Goal: Task Accomplishment & Management: Complete application form

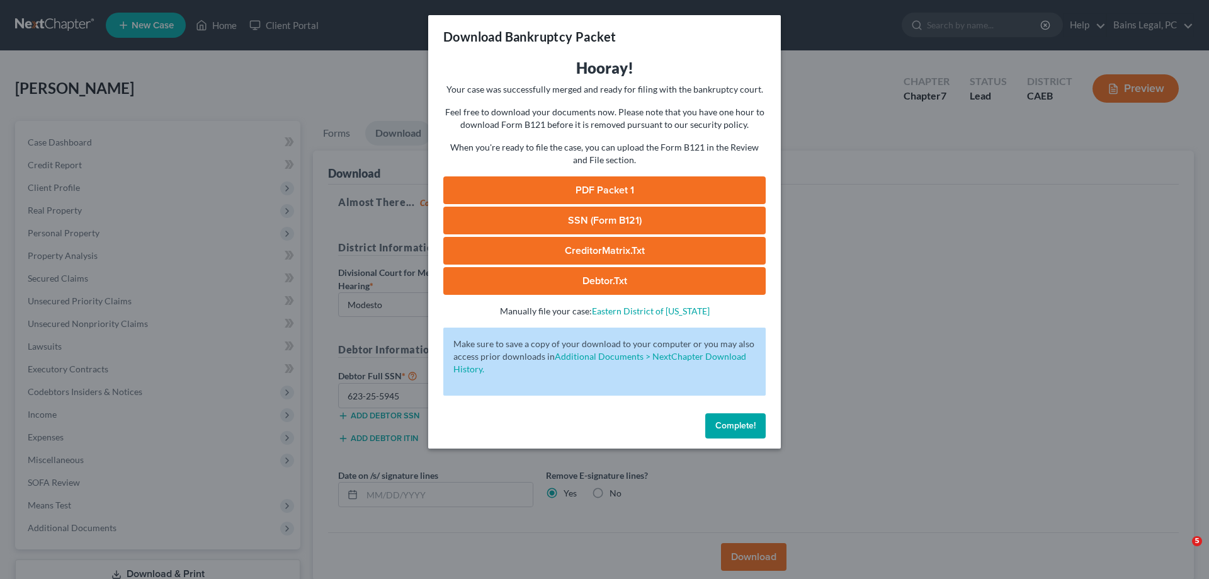
select select "1"
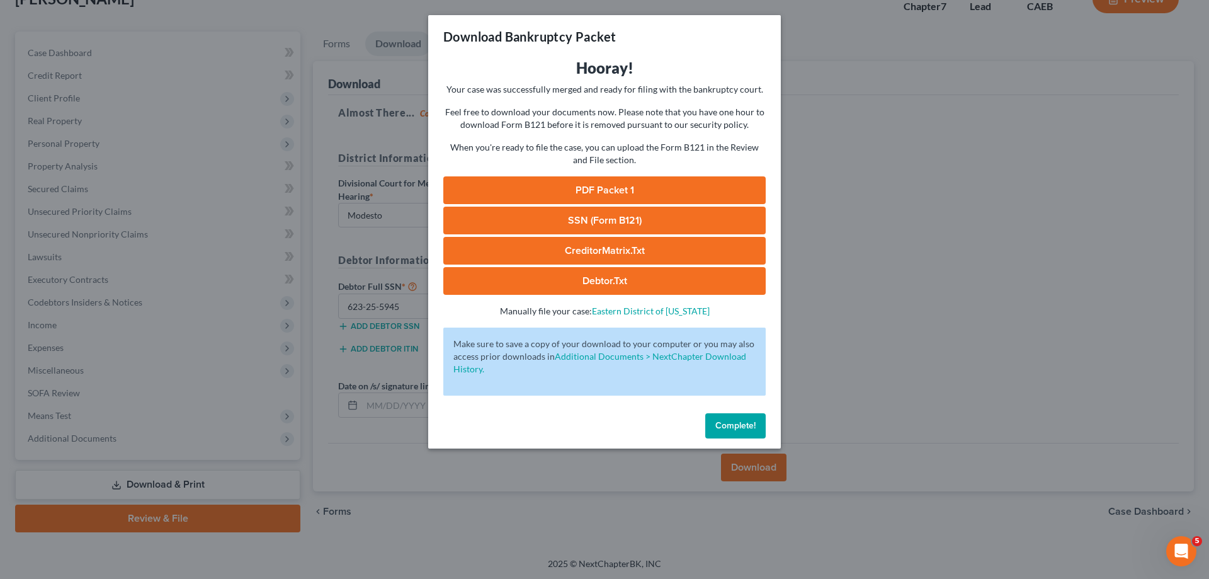
click at [724, 423] on span "Complete!" at bounding box center [735, 425] width 40 height 11
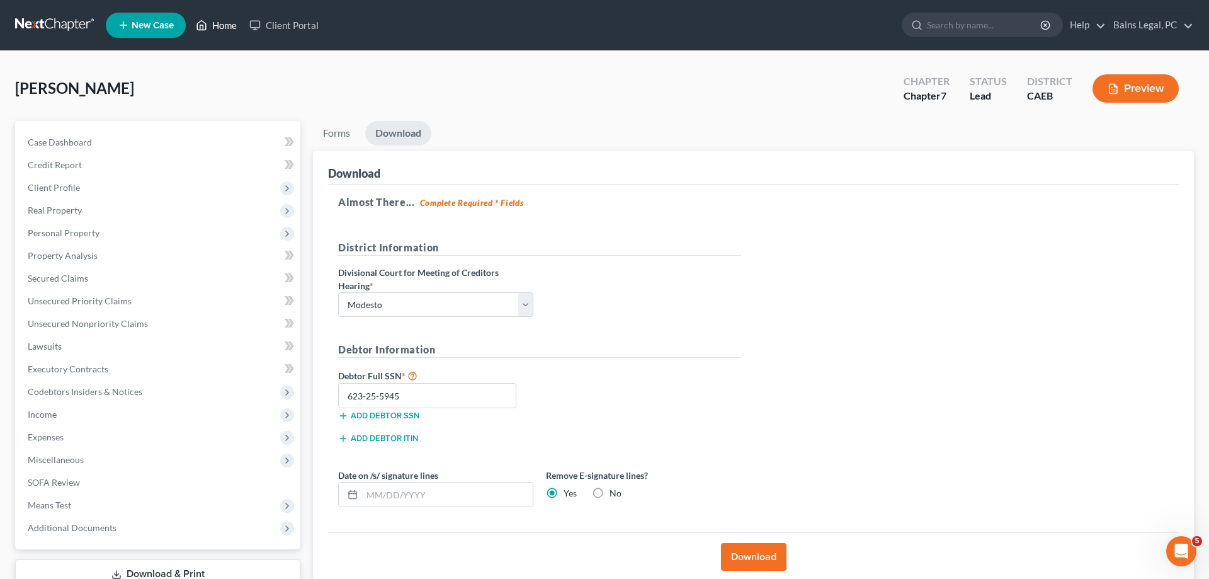
click at [215, 23] on link "Home" at bounding box center [217, 25] width 54 height 23
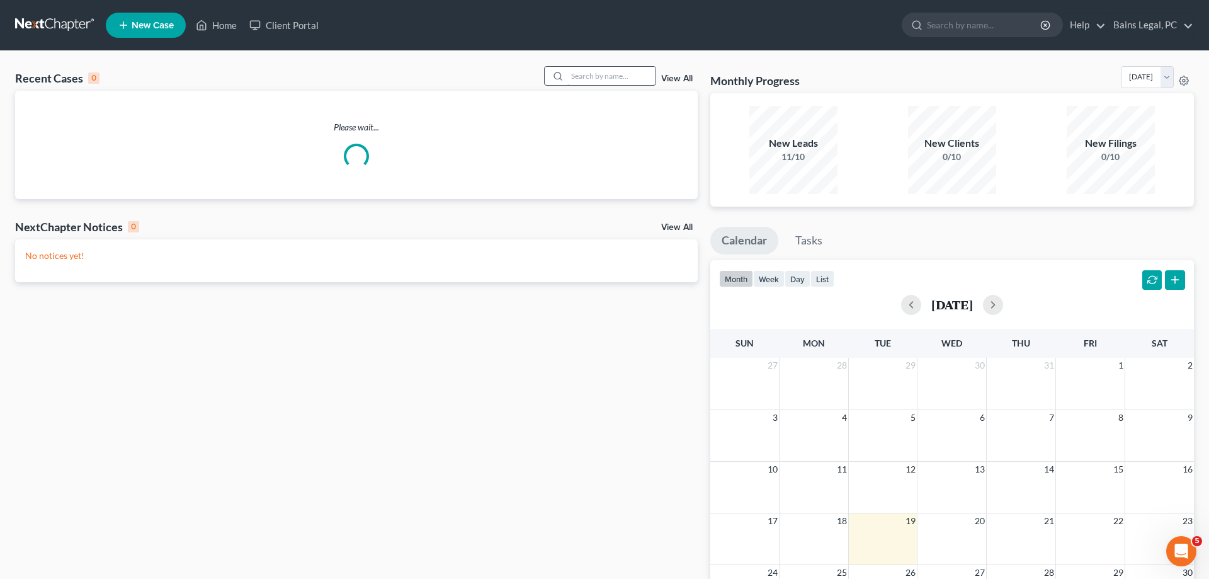
click at [584, 75] on input "search" at bounding box center [611, 76] width 88 height 18
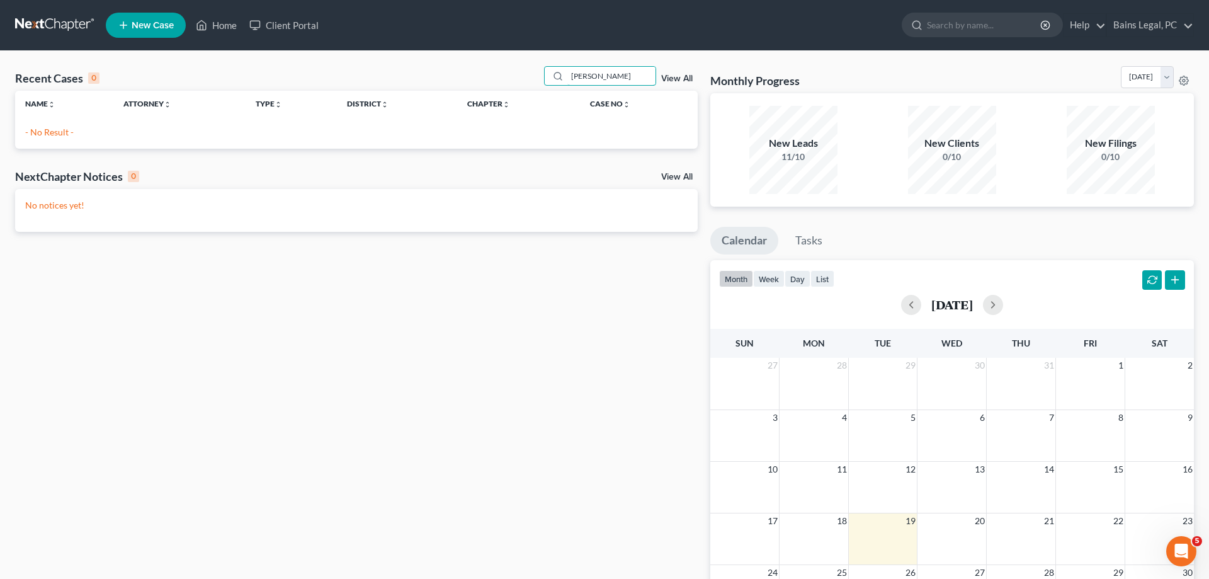
type input "[PERSON_NAME]"
click at [162, 30] on span "New Case" at bounding box center [153, 25] width 42 height 9
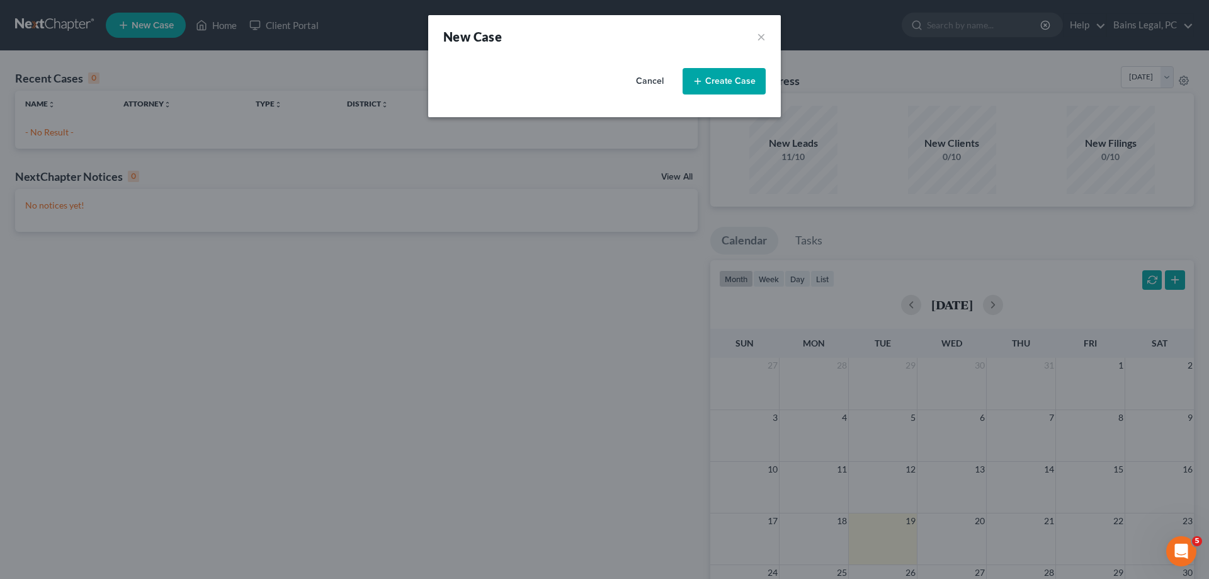
select select "8"
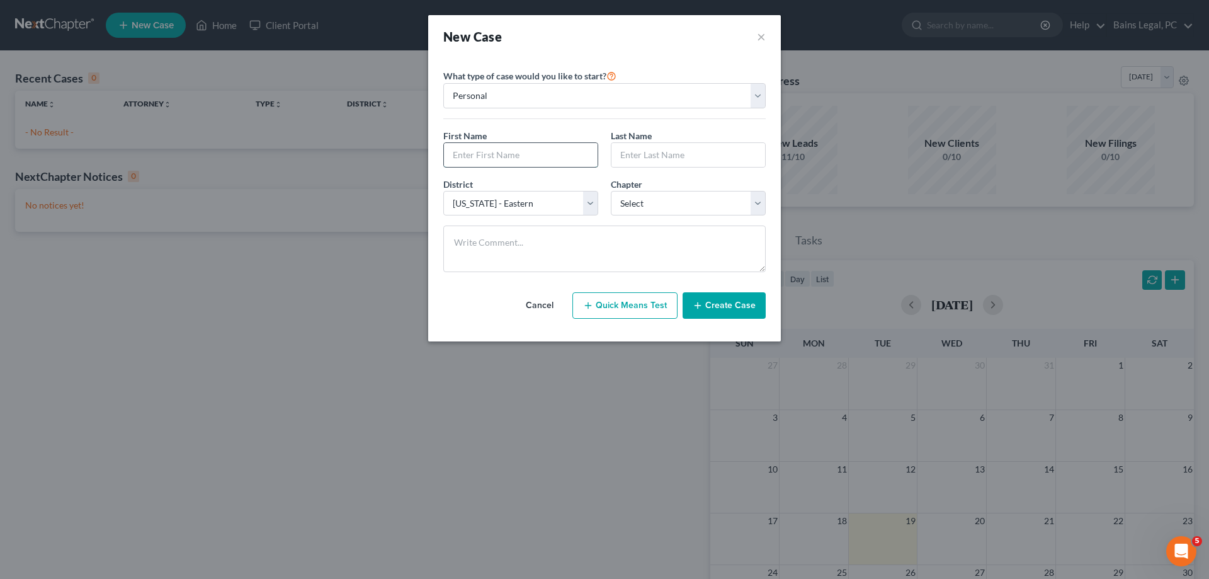
click at [518, 151] on input "text" at bounding box center [521, 155] width 154 height 24
type input "c"
type input "Chanel"
type input "[PERSON_NAME]"
click at [611, 191] on select "Select 7 11 12 13" at bounding box center [688, 203] width 155 height 25
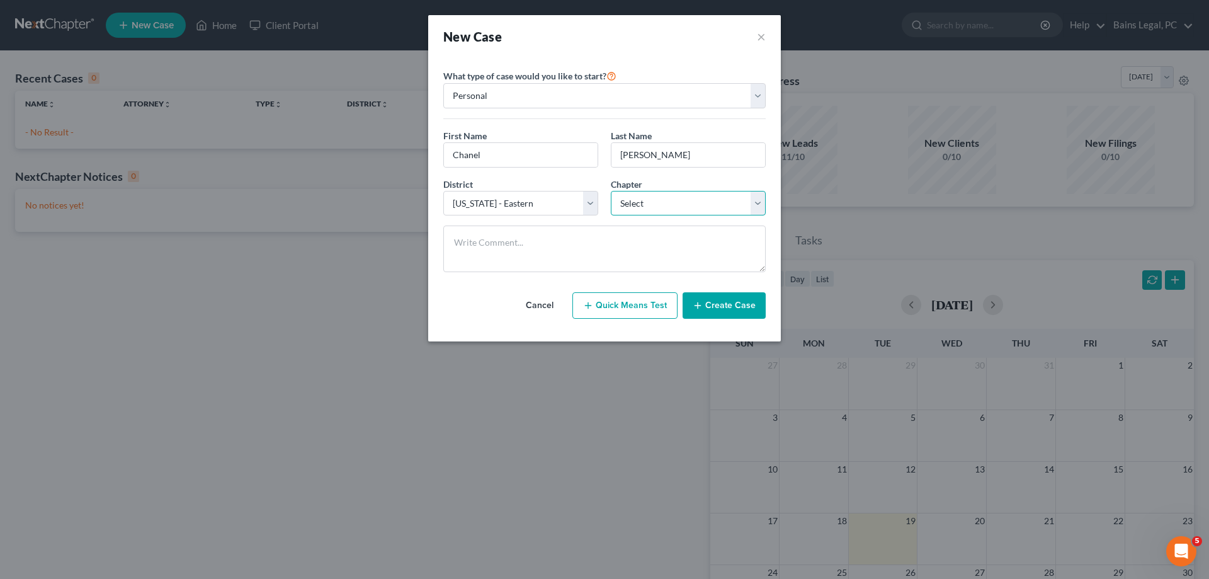
select select "0"
click option "7" at bounding box center [0, 0] width 0 height 0
click at [719, 309] on button "Create Case" at bounding box center [724, 305] width 83 height 26
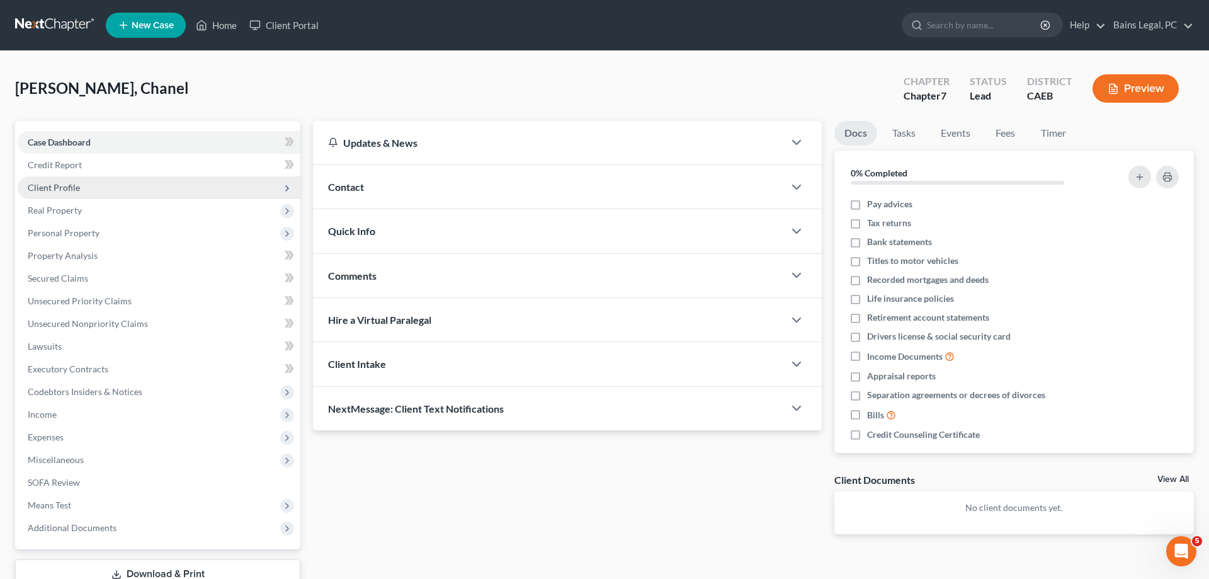
click at [96, 195] on span "Client Profile" at bounding box center [159, 187] width 283 height 23
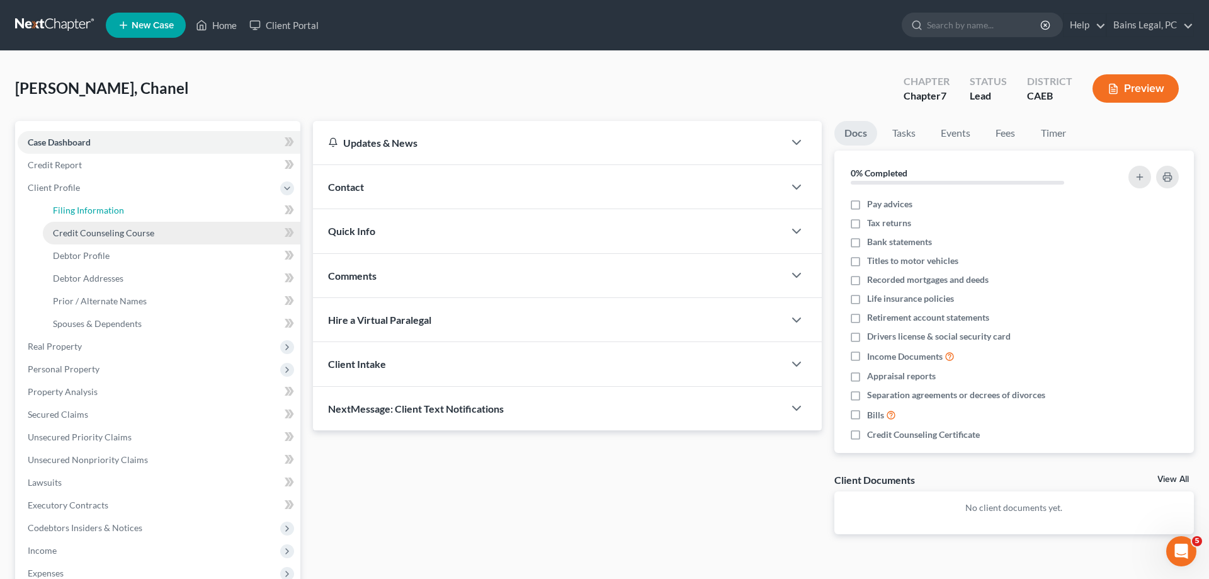
click at [96, 204] on link "Filing Information" at bounding box center [172, 210] width 258 height 23
select select "1"
select select "0"
select select "8"
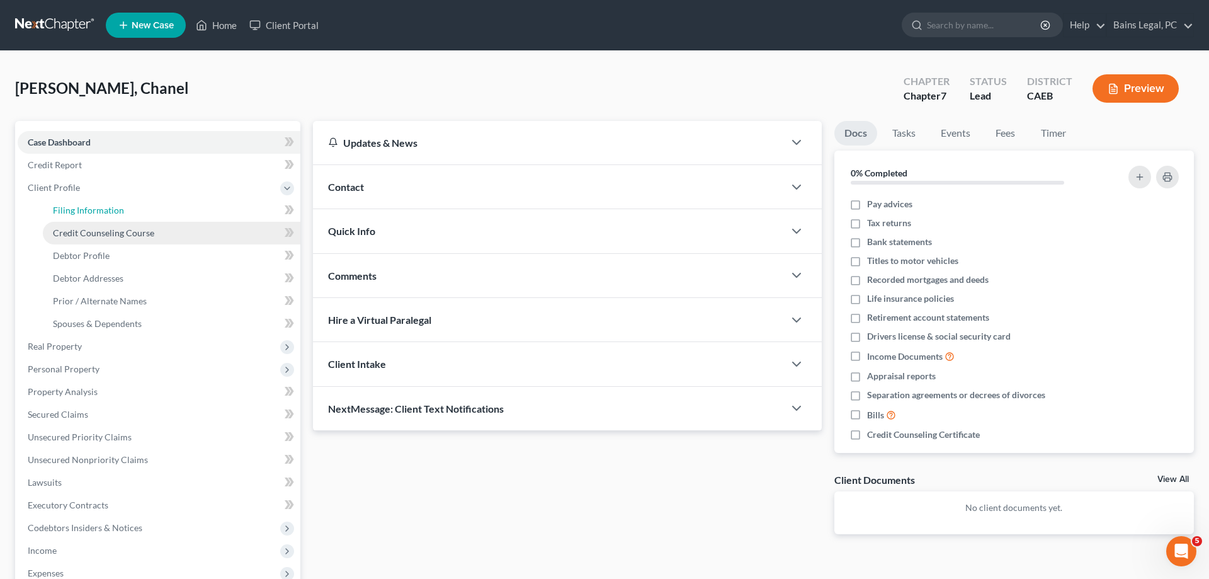
select select "4"
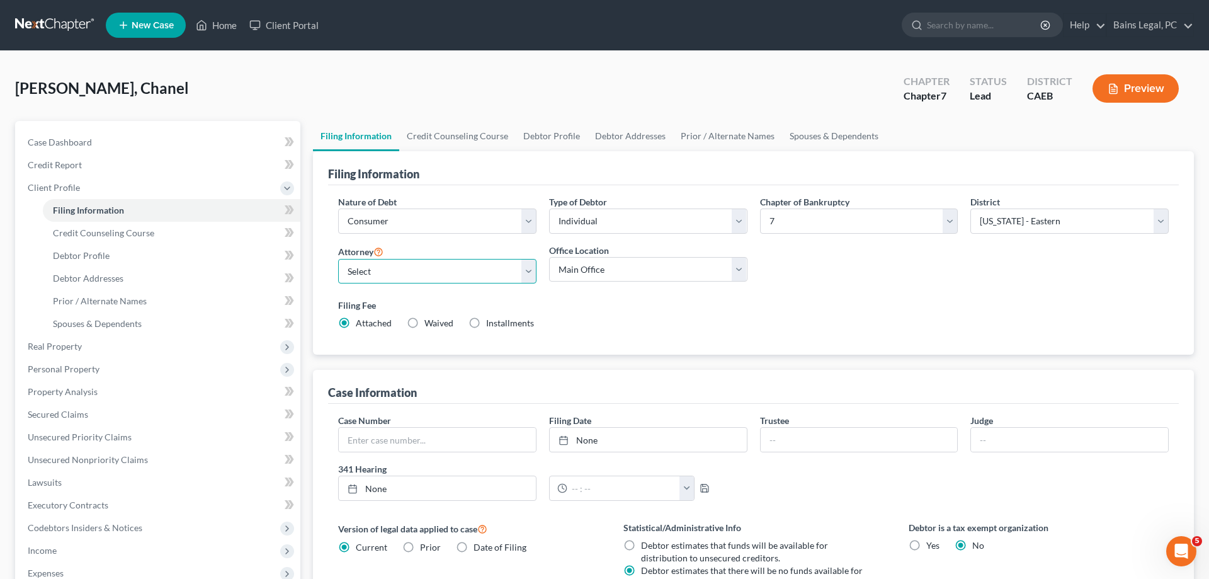
click at [338, 259] on select "Select Pauldeep Bains - CAEB [GEOGRAPHIC_DATA] - CAEB [GEOGRAPHIC_DATA][PERSON_…" at bounding box center [437, 271] width 198 height 25
select select "2"
click option "[PERSON_NAME] - CAEB" at bounding box center [0, 0] width 0 height 0
drag, startPoint x: 606, startPoint y: 294, endPoint x: 611, endPoint y: 279, distance: 15.7
click at [607, 291] on div "Nature of Debt Select Business Consumer Other Nature of Business Select Clearin…" at bounding box center [753, 267] width 843 height 145
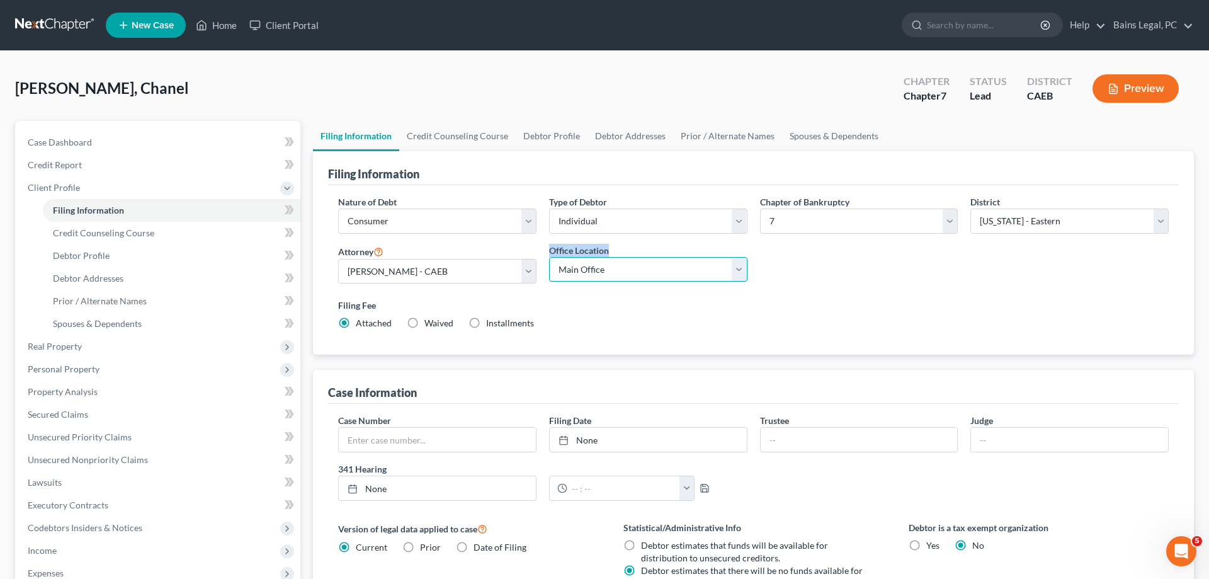
click at [549, 257] on select "Main Office Bains and [GEOGRAPHIC_DATA], [GEOGRAPHIC_DATA]" at bounding box center [648, 269] width 198 height 25
select select "0"
click option "Bains and [GEOGRAPHIC_DATA], [GEOGRAPHIC_DATA]" at bounding box center [0, 0] width 0 height 0
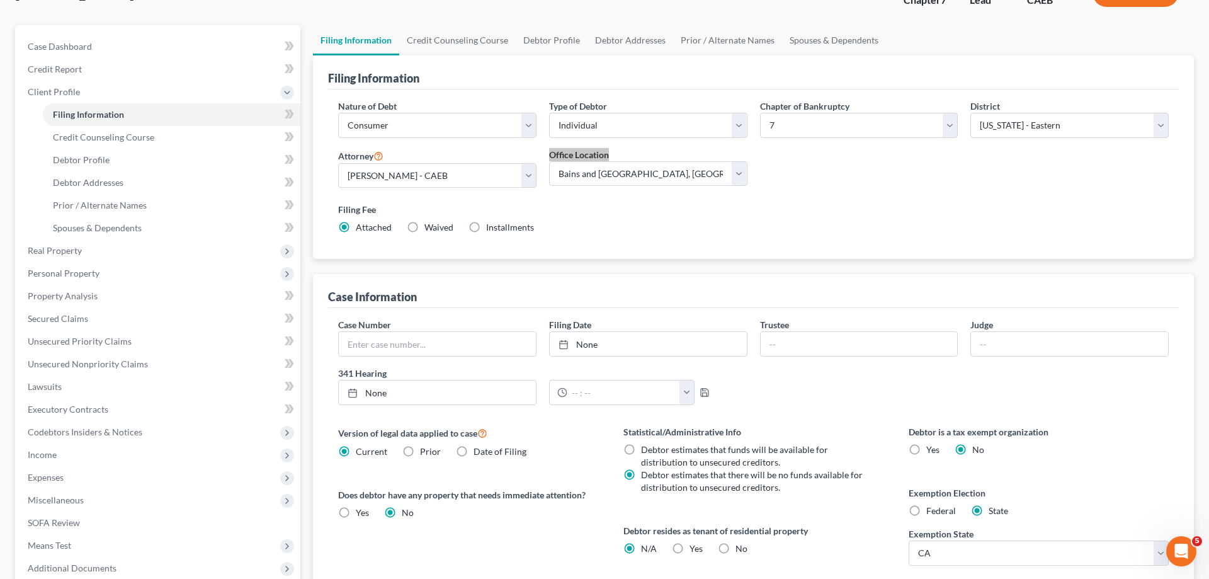
scroll to position [128, 0]
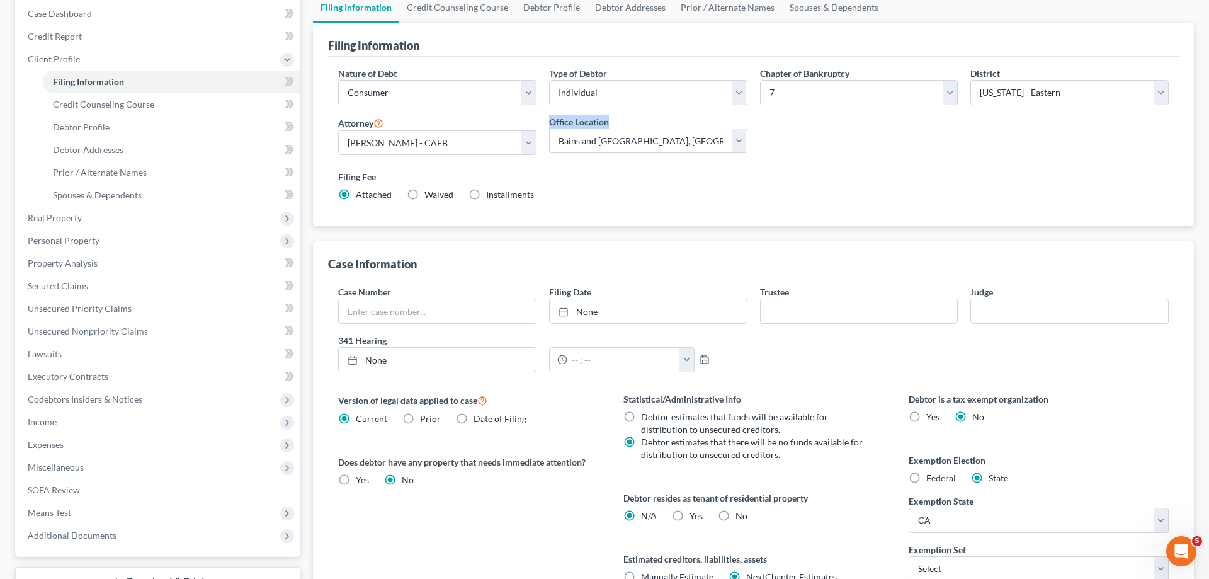
click at [736, 517] on label "No" at bounding box center [742, 515] width 12 height 13
click at [741, 517] on input "No" at bounding box center [745, 513] width 8 height 8
radio input "true"
radio input "false"
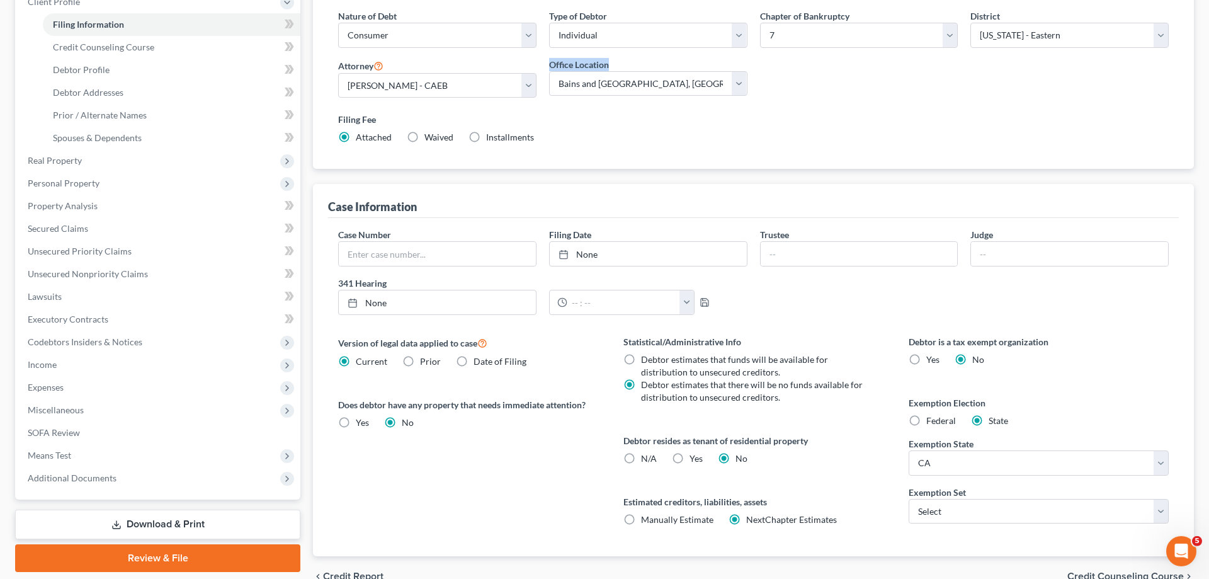
scroll to position [251, 0]
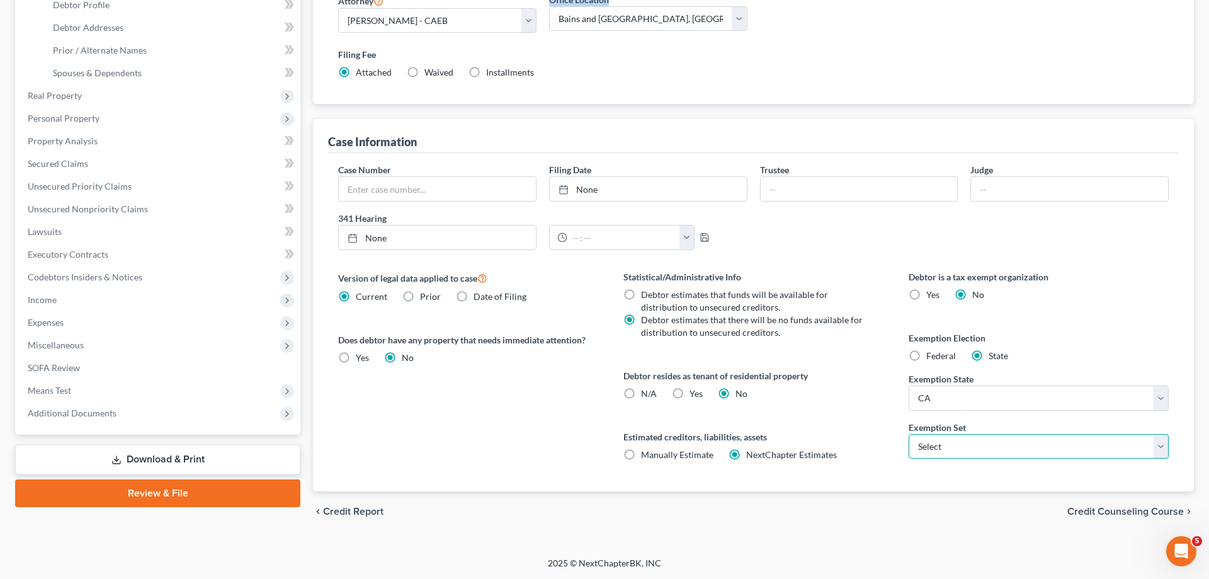
click at [909, 434] on select "Select 703 704" at bounding box center [1039, 446] width 260 height 25
select select "1"
click option "704" at bounding box center [0, 0] width 0 height 0
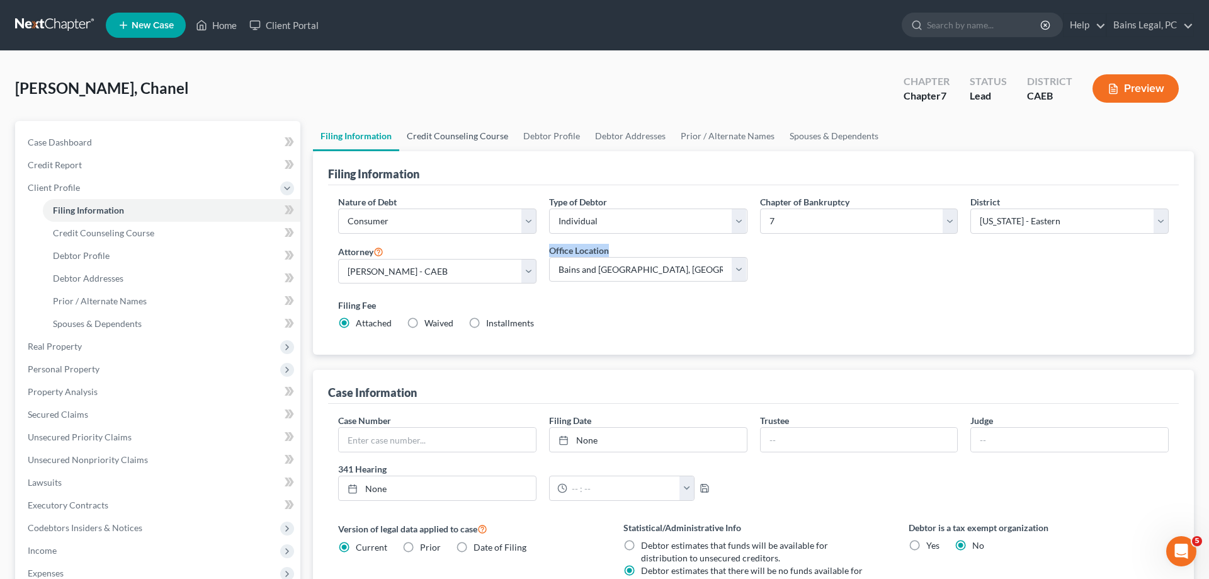
click at [455, 137] on link "Credit Counseling Course" at bounding box center [457, 136] width 117 height 30
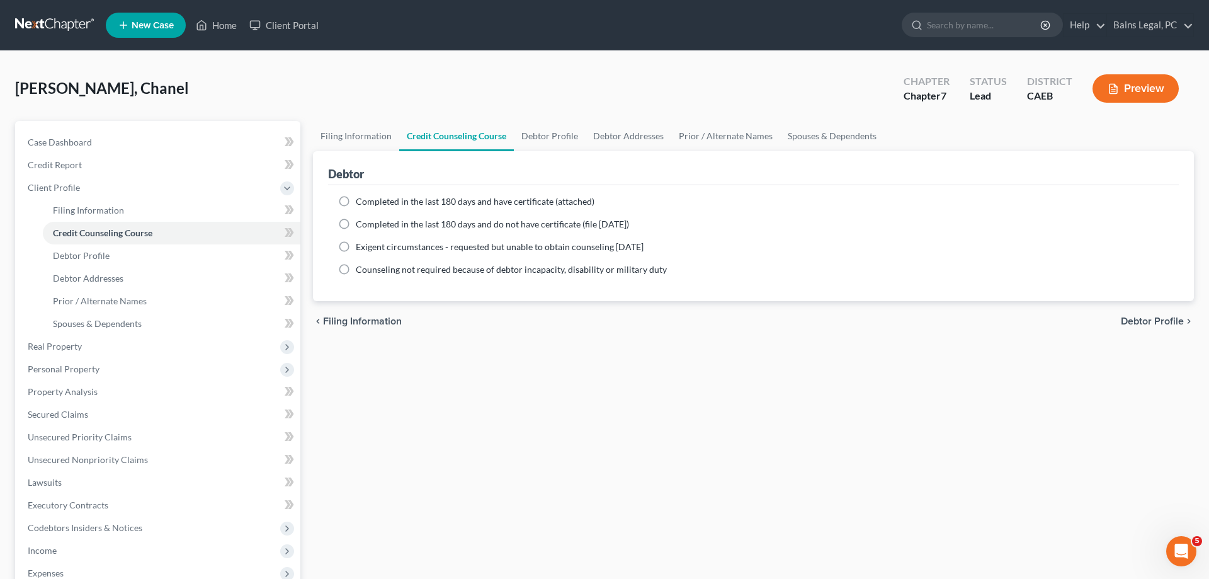
click at [439, 200] on span "Completed in the last 180 days and have certificate (attached)" at bounding box center [475, 201] width 239 height 11
click at [369, 200] on input "Completed in the last 180 days and have certificate (attached)" at bounding box center [365, 199] width 8 height 8
radio input "true"
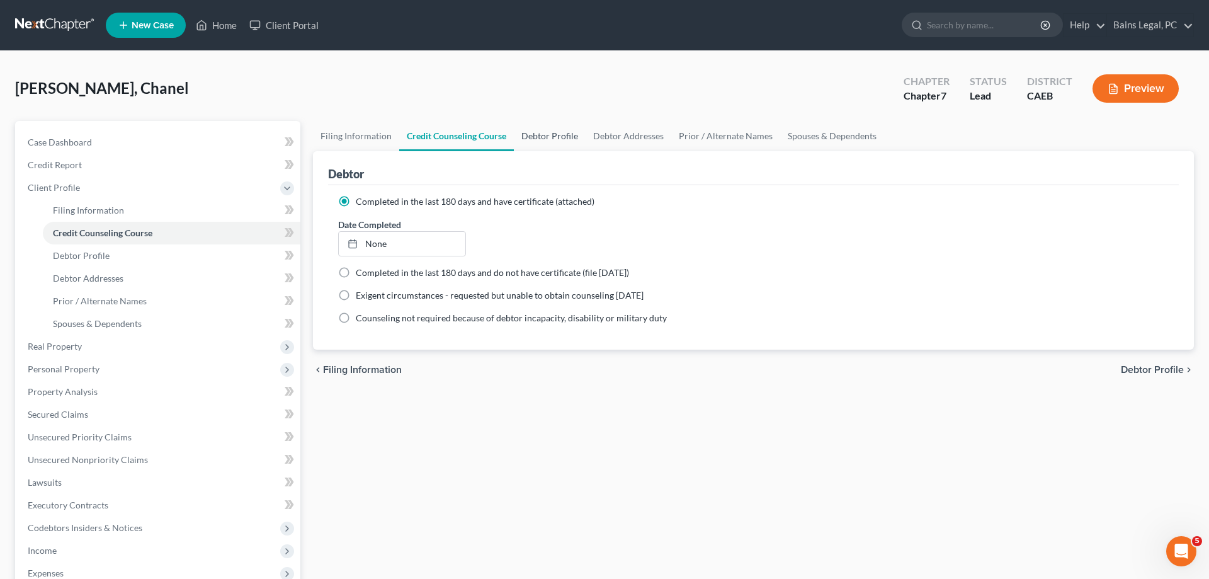
click at [563, 142] on link "Debtor Profile" at bounding box center [550, 136] width 72 height 30
select select "0"
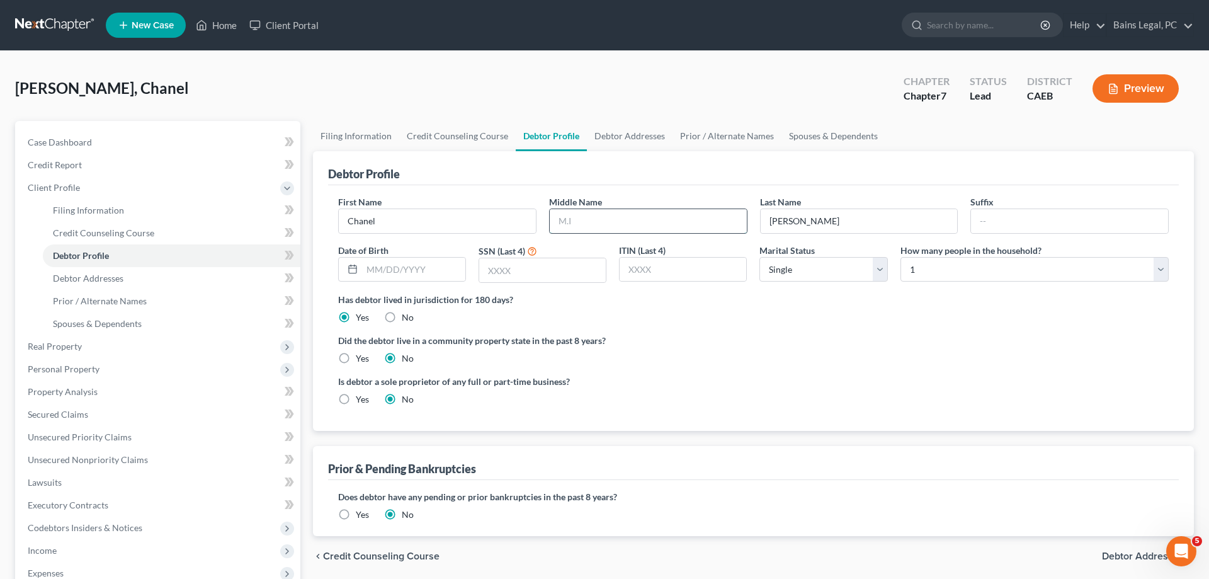
click at [646, 217] on input "text" at bounding box center [648, 221] width 197 height 24
type input "Antoinnette"
click at [421, 266] on input "text" at bounding box center [413, 270] width 103 height 24
type input "02/19/1976"
click at [554, 263] on input "text" at bounding box center [542, 270] width 127 height 24
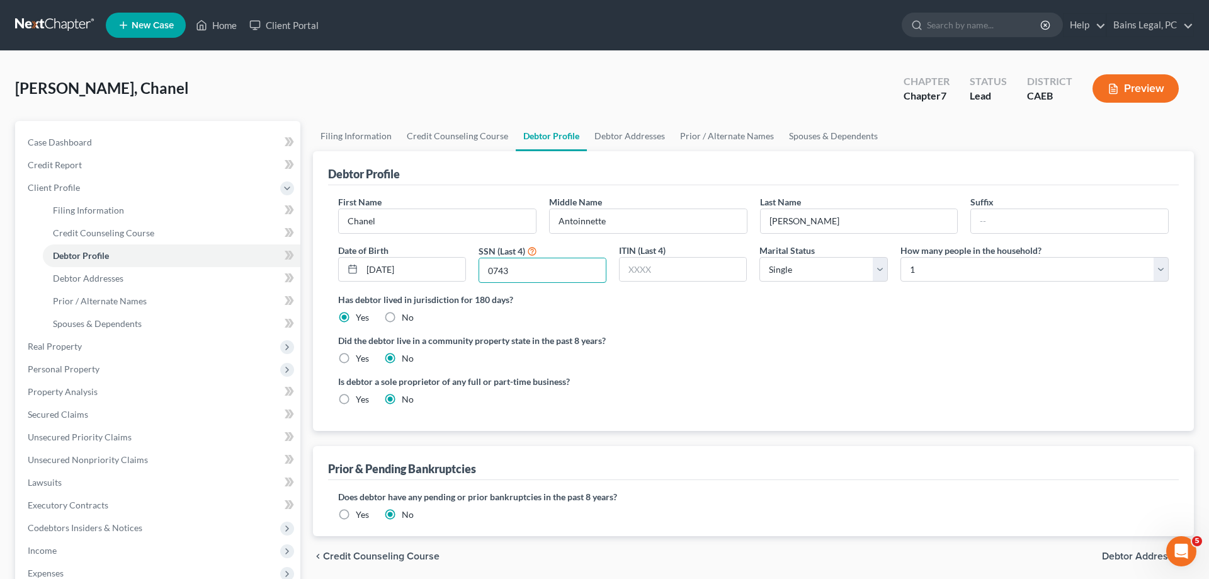
type input "0743"
select select "2"
click option "Separated" at bounding box center [0, 0] width 0 height 0
click at [901, 257] on select "Select 1 2 3 4 5 6 7 8 9 10 11 12 13 14 15 16 17 18 19 20" at bounding box center [1035, 269] width 268 height 25
select select "2"
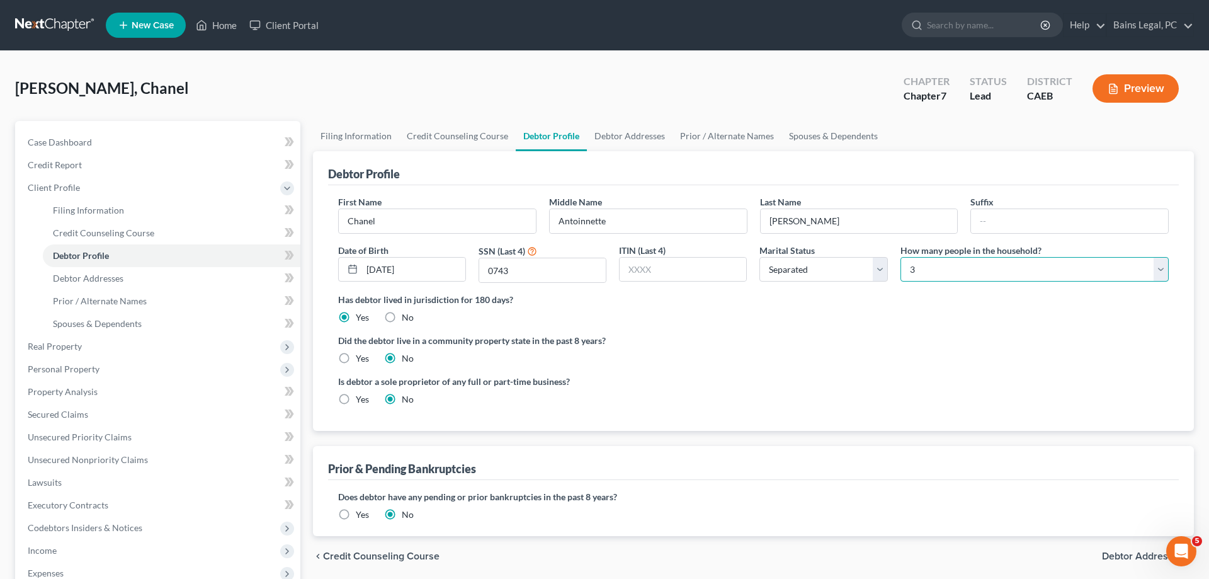
click option "3" at bounding box center [0, 0] width 0 height 0
click at [356, 356] on label "Yes" at bounding box center [362, 358] width 13 height 13
click at [361, 356] on input "Yes" at bounding box center [365, 356] width 8 height 8
radio input "true"
radio input "false"
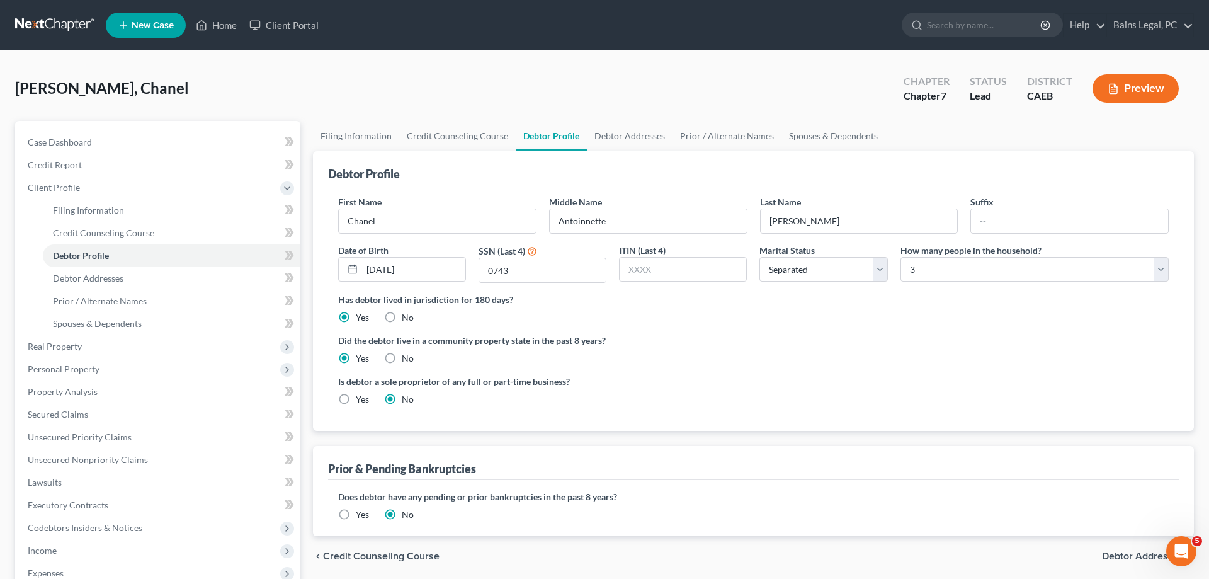
click at [799, 360] on div "Did the debtor live in a community property state in the past 8 years? Yes No" at bounding box center [753, 349] width 831 height 31
click at [628, 135] on link "Debtor Addresses" at bounding box center [630, 136] width 86 height 30
select select "0"
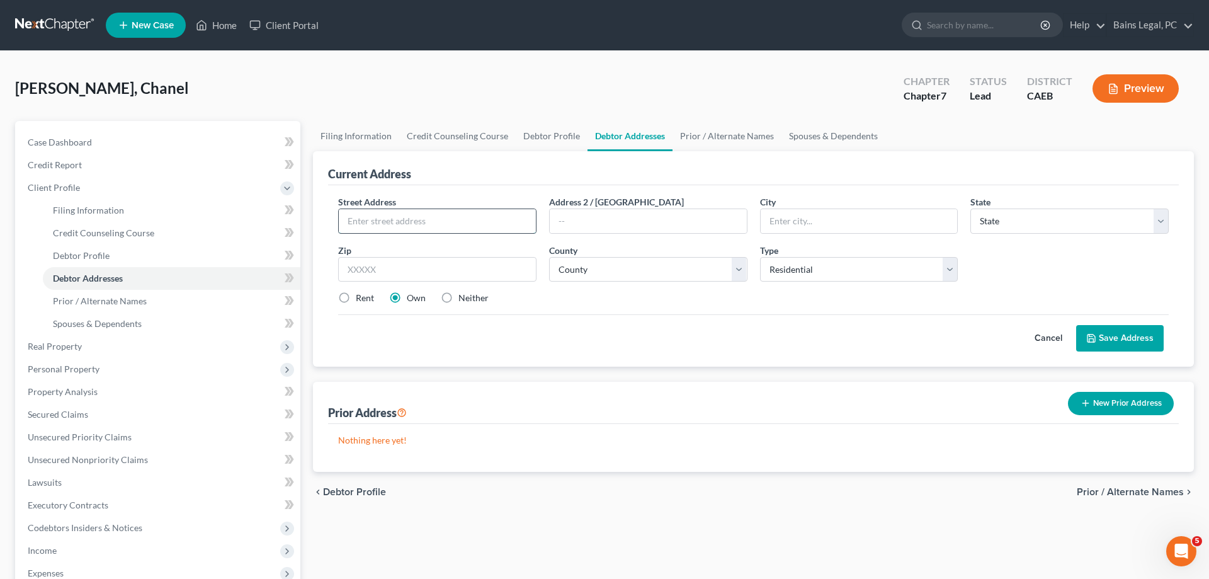
click at [394, 217] on input "text" at bounding box center [437, 221] width 197 height 24
type input "1782 Homer Way"
type input "95380"
type input "Turlock"
select select "4"
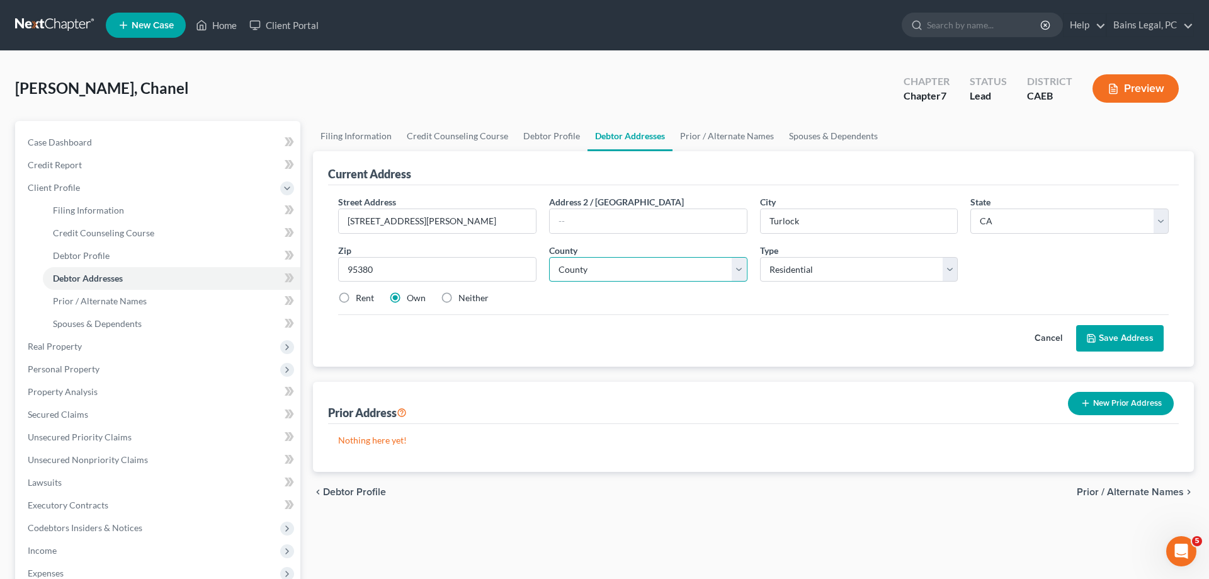
click at [549, 257] on select "County" at bounding box center [648, 269] width 198 height 25
click option "Alameda County" at bounding box center [0, 0] width 0 height 0
click at [652, 270] on select "County Alameda County Alpine County Amador County Butte County Calaveras County…" at bounding box center [648, 269] width 198 height 25
select select "49"
click at [366, 298] on label "Rent" at bounding box center [365, 298] width 18 height 13
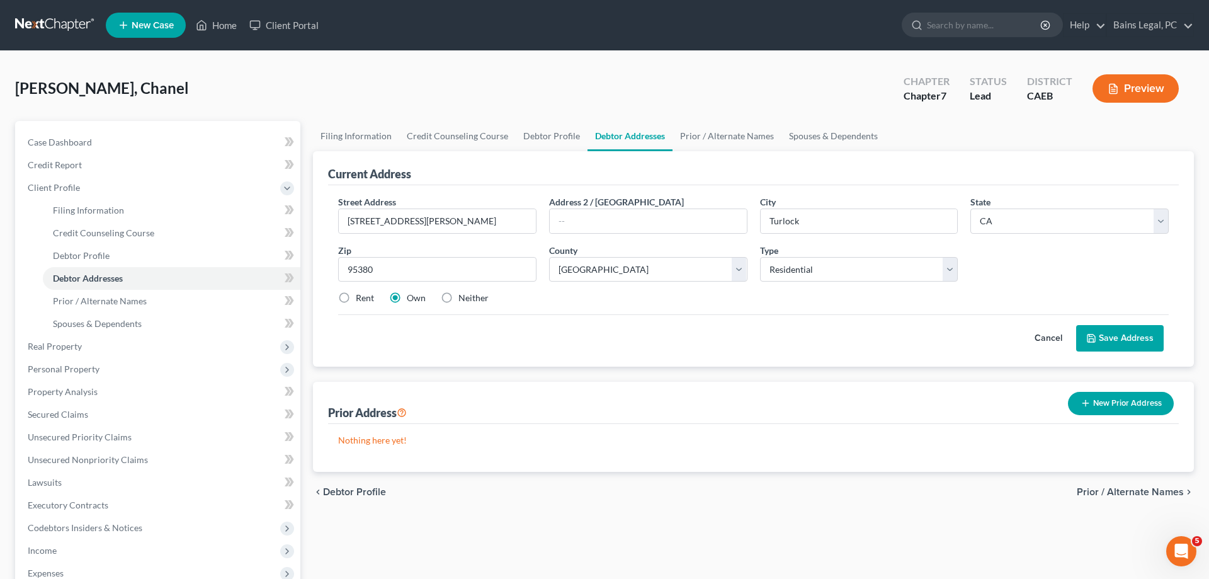
click at [366, 298] on input "Rent" at bounding box center [365, 296] width 8 height 8
radio input "true"
click at [406, 292] on div "Own" at bounding box center [407, 298] width 37 height 13
click at [415, 301] on label "Own" at bounding box center [416, 298] width 19 height 13
click at [415, 300] on input "Own" at bounding box center [416, 296] width 8 height 8
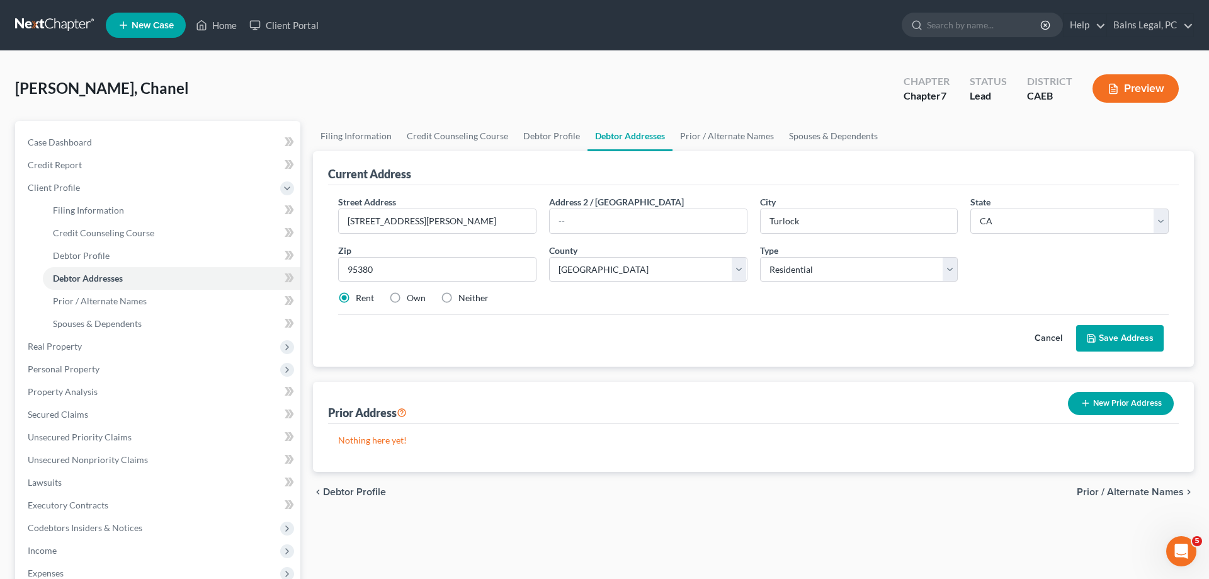
radio input "true"
click at [1146, 333] on button "Save Address" at bounding box center [1120, 338] width 88 height 26
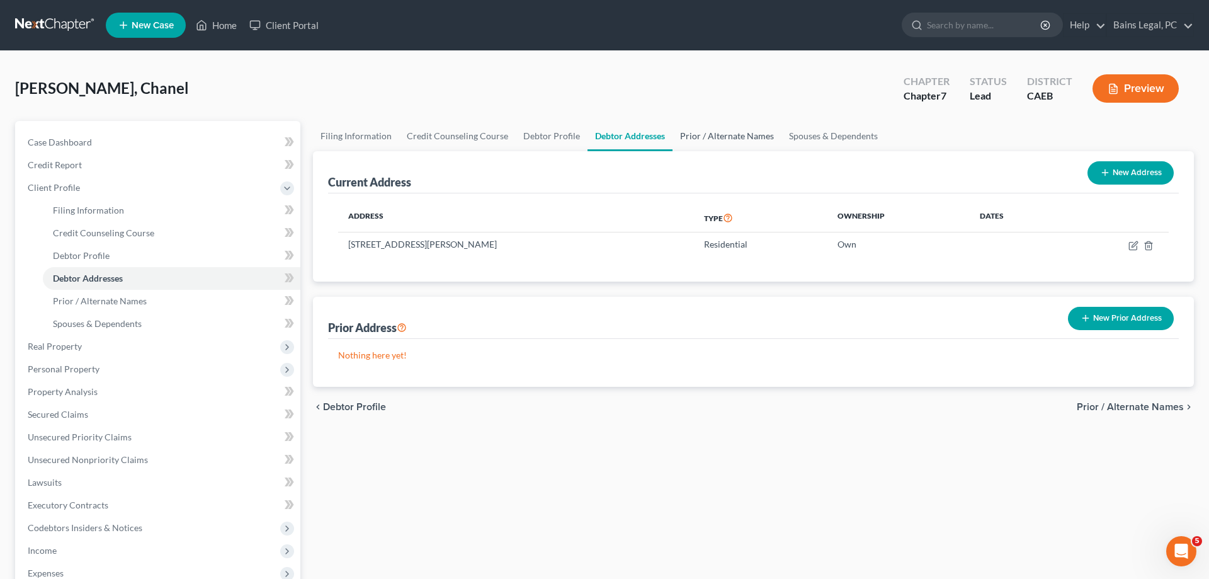
click at [741, 139] on link "Prior / Alternate Names" at bounding box center [727, 136] width 109 height 30
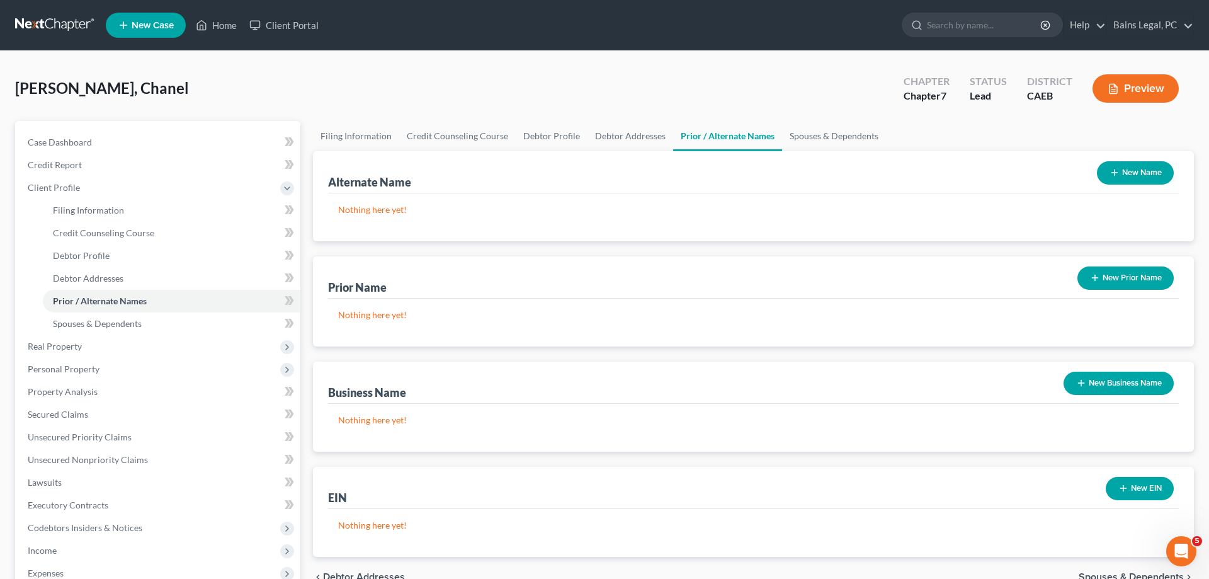
click at [1151, 171] on button "New Name" at bounding box center [1135, 172] width 77 height 23
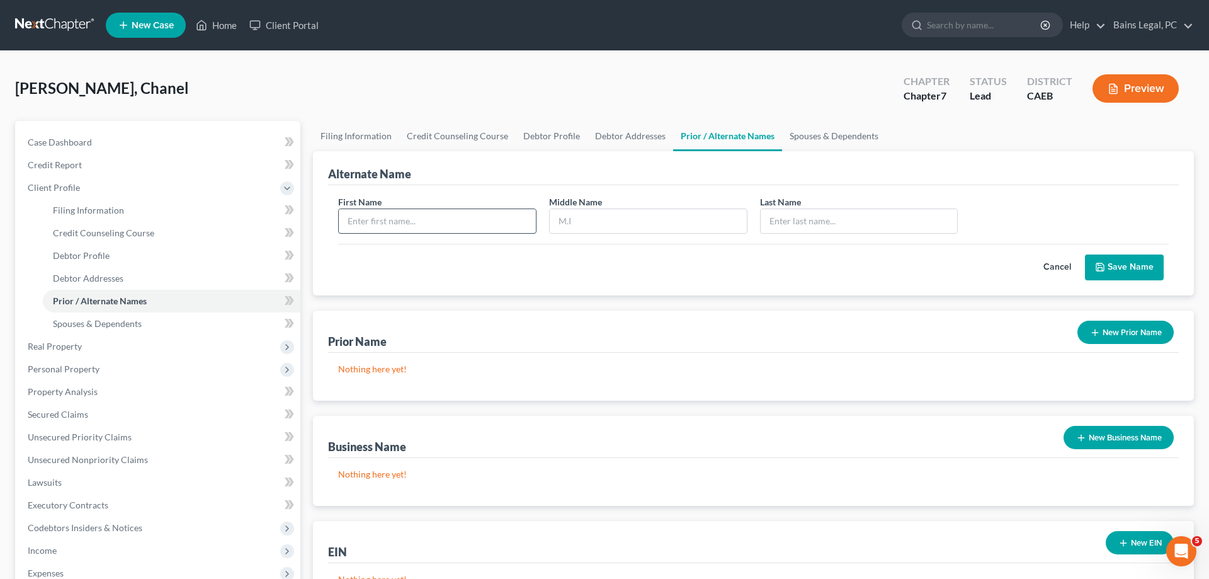
click at [455, 226] on input "text" at bounding box center [437, 221] width 197 height 24
type input "Chanel"
type input "A"
type input "Granados"
click at [1107, 266] on button "Save Name" at bounding box center [1124, 267] width 79 height 26
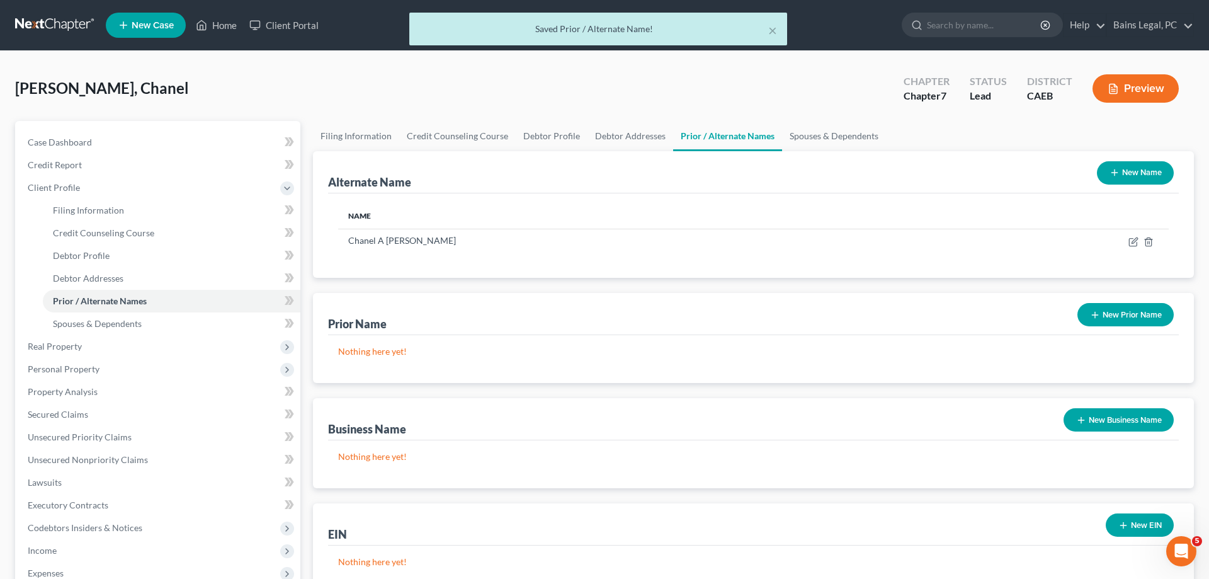
click at [1137, 178] on button "New Name" at bounding box center [1135, 172] width 77 height 23
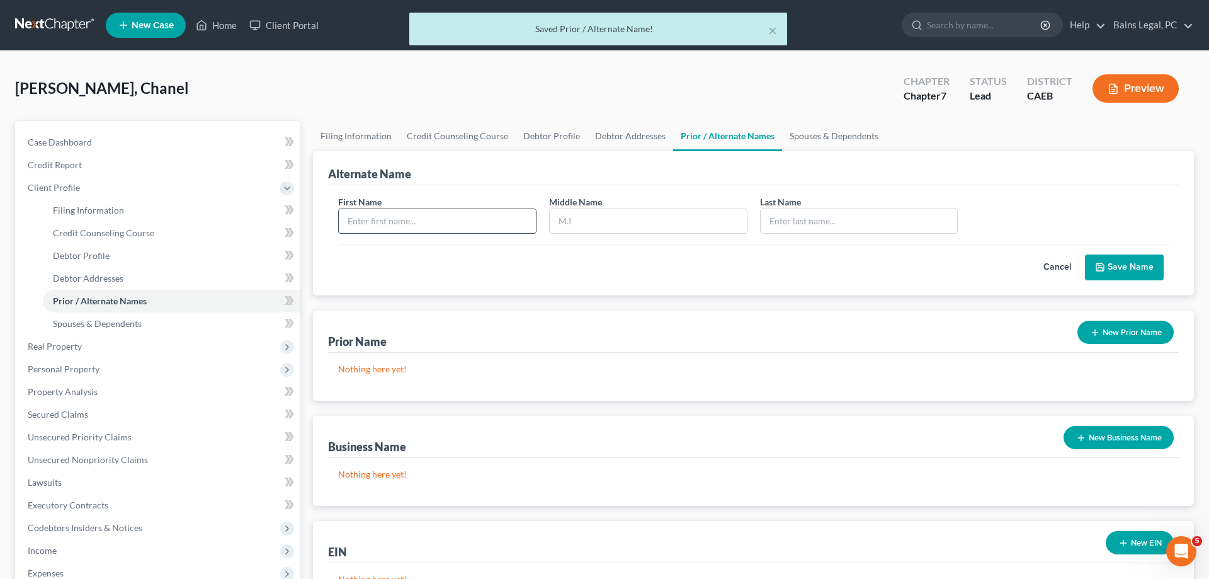
click at [467, 215] on input "text" at bounding box center [437, 221] width 197 height 24
type input "Chanel"
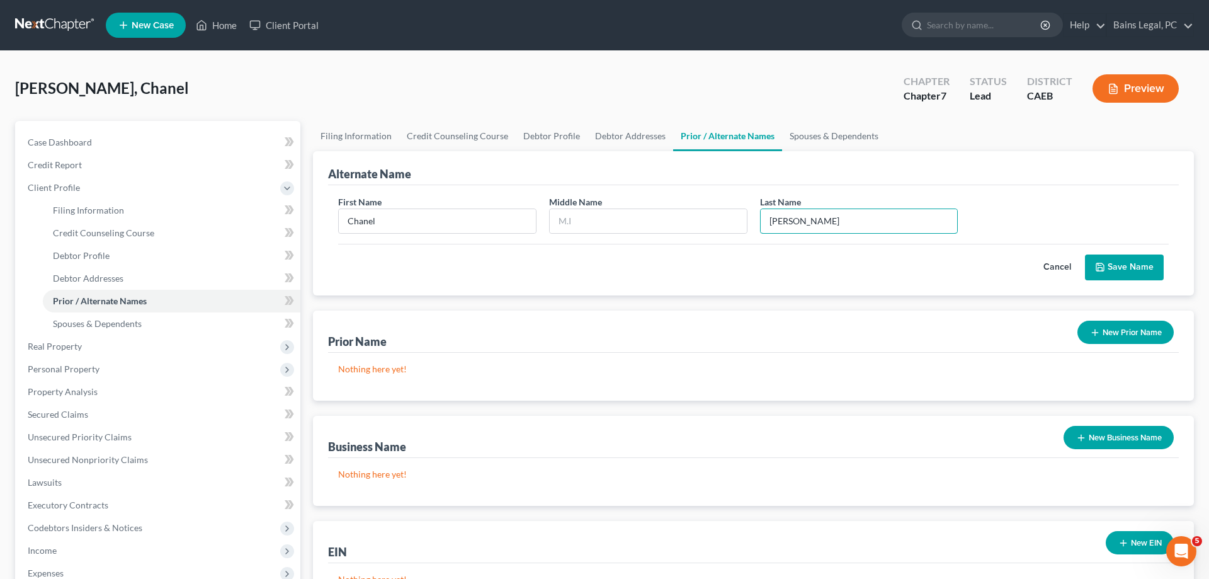
type input "Granados"
click at [1114, 270] on button "Save Name" at bounding box center [1124, 267] width 79 height 26
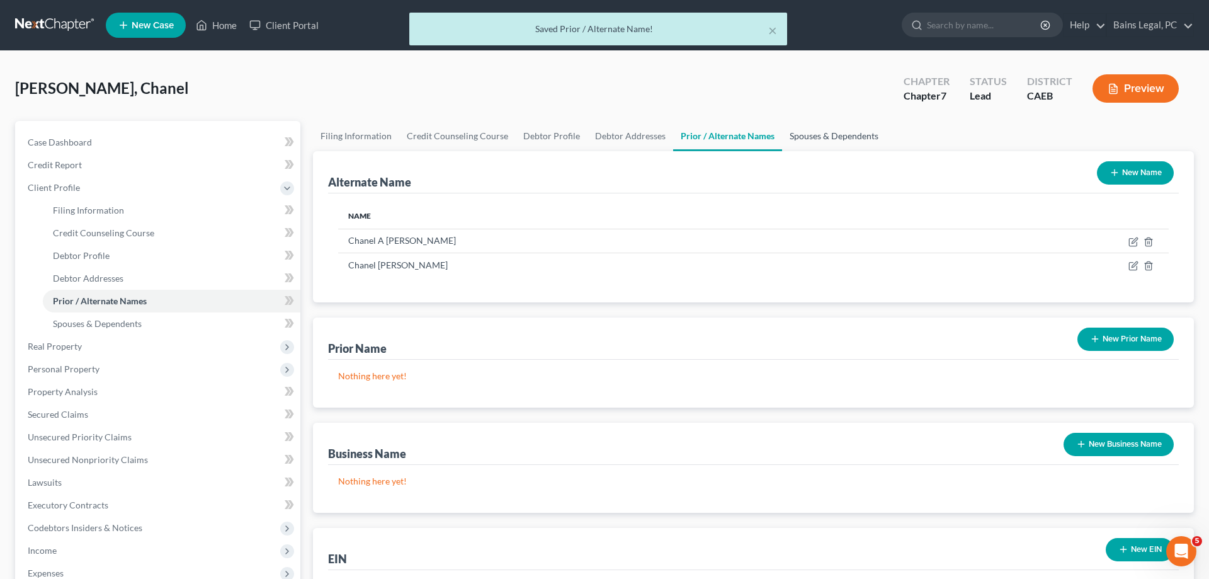
click at [812, 138] on link "Spouses & Dependents" at bounding box center [834, 136] width 104 height 30
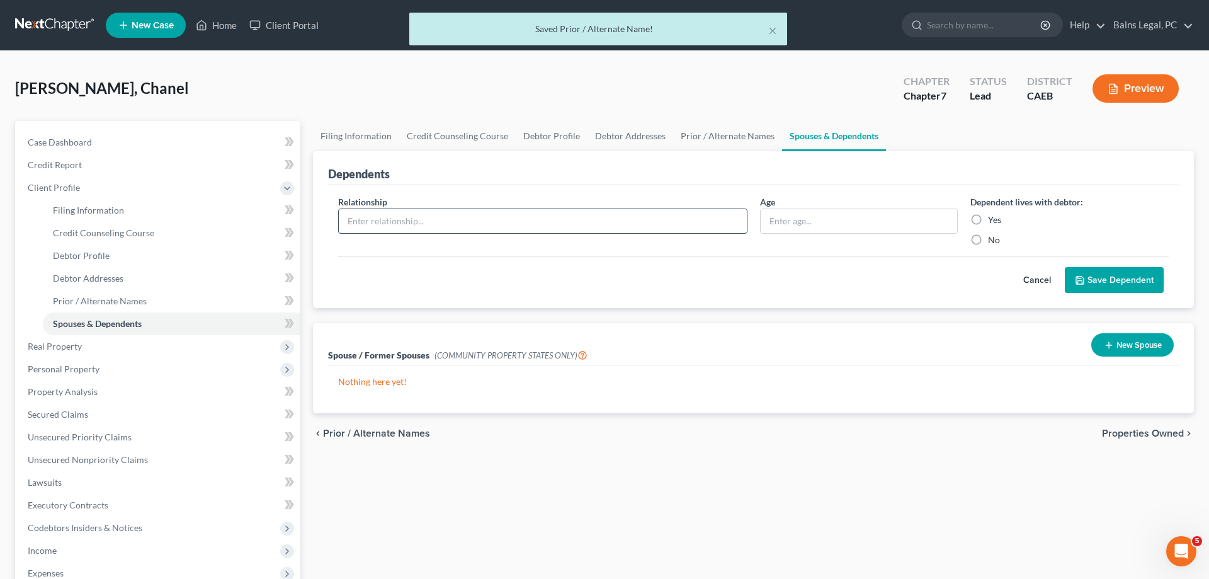
click at [482, 220] on input "text" at bounding box center [543, 221] width 408 height 24
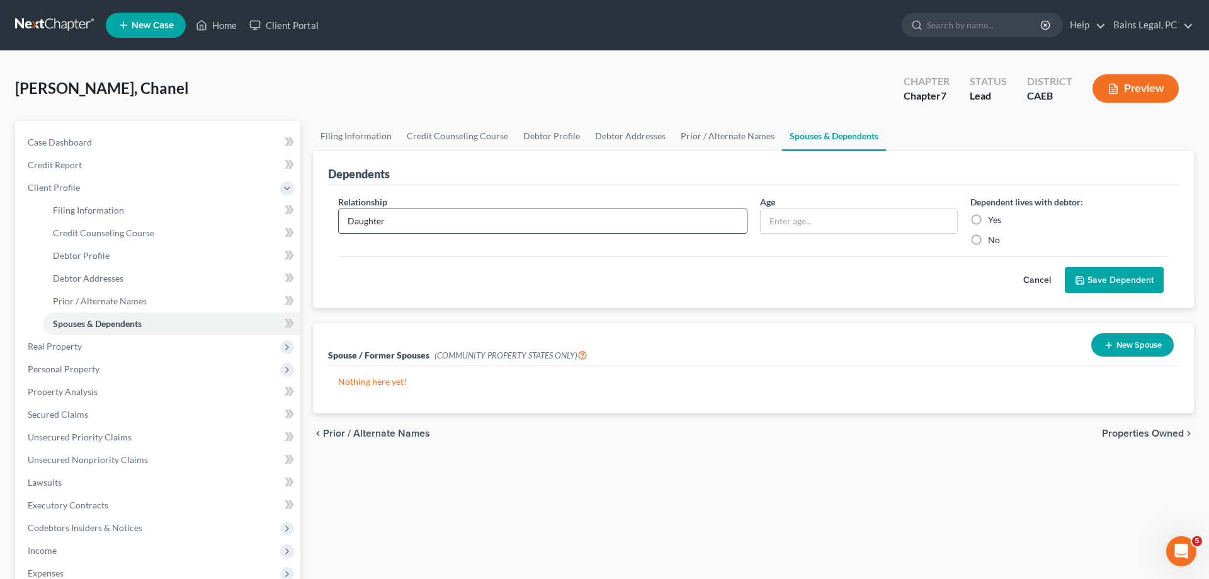
type input "Daughter"
type input "15"
click at [990, 222] on label "Yes" at bounding box center [994, 219] width 13 height 13
click at [993, 222] on input "Yes" at bounding box center [997, 217] width 8 height 8
radio input "true"
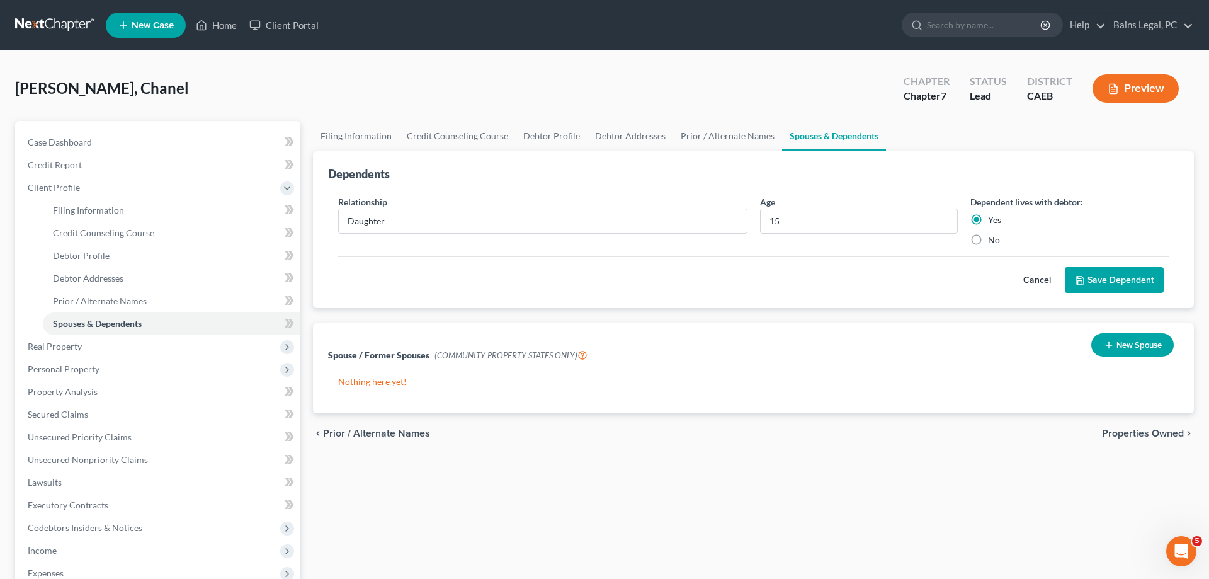
click at [1096, 282] on button "Save Dependent" at bounding box center [1114, 280] width 99 height 26
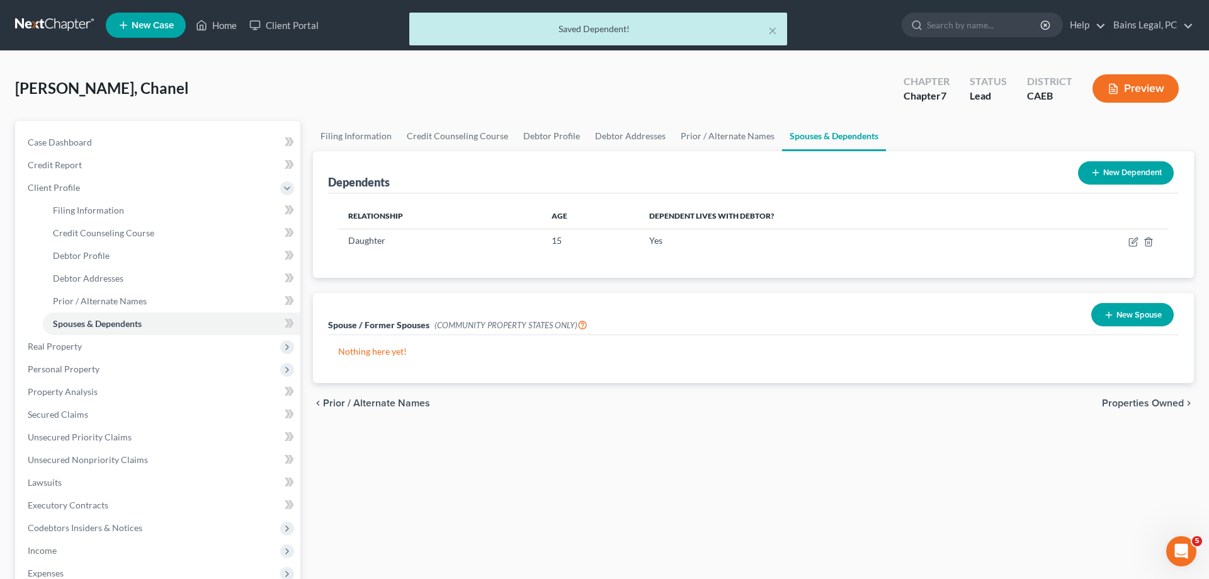
click at [1152, 182] on button "New Dependent" at bounding box center [1126, 172] width 96 height 23
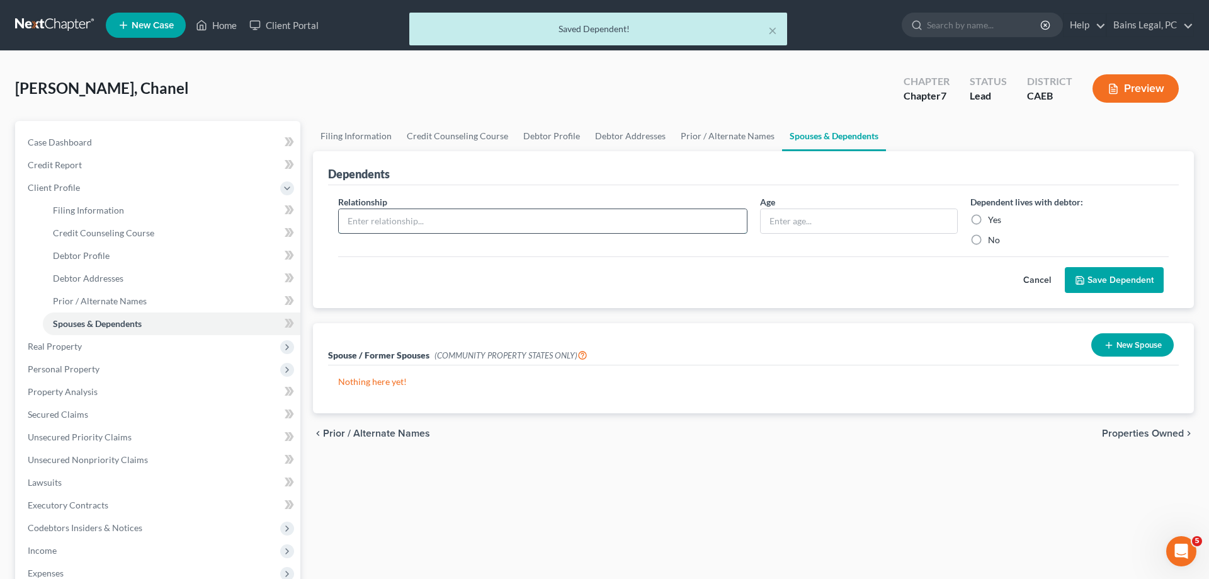
click at [526, 223] on input "text" at bounding box center [543, 221] width 408 height 24
type input "Daughter"
type input "14"
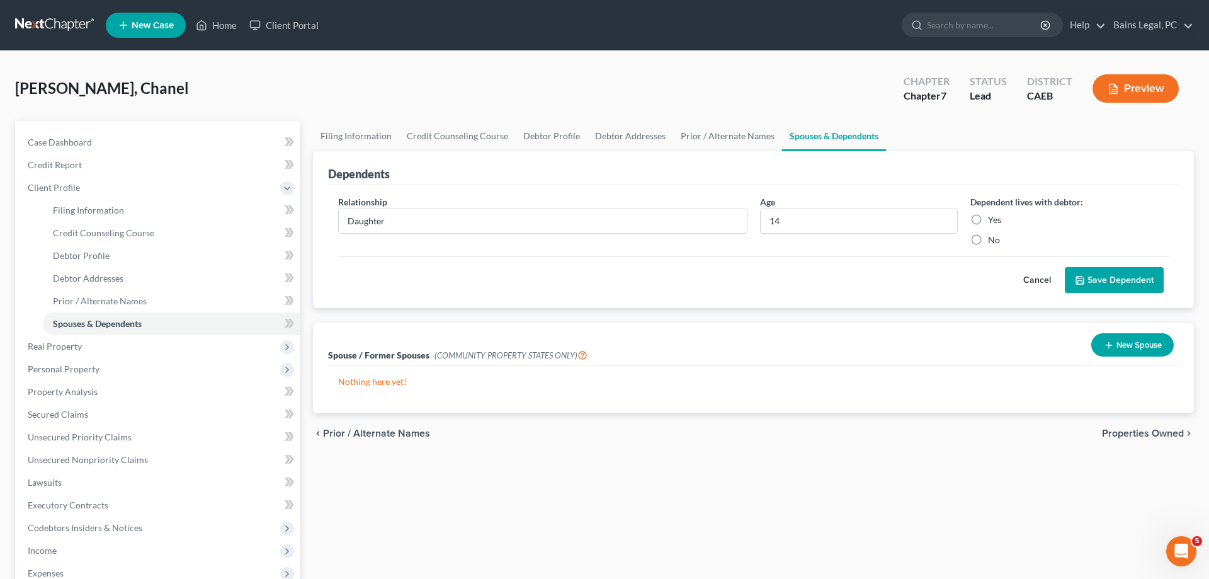
click at [988, 224] on label "Yes" at bounding box center [994, 219] width 13 height 13
click at [993, 222] on input "Yes" at bounding box center [997, 217] width 8 height 8
radio input "true"
drag, startPoint x: 1120, startPoint y: 274, endPoint x: 1122, endPoint y: 290, distance: 15.9
click at [1120, 274] on button "Save Dependent" at bounding box center [1114, 280] width 99 height 26
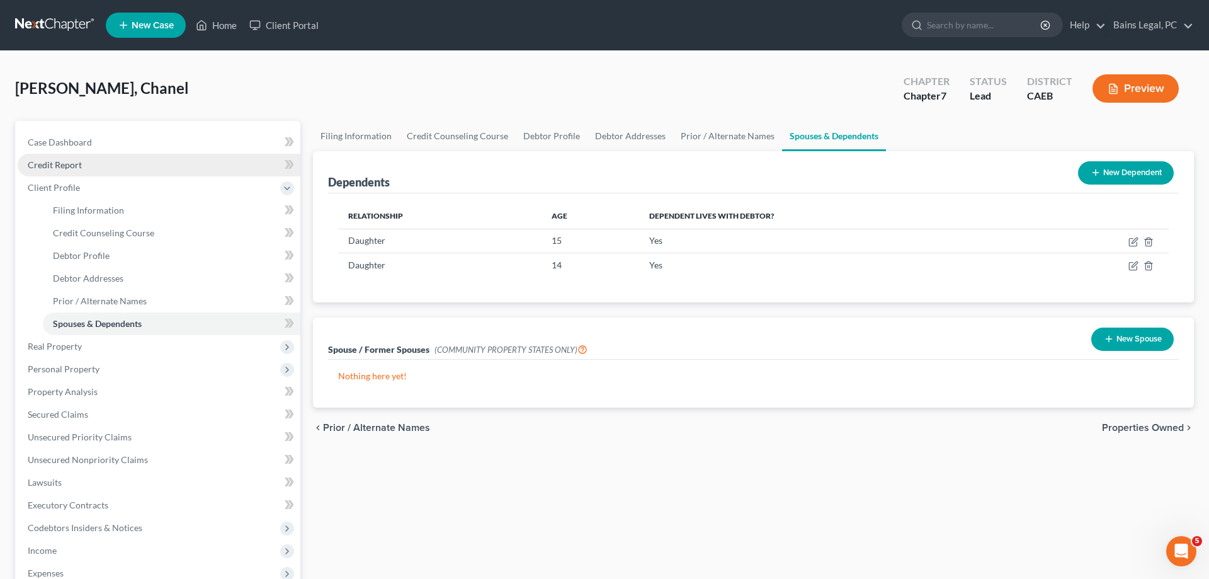
click at [106, 163] on link "Credit Report" at bounding box center [159, 165] width 283 height 23
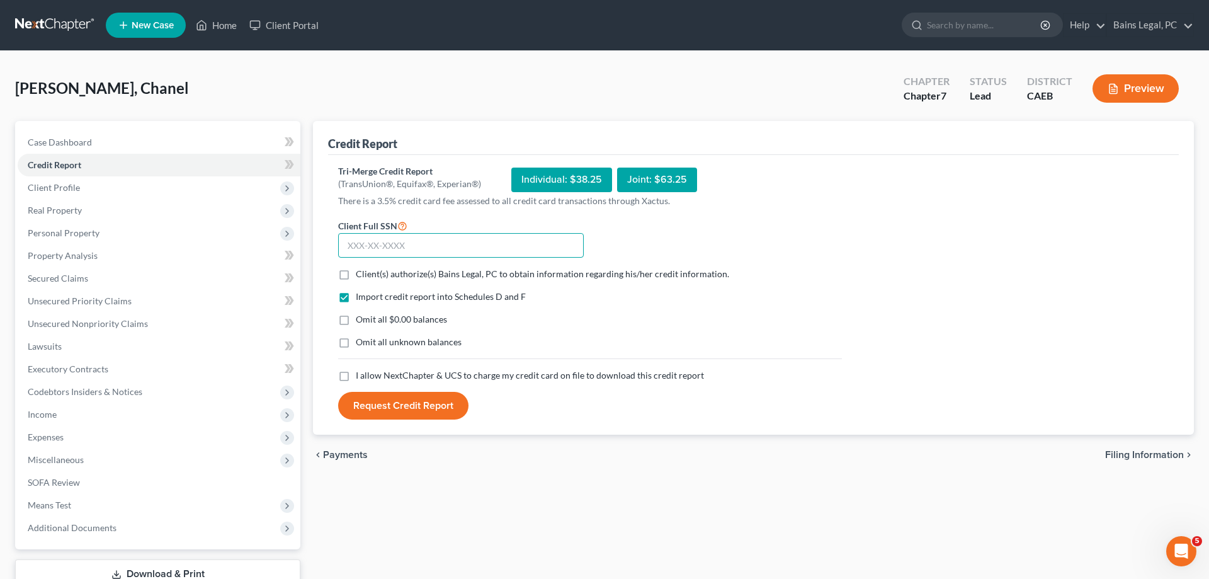
drag, startPoint x: 415, startPoint y: 243, endPoint x: 484, endPoint y: 244, distance: 69.3
click at [417, 244] on input "text" at bounding box center [461, 245] width 246 height 25
click at [508, 242] on input "text" at bounding box center [461, 245] width 246 height 25
type input "559-51-0743"
drag, startPoint x: 378, startPoint y: 278, endPoint x: 371, endPoint y: 294, distance: 17.2
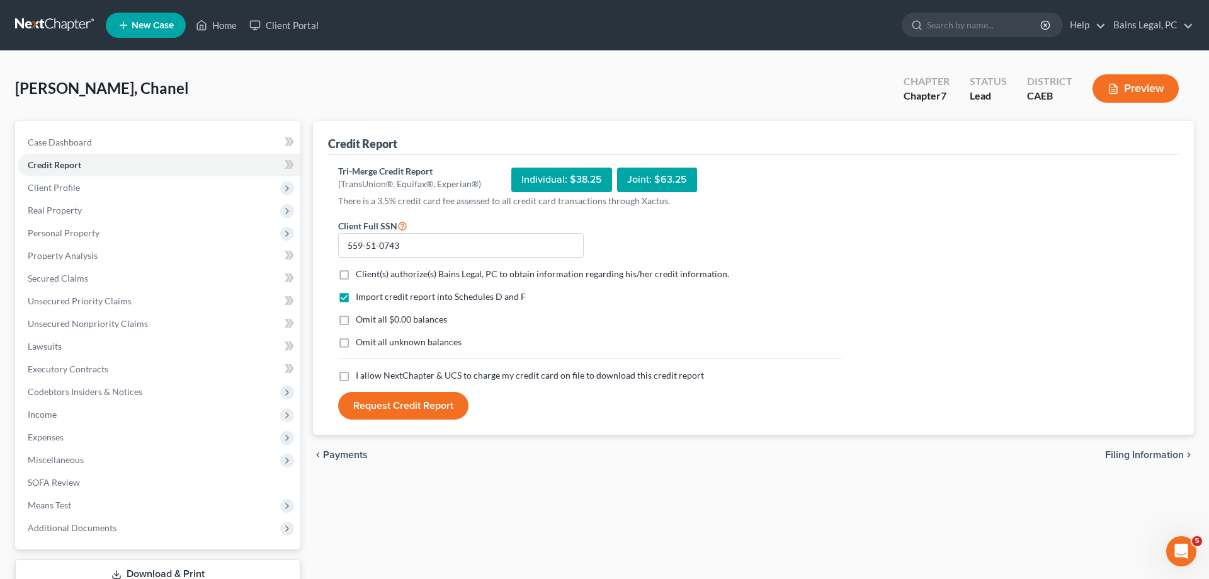
click at [378, 278] on span "Client(s) authorize(s) Bains Legal, PC to obtain information regarding his/her …" at bounding box center [542, 273] width 373 height 11
click at [369, 276] on input "Client(s) authorize(s) Bains Legal, PC to obtain information regarding his/her …" at bounding box center [365, 272] width 8 height 8
checkbox input "true"
drag, startPoint x: 363, startPoint y: 317, endPoint x: 367, endPoint y: 325, distance: 9.0
click at [363, 318] on span "Omit all $0.00 balances" at bounding box center [401, 319] width 91 height 11
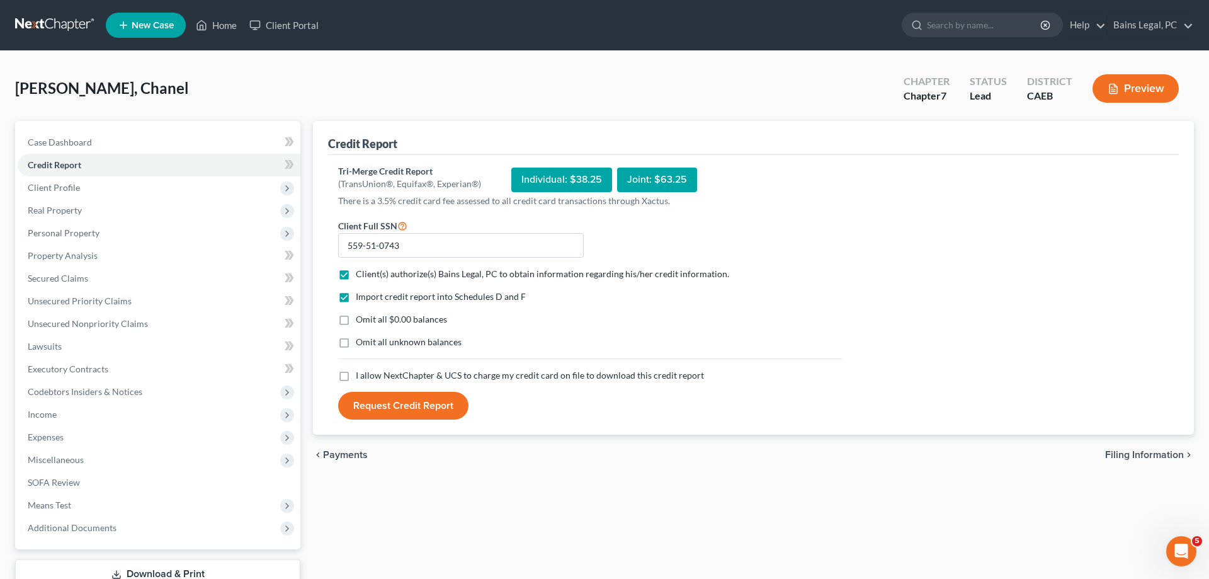
click at [363, 318] on input "Omit all $0.00 balances" at bounding box center [365, 317] width 8 height 8
checkbox input "true"
click at [368, 340] on span "Omit all unknown balances" at bounding box center [409, 341] width 106 height 11
click at [368, 340] on input "Omit all unknown balances" at bounding box center [365, 340] width 8 height 8
checkbox input "true"
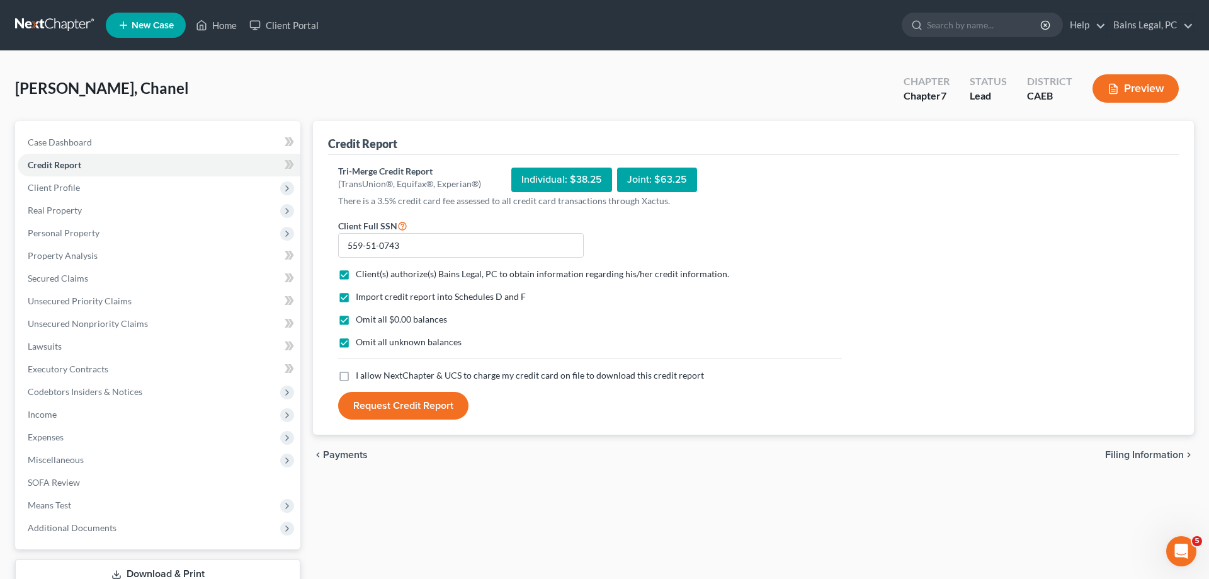
drag, startPoint x: 367, startPoint y: 372, endPoint x: 370, endPoint y: 382, distance: 10.6
click at [367, 373] on span "I allow NextChapter & UCS to charge my credit card on file to download this cre…" at bounding box center [530, 375] width 348 height 11
click at [367, 373] on input "I allow NextChapter & UCS to charge my credit card on file to download this cre…" at bounding box center [365, 373] width 8 height 8
checkbox input "true"
drag, startPoint x: 375, startPoint y: 400, endPoint x: 516, endPoint y: 395, distance: 141.2
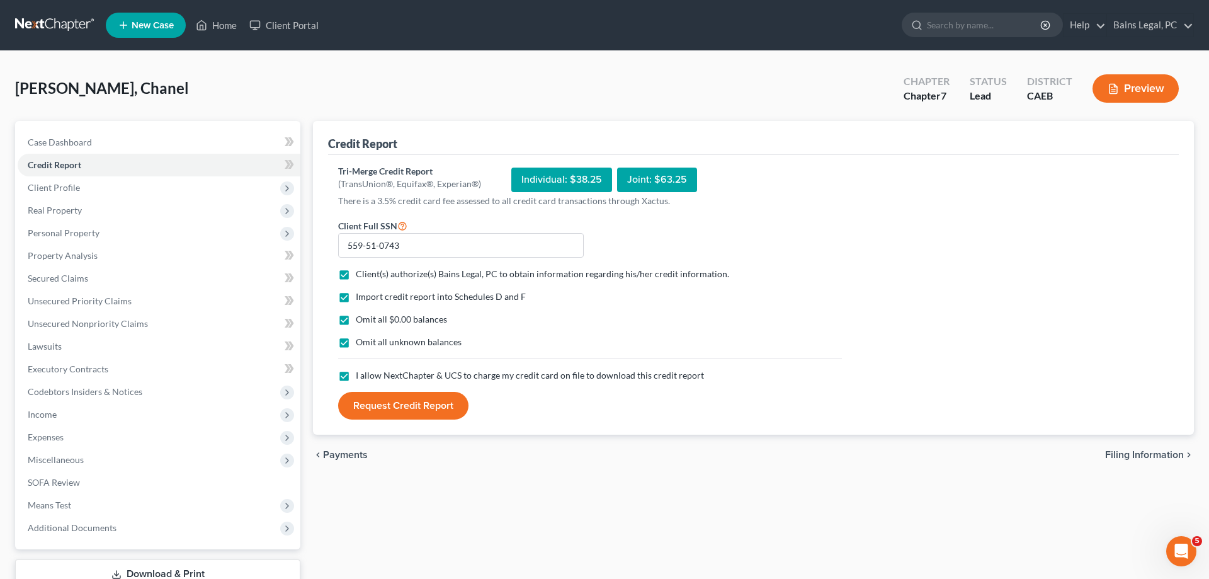
click at [375, 401] on button "Request Credit Report" at bounding box center [403, 406] width 130 height 28
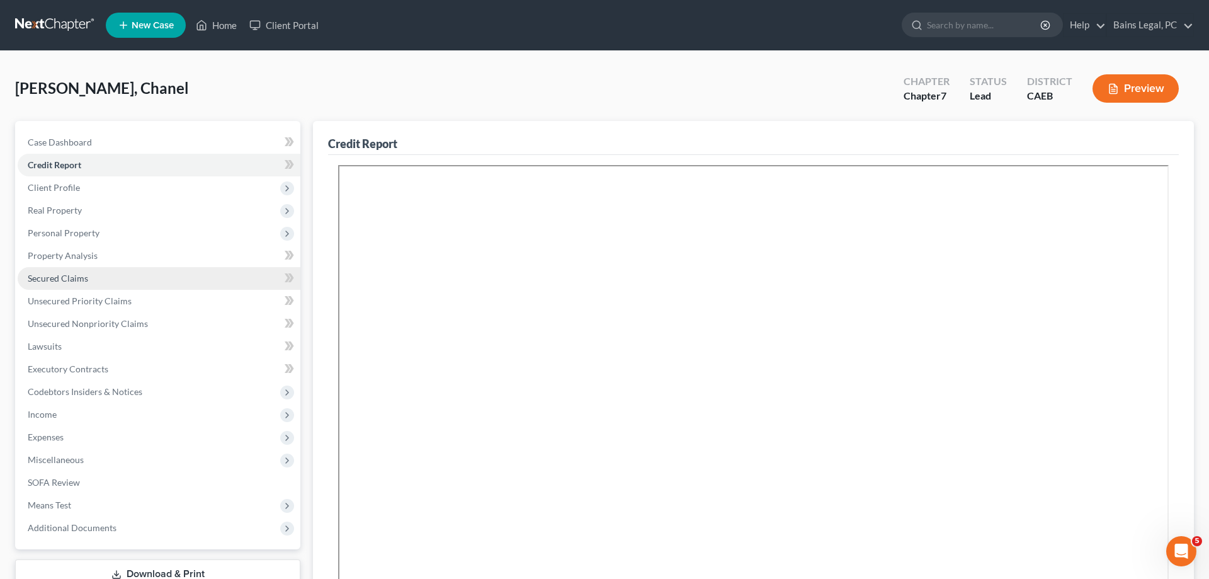
click at [63, 276] on span "Secured Claims" at bounding box center [58, 278] width 60 height 11
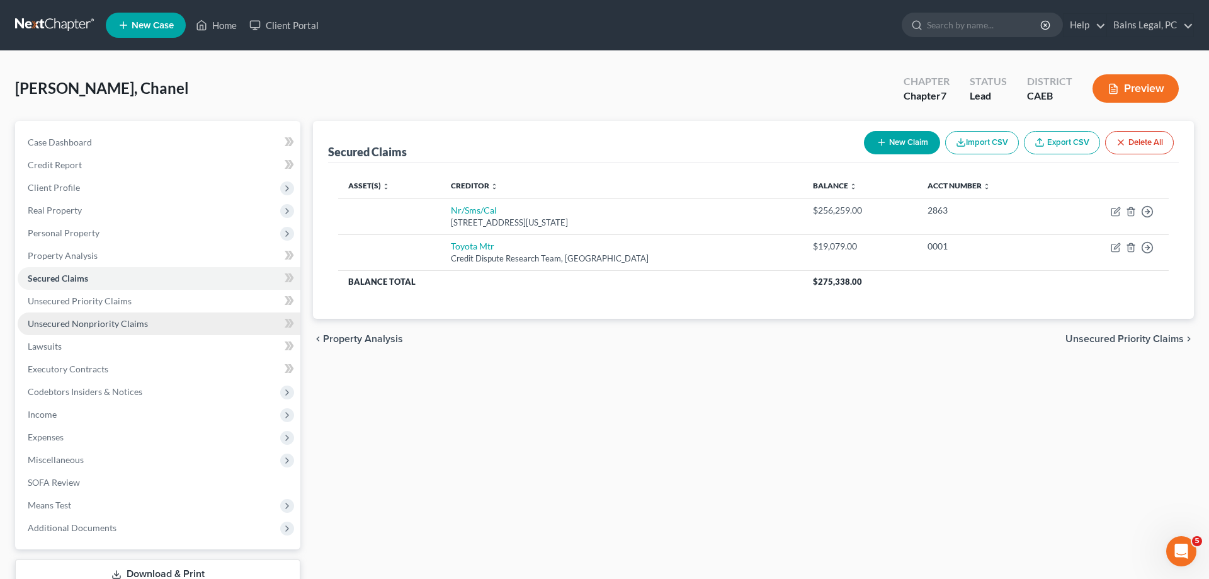
click at [110, 327] on span "Unsecured Nonpriority Claims" at bounding box center [88, 323] width 120 height 11
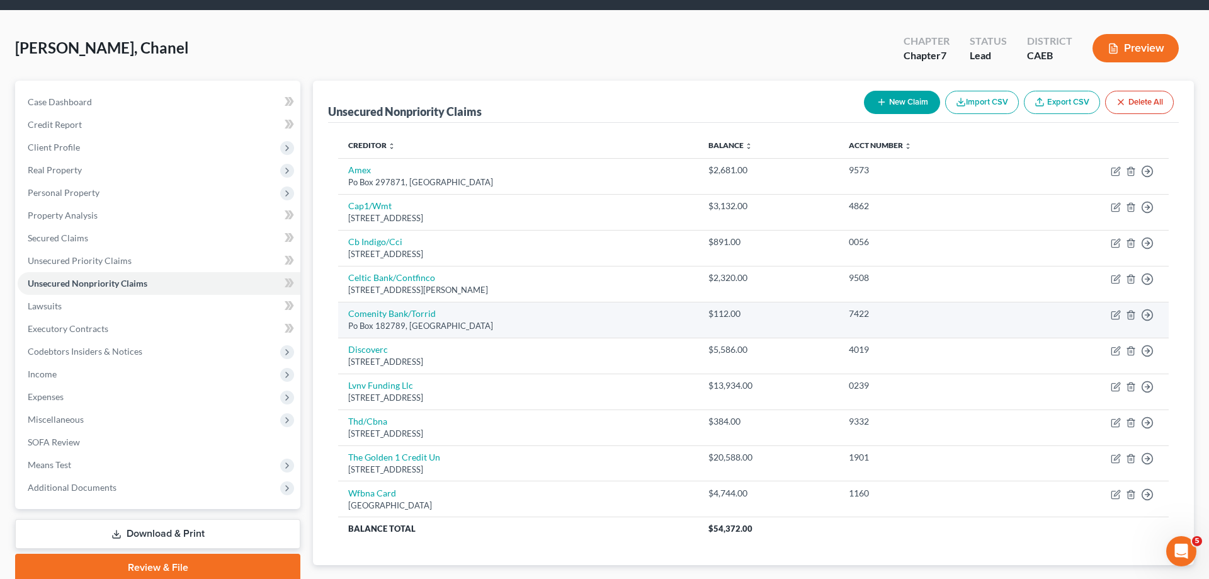
scroll to position [64, 0]
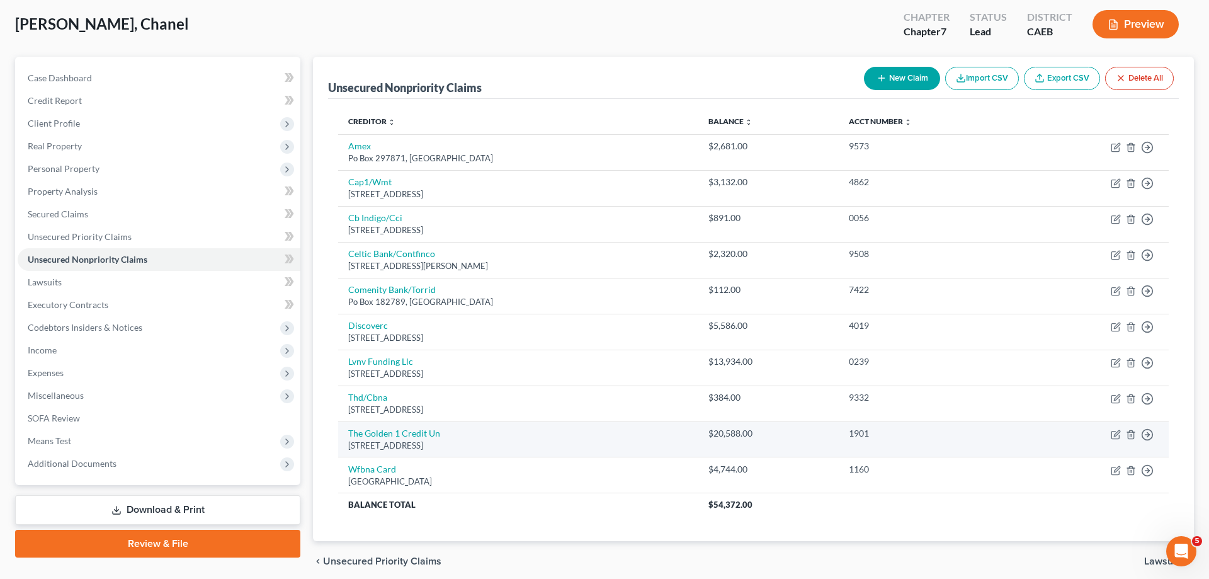
click at [1114, 440] on td "Move to D Move to E Move to G Move to Notice Only" at bounding box center [1094, 439] width 149 height 36
click at [1117, 435] on icon "button" at bounding box center [1116, 435] width 10 height 10
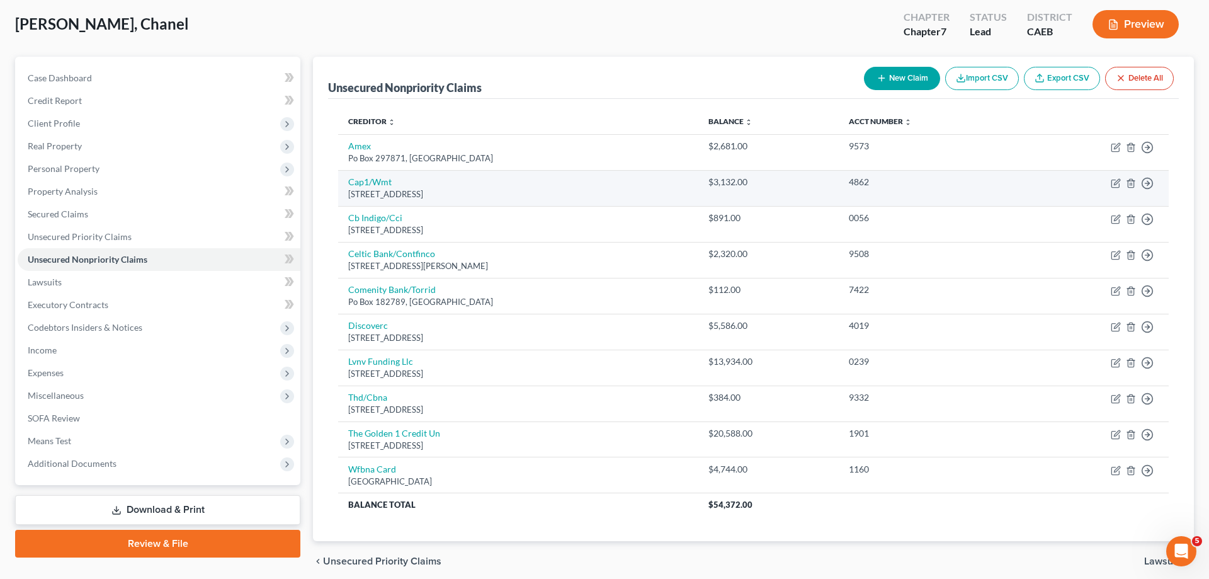
select select "4"
select select "0"
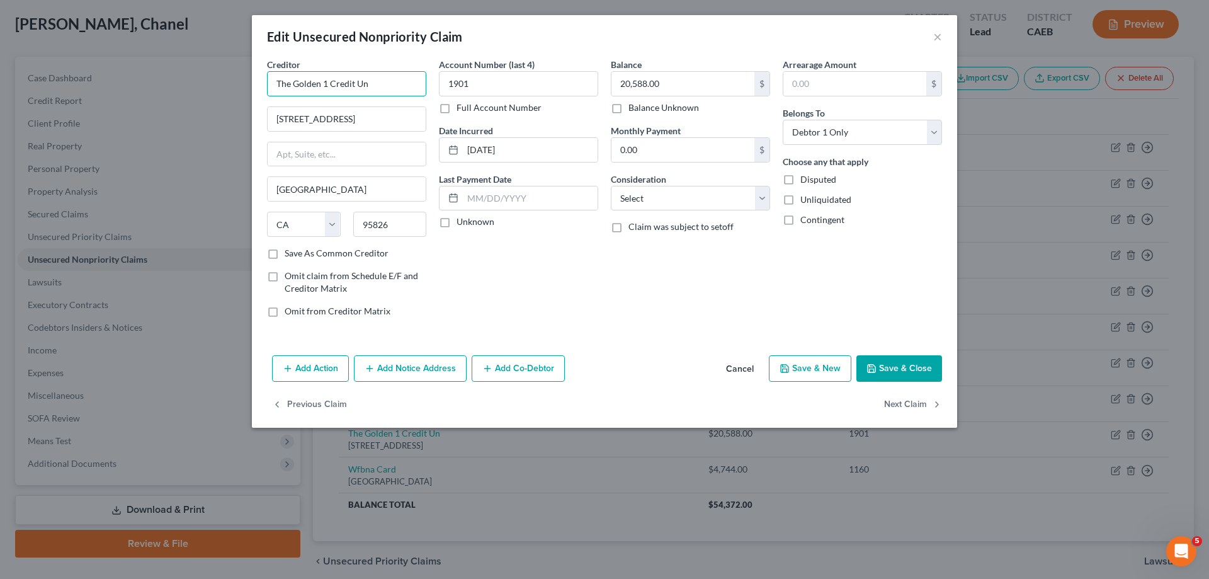
drag, startPoint x: 389, startPoint y: 79, endPoint x: 84, endPoint y: 57, distance: 305.6
click at [267, 71] on input "The Golden 1 Credit Un" at bounding box center [346, 83] width 159 height 25
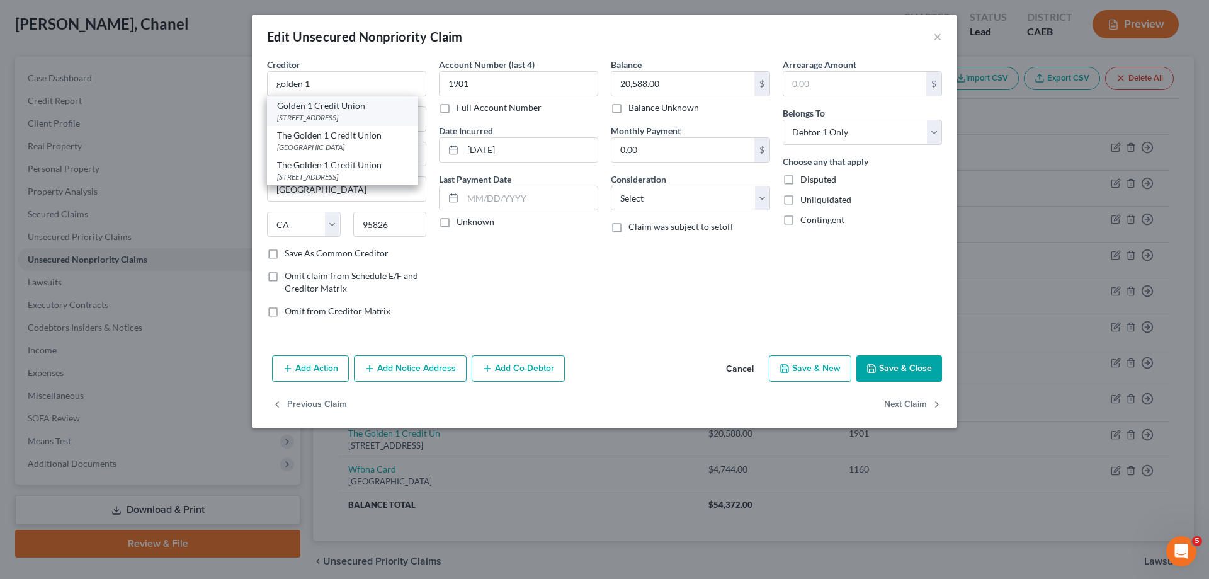
drag, startPoint x: 318, startPoint y: 110, endPoint x: 432, endPoint y: 140, distance: 117.9
click at [319, 110] on div "Golden 1 Credit Union" at bounding box center [342, 106] width 131 height 13
type input "Golden 1 Credit Union"
type input "PO Box 15966"
type input "95852"
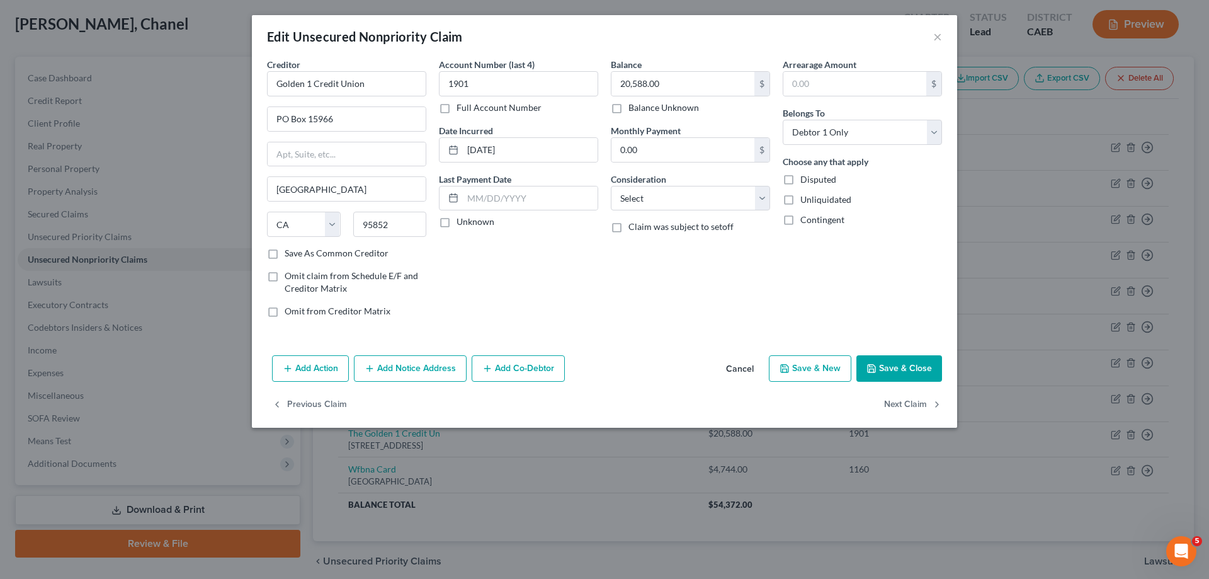
click at [912, 358] on button "Save & Close" at bounding box center [899, 368] width 86 height 26
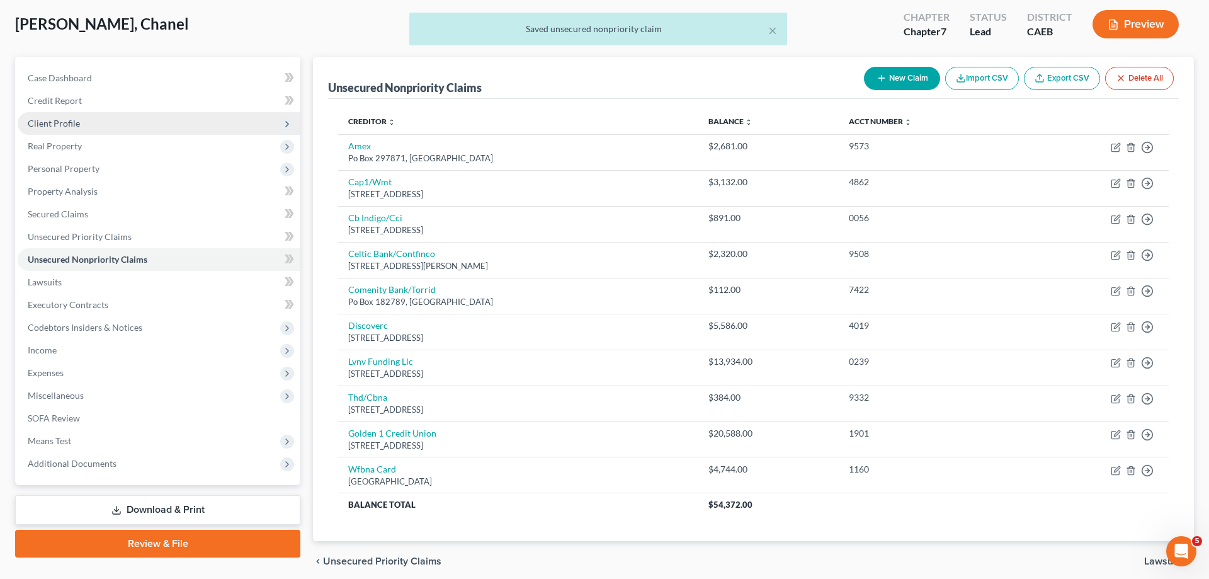
click at [46, 125] on span "Client Profile" at bounding box center [54, 123] width 52 height 11
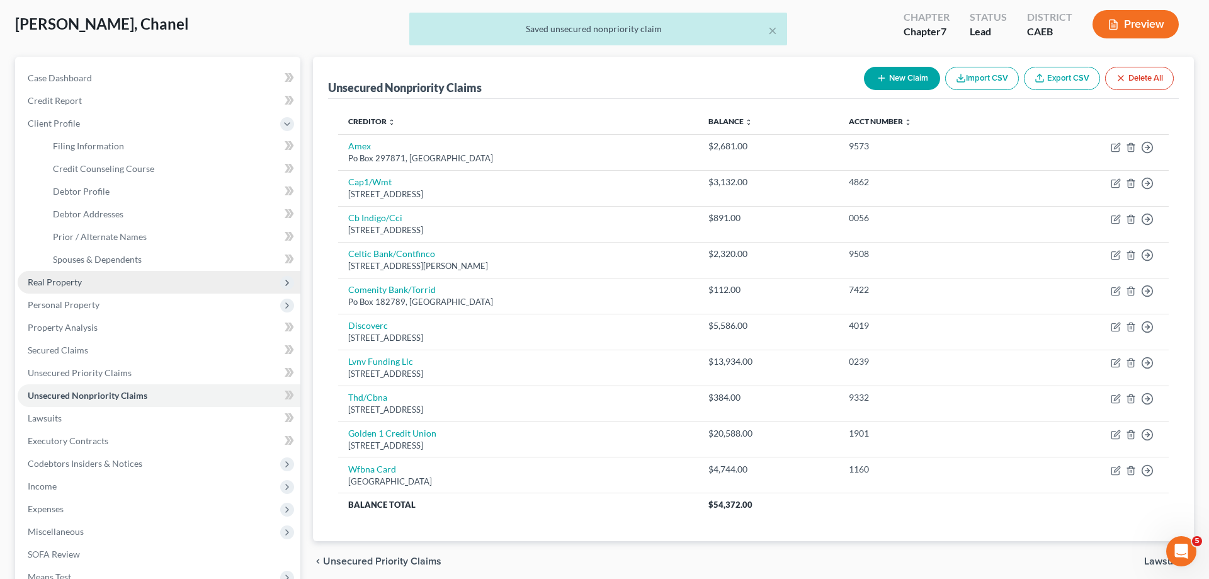
drag, startPoint x: 73, startPoint y: 287, endPoint x: 89, endPoint y: 287, distance: 15.8
click at [73, 287] on span "Real Property" at bounding box center [159, 282] width 283 height 23
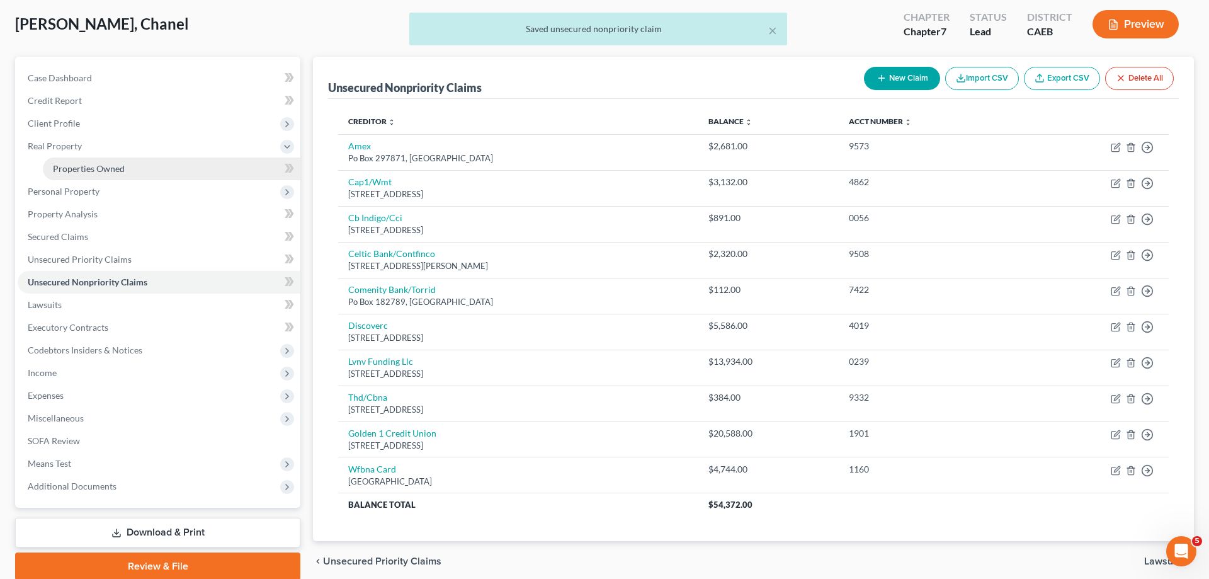
click at [99, 164] on span "Properties Owned" at bounding box center [89, 168] width 72 height 11
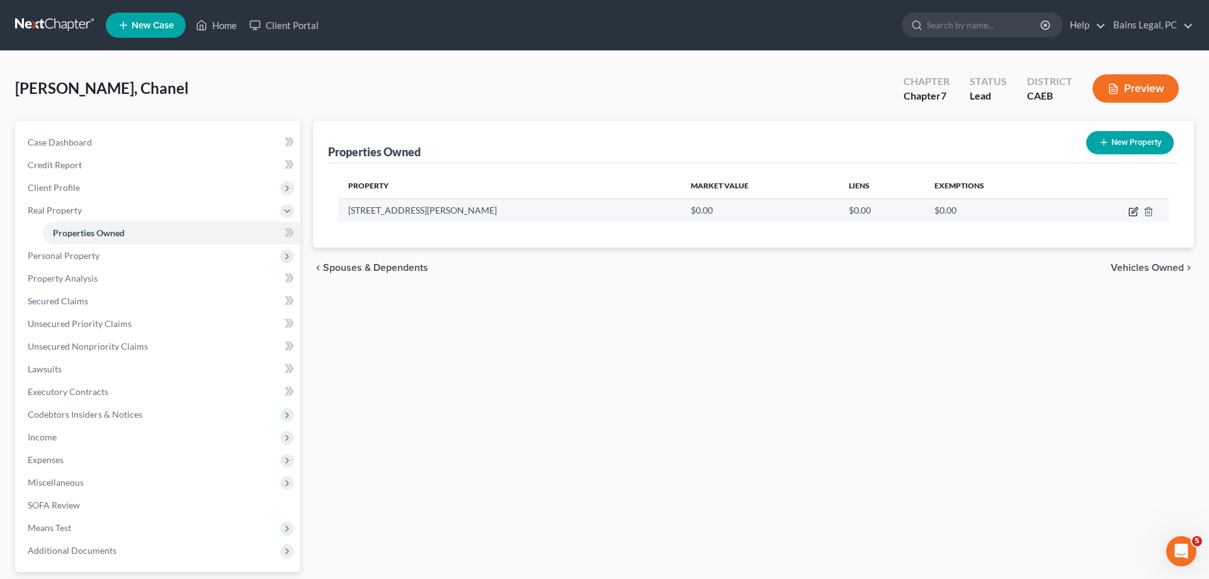
click at [1132, 212] on icon "button" at bounding box center [1135, 210] width 6 height 6
select select "4"
select select "49"
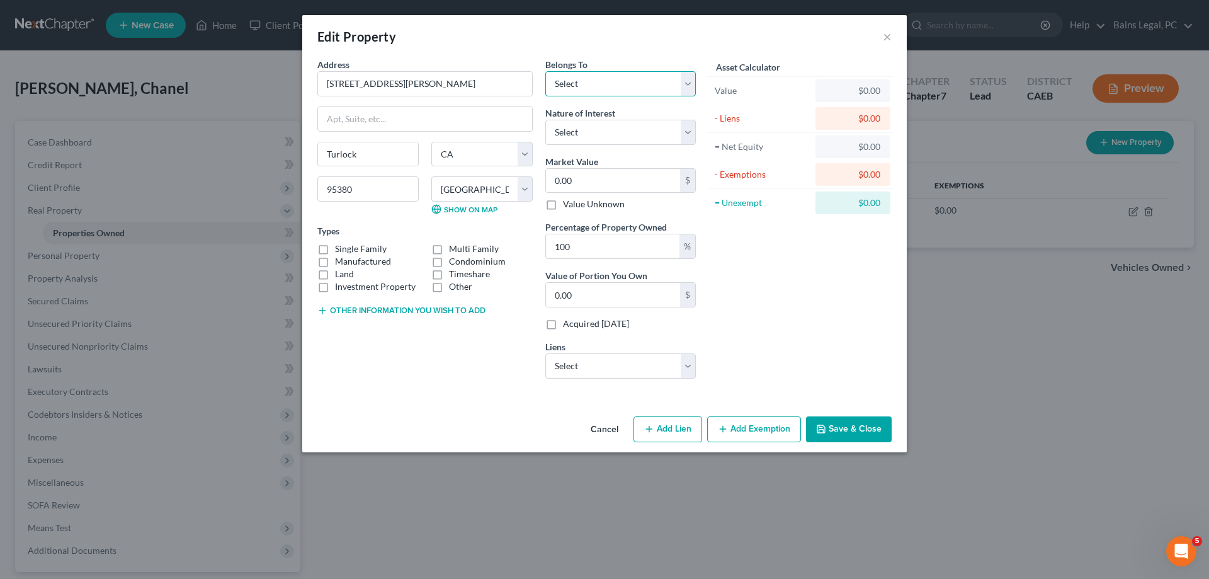
click at [545, 71] on select "Select Debtor 1 Only Debtor 2 Only Debtor 1 And Debtor 2 Only At Least One Of T…" at bounding box center [620, 83] width 151 height 25
select select "4"
click option "Community Property" at bounding box center [0, 0] width 0 height 0
click at [371, 248] on label "Single Family" at bounding box center [361, 248] width 52 height 13
click at [348, 248] on input "Single Family" at bounding box center [344, 246] width 8 height 8
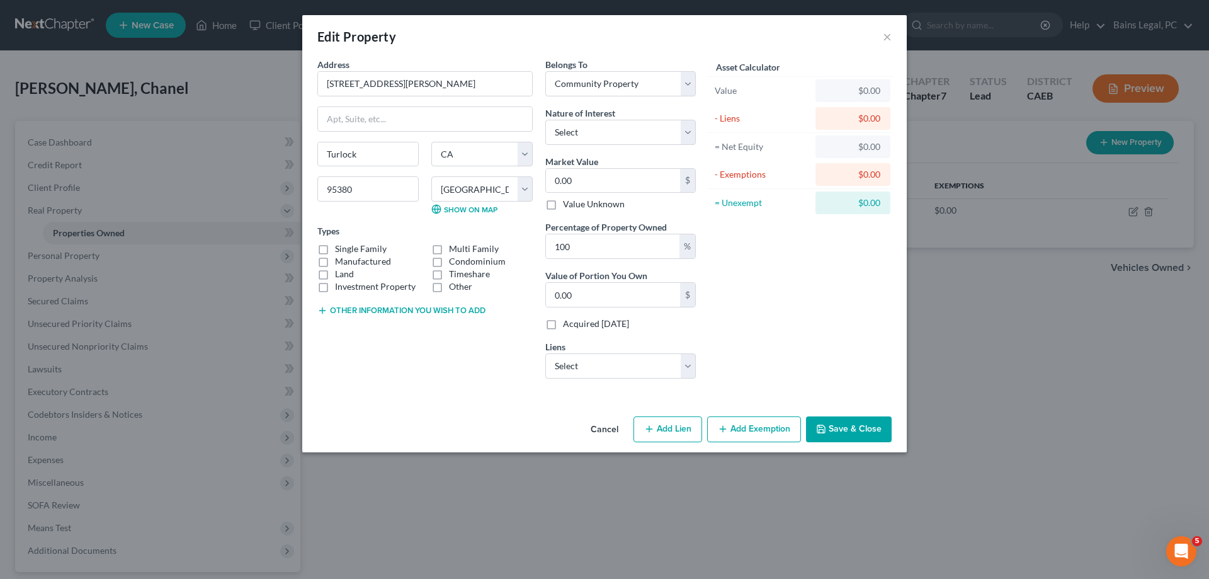
checkbox input "true"
click at [545, 120] on select "Select Fee Simple Joint Tenant Life Estate Equitable Interest Future Interest T…" at bounding box center [620, 132] width 151 height 25
select select "1"
click option "Joint Tenant" at bounding box center [0, 0] width 0 height 0
click at [588, 185] on input "0.00" at bounding box center [613, 181] width 134 height 24
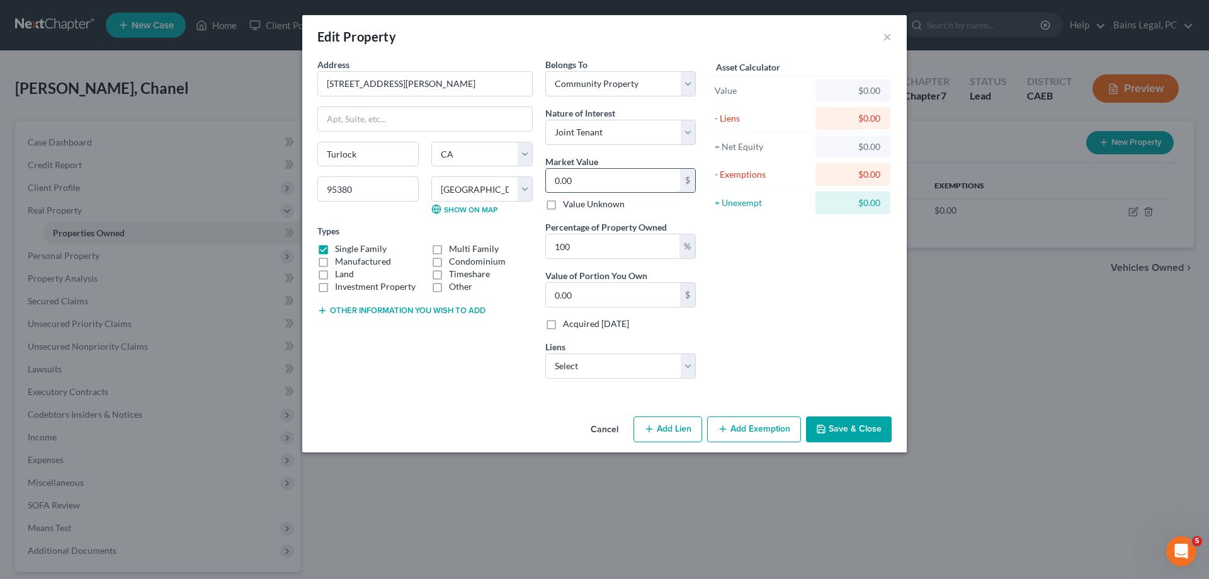
type input "4"
type input "4.00"
type input "42"
type input "42.00"
type input "420"
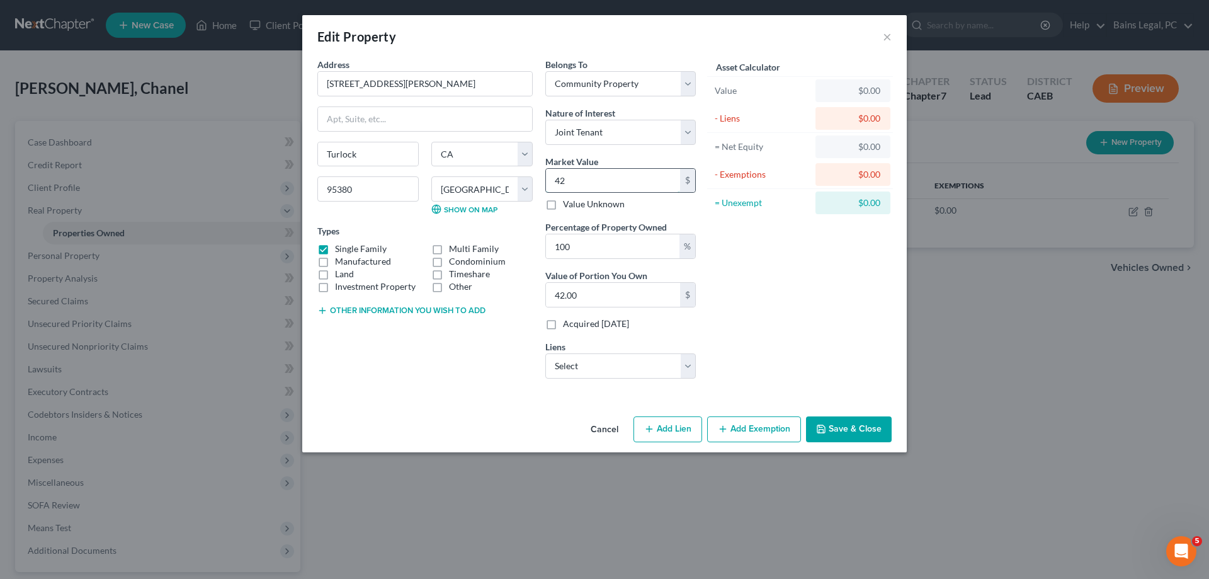
type input "420.00"
type input "4207"
type input "4,207.00"
type input "4,2074"
type input "42,074.00"
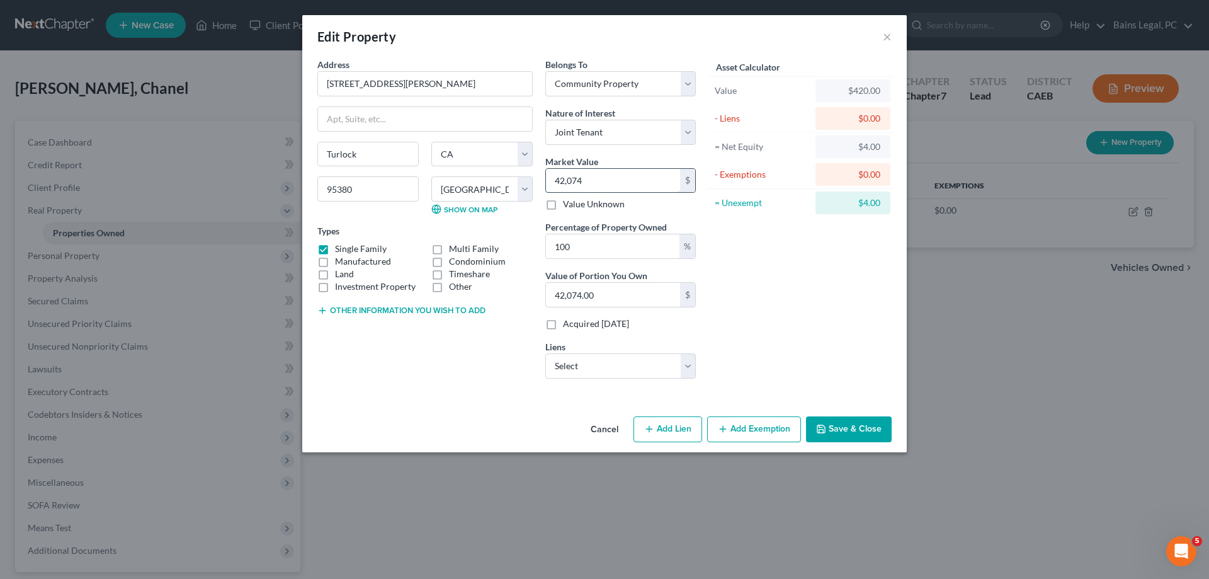
type input "42,0744"
type input "420,744.00"
type input "420,744"
click at [438, 309] on button "Other information you wish to add" at bounding box center [401, 310] width 168 height 10
click at [428, 326] on textarea at bounding box center [424, 339] width 215 height 47
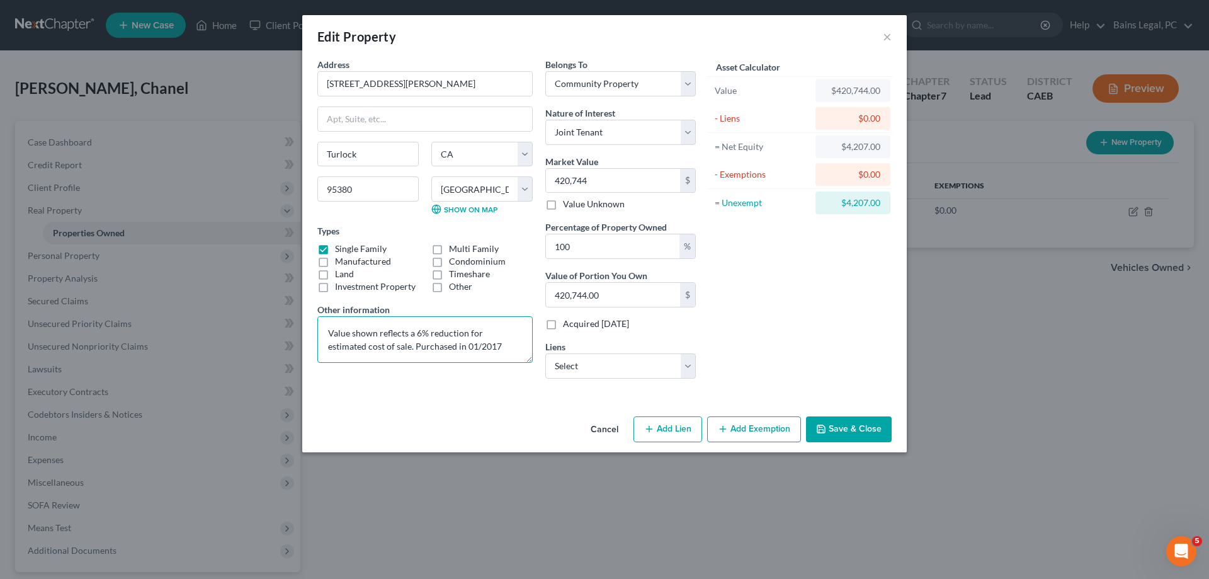
type textarea "Value shown reflects a 6% reduction for estimated cost of sale. Purchased in 01…"
click at [760, 441] on button "Add Exemption" at bounding box center [754, 429] width 94 height 26
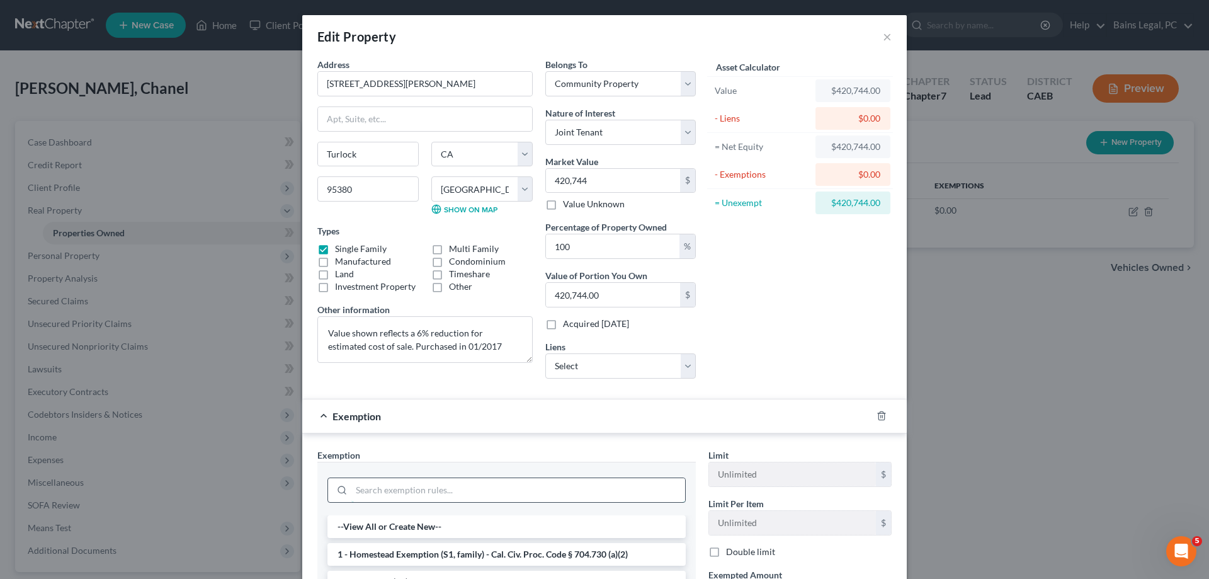
click at [518, 493] on input "search" at bounding box center [518, 490] width 334 height 24
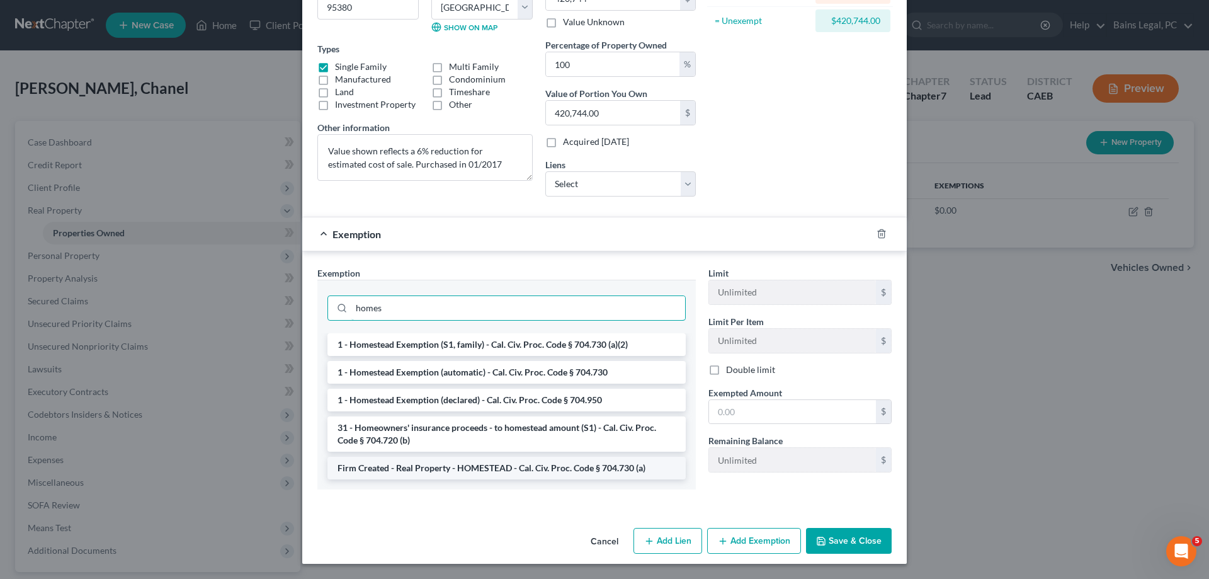
type input "homes"
click at [464, 472] on li "Firm Created - Real Property - HOMESTEAD - Cal. Civ. Proc. Code § 704.730 (a)" at bounding box center [506, 468] width 358 height 23
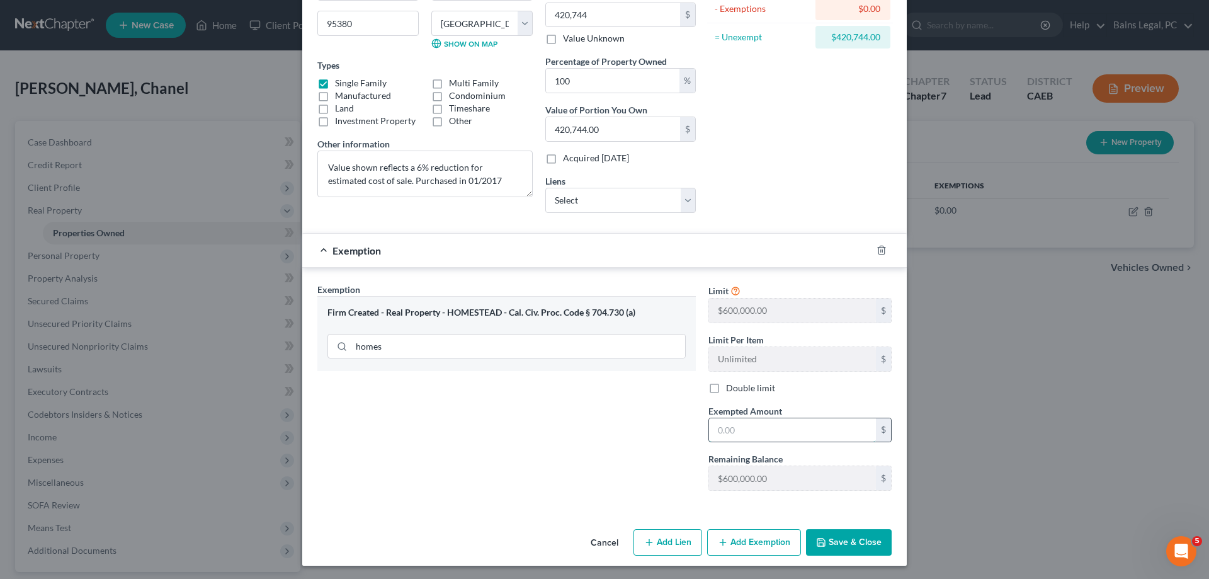
click at [802, 434] on input "text" at bounding box center [792, 430] width 167 height 24
type input "475,000"
click at [870, 540] on button "Save & Close" at bounding box center [849, 542] width 86 height 26
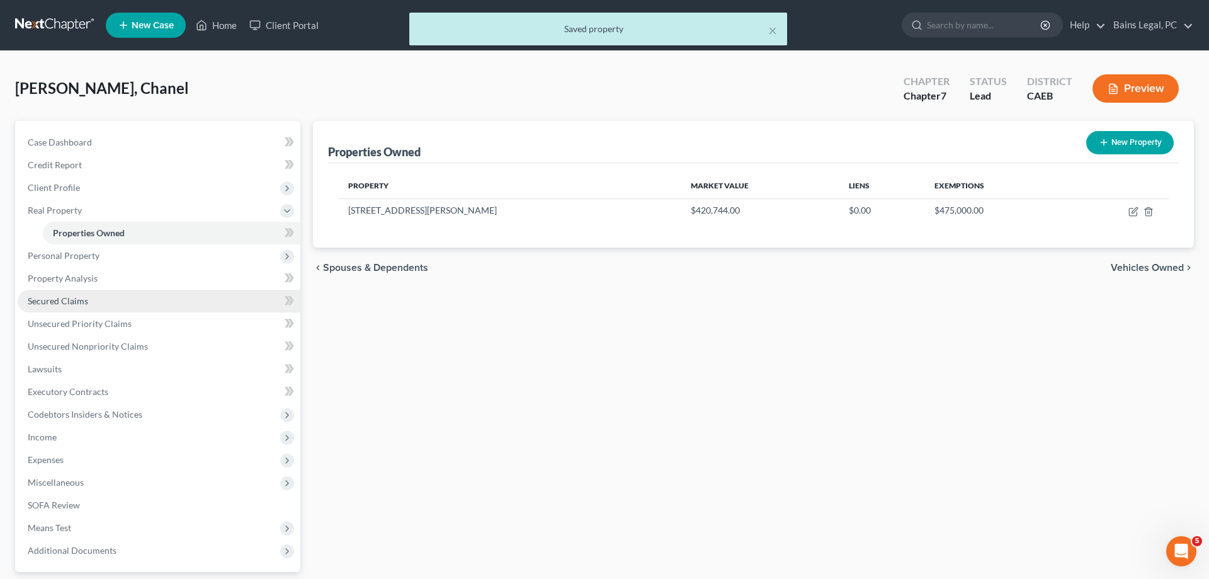
click at [64, 300] on span "Secured Claims" at bounding box center [58, 300] width 60 height 11
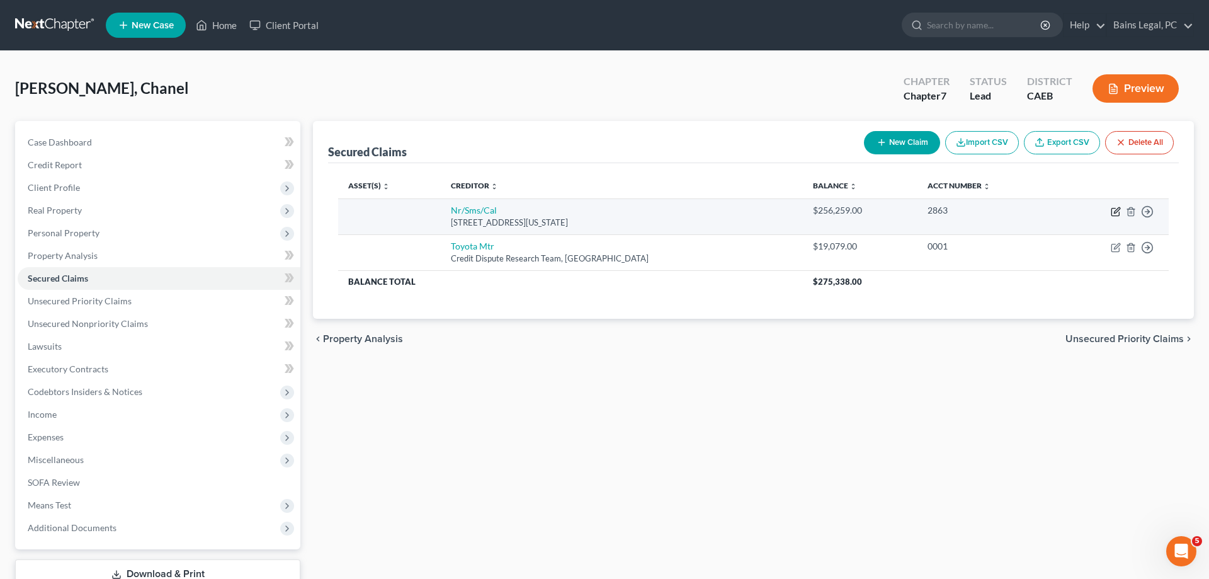
click at [1115, 210] on icon "button" at bounding box center [1116, 212] width 10 height 10
select select "39"
select select "0"
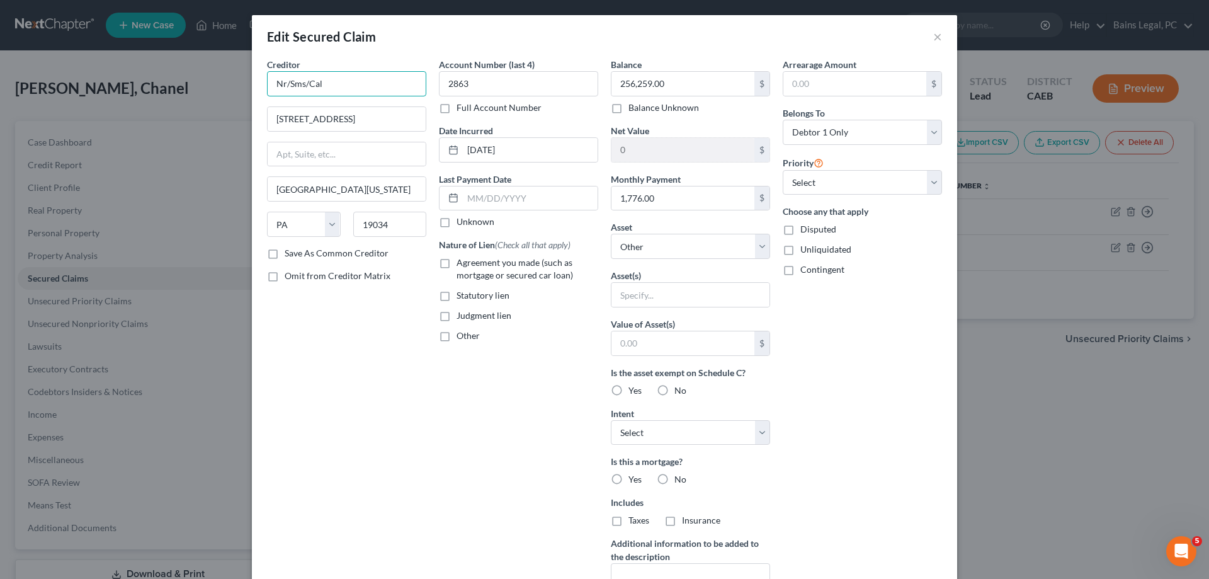
click at [360, 81] on input "Nr/Sms/Cal" at bounding box center [346, 83] width 159 height 25
drag, startPoint x: 258, startPoint y: 93, endPoint x: 209, endPoint y: 96, distance: 48.6
click at [267, 94] on input "Nr/Sms/Cal" at bounding box center [346, 83] width 159 height 25
type input "NewRez, LLC"
type input "PO Box 650840"
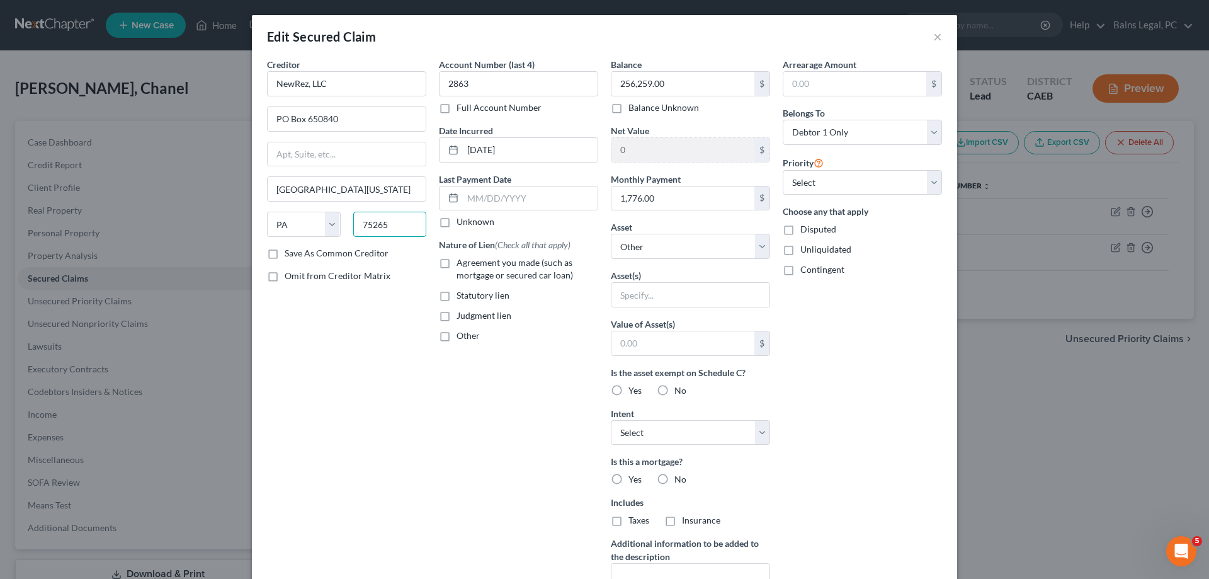
type input "75265"
type input "Dallas"
select select "45"
click at [678, 193] on input "1,776.00" at bounding box center [683, 198] width 143 height 24
drag, startPoint x: 682, startPoint y: 201, endPoint x: 572, endPoint y: 197, distance: 110.3
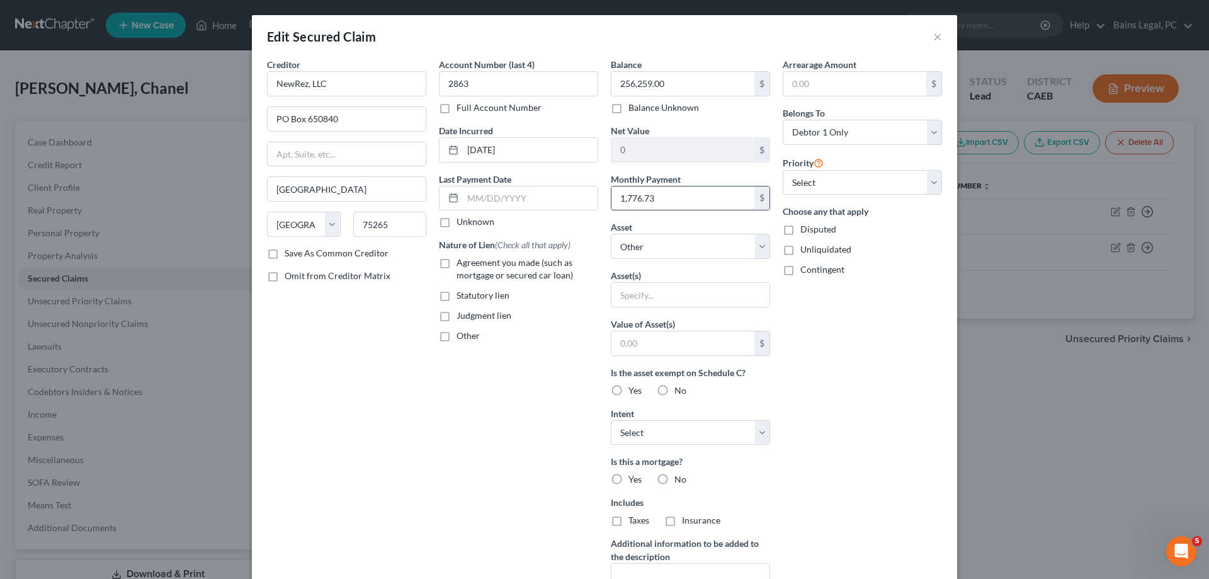
click at [612, 197] on input "1,776.73" at bounding box center [683, 198] width 143 height 24
type input "1,776.73"
click at [611, 234] on select "Select Other Multiple Assets 1782 Homer Way - $420744.0" at bounding box center [690, 246] width 159 height 25
select select "2"
click option "1782 Homer Way - $420744.0" at bounding box center [0, 0] width 0 height 0
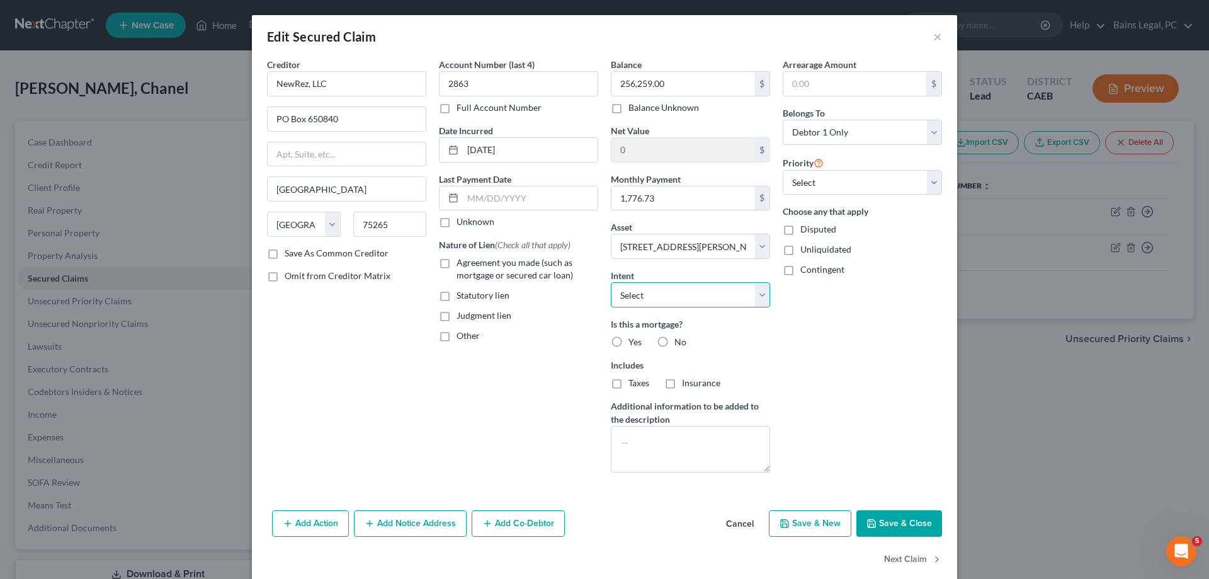
click at [611, 282] on select "Select Surrender Redeem Reaffirm Avoid Other" at bounding box center [690, 294] width 159 height 25
select select "4"
click option "Other" at bounding box center [0, 0] width 0 height 0
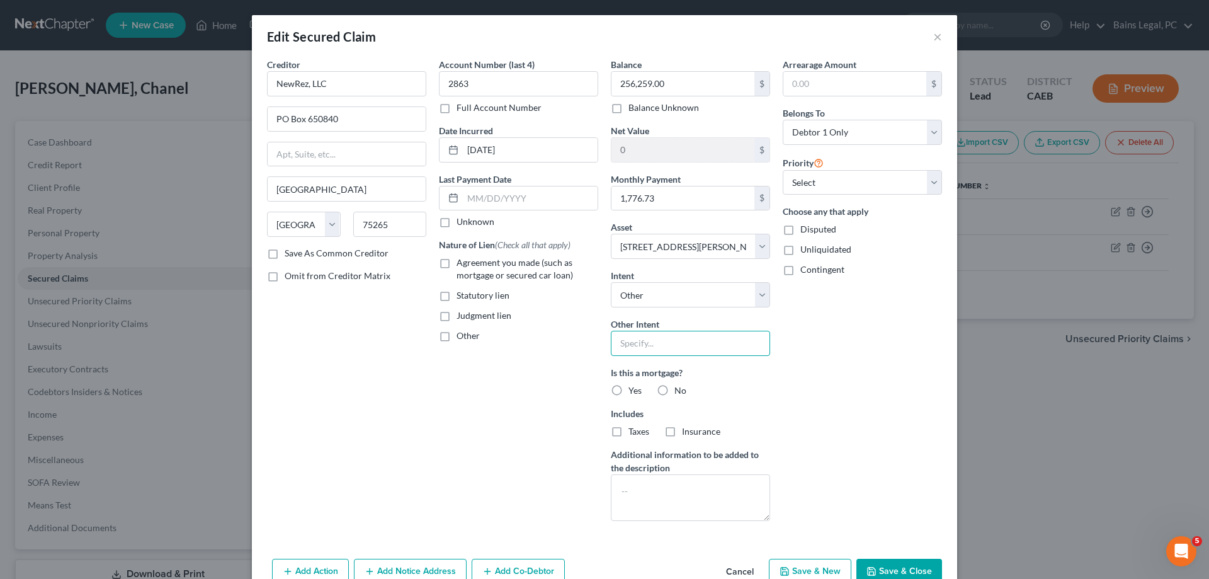
click at [676, 341] on input "text" at bounding box center [690, 343] width 159 height 25
type input "Keep & Pay"
click at [629, 390] on label "Yes" at bounding box center [635, 390] width 13 height 13
click at [634, 390] on input "Yes" at bounding box center [638, 388] width 8 height 8
radio input "true"
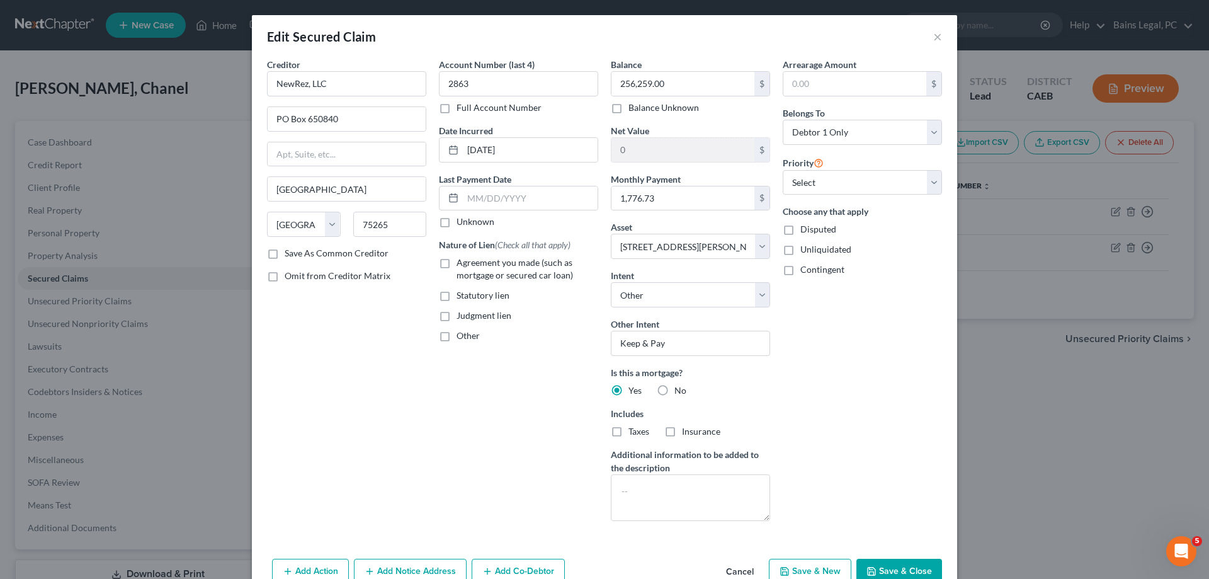
click at [629, 435] on label "Taxes" at bounding box center [639, 431] width 21 height 13
click at [634, 433] on input "Taxes" at bounding box center [638, 429] width 8 height 8
checkbox input "true"
click at [682, 430] on label "Insurance" at bounding box center [701, 431] width 38 height 13
click at [687, 430] on input "Insurance" at bounding box center [691, 429] width 8 height 8
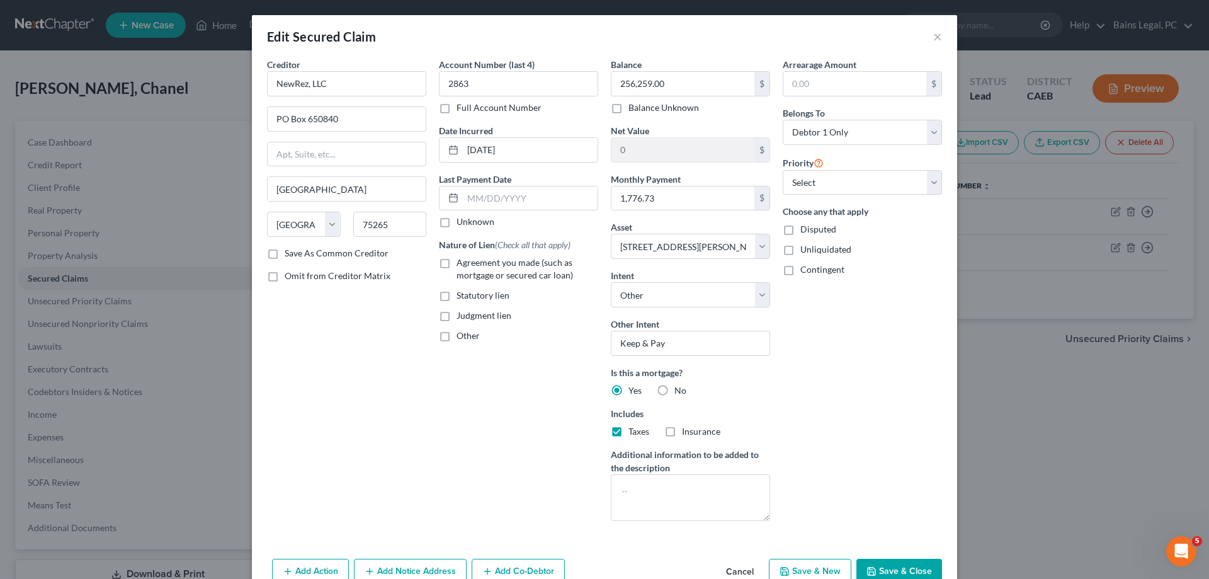
checkbox input "true"
click at [509, 266] on span "Agreement you made (such as mortgage or secured car loan)" at bounding box center [515, 268] width 117 height 23
click at [470, 265] on input "Agreement you made (such as mortgage or secured car loan)" at bounding box center [466, 260] width 8 height 8
checkbox input "true"
click at [530, 203] on input "text" at bounding box center [530, 198] width 135 height 24
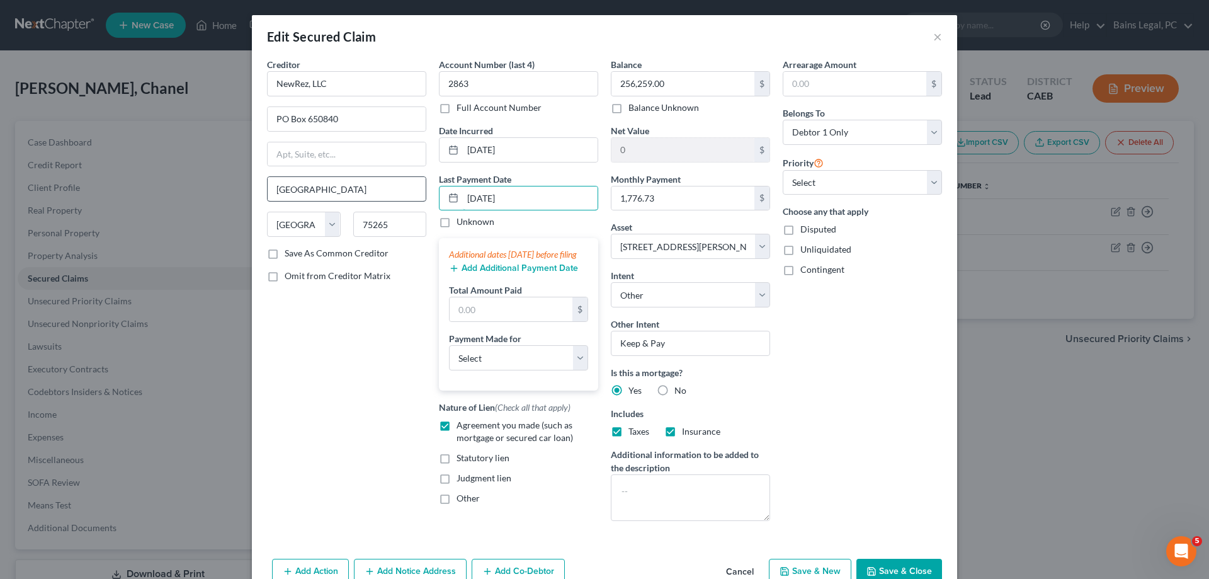
type input "08/01/2025"
click at [553, 321] on input "text" at bounding box center [511, 309] width 123 height 24
type input "5,330.19"
select select "3"
click option "Mortgage" at bounding box center [0, 0] width 0 height 0
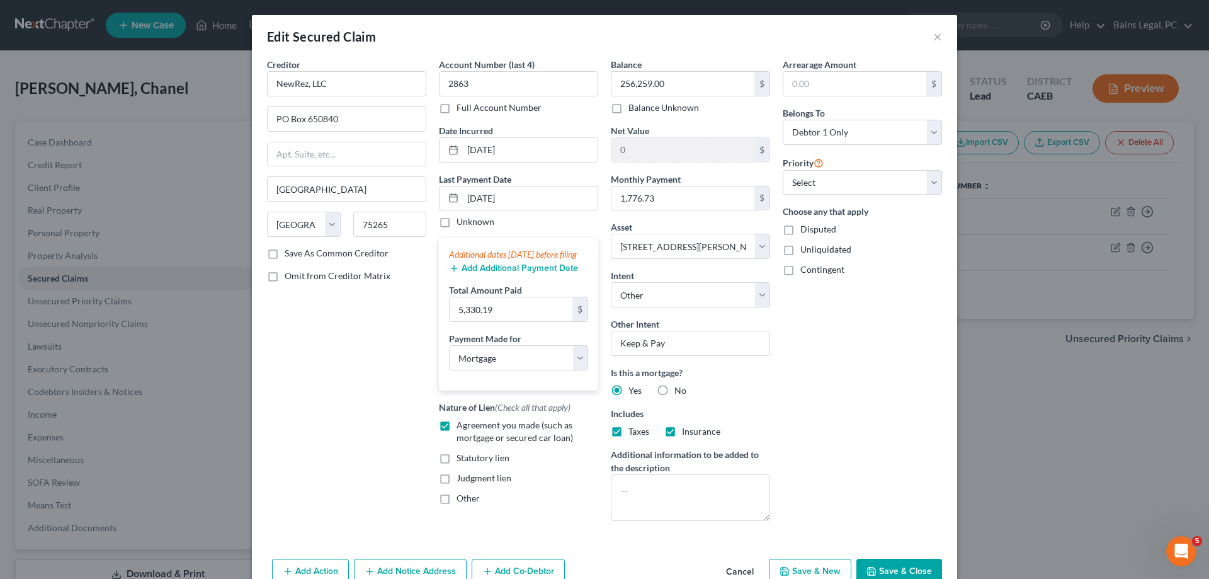
click at [800, 417] on div "Arrearage Amount $ Belongs To * Select Debtor 1 Only Debtor 2 Only Debtor 1 And…" at bounding box center [863, 294] width 172 height 473
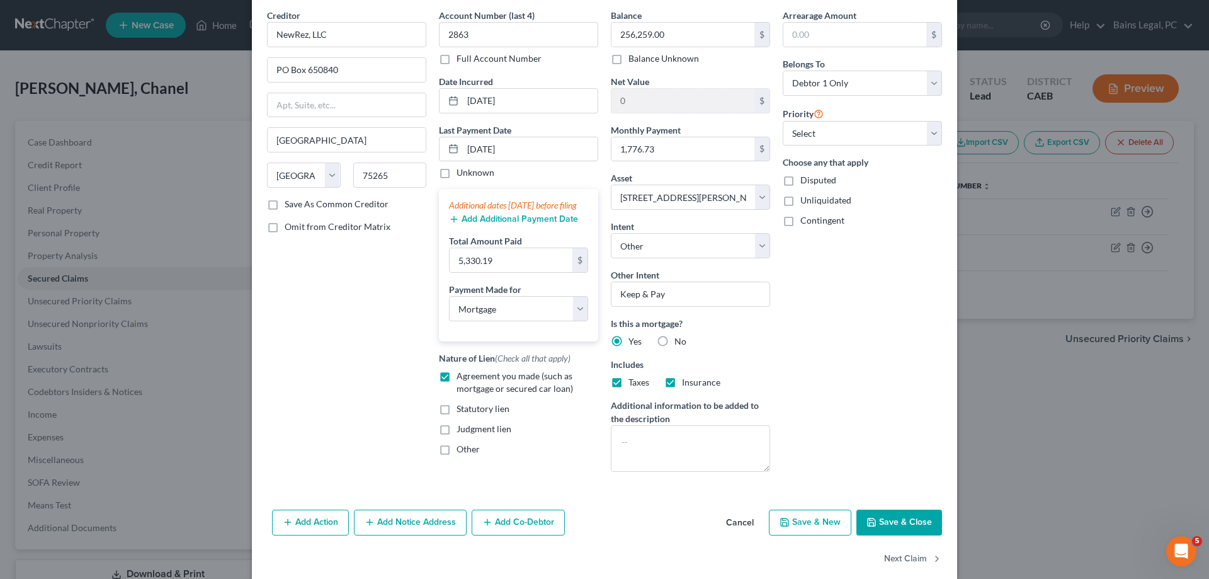
scroll to position [67, 0]
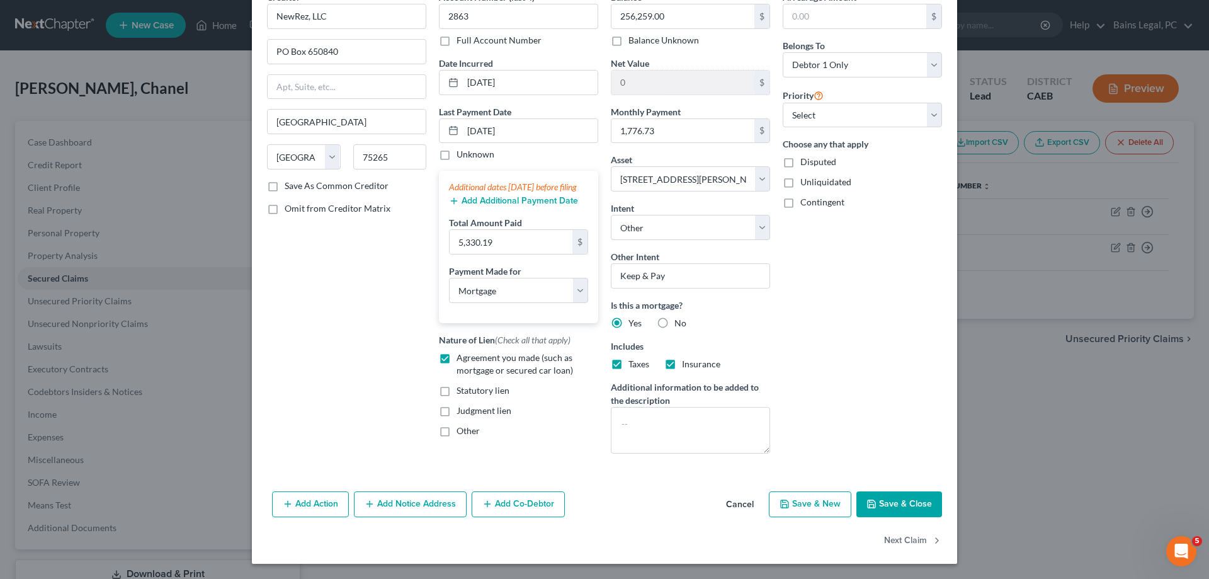
click at [912, 504] on button "Save & Close" at bounding box center [899, 504] width 86 height 26
select select
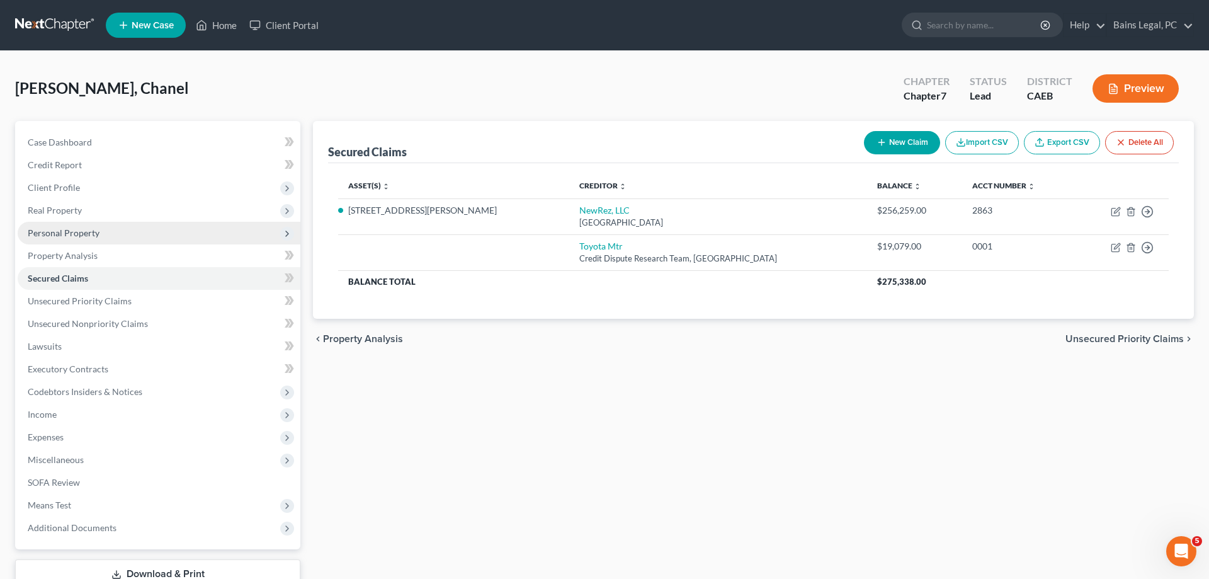
click at [90, 231] on span "Personal Property" at bounding box center [64, 232] width 72 height 11
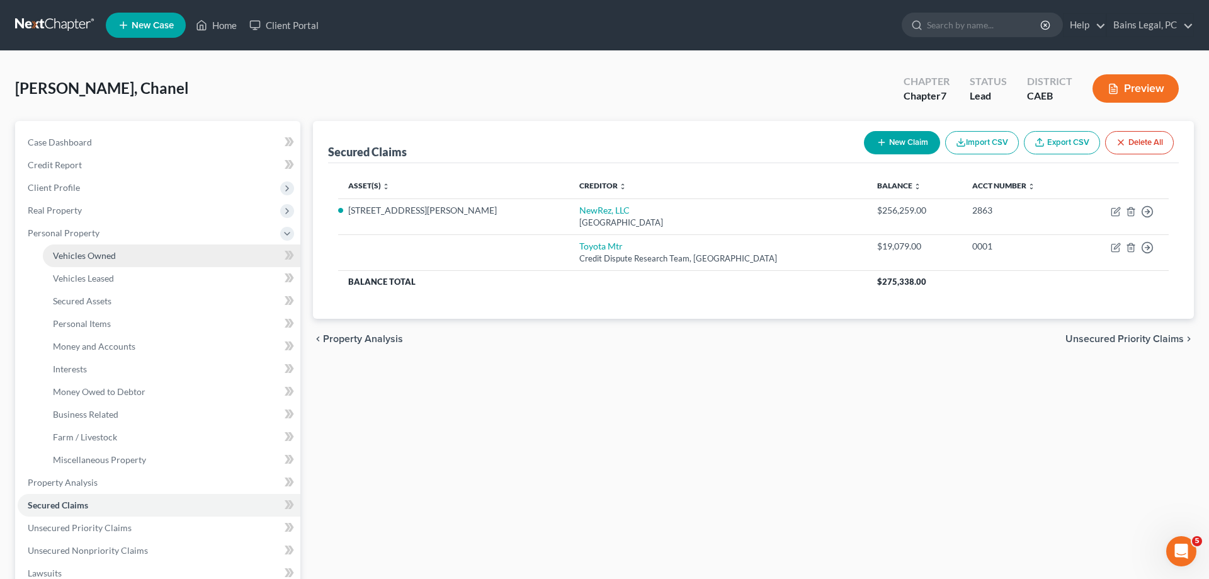
click at [111, 254] on span "Vehicles Owned" at bounding box center [84, 255] width 63 height 11
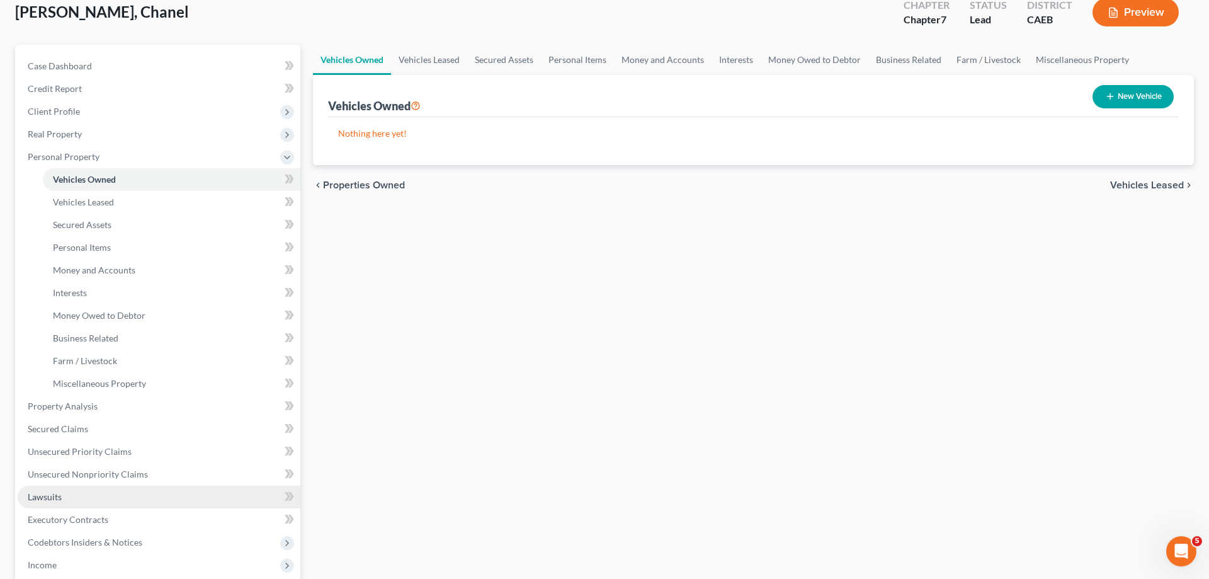
scroll to position [128, 0]
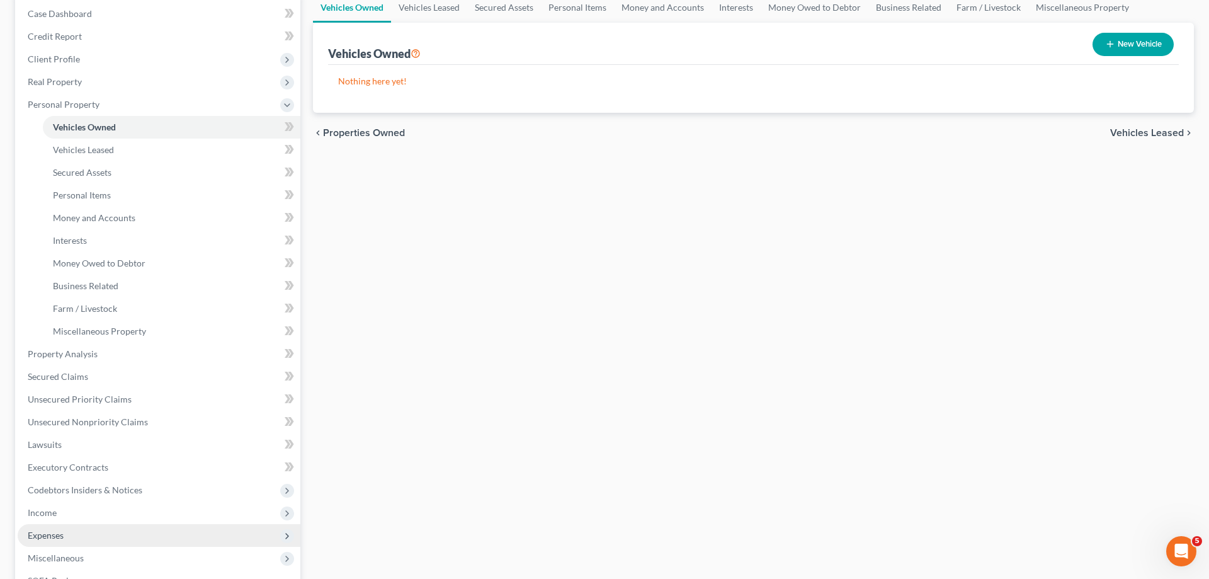
click at [52, 532] on span "Expenses" at bounding box center [46, 535] width 36 height 11
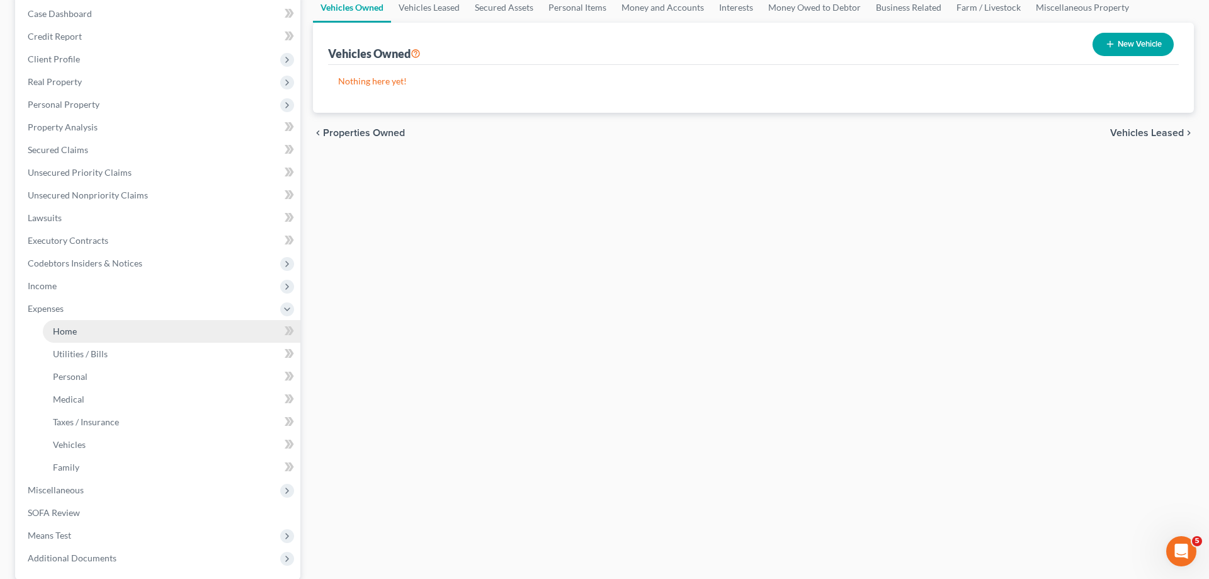
click at [91, 329] on link "Home" at bounding box center [172, 331] width 258 height 23
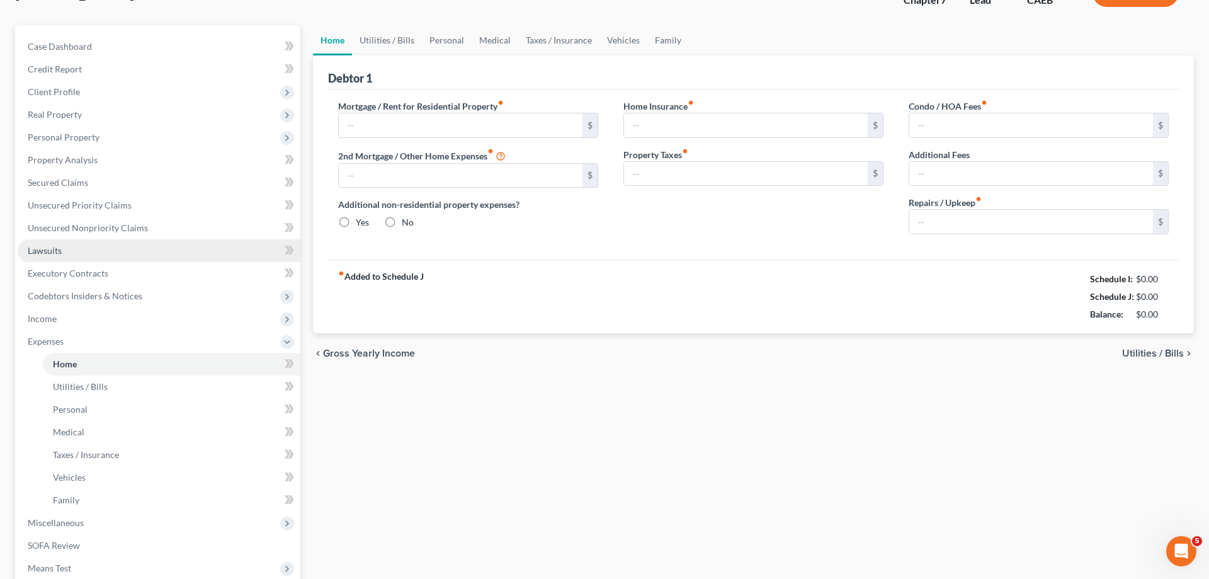
type input "0.00"
radio input "true"
type input "0.00"
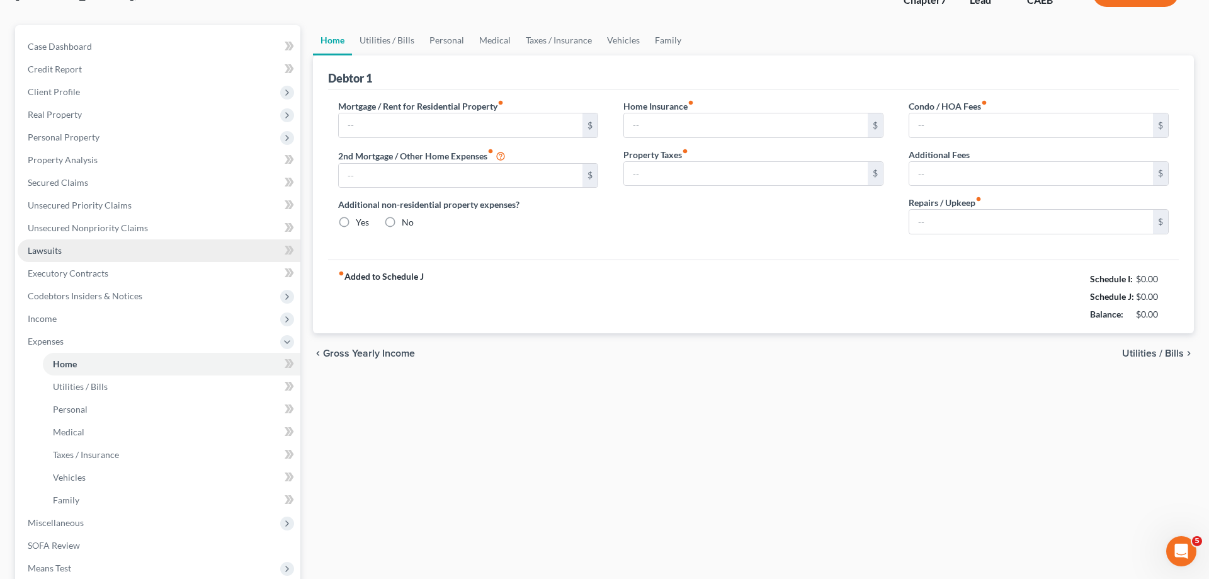
type input "0.00"
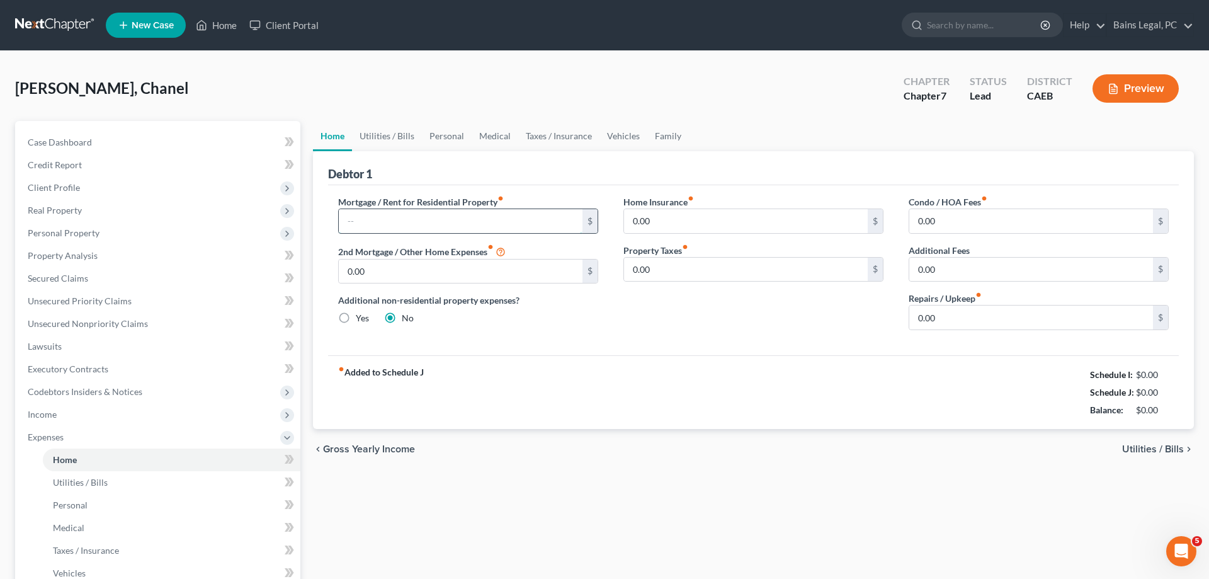
click at [409, 224] on input "text" at bounding box center [461, 221] width 244 height 24
paste input "1,776.73"
type input "1,776.73"
click at [72, 226] on span "Personal Property" at bounding box center [159, 233] width 283 height 23
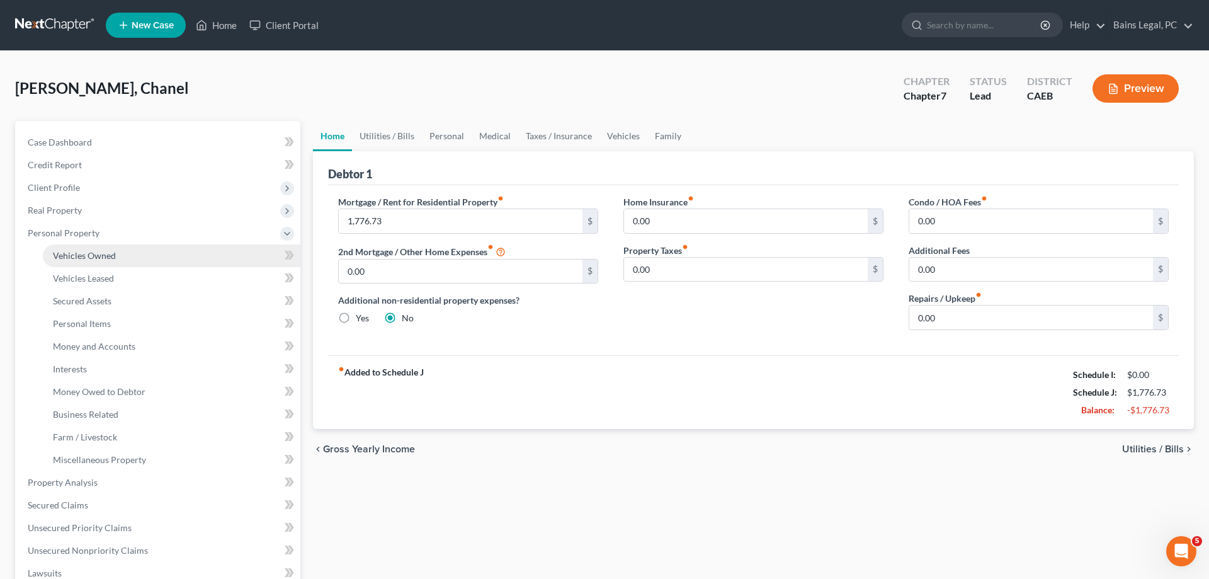
click at [108, 249] on link "Vehicles Owned" at bounding box center [172, 255] width 258 height 23
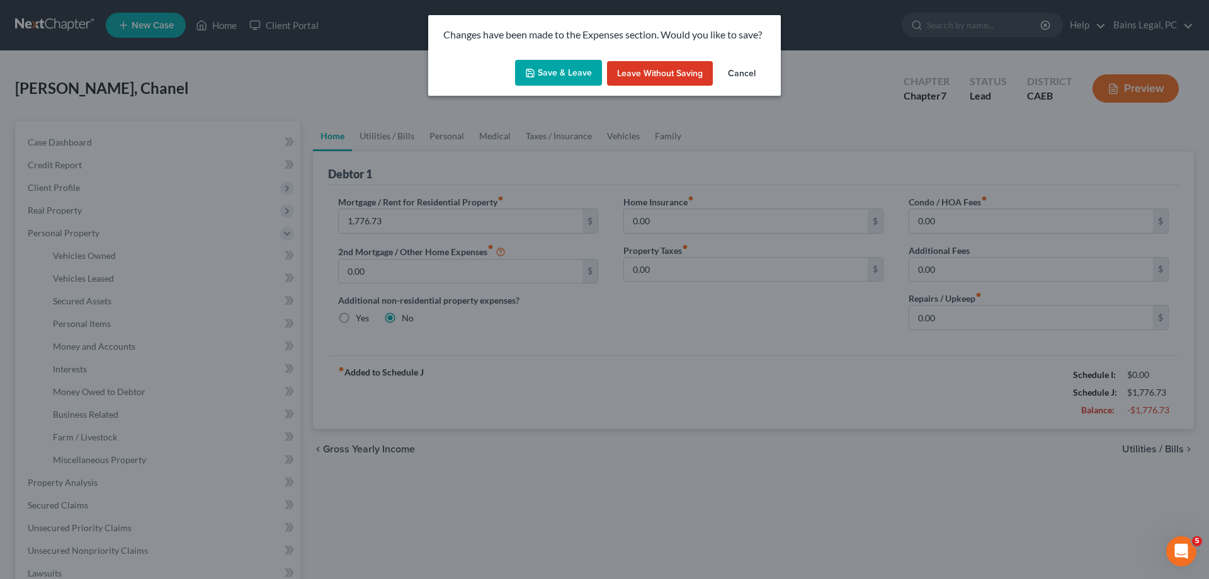
click at [576, 72] on button "Save & Leave" at bounding box center [558, 73] width 87 height 26
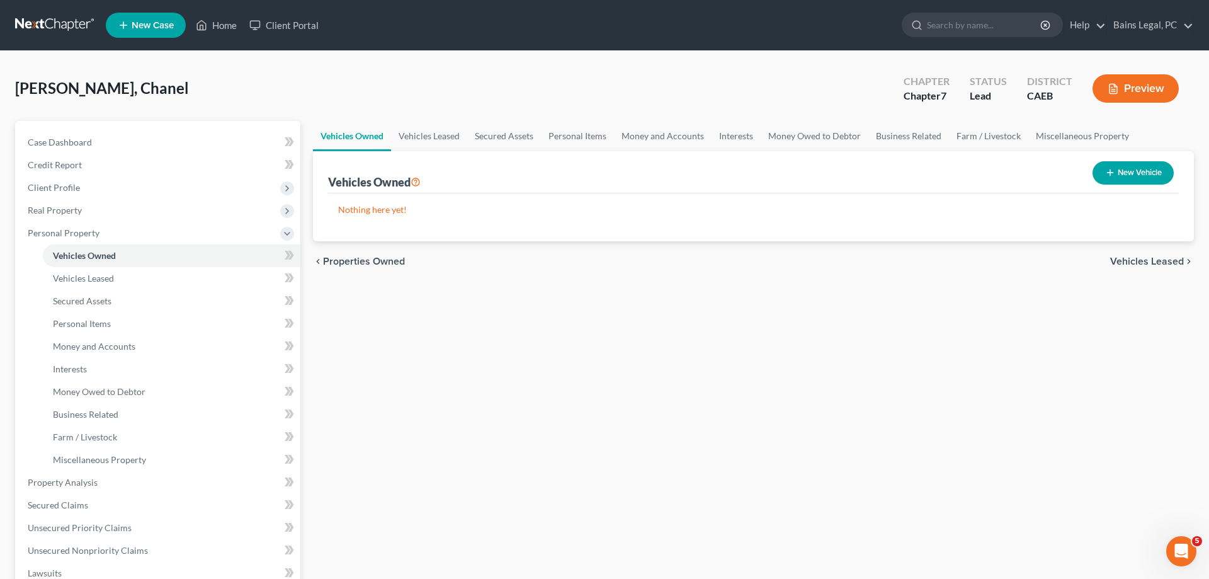
click at [1137, 177] on button "New Vehicle" at bounding box center [1133, 172] width 81 height 23
select select "0"
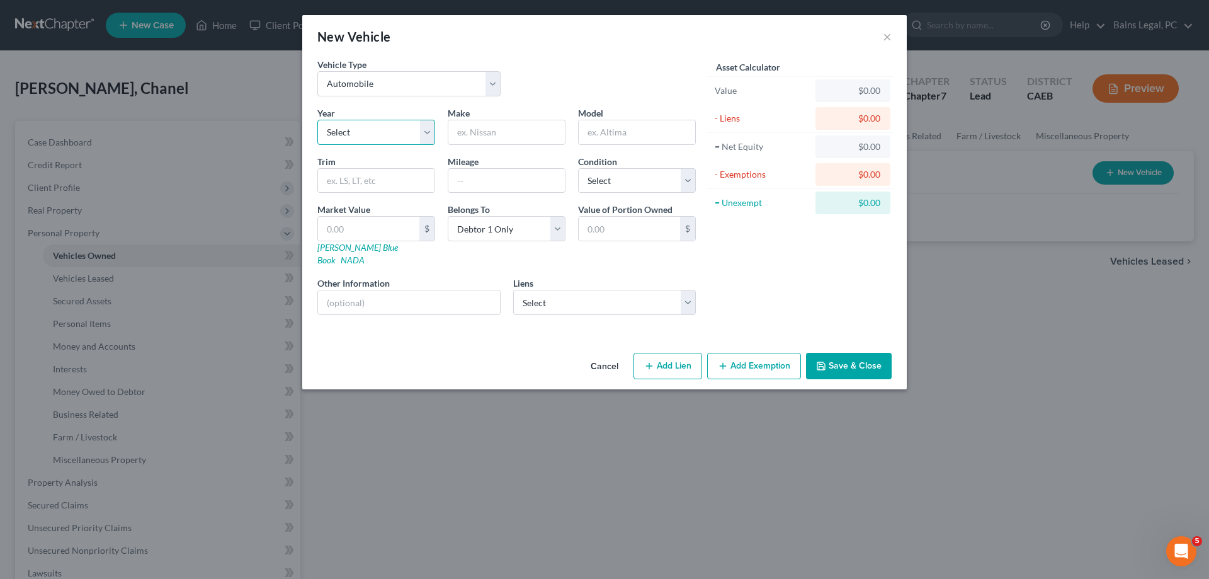
click at [317, 120] on select "Select 2026 2025 2024 2023 2022 2021 2020 2019 2018 2017 2016 2015 2014 2013 20…" at bounding box center [376, 132] width 118 height 25
select select "5"
click option "2021" at bounding box center [0, 0] width 0 height 0
drag, startPoint x: 496, startPoint y: 130, endPoint x: 368, endPoint y: 126, distance: 127.9
click at [496, 130] on input "text" at bounding box center [506, 132] width 117 height 24
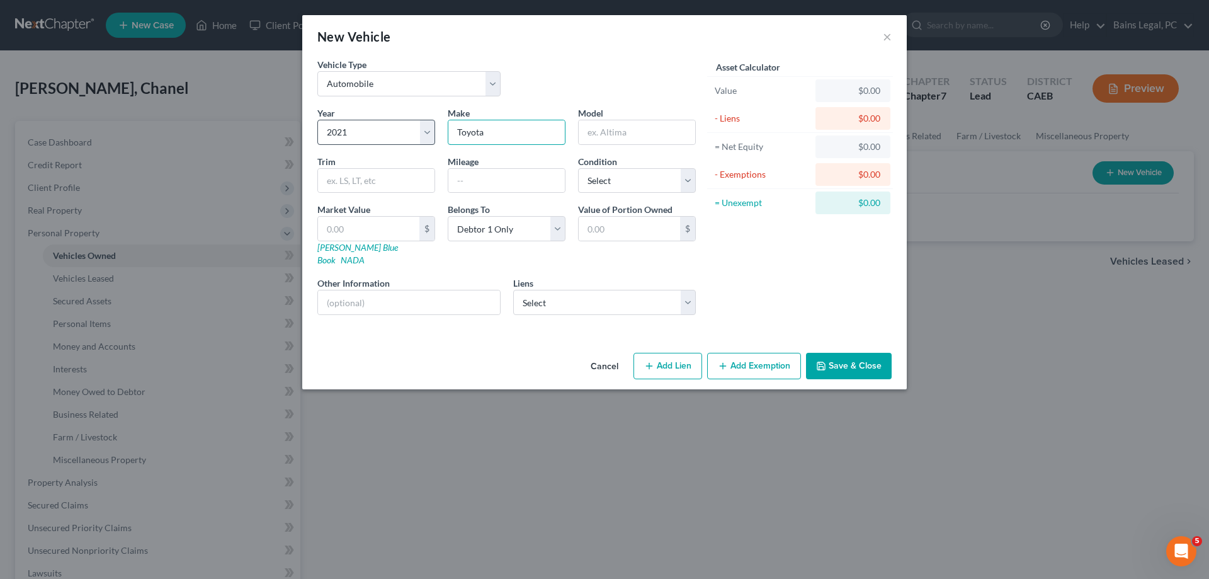
type input "Toyota"
type input "Camry"
click at [487, 181] on input "text" at bounding box center [506, 181] width 117 height 24
type input "62,665"
click at [578, 168] on select "Select Excellent Very Good Good Fair Poor" at bounding box center [637, 180] width 118 height 25
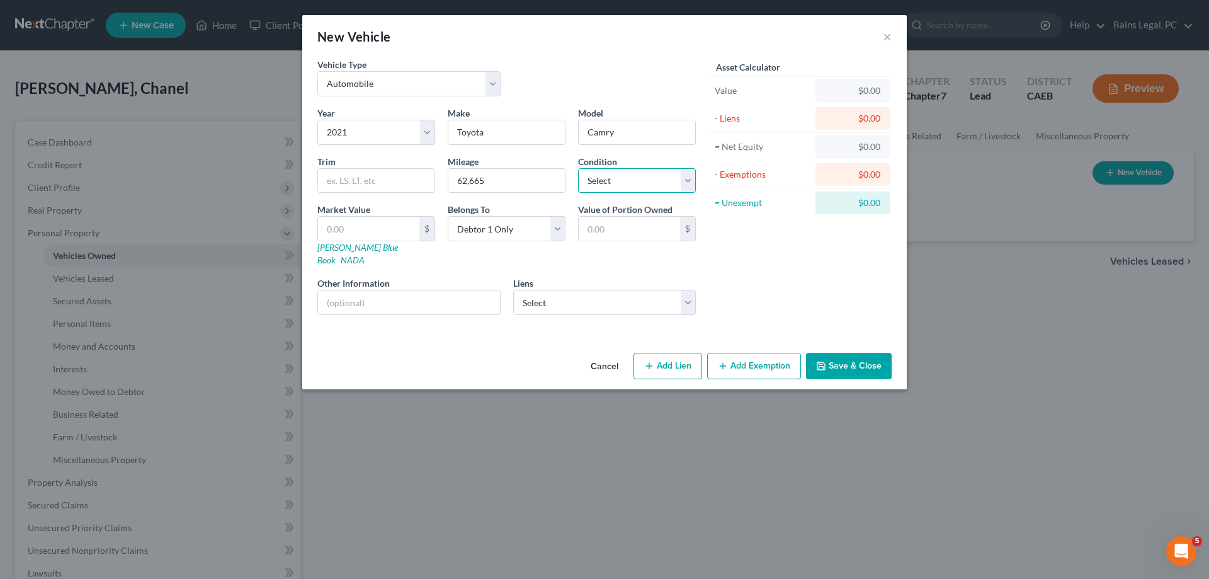
select select "2"
click option "Good" at bounding box center [0, 0] width 0 height 0
click at [410, 236] on input "text" at bounding box center [368, 229] width 101 height 24
type input "2"
type input "2.00"
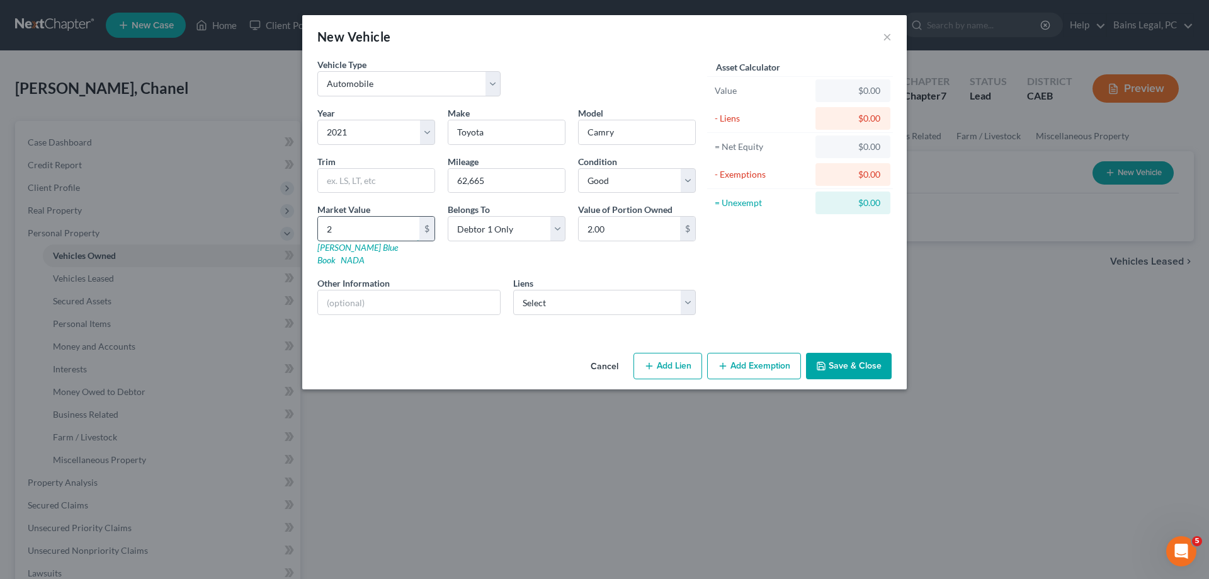
type input "21"
type input "21.00"
type input "219"
type input "219.00"
type input "2199"
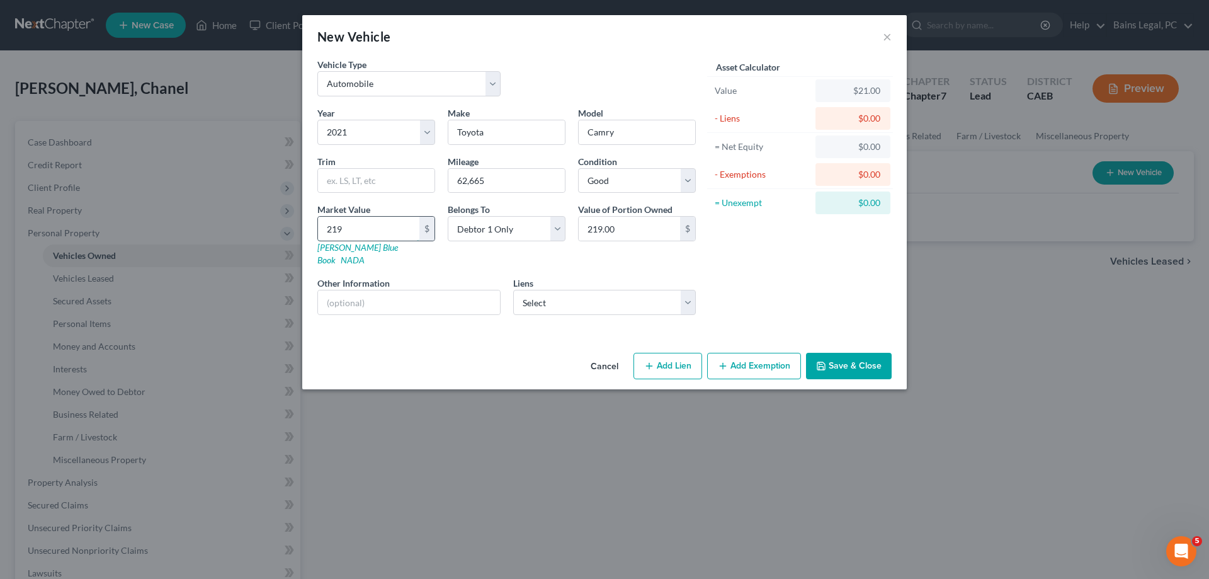
type input "2,199.00"
type input "2,1998"
type input "21,998.00"
type input "21,998"
click at [843, 353] on button "Save & Close" at bounding box center [849, 366] width 86 height 26
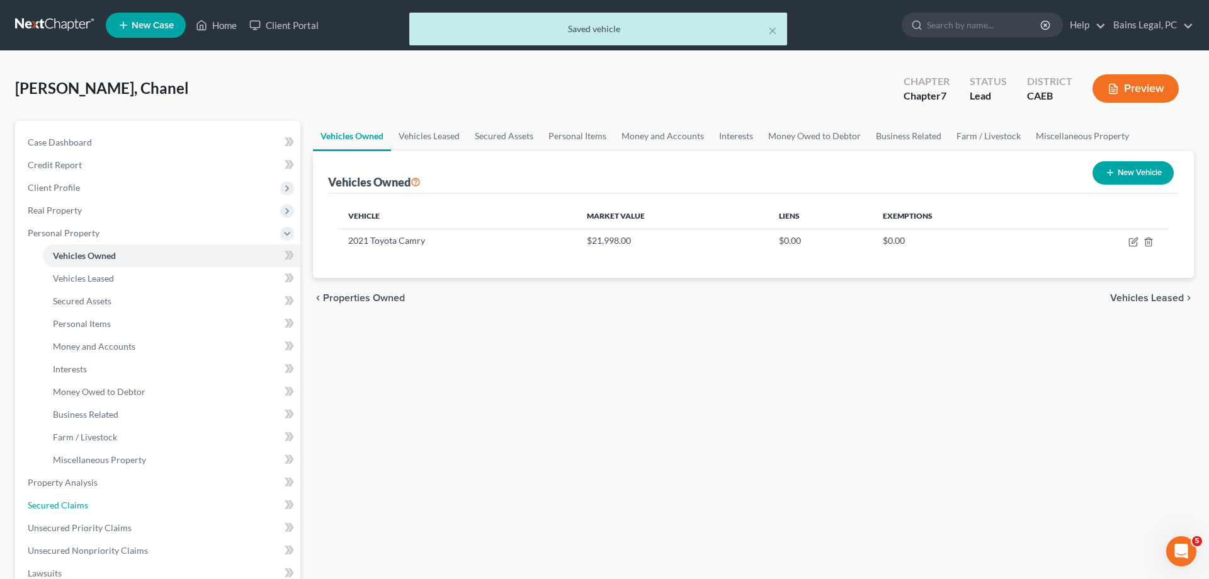
drag, startPoint x: 62, startPoint y: 506, endPoint x: 295, endPoint y: 477, distance: 234.1
click at [64, 506] on span "Secured Claims" at bounding box center [58, 504] width 60 height 11
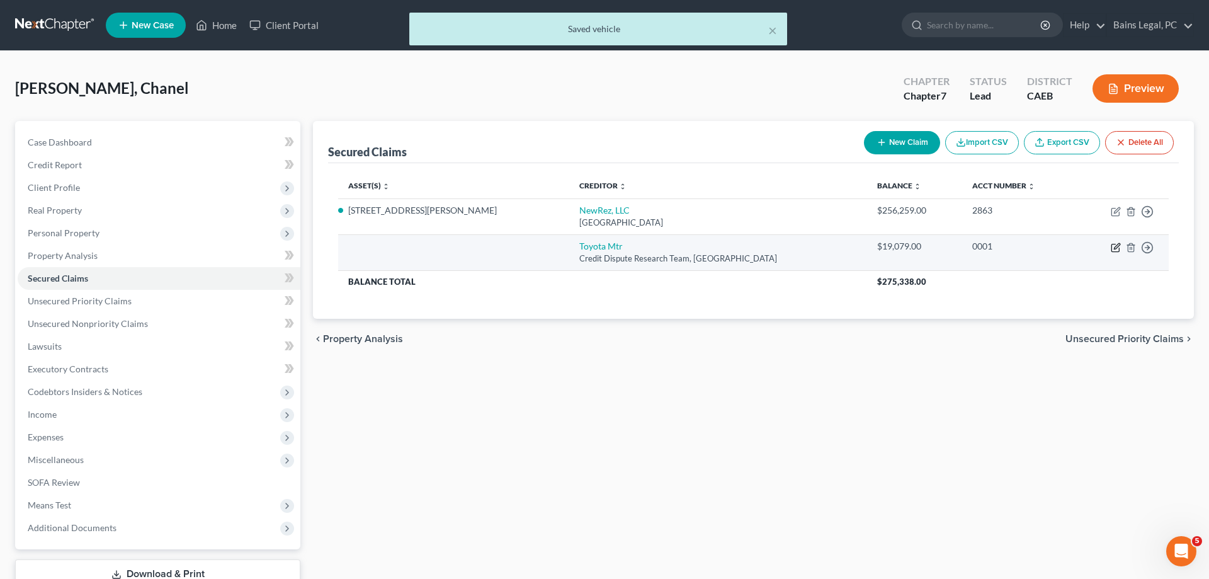
click at [1114, 247] on icon "button" at bounding box center [1116, 247] width 10 height 10
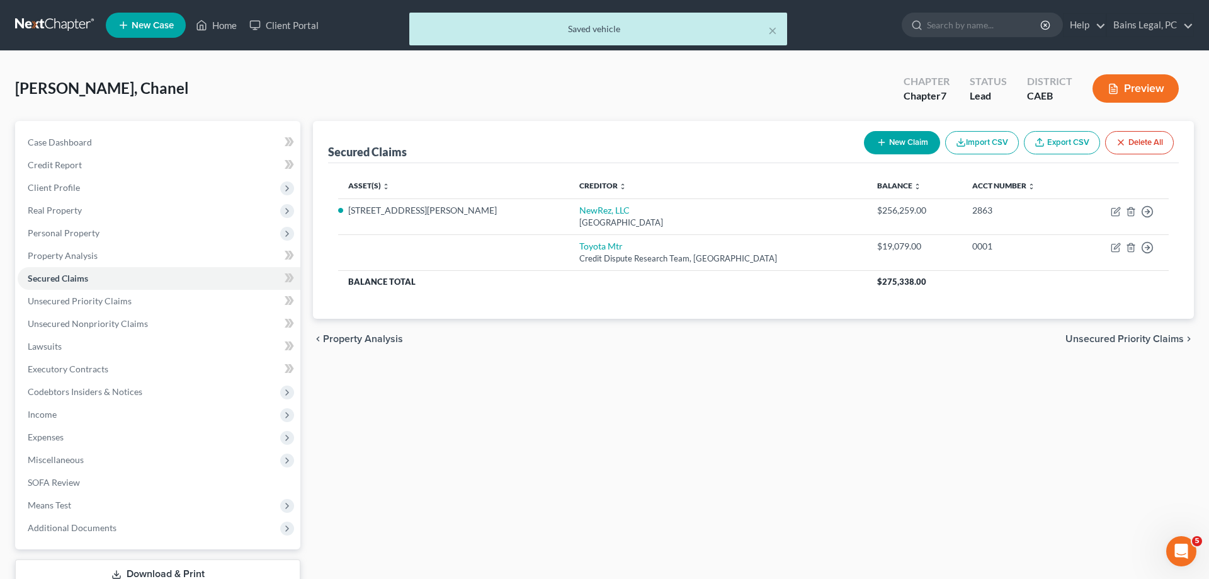
select select "45"
select select "0"
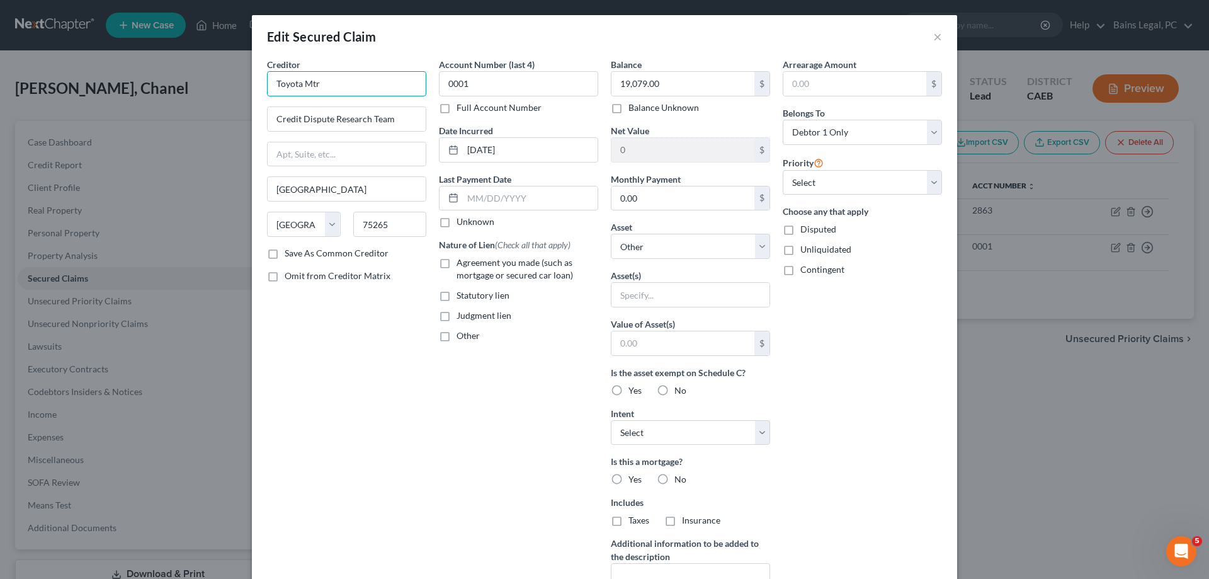
drag, startPoint x: 346, startPoint y: 82, endPoint x: 215, endPoint y: 67, distance: 131.3
click at [267, 71] on input "Toyota Mtr" at bounding box center [346, 83] width 159 height 25
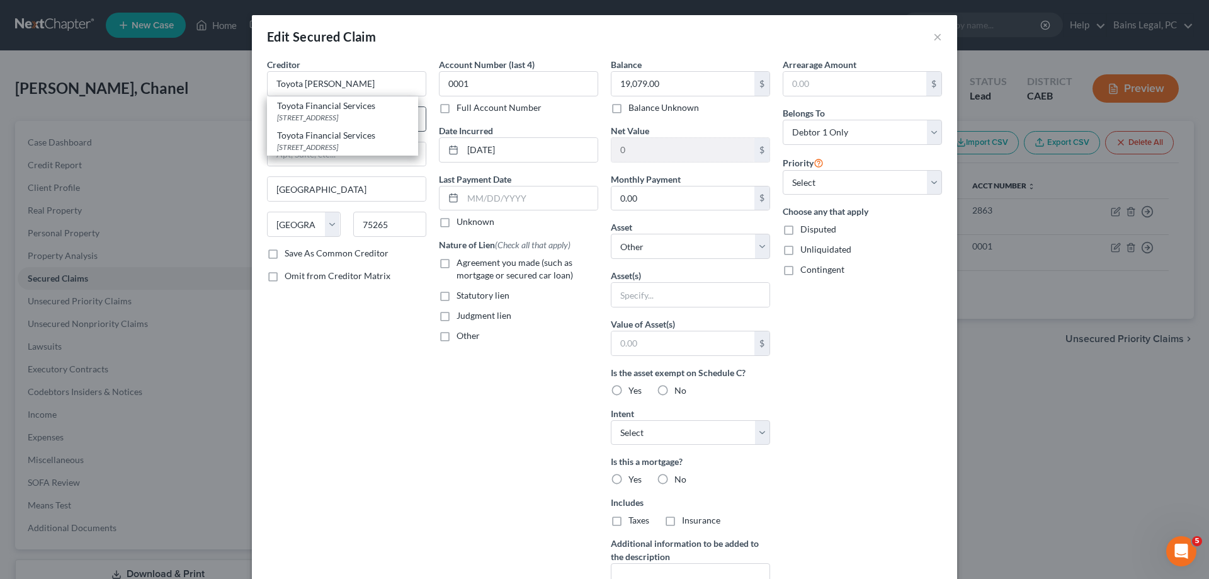
drag, startPoint x: 319, startPoint y: 143, endPoint x: 377, endPoint y: 119, distance: 62.7
click at [320, 143] on div "PO Box 5855, Carol Stream, IL 60197" at bounding box center [342, 147] width 131 height 11
type input "Toyota Financial Services"
type input "PO Box 5855"
type input "Carol Stream"
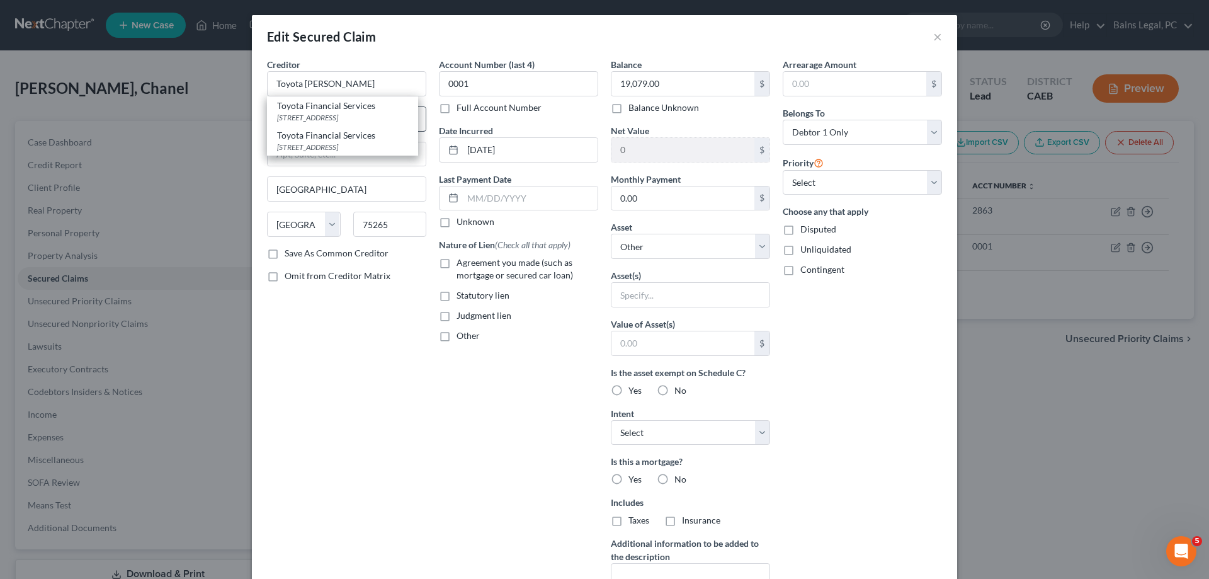
select select "14"
type input "60197"
click at [670, 208] on input "0.00" at bounding box center [683, 198] width 143 height 24
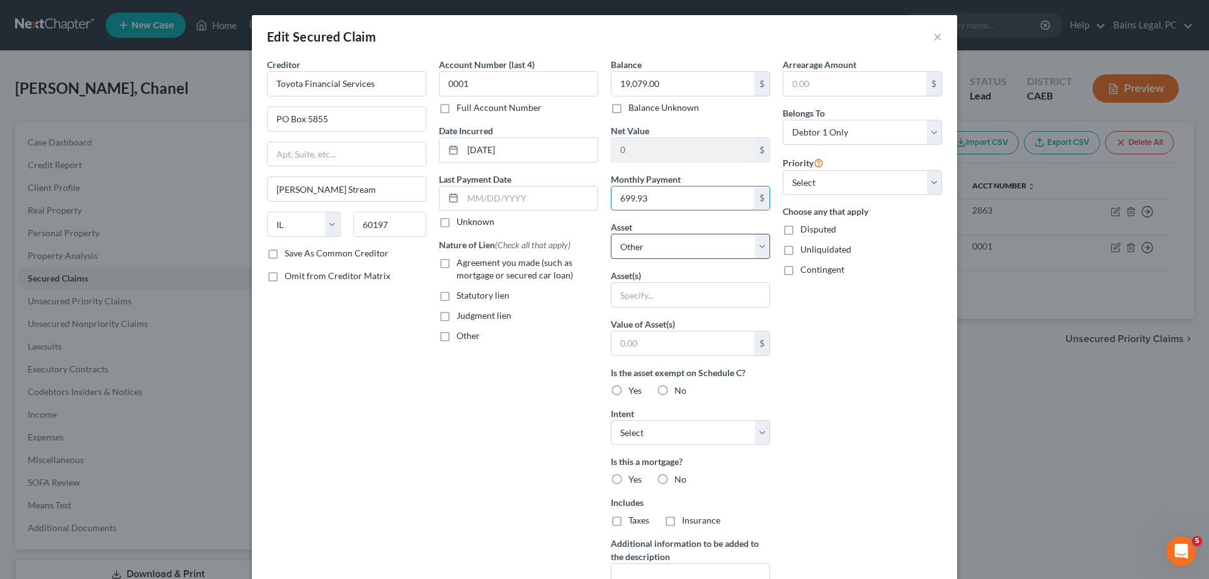
type input "699.93"
click at [611, 234] on select "Select Other Multiple Assets 2021 Toyota Camry - $21998.0 1782 Homer Way - $420…" at bounding box center [690, 246] width 159 height 25
select select "2"
click option "2021 Toyota Camry - $21998.0" at bounding box center [0, 0] width 0 height 0
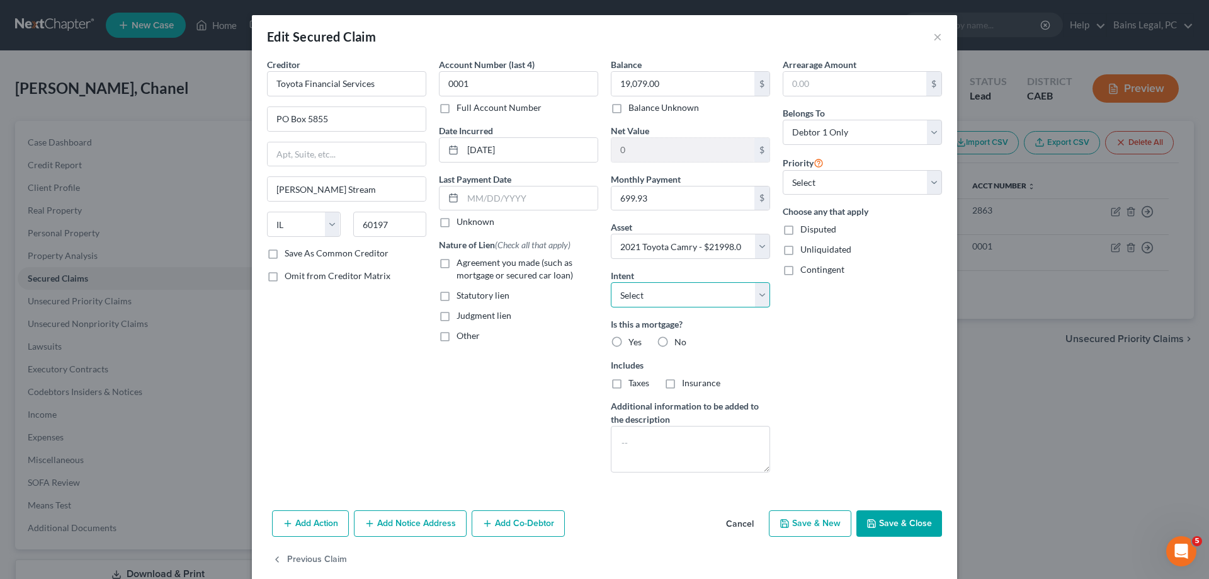
click at [611, 282] on select "Select Surrender Redeem Reaffirm Avoid Other" at bounding box center [690, 294] width 159 height 25
select select "2"
click option "Reaffirm" at bounding box center [0, 0] width 0 height 0
drag, startPoint x: 669, startPoint y: 339, endPoint x: 667, endPoint y: 346, distance: 6.8
click at [674, 341] on label "No" at bounding box center [680, 342] width 12 height 13
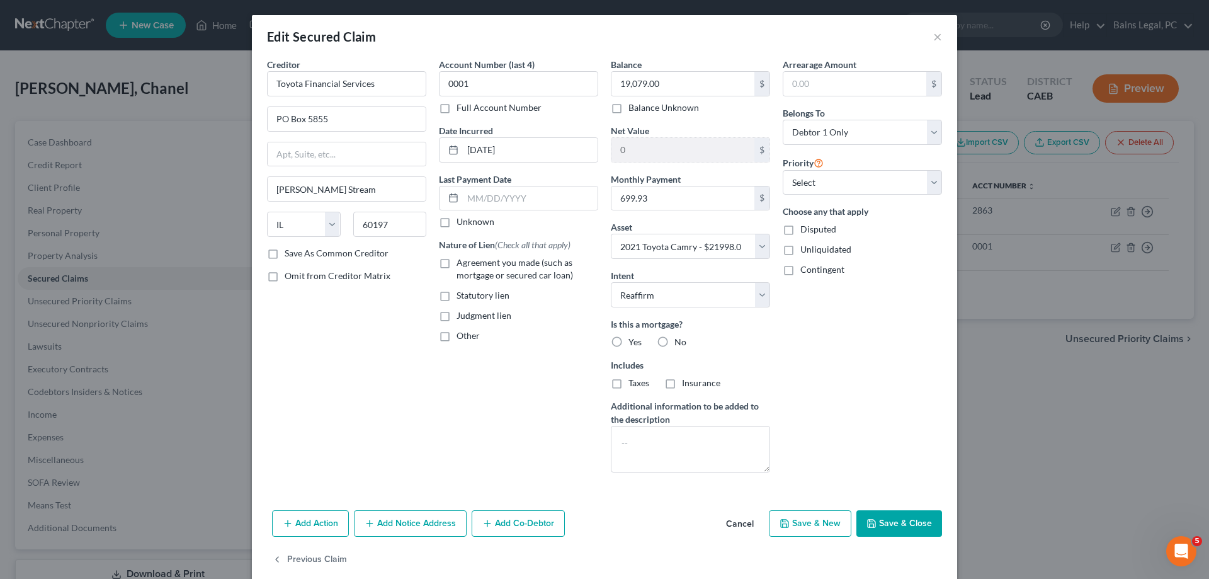
drag, startPoint x: 664, startPoint y: 344, endPoint x: 661, endPoint y: 353, distance: 9.2
click at [674, 344] on label "No" at bounding box center [680, 342] width 12 height 13
click at [680, 344] on input "No" at bounding box center [684, 340] width 8 height 8
radio input "true"
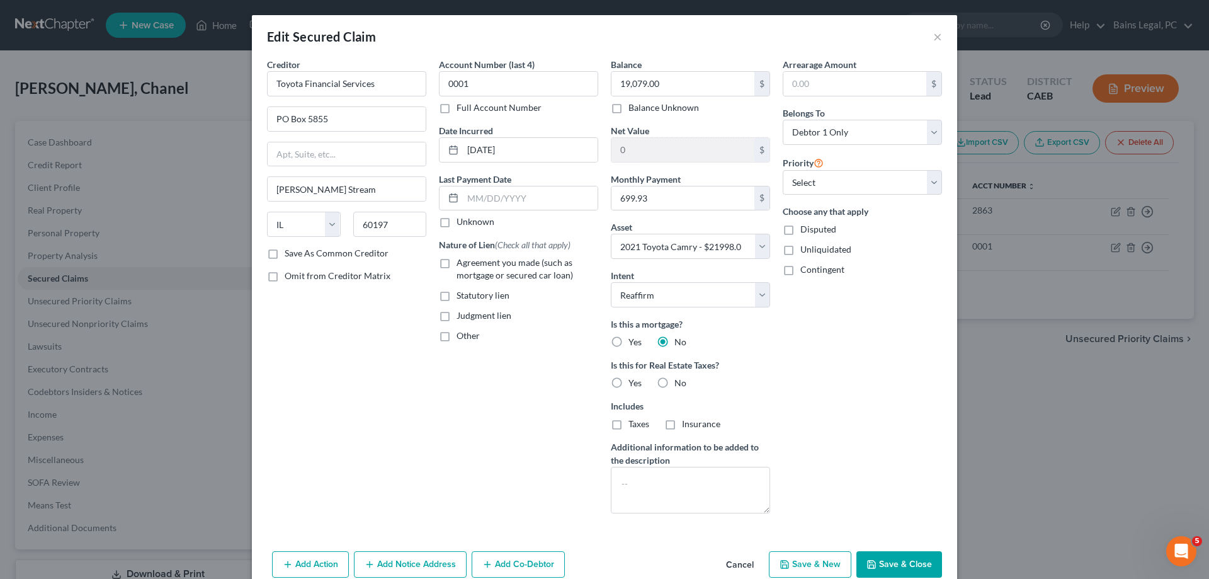
click at [674, 384] on label "No" at bounding box center [680, 383] width 12 height 13
click at [680, 384] on input "No" at bounding box center [684, 381] width 8 height 8
radio input "true"
click at [511, 268] on span "Agreement you made (such as mortgage or secured car loan)" at bounding box center [515, 268] width 117 height 23
click at [470, 265] on input "Agreement you made (such as mortgage or secured car loan)" at bounding box center [466, 260] width 8 height 8
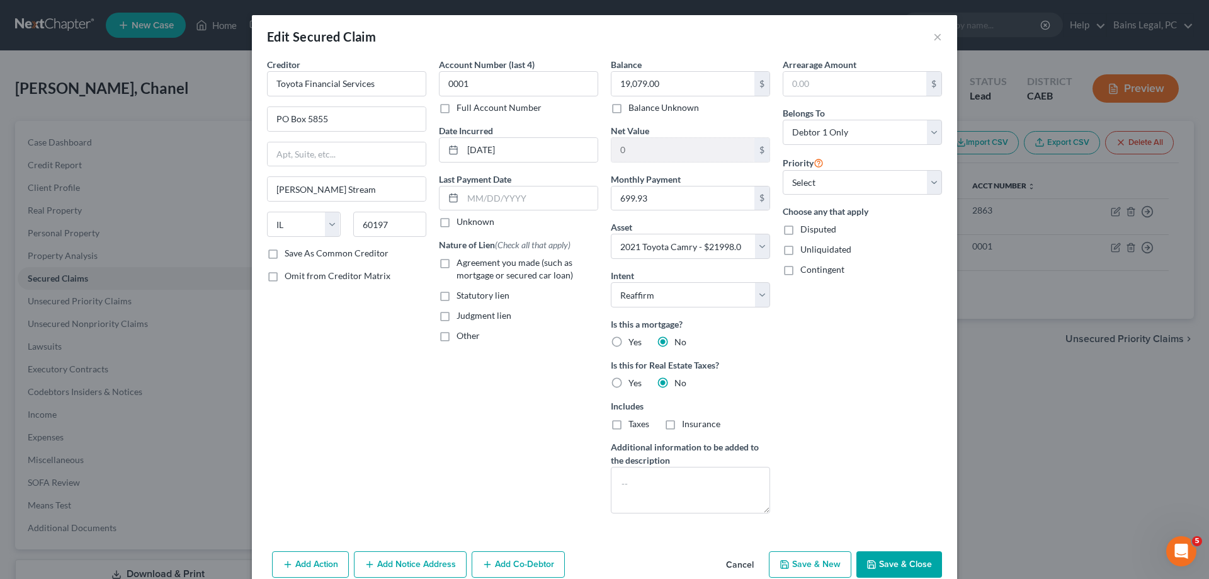
checkbox input "true"
click at [505, 198] on input "text" at bounding box center [530, 198] width 135 height 24
type input "07/25/2025"
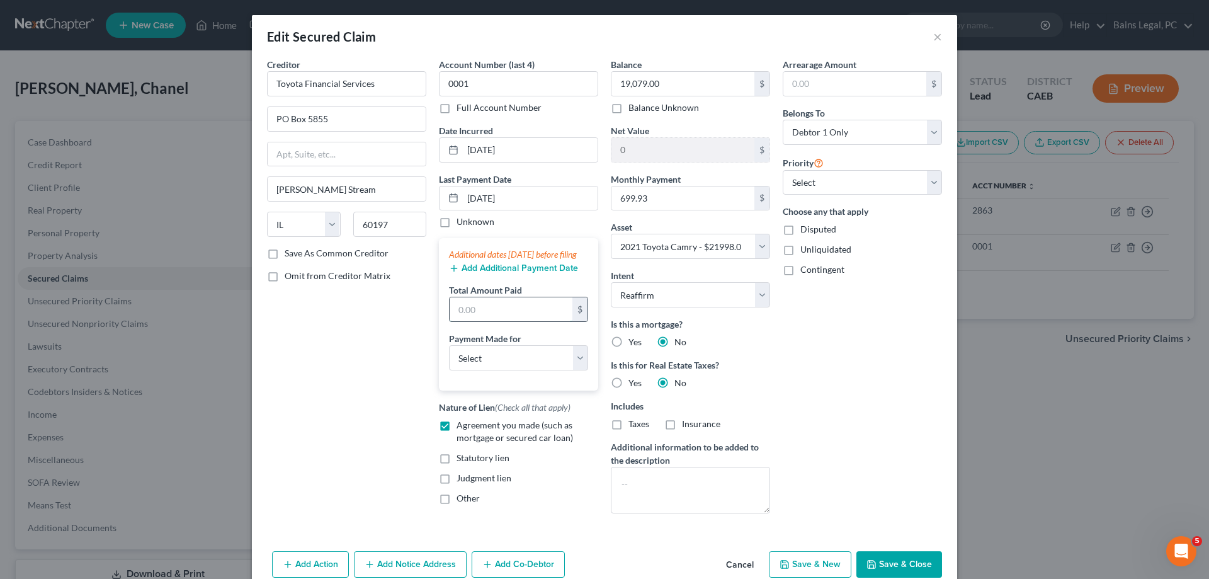
click at [505, 313] on input "text" at bounding box center [511, 309] width 123 height 24
type input "2,099.79"
click at [449, 345] on select "Select Car Credit Card Loan Repayment Mortgage Other Suppliers Or Vendors" at bounding box center [518, 357] width 139 height 25
select select "0"
click option "Car" at bounding box center [0, 0] width 0 height 0
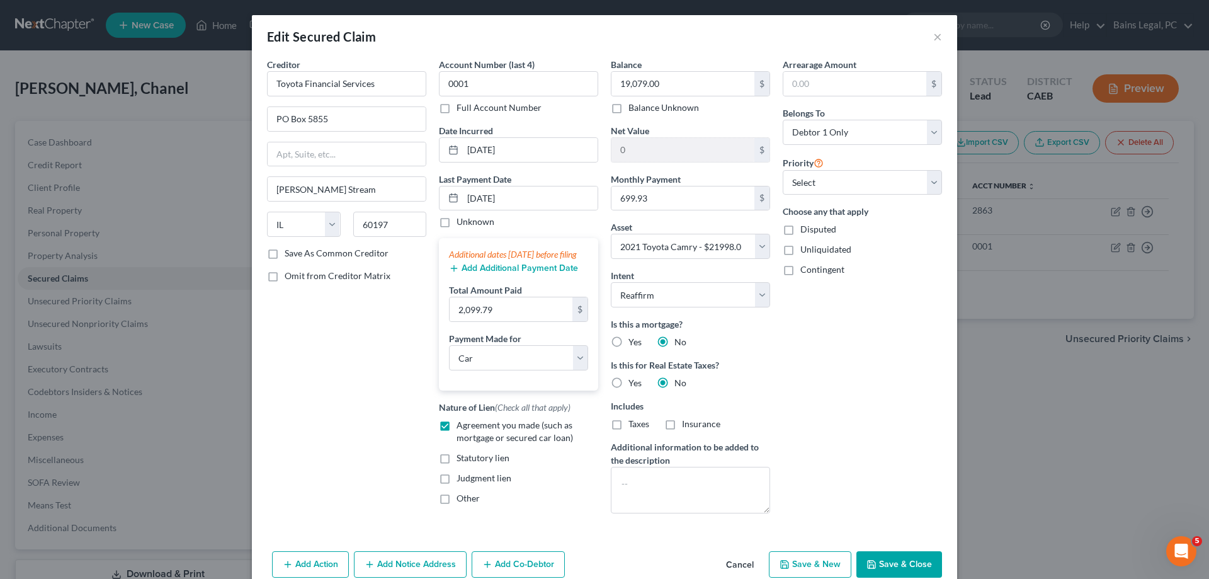
click at [883, 380] on div "Arrearage Amount $ Belongs To * Select Debtor 1 Only Debtor 2 Only Debtor 1 And…" at bounding box center [863, 290] width 172 height 465
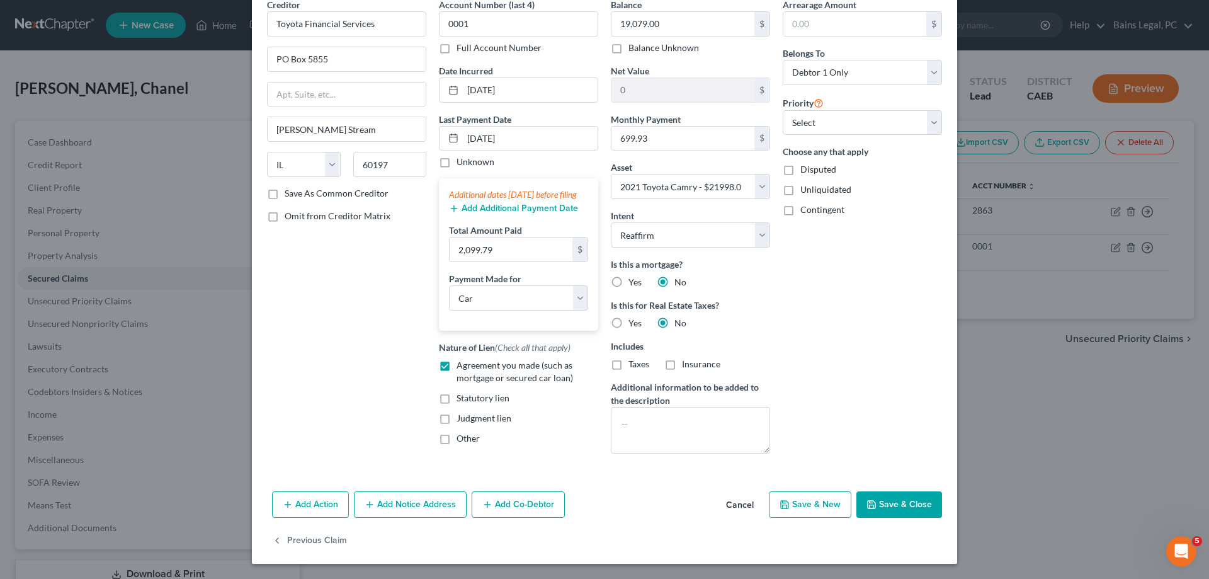
click at [900, 508] on button "Save & Close" at bounding box center [899, 504] width 86 height 26
select select
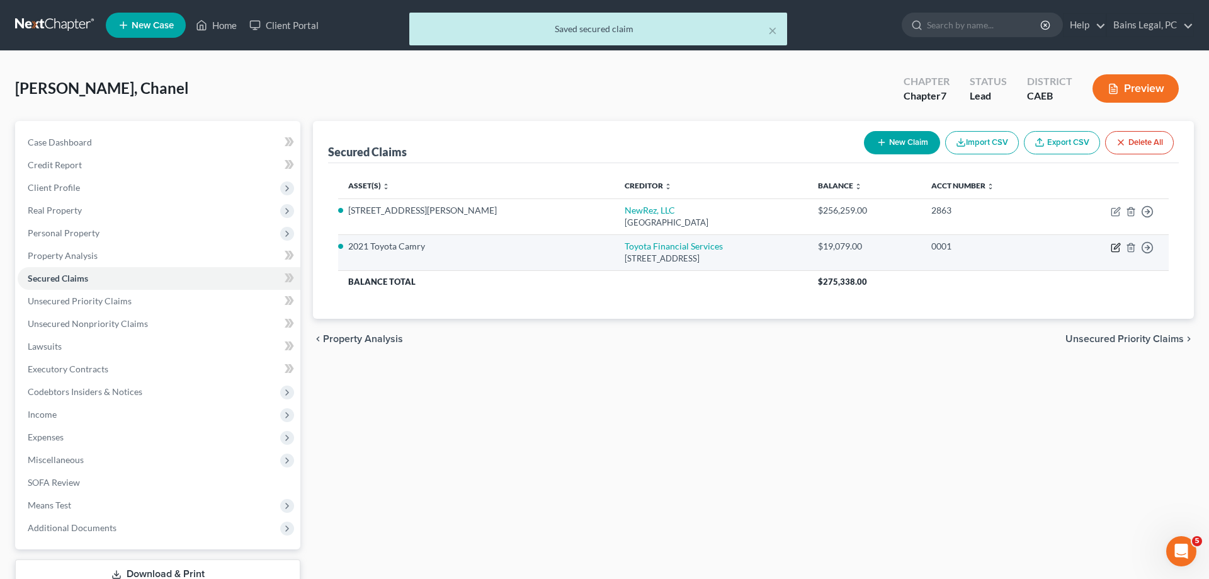
click at [1113, 246] on icon "button" at bounding box center [1116, 247] width 10 height 10
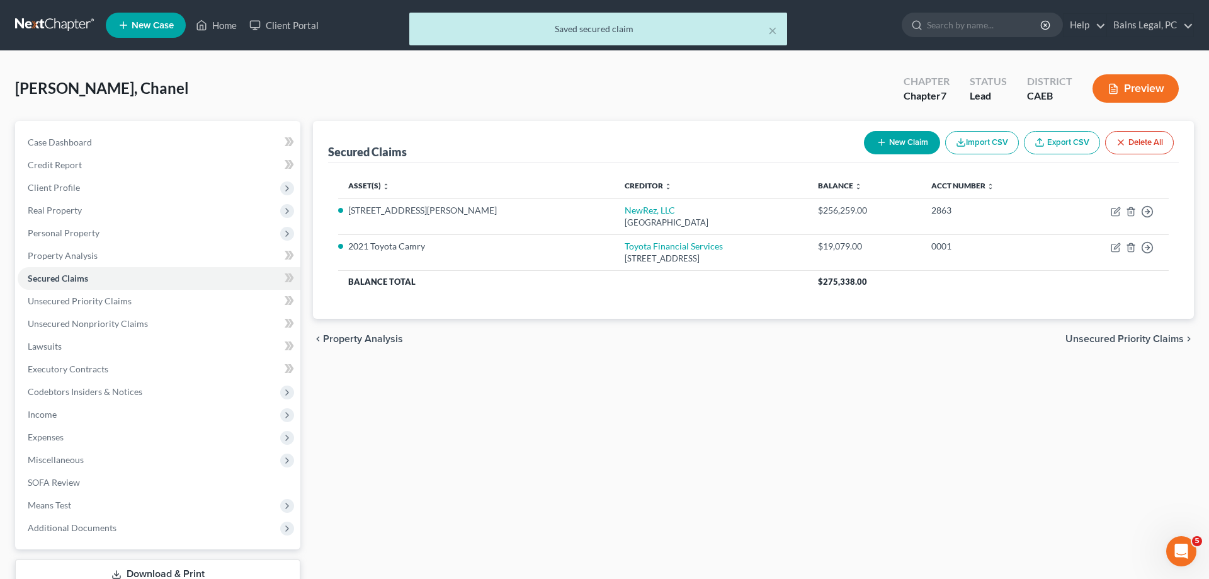
select select "14"
select select "0"
select select "2"
select select "0"
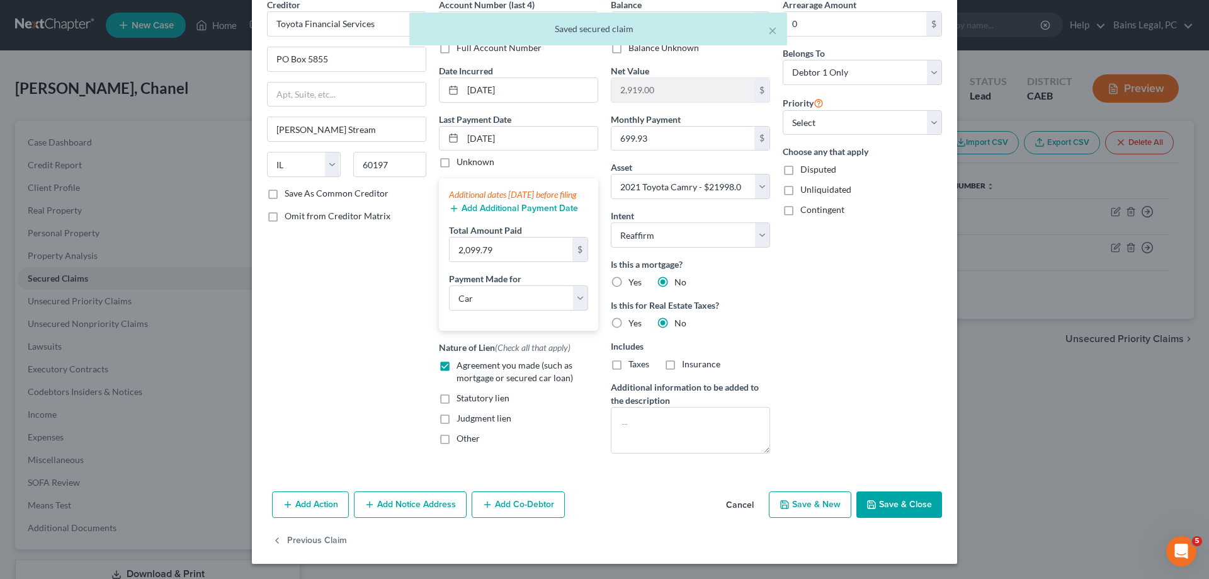
click at [419, 498] on button "Add Notice Address" at bounding box center [410, 504] width 113 height 26
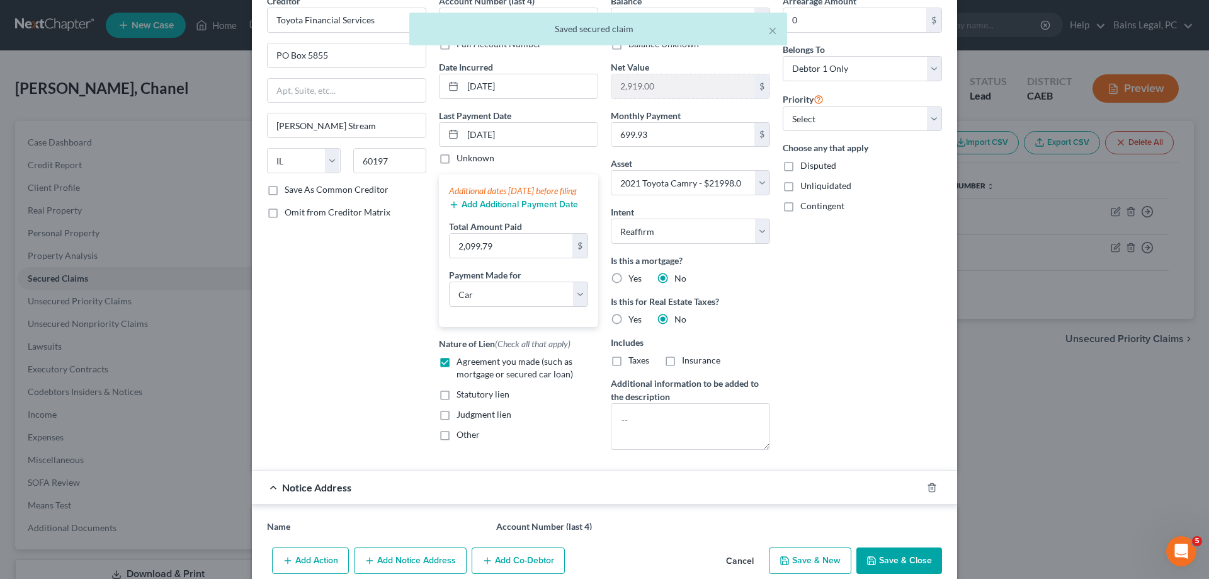
scroll to position [174, 0]
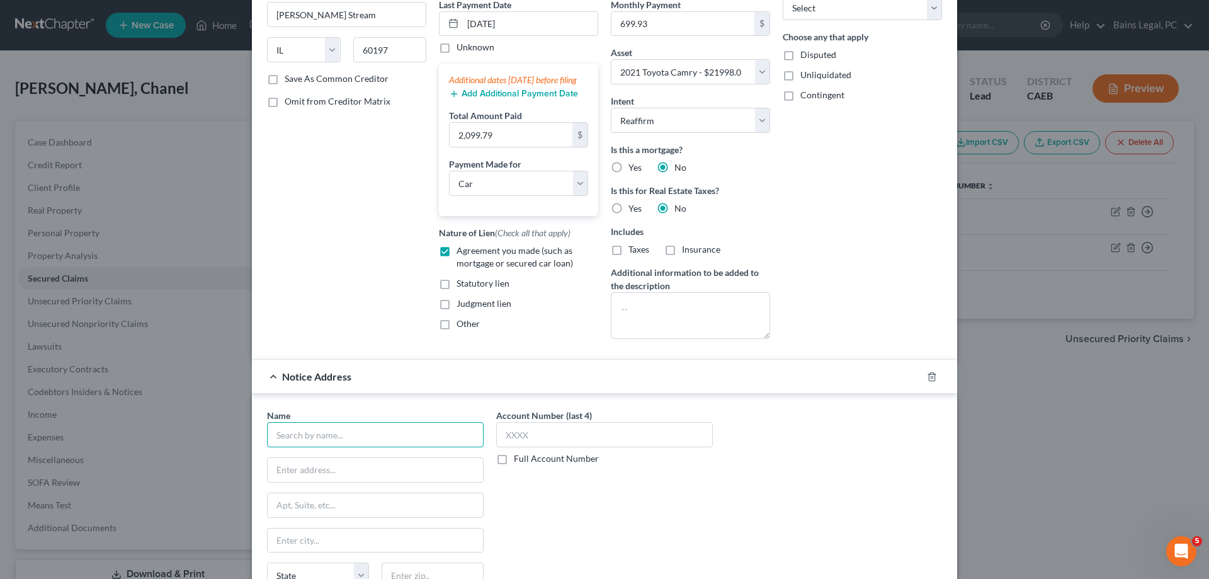
click at [390, 432] on input "text" at bounding box center [375, 434] width 217 height 25
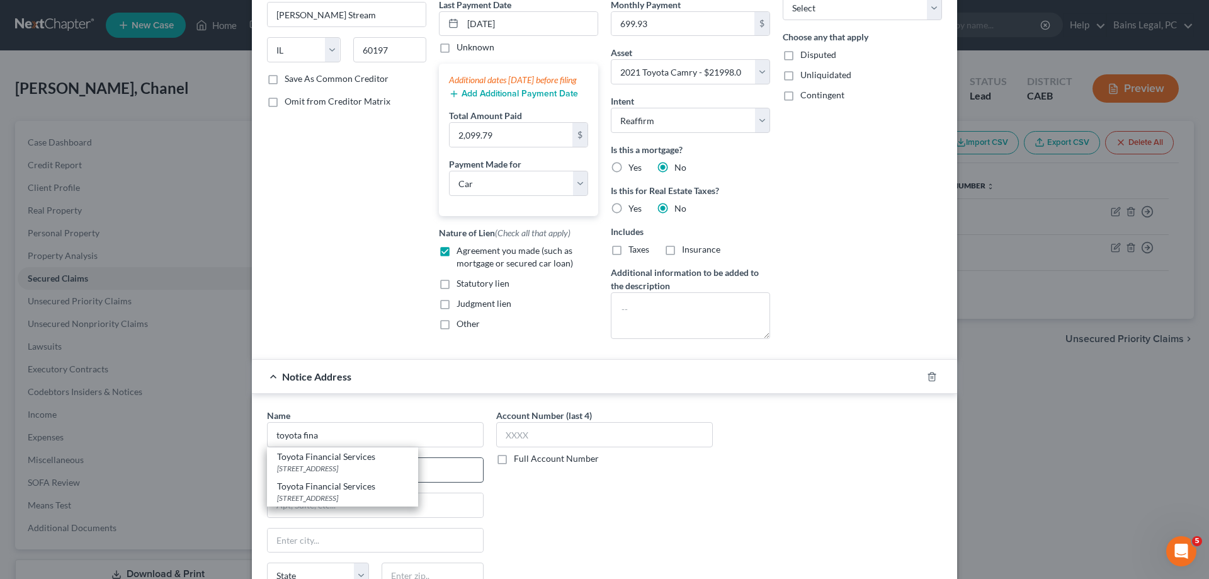
click at [380, 463] on div "Toyota Financial Services" at bounding box center [342, 456] width 131 height 13
type input "Toyota Financial Services"
type input "PO Box 4102"
type input "Carol Stream"
select select "14"
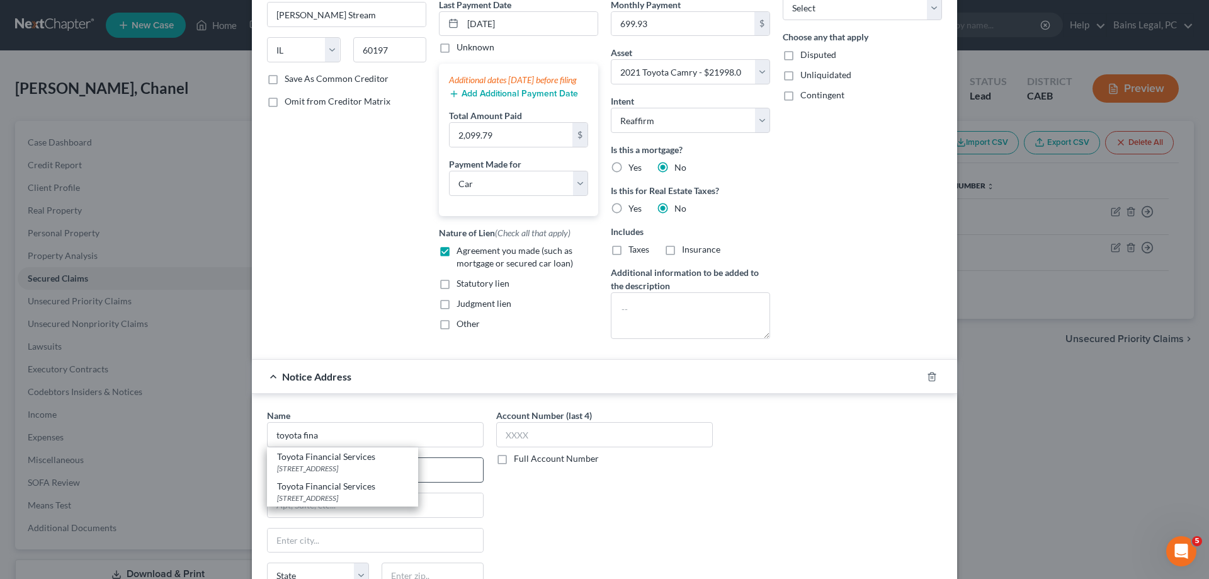
type input "60197"
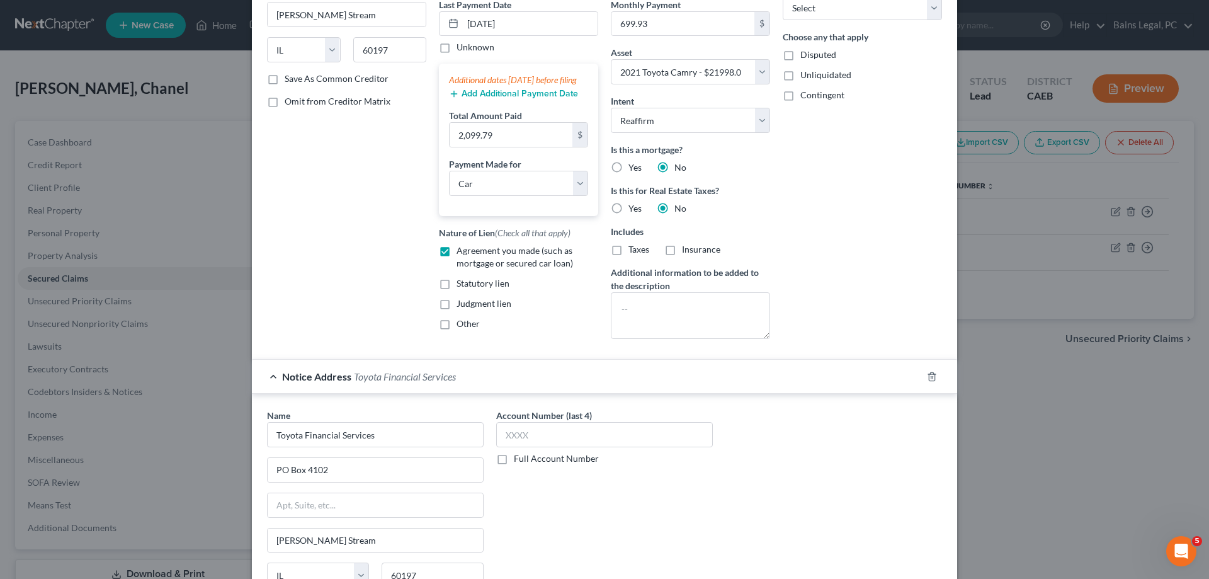
scroll to position [336, 0]
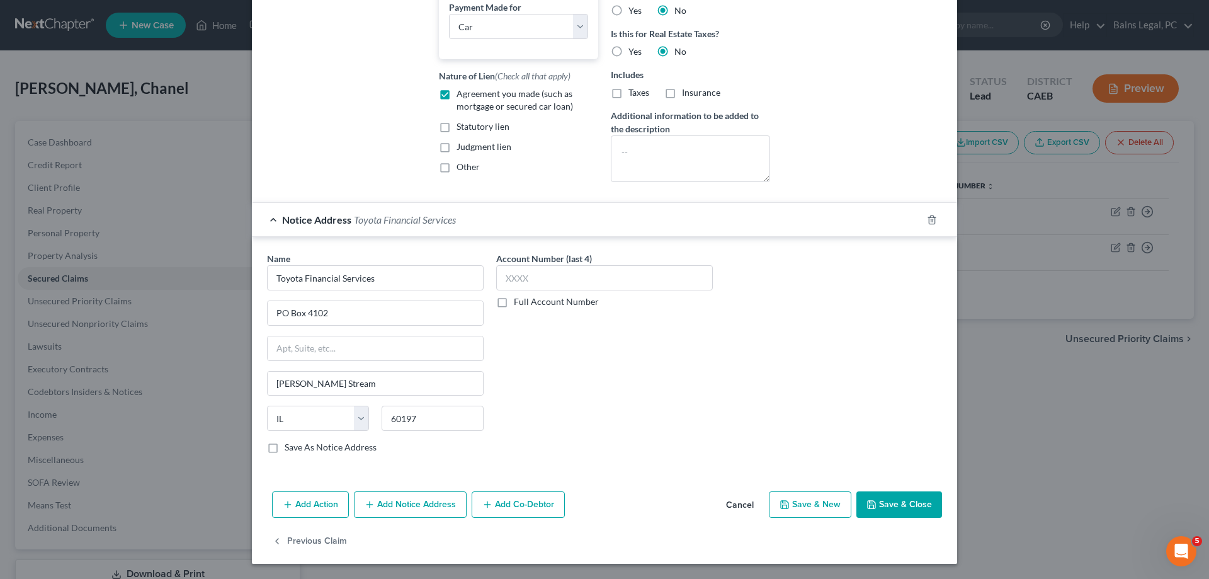
click at [895, 503] on button "Save & Close" at bounding box center [899, 504] width 86 height 26
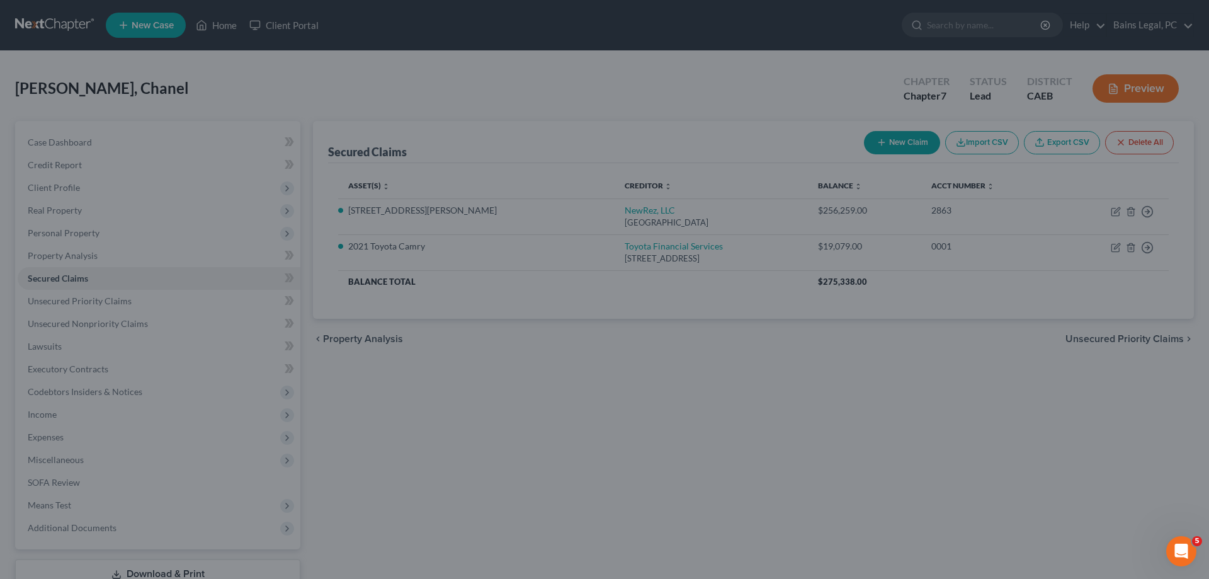
select select
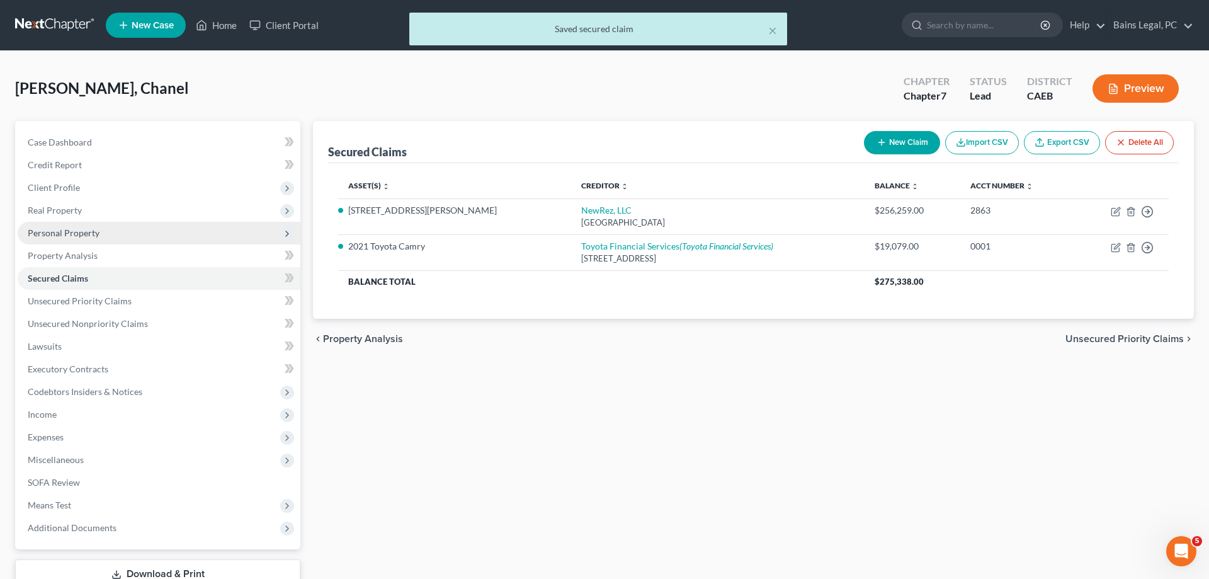
click at [107, 231] on span "Personal Property" at bounding box center [159, 233] width 283 height 23
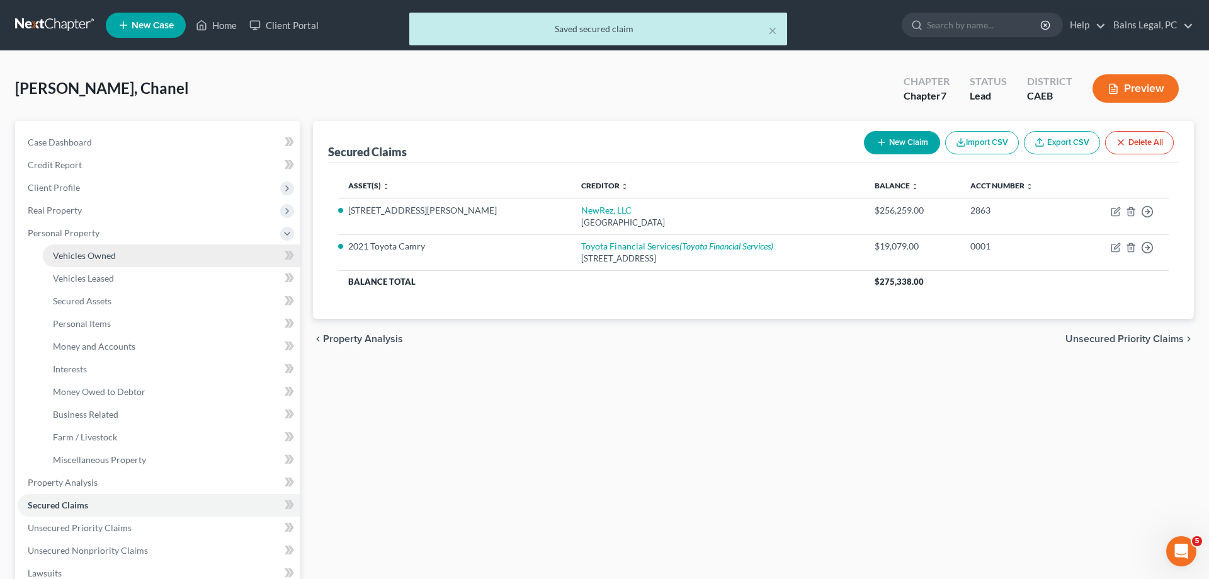
click at [117, 254] on link "Vehicles Owned" at bounding box center [172, 255] width 258 height 23
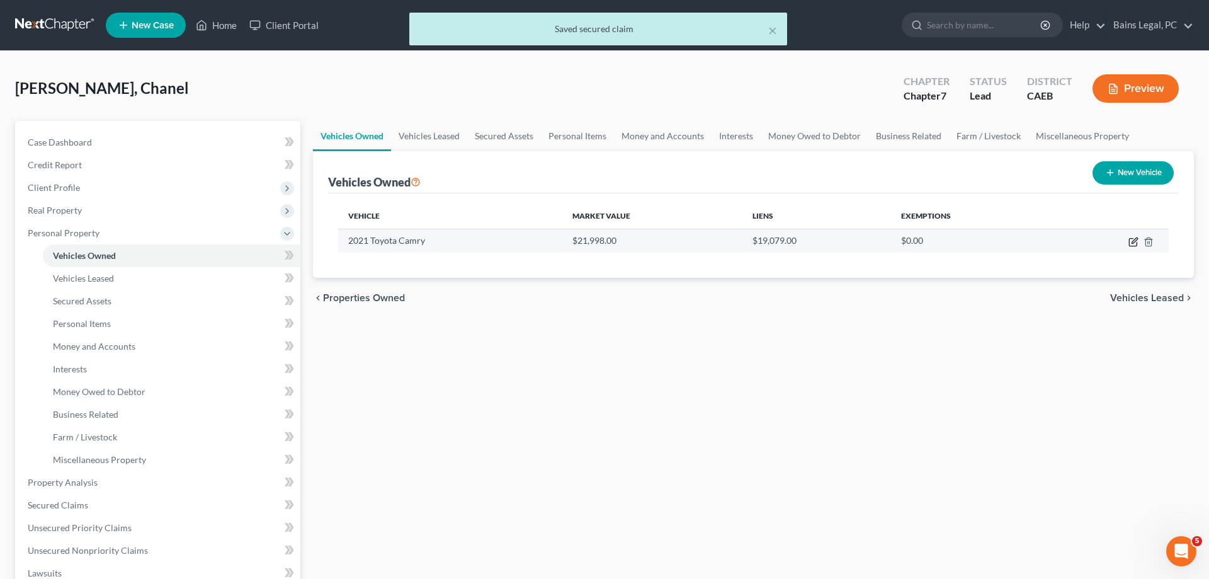
click at [1132, 244] on icon "button" at bounding box center [1134, 242] width 10 height 10
select select "0"
select select "5"
select select "2"
select select "0"
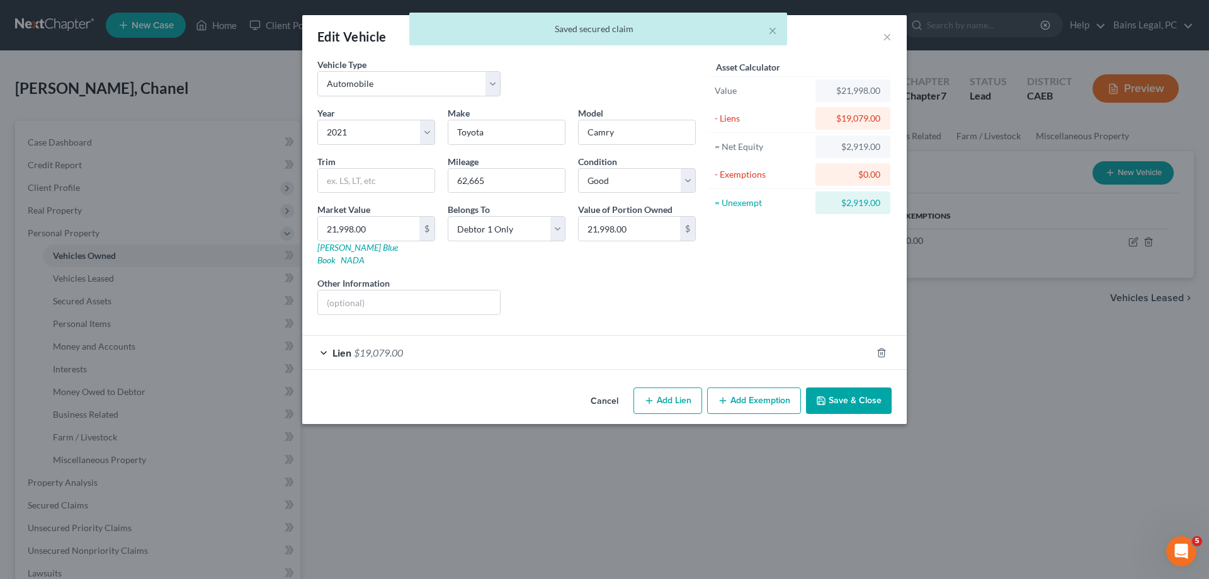
click at [735, 395] on button "Add Exemption" at bounding box center [754, 400] width 94 height 26
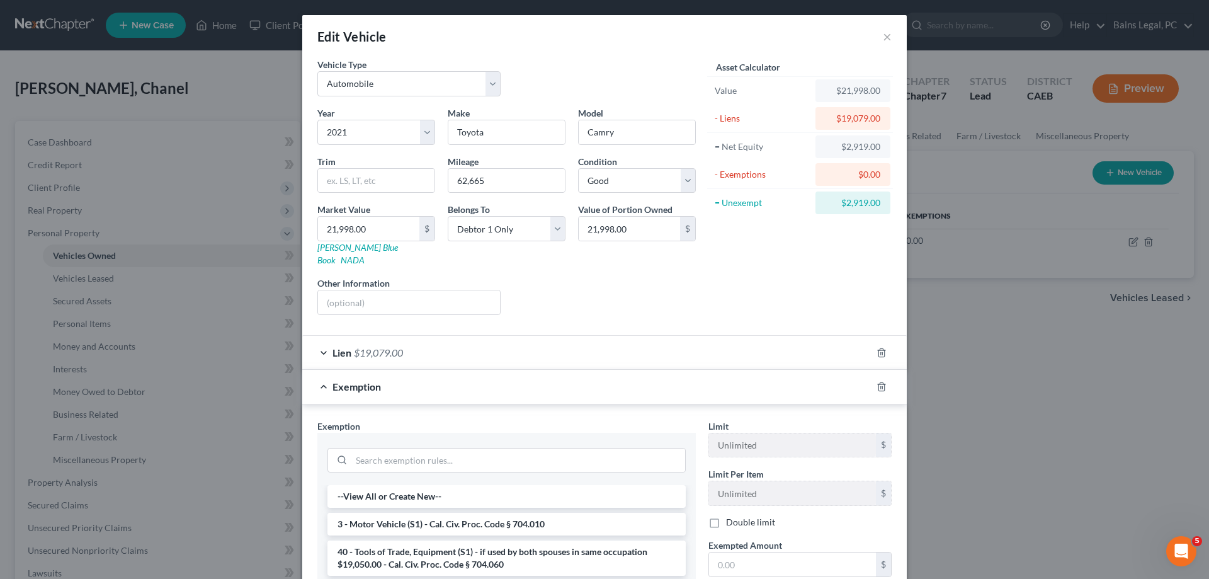
drag, startPoint x: 458, startPoint y: 508, endPoint x: 465, endPoint y: 503, distance: 8.7
click at [458, 513] on li "3 - Motor Vehicle (S1) - Cal. Civ. Proc. Code § 704.010" at bounding box center [506, 524] width 358 height 23
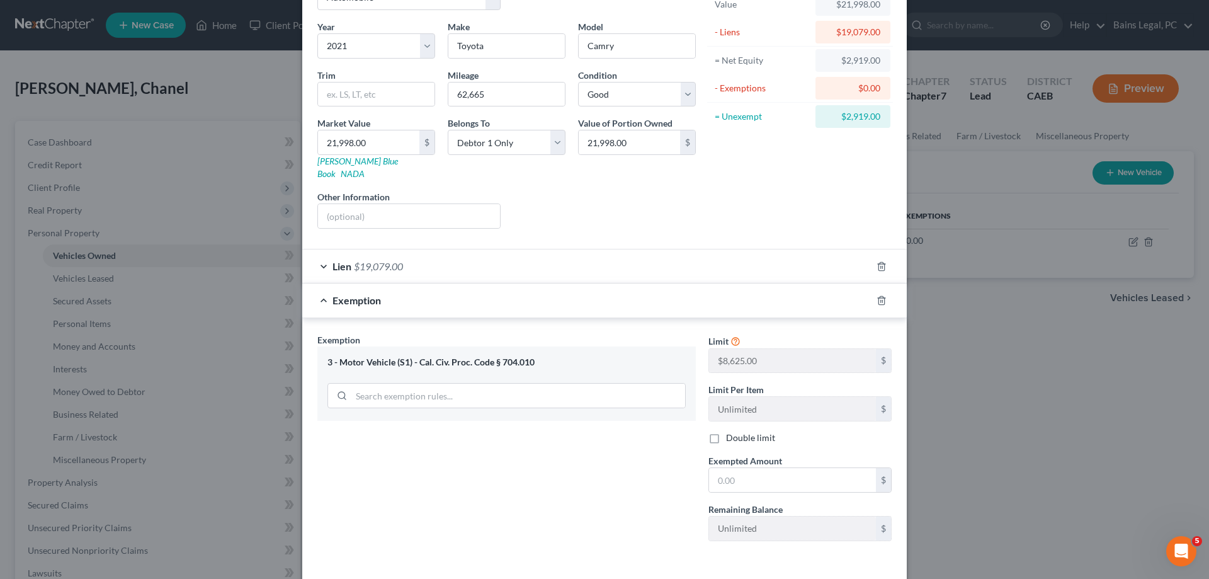
scroll to position [125, 0]
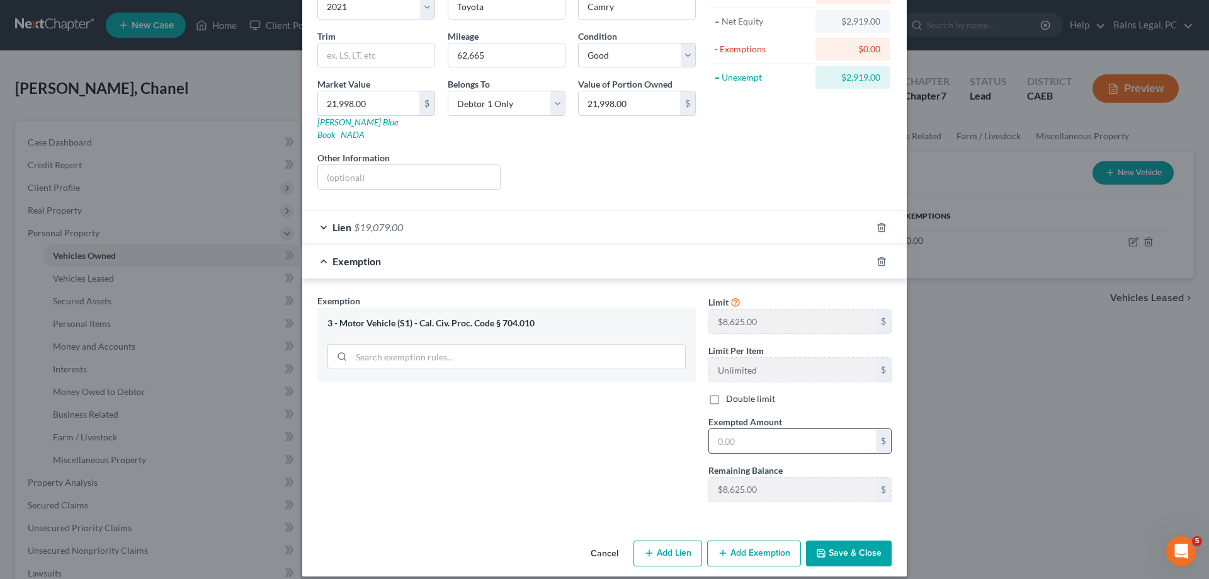
click at [746, 436] on input "text" at bounding box center [792, 441] width 167 height 24
type input "2,919"
click at [837, 543] on button "Save & Close" at bounding box center [849, 553] width 86 height 26
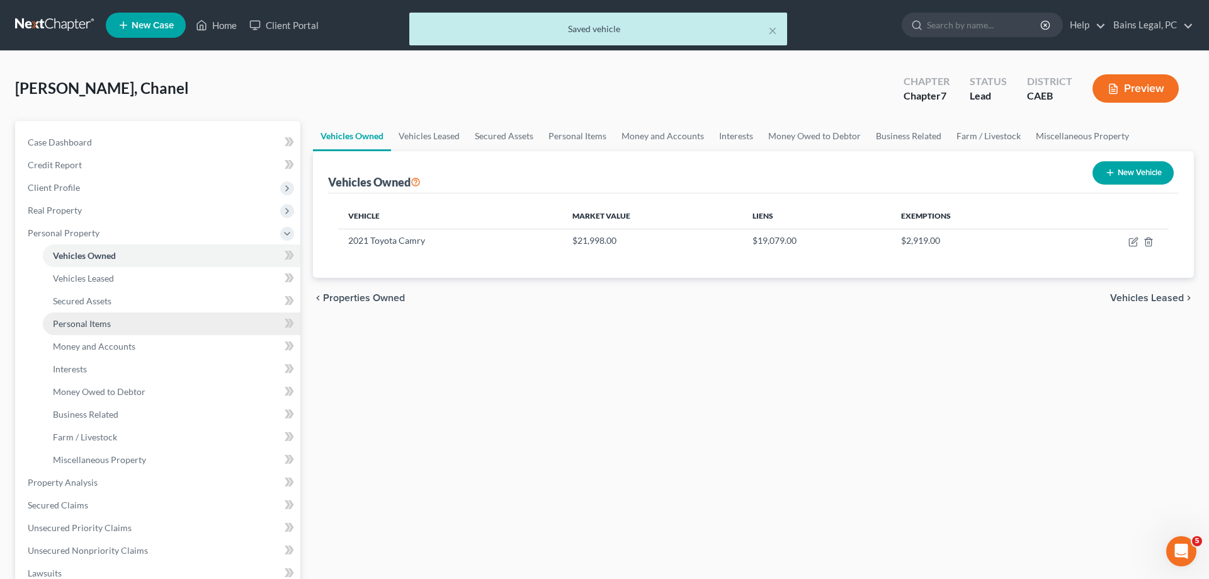
click at [124, 329] on link "Personal Items" at bounding box center [172, 323] width 258 height 23
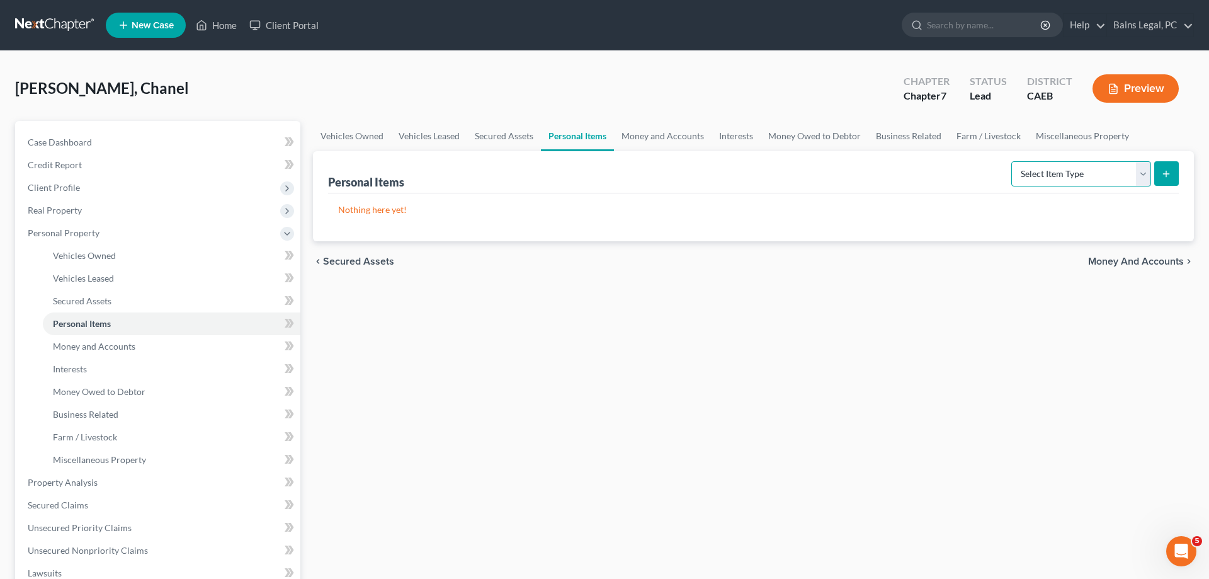
click at [1011, 161] on select "Select Item Type Clothing Collectibles Of Value Electronics Firearms Household …" at bounding box center [1081, 173] width 140 height 25
click option "Collectibles Of Value" at bounding box center [0, 0] width 0 height 0
click at [1011, 161] on select "Select Item Type Clothing Collectibles Of Value Electronics Firearms Household …" at bounding box center [1081, 173] width 140 height 25
select select "clothing"
click option "Clothing" at bounding box center [0, 0] width 0 height 0
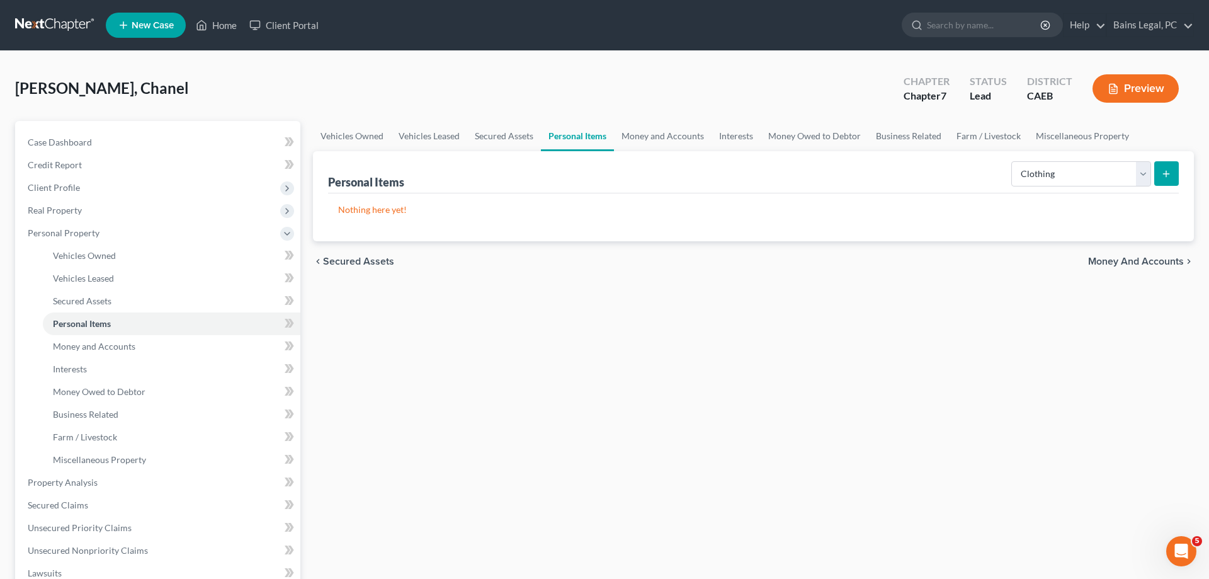
click at [1171, 164] on button "submit" at bounding box center [1166, 173] width 25 height 25
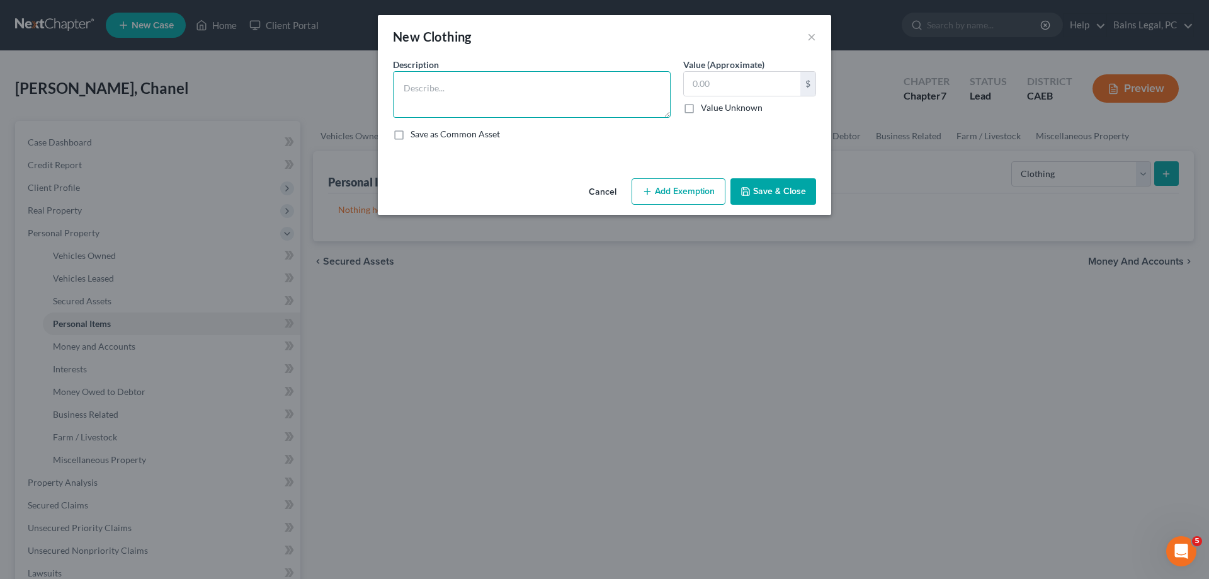
drag, startPoint x: 578, startPoint y: 100, endPoint x: 444, endPoint y: 93, distance: 134.3
click at [577, 100] on textarea at bounding box center [532, 94] width 278 height 47
type textarea "Clothing"
type input "100"
click at [656, 185] on button "Add Exemption" at bounding box center [679, 191] width 94 height 26
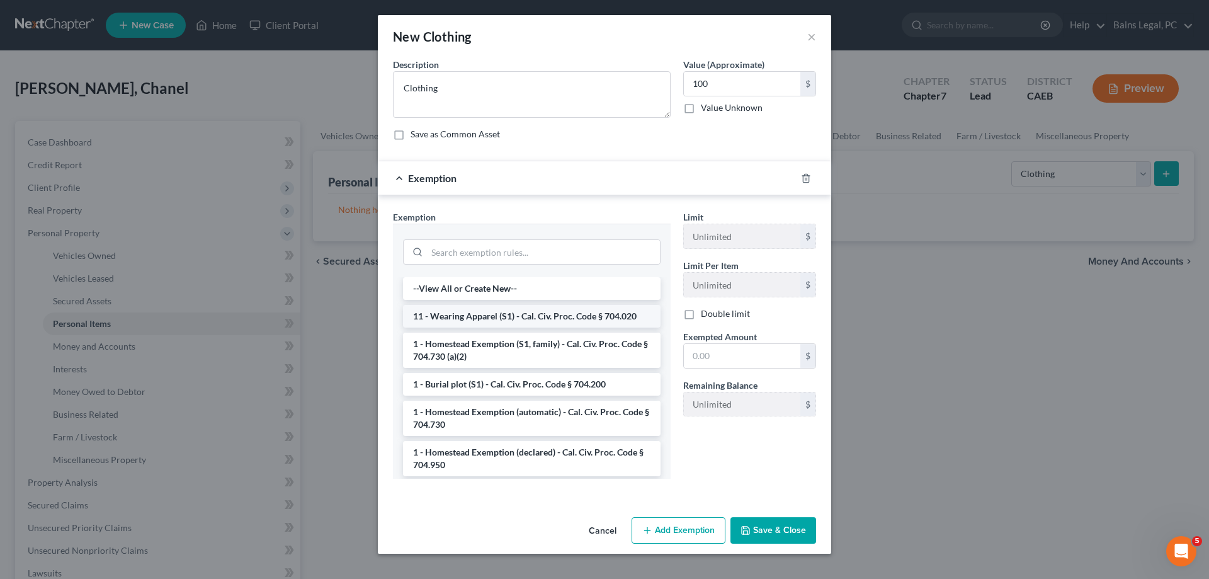
click at [503, 313] on li "11 - Wearing Apparel (S1) - Cal. Civ. Proc. Code § 704.020" at bounding box center [532, 316] width 258 height 23
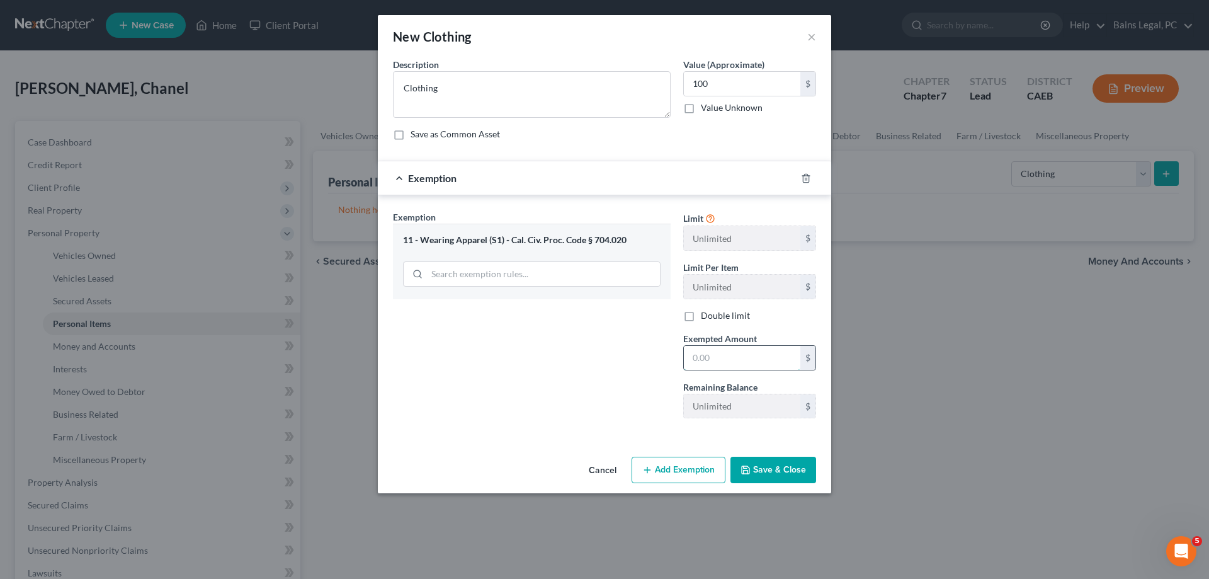
click at [714, 360] on input "text" at bounding box center [742, 358] width 117 height 24
type input "100"
click at [794, 477] on button "Save & Close" at bounding box center [774, 470] width 86 height 26
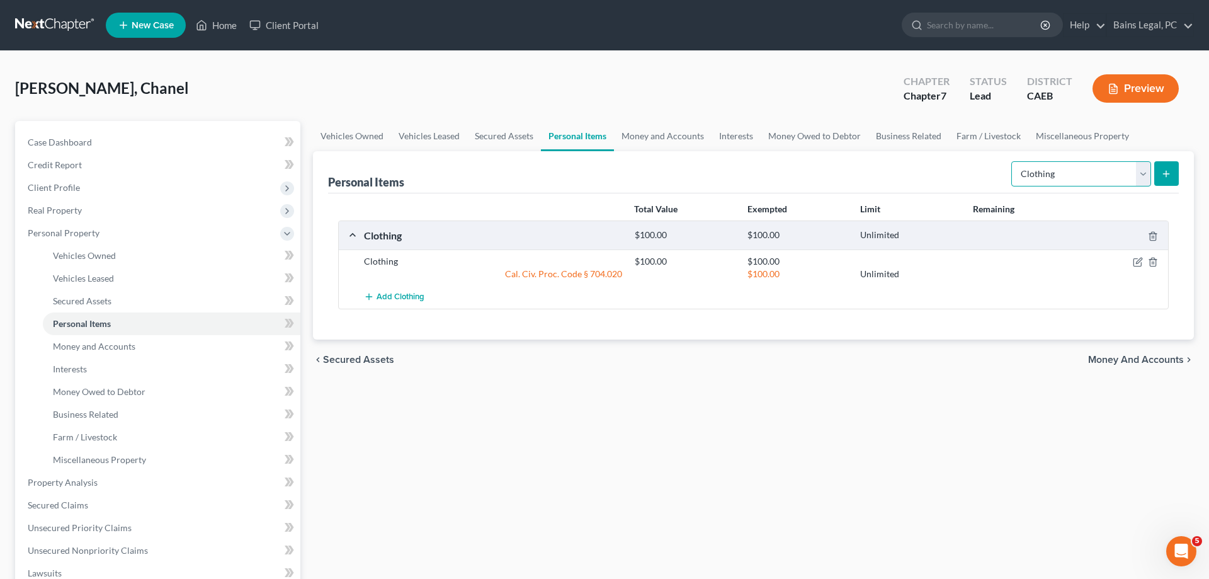
click at [1011, 161] on select "Select Item Type Clothing Collectibles Of Value Electronics Firearms Household …" at bounding box center [1081, 173] width 140 height 25
click option "Collectibles Of Value" at bounding box center [0, 0] width 0 height 0
click at [1170, 174] on icon "submit" at bounding box center [1166, 174] width 10 height 10
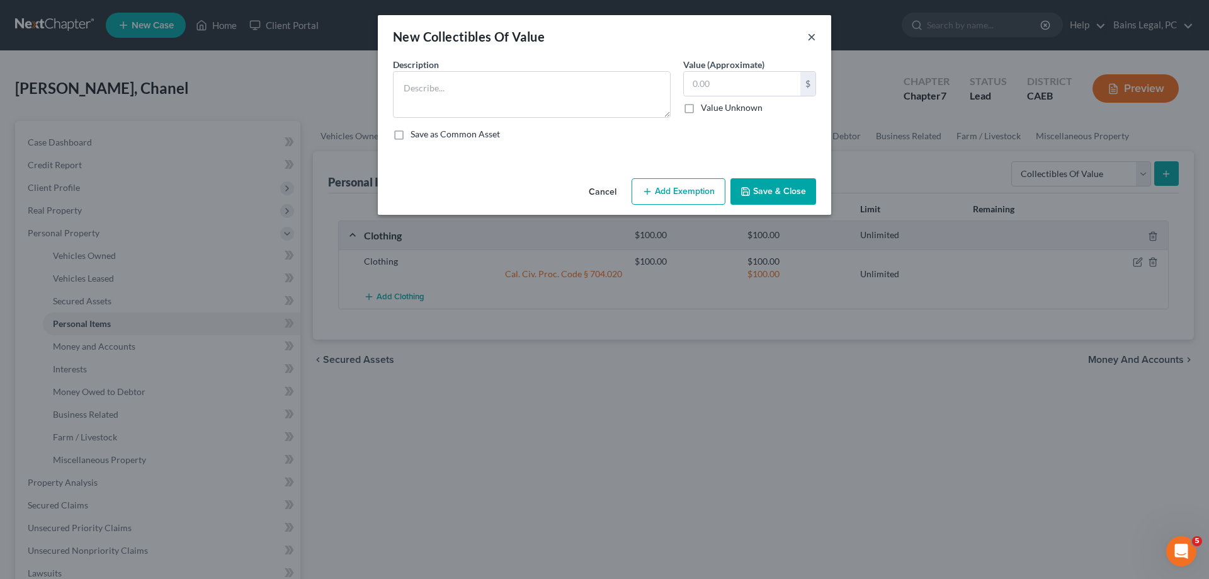
click at [811, 38] on button "×" at bounding box center [811, 36] width 9 height 15
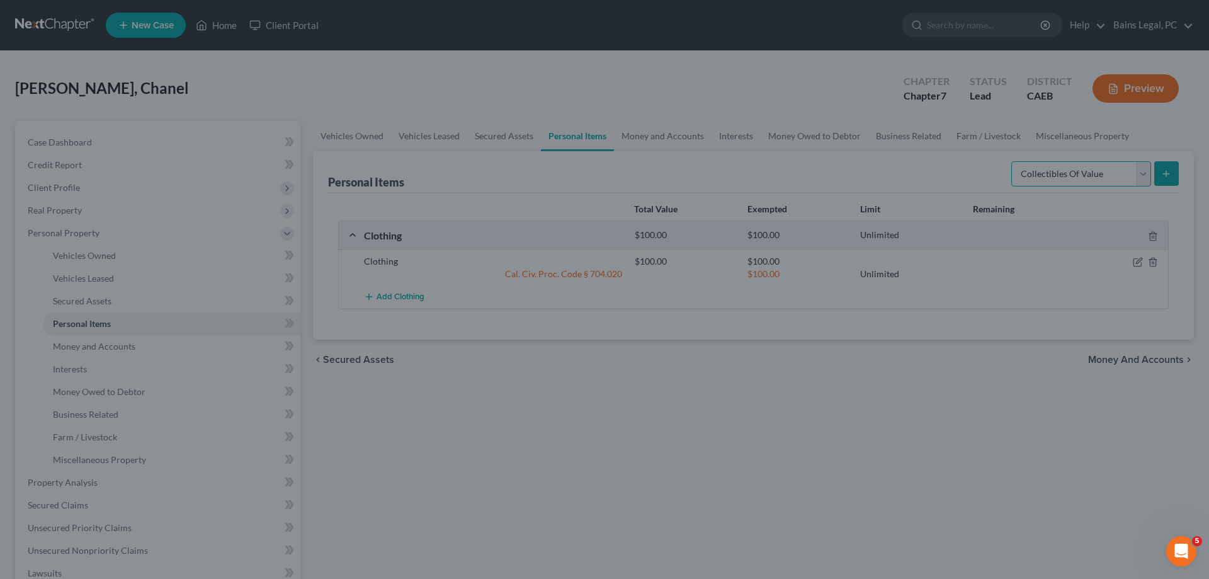
click at [1011, 161] on select "Select Item Type Clothing Collectibles Of Value Electronics Firearms Household …" at bounding box center [1081, 173] width 140 height 25
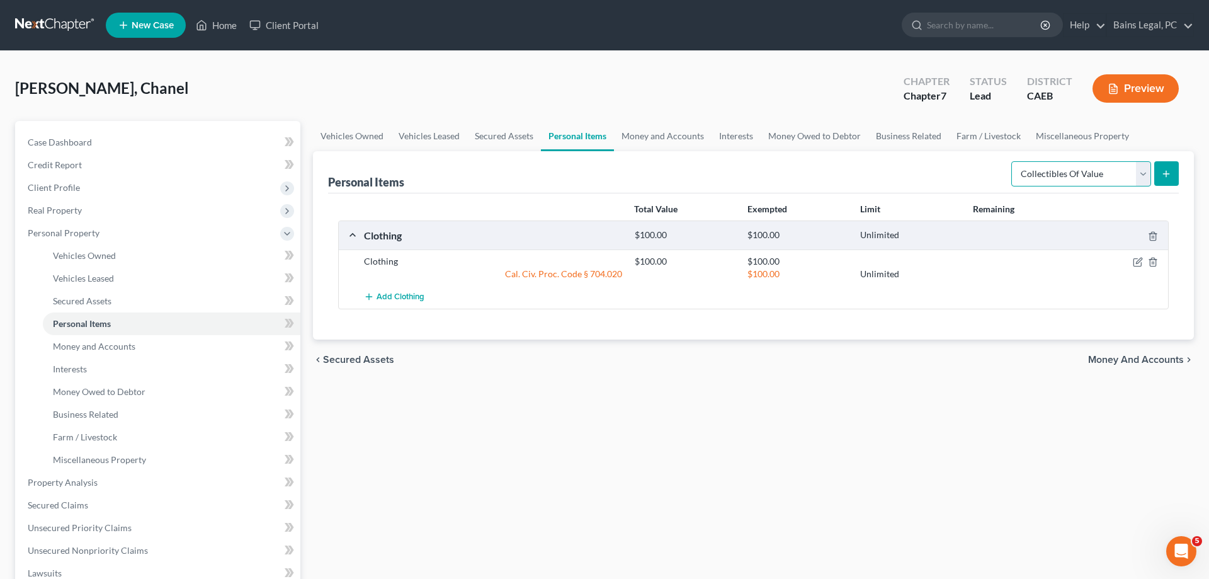
select select "electronics"
click option "Electronics" at bounding box center [0, 0] width 0 height 0
click at [1164, 169] on icon "submit" at bounding box center [1166, 174] width 10 height 10
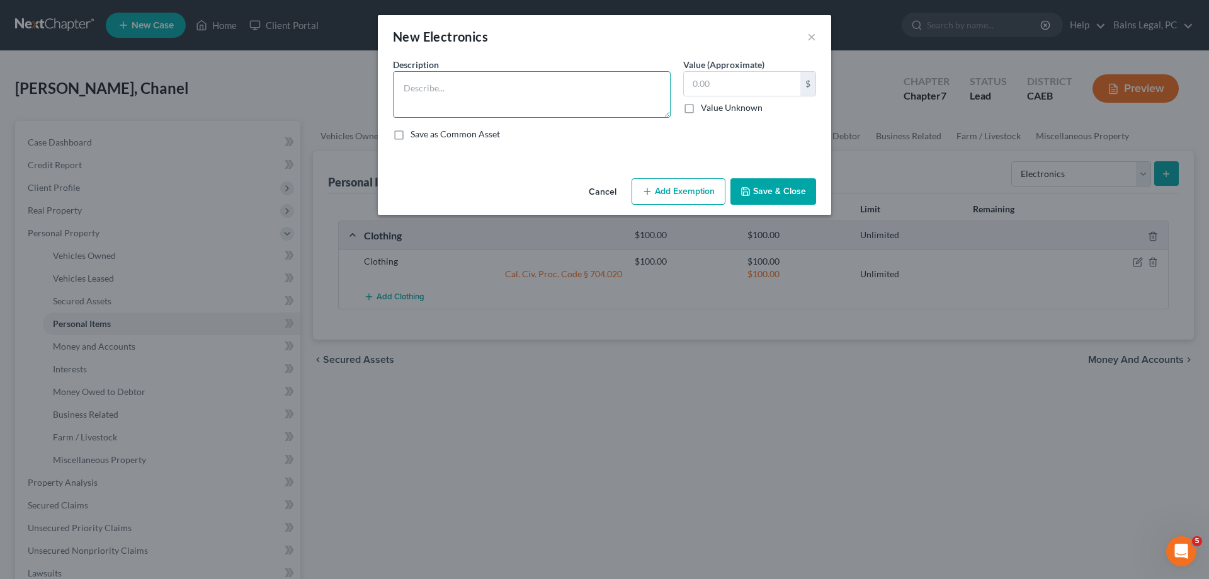
click at [478, 92] on textarea at bounding box center [532, 94] width 278 height 47
type textarea "Electronics"
click at [761, 188] on button "Save & Close" at bounding box center [774, 191] width 86 height 26
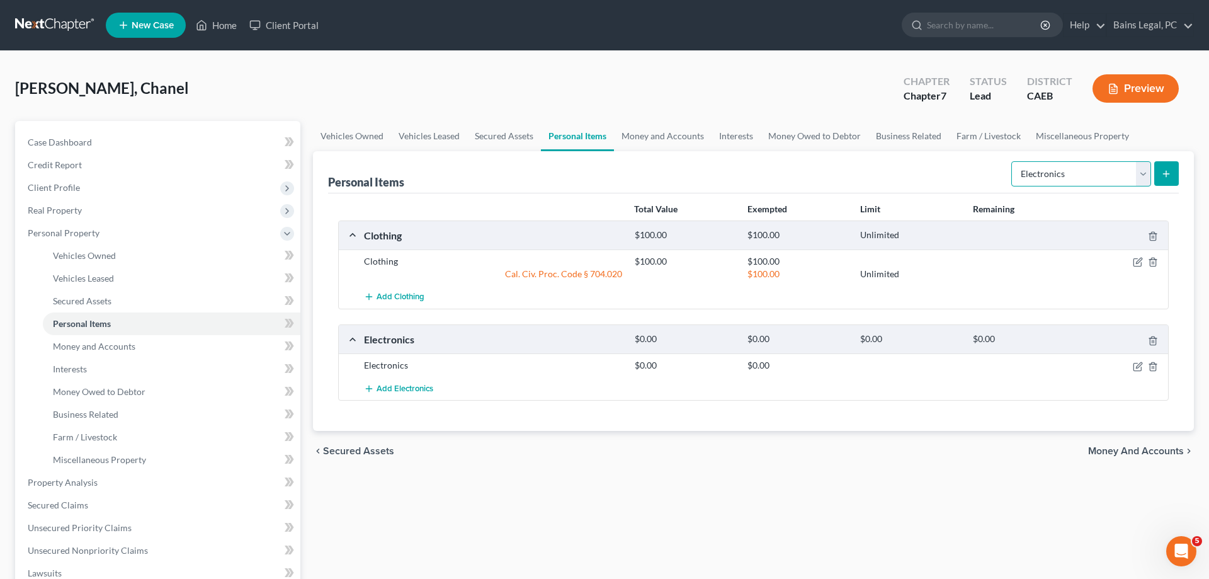
click at [1011, 161] on select "Select Item Type Clothing Collectibles Of Value Electronics Firearms Household …" at bounding box center [1081, 173] width 140 height 25
select select "household_goods"
click option "Household Goods" at bounding box center [0, 0] width 0 height 0
click at [1162, 175] on icon "submit" at bounding box center [1166, 174] width 10 height 10
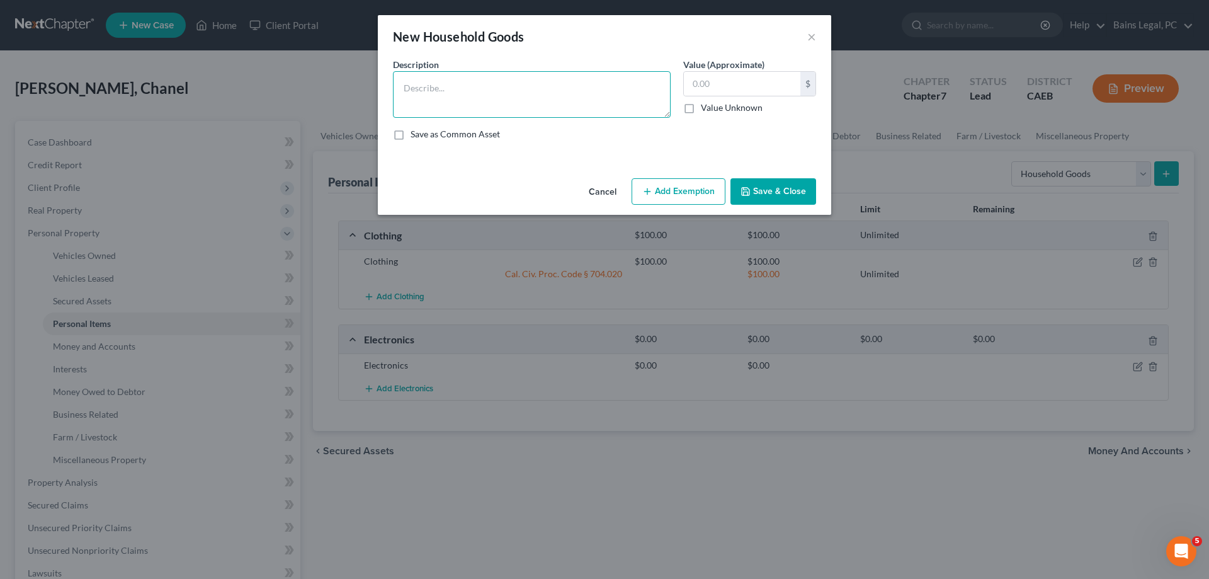
click at [501, 107] on textarea at bounding box center [532, 94] width 278 height 47
type textarea "Household Goods"
type input "100"
click at [652, 195] on icon "button" at bounding box center [647, 191] width 10 height 10
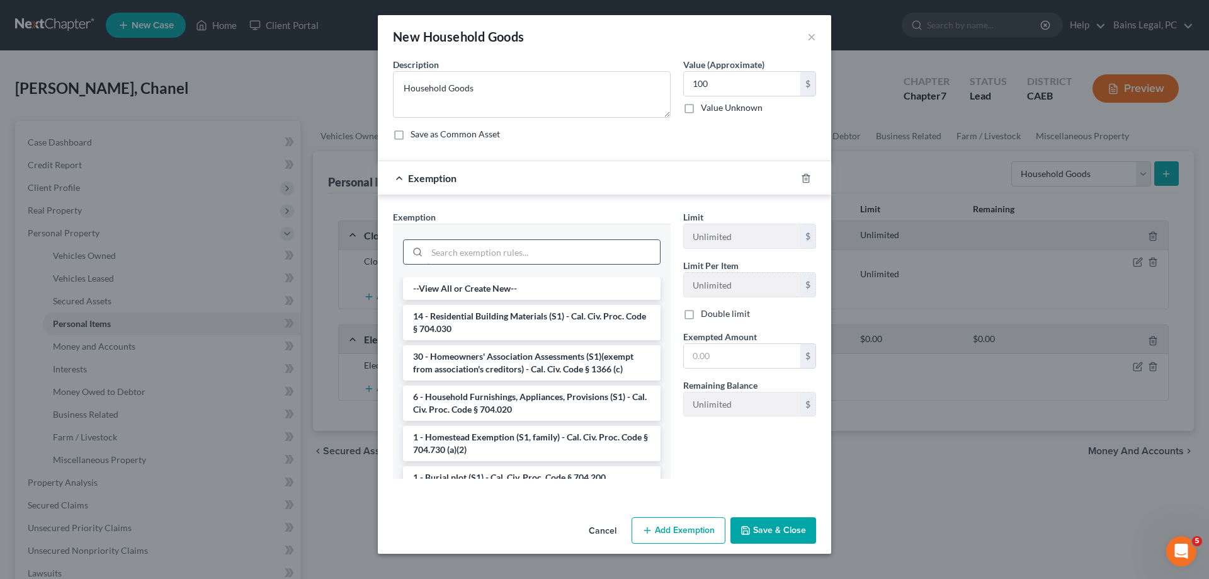
click at [483, 251] on input "search" at bounding box center [543, 252] width 233 height 24
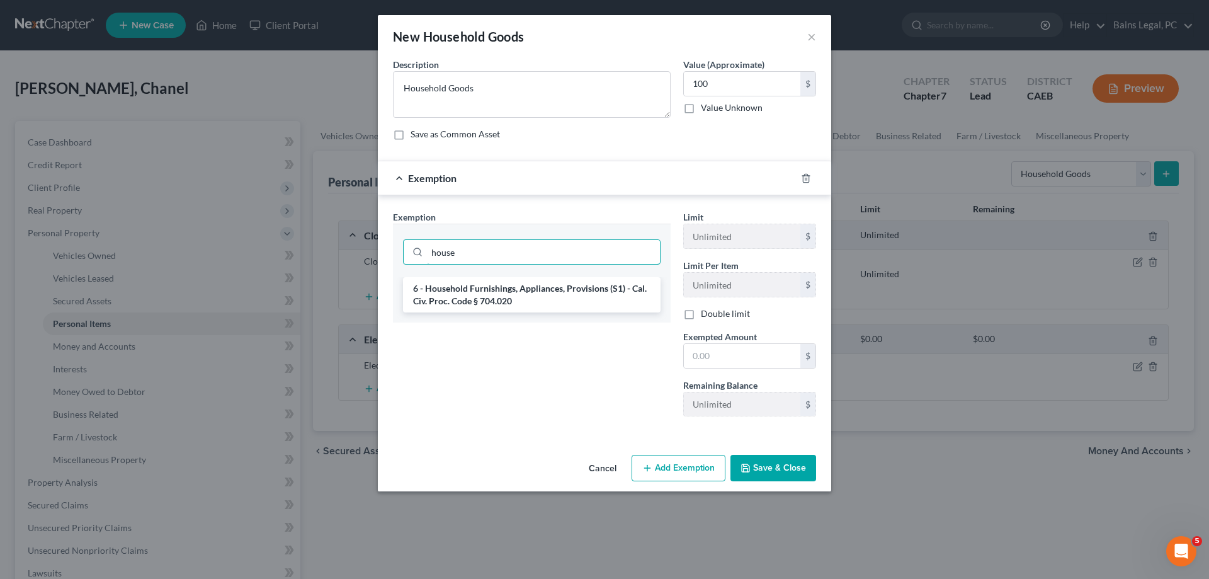
type input "house"
click at [510, 300] on li "6 - Household Furnishings, Appliances, Provisions (S1) - Cal. Civ. Proc. Code §…" at bounding box center [532, 294] width 258 height 35
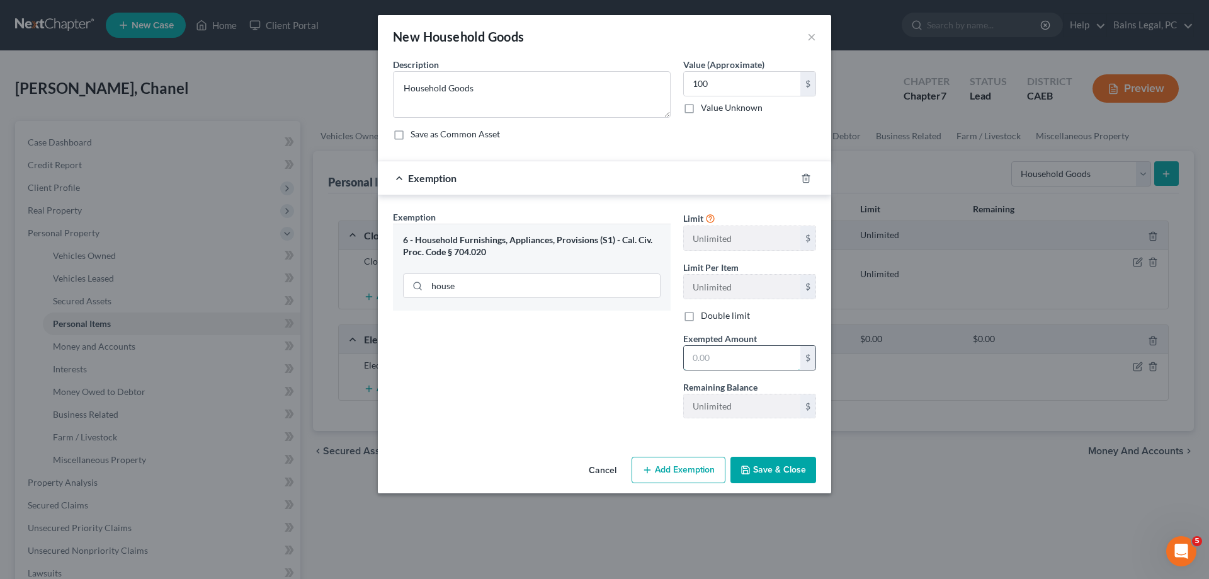
click at [758, 359] on input "text" at bounding box center [742, 358] width 117 height 24
type input "100"
click at [783, 478] on button "Save & Close" at bounding box center [774, 470] width 86 height 26
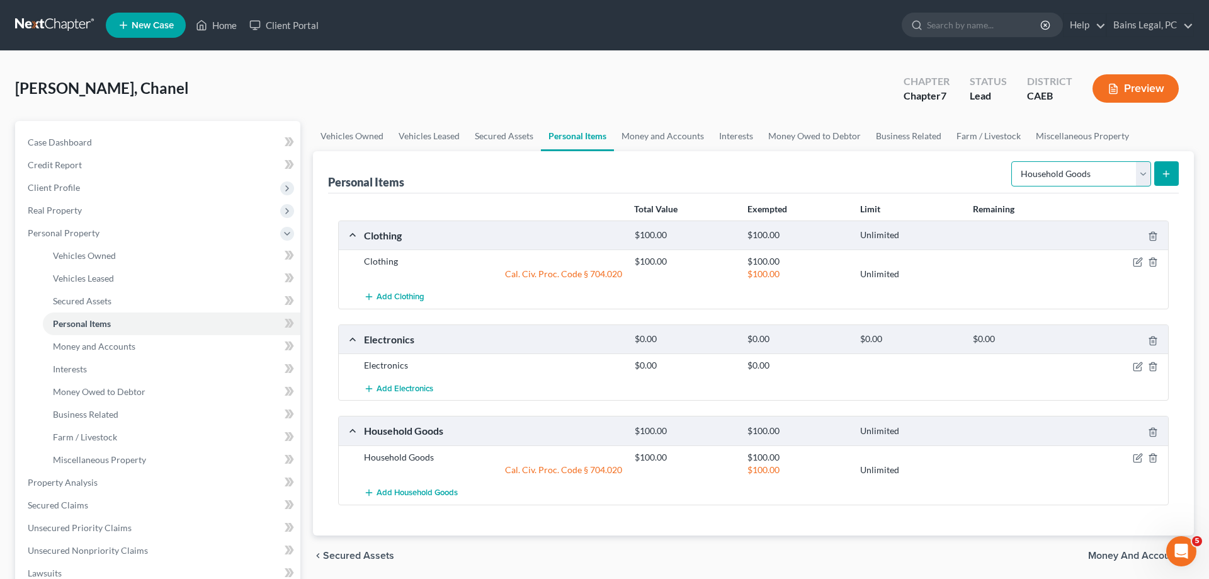
click at [1011, 161] on select "Select Item Type Clothing Collectibles Of Value Electronics Firearms Household …" at bounding box center [1081, 173] width 140 height 25
select select "jewelry"
click option "Jewelry" at bounding box center [0, 0] width 0 height 0
click at [1164, 174] on line "submit" at bounding box center [1167, 174] width 6 height 0
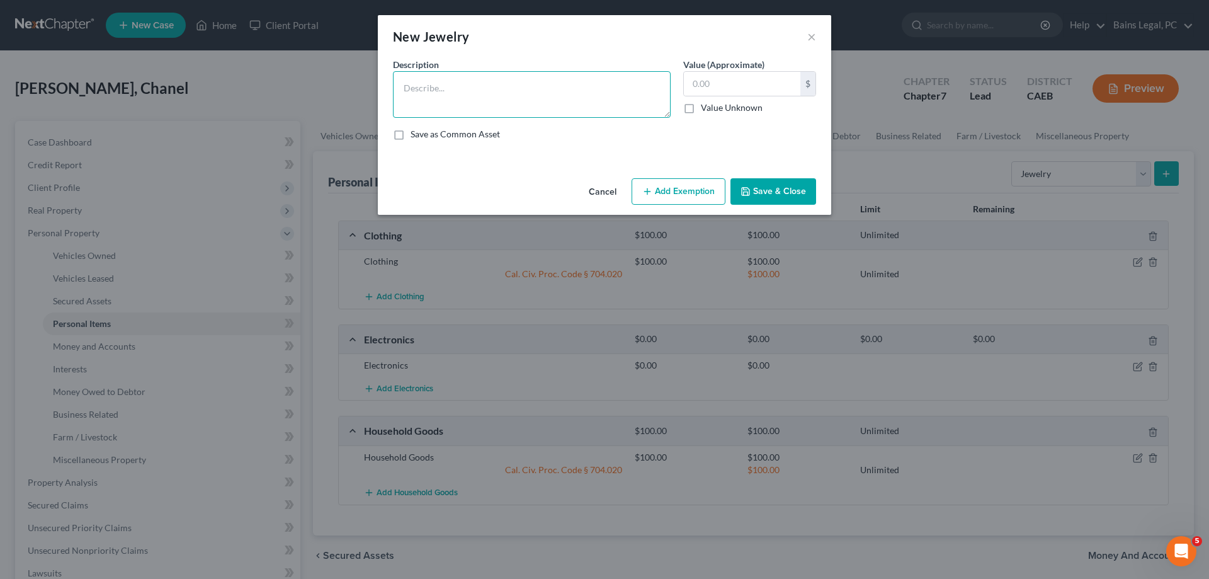
click at [565, 99] on textarea at bounding box center [532, 94] width 278 height 47
type textarea "Jewelry"
click at [788, 198] on button "Save & Close" at bounding box center [774, 191] width 86 height 26
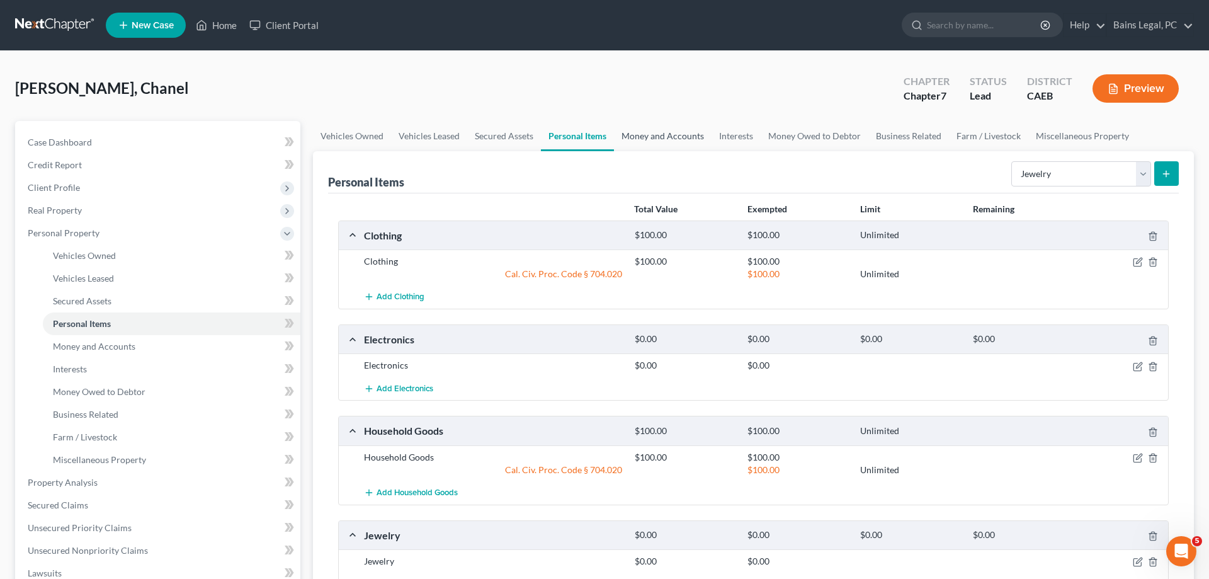
click at [670, 128] on link "Money and Accounts" at bounding box center [663, 136] width 98 height 30
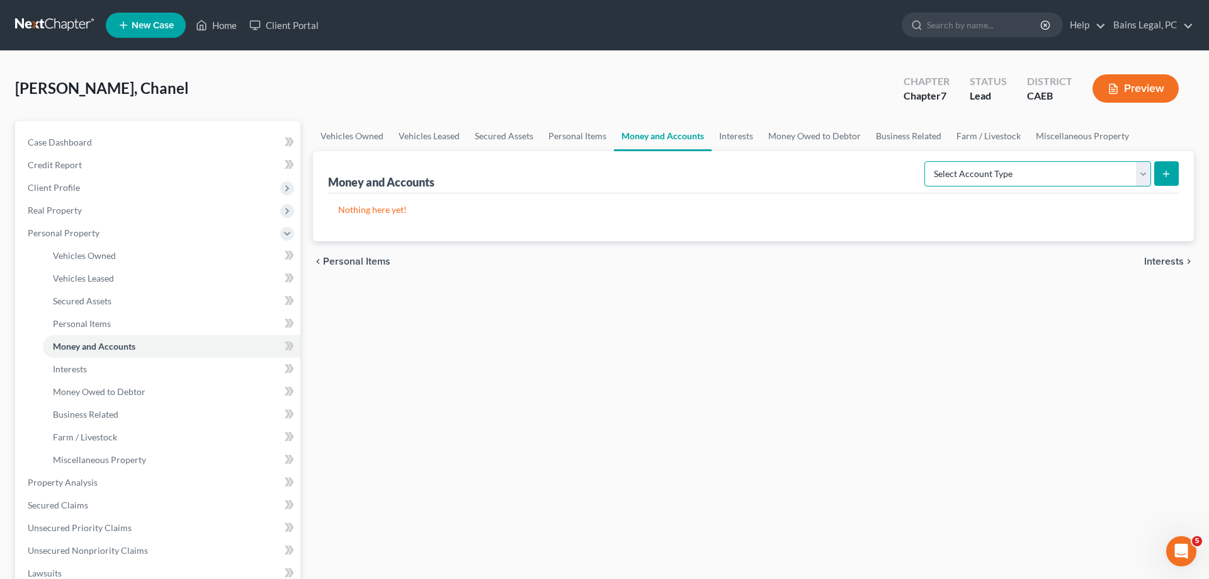
click at [924, 161] on select "Select Account Type Brokerage Cash on Hand Certificates of Deposit Checking Acc…" at bounding box center [1037, 173] width 227 height 25
select select "savings"
click option "Savings Account" at bounding box center [0, 0] width 0 height 0
click at [1168, 168] on button "submit" at bounding box center [1166, 173] width 25 height 25
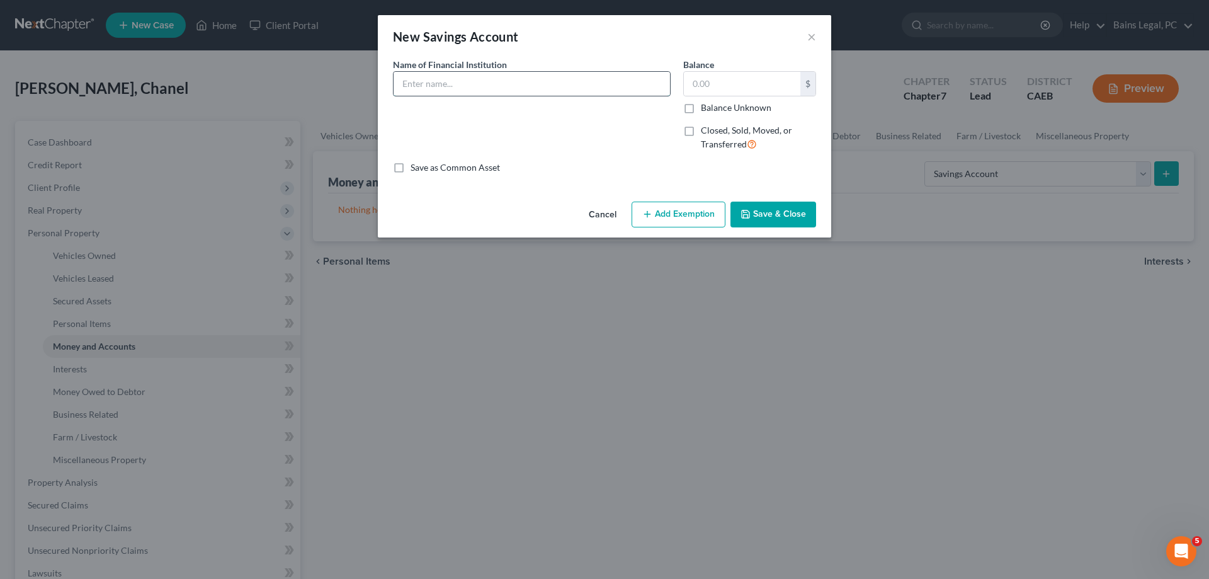
click at [479, 76] on input "text" at bounding box center [532, 84] width 276 height 24
drag, startPoint x: 462, startPoint y: 79, endPoint x: 355, endPoint y: 87, distance: 106.7
click at [394, 86] on input "Mocse" at bounding box center [532, 84] width 276 height 24
drag, startPoint x: 534, startPoint y: 82, endPoint x: 331, endPoint y: 87, distance: 203.5
click at [394, 88] on input "Merced Schools CU...0665" at bounding box center [532, 84] width 276 height 24
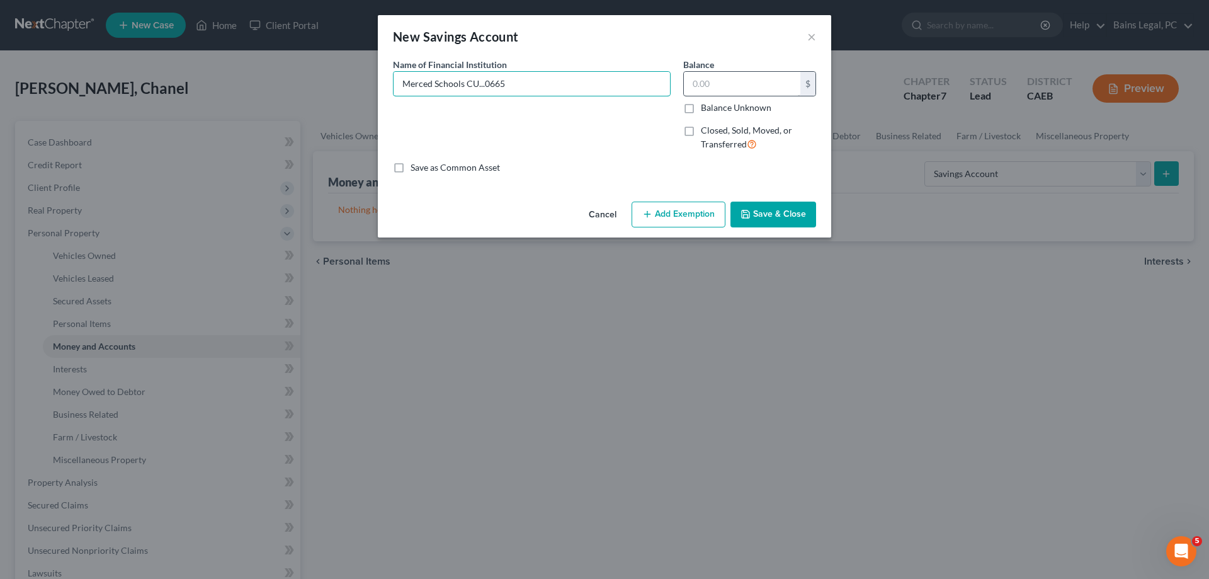
type input "Merced Schools CU...0665"
click at [751, 81] on input "text" at bounding box center [742, 84] width 117 height 24
type input "25.51"
click at [680, 223] on button "Add Exemption" at bounding box center [679, 215] width 94 height 26
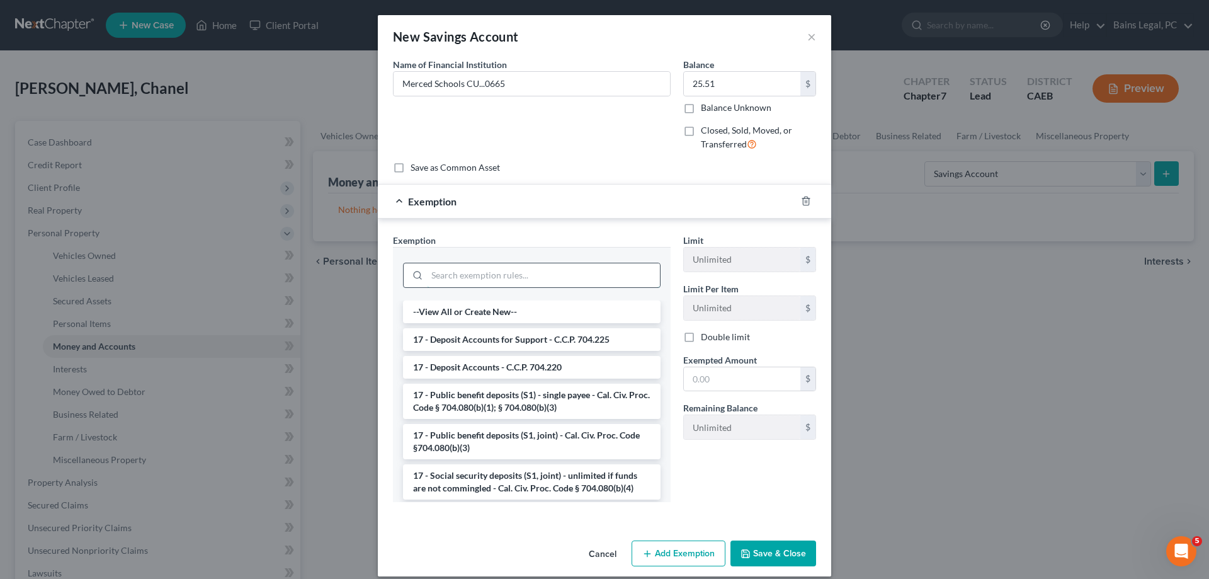
click at [566, 275] on input "search" at bounding box center [543, 275] width 233 height 24
drag, startPoint x: 574, startPoint y: 334, endPoint x: 693, endPoint y: 367, distance: 123.4
click at [574, 335] on li "17 - Deposit Accounts for Support - C.C.P. 704.225" at bounding box center [532, 339] width 258 height 23
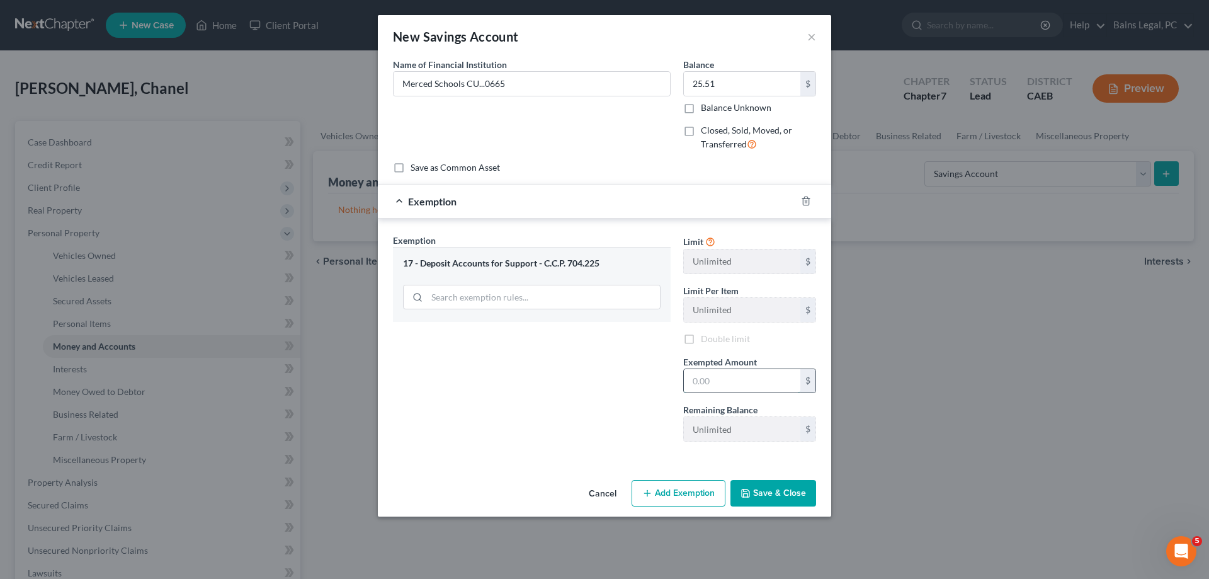
click at [734, 381] on input "text" at bounding box center [742, 381] width 117 height 24
type input "25.51"
click at [798, 495] on button "Save & Close" at bounding box center [774, 493] width 86 height 26
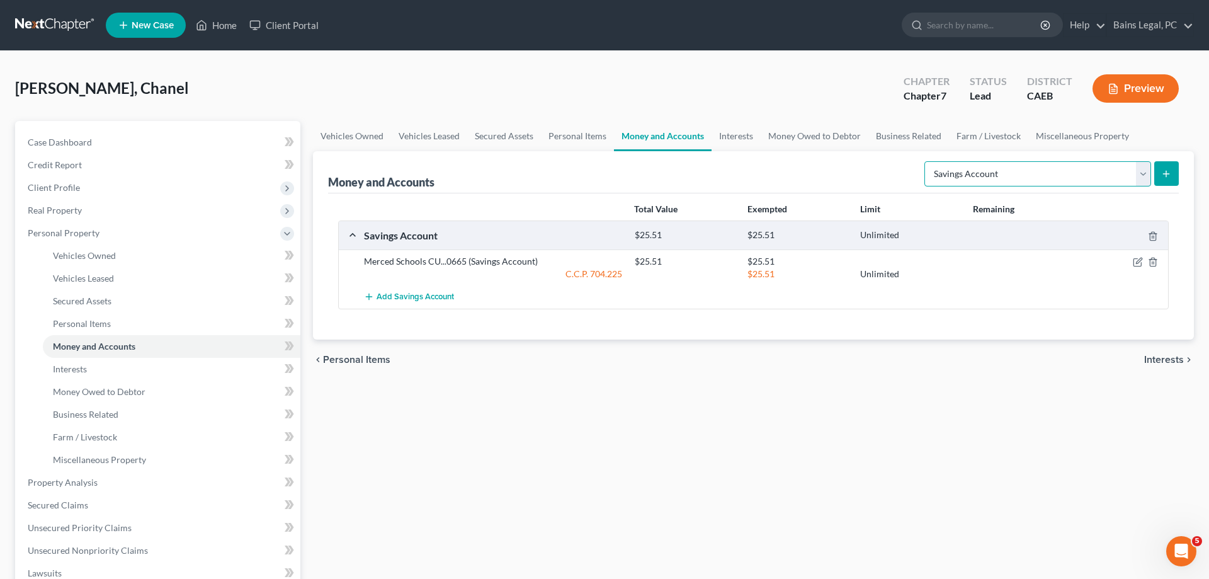
click at [924, 161] on select "Select Account Type Brokerage Cash on Hand Certificates of Deposit Checking Acc…" at bounding box center [1037, 173] width 227 height 25
select select "checking"
click option "Checking Account" at bounding box center [0, 0] width 0 height 0
click at [1162, 183] on button "submit" at bounding box center [1166, 173] width 25 height 25
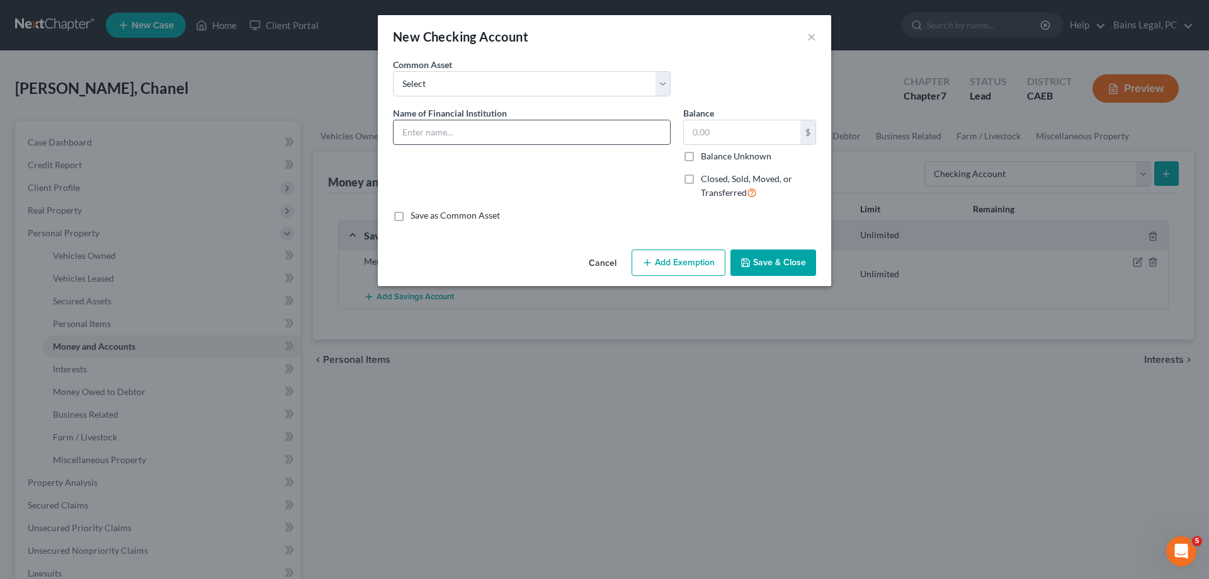
click at [512, 137] on input "text" at bounding box center [532, 132] width 276 height 24
paste input "Merced Schools CU...0665"
type input "Merced Schools CU...0665"
click at [758, 134] on input "text" at bounding box center [742, 132] width 117 height 24
type input "37.20"
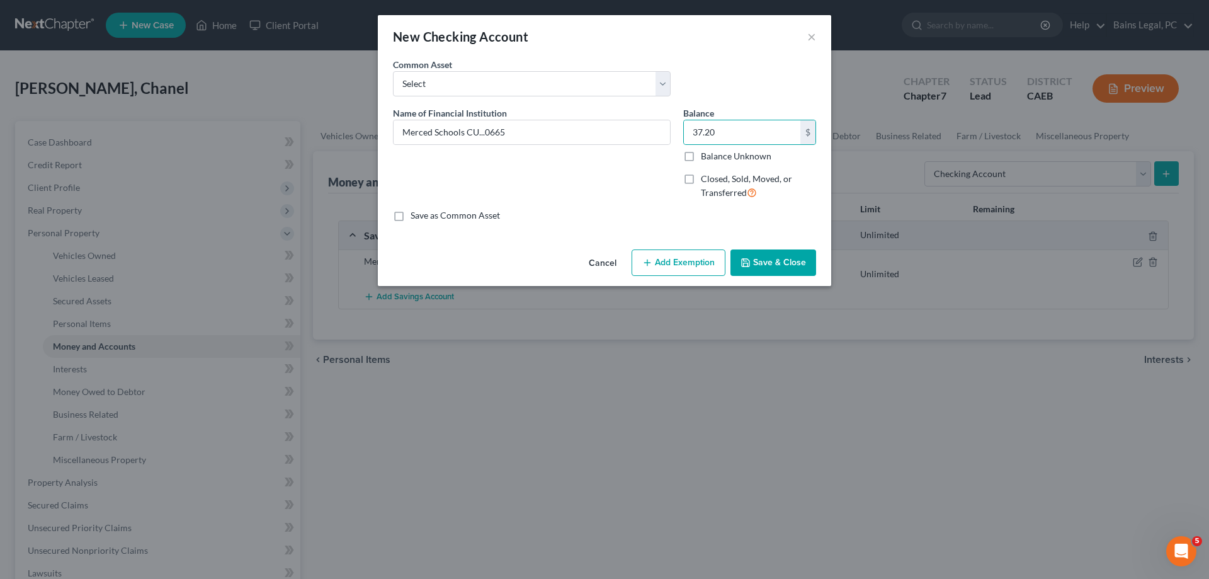
drag, startPoint x: 706, startPoint y: 268, endPoint x: 666, endPoint y: 280, distance: 41.9
click at [706, 268] on button "Add Exemption" at bounding box center [679, 262] width 94 height 26
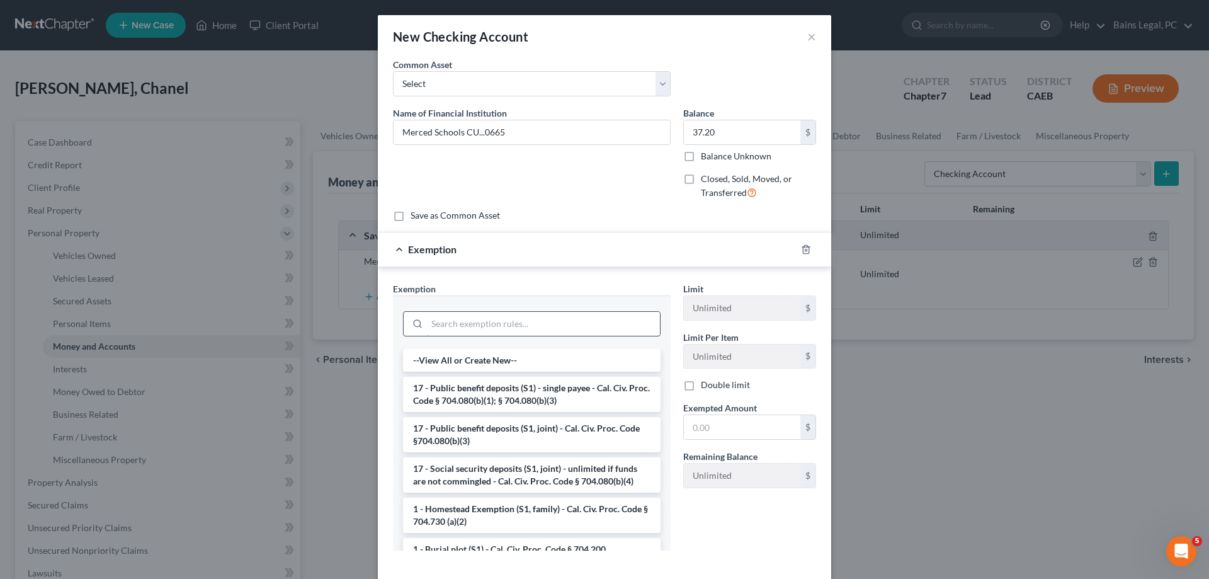
click at [557, 319] on input "search" at bounding box center [543, 324] width 233 height 24
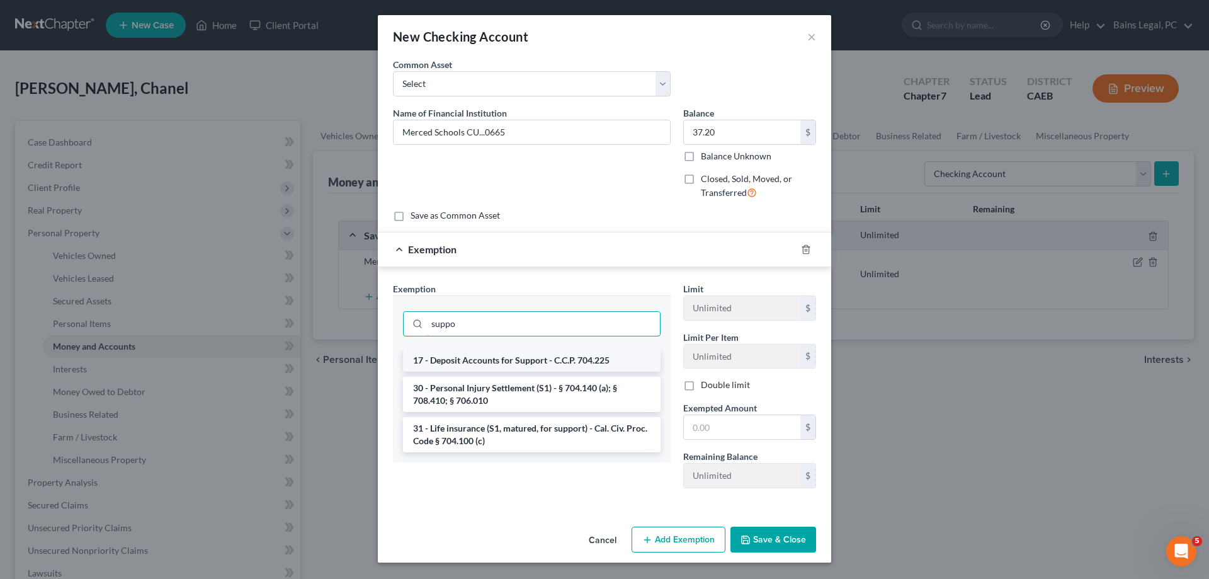
type input "suppo"
click at [475, 367] on li "17 - Deposit Accounts for Support - C.C.P. 704.225" at bounding box center [532, 360] width 258 height 23
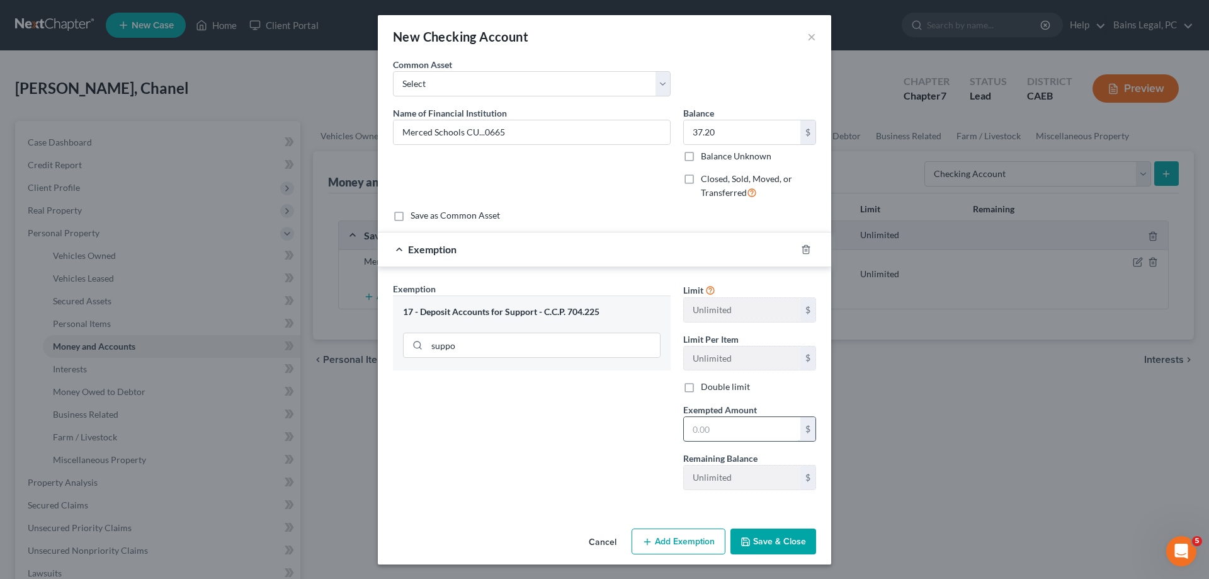
click at [742, 430] on input "text" at bounding box center [742, 429] width 117 height 24
type input "37.20"
click at [765, 541] on button "Save & Close" at bounding box center [774, 541] width 86 height 26
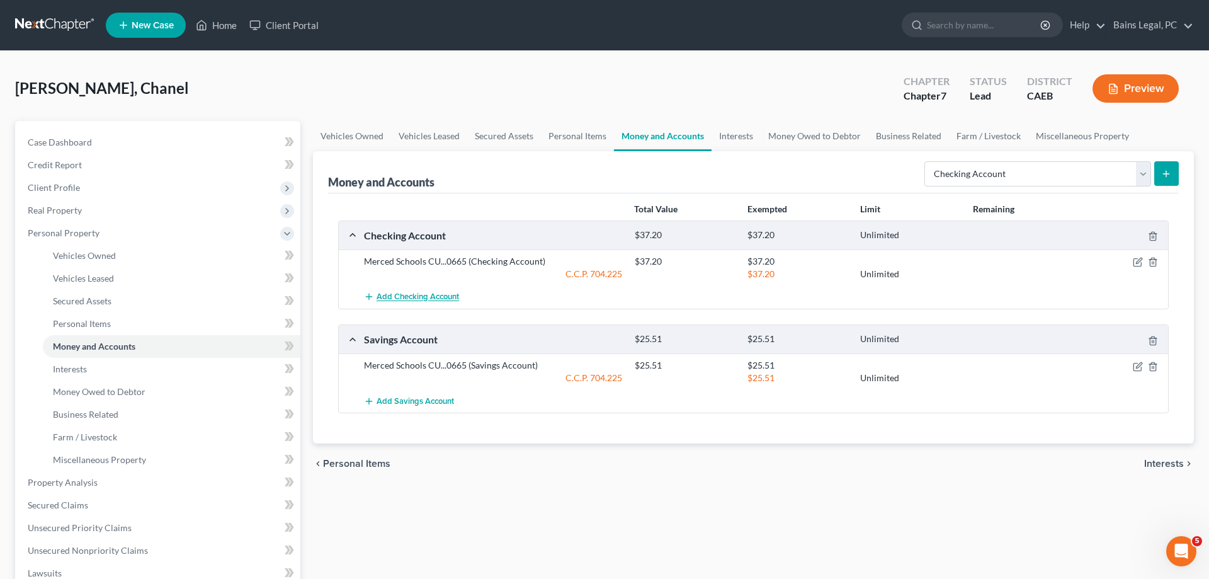
click at [440, 303] on button "Add Checking Account" at bounding box center [411, 296] width 95 height 23
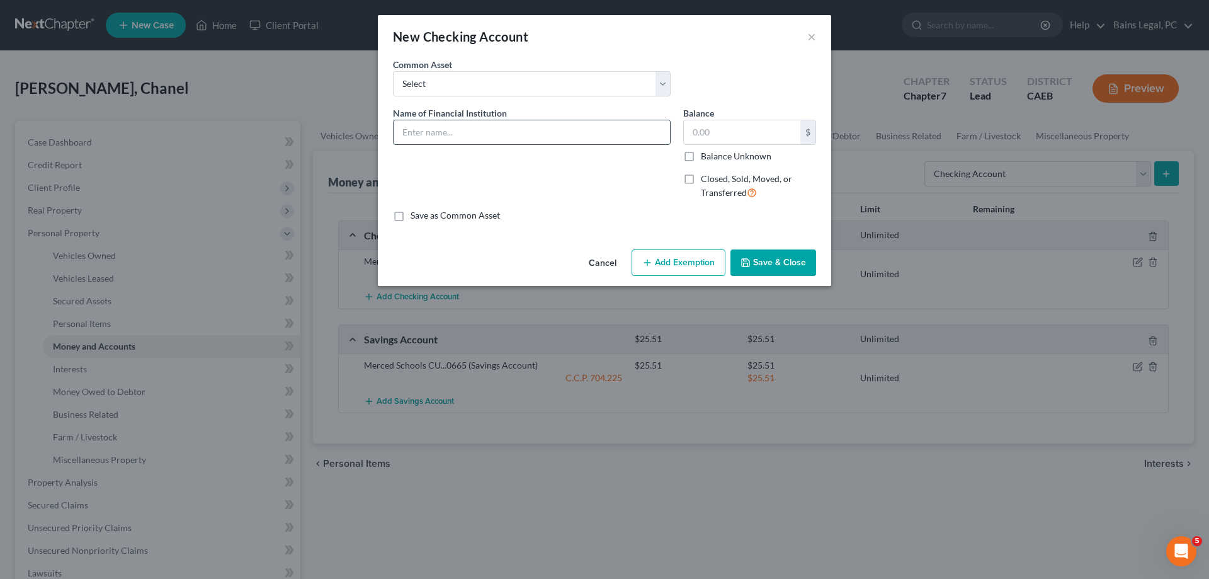
click at [461, 139] on input "text" at bounding box center [532, 132] width 276 height 24
drag, startPoint x: 511, startPoint y: 135, endPoint x: 373, endPoint y: 123, distance: 138.4
click at [394, 129] on input "Wells Fargo...1745" at bounding box center [532, 132] width 276 height 24
type input "Wells Fargo...1745"
click at [726, 133] on input "text" at bounding box center [742, 132] width 117 height 24
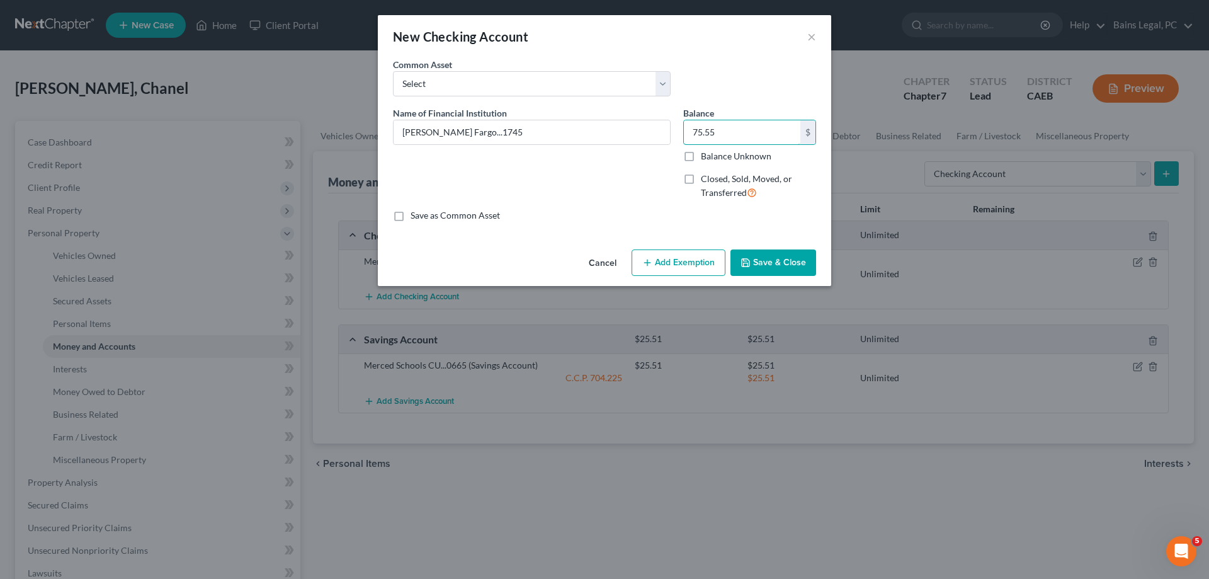
type input "75.55"
click at [665, 256] on button "Add Exemption" at bounding box center [679, 262] width 94 height 26
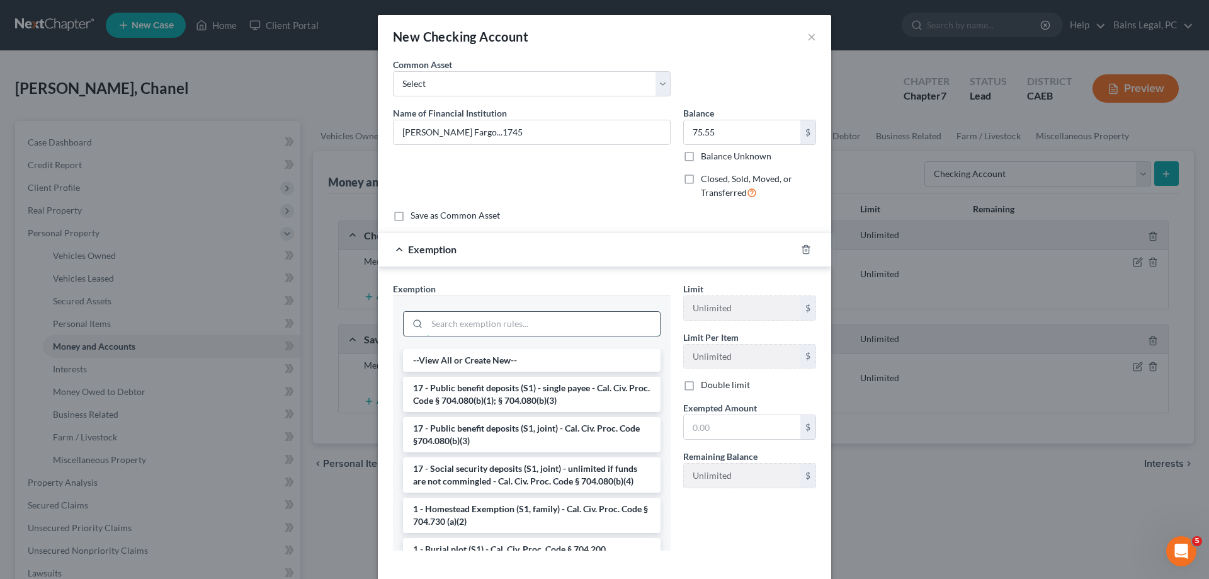
click at [477, 321] on input "search" at bounding box center [543, 324] width 233 height 24
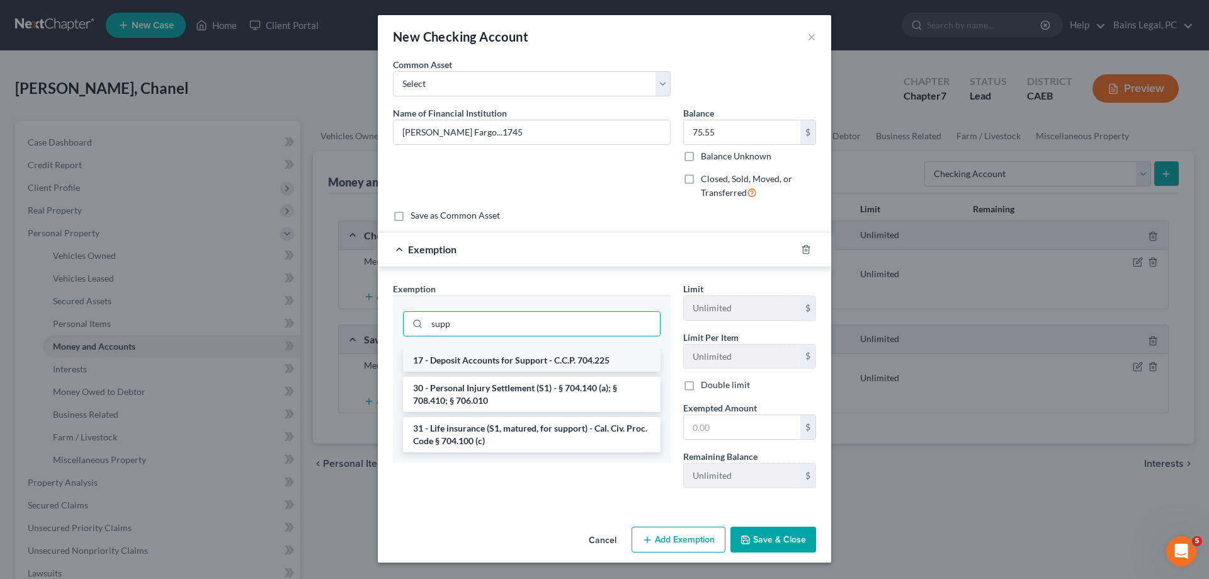
type input "supp"
click at [480, 366] on li "17 - Deposit Accounts for Support - C.C.P. 704.225" at bounding box center [532, 360] width 258 height 23
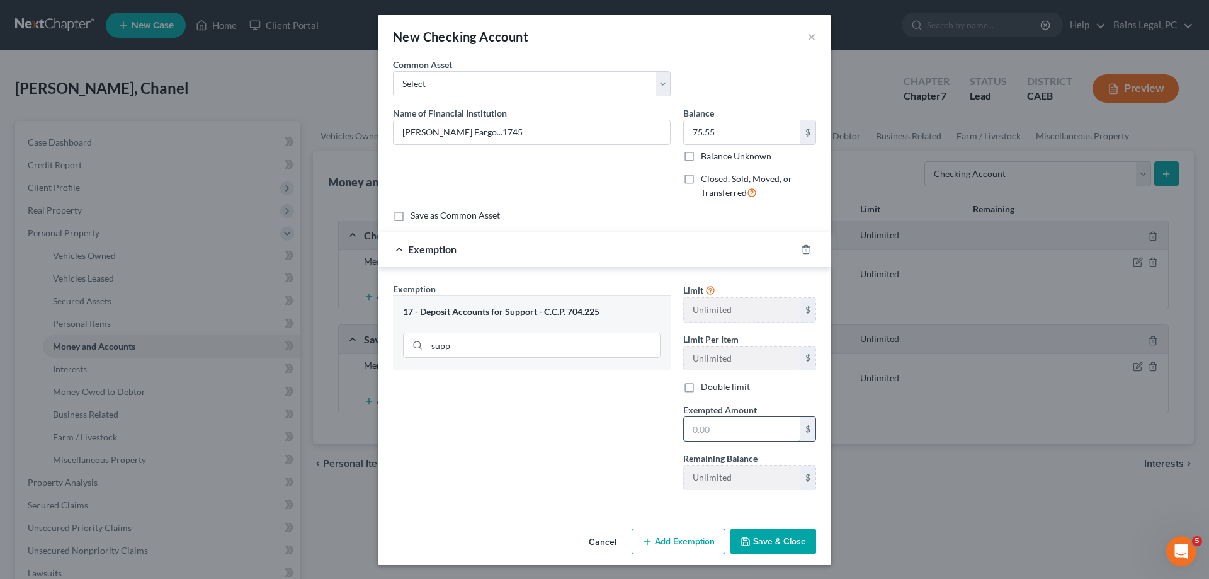
click at [756, 431] on input "text" at bounding box center [742, 429] width 117 height 24
type input "75.55"
drag, startPoint x: 472, startPoint y: 137, endPoint x: 290, endPoint y: 137, distance: 182.0
click at [394, 136] on input "Wells Fargo...1745" at bounding box center [532, 132] width 276 height 24
click at [790, 549] on button "Save & Close" at bounding box center [774, 541] width 86 height 26
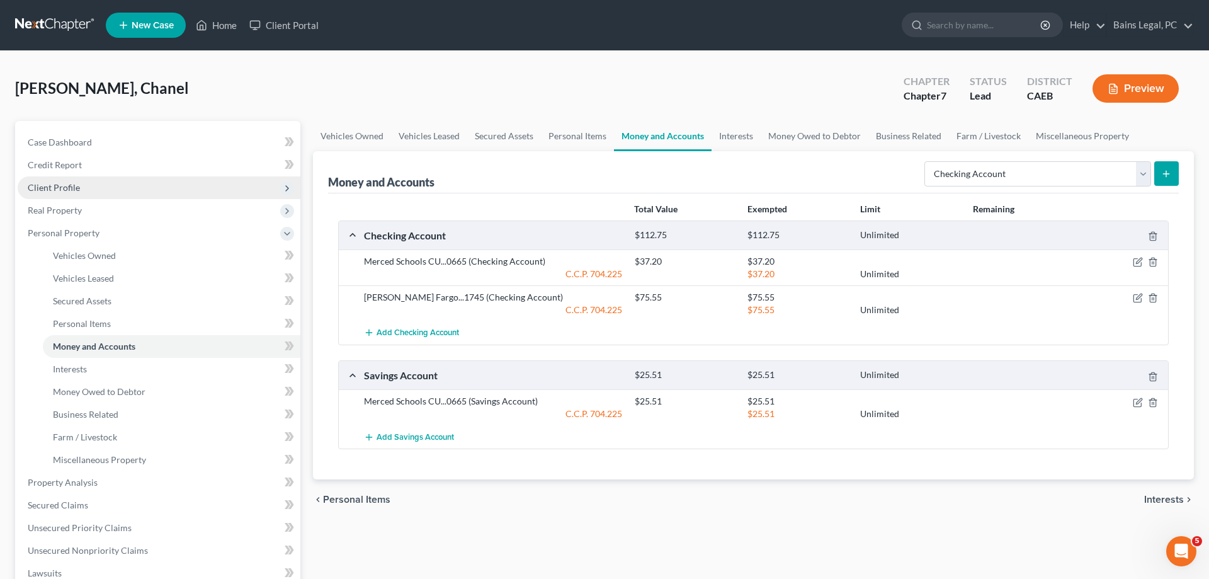
click at [113, 196] on span "Client Profile" at bounding box center [159, 187] width 283 height 23
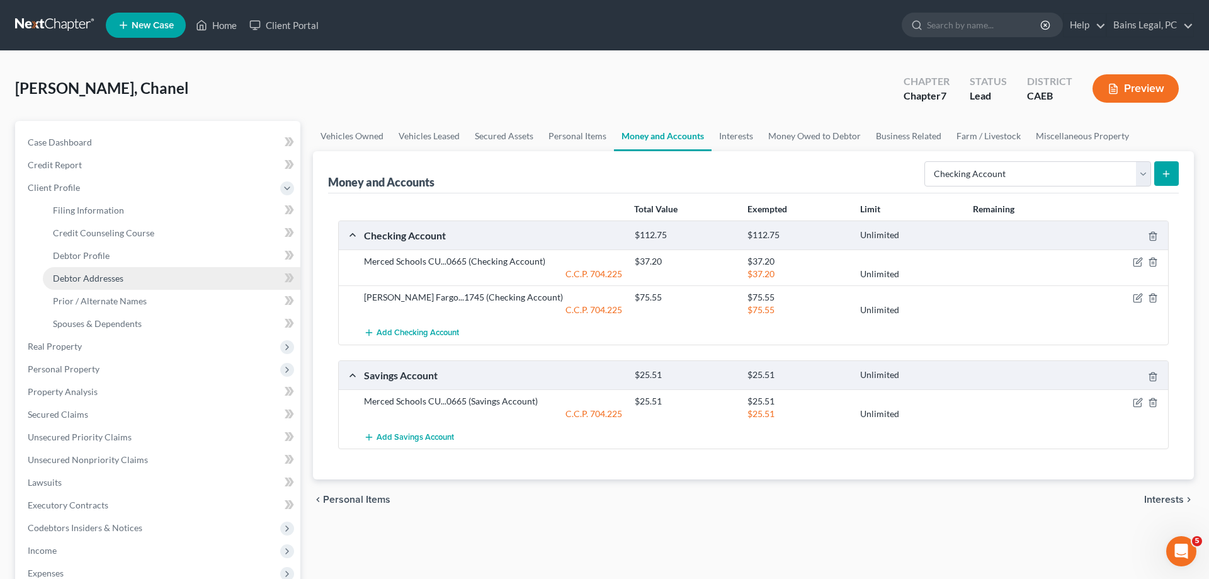
click at [135, 281] on link "Debtor Addresses" at bounding box center [172, 278] width 258 height 23
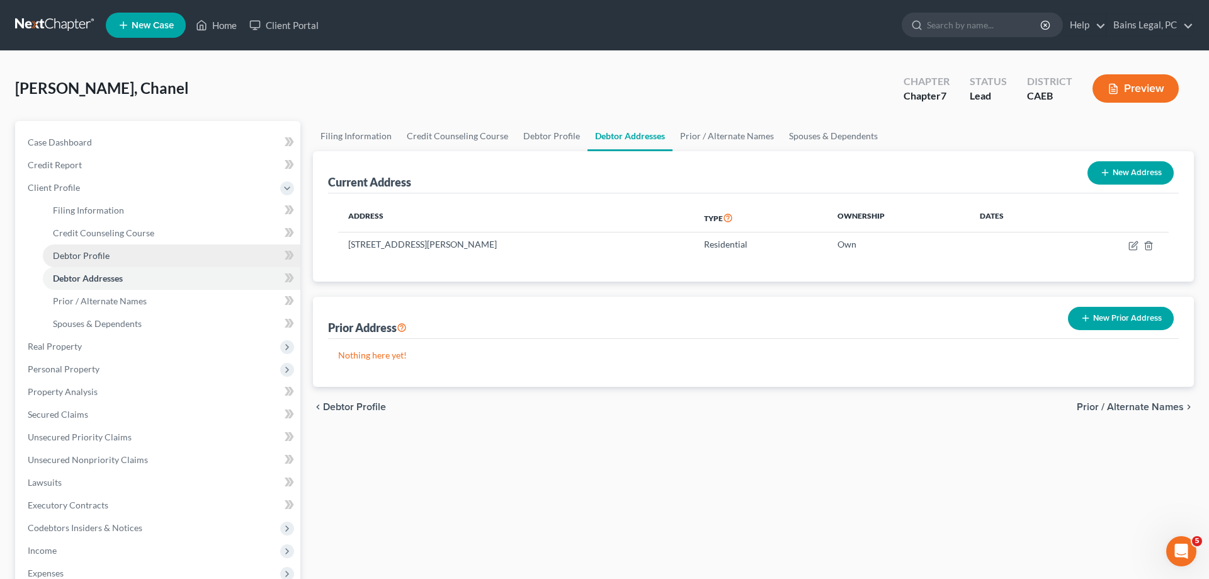
click at [135, 254] on link "Debtor Profile" at bounding box center [172, 255] width 258 height 23
select select "2"
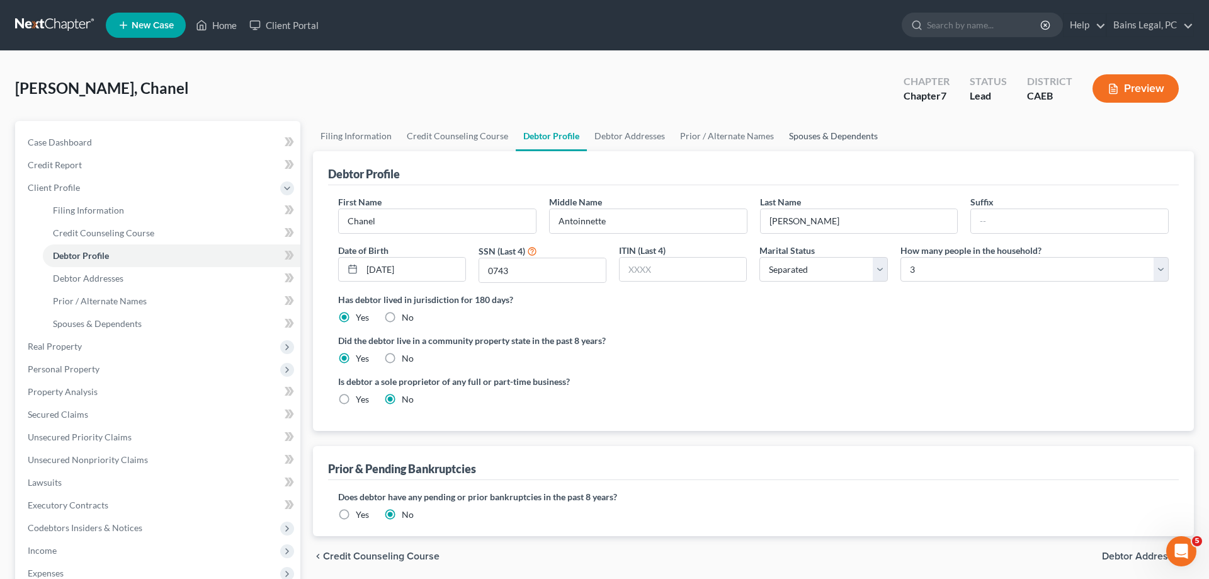
click at [855, 135] on link "Spouses & Dependents" at bounding box center [834, 136] width 104 height 30
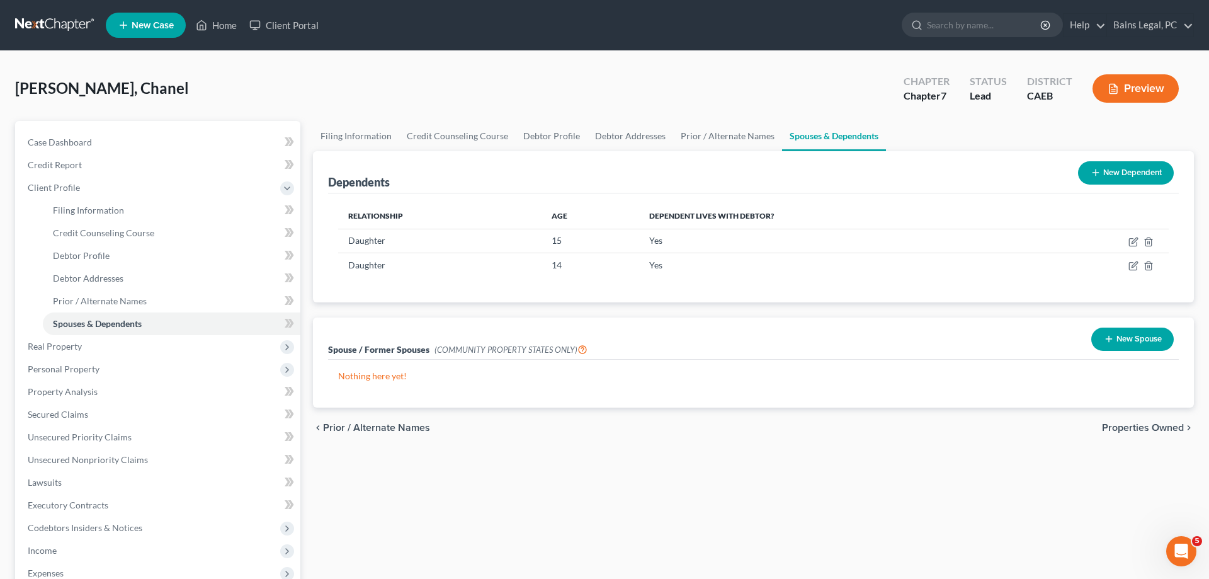
click at [1128, 341] on button "New Spouse" at bounding box center [1132, 338] width 82 height 23
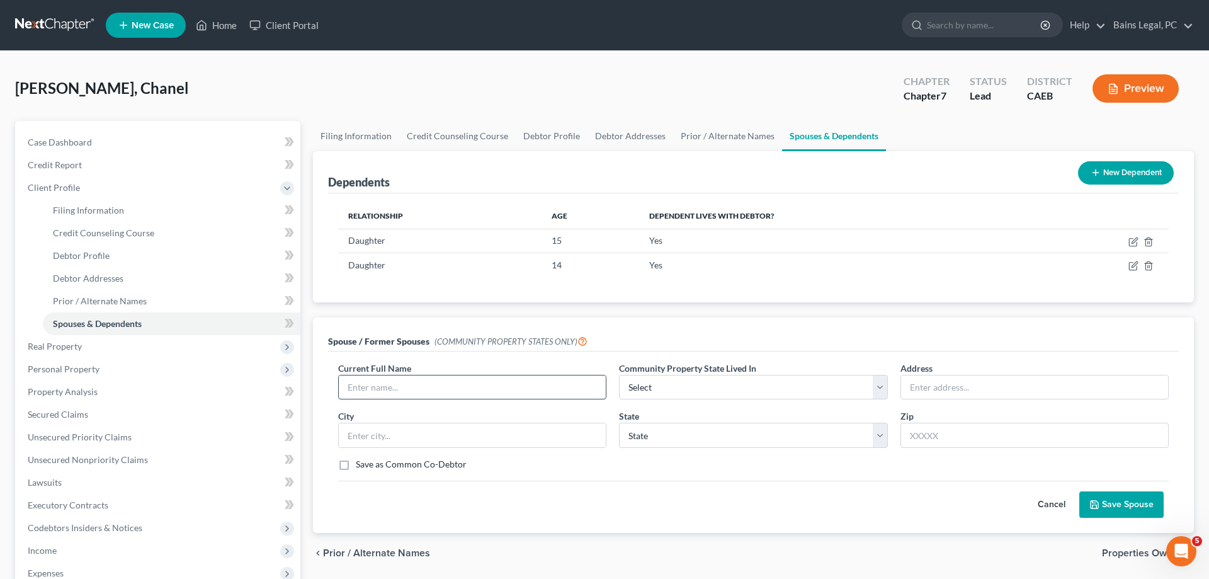
click at [428, 380] on input "text" at bounding box center [472, 387] width 267 height 24
type input "Lucio Granados"
select select "1"
drag, startPoint x: 948, startPoint y: 388, endPoint x: 936, endPoint y: 385, distance: 12.2
click at [948, 387] on input "text" at bounding box center [1034, 387] width 267 height 24
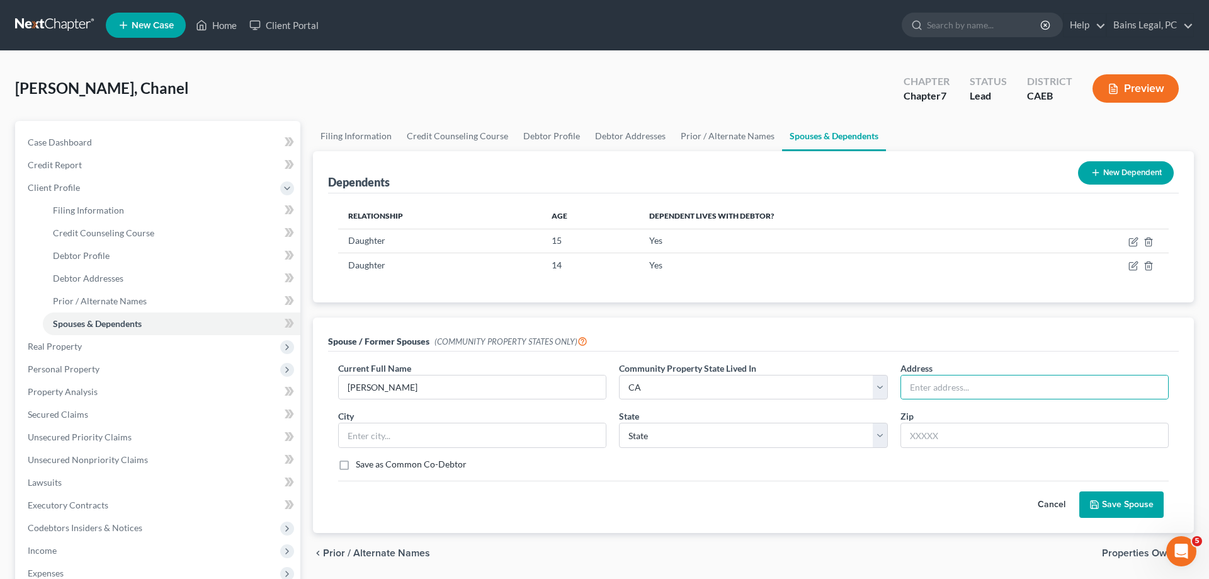
click at [1135, 495] on button "Save Spouse" at bounding box center [1121, 504] width 84 height 26
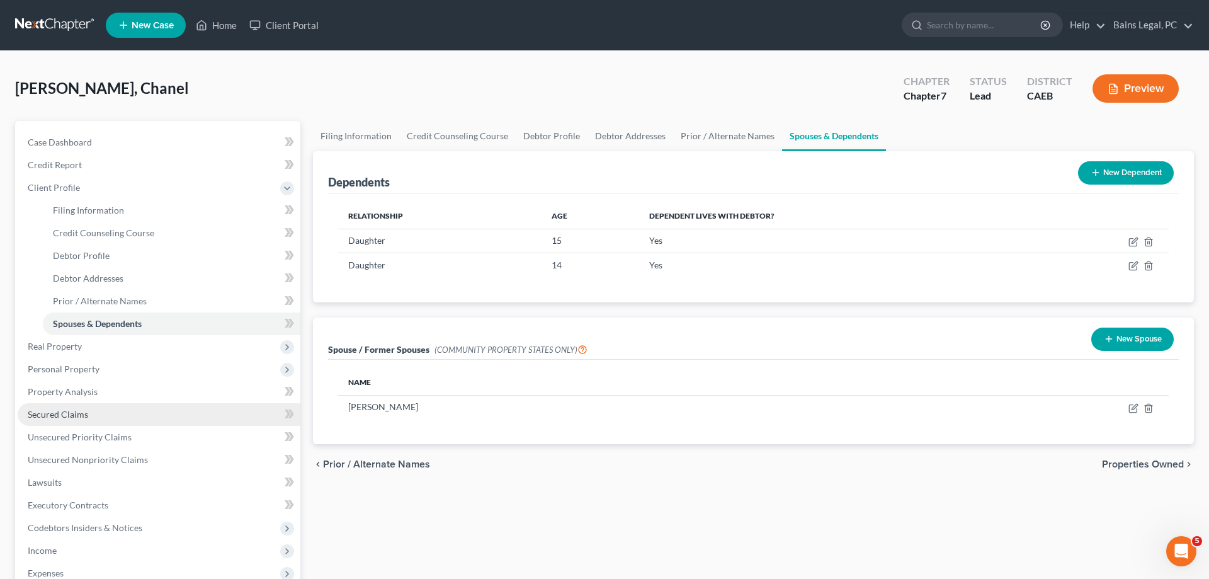
click at [65, 421] on link "Secured Claims" at bounding box center [159, 414] width 283 height 23
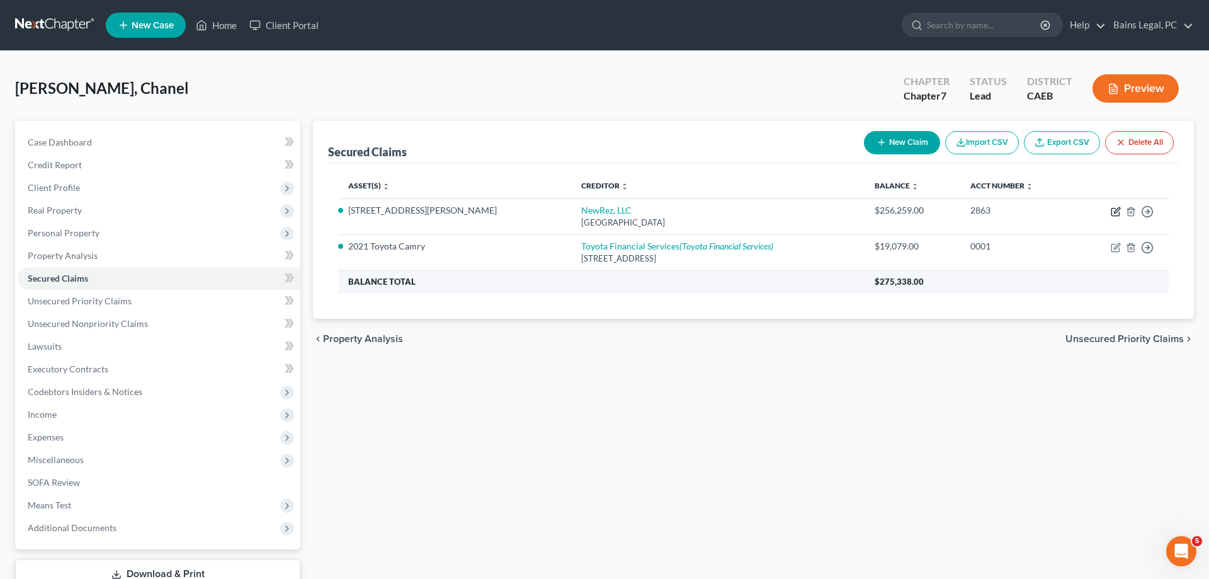
click at [1115, 212] on icon "button" at bounding box center [1117, 210] width 6 height 6
select select "45"
select select "3"
select select "2"
select select "4"
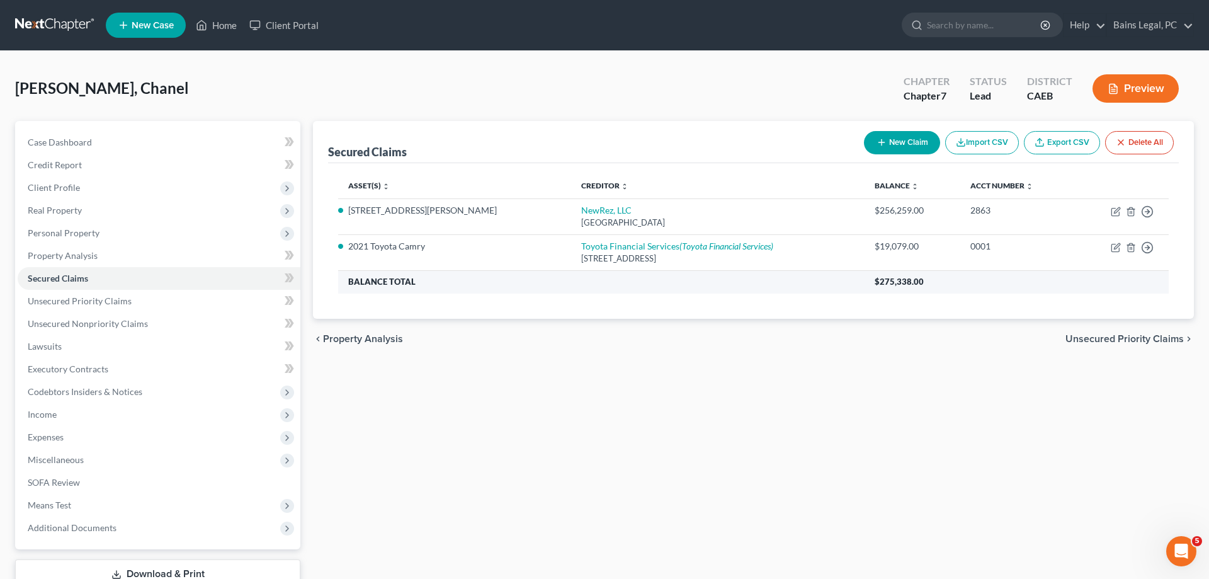
select select "0"
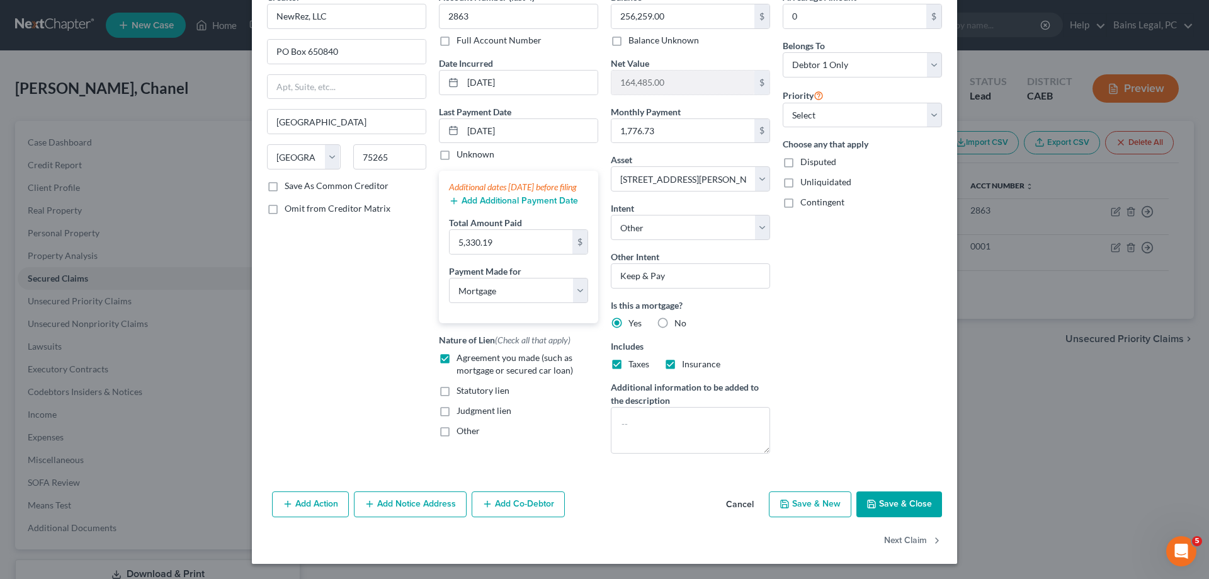
drag, startPoint x: 533, startPoint y: 495, endPoint x: 549, endPoint y: 468, distance: 31.3
click at [533, 496] on button "Add Co-Debtor" at bounding box center [518, 504] width 93 height 26
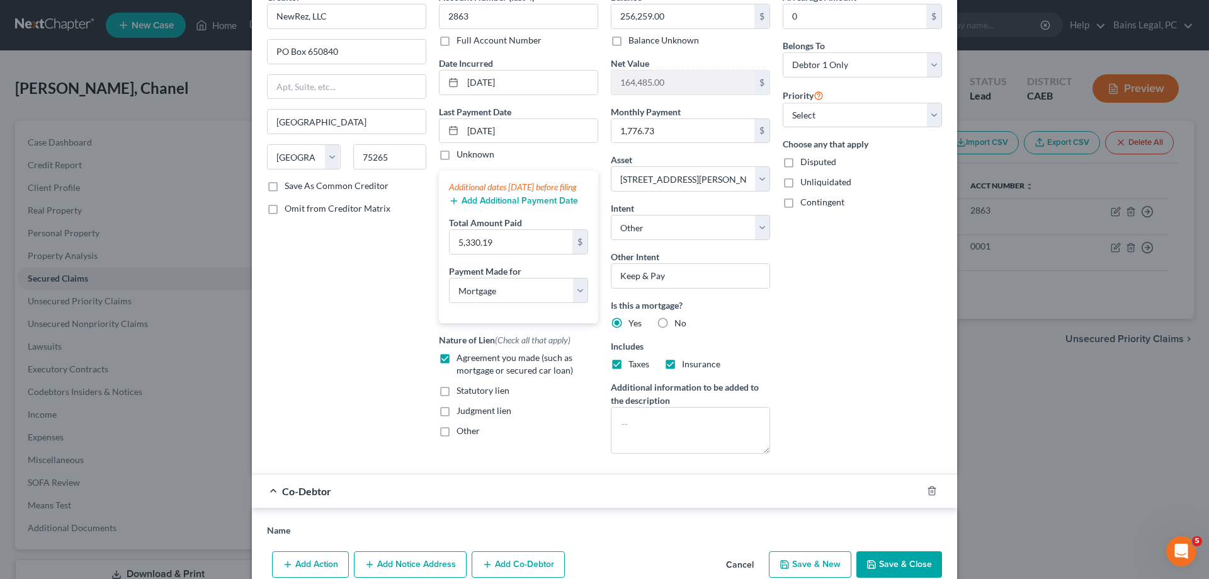
scroll to position [307, 0]
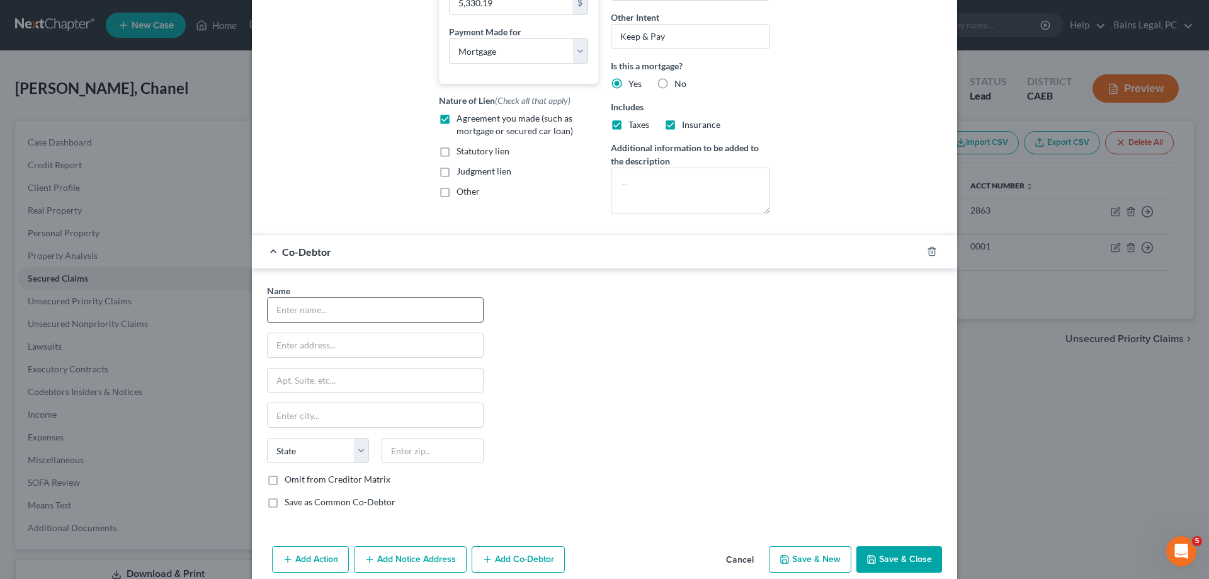
click at [412, 303] on input "text" at bounding box center [375, 310] width 215 height 24
type input "Lucio Granados"
click at [346, 479] on label "Omit from Creditor Matrix" at bounding box center [338, 479] width 106 height 13
click at [298, 479] on input "Omit from Creditor Matrix" at bounding box center [294, 477] width 8 height 8
checkbox input "true"
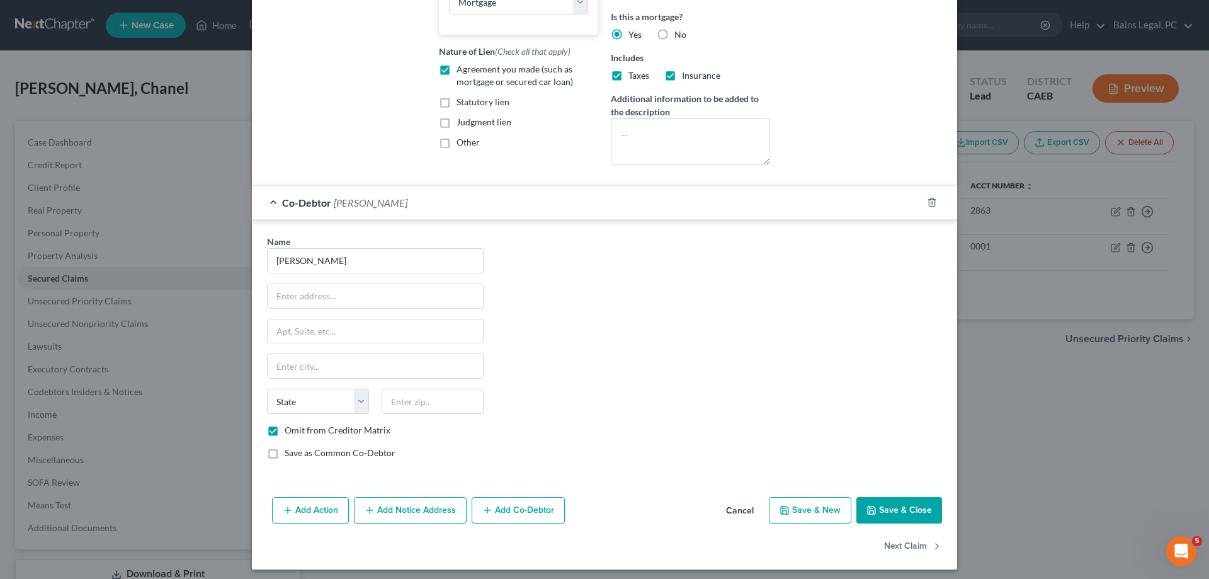
scroll to position [361, 0]
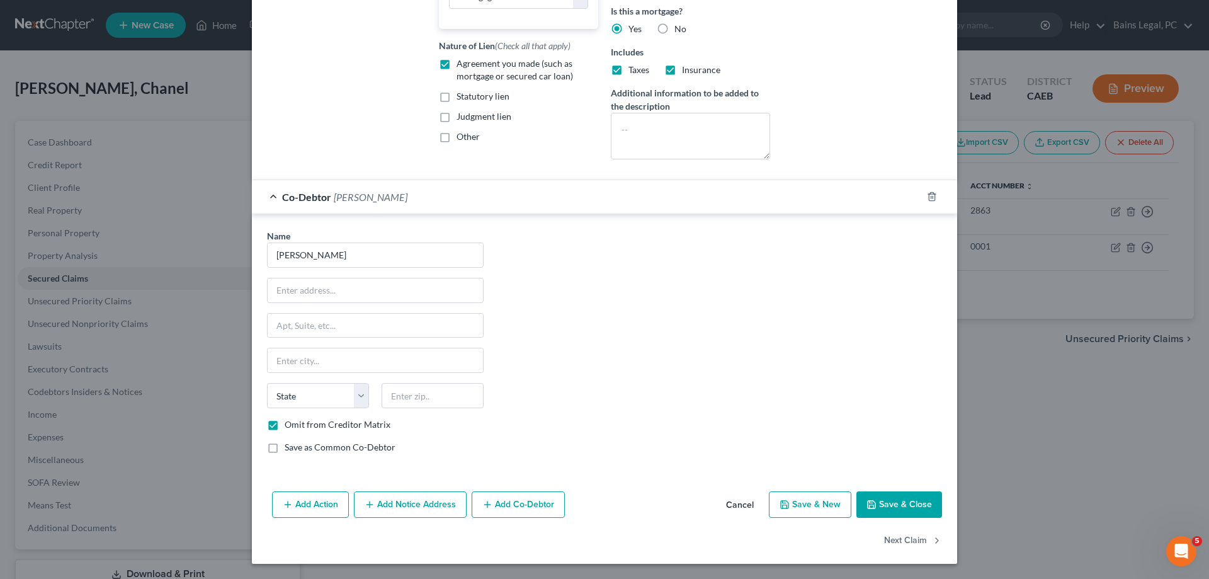
click at [894, 515] on button "Save & Close" at bounding box center [899, 504] width 86 height 26
select select
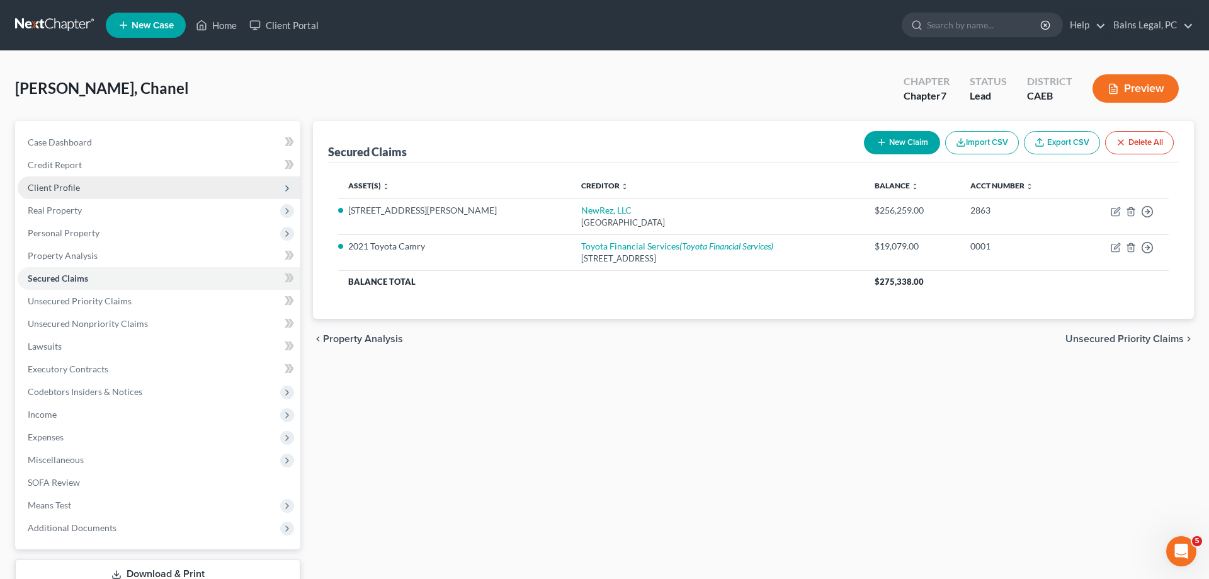
click at [77, 188] on span "Client Profile" at bounding box center [54, 187] width 52 height 11
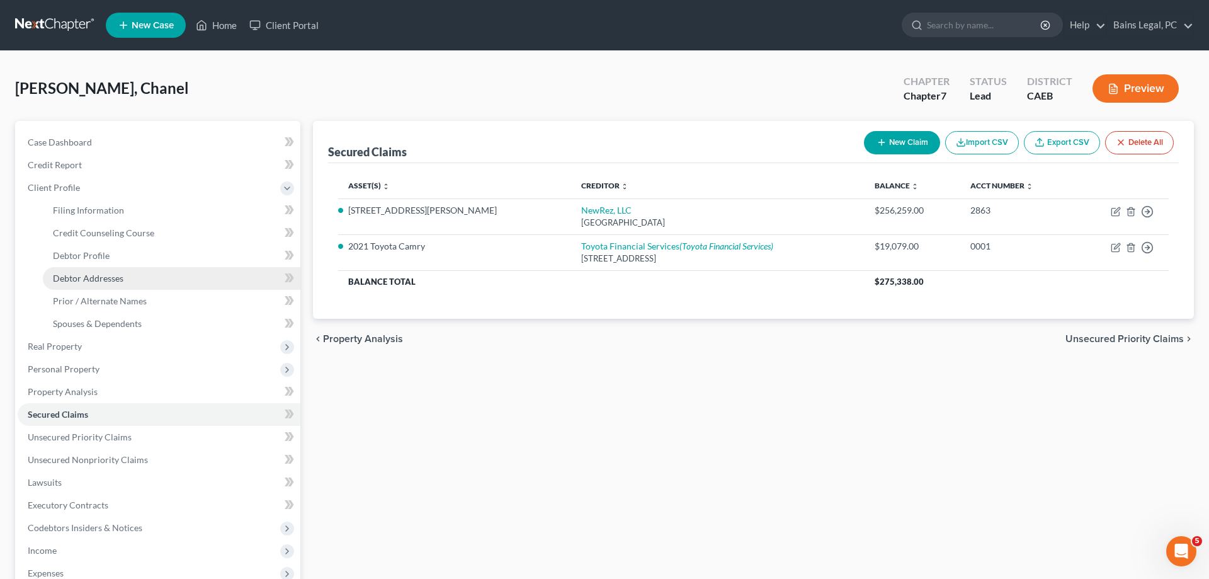
click at [106, 280] on span "Debtor Addresses" at bounding box center [88, 278] width 71 height 11
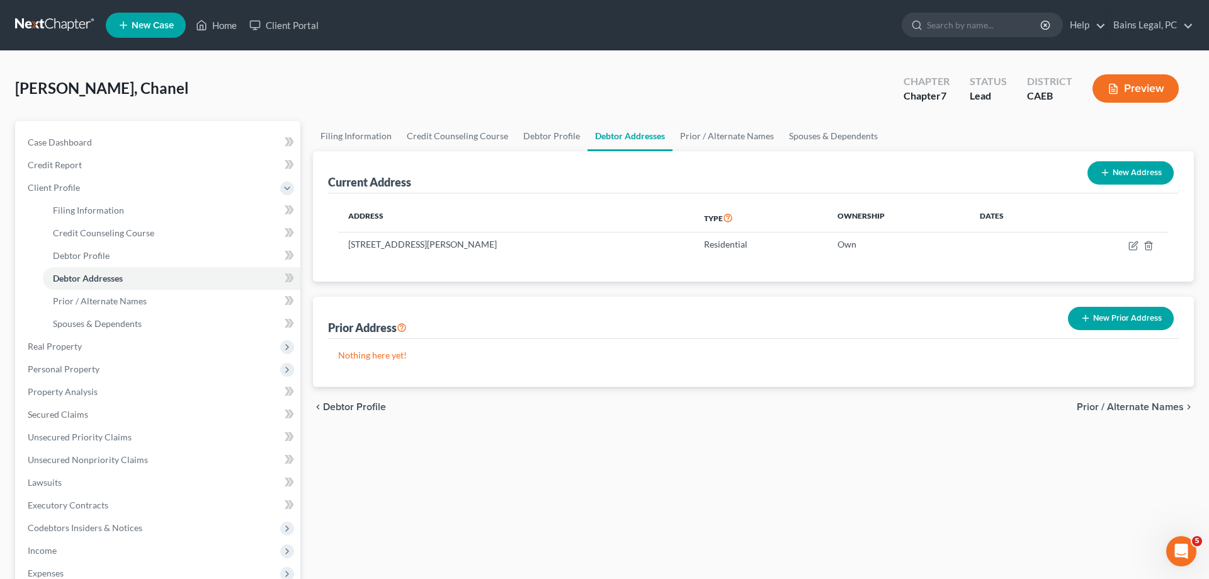
click at [1137, 318] on button "New Prior Address" at bounding box center [1121, 318] width 106 height 23
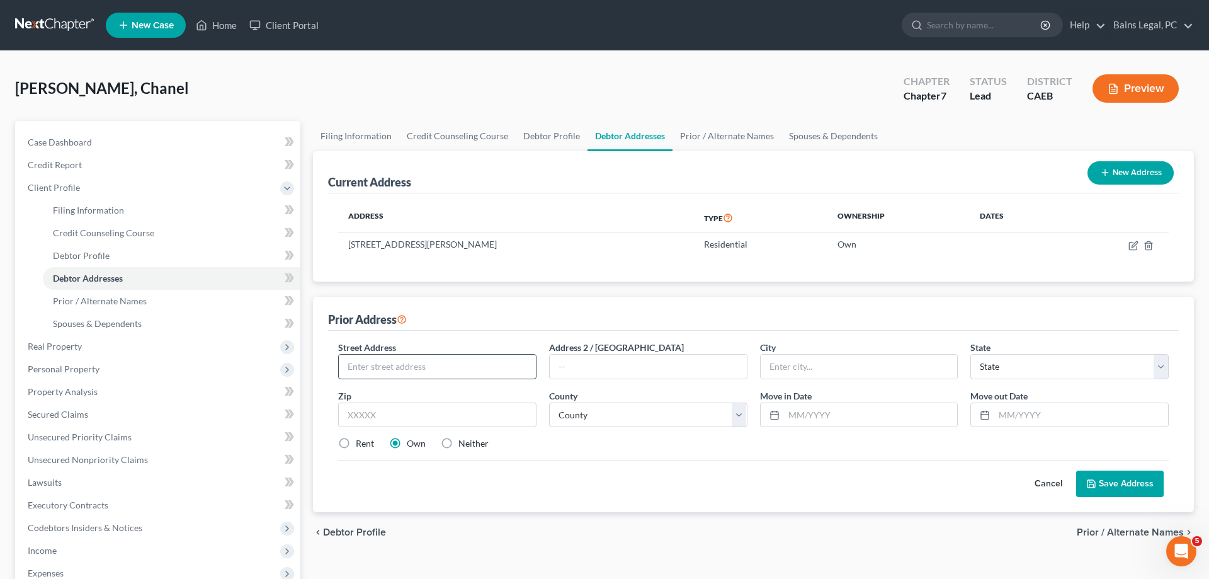
click at [448, 373] on input "text" at bounding box center [437, 367] width 197 height 24
click at [1055, 481] on button "Cancel" at bounding box center [1048, 483] width 55 height 25
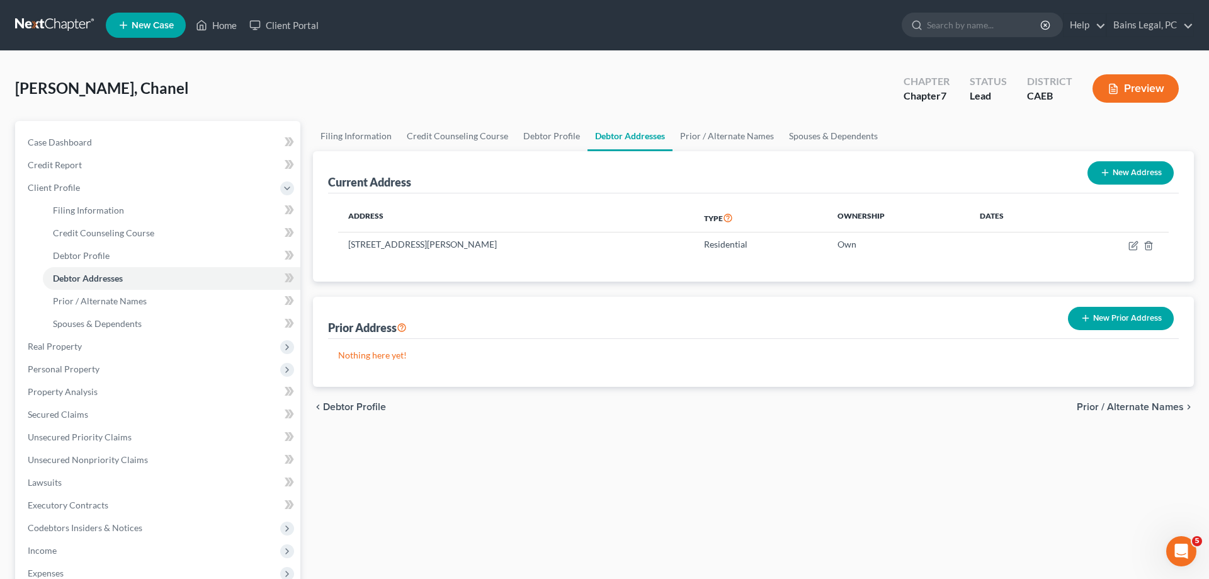
click at [1139, 167] on button "New Address" at bounding box center [1131, 172] width 86 height 23
select select "0"
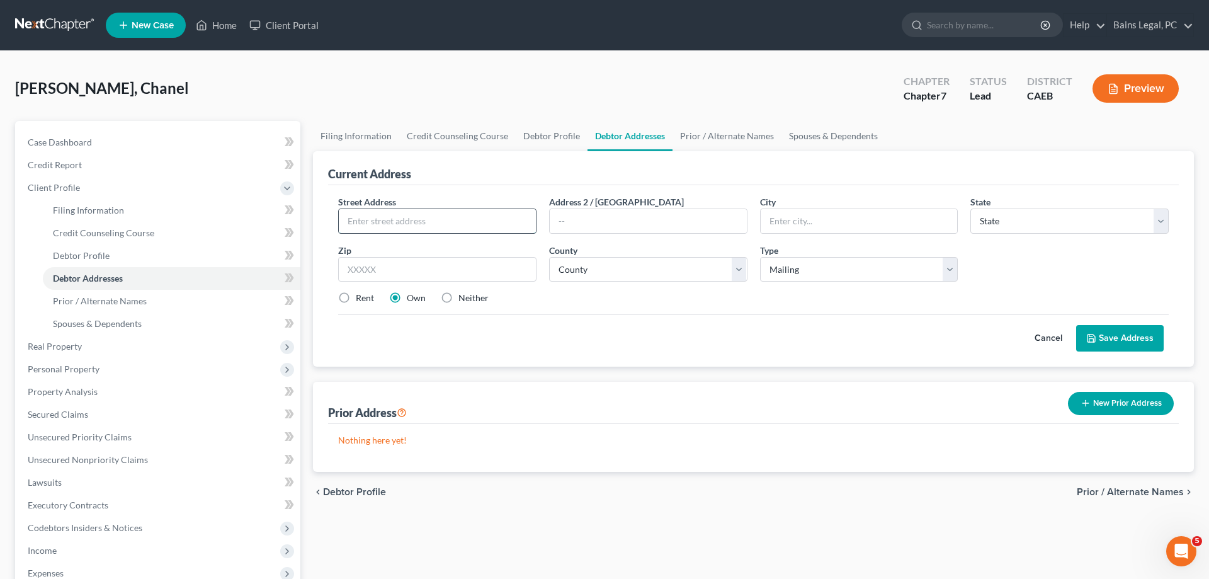
click at [480, 226] on input "text" at bounding box center [437, 221] width 197 height 24
type input "PO Box 67"
drag, startPoint x: 399, startPoint y: 270, endPoint x: 324, endPoint y: 266, distance: 74.4
click at [338, 266] on input "65381" at bounding box center [437, 269] width 198 height 25
type input "95381"
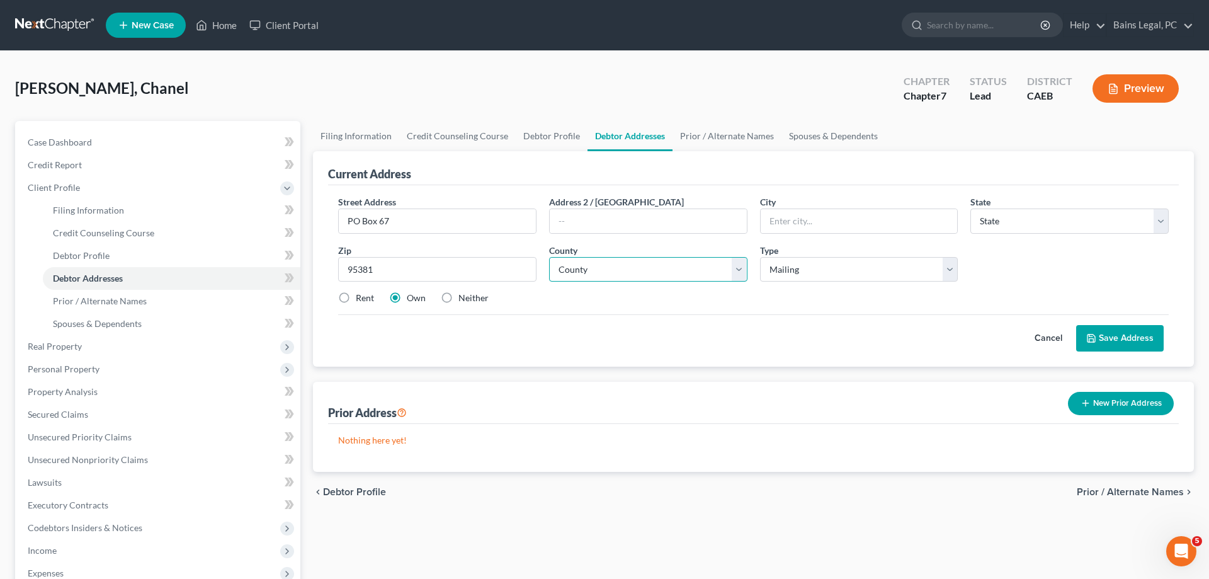
type input "Turlock"
select select "4"
click at [549, 257] on select "County Alameda County Alpine County Amador County Butte County Calaveras County…" at bounding box center [648, 269] width 198 height 25
click option "Stanislaus County" at bounding box center [0, 0] width 0 height 0
click at [458, 293] on label "Neither" at bounding box center [473, 298] width 30 height 13
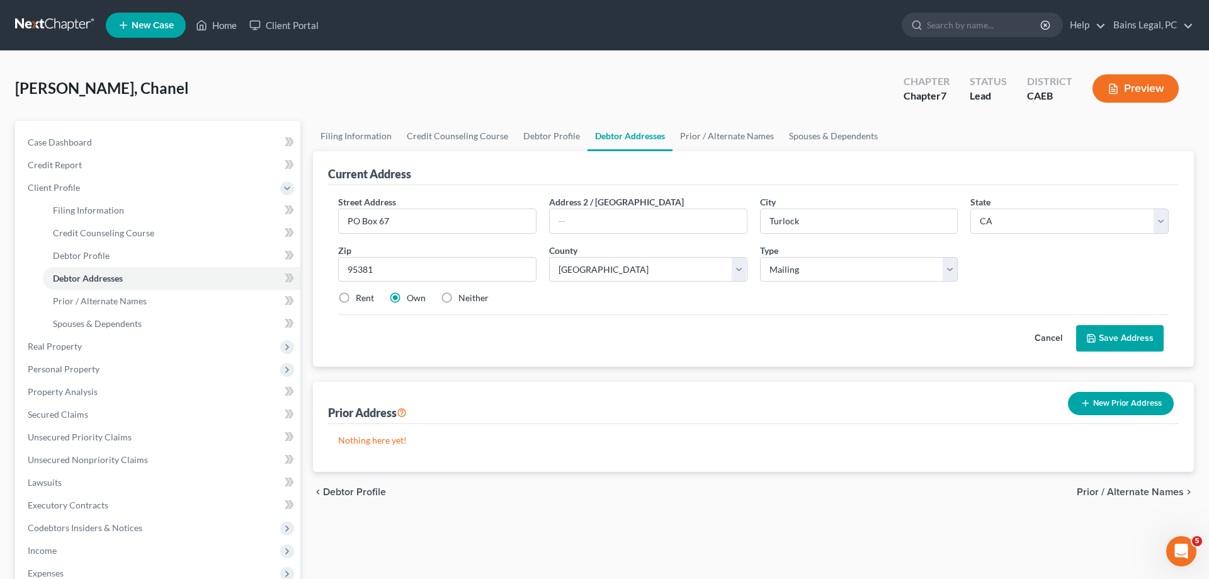
click at [464, 293] on input "Neither" at bounding box center [468, 296] width 8 height 8
click at [1120, 335] on button "Save Address" at bounding box center [1120, 338] width 88 height 26
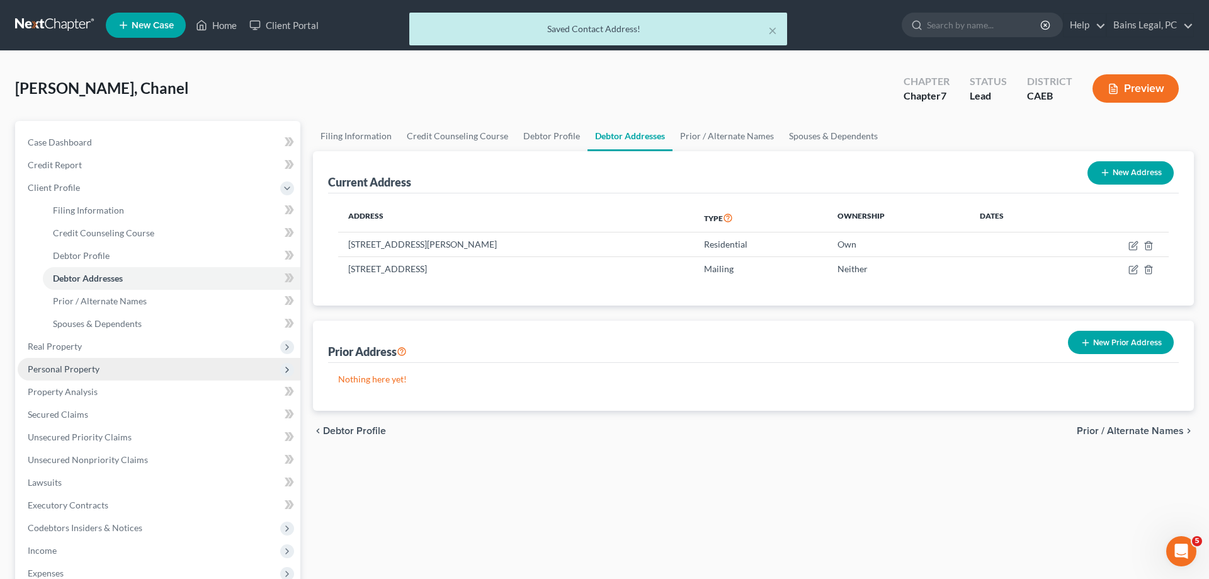
click at [115, 378] on span "Personal Property" at bounding box center [159, 369] width 283 height 23
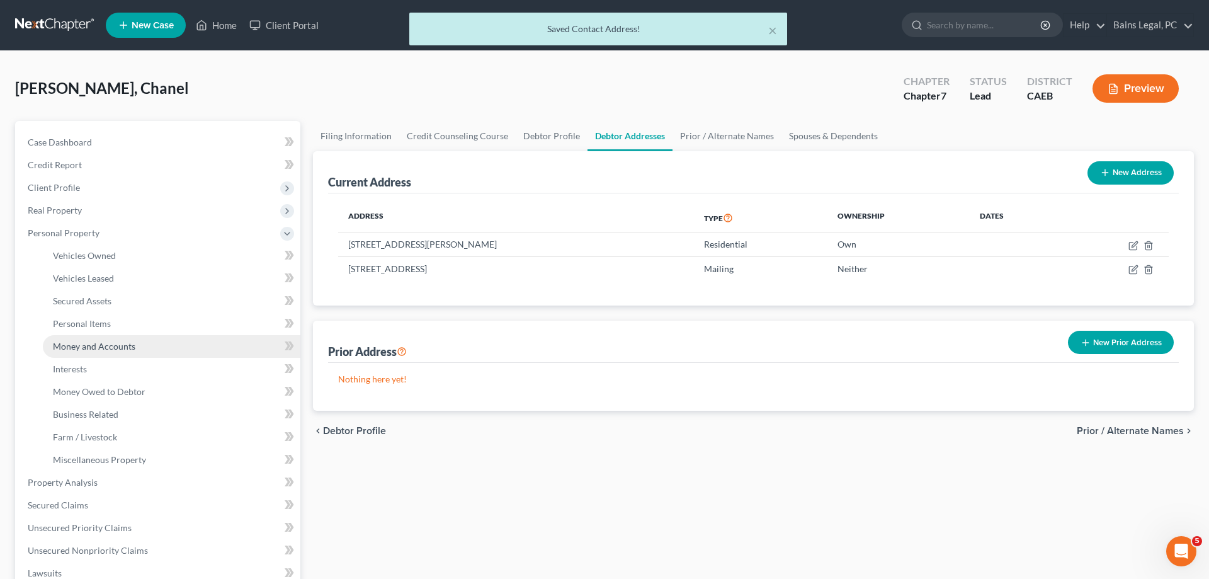
click at [117, 345] on span "Money and Accounts" at bounding box center [94, 346] width 82 height 11
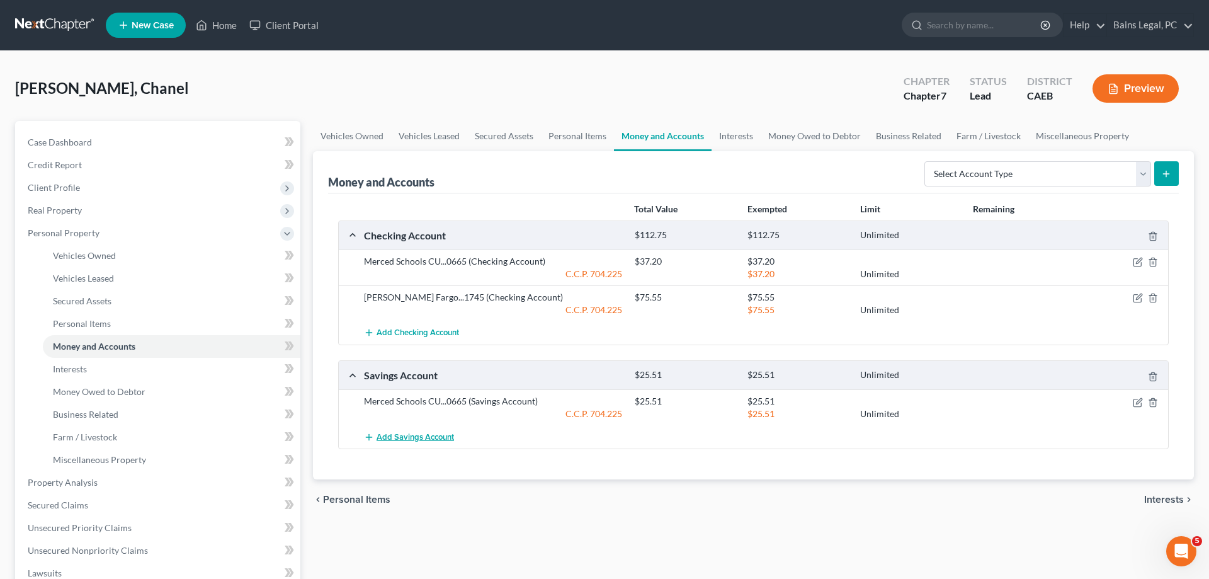
click at [428, 432] on button "Add Savings Account" at bounding box center [409, 436] width 90 height 23
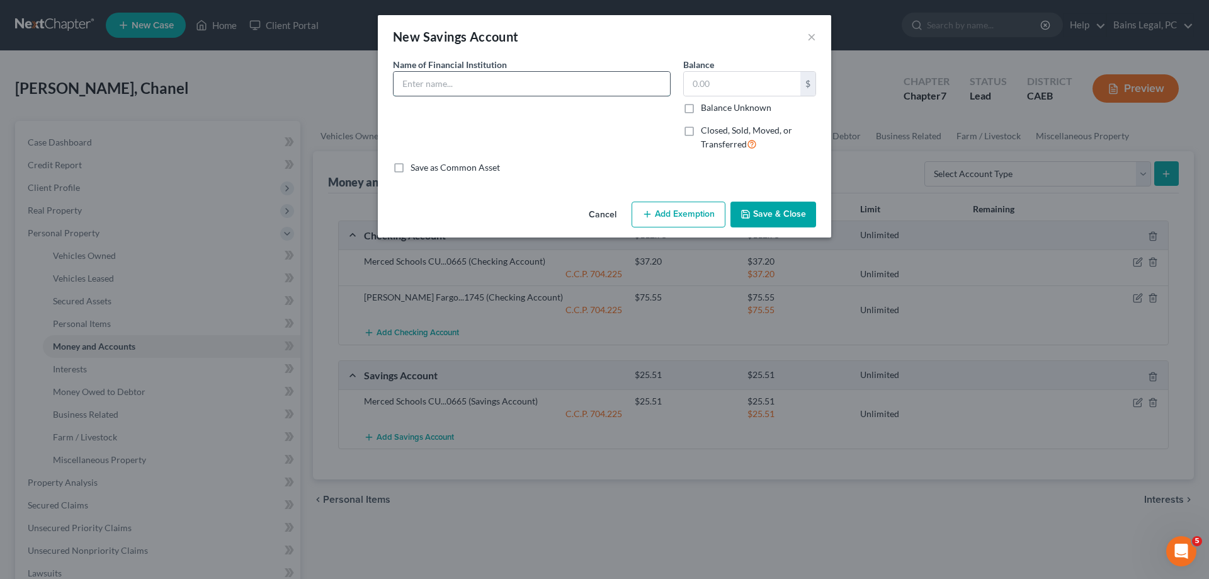
click at [603, 82] on input "text" at bounding box center [532, 84] width 276 height 24
drag, startPoint x: 560, startPoint y: 92, endPoint x: 364, endPoint y: 70, distance: 197.1
click at [394, 72] on input "Wells Fargo...2887" at bounding box center [532, 84] width 276 height 24
click at [732, 84] on input "text" at bounding box center [742, 84] width 117 height 24
drag, startPoint x: 694, startPoint y: 215, endPoint x: 663, endPoint y: 227, distance: 33.1
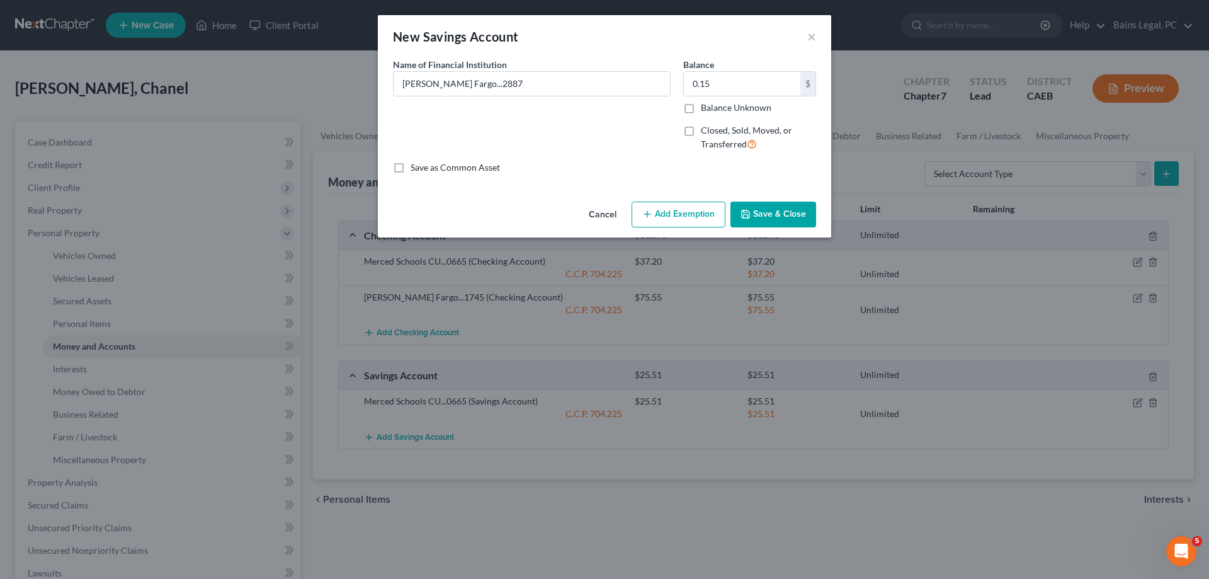
click at [693, 215] on button "Add Exemption" at bounding box center [679, 215] width 94 height 26
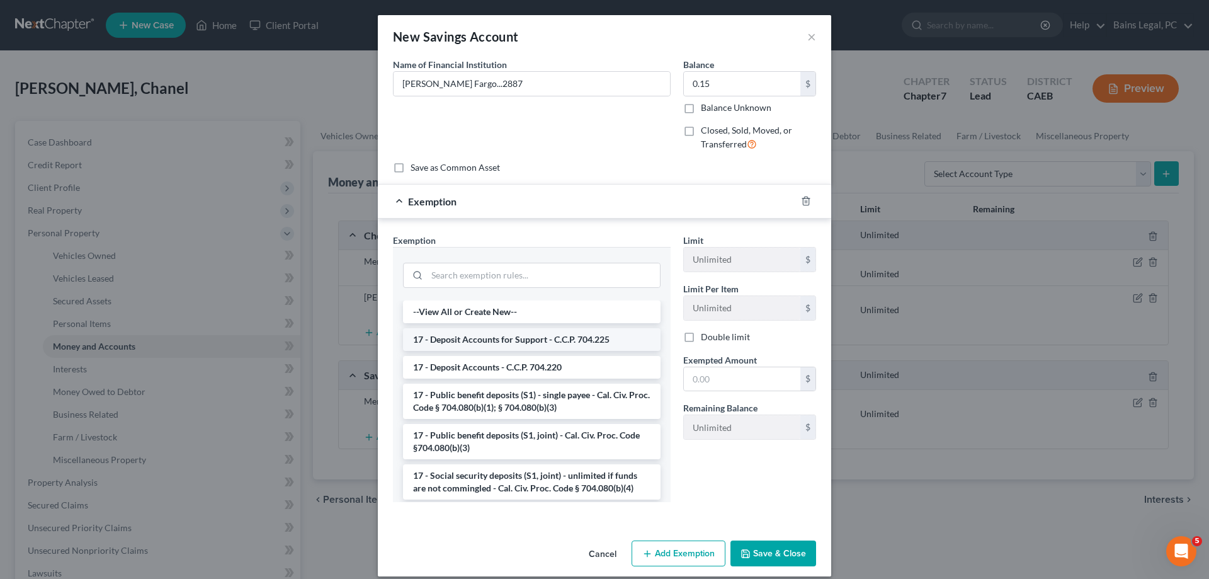
click at [539, 341] on li "17 - Deposit Accounts for Support - C.C.P. 704.225" at bounding box center [532, 339] width 258 height 23
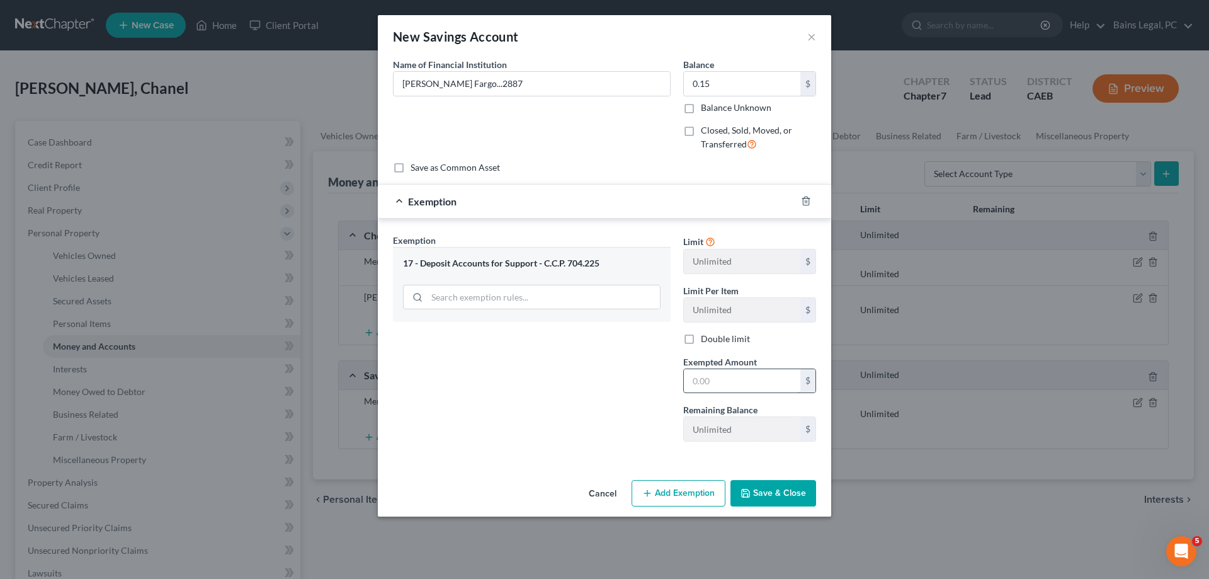
click at [710, 379] on input "text" at bounding box center [742, 381] width 117 height 24
click at [782, 494] on button "Save & Close" at bounding box center [774, 493] width 86 height 26
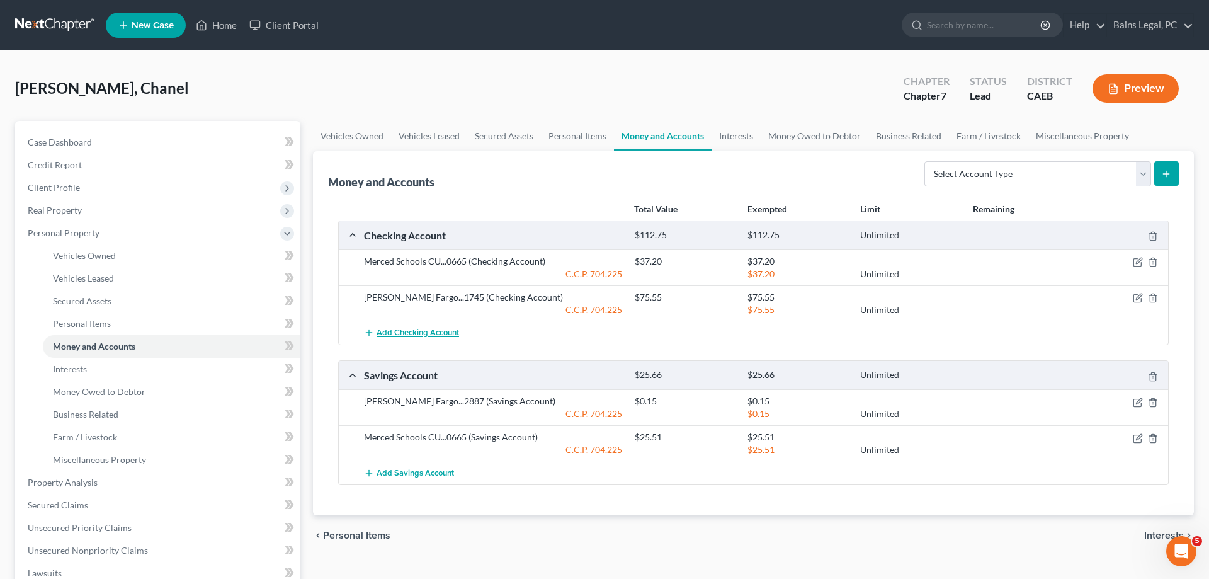
click at [450, 334] on span "Add Checking Account" at bounding box center [418, 333] width 82 height 10
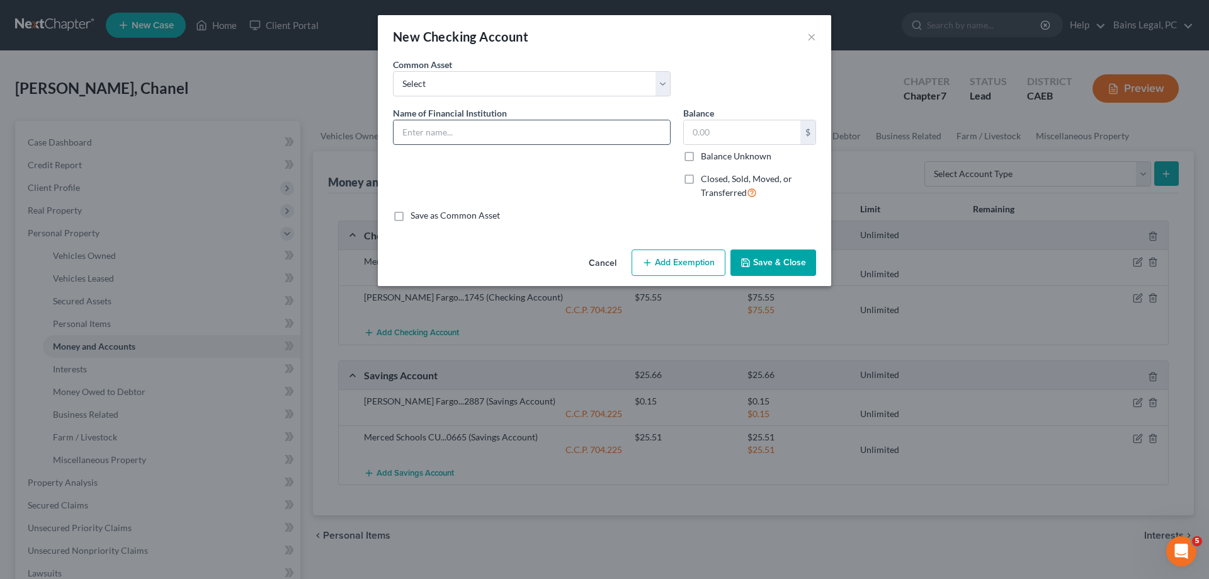
click at [475, 134] on input "text" at bounding box center [532, 132] width 276 height 24
drag, startPoint x: 426, startPoint y: 137, endPoint x: 358, endPoint y: 130, distance: 69.1
click at [394, 130] on input "BMO...4231" at bounding box center [532, 132] width 276 height 24
click at [738, 139] on input "text" at bounding box center [742, 132] width 117 height 24
click at [676, 264] on button "Add Exemption" at bounding box center [679, 262] width 94 height 26
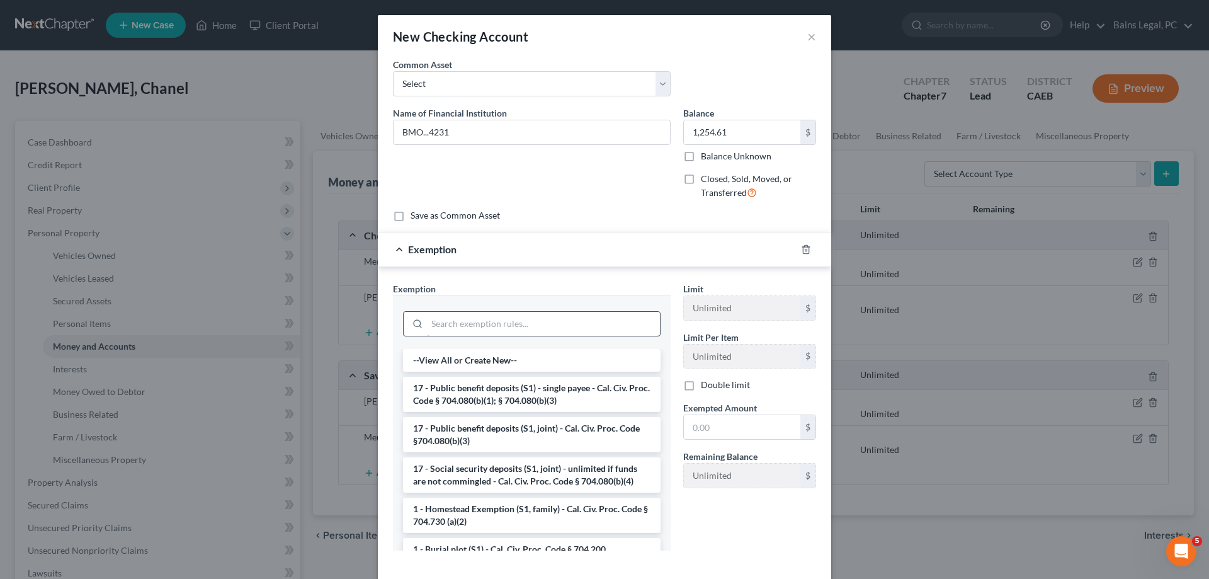
click at [489, 331] on input "search" at bounding box center [543, 324] width 233 height 24
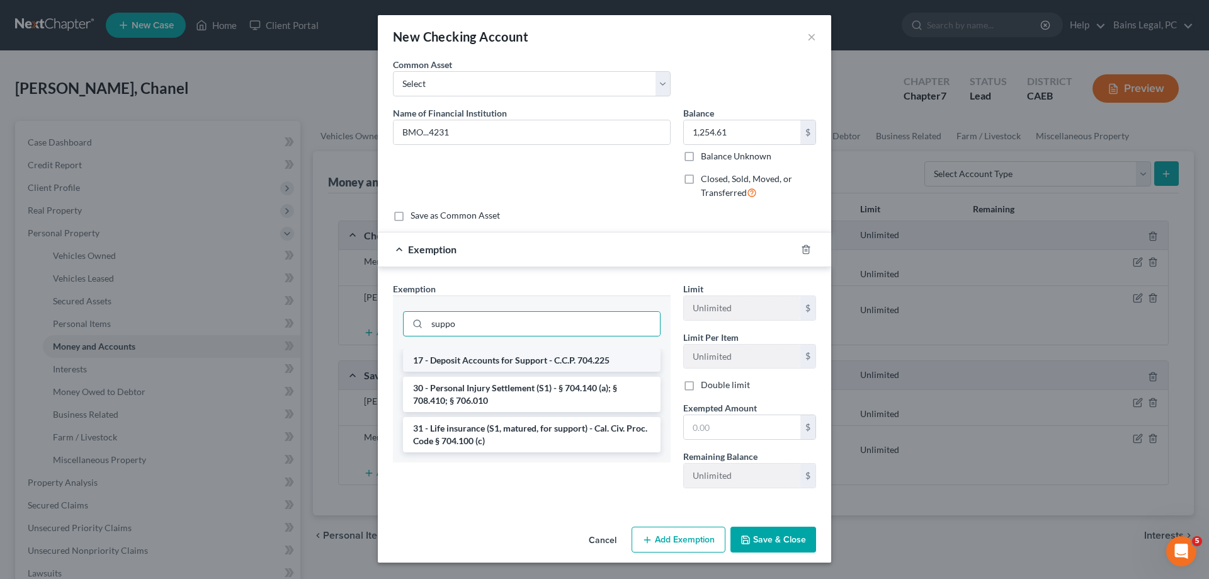
click at [527, 356] on li "17 - Deposit Accounts for Support - C.C.P. 704.225" at bounding box center [532, 360] width 258 height 23
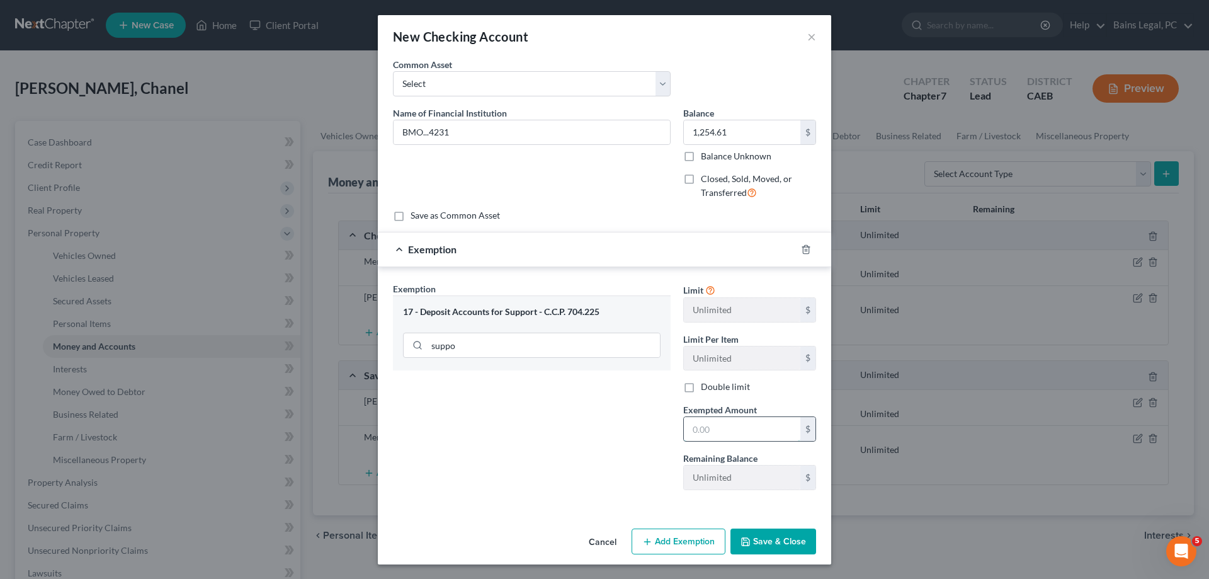
click at [712, 427] on input "text" at bounding box center [742, 429] width 117 height 24
drag, startPoint x: 464, startPoint y: 137, endPoint x: 365, endPoint y: 131, distance: 99.0
click at [394, 132] on input "BMO...4231" at bounding box center [532, 132] width 276 height 24
click at [773, 545] on button "Save & Close" at bounding box center [774, 541] width 86 height 26
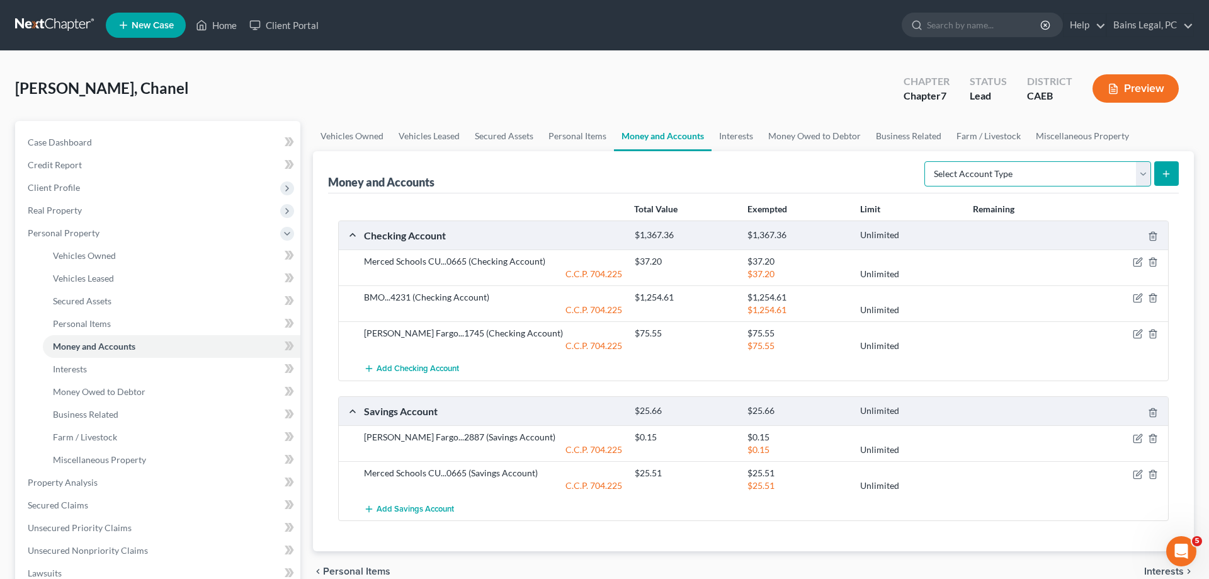
click at [924, 161] on select "Select Account Type Brokerage Cash on Hand Certificates of Deposit Checking Acc…" at bounding box center [1037, 173] width 227 height 25
click option "Other (Credit Union, Health Savings Account, etc)" at bounding box center [0, 0] width 0 height 0
click at [1165, 171] on icon "submit" at bounding box center [1166, 174] width 10 height 10
click at [717, 139] on link "Interests" at bounding box center [736, 136] width 49 height 30
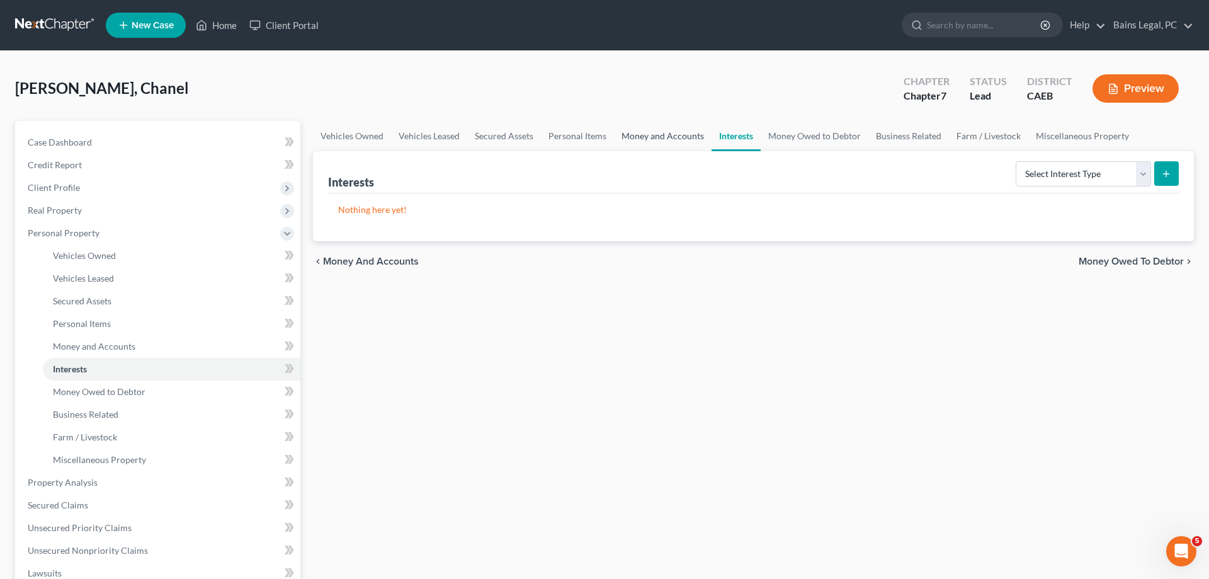
click at [655, 142] on link "Money and Accounts" at bounding box center [663, 136] width 98 height 30
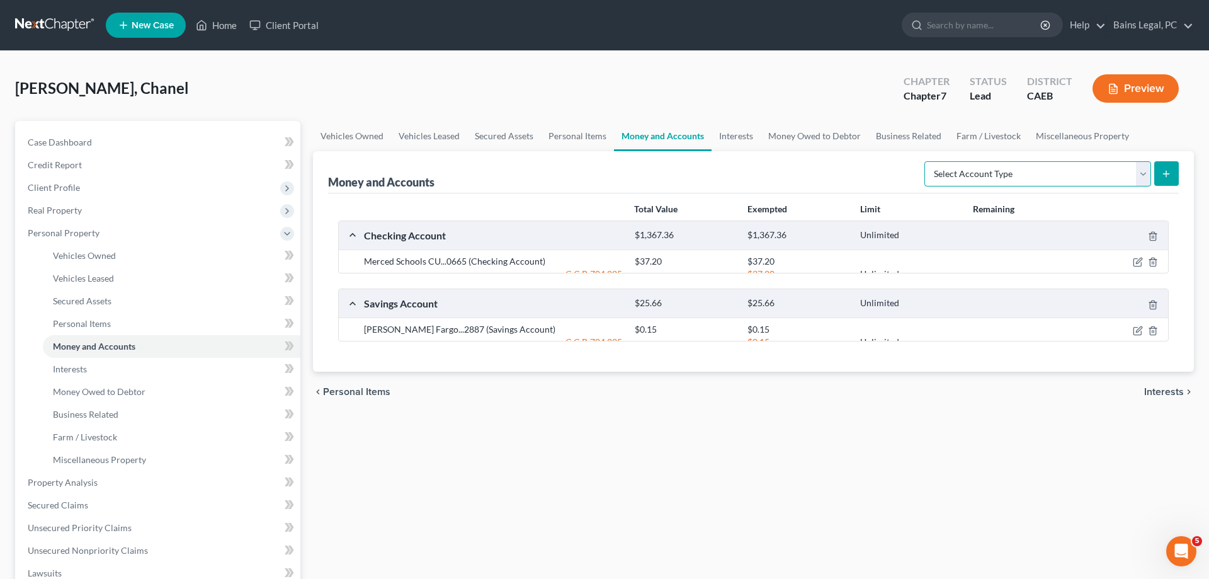
click at [924, 161] on select "Select Account Type Brokerage Cash on Hand Certificates of Deposit Checking Acc…" at bounding box center [1037, 173] width 227 height 25
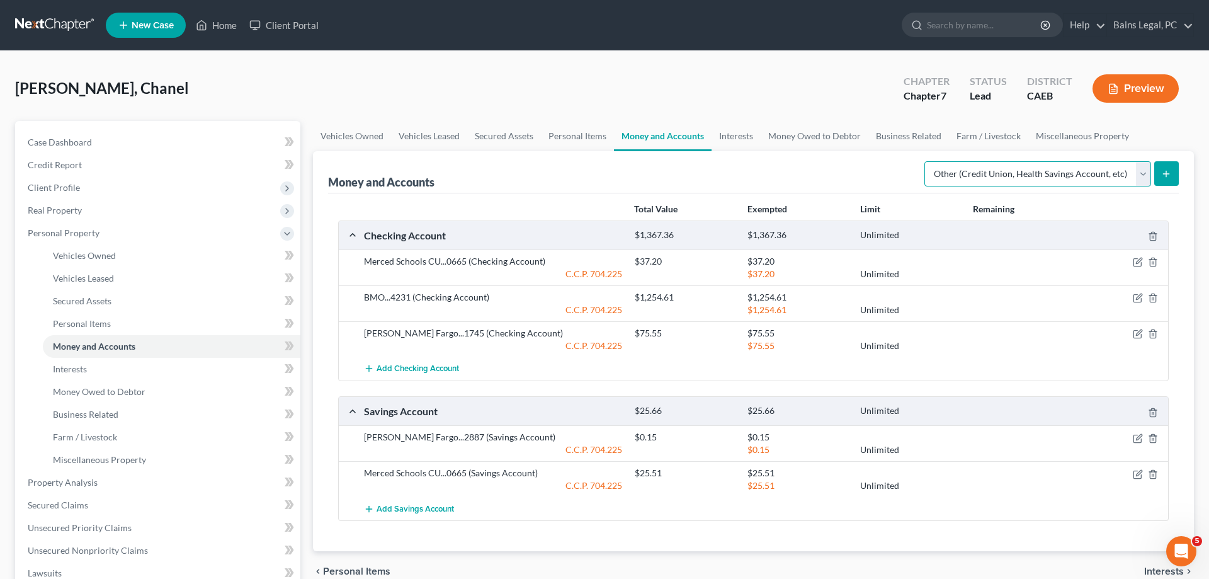
click option "Other (Credit Union, Health Savings Account, etc)" at bounding box center [0, 0] width 0 height 0
click at [1163, 166] on button "submit" at bounding box center [1166, 173] width 25 height 25
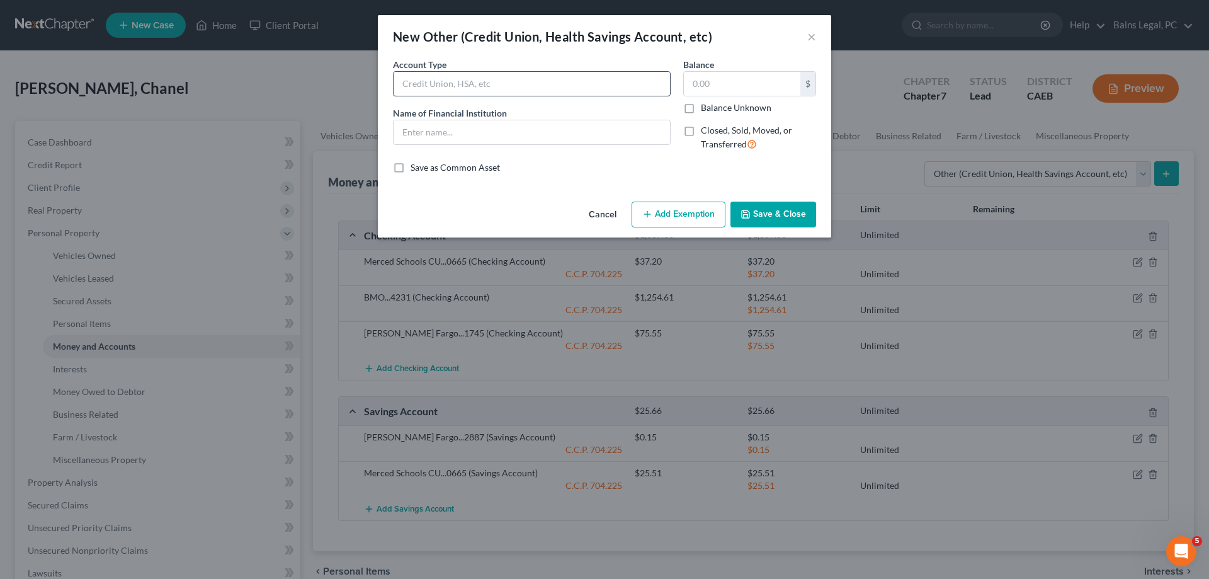
click at [462, 82] on input "text" at bounding box center [532, 84] width 276 height 24
click at [700, 87] on input "text" at bounding box center [742, 84] width 117 height 24
click at [679, 208] on button "Add Exemption" at bounding box center [679, 215] width 94 height 26
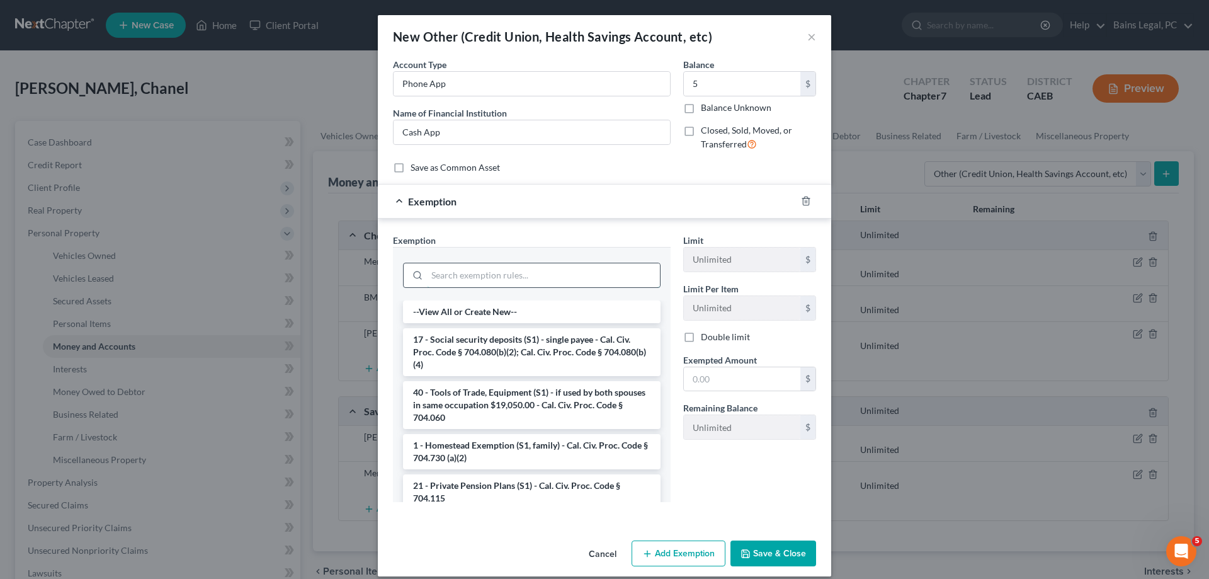
click at [503, 277] on input "search" at bounding box center [543, 275] width 233 height 24
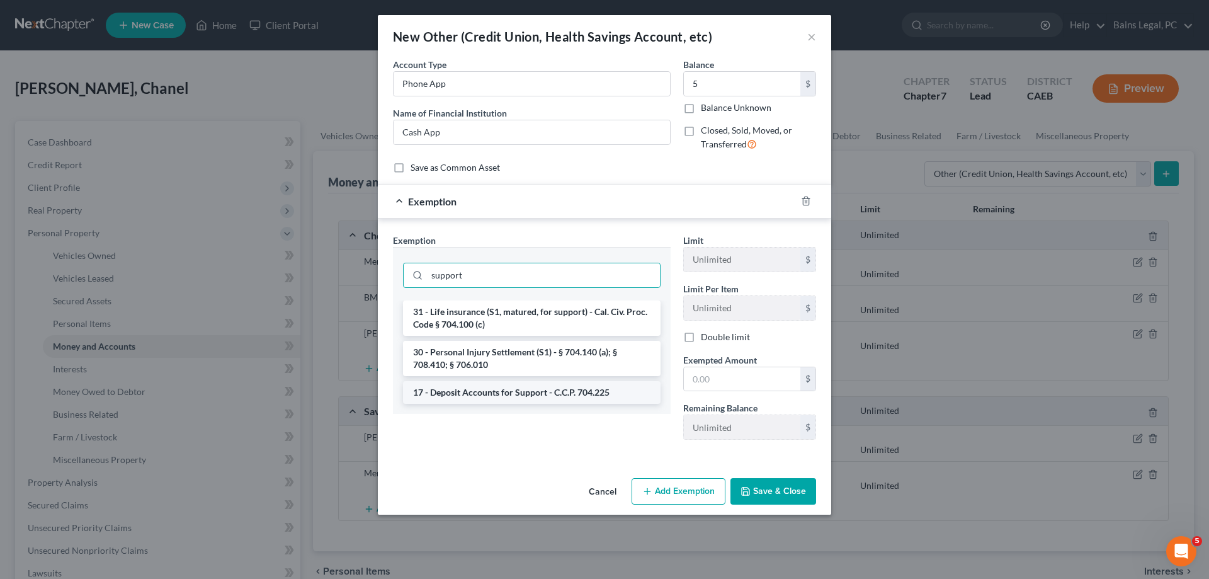
click at [505, 395] on li "17 - Deposit Accounts for Support - C.C.P. 704.225" at bounding box center [532, 392] width 258 height 23
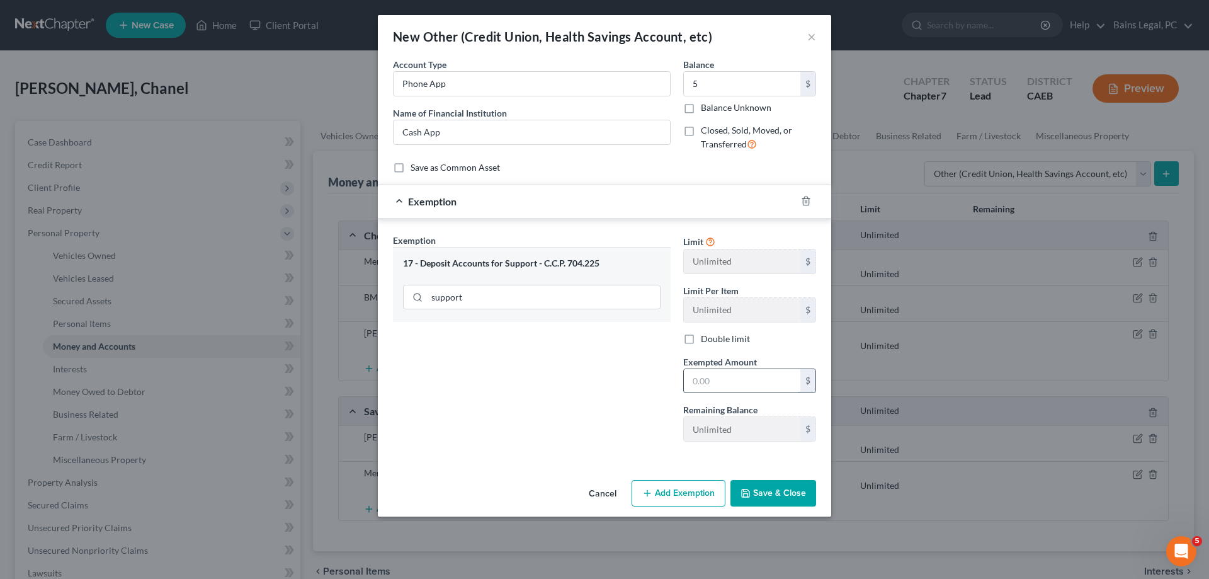
click at [751, 384] on input "text" at bounding box center [742, 381] width 117 height 24
click at [782, 492] on button "Save & Close" at bounding box center [774, 493] width 86 height 26
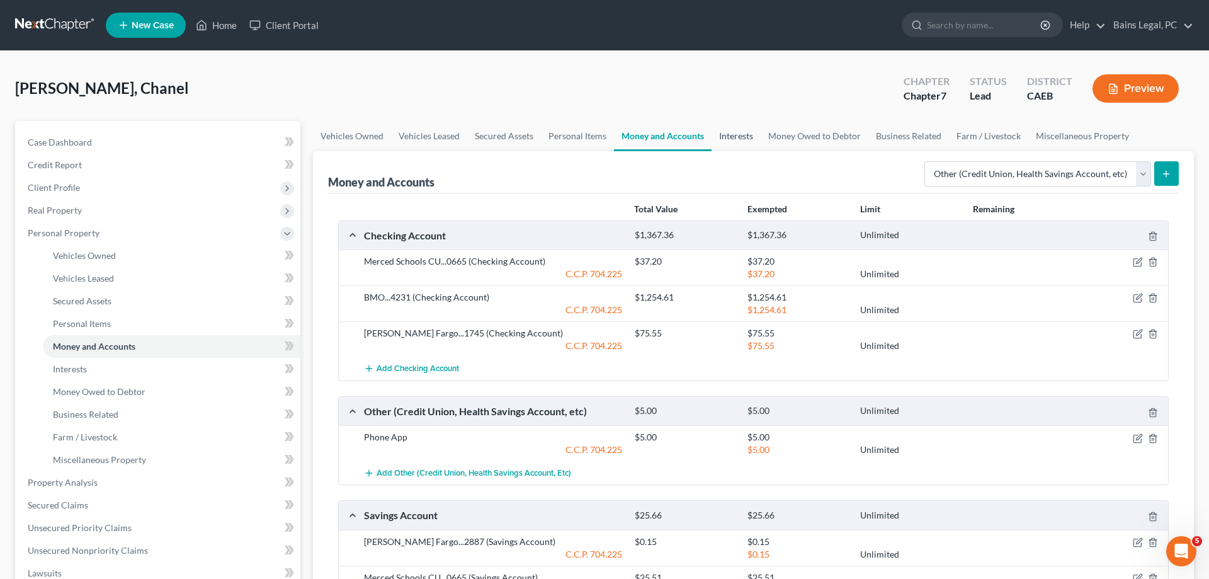
click at [717, 135] on link "Interests" at bounding box center [736, 136] width 49 height 30
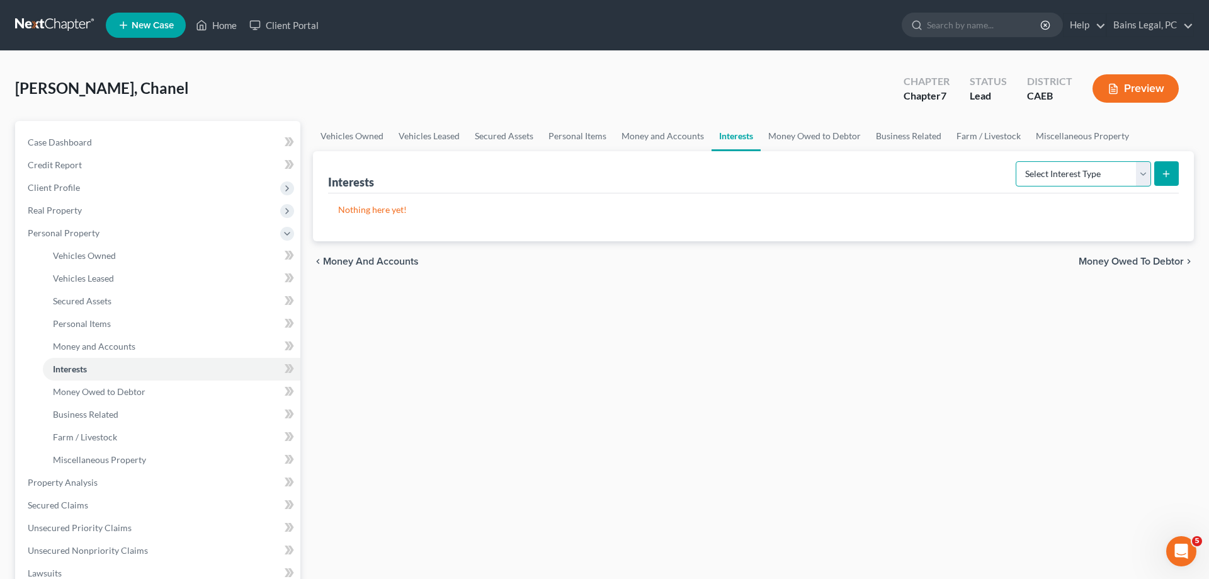
click at [1016, 161] on select "Select Interest Type 401K Annuity Bond Education IRA Government Bond Government…" at bounding box center [1083, 173] width 135 height 25
click option "401K" at bounding box center [0, 0] width 0 height 0
click at [1159, 173] on button "submit" at bounding box center [1166, 173] width 25 height 25
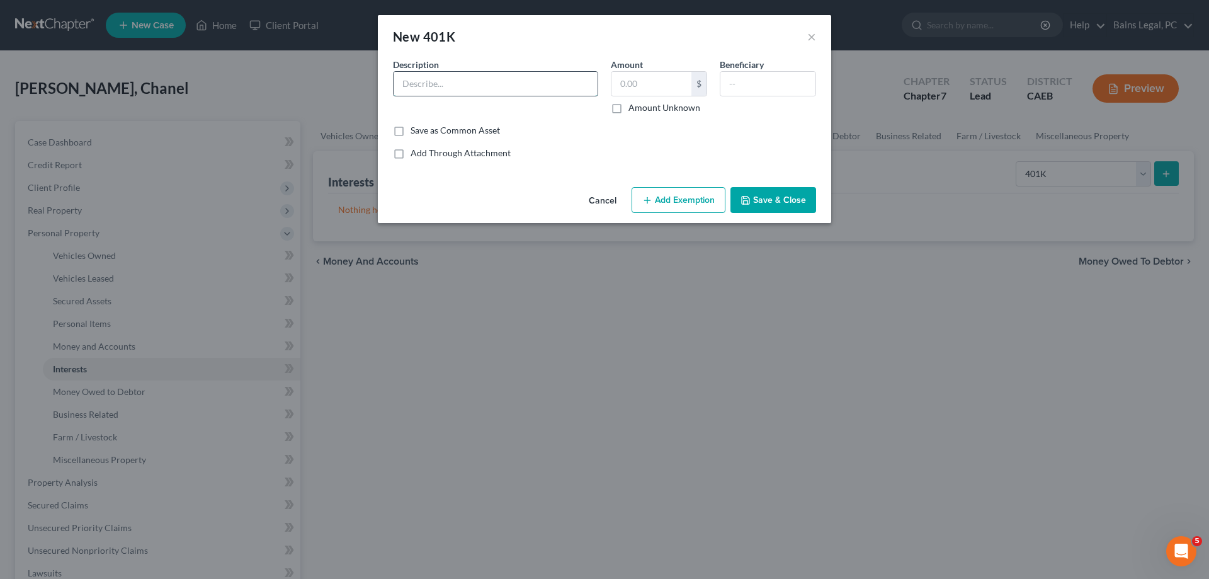
click at [496, 88] on input "text" at bounding box center [496, 84] width 204 height 24
click at [699, 196] on button "Add Exemption" at bounding box center [679, 200] width 94 height 26
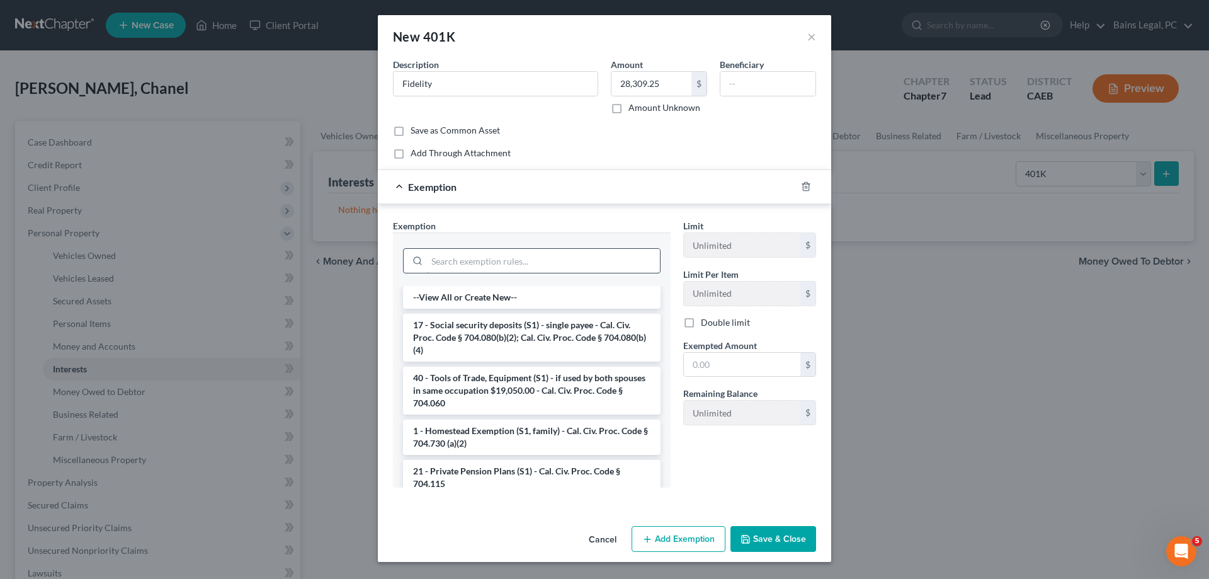
click at [485, 258] on input "search" at bounding box center [543, 261] width 233 height 24
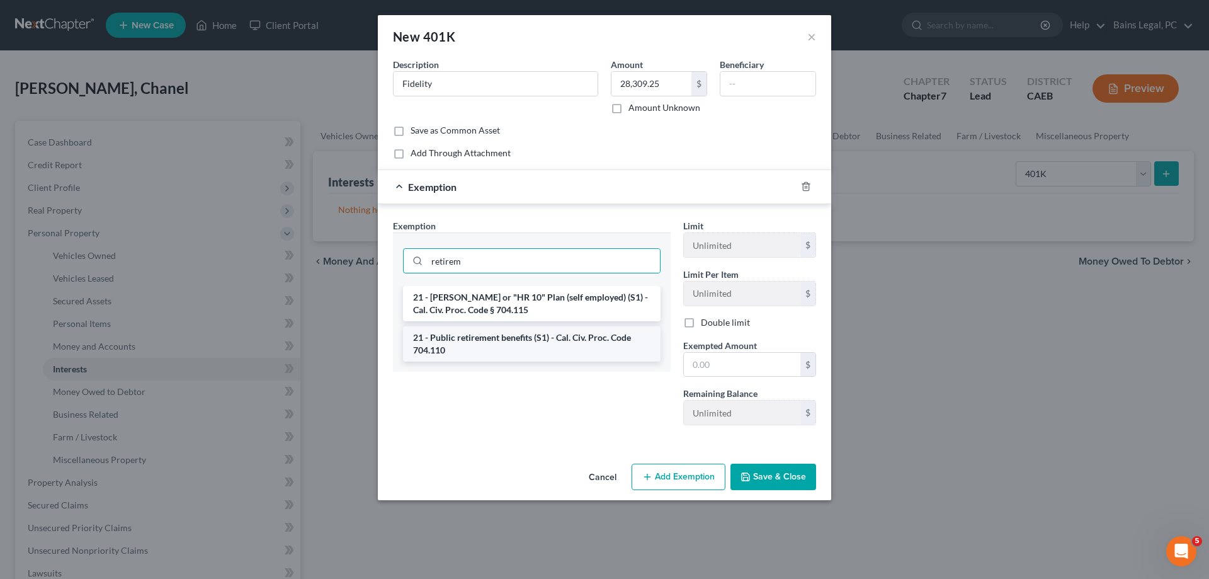
click at [489, 347] on li "21 - Public retirement benefits (S1) - Cal. Civ. Proc. Code 704.110" at bounding box center [532, 343] width 258 height 35
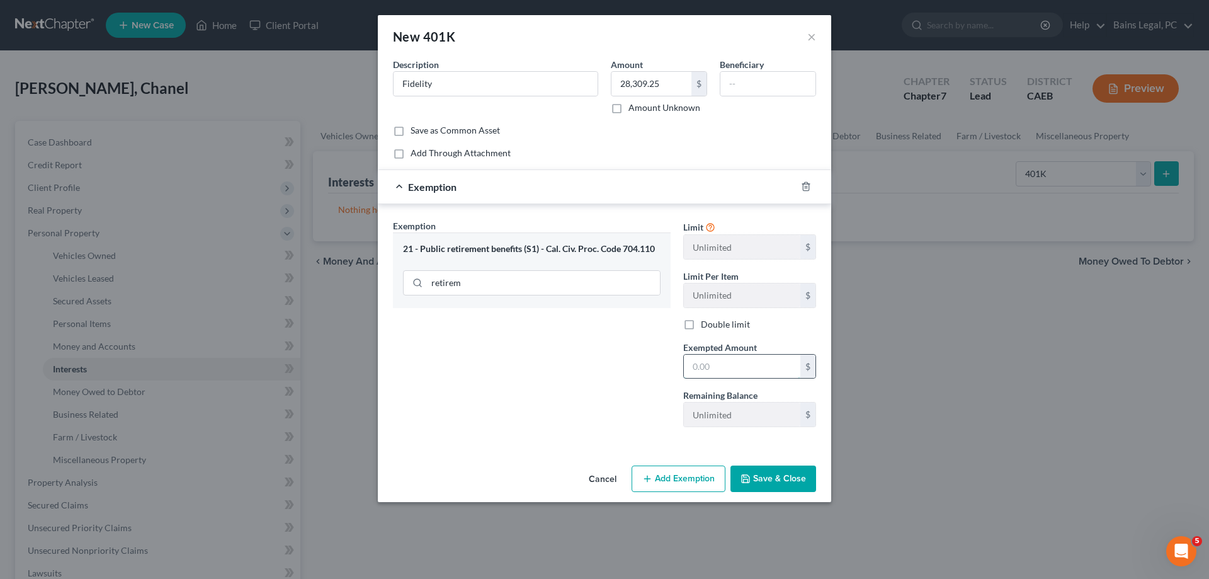
click at [721, 365] on input "text" at bounding box center [742, 367] width 117 height 24
drag, startPoint x: 778, startPoint y: 482, endPoint x: 883, endPoint y: 416, distance: 124.2
click at [778, 482] on button "Save & Close" at bounding box center [774, 478] width 86 height 26
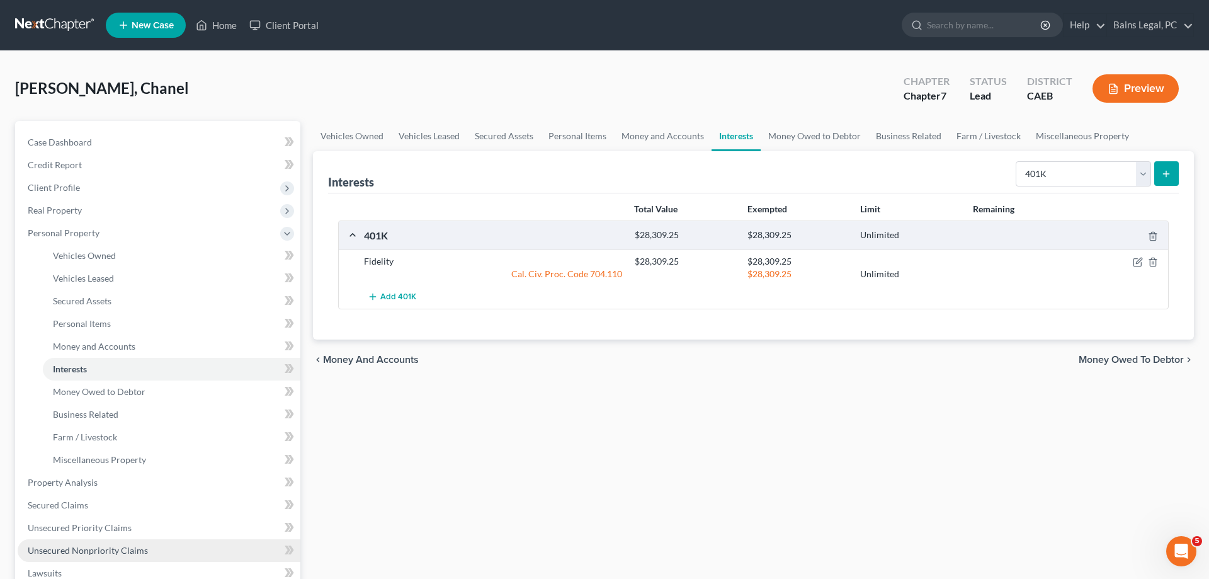
click at [113, 553] on span "Unsecured Nonpriority Claims" at bounding box center [88, 550] width 120 height 11
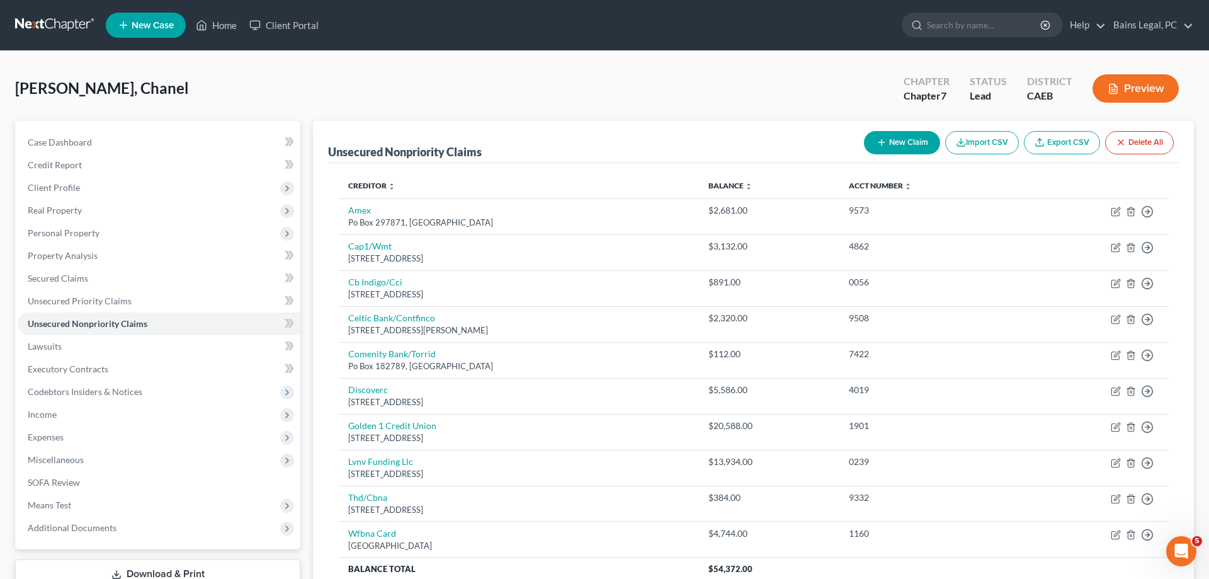
click at [905, 139] on button "New Claim" at bounding box center [902, 142] width 76 height 23
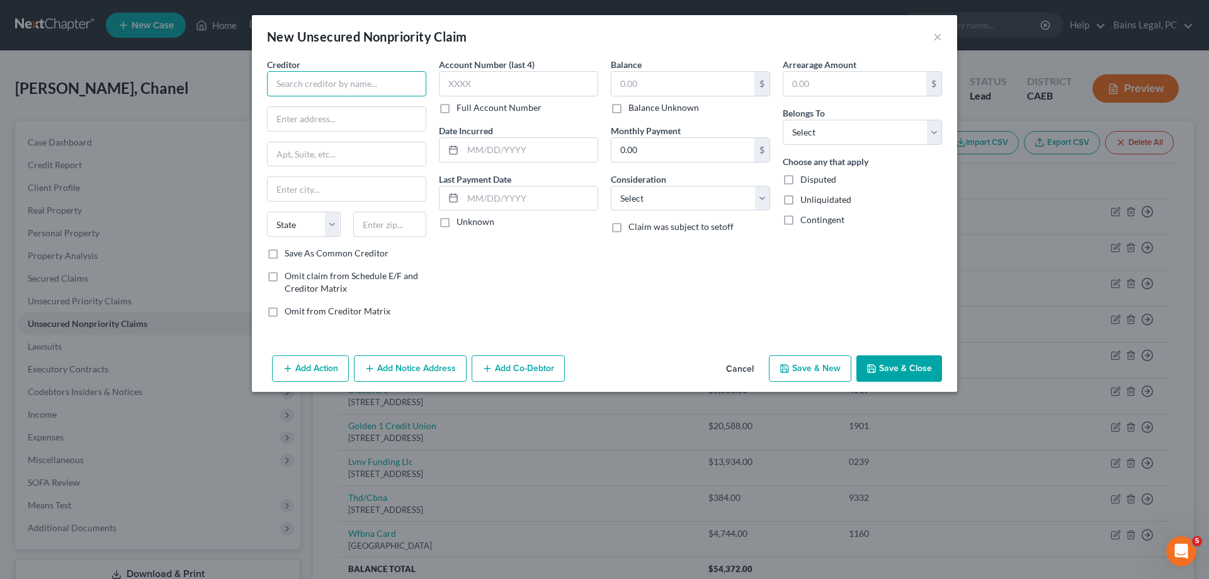
click at [412, 74] on input "text" at bounding box center [346, 83] width 159 height 25
click at [341, 105] on div "Professional Credit Service" at bounding box center [342, 106] width 131 height 13
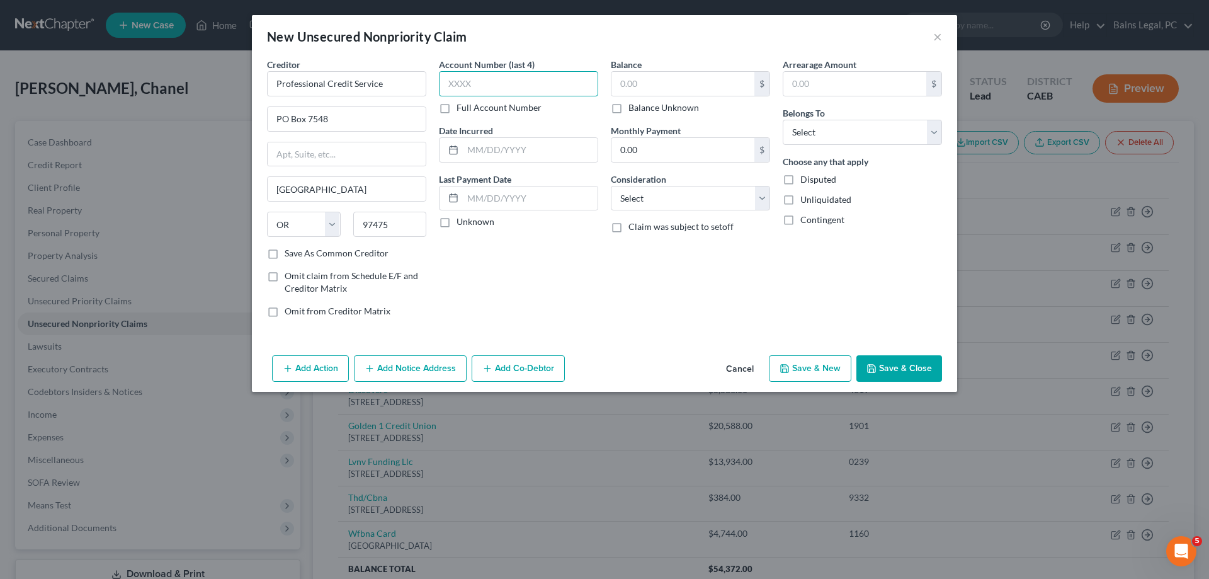
click at [487, 88] on input "text" at bounding box center [518, 83] width 159 height 25
click at [712, 89] on input "text" at bounding box center [683, 84] width 143 height 24
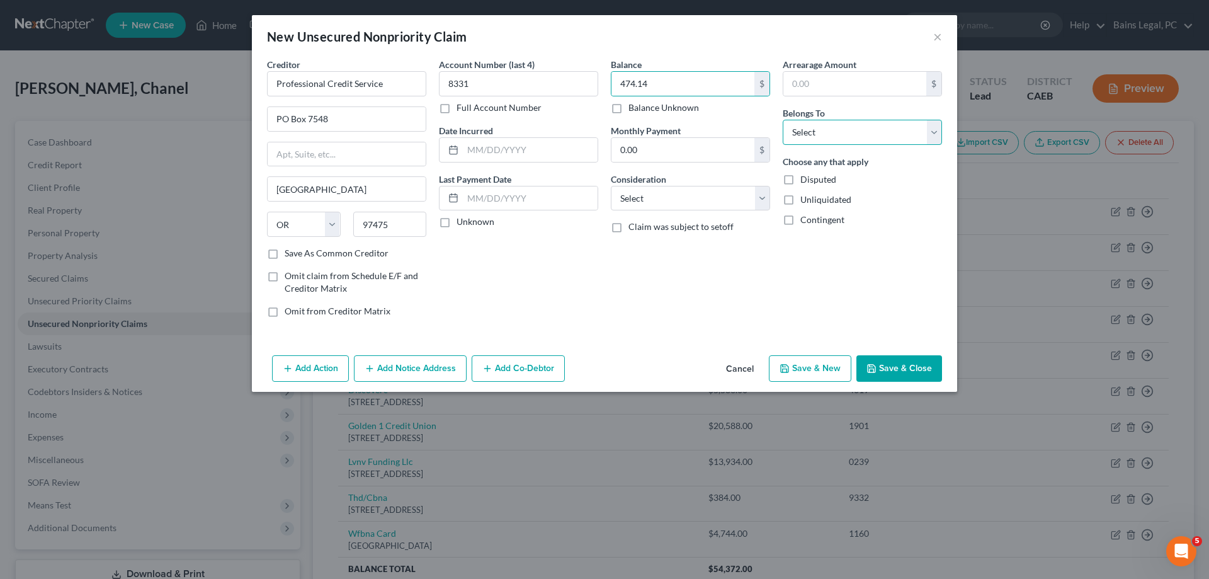
click at [783, 120] on select "Select Debtor 1 Only Debtor 2 Only Debtor 1 And Debtor 2 Only At Least One Of T…" at bounding box center [862, 132] width 159 height 25
click option "Debtor 1 Only" at bounding box center [0, 0] width 0 height 0
click at [887, 374] on button "Save & Close" at bounding box center [899, 368] width 86 height 26
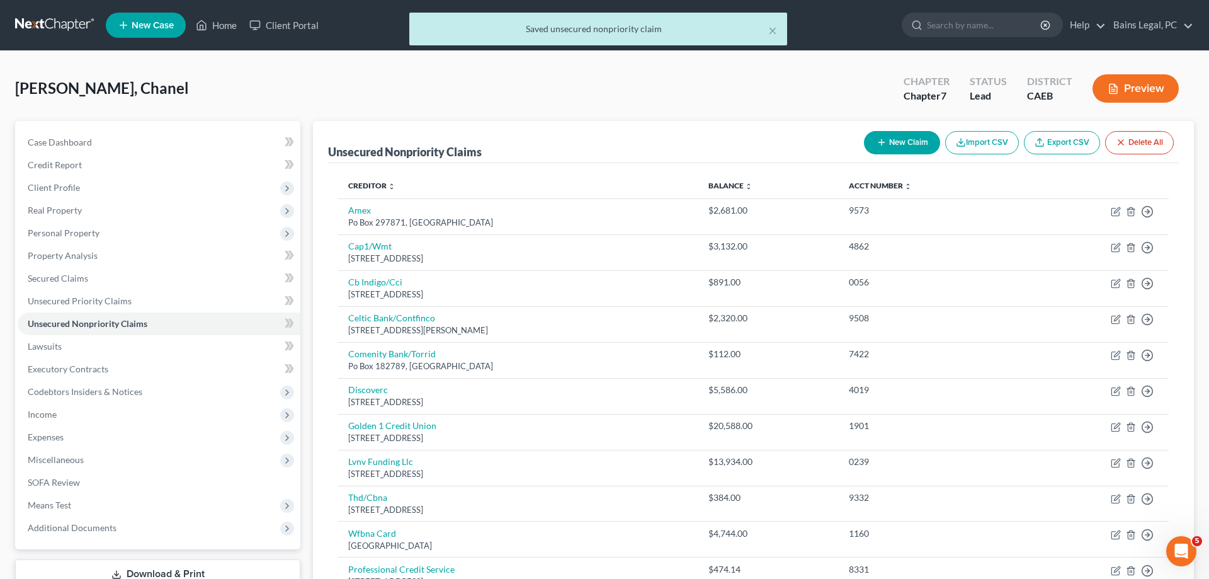
click at [897, 139] on button "New Claim" at bounding box center [902, 142] width 76 height 23
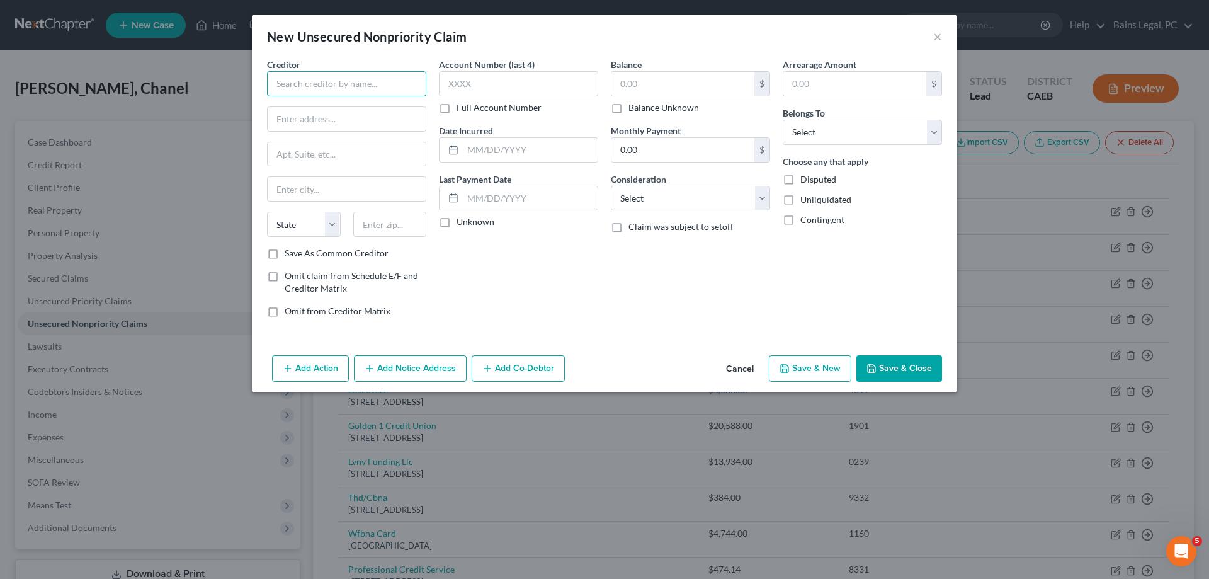
click at [305, 87] on input "text" at bounding box center [346, 83] width 159 height 25
drag, startPoint x: 299, startPoint y: 82, endPoint x: 239, endPoint y: 79, distance: 59.9
click at [267, 80] on input "TSI" at bounding box center [346, 83] width 159 height 25
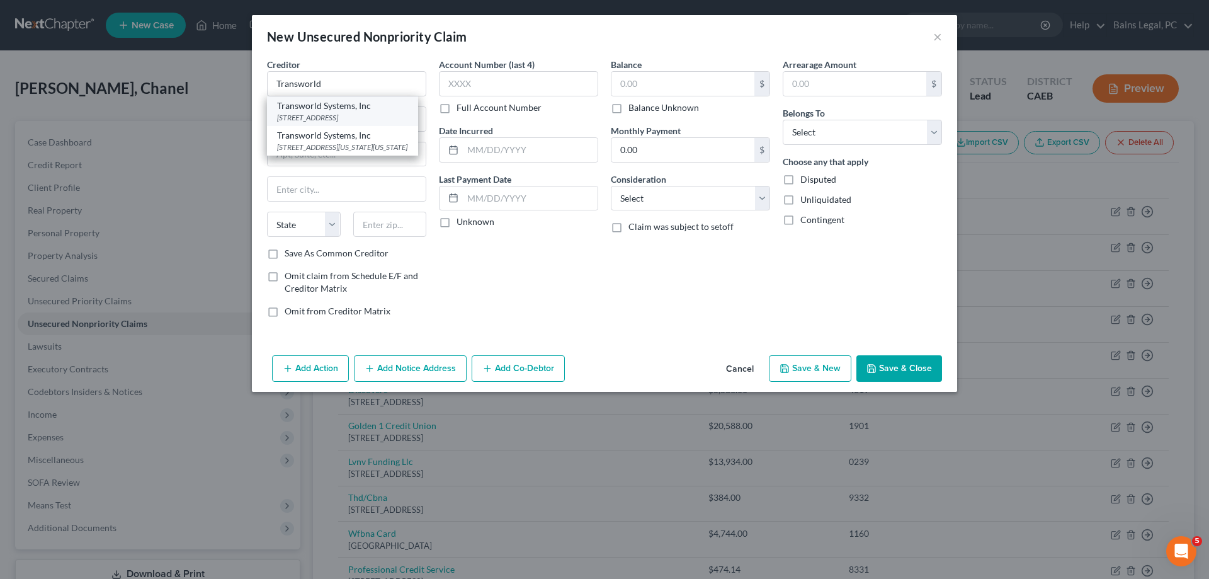
click at [312, 120] on div "PO Box 15110, Wilmington, DE 19850" at bounding box center [342, 117] width 131 height 11
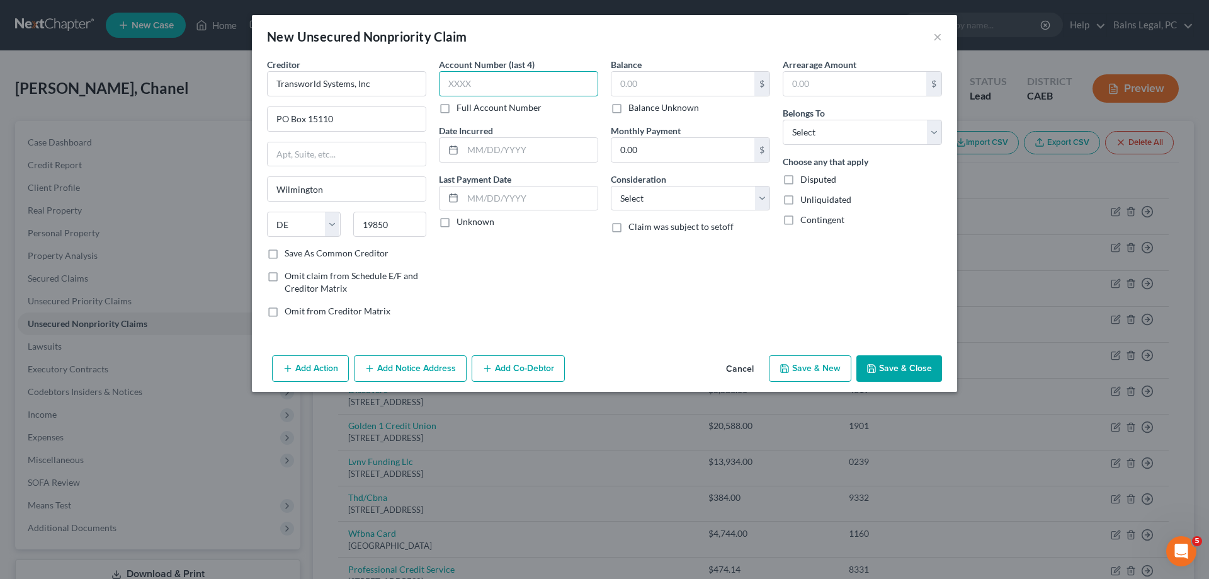
click at [568, 87] on input "text" at bounding box center [518, 83] width 159 height 25
click at [682, 82] on input "text" at bounding box center [683, 84] width 143 height 24
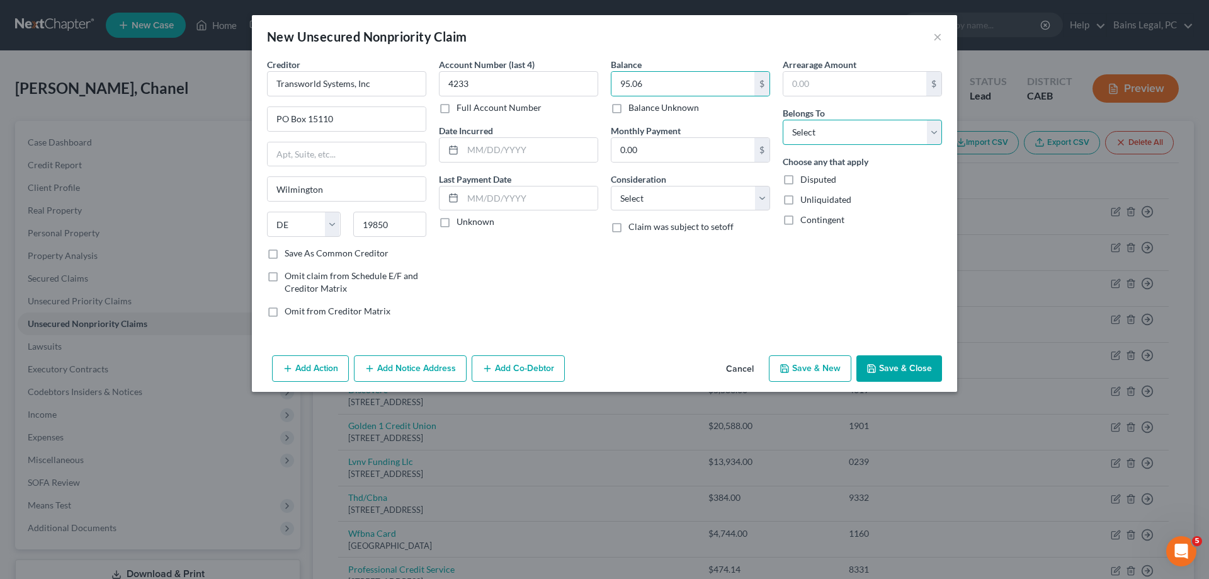
click at [783, 120] on select "Select Debtor 1 Only Debtor 2 Only Debtor 1 And Debtor 2 Only At Least One Of T…" at bounding box center [862, 132] width 159 height 25
click option "Debtor 1 Only" at bounding box center [0, 0] width 0 height 0
click at [423, 361] on button "Add Notice Address" at bounding box center [410, 368] width 113 height 26
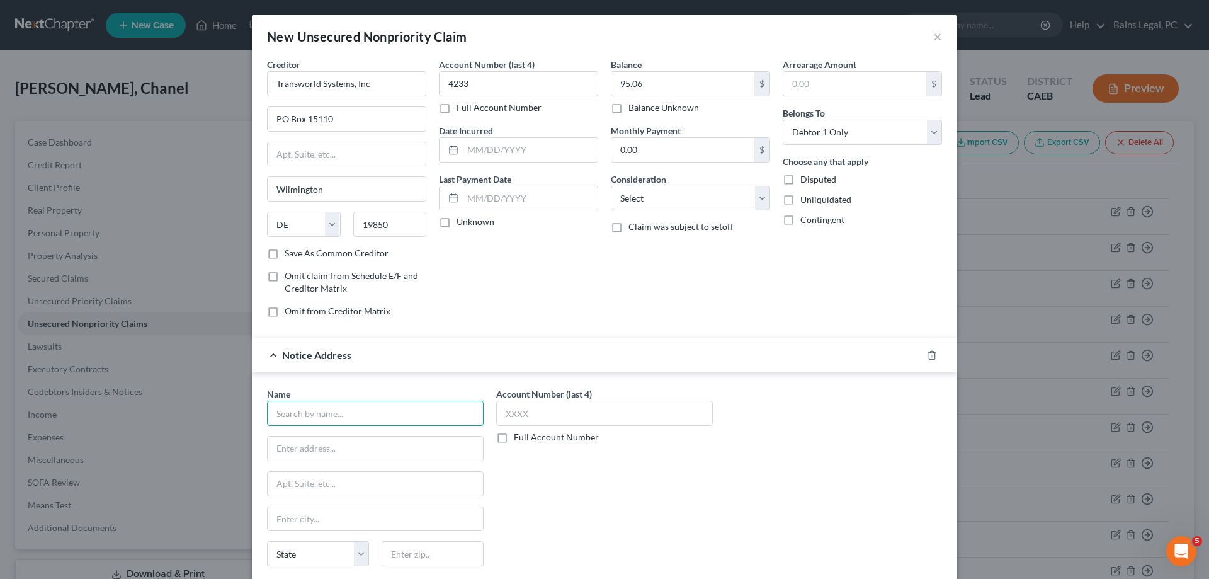
click at [409, 414] on input "text" at bounding box center [375, 413] width 217 height 25
click at [362, 472] on div "500 Virginia Dr Suite 514, Fort Washington, PA 19034" at bounding box center [342, 476] width 131 height 11
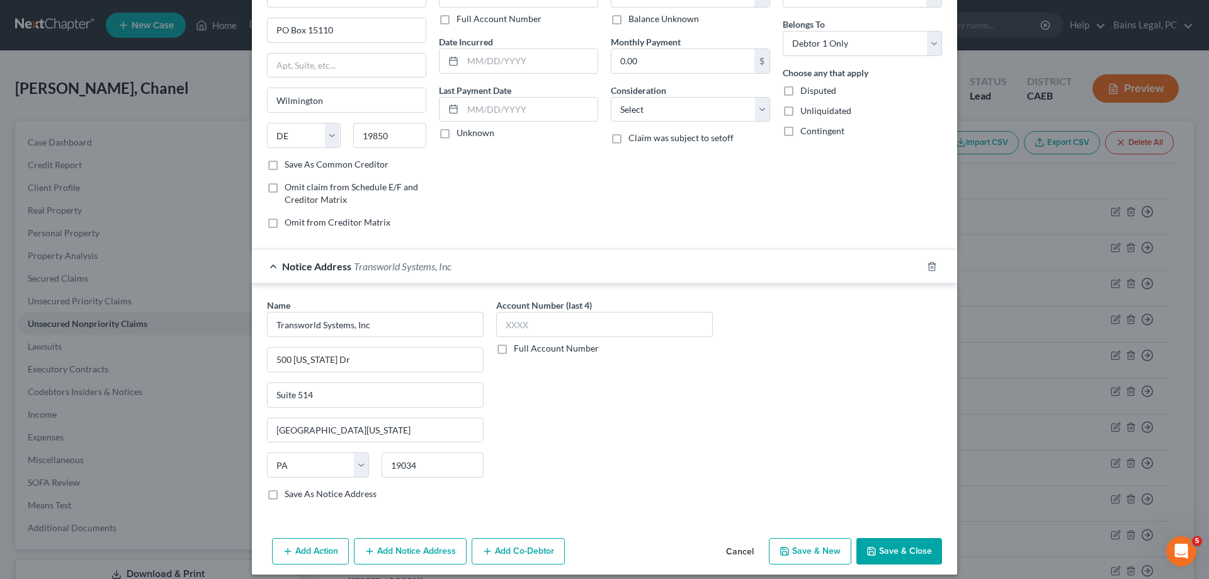
scroll to position [100, 0]
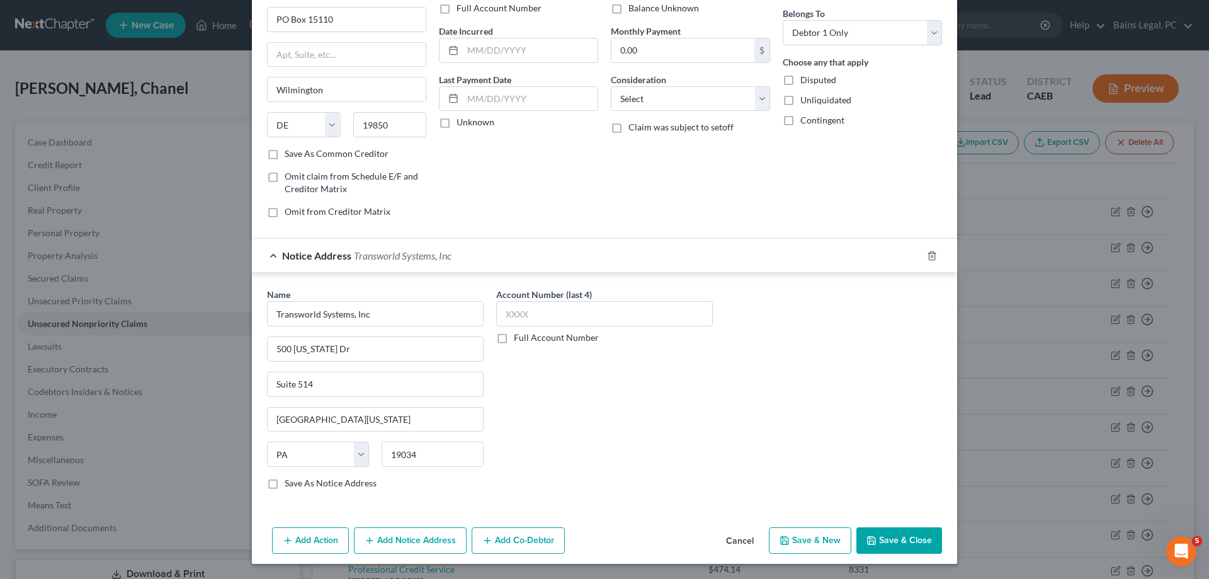
click at [924, 547] on button "Save & Close" at bounding box center [899, 540] width 86 height 26
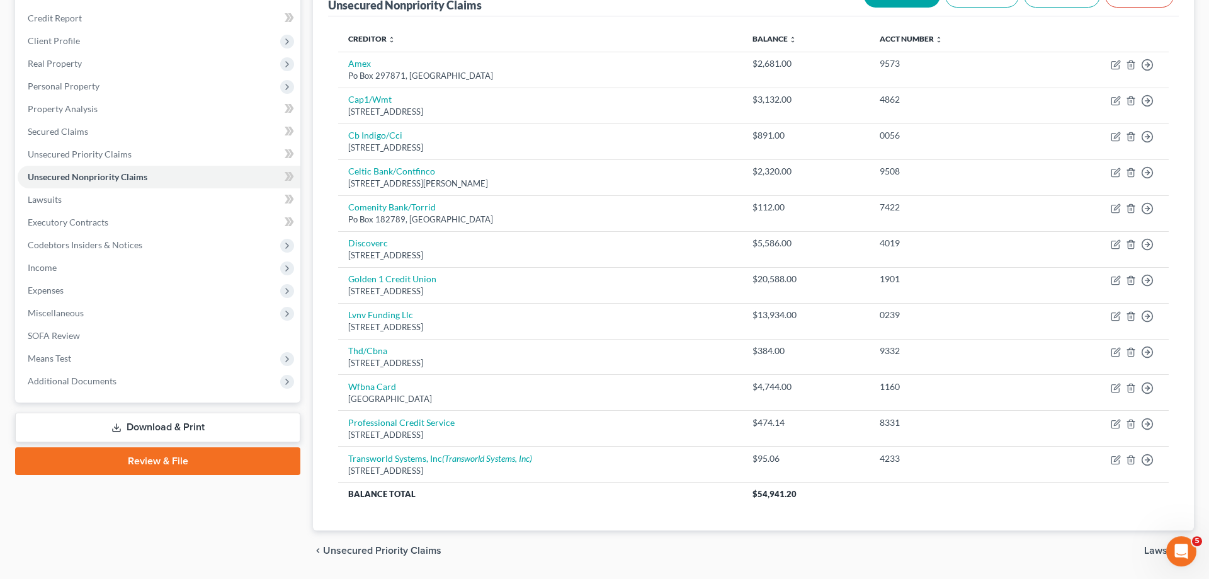
scroll to position [0, 0]
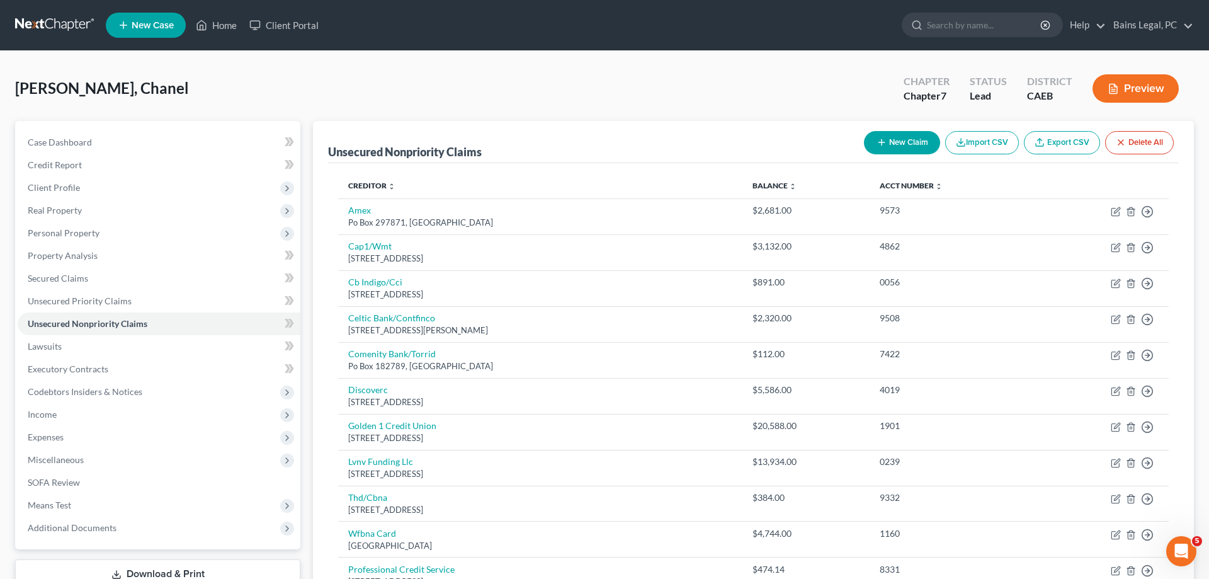
click at [923, 132] on button "New Claim" at bounding box center [902, 142] width 76 height 23
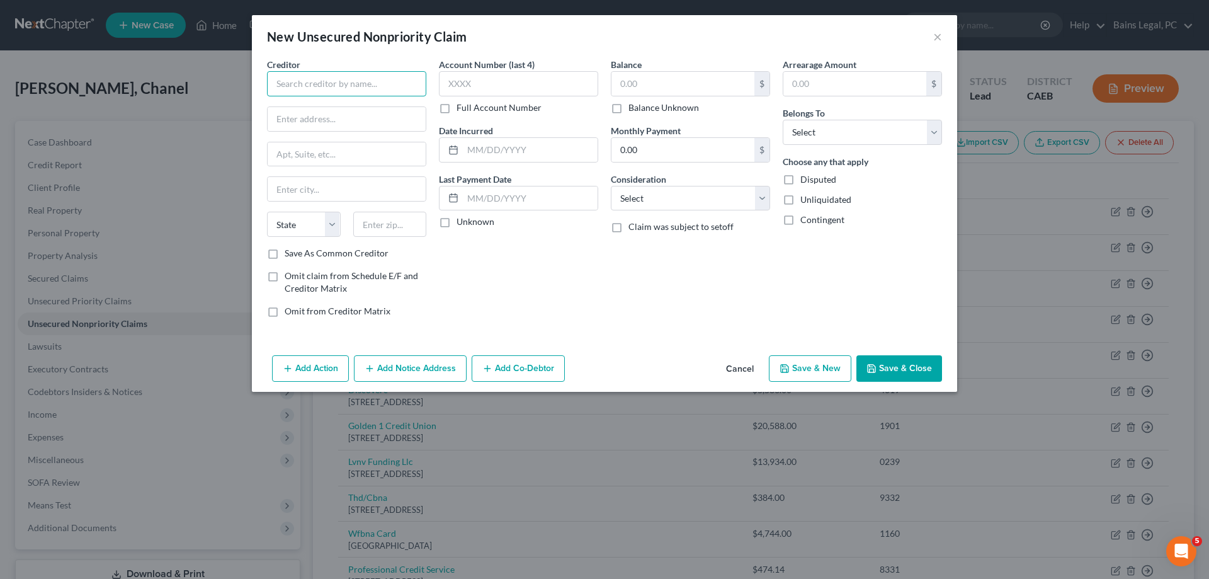
click at [395, 88] on input "text" at bounding box center [346, 83] width 159 height 25
click at [361, 106] on div at bounding box center [346, 118] width 159 height 25
click at [346, 116] on input "text" at bounding box center [347, 119] width 158 height 24
click at [402, 229] on input "text" at bounding box center [390, 224] width 74 height 25
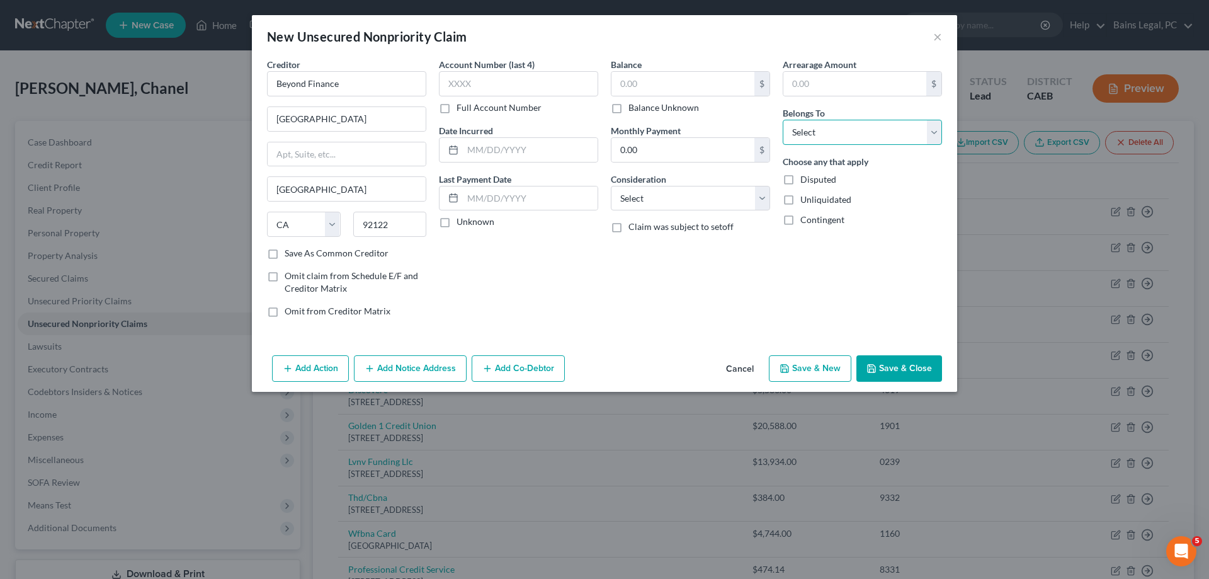
click at [783, 120] on select "Select Debtor 1 Only Debtor 2 Only Debtor 1 And Debtor 2 Only At Least One Of T…" at bounding box center [862, 132] width 159 height 25
click option "Debtor 1 Only" at bounding box center [0, 0] width 0 height 0
click at [611, 186] on select "Select Cable / Satellite Services Collection Agency Credit Card Debt Debt Couns…" at bounding box center [690, 198] width 159 height 25
click option "Promised To Help Pay Creditors" at bounding box center [0, 0] width 0 height 0
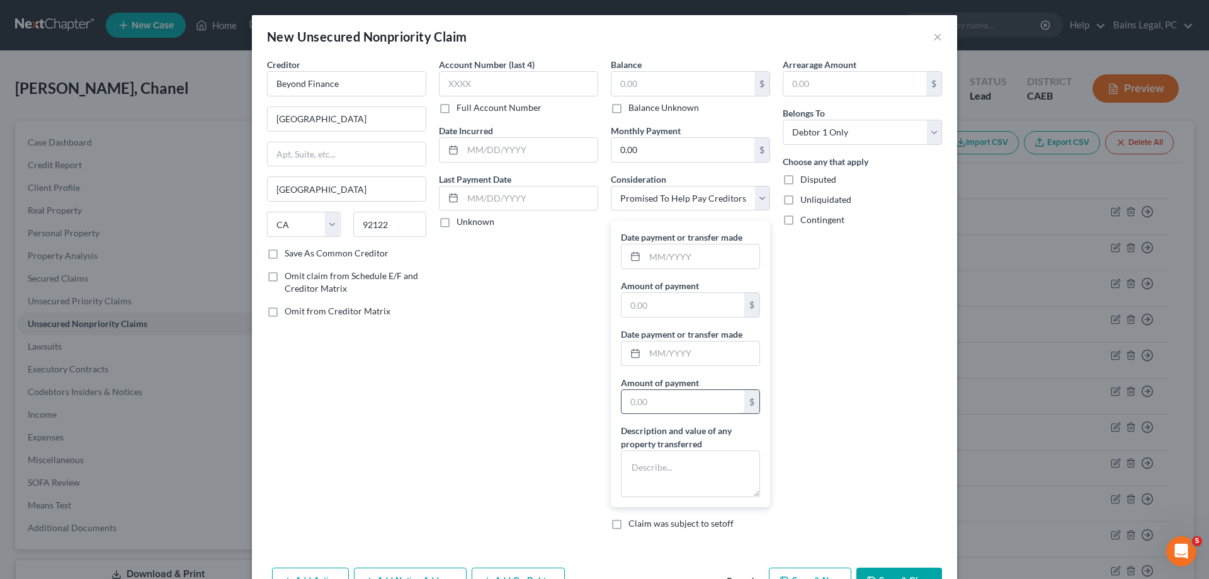
drag, startPoint x: 671, startPoint y: 403, endPoint x: 671, endPoint y: 411, distance: 7.6
click at [671, 411] on input "text" at bounding box center [683, 402] width 123 height 24
click at [690, 469] on textarea at bounding box center [690, 473] width 139 height 47
drag, startPoint x: 697, startPoint y: 401, endPoint x: 717, endPoint y: 412, distance: 22.8
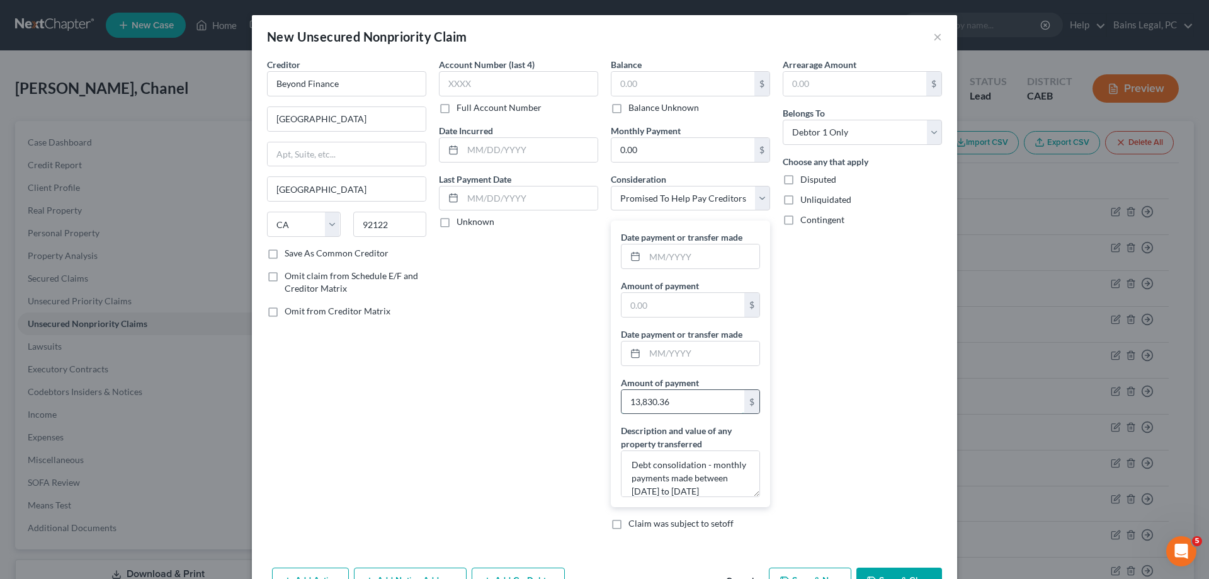
click at [717, 412] on input "13,830.36" at bounding box center [683, 402] width 123 height 24
click at [728, 254] on input "text" at bounding box center [702, 256] width 115 height 24
click at [342, 278] on span "Omit claim from Schedule E/F and Creditor Matrix" at bounding box center [352, 281] width 134 height 23
click at [298, 278] on input "Omit claim from Schedule E/F and Creditor Matrix" at bounding box center [294, 274] width 8 height 8
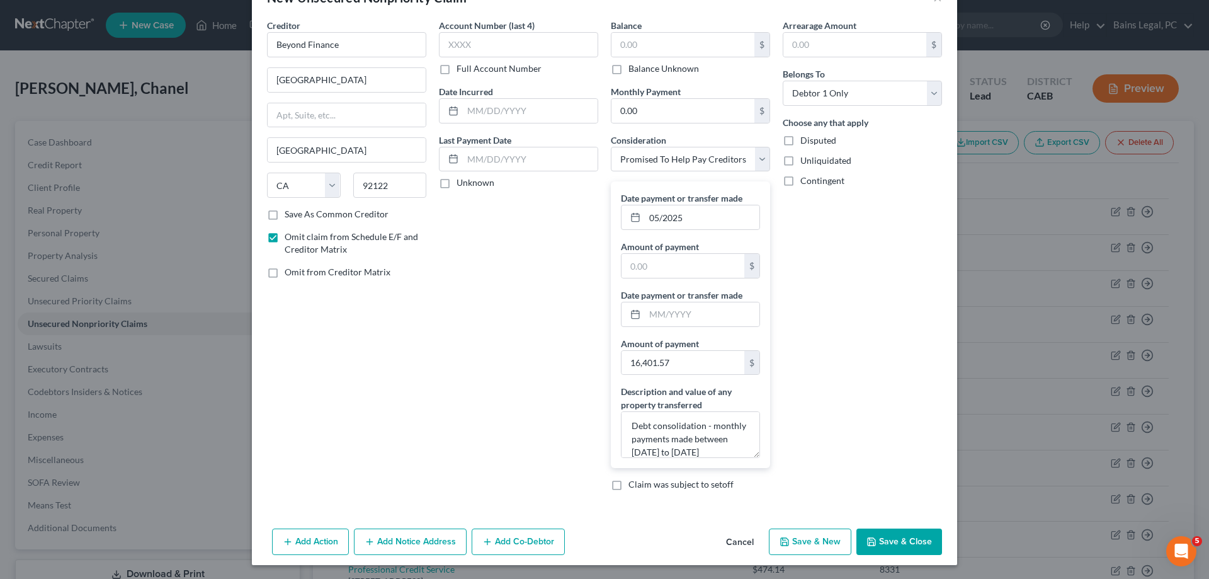
scroll to position [40, 0]
click at [901, 538] on button "Save & Close" at bounding box center [899, 540] width 86 height 26
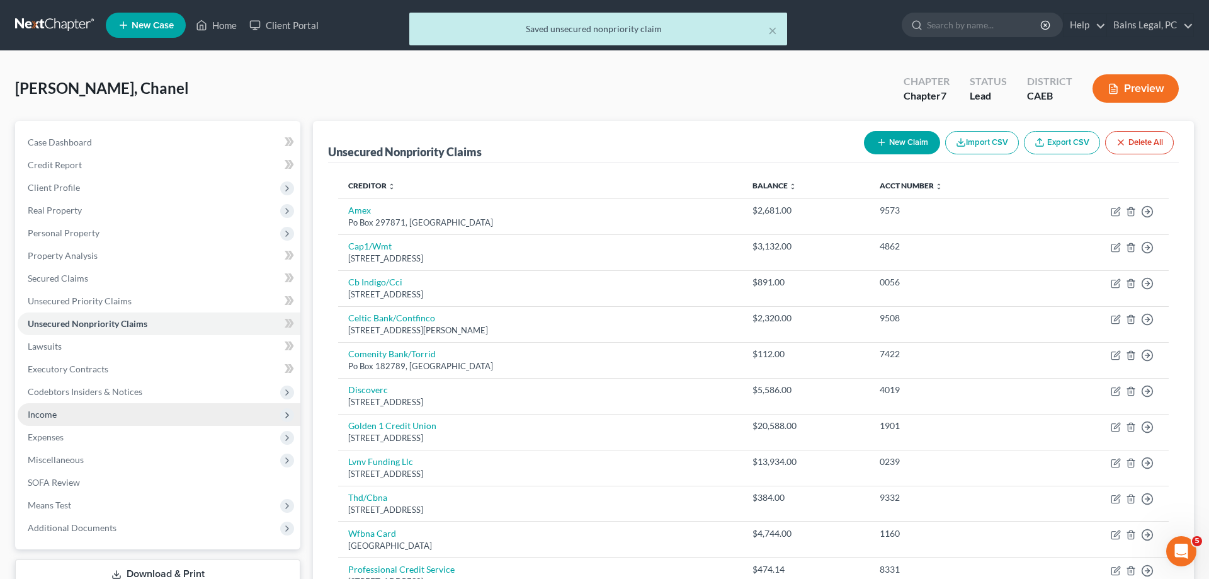
click at [49, 418] on span "Income" at bounding box center [42, 414] width 29 height 11
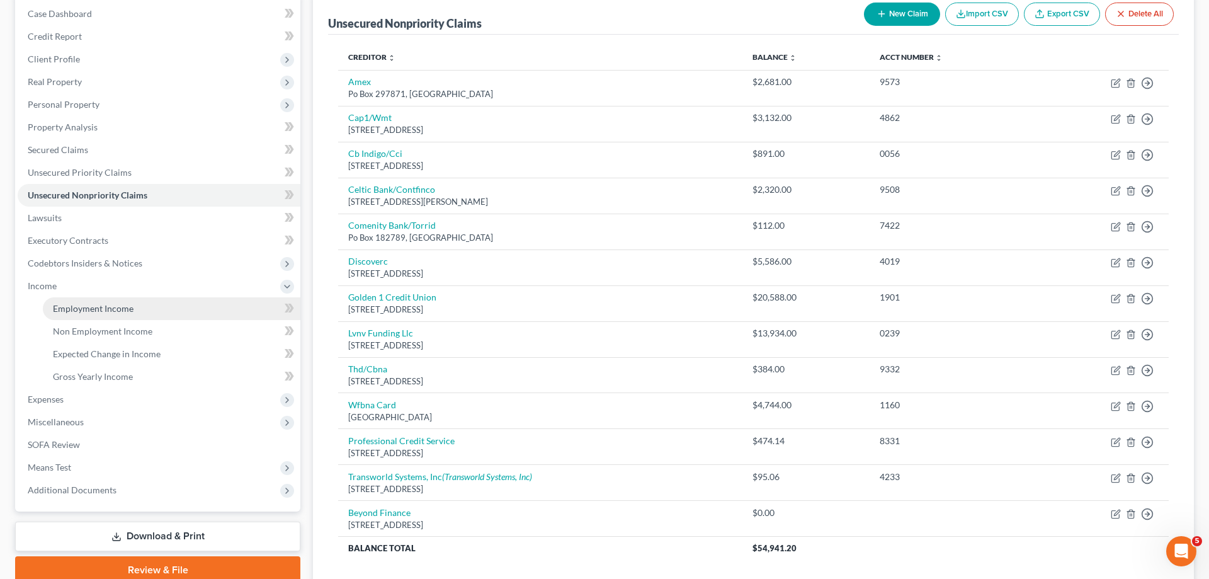
click at [121, 305] on span "Employment Income" at bounding box center [93, 308] width 81 height 11
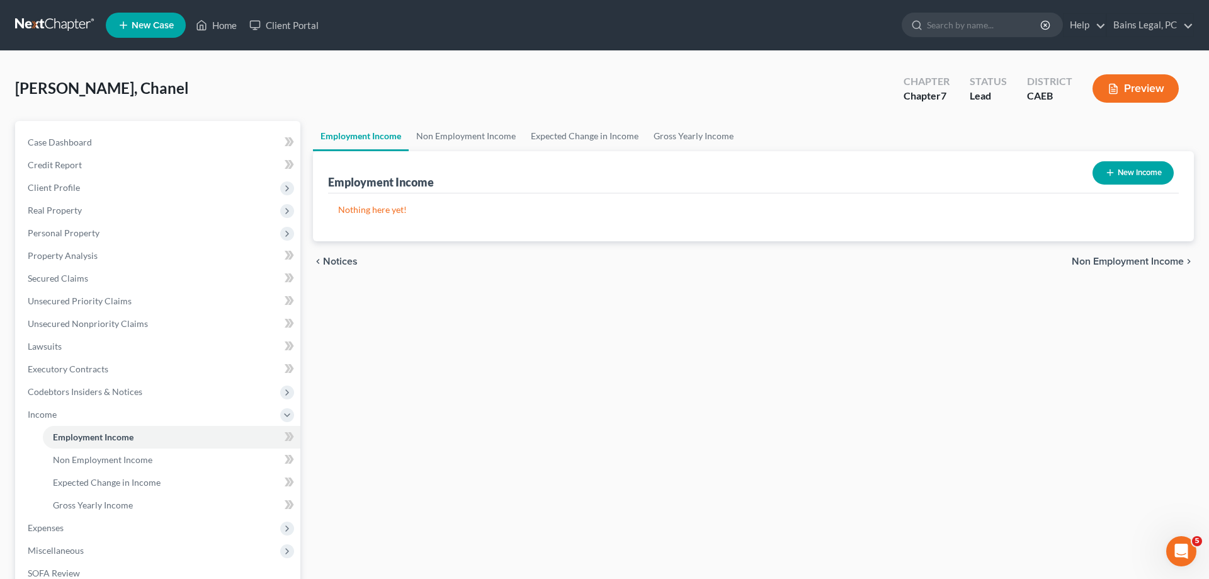
click at [1118, 175] on button "New Income" at bounding box center [1133, 172] width 81 height 23
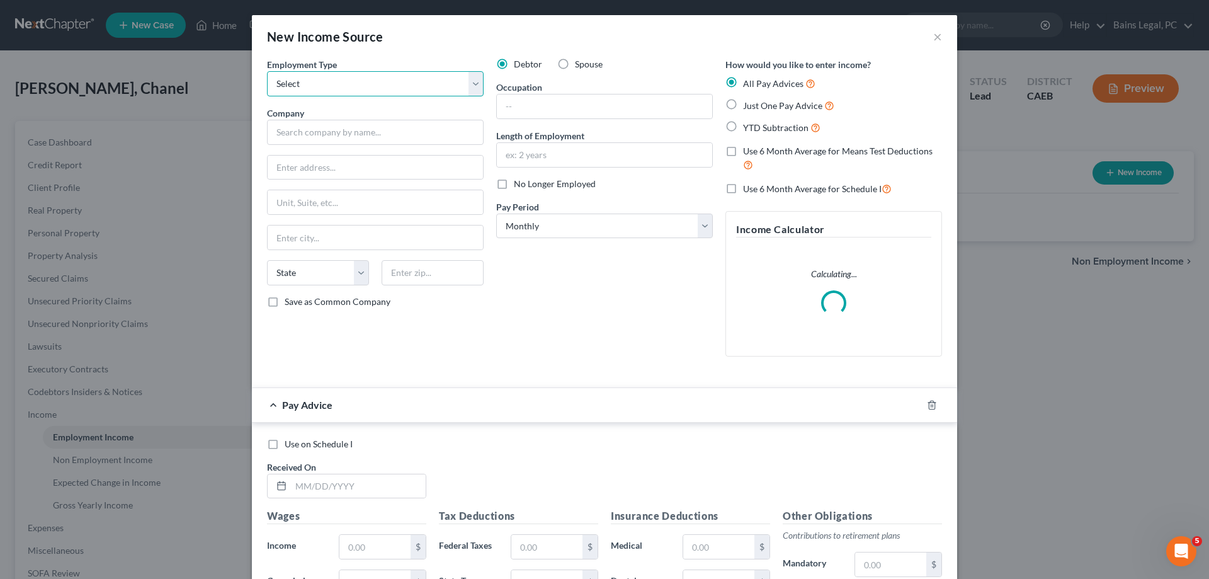
click at [267, 71] on select "Select Full or Part Time Employment Self Employment" at bounding box center [375, 83] width 217 height 25
click option "Full or Part Time Employment" at bounding box center [0, 0] width 0 height 0
click at [394, 132] on input "text" at bounding box center [375, 132] width 217 height 25
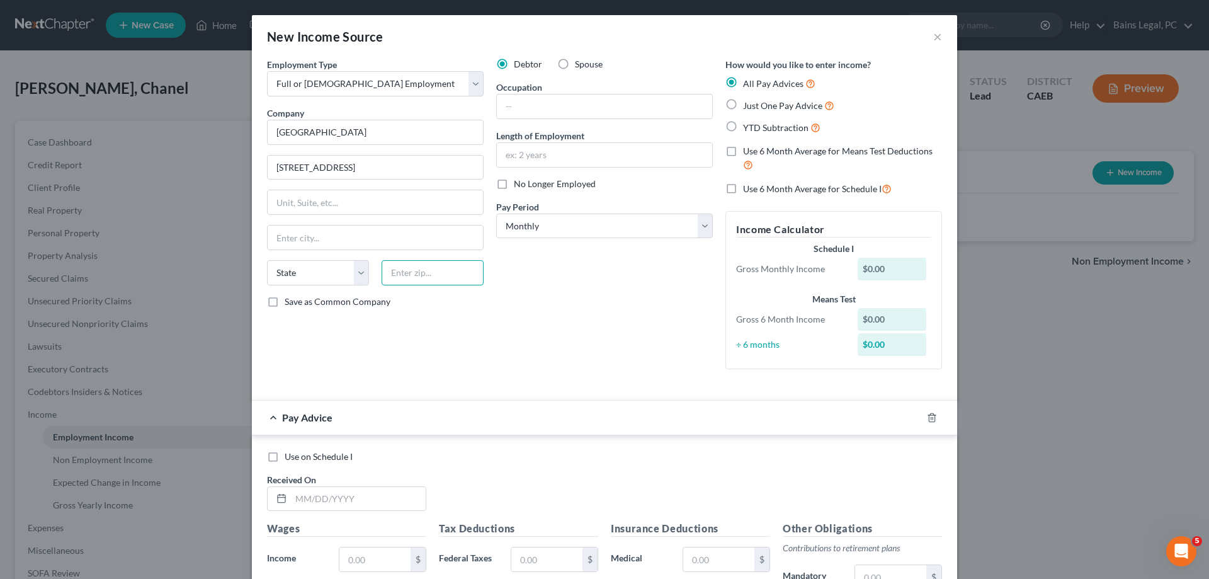
click at [454, 282] on input "text" at bounding box center [433, 272] width 102 height 25
drag, startPoint x: 433, startPoint y: 272, endPoint x: 355, endPoint y: 275, distance: 77.5
click at [382, 274] on input "95832" at bounding box center [433, 272] width 102 height 25
click at [598, 101] on input "text" at bounding box center [604, 106] width 215 height 24
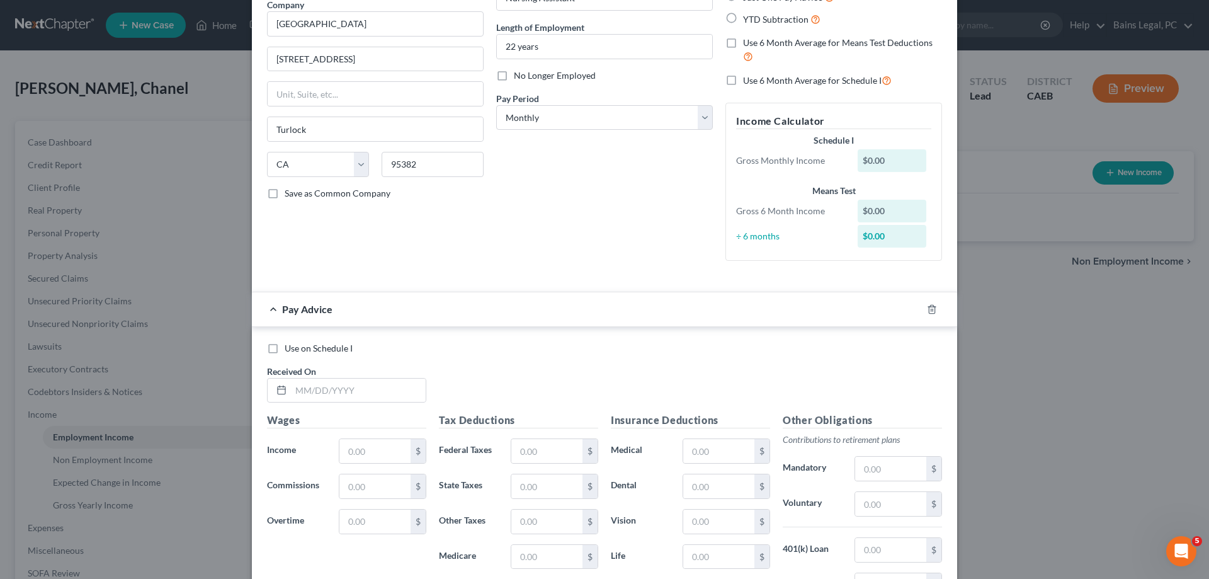
scroll to position [193, 0]
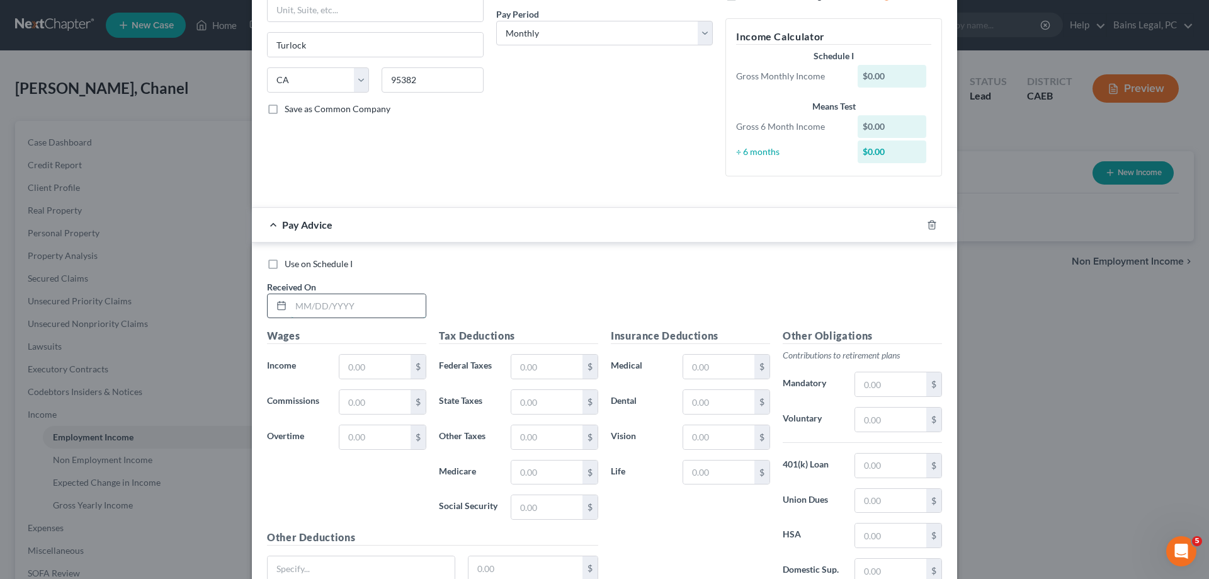
click at [393, 309] on input "text" at bounding box center [358, 306] width 135 height 24
drag, startPoint x: 540, startPoint y: 371, endPoint x: 787, endPoint y: 390, distance: 247.0
click at [542, 371] on input "text" at bounding box center [546, 367] width 71 height 24
click at [870, 414] on input "text" at bounding box center [890, 419] width 71 height 24
click at [740, 406] on input "text" at bounding box center [718, 402] width 71 height 24
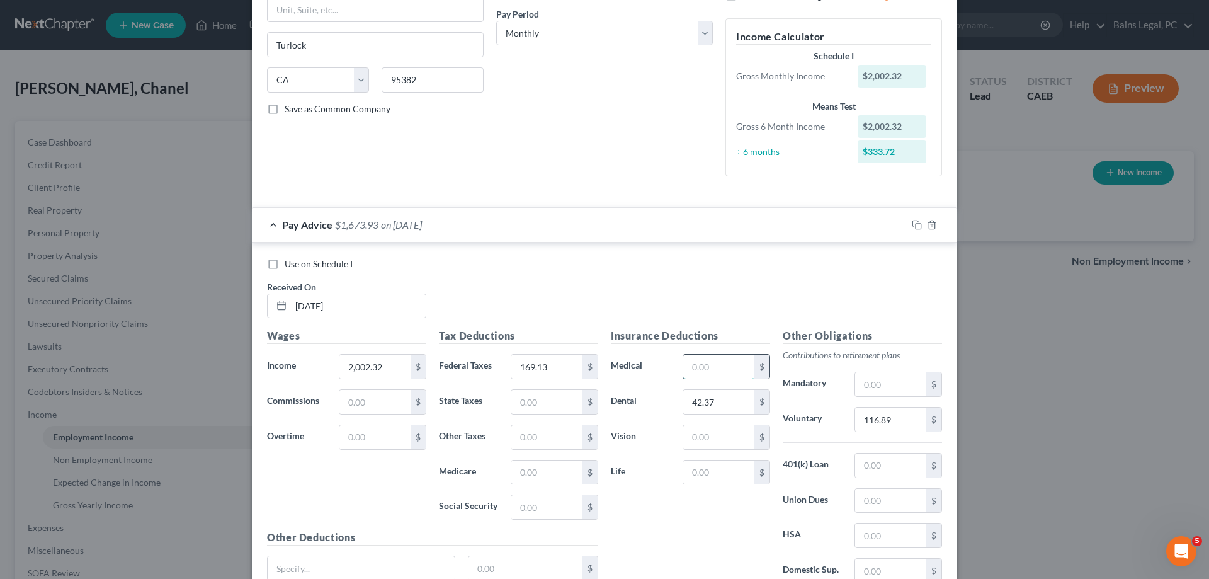
click at [730, 367] on input "text" at bounding box center [718, 367] width 71 height 24
click at [739, 441] on input "text" at bounding box center [718, 437] width 71 height 24
click at [901, 495] on input "text" at bounding box center [890, 501] width 71 height 24
click at [917, 467] on input "text" at bounding box center [890, 465] width 71 height 24
click at [732, 479] on input "text" at bounding box center [718, 472] width 71 height 24
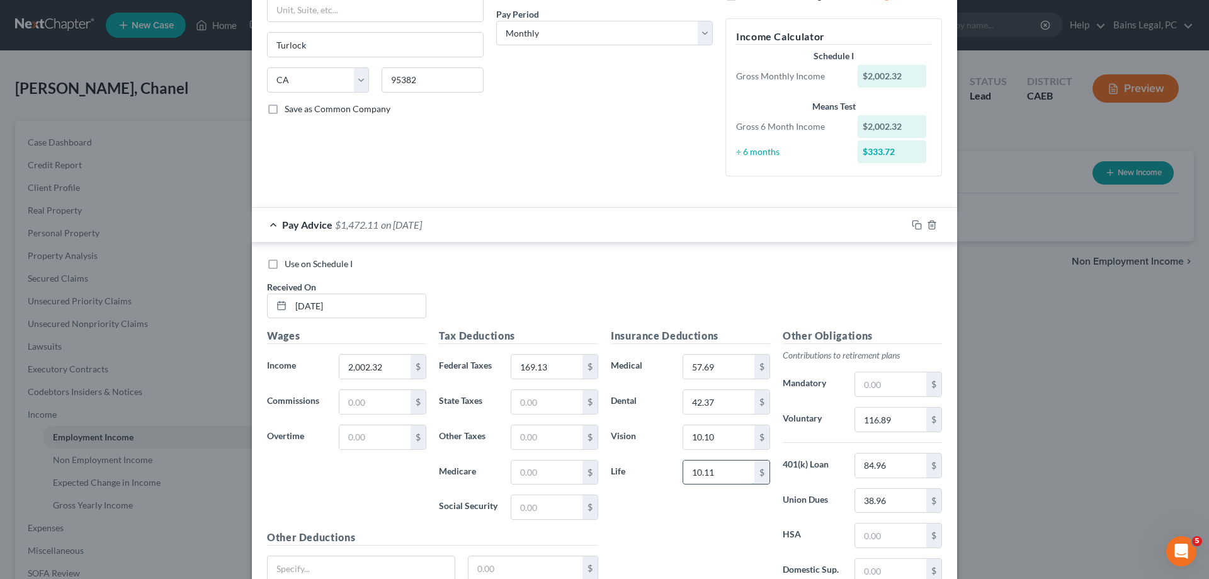
drag, startPoint x: 727, startPoint y: 479, endPoint x: 668, endPoint y: 477, distance: 58.6
click at [683, 477] on input "10.11" at bounding box center [718, 472] width 71 height 24
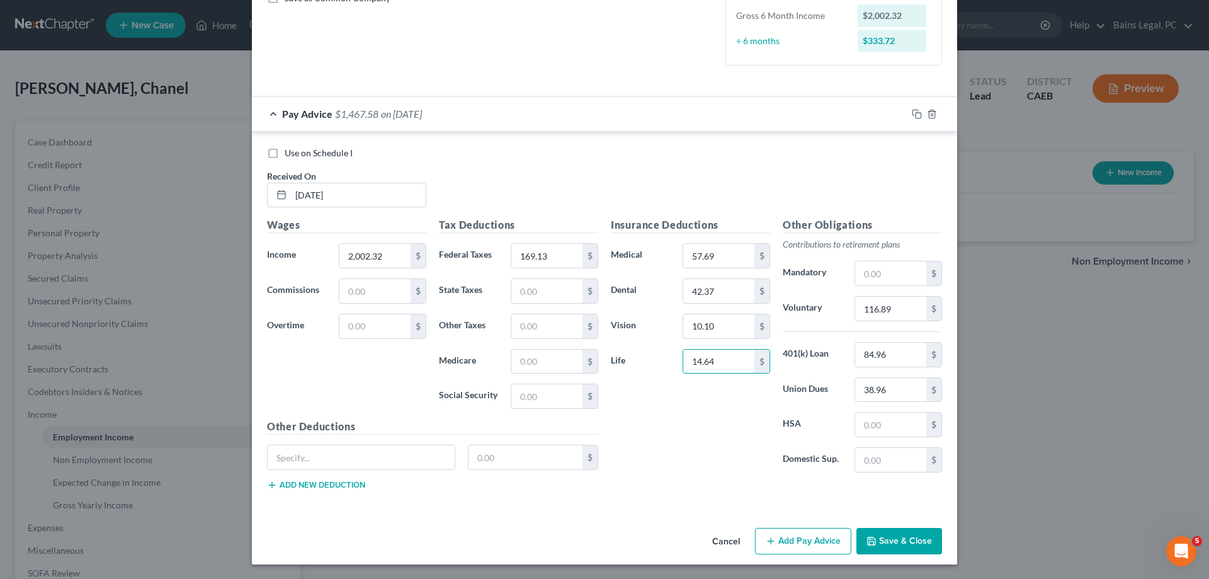
scroll to position [304, 0]
click at [348, 457] on input "text" at bounding box center [361, 457] width 187 height 24
click at [332, 488] on button "Add new deduction" at bounding box center [316, 484] width 98 height 10
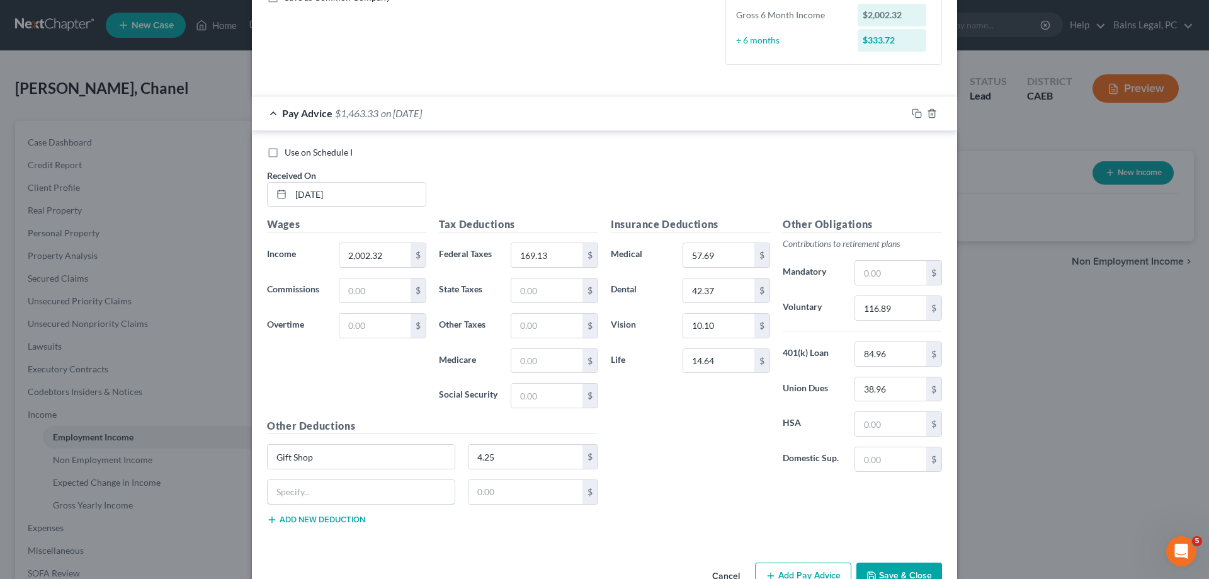
click at [336, 486] on input "text" at bounding box center [361, 492] width 187 height 24
click at [333, 521] on button "Add new deduction" at bounding box center [316, 520] width 98 height 10
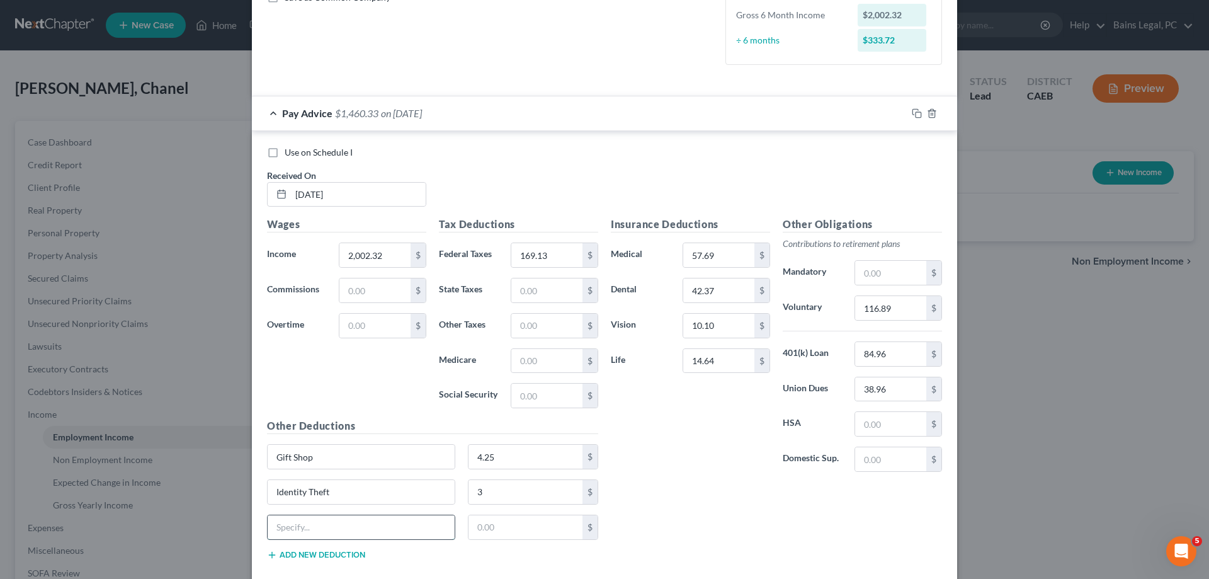
click at [346, 535] on input "text" at bounding box center [361, 527] width 187 height 24
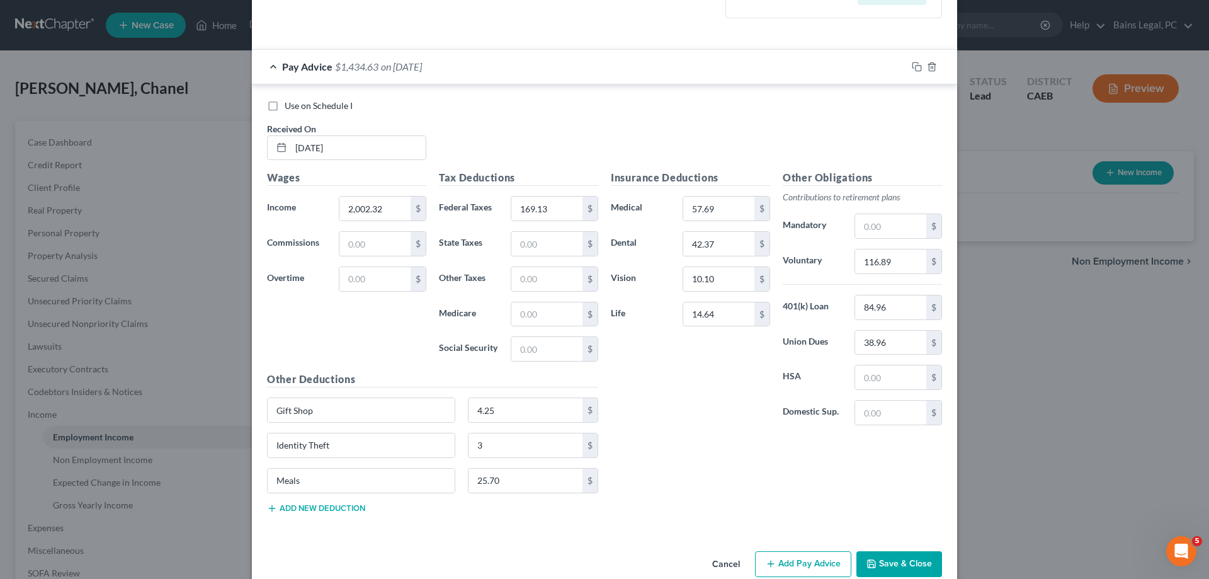
scroll to position [374, 0]
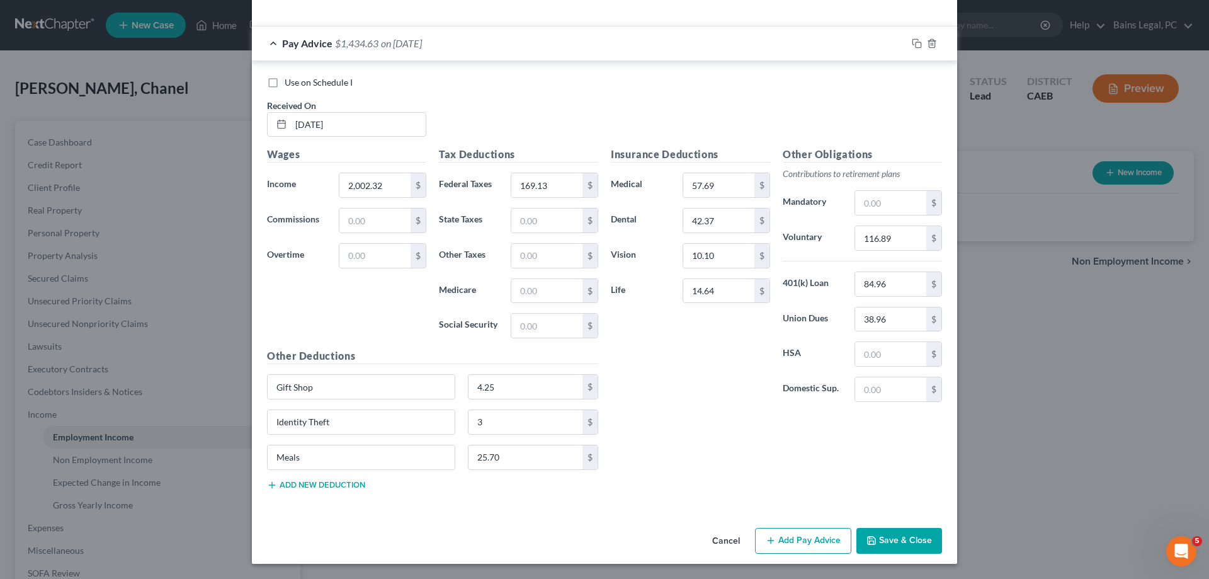
click at [318, 494] on div "Other Deductions Gift Shop 4.25 $ Identity Theft 3 $ Meals 25.70 $ Add new dedu…" at bounding box center [433, 423] width 344 height 151
click at [321, 489] on button "Add new deduction" at bounding box center [316, 485] width 98 height 10
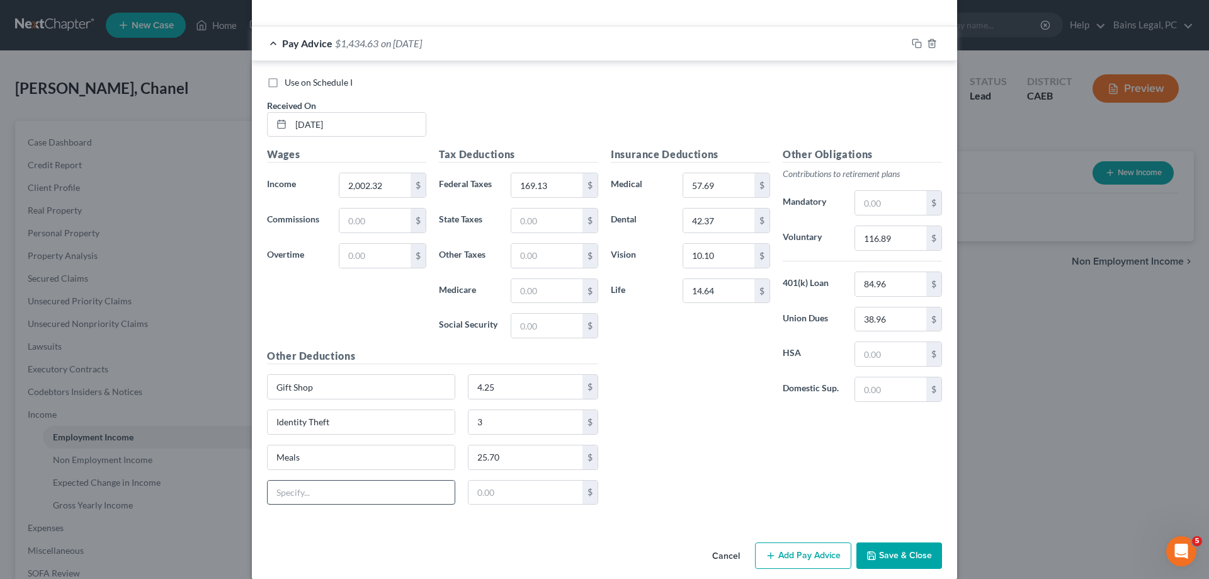
click at [326, 487] on input "text" at bounding box center [361, 493] width 187 height 24
click at [740, 292] on input "14.64" at bounding box center [718, 291] width 71 height 24
click at [918, 45] on icon "button" at bounding box center [917, 43] width 10 height 10
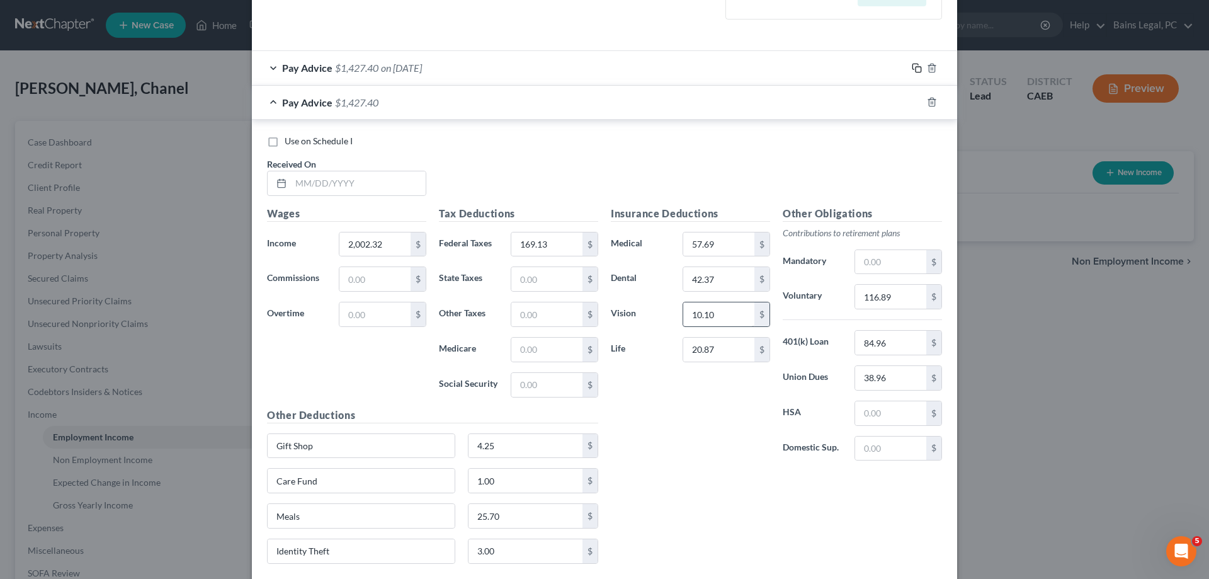
scroll to position [385, 0]
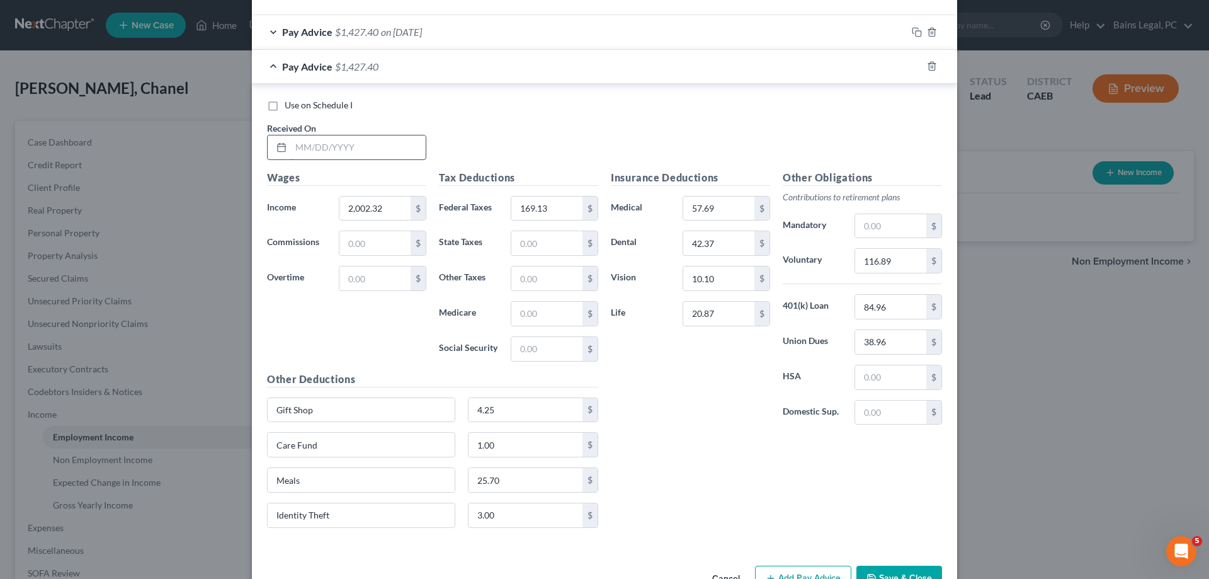
click at [366, 152] on input "text" at bounding box center [358, 147] width 135 height 24
click at [569, 207] on input "169.13" at bounding box center [546, 208] width 71 height 24
click at [531, 409] on input "4.25" at bounding box center [526, 410] width 115 height 24
click at [525, 479] on input "25.70" at bounding box center [526, 480] width 115 height 24
click at [918, 67] on icon "button" at bounding box center [917, 66] width 10 height 10
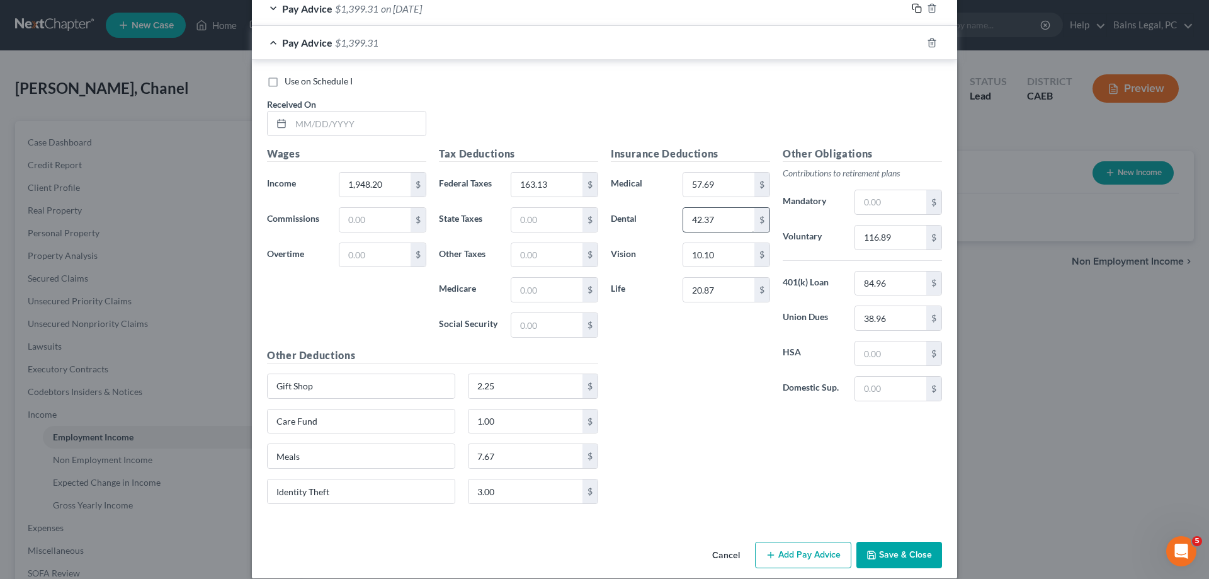
scroll to position [458, 0]
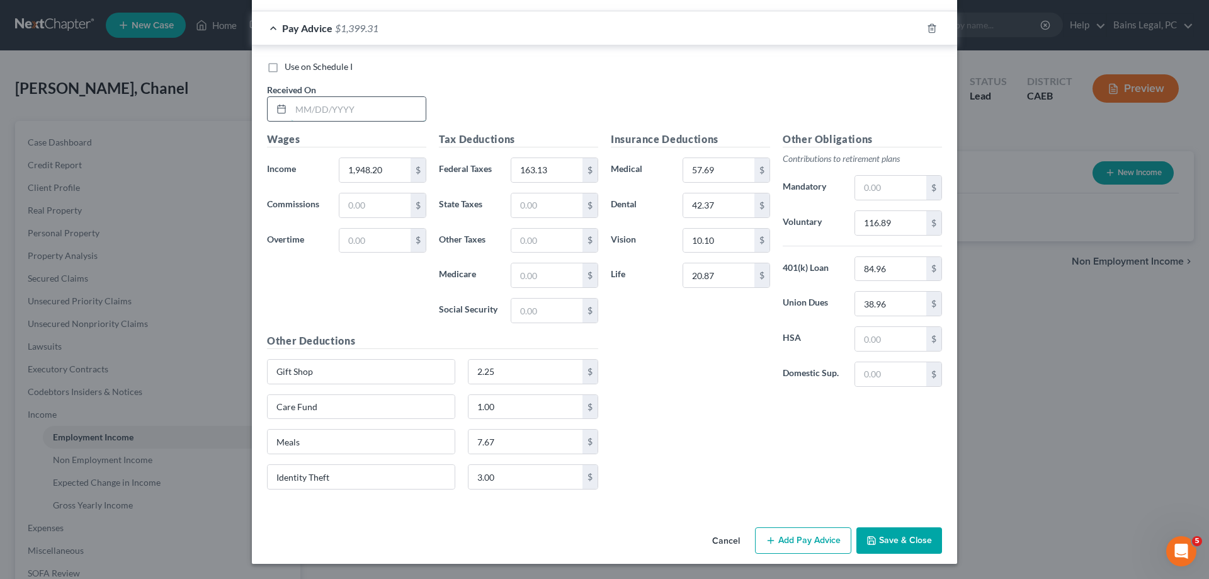
click at [394, 109] on input "text" at bounding box center [358, 109] width 135 height 24
click at [559, 169] on input "163.13" at bounding box center [546, 170] width 71 height 24
click at [518, 367] on input "2.25" at bounding box center [526, 372] width 115 height 24
click at [534, 444] on input "7.67" at bounding box center [526, 442] width 115 height 24
click at [887, 305] on input "38.96" at bounding box center [890, 304] width 71 height 24
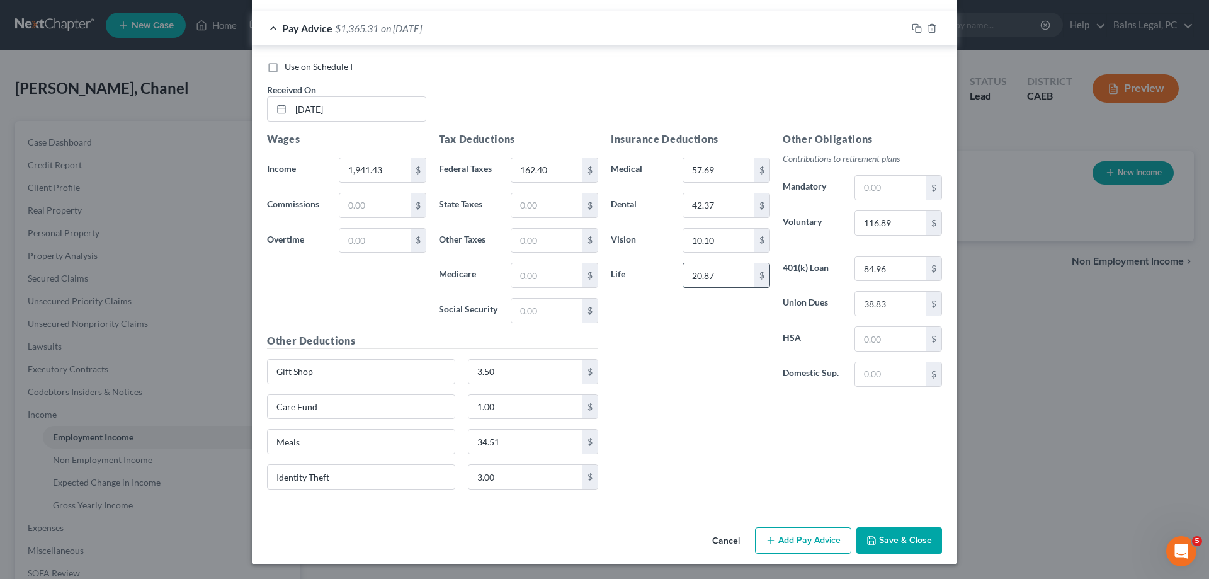
click at [712, 275] on input "20.87" at bounding box center [718, 275] width 71 height 24
drag, startPoint x: 717, startPoint y: 274, endPoint x: 704, endPoint y: 277, distance: 13.6
click at [704, 277] on input "20.87" at bounding box center [718, 275] width 71 height 24
click at [710, 274] on input "20.57" at bounding box center [718, 275] width 71 height 24
click at [727, 271] on input "20.47" at bounding box center [718, 275] width 71 height 24
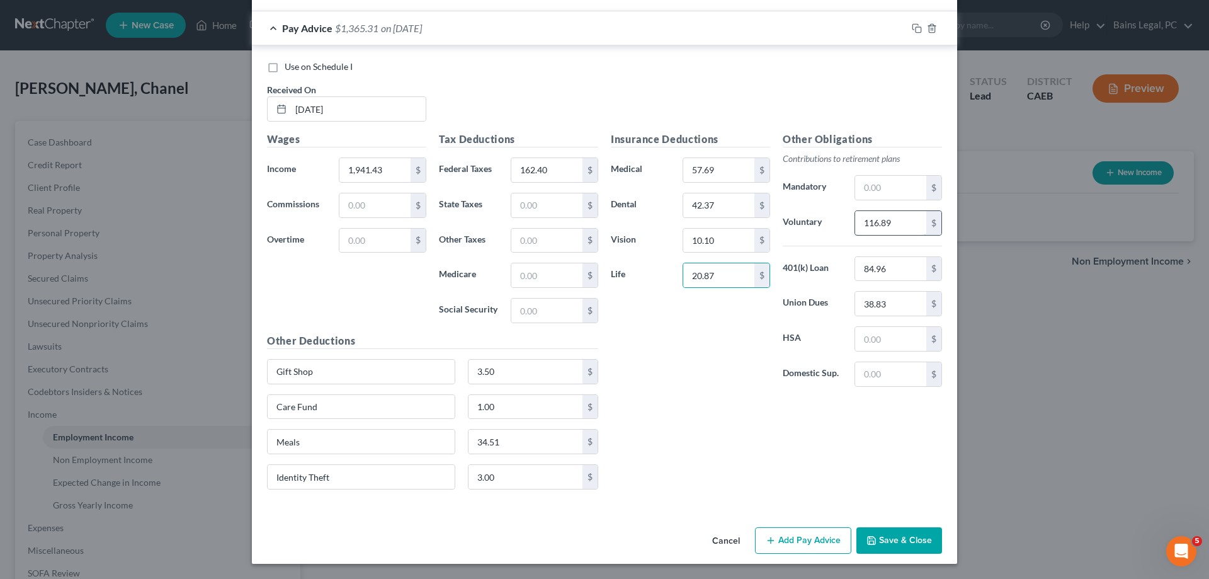
click at [897, 219] on input "116.89" at bounding box center [890, 223] width 71 height 24
click at [916, 28] on icon "button" at bounding box center [917, 28] width 10 height 10
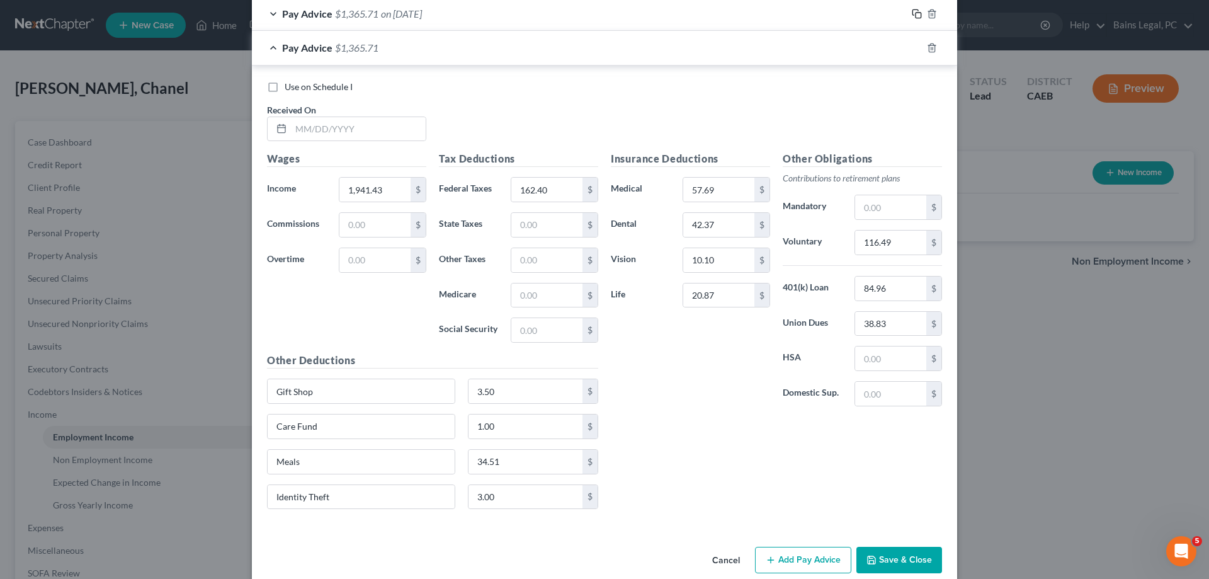
scroll to position [492, 0]
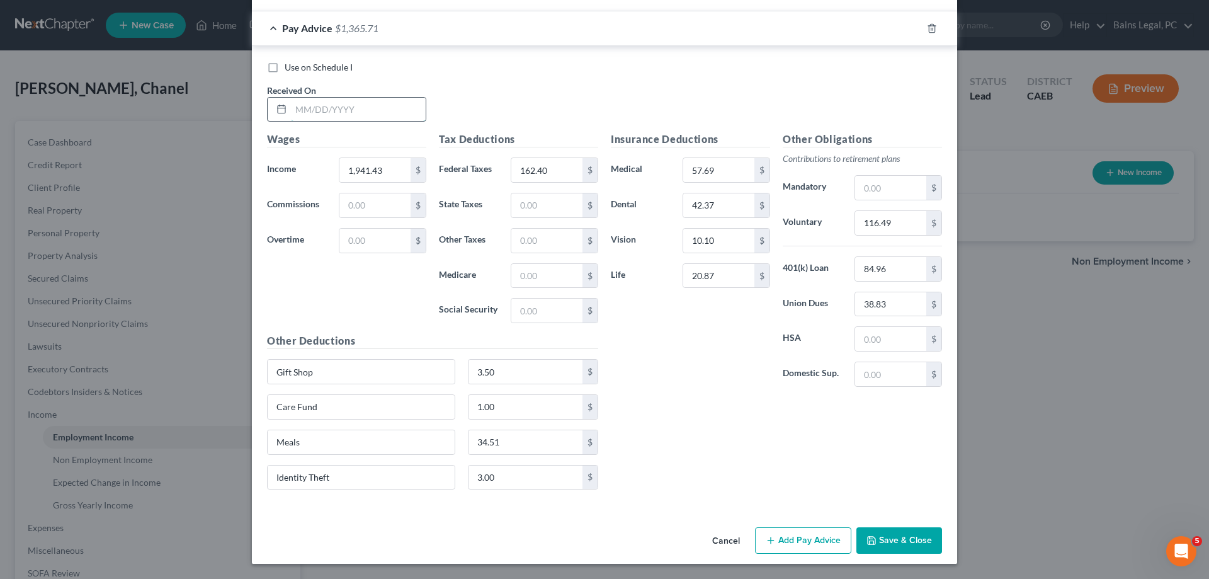
click at [350, 109] on input "text" at bounding box center [358, 110] width 135 height 24
click at [565, 168] on input "162.40" at bounding box center [546, 170] width 71 height 24
click at [918, 229] on input "116.49" at bounding box center [890, 223] width 71 height 24
click at [530, 449] on input "34.51" at bounding box center [526, 442] width 115 height 24
click at [521, 378] on input "3.50" at bounding box center [526, 372] width 115 height 24
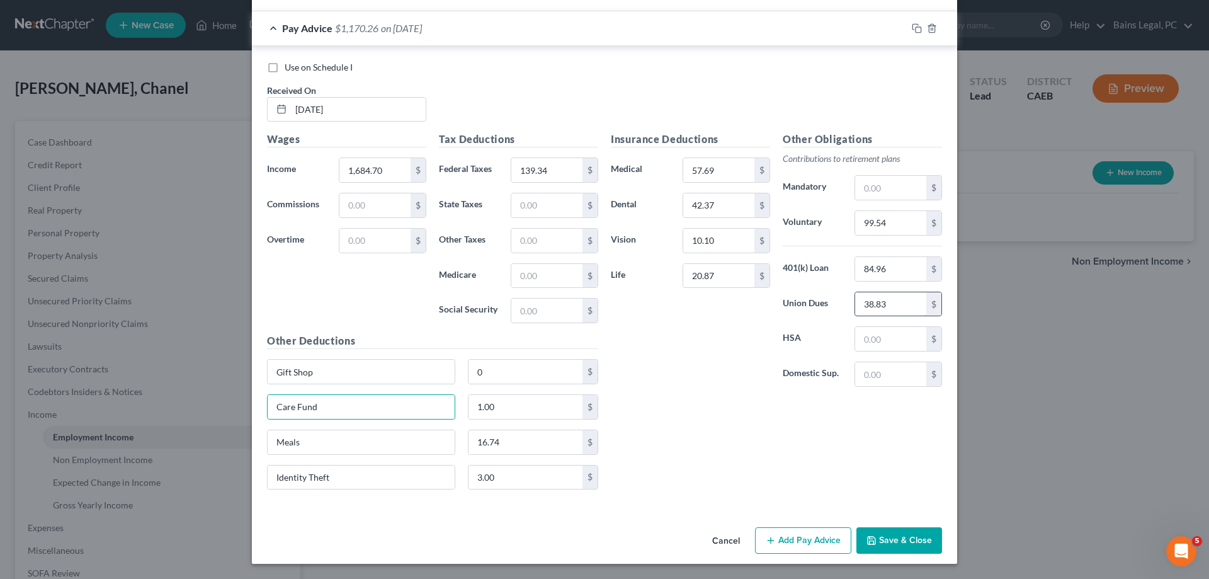
click at [899, 304] on input "38.83" at bounding box center [890, 304] width 71 height 24
click at [917, 29] on icon "button" at bounding box center [917, 28] width 10 height 10
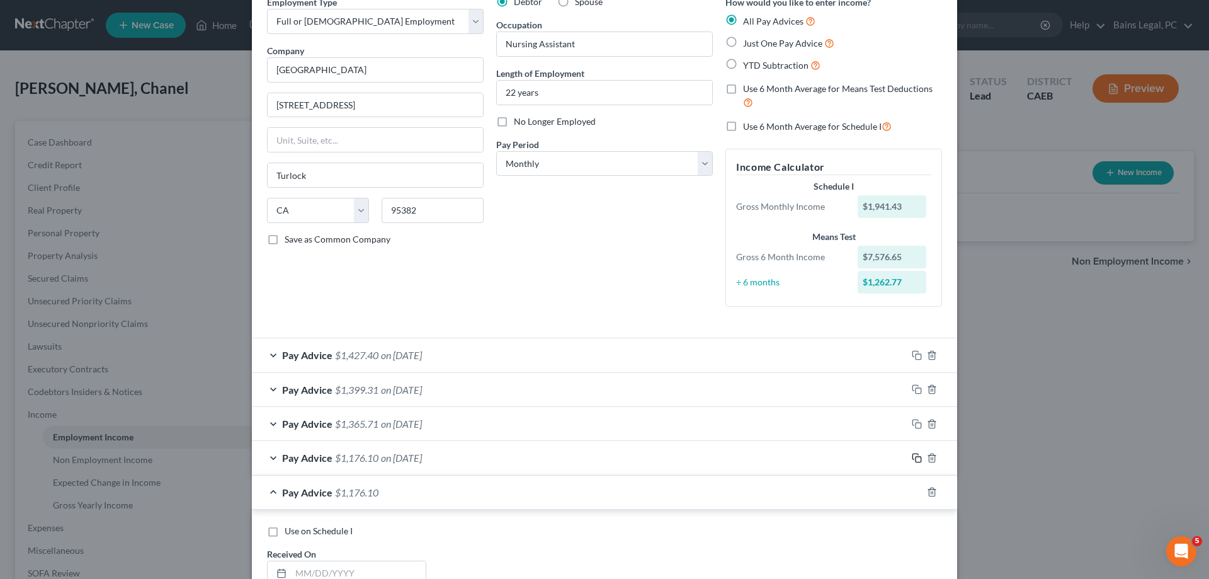
scroll to position [448, 0]
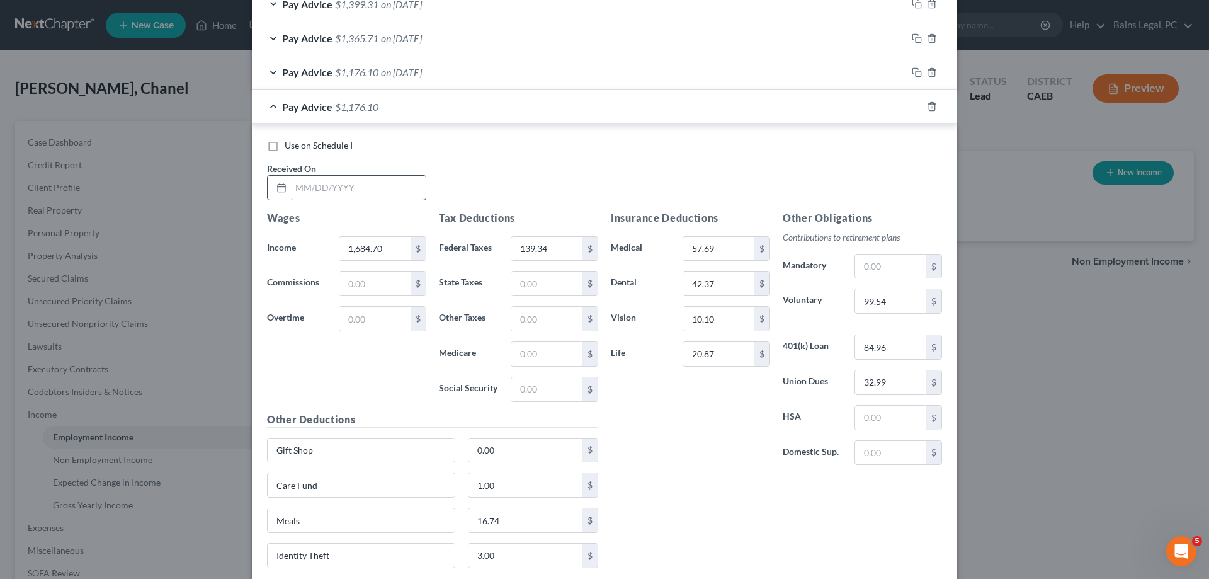
click at [358, 189] on input "text" at bounding box center [358, 188] width 135 height 24
click at [574, 246] on input "139.34" at bounding box center [546, 249] width 71 height 24
click at [897, 300] on input "99.54" at bounding box center [890, 301] width 71 height 24
click at [566, 453] on input "0.00" at bounding box center [526, 450] width 115 height 24
click at [522, 515] on input "16.74" at bounding box center [526, 520] width 115 height 24
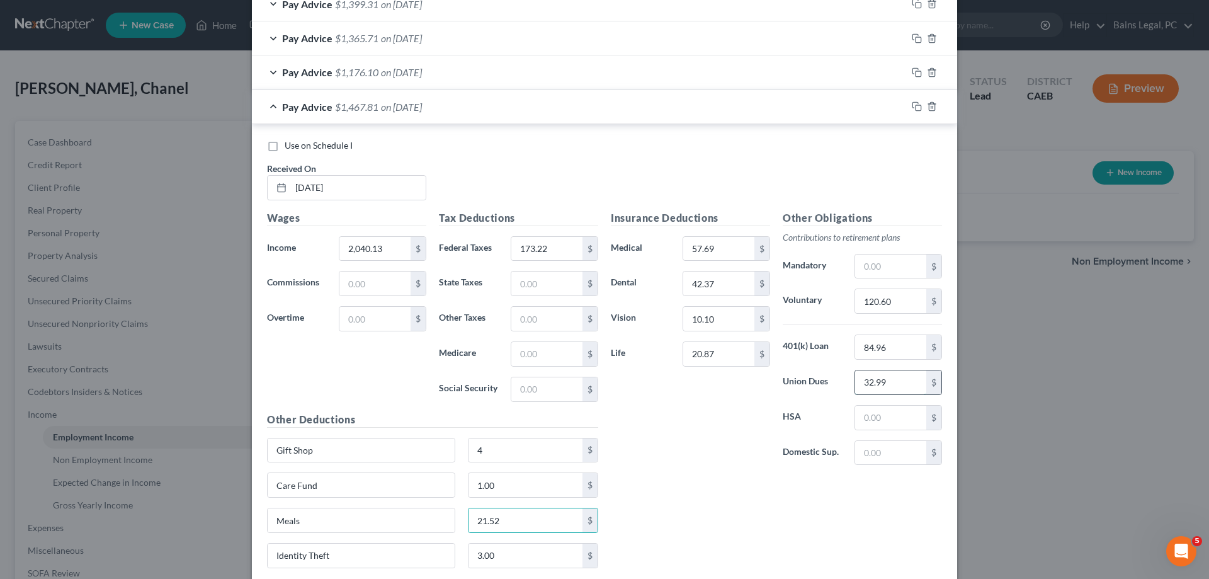
click at [903, 381] on input "32.99" at bounding box center [890, 382] width 71 height 24
click at [915, 106] on icon "button" at bounding box center [917, 106] width 10 height 10
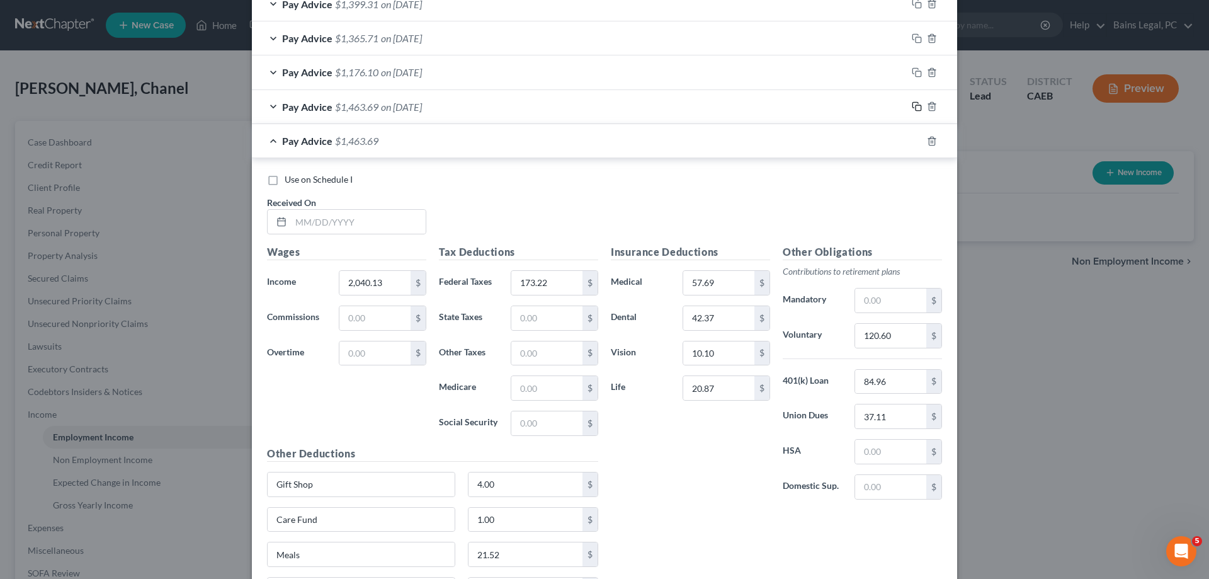
scroll to position [560, 0]
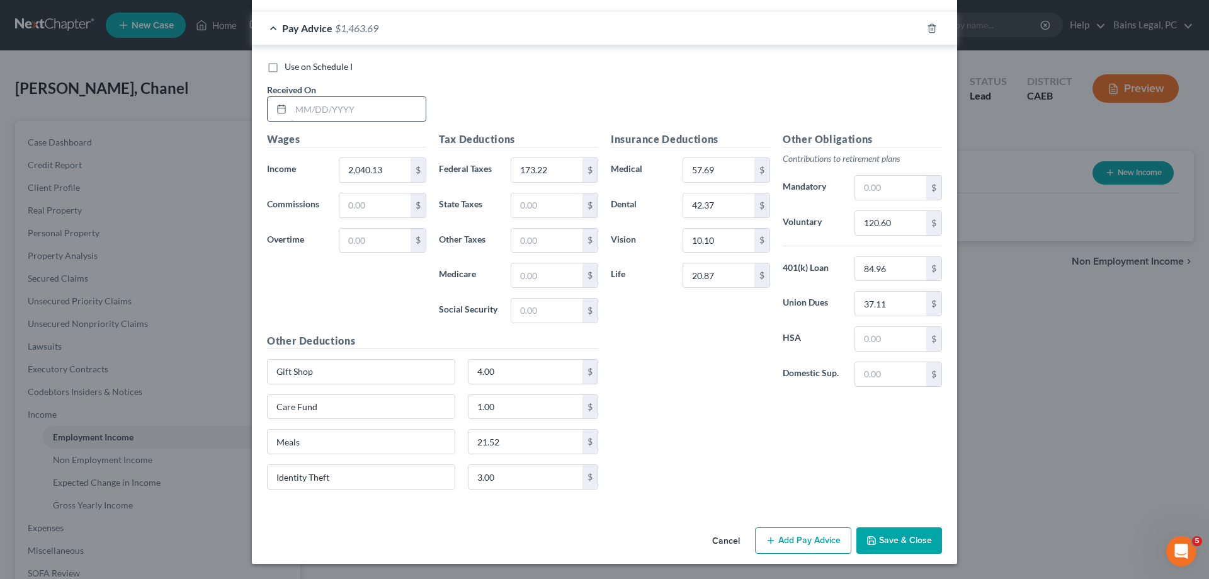
drag, startPoint x: 341, startPoint y: 105, endPoint x: 236, endPoint y: 122, distance: 107.2
click at [341, 105] on input "text" at bounding box center [358, 109] width 135 height 24
click at [557, 166] on input "173.22" at bounding box center [546, 170] width 71 height 24
click at [901, 224] on input "120.60" at bounding box center [890, 223] width 71 height 24
click at [909, 297] on input "30.2" at bounding box center [890, 304] width 71 height 24
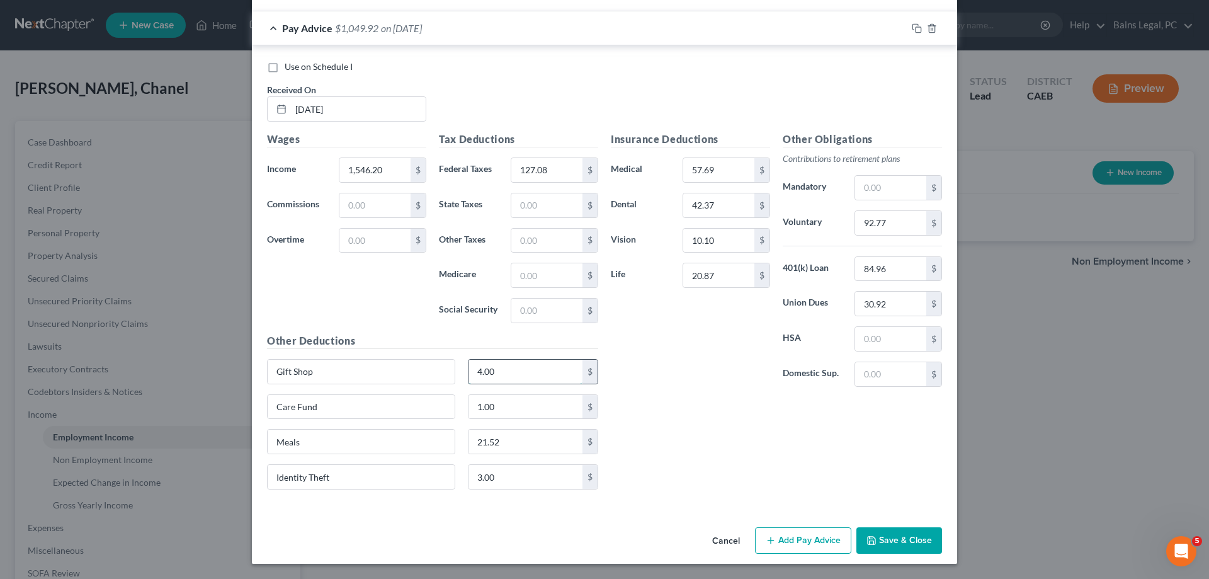
click at [545, 378] on input "4.00" at bounding box center [526, 372] width 115 height 24
click at [913, 27] on icon "button" at bounding box center [916, 27] width 6 height 6
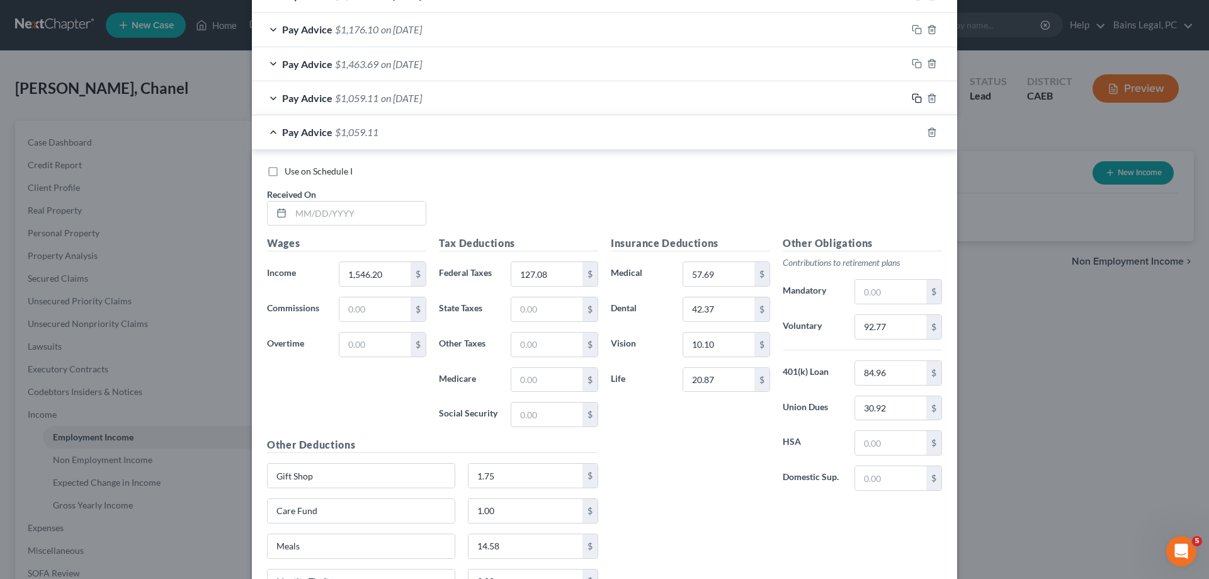
scroll to position [595, 0]
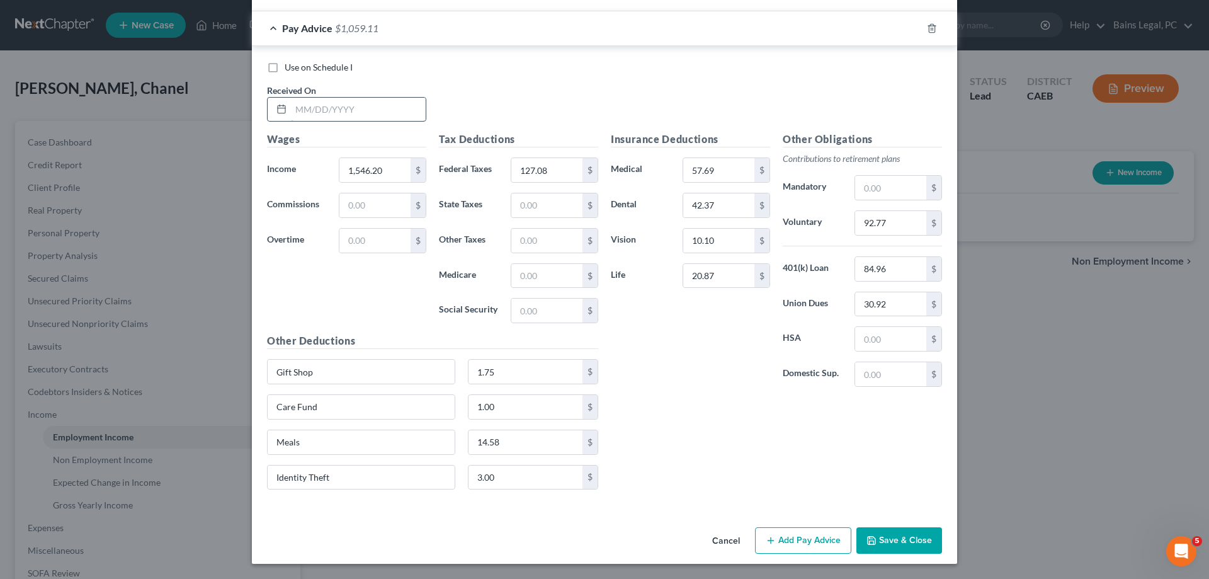
click at [348, 108] on input "text" at bounding box center [358, 110] width 135 height 24
click at [553, 173] on input "127.08" at bounding box center [546, 170] width 71 height 24
click at [905, 227] on input "92.77" at bounding box center [890, 223] width 71 height 24
click at [526, 360] on input "1.75" at bounding box center [526, 372] width 115 height 24
click at [551, 438] on input "14.58" at bounding box center [526, 442] width 115 height 24
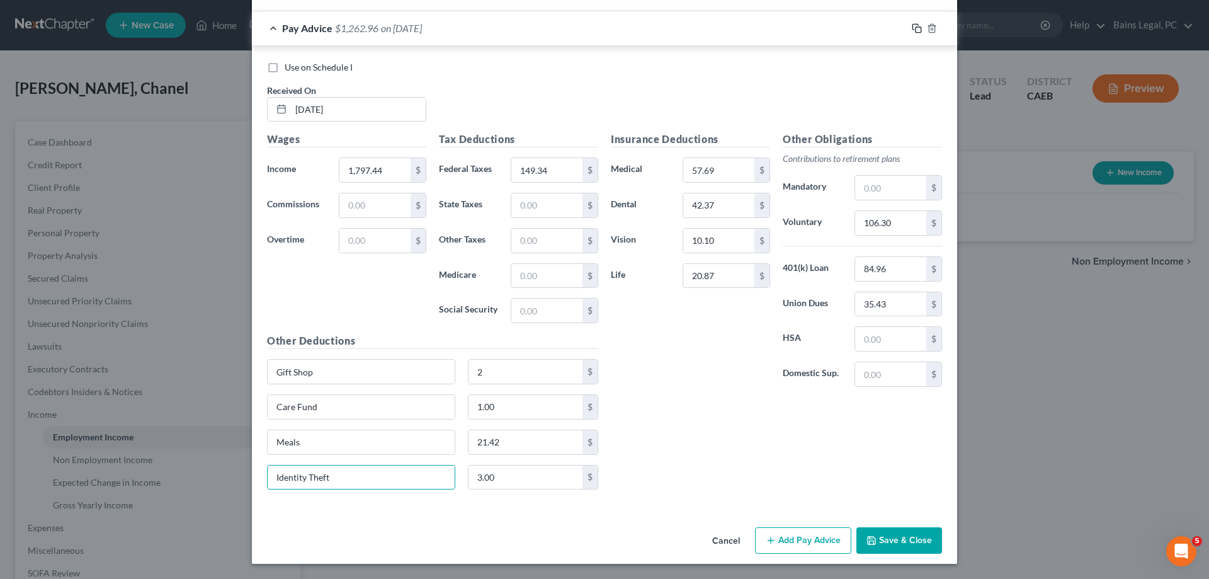
drag, startPoint x: 918, startPoint y: 26, endPoint x: 832, endPoint y: 103, distance: 115.1
click at [918, 26] on icon "button" at bounding box center [917, 28] width 10 height 10
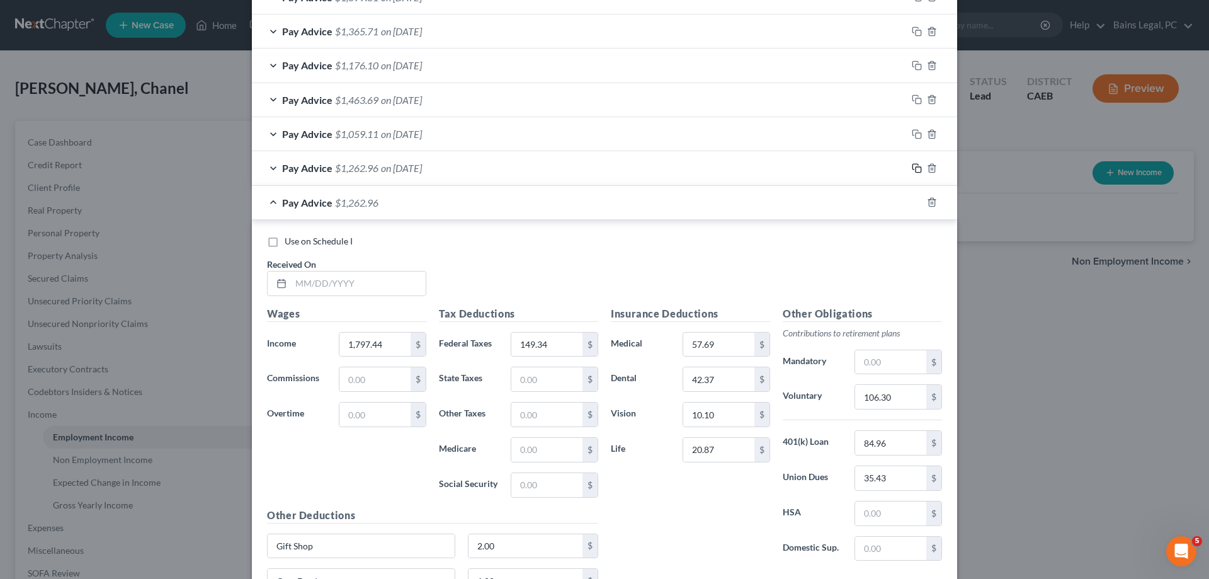
scroll to position [486, 0]
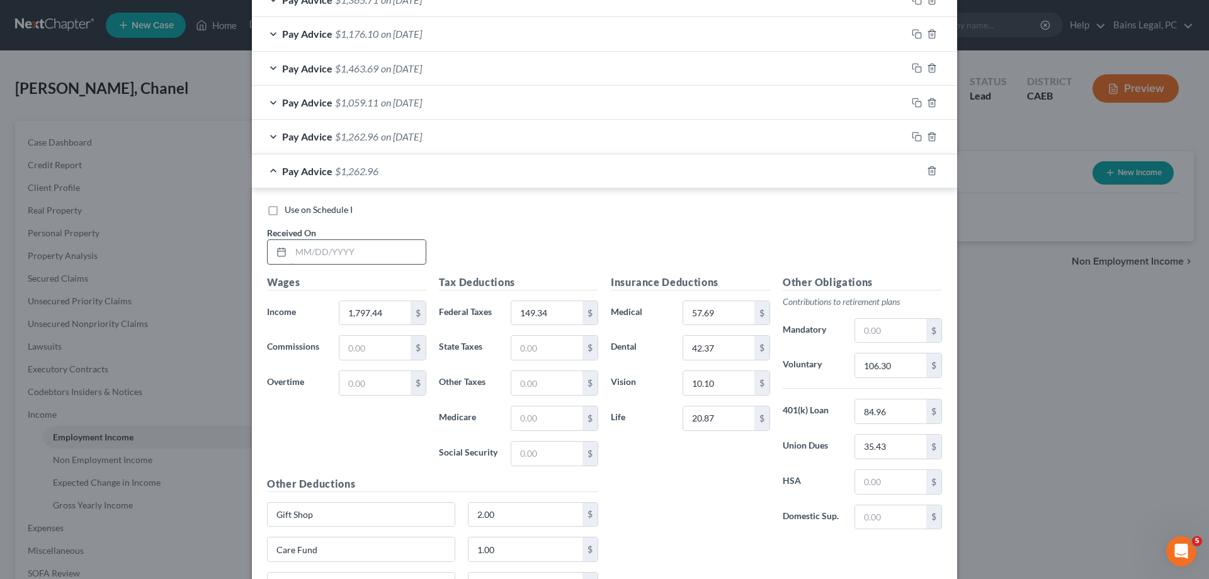
click at [350, 259] on input "text" at bounding box center [358, 252] width 135 height 24
click at [399, 305] on input "1" at bounding box center [374, 313] width 71 height 24
click at [550, 310] on input "149.34" at bounding box center [546, 313] width 71 height 24
click at [887, 368] on input "106.30" at bounding box center [890, 365] width 71 height 24
click at [904, 454] on input "37.21" at bounding box center [890, 447] width 71 height 24
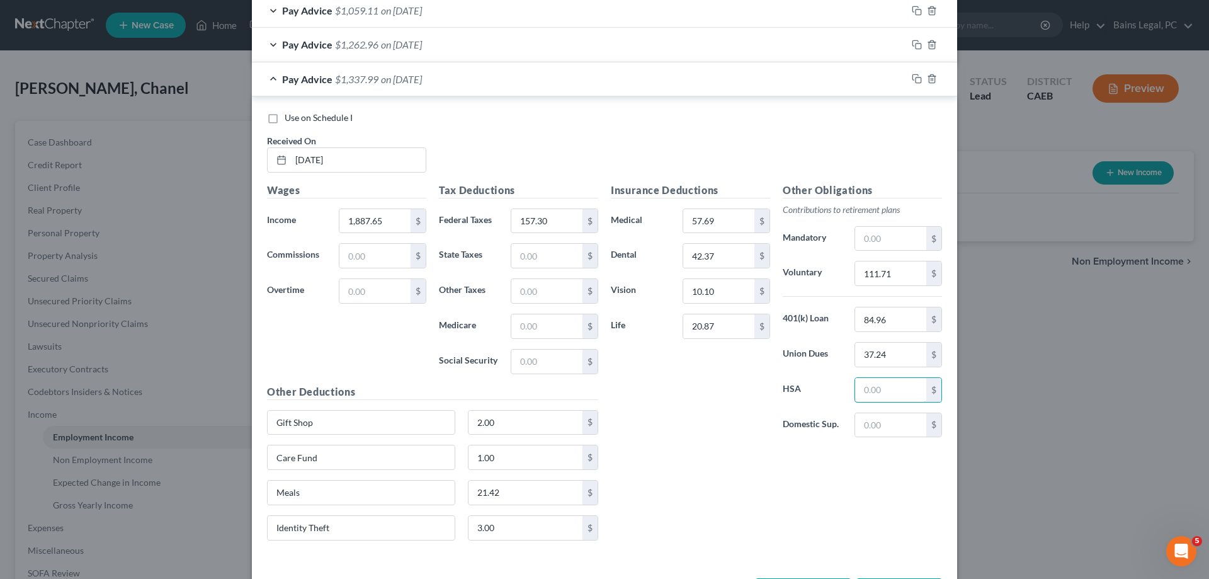
scroll to position [629, 0]
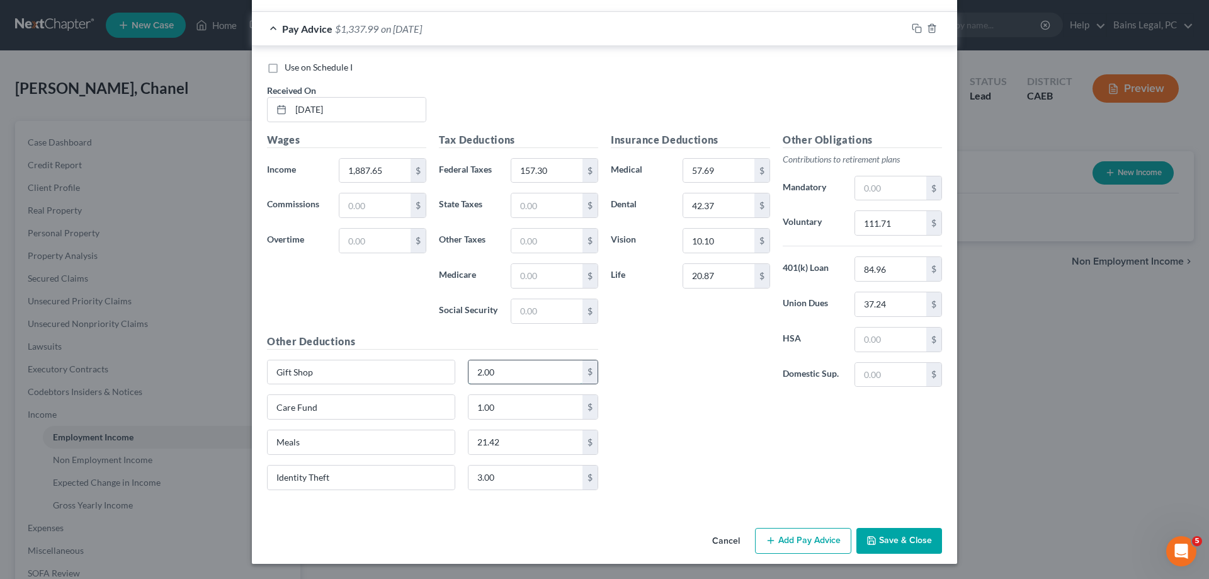
click at [528, 365] on input "2.00" at bounding box center [526, 372] width 115 height 24
click at [915, 29] on icon "button" at bounding box center [917, 28] width 10 height 10
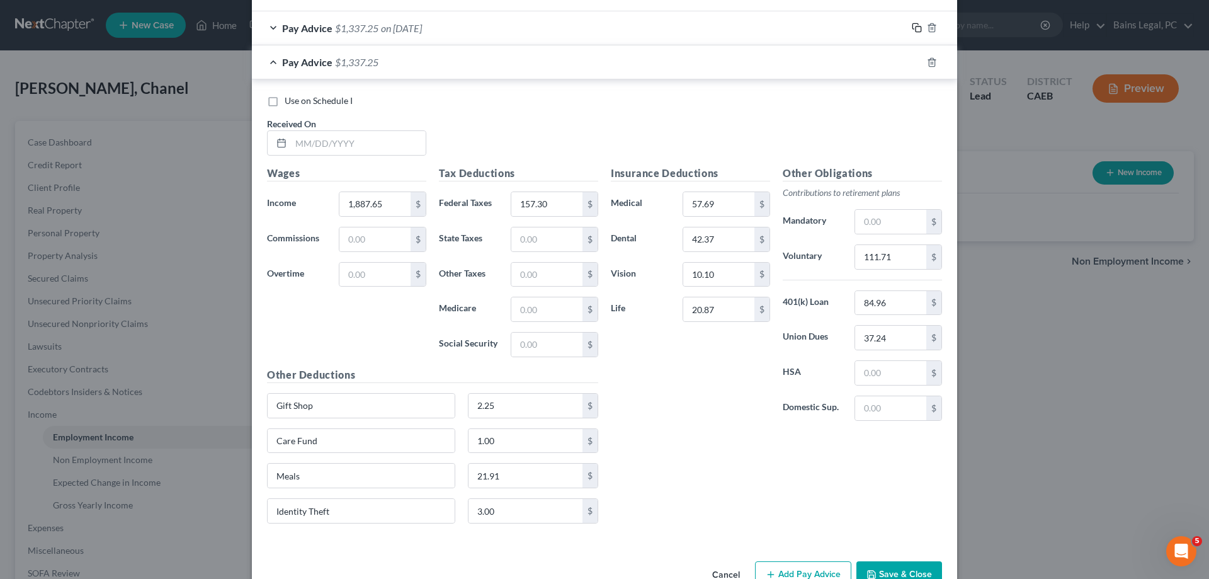
scroll to position [663, 0]
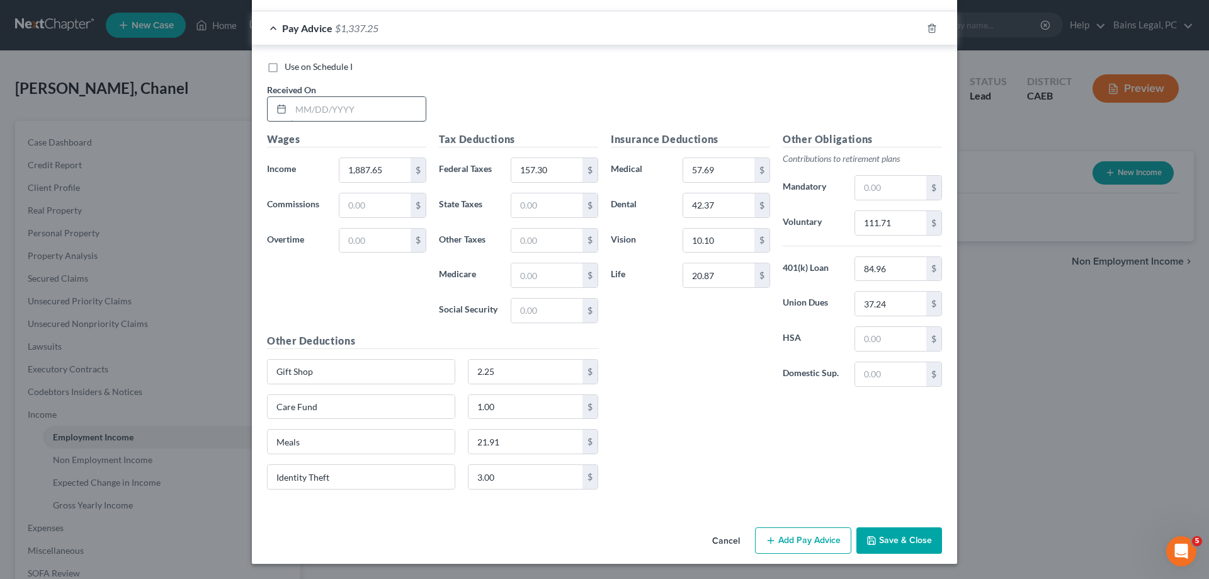
click at [399, 113] on input "text" at bounding box center [358, 109] width 135 height 24
click at [554, 164] on input "157.30" at bounding box center [546, 170] width 71 height 24
click at [902, 227] on input "111.71" at bounding box center [890, 223] width 71 height 24
click at [918, 307] on input "37.24" at bounding box center [890, 304] width 71 height 24
click at [509, 370] on input "2.25" at bounding box center [526, 372] width 115 height 24
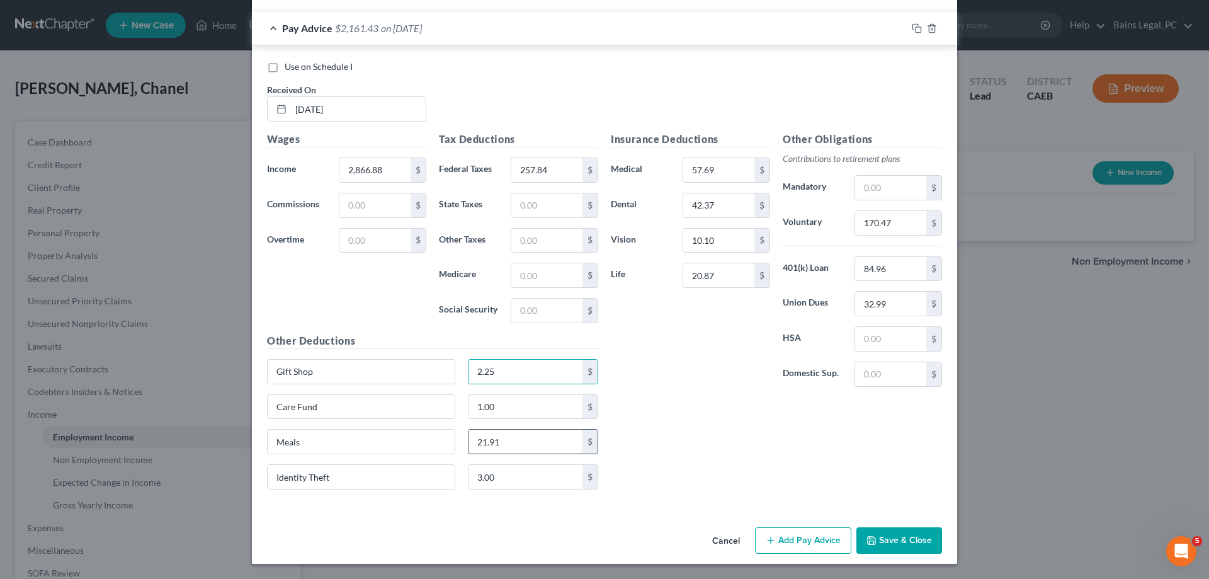
click at [525, 450] on input "21.91" at bounding box center [526, 442] width 115 height 24
click at [532, 174] on input "257.84" at bounding box center [546, 170] width 71 height 24
click at [916, 27] on rect "button" at bounding box center [919, 30] width 6 height 6
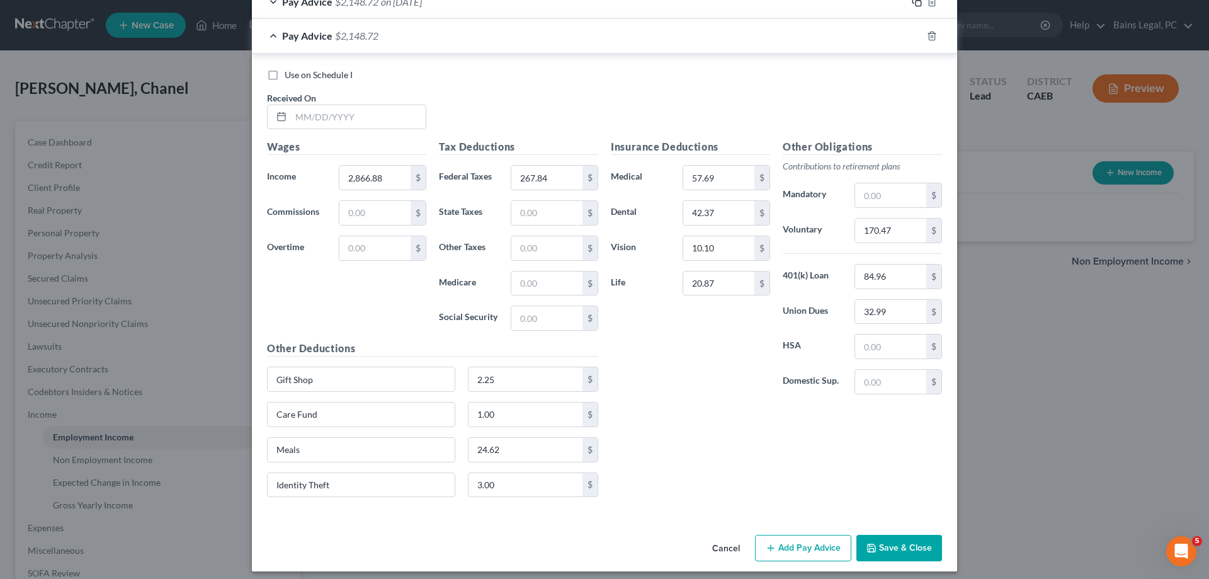
scroll to position [697, 0]
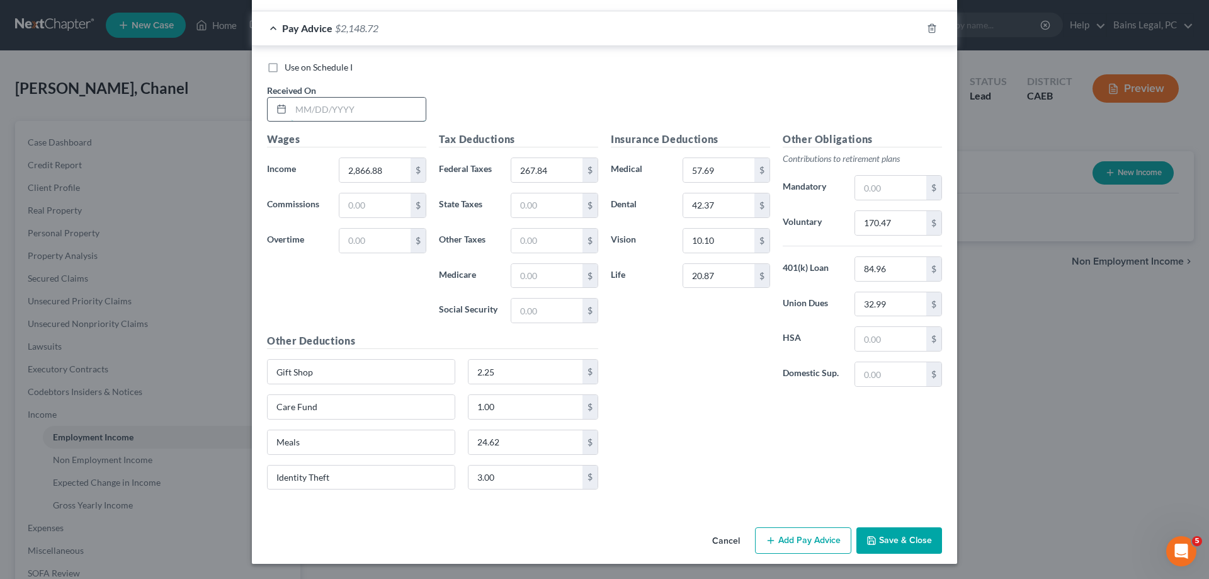
click at [355, 111] on input "text" at bounding box center [358, 110] width 135 height 24
click at [543, 168] on input "267.84" at bounding box center [546, 170] width 71 height 24
click at [907, 222] on input "170.47" at bounding box center [890, 223] width 71 height 24
click at [549, 367] on input "2.25" at bounding box center [526, 372] width 115 height 24
click at [532, 443] on input "24.62" at bounding box center [526, 442] width 115 height 24
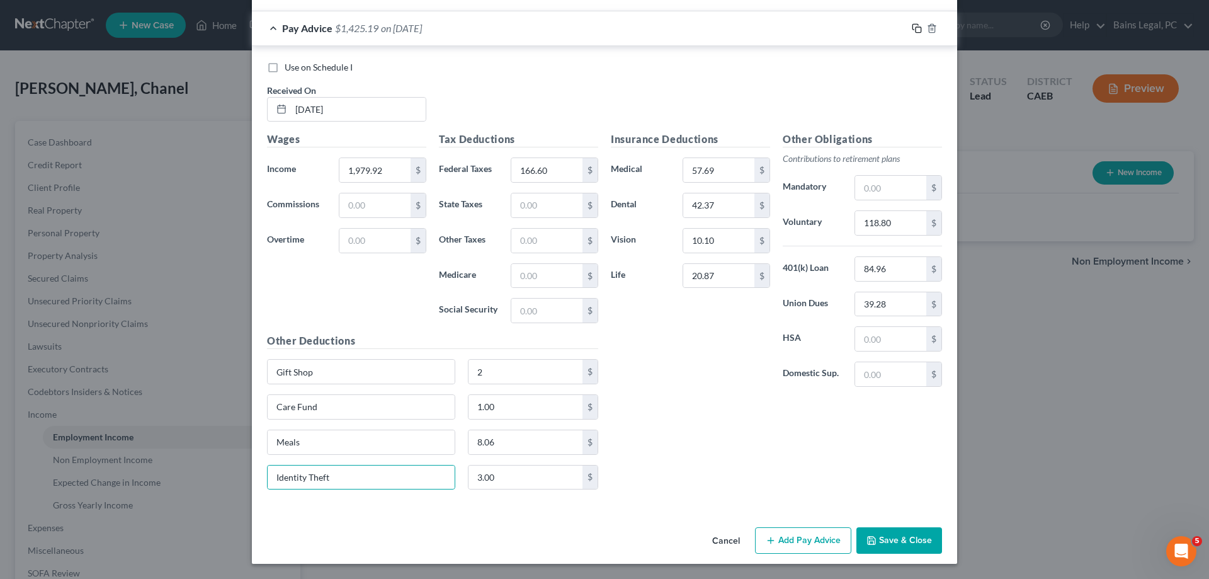
drag, startPoint x: 919, startPoint y: 31, endPoint x: 819, endPoint y: 100, distance: 121.2
click at [919, 30] on icon "button" at bounding box center [917, 28] width 10 height 10
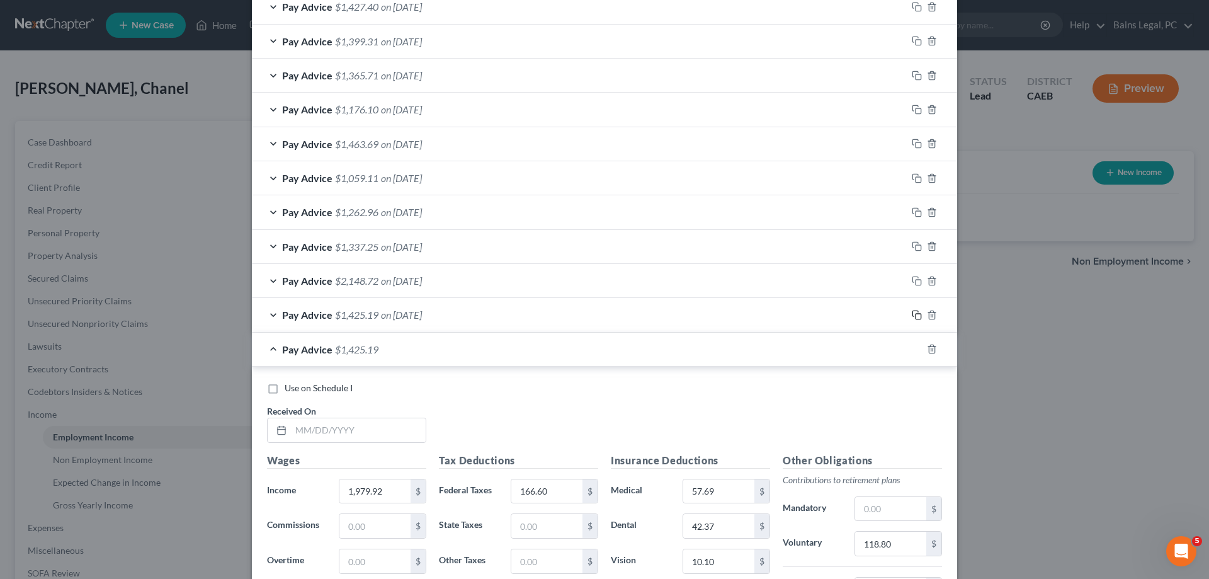
scroll to position [732, 0]
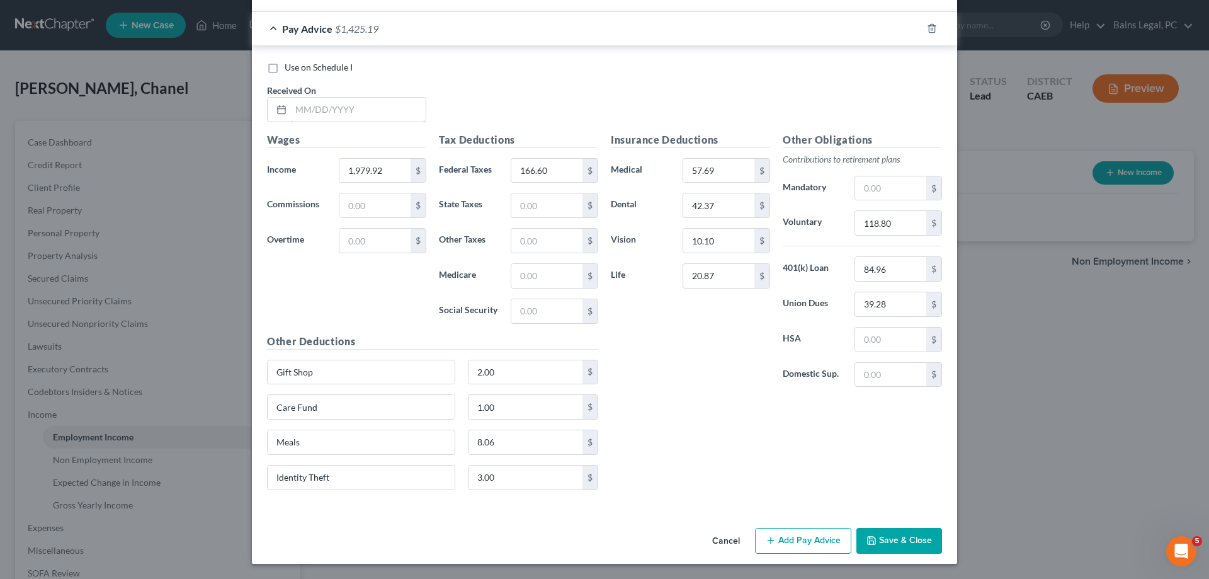
drag, startPoint x: 349, startPoint y: 117, endPoint x: 278, endPoint y: 130, distance: 71.8
click at [348, 117] on input "text" at bounding box center [358, 110] width 135 height 24
click at [547, 174] on input "166.60" at bounding box center [546, 171] width 71 height 24
click at [919, 223] on input "118.80" at bounding box center [890, 223] width 71 height 24
click at [898, 305] on input "39.28" at bounding box center [890, 304] width 71 height 24
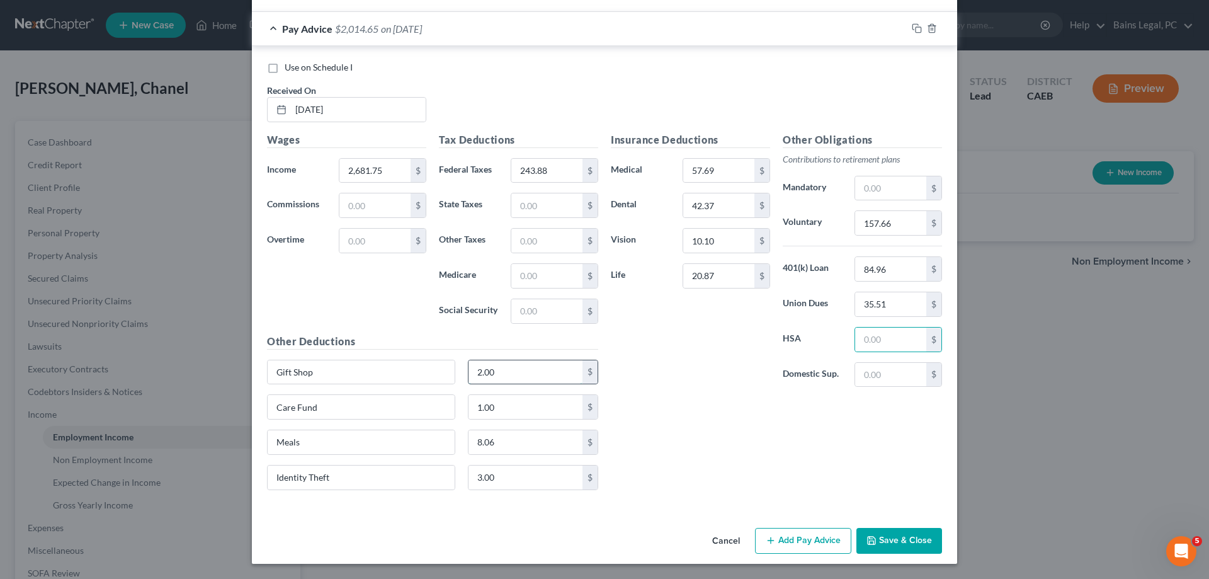
click at [496, 361] on input "2.00" at bounding box center [526, 372] width 115 height 24
click at [521, 447] on input "8.06" at bounding box center [526, 442] width 115 height 24
click at [919, 28] on icon "button" at bounding box center [917, 28] width 10 height 10
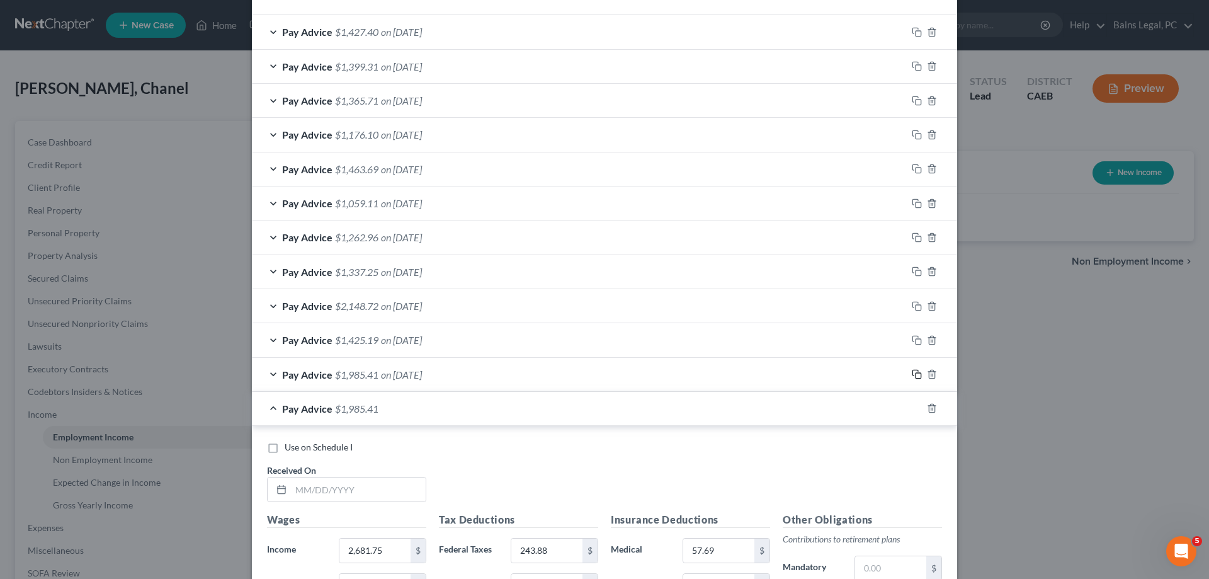
scroll to position [766, 0]
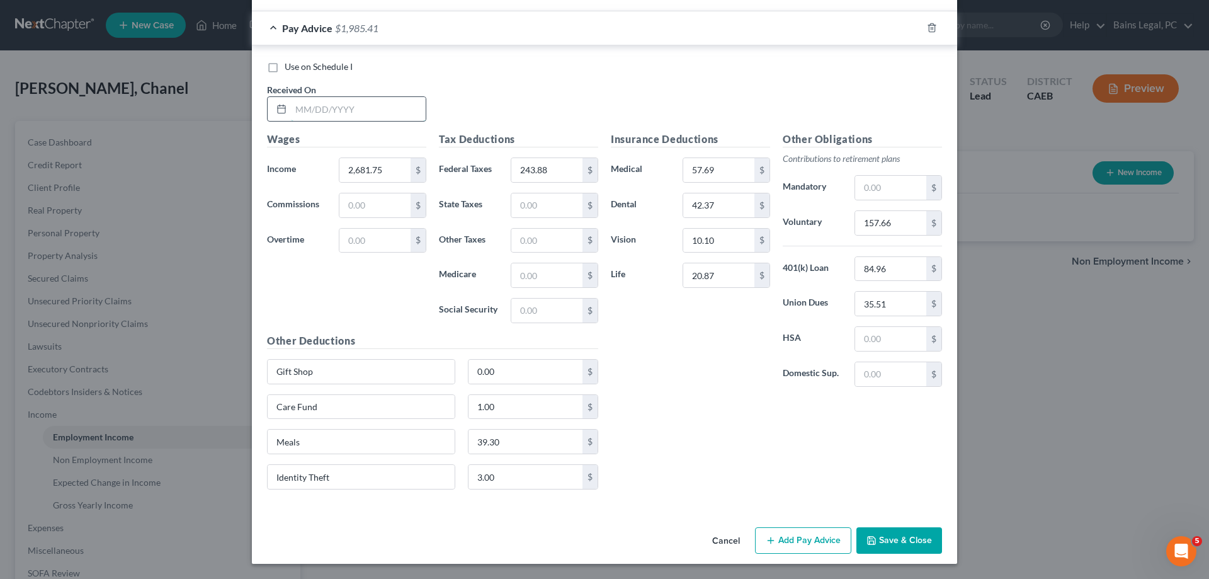
click at [414, 115] on input "text" at bounding box center [358, 109] width 135 height 24
click at [559, 170] on input "243.88" at bounding box center [546, 170] width 71 height 24
click at [906, 224] on input "157.66" at bounding box center [890, 223] width 71 height 24
click at [905, 306] on input "35.51" at bounding box center [890, 304] width 71 height 24
click at [511, 371] on input "0.00" at bounding box center [526, 372] width 115 height 24
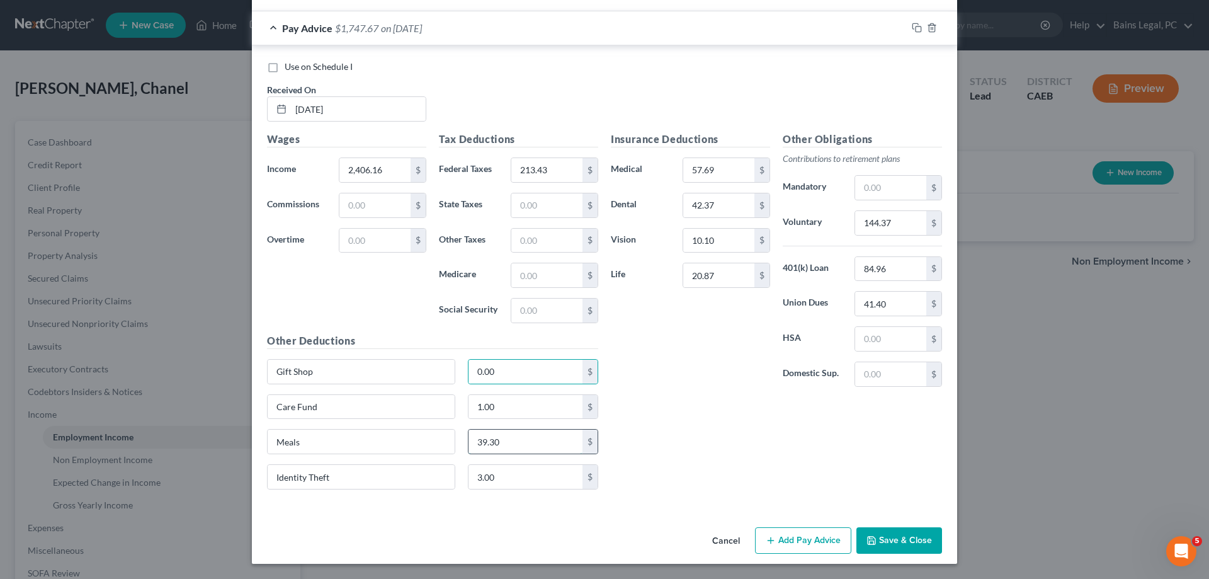
click at [508, 441] on input "39.30" at bounding box center [526, 442] width 115 height 24
drag, startPoint x: 545, startPoint y: 171, endPoint x: 567, endPoint y: 171, distance: 21.4
click at [567, 171] on input "213.43" at bounding box center [546, 170] width 71 height 24
click at [547, 201] on input "text" at bounding box center [546, 205] width 71 height 24
drag, startPoint x: 884, startPoint y: 540, endPoint x: 897, endPoint y: 531, distance: 16.4
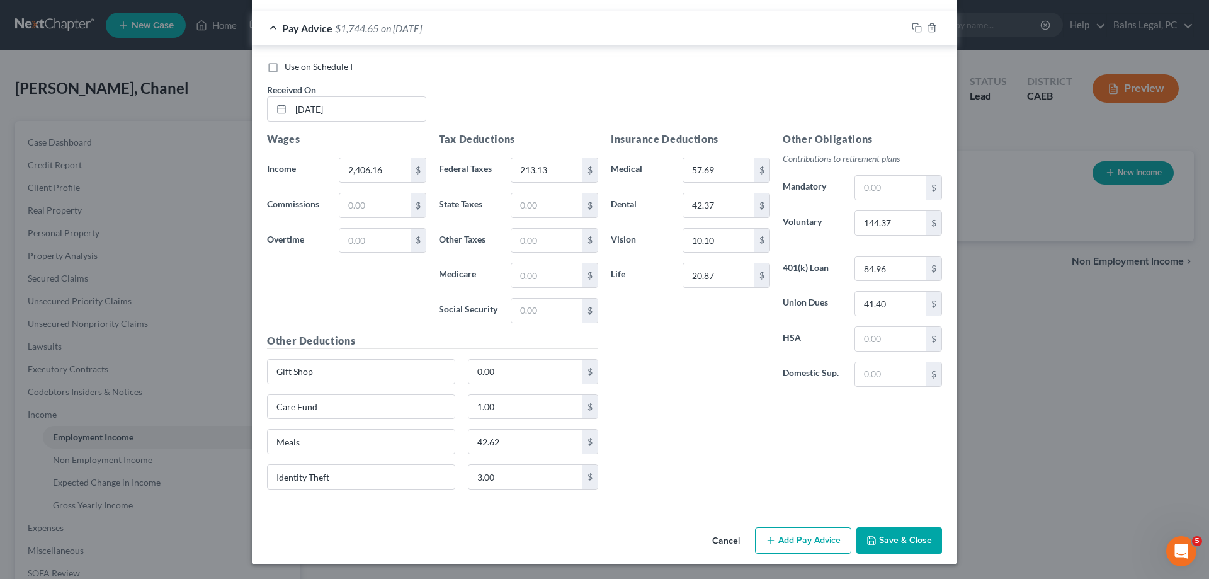
click at [884, 540] on button "Save & Close" at bounding box center [899, 540] width 86 height 26
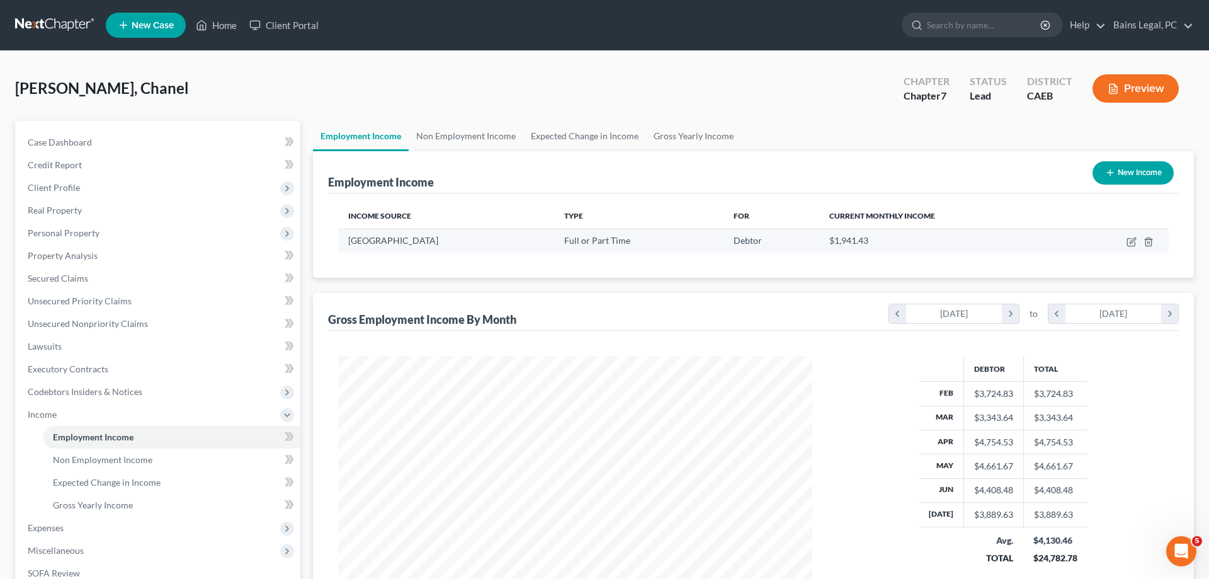
scroll to position [237, 499]
click at [1130, 242] on icon "button" at bounding box center [1132, 242] width 10 height 10
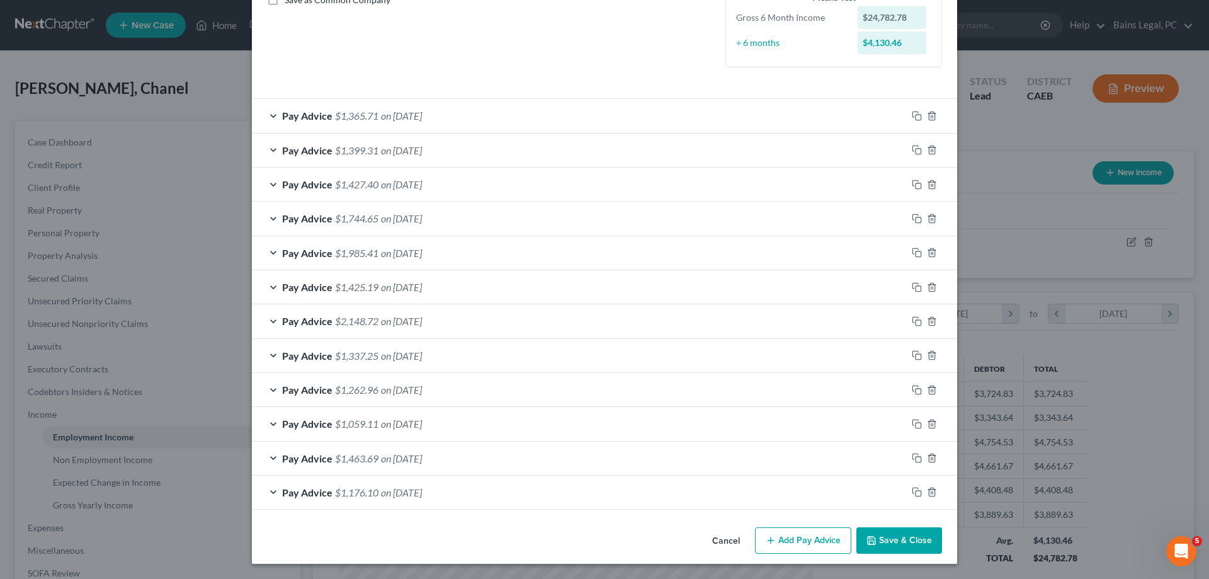
scroll to position [109, 0]
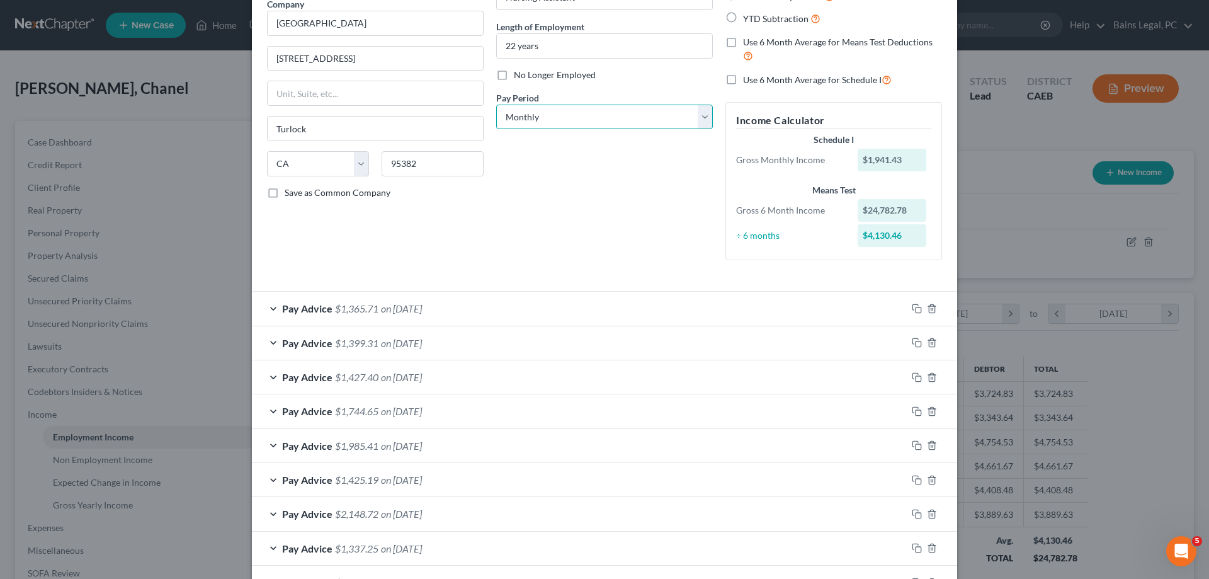
click at [496, 105] on select "Select Monthly Twice Monthly Every Other Week Weekly" at bounding box center [604, 117] width 217 height 25
click option "Every Other Week" at bounding box center [0, 0] width 0 height 0
click at [816, 76] on span "Use 6 Month Average for Schedule I" at bounding box center [812, 79] width 139 height 11
click at [756, 76] on input "Use 6 Month Average for Schedule I" at bounding box center [752, 76] width 8 height 8
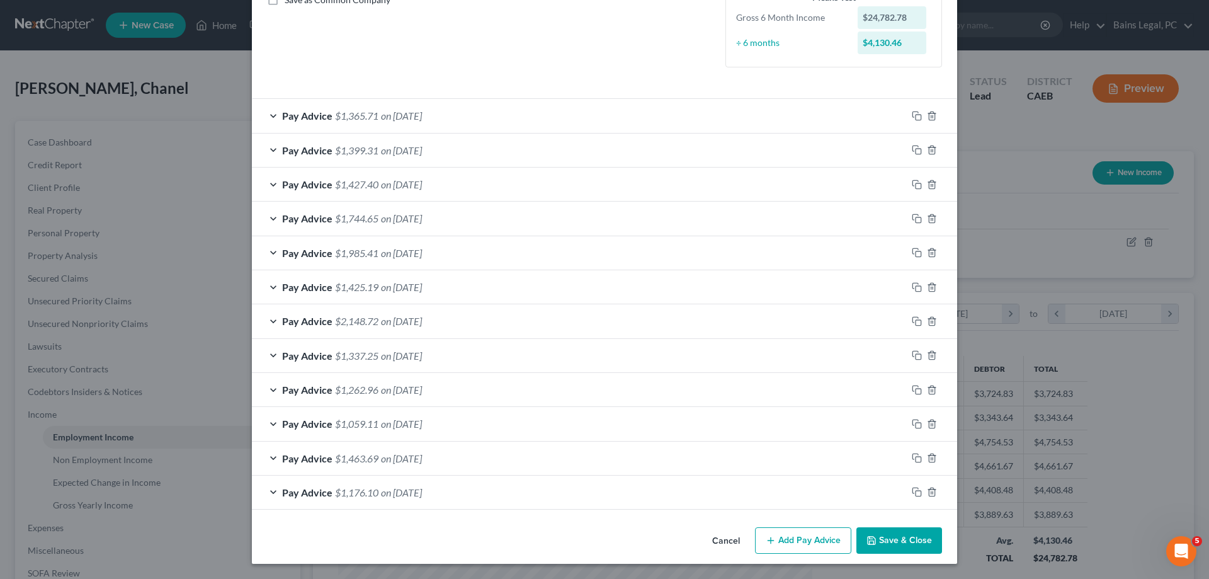
click at [887, 533] on button "Save & Close" at bounding box center [899, 540] width 86 height 26
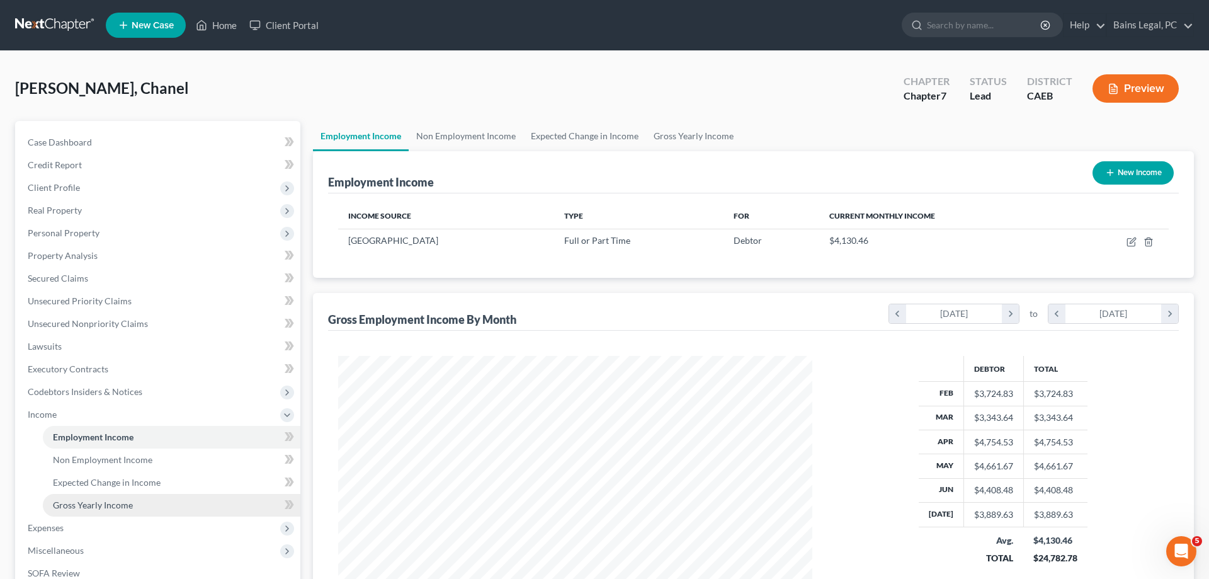
click at [103, 508] on span "Gross Yearly Income" at bounding box center [93, 504] width 80 height 11
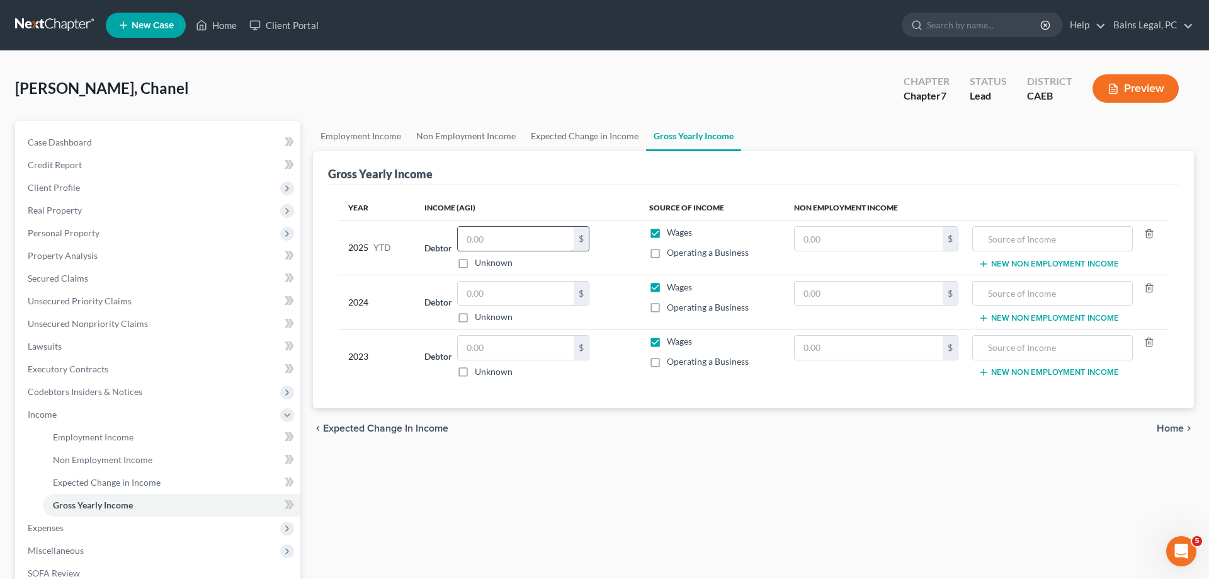
click at [542, 242] on input "text" at bounding box center [516, 239] width 116 height 24
click at [551, 246] on input "text" at bounding box center [516, 239] width 116 height 24
click at [545, 295] on input "text" at bounding box center [516, 294] width 116 height 24
click at [855, 297] on input "text" at bounding box center [869, 294] width 148 height 24
click at [1089, 295] on input "text" at bounding box center [1052, 294] width 147 height 24
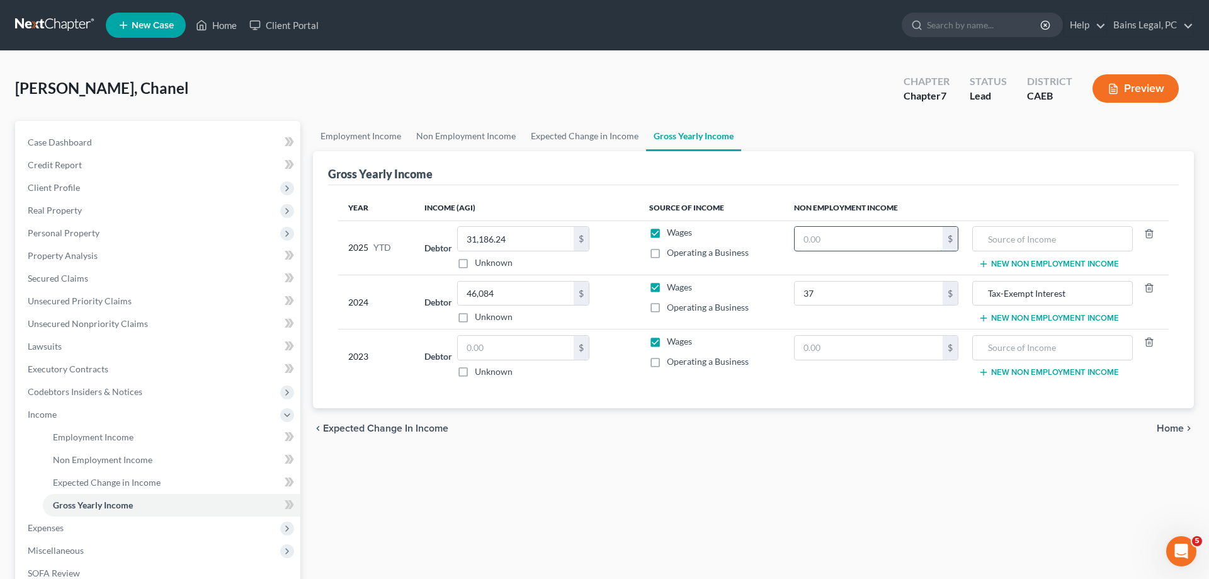
click at [862, 239] on input "text" at bounding box center [869, 239] width 148 height 24
click at [1095, 231] on input "text" at bounding box center [1052, 239] width 147 height 24
click at [1033, 266] on button "New Non Employment Income" at bounding box center [1049, 264] width 140 height 10
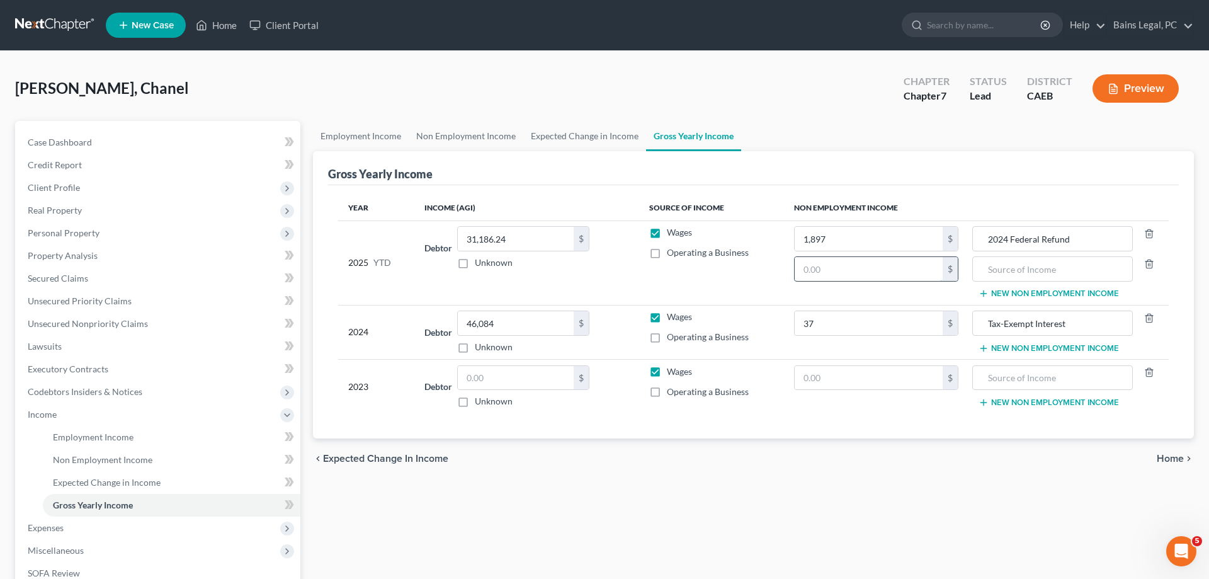
click at [873, 263] on input "text" at bounding box center [869, 269] width 148 height 24
click at [1025, 265] on input "text" at bounding box center [1052, 269] width 147 height 24
click at [523, 371] on input "text" at bounding box center [516, 378] width 116 height 24
drag, startPoint x: 1064, startPoint y: 355, endPoint x: 1011, endPoint y: 353, distance: 52.9
click at [1064, 354] on td "Tax-Exempt Interest New Non Employment Income" at bounding box center [1069, 332] width 200 height 54
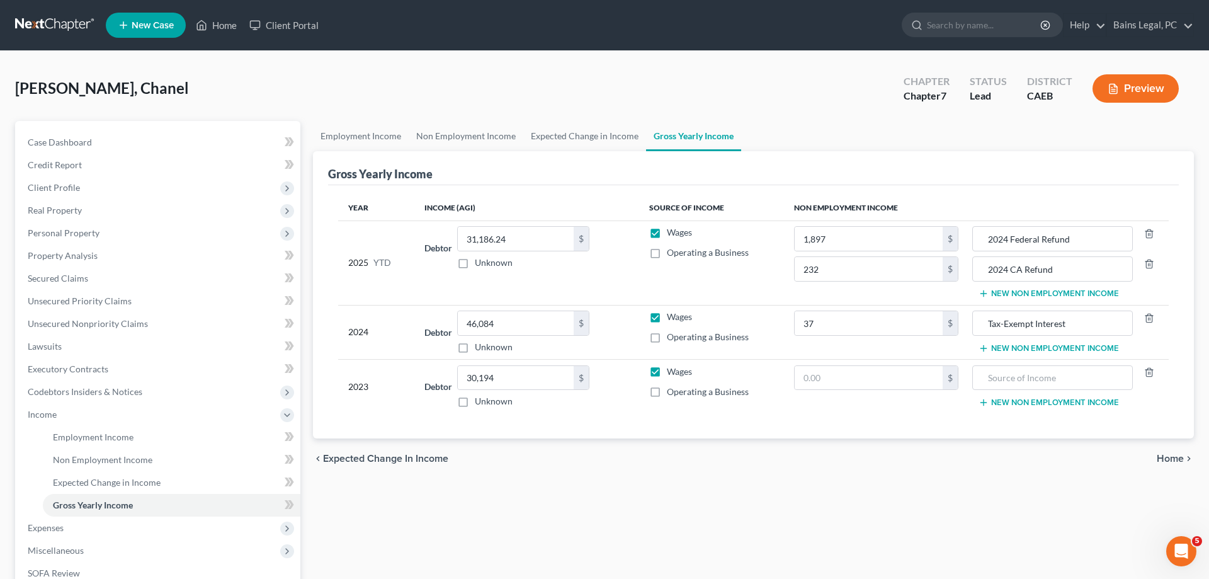
drag, startPoint x: 1020, startPoint y: 348, endPoint x: 965, endPoint y: 353, distance: 55.0
click at [1018, 350] on button "New Non Employment Income" at bounding box center [1049, 348] width 140 height 10
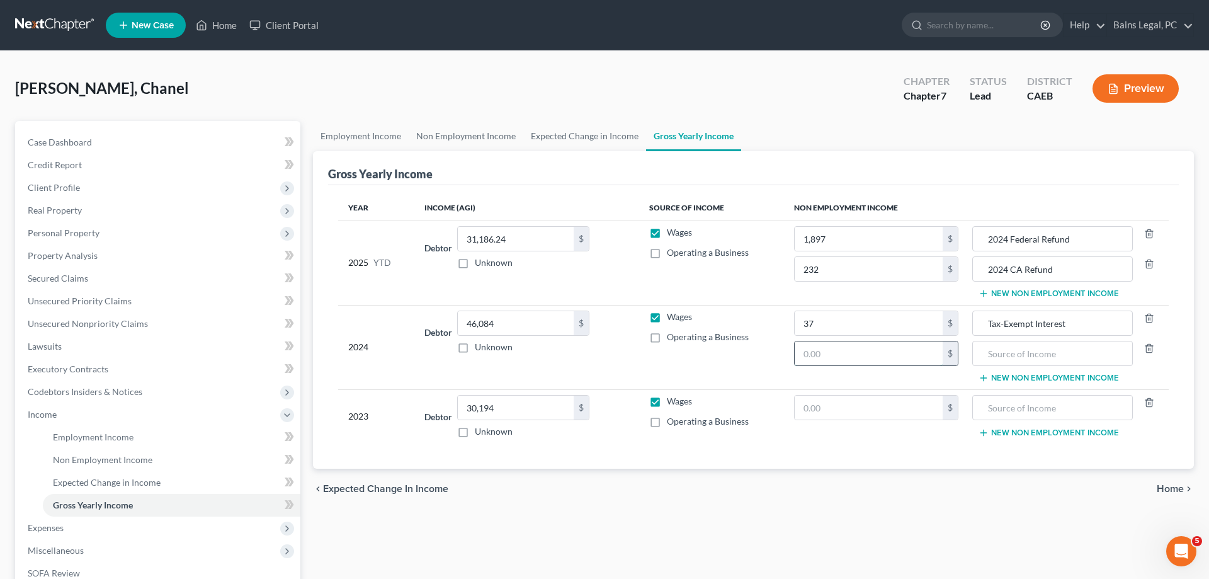
click at [873, 353] on input "text" at bounding box center [869, 353] width 148 height 24
click at [1083, 353] on input "text" at bounding box center [1052, 353] width 147 height 24
click at [858, 405] on input "text" at bounding box center [869, 407] width 148 height 24
click at [1042, 410] on input "text" at bounding box center [1052, 407] width 147 height 24
drag, startPoint x: 1004, startPoint y: 378, endPoint x: 897, endPoint y: 380, distance: 107.7
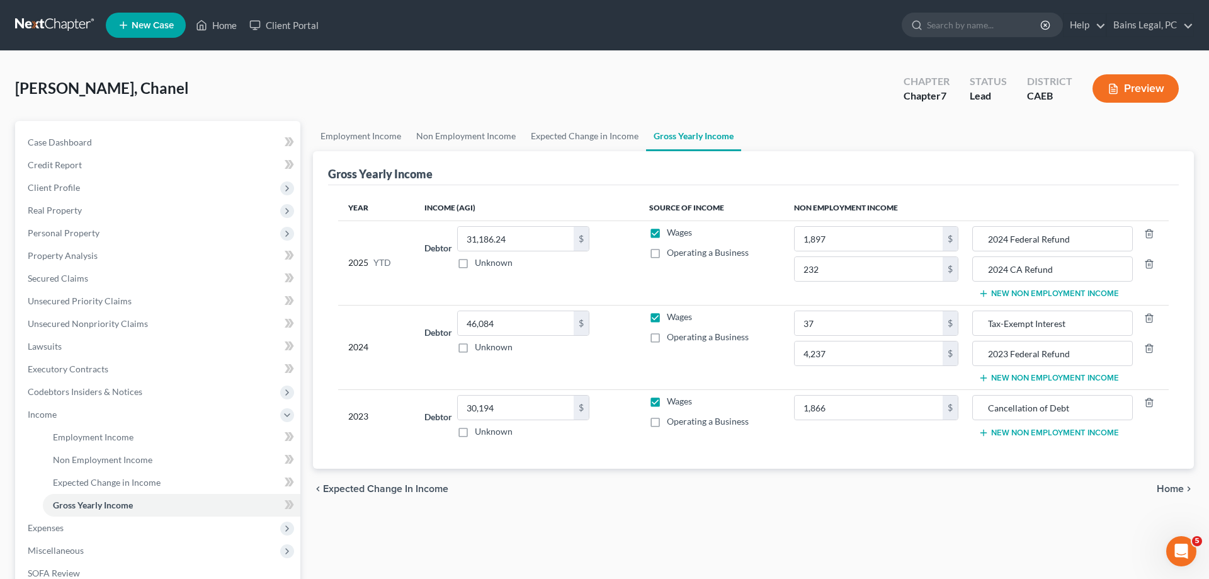
click at [1006, 378] on button "New Non Employment Income" at bounding box center [1049, 378] width 140 height 10
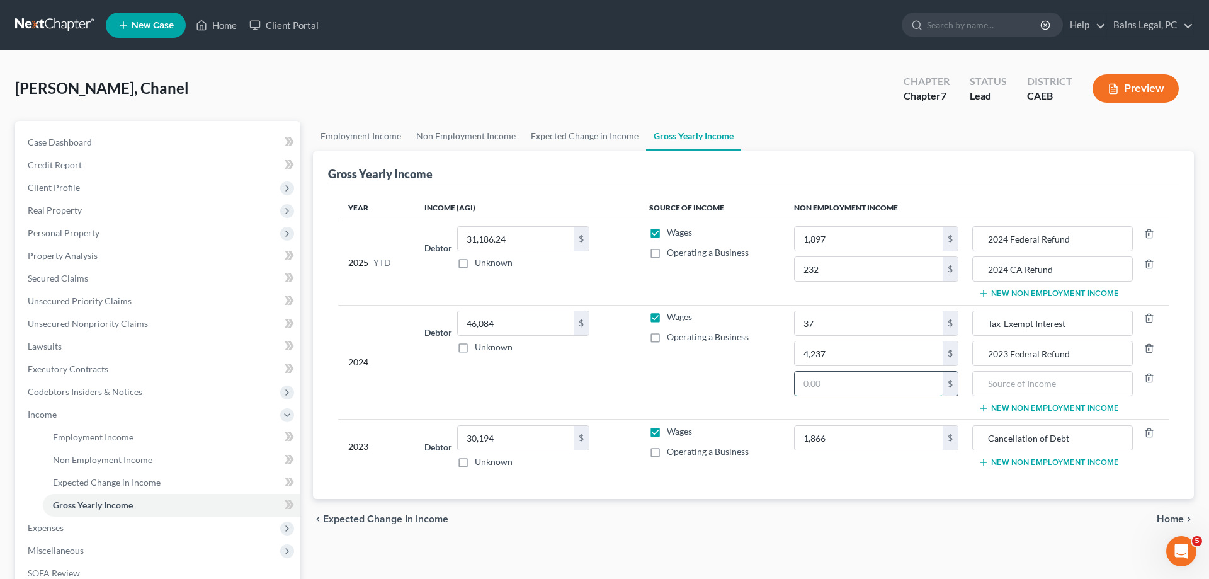
click at [889, 379] on input "text" at bounding box center [869, 384] width 148 height 24
click at [1044, 389] on input "text" at bounding box center [1052, 384] width 147 height 24
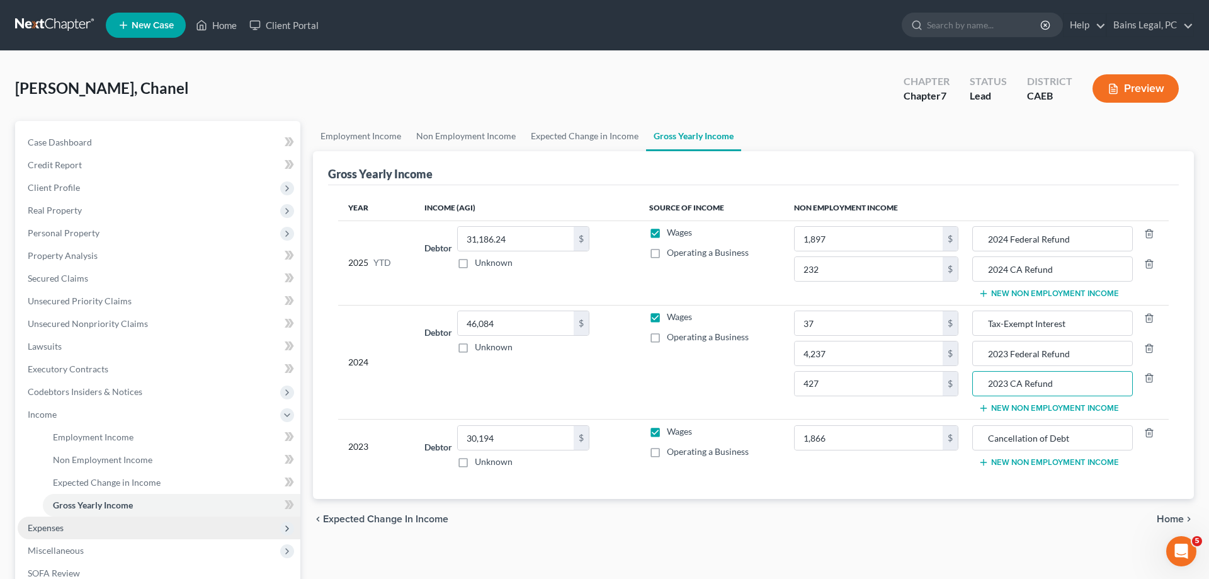
click at [77, 531] on span "Expenses" at bounding box center [159, 527] width 283 height 23
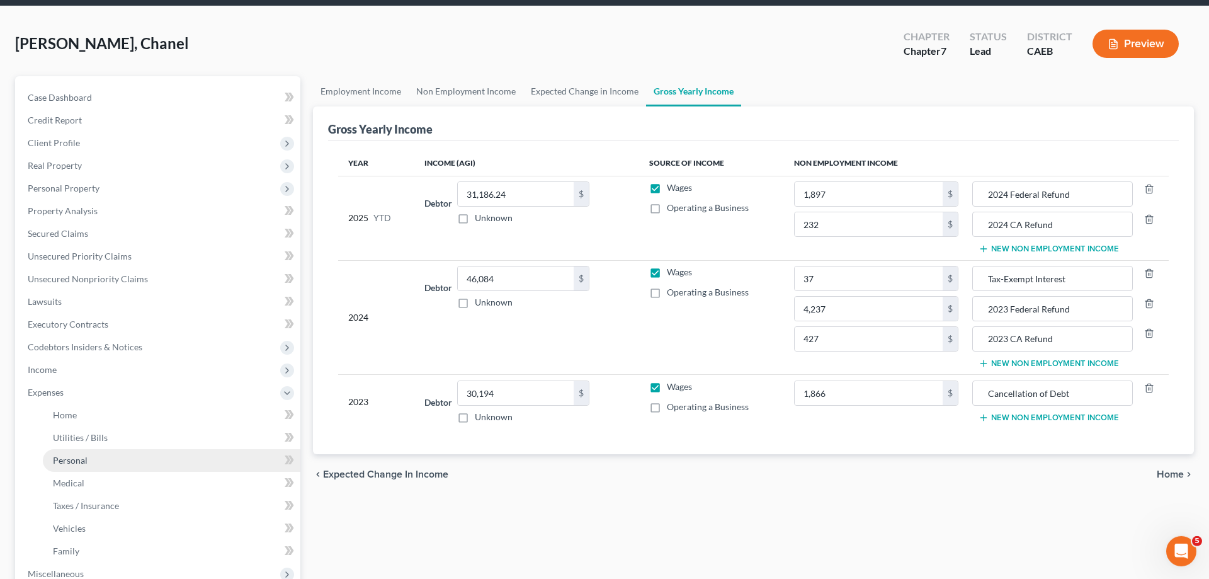
scroll to position [64, 0]
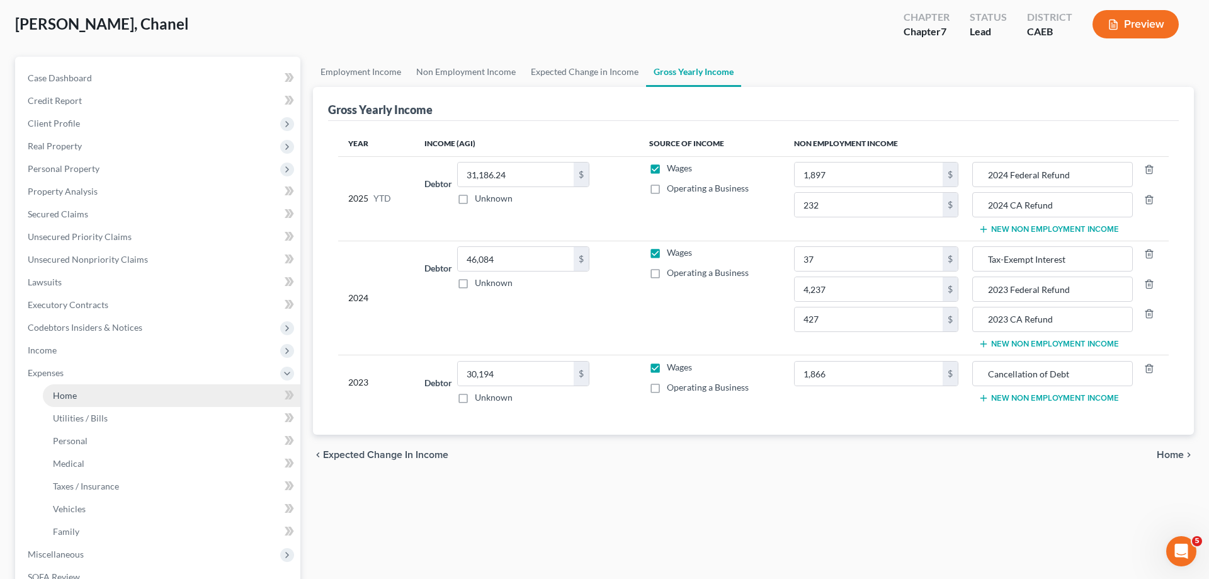
click at [117, 397] on link "Home" at bounding box center [172, 395] width 258 height 23
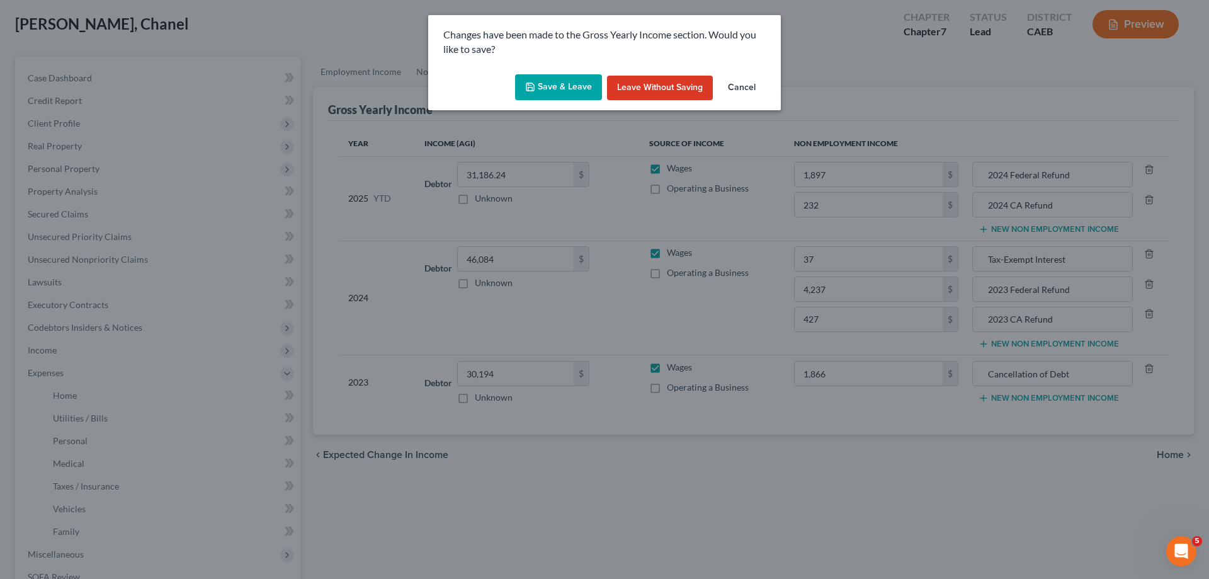
click at [551, 91] on button "Save & Leave" at bounding box center [558, 87] width 87 height 26
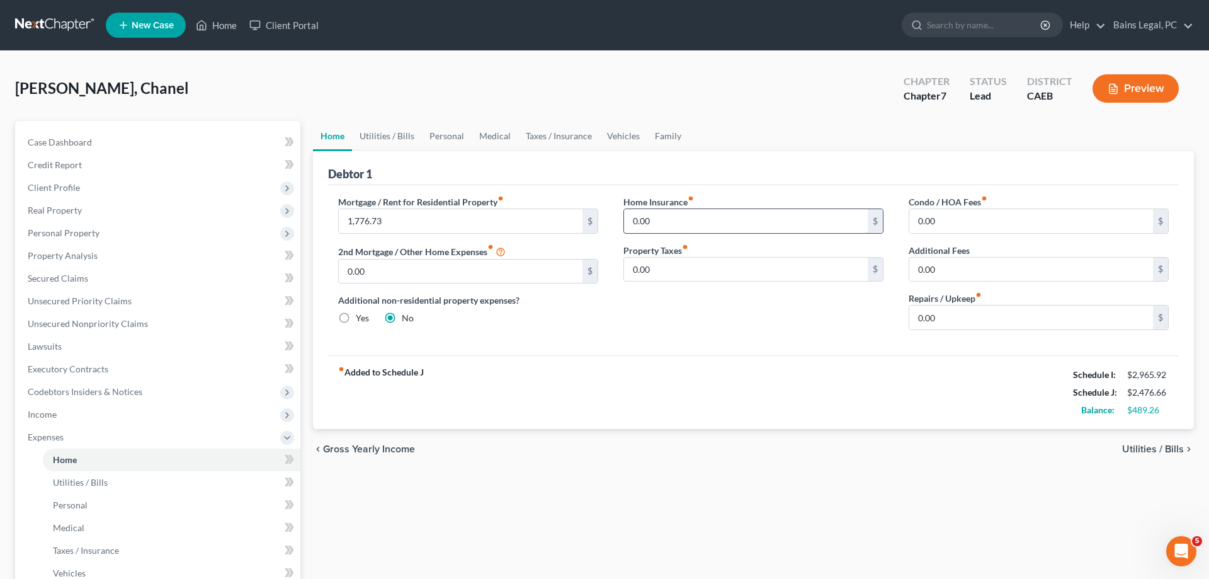
click at [714, 220] on input "0.00" at bounding box center [746, 221] width 244 height 24
click at [978, 315] on input "0.00" at bounding box center [1031, 317] width 244 height 24
click at [397, 131] on link "Utilities / Bills" at bounding box center [387, 136] width 70 height 30
type input "1,776.73"
type input "0.00"
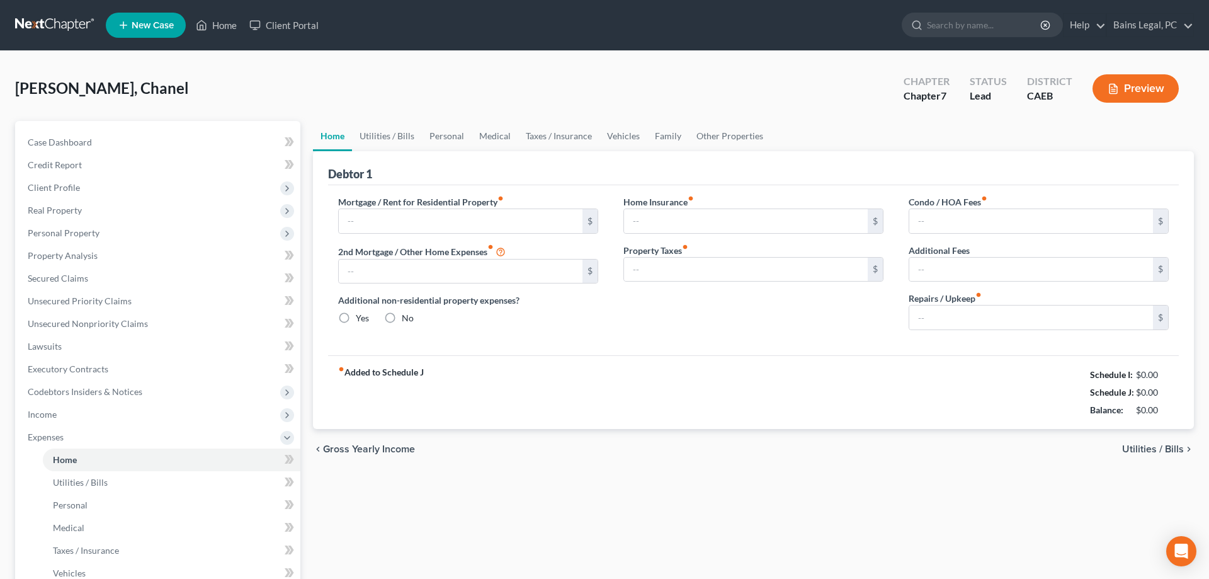
radio input "true"
type input "0.00"
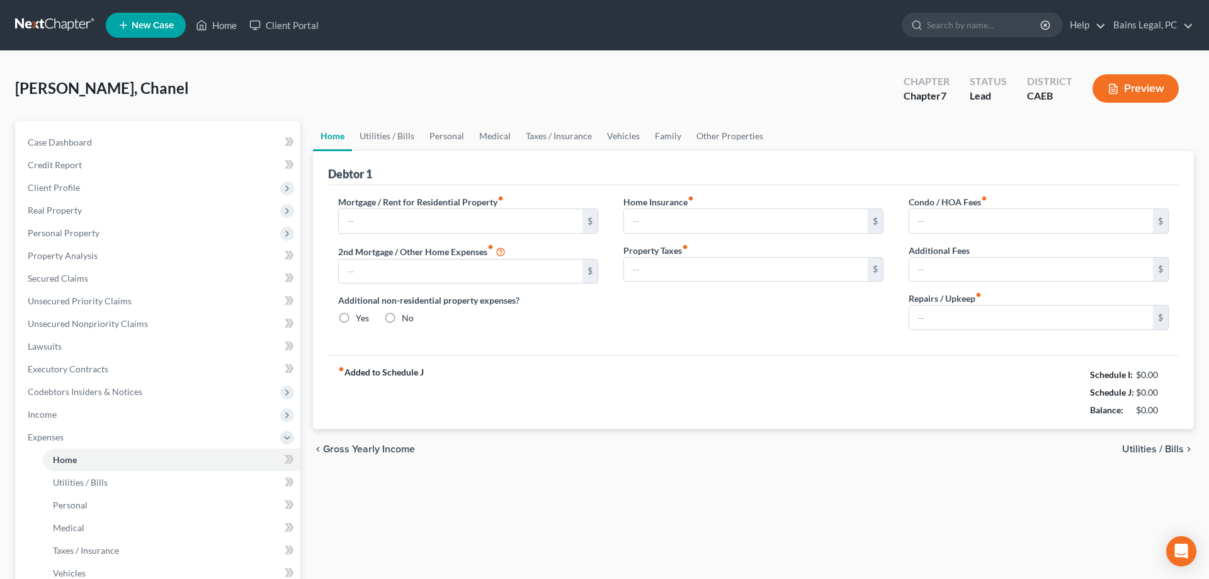
type input "0.00"
click at [686, 220] on input "0.00" at bounding box center [746, 221] width 244 height 24
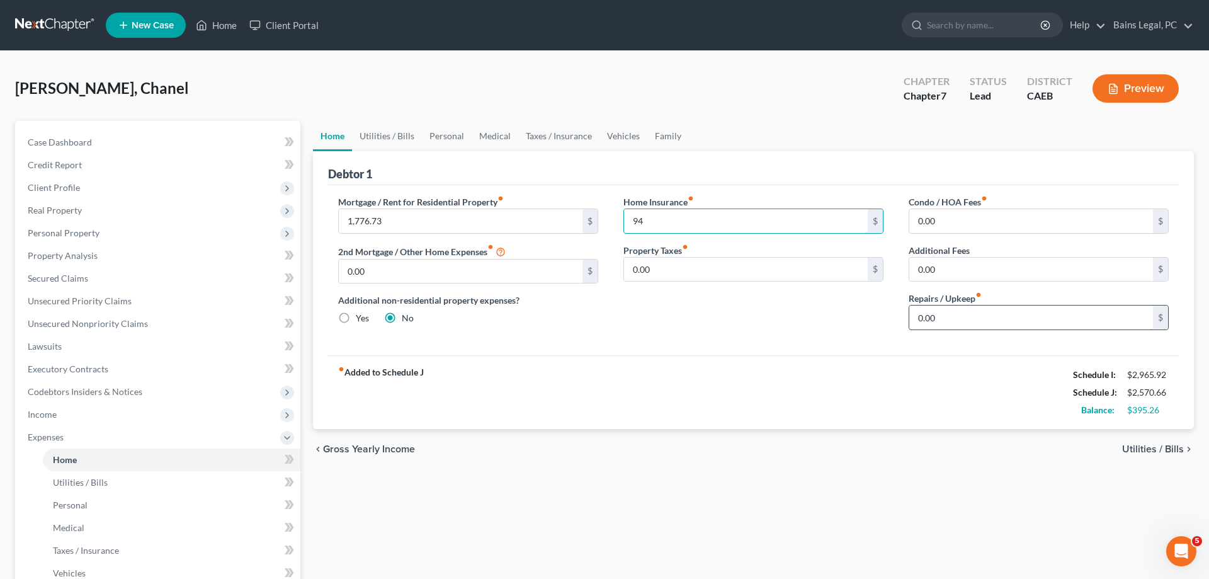
type input "94"
click at [945, 307] on input "0.00" at bounding box center [1031, 317] width 244 height 24
type input "250"
click at [401, 139] on link "Utilities / Bills" at bounding box center [387, 136] width 70 height 30
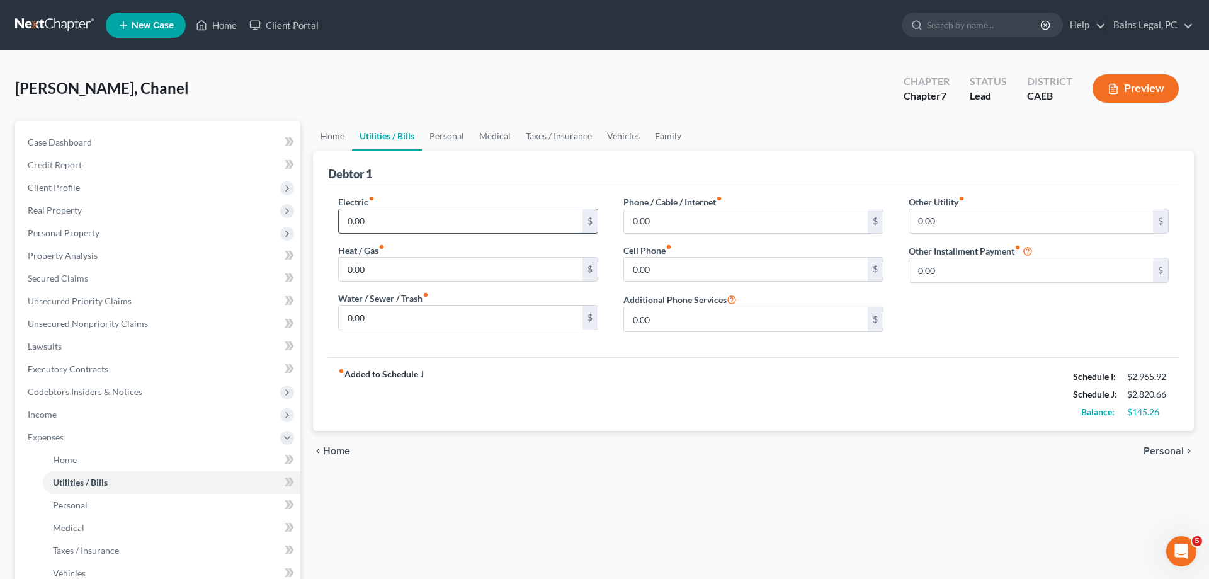
click at [424, 218] on input "0.00" at bounding box center [461, 221] width 244 height 24
type input "136"
type input "70.58"
type input "169.06"
type input "99"
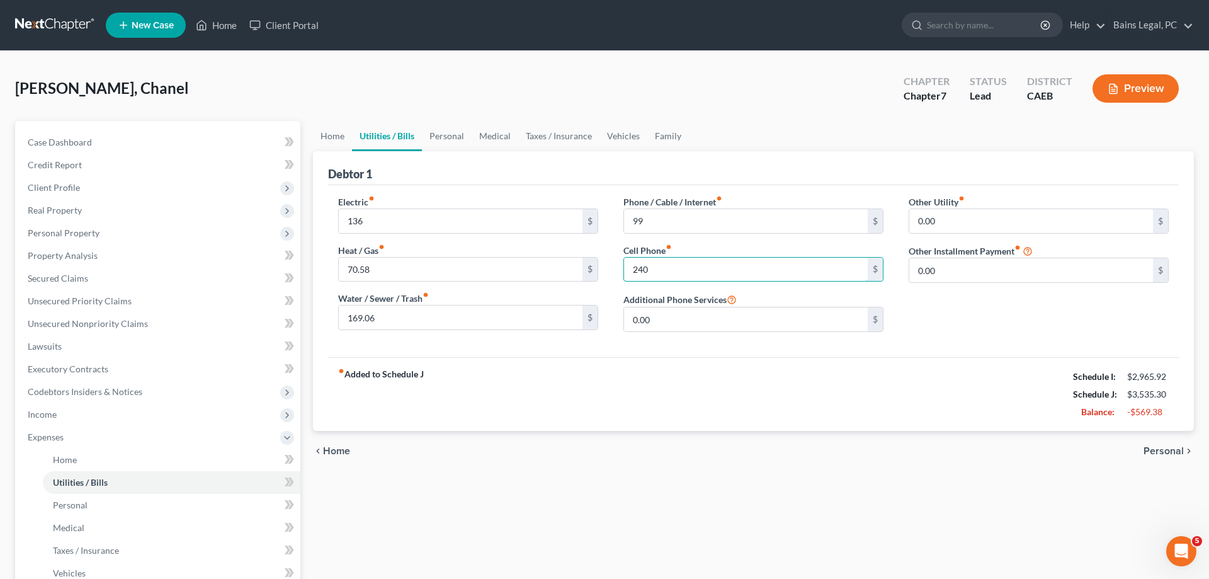
type input "240"
click at [435, 134] on link "Personal" at bounding box center [447, 136] width 50 height 30
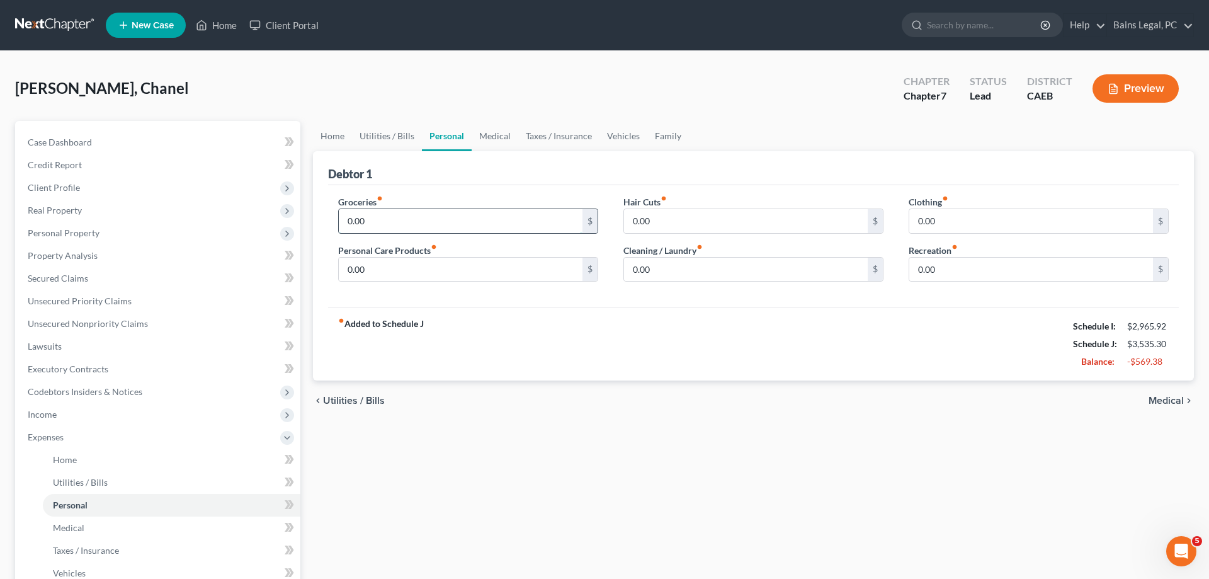
click at [430, 222] on input "0.00" at bounding box center [461, 221] width 244 height 24
type input "250"
type input "200"
drag, startPoint x: 494, startPoint y: 137, endPoint x: 491, endPoint y: 143, distance: 6.5
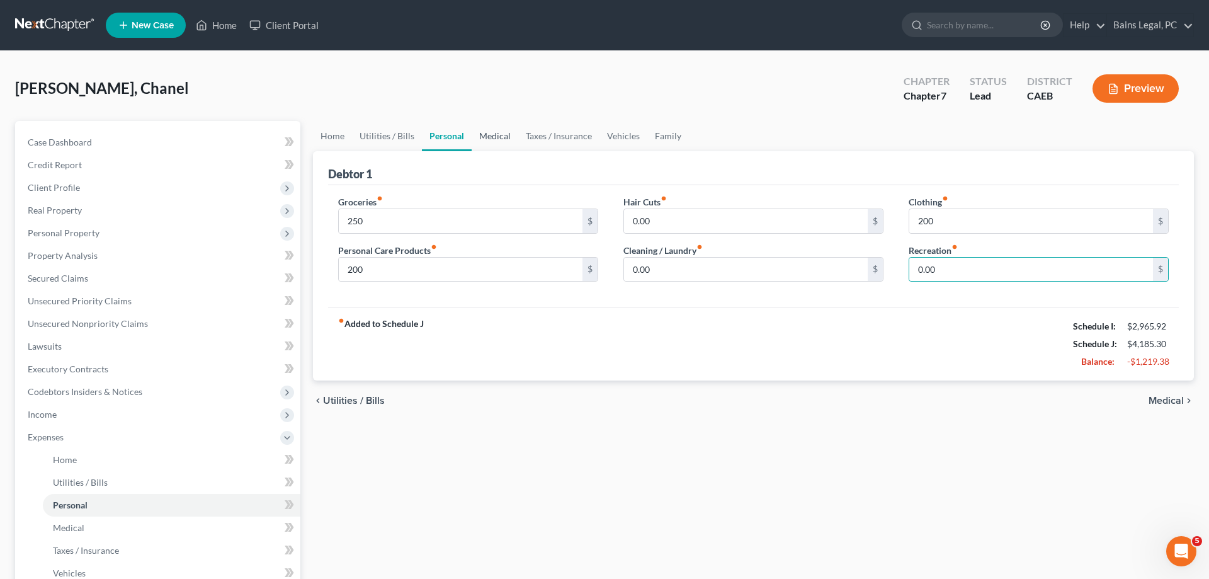
click at [494, 137] on link "Medical" at bounding box center [495, 136] width 47 height 30
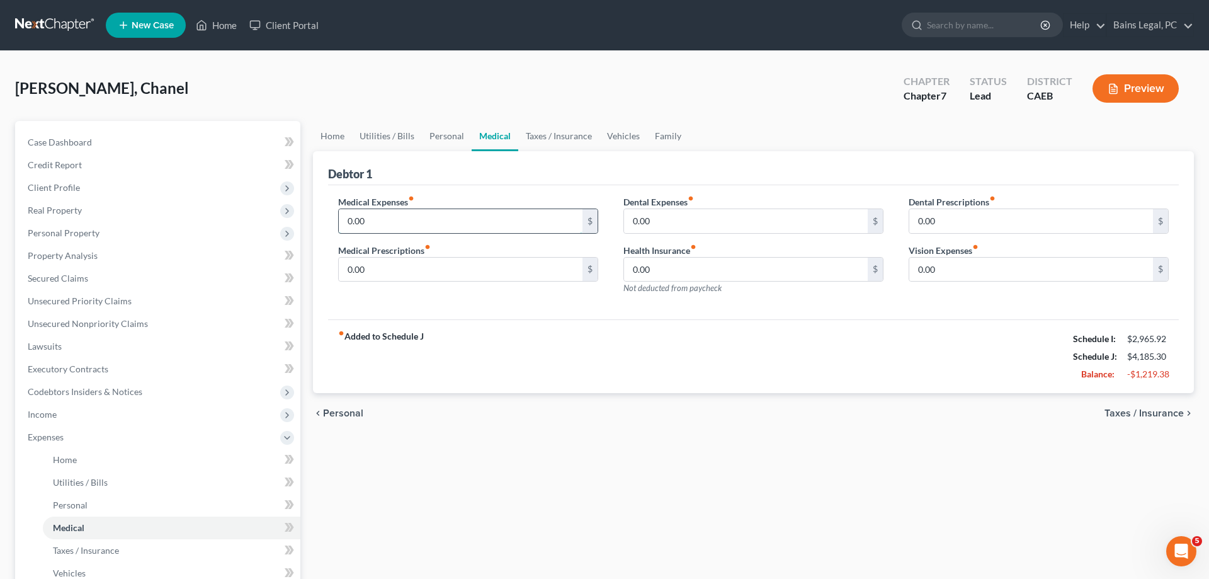
click at [440, 213] on input "0.00" at bounding box center [461, 221] width 244 height 24
type input "250"
click at [639, 138] on link "Vehicles" at bounding box center [624, 136] width 48 height 30
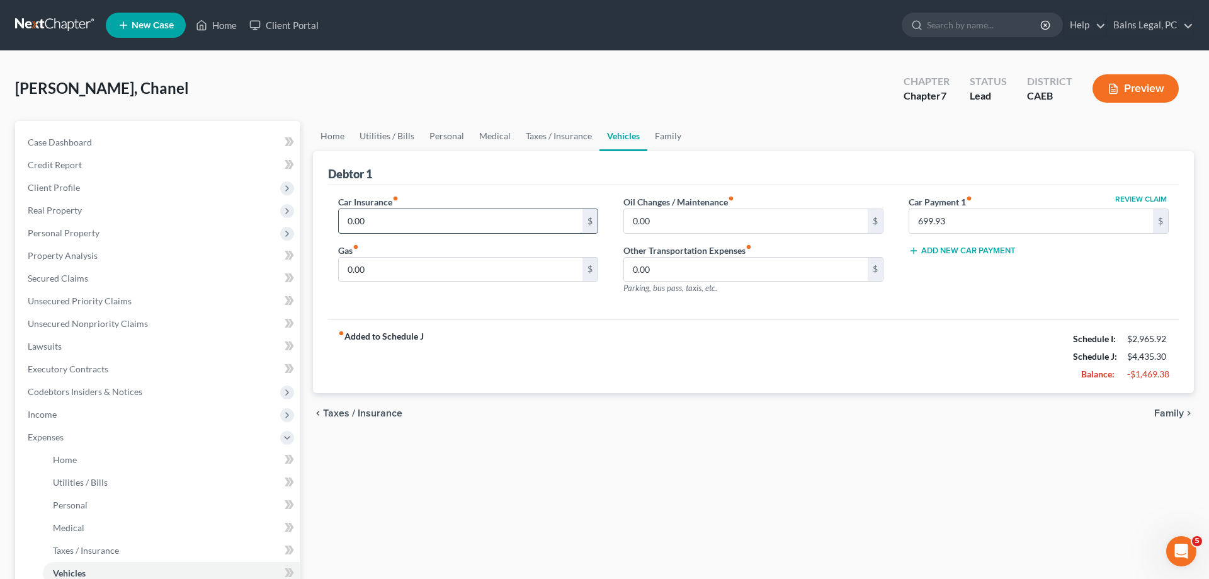
click at [485, 229] on input "0.00" at bounding box center [461, 221] width 244 height 24
type input "260"
type input "90"
type input "150"
click at [676, 139] on link "Family" at bounding box center [668, 136] width 42 height 30
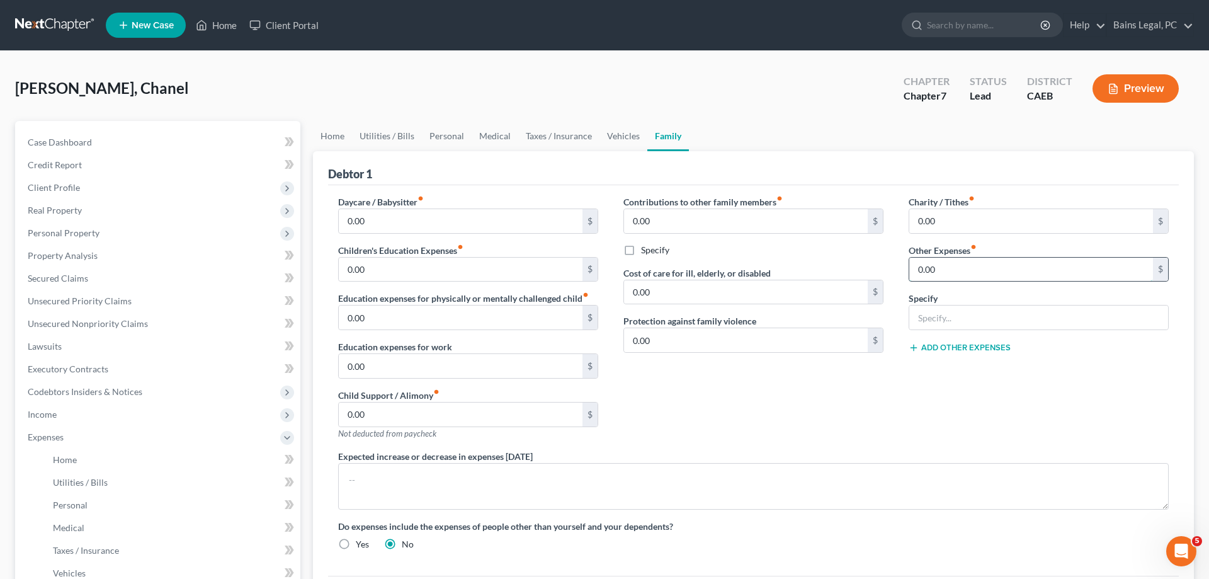
click at [1040, 270] on input "0.00" at bounding box center [1031, 270] width 244 height 24
type input "30.83"
type input "Auto Registration"
click at [411, 270] on input "0.00" at bounding box center [461, 270] width 244 height 24
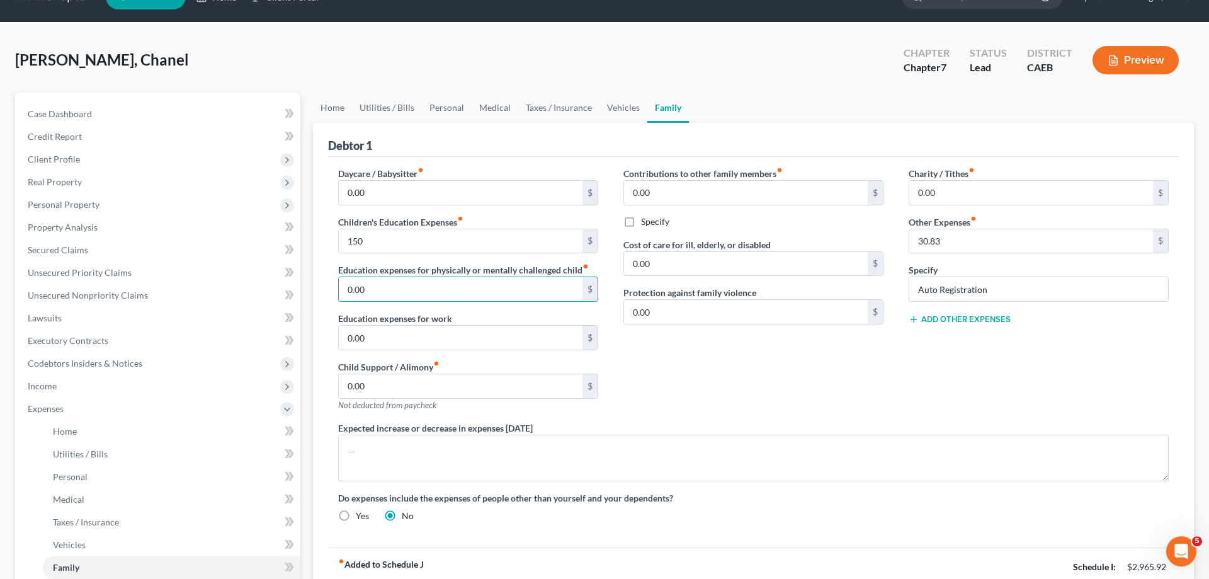
scroll to position [193, 0]
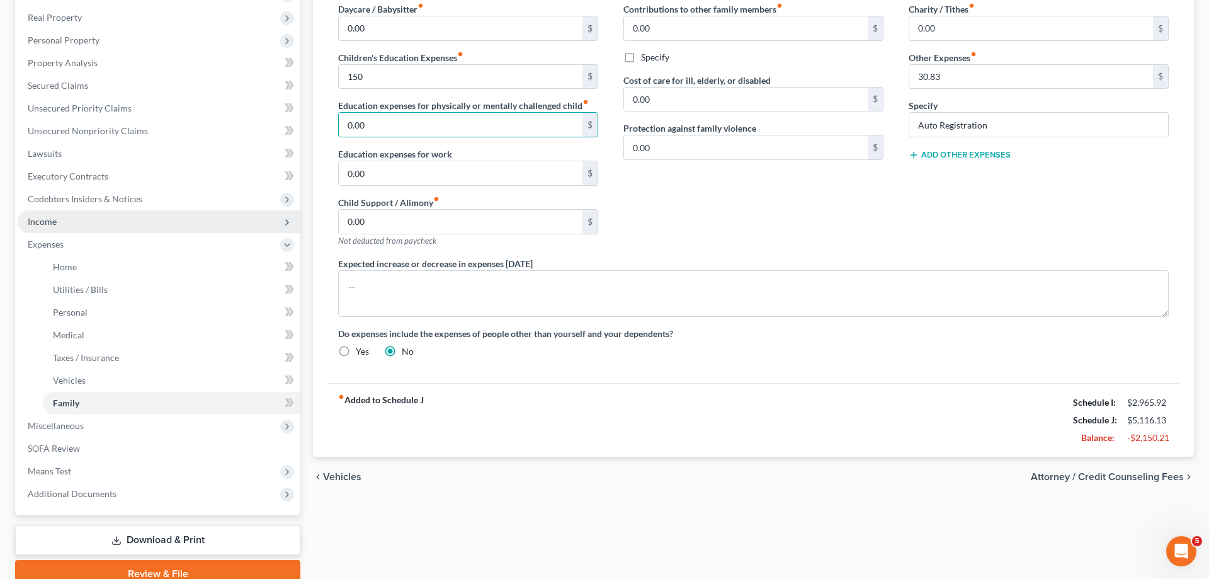
click at [100, 229] on span "Income" at bounding box center [159, 221] width 283 height 23
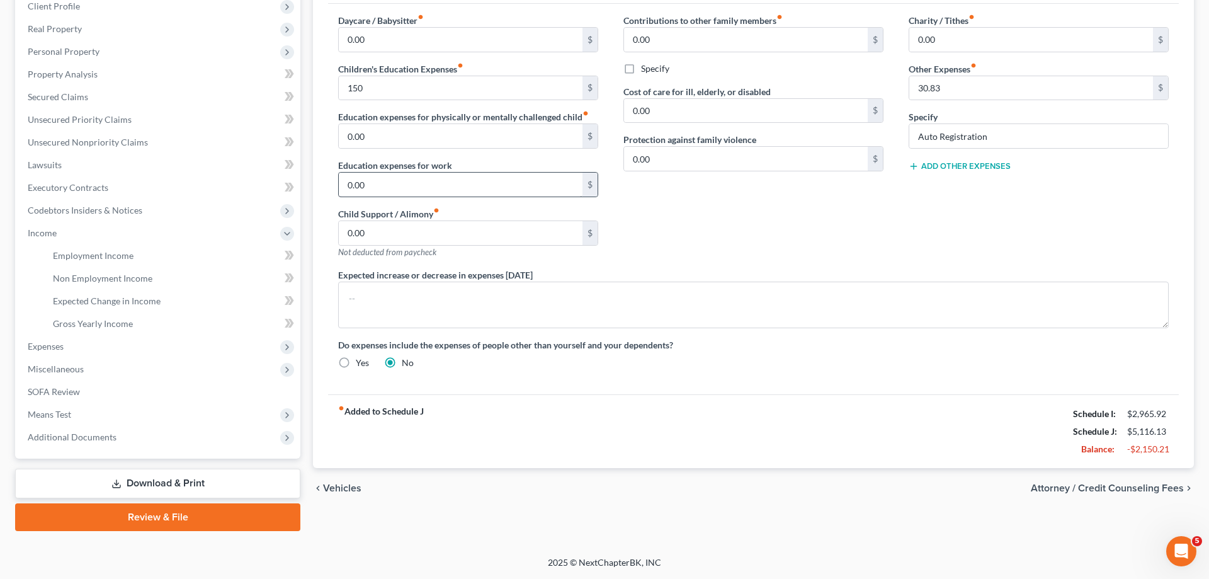
scroll to position [180, 0]
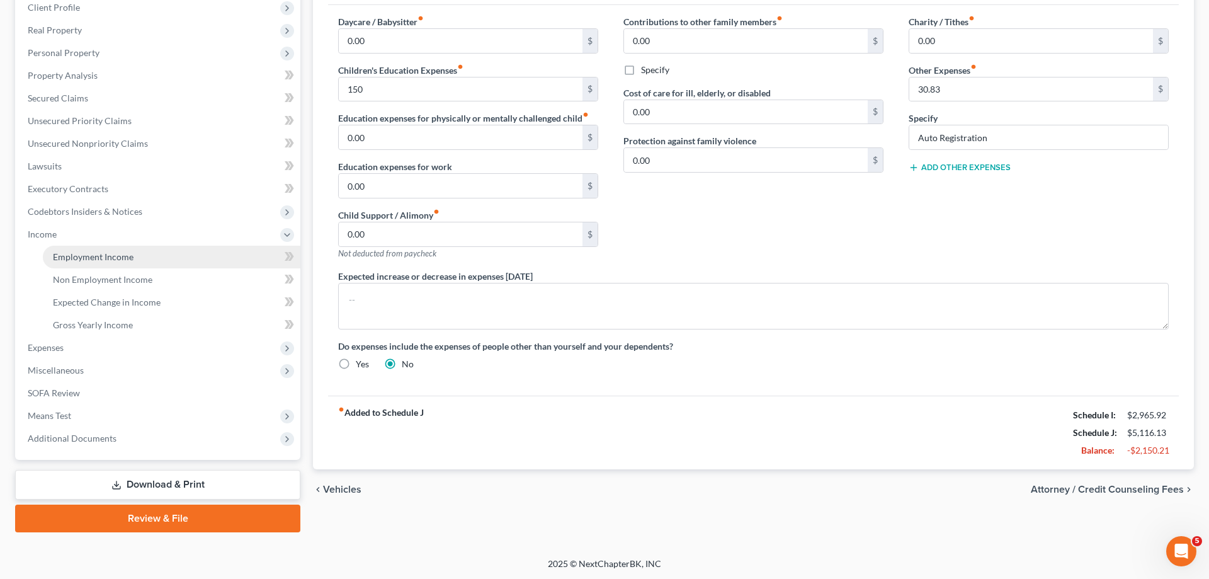
click at [128, 259] on span "Employment Income" at bounding box center [93, 256] width 81 height 11
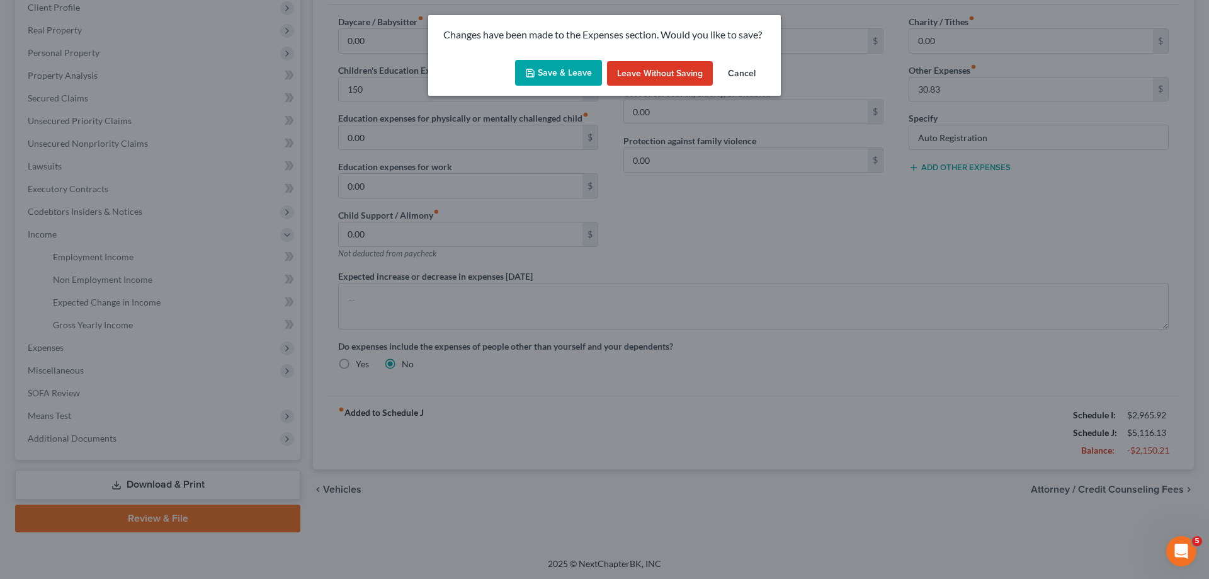
click at [543, 67] on button "Save & Leave" at bounding box center [558, 73] width 87 height 26
type input "150.00"
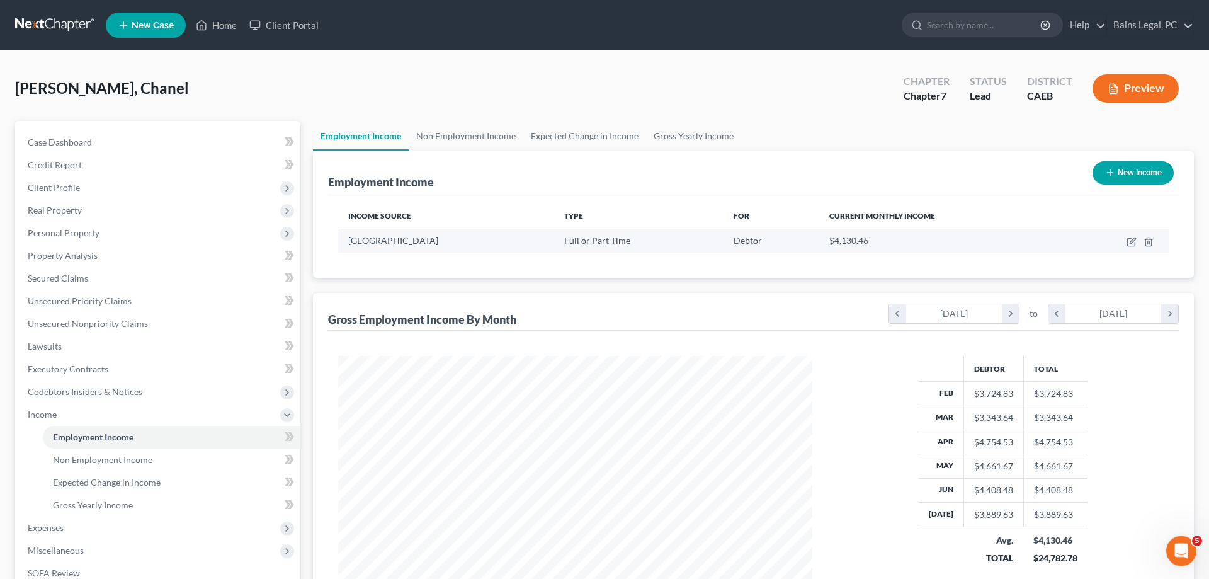
scroll to position [237, 499]
click at [1129, 242] on icon "button" at bounding box center [1132, 242] width 10 height 10
select select "0"
select select "4"
select select "2"
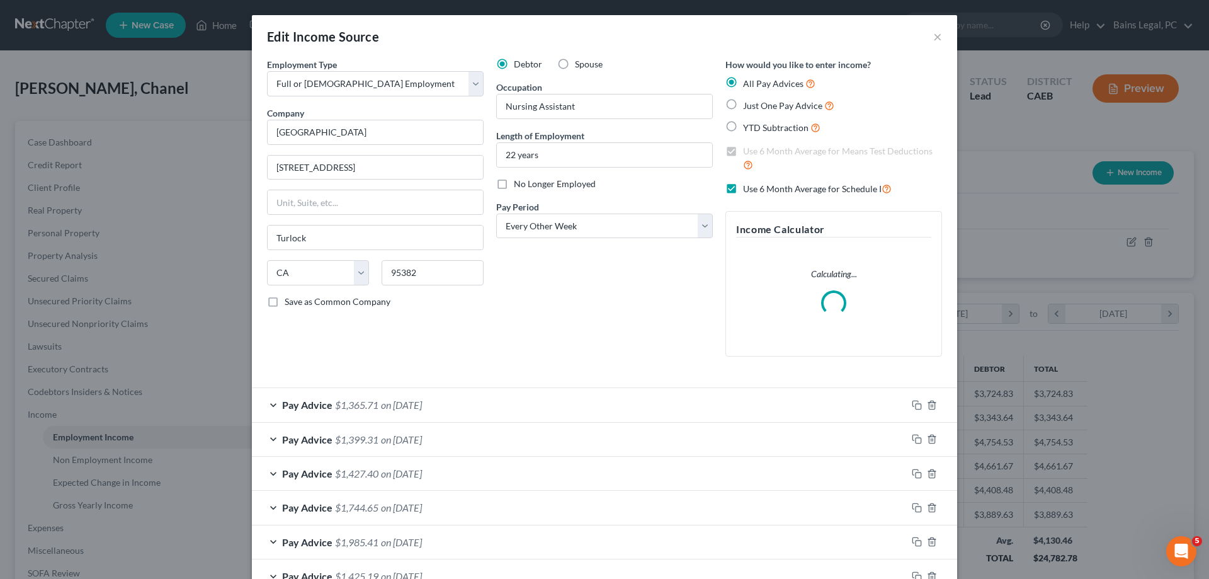
scroll to position [257, 0]
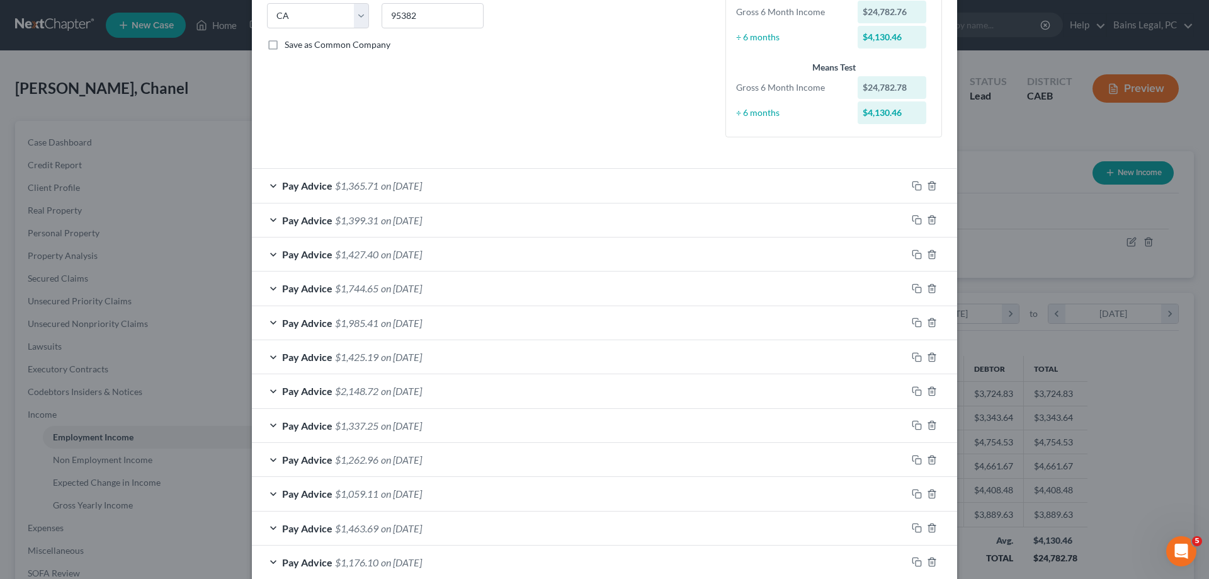
click at [557, 175] on div "Pay Advice $1,365.71 on 07/18/2025" at bounding box center [579, 185] width 655 height 33
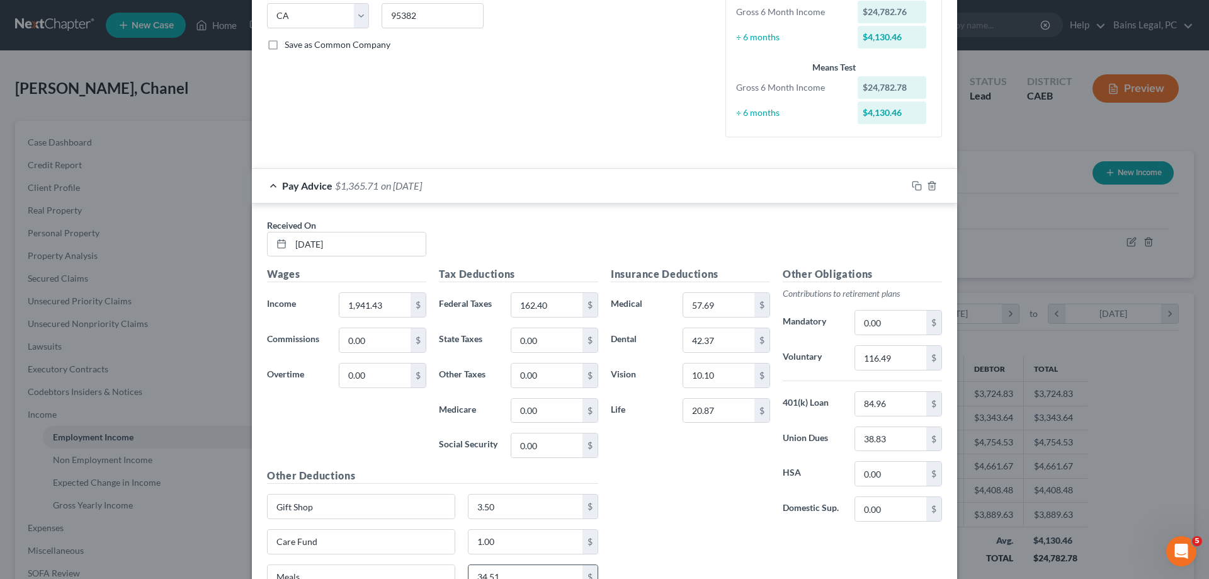
scroll to position [578, 0]
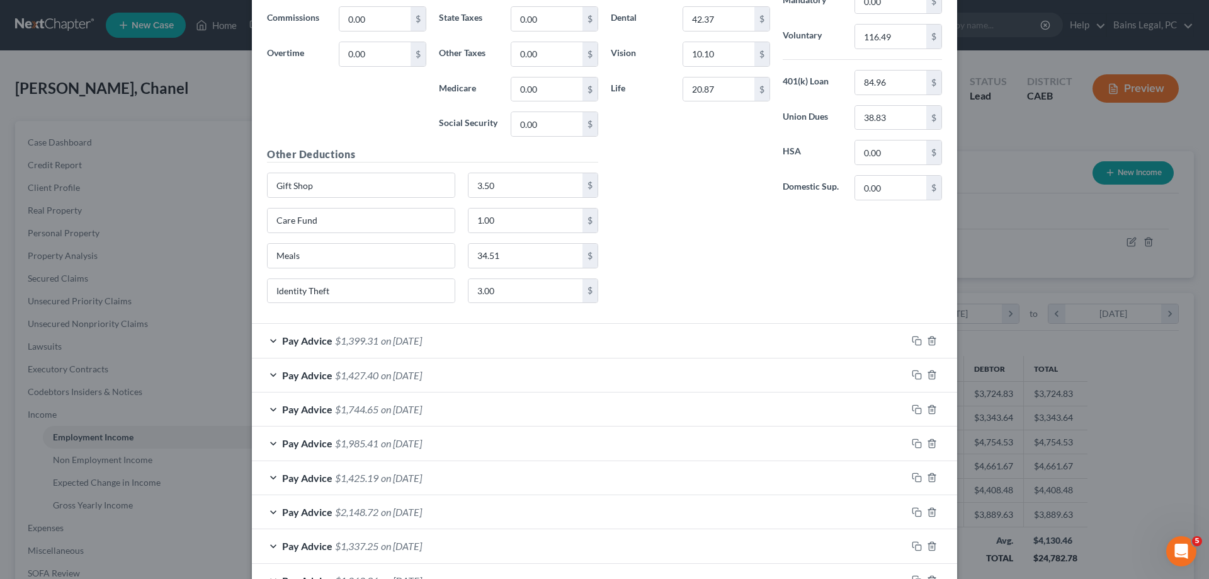
click at [433, 347] on div "Pay Advice $1,399.31 on 07/03/2025" at bounding box center [579, 340] width 655 height 33
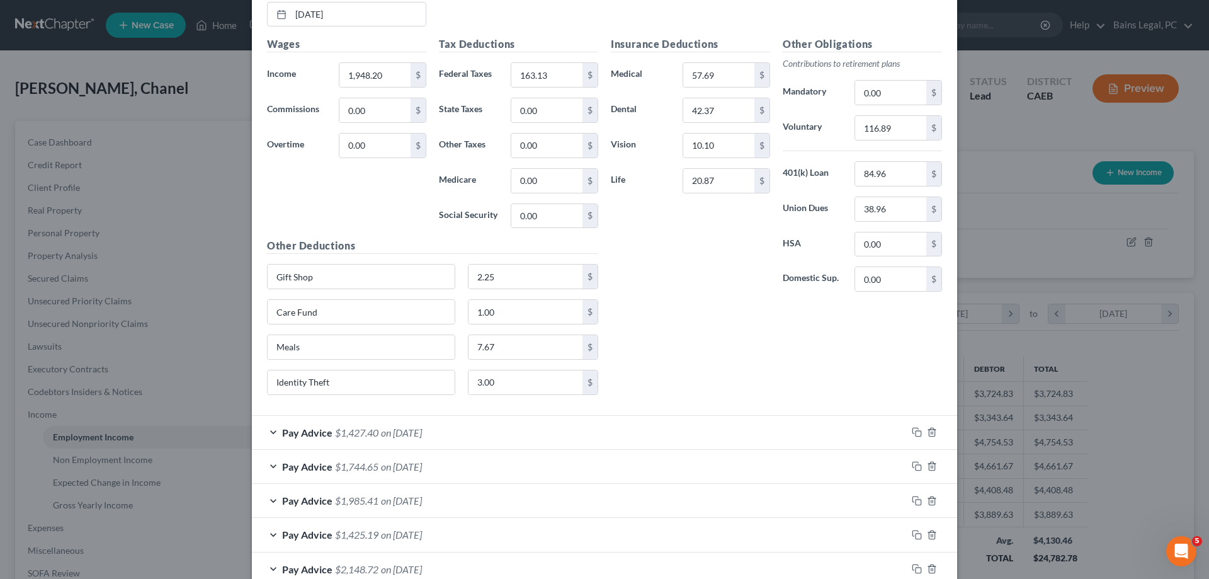
scroll to position [964, 0]
click at [469, 499] on div "Pay Advice $1,985.41 on 05/23/2025" at bounding box center [579, 499] width 655 height 33
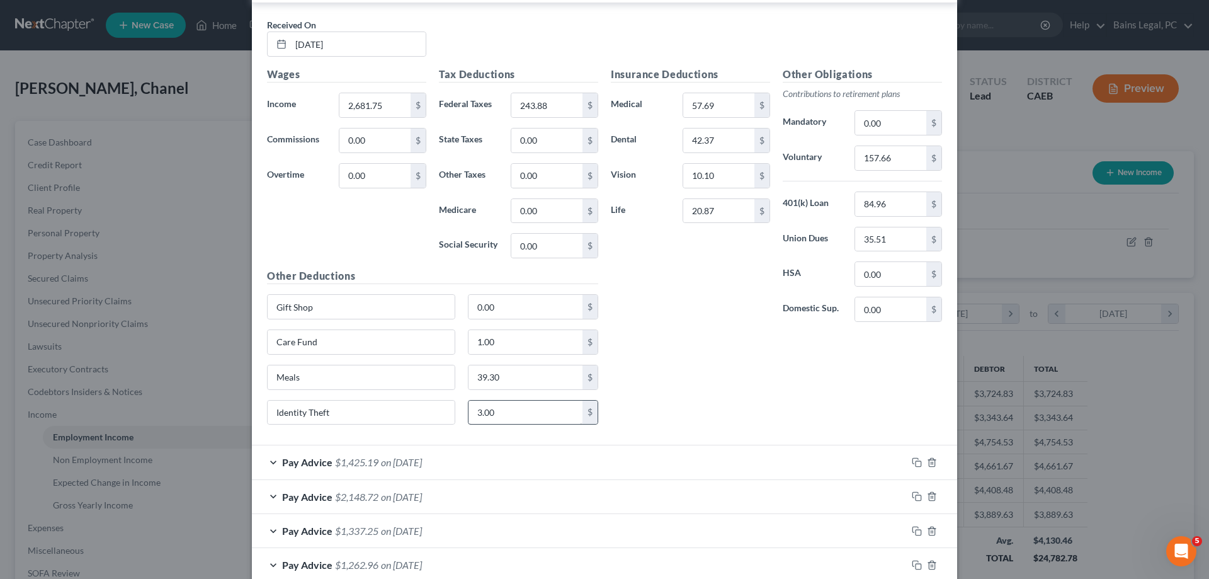
scroll to position [1606, 0]
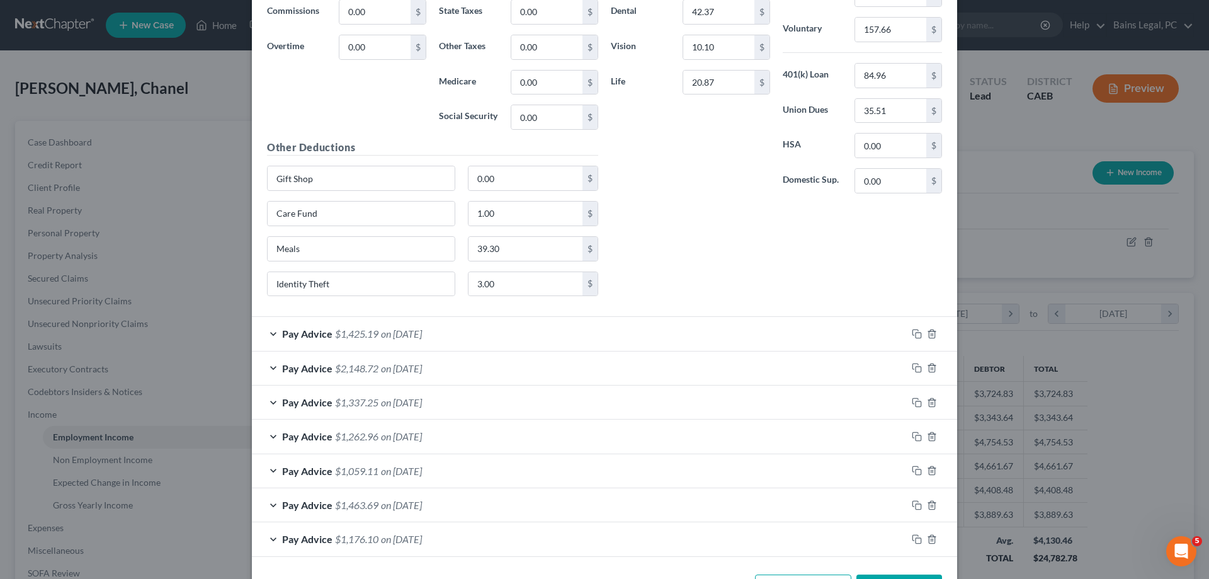
click at [504, 343] on div "Pay Advice $1,425.19 on 05/09/2025" at bounding box center [579, 333] width 655 height 33
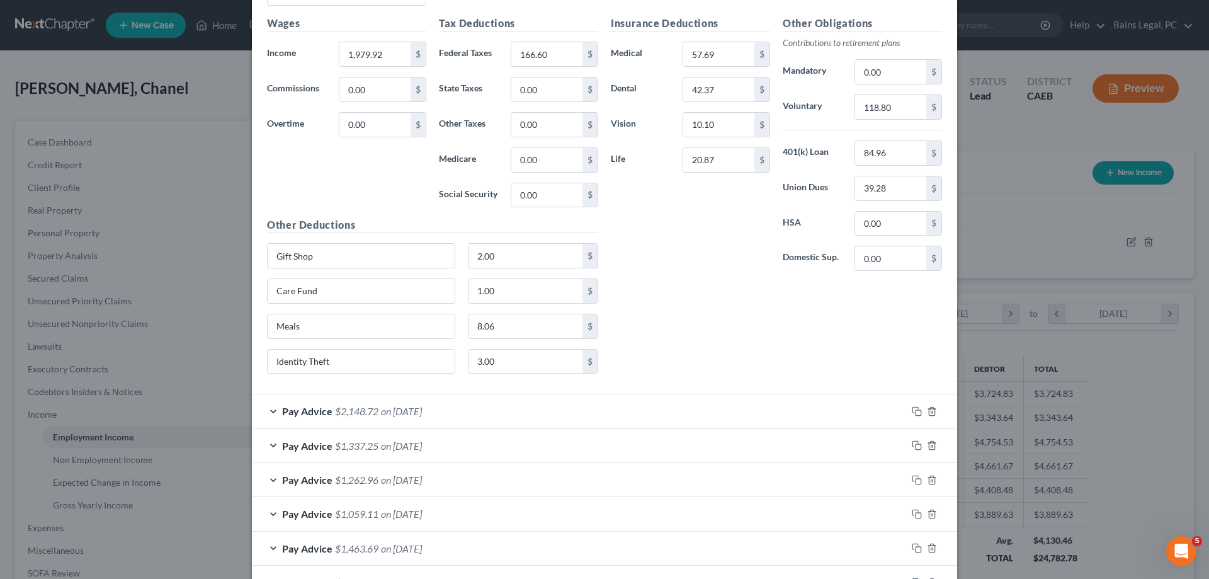
scroll to position [2095, 0]
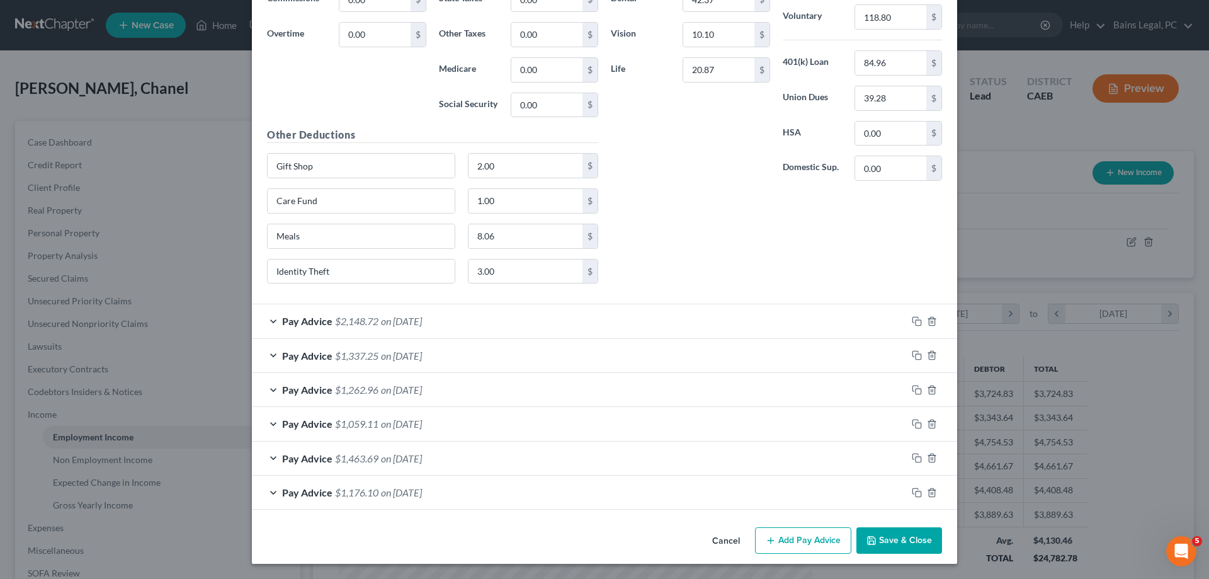
click at [515, 455] on div "Pay Advice $1,463.69 on 02/28/2025" at bounding box center [579, 457] width 655 height 33
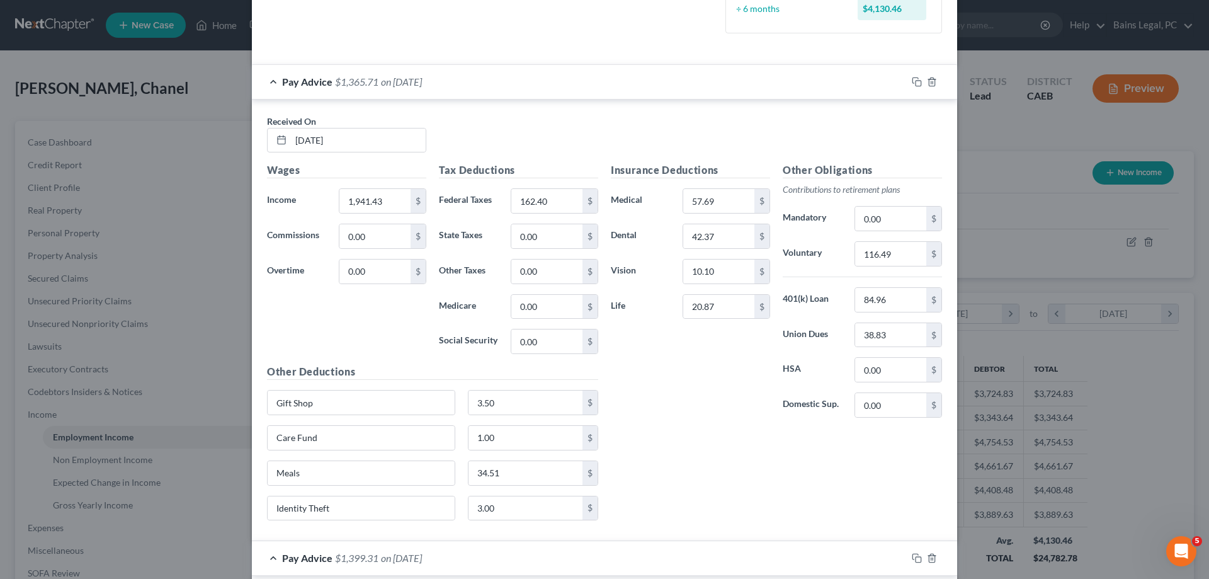
scroll to position [0, 0]
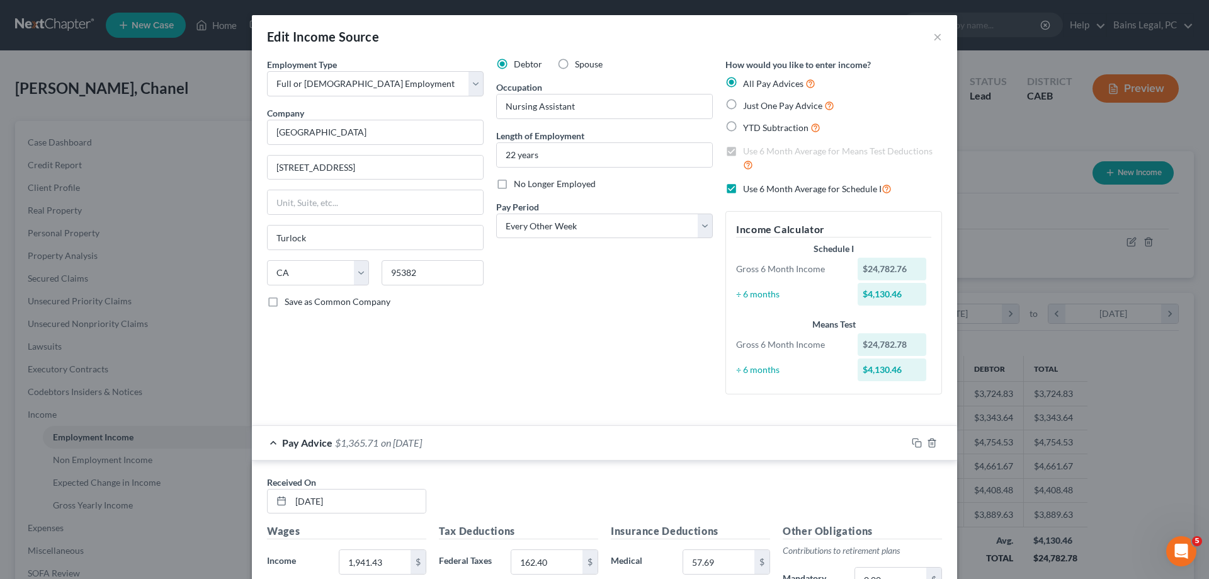
click at [766, 190] on span "Use 6 Month Average for Schedule I" at bounding box center [812, 188] width 139 height 11
click at [756, 190] on input "Use 6 Month Average for Schedule I" at bounding box center [752, 185] width 8 height 8
checkbox input "false"
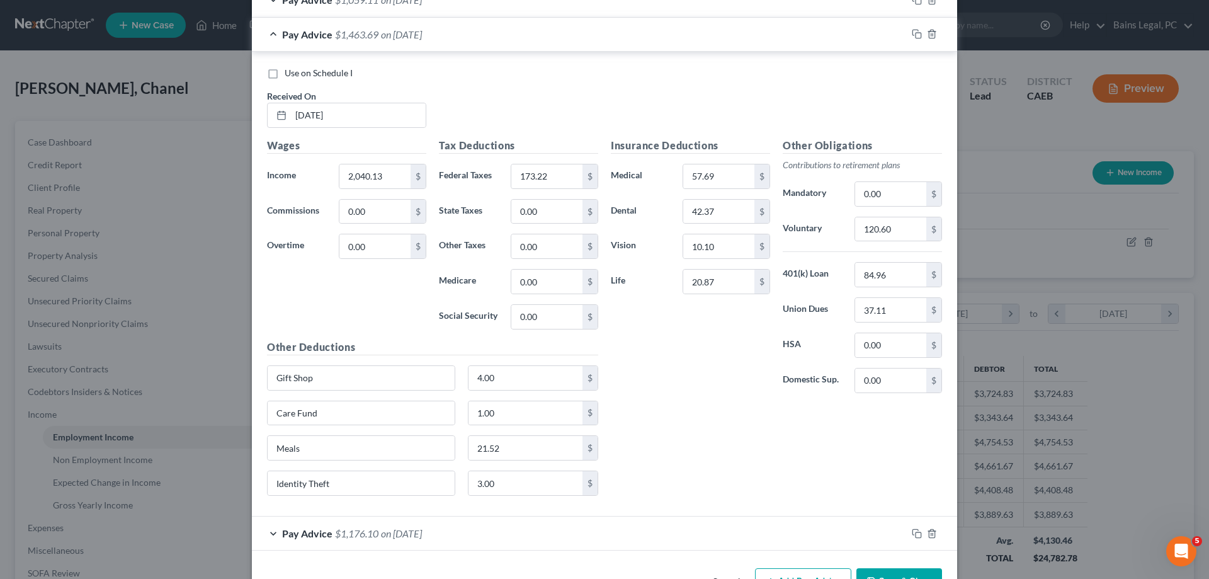
scroll to position [2589, 0]
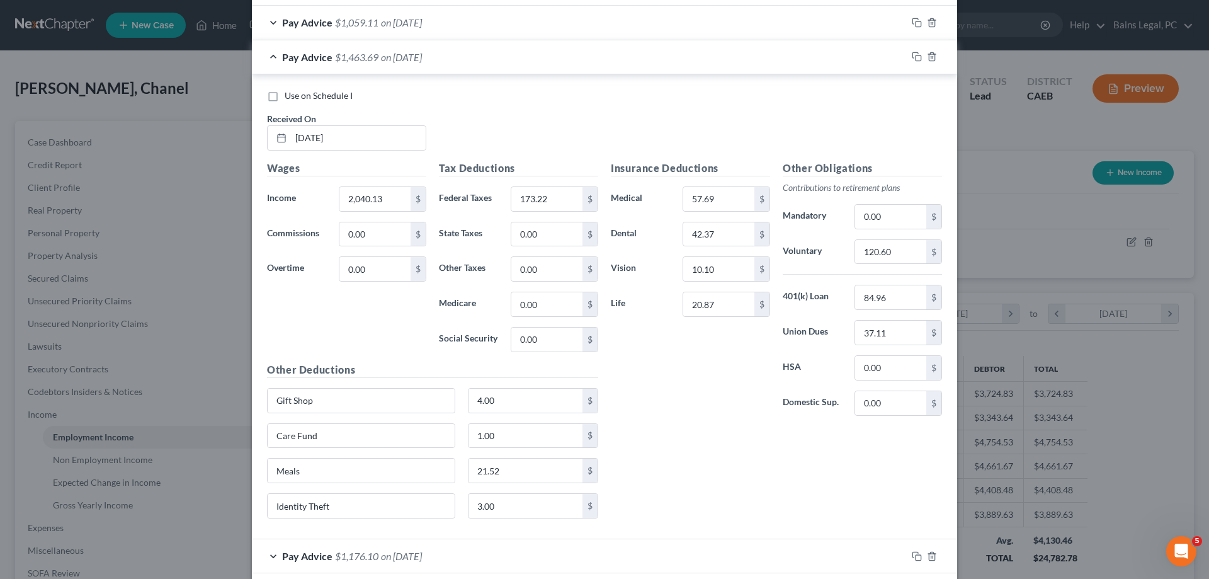
click at [286, 98] on span "Use on Schedule I" at bounding box center [319, 95] width 68 height 11
click at [290, 98] on input "Use on Schedule I" at bounding box center [294, 93] width 8 height 8
checkbox input "true"
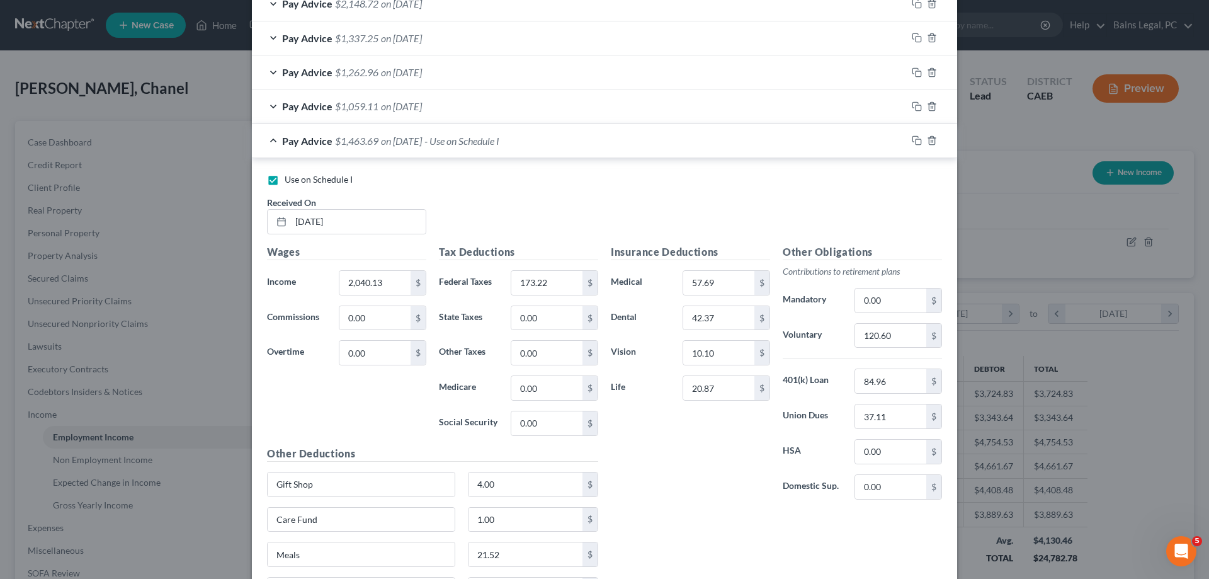
scroll to position [2653, 0]
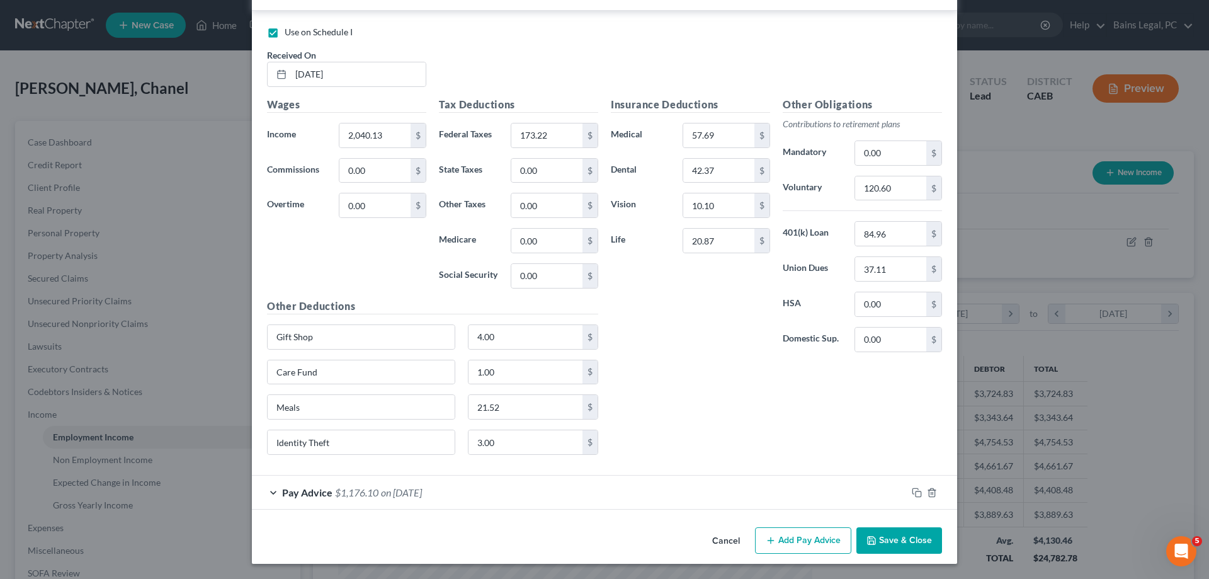
click at [900, 545] on button "Save & Close" at bounding box center [899, 540] width 86 height 26
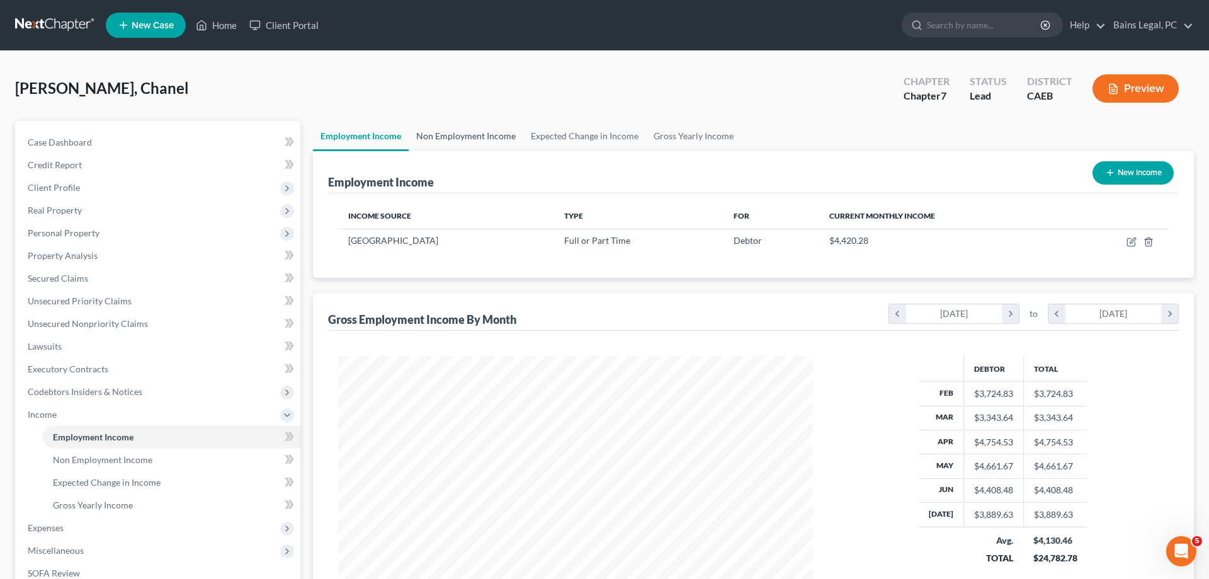
click at [488, 137] on link "Non Employment Income" at bounding box center [466, 136] width 115 height 30
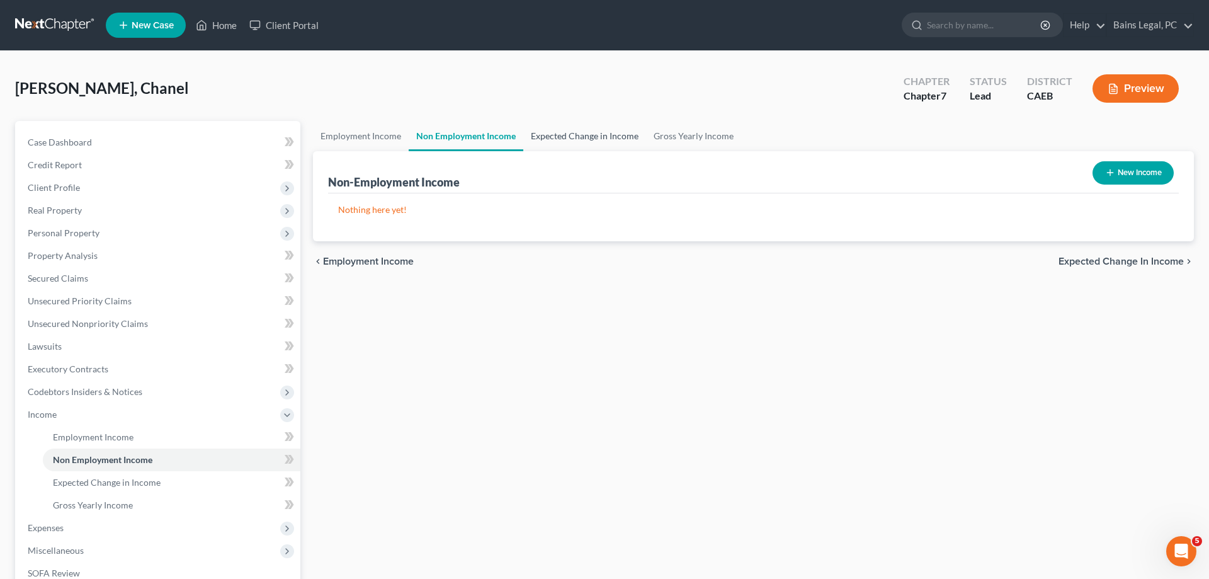
click at [586, 139] on link "Expected Change in Income" at bounding box center [584, 136] width 123 height 30
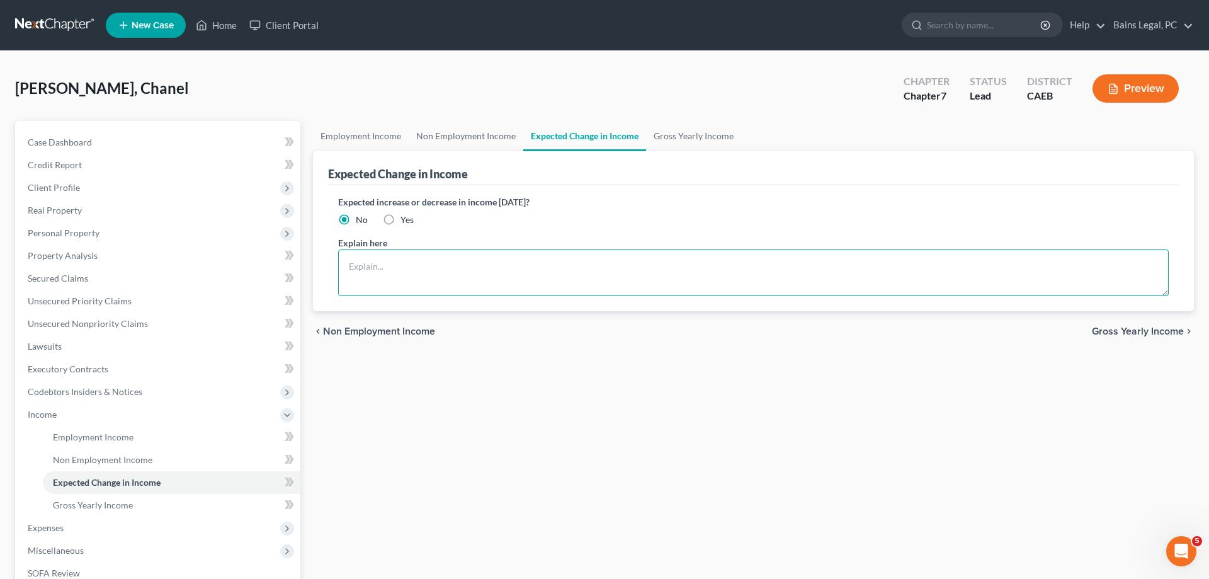
click at [403, 286] on textarea at bounding box center [753, 272] width 831 height 47
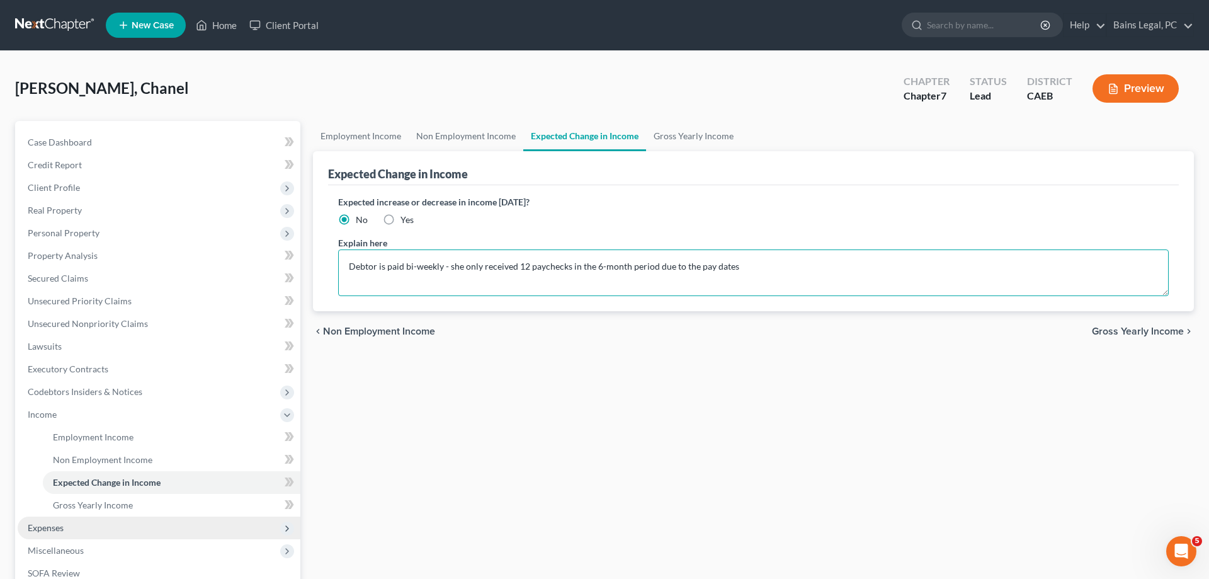
type textarea "Debtor is paid bi-weekly - she only received 12 paychecks in the 6-month period…"
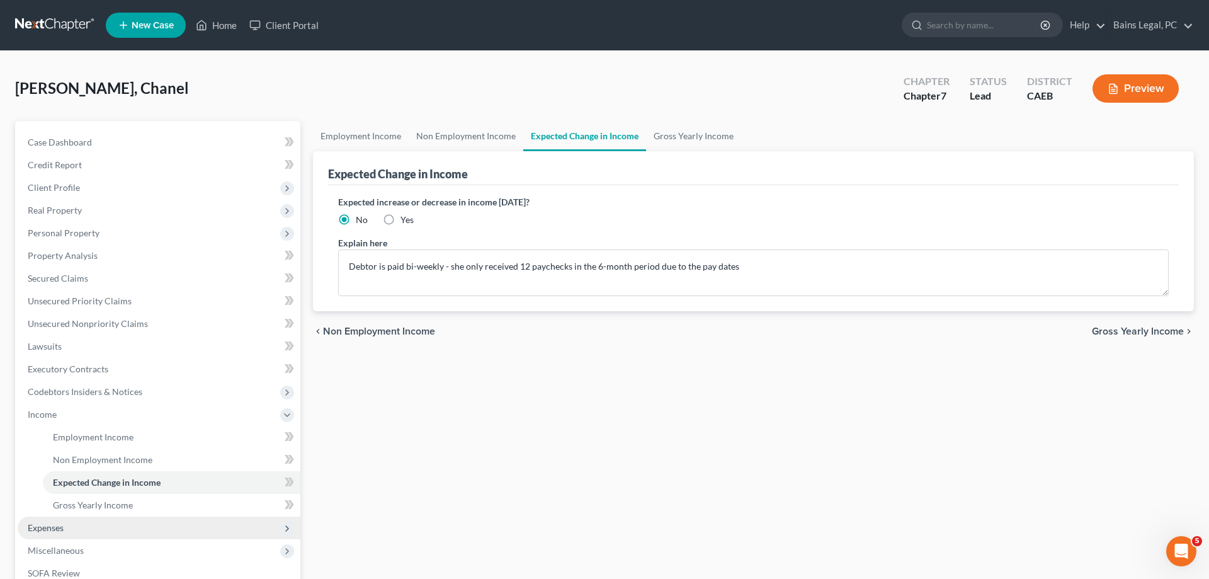
click at [71, 530] on span "Expenses" at bounding box center [159, 527] width 283 height 23
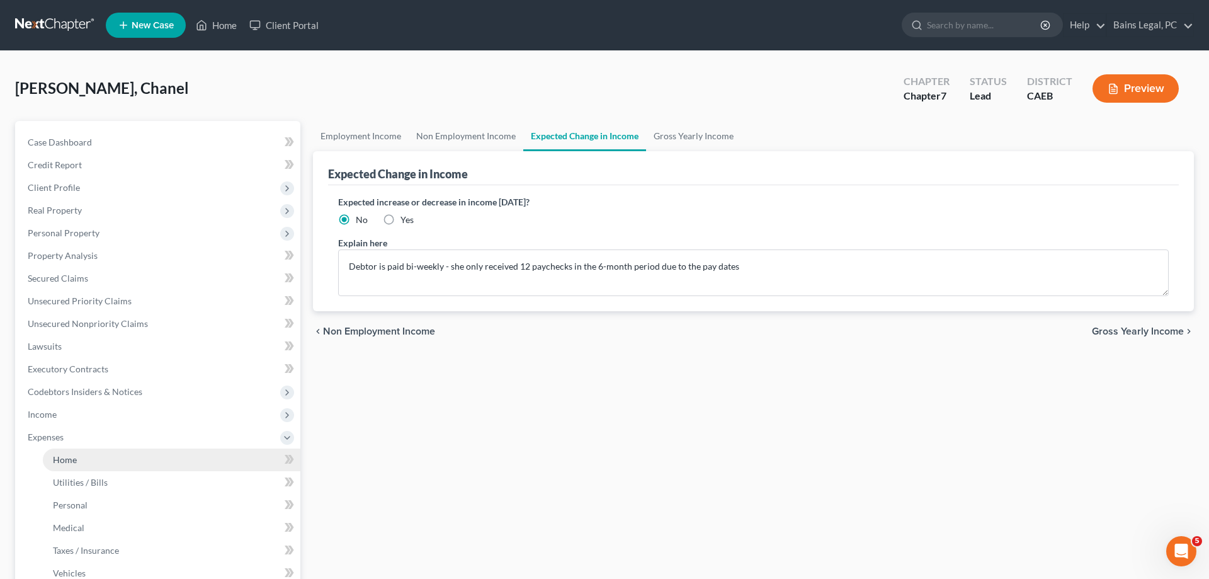
click at [89, 457] on link "Home" at bounding box center [172, 459] width 258 height 23
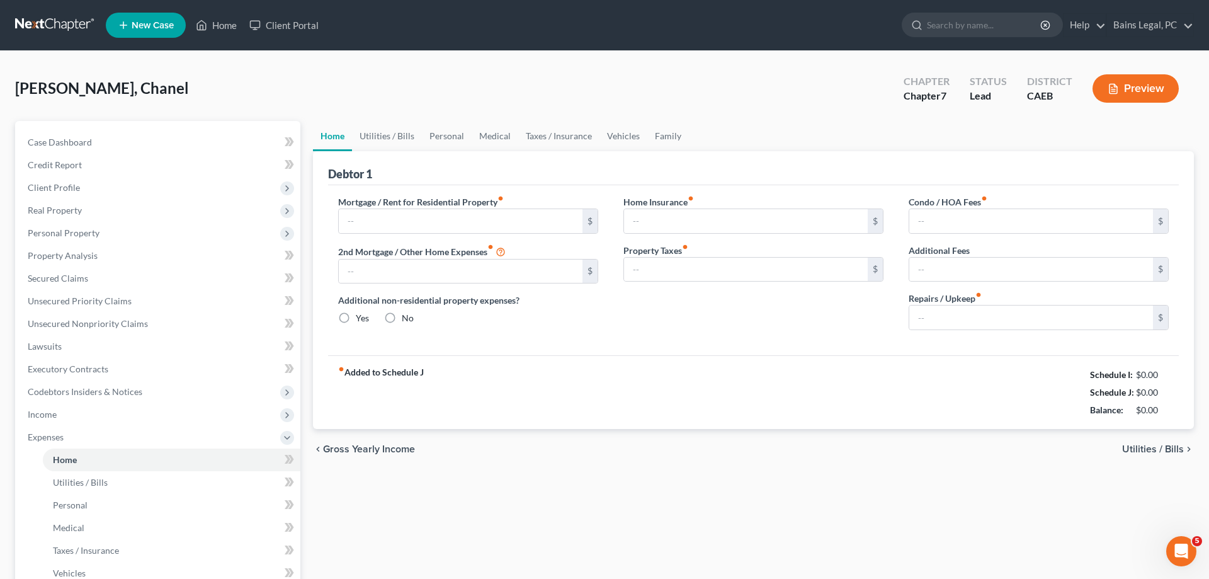
type input "1,776.73"
type input "0.00"
radio input "true"
type input "94.00"
type input "0.00"
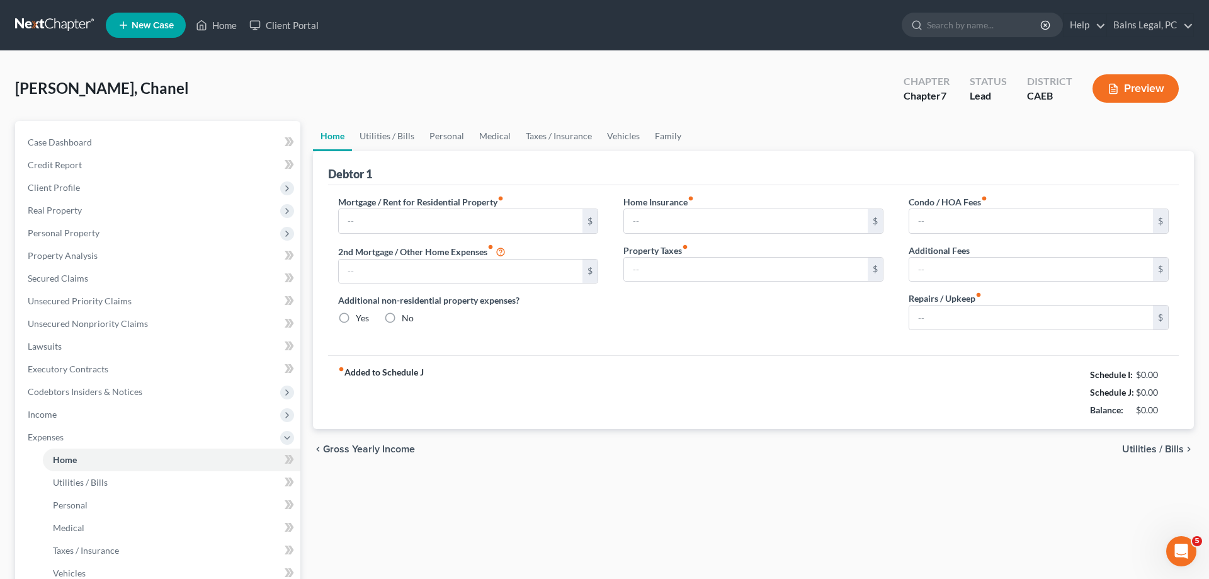
type input "0.00"
type input "250.00"
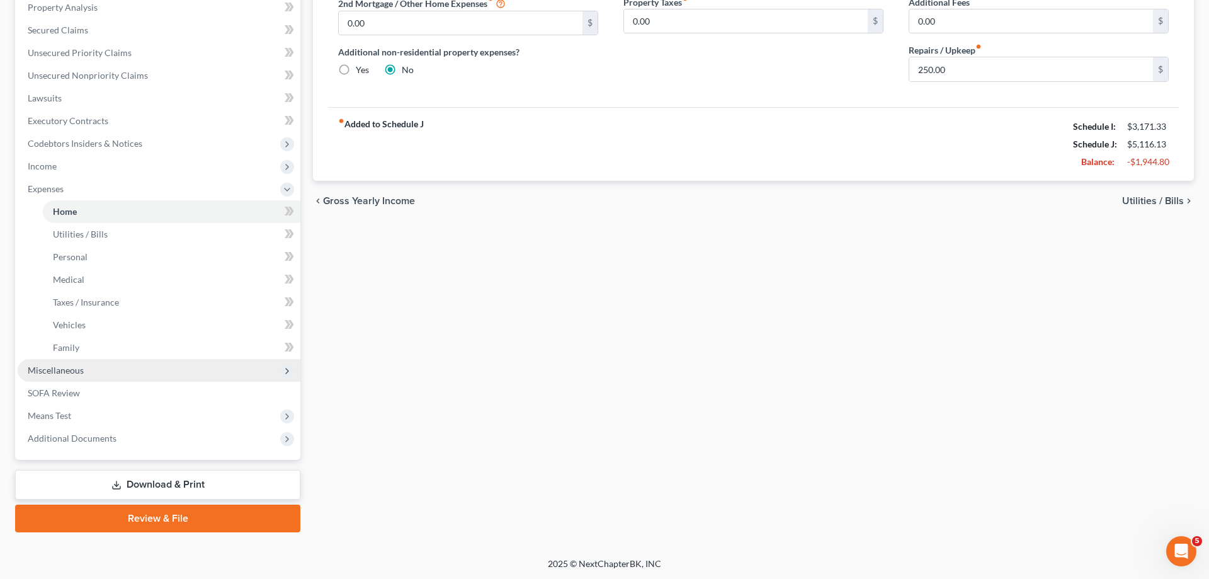
click at [128, 367] on span "Miscellaneous" at bounding box center [159, 370] width 283 height 23
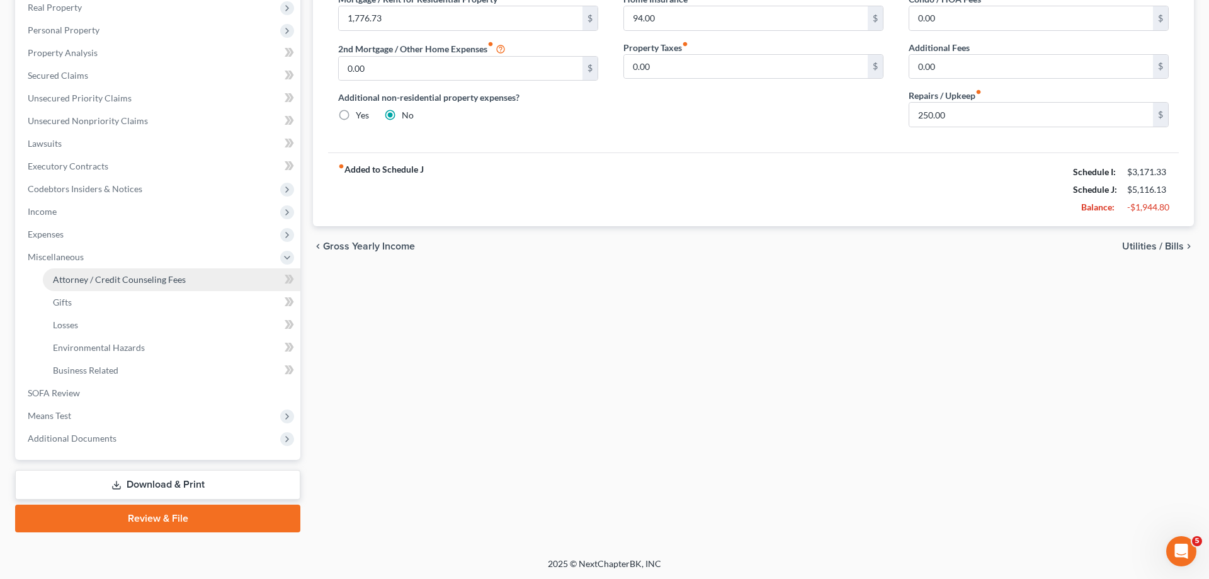
click at [185, 278] on link "Attorney / Credit Counseling Fees" at bounding box center [172, 279] width 258 height 23
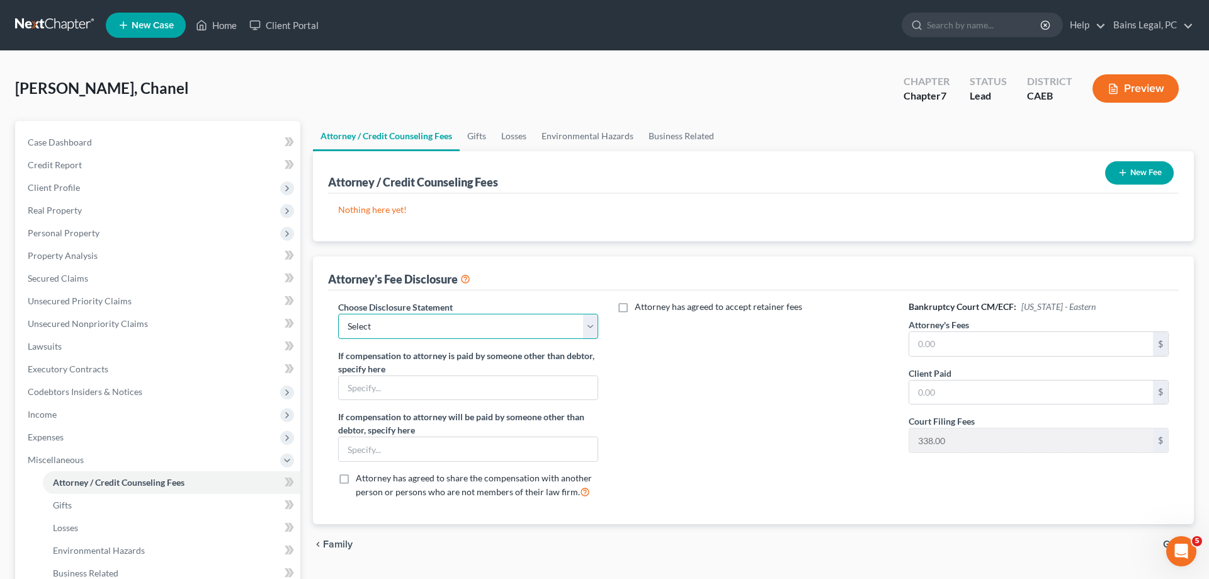
click at [338, 314] on select "Select Fee Disclosure: $2,000 pre; $400 post Fee Discolosure - $1,200 pre; $1,2…" at bounding box center [468, 326] width 260 height 25
select select "36"
click option "Fee Disclosure - All atty fees paid pre filing" at bounding box center [0, 0] width 0 height 0
drag, startPoint x: 1042, startPoint y: 343, endPoint x: 1028, endPoint y: 345, distance: 14.7
click at [1042, 343] on input "text" at bounding box center [1031, 344] width 244 height 24
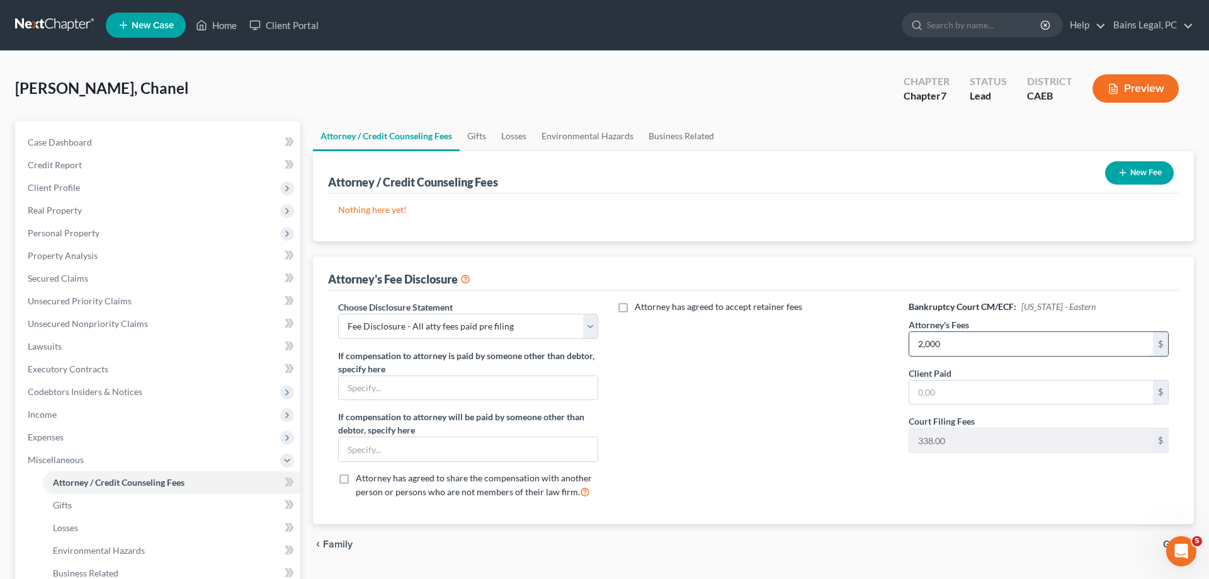
type input "2,000"
click at [1134, 176] on button "New Fee" at bounding box center [1139, 172] width 69 height 23
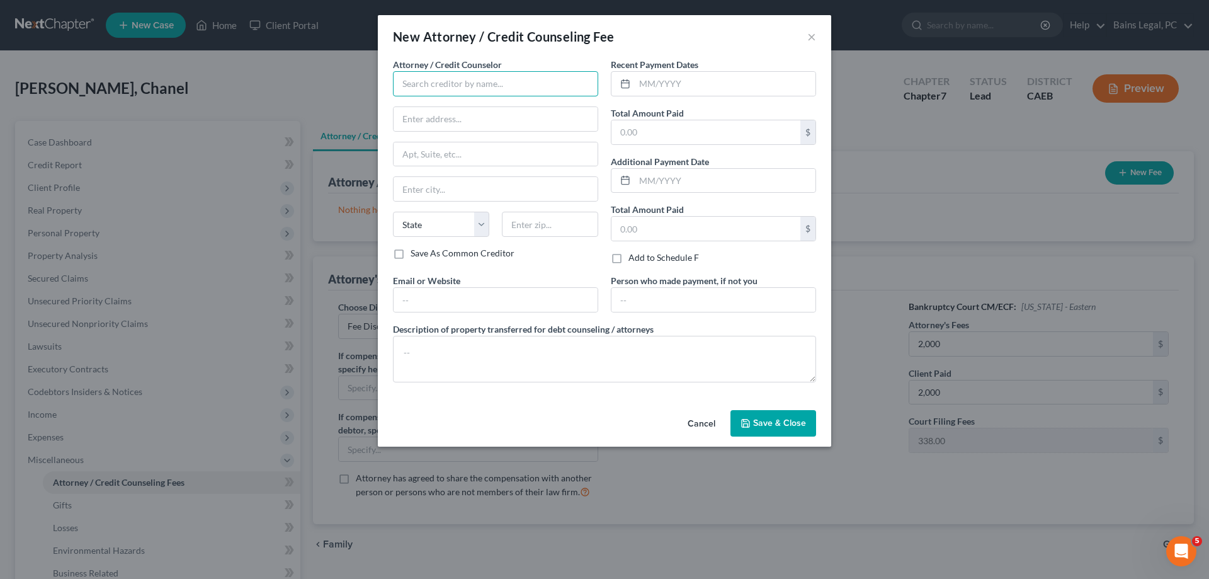
drag, startPoint x: 515, startPoint y: 83, endPoint x: 411, endPoint y: 72, distance: 104.5
click at [515, 82] on input "text" at bounding box center [495, 83] width 205 height 25
click at [453, 103] on div "Modesto Bankruptcy Attorneys" at bounding box center [468, 106] width 131 height 13
type input "Modesto Bankruptcy Attorneys"
type input "[STREET_ADDRESS]"
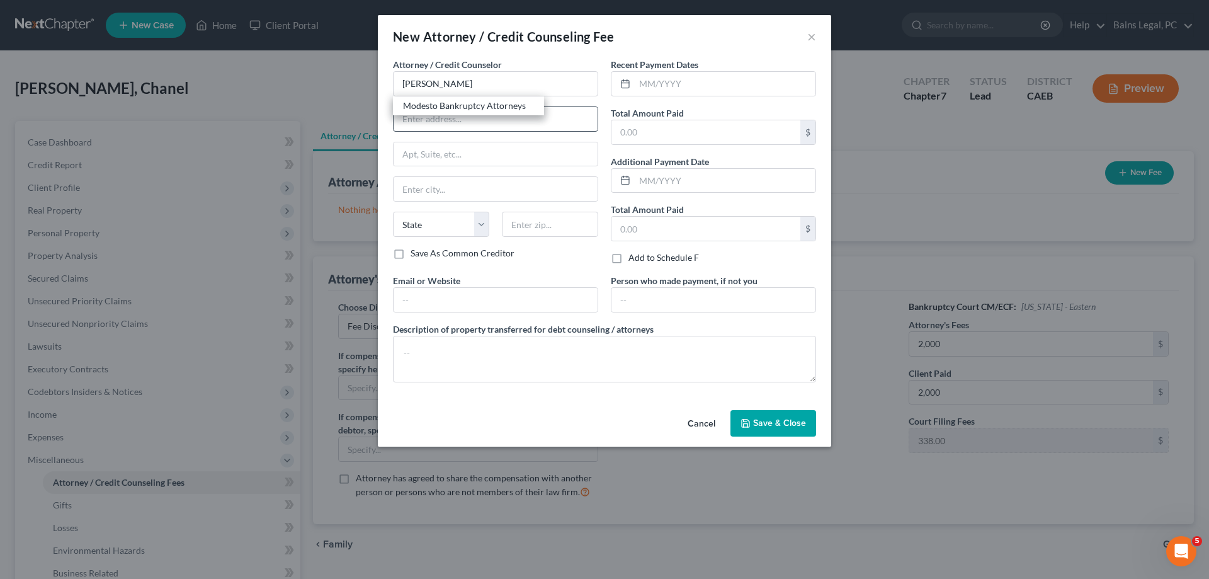
type input "Suite 201-9"
type input "Modesto"
select select "4"
type input "95354"
click at [455, 292] on input "text" at bounding box center [496, 300] width 204 height 24
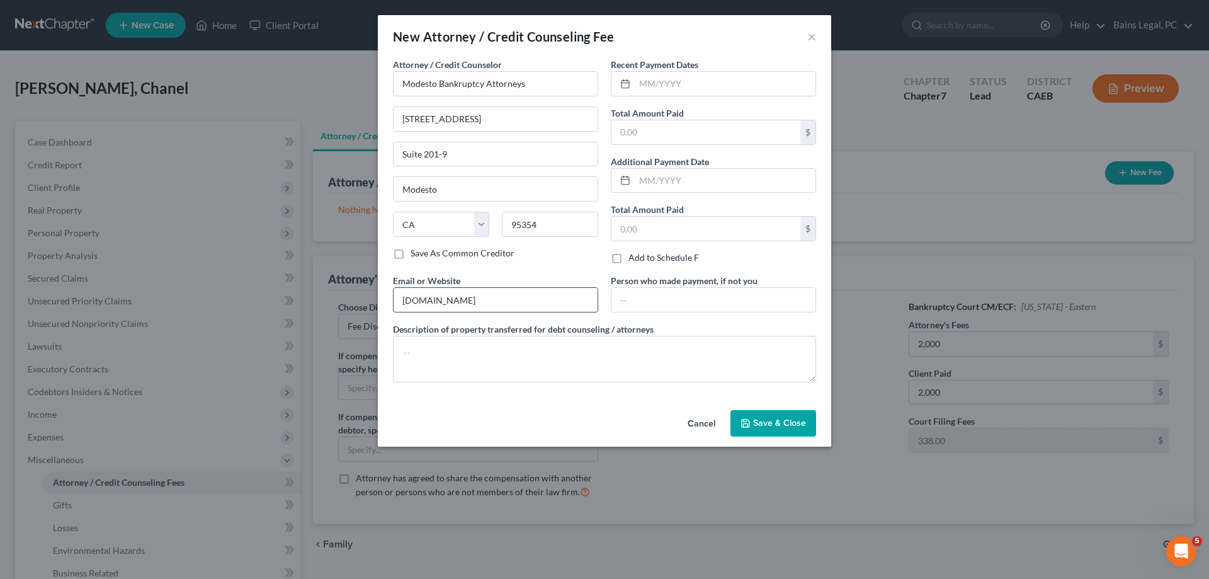
type input "[DOMAIN_NAME]"
type textarea "Attorney Fees: $2,000 Filing Fee: $338 Costs: $35"
click at [702, 89] on input "text" at bounding box center [725, 84] width 181 height 24
type input "06/25/2025"
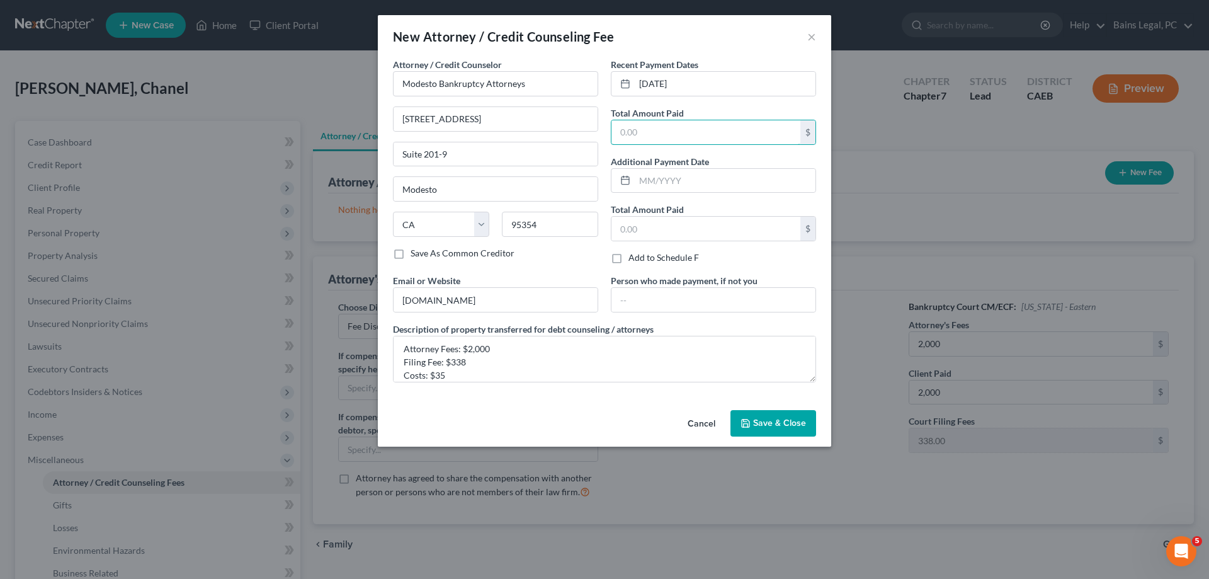
type input "3"
type input "2,373"
click at [795, 426] on span "Save & Close" at bounding box center [779, 423] width 53 height 11
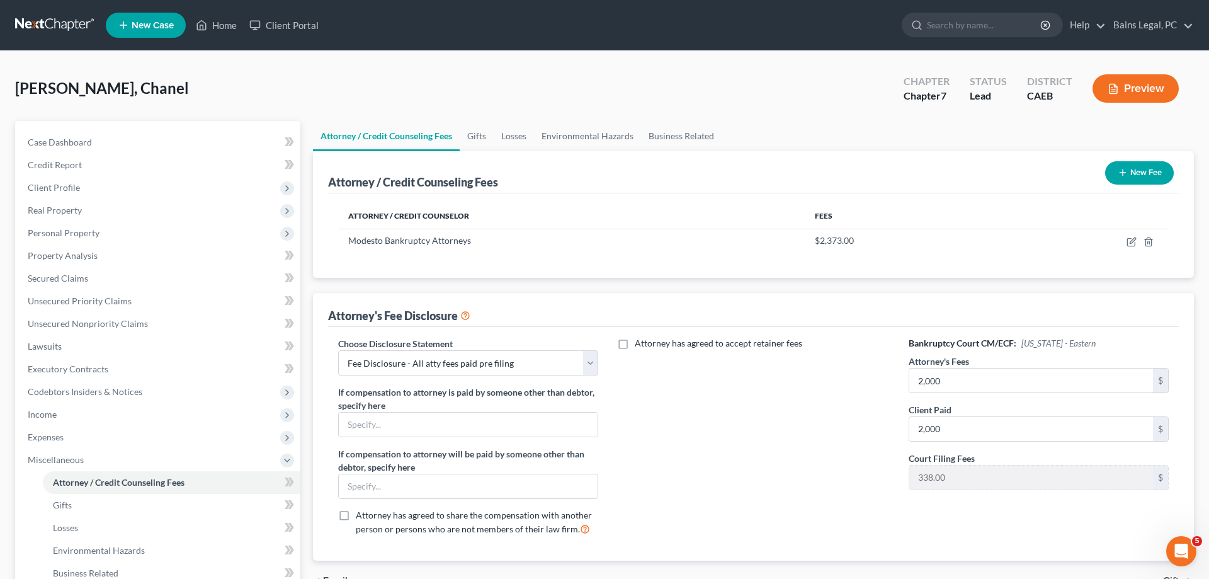
click at [1154, 177] on button "New Fee" at bounding box center [1139, 172] width 69 height 23
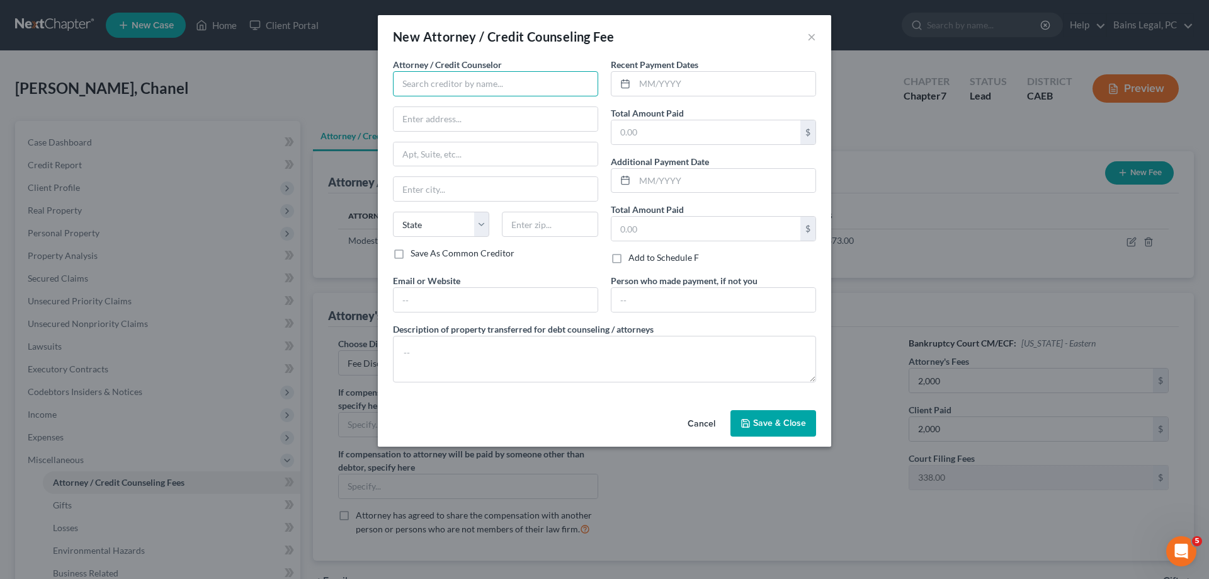
click at [524, 81] on input "text" at bounding box center [495, 83] width 205 height 25
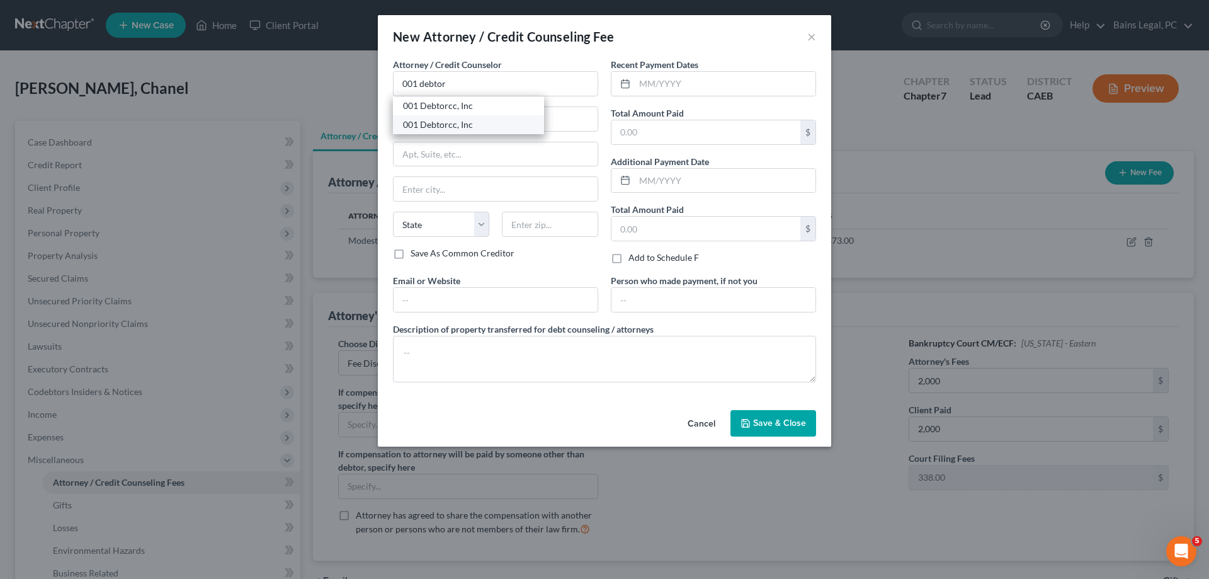
click at [453, 123] on div "001 Debtorcc, Inc" at bounding box center [468, 124] width 131 height 13
type input "001 Debtorcc, Inc"
type input "378 Summit Ave."
type input "Jersey City"
select select "33"
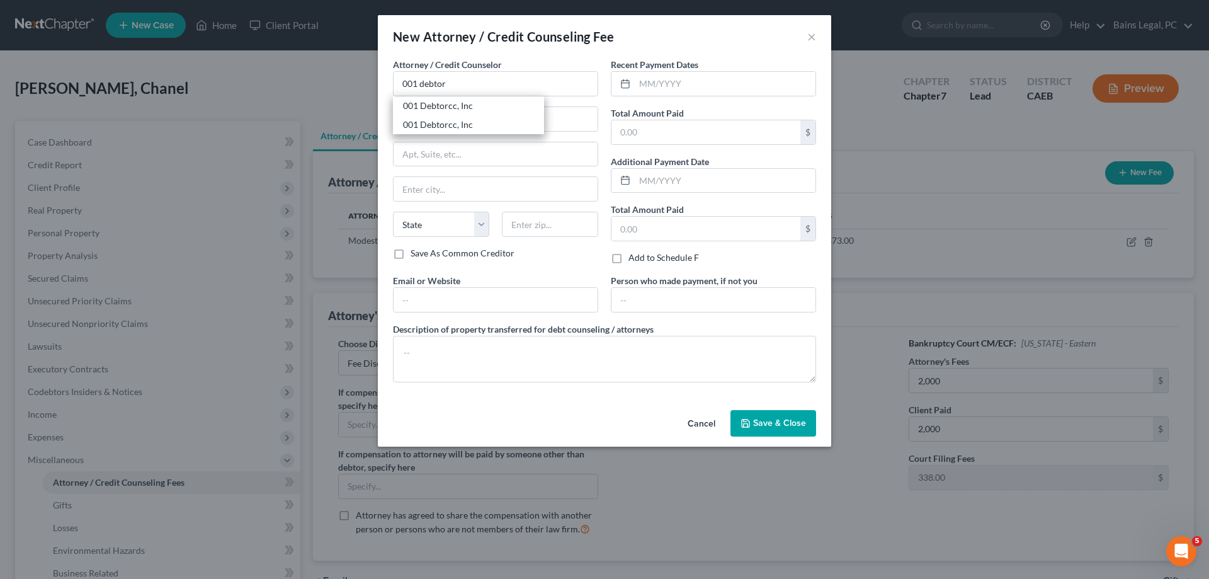
type input "07306"
click at [460, 299] on input "text" at bounding box center [496, 300] width 204 height 24
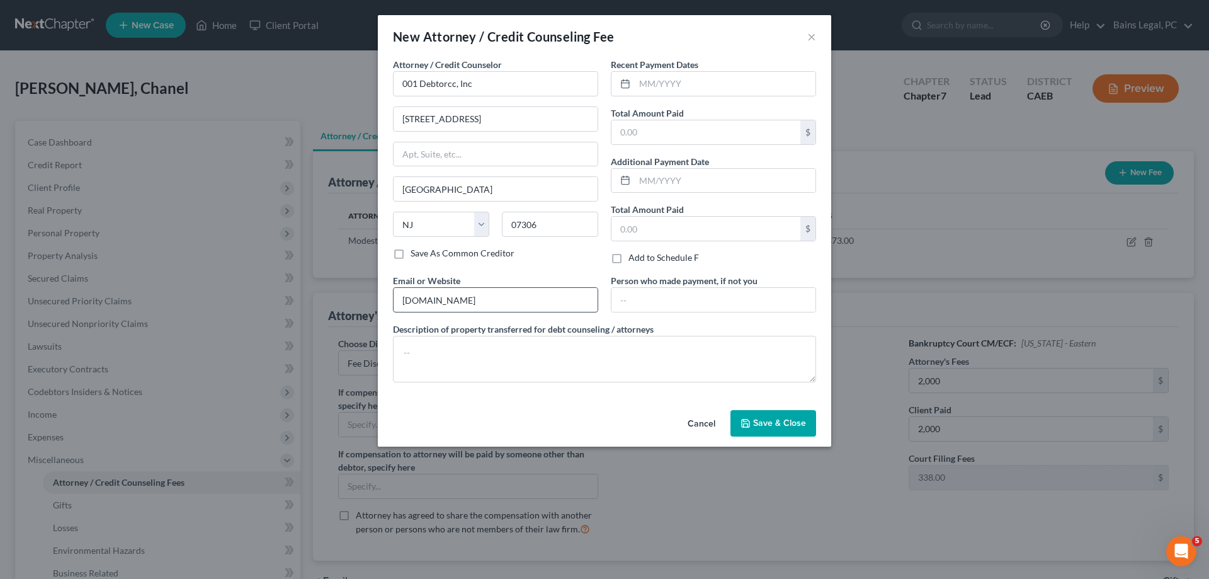
type input "debtorcc.org"
click at [714, 81] on input "text" at bounding box center [725, 84] width 181 height 24
type input "06/11/2025"
type input "19.95"
drag, startPoint x: 489, startPoint y: 81, endPoint x: 338, endPoint y: 56, distance: 152.5
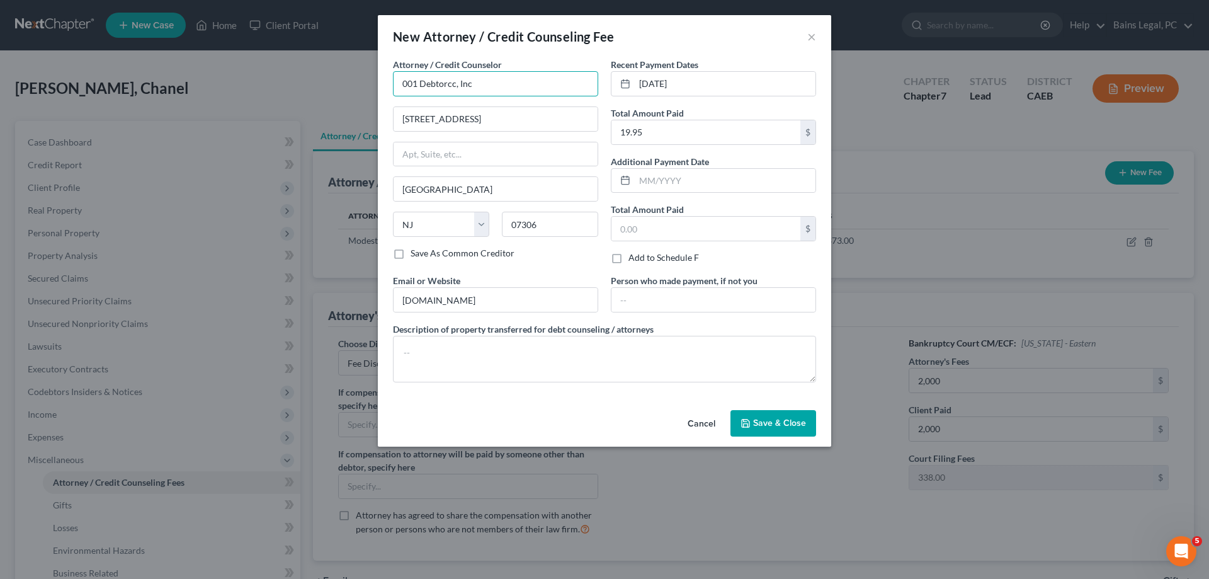
click at [393, 71] on input "001 Debtorcc, Inc" at bounding box center [495, 83] width 205 height 25
click at [447, 108] on div "Access Counseling, Inc" at bounding box center [468, 106] width 131 height 13
type input "Access Counseling, Inc"
type input "633 W 5th St"
type input "Suite 26001"
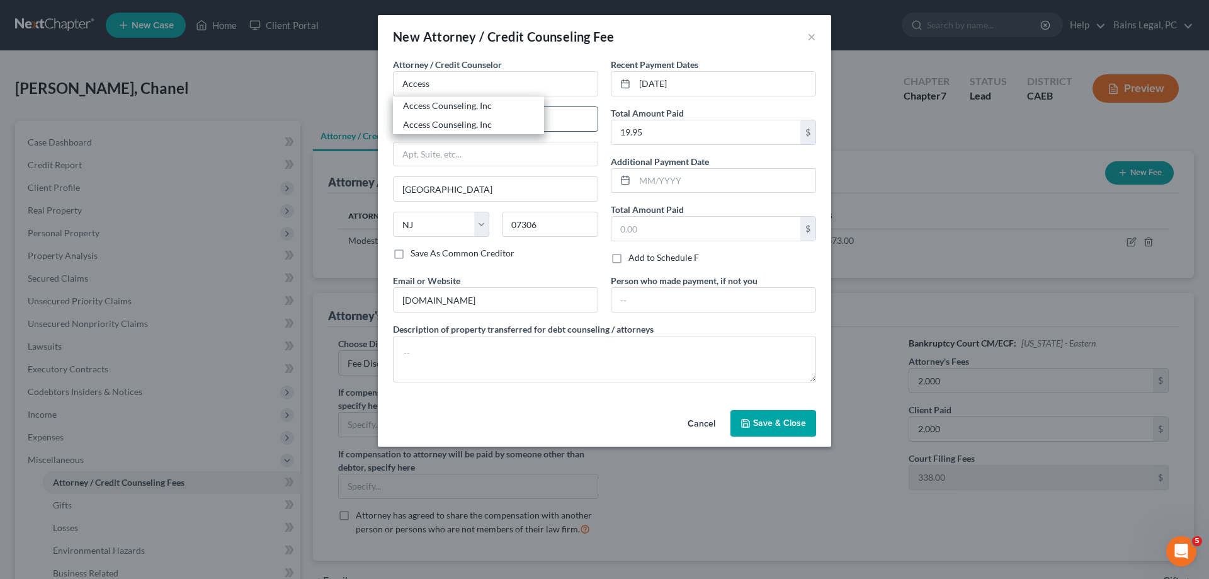
type input "Los Angeles"
select select "4"
type input "90013"
click at [470, 310] on input "debtorcc.org" at bounding box center [496, 300] width 204 height 24
type input "d"
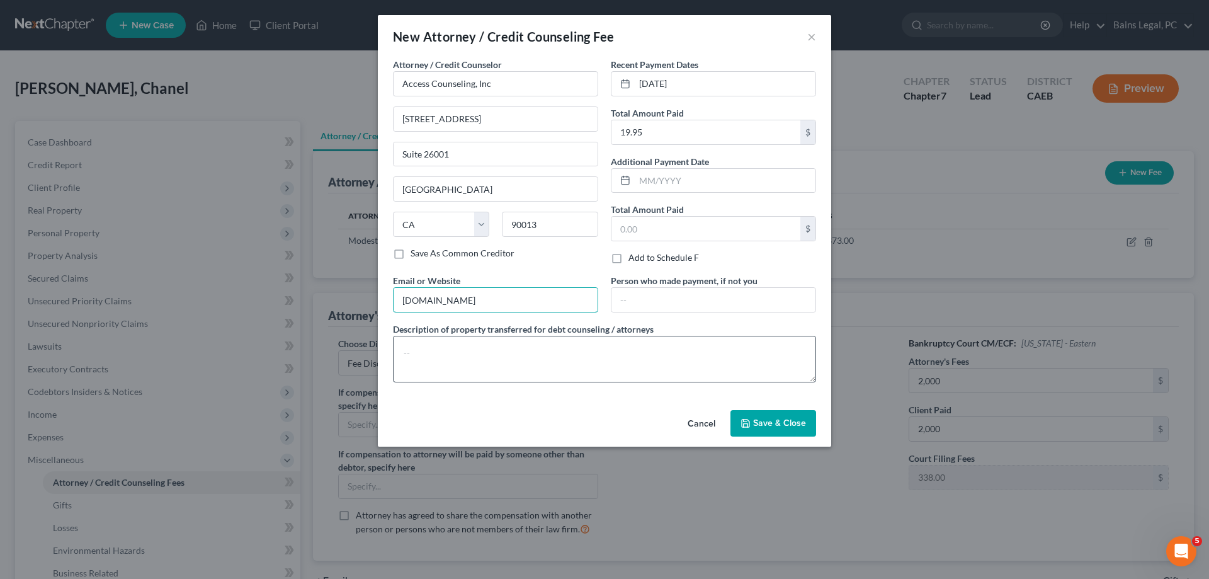
type input "accesscounselinginc.org"
click at [496, 363] on textarea at bounding box center [604, 359] width 423 height 47
click at [703, 136] on input "19.95" at bounding box center [706, 132] width 189 height 24
type input "29.95"
click at [528, 368] on textarea at bounding box center [604, 359] width 423 height 47
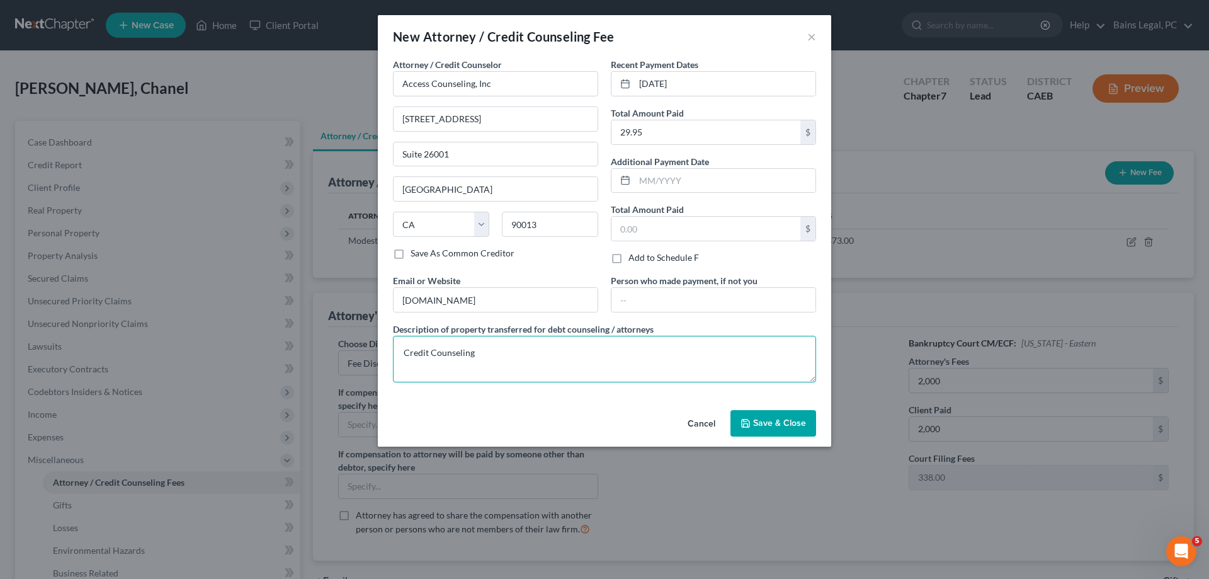
type textarea "Credit Counseling"
click at [799, 421] on span "Save & Close" at bounding box center [779, 423] width 53 height 11
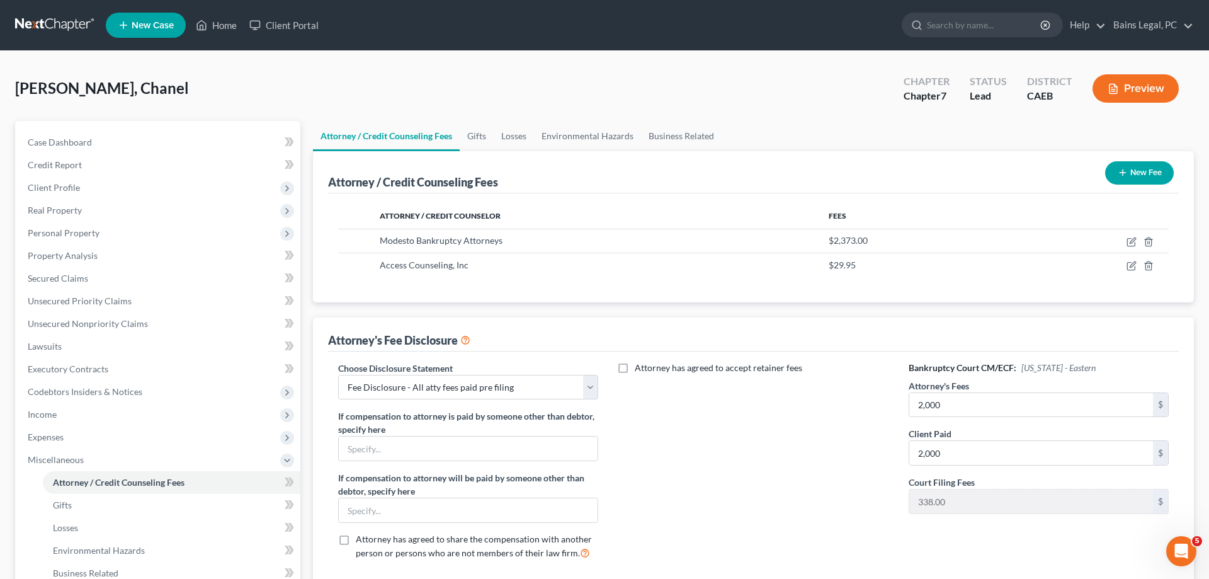
scroll to position [203, 0]
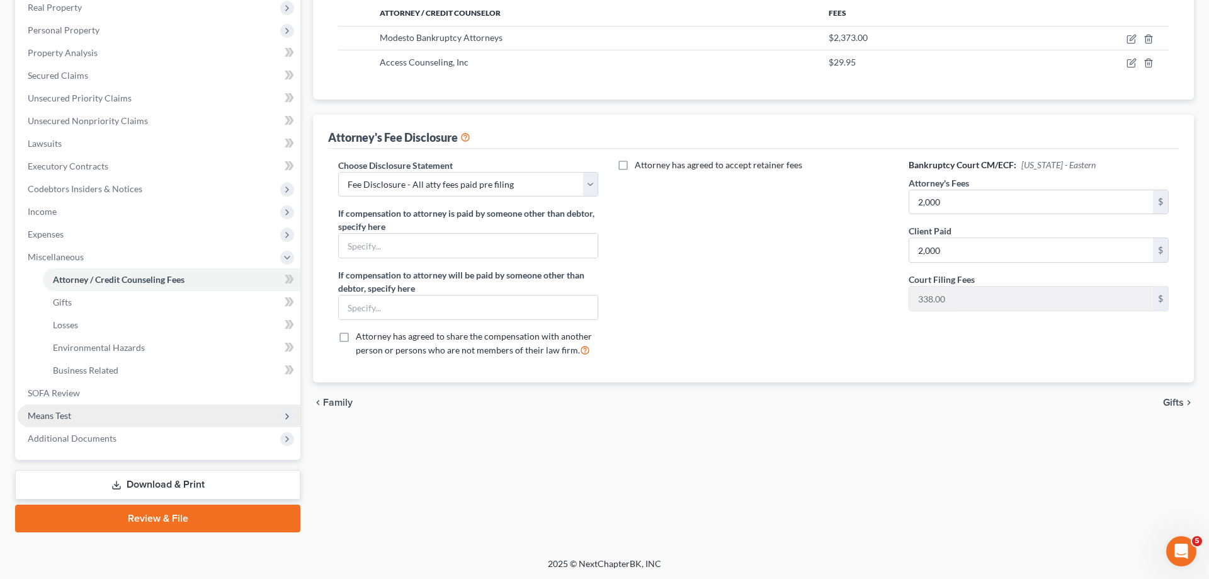
drag, startPoint x: 113, startPoint y: 419, endPoint x: 134, endPoint y: 426, distance: 21.1
click at [114, 419] on span "Means Test" at bounding box center [159, 415] width 283 height 23
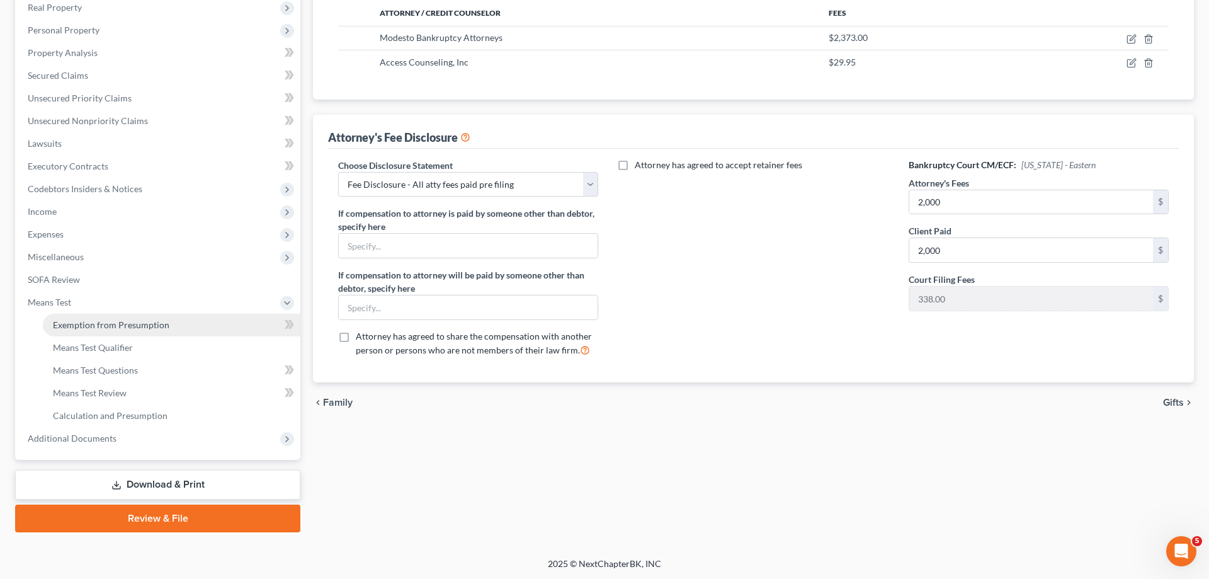
click at [179, 332] on link "Exemption from Presumption" at bounding box center [172, 325] width 258 height 23
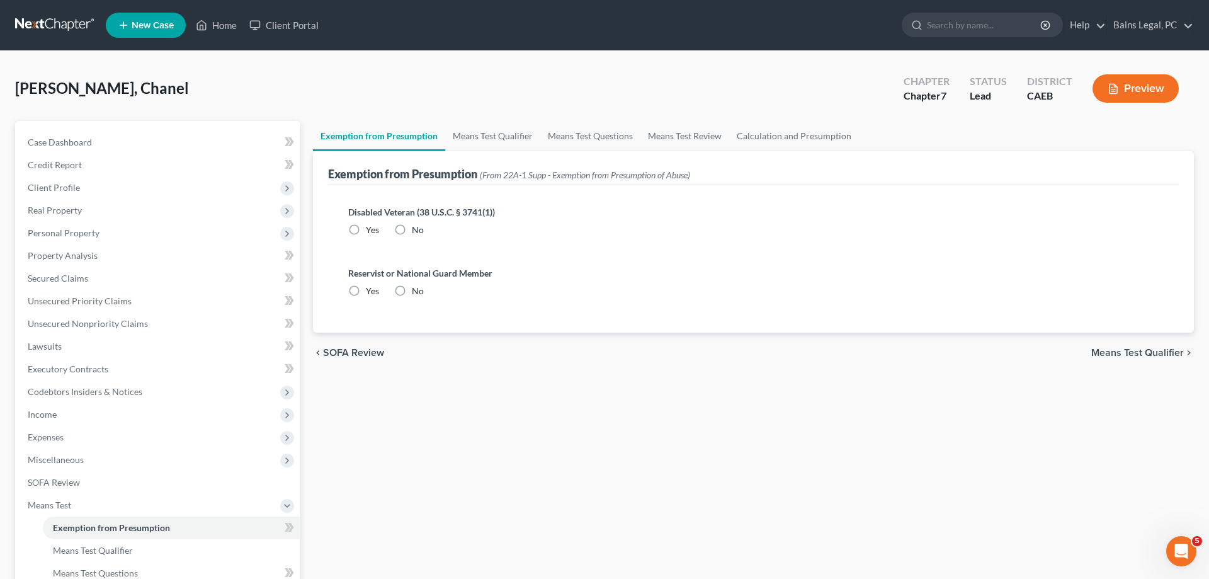
click at [412, 229] on label "No" at bounding box center [418, 230] width 12 height 13
click at [417, 229] on input "No" at bounding box center [421, 228] width 8 height 8
radio input "true"
click at [412, 290] on label "No" at bounding box center [418, 291] width 12 height 13
click at [417, 290] on input "No" at bounding box center [421, 289] width 8 height 8
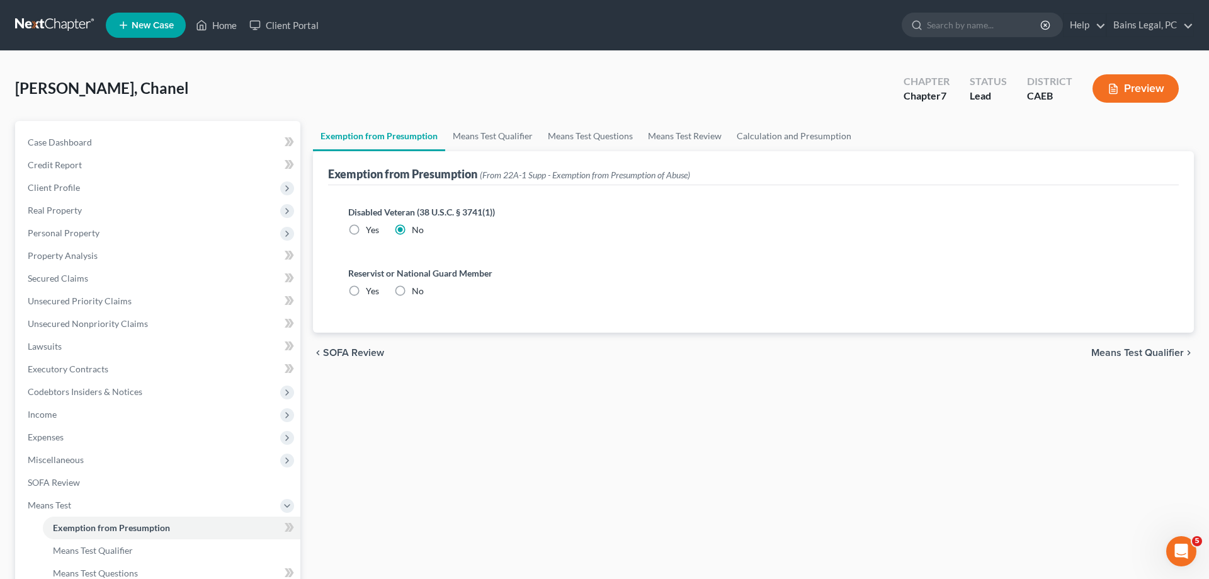
radio input "true"
click at [500, 132] on link "Means Test Qualifier" at bounding box center [492, 136] width 95 height 30
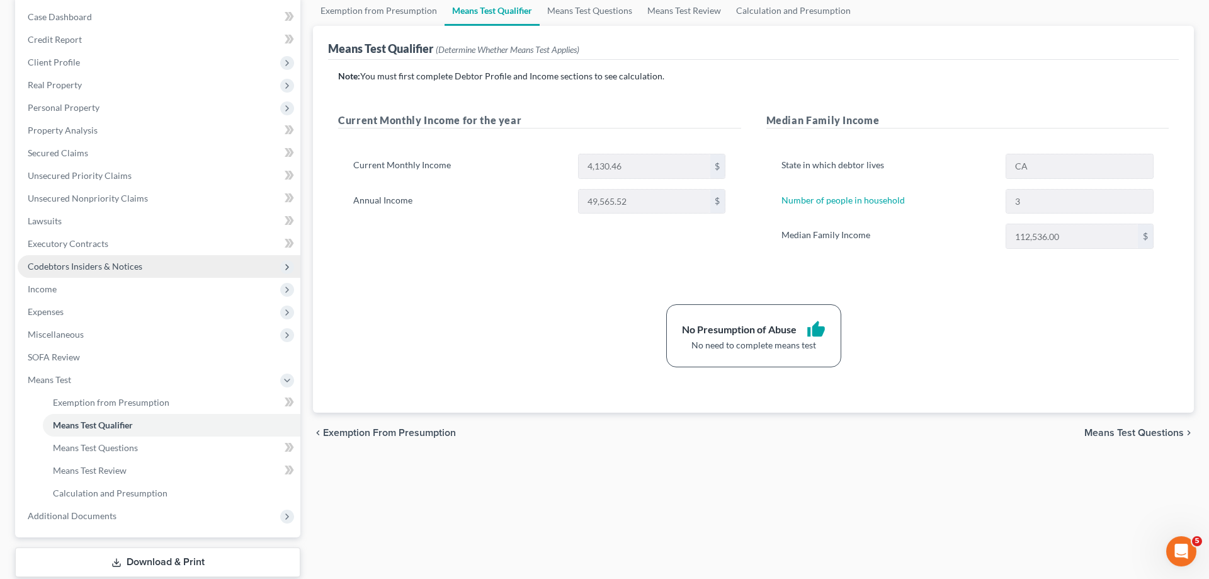
scroll to position [64, 0]
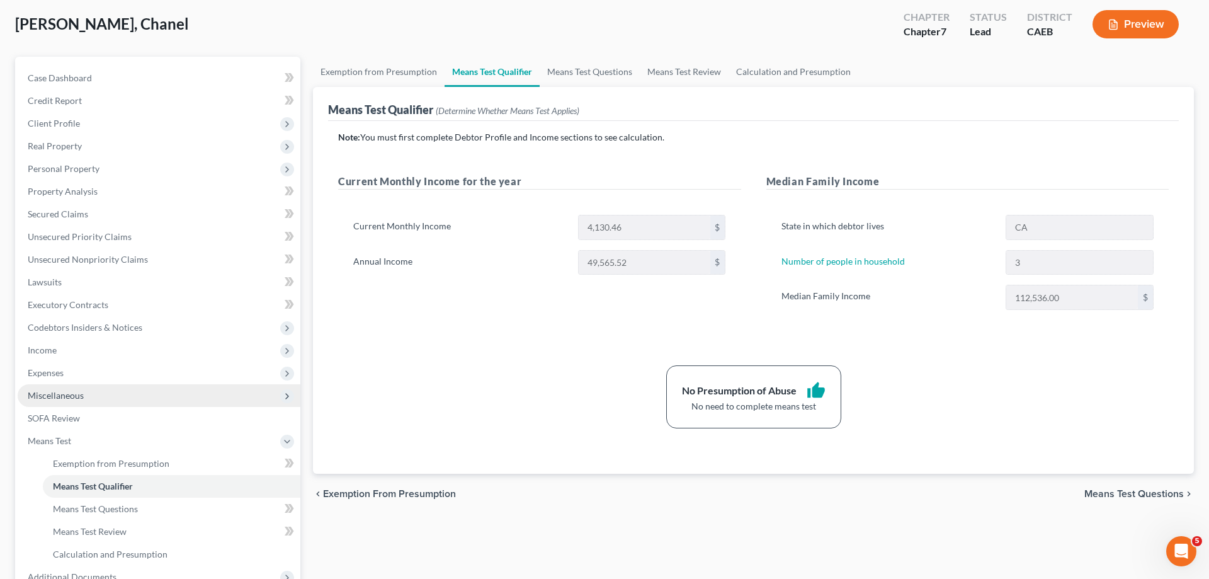
click at [75, 401] on span "Miscellaneous" at bounding box center [159, 395] width 283 height 23
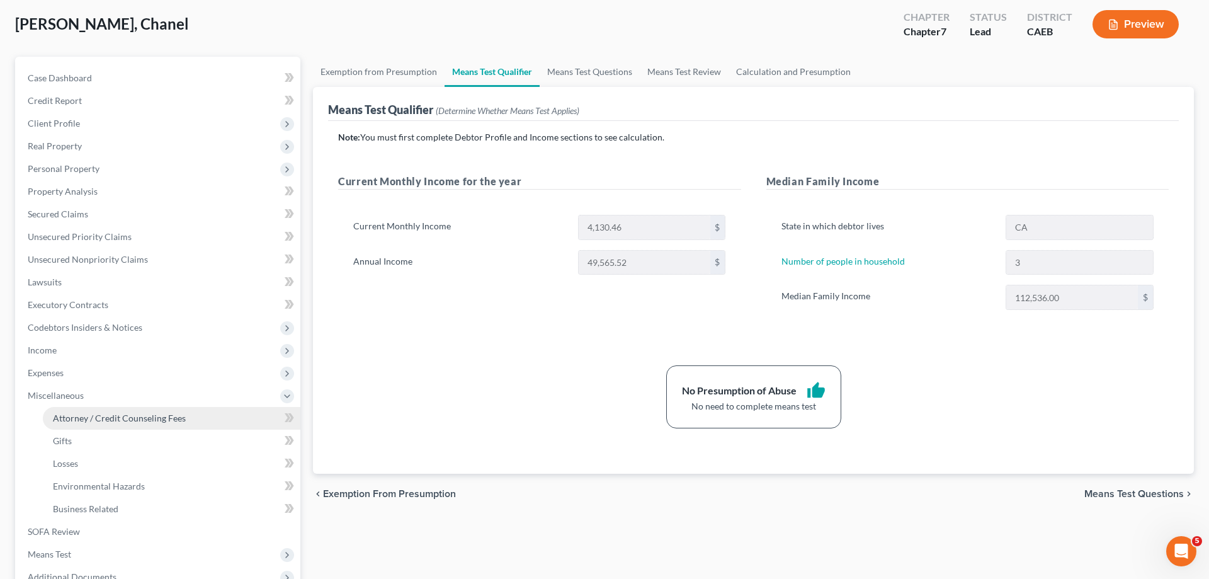
click at [123, 410] on link "Attorney / Credit Counseling Fees" at bounding box center [172, 418] width 258 height 23
select select "36"
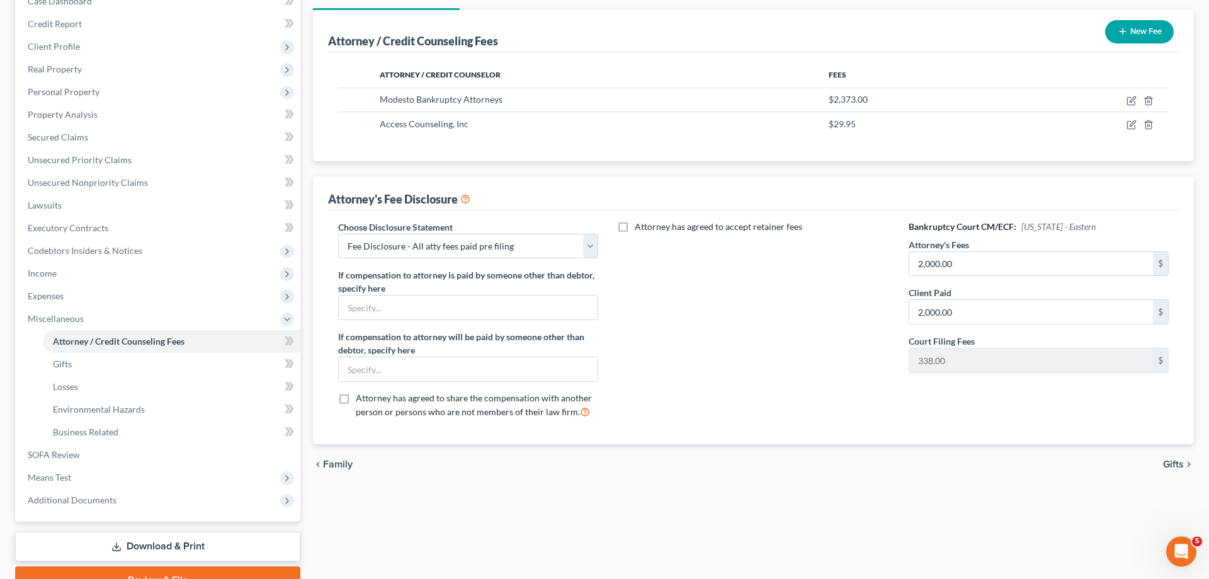
scroll to position [193, 0]
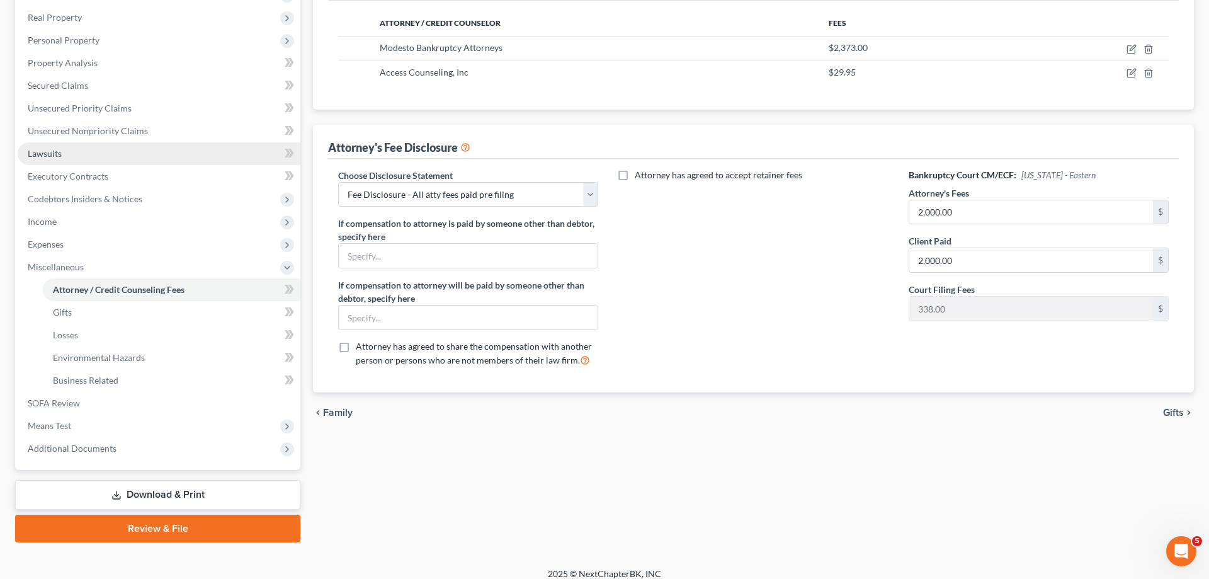
click at [71, 157] on link "Lawsuits" at bounding box center [159, 153] width 283 height 23
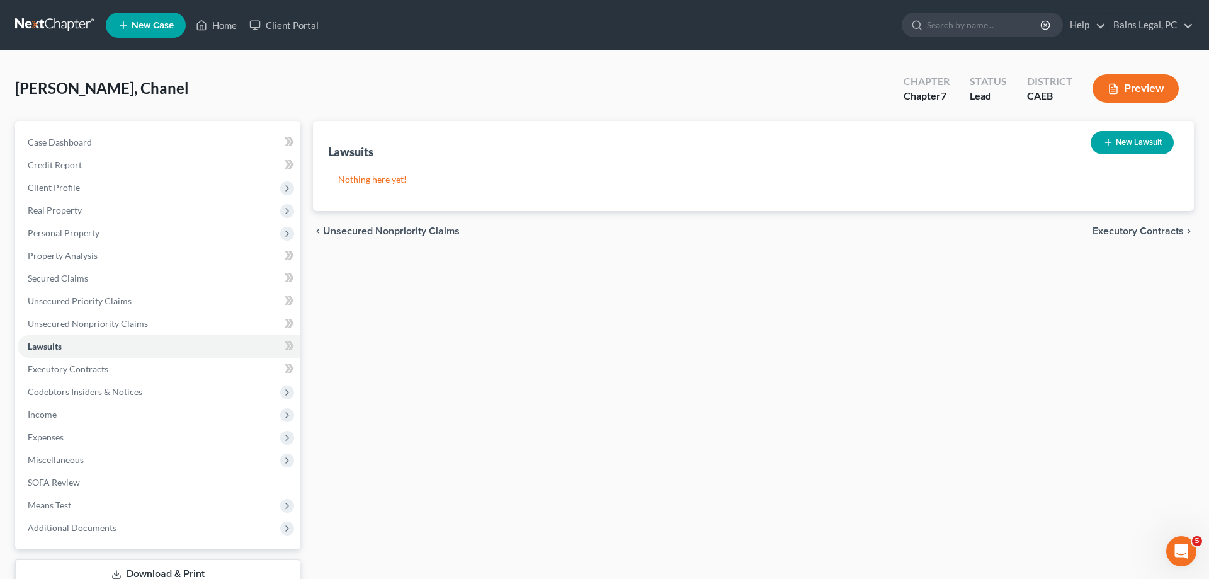
click at [1122, 139] on button "New Lawsuit" at bounding box center [1132, 142] width 83 height 23
select select "0"
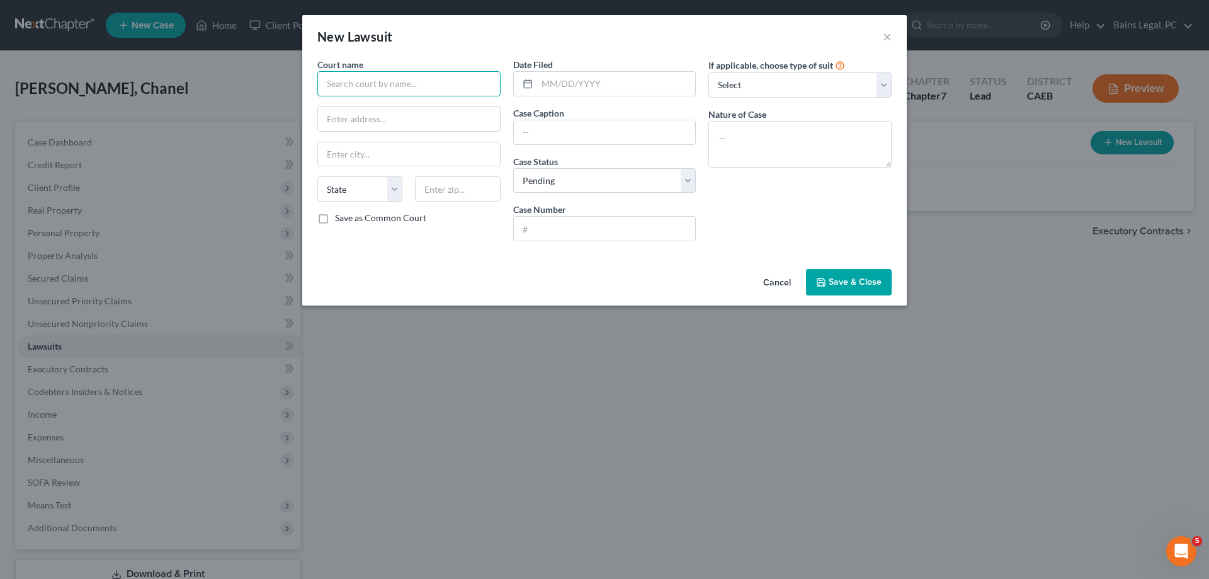
click at [412, 89] on input "text" at bounding box center [408, 83] width 183 height 25
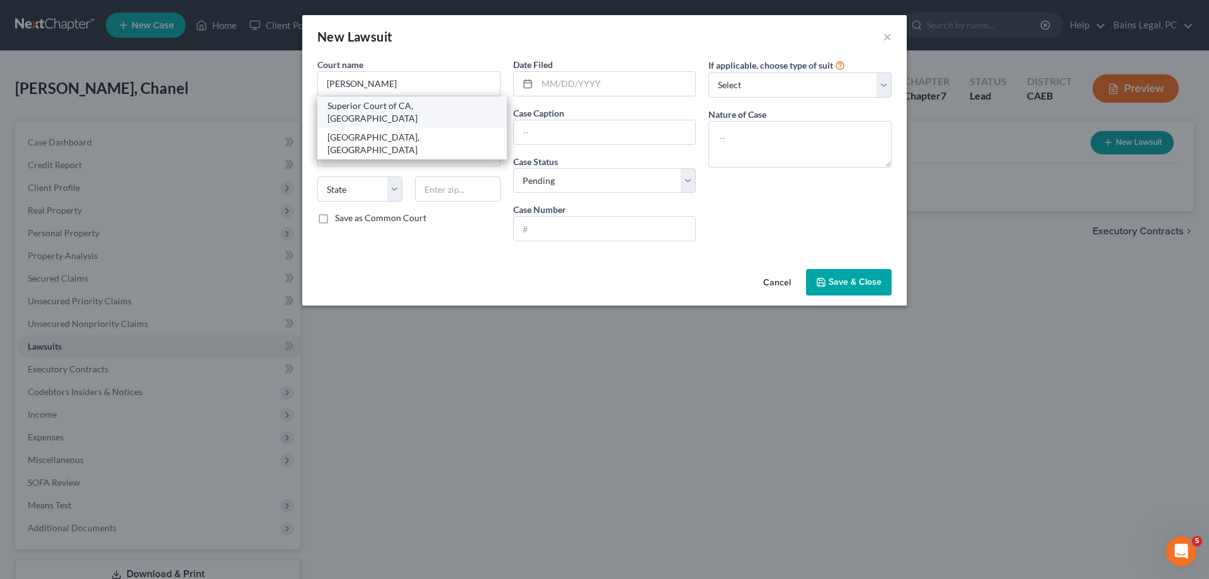
click at [451, 112] on div "Superior Court of CA, Stanislaus County" at bounding box center [412, 111] width 190 height 31
type input "Superior Court of CA, Stanislaus County"
type input "801 10th Street, 4th Floor"
type input "Modesto"
select select "4"
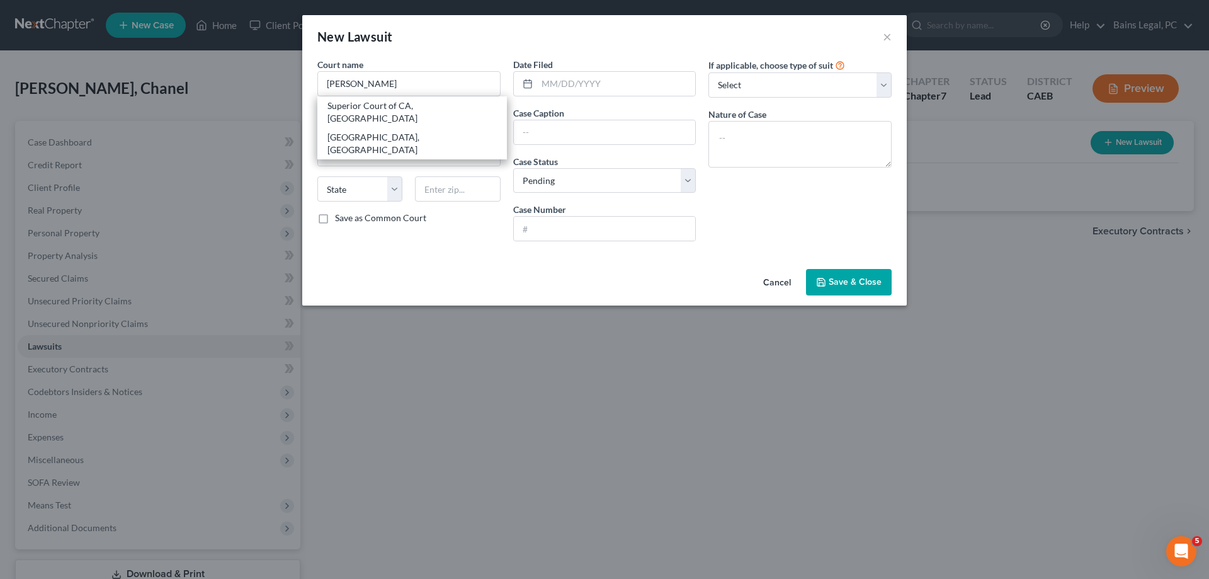
type input "95354"
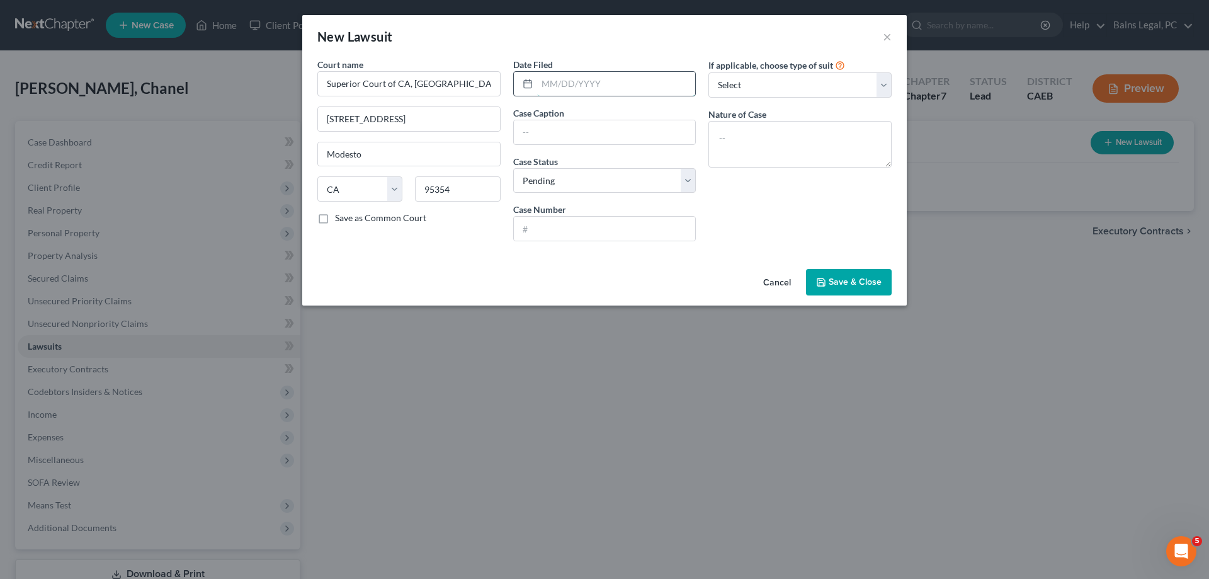
click at [591, 84] on input "text" at bounding box center [616, 84] width 159 height 24
type input "05/20/2025"
type input "LVNV Funding, LLC vs Chanel A Granados"
select select "2"
click option "Concluded" at bounding box center [0, 0] width 0 height 0
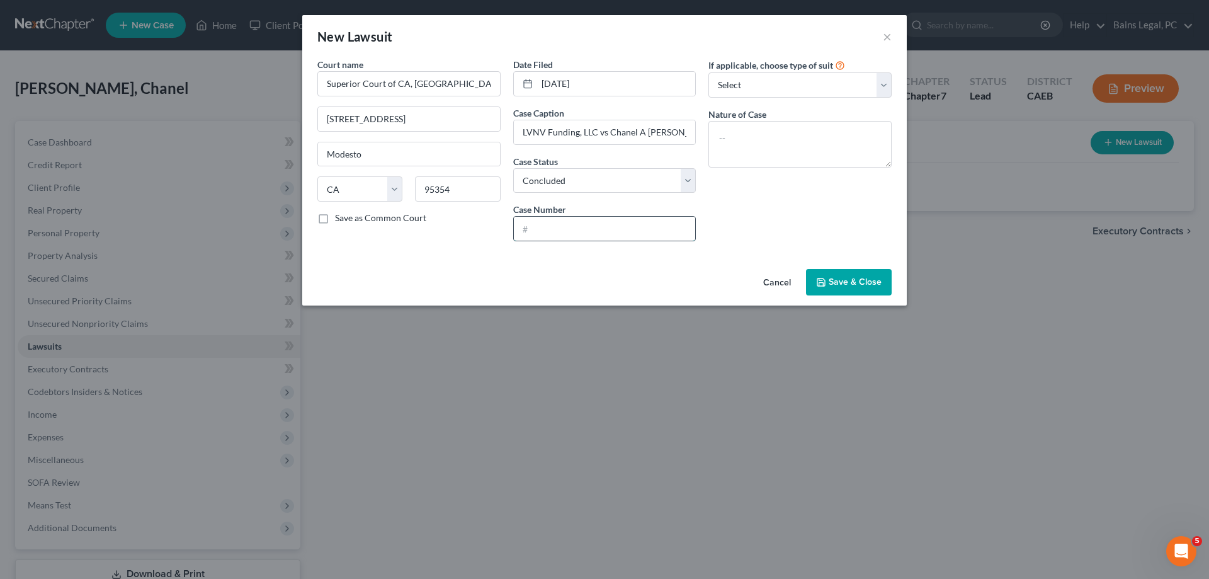
click at [616, 225] on input "text" at bounding box center [605, 229] width 182 height 24
type input "CV-25-004924"
click at [787, 140] on textarea at bounding box center [799, 144] width 183 height 47
type textarea "Collections"
drag, startPoint x: 857, startPoint y: 285, endPoint x: 864, endPoint y: 283, distance: 7.2
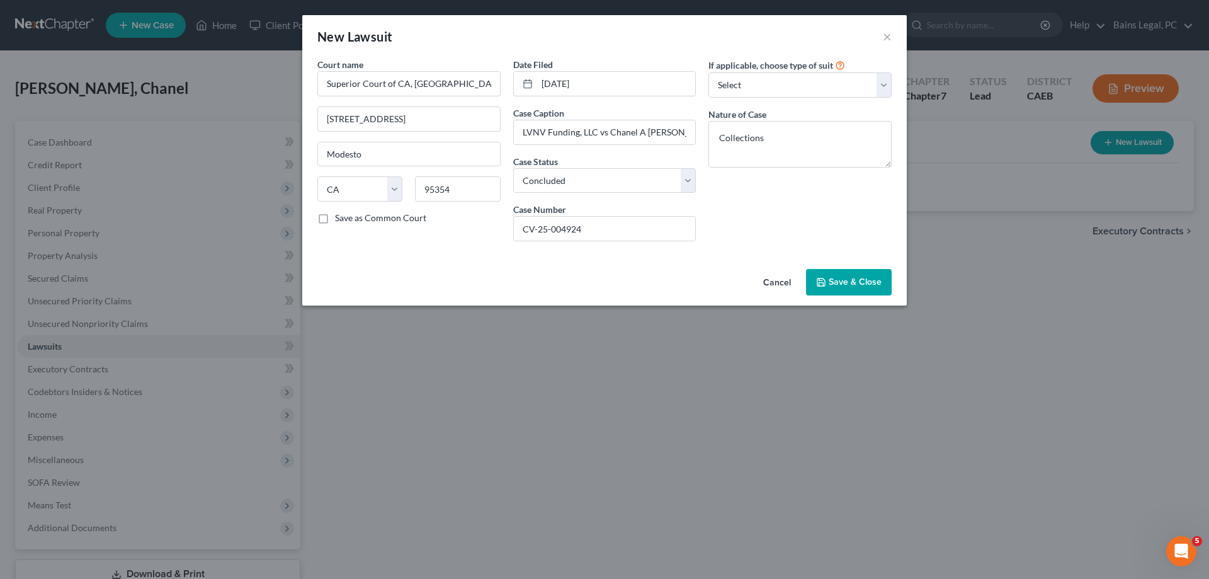
click at [858, 285] on span "Save & Close" at bounding box center [855, 281] width 53 height 11
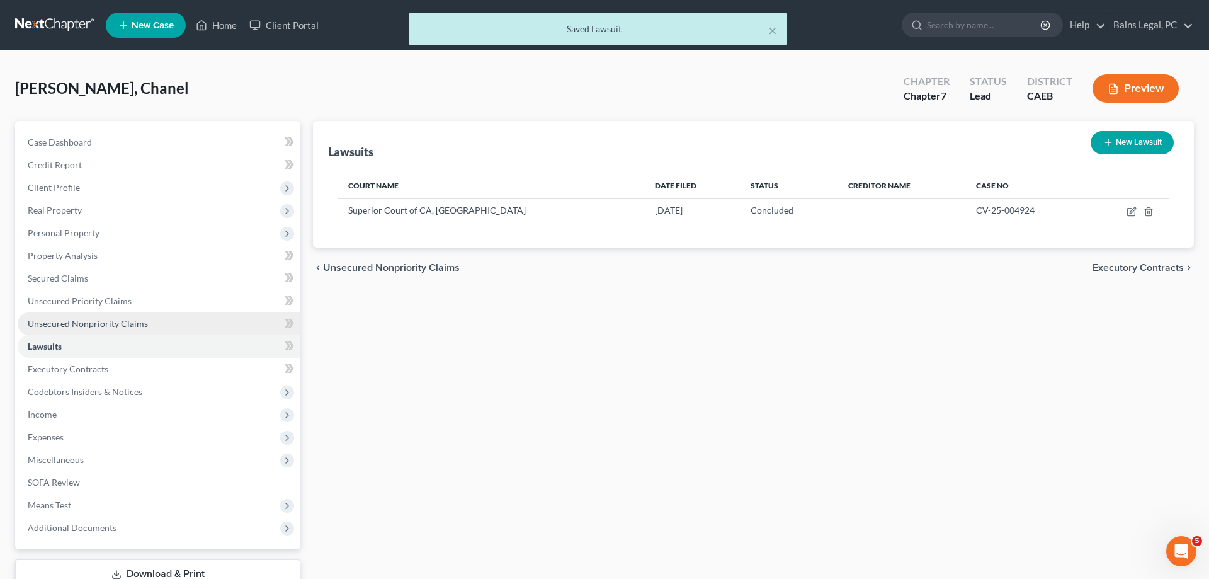
click at [150, 326] on link "Unsecured Nonpriority Claims" at bounding box center [159, 323] width 283 height 23
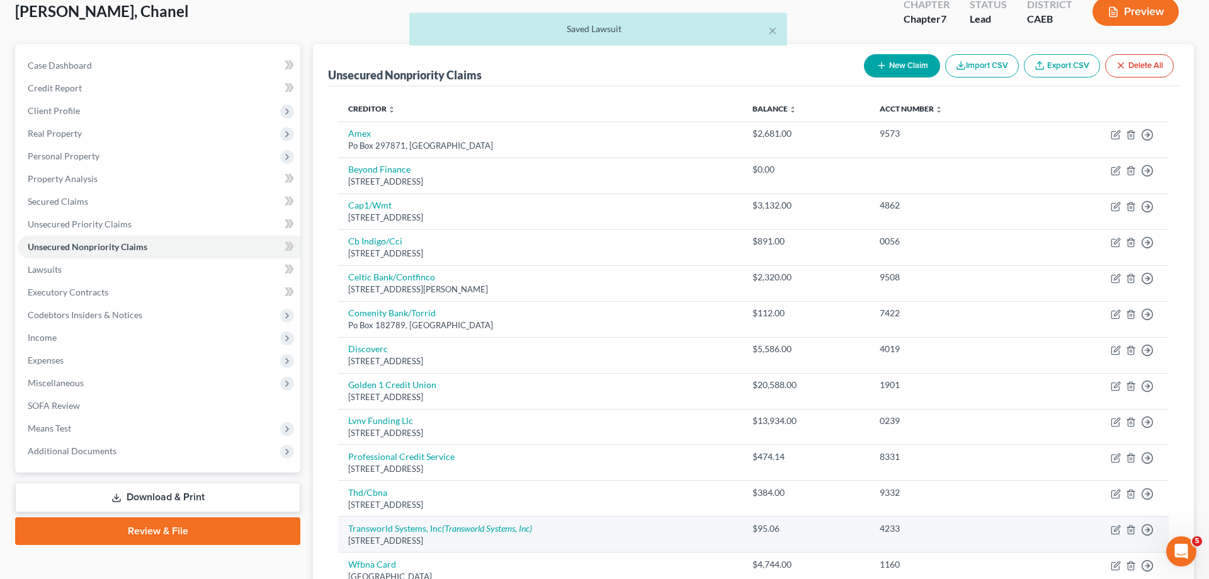
scroll to position [193, 0]
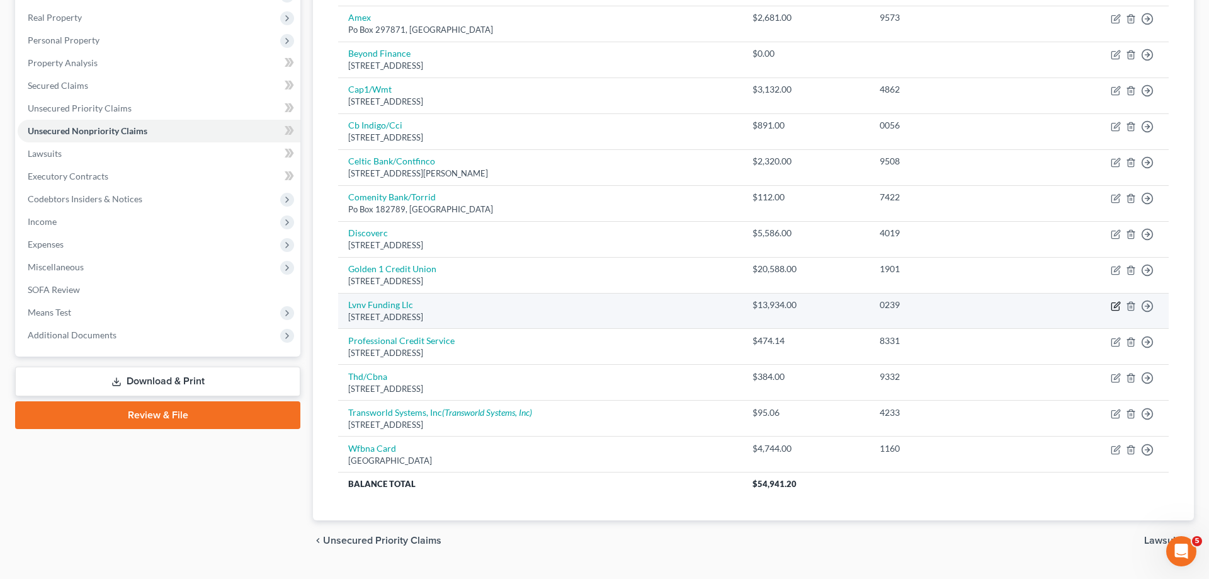
click at [1114, 305] on icon "button" at bounding box center [1116, 306] width 10 height 10
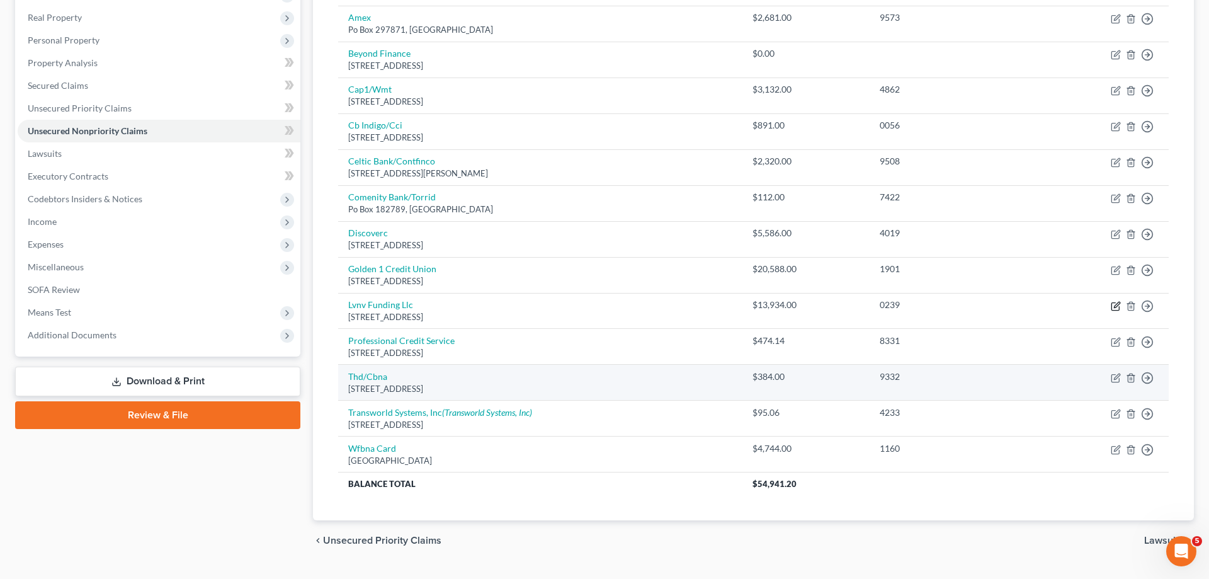
select select "42"
select select "0"
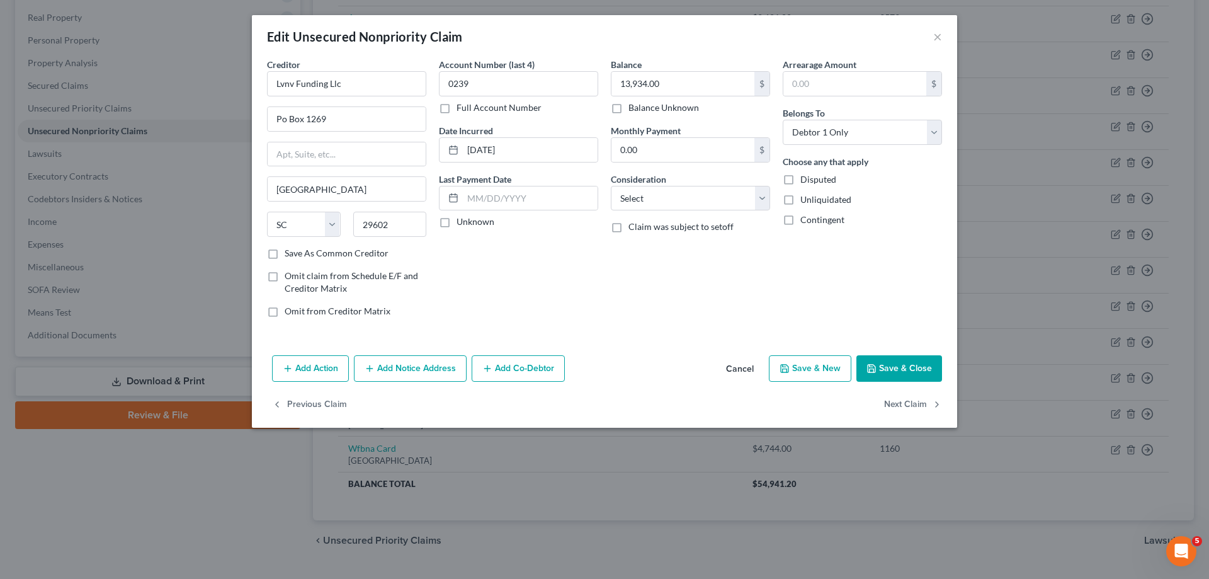
click at [437, 369] on button "Add Notice Address" at bounding box center [410, 368] width 113 height 26
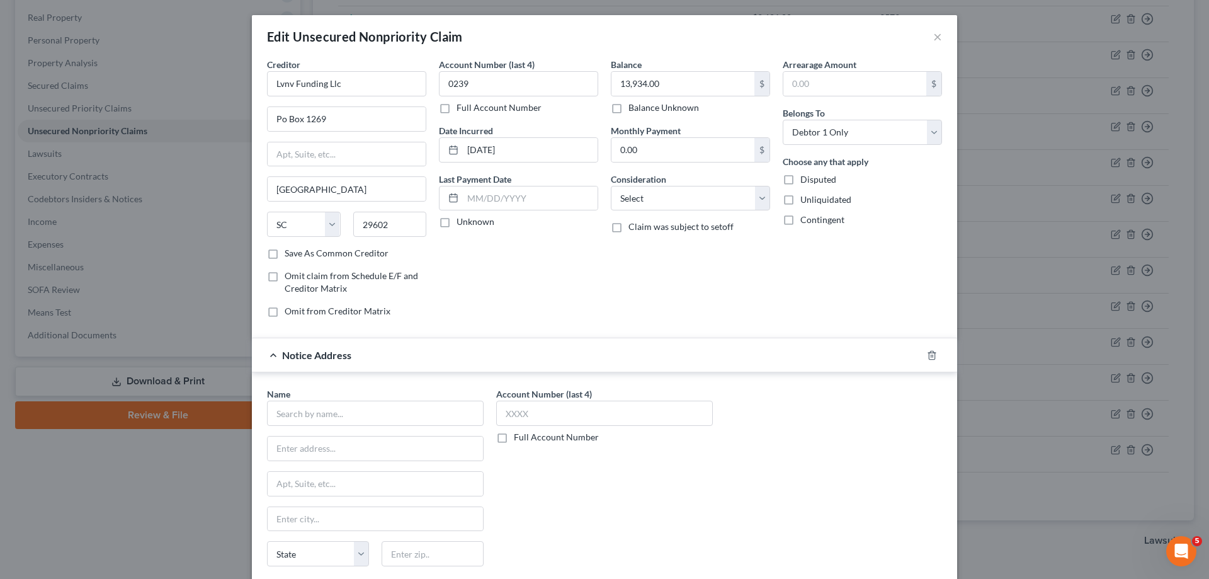
click at [405, 390] on div "Name *" at bounding box center [375, 406] width 217 height 38
click at [402, 407] on input "text" at bounding box center [375, 413] width 217 height 25
click at [321, 450] on div "PO Box 109032, Chicago, IL 60610" at bounding box center [342, 446] width 131 height 11
type input "Mandarich Law Group, LLP"
type input "PO Box 109032"
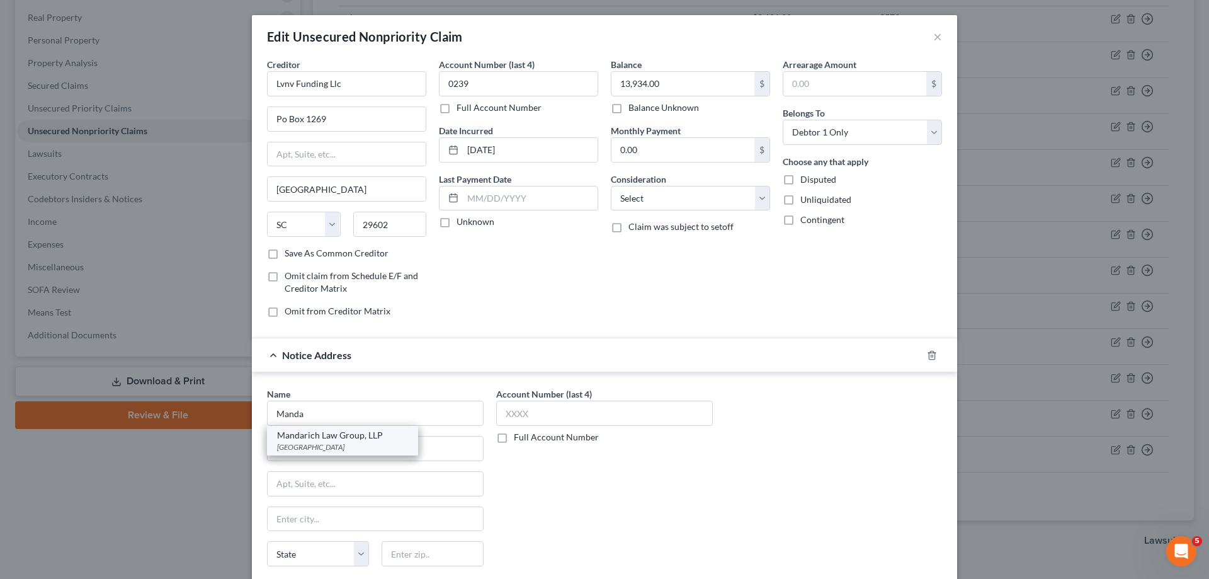
type input "Chicago"
select select "14"
type input "60610"
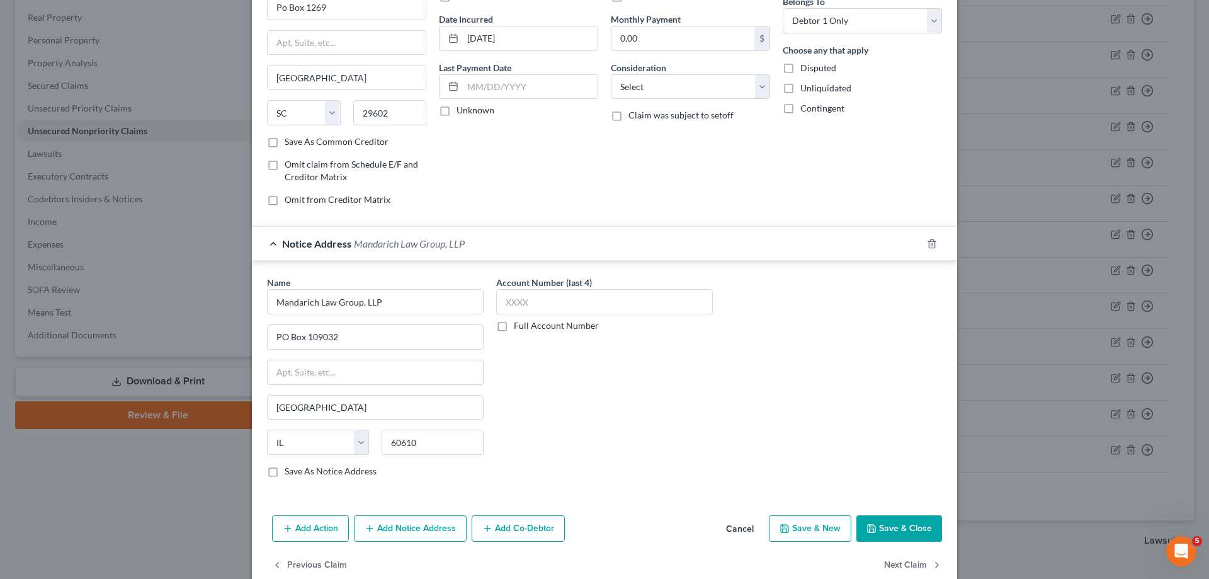
scroll to position [136, 0]
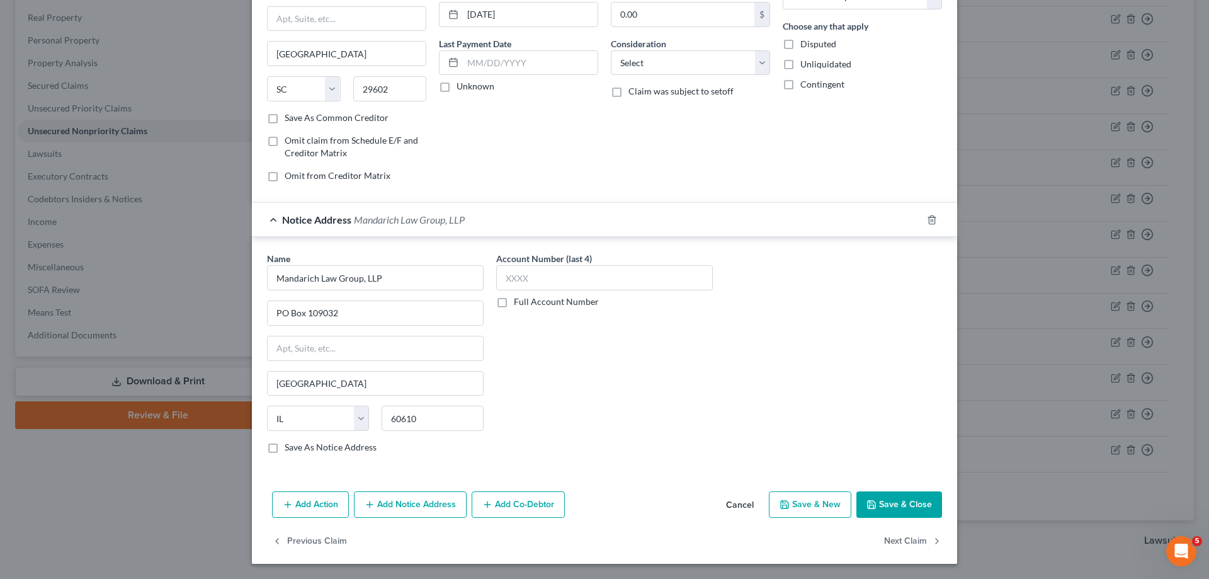
drag, startPoint x: 908, startPoint y: 501, endPoint x: 1164, endPoint y: 385, distance: 280.5
click at [909, 501] on button "Save & Close" at bounding box center [899, 504] width 86 height 26
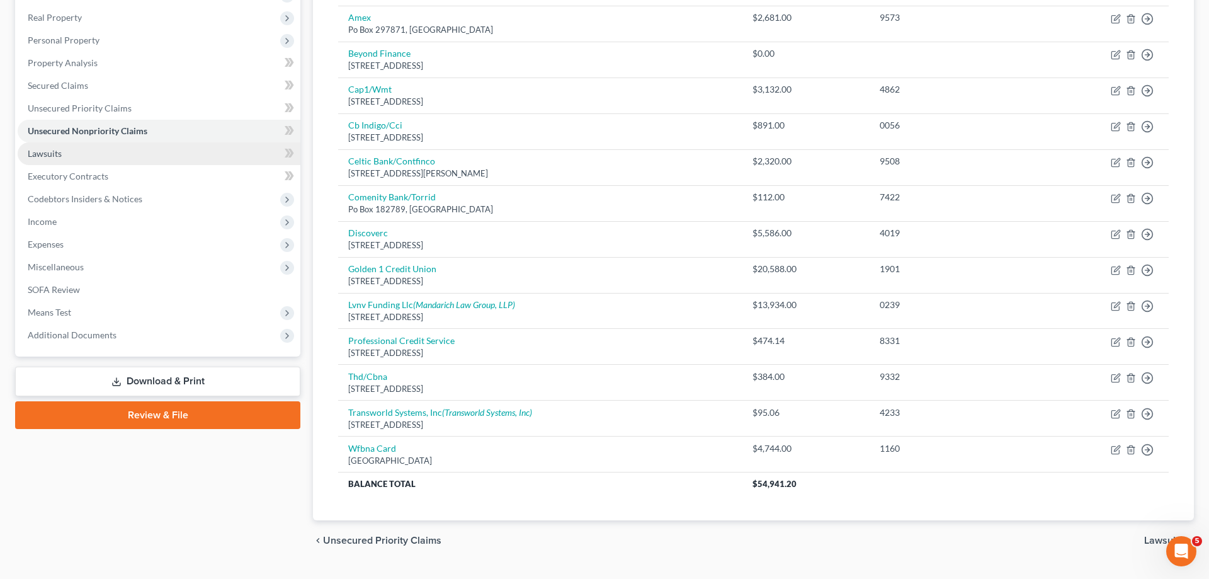
click at [38, 151] on span "Lawsuits" at bounding box center [45, 153] width 34 height 11
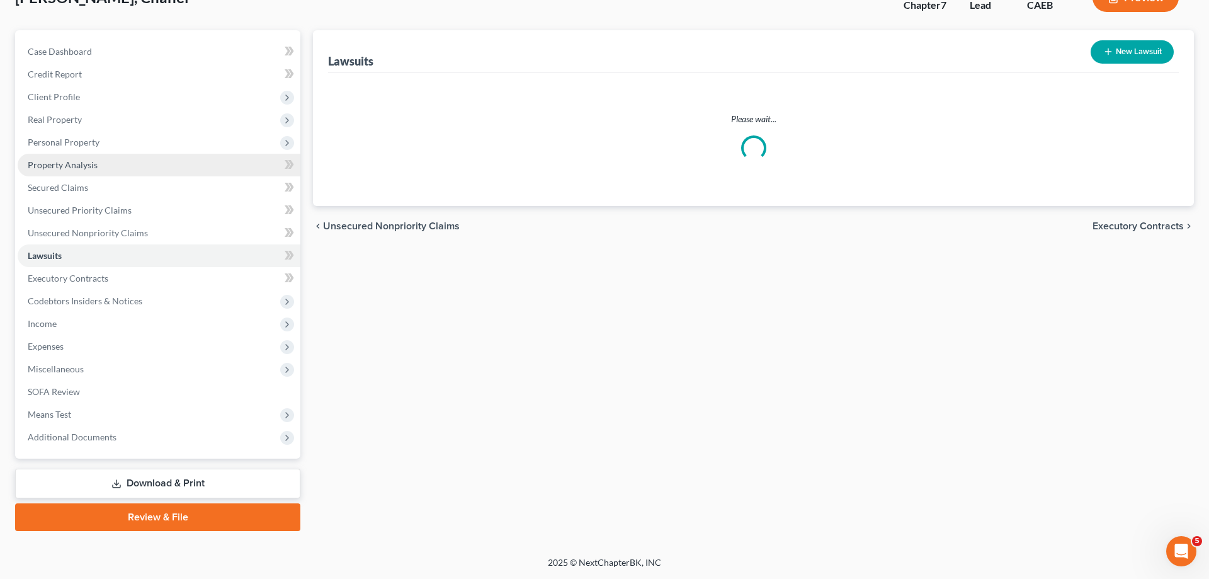
scroll to position [89, 0]
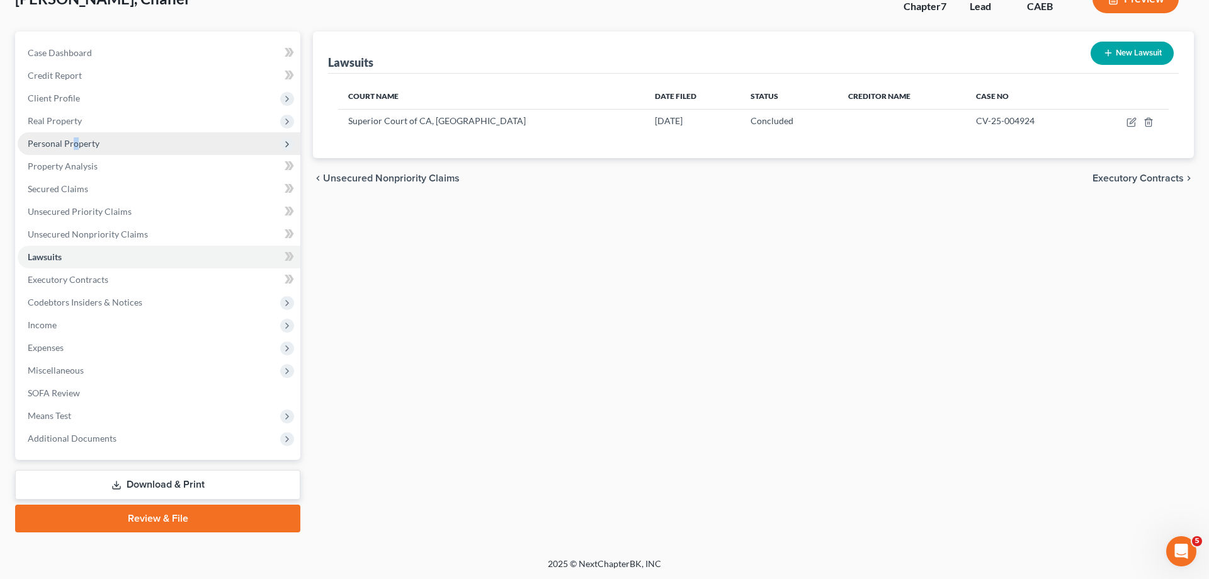
click at [75, 144] on span "Personal Property" at bounding box center [64, 143] width 72 height 11
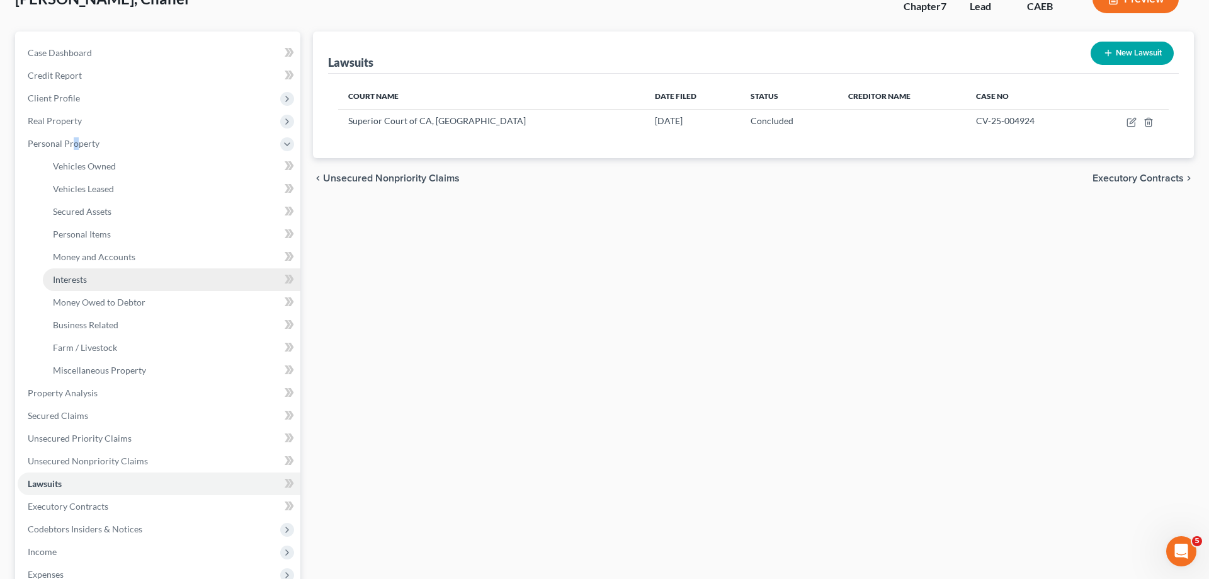
click at [127, 282] on link "Interests" at bounding box center [172, 279] width 258 height 23
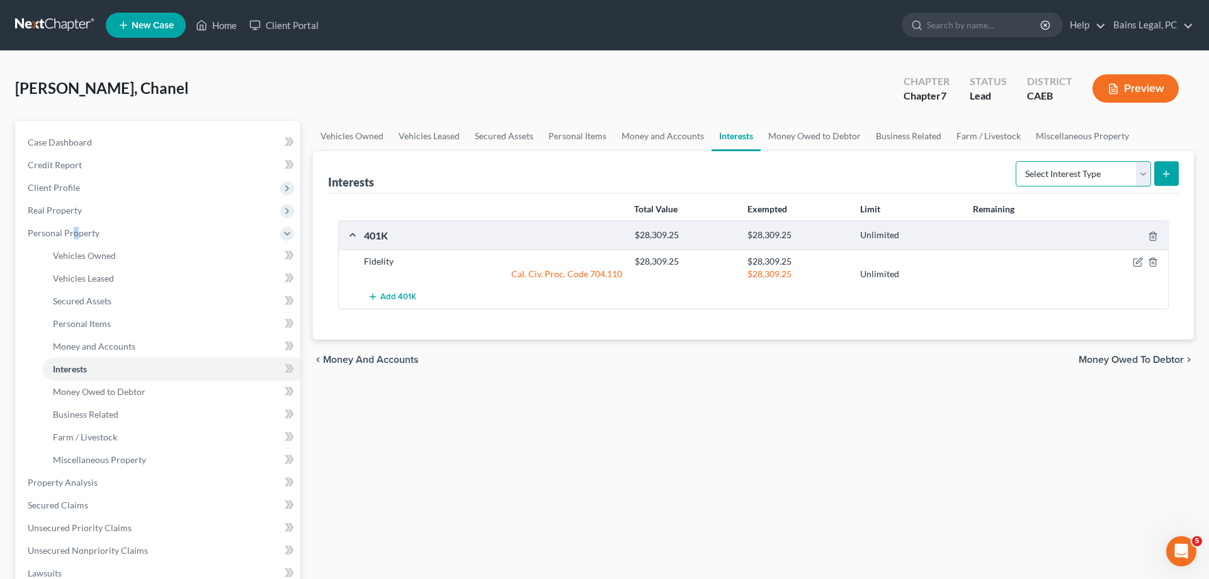
click at [1016, 161] on select "Select Interest Type 401K Annuity Bond Education IRA Government Bond Government…" at bounding box center [1083, 173] width 135 height 25
select select "term_life_insurance"
click option "Term Life Insurance" at bounding box center [0, 0] width 0 height 0
click at [1164, 175] on icon "submit" at bounding box center [1166, 174] width 10 height 10
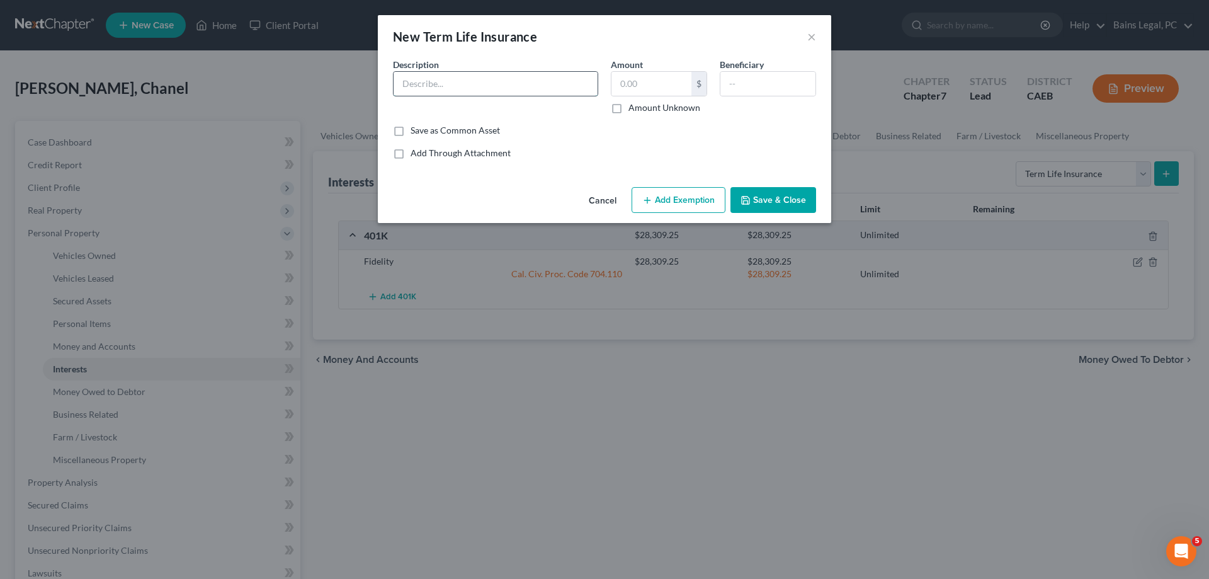
click at [516, 81] on input "text" at bounding box center [496, 84] width 204 height 24
drag, startPoint x: 423, startPoint y: 86, endPoint x: 493, endPoint y: 88, distance: 69.9
click at [493, 88] on input "Child Life Insurance through Employer" at bounding box center [496, 84] width 204 height 24
click at [466, 89] on input "Child Life Insurance through Employer" at bounding box center [496, 84] width 204 height 24
drag, startPoint x: 443, startPoint y: 83, endPoint x: 608, endPoint y: 90, distance: 164.5
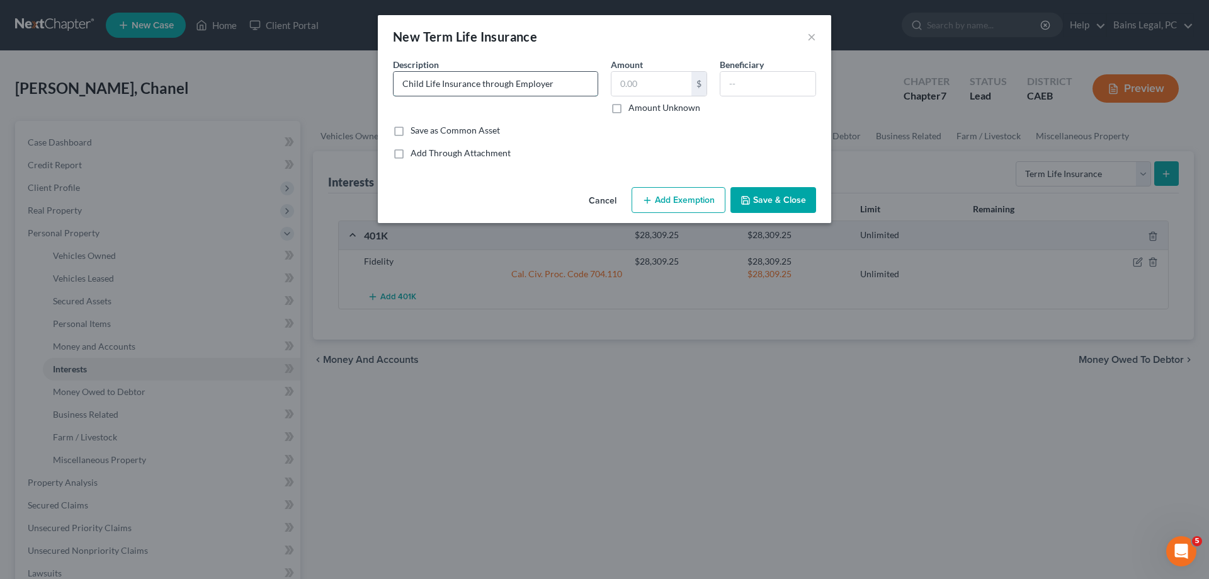
click at [598, 90] on input "Child Life Insurance through Employer" at bounding box center [496, 84] width 204 height 24
type input "Child Life Insurance through Employer"
click at [773, 202] on button "Save & Close" at bounding box center [774, 200] width 86 height 26
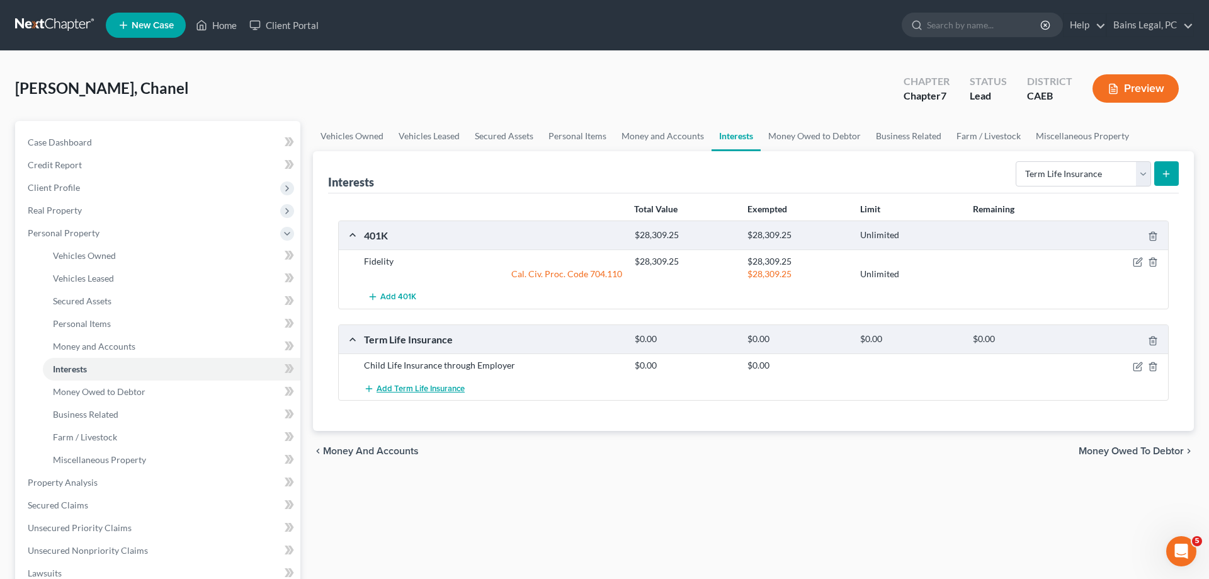
click at [438, 394] on button "Add Term Life Insurance" at bounding box center [414, 388] width 101 height 23
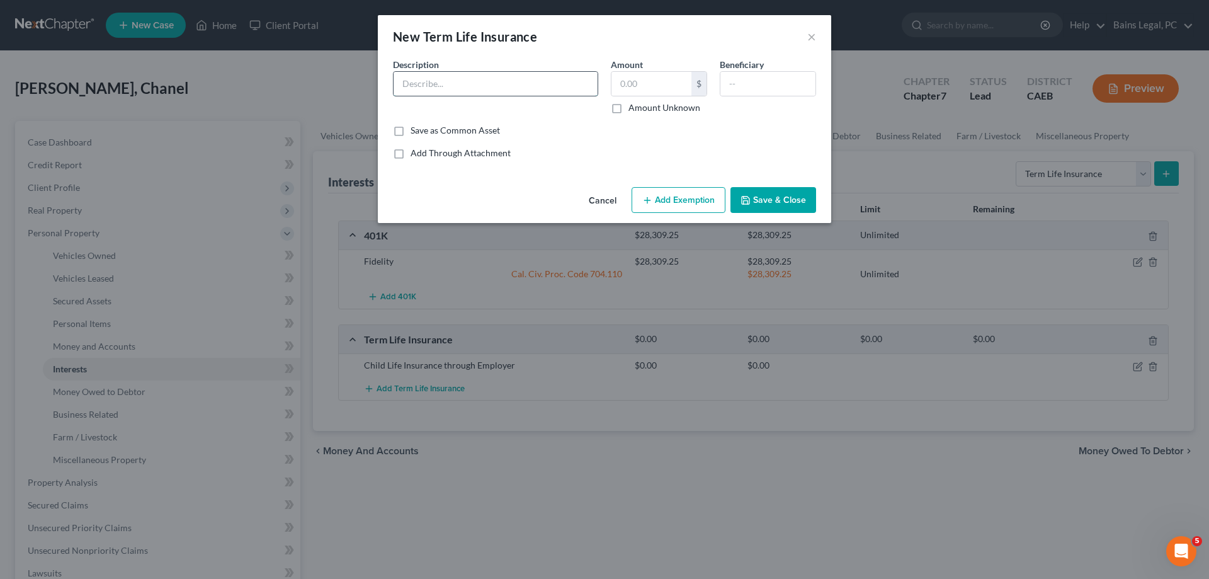
click at [491, 88] on input "text" at bounding box center [496, 84] width 204 height 24
paste input "Insurance through Employer"
type input "Term Life Insurance through Employer"
click at [775, 210] on button "Save & Close" at bounding box center [774, 200] width 86 height 26
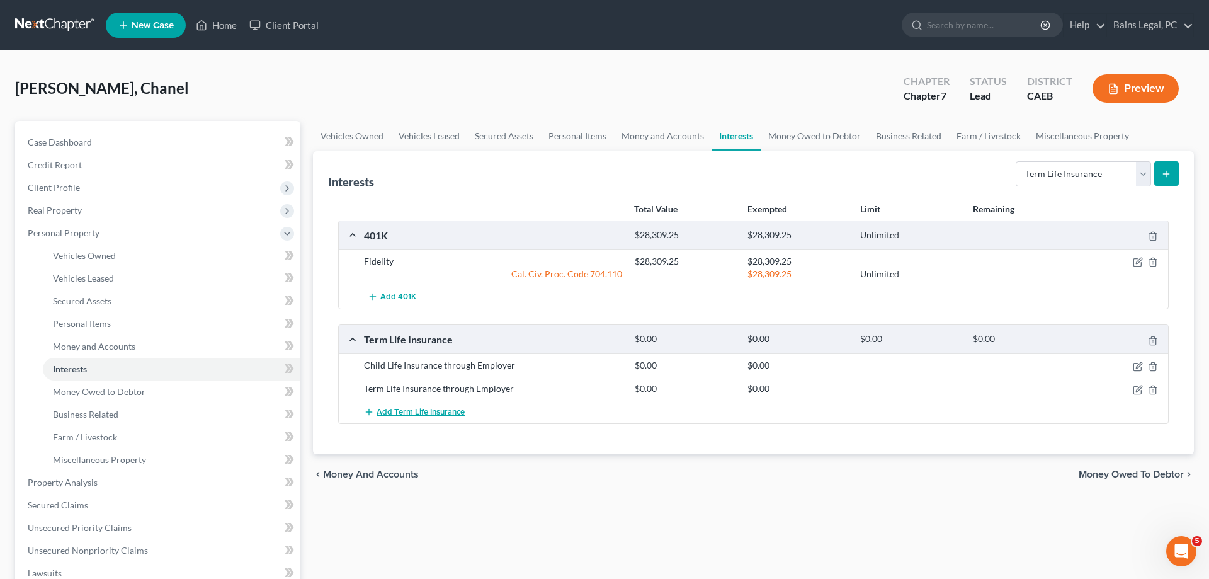
click at [445, 418] on button "Add Term Life Insurance" at bounding box center [414, 411] width 101 height 23
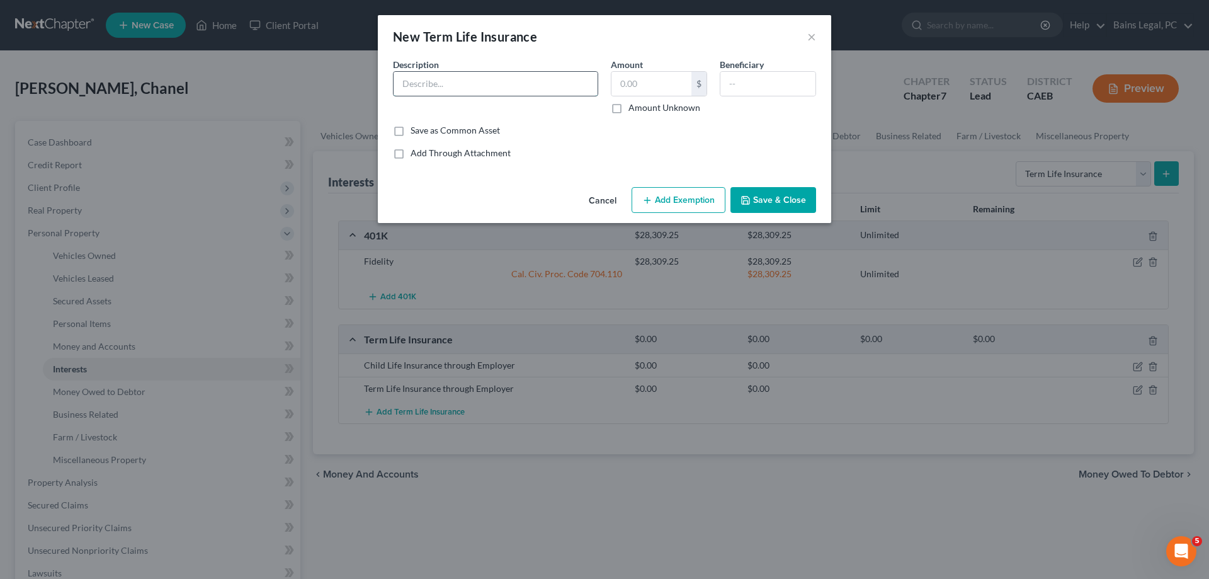
click at [488, 89] on input "text" at bounding box center [496, 84] width 204 height 24
paste input "Insurance through Employer"
type input "Hospital Indemnity Insurance through Employer"
click at [779, 202] on button "Save & Close" at bounding box center [774, 200] width 86 height 26
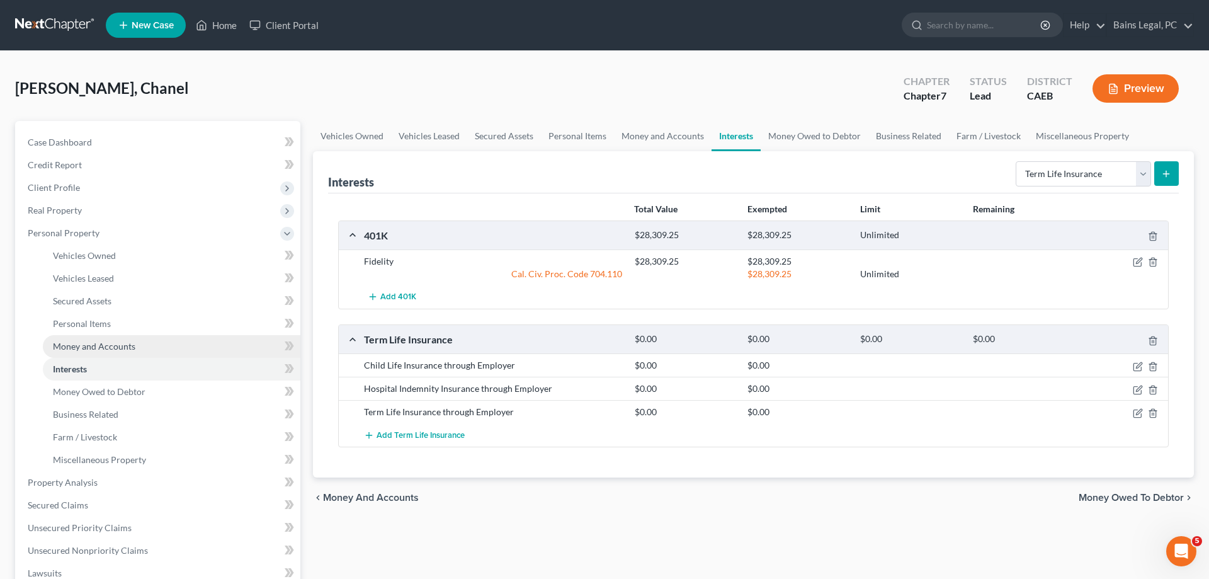
click at [113, 346] on span "Money and Accounts" at bounding box center [94, 346] width 82 height 11
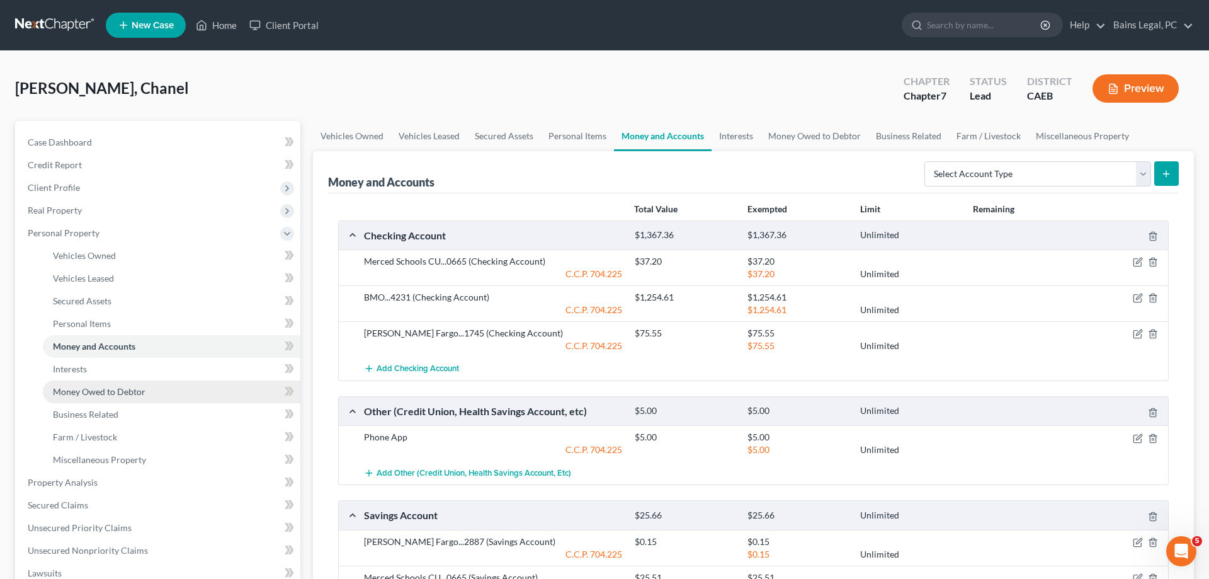
click at [110, 392] on span "Money Owed to Debtor" at bounding box center [99, 391] width 93 height 11
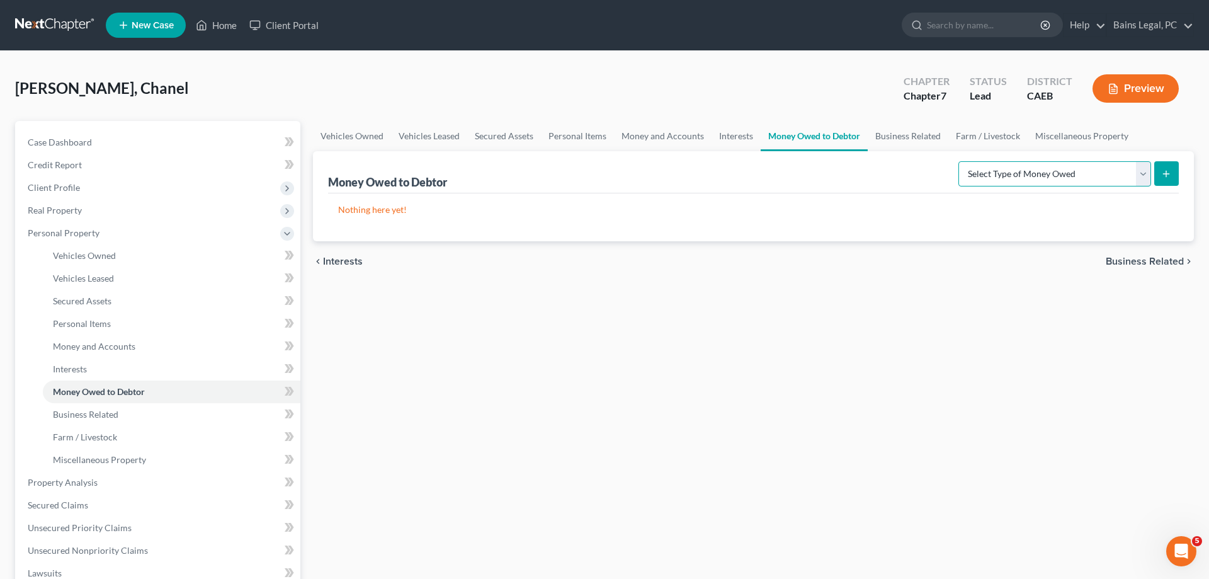
click at [959, 161] on select "Select Type of Money Owed Accounts Receivable Alimony Child Support Claims Agai…" at bounding box center [1055, 173] width 193 height 25
select select "expected_tax_refund"
click option "Expected Tax Refund and Unused NOLs" at bounding box center [0, 0] width 0 height 0
click at [1171, 166] on button "submit" at bounding box center [1166, 173] width 25 height 25
select select "0"
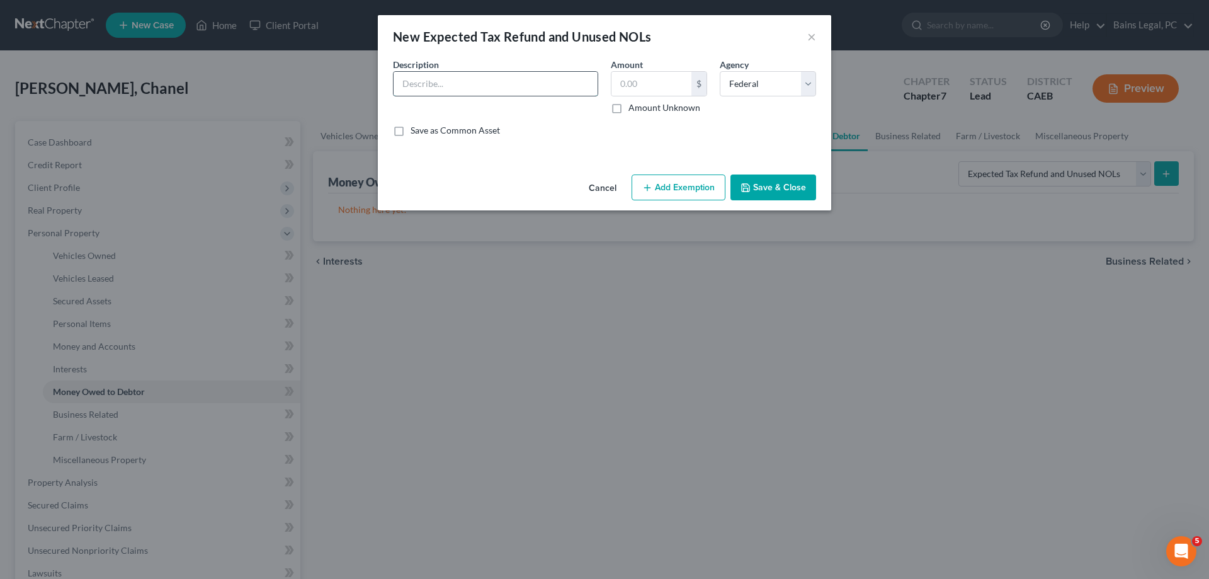
click at [481, 90] on input "text" at bounding box center [496, 84] width 204 height 24
type input "Estimated 2025 Federal Refund (8/12)"
type input "1,265"
click at [775, 191] on button "Save & Close" at bounding box center [774, 187] width 86 height 26
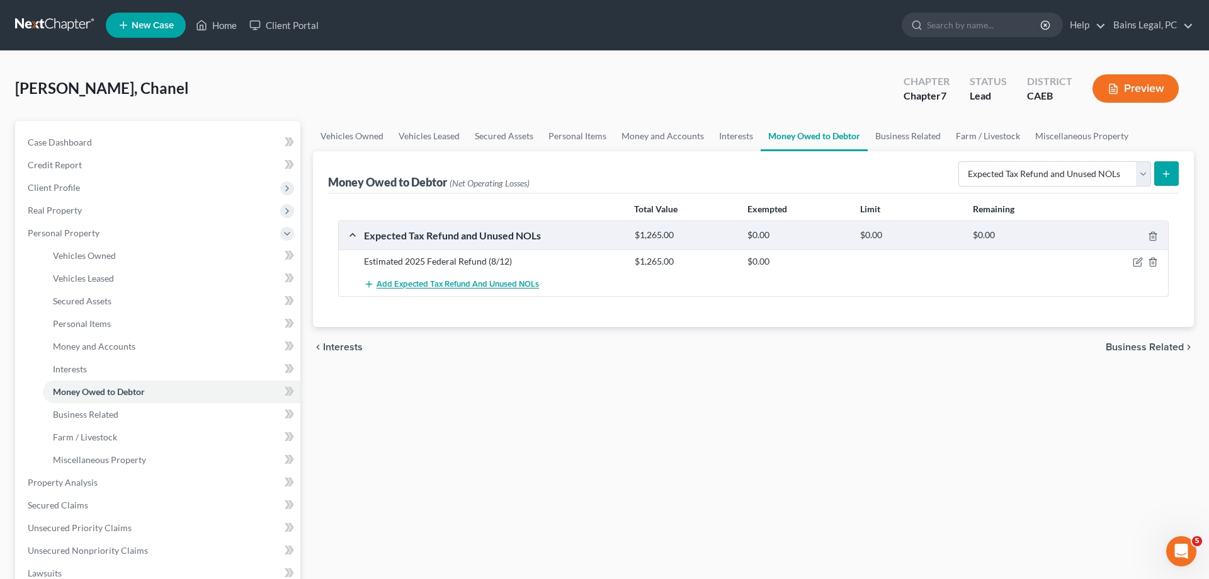
drag, startPoint x: 410, startPoint y: 286, endPoint x: 448, endPoint y: 261, distance: 45.1
click at [411, 287] on span "Add Expected Tax Refund and Unused NOLs" at bounding box center [458, 285] width 162 height 10
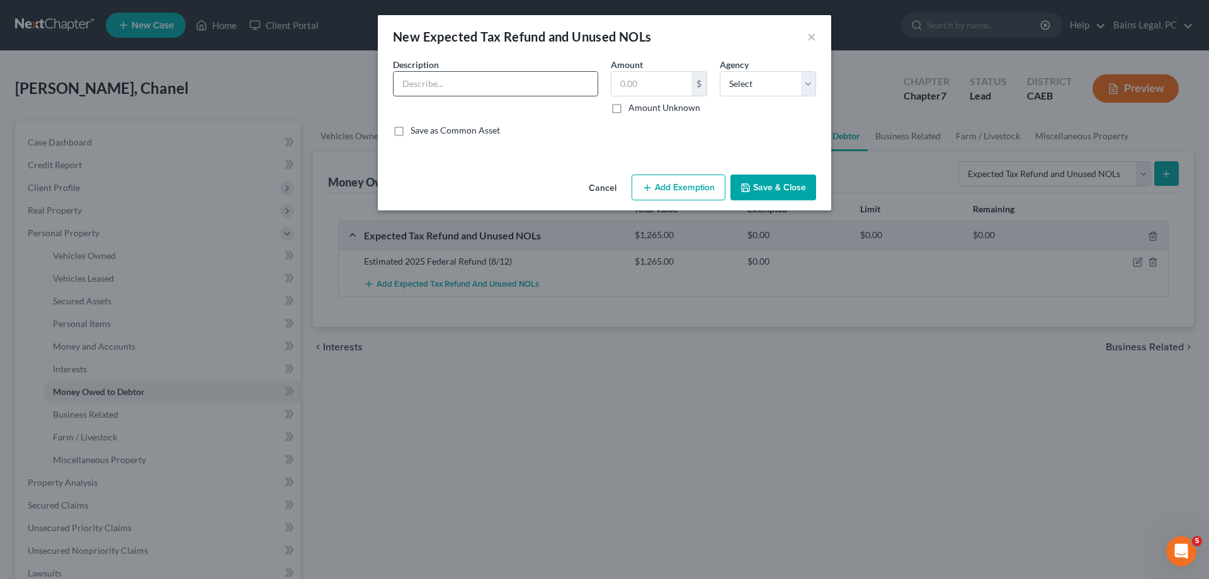
click at [530, 82] on input "text" at bounding box center [496, 84] width 204 height 24
type input "Estimated 2025 CA Refund (8/12)"
click at [634, 75] on input "text" at bounding box center [652, 84] width 80 height 24
type input "155"
click at [720, 71] on select "Select Federal State Local" at bounding box center [768, 83] width 96 height 25
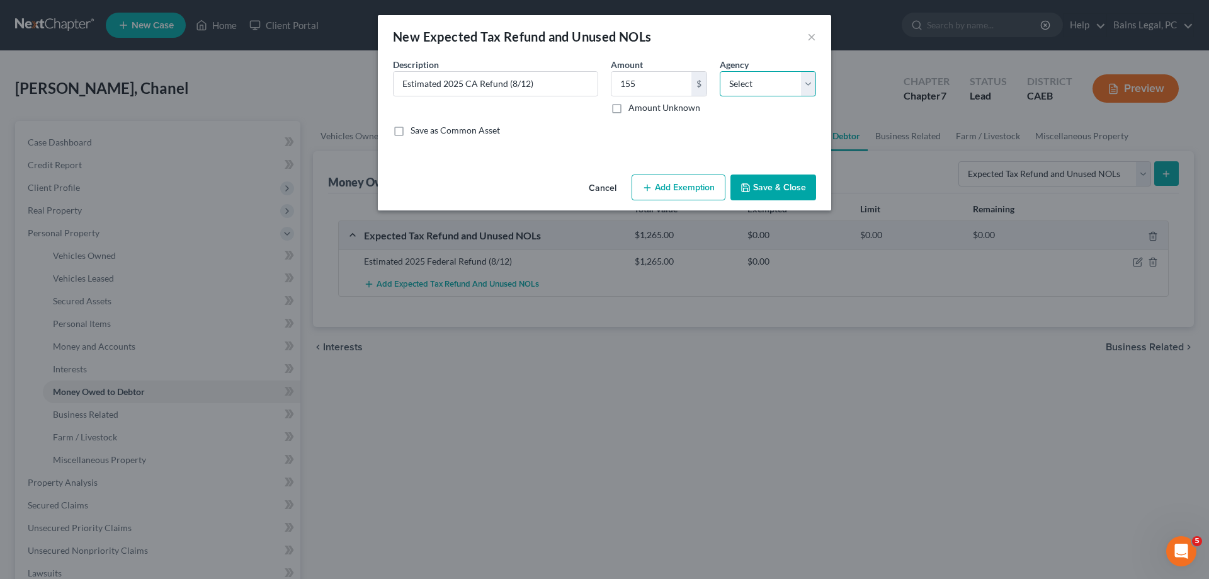
select select "1"
click option "State" at bounding box center [0, 0] width 0 height 0
click at [755, 185] on button "Save & Close" at bounding box center [774, 187] width 86 height 26
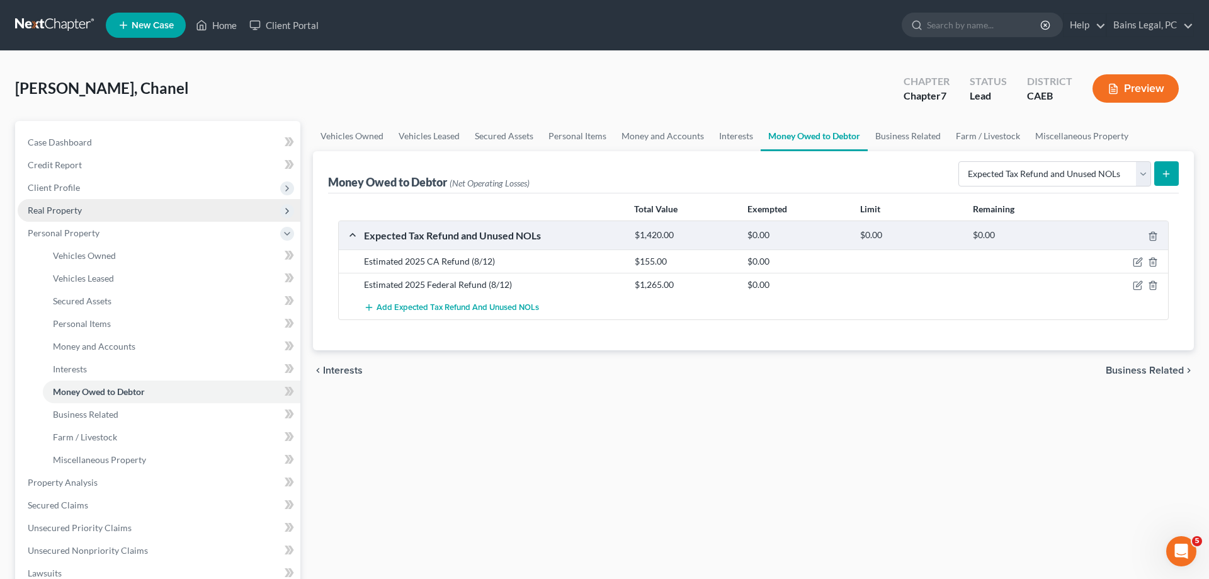
click at [91, 213] on span "Real Property" at bounding box center [159, 210] width 283 height 23
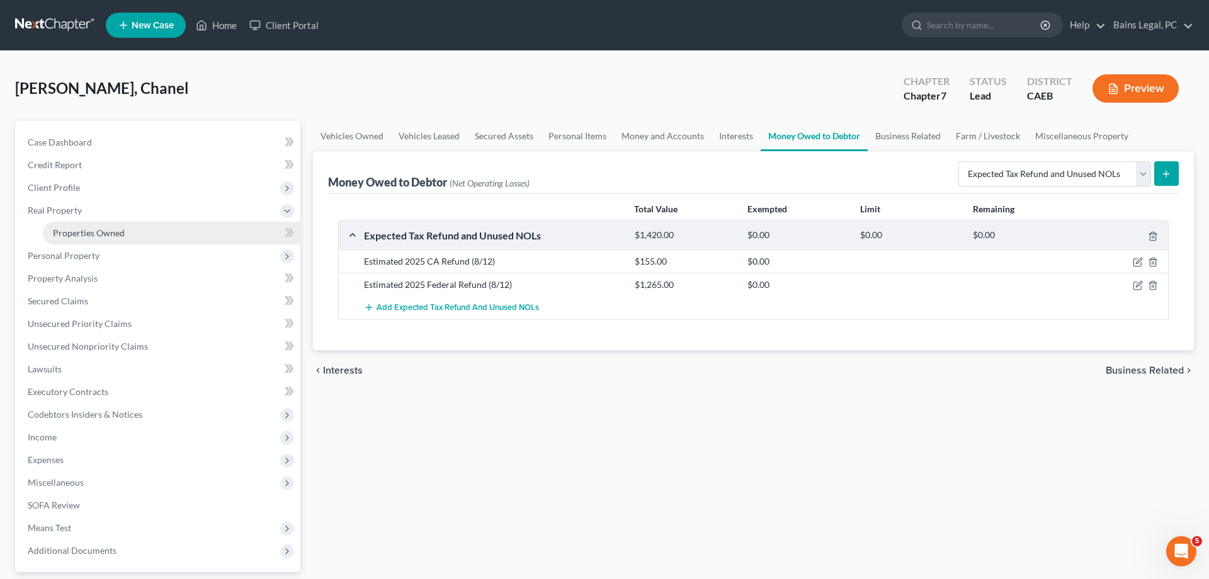
click at [155, 238] on link "Properties Owned" at bounding box center [172, 233] width 258 height 23
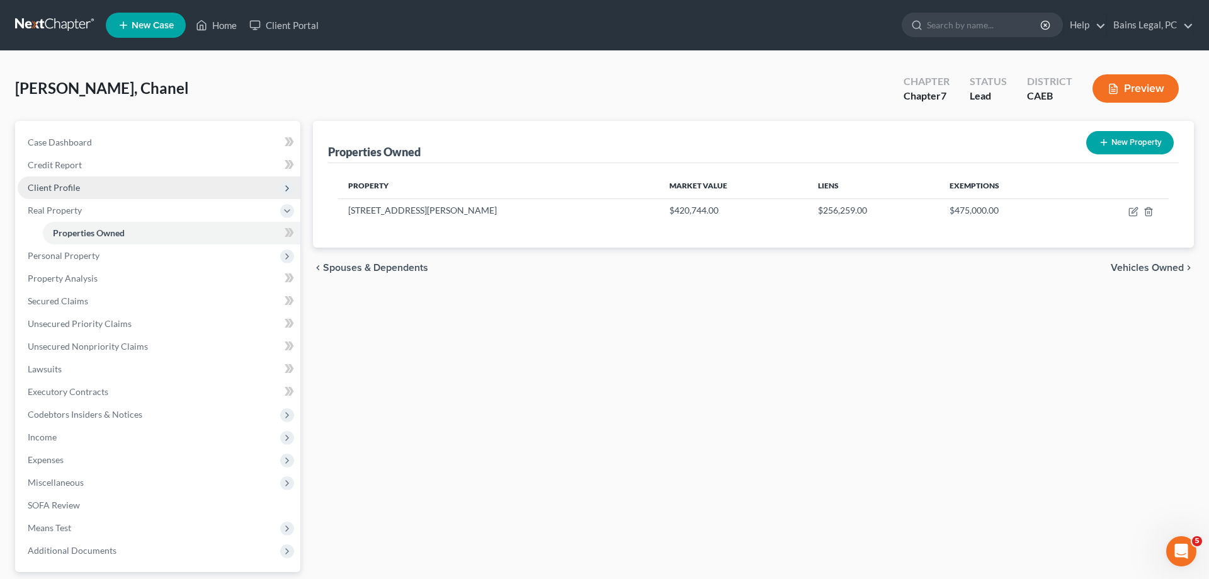
click at [81, 192] on span "Client Profile" at bounding box center [159, 187] width 283 height 23
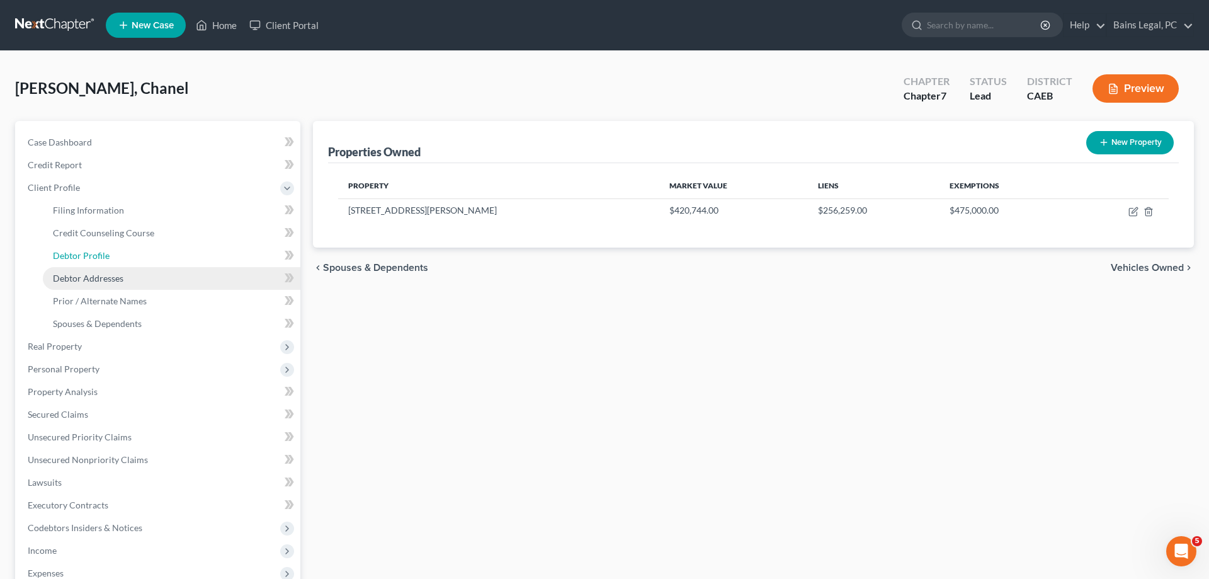
click at [111, 252] on link "Debtor Profile" at bounding box center [172, 255] width 258 height 23
select select "2"
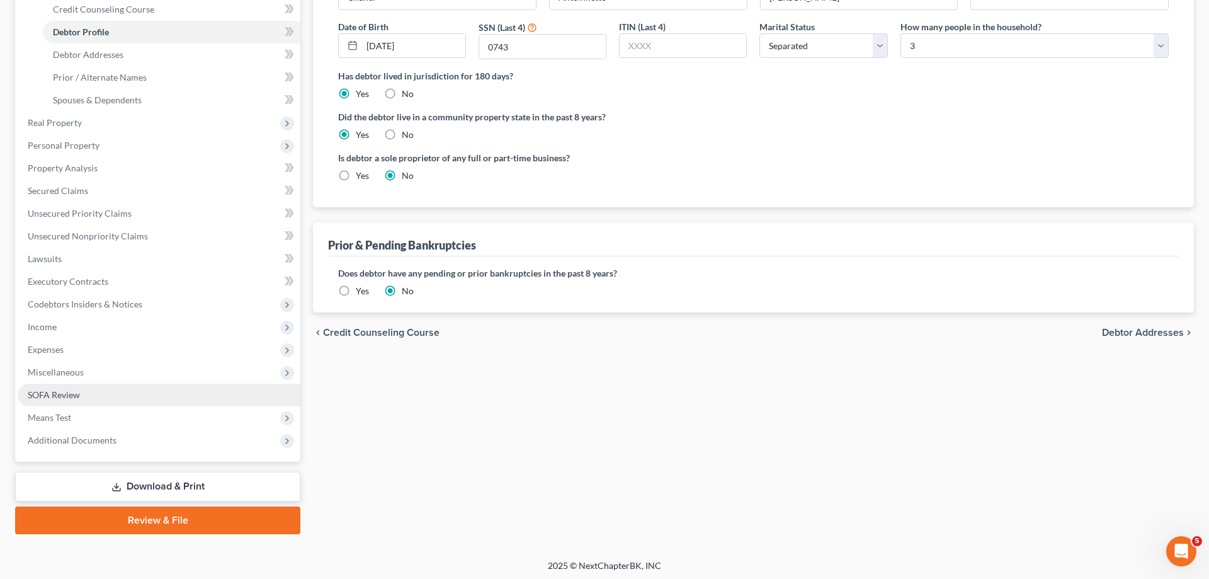
scroll to position [225, 0]
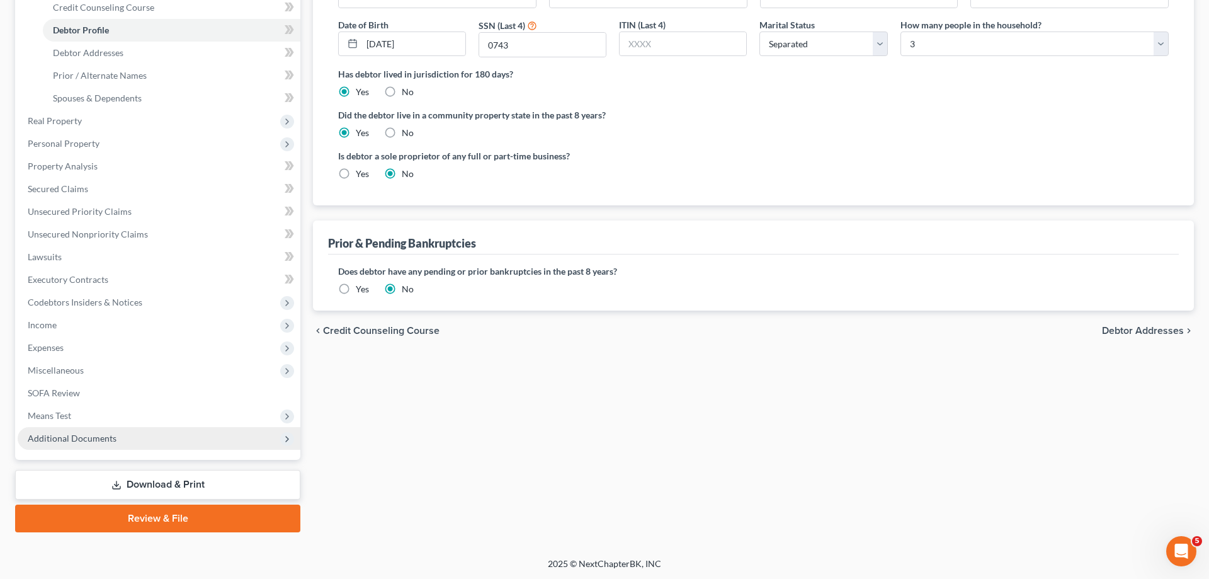
click at [135, 445] on span "Additional Documents" at bounding box center [159, 438] width 283 height 23
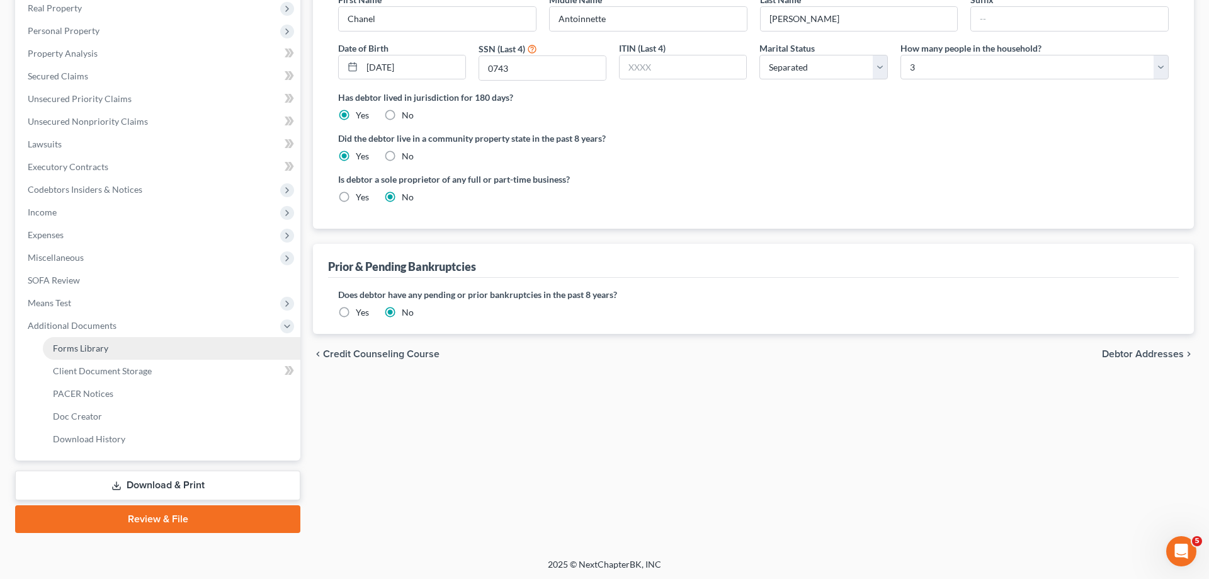
click at [120, 353] on link "Forms Library" at bounding box center [172, 348] width 258 height 23
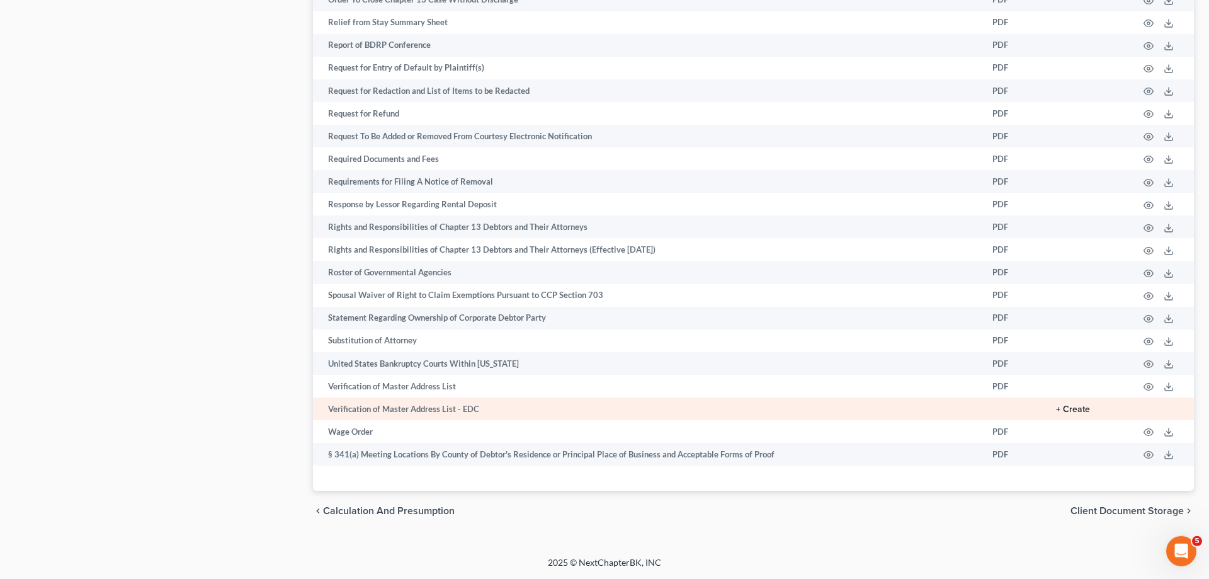
scroll to position [1829, 0]
click at [1077, 413] on button "+ Create" at bounding box center [1073, 409] width 34 height 9
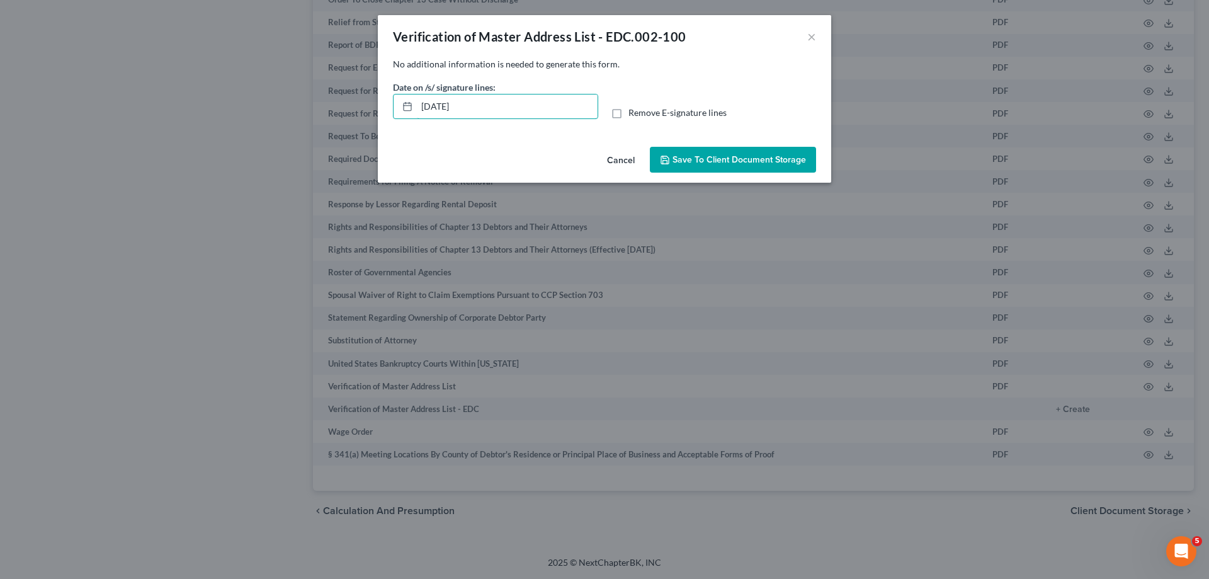
drag, startPoint x: 523, startPoint y: 110, endPoint x: 363, endPoint y: 106, distance: 160.0
click at [417, 106] on input "[DATE]" at bounding box center [507, 106] width 181 height 24
click at [702, 115] on span "Remove E-signature lines" at bounding box center [678, 112] width 98 height 11
click at [642, 115] on input "Remove E-signature lines" at bounding box center [638, 110] width 8 height 8
checkbox input "true"
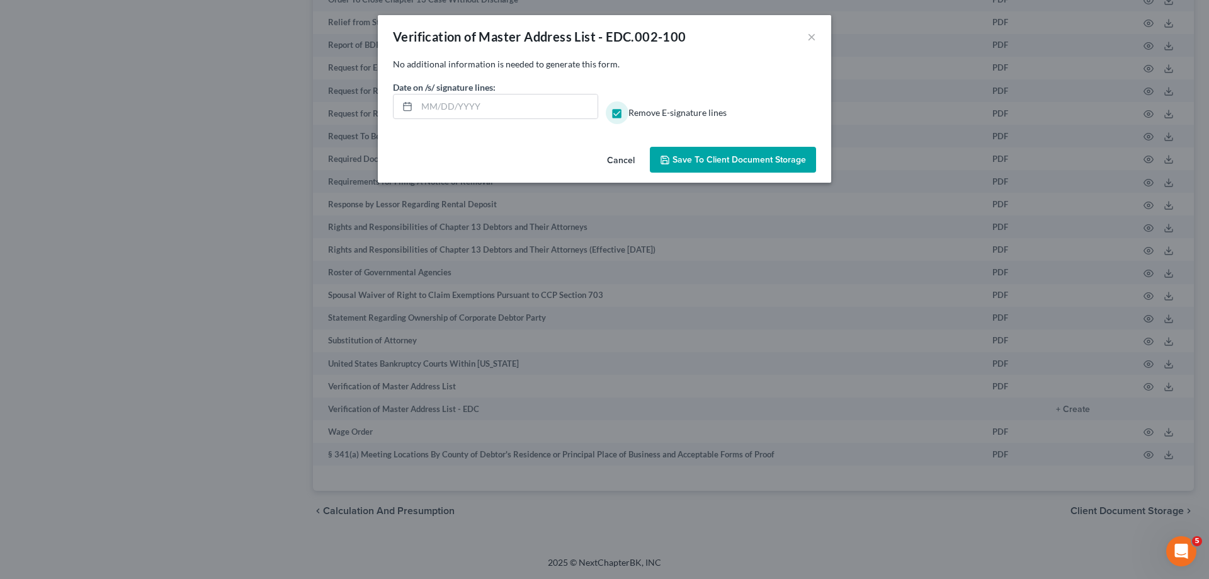
click at [708, 159] on span "Save to Client Document Storage" at bounding box center [740, 159] width 134 height 11
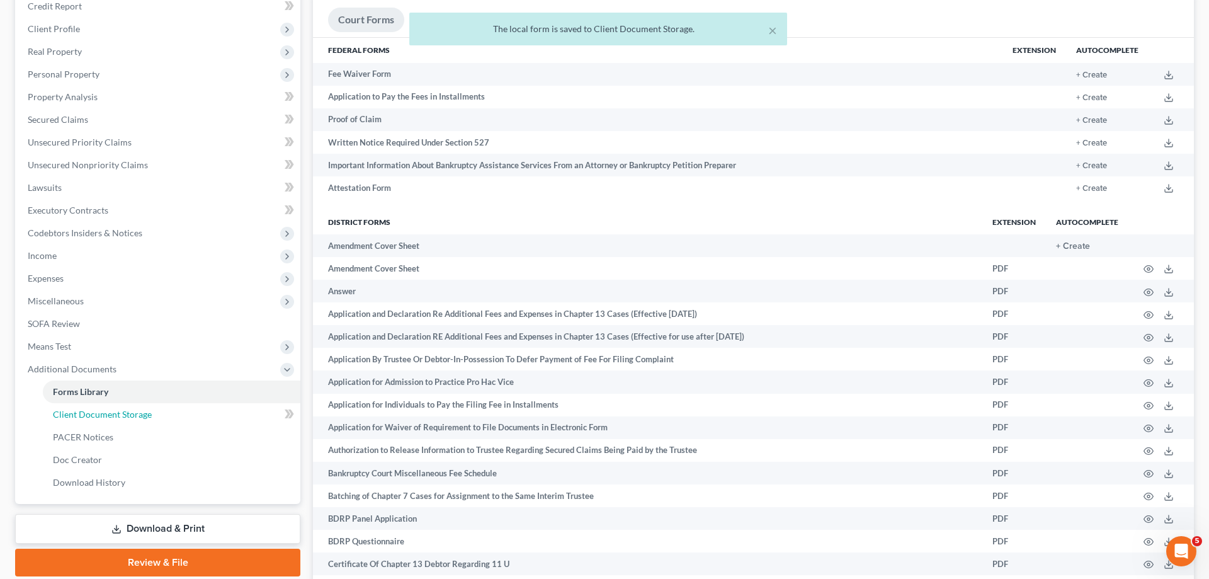
drag, startPoint x: 132, startPoint y: 418, endPoint x: 754, endPoint y: 305, distance: 633.1
click at [132, 418] on span "Client Document Storage" at bounding box center [102, 414] width 99 height 11
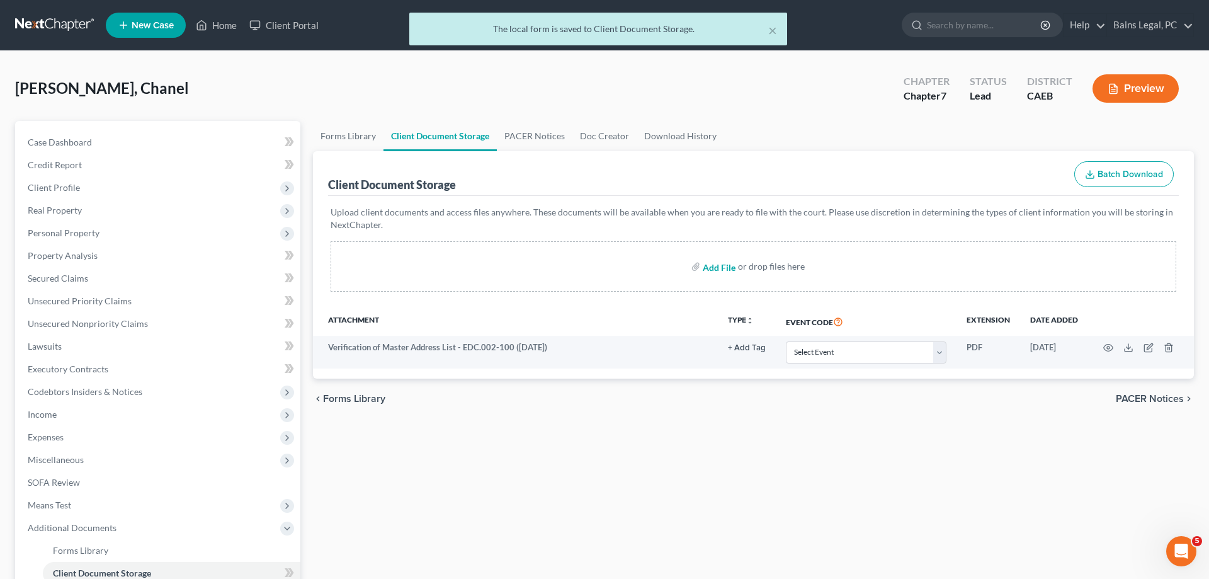
click at [714, 266] on input "file" at bounding box center [718, 266] width 30 height 23
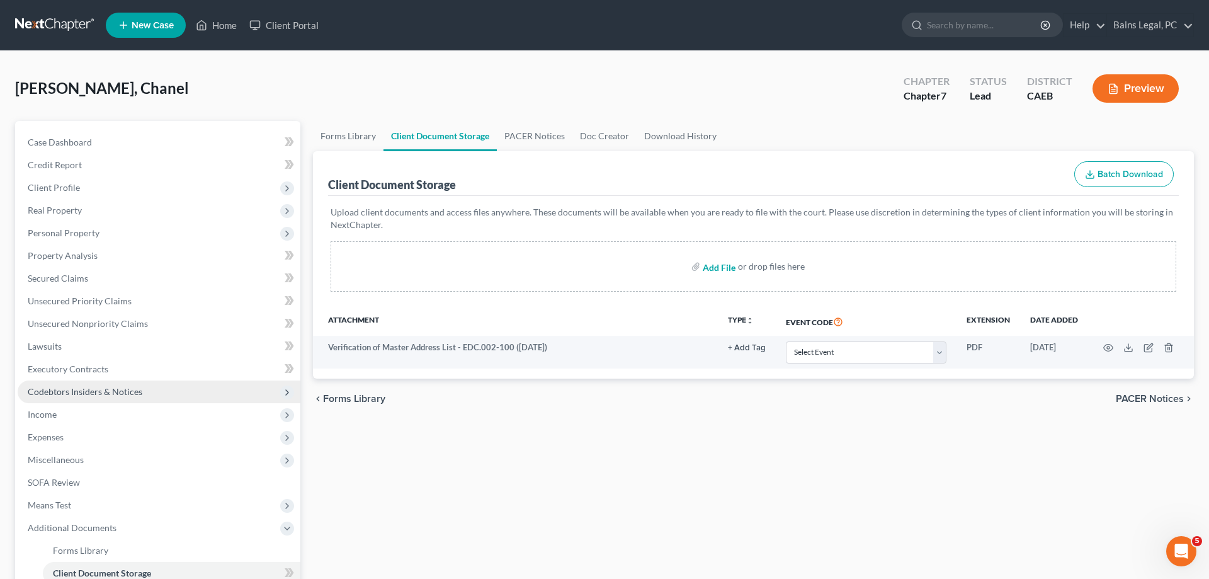
type input "C:\fakepath\DISC OF ATTY FEES - CORRECT VERSION - MOD.pdf"
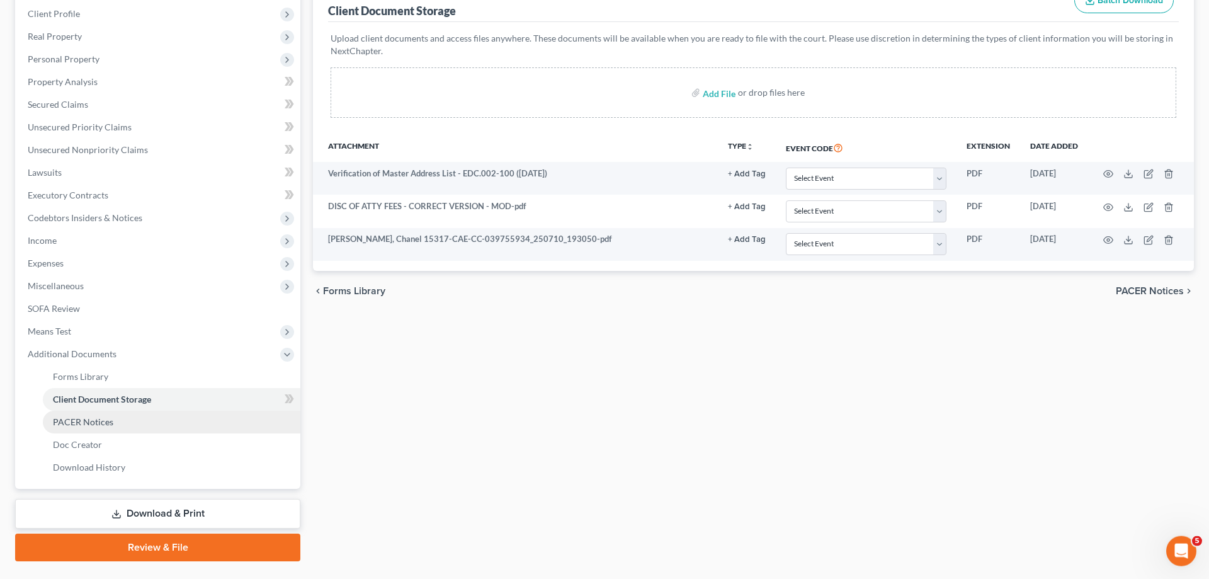
scroll to position [203, 0]
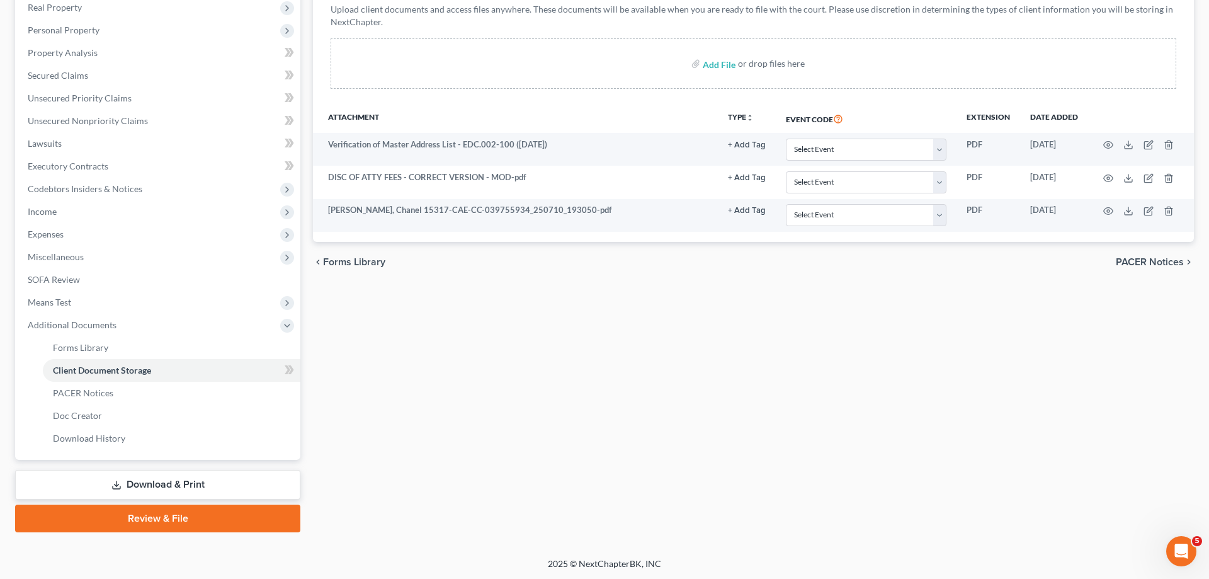
click at [179, 486] on link "Download & Print" at bounding box center [157, 485] width 285 height 30
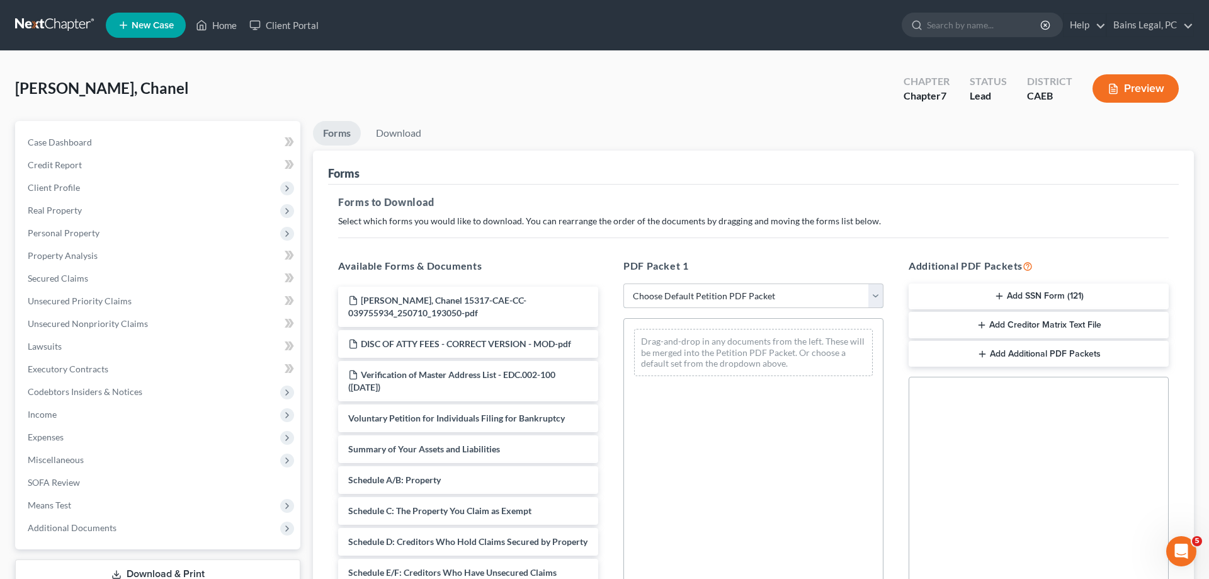
click at [623, 283] on select "Choose Default Petition PDF Packet Complete Bankruptcy Petition (all forms and …" at bounding box center [753, 295] width 260 height 25
select select "0"
click option "Complete Bankruptcy Petition (all forms and schedules)" at bounding box center [0, 0] width 0 height 0
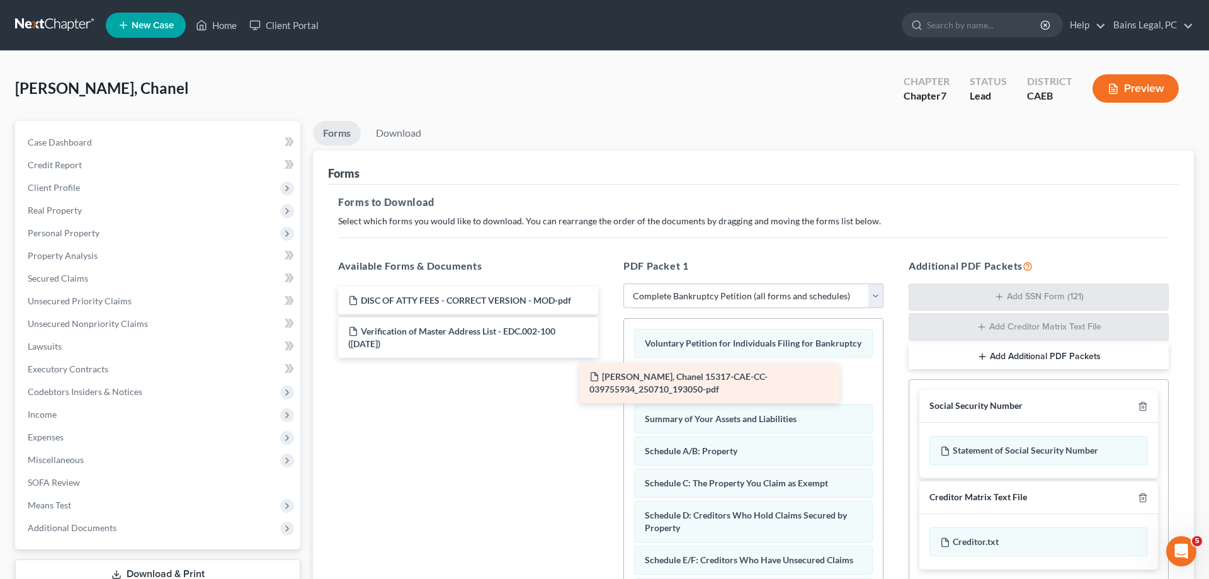
drag, startPoint x: 447, startPoint y: 298, endPoint x: 685, endPoint y: 375, distance: 250.3
click at [608, 358] on div "Granados, Chanel 15317-CAE-CC-039755934_250710_193050-pdf Granados, Chanel 1531…" at bounding box center [468, 322] width 280 height 71
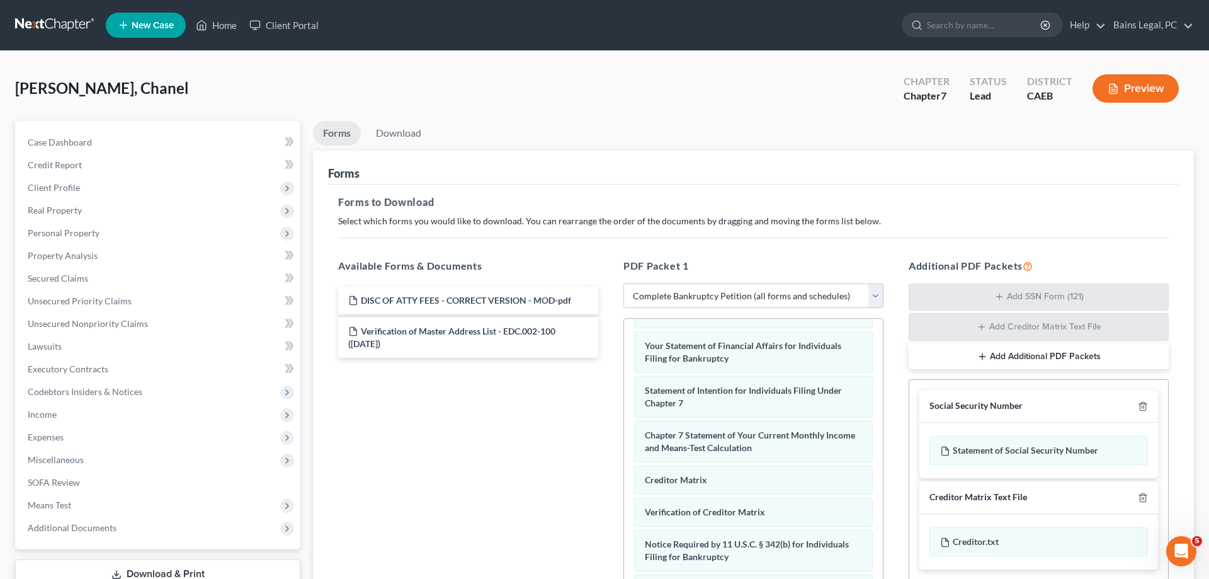
scroll to position [193, 0]
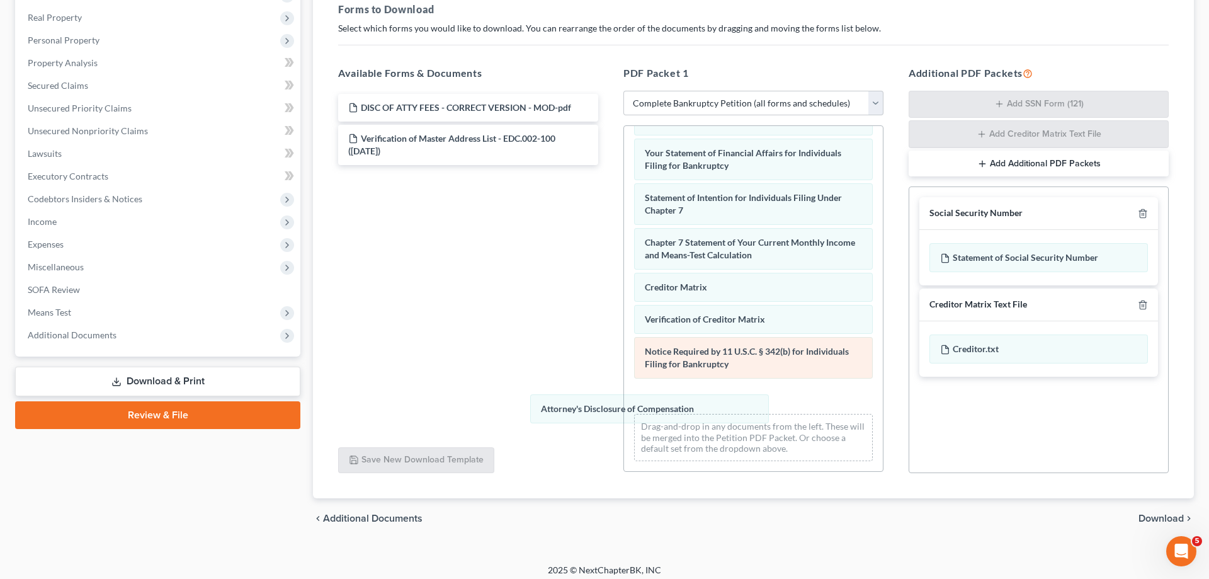
drag, startPoint x: 758, startPoint y: 404, endPoint x: 657, endPoint y: 389, distance: 101.9
click at [624, 407] on div "Attorney's Disclosure of Compensation Voluntary Petition for Individuals Filing…" at bounding box center [753, 94] width 259 height 753
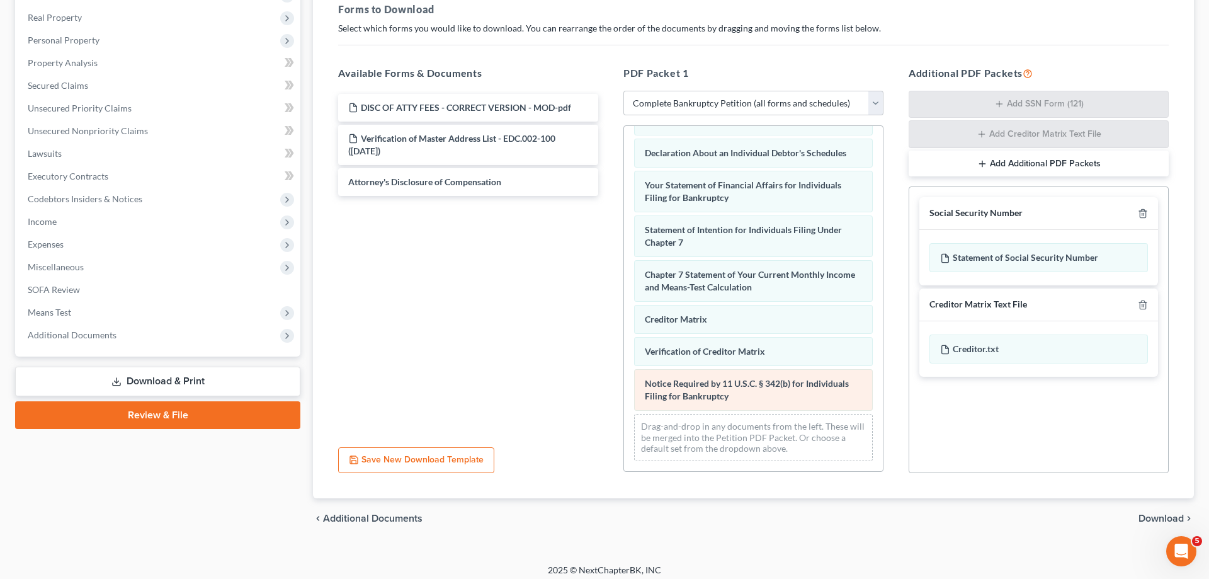
click at [624, 394] on div "Voluntary Petition for Individuals Filing for Bankruptcy Granados, Chanel 15317…" at bounding box center [753, 110] width 259 height 721
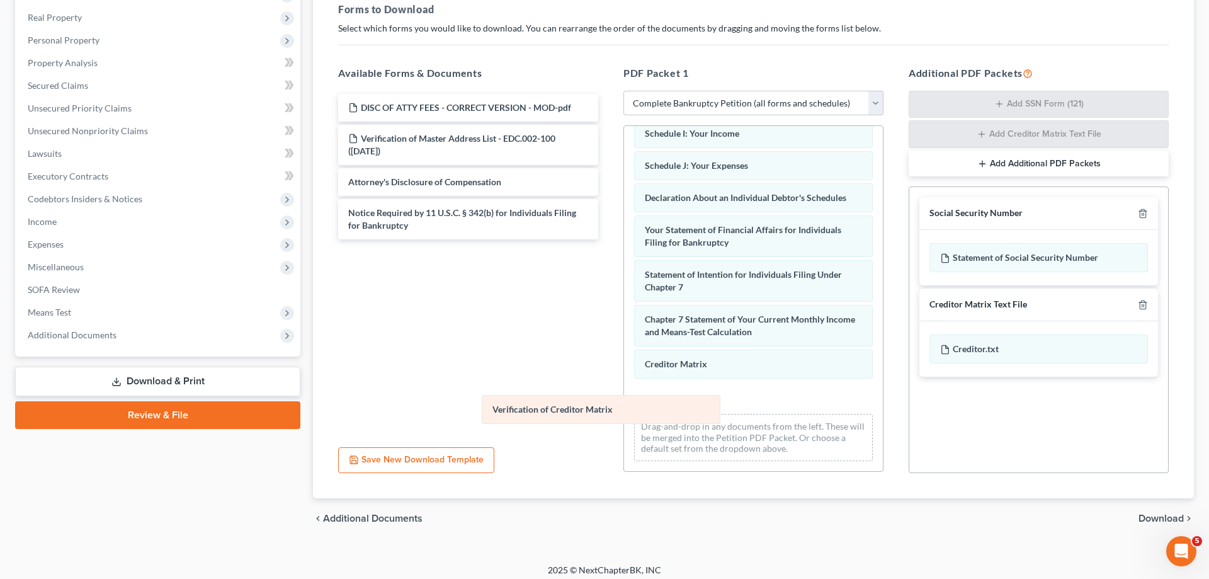
drag, startPoint x: 699, startPoint y: 418, endPoint x: 475, endPoint y: 393, distance: 225.0
click at [624, 404] on div "Verification of Creditor Matrix Voluntary Petition for Individuals Filing for B…" at bounding box center [753, 133] width 259 height 676
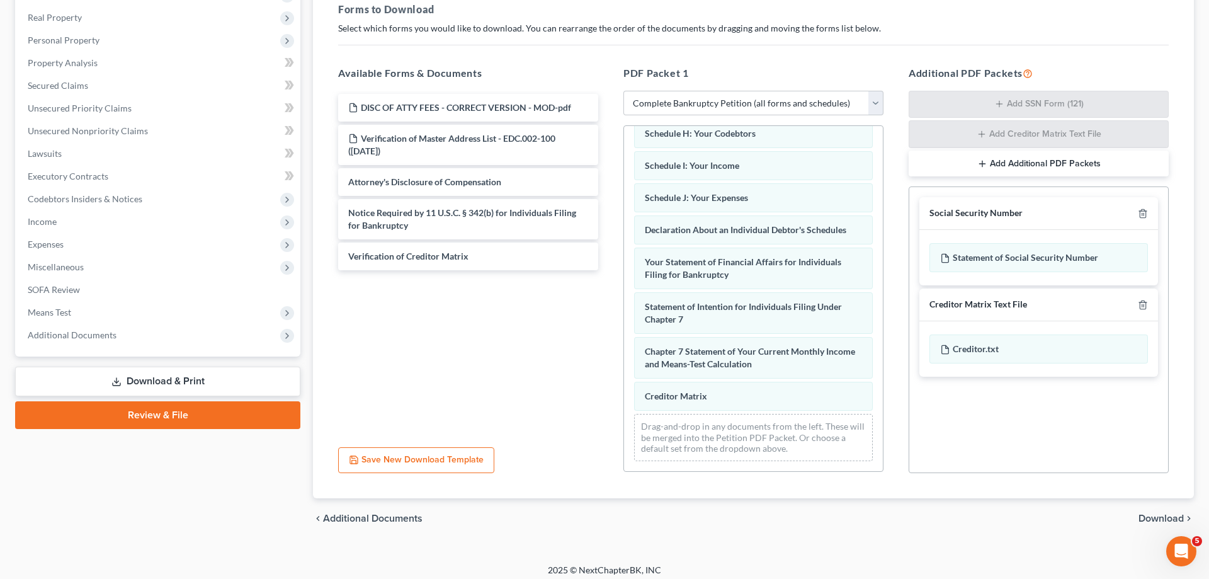
click at [624, 367] on div "Voluntary Petition for Individuals Filing for Bankruptcy Granados, Chanel 15317…" at bounding box center [753, 149] width 259 height 644
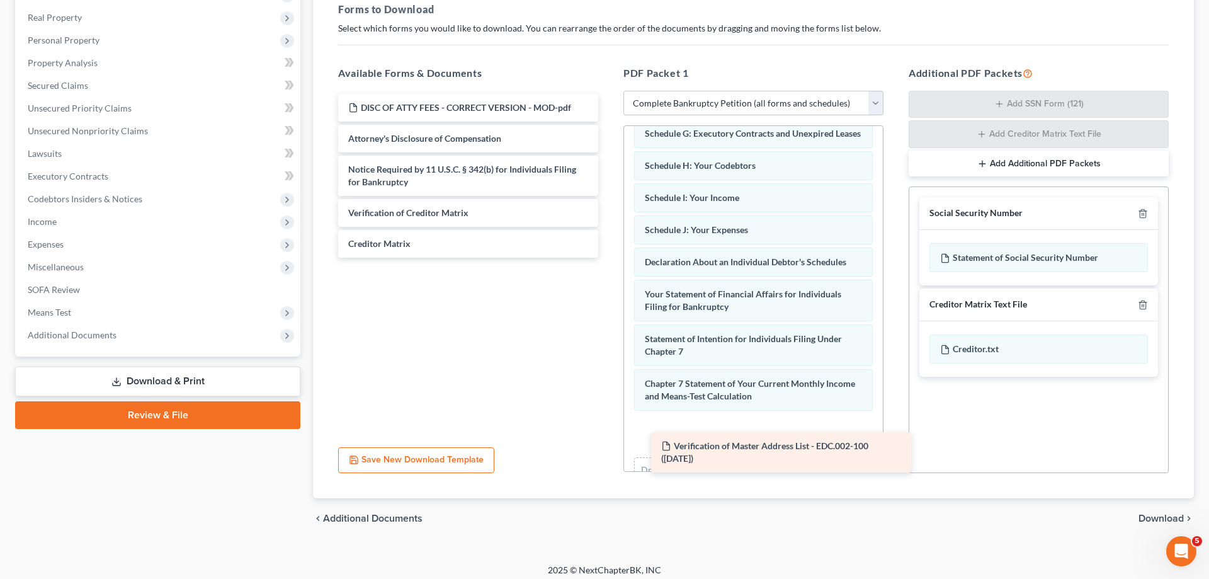
drag, startPoint x: 720, startPoint y: 248, endPoint x: 707, endPoint y: 436, distance: 188.1
click at [608, 258] on div "Verification of Master Address List - EDC.002-100 ([DATE]) DISC OF ATTY FEES - …" at bounding box center [468, 176] width 280 height 164
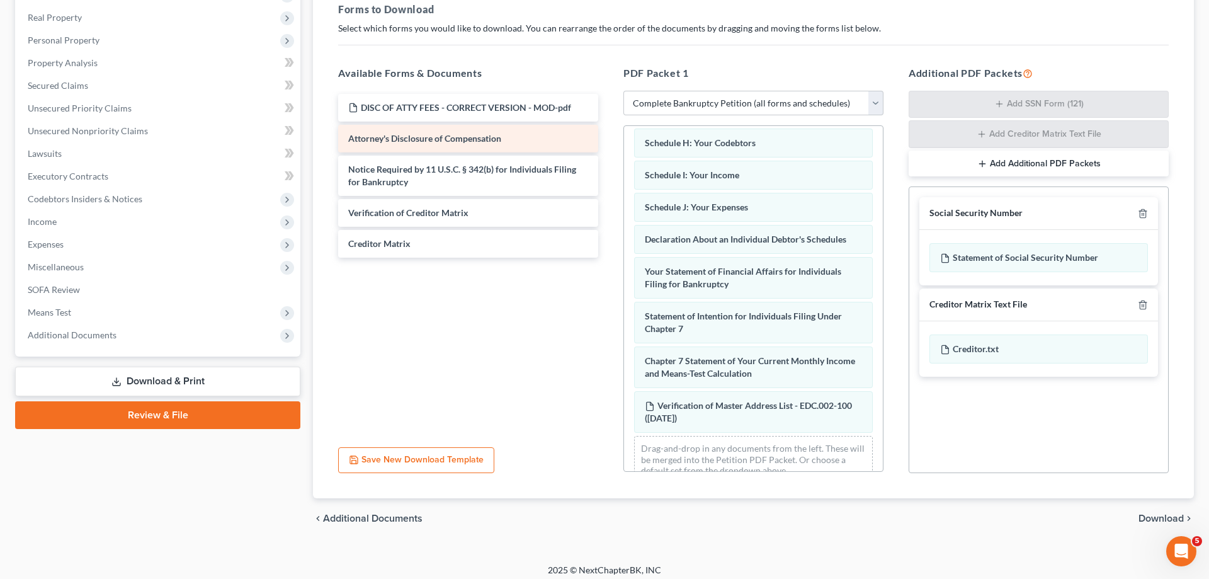
scroll to position [312, 0]
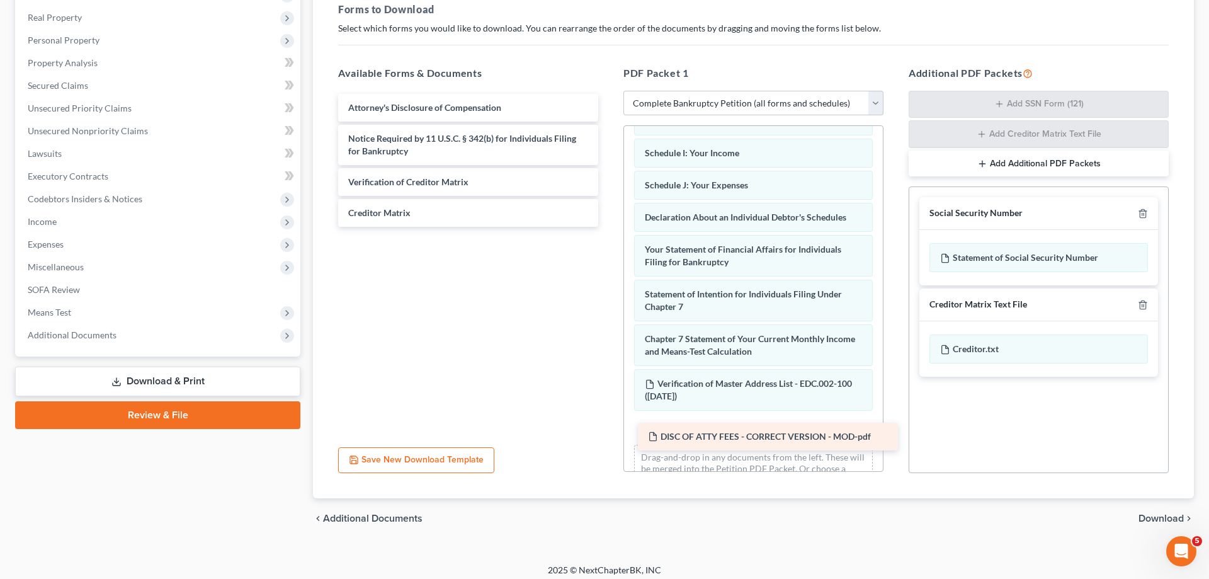
drag, startPoint x: 439, startPoint y: 110, endPoint x: 733, endPoint y: 433, distance: 436.9
click at [608, 227] on div "DISC OF ATTY FEES - CORRECT VERSION - MOD-pdf DISC OF ATTY FEES - CORRECT VERSI…" at bounding box center [468, 160] width 280 height 133
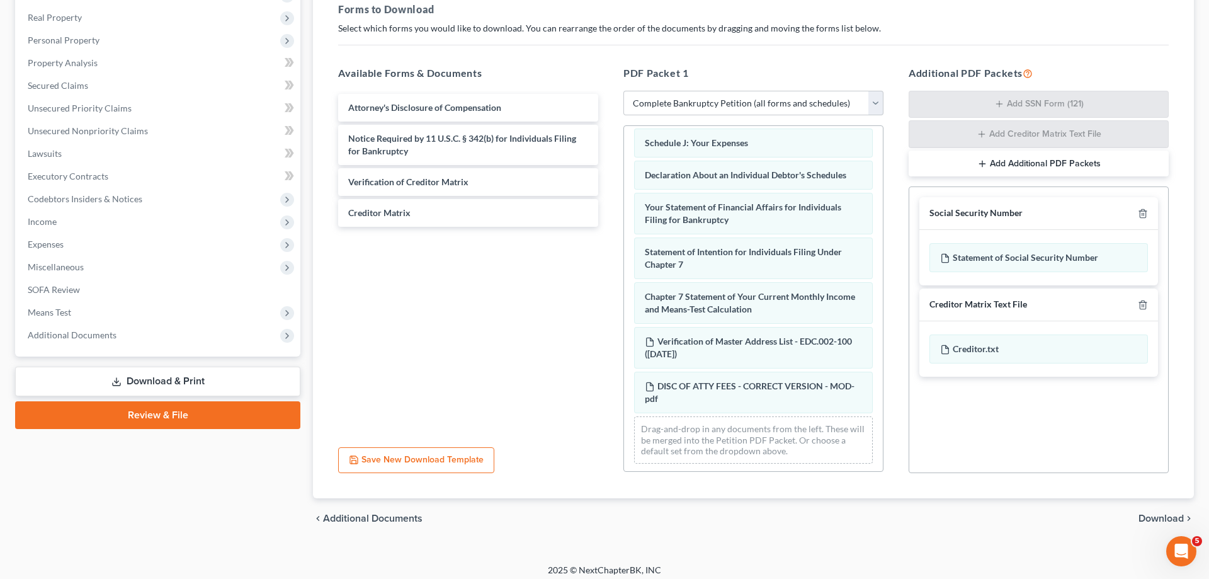
scroll to position [356, 0]
click at [1147, 518] on span "Download" at bounding box center [1161, 518] width 45 height 10
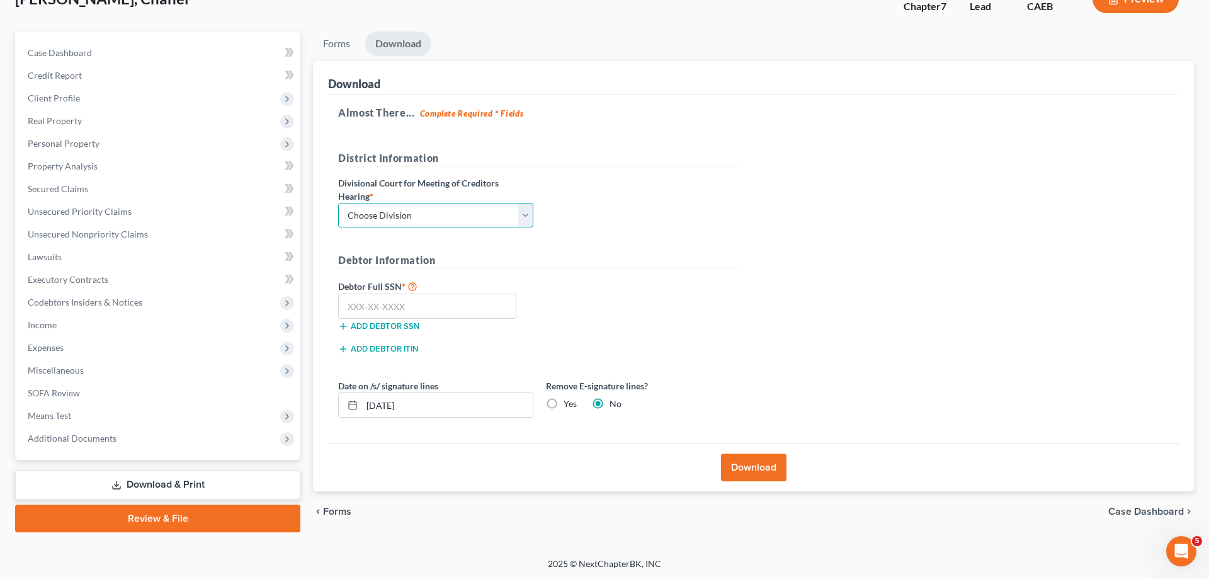
click at [338, 203] on select "Choose Division Fresno Modesto [GEOGRAPHIC_DATA]" at bounding box center [435, 215] width 195 height 25
select select "1"
click option "Modesto" at bounding box center [0, 0] width 0 height 0
click at [412, 309] on input "text" at bounding box center [427, 305] width 178 height 25
type input "559-51-0743"
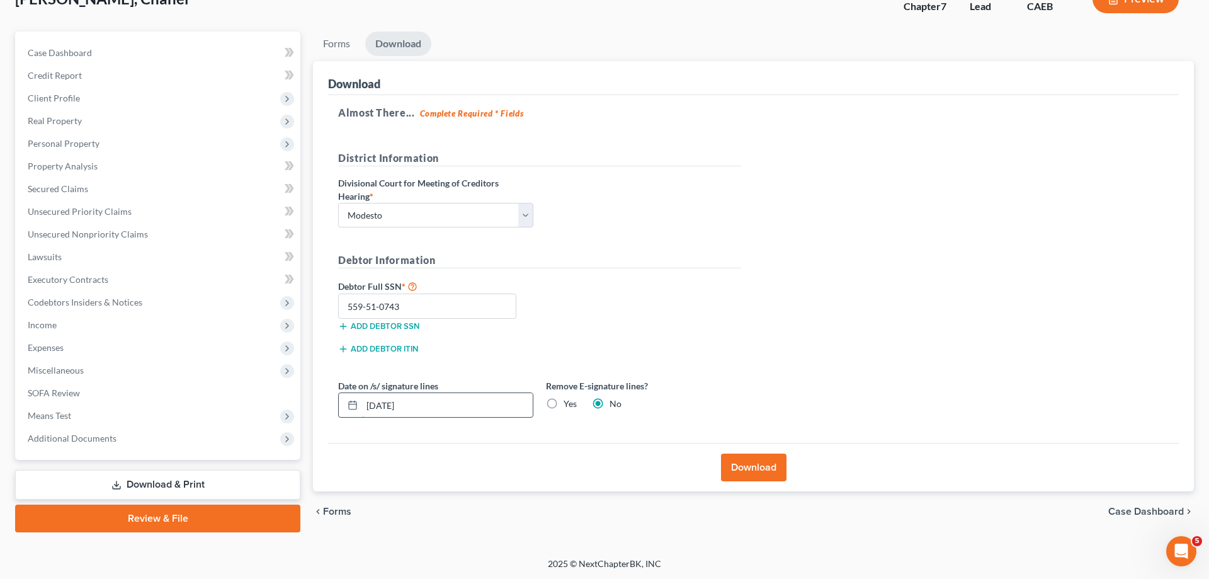
drag, startPoint x: 441, startPoint y: 401, endPoint x: 470, endPoint y: 407, distance: 29.6
click at [441, 401] on input "[DATE]" at bounding box center [447, 405] width 171 height 24
type input "0"
click at [564, 405] on label "Yes" at bounding box center [570, 403] width 13 height 13
click at [569, 405] on input "Yes" at bounding box center [573, 401] width 8 height 8
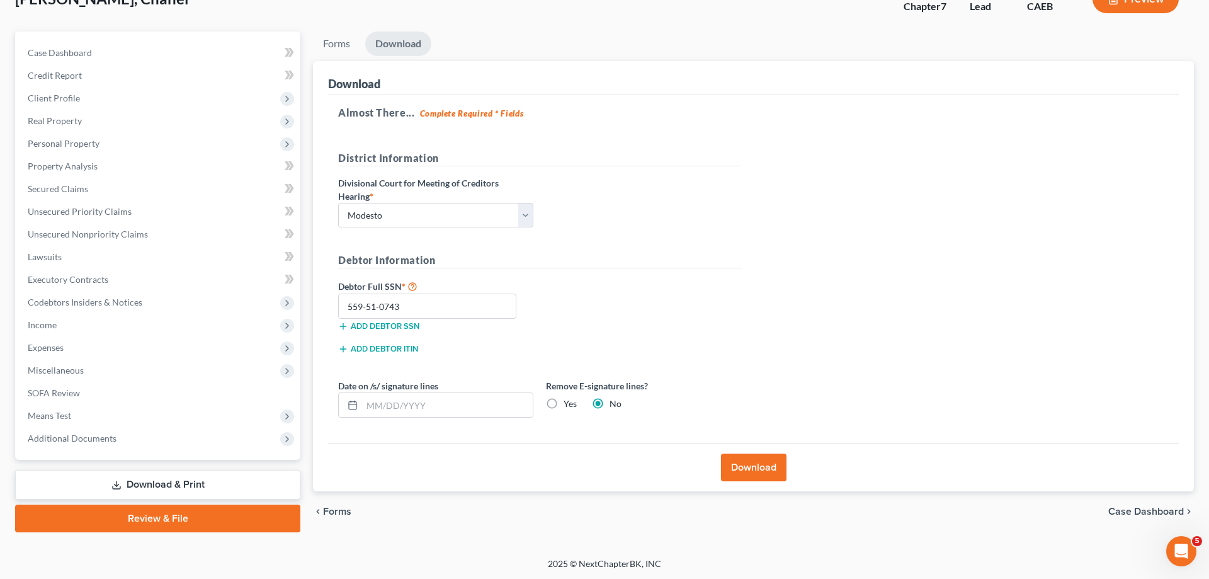
radio input "true"
radio input "false"
click at [762, 467] on button "Download" at bounding box center [753, 467] width 65 height 28
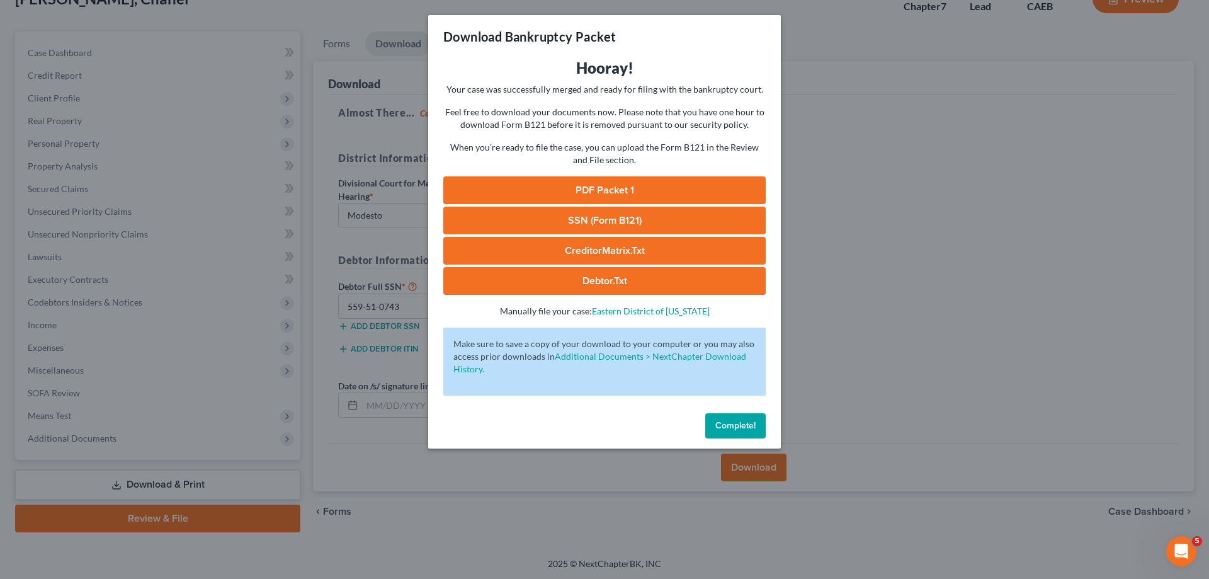
click at [655, 190] on link "PDF Packet 1" at bounding box center [604, 190] width 322 height 28
click at [651, 221] on link "SSN (Form B121)" at bounding box center [604, 221] width 322 height 28
drag, startPoint x: 734, startPoint y: 426, endPoint x: 314, endPoint y: 319, distance: 434.1
click at [732, 426] on span "Complete!" at bounding box center [735, 425] width 40 height 11
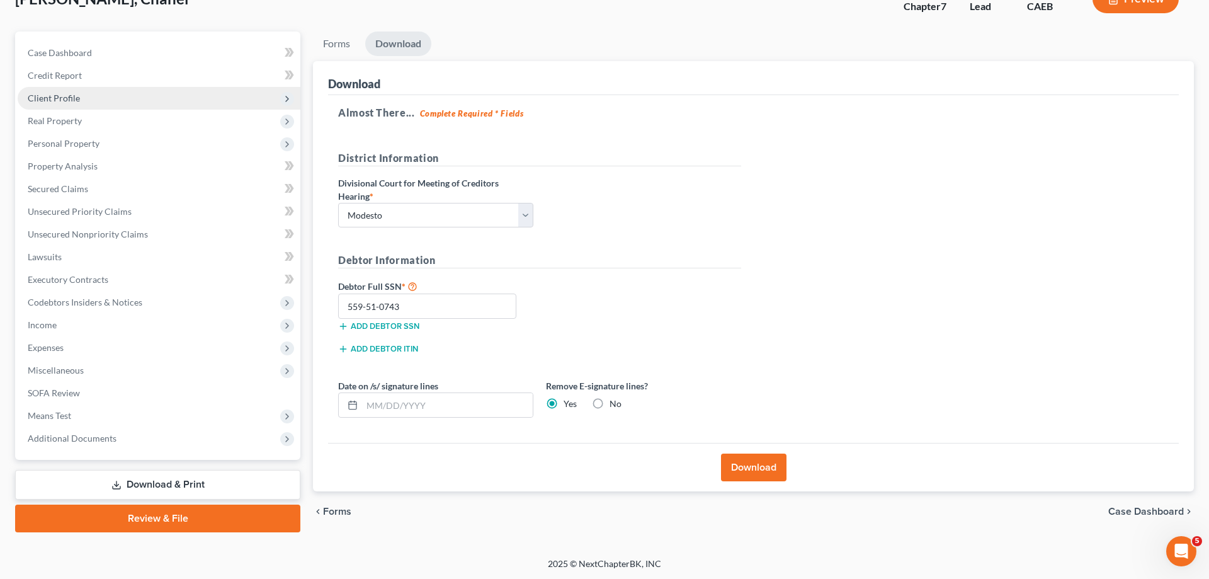
click at [82, 94] on span "Client Profile" at bounding box center [159, 98] width 283 height 23
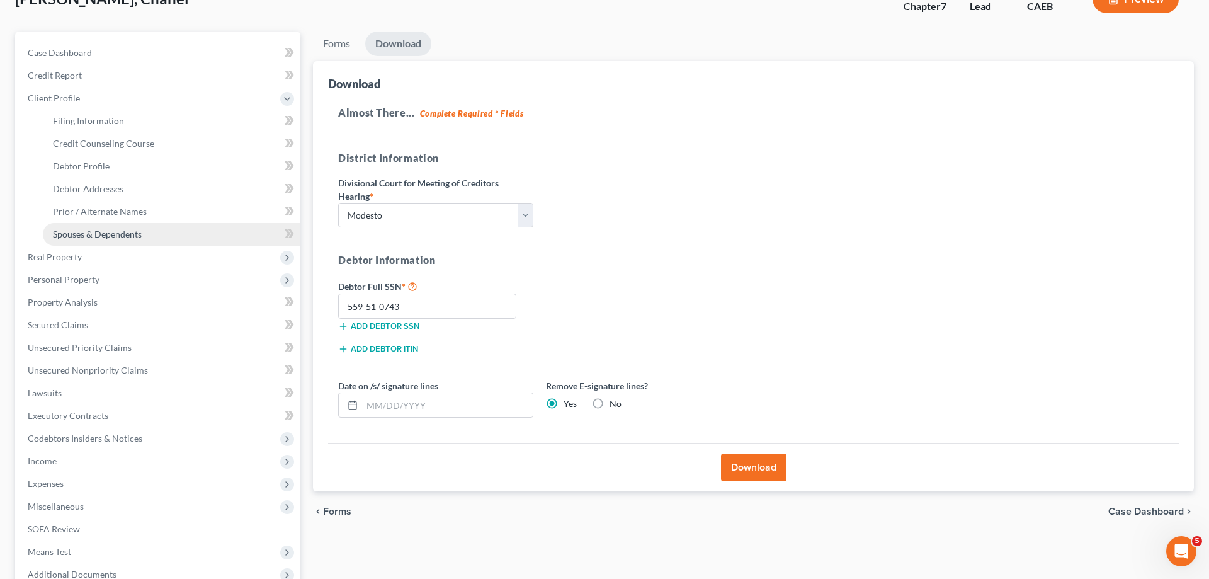
click at [133, 229] on span "Spouses & Dependents" at bounding box center [97, 234] width 89 height 11
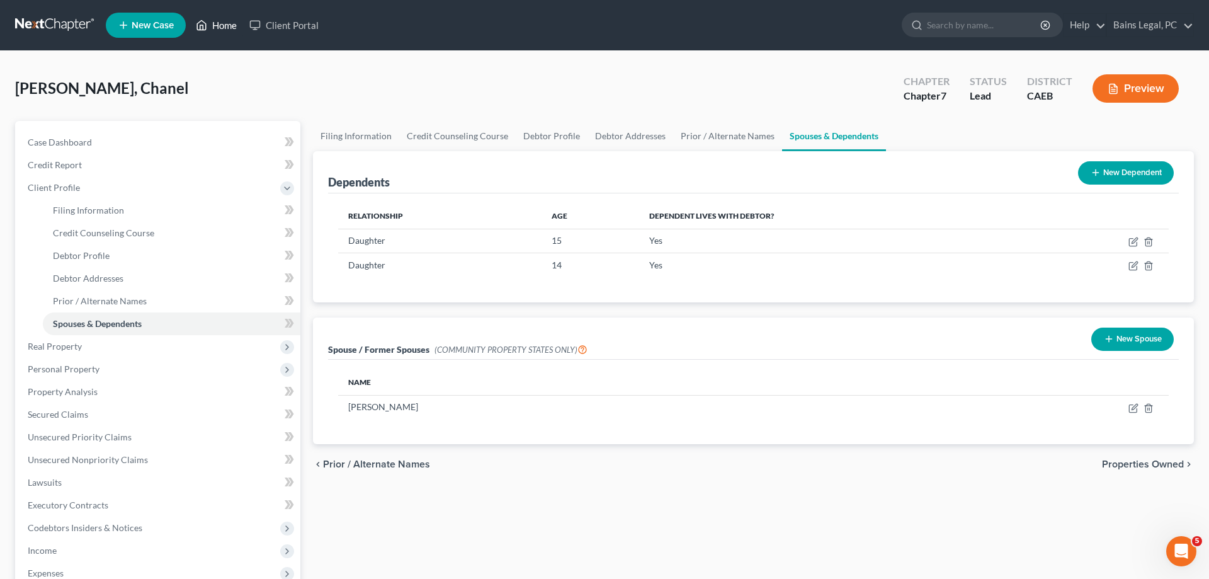
click at [225, 28] on link "Home" at bounding box center [217, 25] width 54 height 23
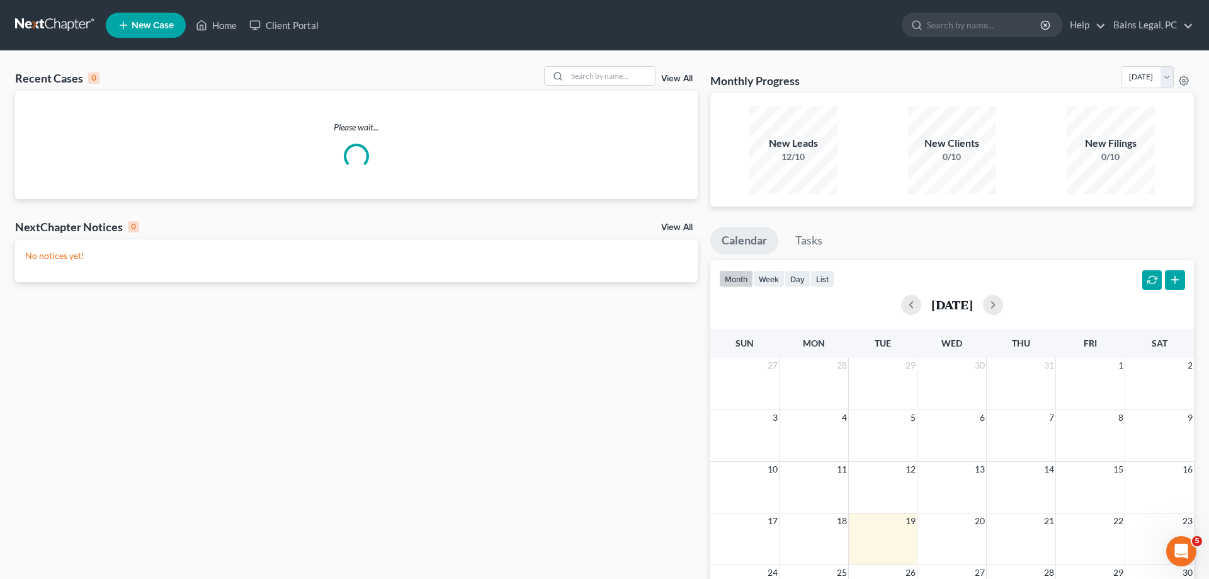
click at [164, 31] on link "New Case" at bounding box center [146, 25] width 80 height 25
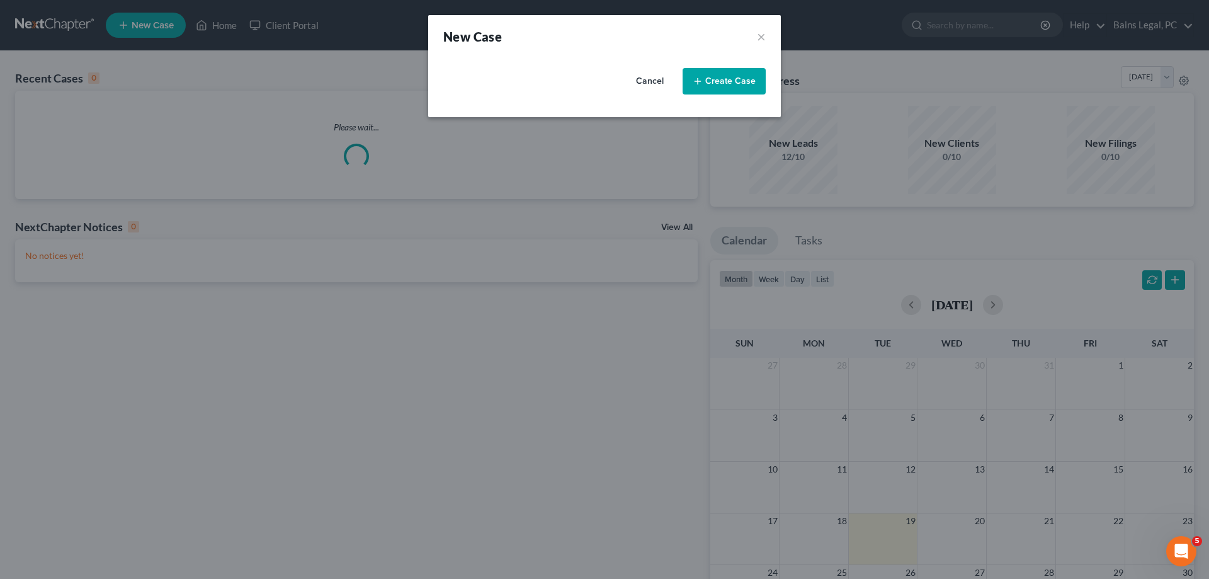
select select "8"
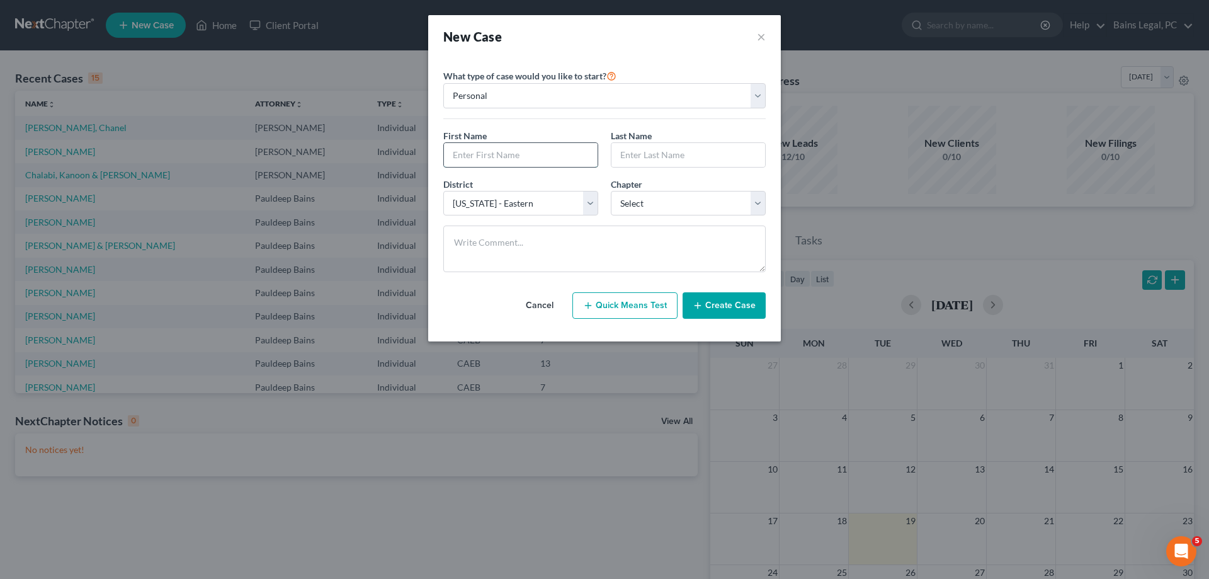
click at [500, 162] on input "text" at bounding box center [521, 155] width 154 height 24
type input "[PERSON_NAME]"
click at [611, 191] on select "Select 7 11 12 13" at bounding box center [688, 203] width 155 height 25
select select "0"
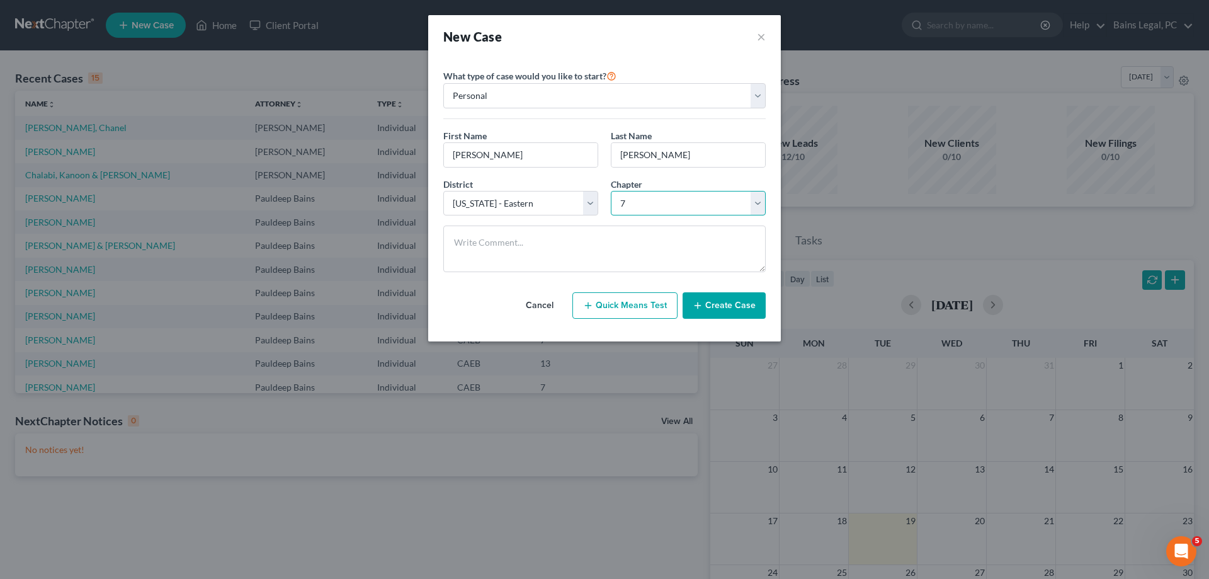
click option "7" at bounding box center [0, 0] width 0 height 0
click at [720, 312] on button "Create Case" at bounding box center [724, 305] width 83 height 26
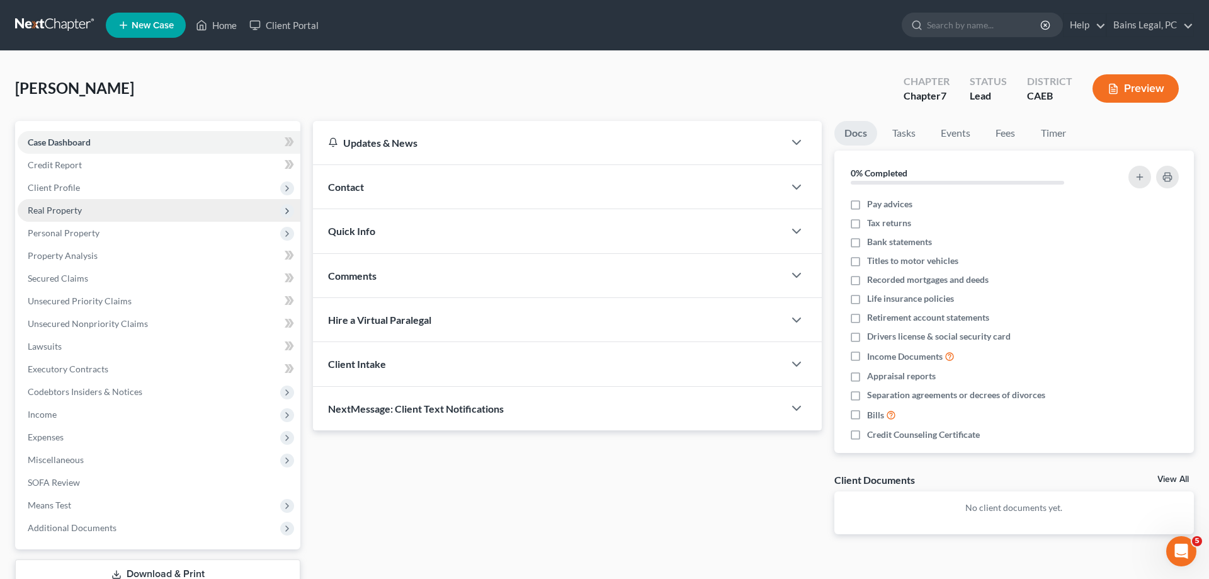
drag, startPoint x: 43, startPoint y: 185, endPoint x: 62, endPoint y: 200, distance: 24.3
click at [44, 186] on span "Client Profile" at bounding box center [54, 187] width 52 height 11
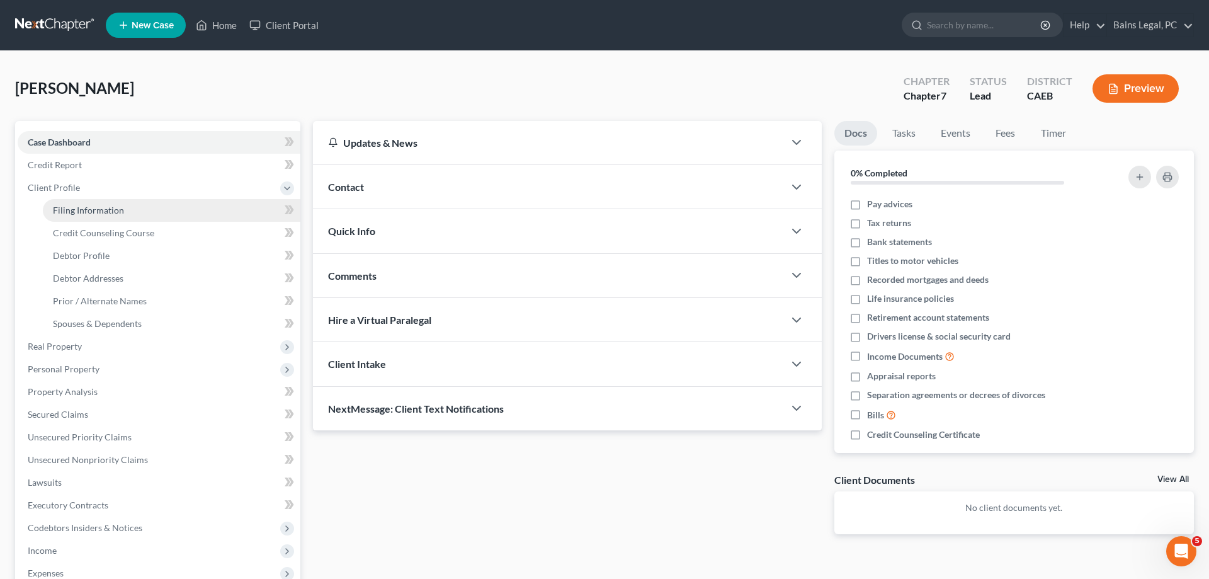
click at [77, 207] on span "Filing Information" at bounding box center [88, 210] width 71 height 11
select select "1"
select select "0"
select select "8"
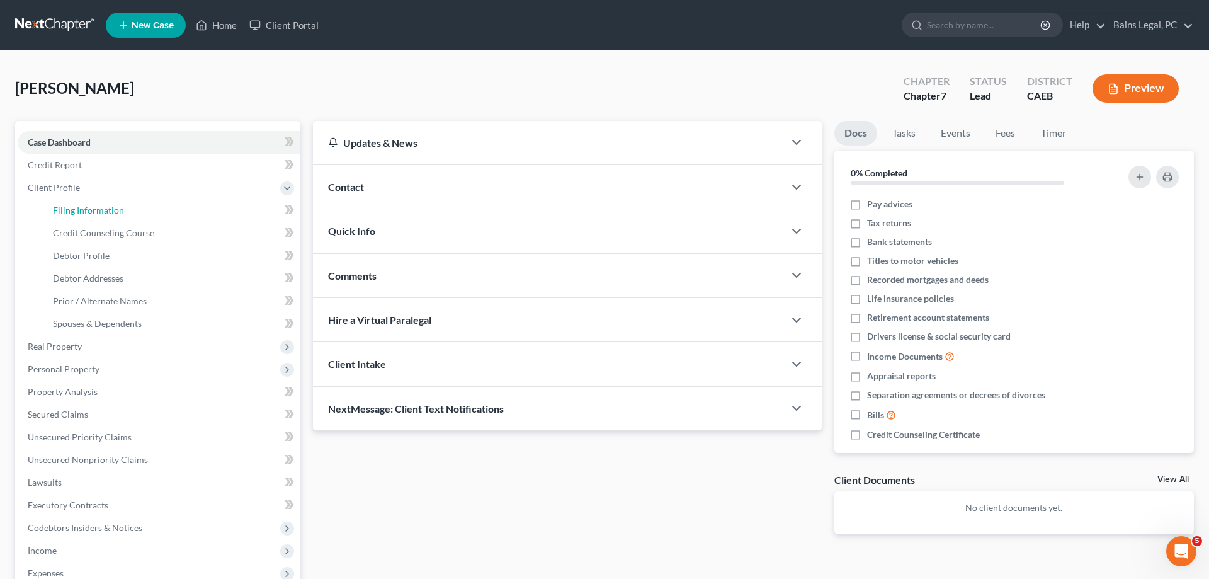
select select "4"
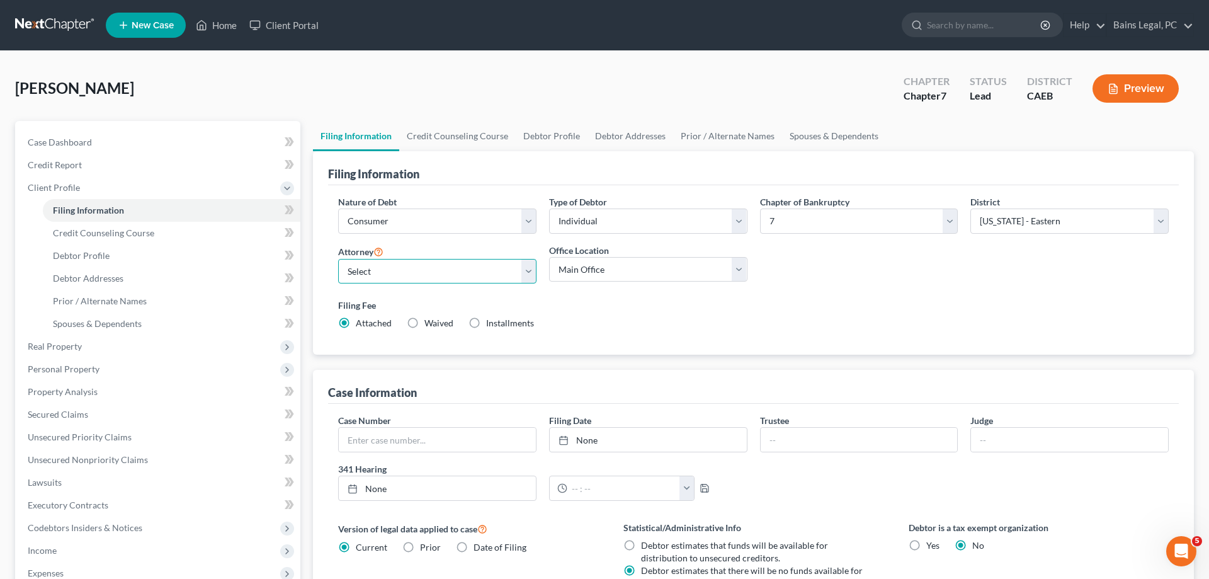
click at [338, 259] on select "Select Pauldeep Bains - CAEB Pauldeep Bains - CAEB Simran Hundal - CAEB" at bounding box center [437, 271] width 198 height 25
select select "2"
click option "Simran Hundal - CAEB" at bounding box center [0, 0] width 0 height 0
click at [549, 257] on select "Main Office Bains and Hundal, LLP" at bounding box center [648, 269] width 198 height 25
select select "0"
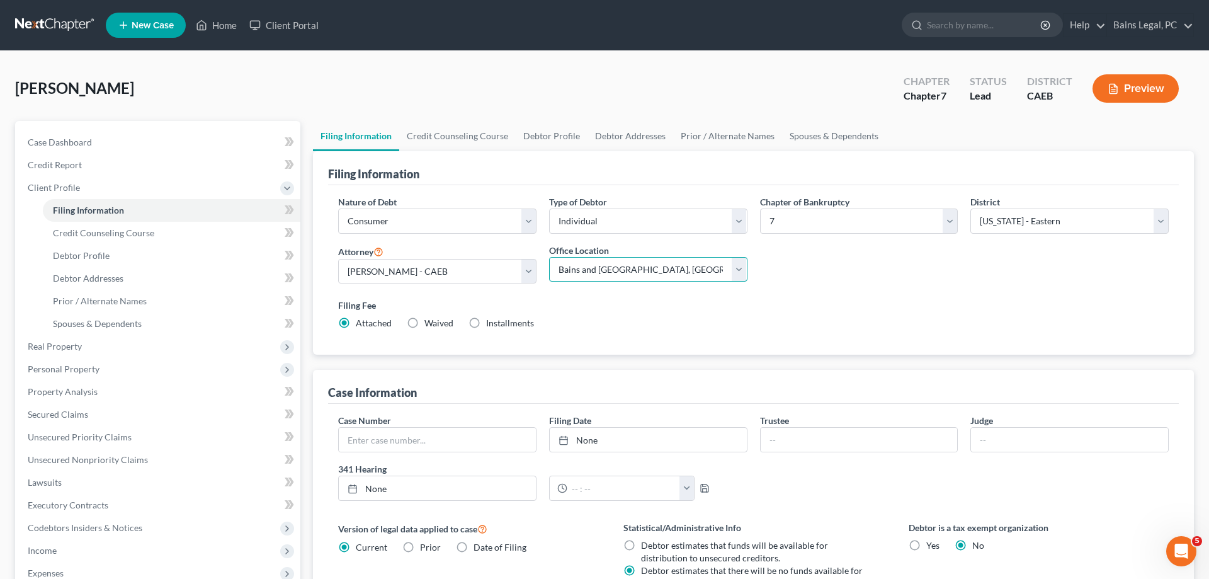
click option "Bains and Hundal, LLP" at bounding box center [0, 0] width 0 height 0
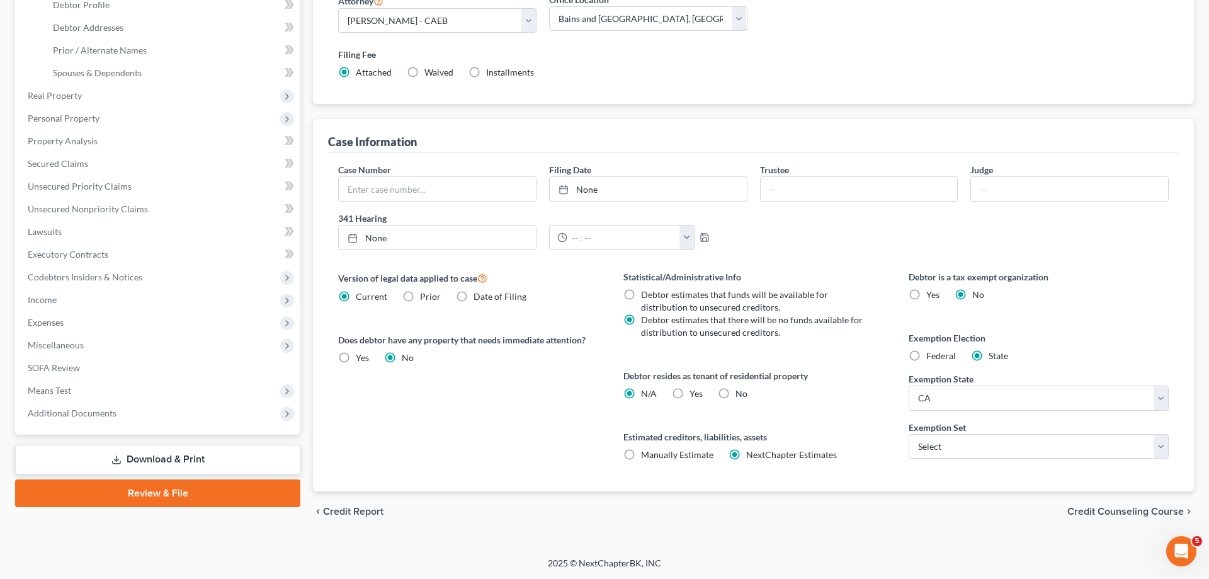
click at [690, 396] on label "Yes Yes" at bounding box center [696, 393] width 13 height 13
click at [695, 395] on input "Yes Yes" at bounding box center [699, 391] width 8 height 8
radio input "true"
radio input "false"
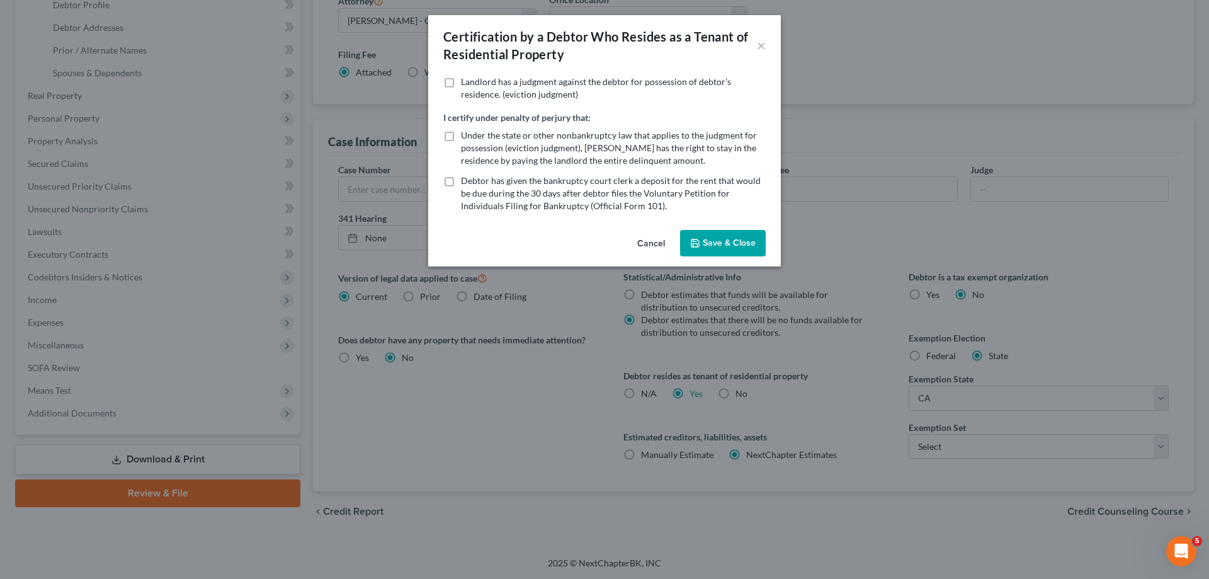
click at [725, 235] on button "Save & Close" at bounding box center [723, 243] width 86 height 26
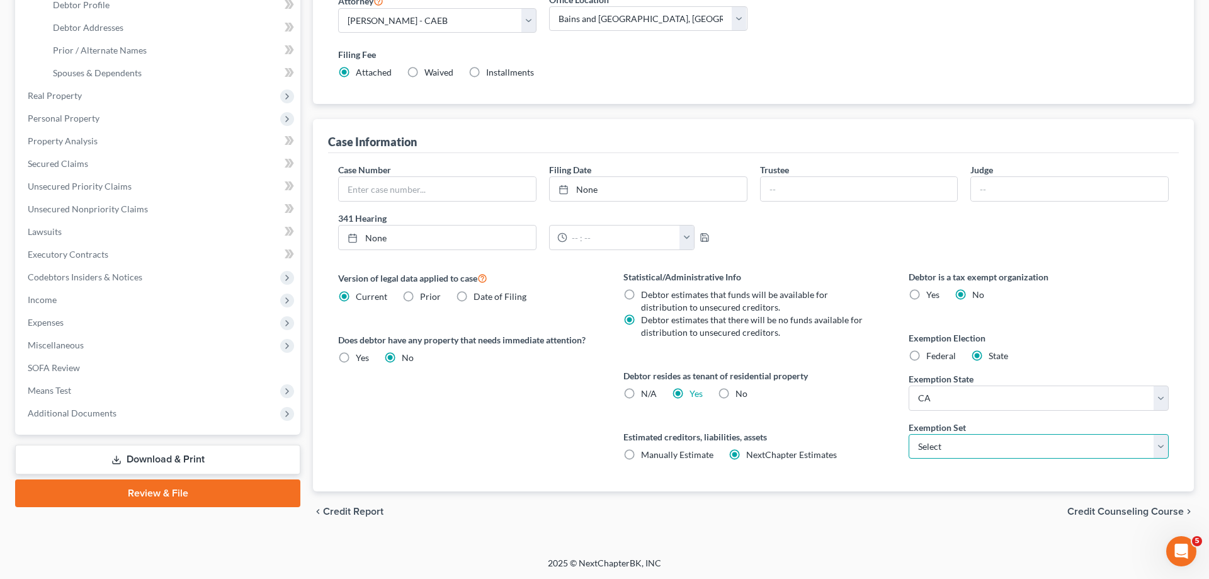
click at [909, 434] on select "Select 703 704" at bounding box center [1039, 446] width 260 height 25
select select "0"
click option "703" at bounding box center [0, 0] width 0 height 0
drag, startPoint x: 851, startPoint y: 400, endPoint x: 851, endPoint y: 382, distance: 17.6
click at [851, 397] on div "Statistical/Administrative Info Debtor estimates that funds will be available f…" at bounding box center [753, 380] width 285 height 221
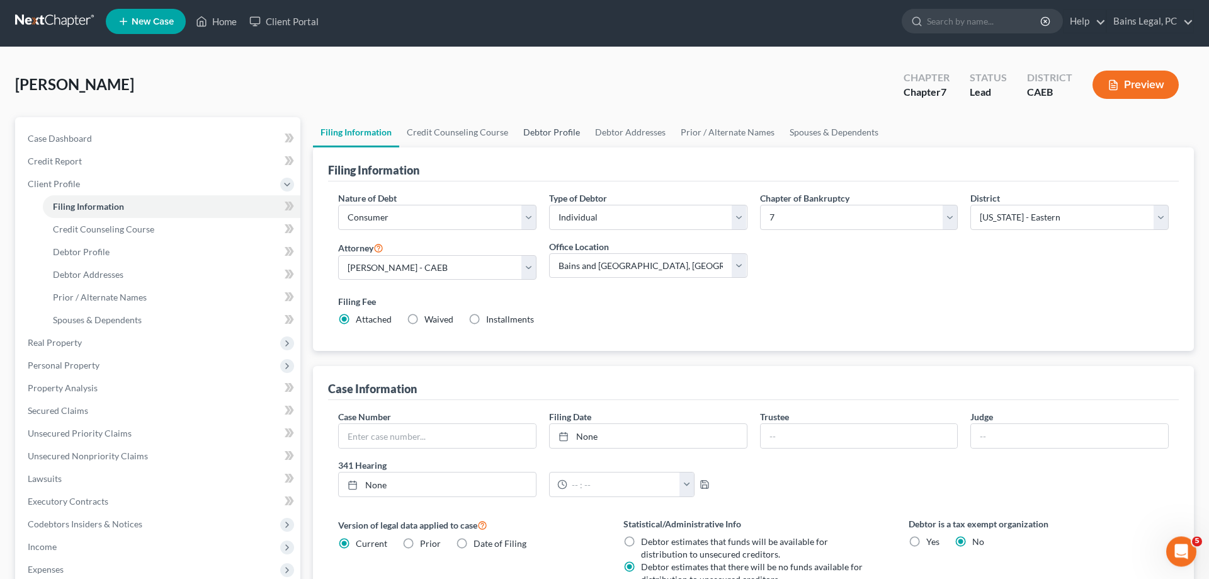
scroll to position [0, 0]
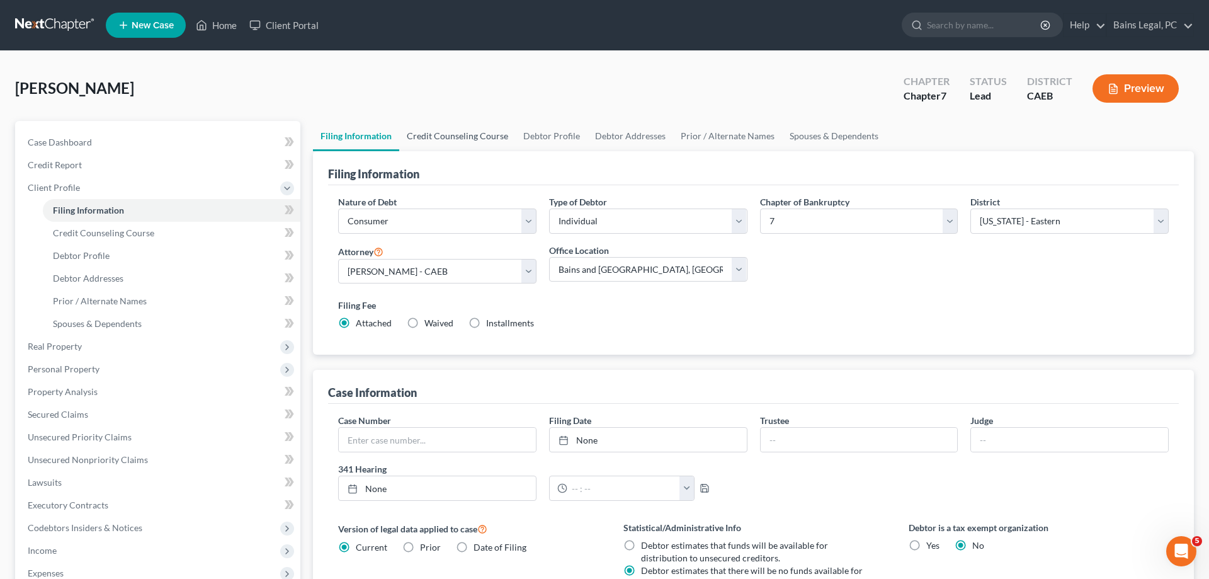
click at [493, 134] on link "Credit Counseling Course" at bounding box center [457, 136] width 117 height 30
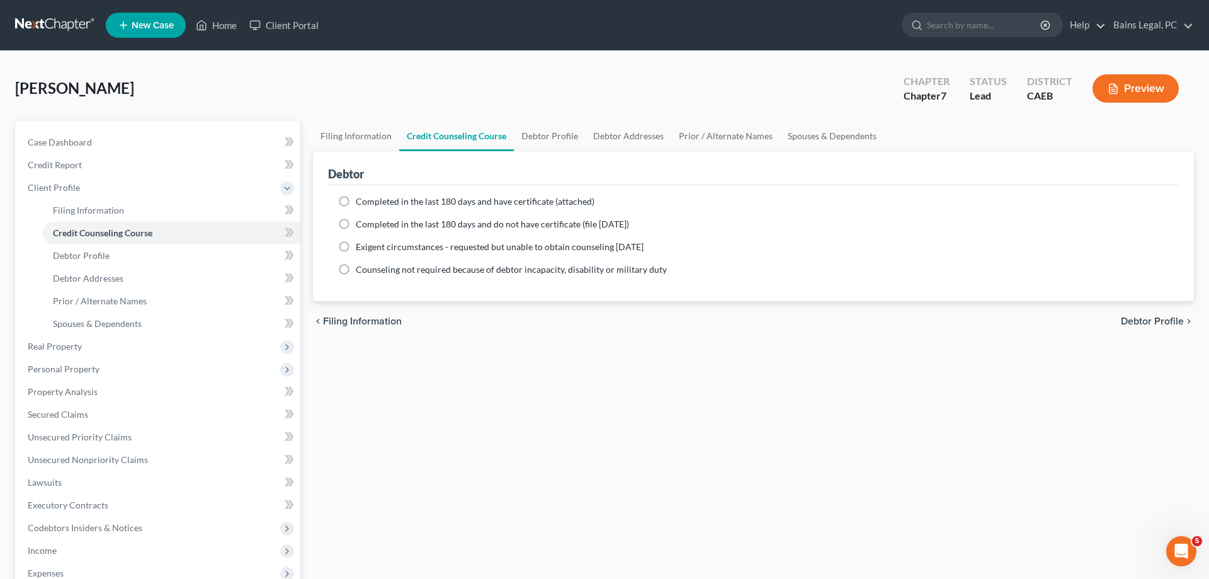
drag, startPoint x: 394, startPoint y: 198, endPoint x: 453, endPoint y: 160, distance: 70.6
click at [395, 198] on span "Completed in the last 180 days and have certificate (attached)" at bounding box center [475, 201] width 239 height 11
click at [369, 198] on input "Completed in the last 180 days and have certificate (attached)" at bounding box center [365, 199] width 8 height 8
radio input "true"
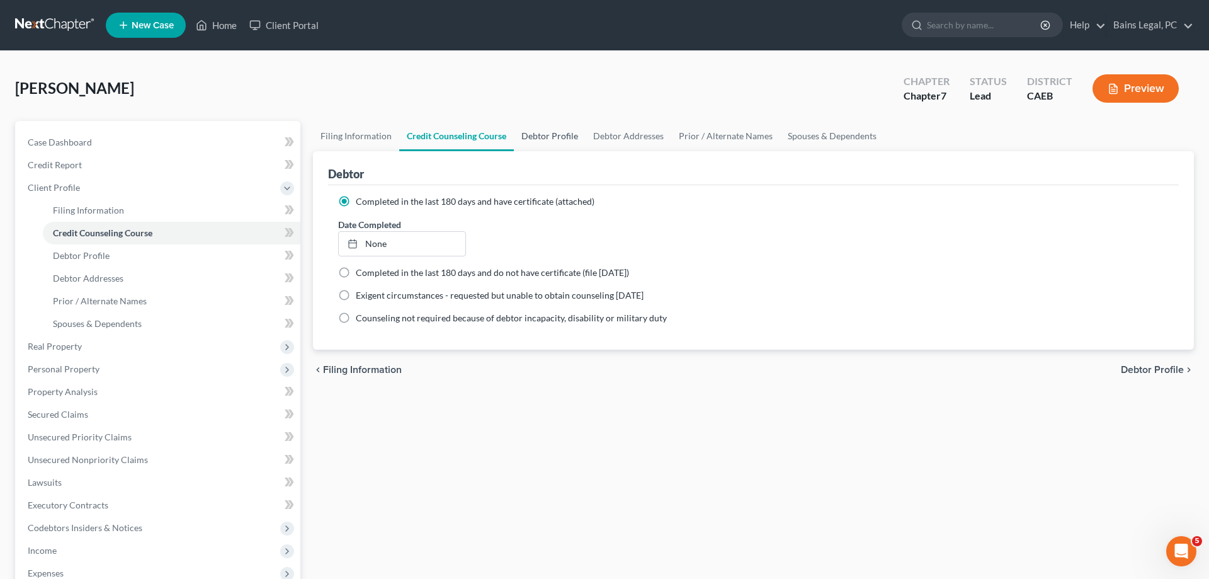
click at [558, 135] on link "Debtor Profile" at bounding box center [550, 136] width 72 height 30
select select "0"
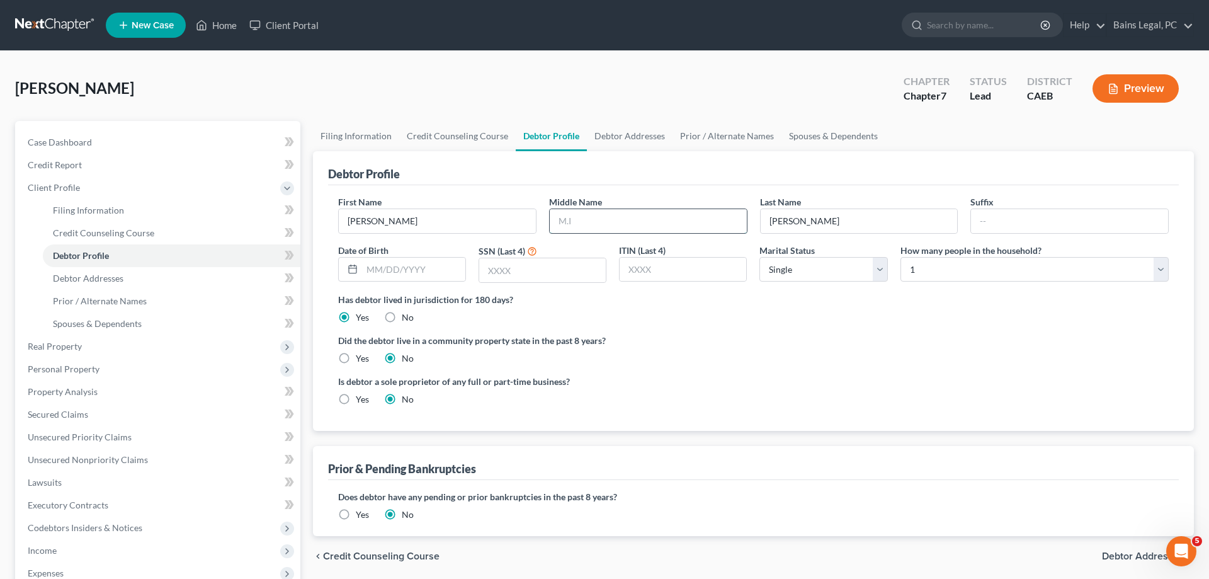
click at [635, 229] on input "text" at bounding box center [648, 221] width 197 height 24
type input "Angel"
type input "12/1/1959"
type input "7818"
click at [356, 361] on label "Yes" at bounding box center [362, 358] width 13 height 13
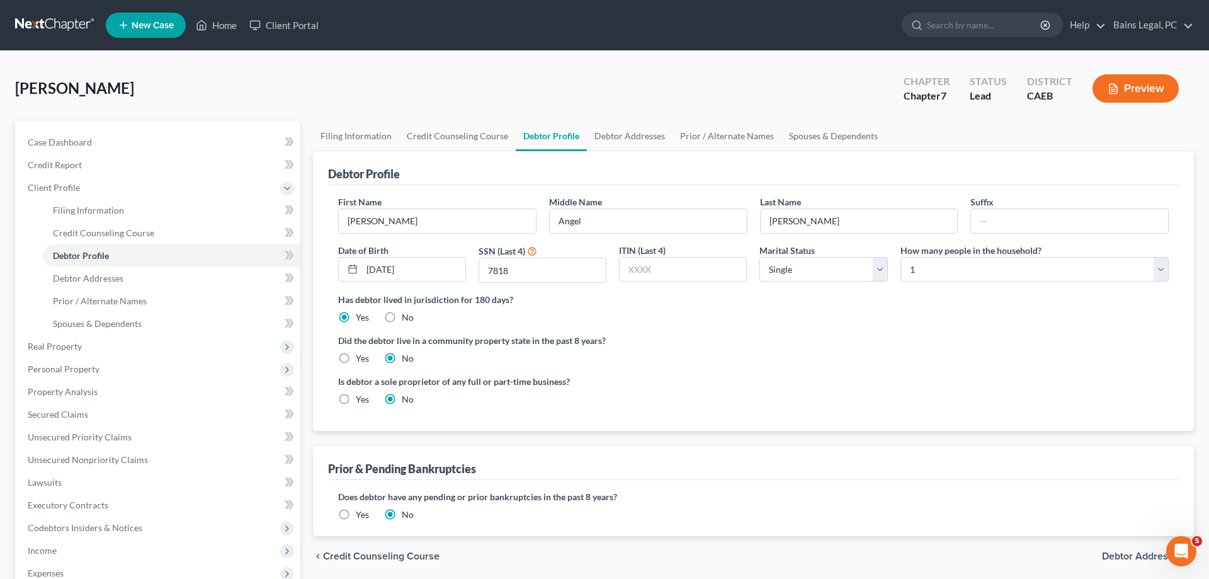
click at [361, 360] on input "Yes" at bounding box center [365, 356] width 8 height 8
radio input "true"
radio input "false"
click at [634, 136] on link "Debtor Addresses" at bounding box center [630, 136] width 86 height 30
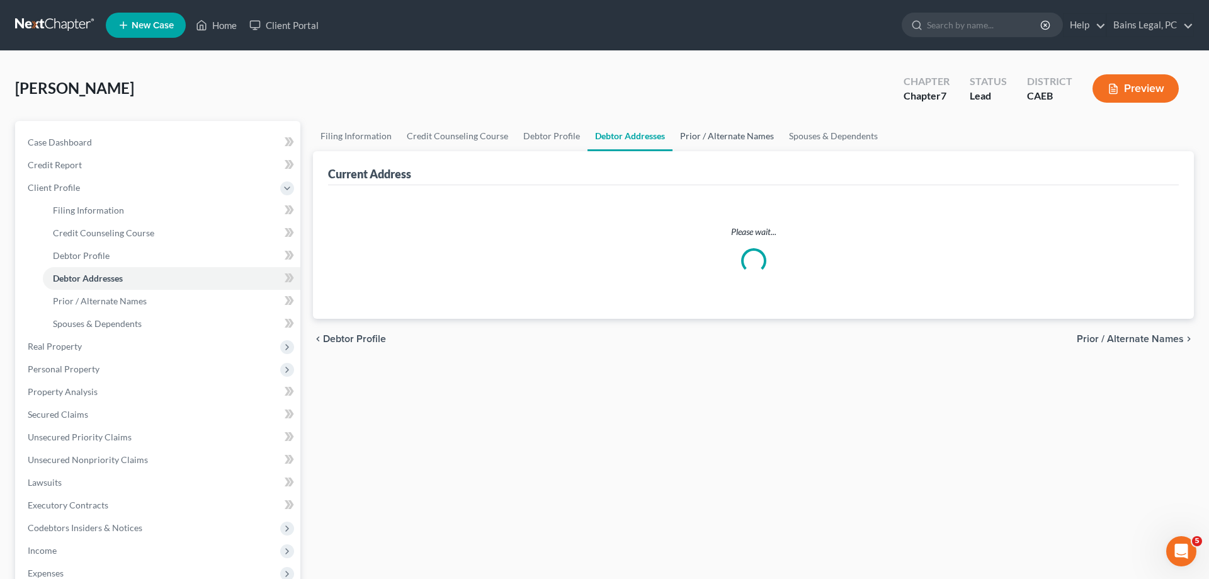
select select "0"
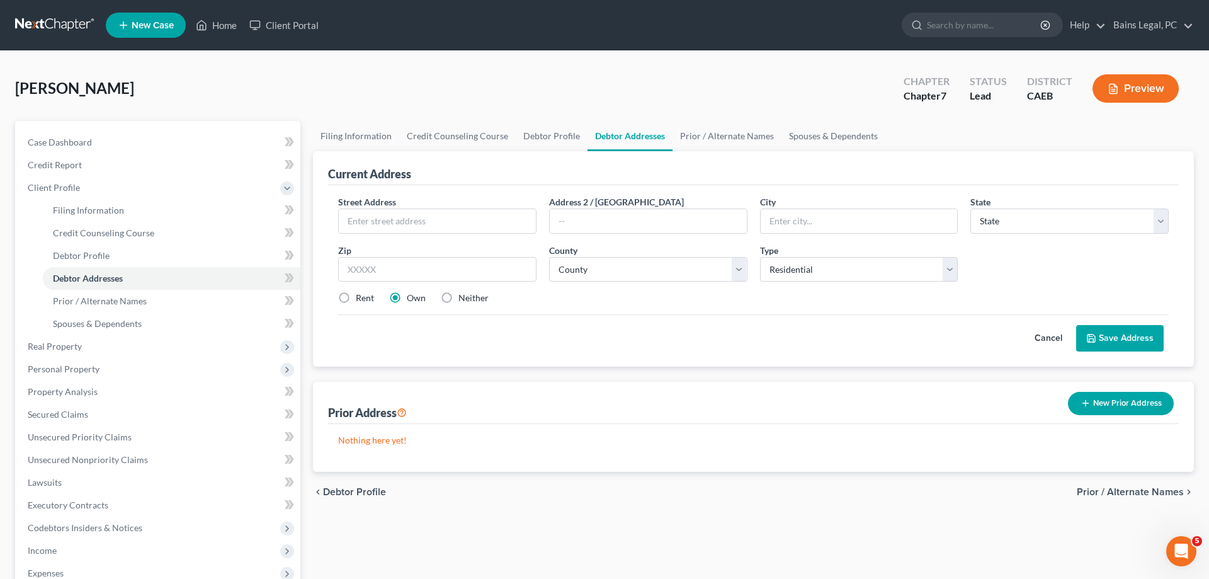
click at [457, 202] on div "Street Address *" at bounding box center [437, 214] width 211 height 38
click at [457, 205] on div "Street Address *" at bounding box center [437, 214] width 211 height 38
click at [464, 215] on input "text" at bounding box center [437, 221] width 197 height 24
type input "808 Oriole Way"
type input "95301"
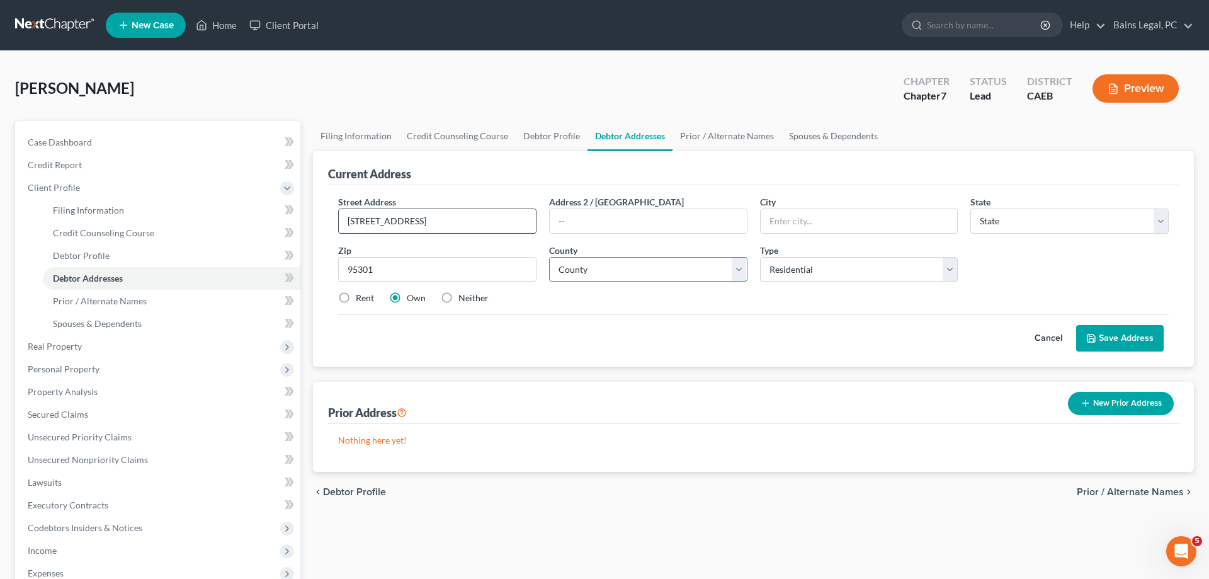
type input "Atwater"
select select "4"
click at [549, 257] on select "County Alameda County Alpine County Amador County Butte County Calaveras County…" at bounding box center [648, 269] width 198 height 25
select select "23"
click option "Merced County" at bounding box center [0, 0] width 0 height 0
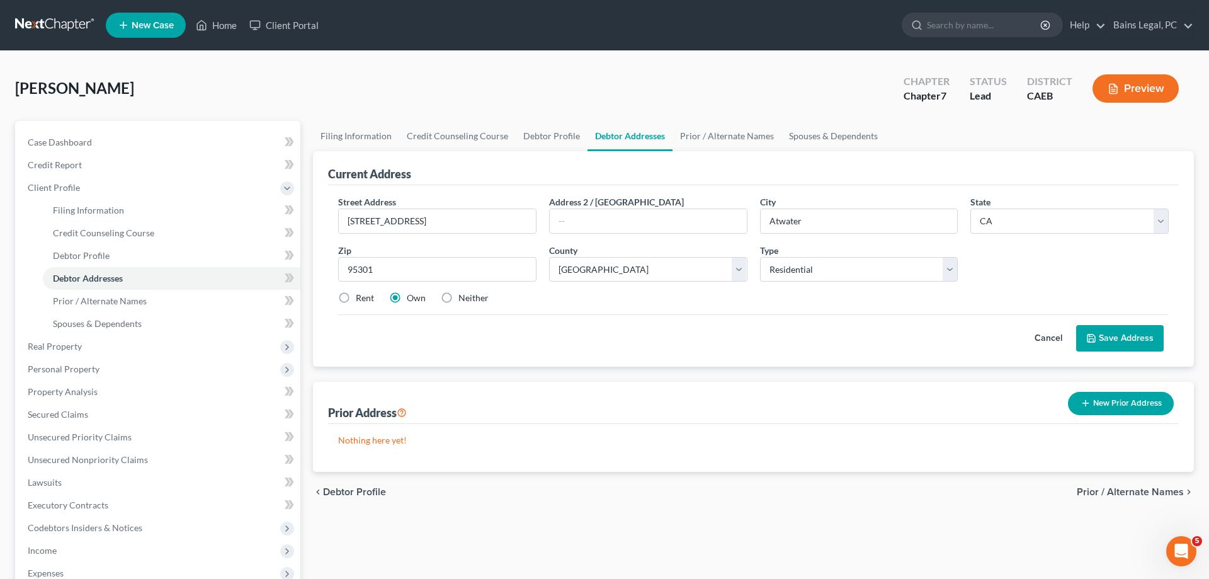
click at [356, 297] on label "Rent" at bounding box center [365, 298] width 18 height 13
click at [361, 297] on input "Rent" at bounding box center [365, 296] width 8 height 8
radio input "true"
click at [1112, 333] on button "Save Address" at bounding box center [1120, 338] width 88 height 26
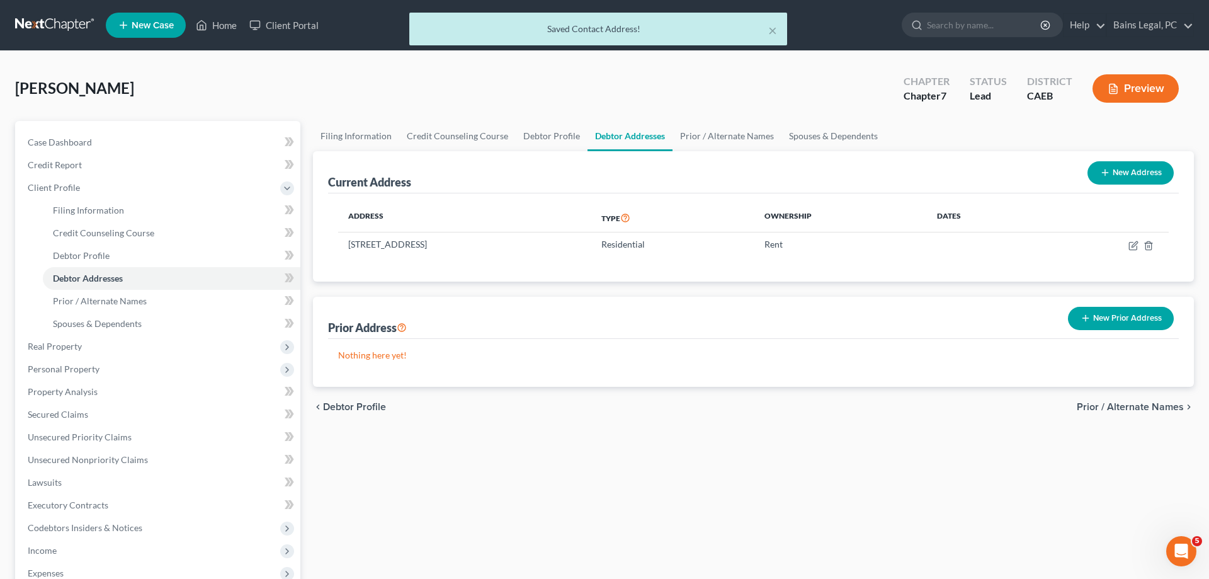
click at [1134, 325] on button "New Prior Address" at bounding box center [1121, 318] width 106 height 23
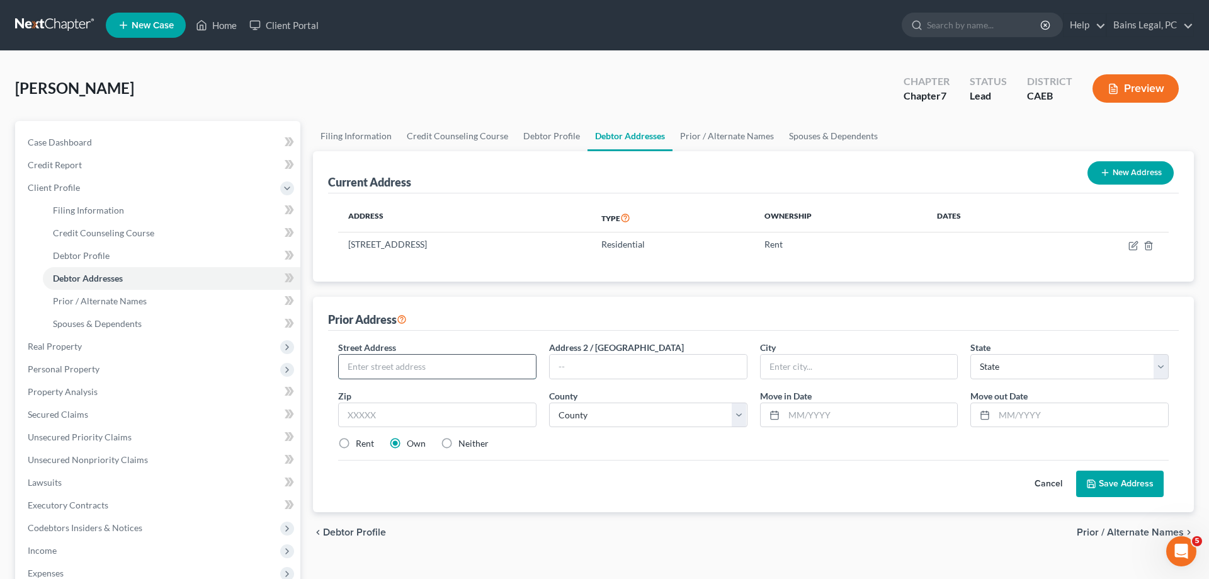
click at [470, 372] on input "text" at bounding box center [437, 367] width 197 height 24
type input "14103 Avon Ave"
type input "95330"
type input "Lathrop"
select select "4"
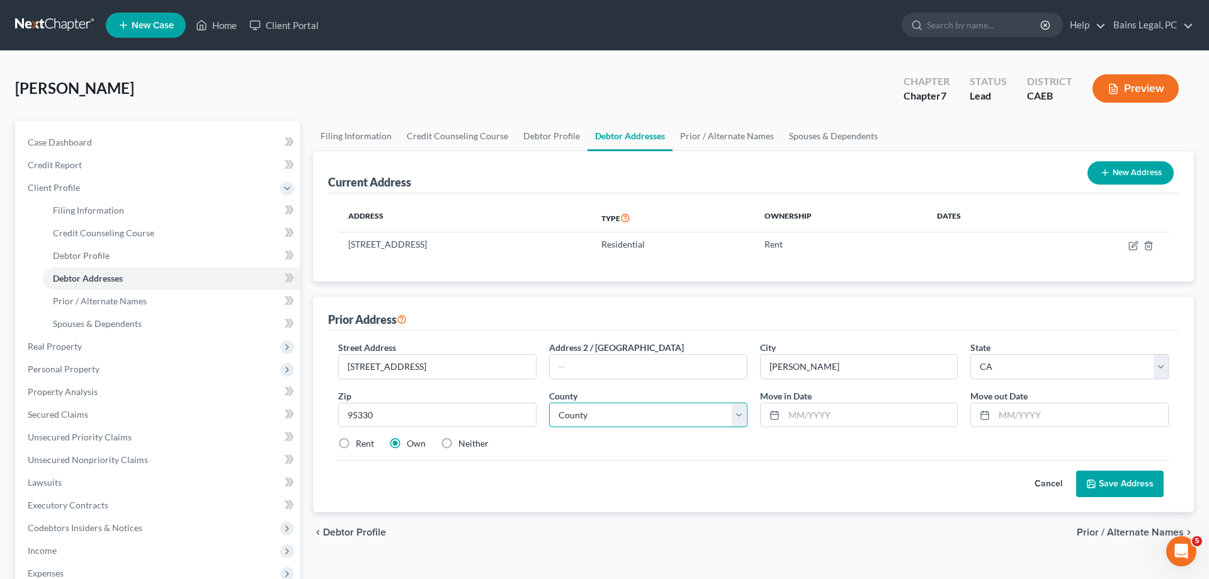
click at [549, 402] on select "County Alameda County Alpine County Amador County Butte County Calaveras County…" at bounding box center [648, 414] width 198 height 25
select select "38"
click option "San Joaquin County" at bounding box center [0, 0] width 0 height 0
click at [862, 414] on input "text" at bounding box center [871, 415] width 174 height 24
type input "01/01/2020"
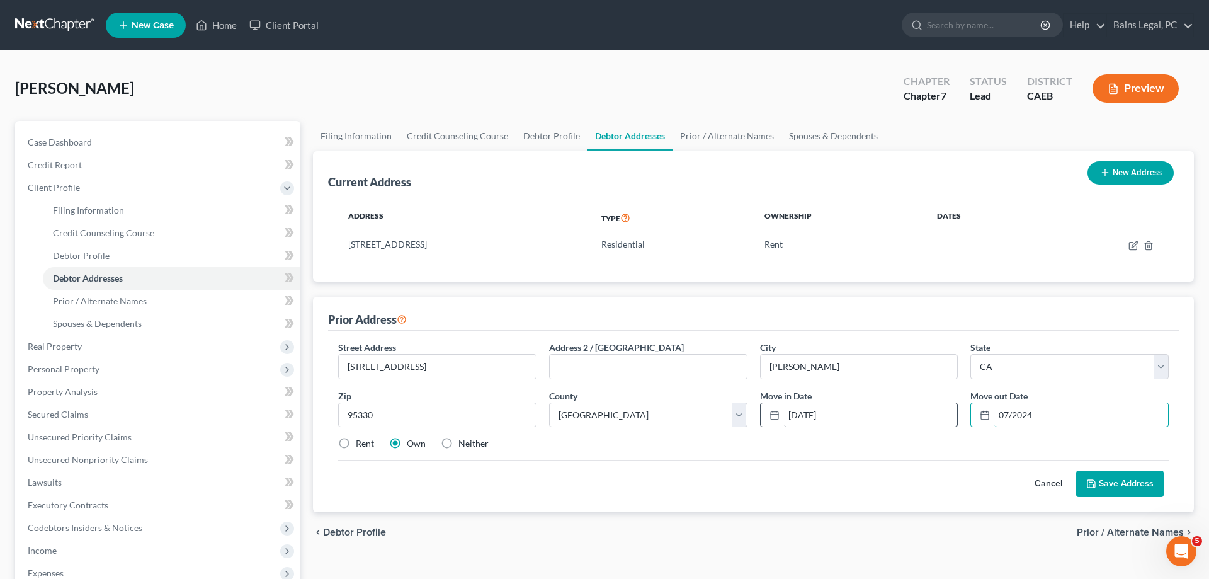
type input "07/2024"
click at [472, 439] on label "Neither" at bounding box center [473, 443] width 30 height 13
click at [463, 438] on label "Neither" at bounding box center [473, 443] width 30 height 13
click at [464, 438] on input "Neither" at bounding box center [468, 441] width 8 height 8
radio input "true"
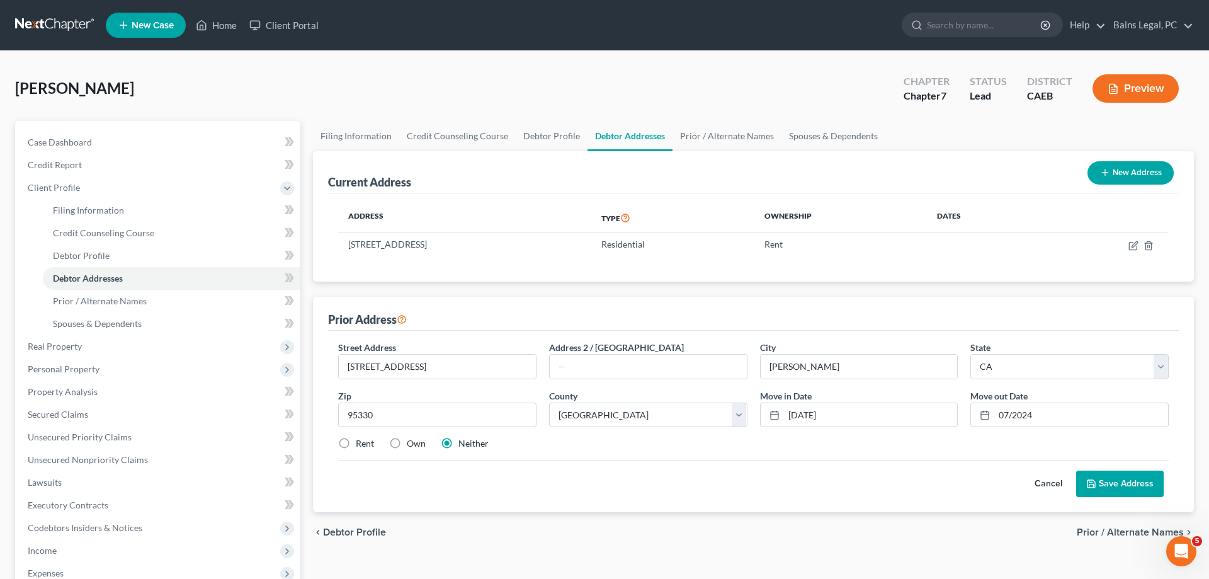
click at [1129, 486] on button "Save Address" at bounding box center [1120, 483] width 88 height 26
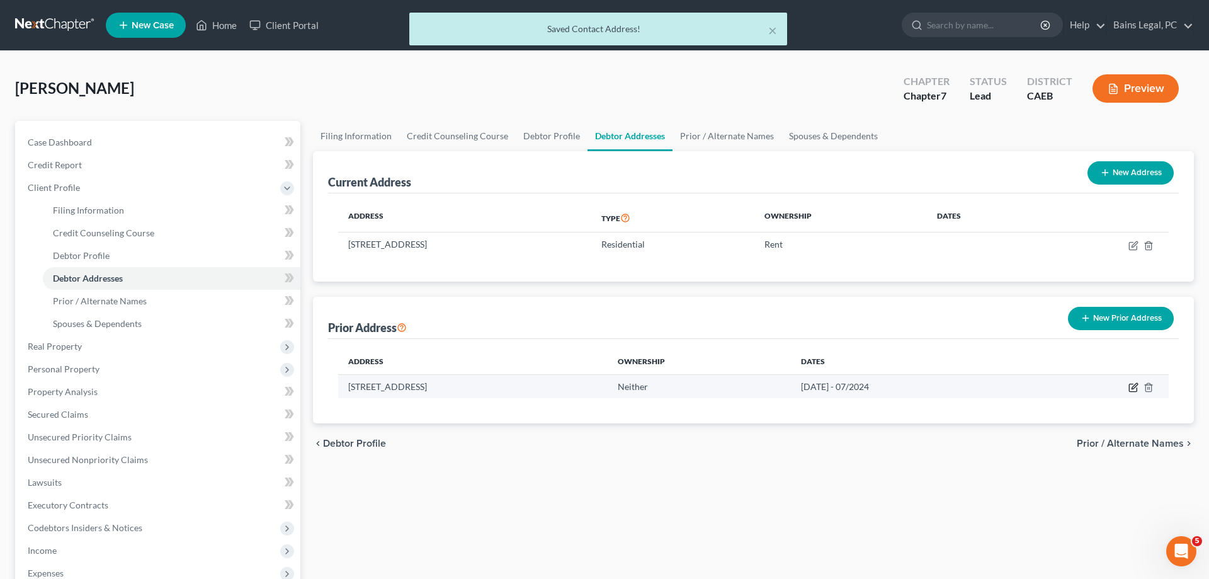
click at [1132, 388] on icon "button" at bounding box center [1134, 387] width 10 height 10
select select "4"
select select "38"
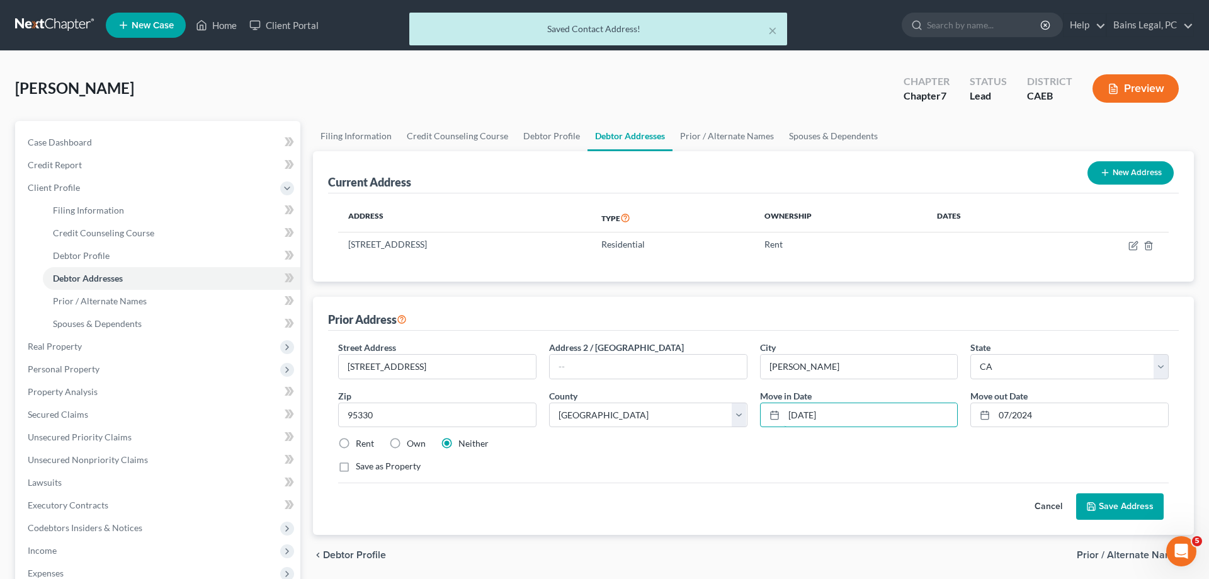
drag, startPoint x: 859, startPoint y: 416, endPoint x: 719, endPoint y: 399, distance: 140.8
click at [784, 406] on input "01/01/2020" at bounding box center [871, 415] width 174 height 24
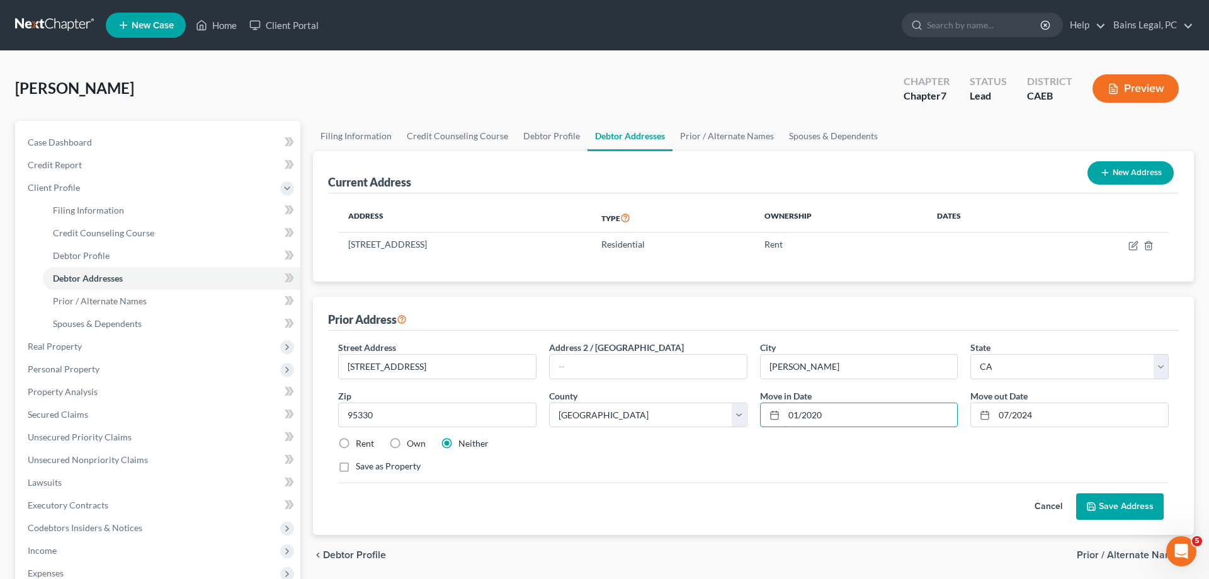
type input "01/2020"
drag, startPoint x: 1098, startPoint y: 499, endPoint x: 1186, endPoint y: 506, distance: 88.4
click at [1102, 499] on button "Save Address" at bounding box center [1120, 506] width 88 height 26
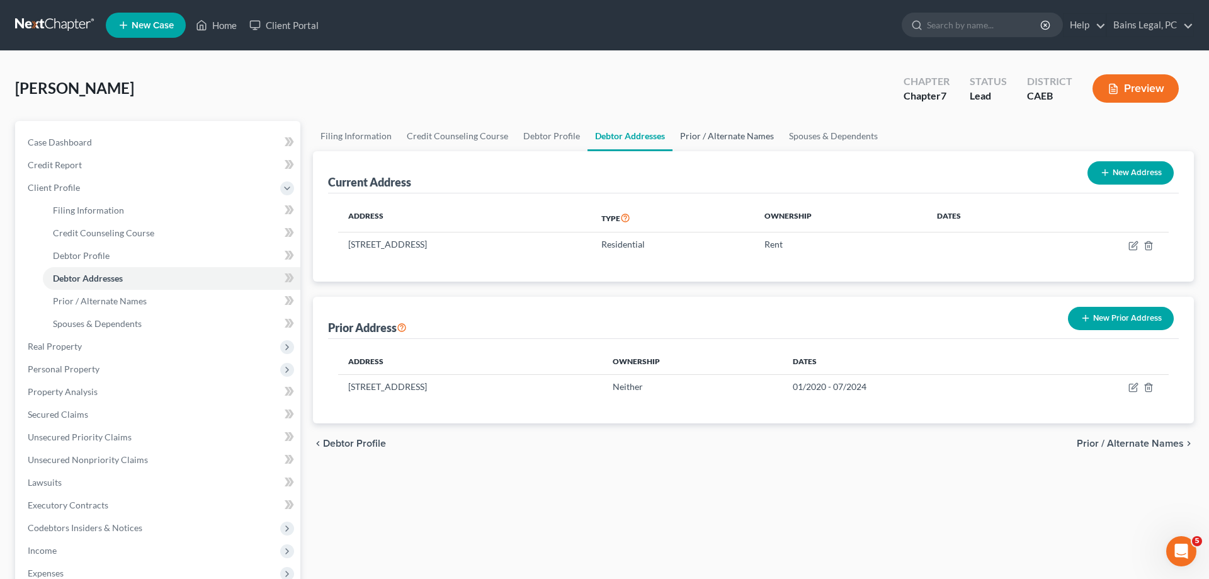
click at [717, 131] on link "Prior / Alternate Names" at bounding box center [727, 136] width 109 height 30
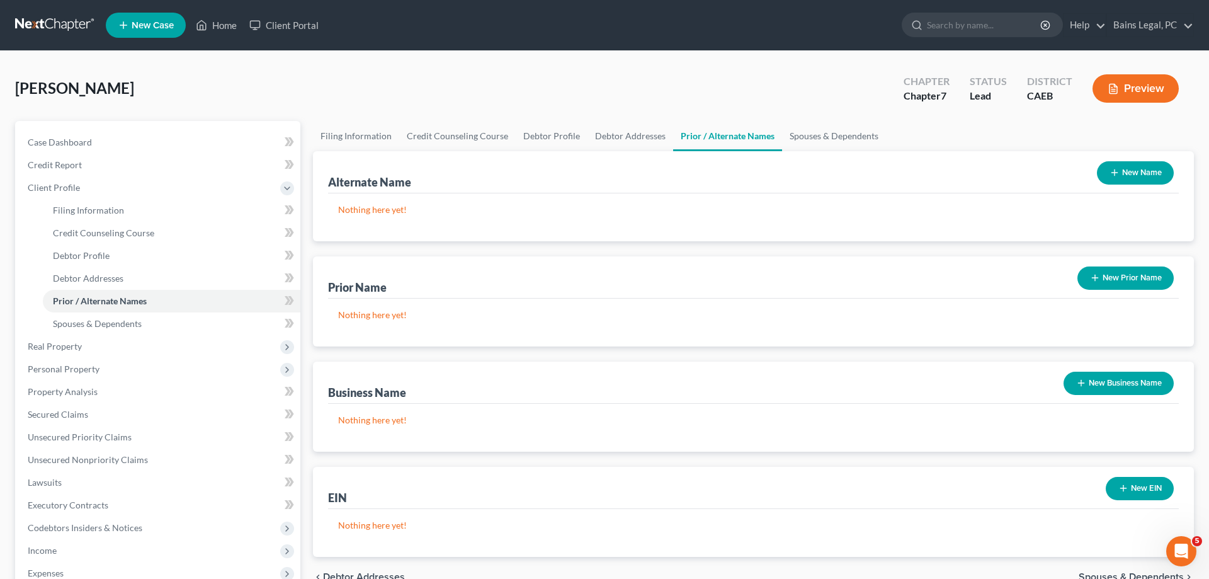
click at [1150, 167] on button "New Name" at bounding box center [1135, 172] width 77 height 23
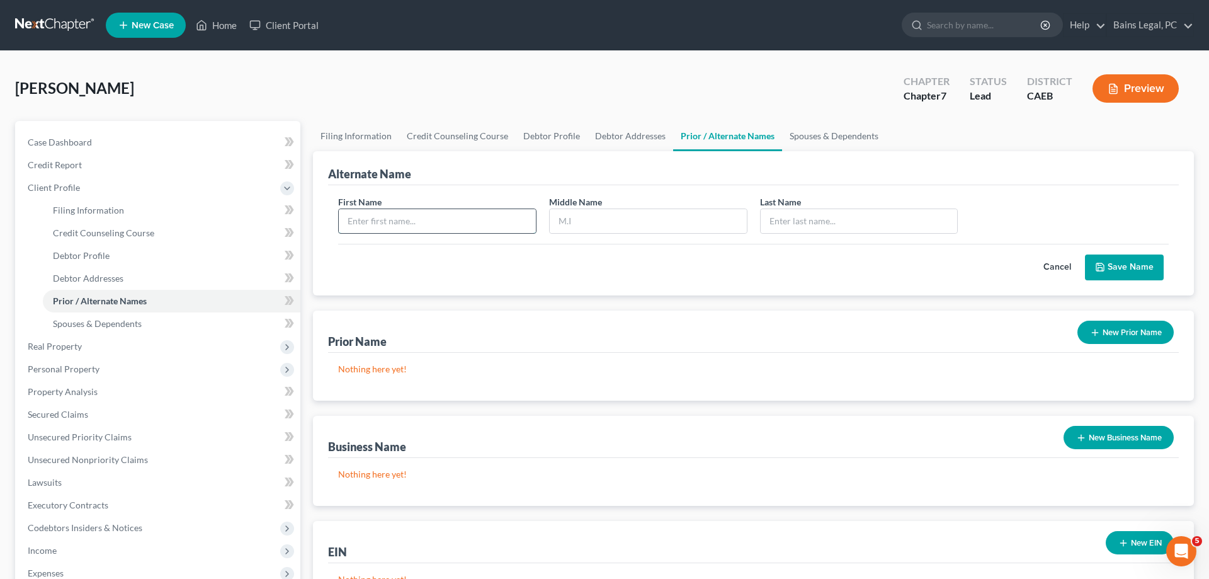
click at [476, 225] on input "text" at bounding box center [437, 221] width 197 height 24
type input "[PERSON_NAME]"
type input "A"
type input "[PERSON_NAME]"
drag, startPoint x: 1119, startPoint y: 273, endPoint x: 1107, endPoint y: 258, distance: 19.2
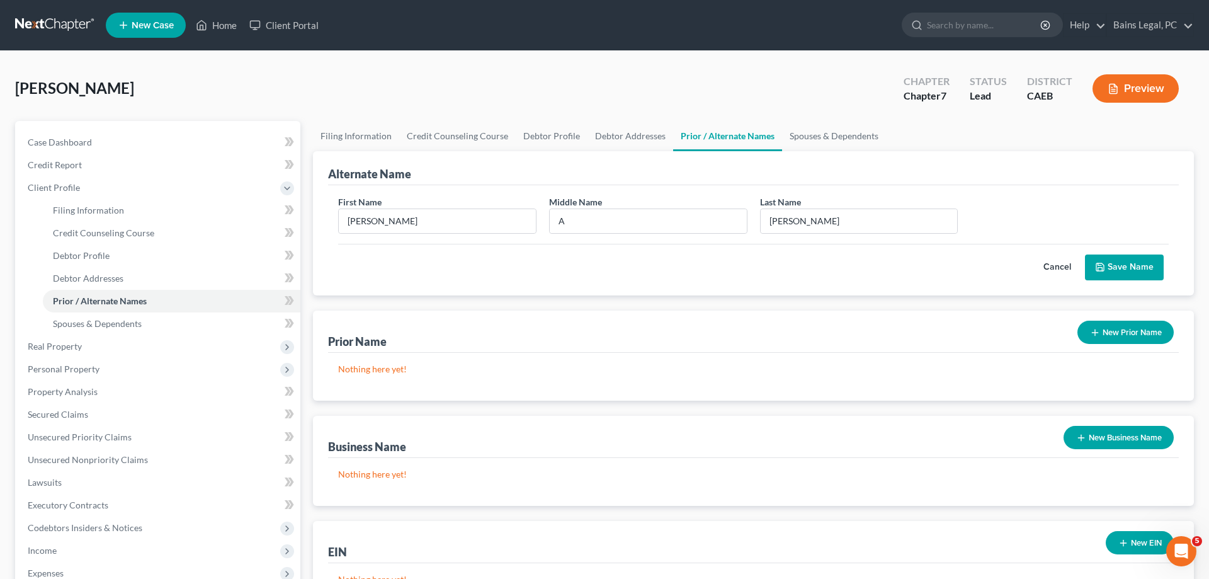
click at [1118, 273] on button "Save Name" at bounding box center [1124, 267] width 79 height 26
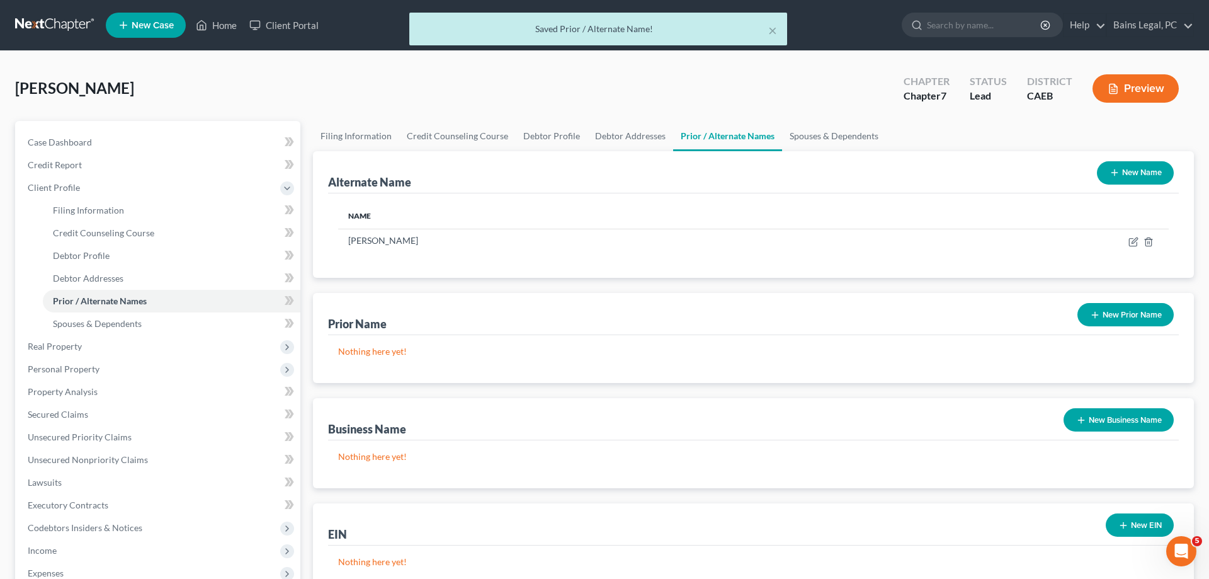
click at [1116, 173] on icon "button" at bounding box center [1115, 173] width 10 height 10
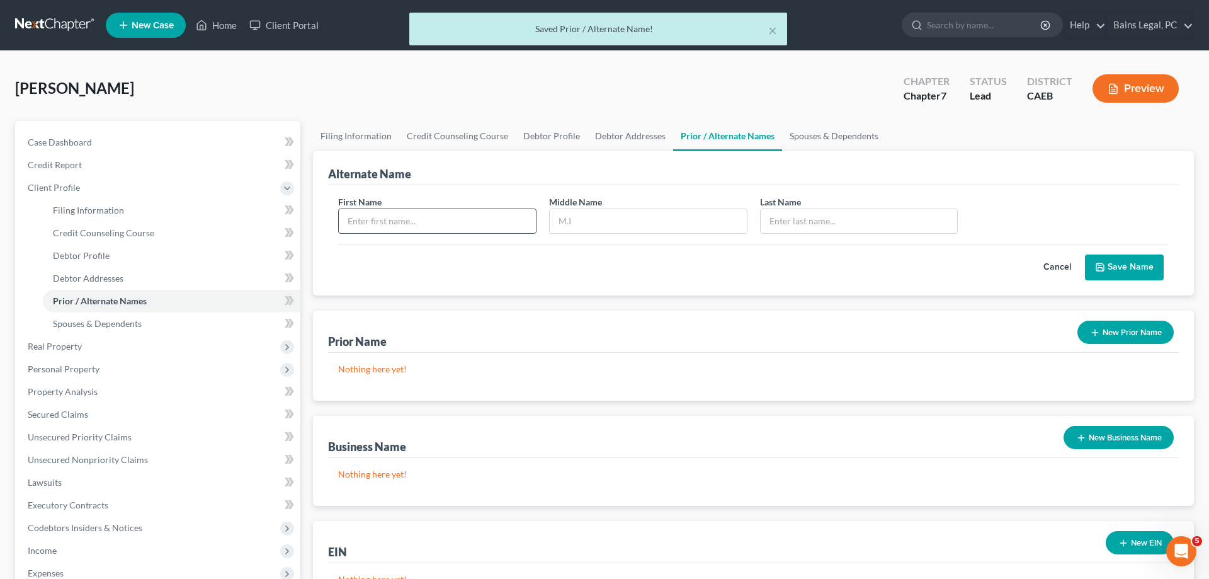
click at [458, 222] on input "text" at bounding box center [437, 221] width 197 height 24
type input "[PERSON_NAME]"
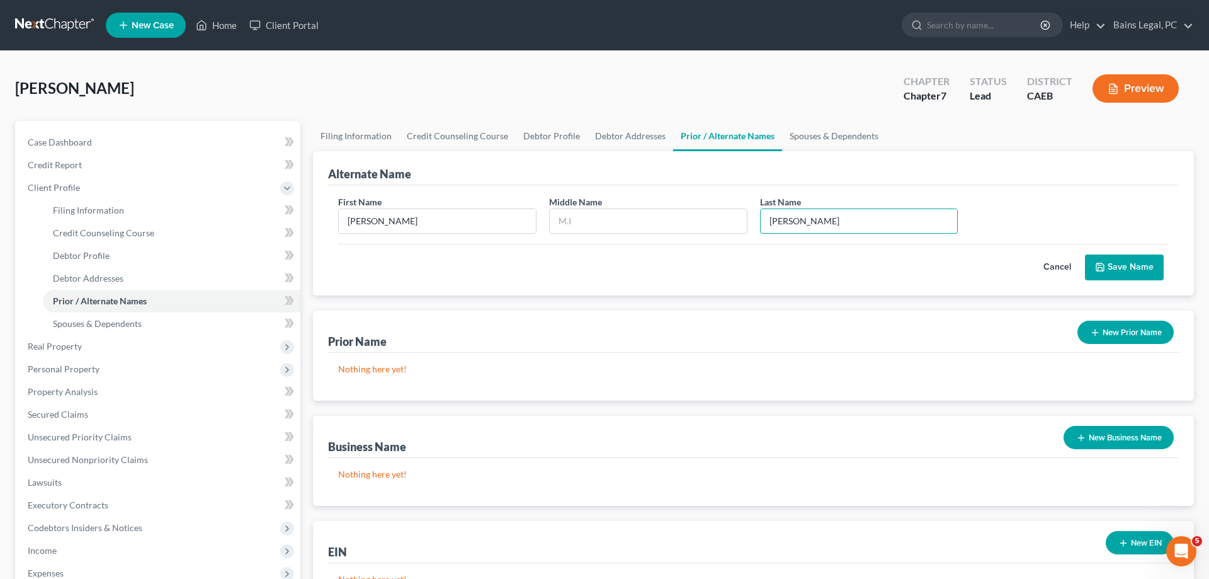
type input "[PERSON_NAME]"
click at [1138, 269] on button "Save Name" at bounding box center [1124, 267] width 79 height 26
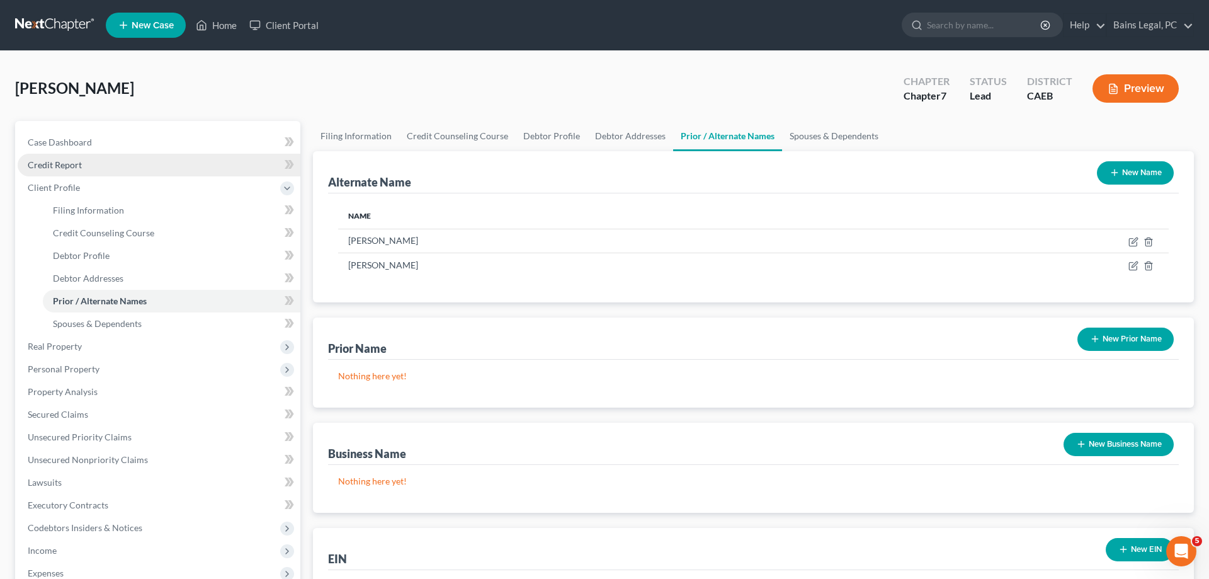
click at [51, 163] on span "Credit Report" at bounding box center [55, 164] width 54 height 11
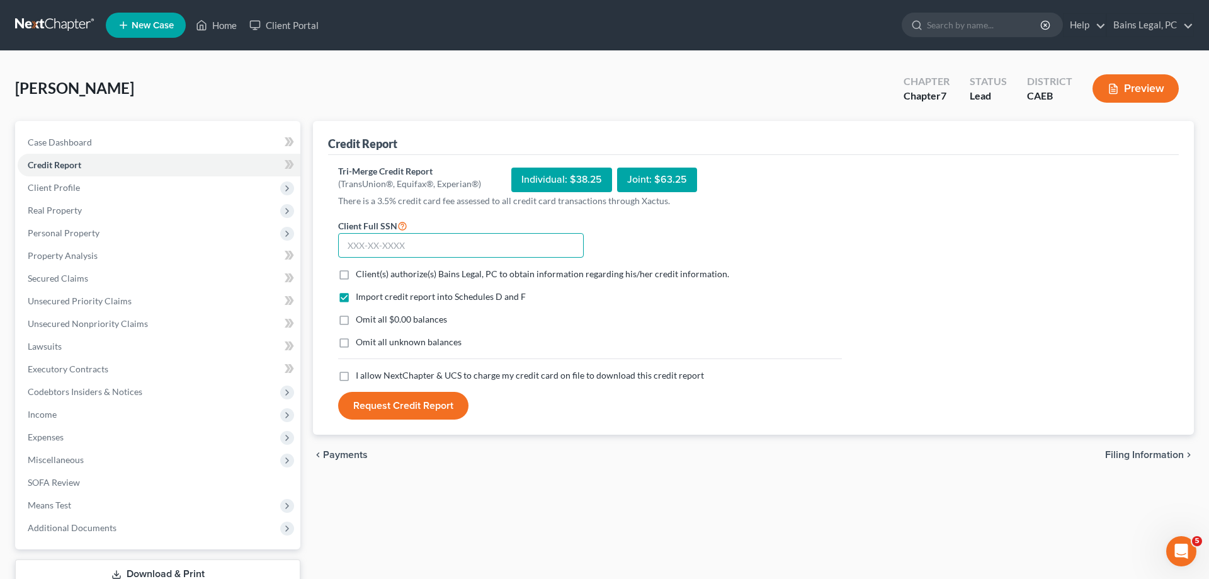
drag, startPoint x: 453, startPoint y: 246, endPoint x: 474, endPoint y: 244, distance: 21.4
click at [453, 245] on input "text" at bounding box center [461, 245] width 246 height 25
click at [509, 244] on input "text" at bounding box center [461, 245] width 246 height 25
type input "566-35-7818"
click at [428, 275] on span "Client(s) authorize(s) Bains Legal, PC to obtain information regarding his/her …" at bounding box center [542, 273] width 373 height 11
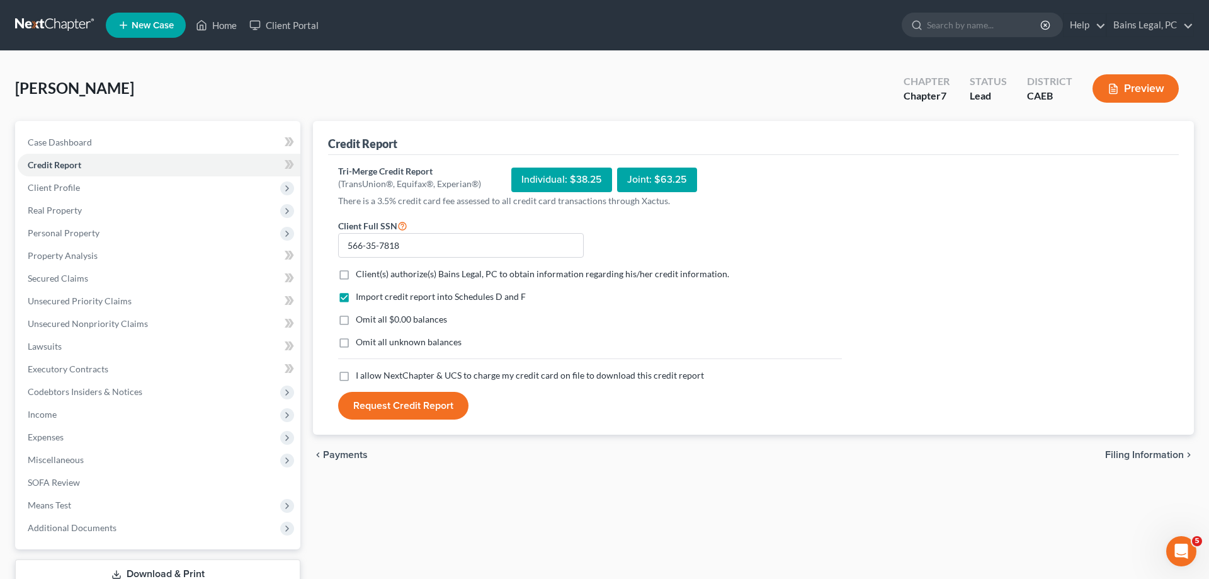
click at [369, 275] on input "Client(s) authorize(s) Bains Legal, PC to obtain information regarding his/her …" at bounding box center [365, 272] width 8 height 8
checkbox input "true"
click at [401, 324] on span "Omit all $0.00 balances" at bounding box center [401, 319] width 91 height 11
click at [369, 321] on input "Omit all $0.00 balances" at bounding box center [365, 317] width 8 height 8
checkbox input "true"
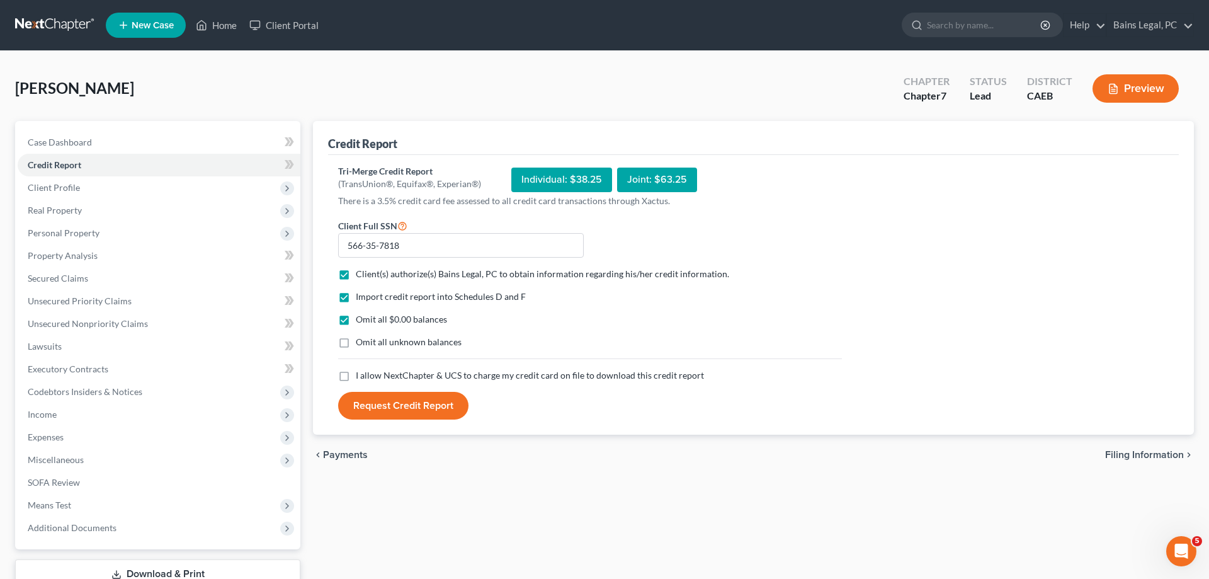
click at [399, 339] on span "Omit all unknown balances" at bounding box center [409, 341] width 106 height 11
click at [369, 339] on input "Omit all unknown balances" at bounding box center [365, 340] width 8 height 8
checkbox input "true"
click at [398, 373] on span "I allow NextChapter & UCS to charge my credit card on file to download this cre…" at bounding box center [530, 375] width 348 height 11
click at [369, 373] on input "I allow NextChapter & UCS to charge my credit card on file to download this cre…" at bounding box center [365, 373] width 8 height 8
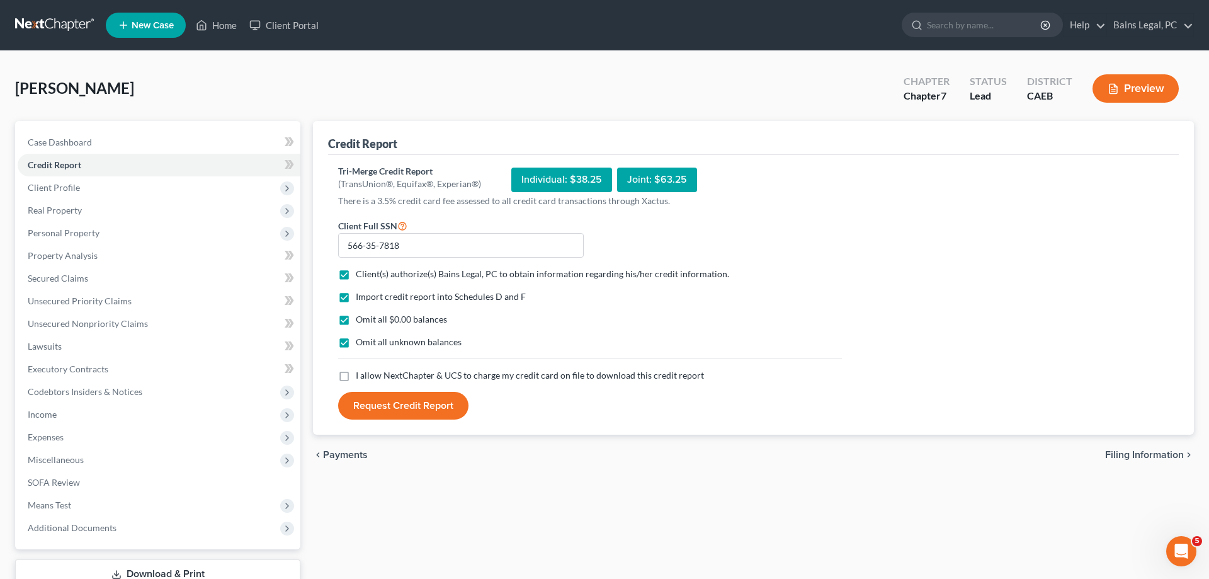
checkbox input "true"
click at [399, 395] on button "Request Credit Report" at bounding box center [403, 406] width 130 height 28
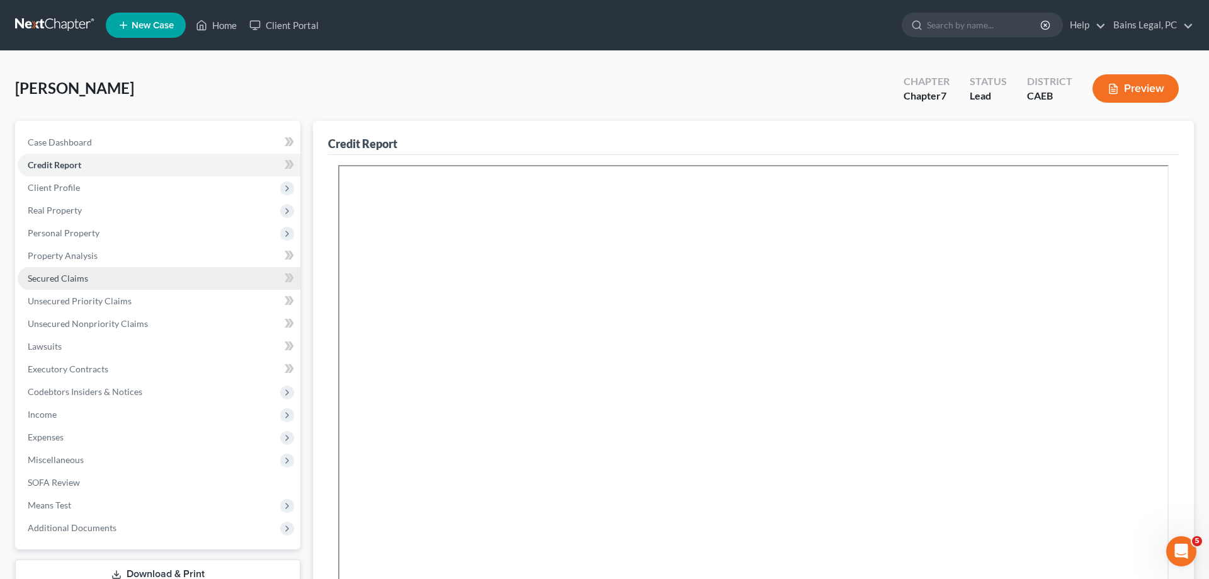
drag, startPoint x: 67, startPoint y: 278, endPoint x: 111, endPoint y: 275, distance: 44.2
click at [69, 278] on span "Secured Claims" at bounding box center [58, 278] width 60 height 11
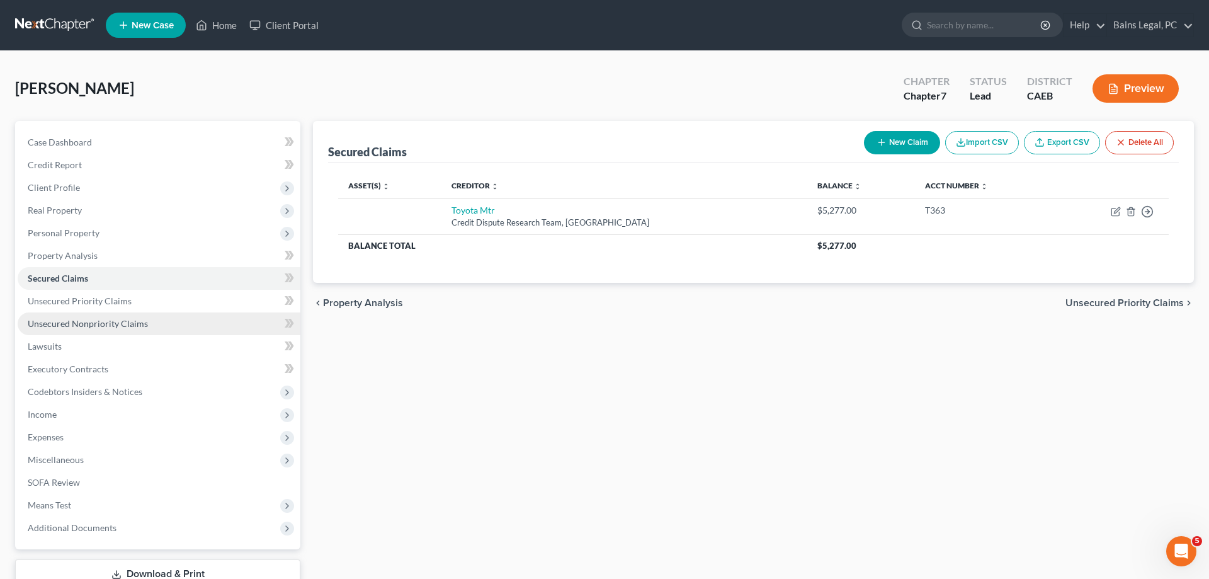
click at [147, 321] on link "Unsecured Nonpriority Claims" at bounding box center [159, 323] width 283 height 23
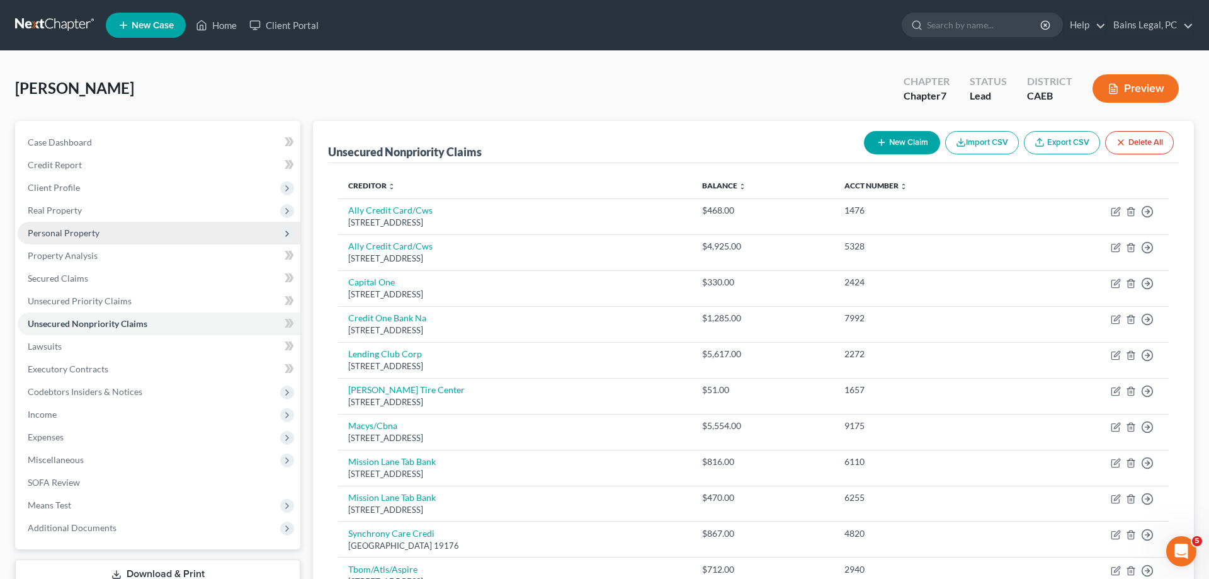
click at [55, 235] on span "Personal Property" at bounding box center [64, 232] width 72 height 11
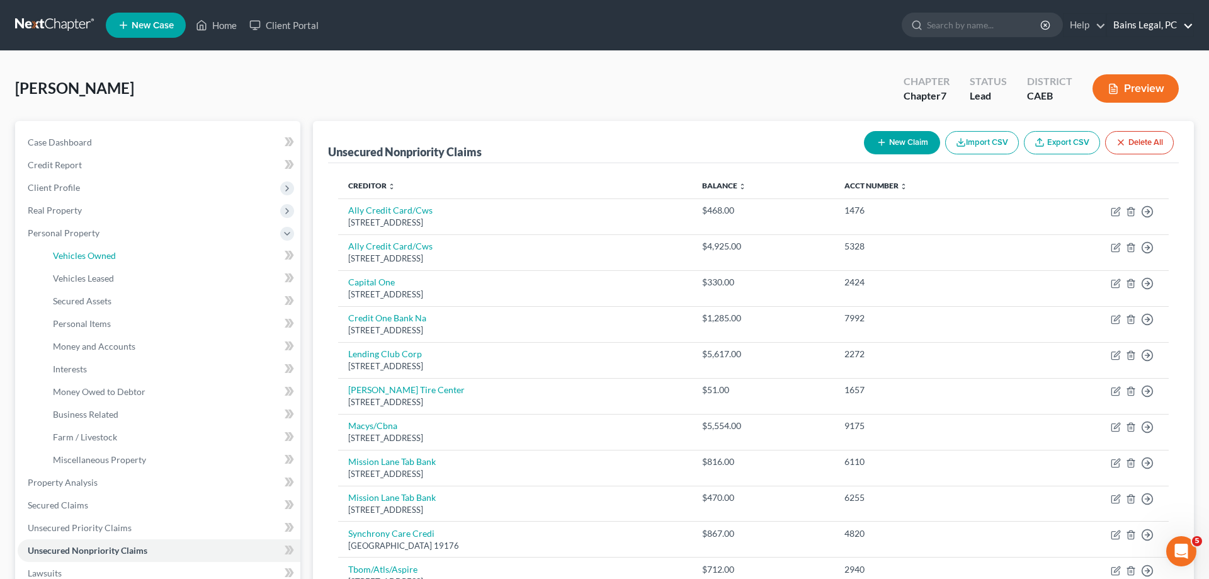
drag, startPoint x: 108, startPoint y: 256, endPoint x: 1186, endPoint y: 14, distance: 1105.1
click at [109, 256] on span "Vehicles Owned" at bounding box center [84, 255] width 63 height 11
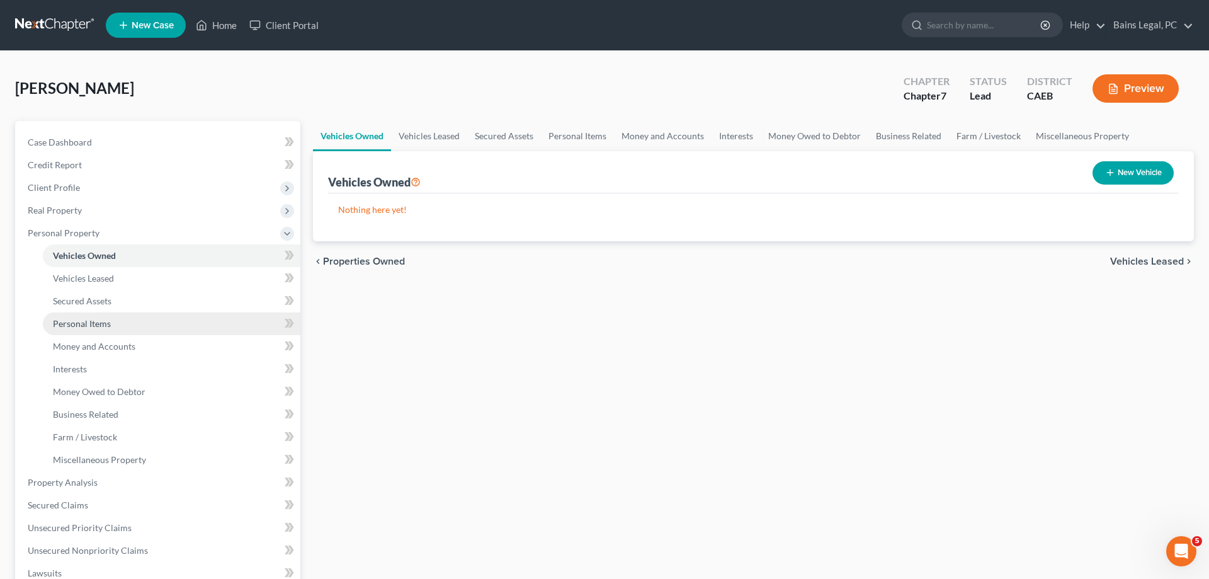
click at [110, 319] on link "Personal Items" at bounding box center [172, 323] width 258 height 23
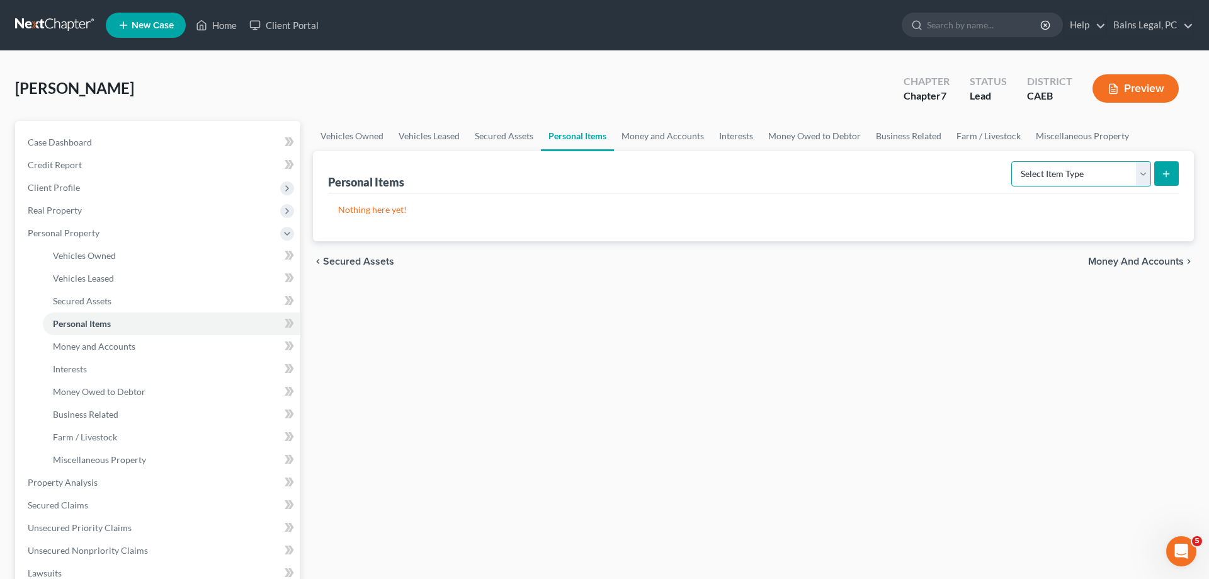
click at [1011, 161] on select "Select Item Type Clothing Collectibles Of Value Electronics Firearms Household …" at bounding box center [1081, 173] width 140 height 25
select select "clothing"
click option "Clothing" at bounding box center [0, 0] width 0 height 0
drag, startPoint x: 1163, startPoint y: 181, endPoint x: 1104, endPoint y: 181, distance: 59.2
click at [1164, 181] on button "submit" at bounding box center [1166, 173] width 25 height 25
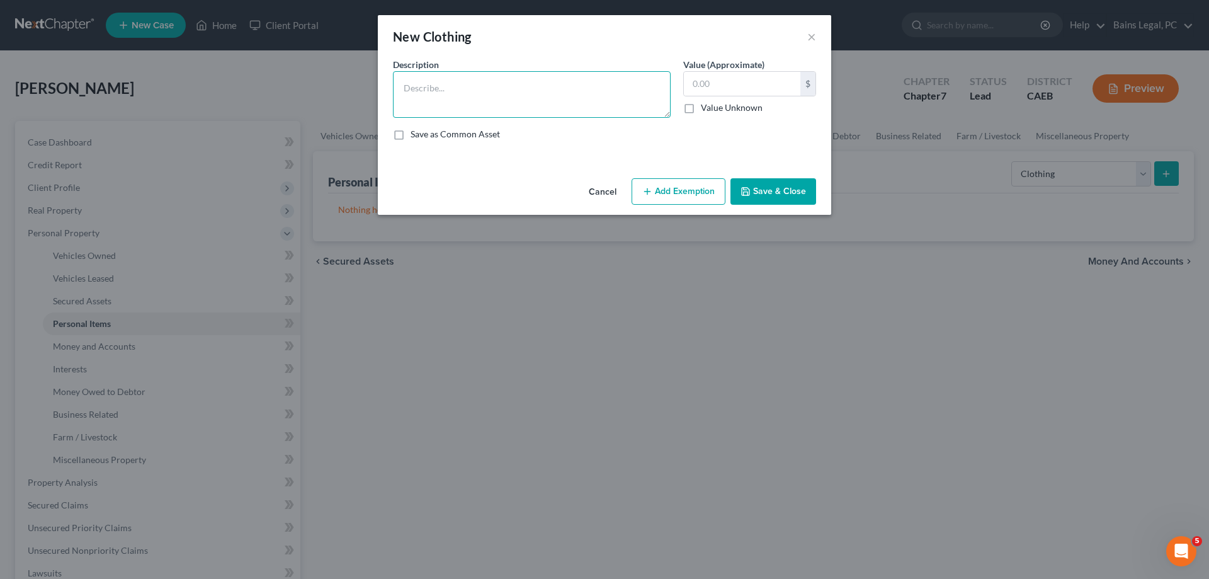
click at [604, 103] on textarea at bounding box center [532, 94] width 278 height 47
type textarea "Clothing"
type input "1,500"
drag, startPoint x: 707, startPoint y: 189, endPoint x: 626, endPoint y: 210, distance: 83.2
click at [706, 189] on button "Add Exemption" at bounding box center [679, 191] width 94 height 26
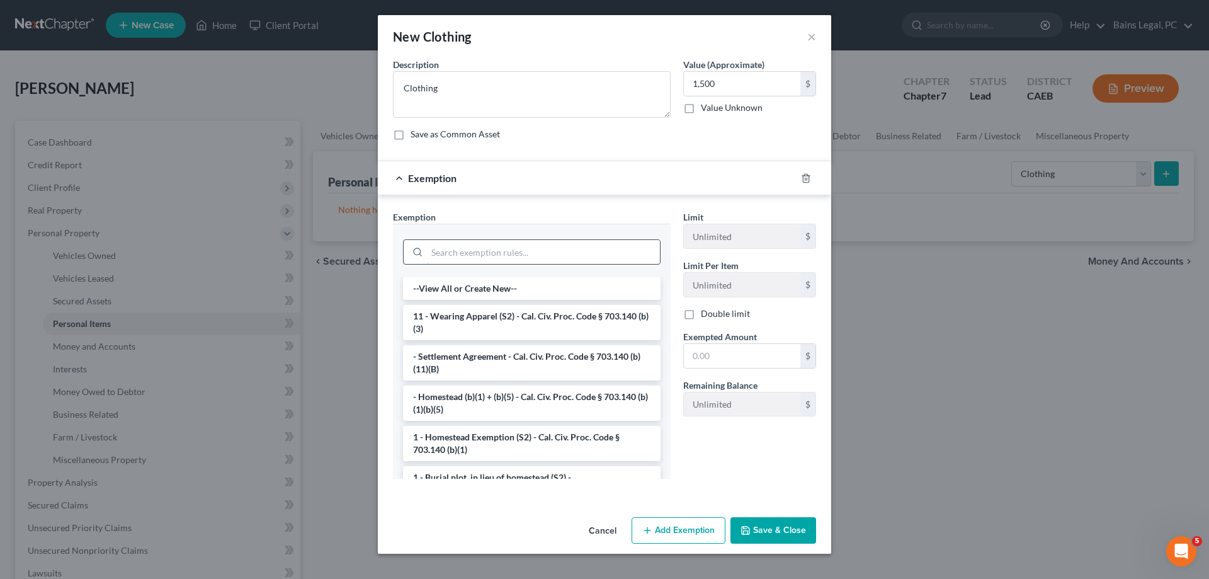
click at [492, 259] on input "search" at bounding box center [543, 252] width 233 height 24
drag, startPoint x: 501, startPoint y: 325, endPoint x: 680, endPoint y: 336, distance: 178.6
click at [521, 326] on li "11 - Wearing Apparel (S2) - Cal. Civ. Proc. Code § 703.140 (b)(3)" at bounding box center [532, 322] width 258 height 35
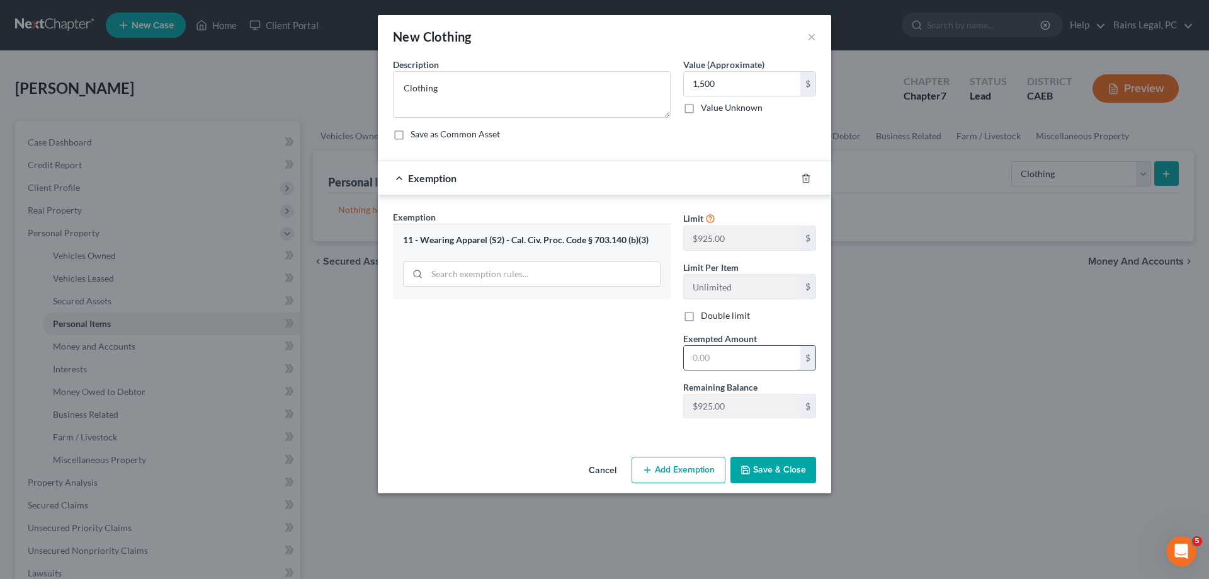
click at [763, 355] on input "text" at bounding box center [742, 358] width 117 height 24
type input "1,500"
drag, startPoint x: 777, startPoint y: 474, endPoint x: 893, endPoint y: 384, distance: 146.8
click at [778, 474] on button "Save & Close" at bounding box center [774, 470] width 86 height 26
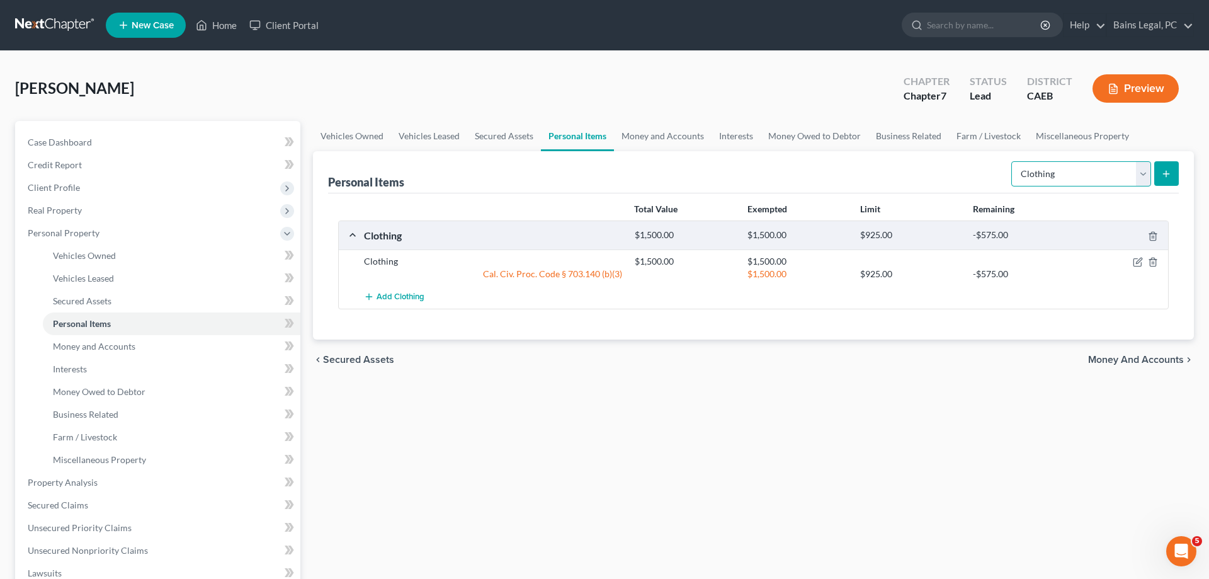
click at [1011, 161] on select "Select Item Type Clothing Collectibles Of Value Electronics Firearms Household …" at bounding box center [1081, 173] width 140 height 25
select select "electronics"
click option "Electronics" at bounding box center [0, 0] width 0 height 0
click at [1163, 169] on button "submit" at bounding box center [1166, 173] width 25 height 25
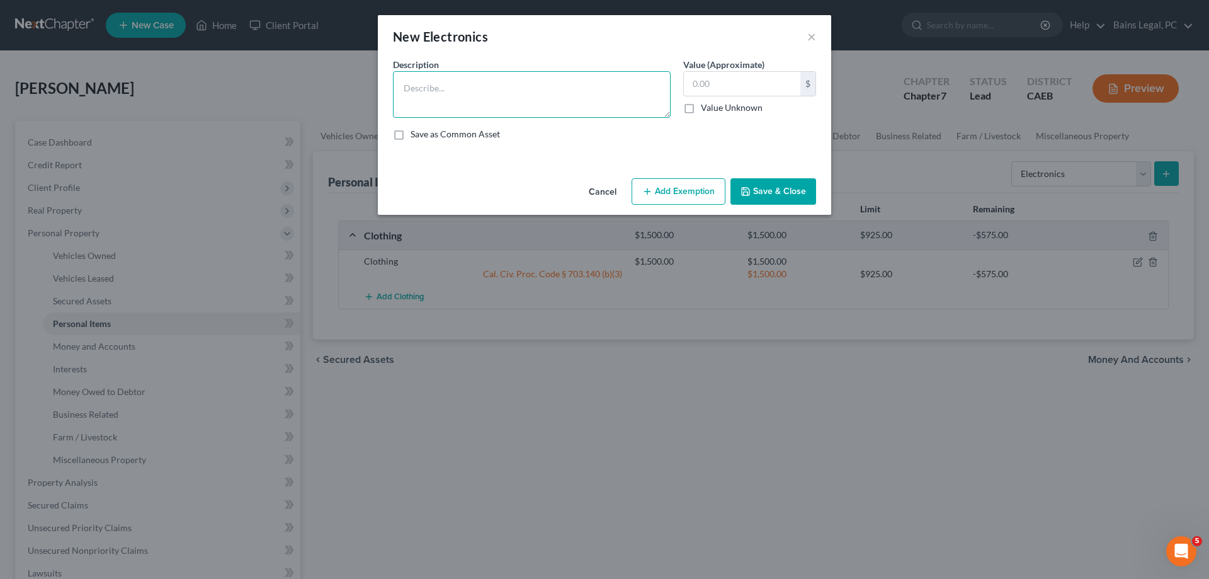
drag, startPoint x: 554, startPoint y: 97, endPoint x: 534, endPoint y: 95, distance: 20.2
click at [554, 96] on textarea at bounding box center [532, 94] width 278 height 47
drag, startPoint x: 434, startPoint y: 89, endPoint x: 495, endPoint y: 85, distance: 61.2
click at [495, 85] on textarea "Electronis" at bounding box center [532, 94] width 278 height 47
type textarea "Electronics"
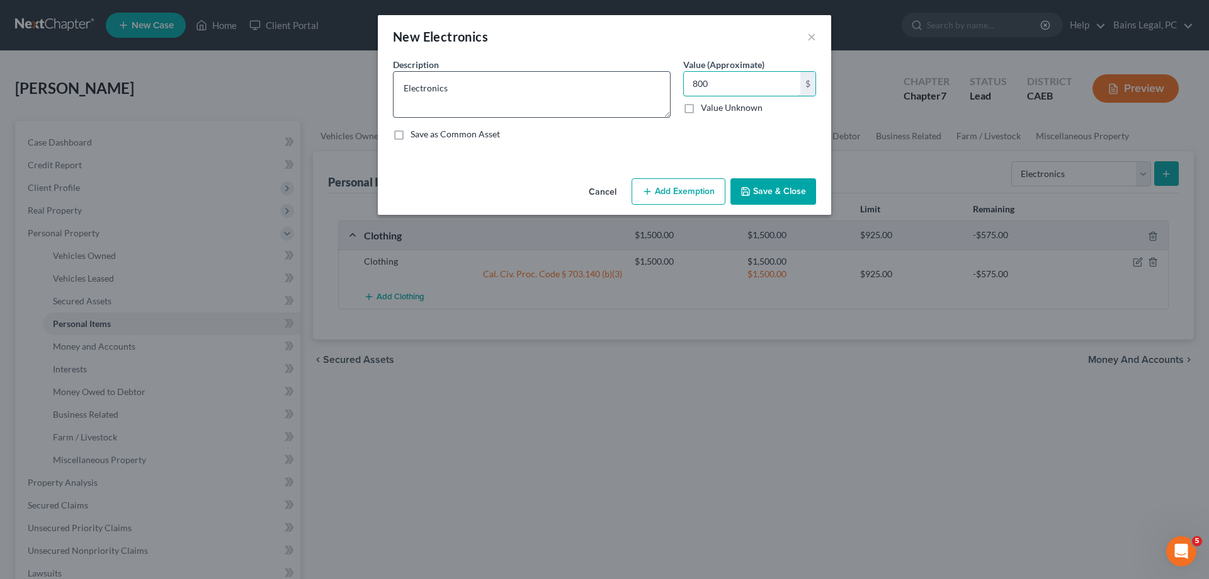
type input "800"
click at [691, 188] on button "Add Exemption" at bounding box center [679, 191] width 94 height 26
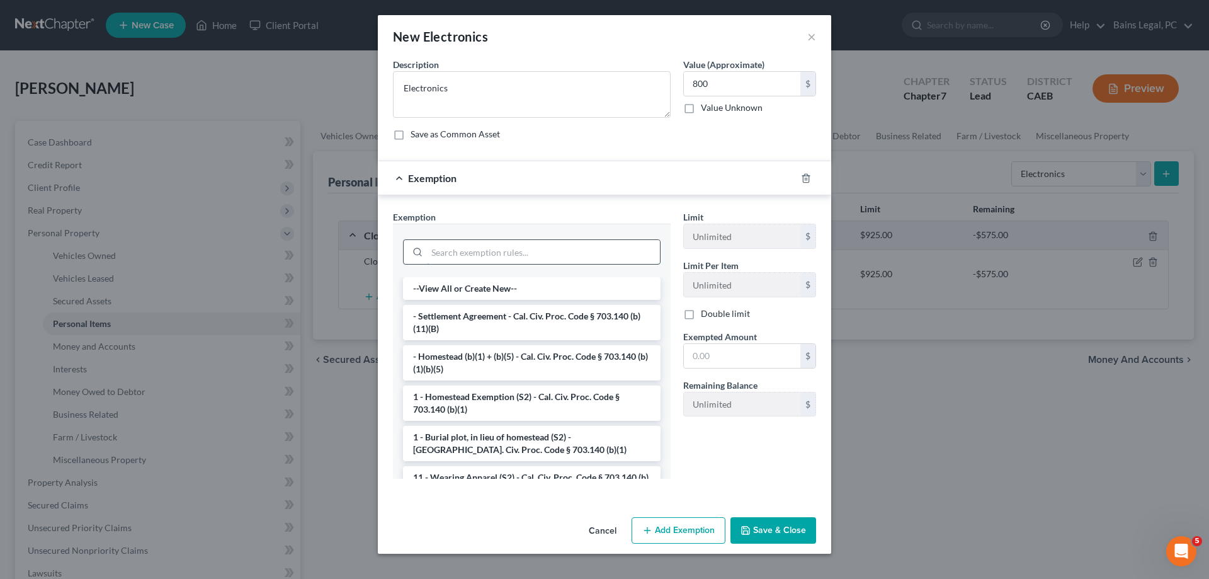
click at [557, 247] on input "search" at bounding box center [543, 252] width 233 height 24
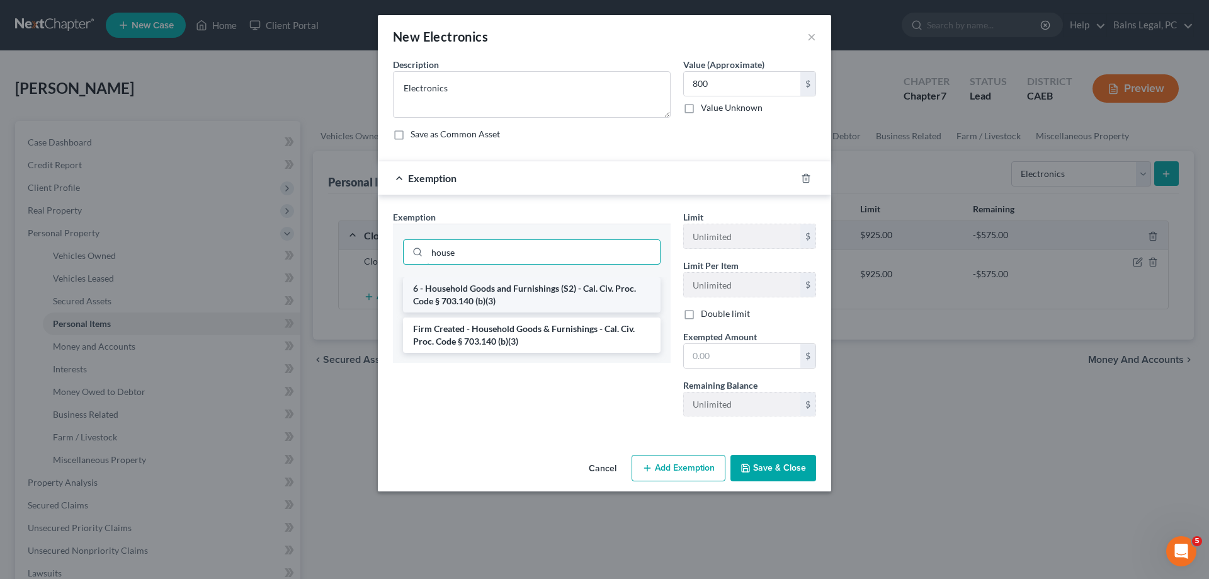
type input "house"
drag, startPoint x: 588, startPoint y: 296, endPoint x: 676, endPoint y: 318, distance: 91.5
click at [589, 296] on li "6 - Household Goods and Furnishings (S2) - Cal. Civ. Proc. Code § 703.140 (b)(3)" at bounding box center [532, 294] width 258 height 35
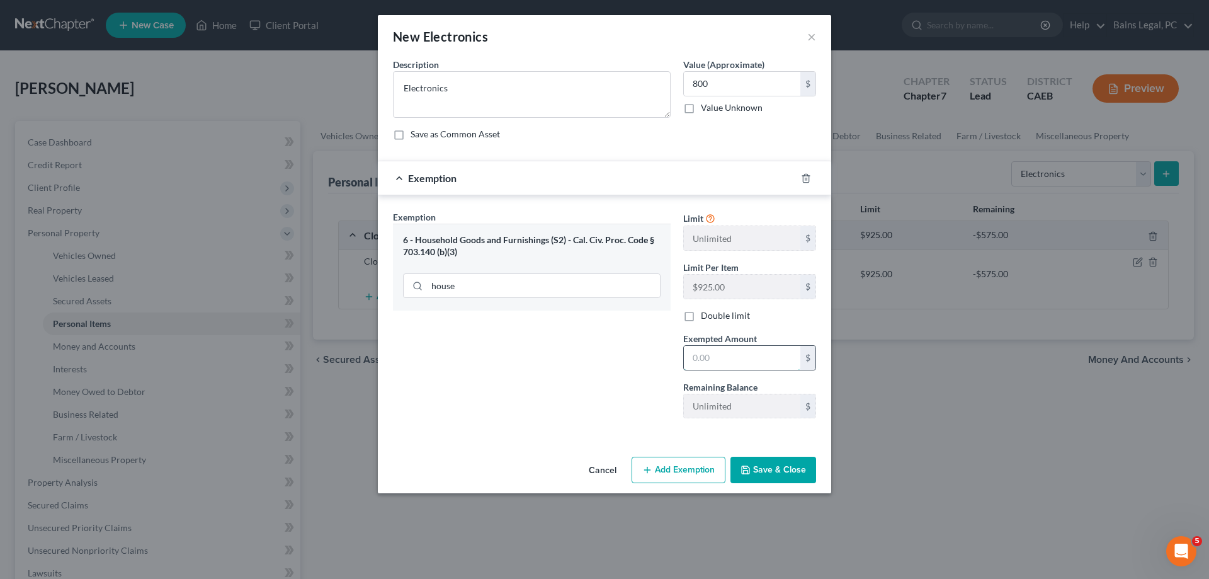
click at [721, 369] on input "text" at bounding box center [742, 358] width 117 height 24
type input "800"
click at [777, 469] on button "Save & Close" at bounding box center [774, 470] width 86 height 26
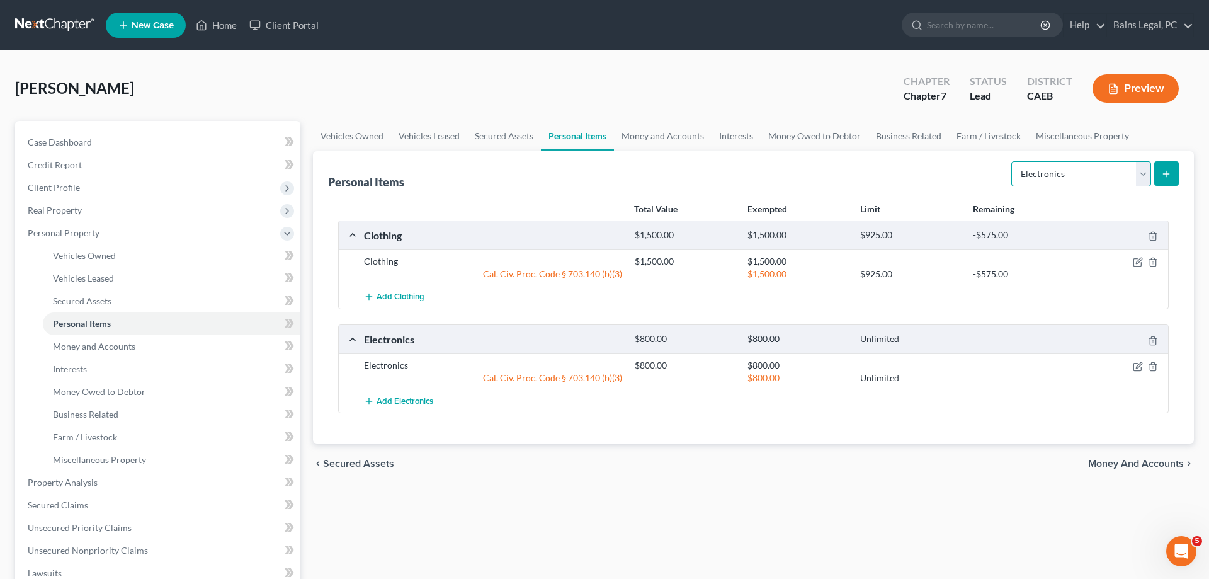
click at [1011, 161] on select "Select Item Type Clothing Collectibles Of Value Electronics Firearms Household …" at bounding box center [1081, 173] width 140 height 25
select select "household_goods"
click option "Household Goods" at bounding box center [0, 0] width 0 height 0
click at [1169, 169] on icon "submit" at bounding box center [1166, 174] width 10 height 10
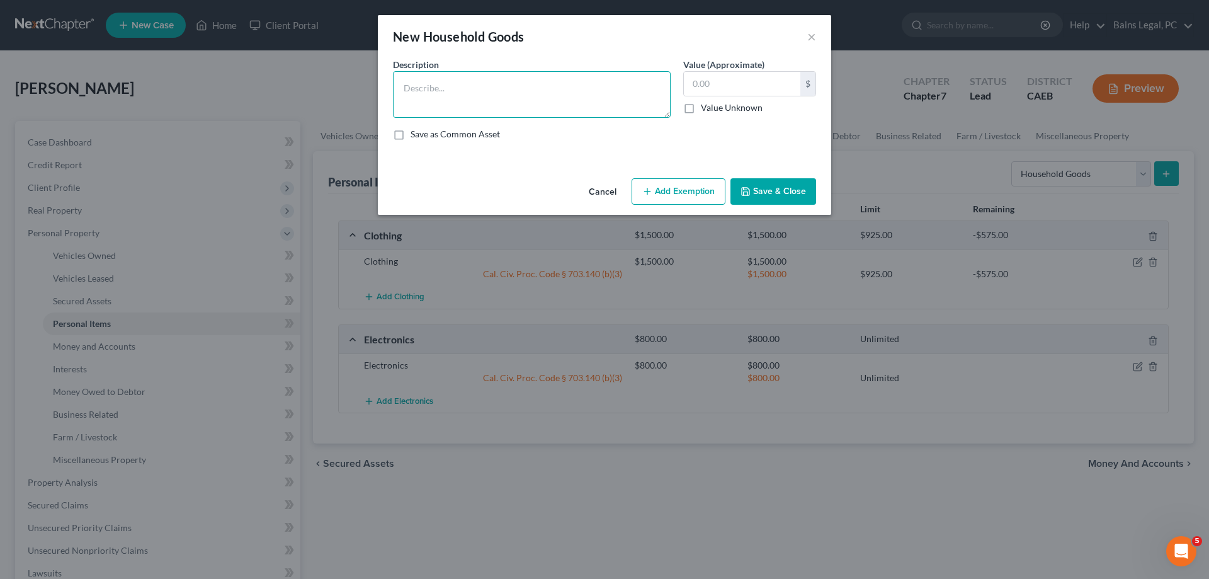
click at [511, 102] on textarea at bounding box center [532, 94] width 278 height 47
type textarea "Household Goods"
type input "500"
click at [669, 190] on button "Add Exemption" at bounding box center [679, 191] width 94 height 26
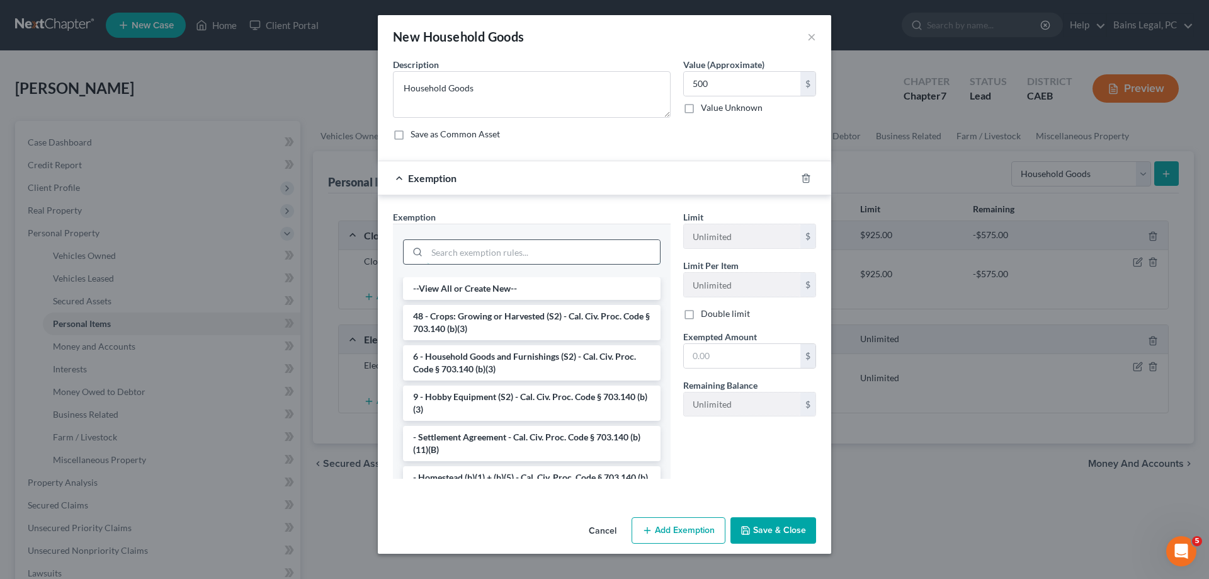
click at [511, 251] on input "search" at bounding box center [543, 252] width 233 height 24
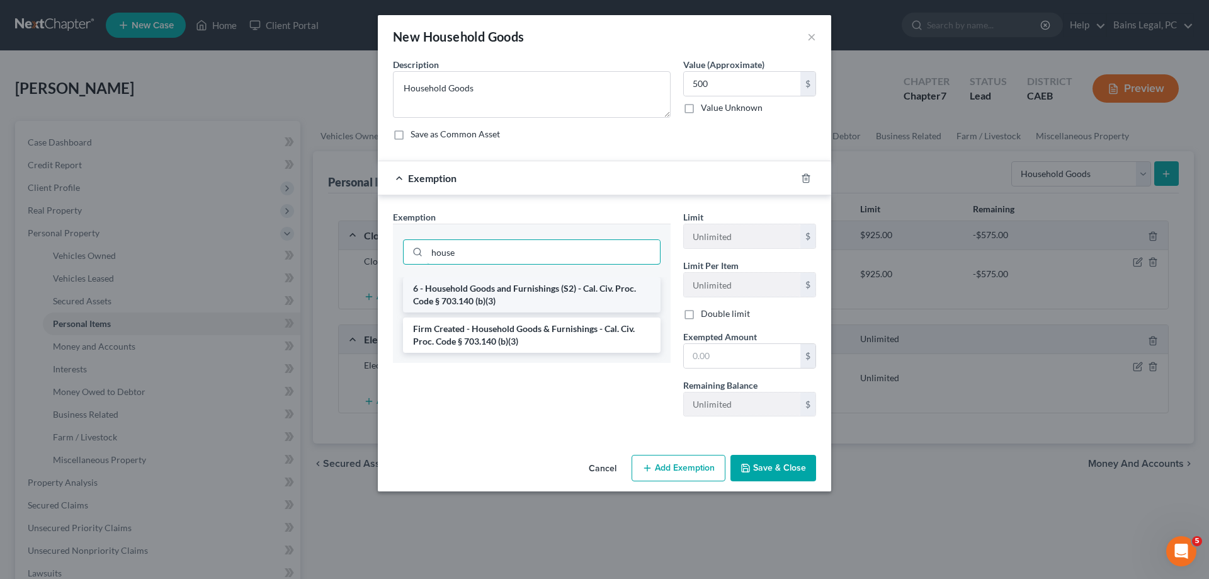
type input "house"
drag, startPoint x: 523, startPoint y: 290, endPoint x: 676, endPoint y: 330, distance: 158.1
click at [523, 291] on li "6 - Household Goods and Furnishings (S2) - Cal. Civ. Proc. Code § 703.140 (b)(3)" at bounding box center [532, 294] width 258 height 35
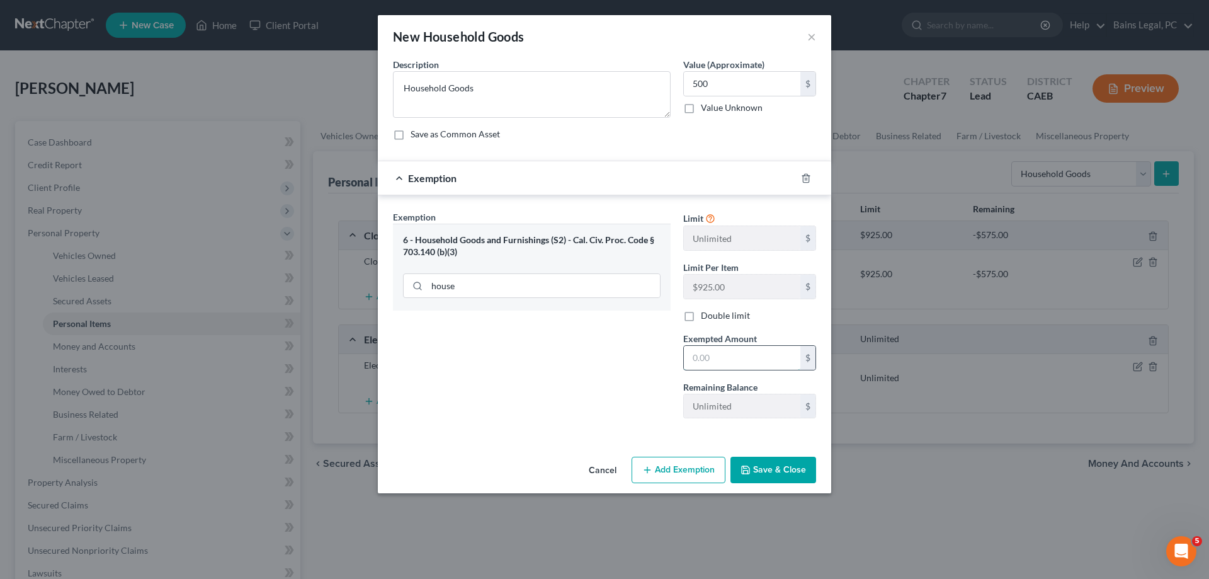
click at [763, 348] on input "text" at bounding box center [742, 358] width 117 height 24
type input "500"
click at [795, 473] on button "Save & Close" at bounding box center [774, 470] width 86 height 26
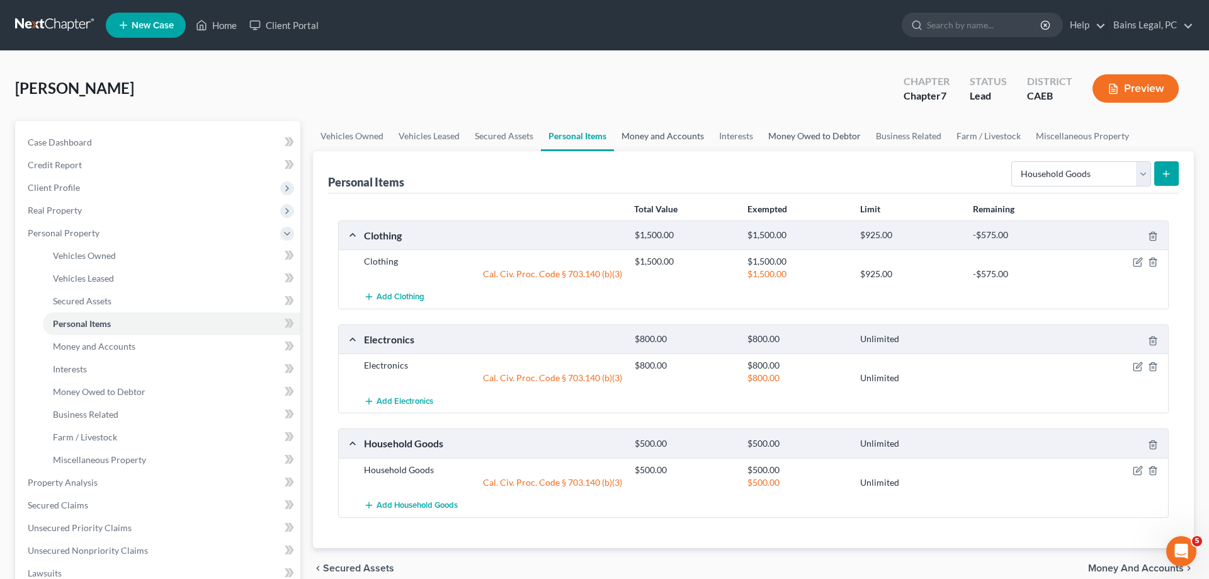
drag, startPoint x: 623, startPoint y: 130, endPoint x: 799, endPoint y: 145, distance: 175.7
click at [629, 132] on link "Money and Accounts" at bounding box center [663, 136] width 98 height 30
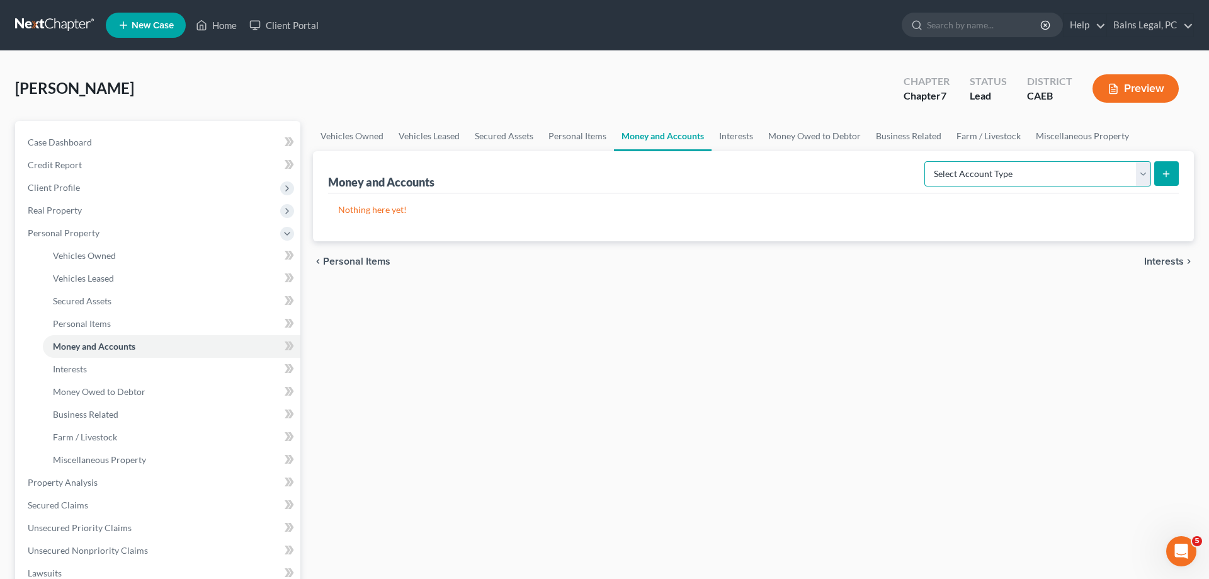
click at [924, 161] on select "Select Account Type Brokerage Cash on Hand Certificates of Deposit Checking Acc…" at bounding box center [1037, 173] width 227 height 25
select select "cash_on_hand"
click option "Cash on Hand" at bounding box center [0, 0] width 0 height 0
click at [1166, 171] on icon "submit" at bounding box center [1166, 174] width 10 height 10
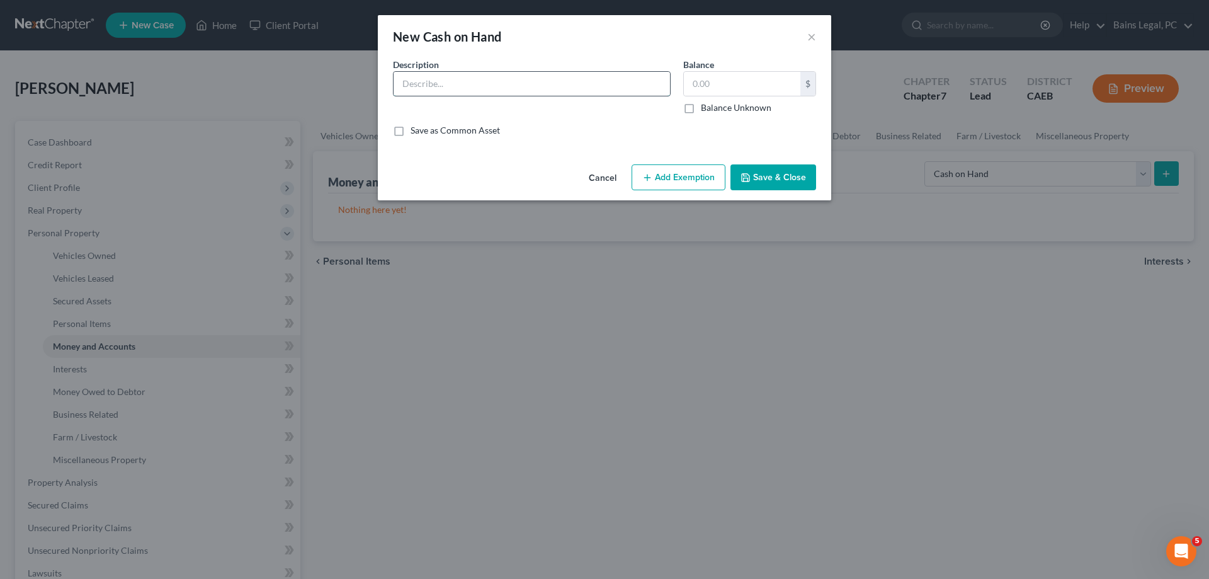
click at [570, 84] on input "text" at bounding box center [532, 84] width 276 height 24
type input "Cash on Hand"
type input "400"
click at [688, 173] on button "Add Exemption" at bounding box center [679, 177] width 94 height 26
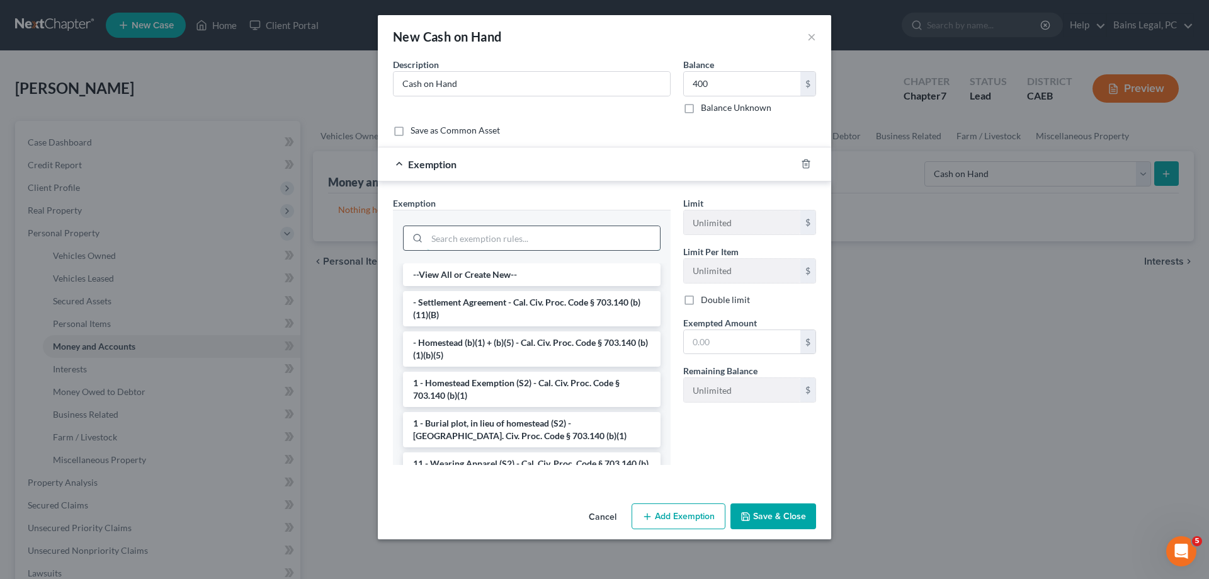
click at [524, 237] on input "search" at bounding box center [543, 238] width 233 height 24
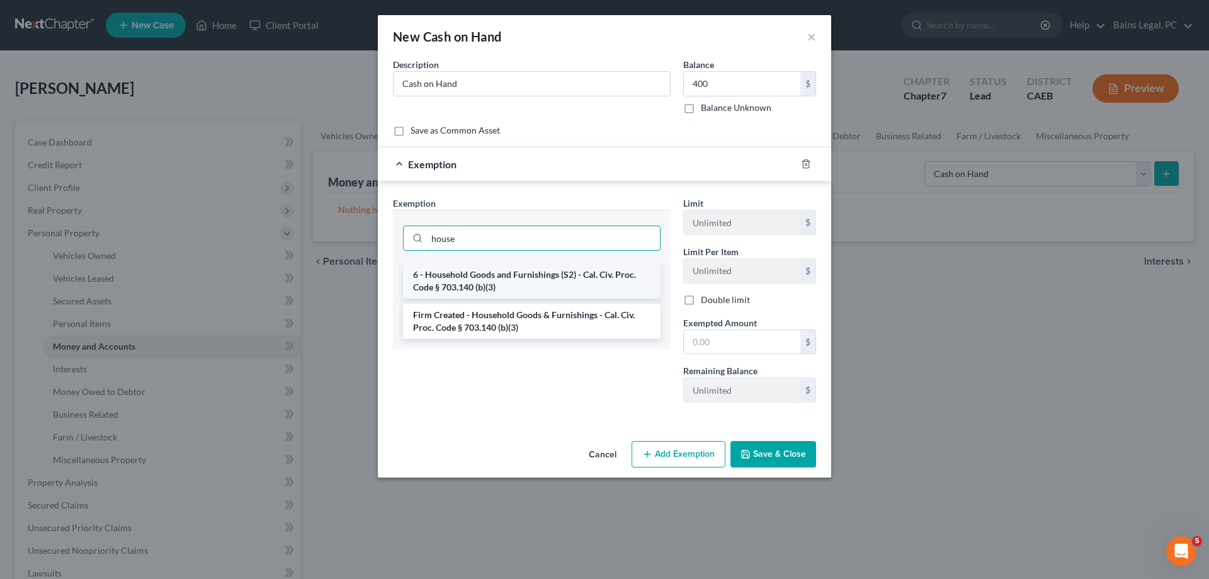
type input "house"
drag, startPoint x: 502, startPoint y: 276, endPoint x: 610, endPoint y: 312, distance: 113.9
click at [503, 276] on li "6 - Household Goods and Furnishings (S2) - Cal. Civ. Proc. Code § 703.140 (b)(3)" at bounding box center [532, 280] width 258 height 35
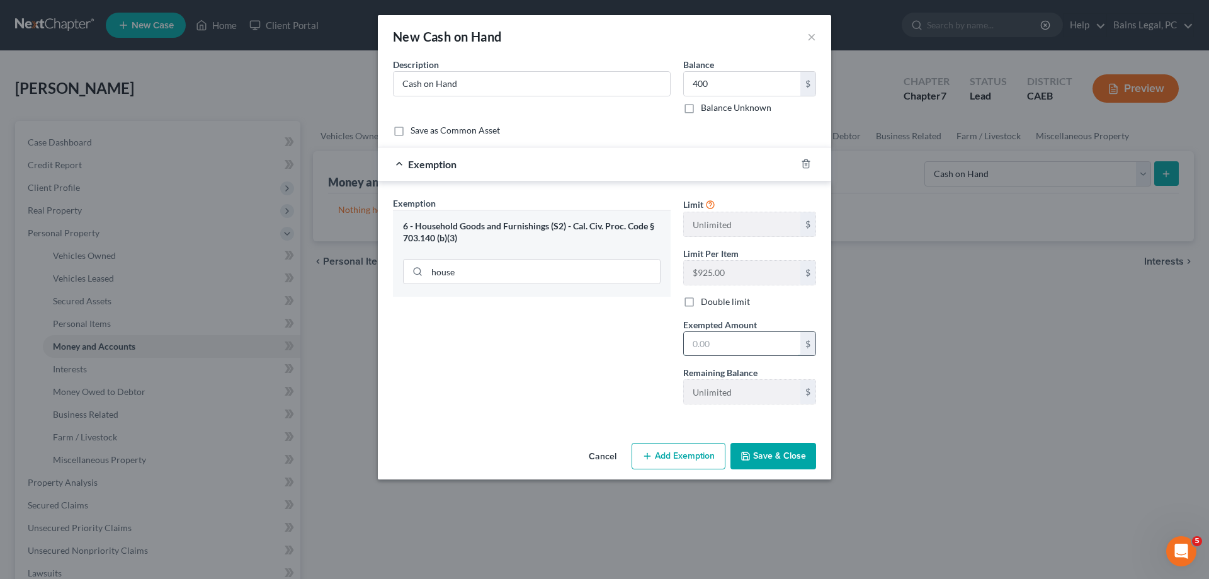
click at [741, 345] on input "text" at bounding box center [742, 344] width 117 height 24
type input "400"
click at [766, 440] on div "Cancel Add Exemption Save & Close" at bounding box center [604, 459] width 453 height 42
drag, startPoint x: 755, startPoint y: 447, endPoint x: 766, endPoint y: 453, distance: 12.7
click at [756, 447] on button "Save & Close" at bounding box center [774, 456] width 86 height 26
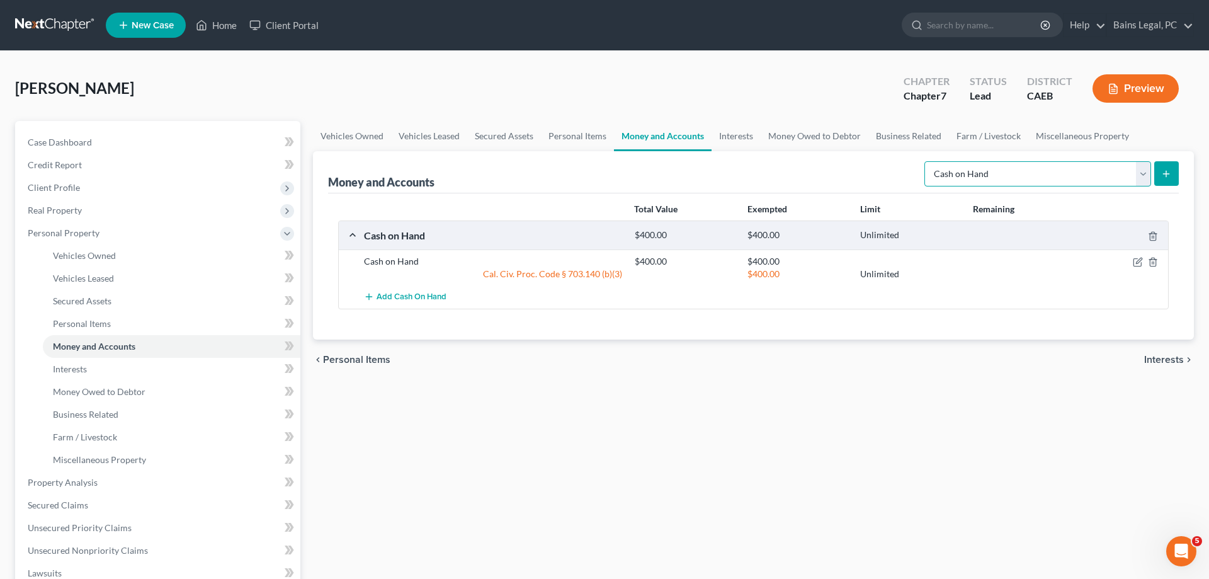
click at [924, 161] on select "Select Account Type Brokerage Cash on Hand Certificates of Deposit Checking Acc…" at bounding box center [1037, 173] width 227 height 25
select select "checking"
click option "Checking Account" at bounding box center [0, 0] width 0 height 0
drag, startPoint x: 1159, startPoint y: 174, endPoint x: 1152, endPoint y: 174, distance: 6.9
click at [1160, 173] on button "submit" at bounding box center [1166, 173] width 25 height 25
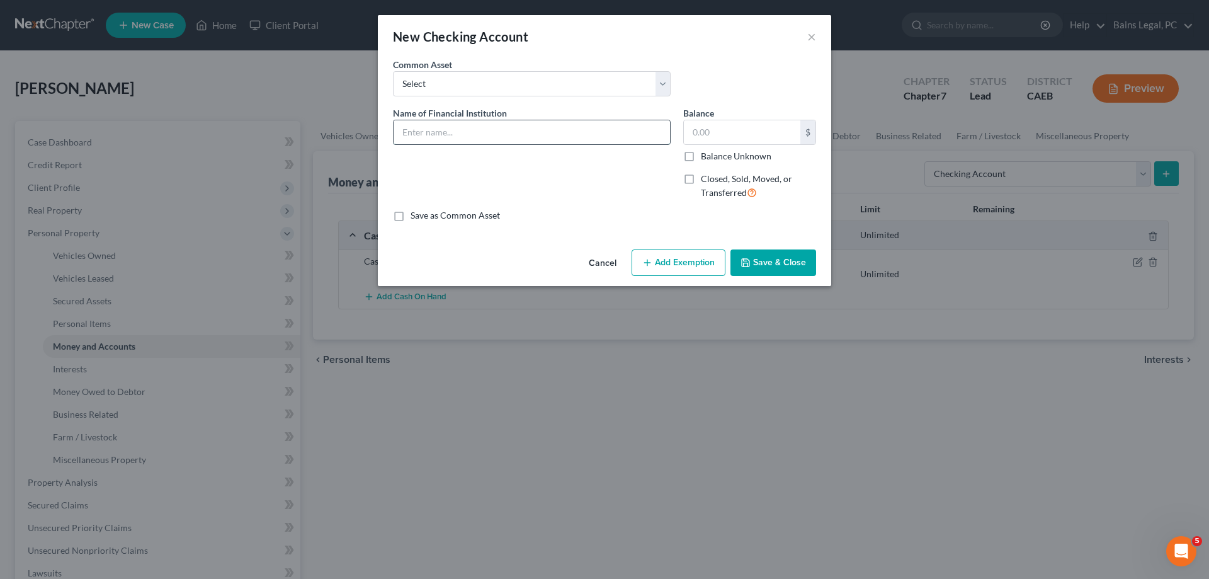
click at [617, 137] on input "text" at bounding box center [532, 132] width 276 height 24
type input "Bank of America...1511"
type input "480.80"
click at [683, 259] on button "Add Exemption" at bounding box center [679, 262] width 94 height 26
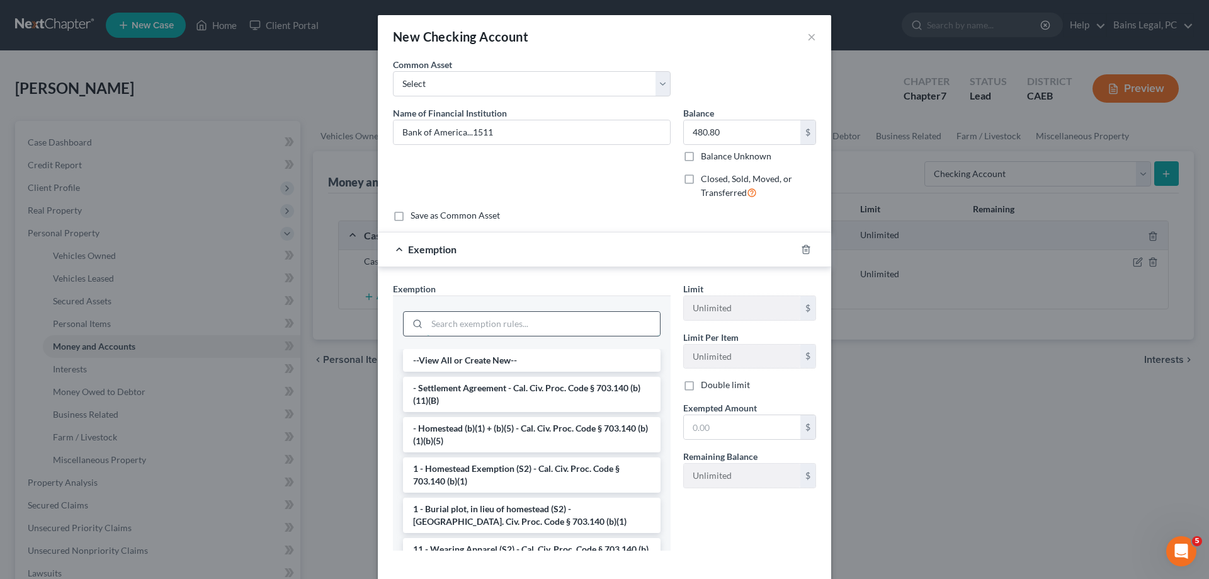
click at [542, 317] on input "search" at bounding box center [543, 324] width 233 height 24
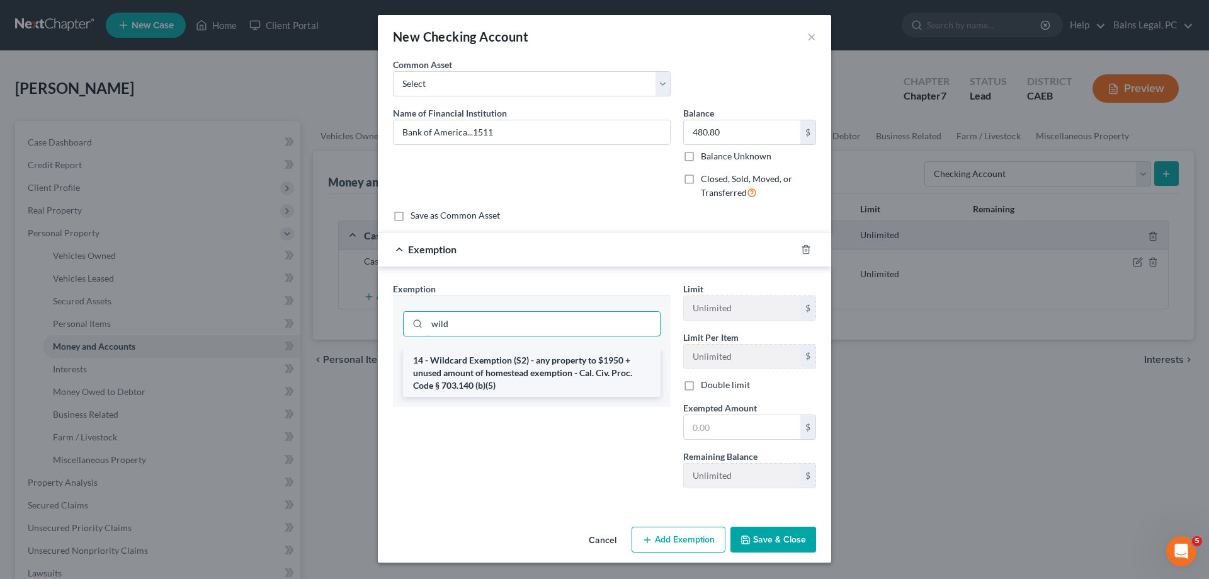
type input "wild"
drag, startPoint x: 574, startPoint y: 382, endPoint x: 681, endPoint y: 409, distance: 110.0
click at [577, 382] on li "14 - Wildcard Exemption (S2) - any property to $1950 + unused amount of homeste…" at bounding box center [532, 373] width 258 height 48
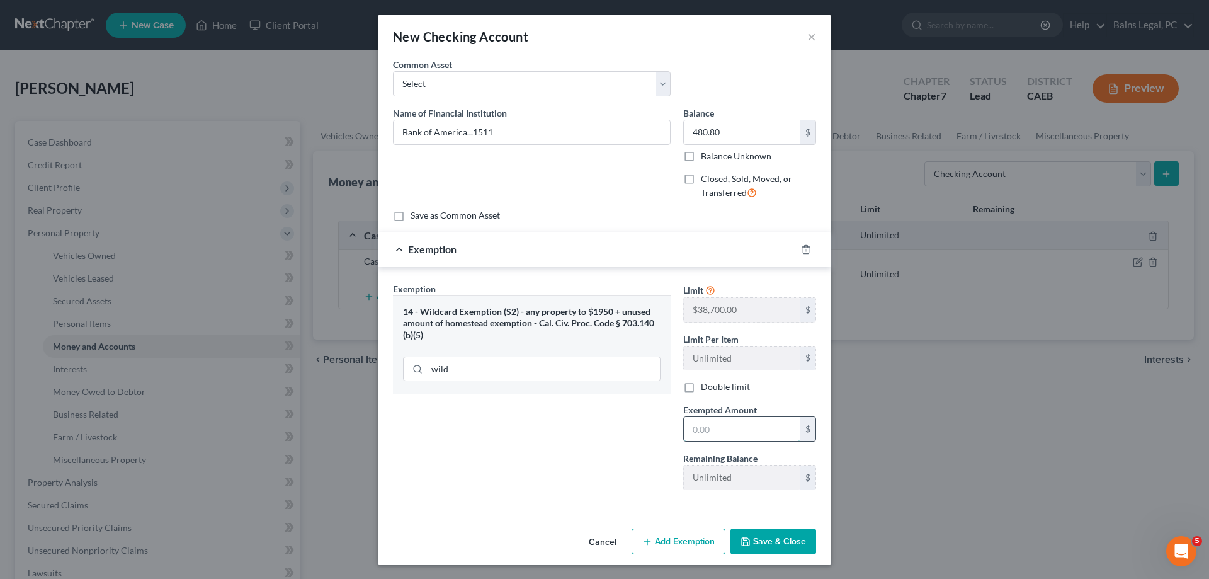
click at [742, 434] on input "text" at bounding box center [742, 429] width 117 height 24
type input "480.80"
click at [783, 536] on button "Save & Close" at bounding box center [774, 541] width 86 height 26
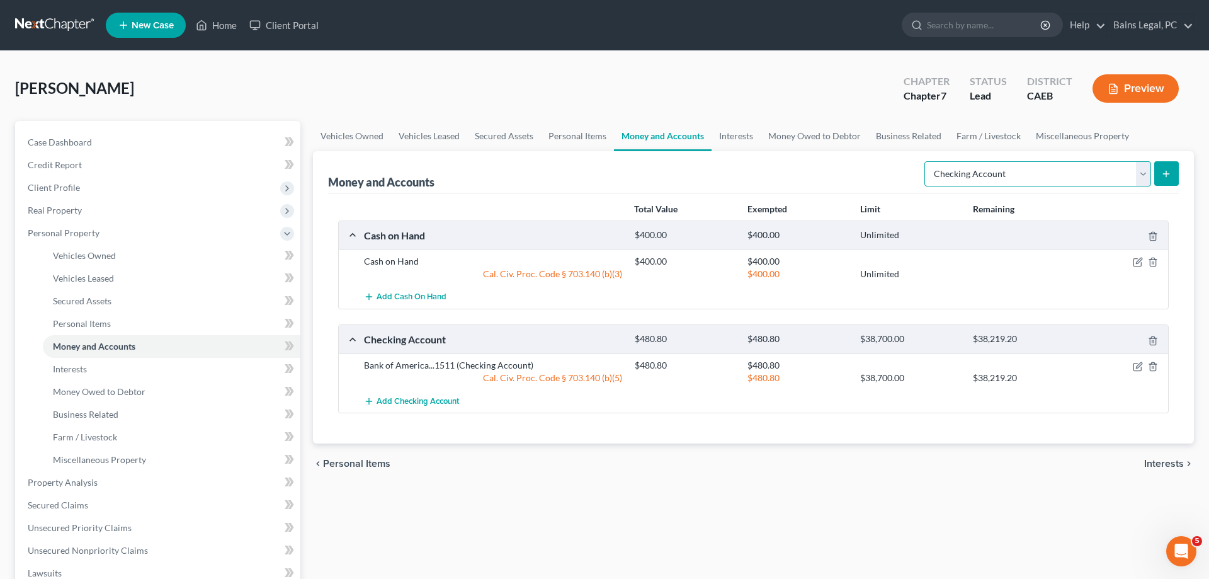
click at [924, 161] on select "Select Account Type Brokerage Cash on Hand Certificates of Deposit Checking Acc…" at bounding box center [1037, 173] width 227 height 25
select select "savings"
click option "Savings Account" at bounding box center [0, 0] width 0 height 0
click at [1171, 166] on button "submit" at bounding box center [1166, 173] width 25 height 25
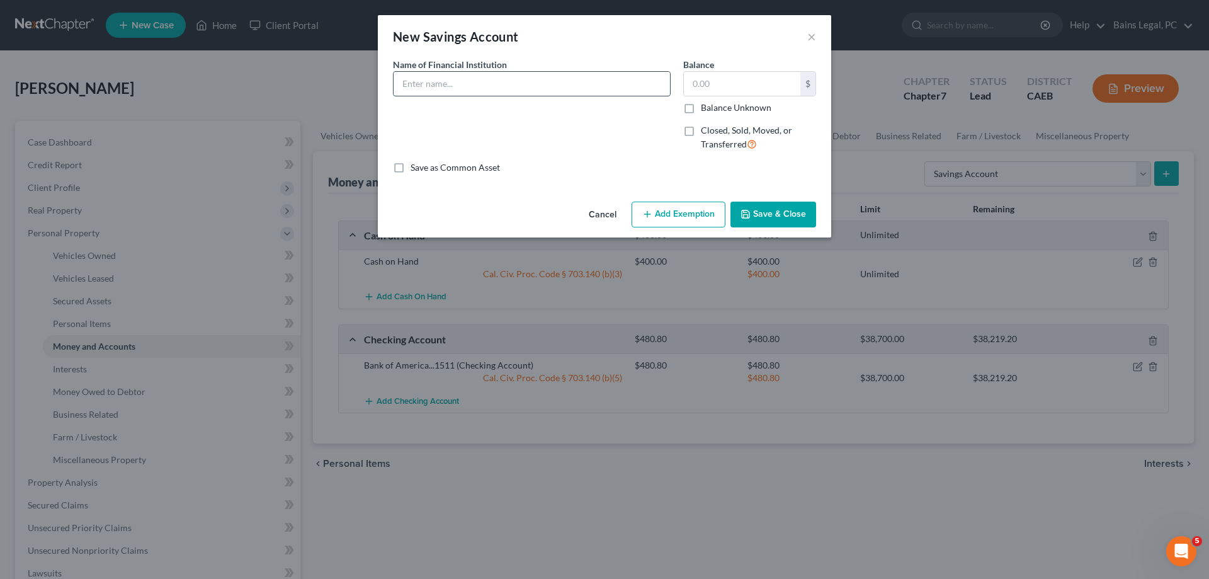
click at [595, 88] on input "text" at bounding box center [532, 84] width 276 height 24
type input "Bank of America...1524"
type input "2.38"
drag, startPoint x: 678, startPoint y: 217, endPoint x: 661, endPoint y: 227, distance: 19.8
click at [678, 217] on button "Add Exemption" at bounding box center [679, 215] width 94 height 26
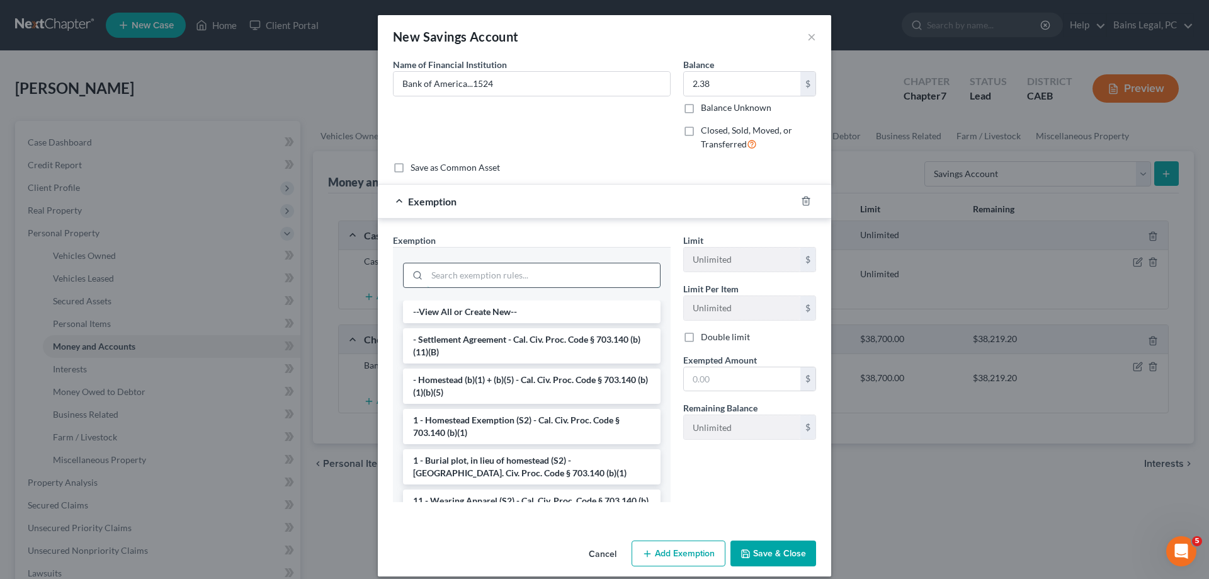
click at [534, 266] on input "search" at bounding box center [543, 275] width 233 height 24
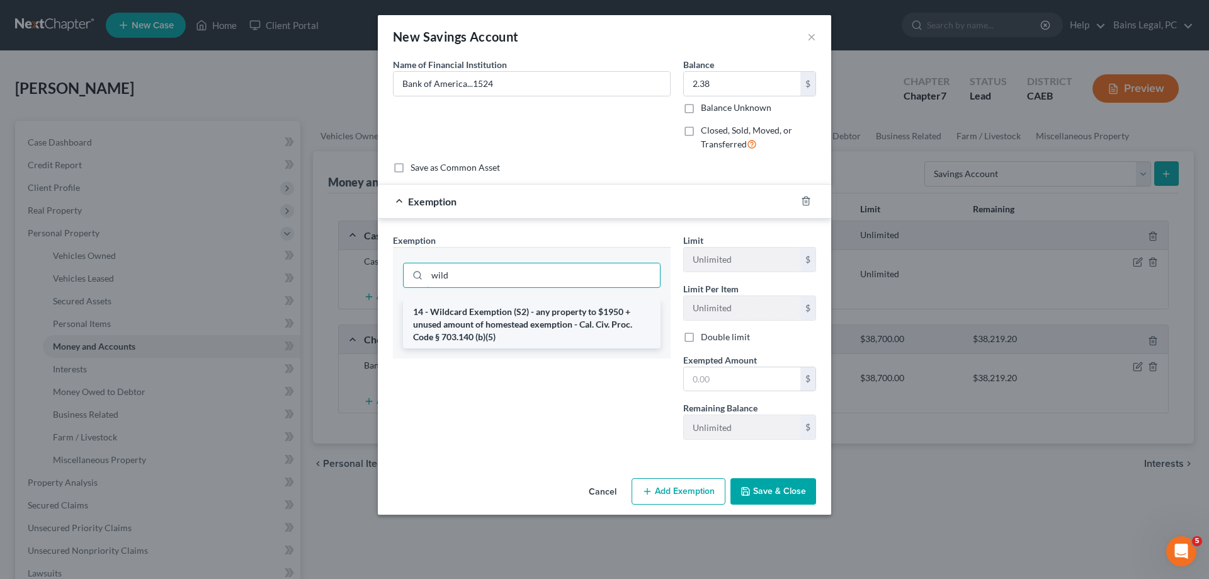
type input "wild"
drag, startPoint x: 572, startPoint y: 314, endPoint x: 782, endPoint y: 384, distance: 220.5
click at [574, 313] on li "14 - Wildcard Exemption (S2) - any property to $1950 + unused amount of homeste…" at bounding box center [532, 324] width 258 height 48
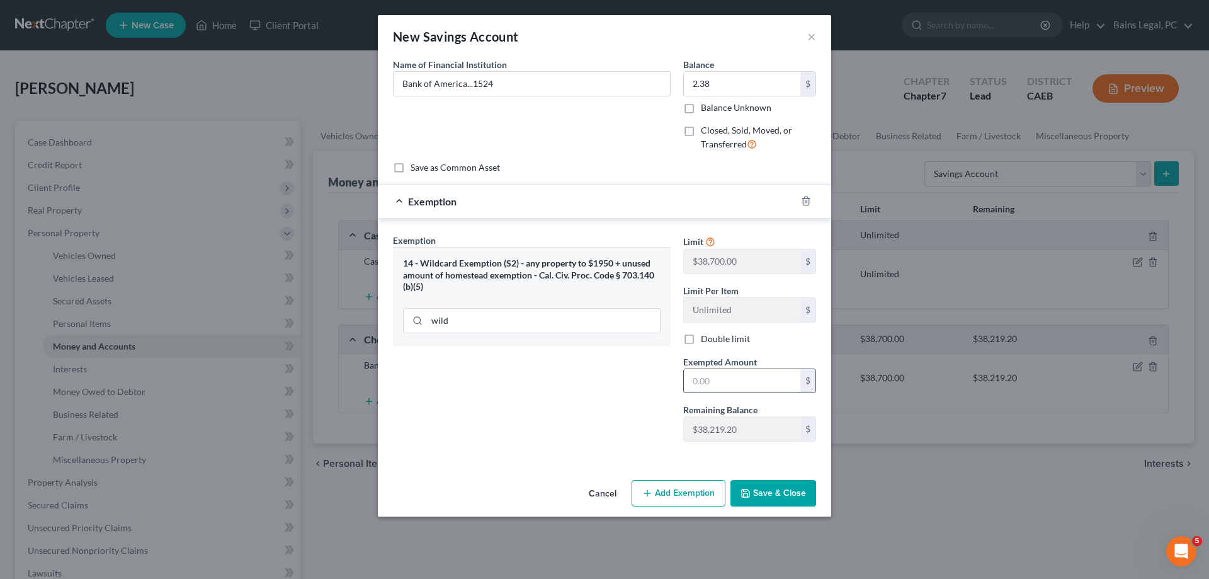
click at [776, 387] on input "text" at bounding box center [742, 381] width 117 height 24
type input "2.38"
drag, startPoint x: 777, startPoint y: 486, endPoint x: 847, endPoint y: 477, distance: 71.1
click at [777, 487] on button "Save & Close" at bounding box center [774, 493] width 86 height 26
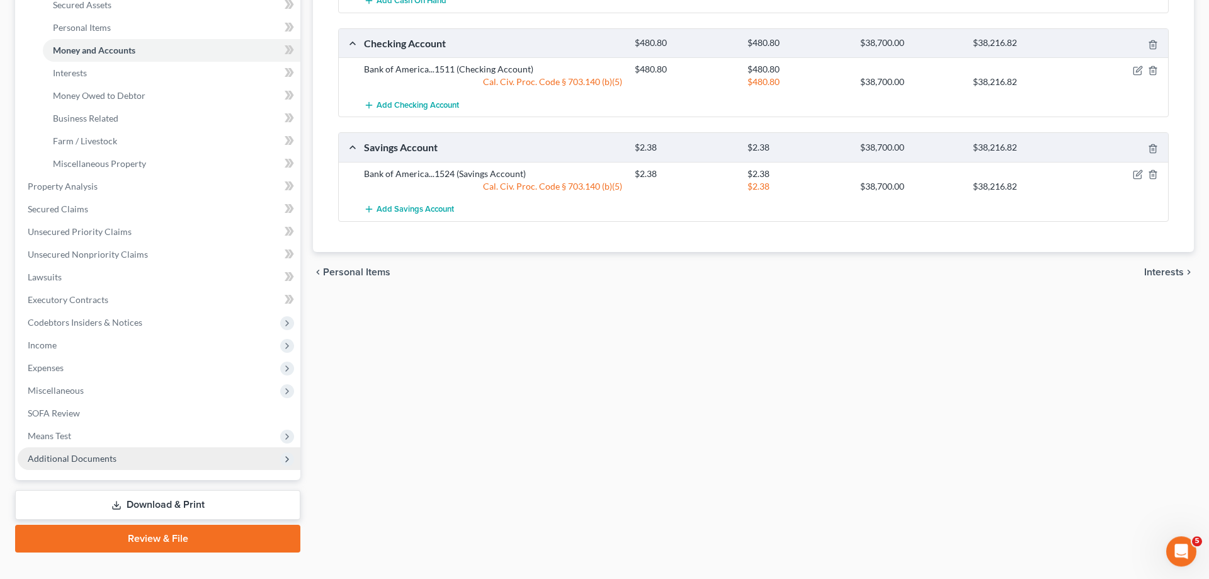
scroll to position [316, 0]
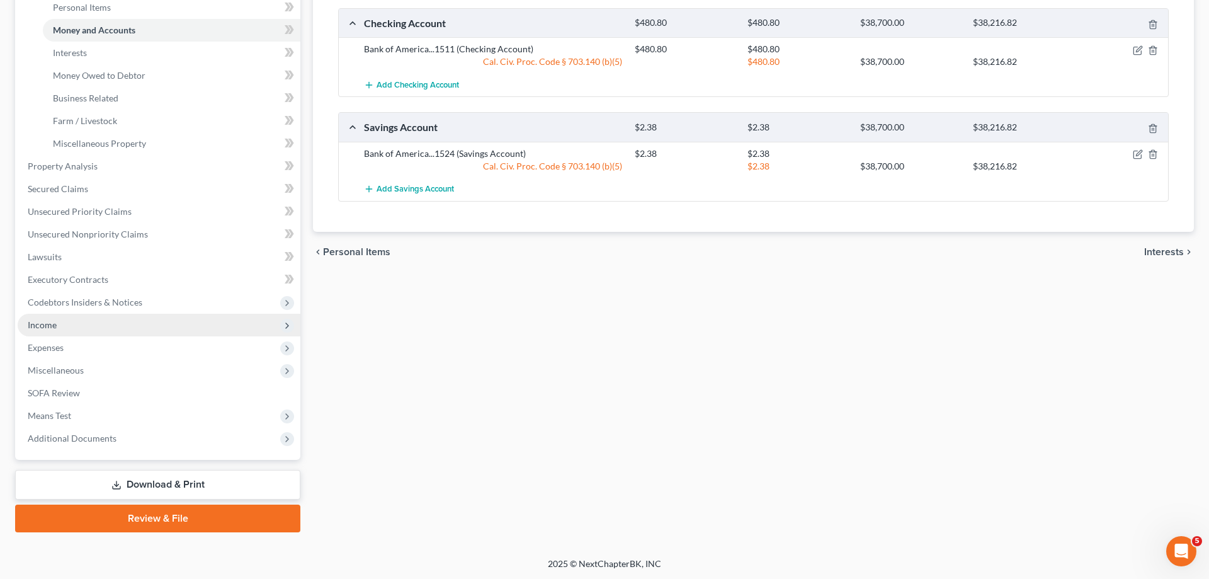
click at [91, 331] on span "Income" at bounding box center [159, 325] width 283 height 23
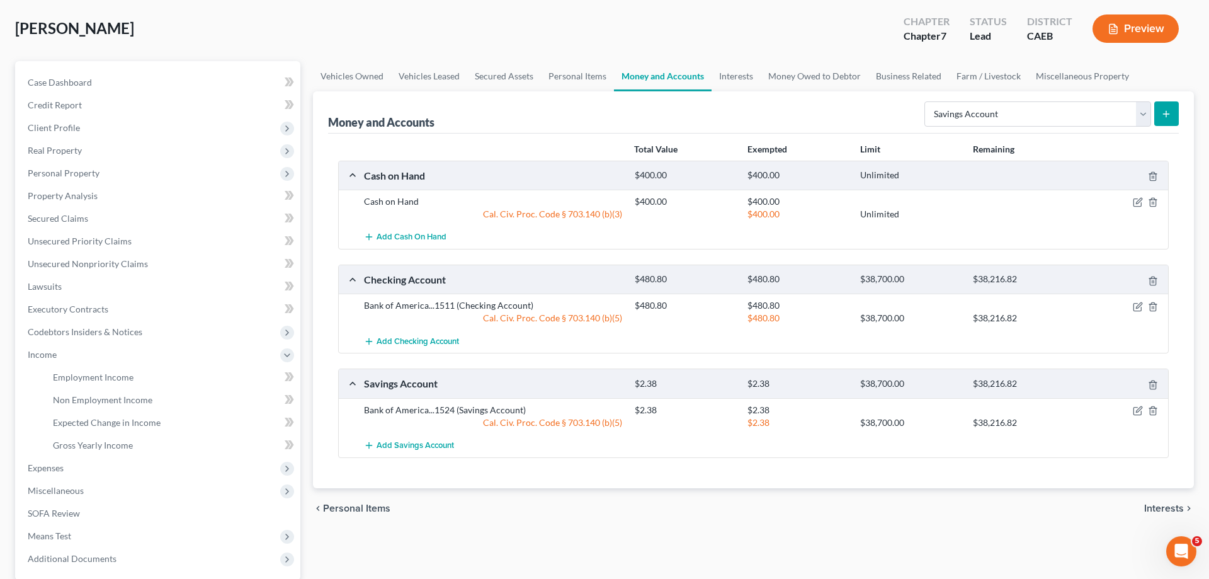
scroll to position [0, 0]
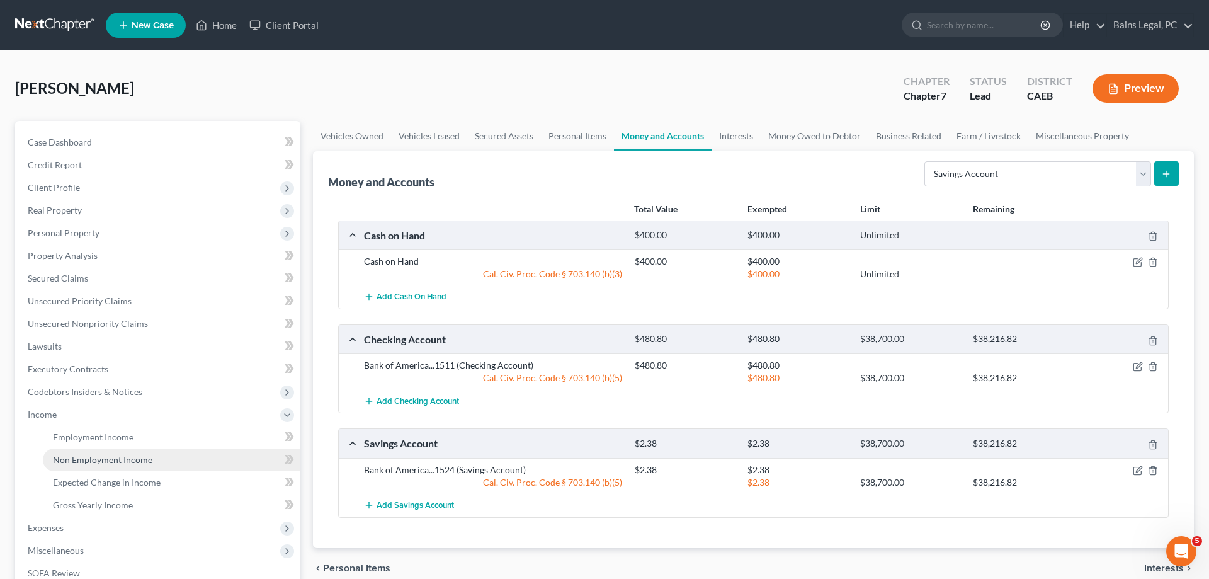
click at [128, 460] on span "Non Employment Income" at bounding box center [103, 459] width 100 height 11
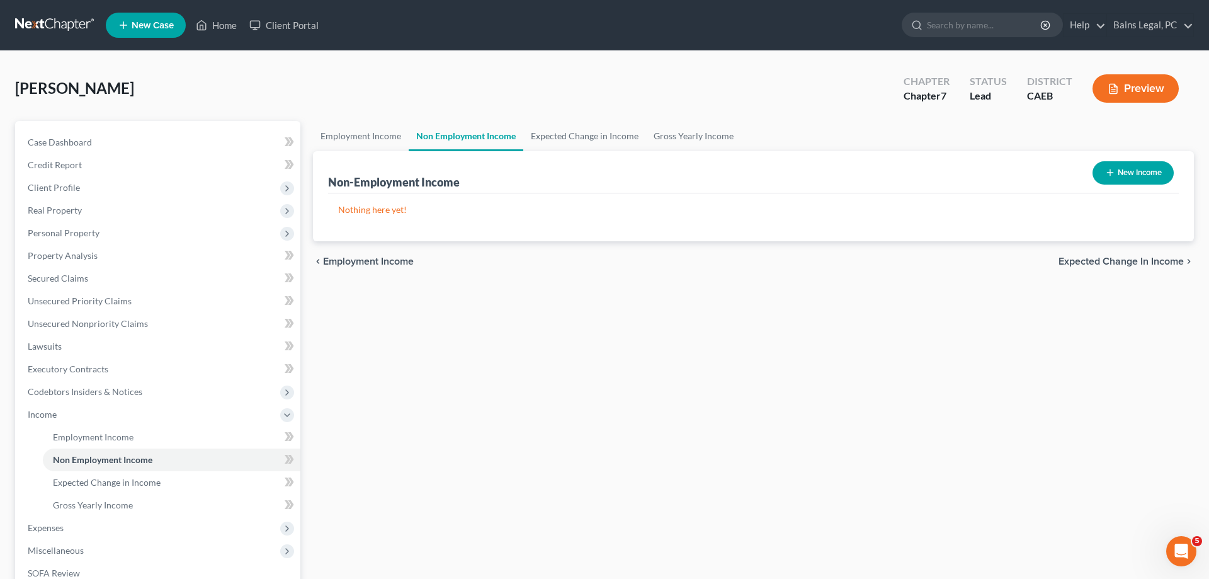
click at [1156, 172] on button "New Income" at bounding box center [1133, 172] width 81 height 23
select select "0"
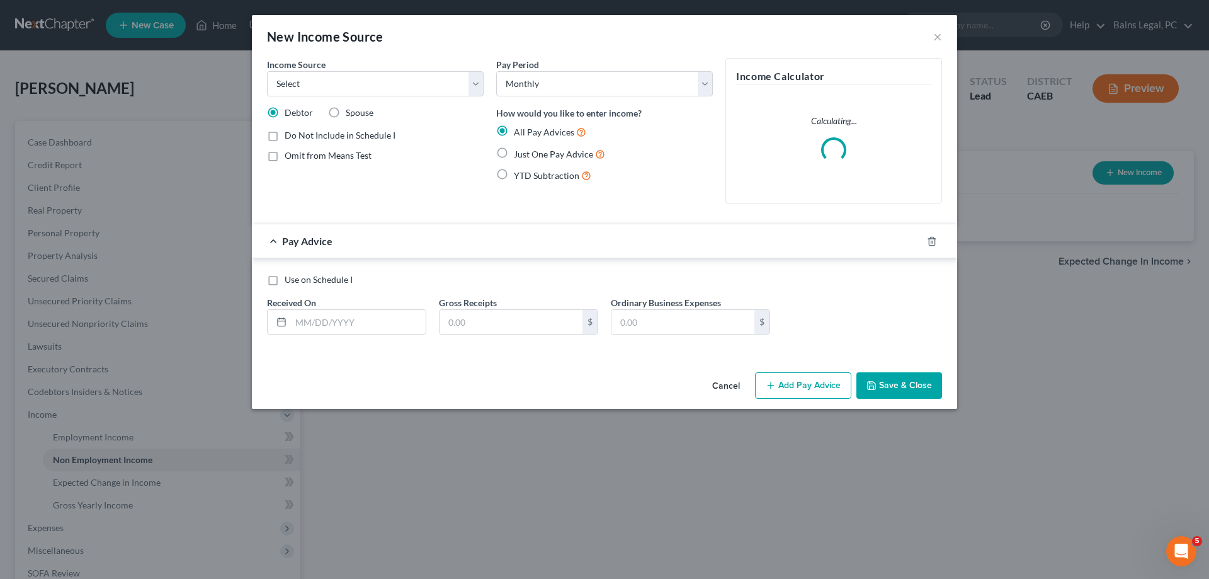
click at [326, 64] on div "Income Source * Select Unemployment Disability (from employer) Pension Retireme…" at bounding box center [375, 77] width 217 height 38
click at [267, 71] on select "Select Unemployment Disability (from employer) Pension Retirement Social Securi…" at bounding box center [375, 83] width 217 height 25
select select "4"
click option "Social Security / Social Security Disability" at bounding box center [0, 0] width 0 height 0
click at [371, 324] on input "text" at bounding box center [358, 322] width 135 height 24
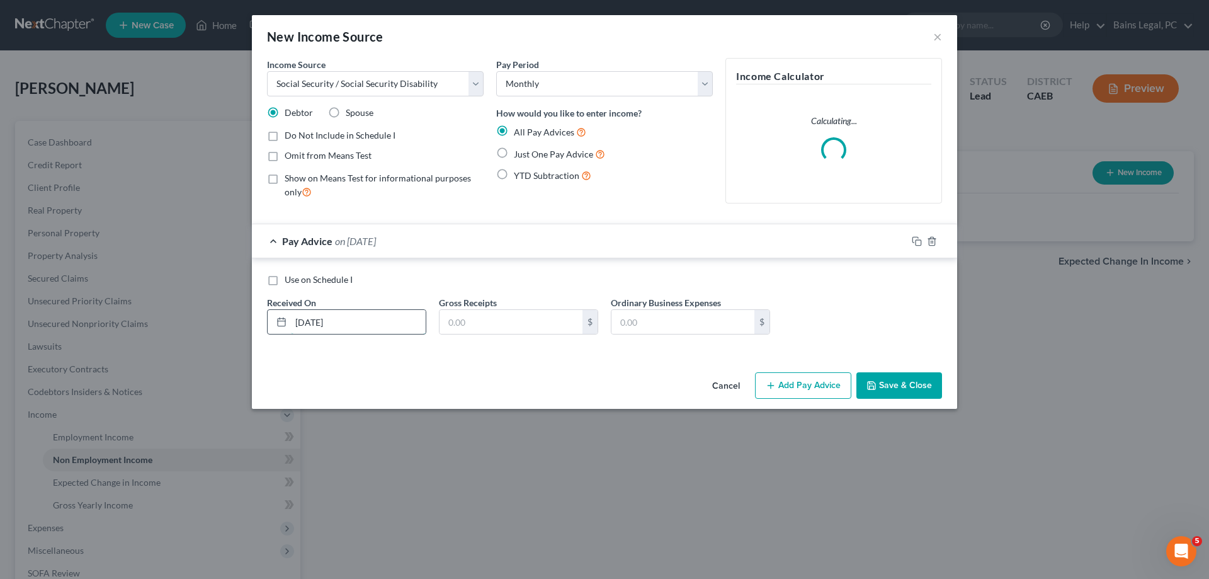
type input "8/1/25"
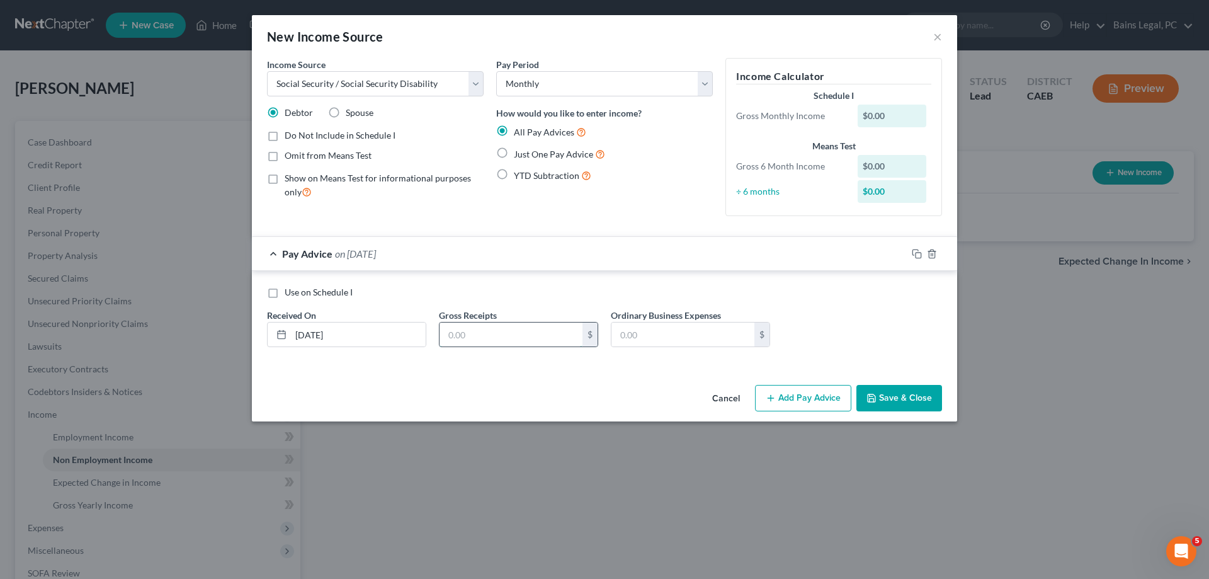
click at [517, 338] on input "text" at bounding box center [511, 334] width 143 height 24
click at [948, 402] on div "Cancel Add Pay Advice Save & Close" at bounding box center [604, 401] width 705 height 42
click at [913, 395] on button "Save & Close" at bounding box center [899, 398] width 86 height 26
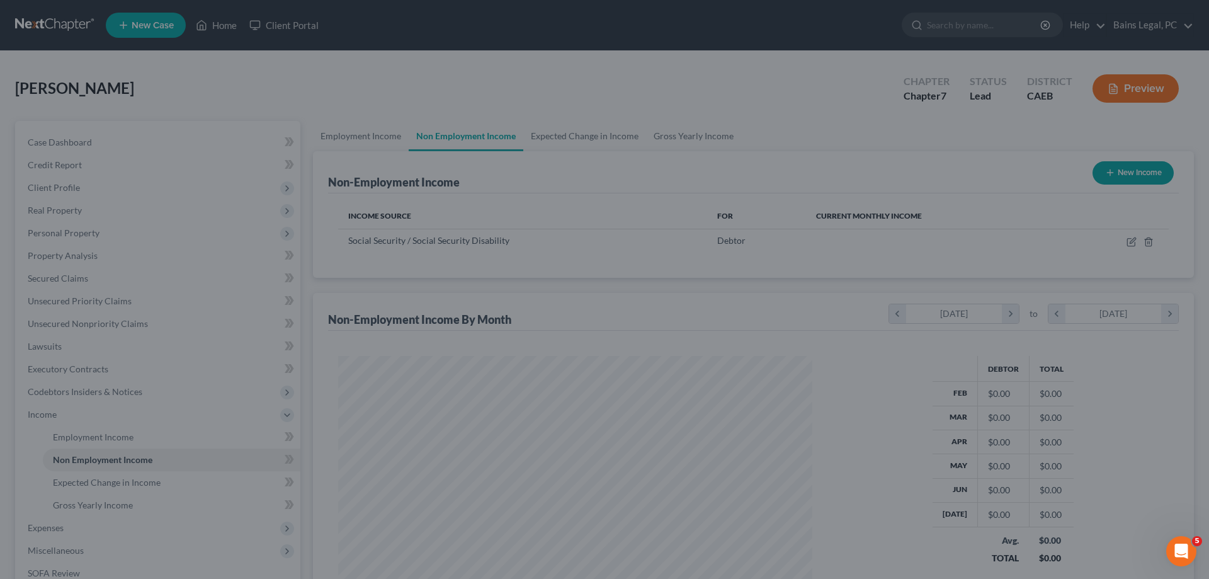
scroll to position [237, 499]
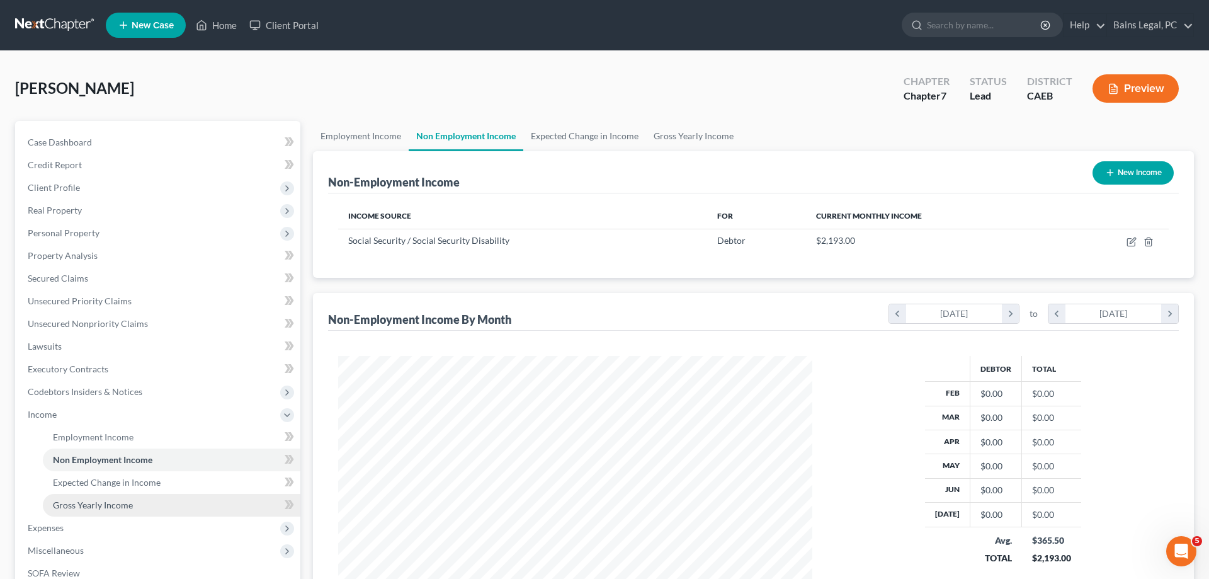
click at [104, 508] on span "Gross Yearly Income" at bounding box center [93, 504] width 80 height 11
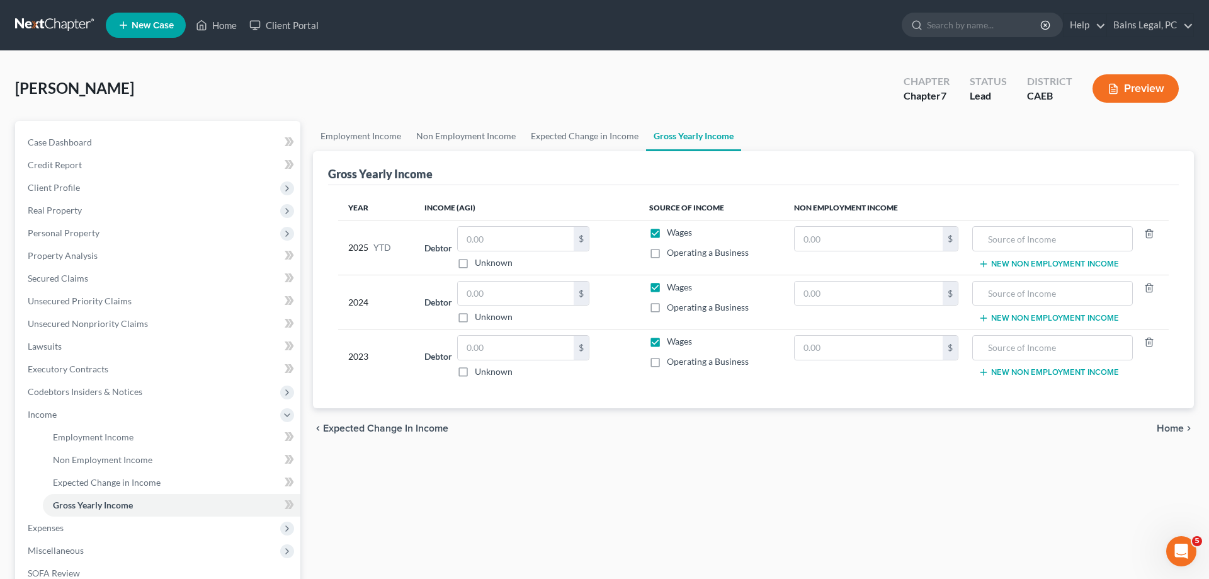
click at [667, 232] on label "Wages" at bounding box center [679, 232] width 25 height 13
click at [672, 232] on input "Wages" at bounding box center [676, 230] width 8 height 8
click at [834, 239] on input "text" at bounding box center [869, 239] width 148 height 24
click at [1015, 239] on input "text" at bounding box center [1052, 239] width 147 height 24
click at [553, 293] on input "text" at bounding box center [516, 294] width 116 height 24
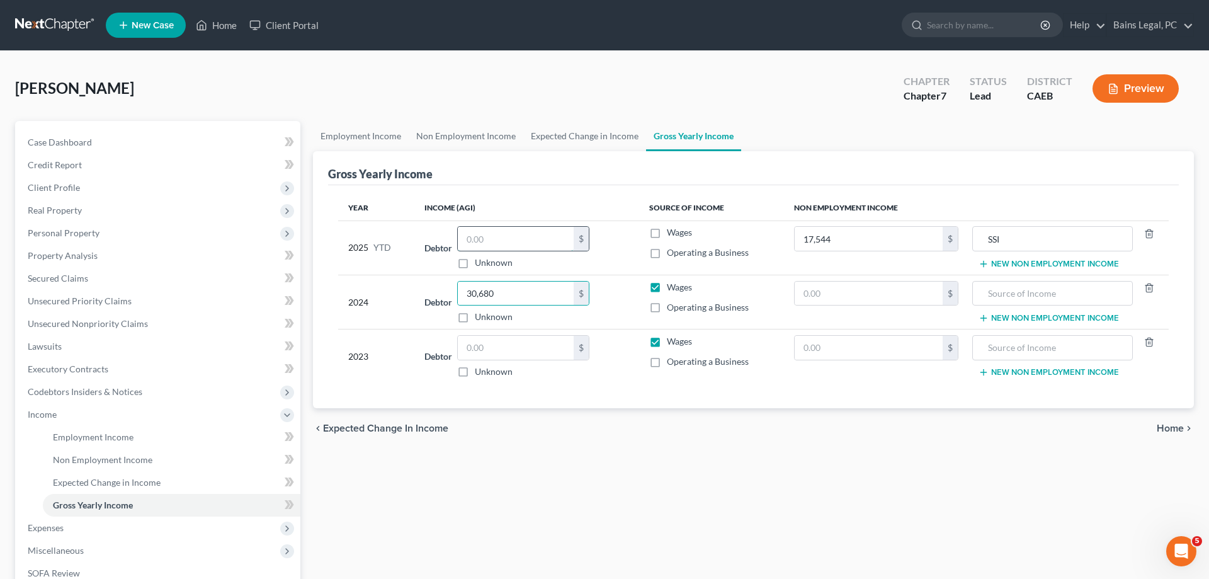
click at [512, 242] on input "text" at bounding box center [516, 239] width 116 height 24
click at [910, 302] on input "text" at bounding box center [869, 294] width 148 height 24
click at [1057, 294] on input "text" at bounding box center [1052, 294] width 147 height 24
click at [567, 351] on input "text" at bounding box center [516, 348] width 116 height 24
click at [1028, 321] on button "New Non Employment Income" at bounding box center [1049, 318] width 140 height 10
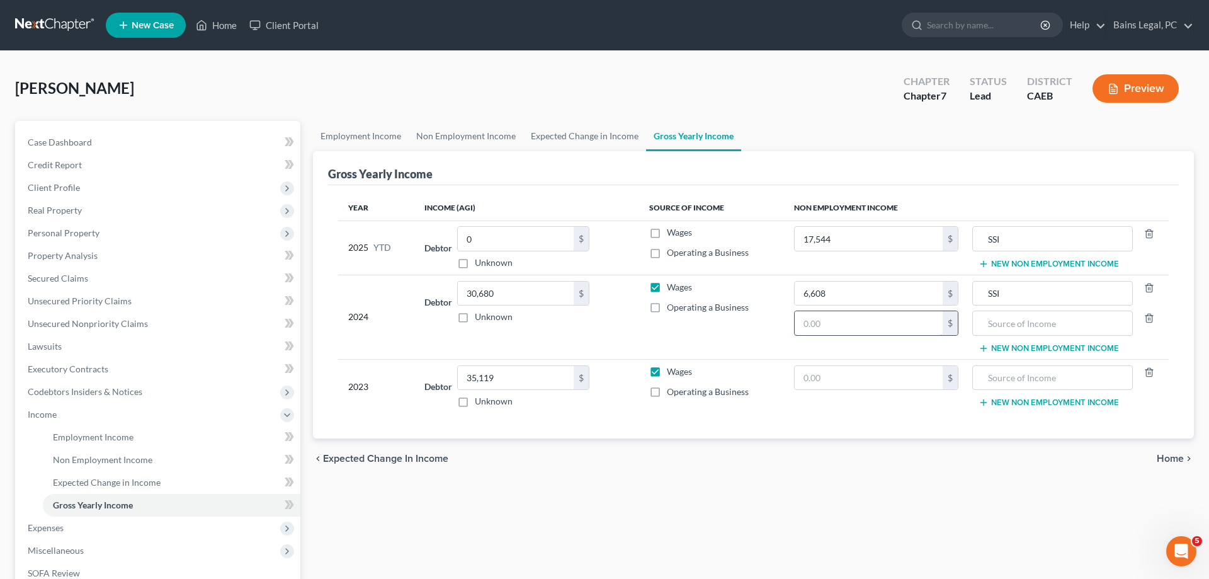
click at [935, 317] on input "text" at bounding box center [869, 323] width 148 height 24
click at [1027, 334] on input "text" at bounding box center [1052, 323] width 147 height 24
click at [1064, 351] on button "New Non Employment Income" at bounding box center [1049, 348] width 140 height 10
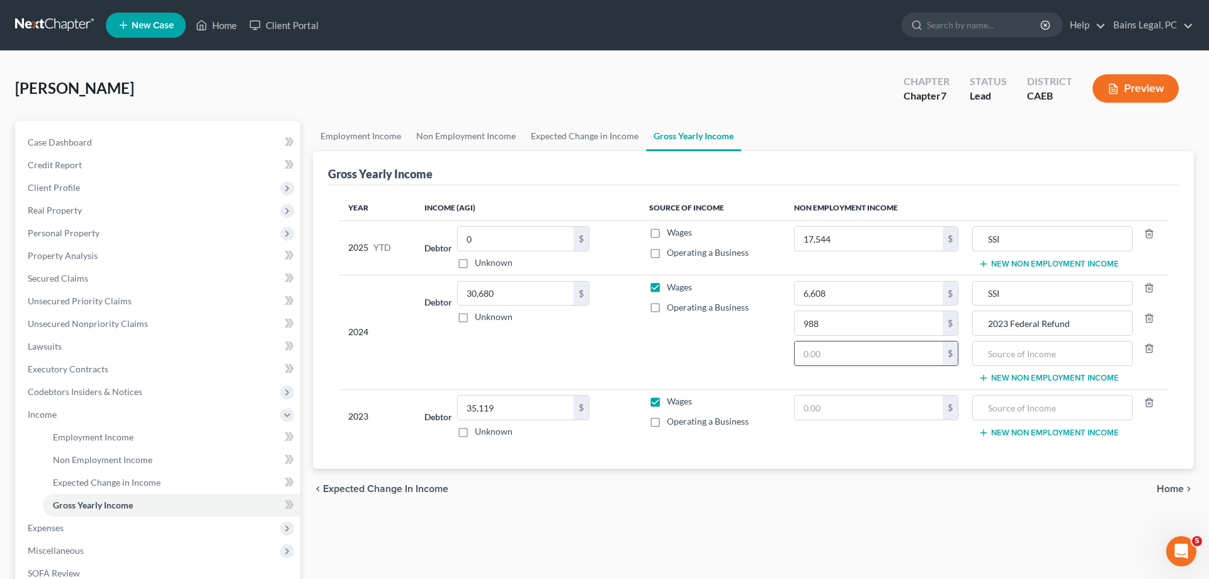
click at [911, 354] on input "text" at bounding box center [869, 353] width 148 height 24
click at [1020, 359] on input "text" at bounding box center [1052, 353] width 147 height 24
click at [727, 371] on td "Wages Operating a Business" at bounding box center [711, 332] width 145 height 115
click at [921, 411] on input "text" at bounding box center [869, 407] width 148 height 24
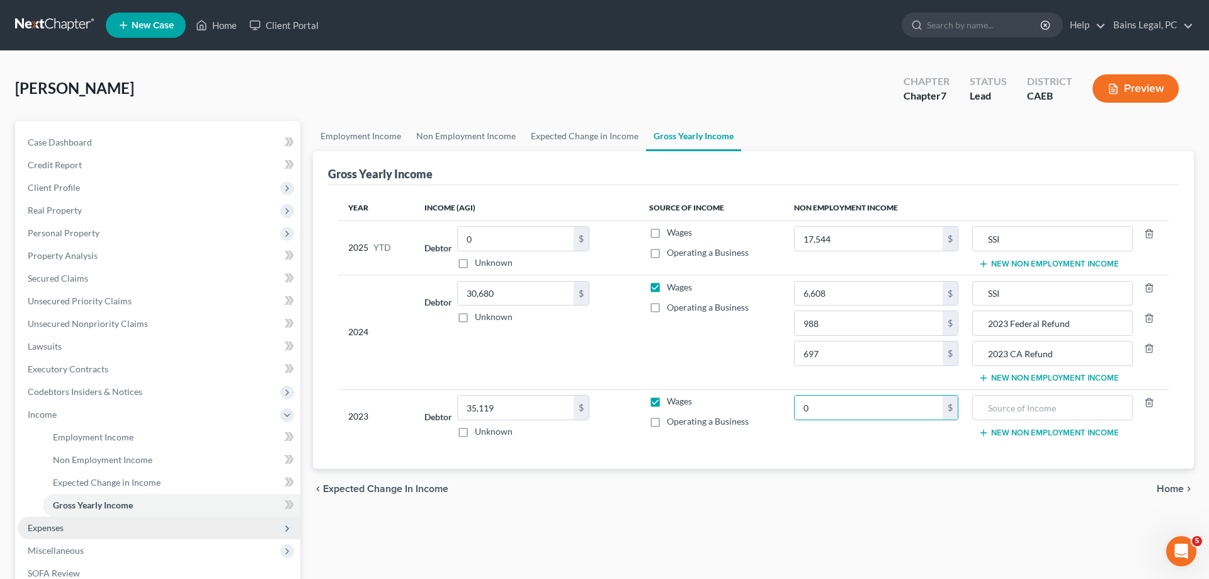
click at [91, 521] on span "Expenses" at bounding box center [159, 527] width 283 height 23
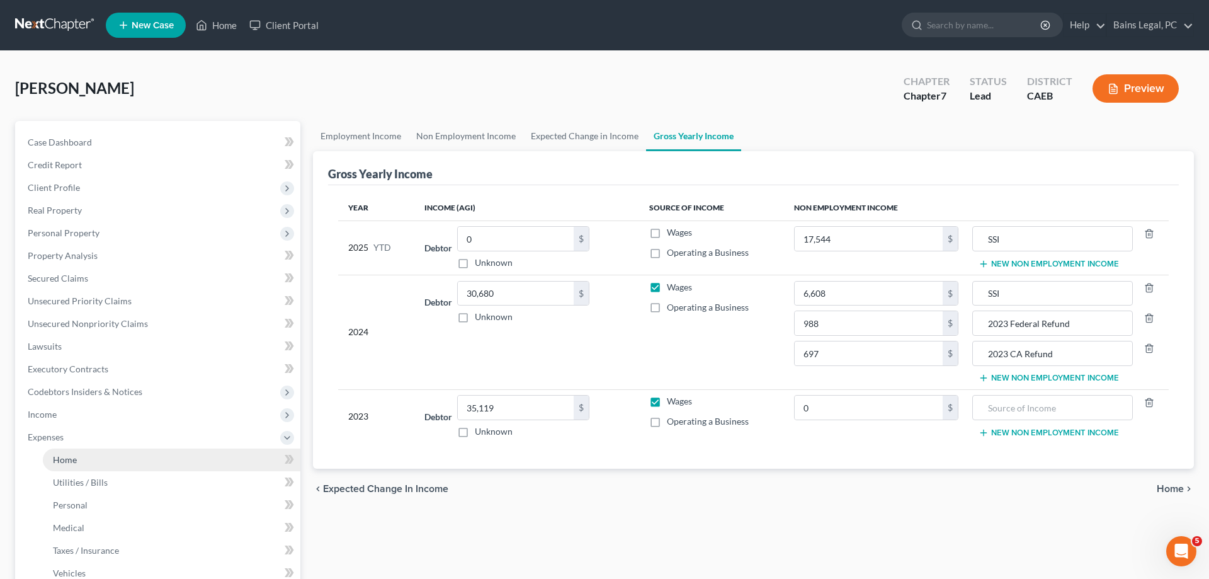
click at [100, 467] on link "Home" at bounding box center [172, 459] width 258 height 23
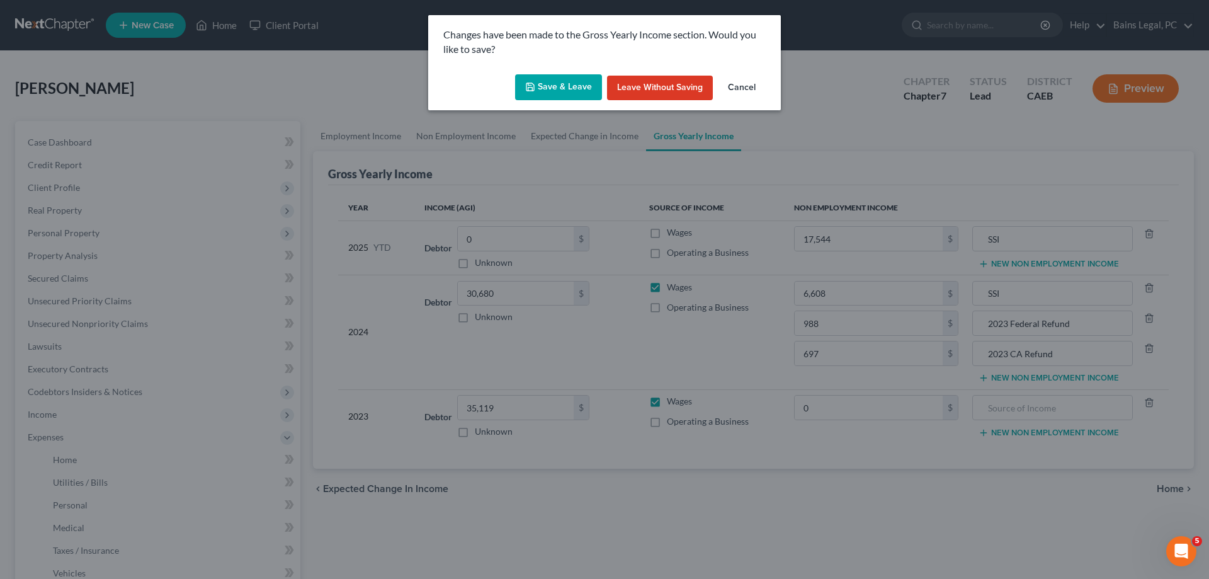
click at [556, 85] on button "Save & Leave" at bounding box center [558, 87] width 87 height 26
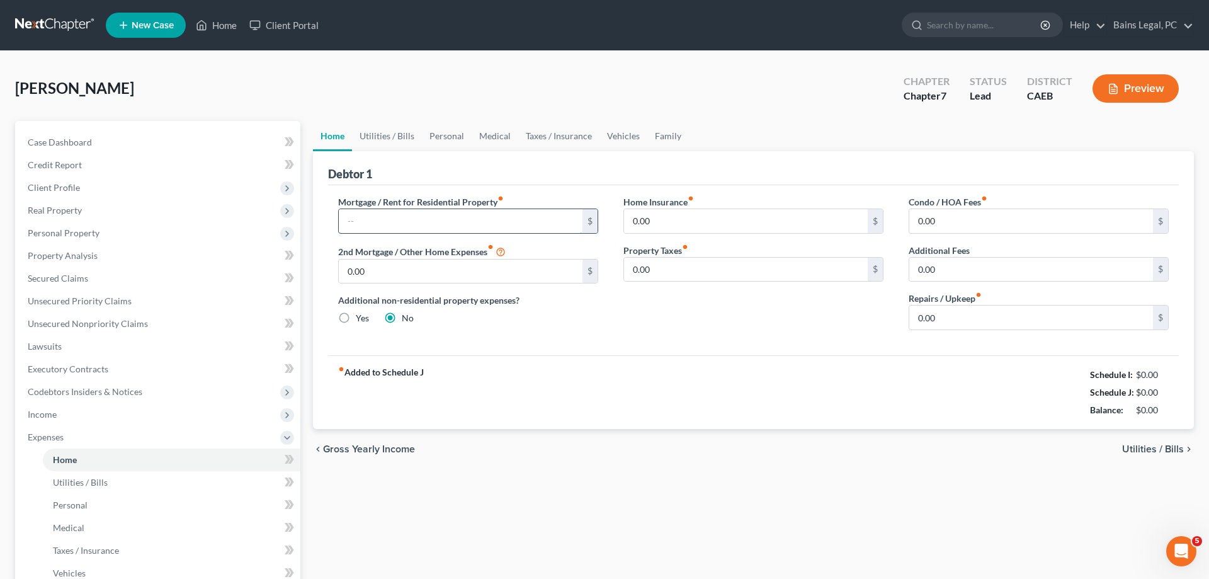
click at [482, 216] on input "text" at bounding box center [461, 221] width 244 height 24
click at [386, 134] on link "Utilities / Bills" at bounding box center [387, 136] width 70 height 30
type input "0.00"
radio input "true"
type input "0.00"
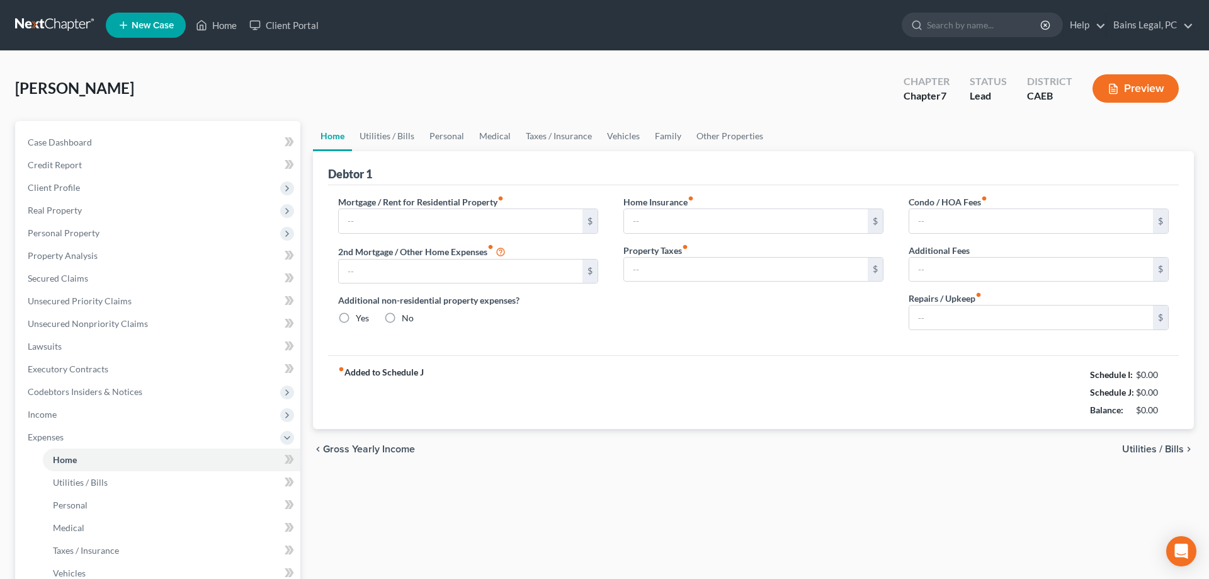
type input "0.00"
click at [496, 221] on input "text" at bounding box center [461, 221] width 244 height 24
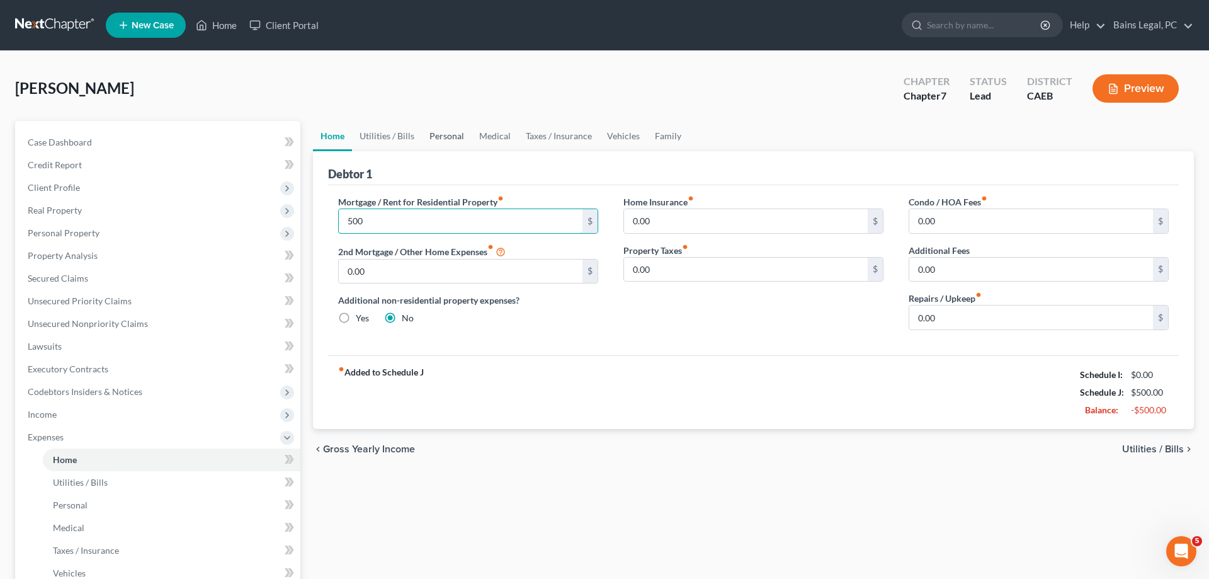
type input "500"
click at [450, 134] on link "Personal" at bounding box center [447, 136] width 50 height 30
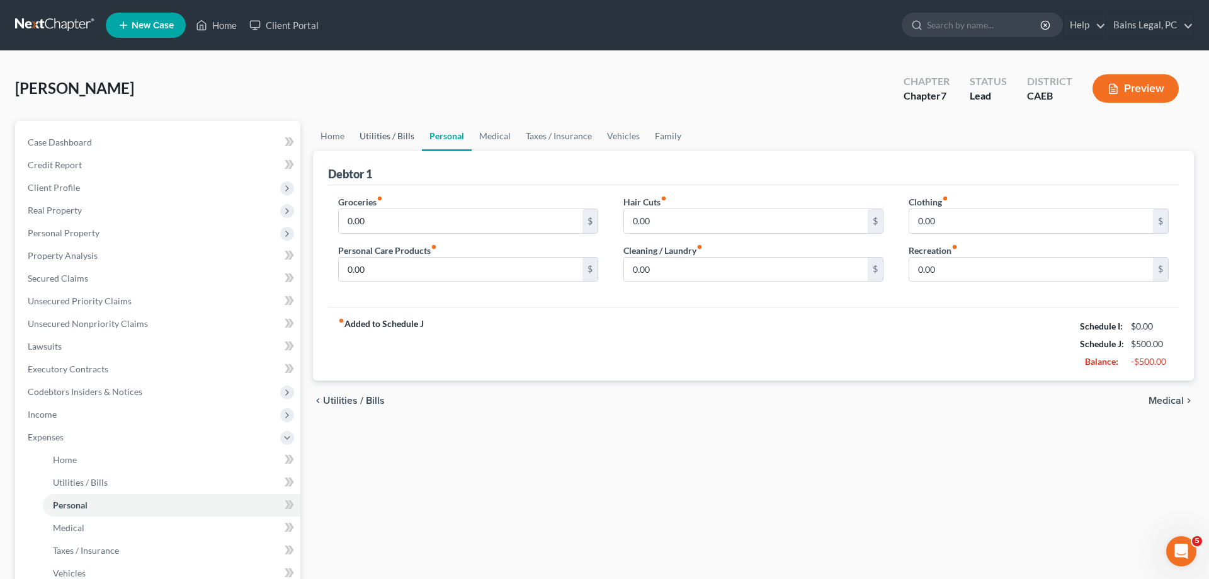
click at [392, 139] on link "Utilities / Bills" at bounding box center [387, 136] width 70 height 30
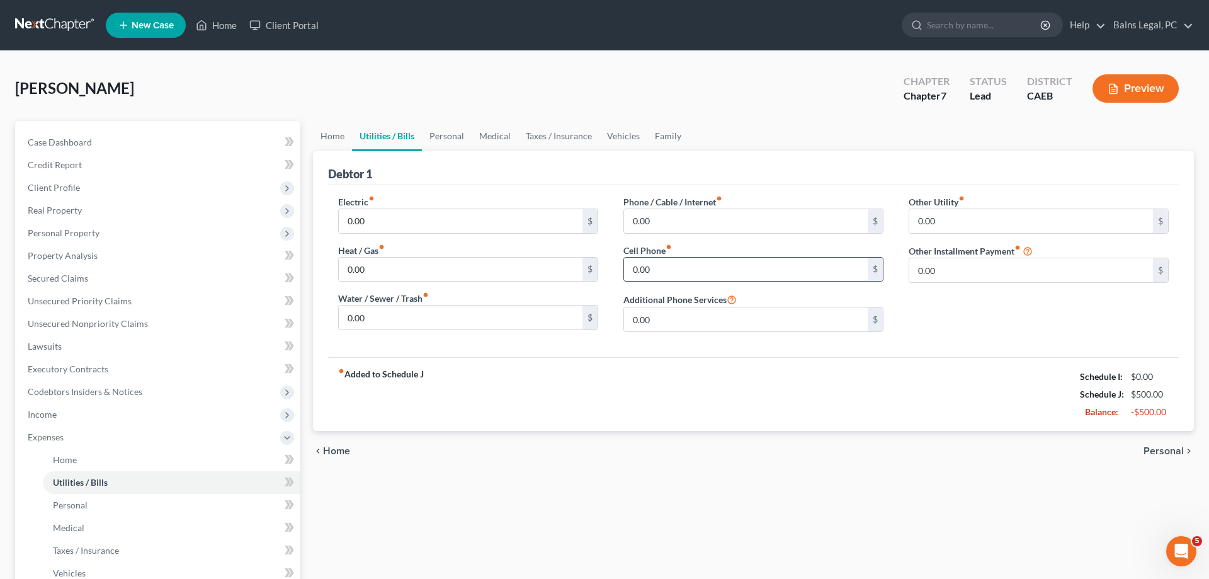
click at [675, 258] on input "0.00" at bounding box center [746, 270] width 244 height 24
type input "100"
click at [439, 134] on link "Personal" at bounding box center [447, 136] width 50 height 30
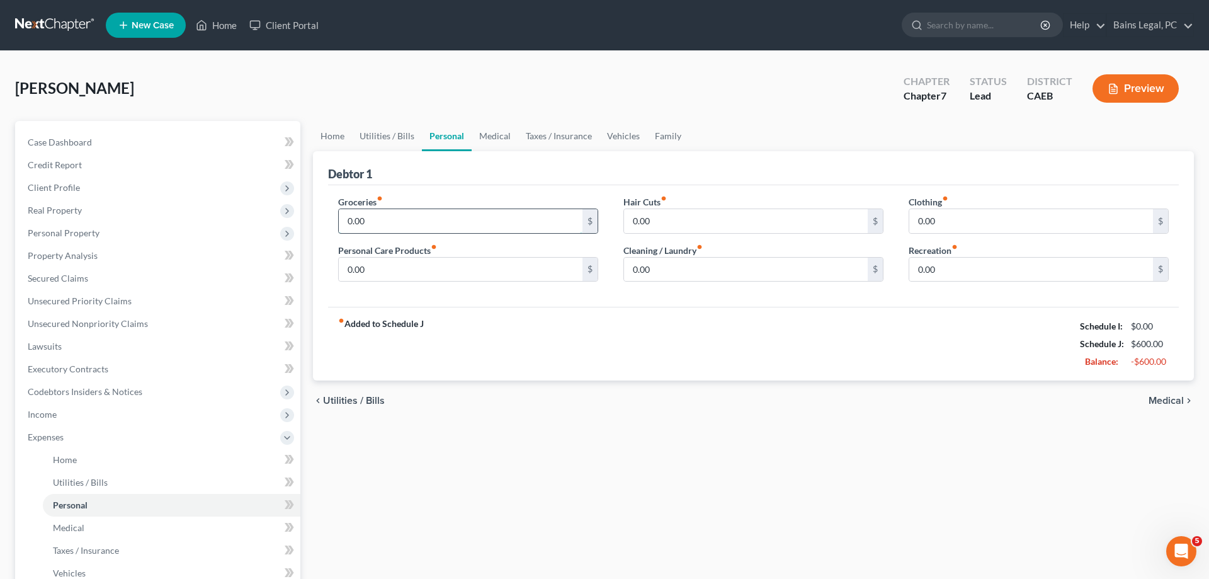
click at [395, 222] on input "0.00" at bounding box center [461, 221] width 244 height 24
type input "500"
type input "100"
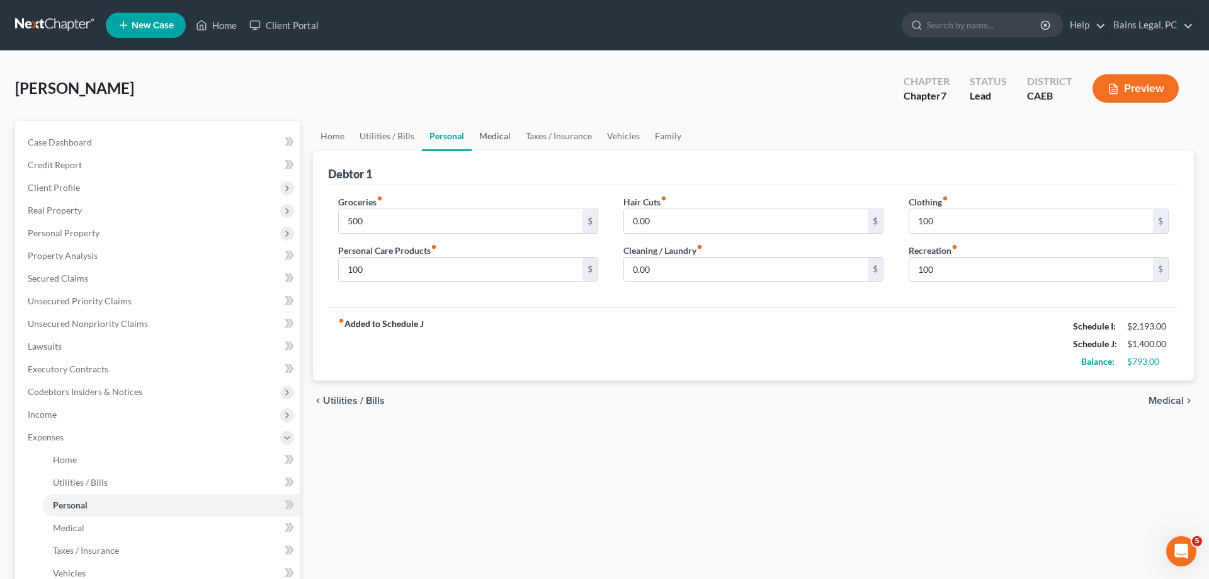
click at [483, 131] on link "Medical" at bounding box center [495, 136] width 47 height 30
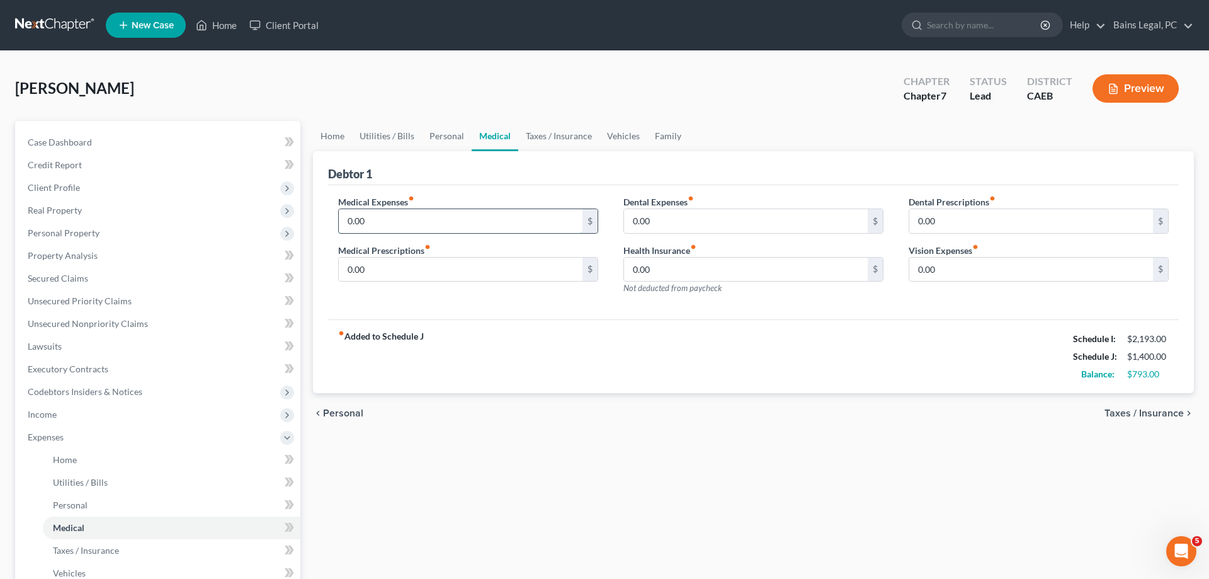
click at [404, 217] on input "0.00" at bounding box center [461, 221] width 244 height 24
type input "60"
click at [625, 140] on link "Vehicles" at bounding box center [624, 136] width 48 height 30
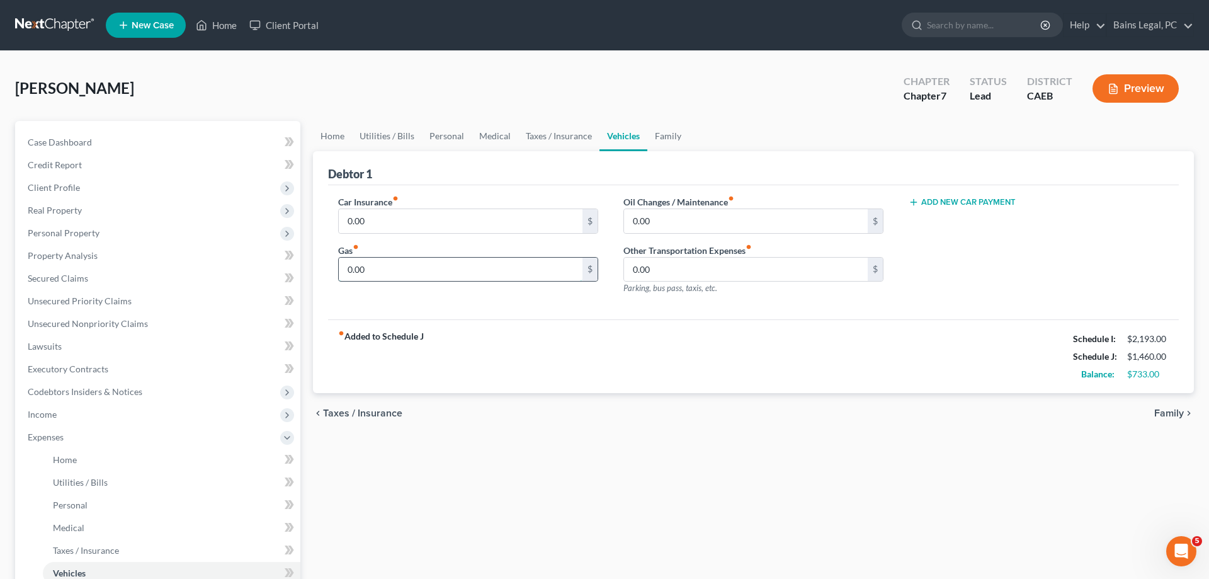
click at [479, 263] on input "0.00" at bounding box center [461, 270] width 244 height 24
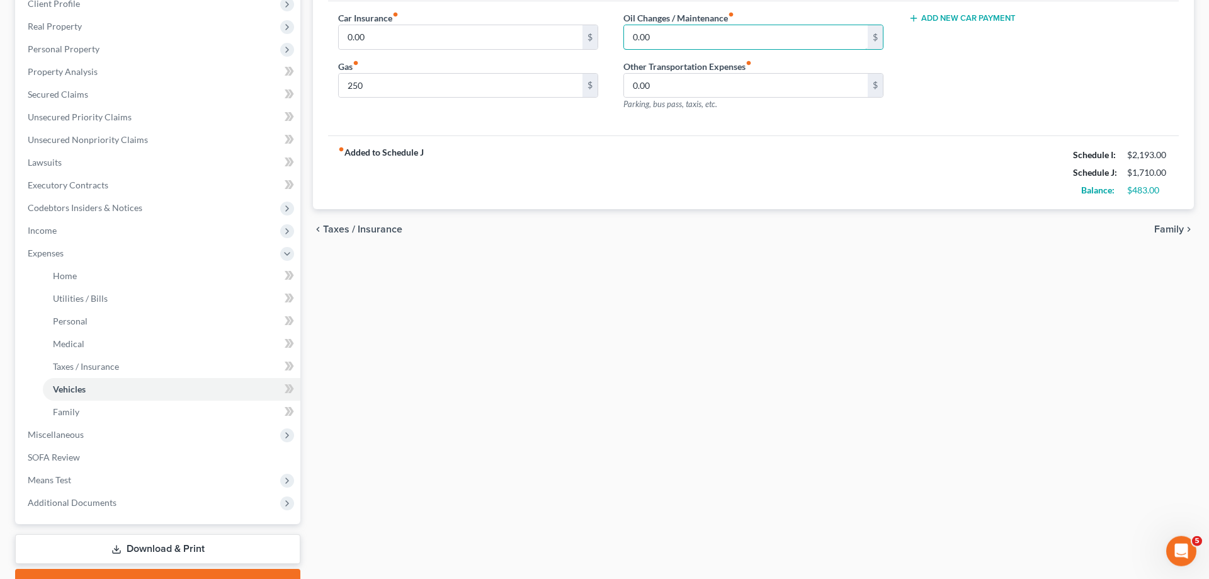
scroll to position [248, 0]
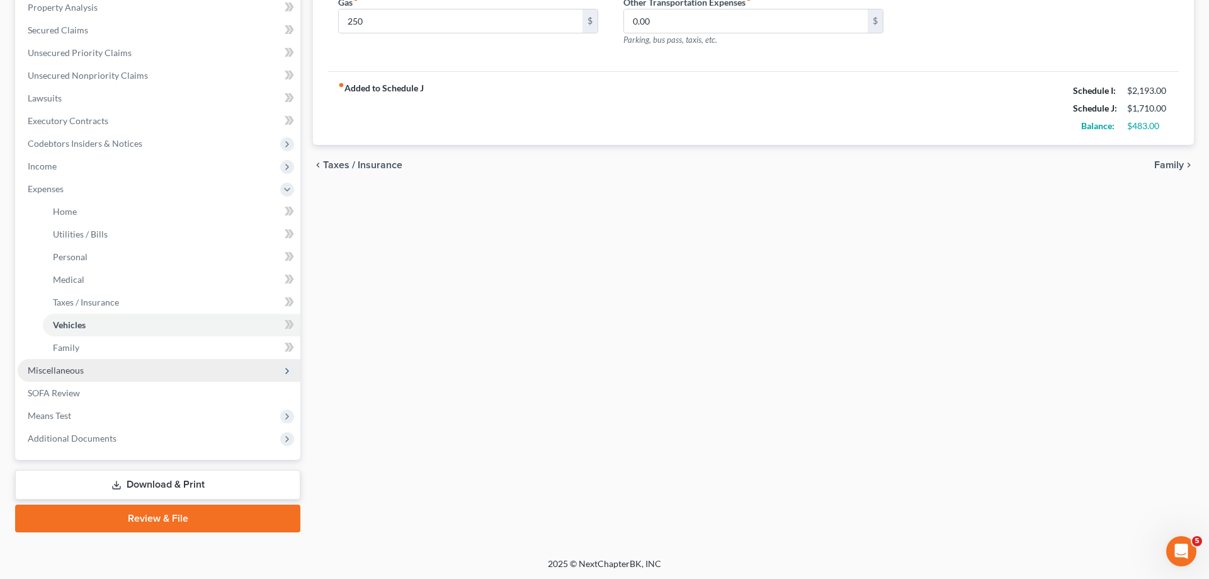
drag, startPoint x: 105, startPoint y: 364, endPoint x: 112, endPoint y: 365, distance: 7.6
click at [106, 365] on span "Miscellaneous" at bounding box center [159, 370] width 283 height 23
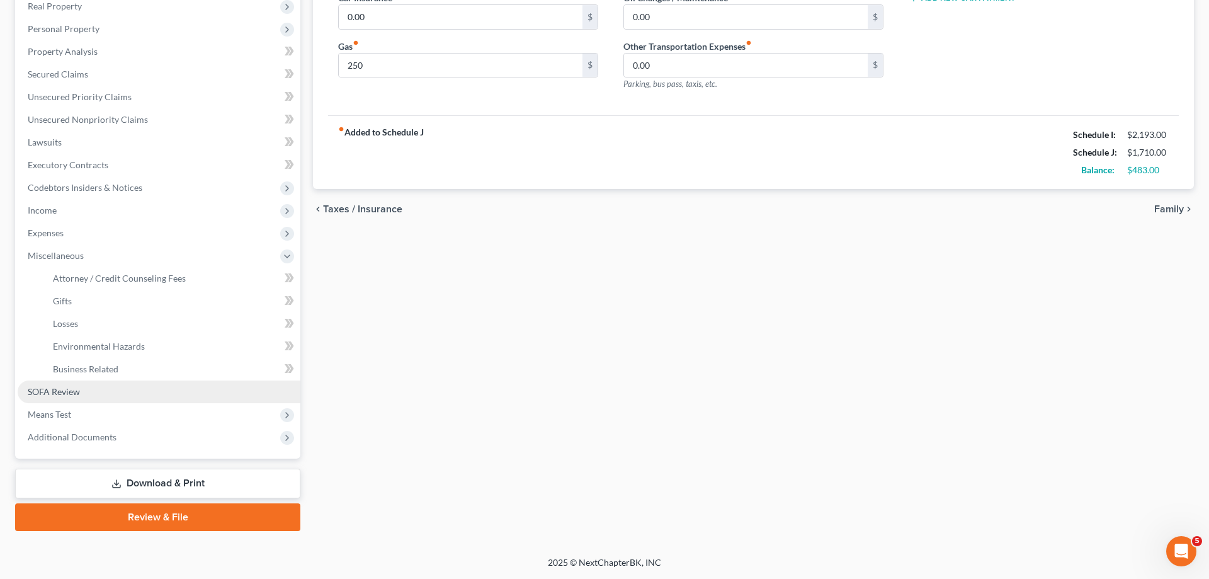
scroll to position [203, 0]
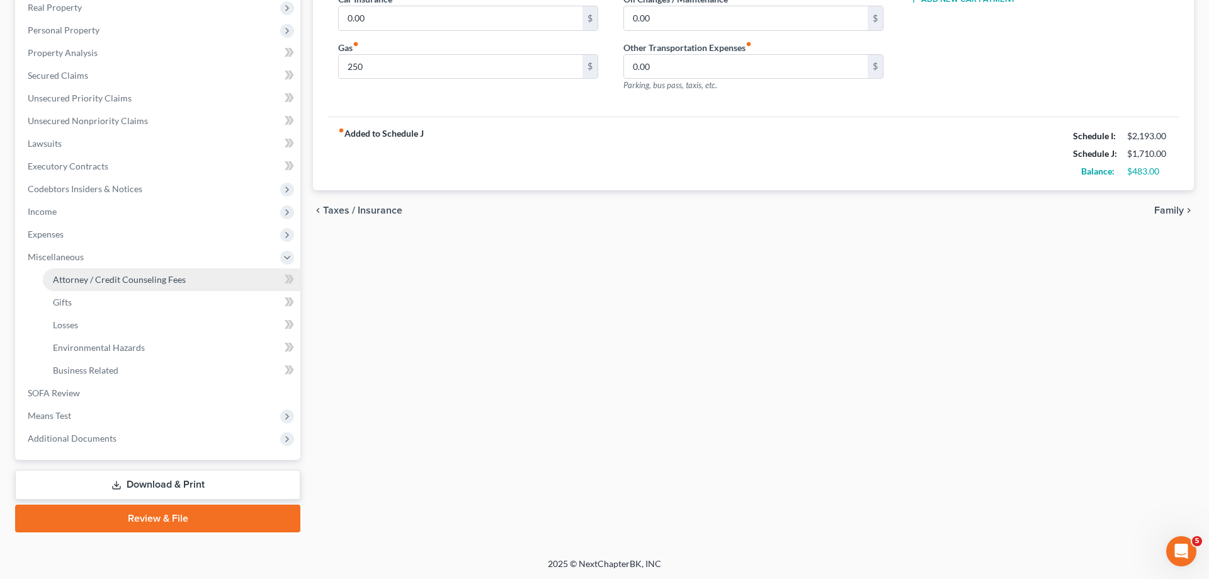
click at [174, 282] on span "Attorney / Credit Counseling Fees" at bounding box center [119, 279] width 133 height 11
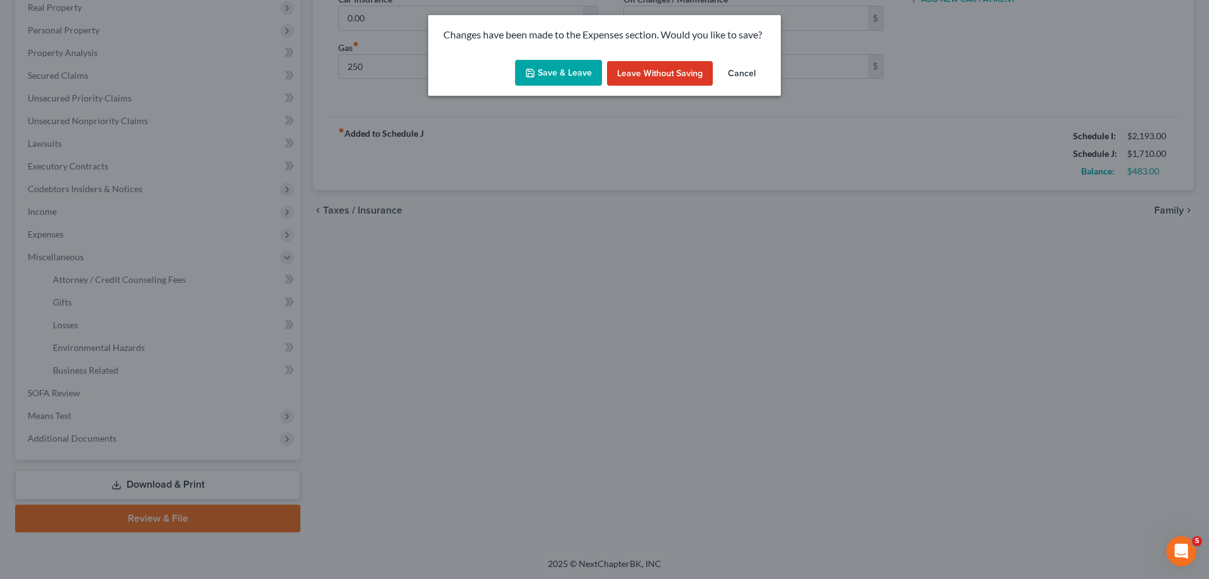
click at [562, 77] on button "Save & Leave" at bounding box center [558, 73] width 87 height 26
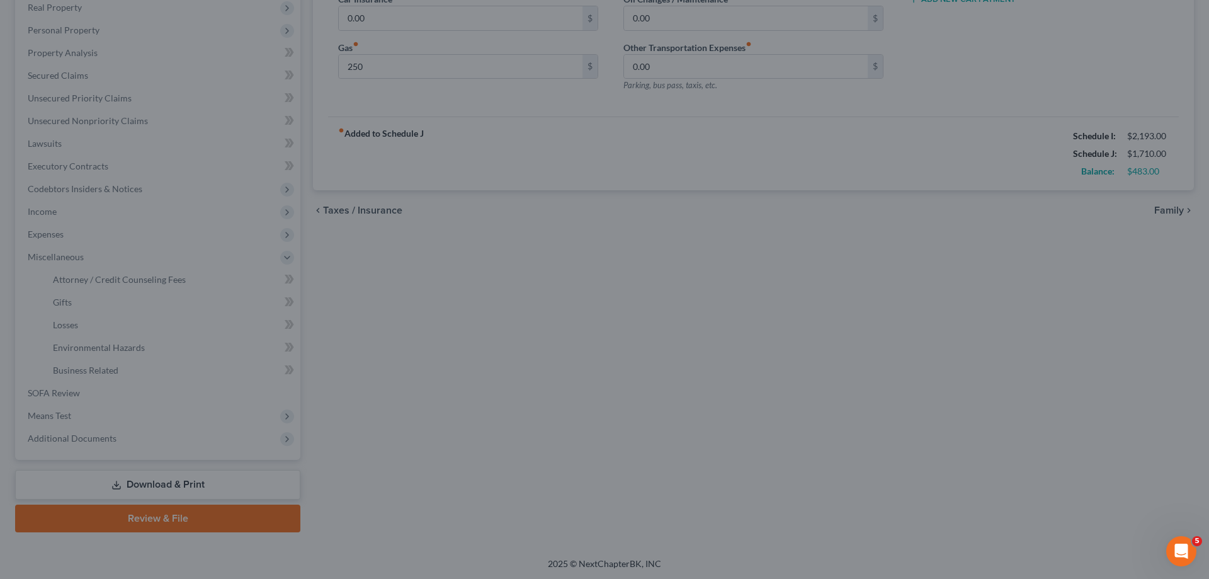
type input "250.00"
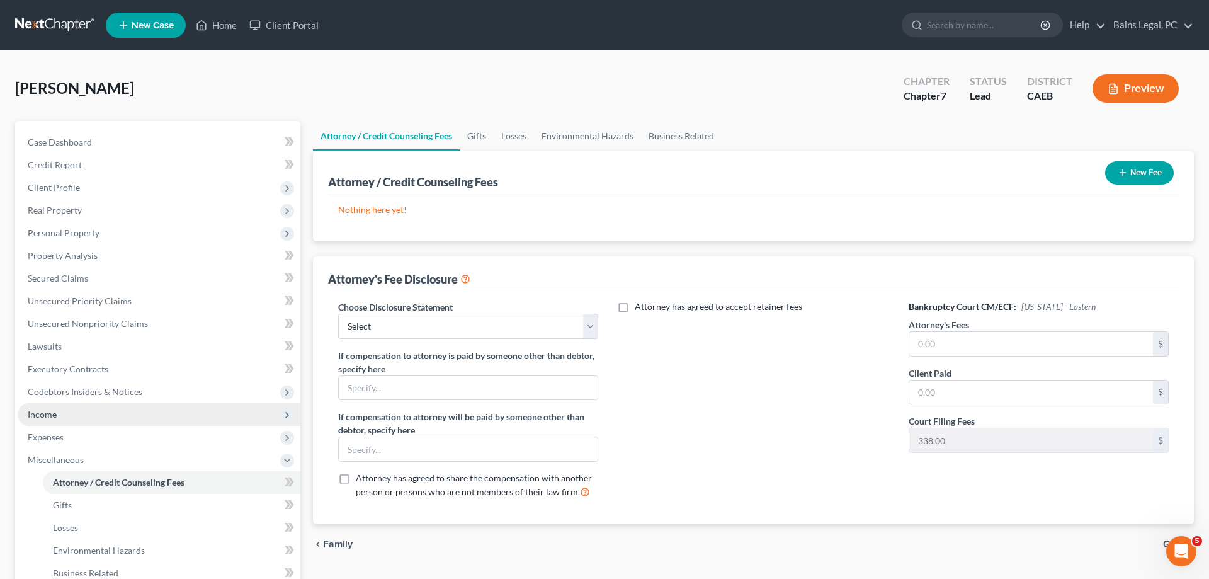
click at [59, 409] on span "Income" at bounding box center [159, 414] width 283 height 23
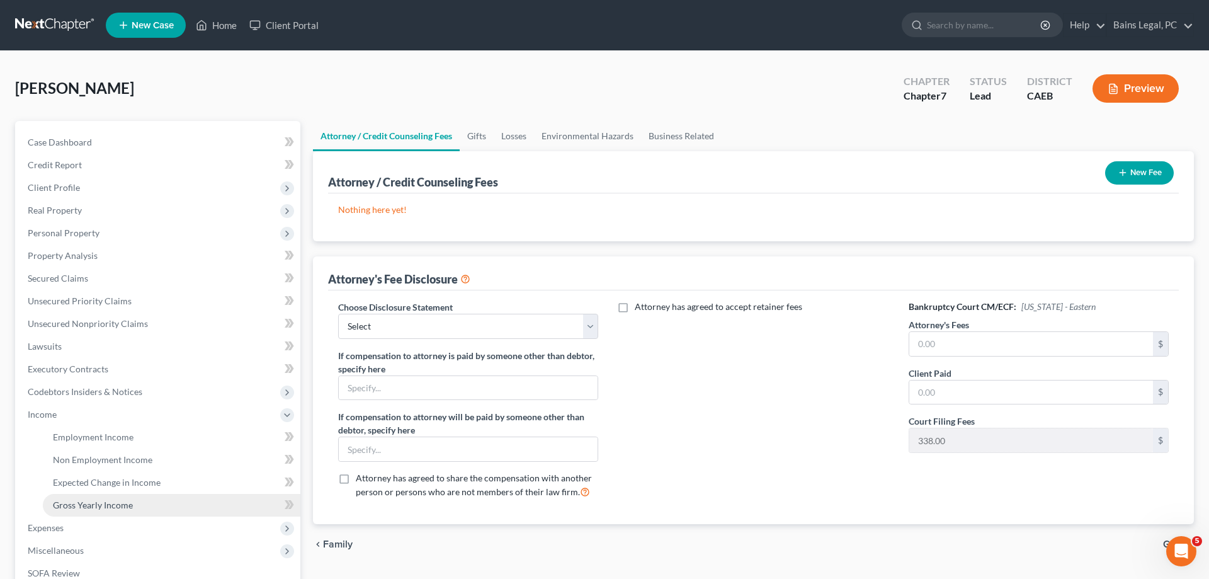
click at [115, 501] on span "Gross Yearly Income" at bounding box center [93, 504] width 80 height 11
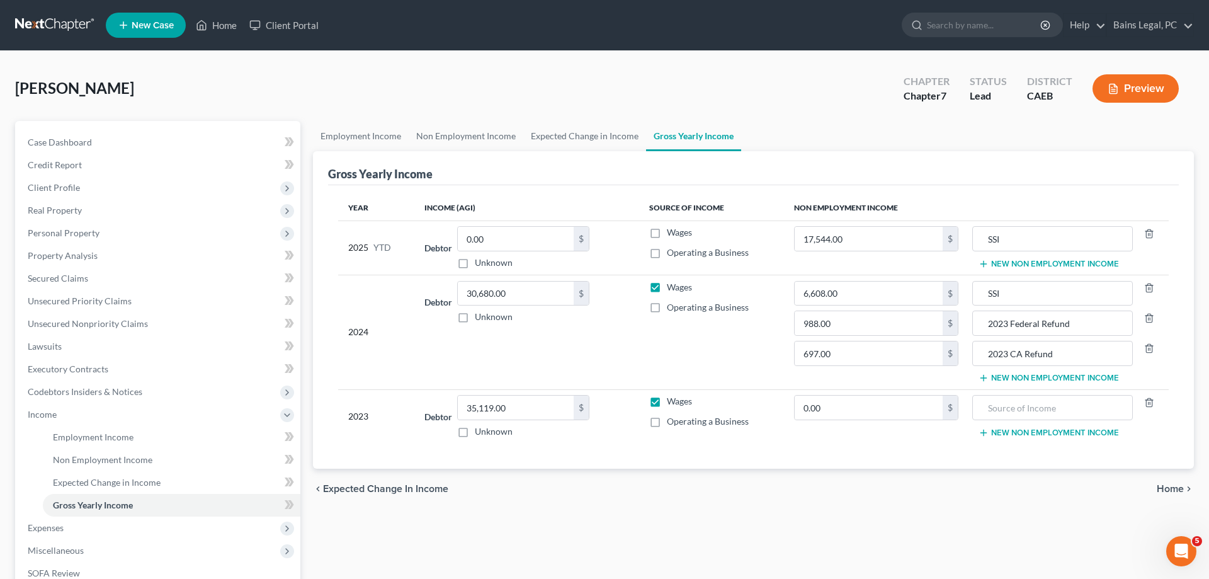
click at [1013, 383] on button "New Non Employment Income" at bounding box center [1049, 378] width 140 height 10
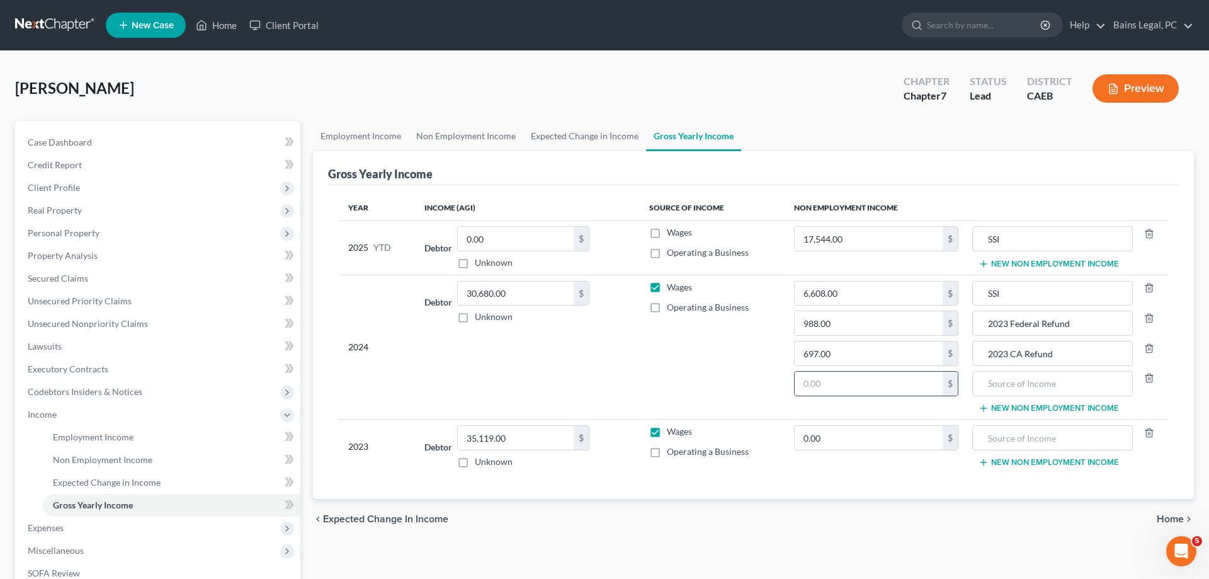
click at [902, 386] on input "text" at bounding box center [869, 384] width 148 height 24
drag, startPoint x: 880, startPoint y: 387, endPoint x: 746, endPoint y: 387, distance: 134.1
click at [795, 387] on input "0" at bounding box center [869, 384] width 148 height 24
type input "20,374"
click at [1020, 381] on input "text" at bounding box center [1052, 384] width 147 height 24
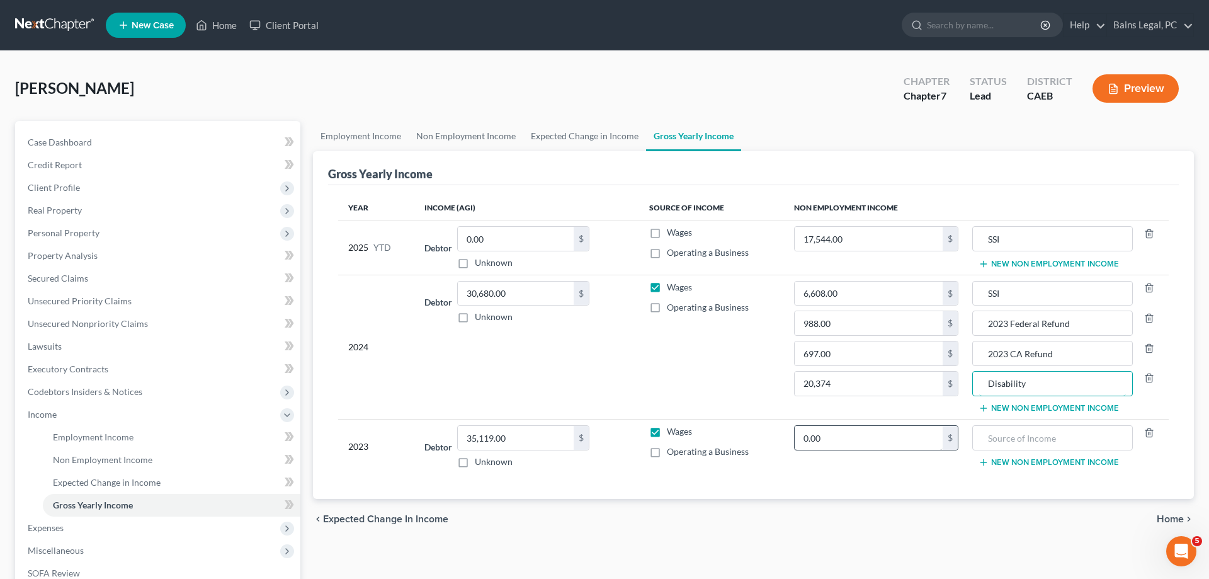
type input "Disability"
click at [923, 438] on input "0.00" at bounding box center [869, 438] width 148 height 24
drag, startPoint x: 851, startPoint y: 435, endPoint x: 778, endPoint y: 432, distance: 72.5
click at [795, 433] on input "0" at bounding box center [869, 438] width 148 height 24
type input "22,004"
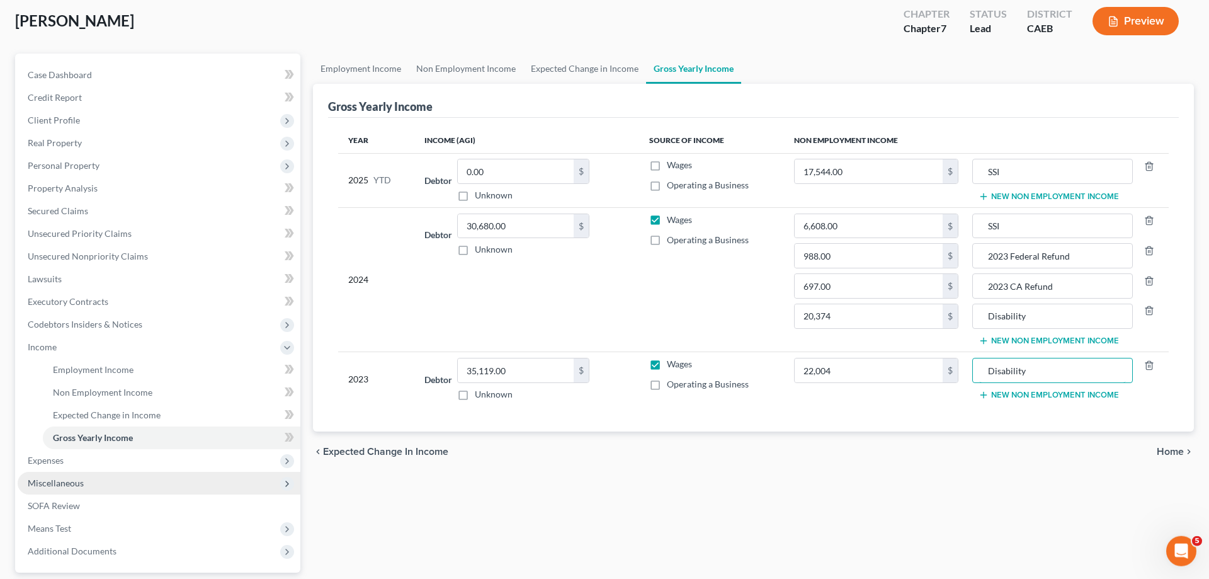
scroll to position [128, 0]
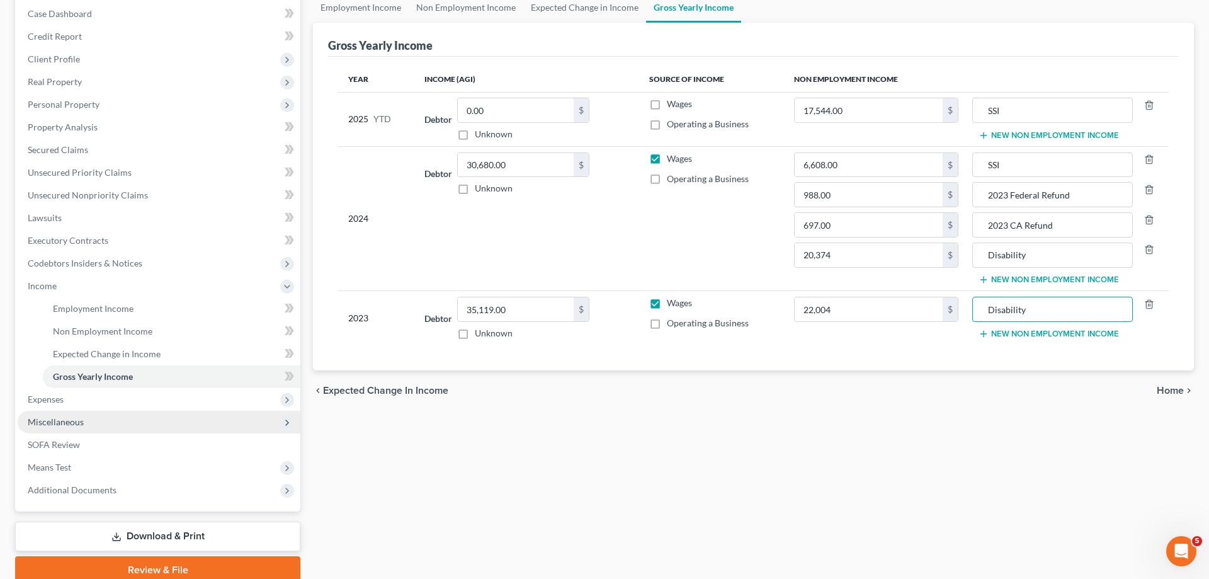
type input "Disability"
click at [104, 425] on span "Miscellaneous" at bounding box center [159, 422] width 283 height 23
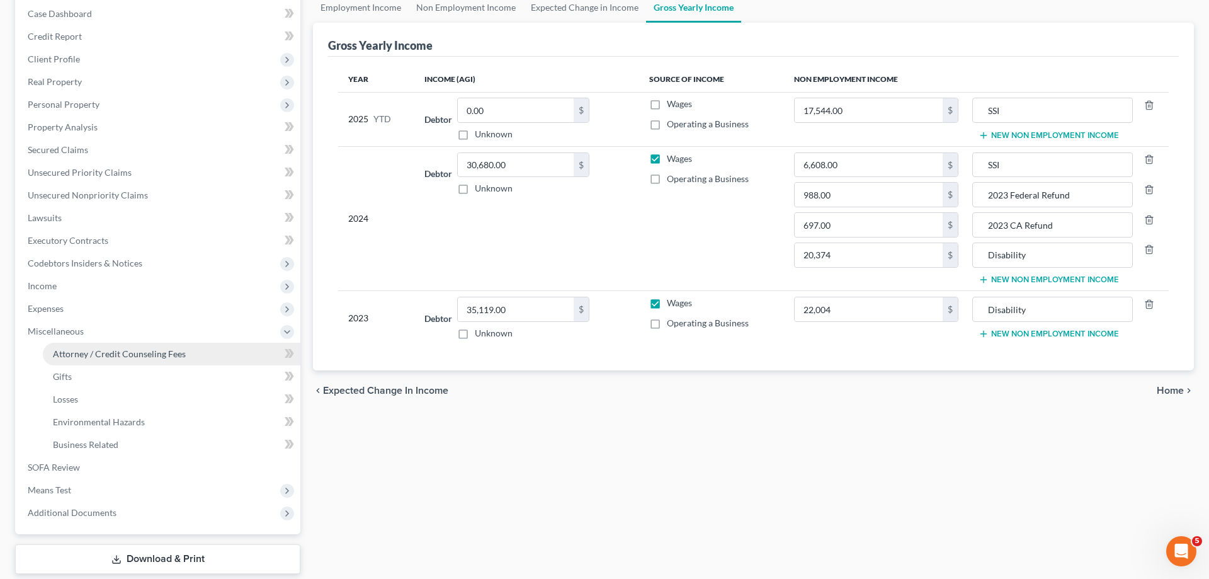
click at [172, 357] on span "Attorney / Credit Counseling Fees" at bounding box center [119, 353] width 133 height 11
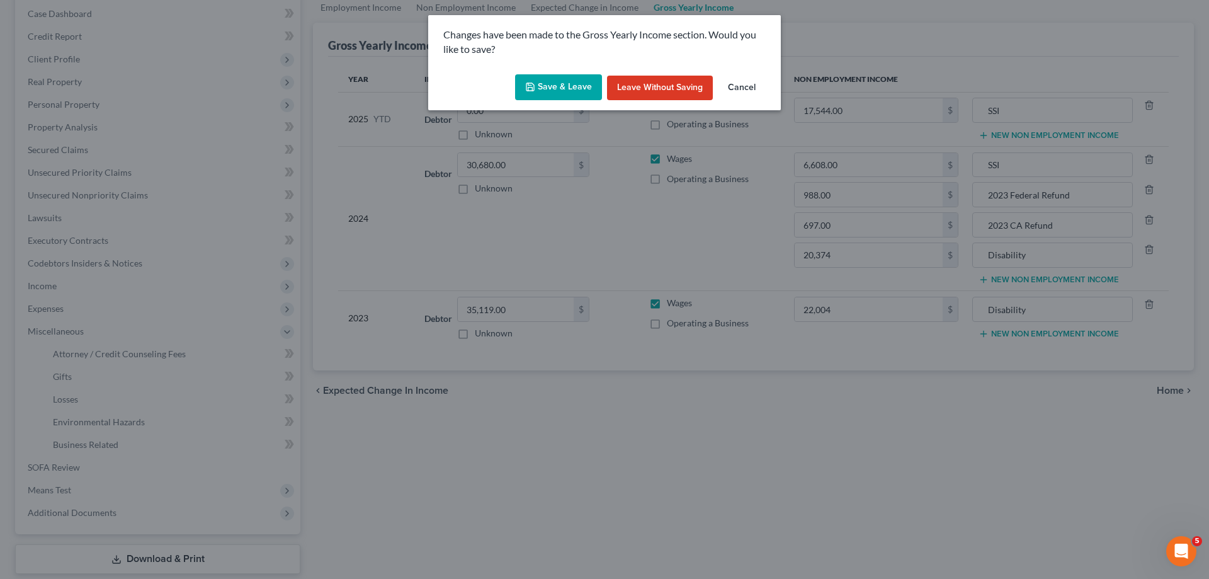
click at [584, 95] on button "Save & Leave" at bounding box center [558, 87] width 87 height 26
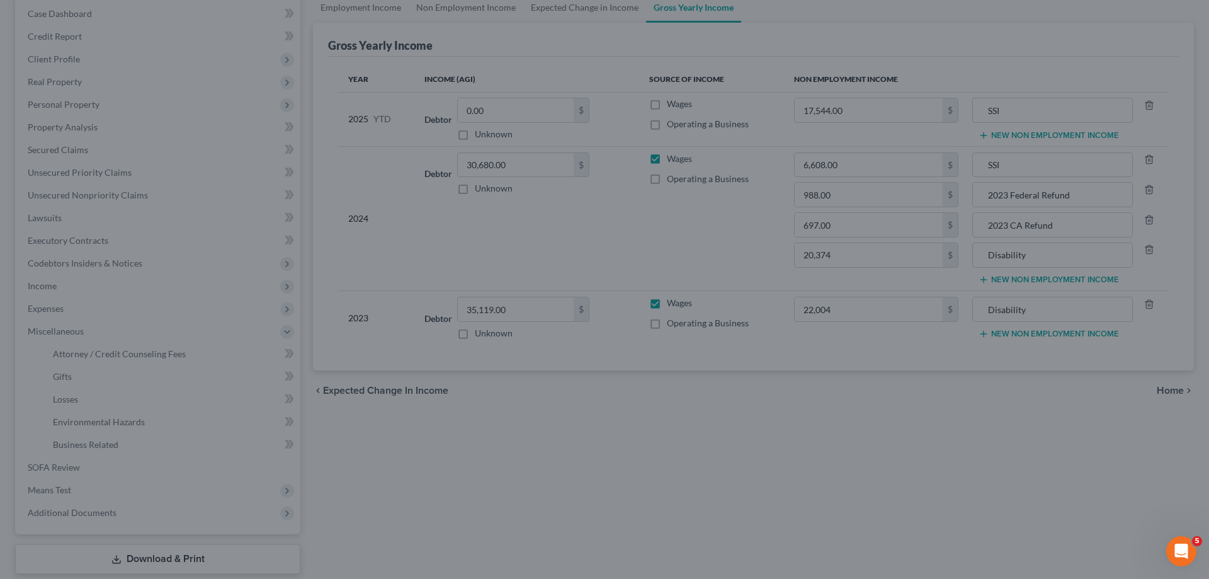
type input "22,004.00"
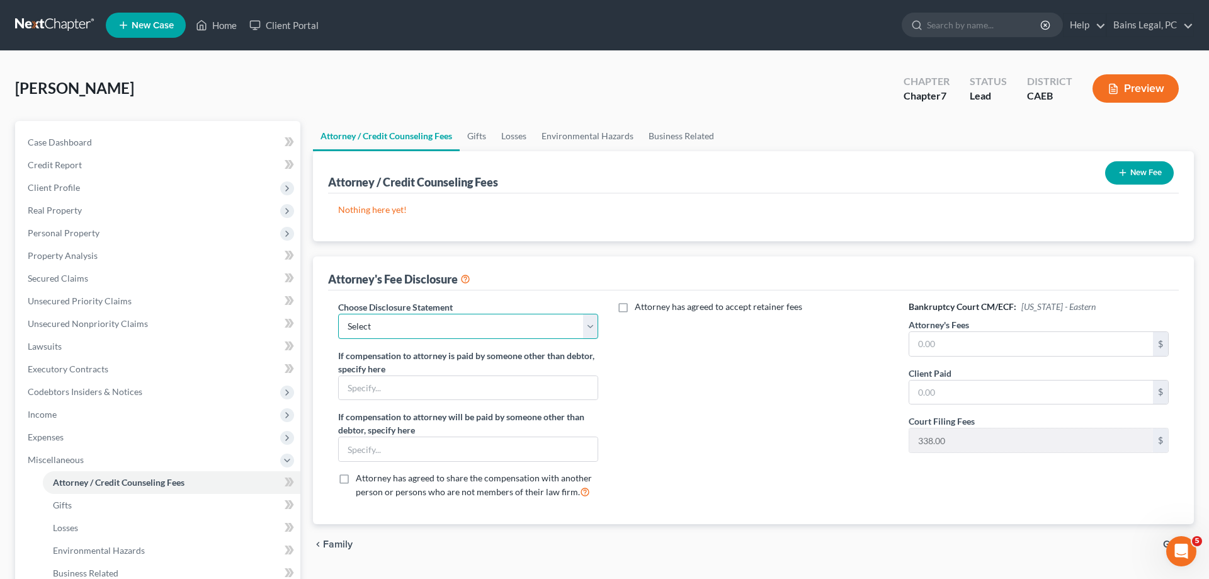
click at [338, 314] on select "Select Fee Disclosure: $2,000 pre; $400 post Fee Discolosure - $1,200 pre; $1,2…" at bounding box center [468, 326] width 260 height 25
select select "36"
click option "Fee Disclosure - All atty fees paid pre filing" at bounding box center [0, 0] width 0 height 0
click at [976, 339] on input "text" at bounding box center [1031, 344] width 244 height 24
type input "1,800"
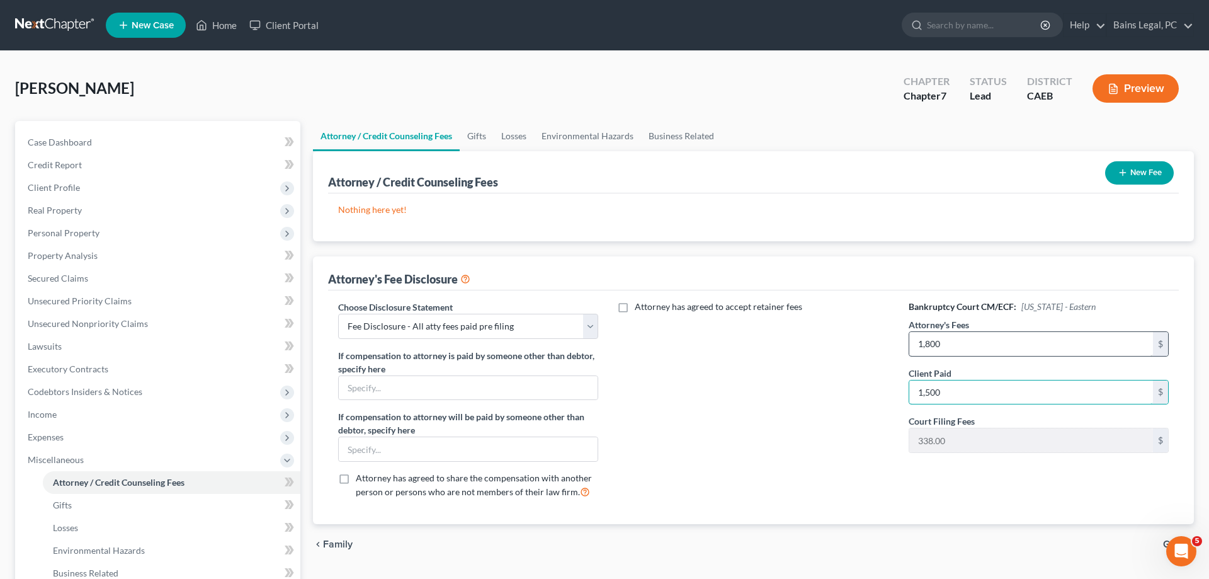
type input "1,500"
click at [1138, 171] on button "New Fee" at bounding box center [1139, 172] width 69 height 23
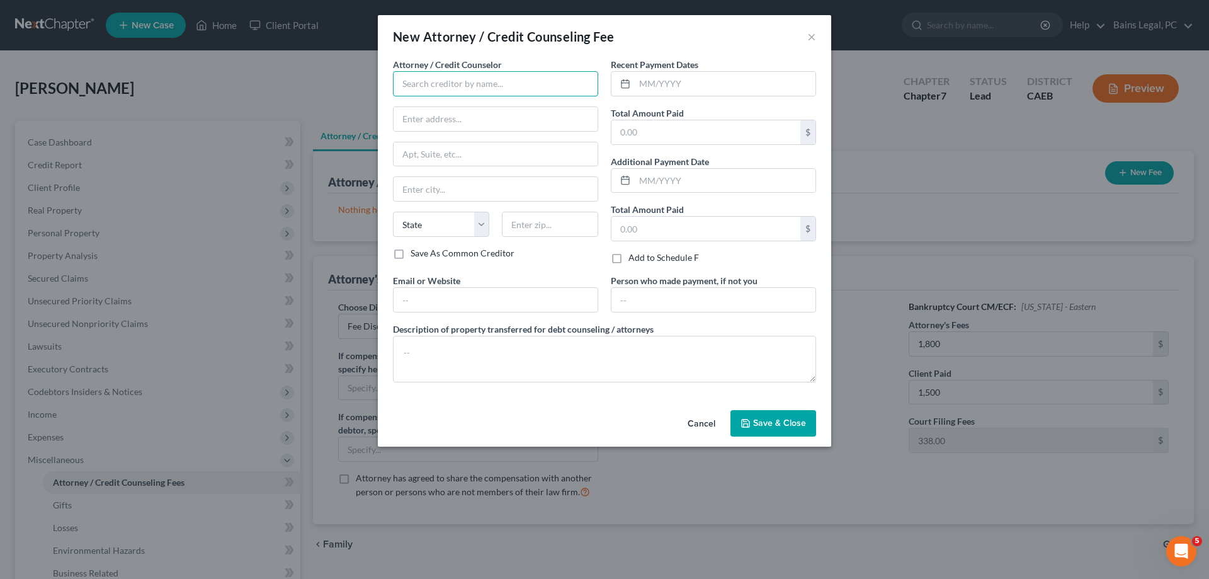
click at [499, 93] on input "text" at bounding box center [495, 83] width 205 height 25
click at [453, 108] on div "Modesto Bankruptcy Attorneys" at bounding box center [468, 106] width 131 height 13
type input "Modesto Bankruptcy Attorneys"
type input "912 11th Street"
type input "Suite 201-9"
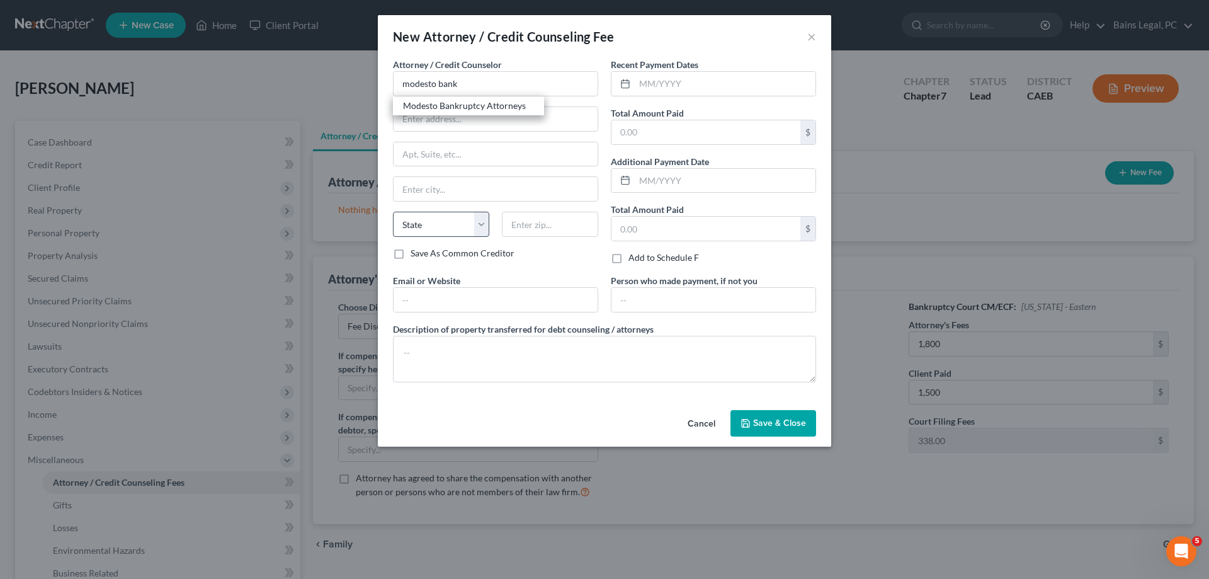
type input "Modesto"
select select "4"
type input "95354"
click at [449, 301] on input "text" at bounding box center [496, 300] width 204 height 24
type input "modestobankruptcyattorneys.com"
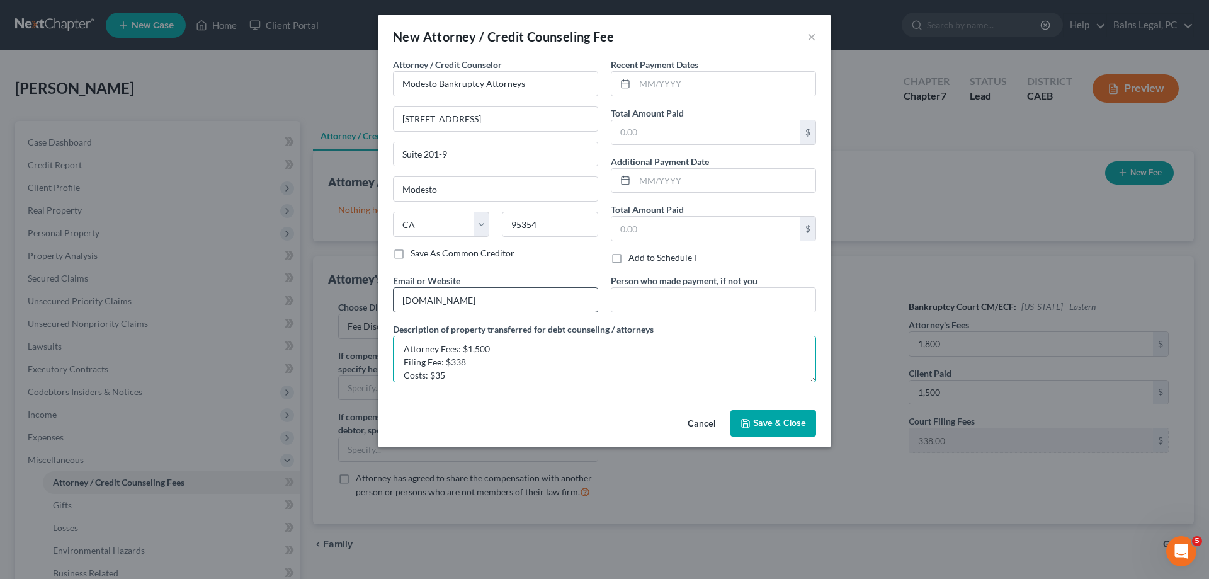
scroll to position [17, 0]
type textarea "Attorney Fees: $1,500 Filing Fee: $338 Costs: $35 *Payments made on 02/23/2025,…"
click at [783, 429] on button "Save & Close" at bounding box center [774, 423] width 86 height 26
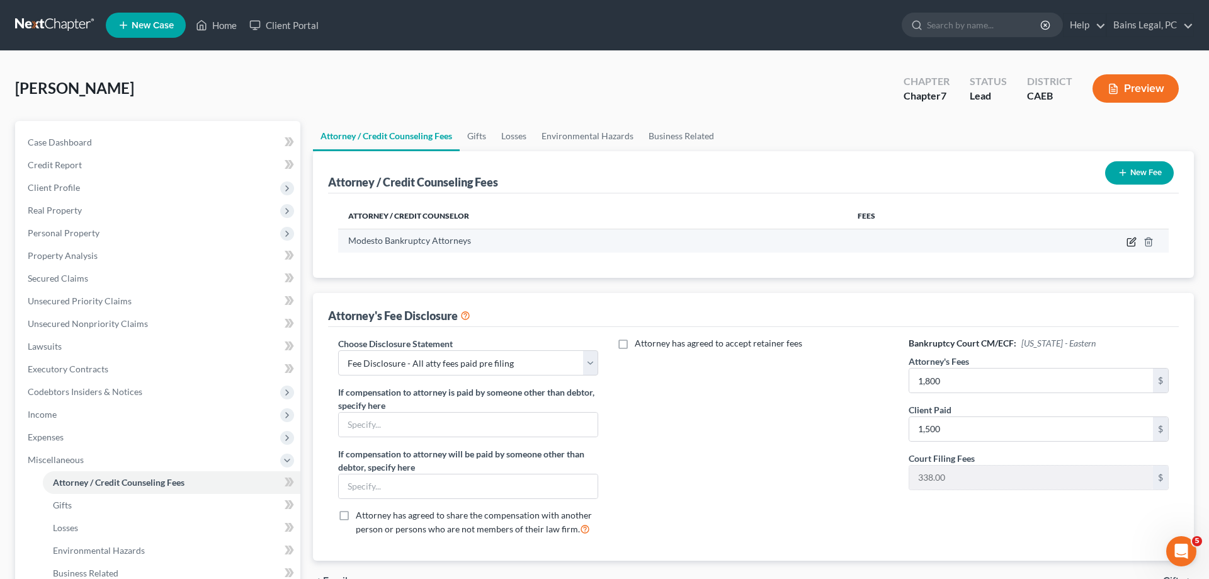
click at [1129, 243] on icon "button" at bounding box center [1132, 242] width 10 height 10
select select "4"
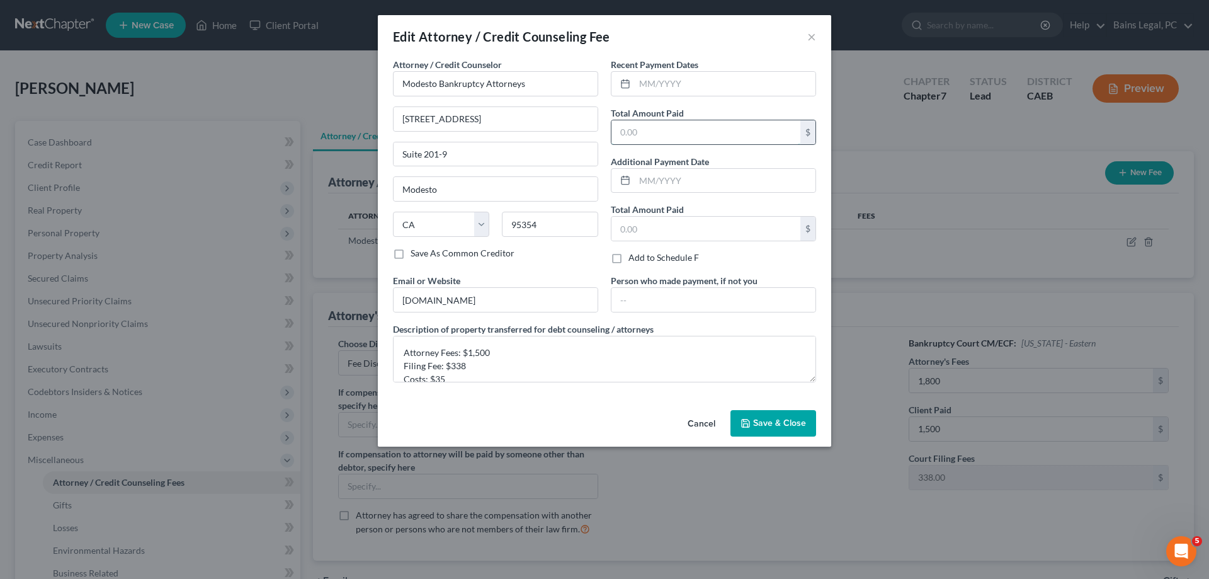
click at [654, 130] on input "text" at bounding box center [706, 132] width 189 height 24
type input "1,873"
click at [792, 421] on span "Save & Close" at bounding box center [779, 423] width 53 height 11
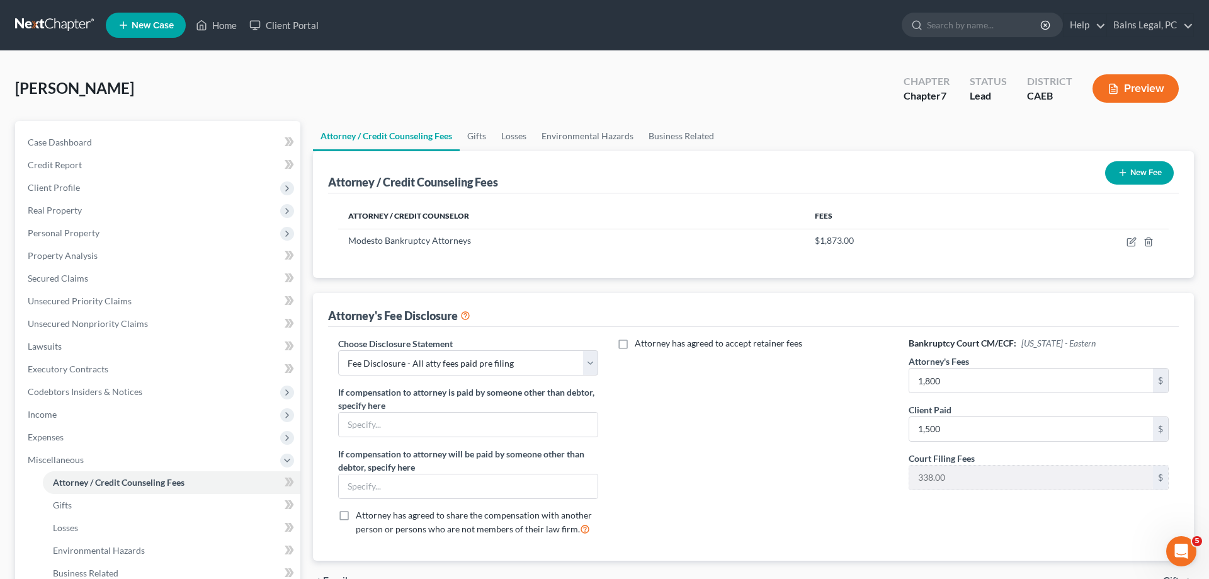
drag, startPoint x: 1149, startPoint y: 176, endPoint x: 736, endPoint y: 178, distance: 413.8
click at [1147, 176] on button "New Fee" at bounding box center [1139, 172] width 69 height 23
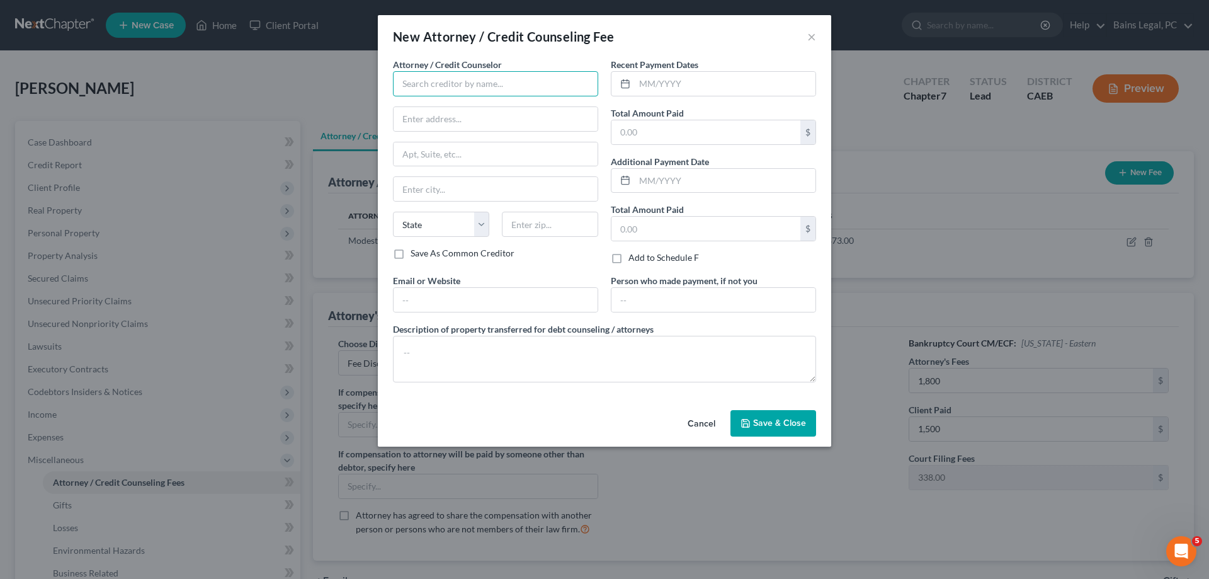
click at [487, 82] on input "text" at bounding box center [495, 83] width 205 height 25
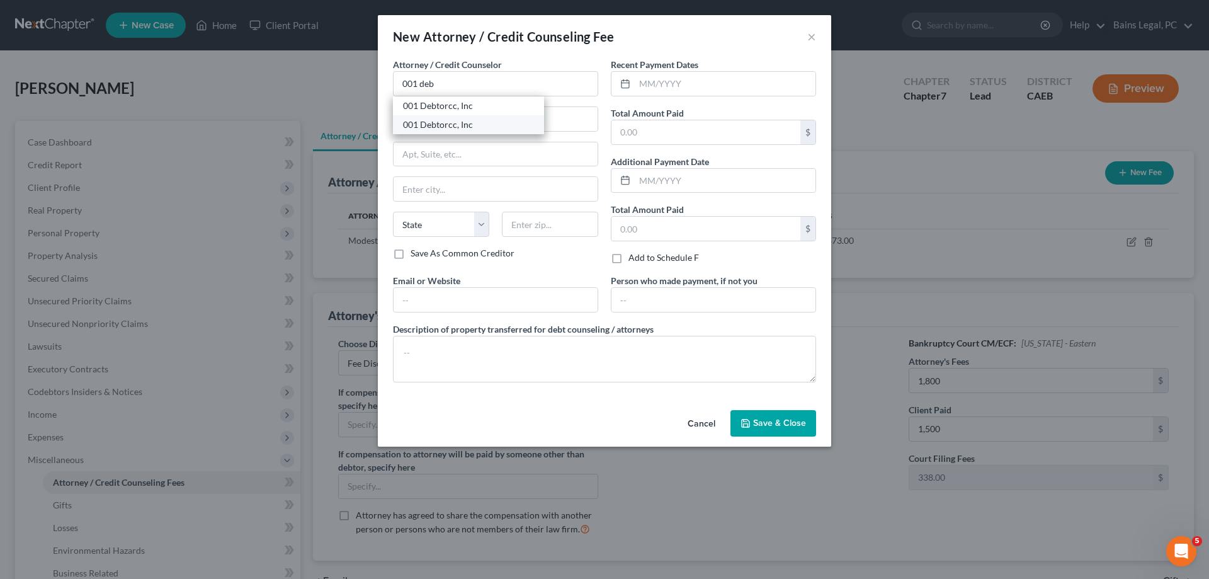
click at [525, 129] on div "001 Debtorcc, Inc" at bounding box center [468, 124] width 131 height 13
type input "001 Debtorcc, Inc"
type input "378 Summit Ave."
type input "Jersey City"
select select "33"
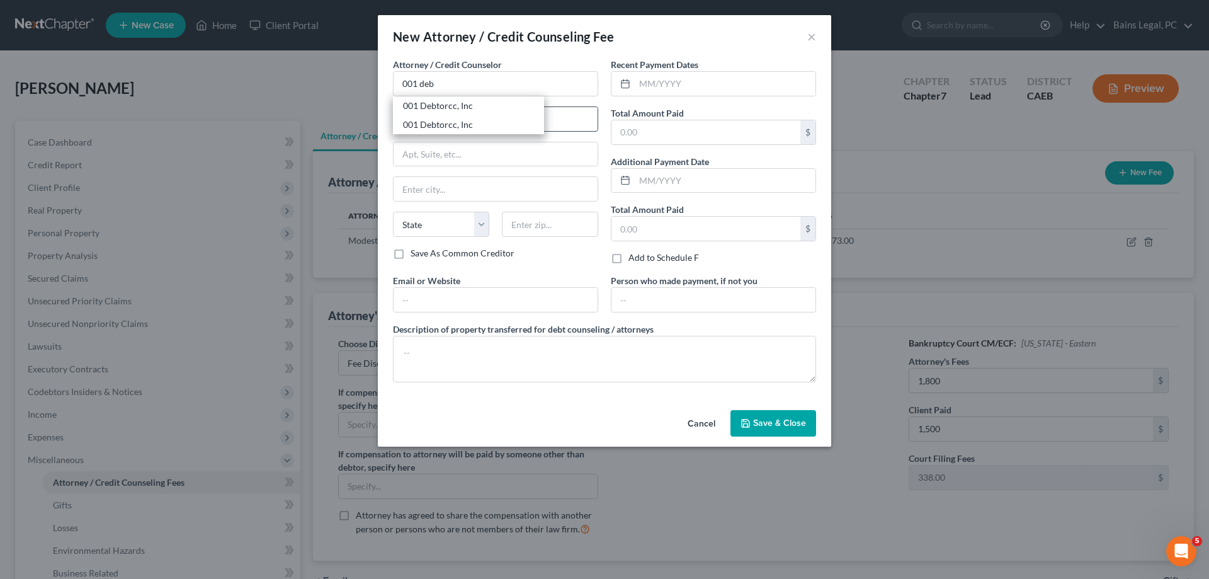
type input "07306"
click at [507, 296] on input "text" at bounding box center [496, 300] width 204 height 24
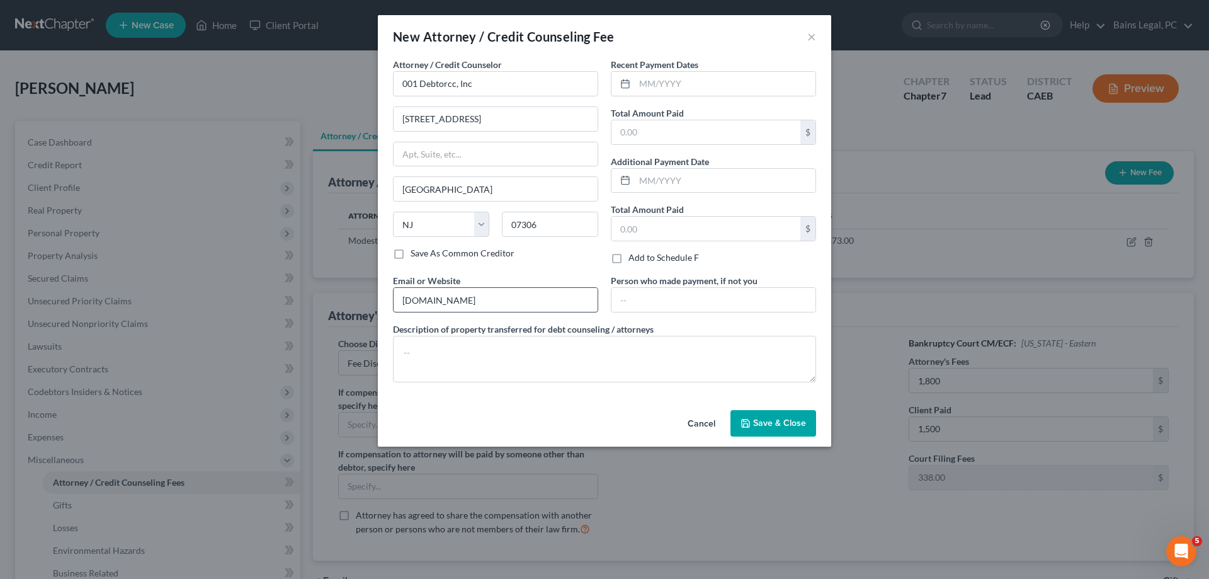
type input "debtorcc.org"
type textarea "Credit Counseling"
click at [741, 85] on input "text" at bounding box center [725, 84] width 181 height 24
type input "[DATE]"
type input "19.95"
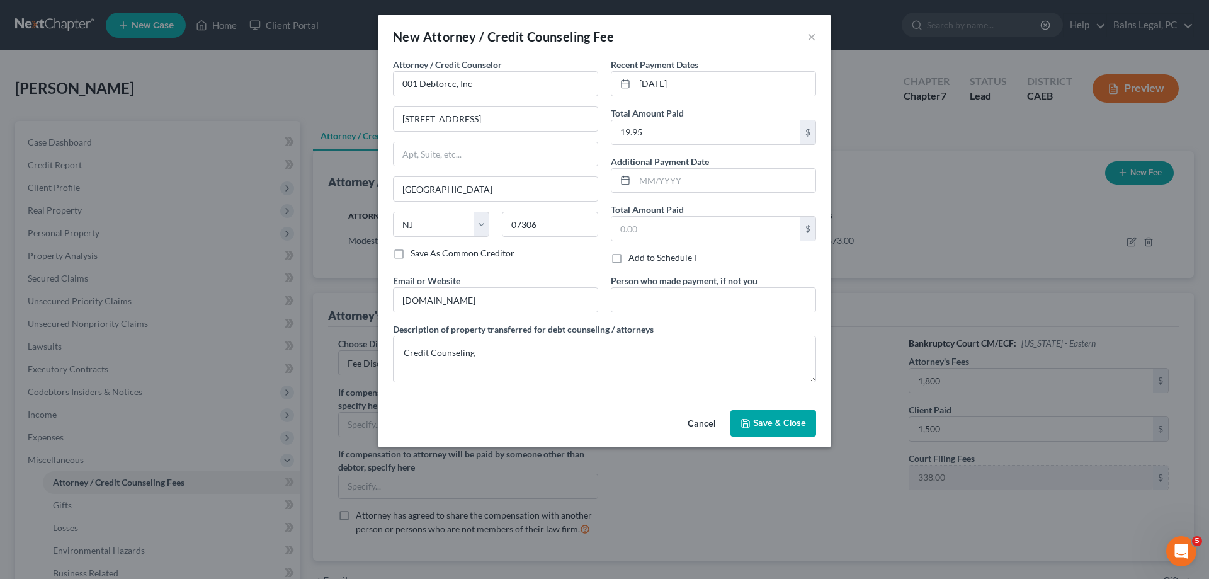
drag, startPoint x: 757, startPoint y: 421, endPoint x: 720, endPoint y: 424, distance: 36.7
click at [757, 421] on span "Save & Close" at bounding box center [779, 423] width 53 height 11
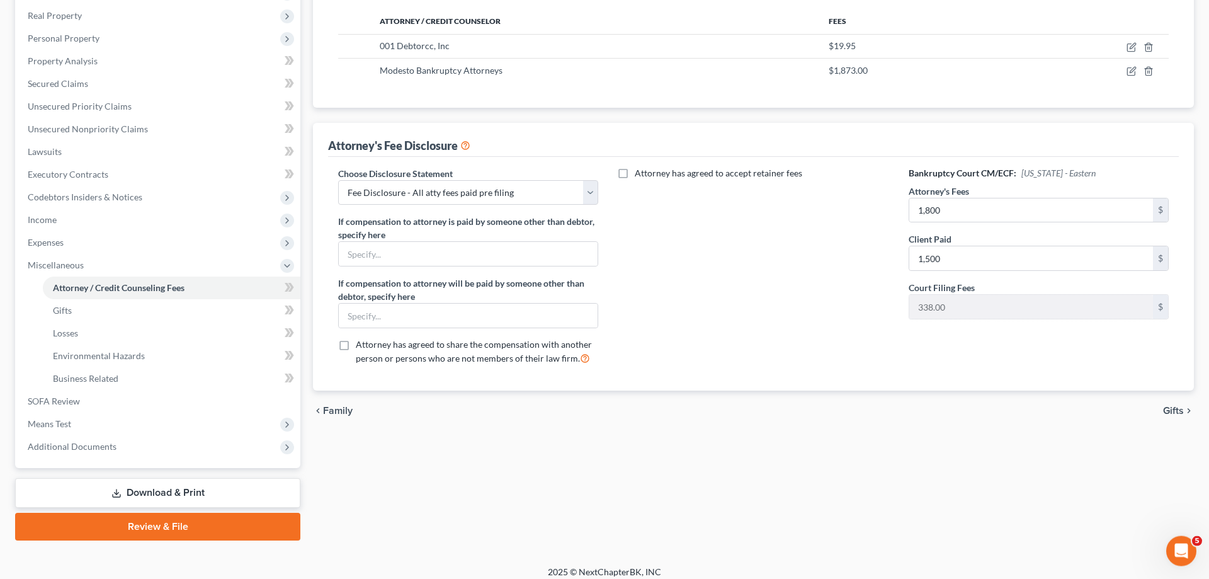
scroll to position [203, 0]
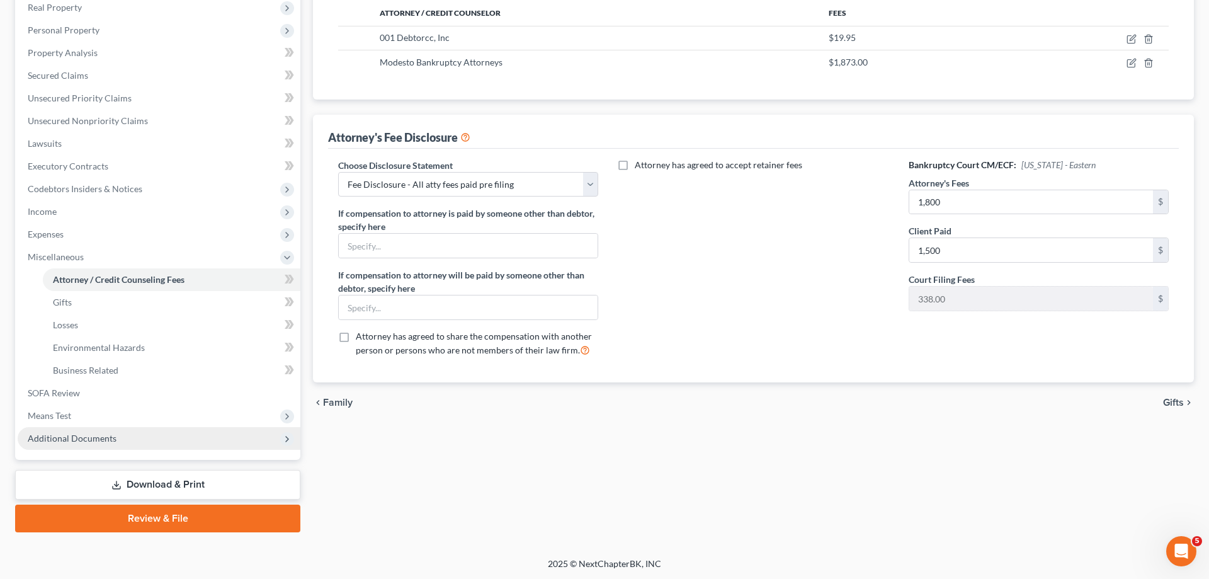
click at [117, 428] on span "Additional Documents" at bounding box center [159, 438] width 283 height 23
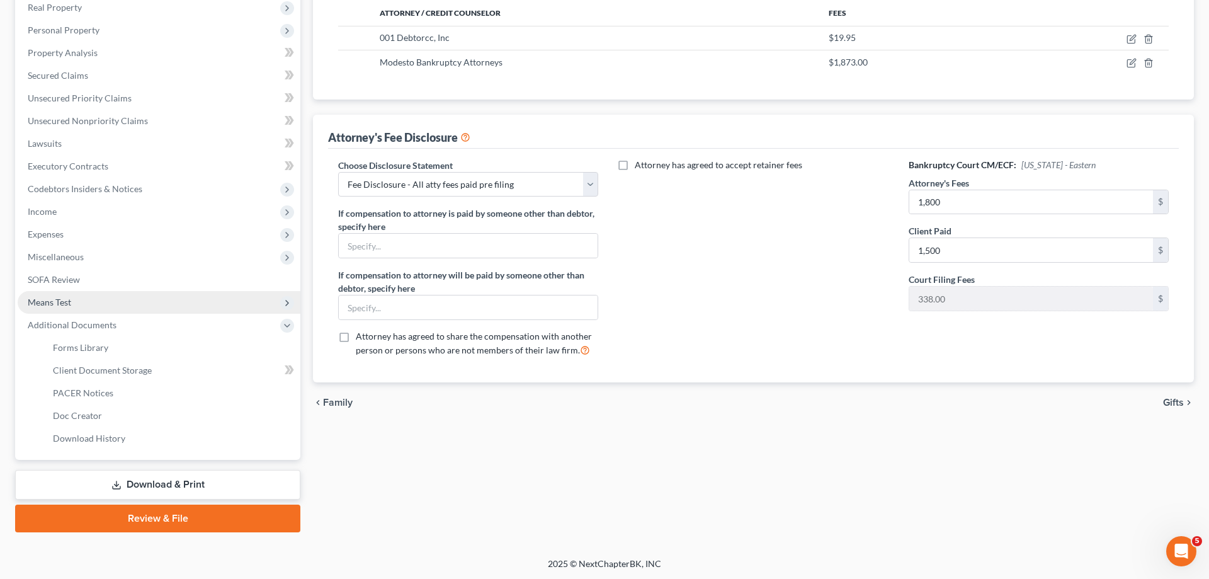
click at [102, 299] on span "Means Test" at bounding box center [159, 302] width 283 height 23
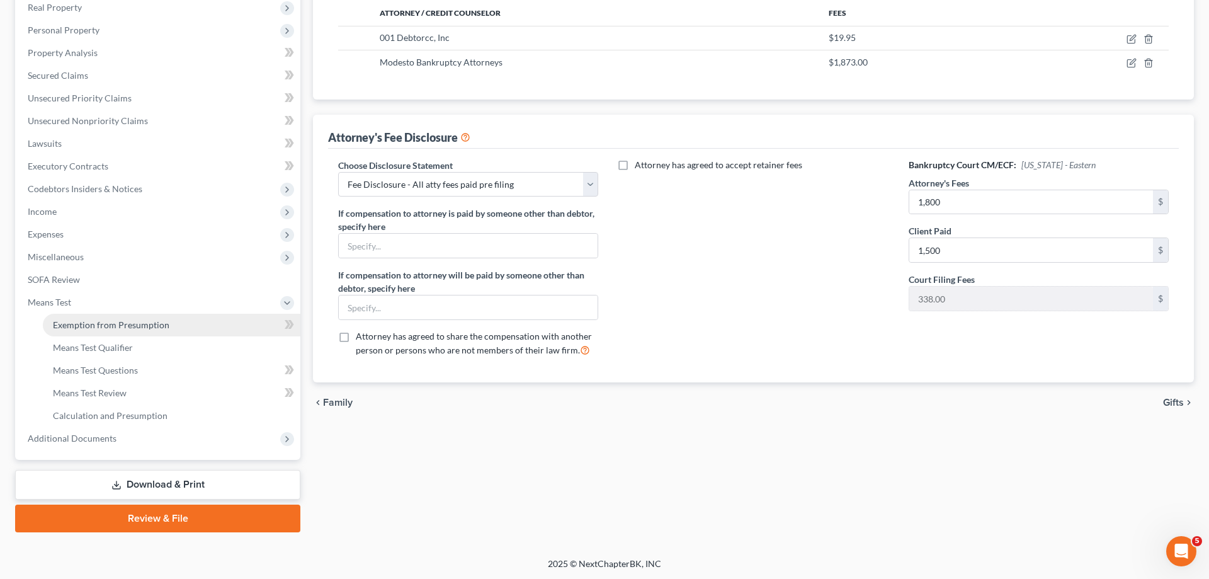
click at [134, 314] on link "Exemption from Presumption" at bounding box center [172, 325] width 258 height 23
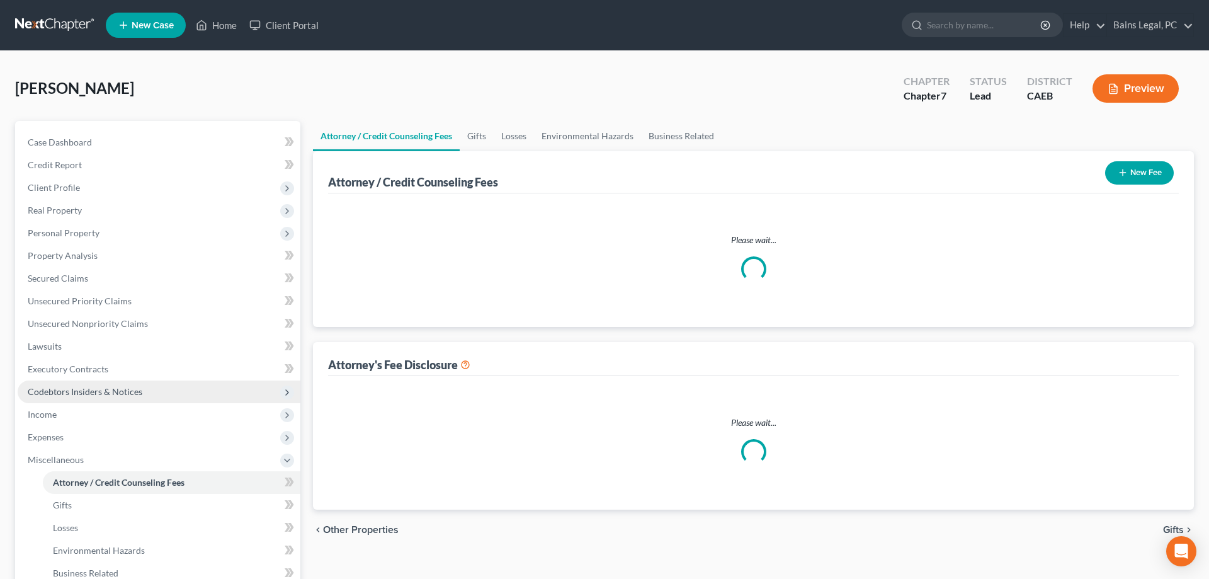
select select "36"
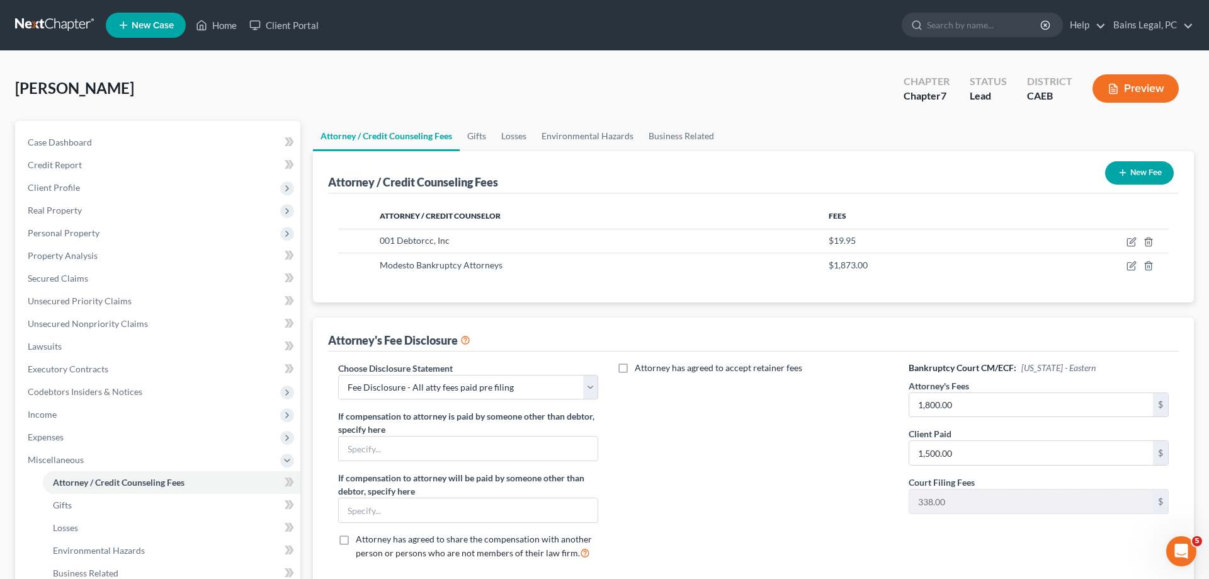
scroll to position [203, 0]
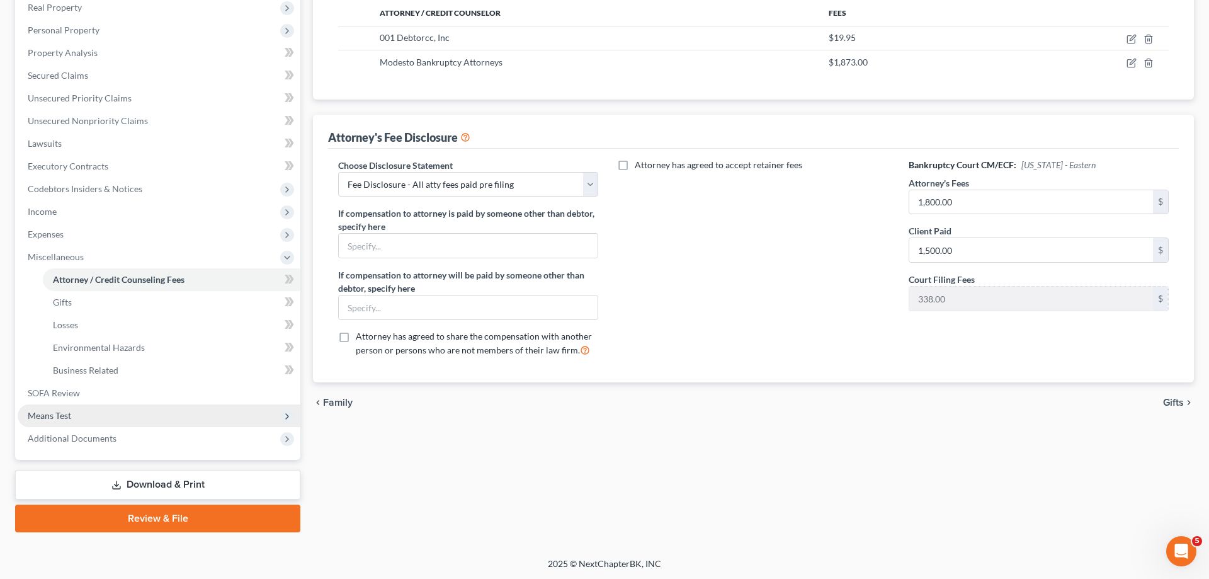
click at [77, 412] on span "Means Test" at bounding box center [159, 415] width 283 height 23
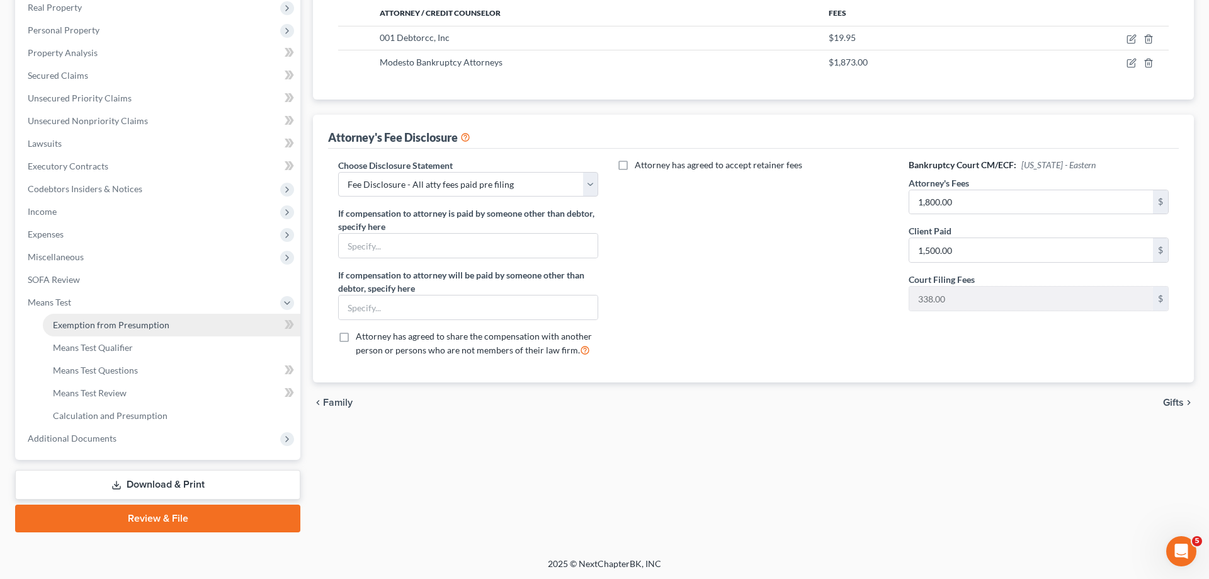
click at [137, 324] on span "Exemption from Presumption" at bounding box center [111, 324] width 117 height 11
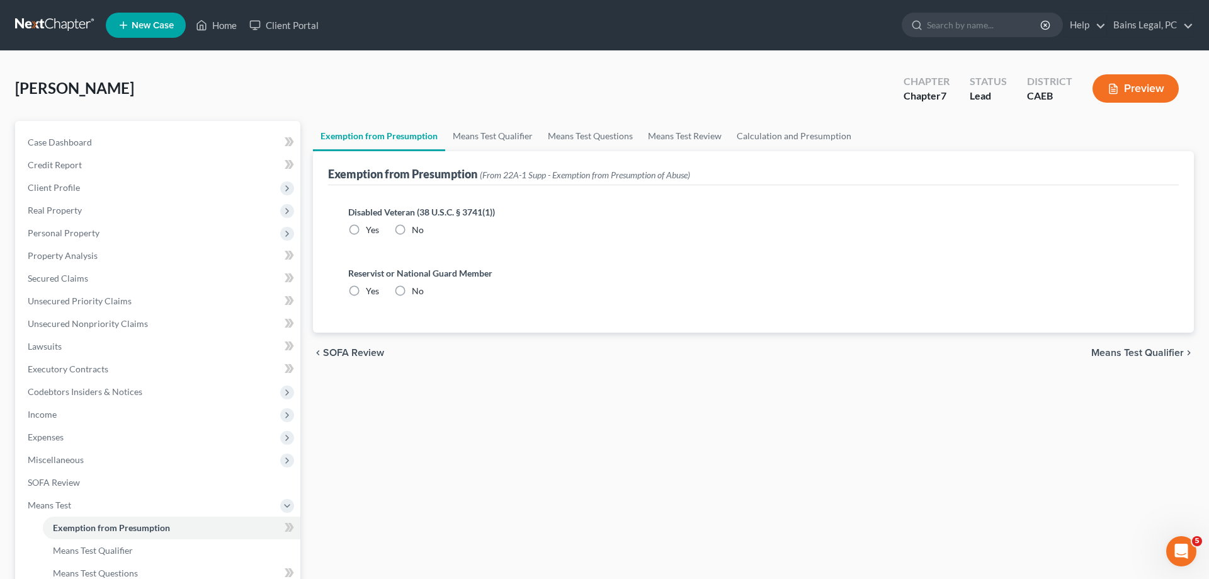
drag, startPoint x: 402, startPoint y: 231, endPoint x: 404, endPoint y: 273, distance: 42.3
click at [412, 232] on label "No" at bounding box center [418, 230] width 12 height 13
click at [417, 232] on input "No" at bounding box center [421, 228] width 8 height 8
radio input "true"
click at [412, 291] on label "No" at bounding box center [418, 291] width 12 height 13
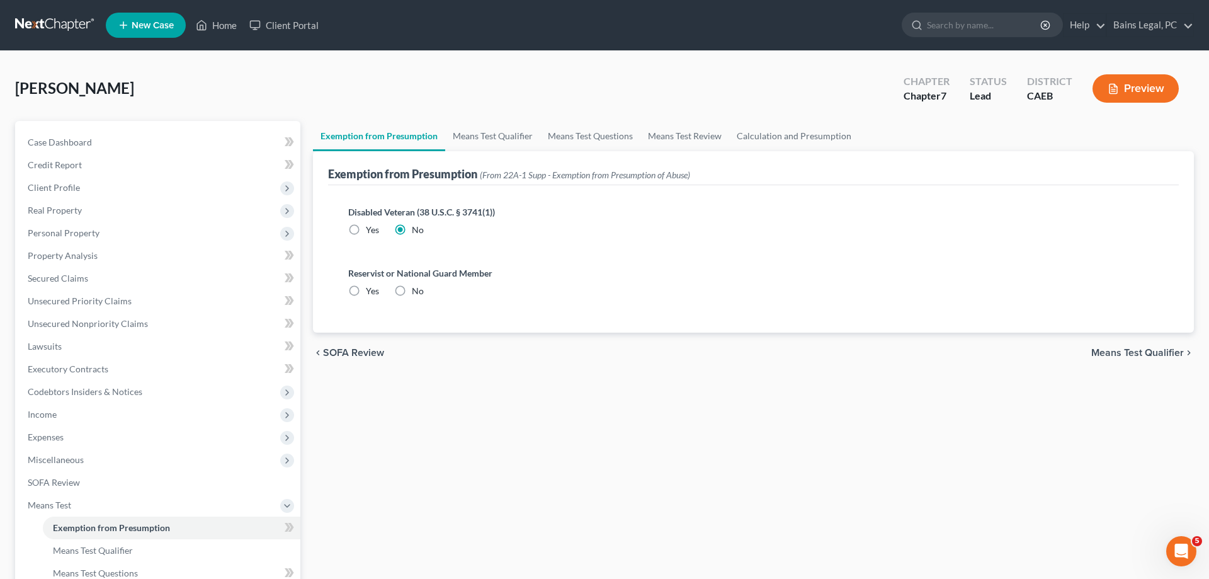
click at [417, 291] on input "No" at bounding box center [421, 289] width 8 height 8
radio input "true"
click at [507, 128] on link "Means Test Qualifier" at bounding box center [492, 136] width 95 height 30
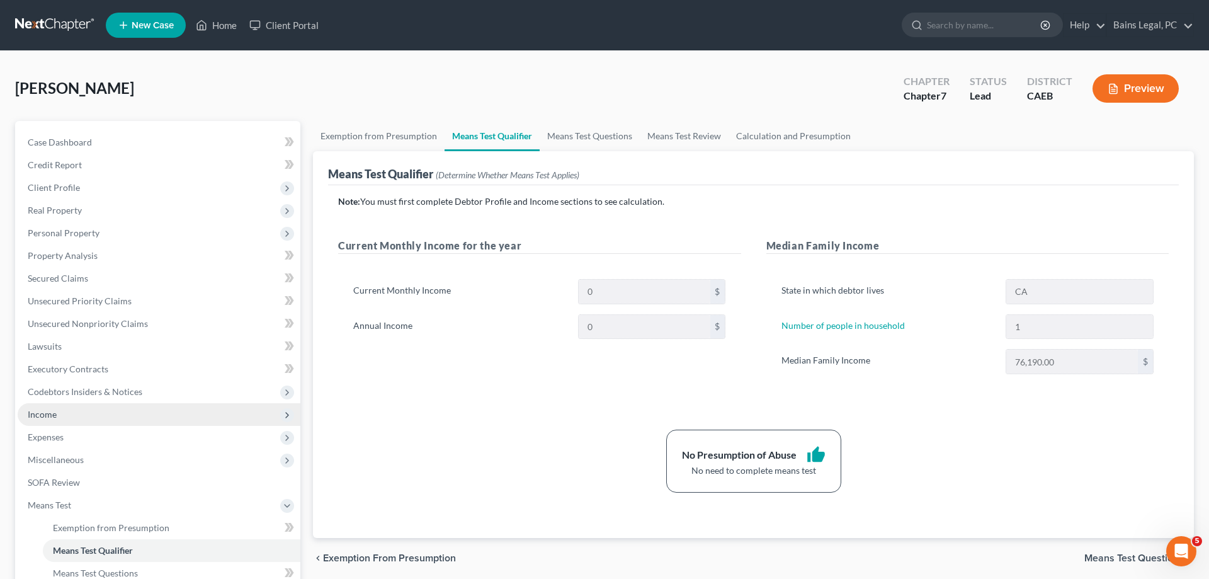
click at [89, 418] on span "Income" at bounding box center [159, 414] width 283 height 23
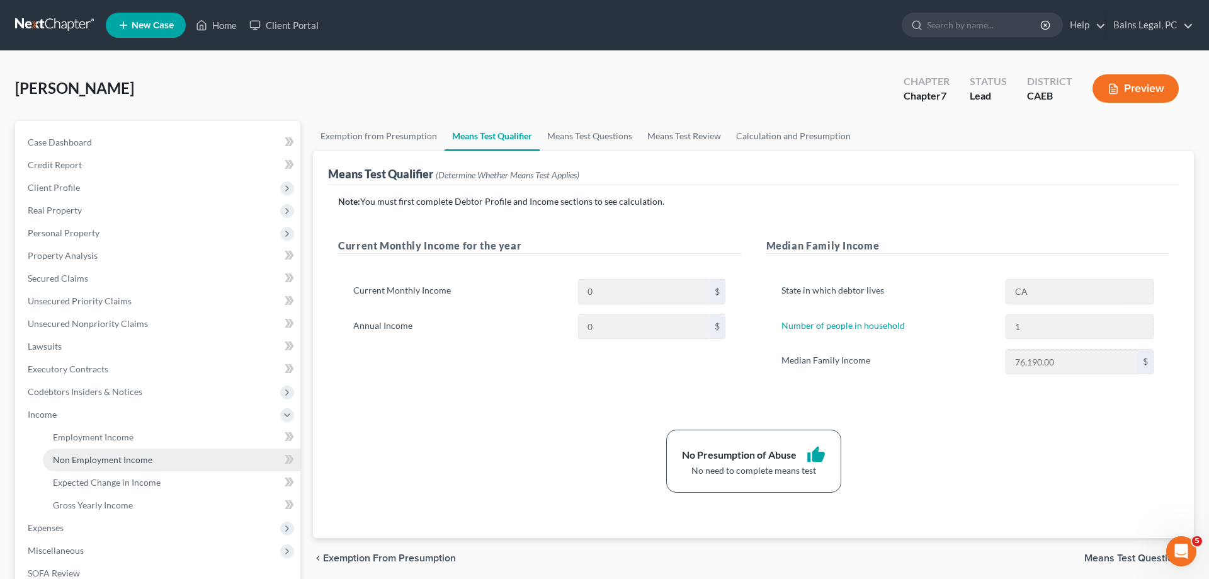
click at [107, 461] on span "Non Employment Income" at bounding box center [103, 459] width 100 height 11
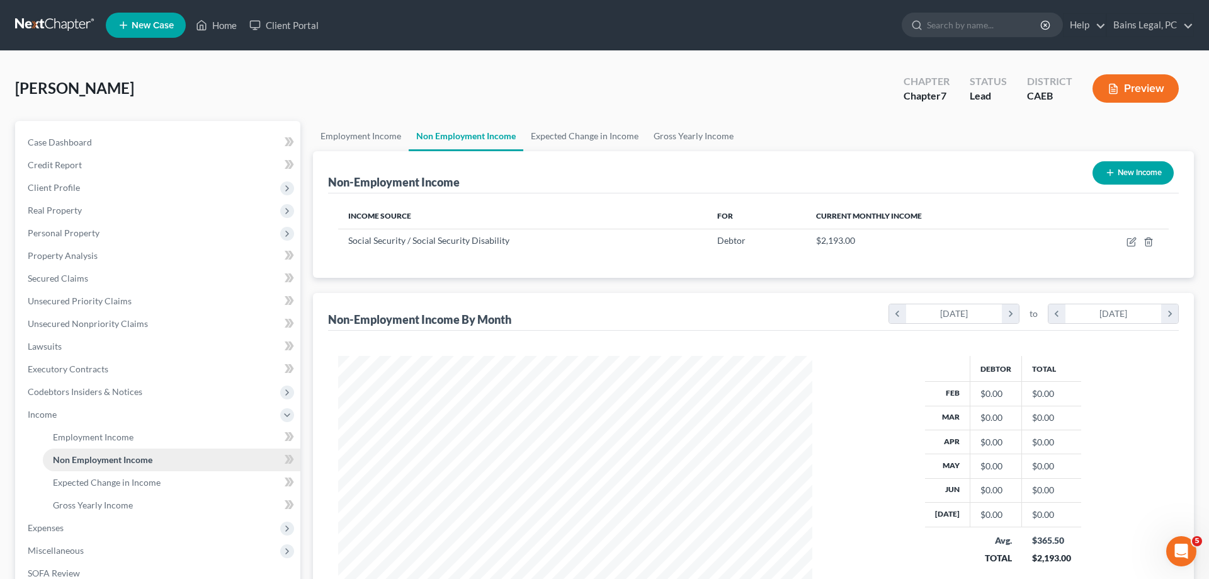
scroll to position [237, 499]
click at [1134, 244] on icon "button" at bounding box center [1132, 242] width 10 height 10
select select "4"
select select "0"
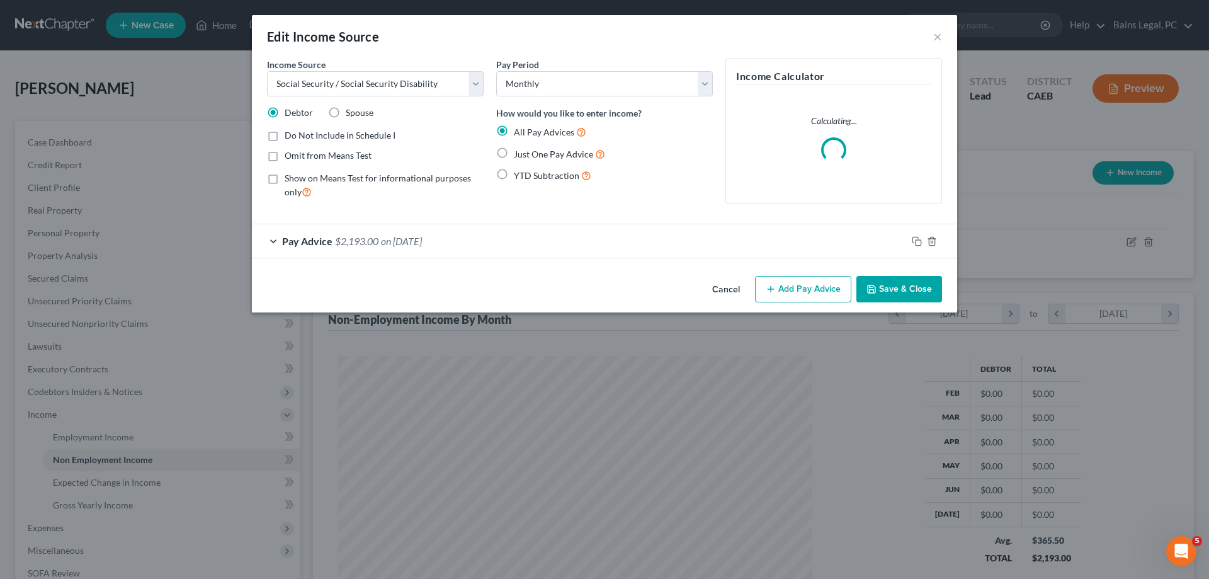
click at [466, 233] on div "Pay Advice $2,193.00 on 08/01/2025" at bounding box center [579, 240] width 655 height 33
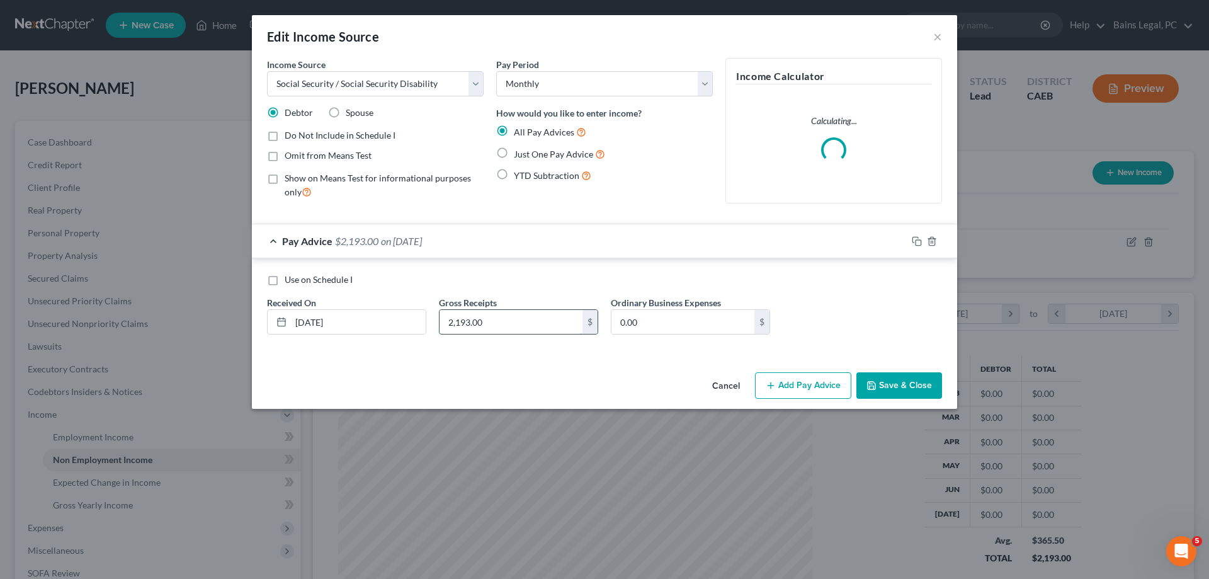
click at [508, 324] on input "2,193.00" at bounding box center [511, 322] width 143 height 24
type input "2,378"
click at [915, 383] on button "Save & Close" at bounding box center [899, 385] width 86 height 26
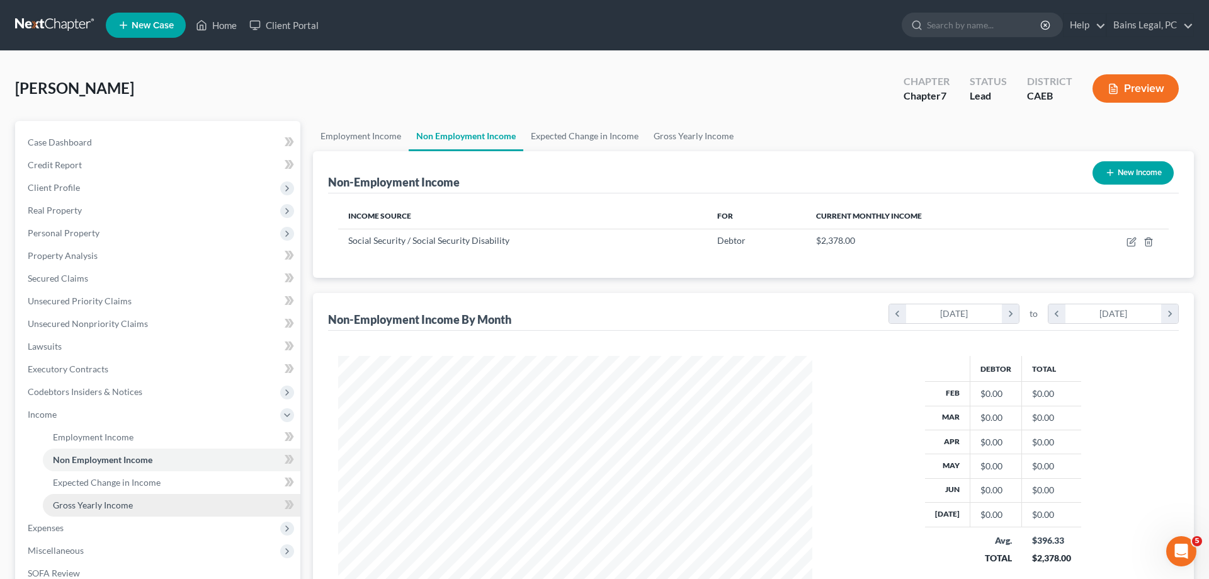
click at [105, 511] on link "Gross Yearly Income" at bounding box center [172, 505] width 258 height 23
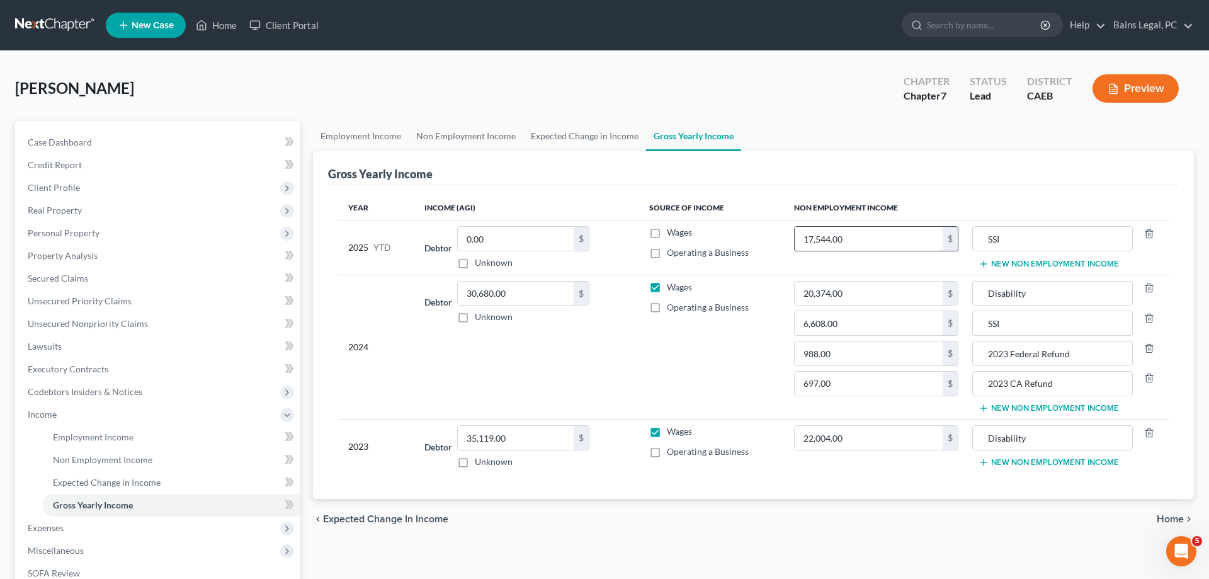
click at [897, 239] on input "17,544.00" at bounding box center [869, 239] width 148 height 24
click at [53, 343] on span "Lawsuits" at bounding box center [45, 346] width 34 height 11
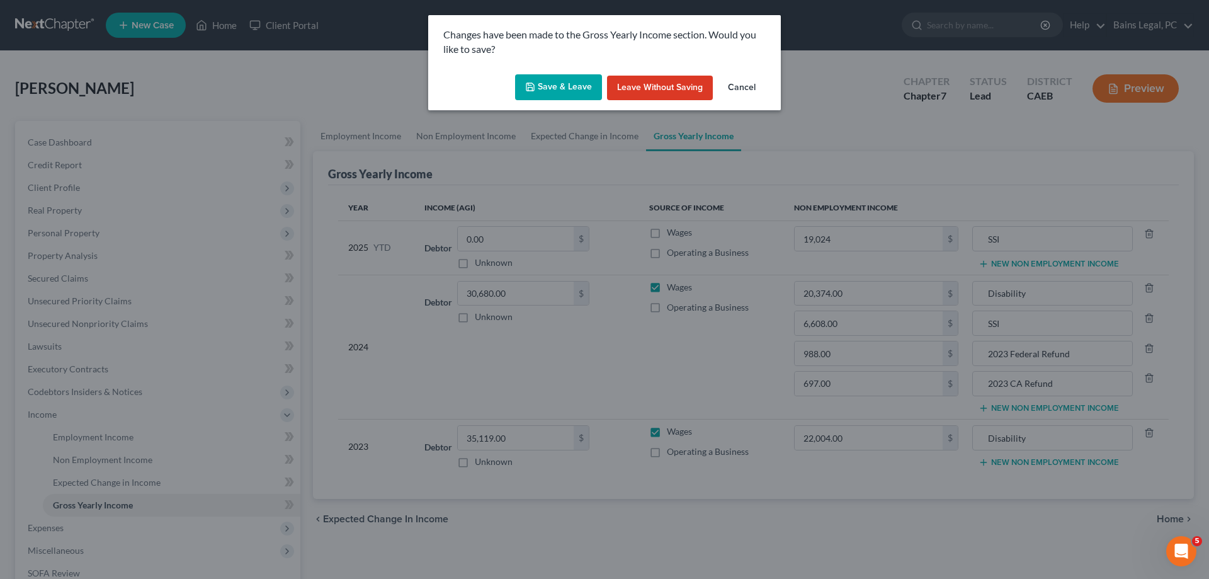
click at [549, 94] on button "Save & Leave" at bounding box center [558, 87] width 87 height 26
type input "19,024.00"
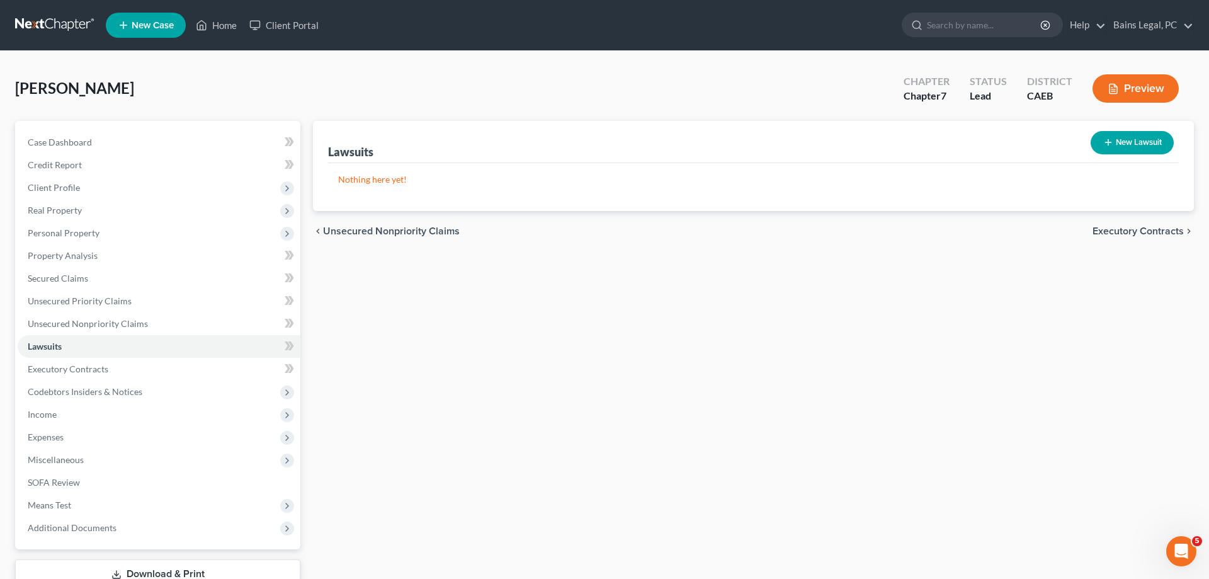
drag, startPoint x: 71, startPoint y: 189, endPoint x: 104, endPoint y: 232, distance: 54.4
click at [74, 189] on span "Client Profile" at bounding box center [54, 187] width 52 height 11
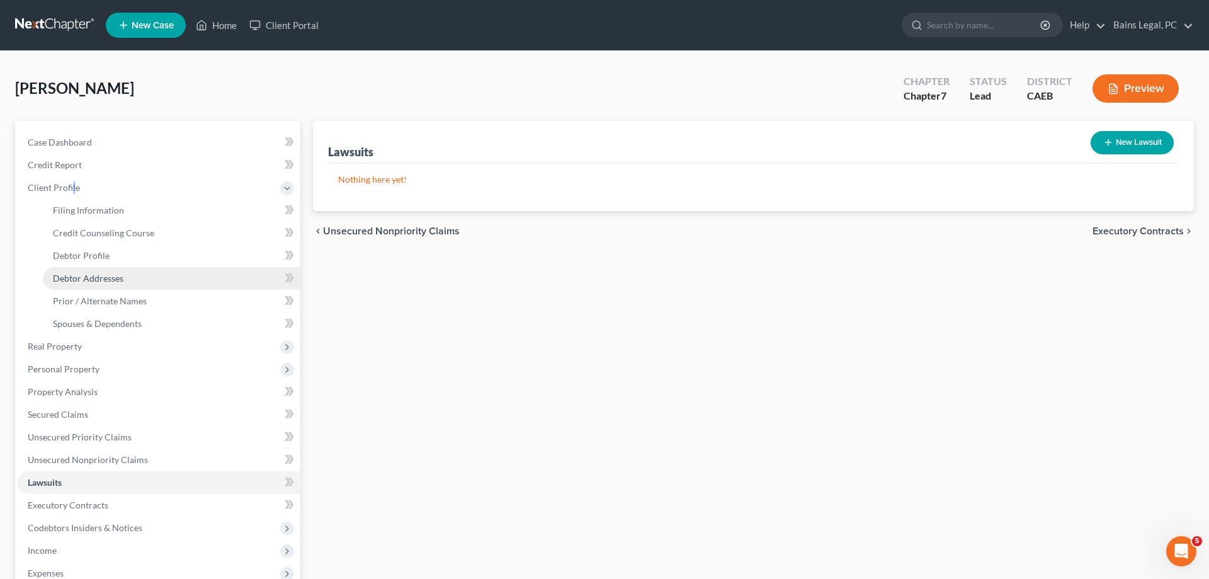
click at [106, 274] on span "Debtor Addresses" at bounding box center [88, 278] width 71 height 11
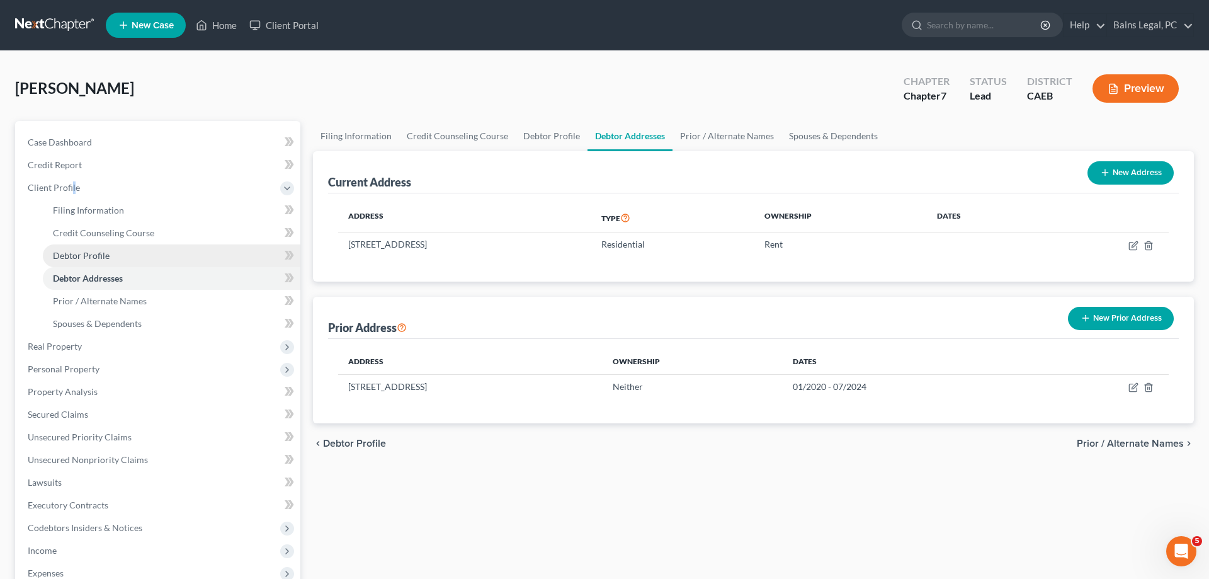
click at [107, 259] on span "Debtor Profile" at bounding box center [81, 255] width 57 height 11
select select "0"
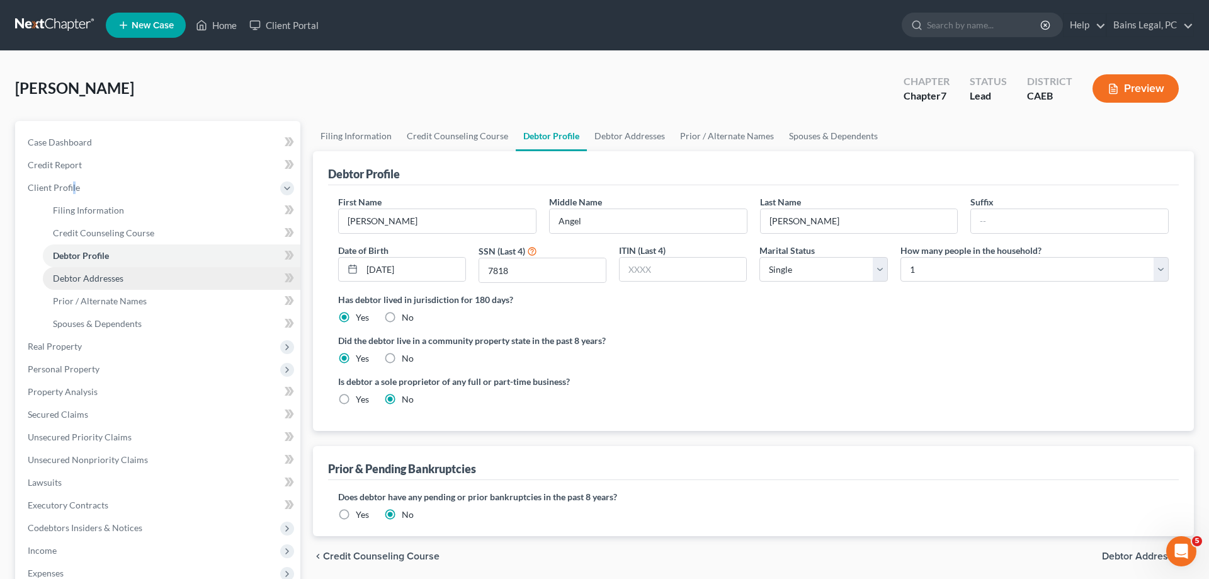
click at [106, 283] on span "Debtor Addresses" at bounding box center [88, 278] width 71 height 11
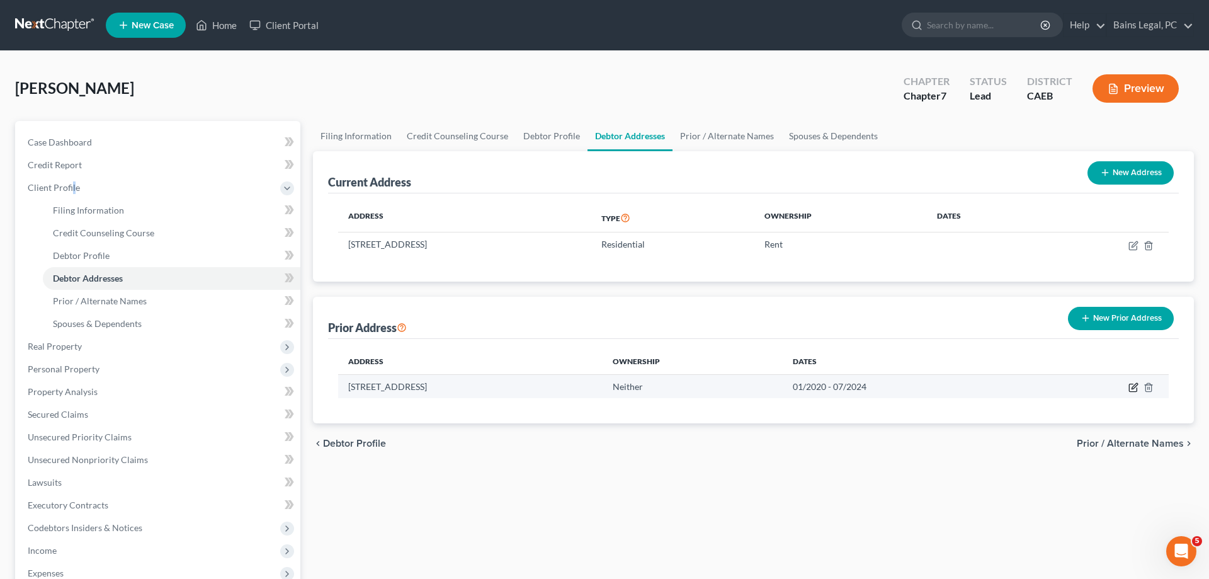
click at [1130, 389] on icon "button" at bounding box center [1134, 387] width 10 height 10
select select "4"
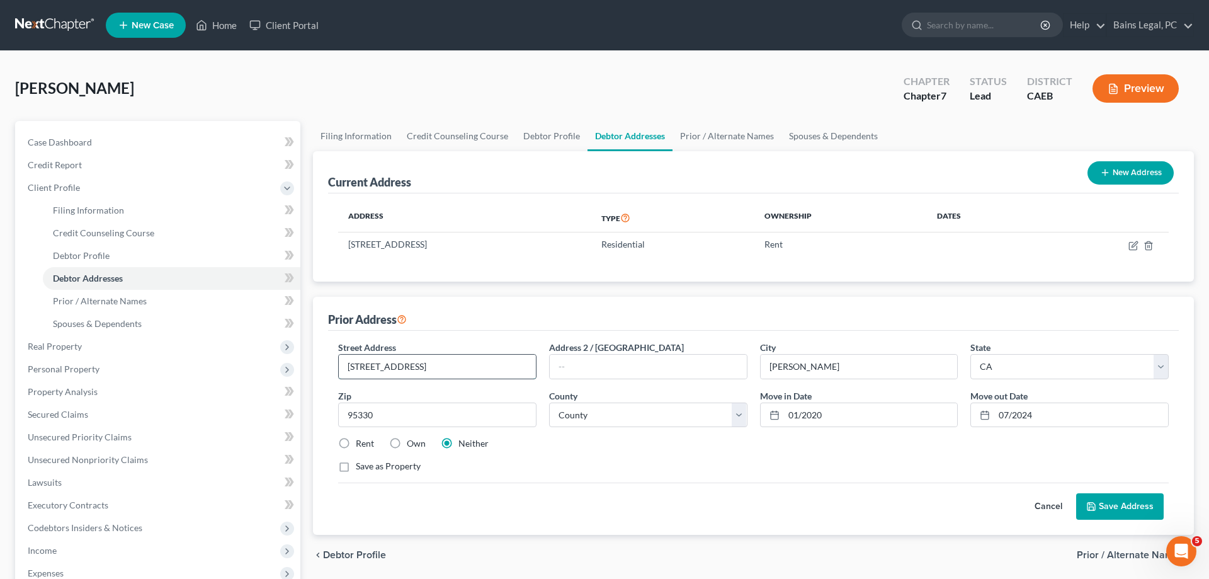
drag, startPoint x: 379, startPoint y: 369, endPoint x: 455, endPoint y: 369, distance: 76.2
click at [455, 369] on input "14103 Avon Ave" at bounding box center [437, 367] width 197 height 24
drag, startPoint x: 1047, startPoint y: 414, endPoint x: 942, endPoint y: 404, distance: 105.7
click at [994, 415] on input "07/2024" at bounding box center [1081, 415] width 174 height 24
type input "11/2004"
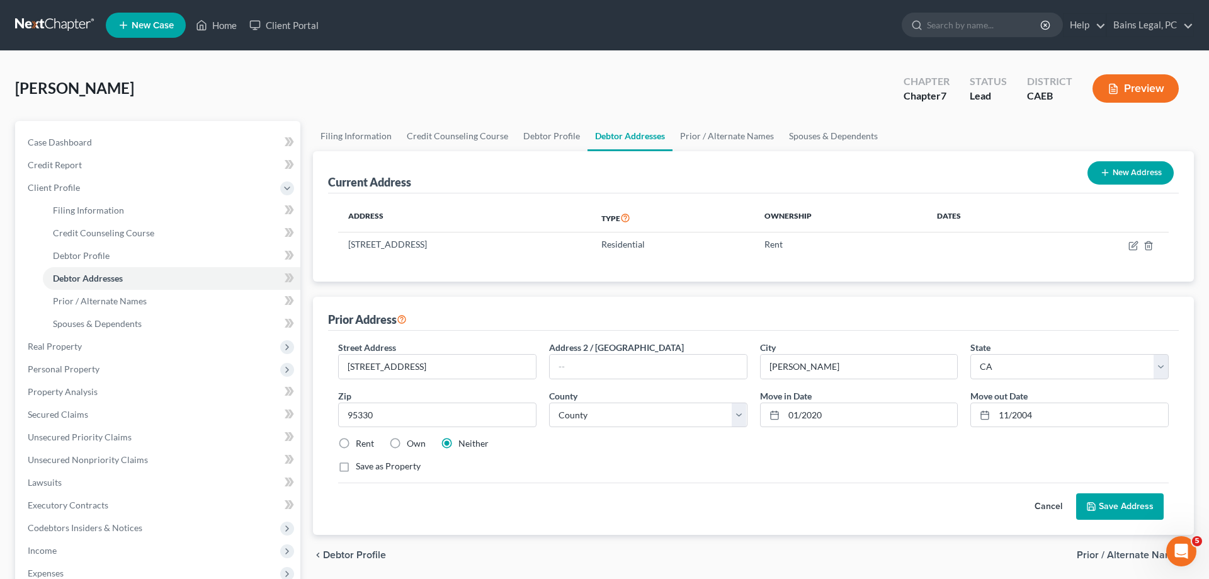
drag, startPoint x: 1118, startPoint y: 494, endPoint x: 1070, endPoint y: 428, distance: 81.6
click at [1071, 430] on form "Street Address * 14103 Avon Ave Address 2 / PO Box City * Lathrop State * State…" at bounding box center [753, 430] width 831 height 179
drag, startPoint x: 1061, startPoint y: 411, endPoint x: 1049, endPoint y: 410, distance: 11.4
click at [1049, 410] on input "11/2004" at bounding box center [1081, 415] width 174 height 24
click at [1141, 512] on button "Save Address" at bounding box center [1120, 506] width 88 height 26
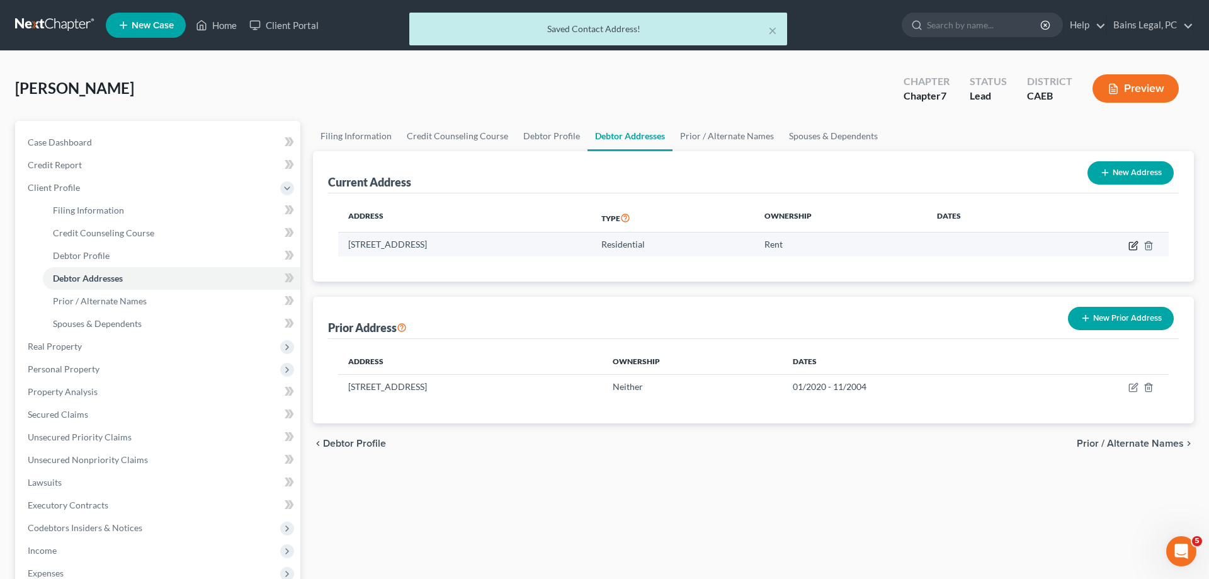
click at [1132, 242] on icon "button" at bounding box center [1133, 246] width 8 height 8
select select "4"
select select "23"
select select "0"
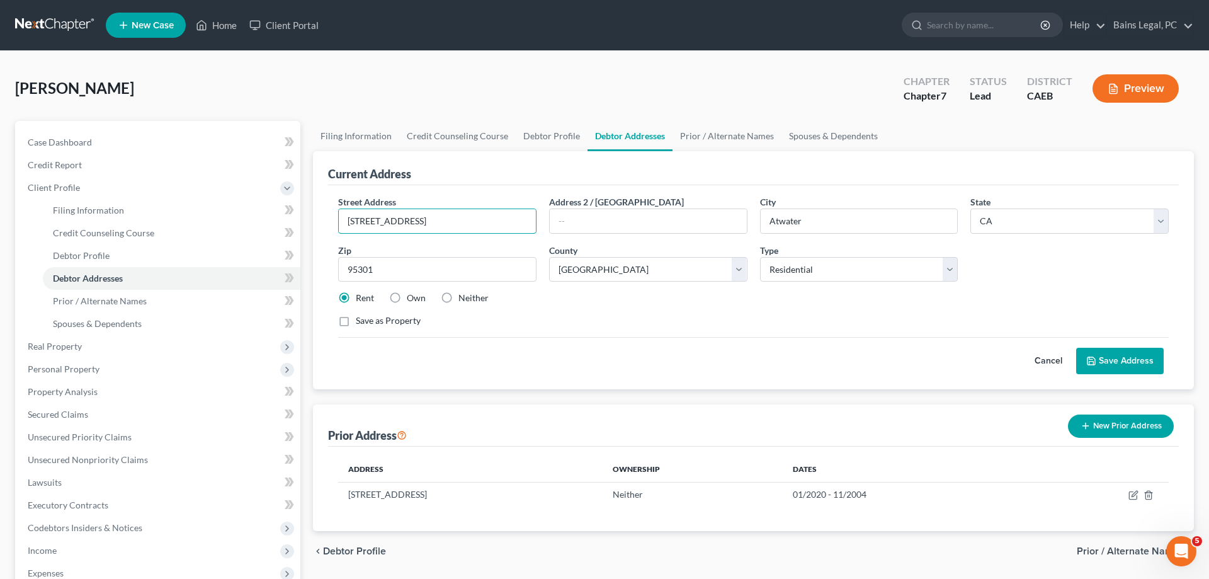
drag, startPoint x: 428, startPoint y: 222, endPoint x: 288, endPoint y: 227, distance: 140.5
click at [289, 227] on div "Petition Navigation Case Dashboard Payments Invoices Payments Payments Credit R…" at bounding box center [605, 439] width 1192 height 637
drag, startPoint x: 450, startPoint y: 214, endPoint x: 330, endPoint y: 215, distance: 119.7
click at [339, 215] on input "808 Oriole Way" at bounding box center [437, 221] width 197 height 24
type input "1"
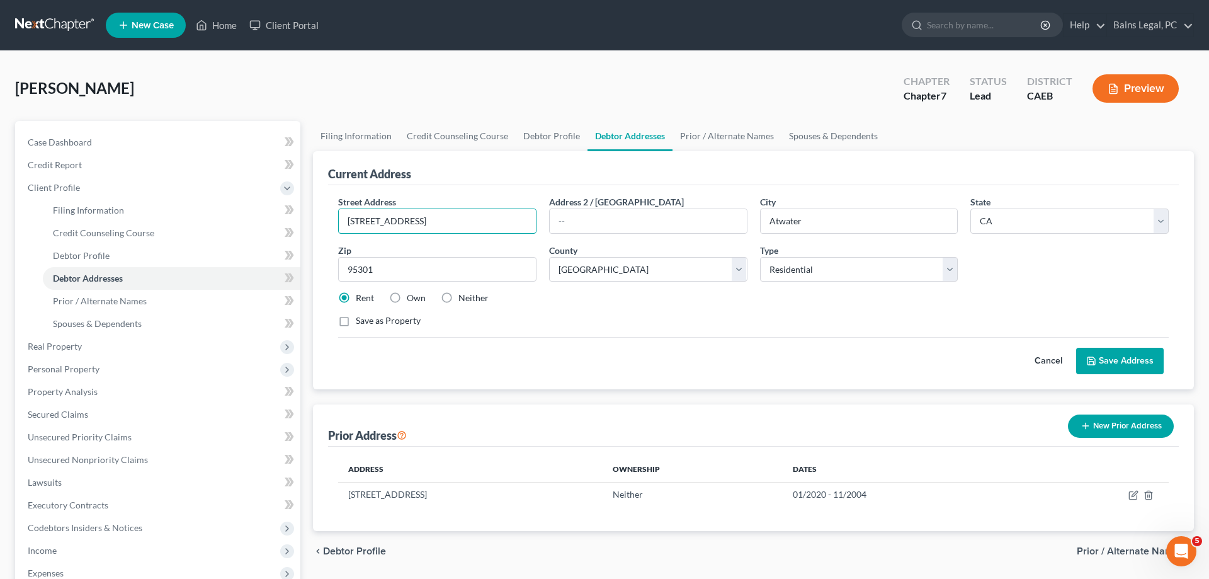
type input "1418 Occidental Ave"
type input "#1"
type input "95203"
type input "Stockton"
click at [549, 257] on select "County Alameda County Alpine County Amador County Butte County Calaveras County…" at bounding box center [648, 269] width 198 height 25
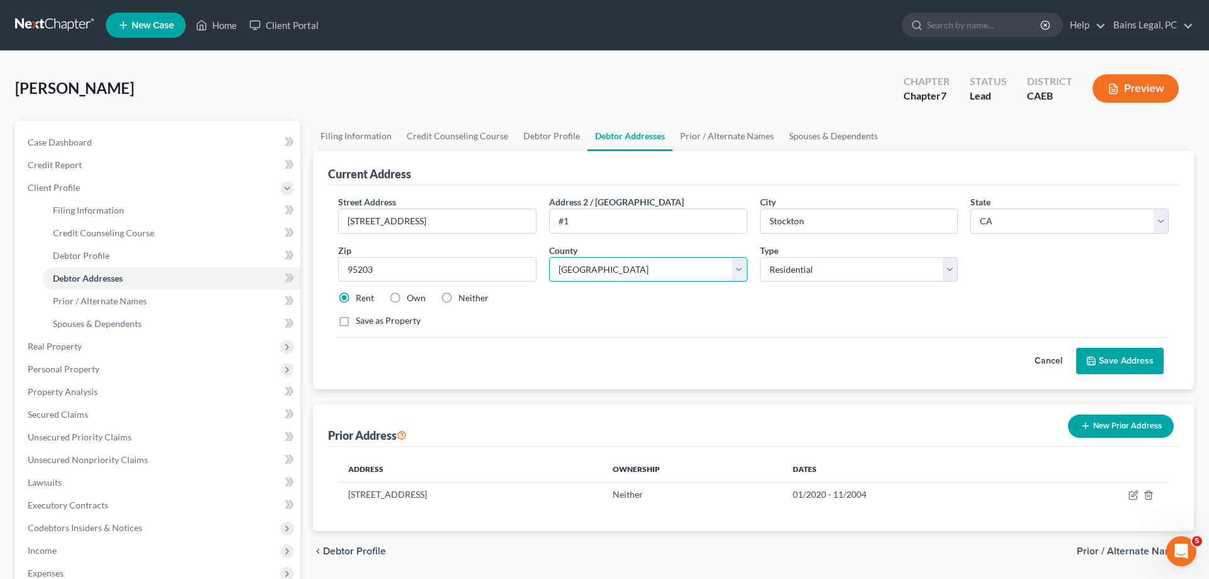
select select "38"
click option "San Joaquin County" at bounding box center [0, 0] width 0 height 0
click at [1123, 360] on button "Save Address" at bounding box center [1120, 361] width 88 height 26
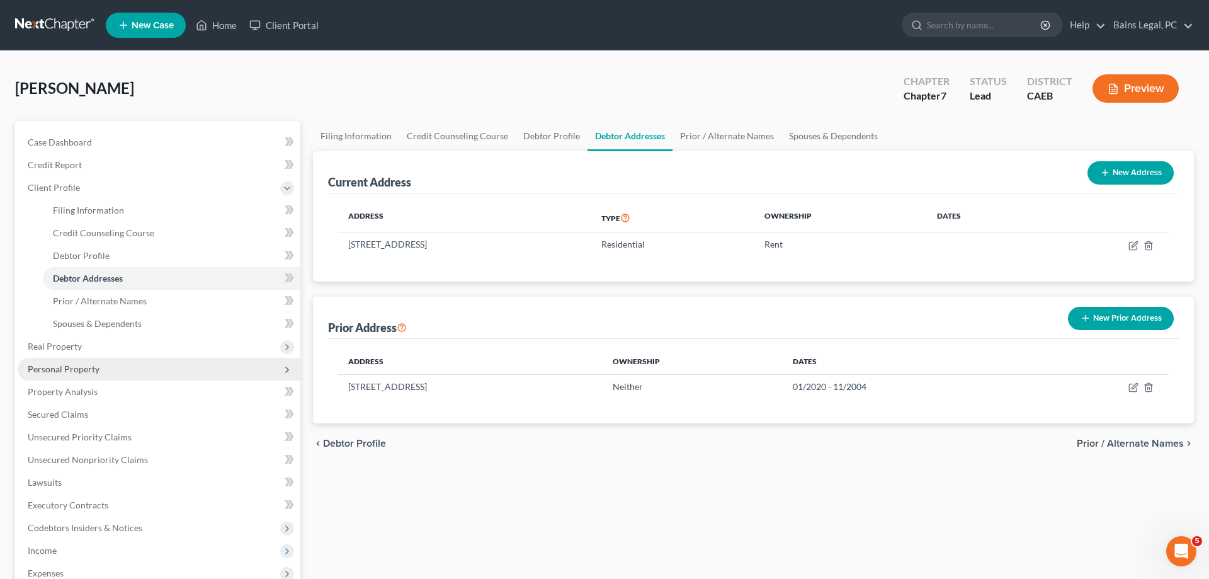
click at [84, 373] on span "Personal Property" at bounding box center [64, 368] width 72 height 11
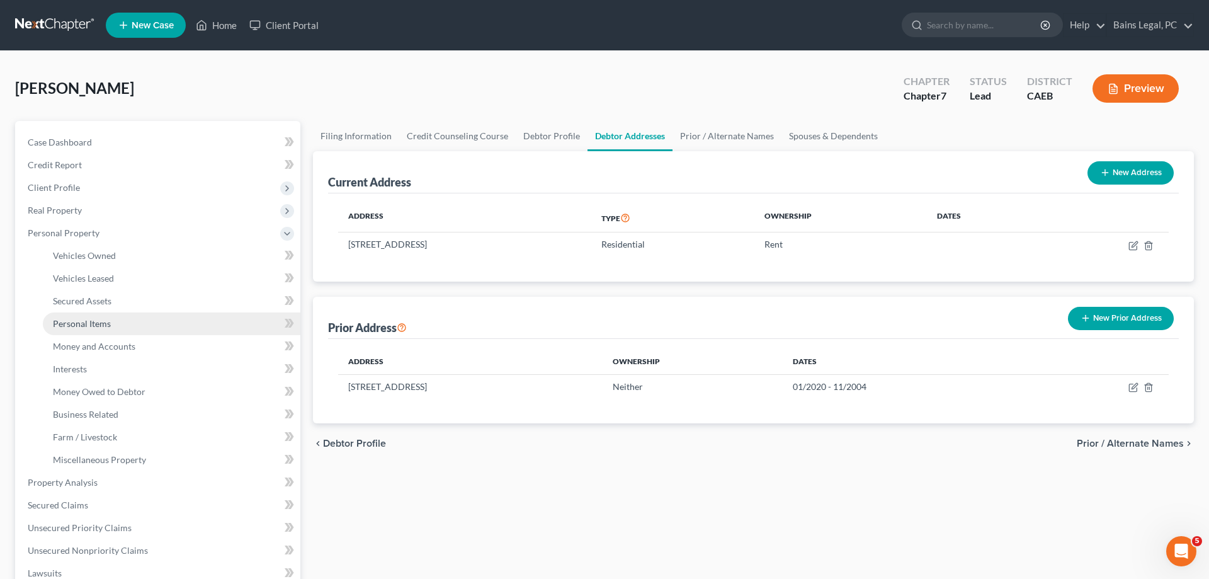
click at [94, 326] on span "Personal Items" at bounding box center [82, 323] width 58 height 11
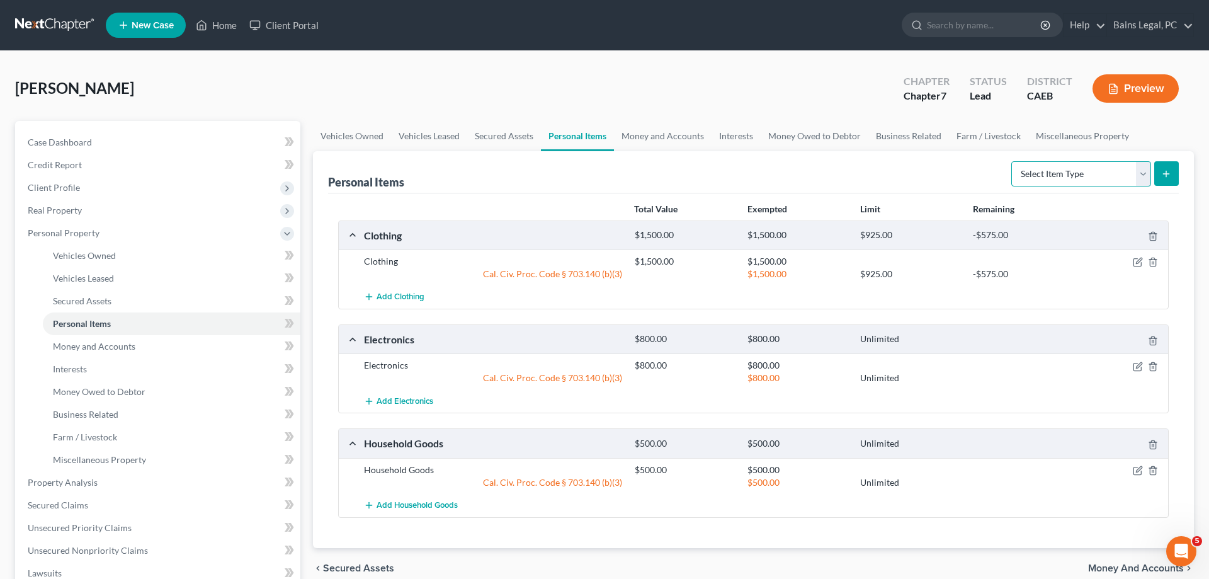
click at [1011, 161] on select "Select Item Type Clothing Collectibles Of Value Electronics Firearms Household …" at bounding box center [1081, 173] width 140 height 25
select select "jewelry"
click option "Jewelry" at bounding box center [0, 0] width 0 height 0
drag, startPoint x: 1165, startPoint y: 172, endPoint x: 1130, endPoint y: 174, distance: 34.7
click at [1166, 172] on icon "submit" at bounding box center [1166, 174] width 10 height 10
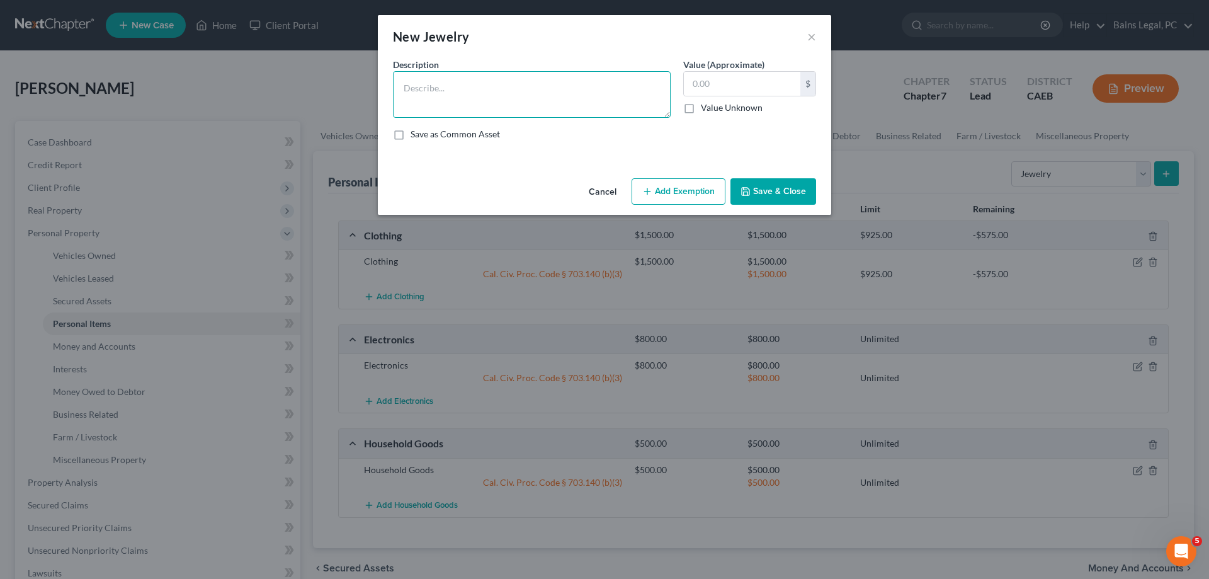
click at [441, 89] on textarea at bounding box center [532, 94] width 278 height 47
type textarea "Jewelry"
type input "900"
drag, startPoint x: 693, startPoint y: 185, endPoint x: 649, endPoint y: 212, distance: 51.4
click at [693, 185] on button "Add Exemption" at bounding box center [679, 191] width 94 height 26
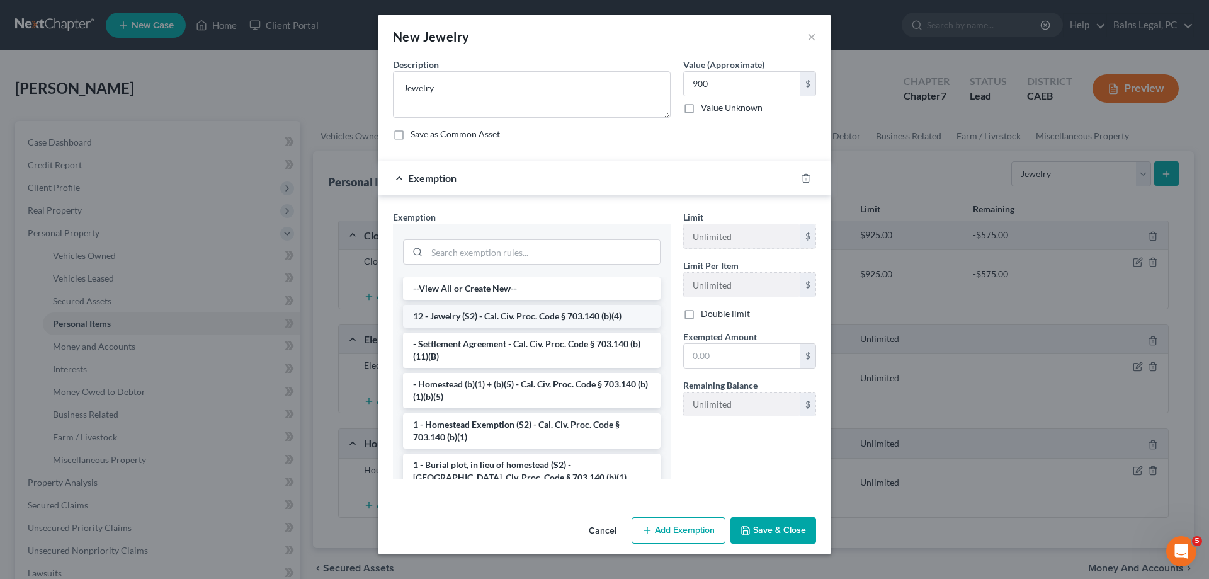
click at [528, 312] on li "12 - Jewelry (S2) - Cal. Civ. Proc. Code § 703.140 (b)(4)" at bounding box center [532, 316] width 258 height 23
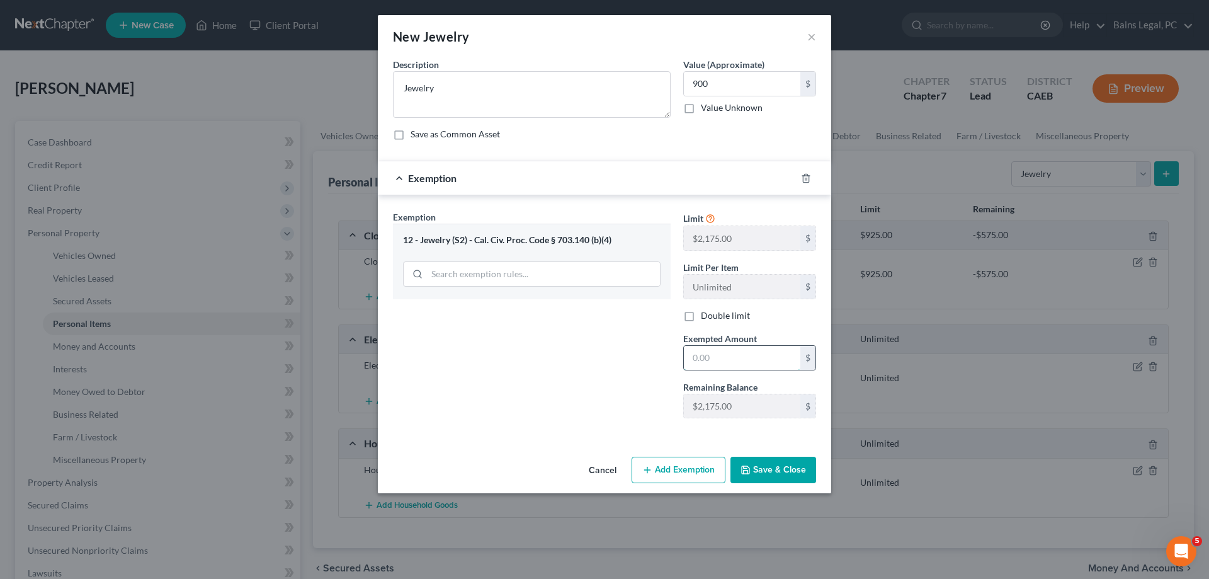
click at [771, 354] on input "text" at bounding box center [742, 358] width 117 height 24
type input "900"
click at [758, 469] on button "Save & Close" at bounding box center [774, 470] width 86 height 26
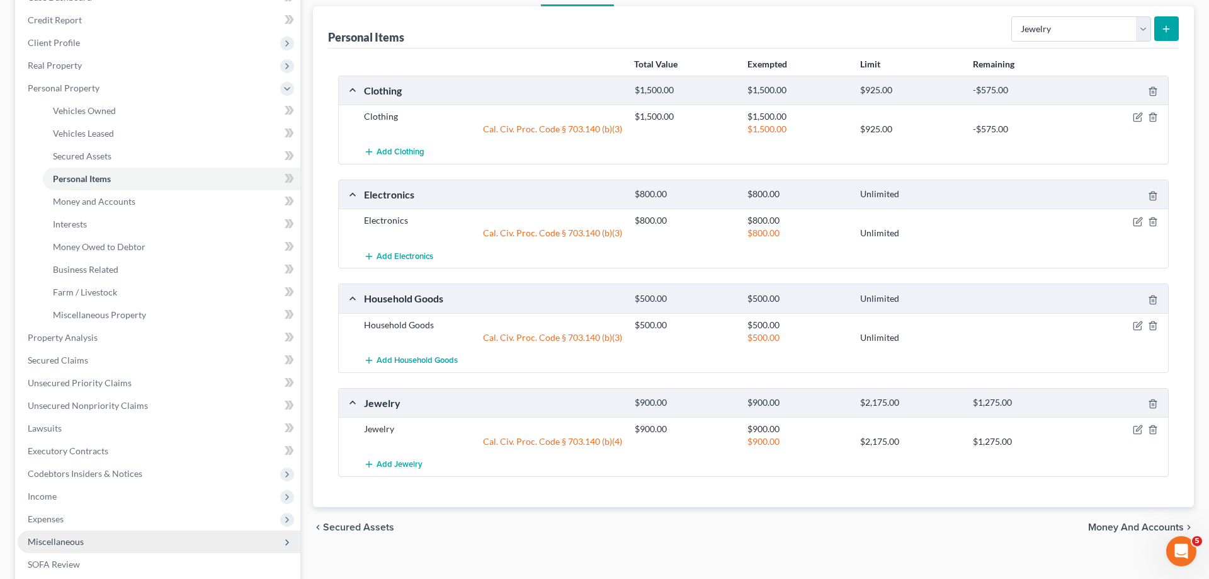
scroll to position [193, 0]
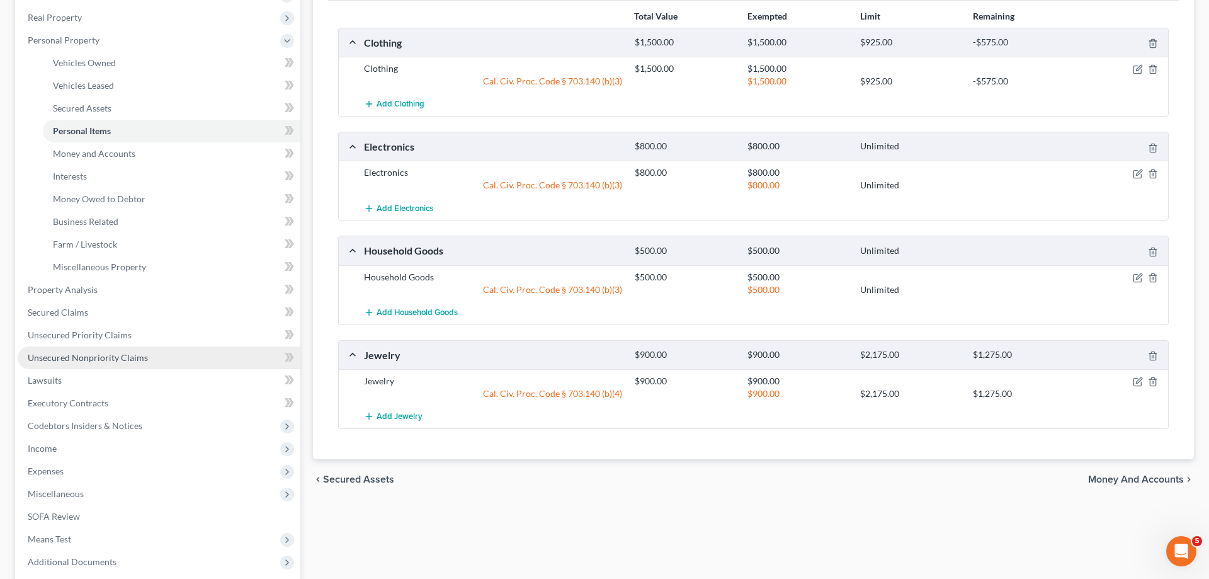
click at [126, 359] on span "Unsecured Nonpriority Claims" at bounding box center [88, 357] width 120 height 11
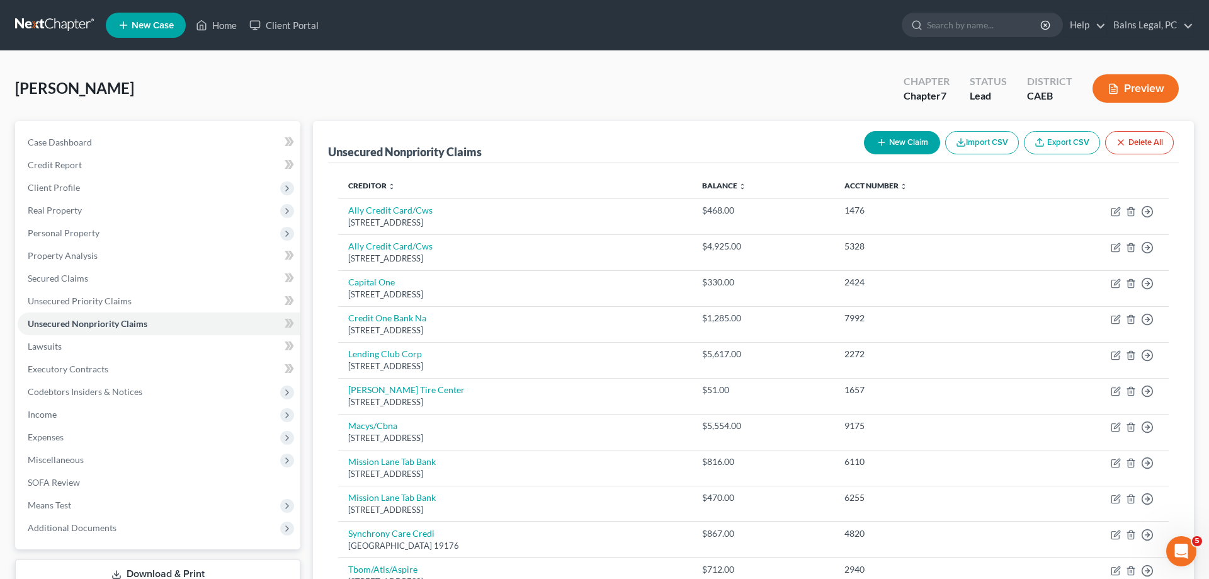
click at [879, 139] on icon "button" at bounding box center [882, 142] width 10 height 10
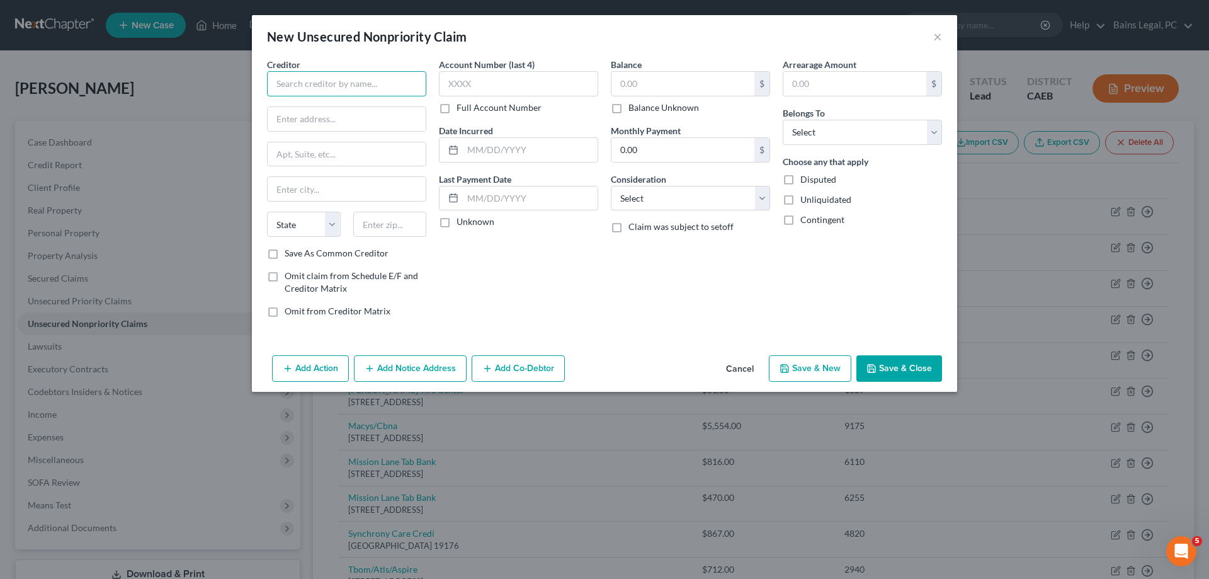
drag, startPoint x: 392, startPoint y: 91, endPoint x: 382, endPoint y: 91, distance: 9.4
click at [391, 91] on input "text" at bounding box center [346, 83] width 159 height 25
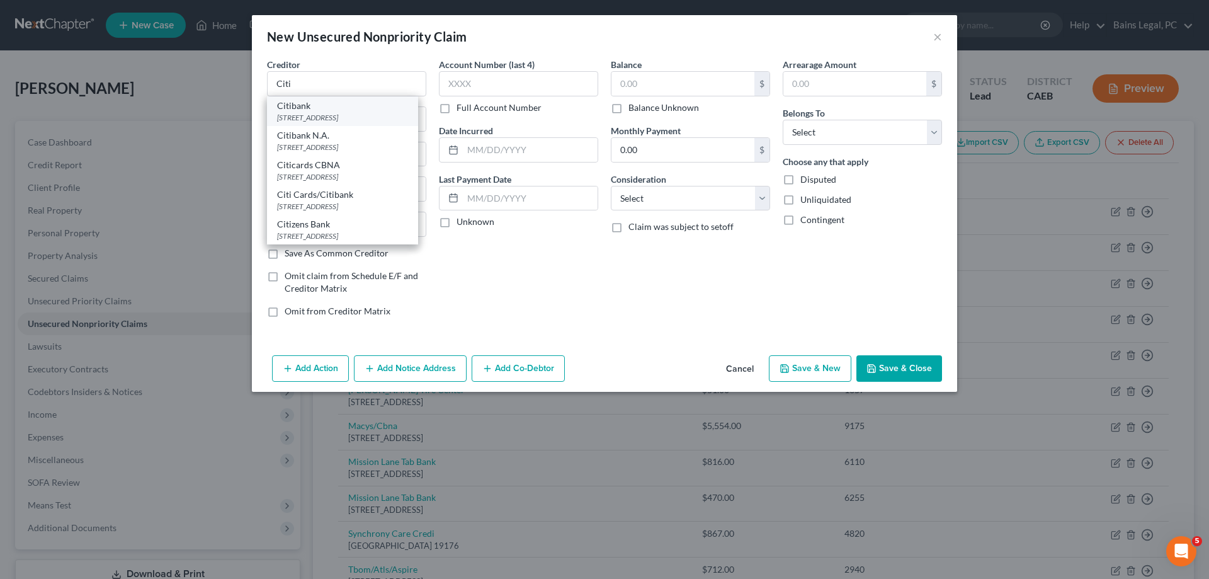
click at [361, 121] on div "PO Box 769004, San Antonio, TX 78245" at bounding box center [342, 117] width 131 height 11
type input "Citibank"
type input "PO Box 769004"
type input "San Antonio"
select select "45"
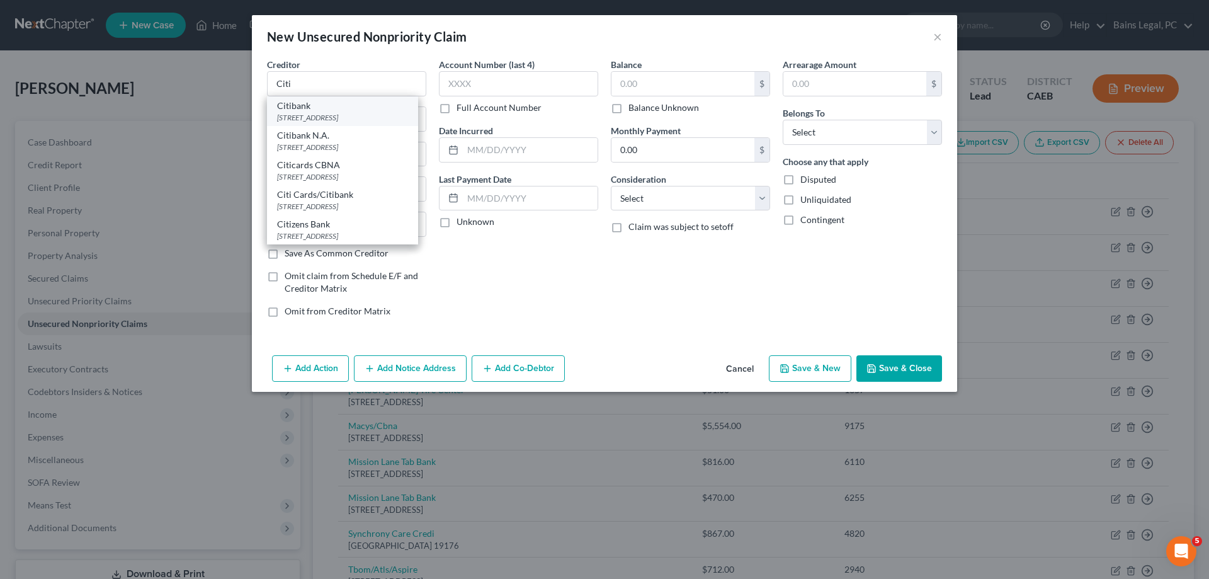
type input "78245"
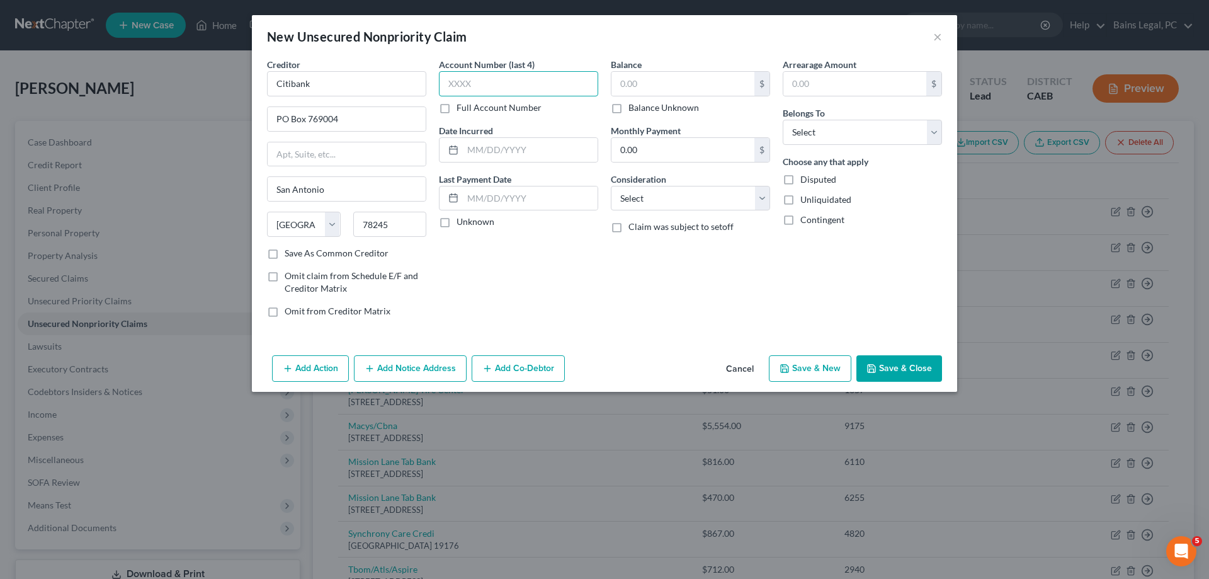
click at [572, 81] on input "text" at bounding box center [518, 83] width 159 height 25
type input "8919"
click at [659, 75] on div "Balance $ Balance Unknown Balance Undetermined $ Balance Unknown" at bounding box center [690, 86] width 159 height 56
click at [660, 78] on input "text" at bounding box center [683, 84] width 143 height 24
type input "5,293"
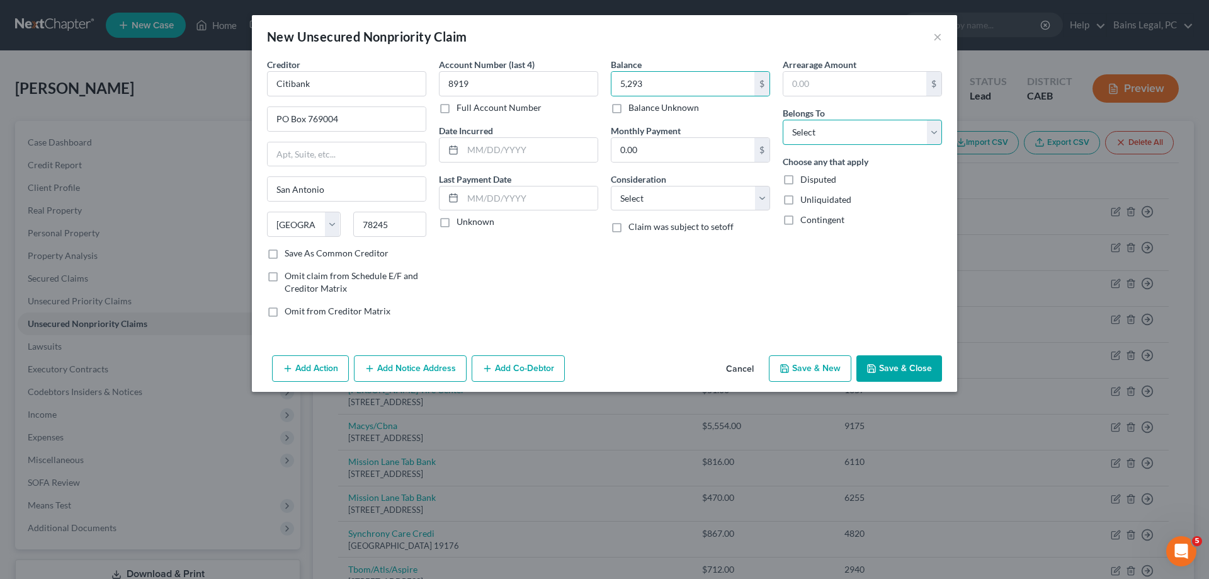
click at [783, 120] on select "Select Debtor 1 Only Debtor 2 Only Debtor 1 And Debtor 2 Only At Least One Of T…" at bounding box center [862, 132] width 159 height 25
select select "0"
click option "Debtor 1 Only" at bounding box center [0, 0] width 0 height 0
click at [907, 373] on button "Save & Close" at bounding box center [899, 368] width 86 height 26
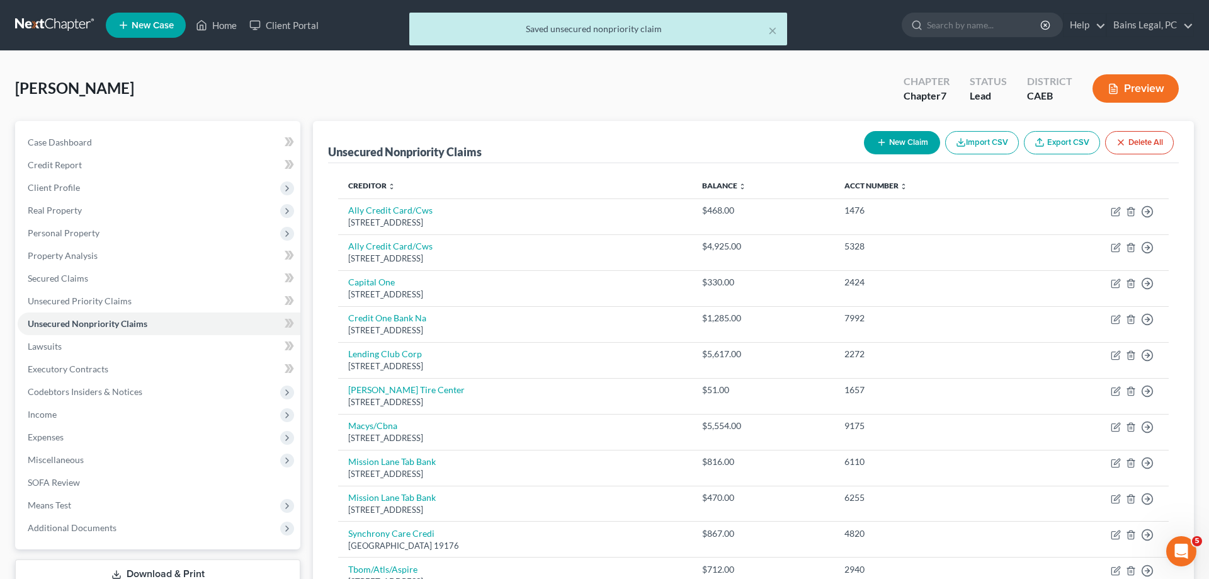
click at [916, 145] on button "New Claim" at bounding box center [902, 142] width 76 height 23
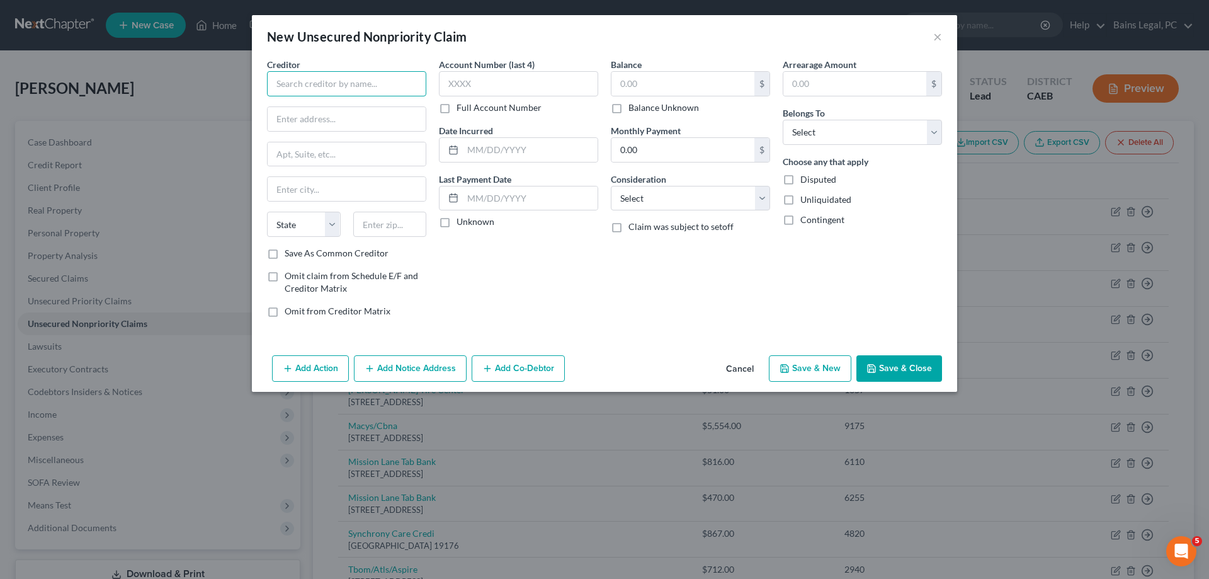
drag, startPoint x: 390, startPoint y: 89, endPoint x: 382, endPoint y: 88, distance: 8.2
click at [390, 88] on input "text" at bounding box center [346, 83] width 159 height 25
type input "Kaiser Hospital"
type input "1950 Franklin St"
type input "94612"
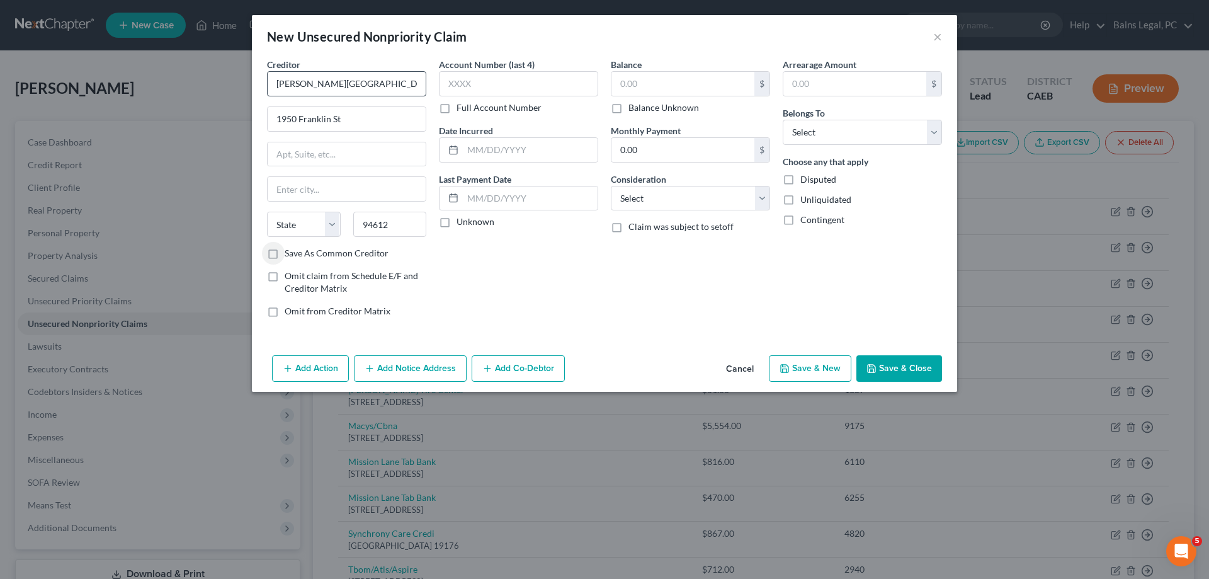
type input "Oakland"
select select "4"
click at [658, 84] on input "text" at bounding box center [683, 84] width 143 height 24
type input "800"
click at [783, 120] on select "Select Debtor 1 Only Debtor 2 Only Debtor 1 And Debtor 2 Only At Least One Of T…" at bounding box center [862, 132] width 159 height 25
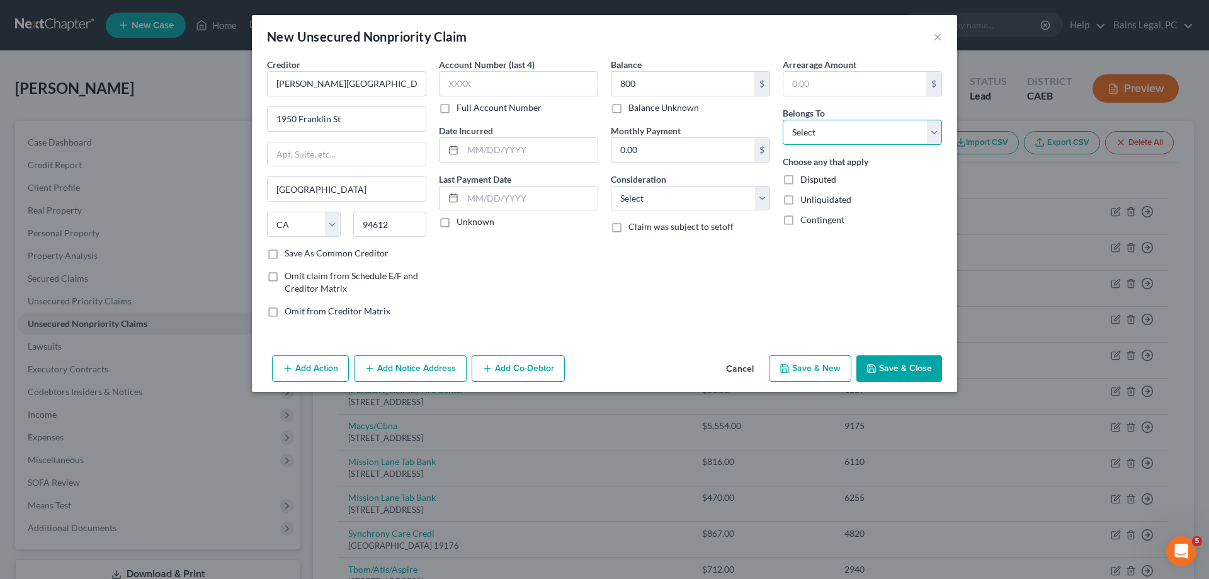
select select "0"
click option "Debtor 1 Only" at bounding box center [0, 0] width 0 height 0
click at [438, 361] on button "Add Notice Address" at bounding box center [410, 368] width 113 height 26
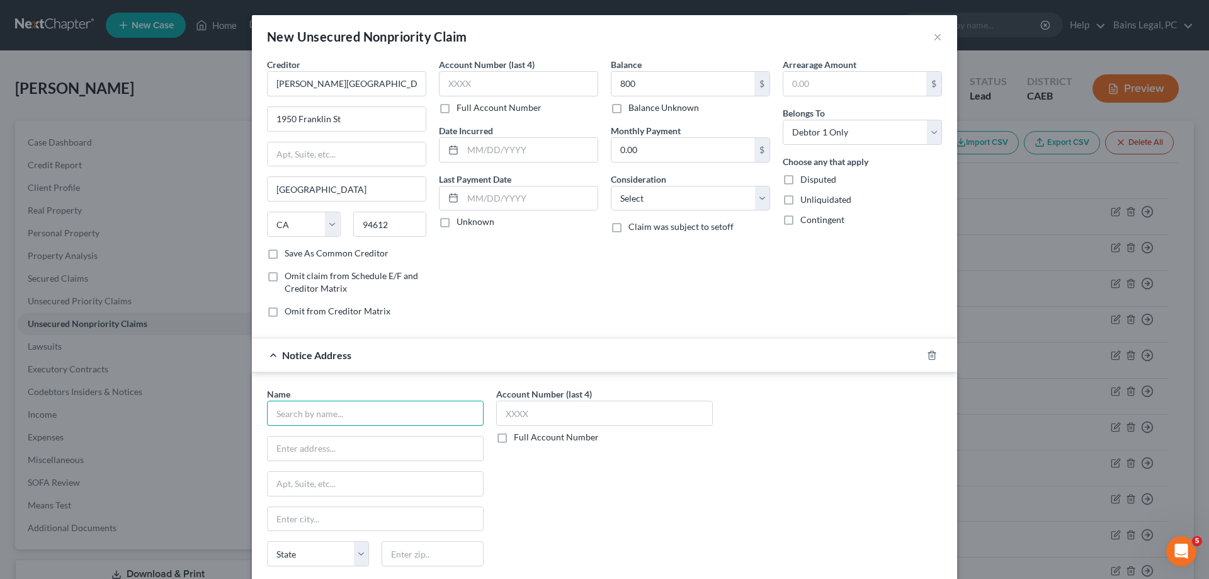
click at [375, 417] on input "text" at bounding box center [375, 413] width 217 height 25
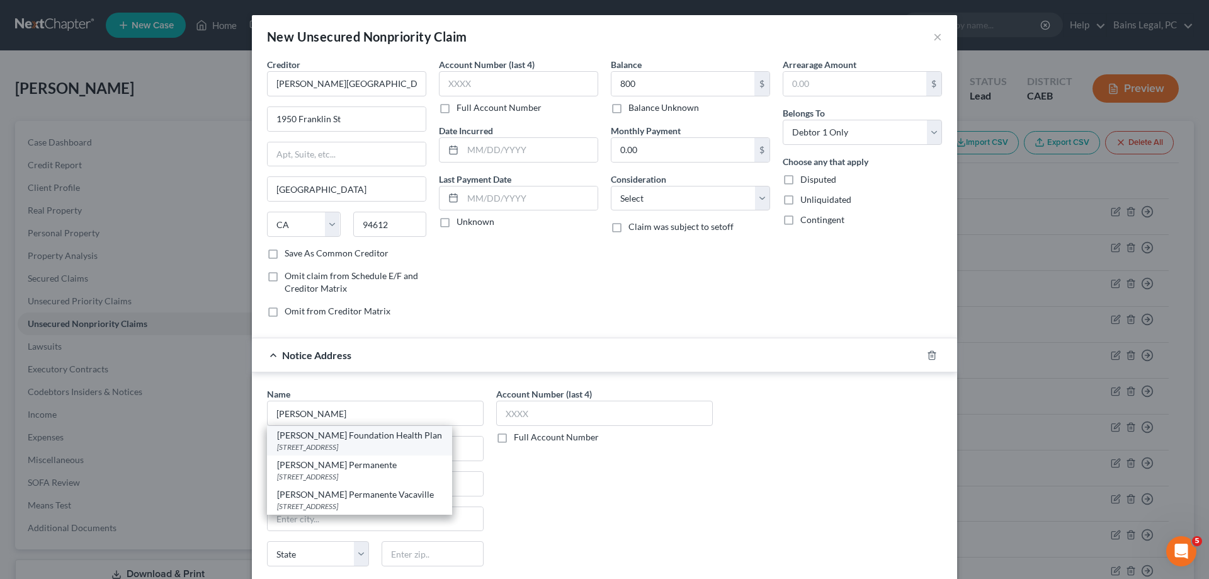
click at [370, 446] on div "PO Box 741511, Los Angeles, CA 90074" at bounding box center [359, 446] width 165 height 11
type input "Kaiser Foundation Health Plan"
type input "PO Box 741511"
type input "Los Angeles"
select select "4"
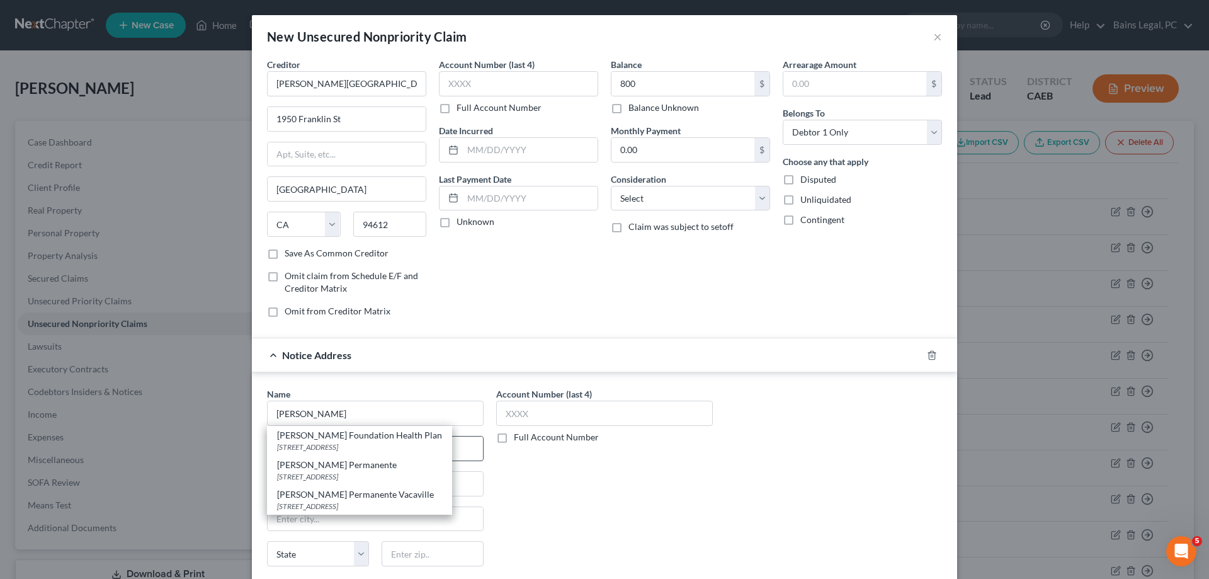
type input "90074"
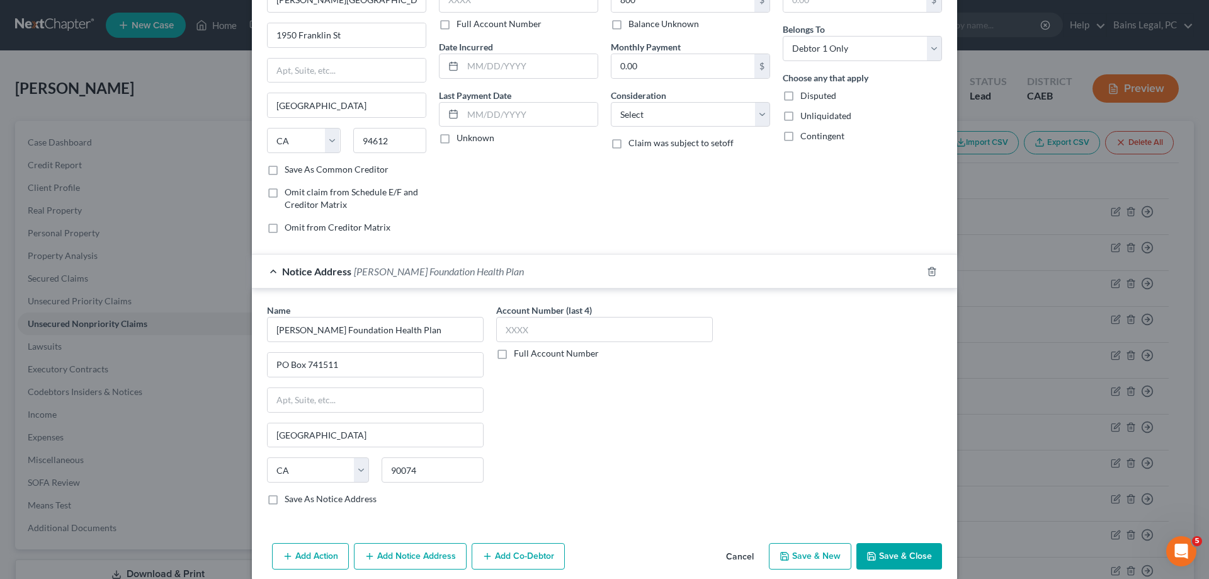
scroll to position [100, 0]
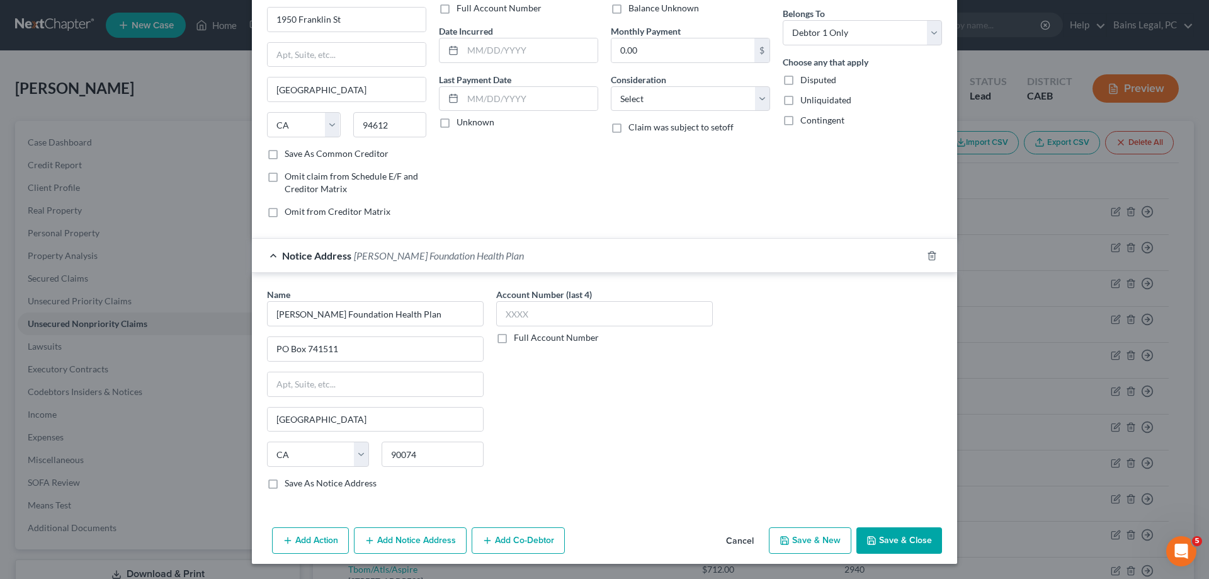
click at [897, 543] on button "Save & Close" at bounding box center [899, 540] width 86 height 26
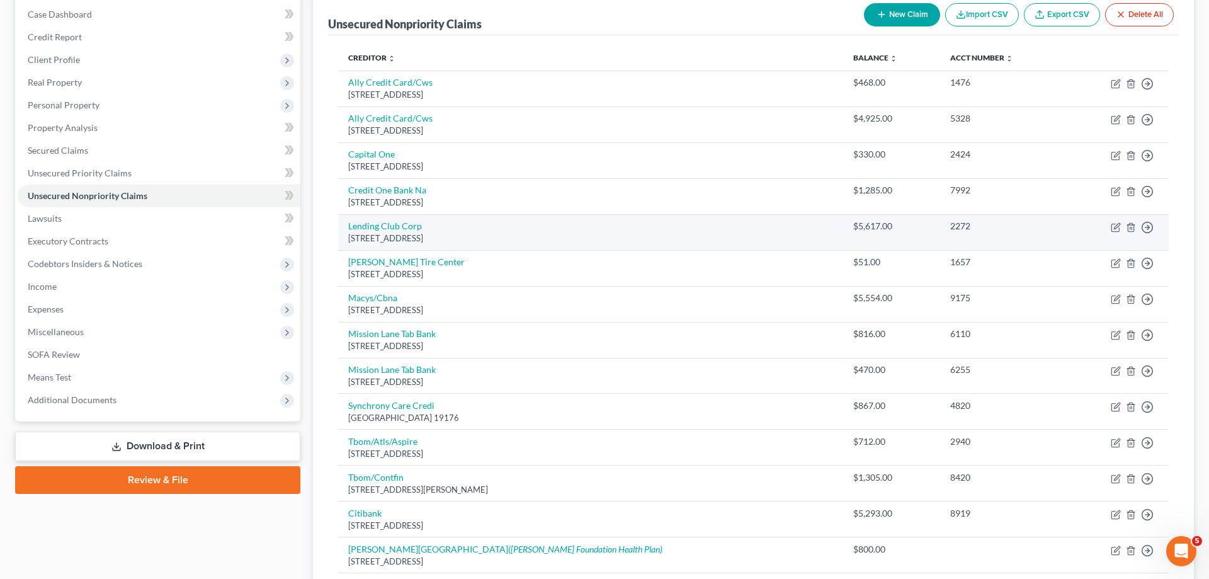
scroll to position [128, 0]
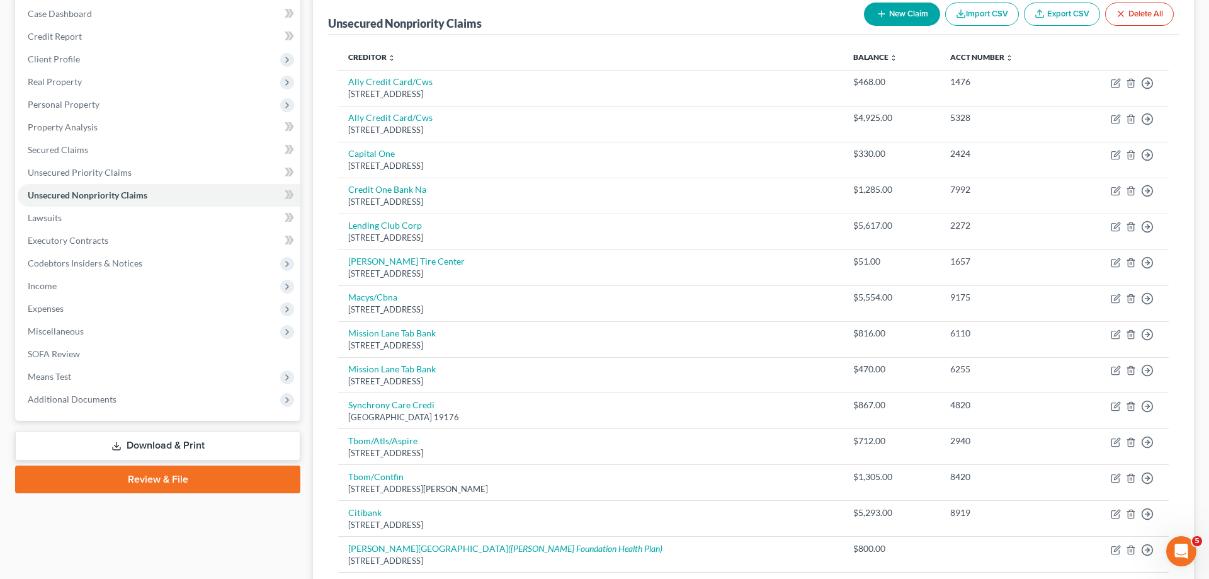
click at [916, 18] on button "New Claim" at bounding box center [902, 14] width 76 height 23
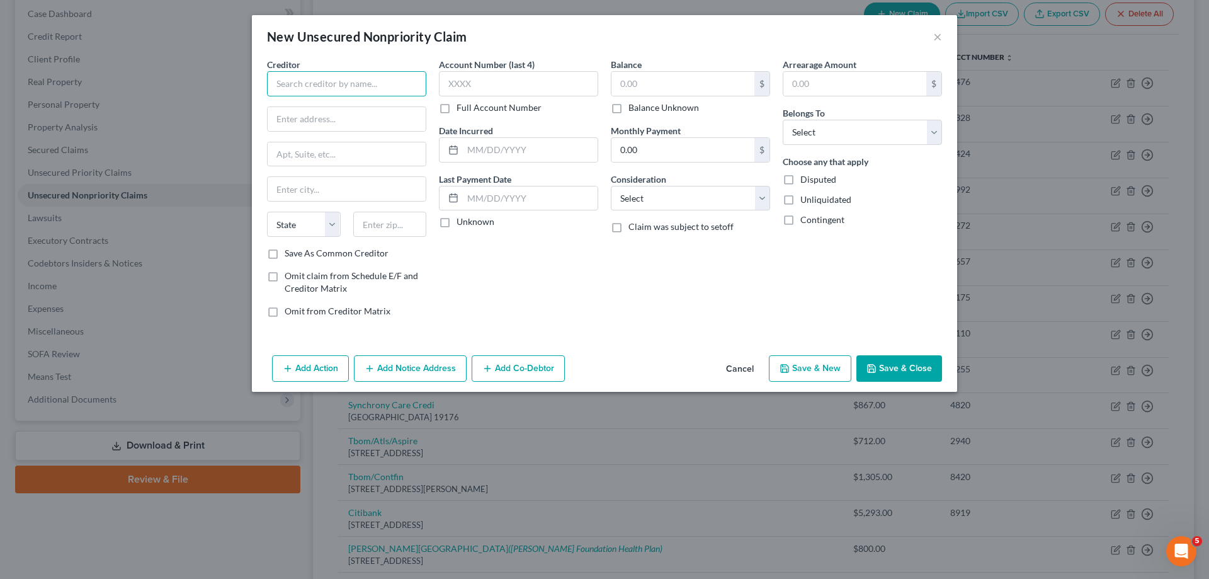
click at [343, 86] on input "text" at bounding box center [346, 83] width 159 height 25
click at [343, 110] on div "Merrick Bank Corp" at bounding box center [342, 106] width 131 height 13
type input "Merrick Bank Corp"
type input "PO Box 9201"
type input "Old Bethpage"
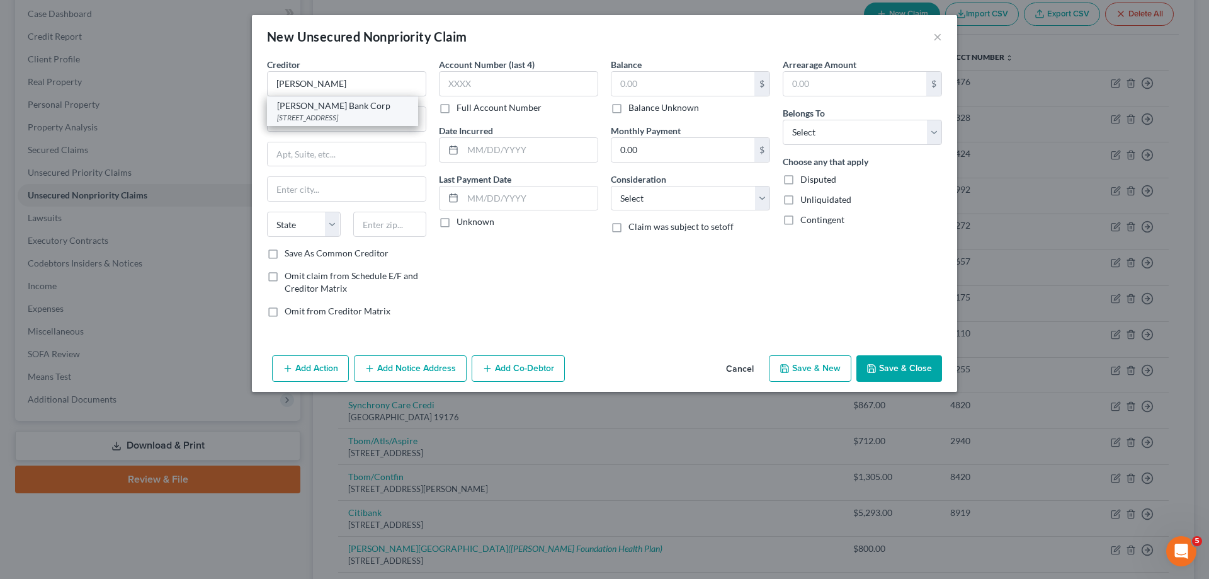
select select "35"
type input "11804"
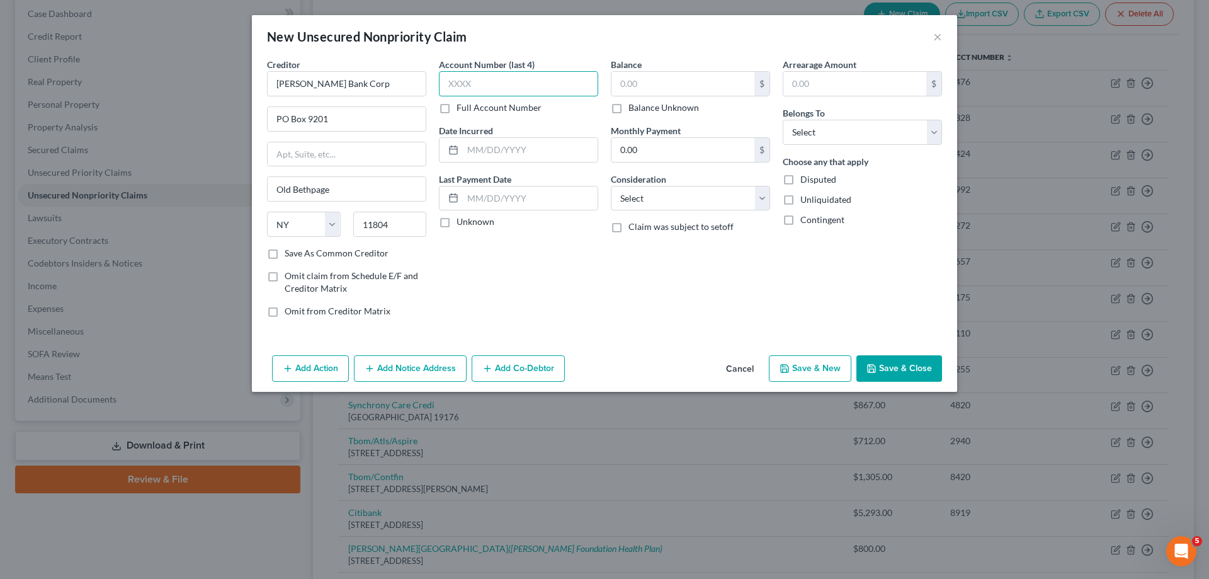
click at [523, 81] on input "text" at bounding box center [518, 83] width 159 height 25
type input "3994"
click at [637, 89] on input "text" at bounding box center [683, 84] width 143 height 24
type input "1,080"
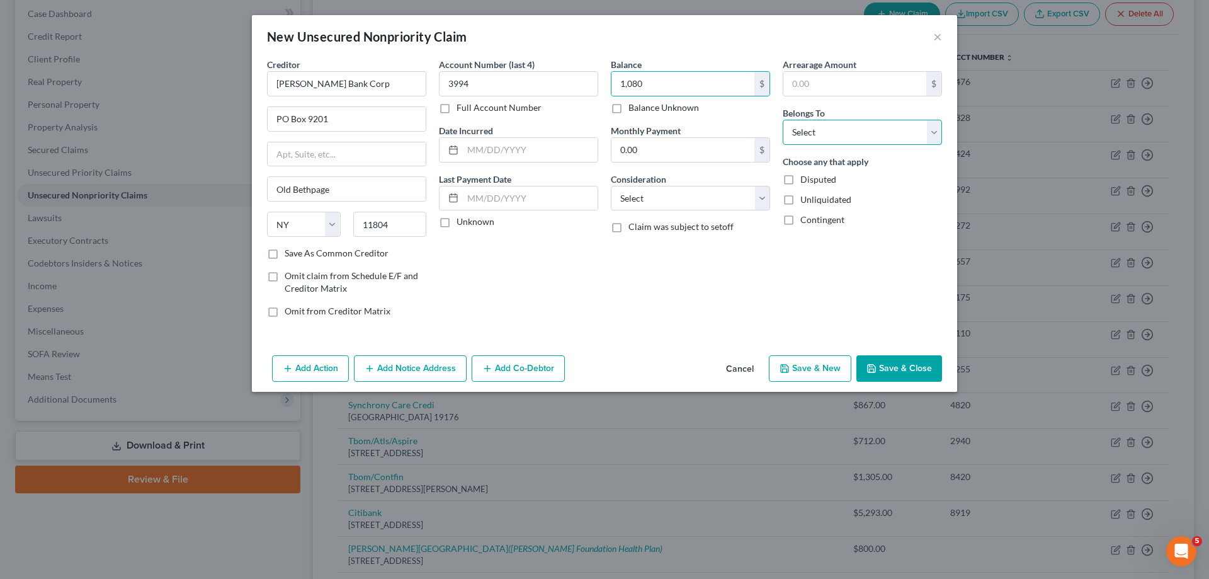
click at [783, 120] on select "Select Debtor 1 Only Debtor 2 Only Debtor 1 And Debtor 2 Only At Least One Of T…" at bounding box center [862, 132] width 159 height 25
select select "0"
click option "Debtor 1 Only" at bounding box center [0, 0] width 0 height 0
click at [925, 373] on button "Save & Close" at bounding box center [899, 368] width 86 height 26
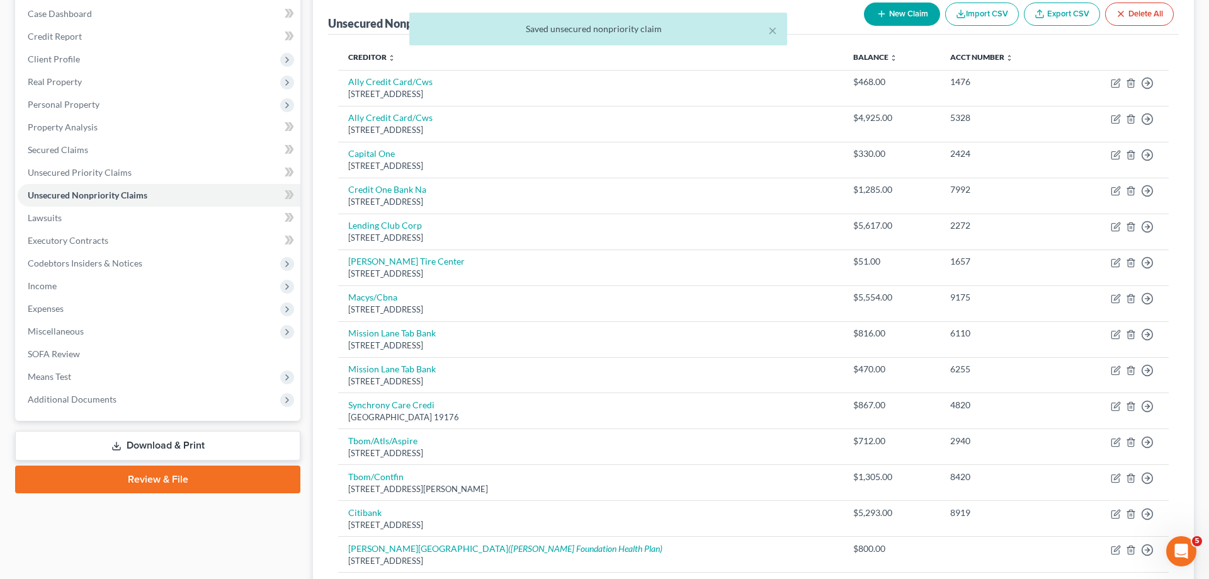
click at [916, 20] on div "× Saved unsecured nonpriority claim" at bounding box center [598, 32] width 1209 height 39
drag, startPoint x: 897, startPoint y: 14, endPoint x: 891, endPoint y: 17, distance: 6.8
click at [897, 14] on div "× Saved unsecured nonpriority claim" at bounding box center [598, 32] width 1209 height 39
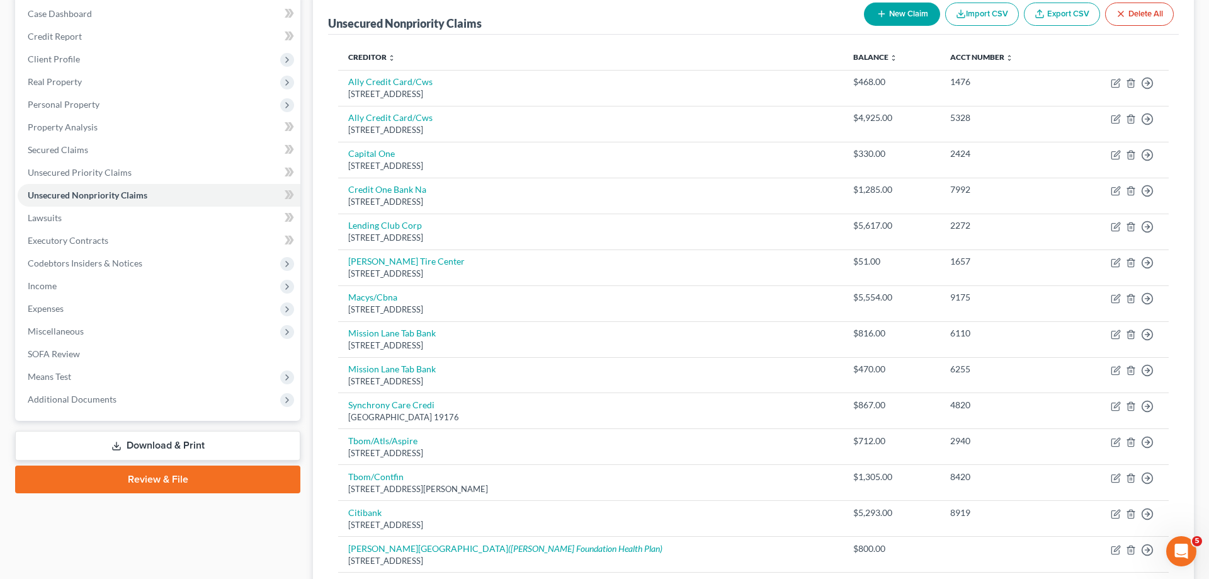
click at [902, 14] on button "New Claim" at bounding box center [902, 14] width 76 height 23
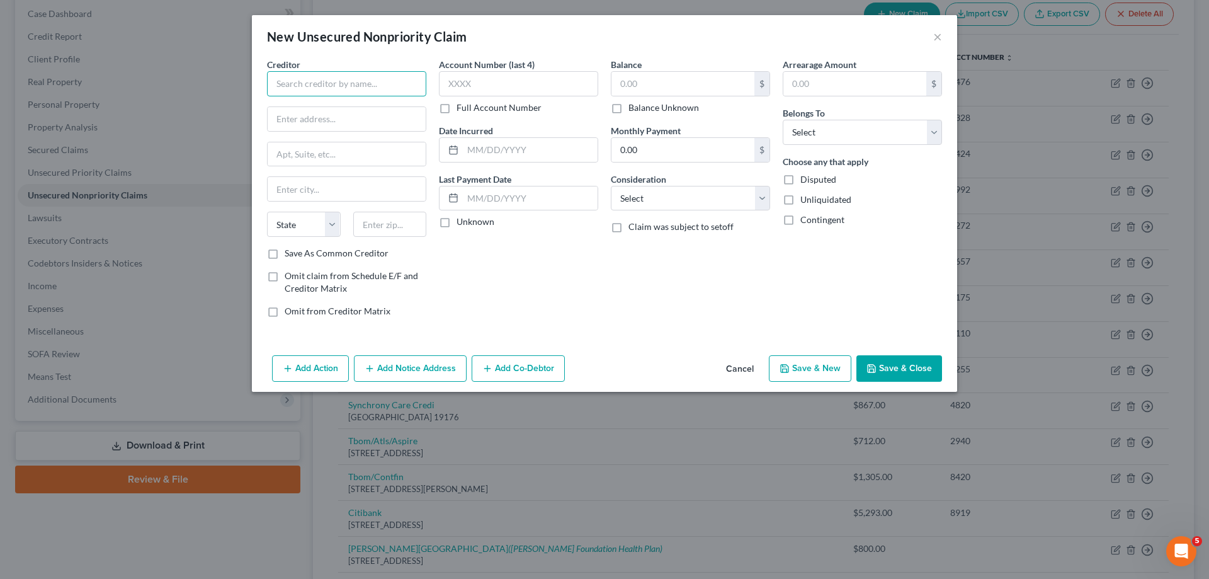
click at [394, 88] on input "text" at bounding box center [346, 83] width 159 height 25
type input "Ollo/Cws"
click at [406, 122] on input "text" at bounding box center [347, 119] width 158 height 24
type input "PO box 9222"
type input "11804"
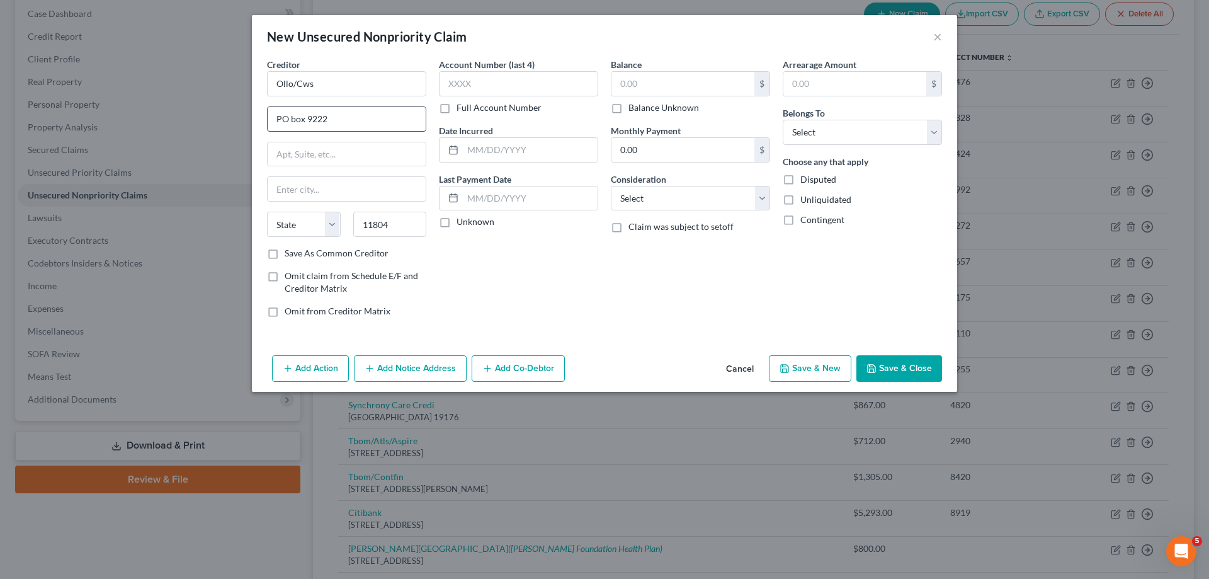
type input "Old Bethpage"
select select "35"
click at [537, 84] on input "text" at bounding box center [518, 83] width 159 height 25
type input "5328"
click at [723, 79] on input "text" at bounding box center [683, 84] width 143 height 24
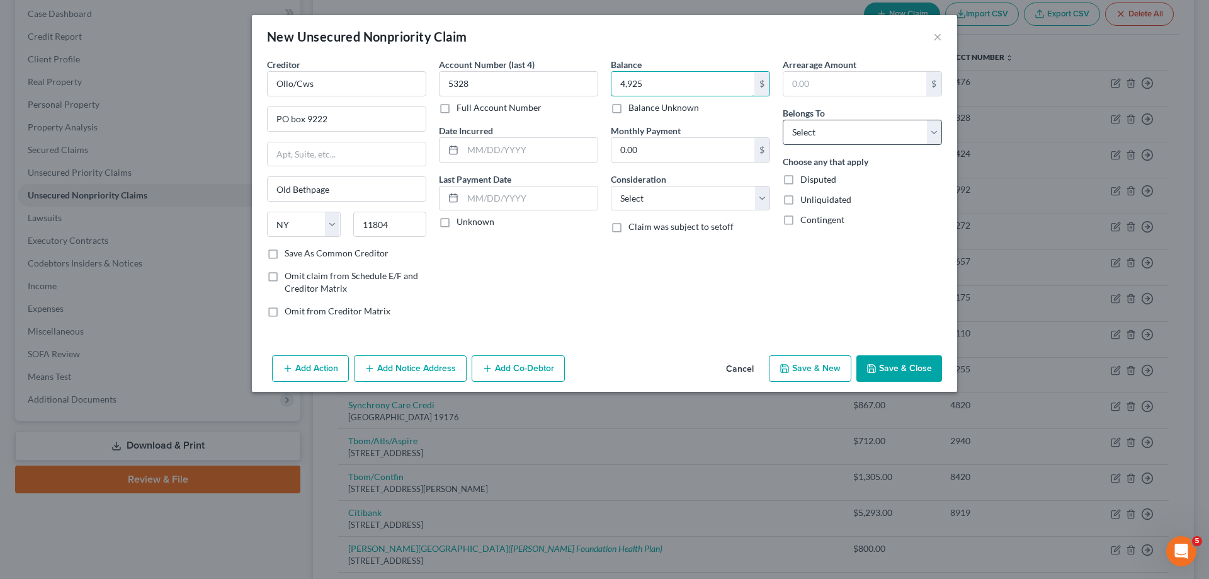
type input "4,925"
click at [783, 120] on select "Select Debtor 1 Only Debtor 2 Only Debtor 1 And Debtor 2 Only At Least One Of T…" at bounding box center [862, 132] width 159 height 25
select select "0"
click option "Debtor 1 Only" at bounding box center [0, 0] width 0 height 0
click at [885, 373] on button "Save & Close" at bounding box center [899, 368] width 86 height 26
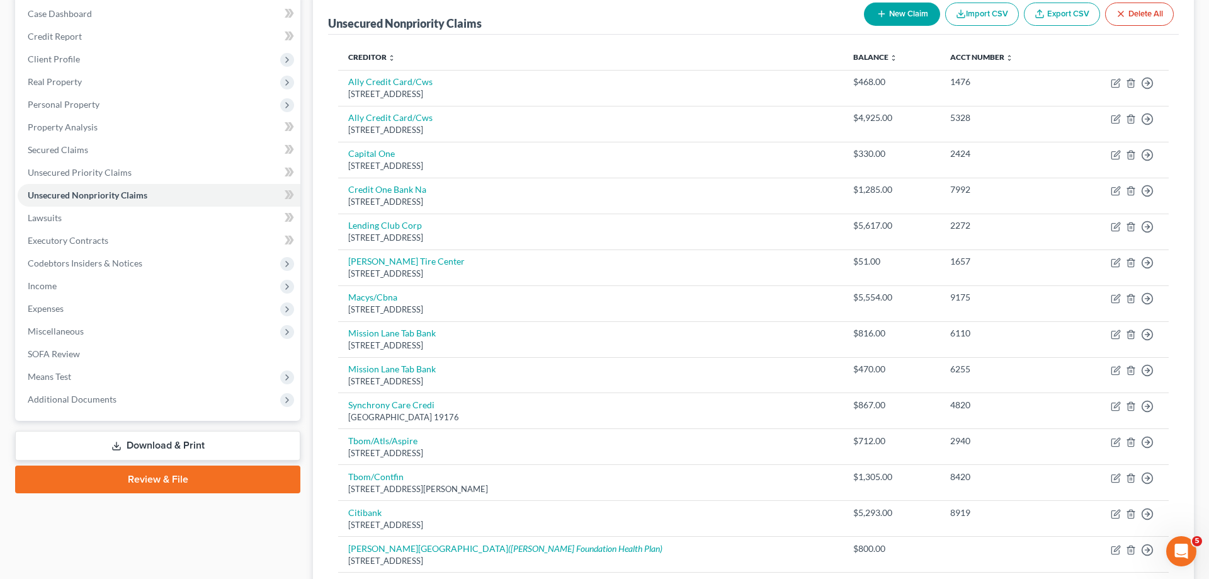
click at [902, 10] on button "New Claim" at bounding box center [902, 14] width 76 height 23
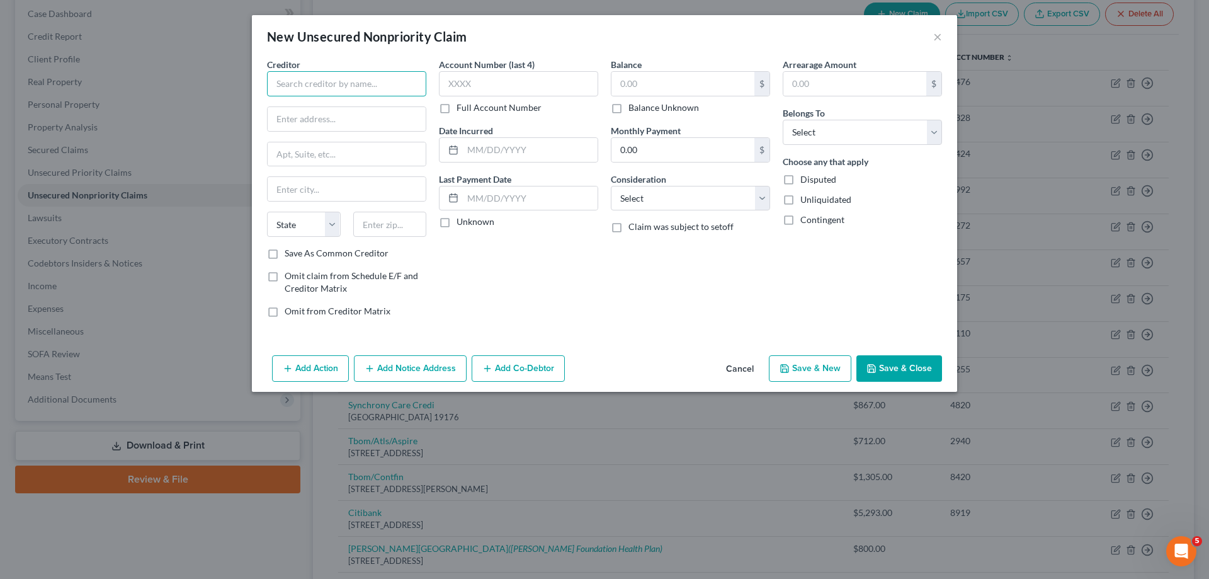
click at [383, 88] on input "text" at bounding box center [346, 83] width 159 height 25
type input "SYNCB/Lens"
type input "PO Box 965036"
type input "32896"
type input "Orlando"
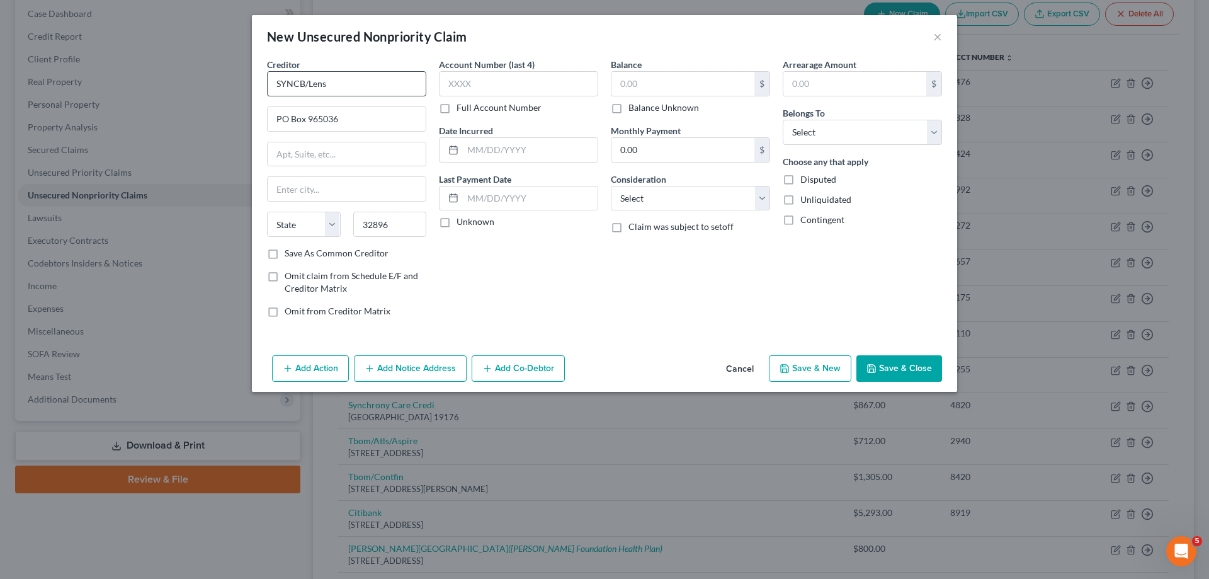
select select "9"
click at [525, 93] on input "text" at bounding box center [518, 83] width 159 height 25
type input "2"
click at [729, 93] on input "text" at bounding box center [683, 84] width 143 height 24
type input "867"
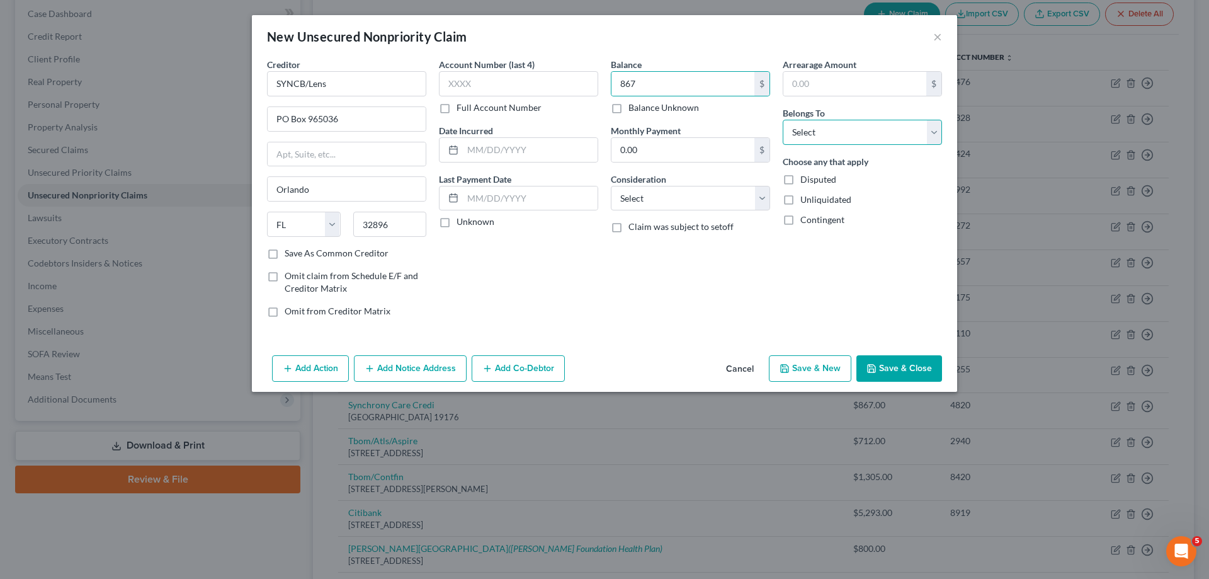
click at [783, 120] on select "Select Debtor 1 Only Debtor 2 Only Debtor 1 And Debtor 2 Only At Least One Of T…" at bounding box center [862, 132] width 159 height 25
select select "0"
click option "Debtor 1 Only" at bounding box center [0, 0] width 0 height 0
click at [808, 372] on button "Save & New" at bounding box center [810, 368] width 82 height 26
type input "867.00"
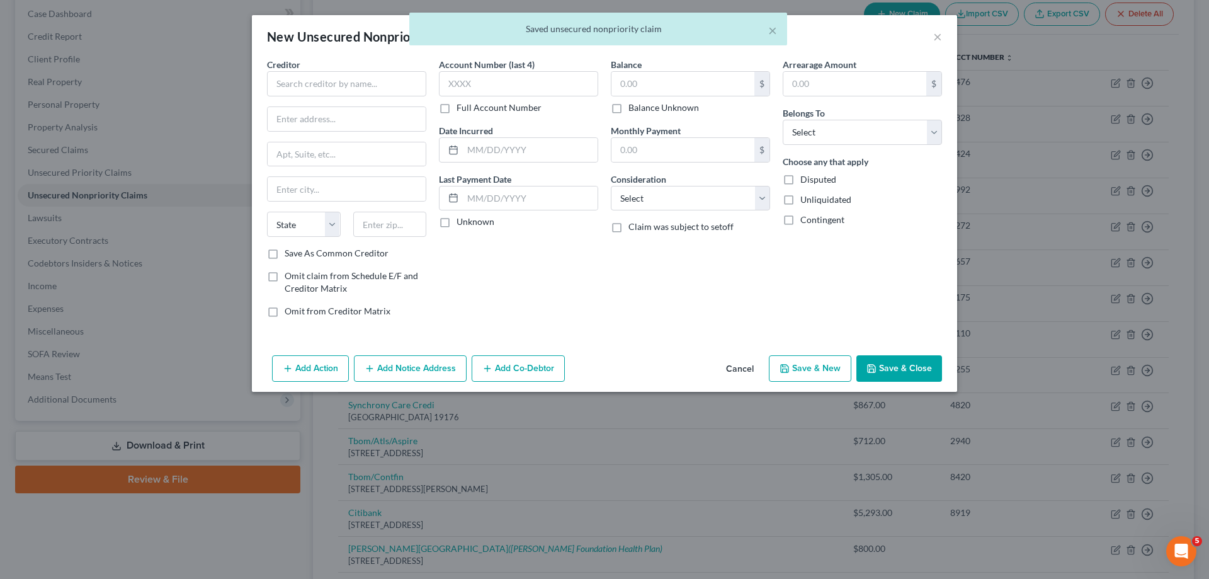
click at [940, 33] on div "× Saved unsecured nonpriority claim" at bounding box center [598, 32] width 1209 height 39
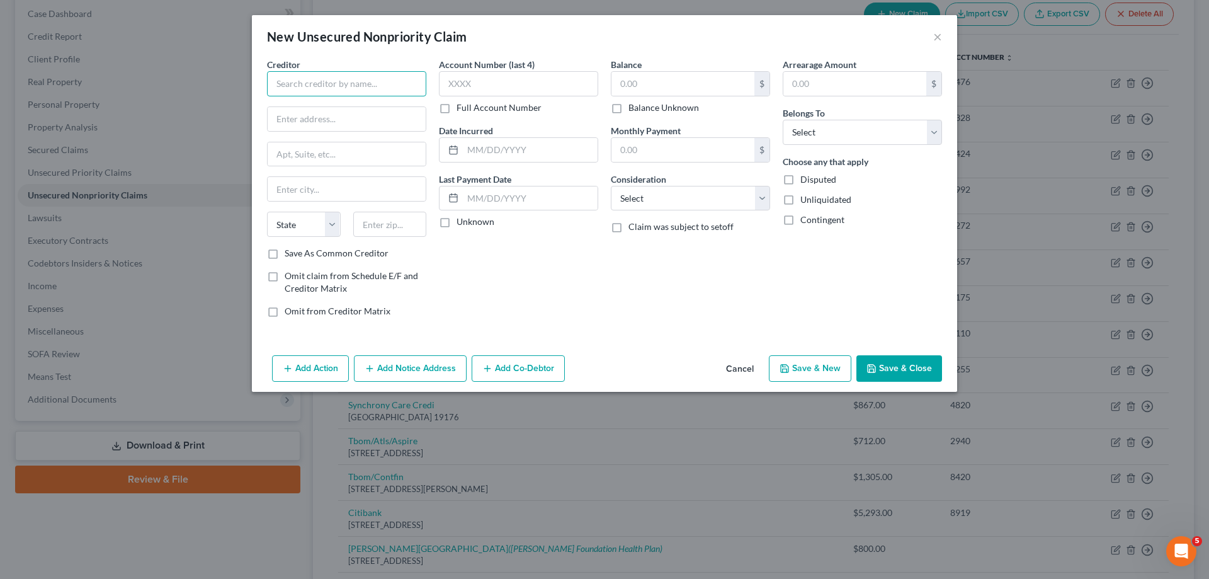
click at [366, 91] on input "text" at bounding box center [346, 83] width 159 height 25
click at [372, 111] on div "THD/CBNA" at bounding box center [342, 106] width 131 height 13
type input "THD/CBNA"
type input "PO Box 6497"
type input "Sioux Falls"
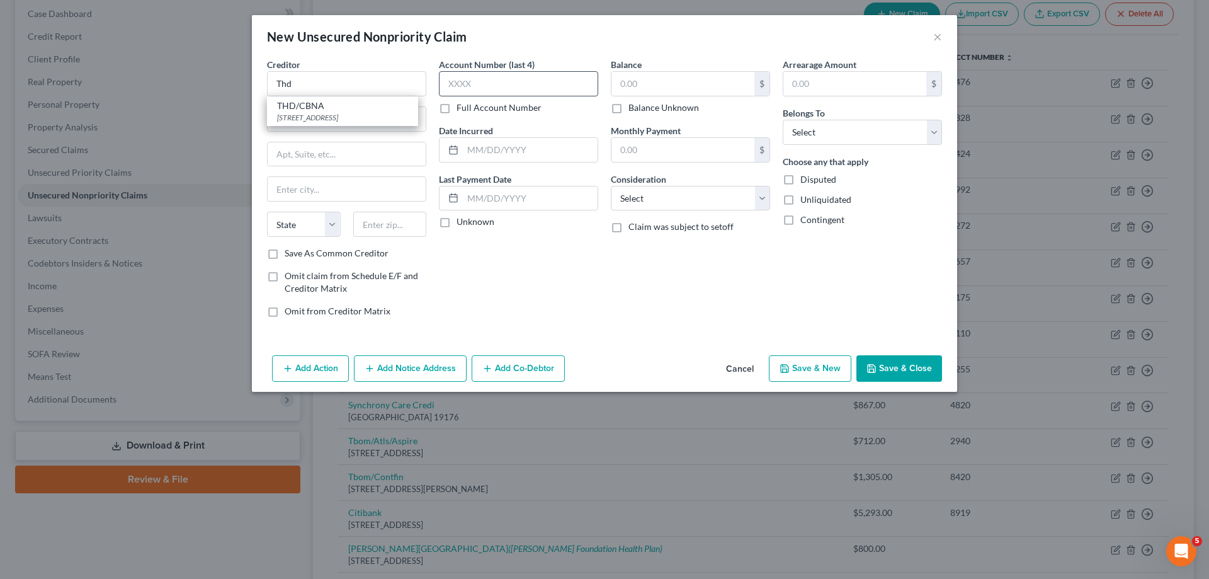
select select "43"
type input "57117"
click at [478, 89] on input "text" at bounding box center [518, 83] width 159 height 25
type input "5883"
click at [651, 81] on input "text" at bounding box center [683, 84] width 143 height 24
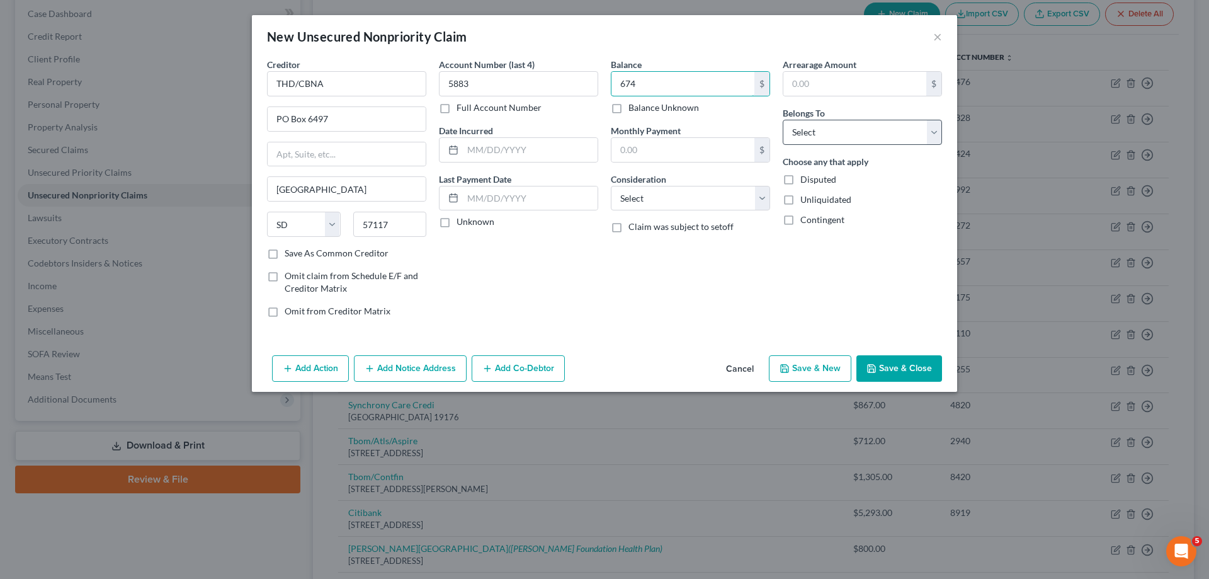
type input "674"
click at [783, 120] on select "Select Debtor 1 Only Debtor 2 Only Debtor 1 And Debtor 2 Only At Least One Of T…" at bounding box center [862, 132] width 159 height 25
select select "0"
click option "Debtor 1 Only" at bounding box center [0, 0] width 0 height 0
click at [918, 372] on button "Save & Close" at bounding box center [899, 368] width 86 height 26
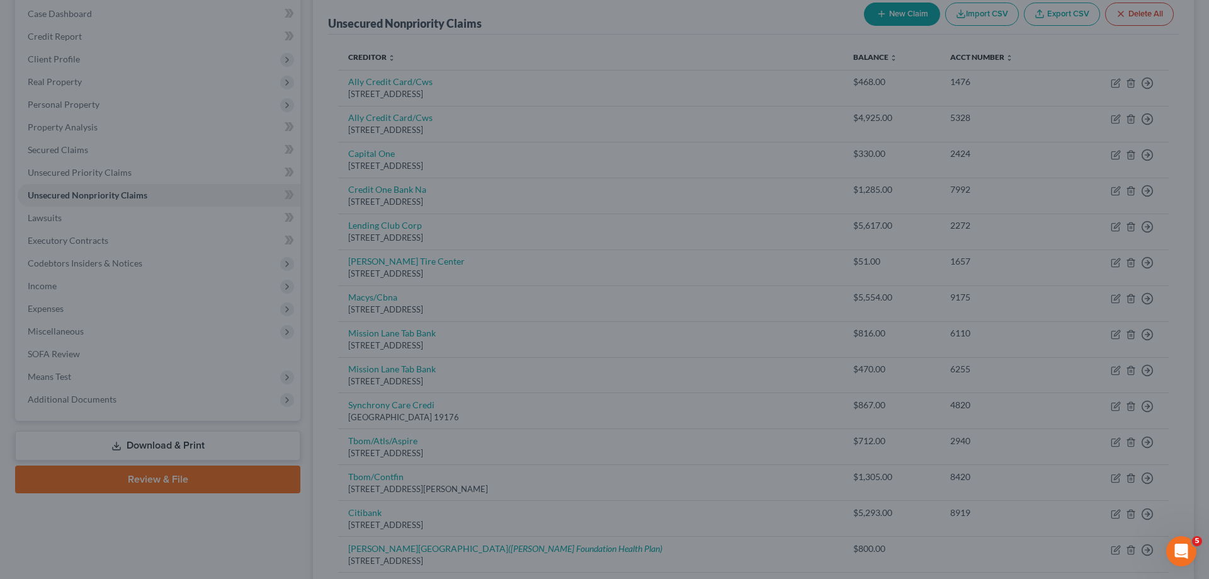
type input "674.00"
type input "0.00"
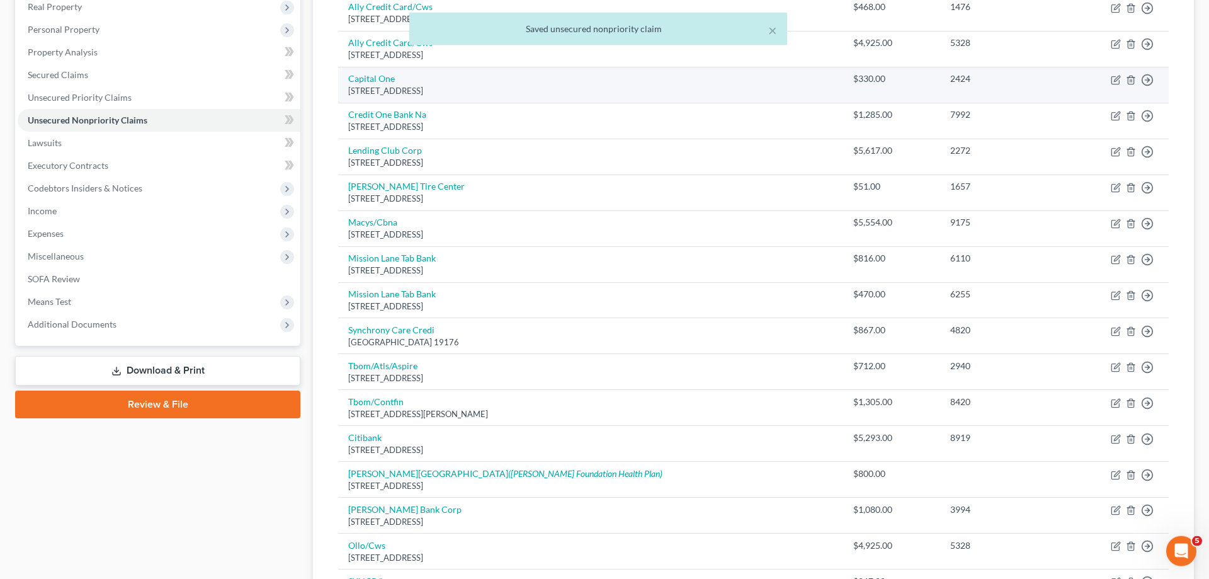
scroll to position [64, 0]
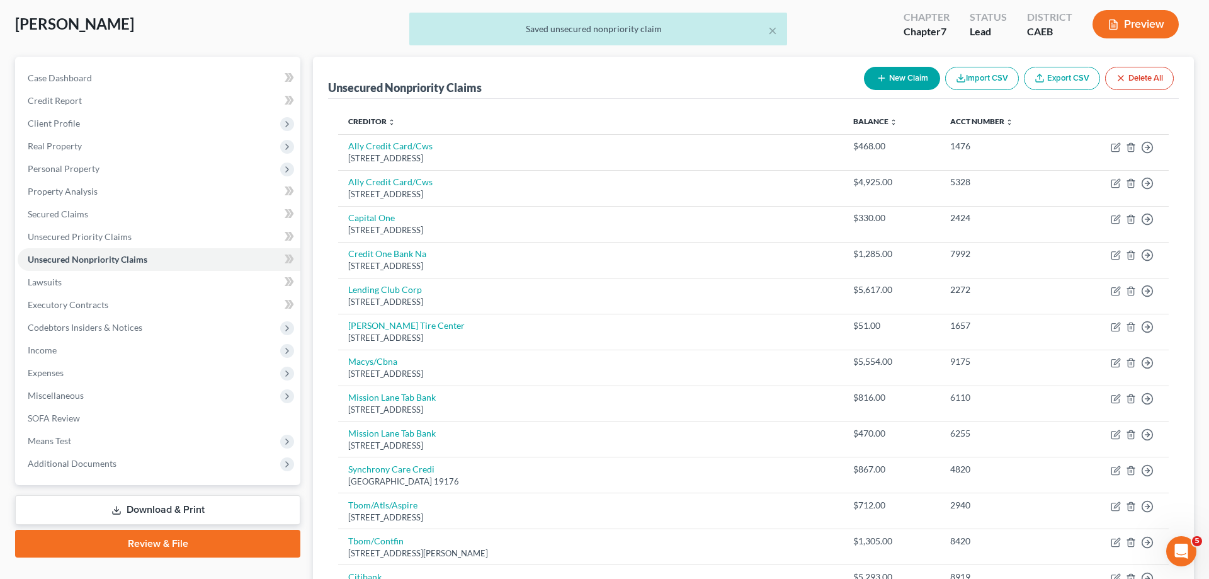
click at [920, 76] on button "New Claim" at bounding box center [902, 78] width 76 height 23
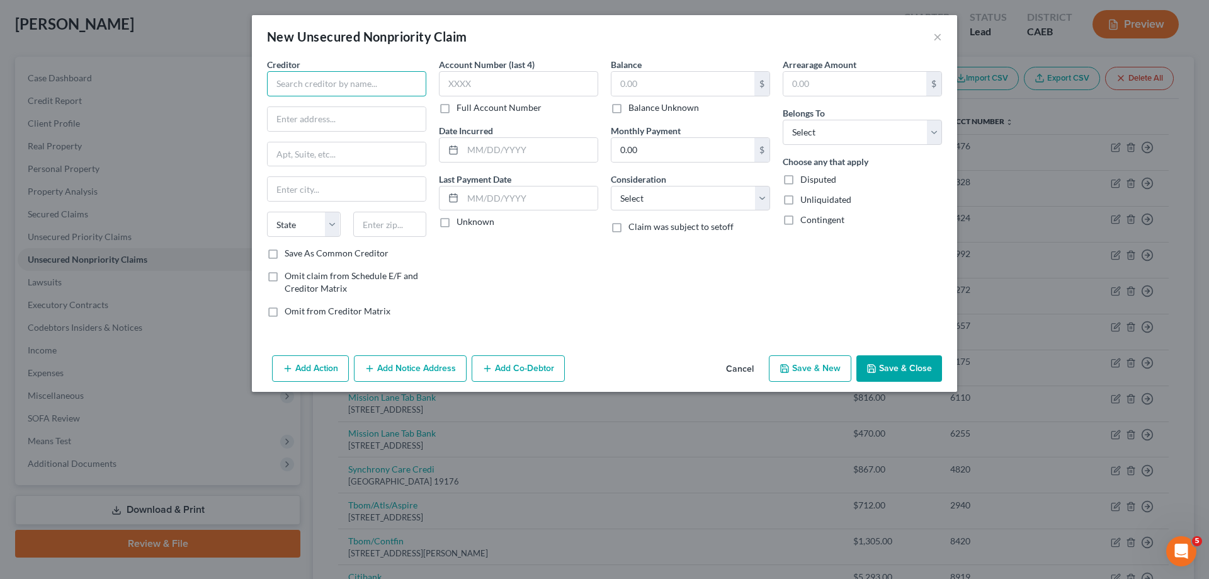
click at [406, 80] on input "text" at bounding box center [346, 83] width 159 height 25
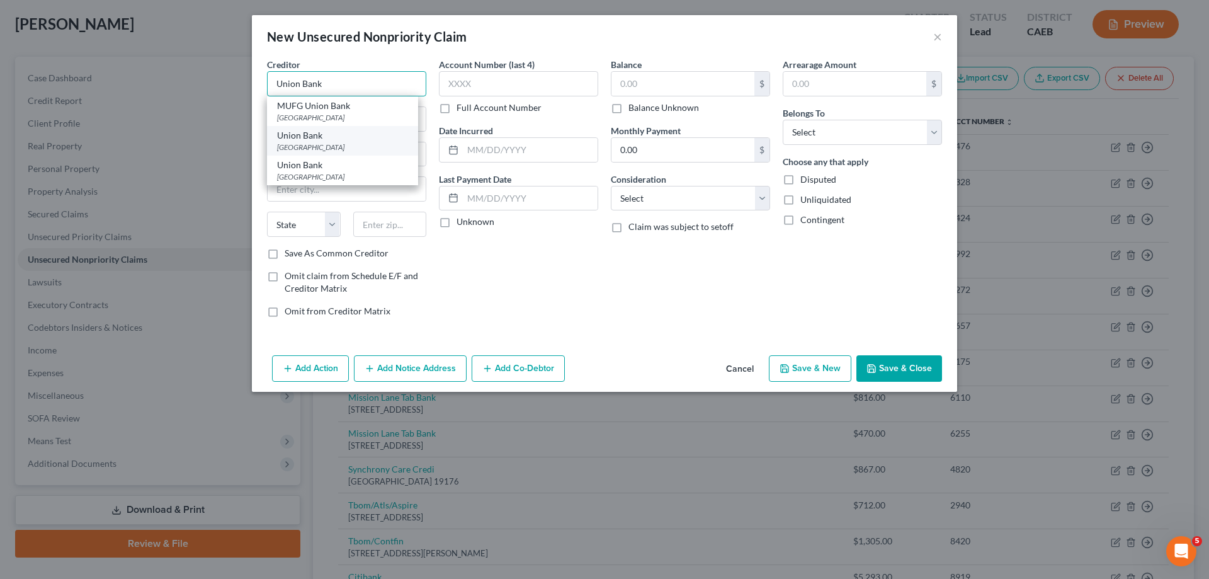
type input "Union Bank"
click at [362, 145] on div "PO Box 650349, Dallas, TX 75265" at bounding box center [342, 147] width 131 height 11
type input "PO Box 650349"
type input "Dallas"
select select "45"
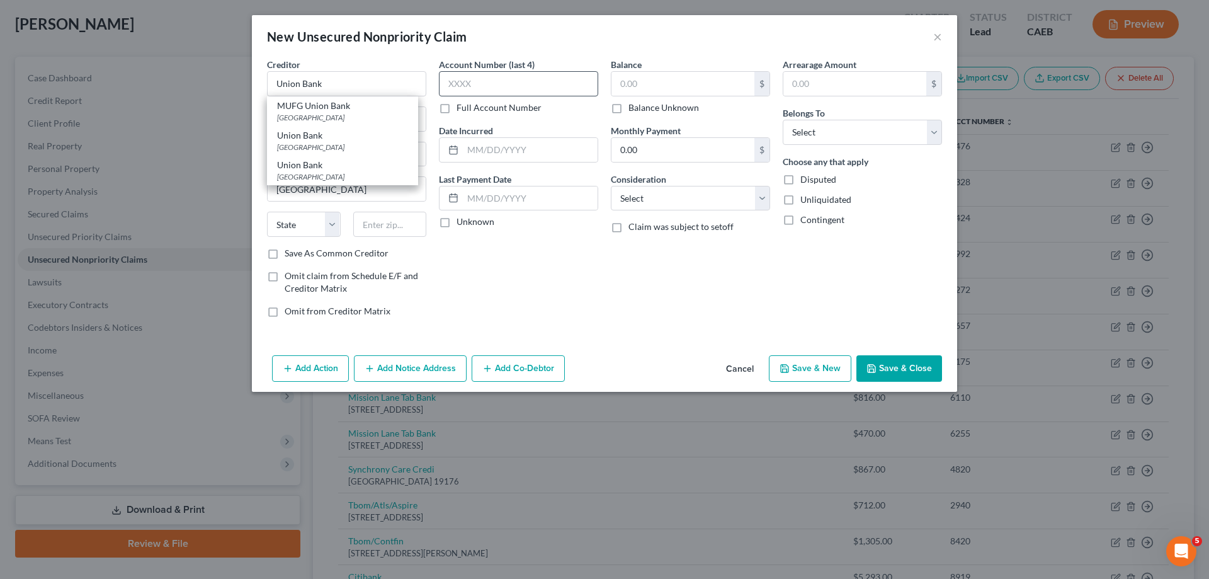
type input "75265"
click at [567, 76] on input "text" at bounding box center [518, 83] width 159 height 25
click at [674, 71] on div "Balance $ Balance Unknown Balance Undetermined $ Balance Unknown" at bounding box center [690, 86] width 159 height 56
click at [677, 79] on input "text" at bounding box center [683, 84] width 143 height 24
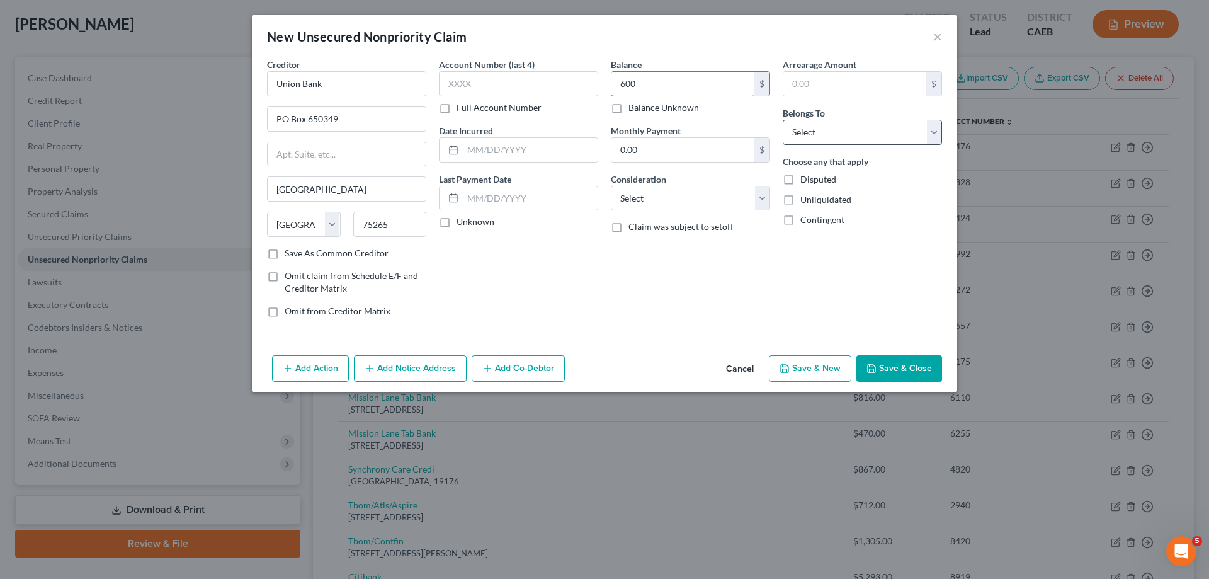
type input "600"
click at [783, 120] on select "Select Debtor 1 Only Debtor 2 Only Debtor 1 And Debtor 2 Only At Least One Of T…" at bounding box center [862, 132] width 159 height 25
select select "0"
click option "Debtor 1 Only" at bounding box center [0, 0] width 0 height 0
drag, startPoint x: 897, startPoint y: 371, endPoint x: 1049, endPoint y: 382, distance: 151.6
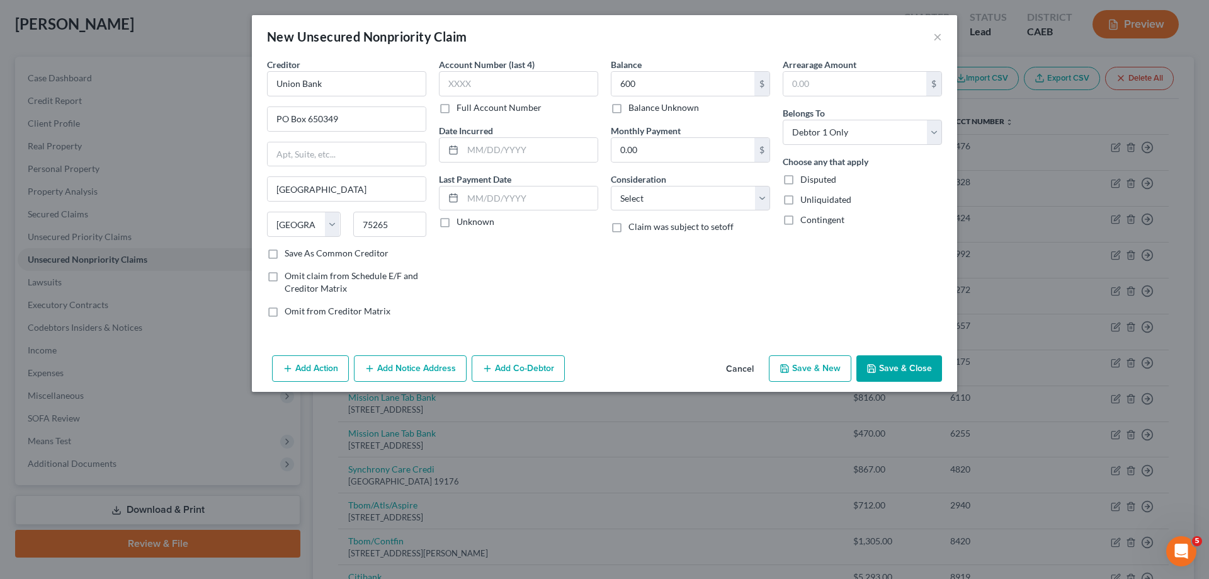
click at [901, 371] on button "Save & Close" at bounding box center [899, 368] width 86 height 26
type input "600.00"
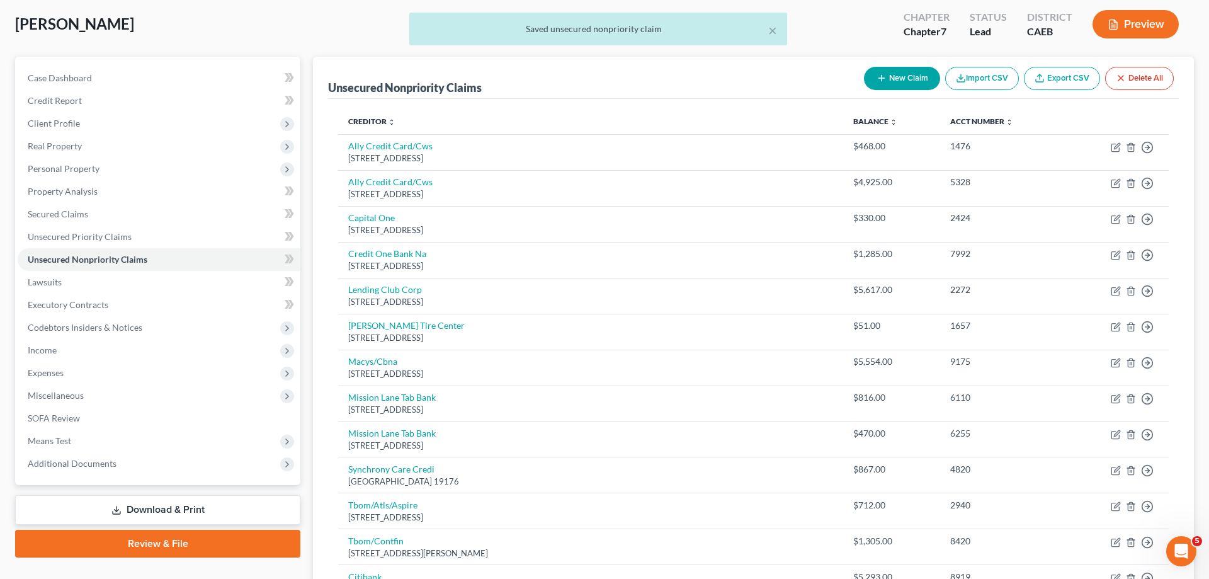
click at [899, 82] on button "New Claim" at bounding box center [902, 78] width 76 height 23
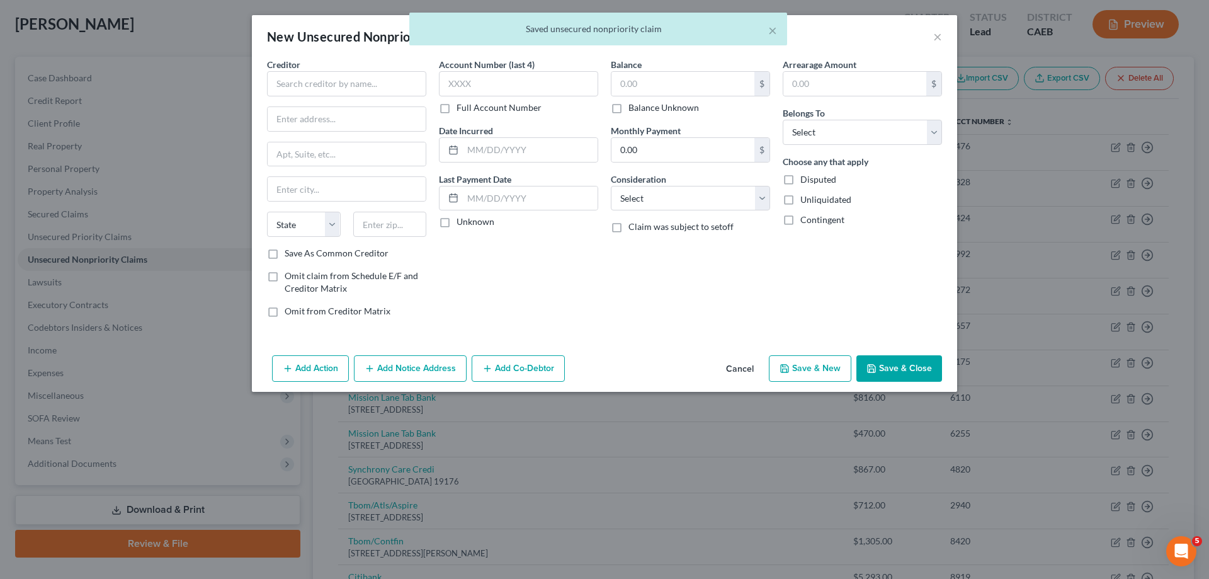
click at [398, 70] on div "Creditor *" at bounding box center [346, 77] width 159 height 38
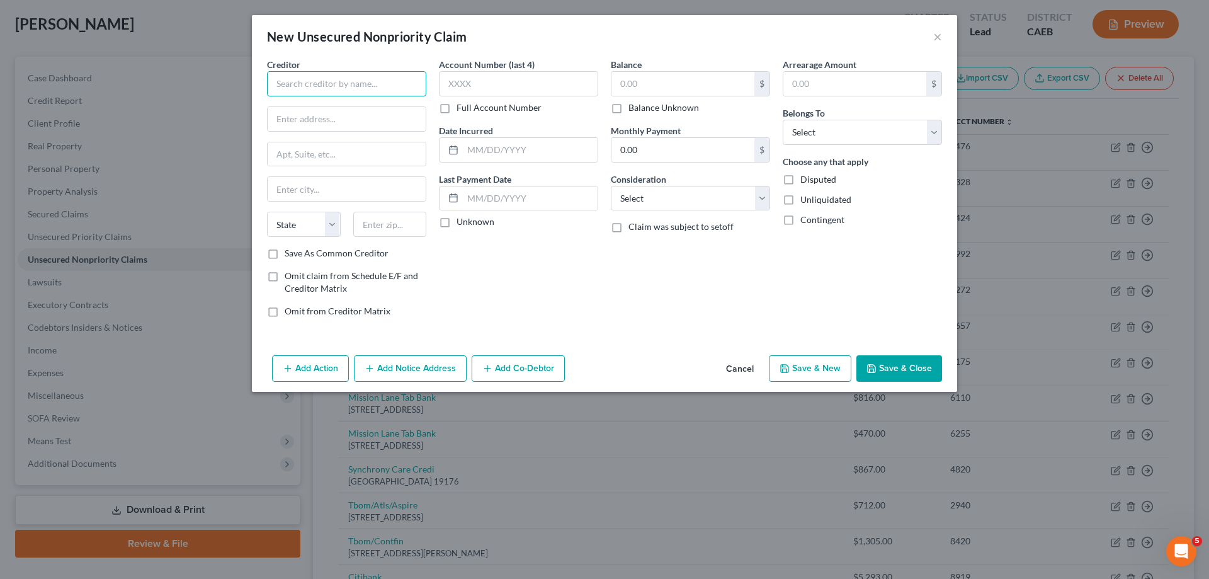
click at [392, 84] on input "text" at bounding box center [346, 83] width 159 height 25
click at [349, 115] on div "275 Battery Street 23rd Floor, San Francisco, CA 94111" at bounding box center [342, 117] width 131 height 11
type input "Upgrade, Inc"
type input "275 Battery Street"
type input "23rd Floor"
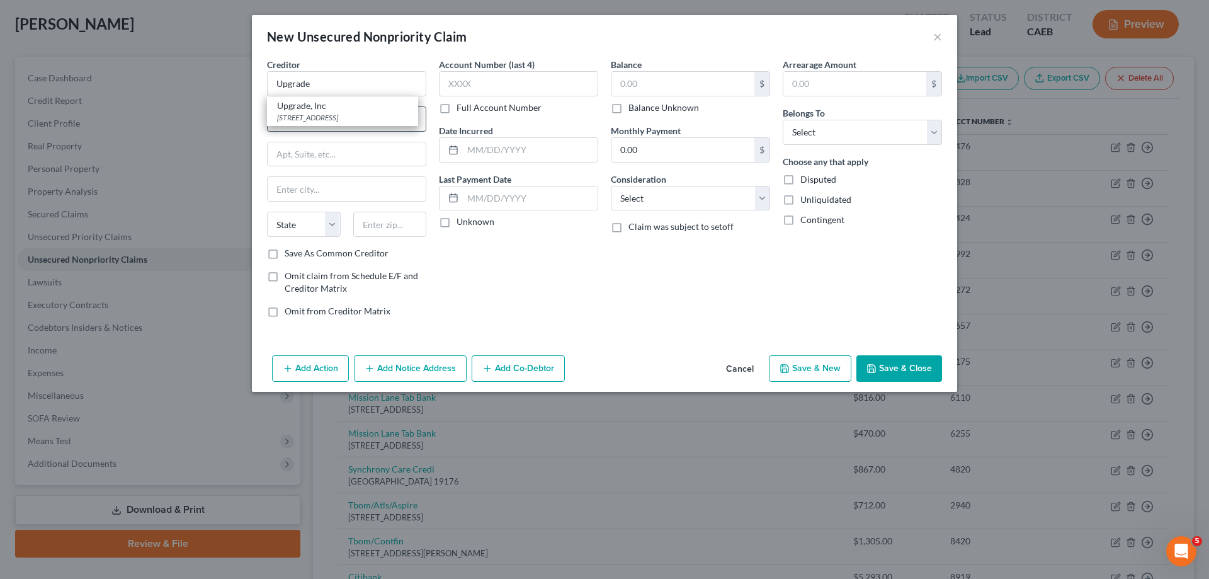
type input "San Francisco"
select select "4"
type input "94111"
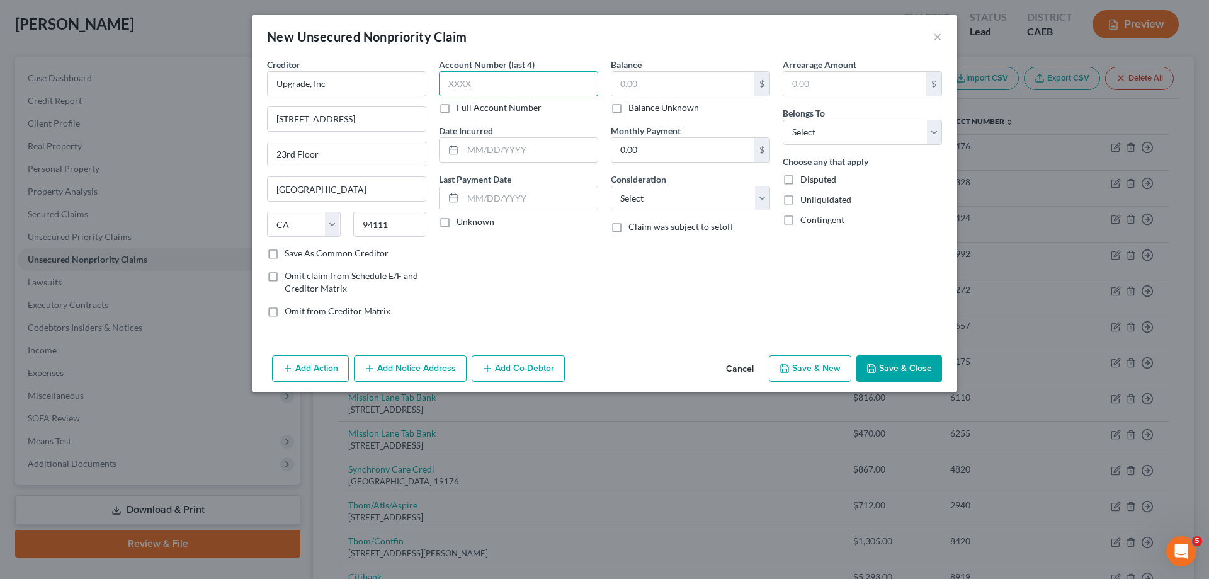
click at [565, 88] on input "text" at bounding box center [518, 83] width 159 height 25
type input "2"
click at [693, 79] on input "text" at bounding box center [683, 84] width 143 height 24
type input "7,263"
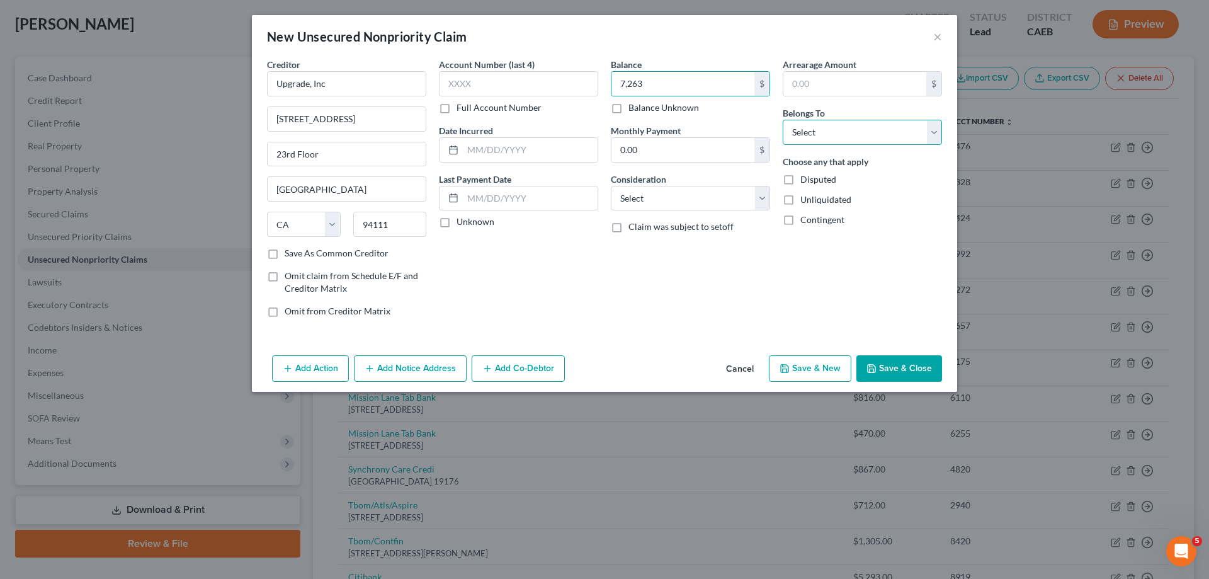
click at [783, 120] on select "Select Debtor 1 Only Debtor 2 Only Debtor 1 And Debtor 2 Only At Least One Of T…" at bounding box center [862, 132] width 159 height 25
select select "0"
click option "Debtor 1 Only" at bounding box center [0, 0] width 0 height 0
click at [904, 377] on button "Save & Close" at bounding box center [899, 368] width 86 height 26
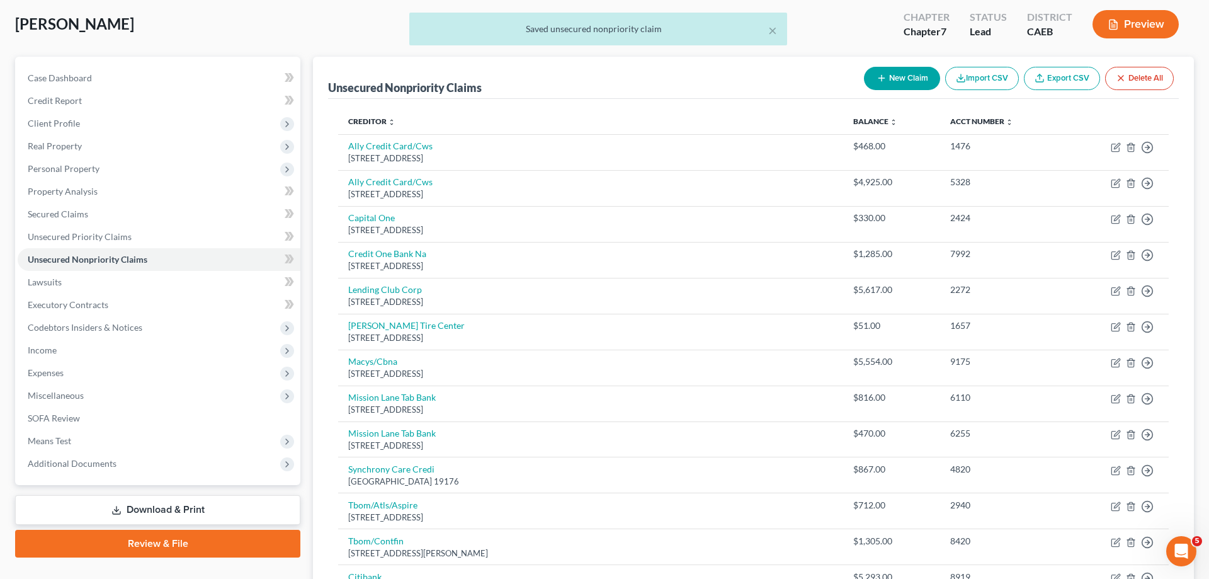
click at [916, 81] on button "New Claim" at bounding box center [902, 78] width 76 height 23
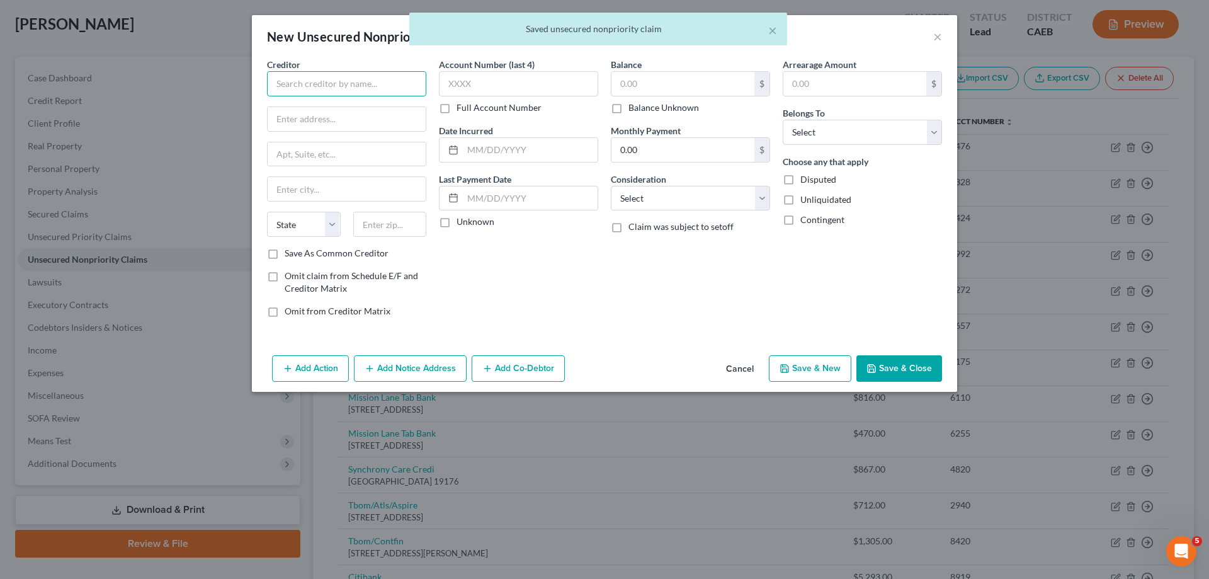
click at [359, 84] on input "text" at bounding box center [346, 83] width 159 height 25
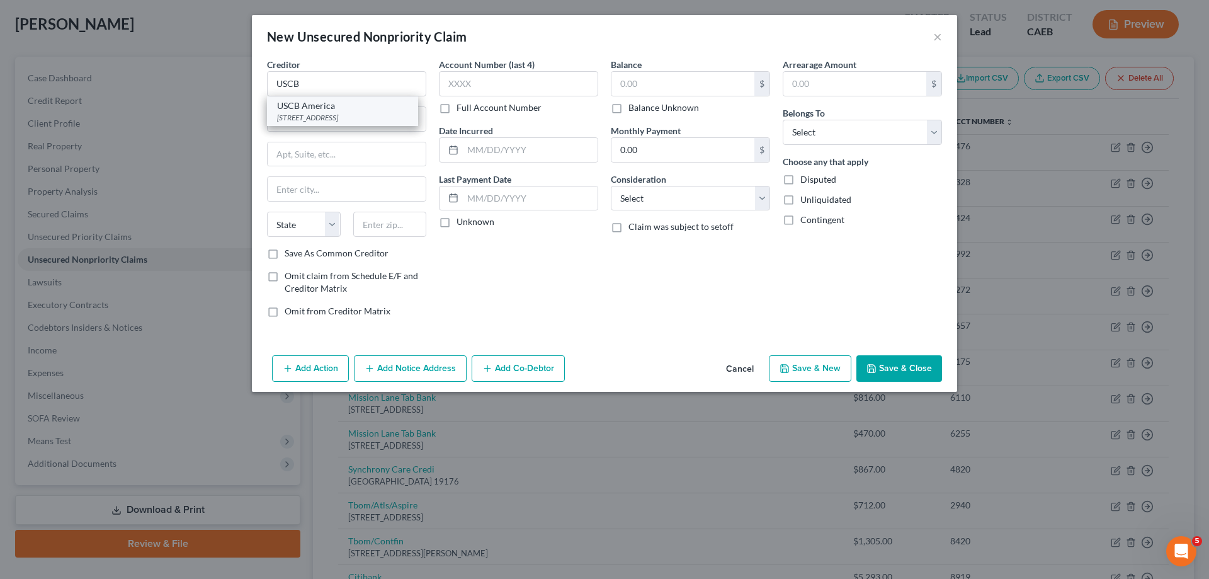
click at [358, 112] on div "355 S Grand Ave Suite 3200, Los Angeles, CA 90071" at bounding box center [342, 117] width 131 height 11
type input "USCB America"
type input "355 S Grand Ave"
type input "Suite 3200"
type input "Los Angeles"
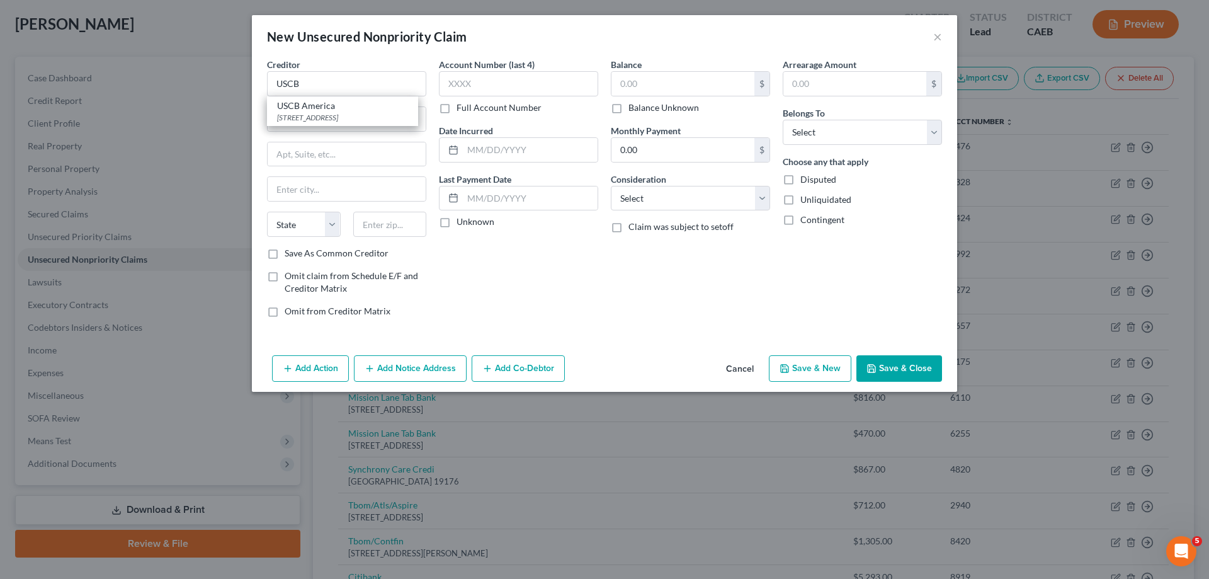
select select "4"
type input "90071"
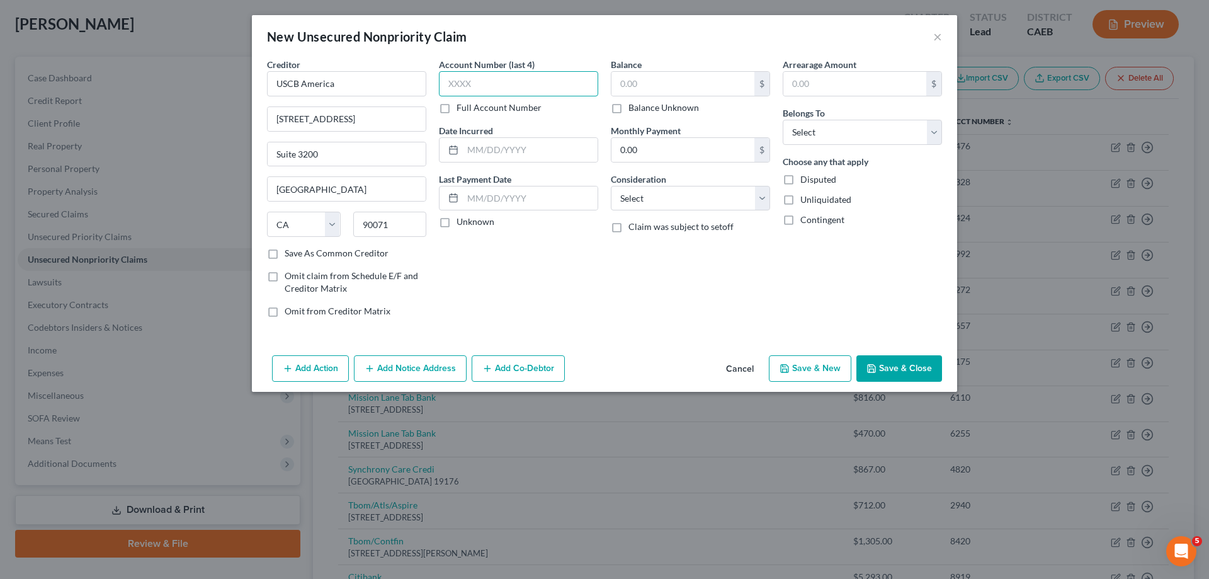
click at [499, 86] on input "text" at bounding box center [518, 83] width 159 height 25
click at [637, 88] on input "text" at bounding box center [683, 84] width 143 height 24
type input "390"
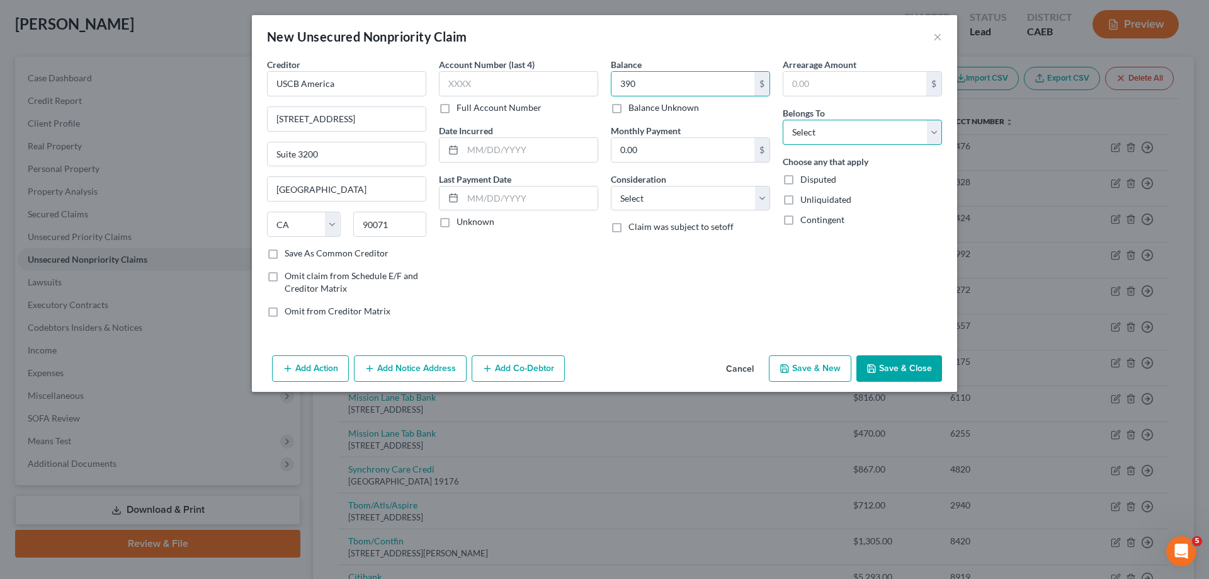
click at [783, 120] on select "Select Debtor 1 Only Debtor 2 Only Debtor 1 And Debtor 2 Only At Least One Of T…" at bounding box center [862, 132] width 159 height 25
select select "0"
click option "Debtor 1 Only" at bounding box center [0, 0] width 0 height 0
click at [816, 375] on button "Save & New" at bounding box center [810, 368] width 82 height 26
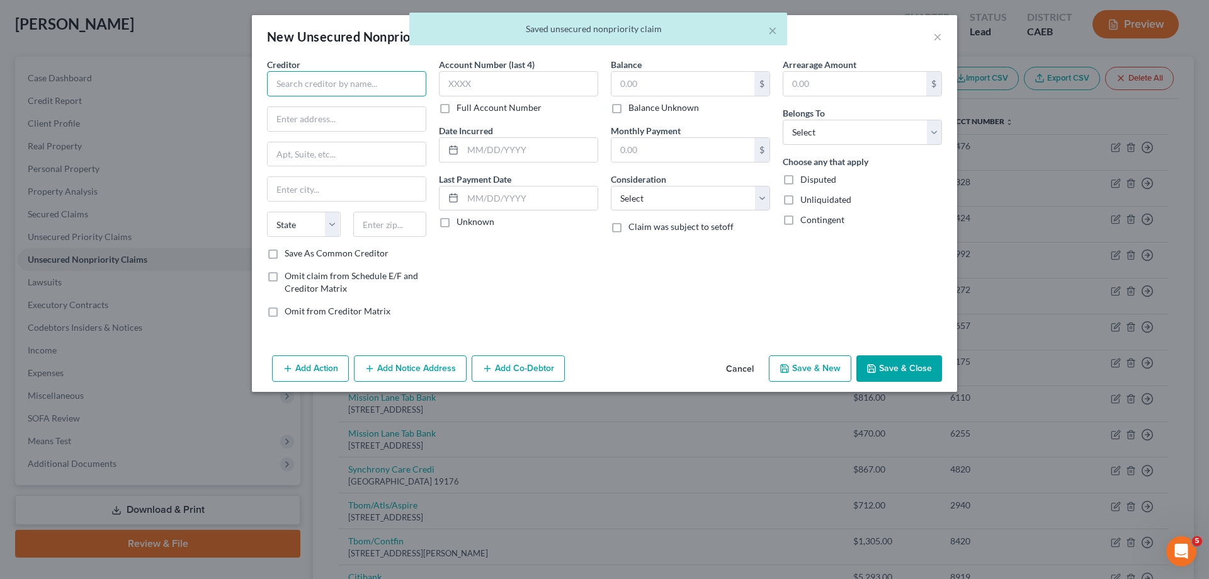
click at [409, 83] on input "text" at bounding box center [346, 83] width 159 height 25
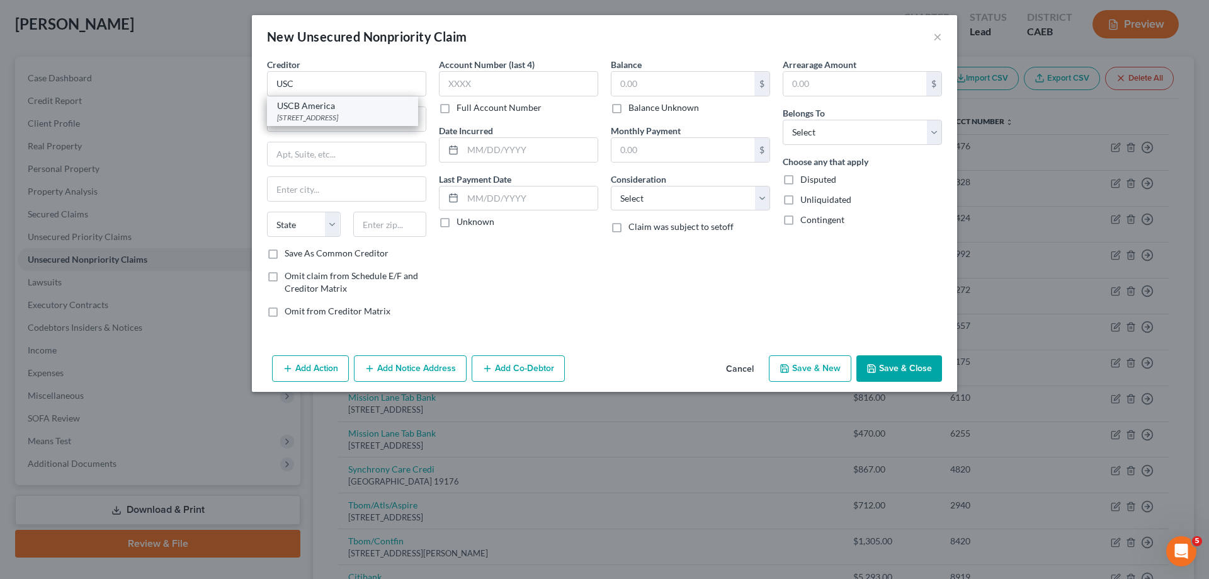
click at [372, 123] on div "355 S Grand Ave Suite 3200, Los Angeles, CA 90071" at bounding box center [342, 117] width 131 height 11
type input "USCB America"
type input "355 S Grand Ave"
type input "Suite 3200"
type input "Los Angeles"
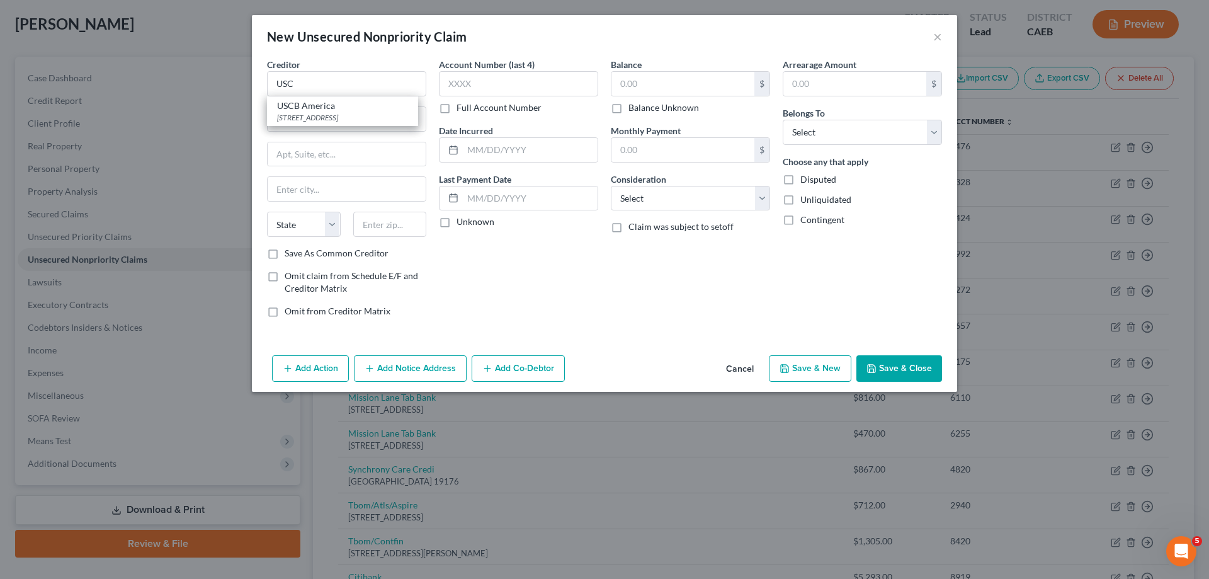
select select "4"
type input "90071"
click at [651, 89] on input "text" at bounding box center [683, 84] width 143 height 24
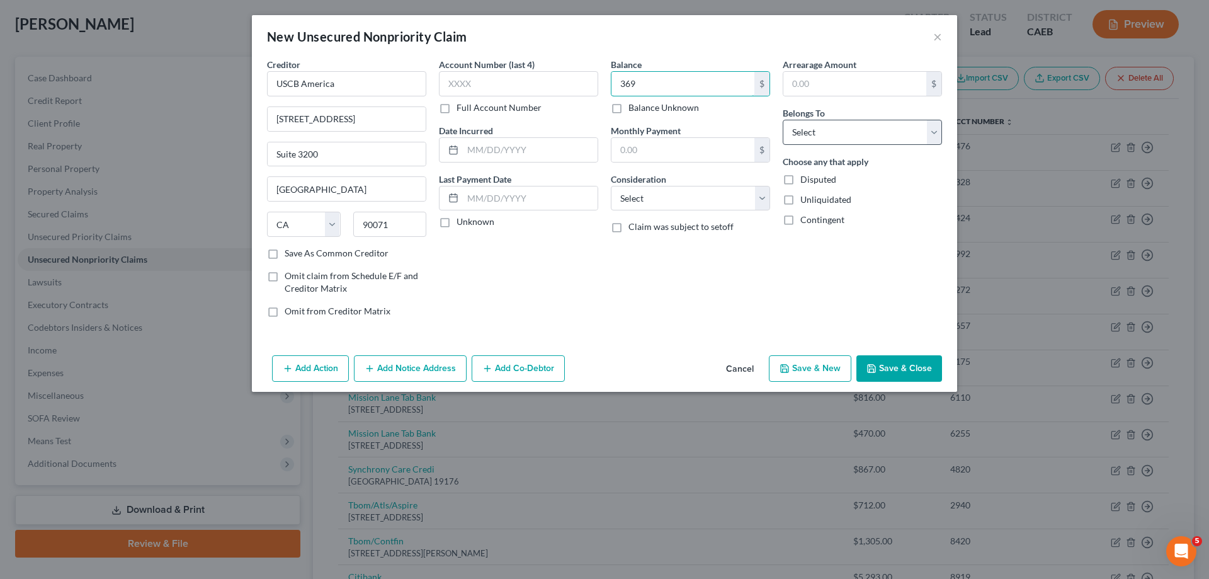
type input "369"
click at [783, 120] on select "Select Debtor 1 Only Debtor 2 Only Debtor 1 And Debtor 2 Only At Least One Of T…" at bounding box center [862, 132] width 159 height 25
select select "0"
click option "Debtor 1 Only" at bounding box center [0, 0] width 0 height 0
click at [890, 366] on button "Save & Close" at bounding box center [899, 368] width 86 height 26
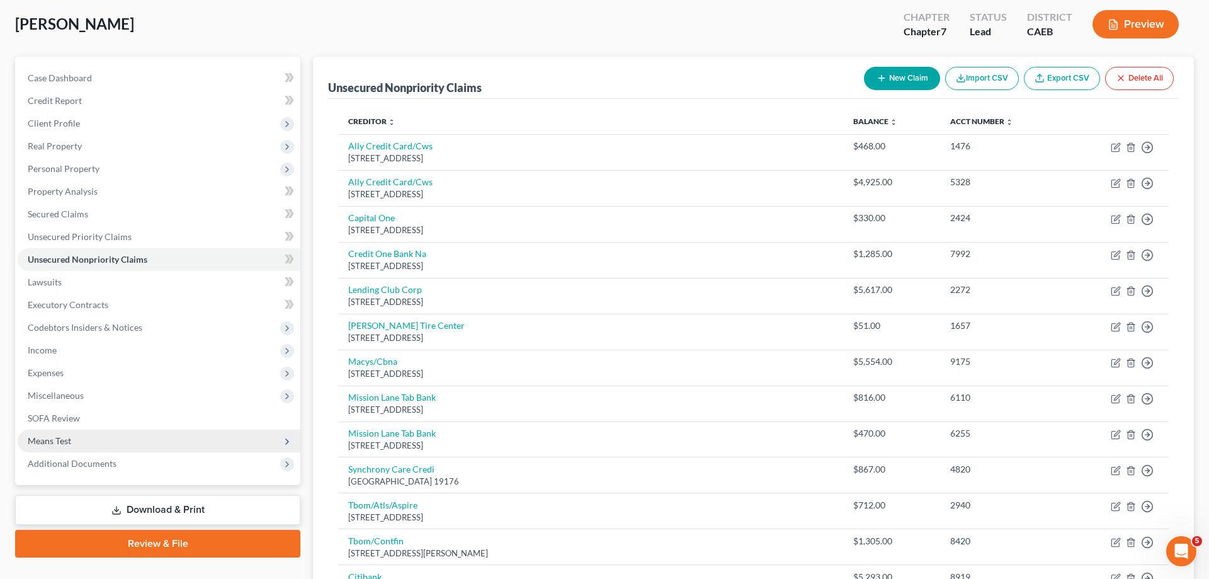
click at [165, 440] on span "Means Test" at bounding box center [159, 441] width 283 height 23
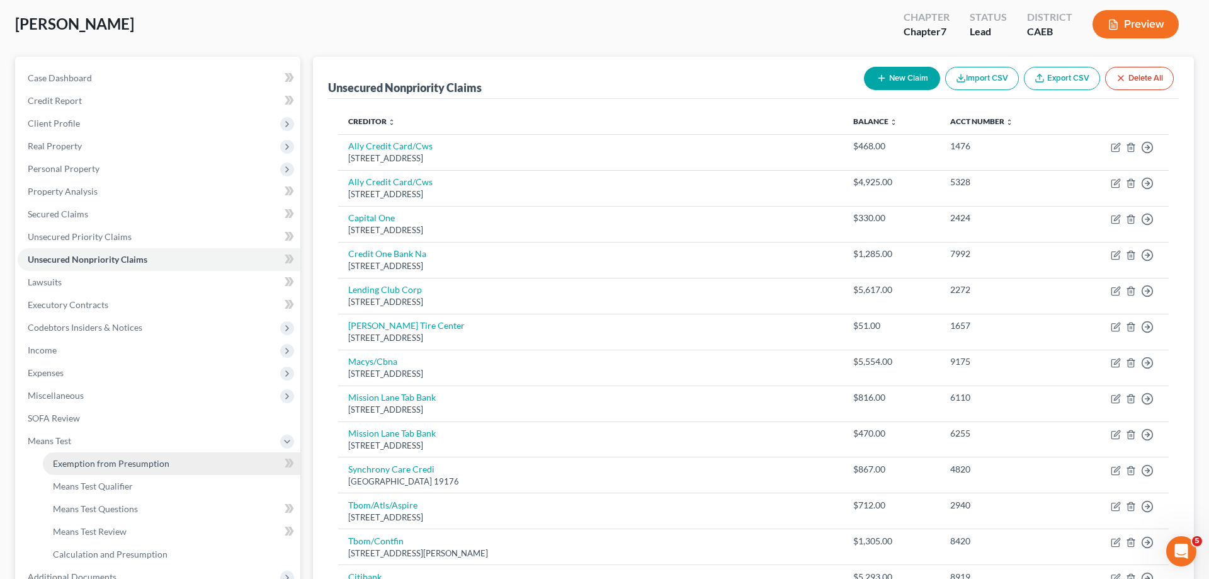
click at [173, 462] on link "Exemption from Presumption" at bounding box center [172, 463] width 258 height 23
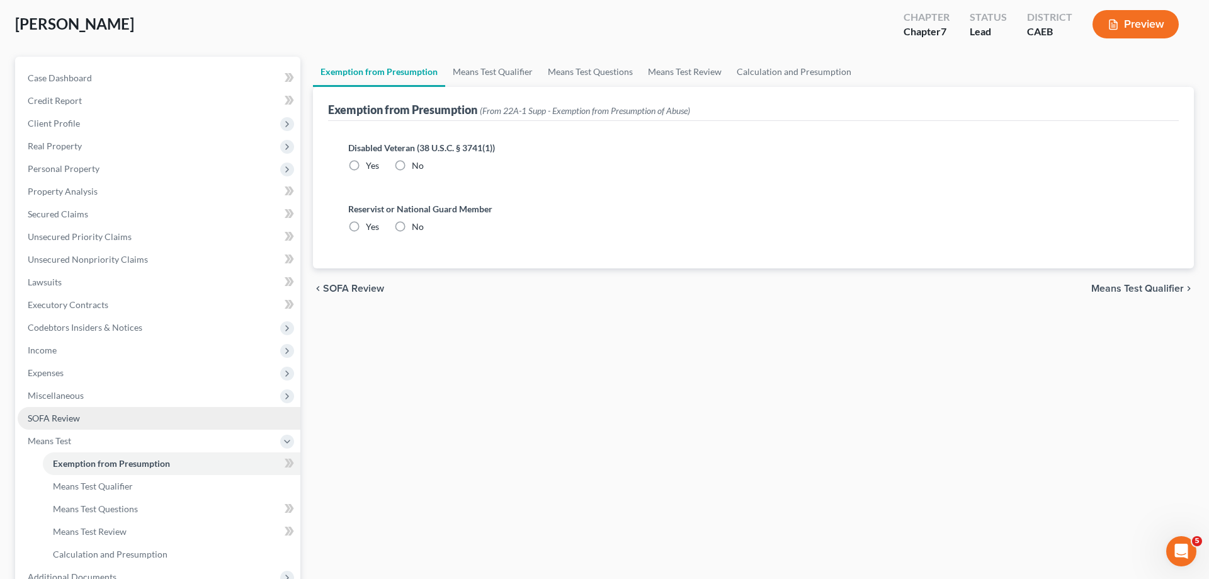
radio input "true"
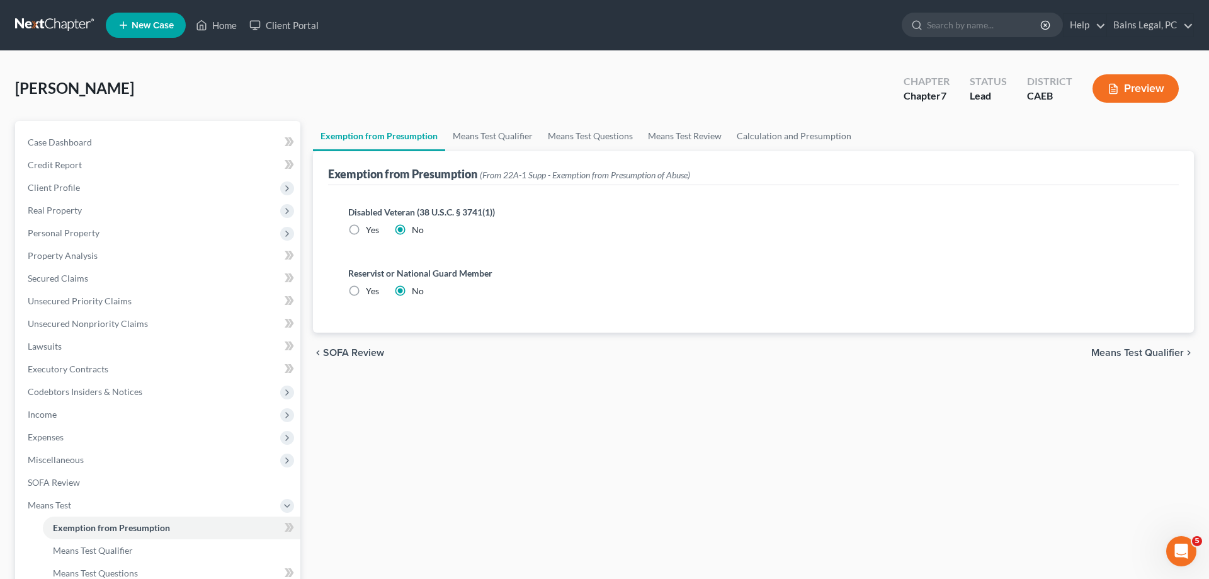
scroll to position [203, 0]
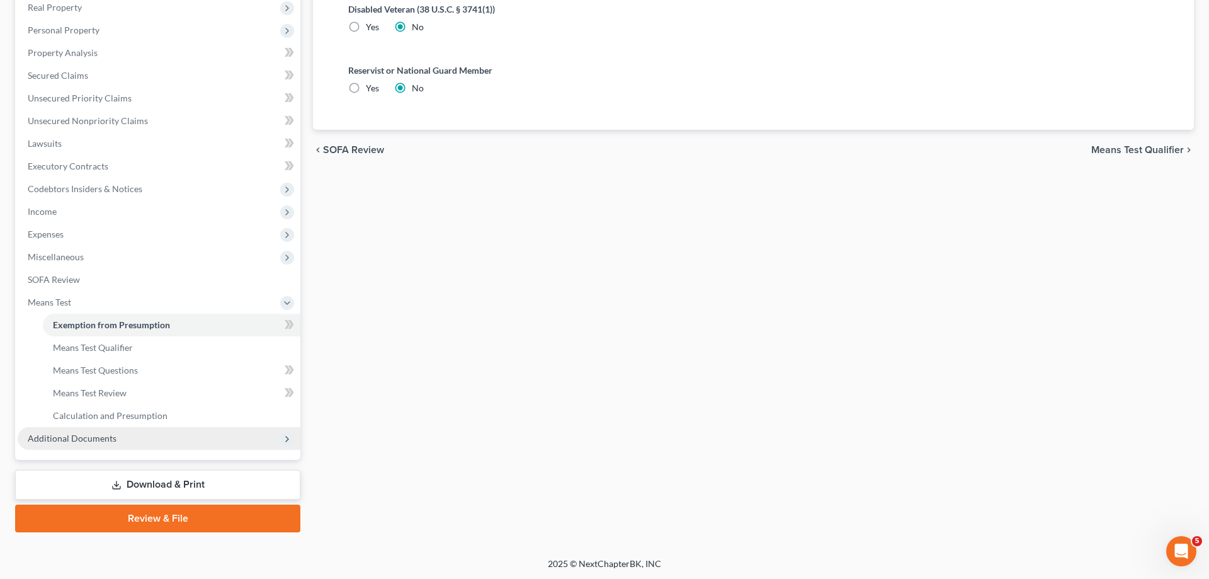
click at [167, 445] on span "Additional Documents" at bounding box center [159, 438] width 283 height 23
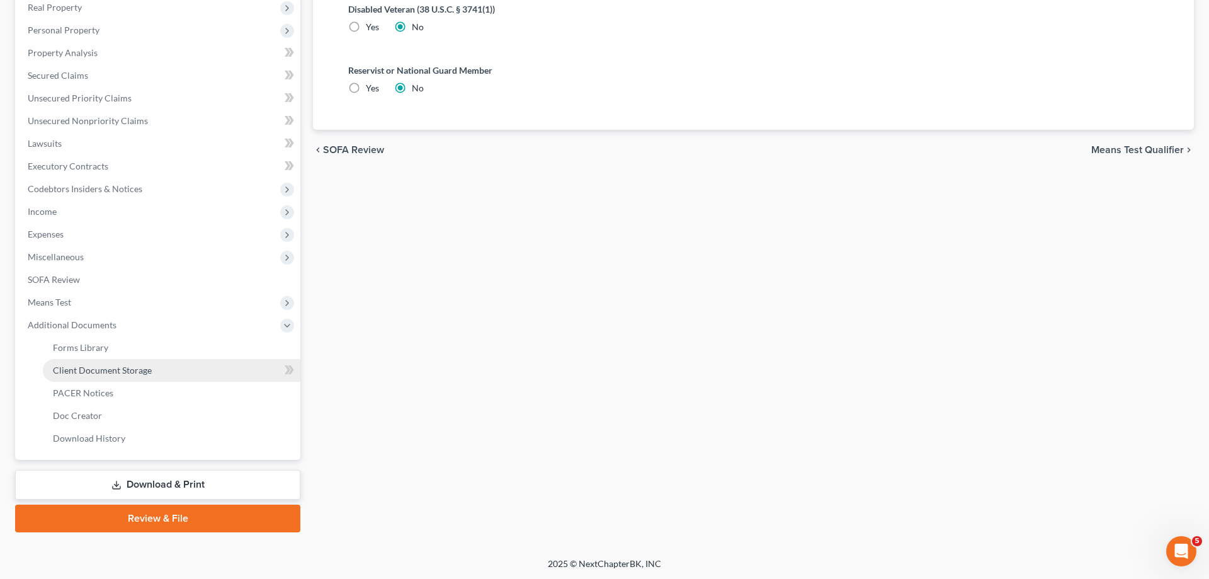
click at [152, 378] on link "Client Document Storage" at bounding box center [172, 370] width 258 height 23
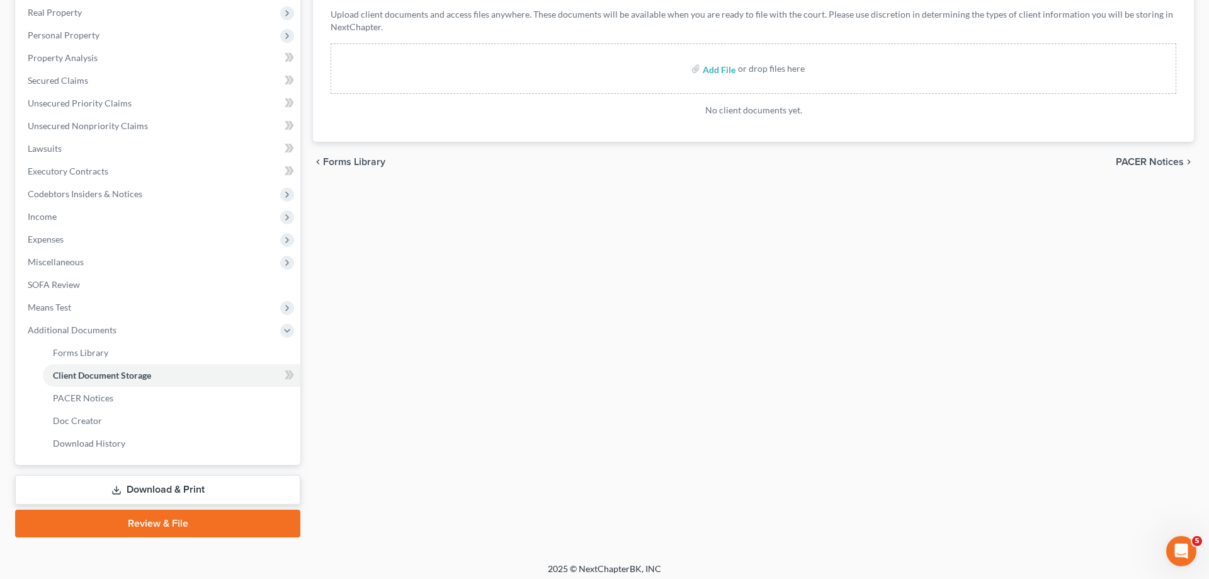
scroll to position [203, 0]
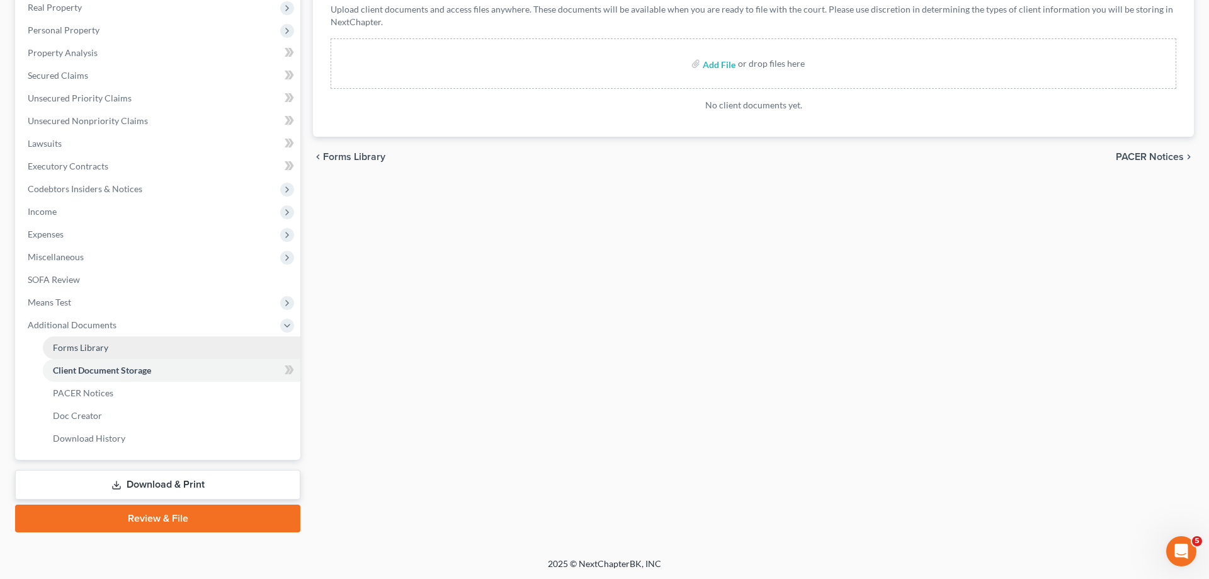
click at [74, 343] on span "Forms Library" at bounding box center [80, 347] width 55 height 11
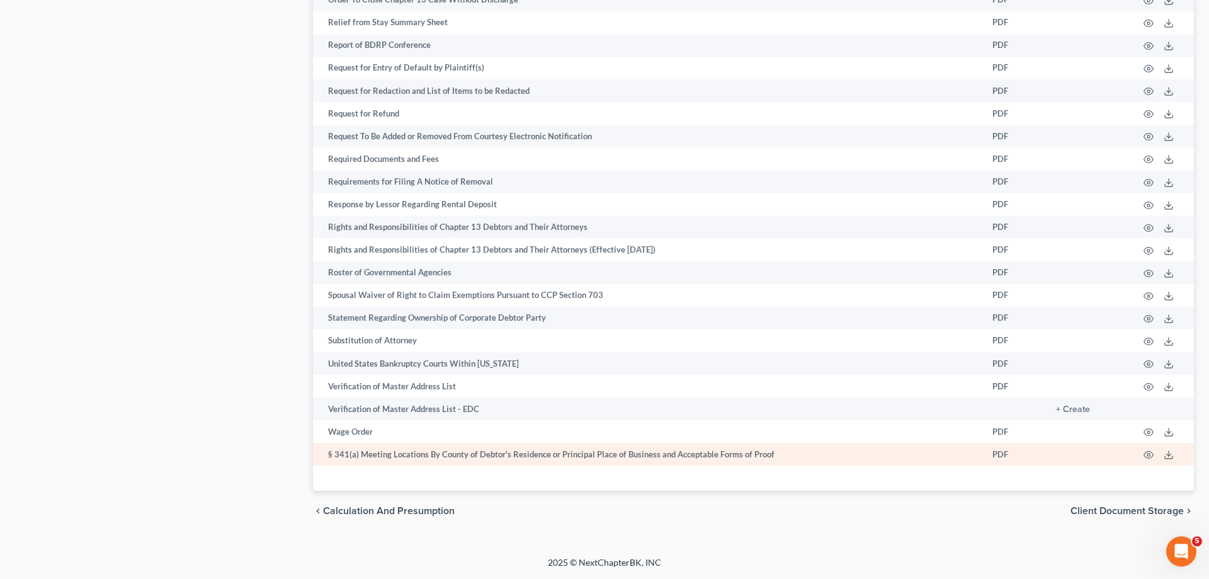
scroll to position [1829, 0]
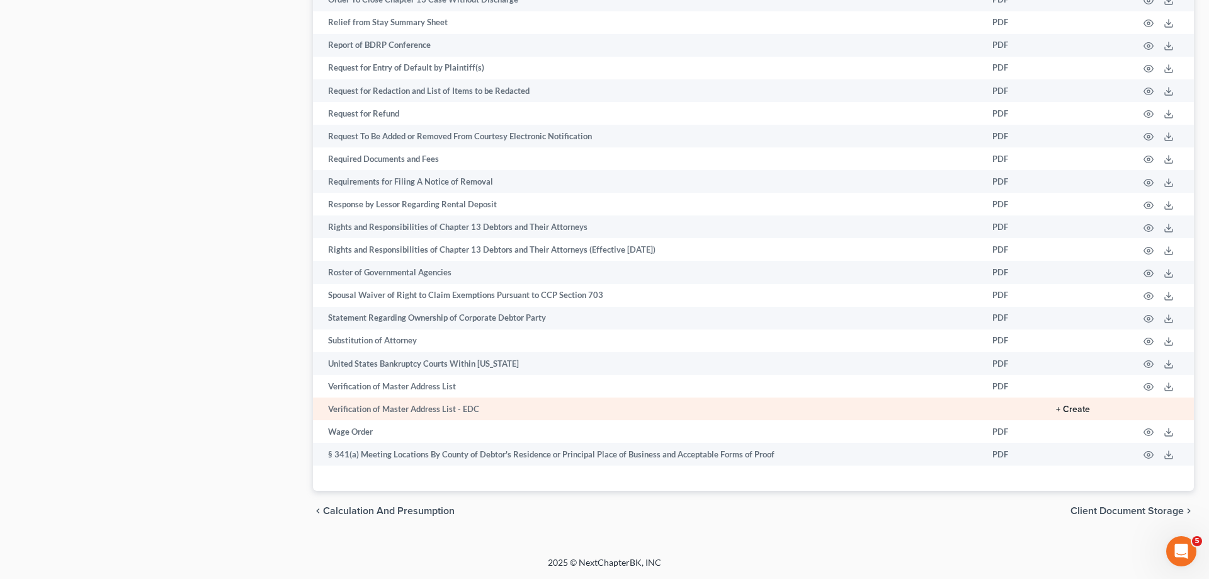
click at [1075, 407] on button "+ Create" at bounding box center [1073, 409] width 34 height 9
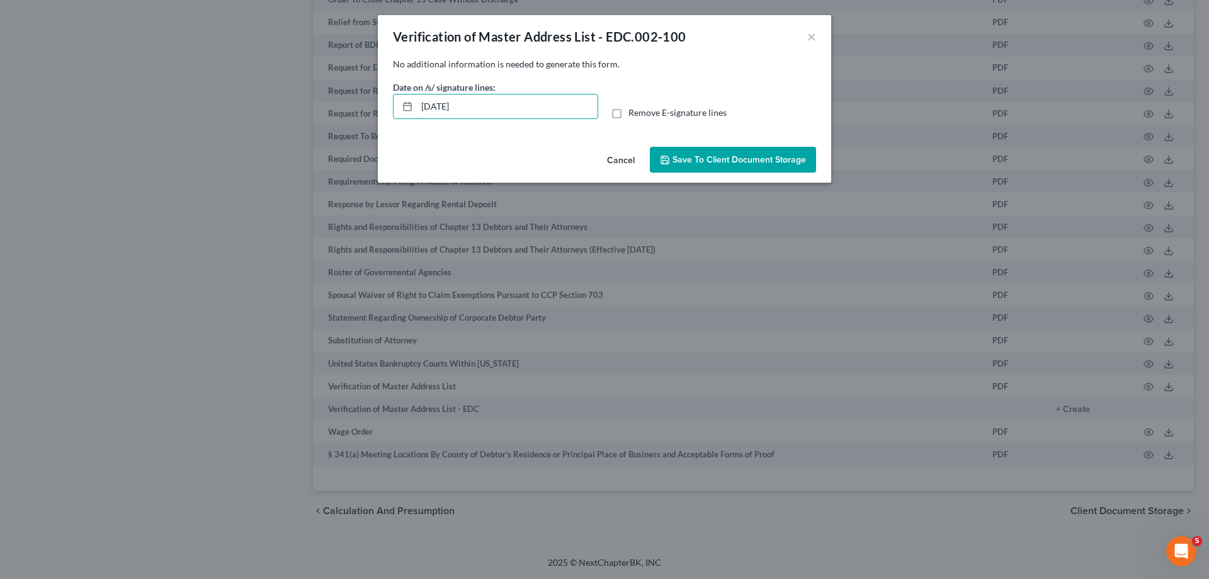
drag, startPoint x: 384, startPoint y: 110, endPoint x: 326, endPoint y: 110, distance: 58.6
click at [417, 110] on input "[DATE]" at bounding box center [507, 106] width 181 height 24
drag, startPoint x: 658, startPoint y: 122, endPoint x: 671, endPoint y: 123, distance: 12.7
click at [658, 120] on div "Date on /s/ signature lines: Remove E-signature lines" at bounding box center [605, 105] width 436 height 48
click at [629, 110] on label "Remove E-signature lines" at bounding box center [678, 112] width 98 height 13
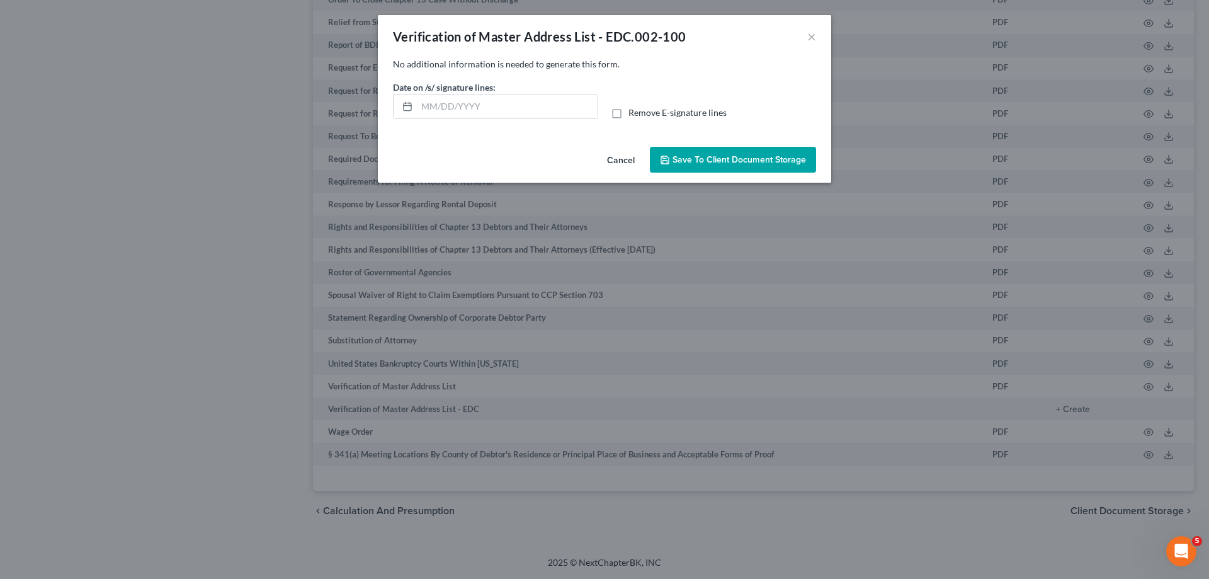
click at [634, 110] on input "Remove E-signature lines" at bounding box center [638, 110] width 8 height 8
checkbox input "true"
click at [695, 149] on button "Save to Client Document Storage" at bounding box center [733, 160] width 166 height 26
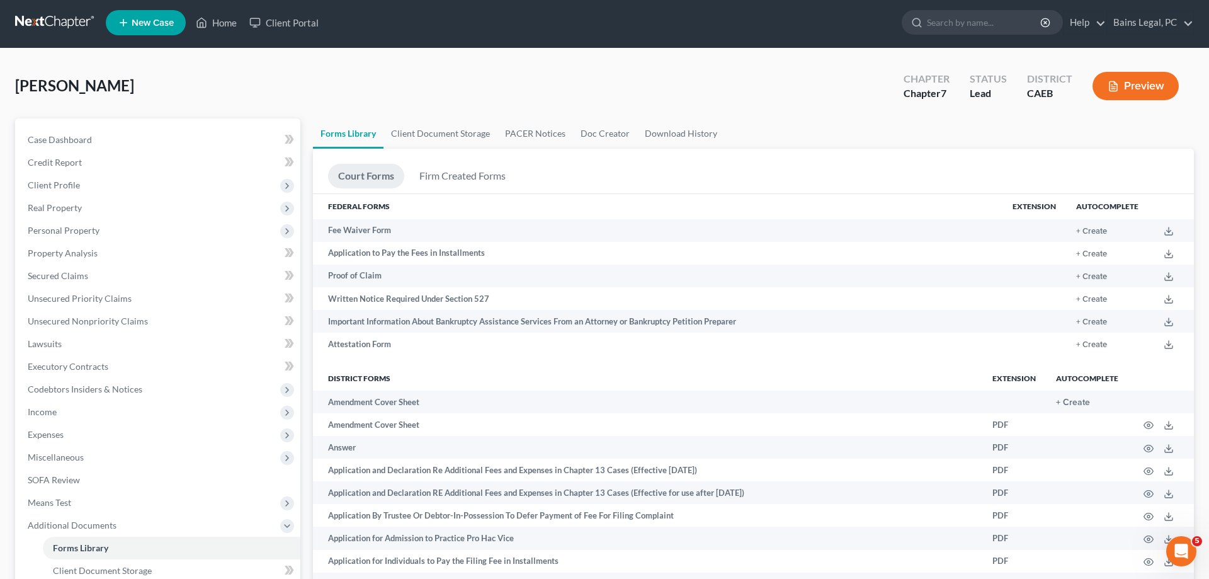
scroll to position [0, 0]
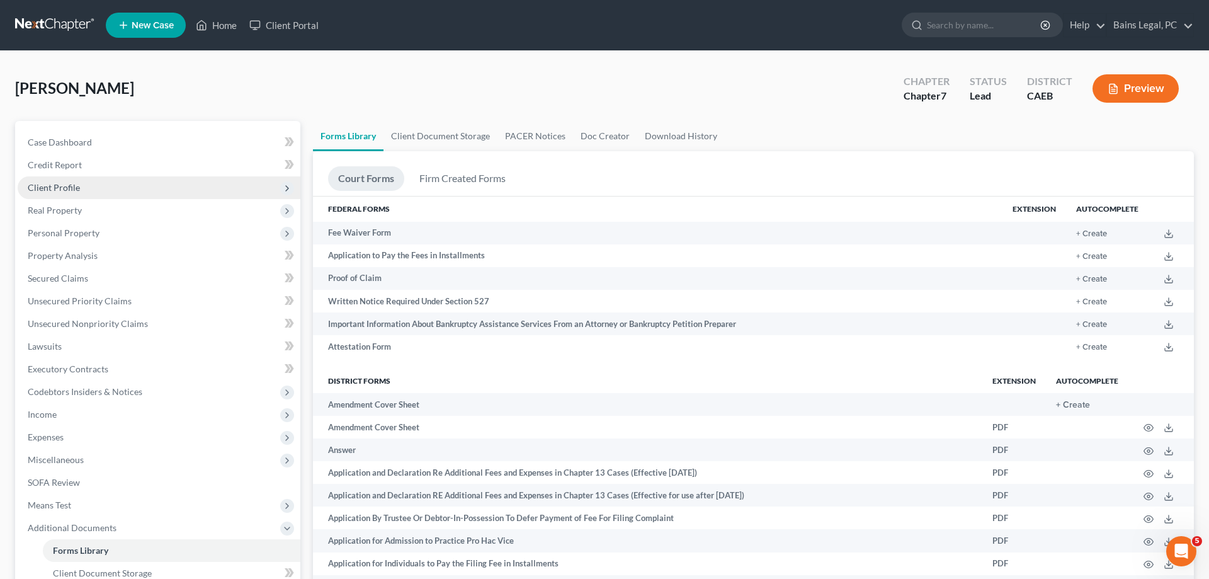
click at [76, 185] on span "Client Profile" at bounding box center [54, 187] width 52 height 11
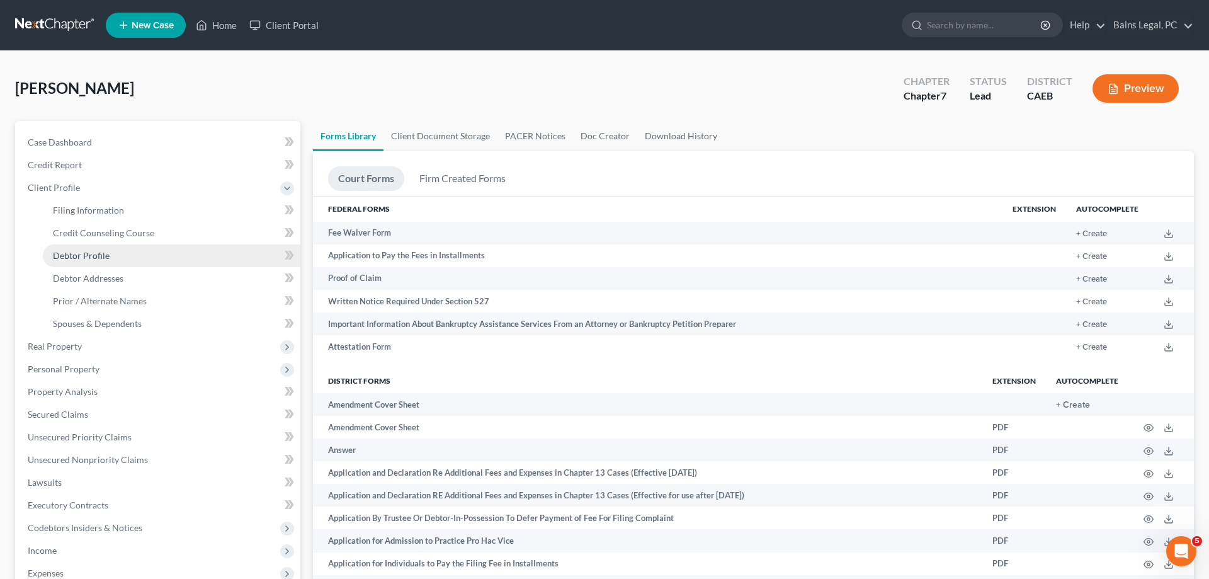
click at [107, 260] on span "Debtor Profile" at bounding box center [81, 255] width 57 height 11
select select "0"
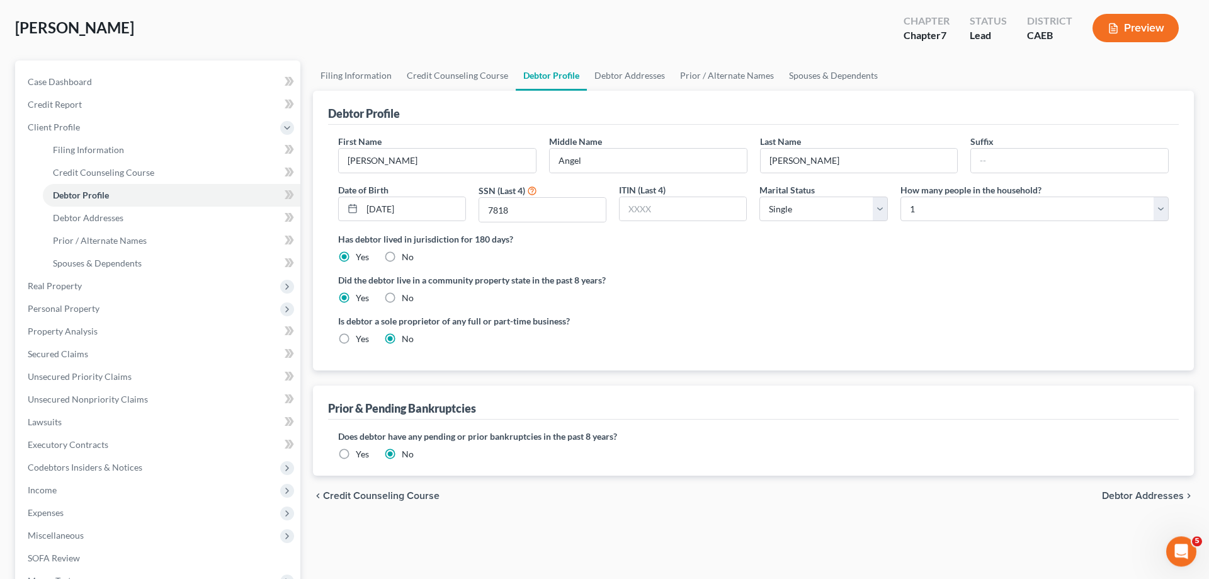
scroll to position [225, 0]
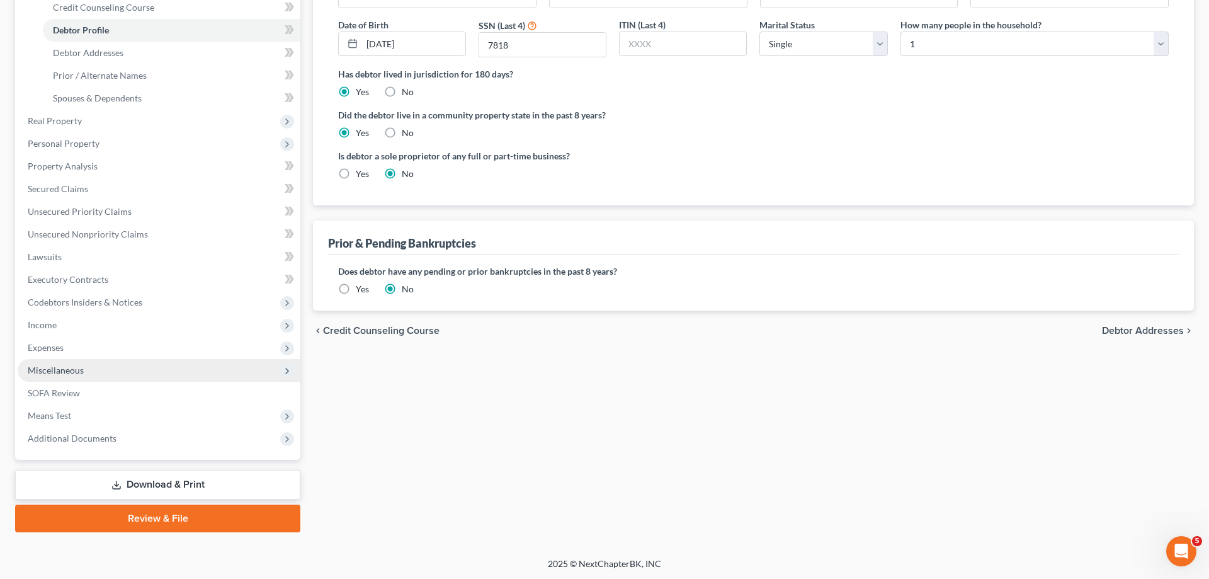
click at [84, 368] on span "Miscellaneous" at bounding box center [159, 370] width 283 height 23
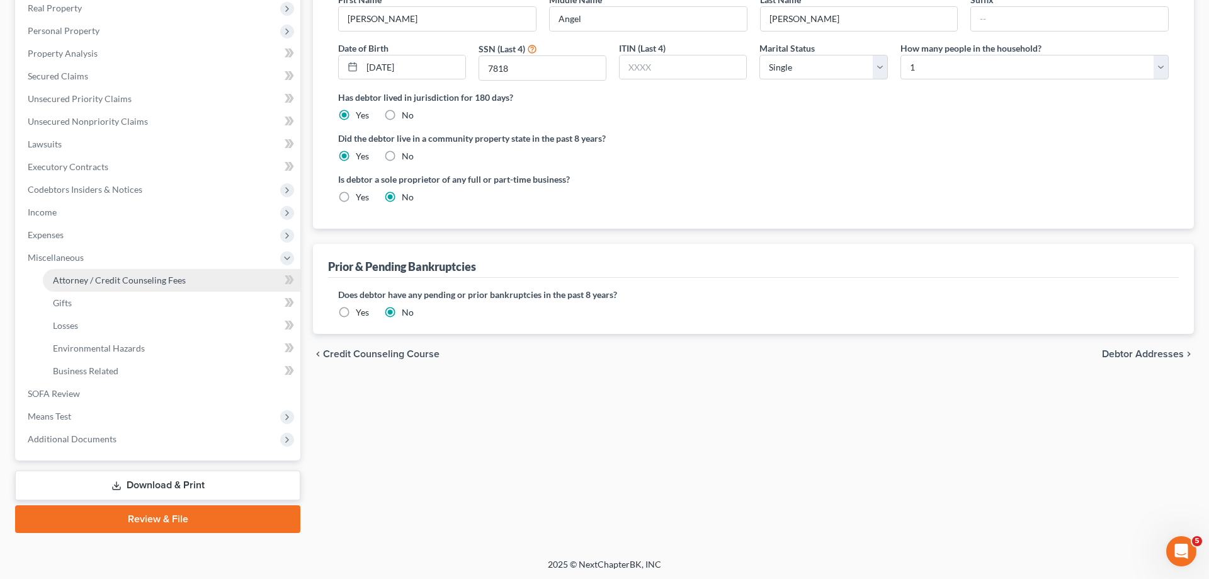
click at [136, 280] on span "Attorney / Credit Counseling Fees" at bounding box center [119, 280] width 133 height 11
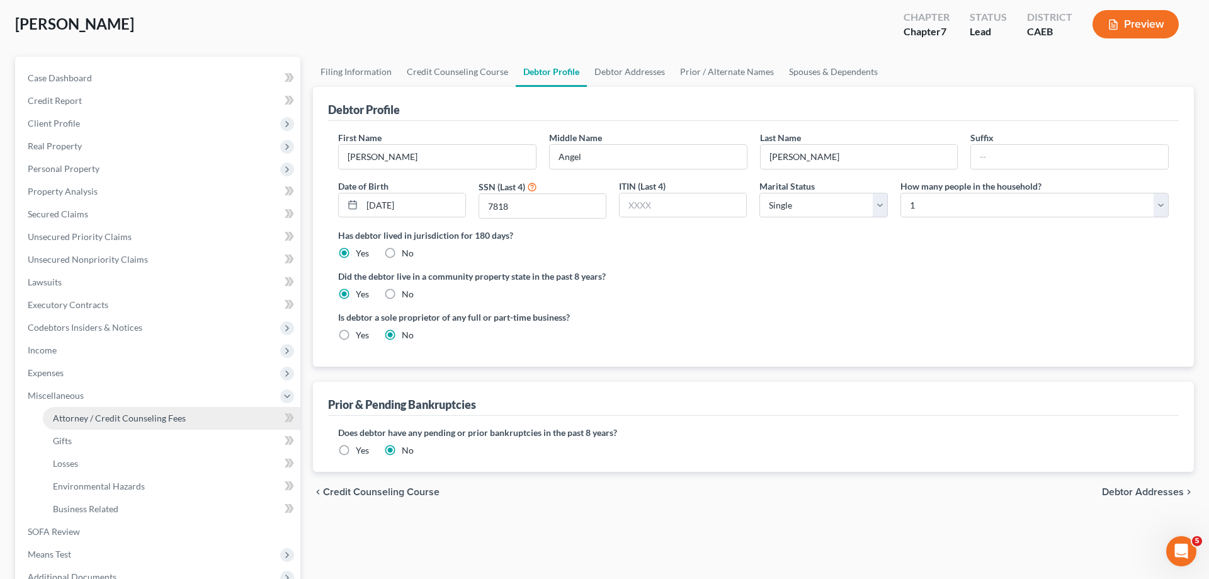
select select "36"
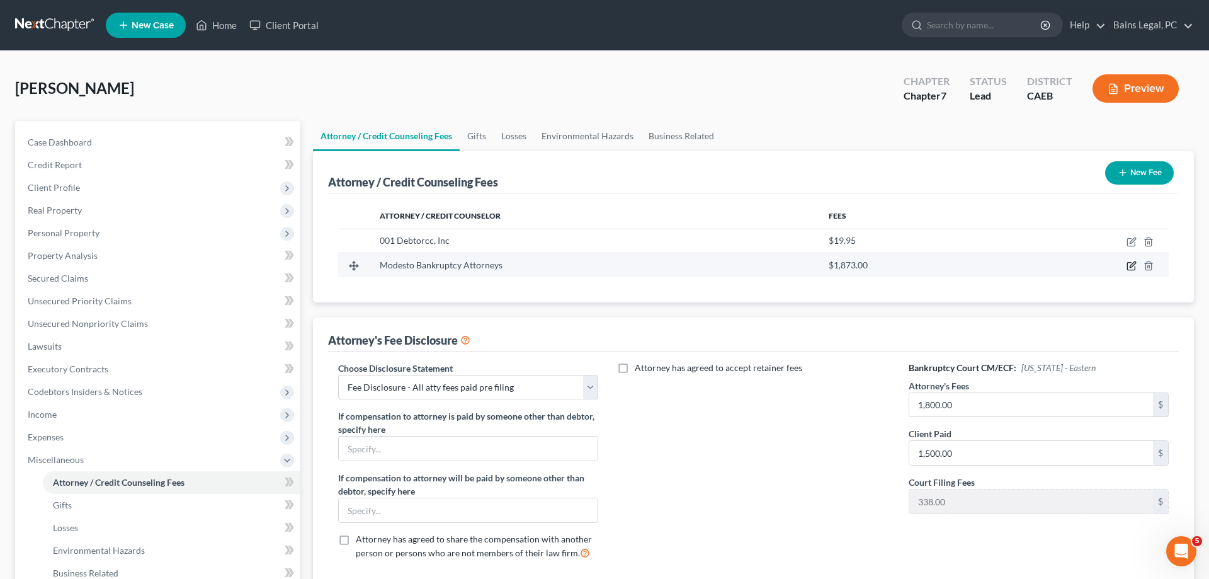
click at [1127, 268] on icon "button" at bounding box center [1131, 267] width 8 height 8
select select "4"
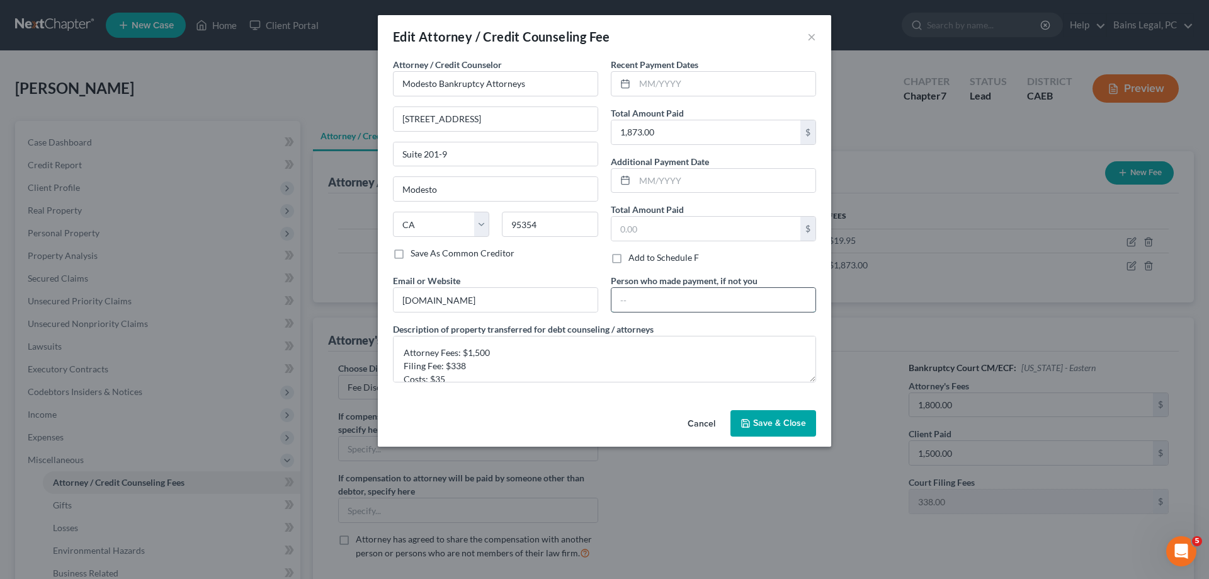
click at [625, 298] on input "text" at bounding box center [714, 300] width 204 height 24
type input "[PERSON_NAME]"
click at [773, 425] on span "Save & Close" at bounding box center [779, 423] width 53 height 11
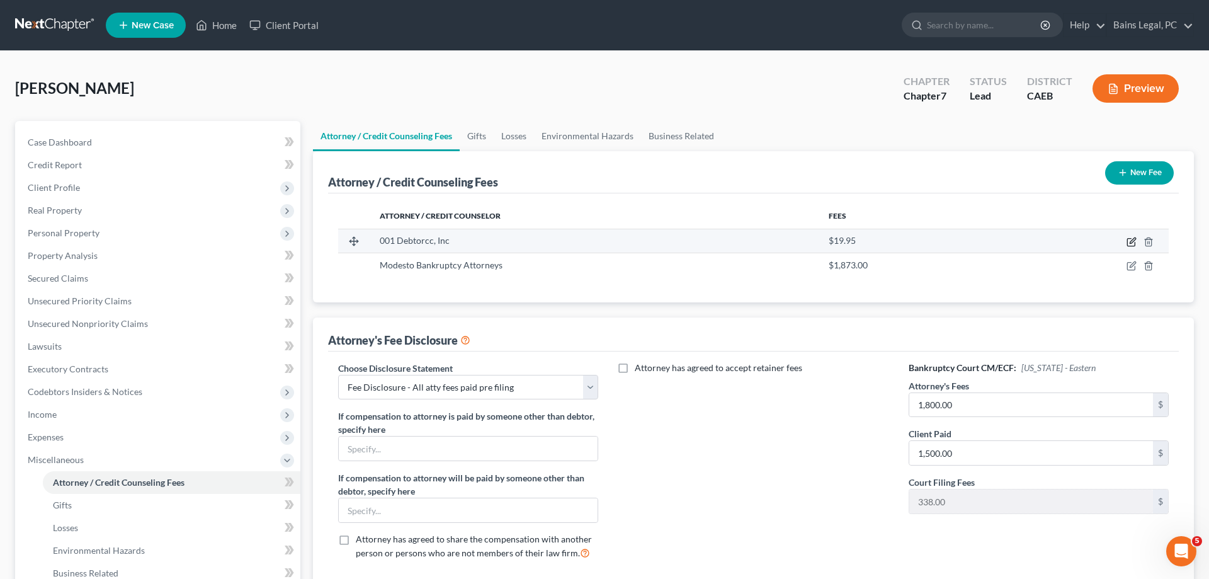
click at [1134, 244] on icon "button" at bounding box center [1132, 242] width 10 height 10
select select "33"
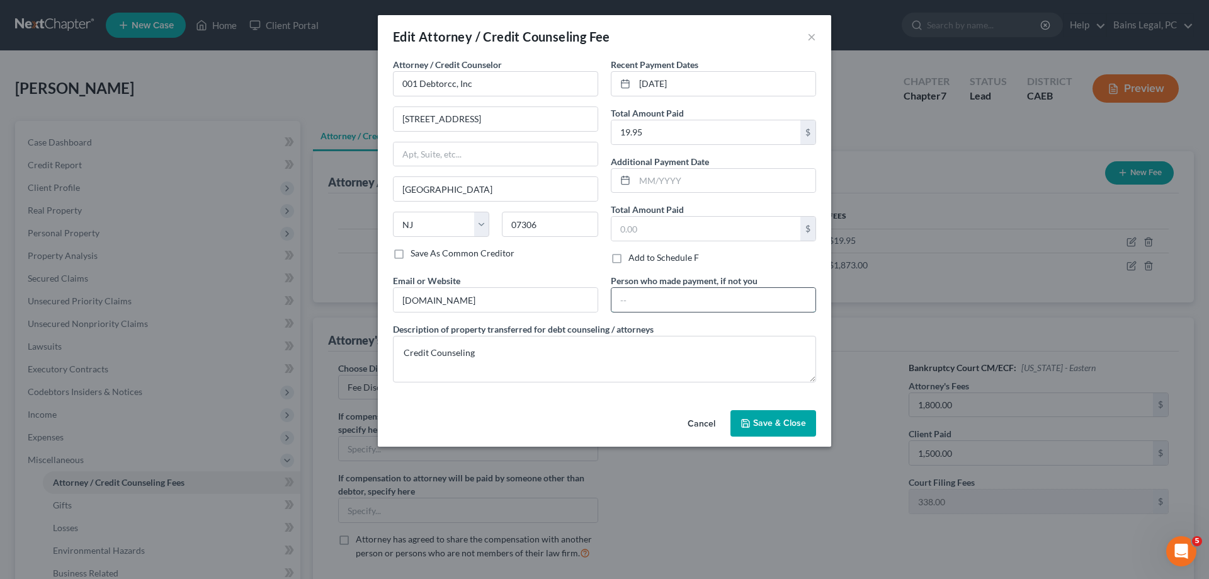
click at [686, 304] on input "text" at bounding box center [714, 300] width 204 height 24
drag, startPoint x: 777, startPoint y: 419, endPoint x: 802, endPoint y: 421, distance: 25.3
click at [780, 421] on span "Save & Close" at bounding box center [779, 423] width 53 height 11
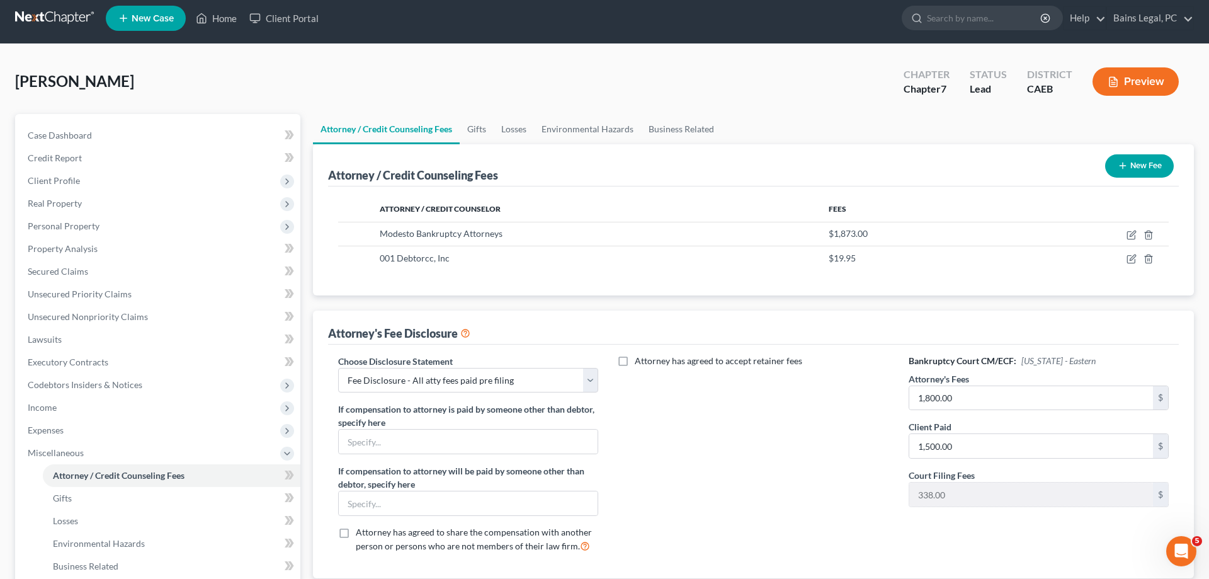
scroll to position [203, 0]
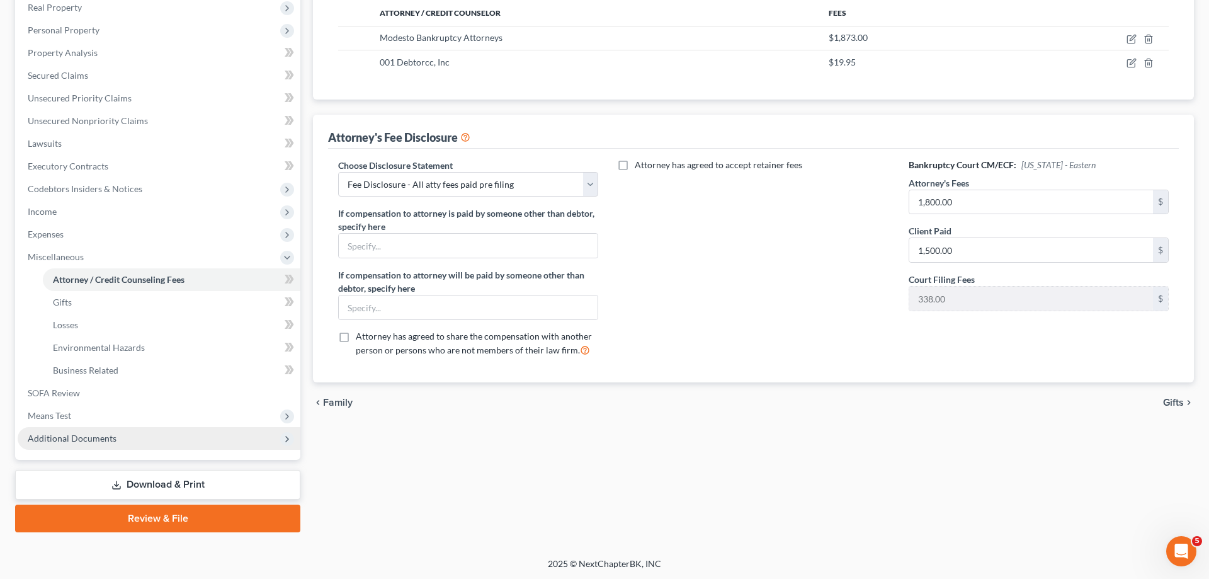
click at [96, 441] on span "Additional Documents" at bounding box center [72, 438] width 89 height 11
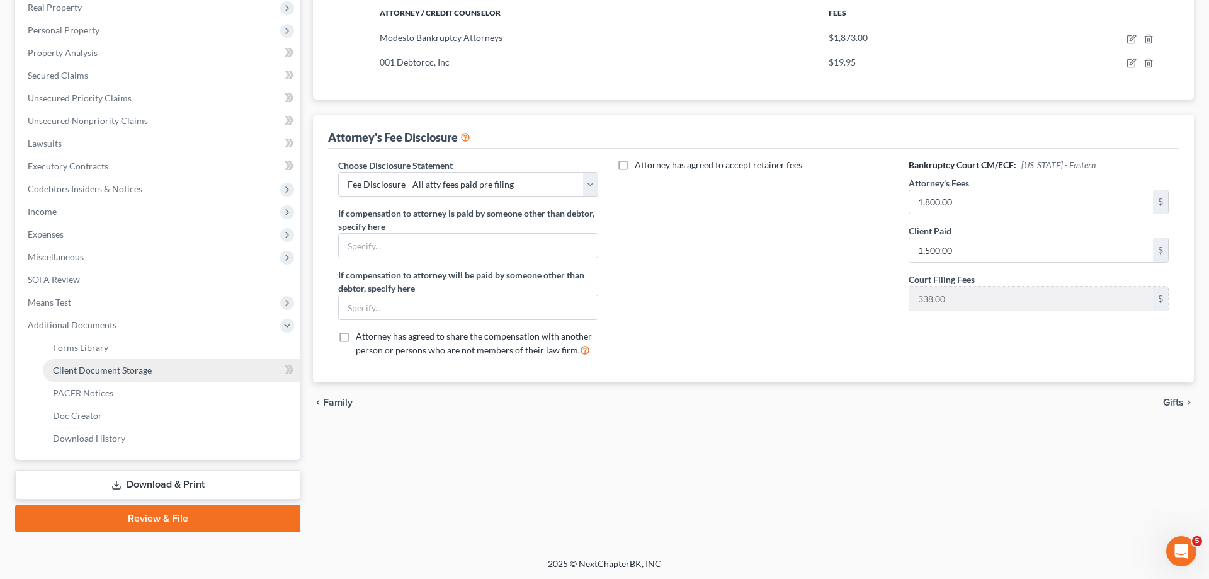
click at [119, 370] on span "Client Document Storage" at bounding box center [102, 370] width 99 height 11
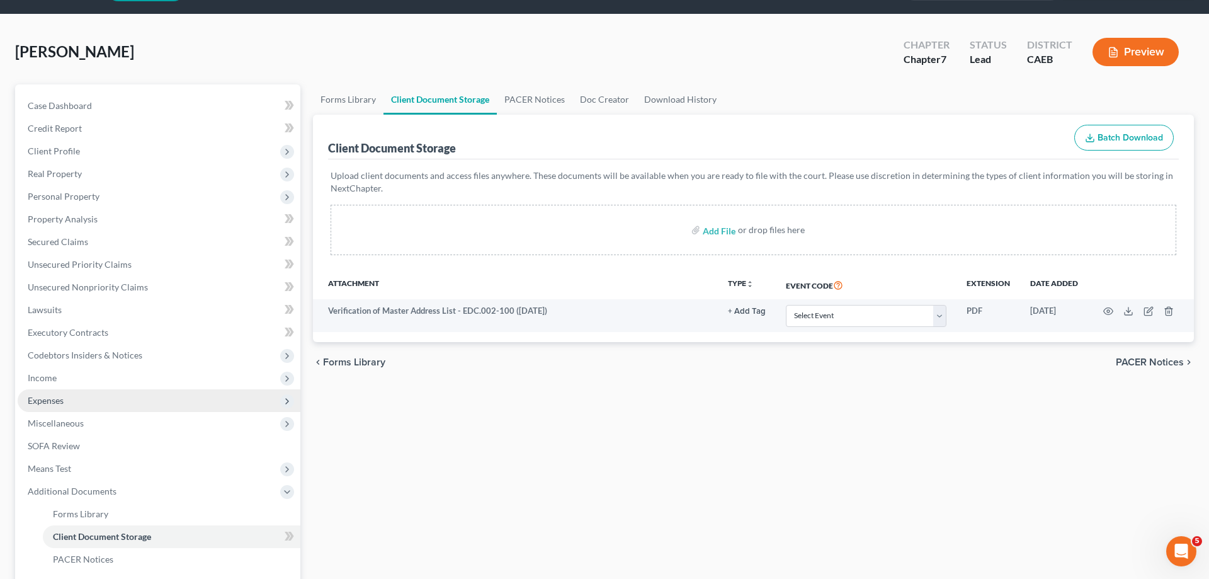
scroll to position [64, 0]
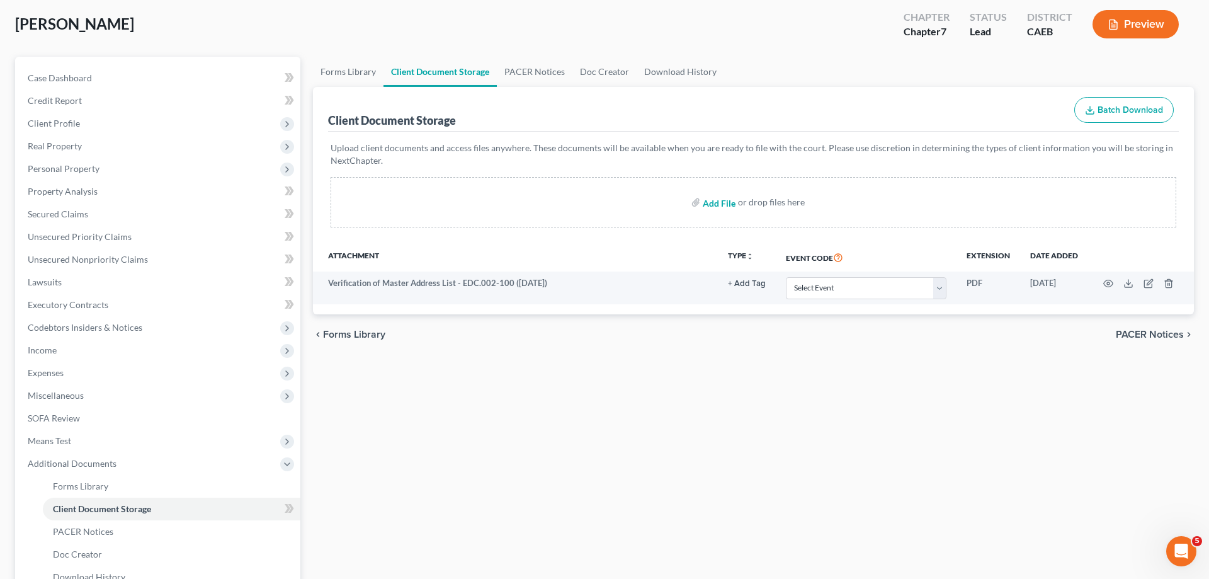
click at [722, 203] on input "file" at bounding box center [718, 202] width 30 height 23
type input "C:\fakepath\15725-CAE-CC-039740150.pdf"
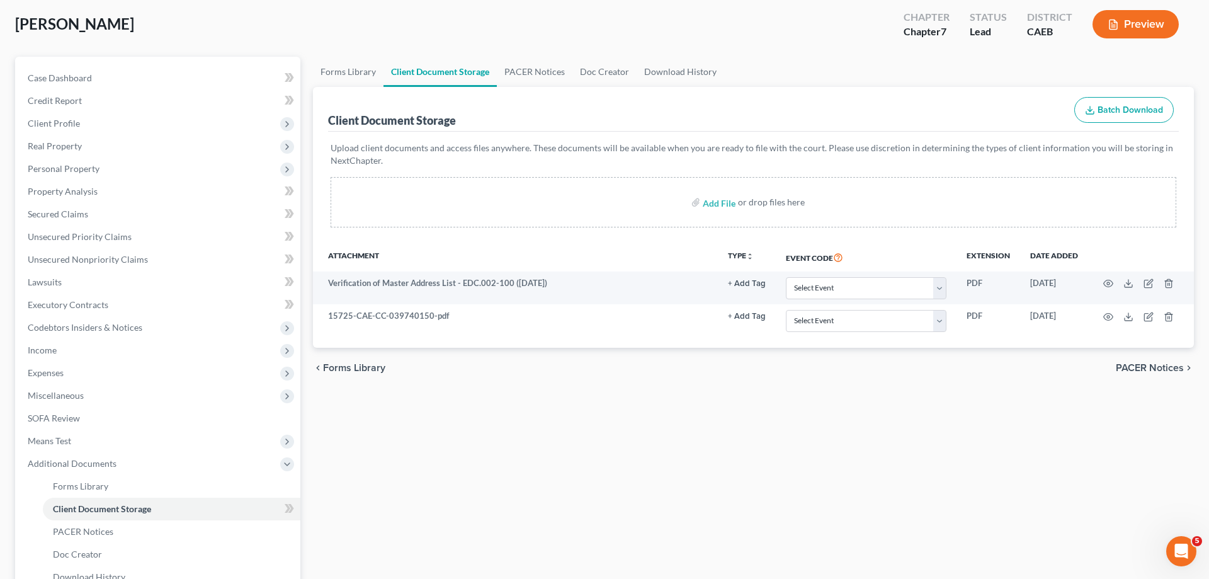
scroll to position [203, 0]
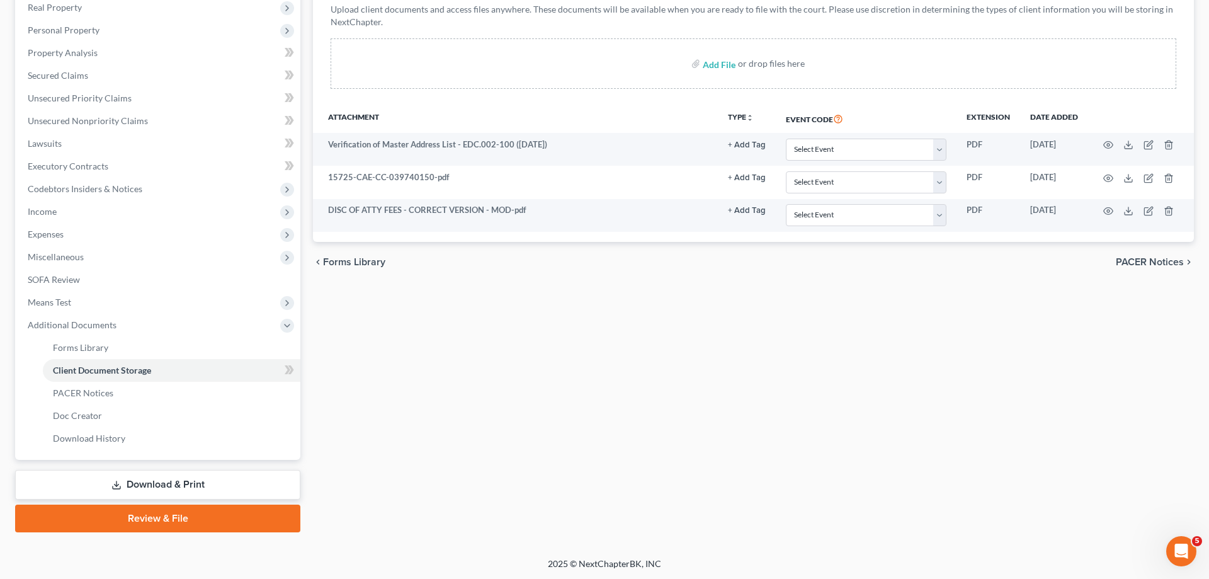
drag, startPoint x: 178, startPoint y: 485, endPoint x: 197, endPoint y: 481, distance: 19.4
click at [179, 485] on link "Download & Print" at bounding box center [157, 485] width 285 height 30
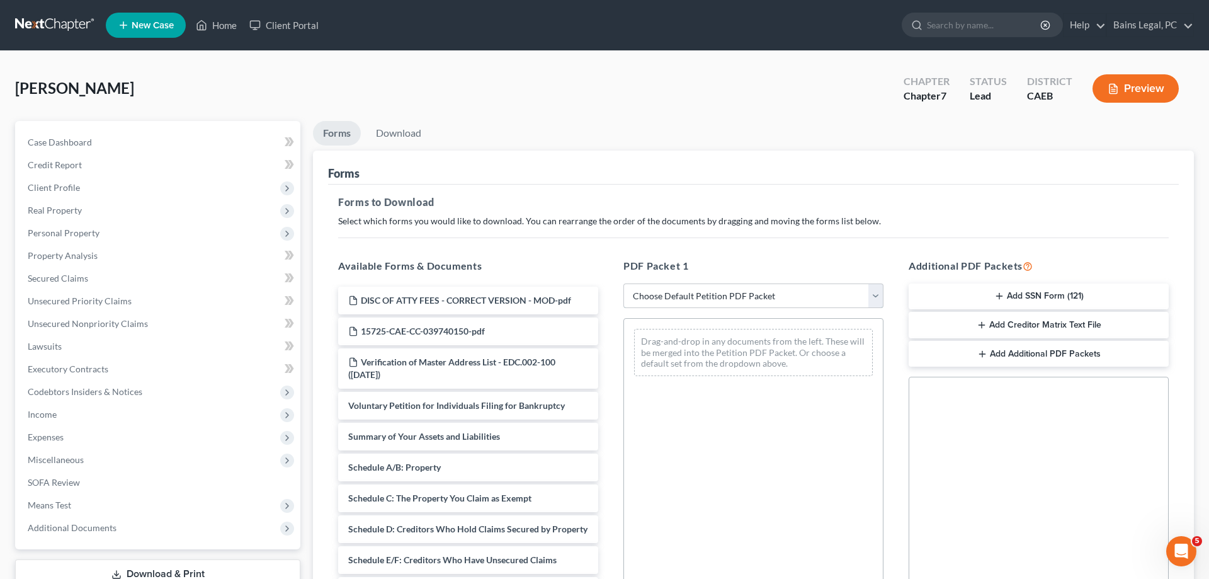
click at [623, 283] on select "Choose Default Petition PDF Packet Complete Bankruptcy Petition (all forms and …" at bounding box center [753, 295] width 260 height 25
select select "0"
click option "Complete Bankruptcy Petition (all forms and schedules)" at bounding box center [0, 0] width 0 height 0
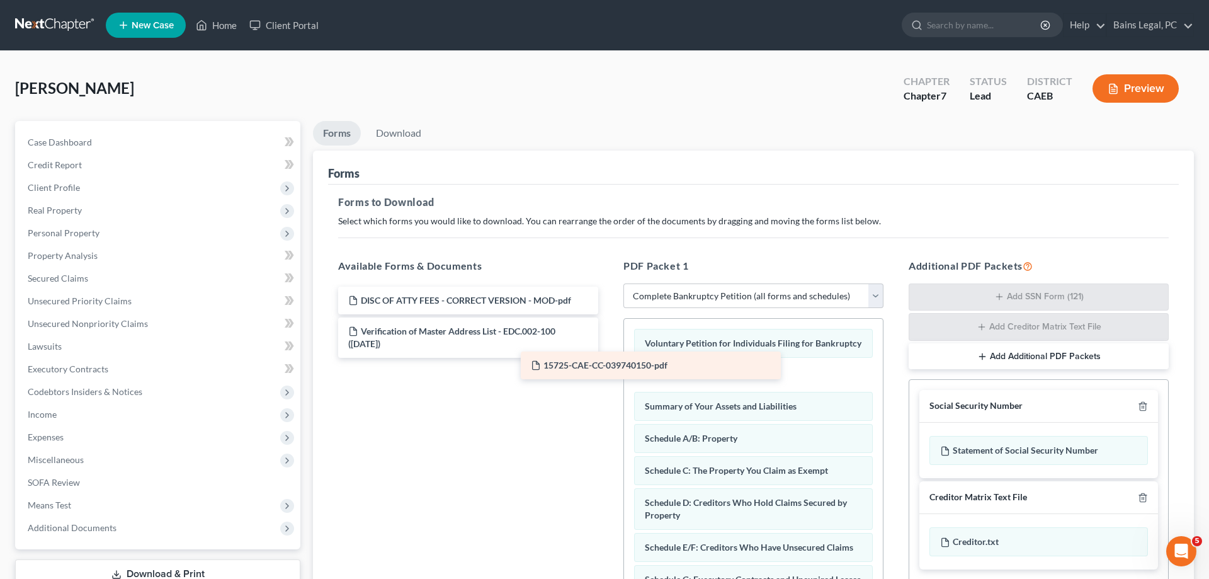
drag, startPoint x: 496, startPoint y: 329, endPoint x: 681, endPoint y: 365, distance: 188.5
click at [608, 358] on div "15725-CAE-CC-039740150-pdf DISC OF ATTY FEES - CORRECT VERSION - MOD-pdf 15725-…" at bounding box center [468, 322] width 280 height 71
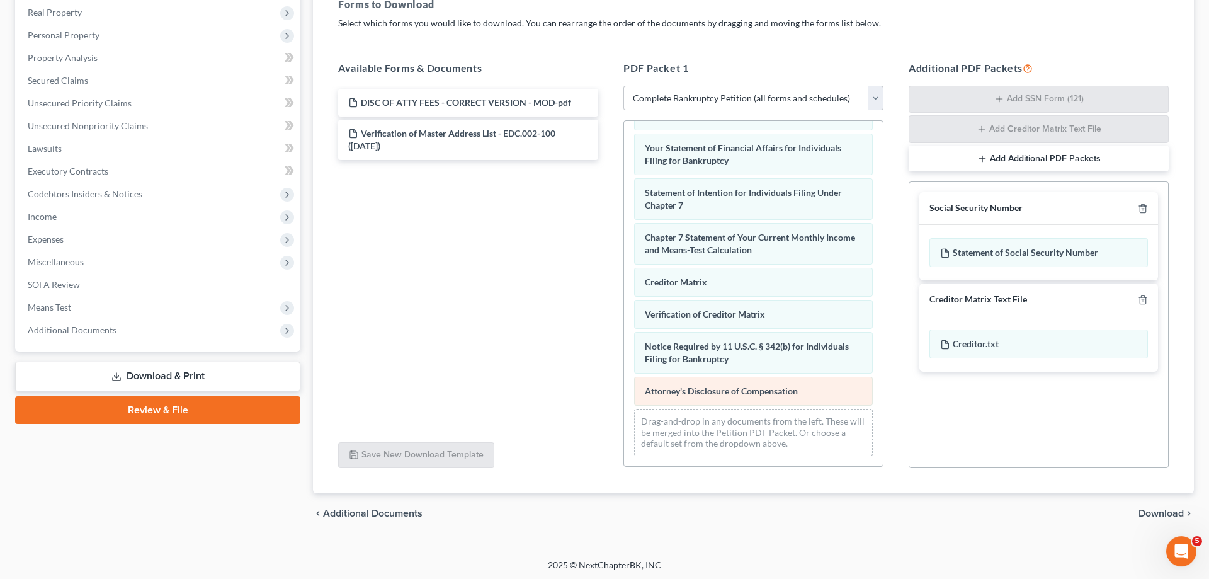
scroll to position [200, 0]
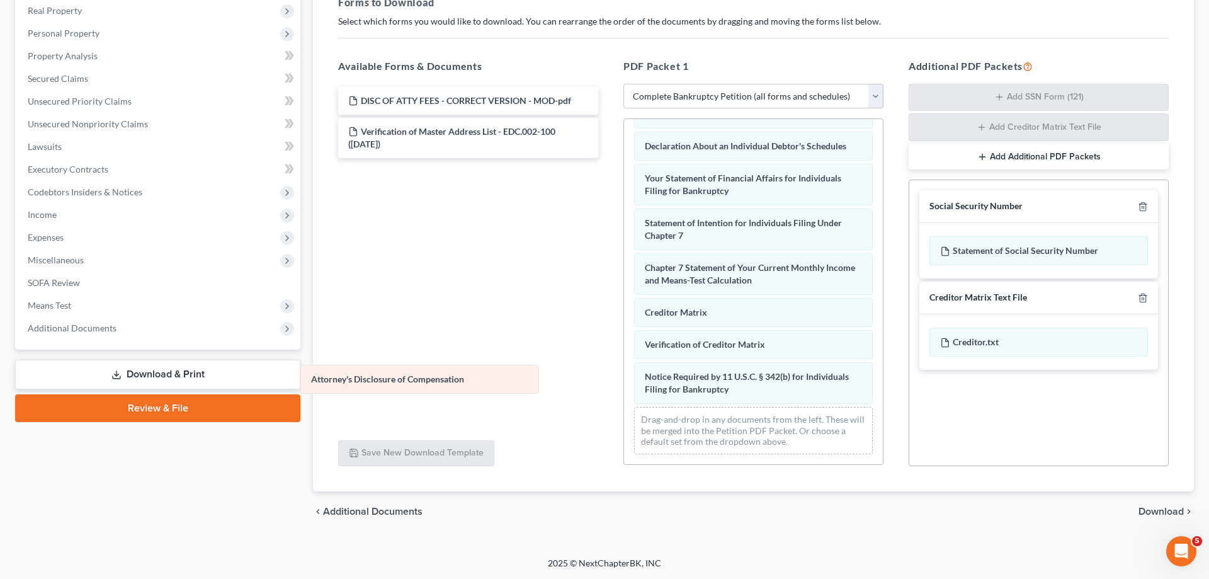
drag, startPoint x: 763, startPoint y: 386, endPoint x: 395, endPoint y: 370, distance: 367.5
click at [624, 372] on div "Attorney's Disclosure of Compensation Voluntary Petition for Individuals Filing…" at bounding box center [753, 110] width 259 height 708
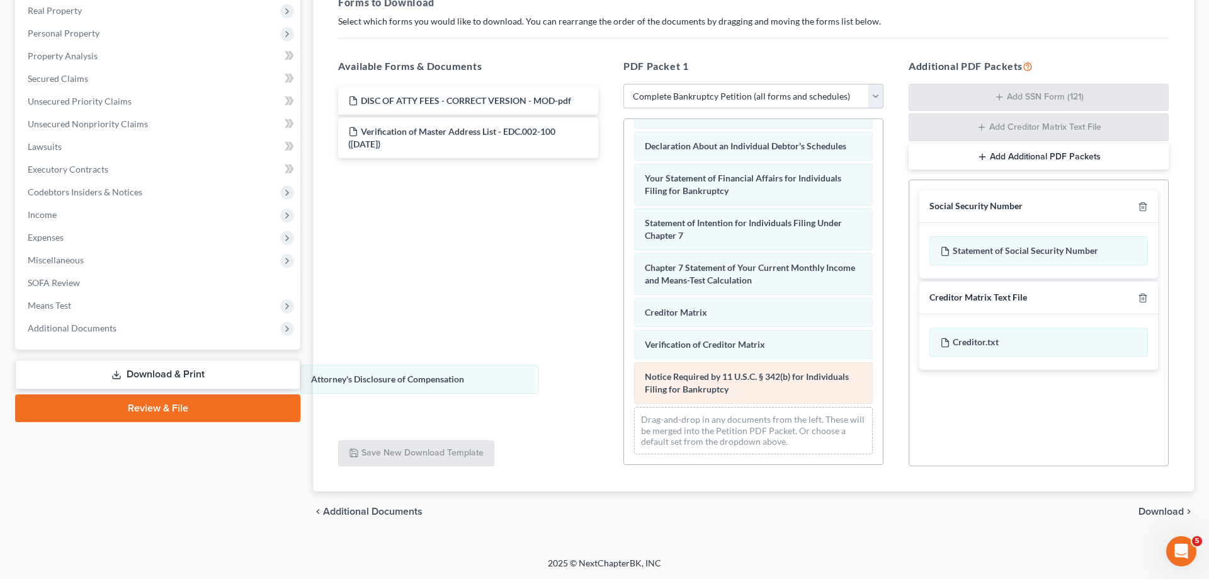
scroll to position [363, 0]
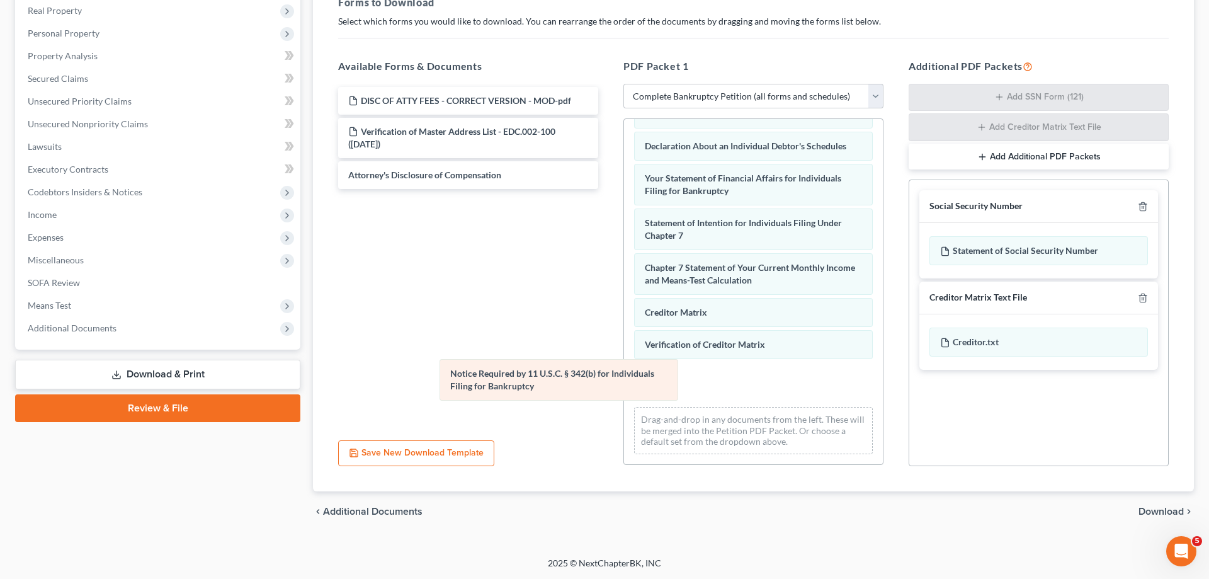
drag, startPoint x: 769, startPoint y: 389, endPoint x: 630, endPoint y: 375, distance: 139.3
click at [624, 382] on div "Notice Required by 11 U.S.C. § 342(b) for Individuals Filing for Bankruptcy Vol…" at bounding box center [753, 110] width 259 height 708
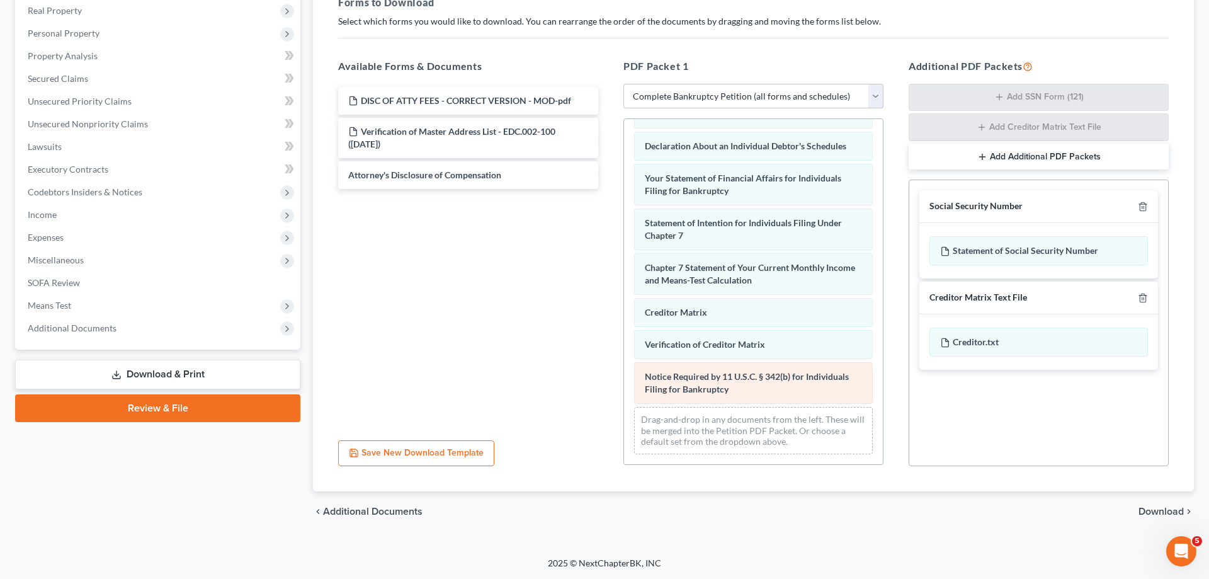
click at [624, 342] on div "Voluntary Petition for Individuals Filing for Bankruptcy 15725-CAE-CC-039740150…" at bounding box center [753, 110] width 259 height 708
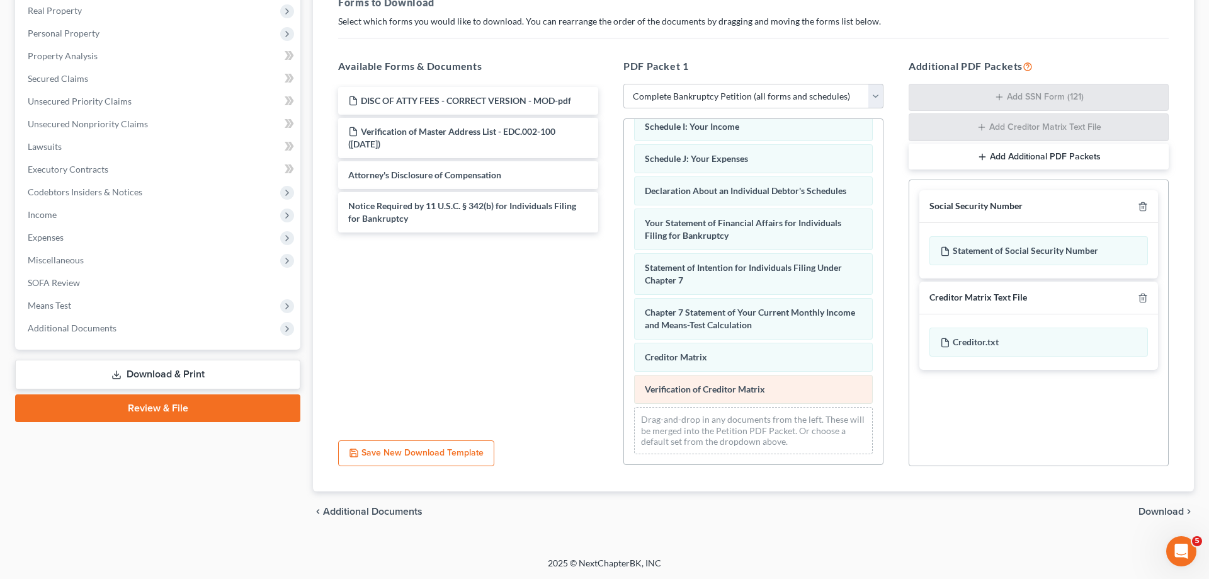
click at [624, 358] on div "Voluntary Petition for Individuals Filing for Bankruptcy 15725-CAE-CC-039740150…" at bounding box center [753, 132] width 259 height 664
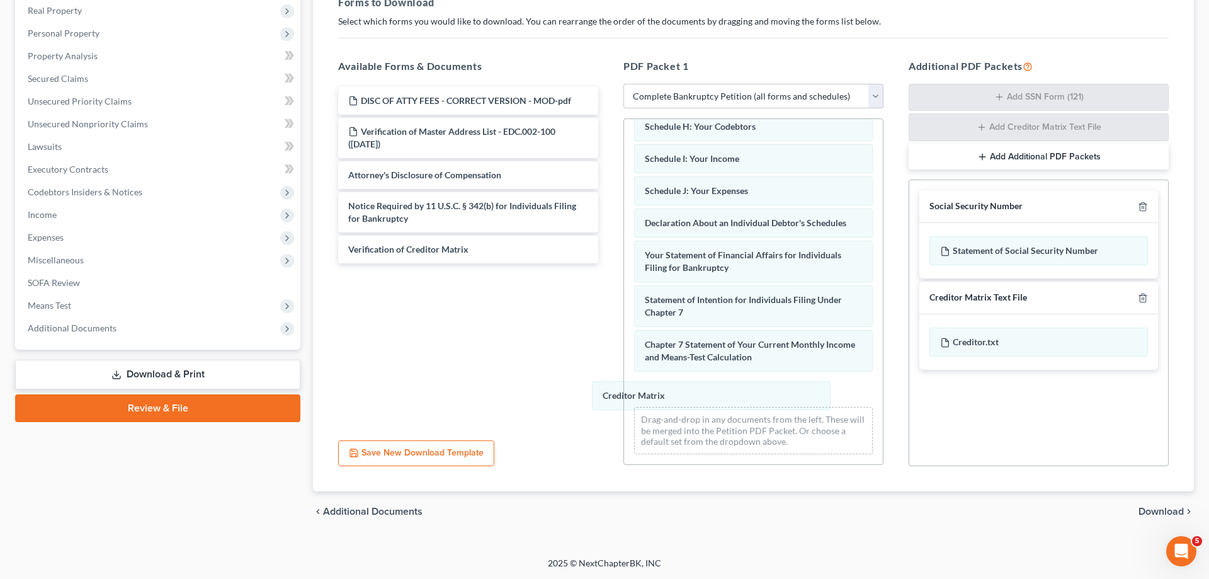
drag, startPoint x: 700, startPoint y: 387, endPoint x: 339, endPoint y: 293, distance: 372.2
click at [624, 315] on div "Creditor Matrix Voluntary Petition for Individuals Filing for Bankruptcy 15725-…" at bounding box center [753, 148] width 259 height 632
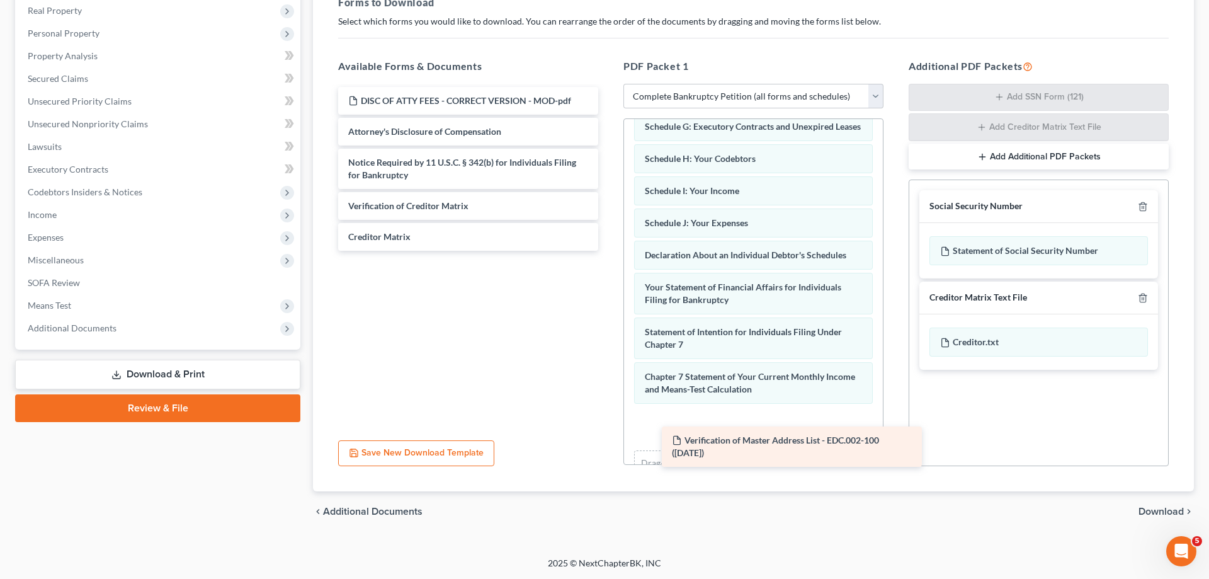
drag, startPoint x: 392, startPoint y: 135, endPoint x: 707, endPoint y: 427, distance: 429.6
click at [608, 251] on div "Verification of Master Address List - EDC.002-100 ([DATE]) DISC OF ATTY FEES - …" at bounding box center [468, 169] width 280 height 164
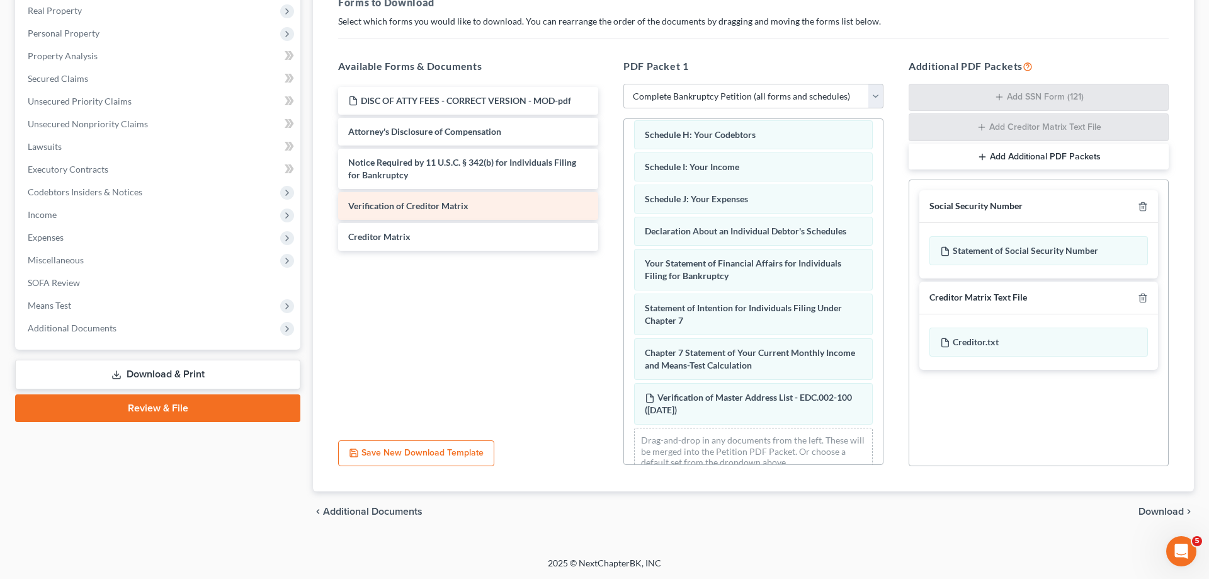
scroll to position [299, 0]
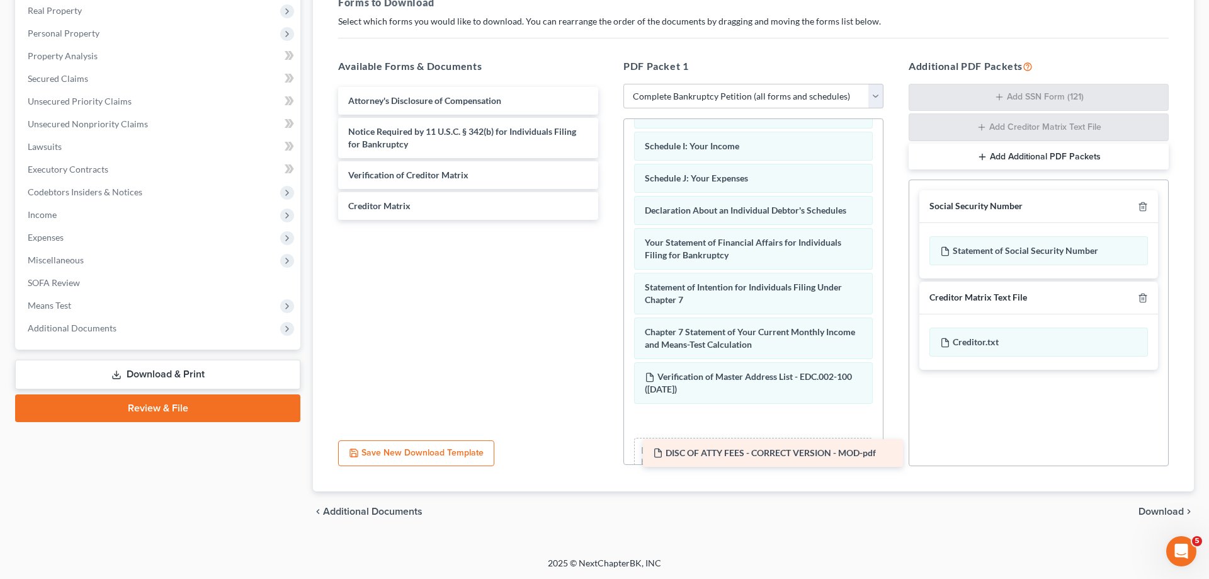
drag, startPoint x: 447, startPoint y: 102, endPoint x: 746, endPoint y: 447, distance: 456.2
click at [608, 220] on div "DISC OF ATTY FEES - CORRECT VERSION - MOD-pdf DISC OF ATTY FEES - CORRECT VERSI…" at bounding box center [468, 153] width 280 height 133
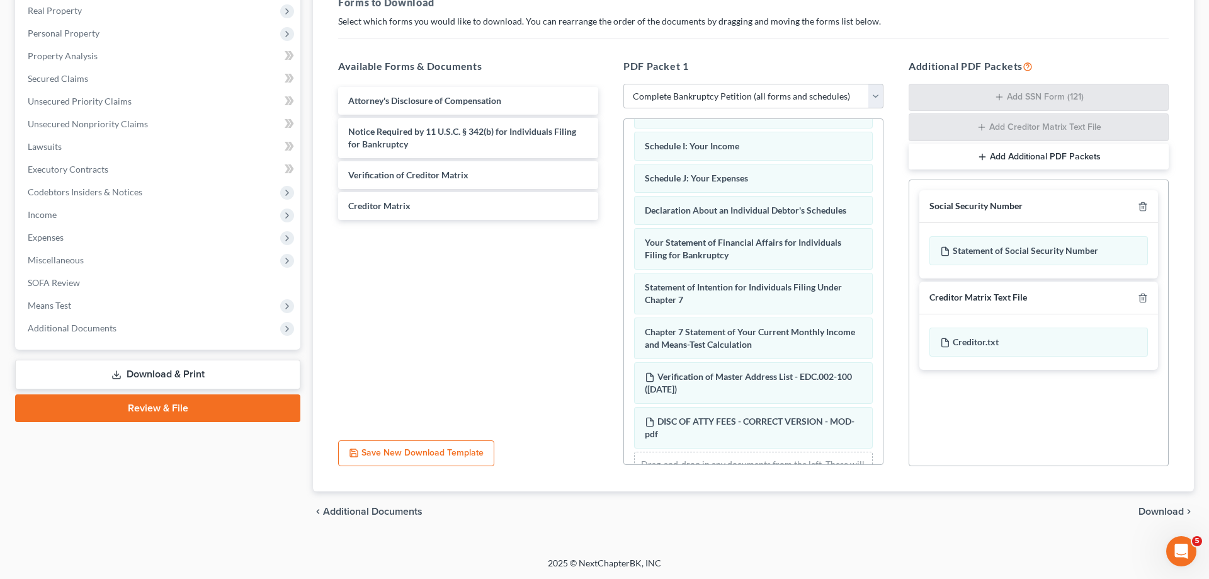
click at [1151, 506] on span "Download" at bounding box center [1161, 511] width 45 height 10
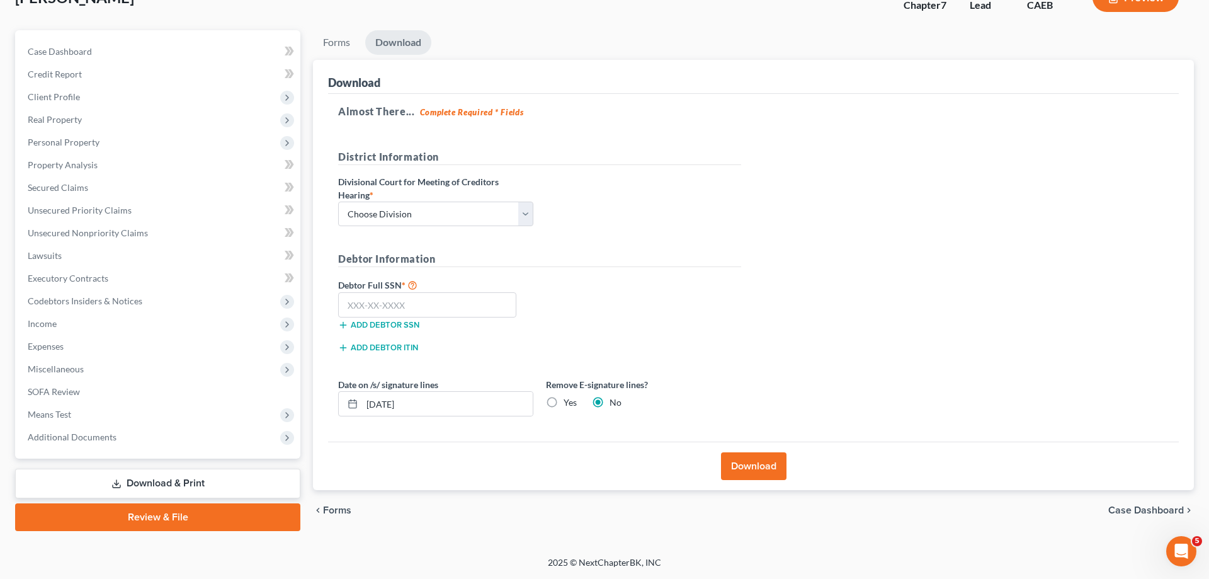
scroll to position [89, 0]
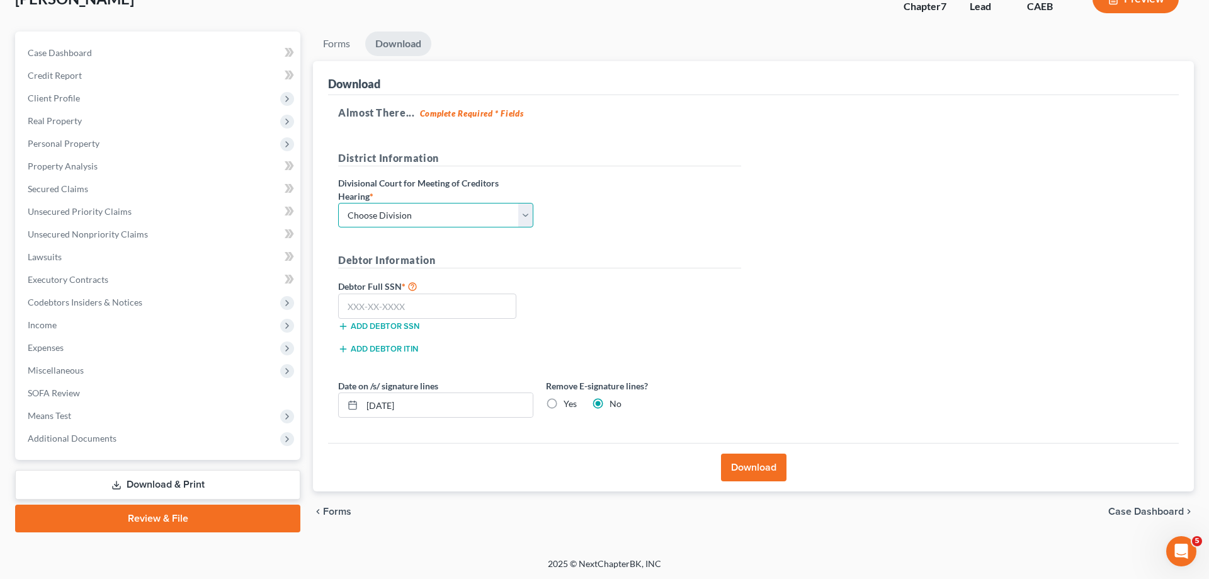
click at [338, 203] on select "Choose Division Fresno Modesto [GEOGRAPHIC_DATA]" at bounding box center [435, 215] width 195 height 25
select select "1"
click option "Modesto" at bounding box center [0, 0] width 0 height 0
click at [398, 309] on input "text" at bounding box center [427, 305] width 178 height 25
click at [448, 307] on input "text" at bounding box center [427, 305] width 178 height 25
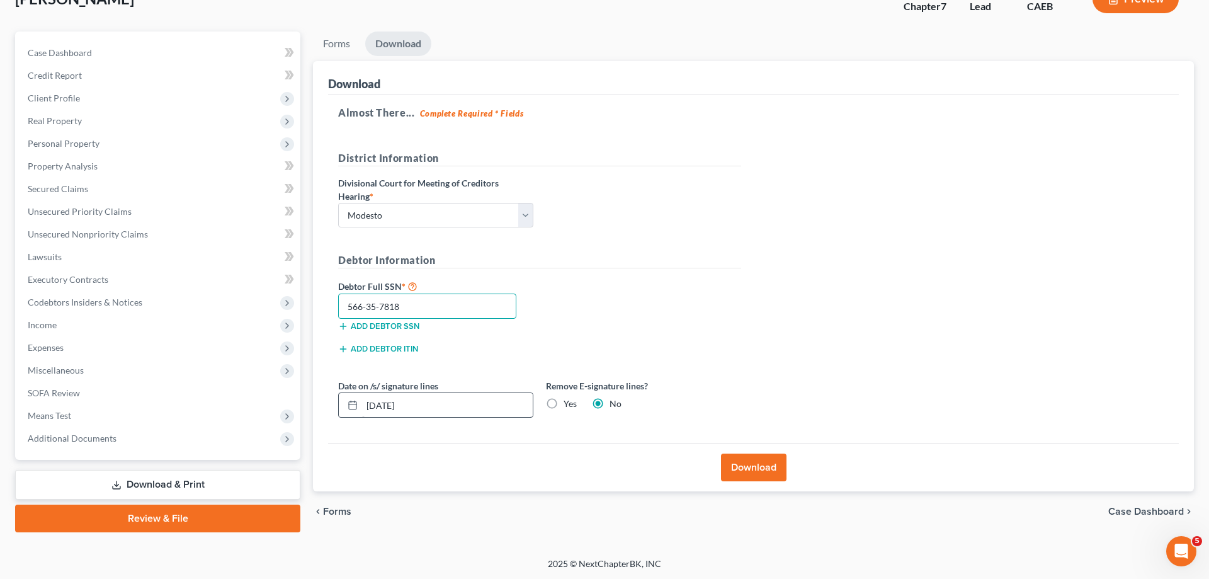
type input "566-35-7818"
drag, startPoint x: 475, startPoint y: 404, endPoint x: 288, endPoint y: 405, distance: 186.4
click at [362, 407] on input "[DATE]" at bounding box center [447, 405] width 171 height 24
click at [564, 404] on label "Yes" at bounding box center [570, 403] width 13 height 13
click at [569, 404] on input "Yes" at bounding box center [573, 401] width 8 height 8
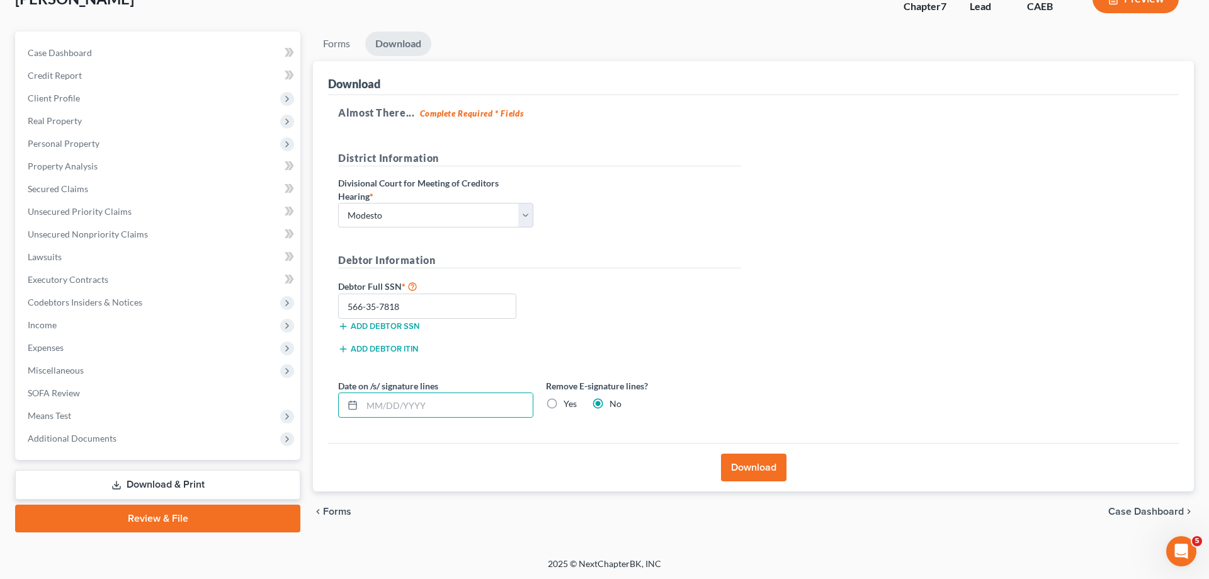
radio input "true"
radio input "false"
click at [747, 468] on button "Download" at bounding box center [753, 467] width 65 height 28
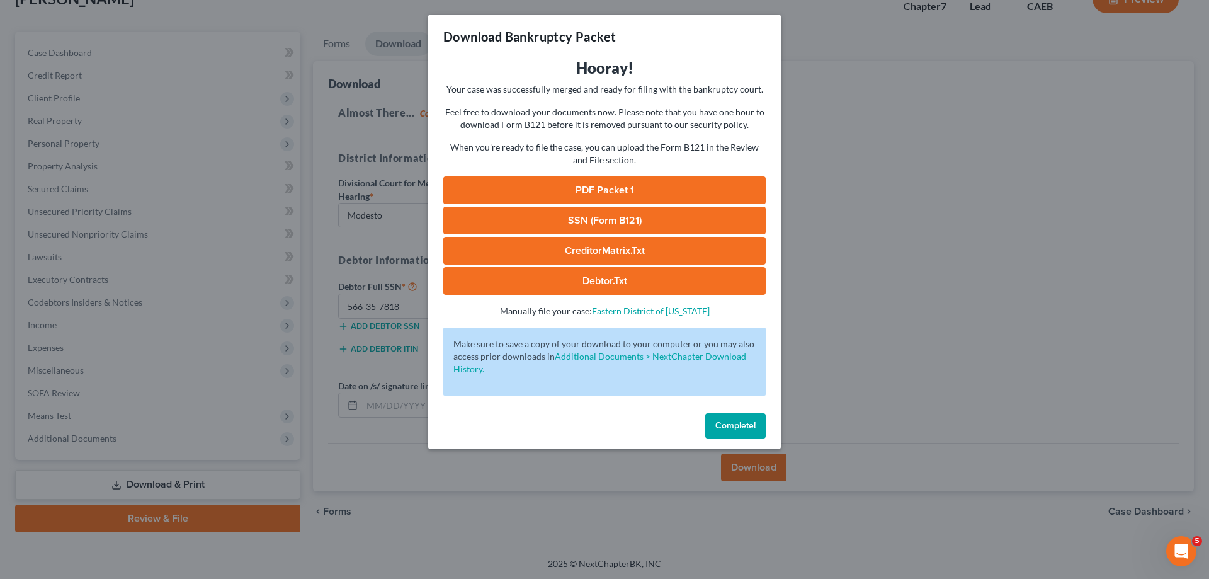
click at [705, 181] on link "PDF Packet 1" at bounding box center [604, 190] width 322 height 28
click at [642, 217] on link "SSN (Form B121)" at bounding box center [604, 221] width 322 height 28
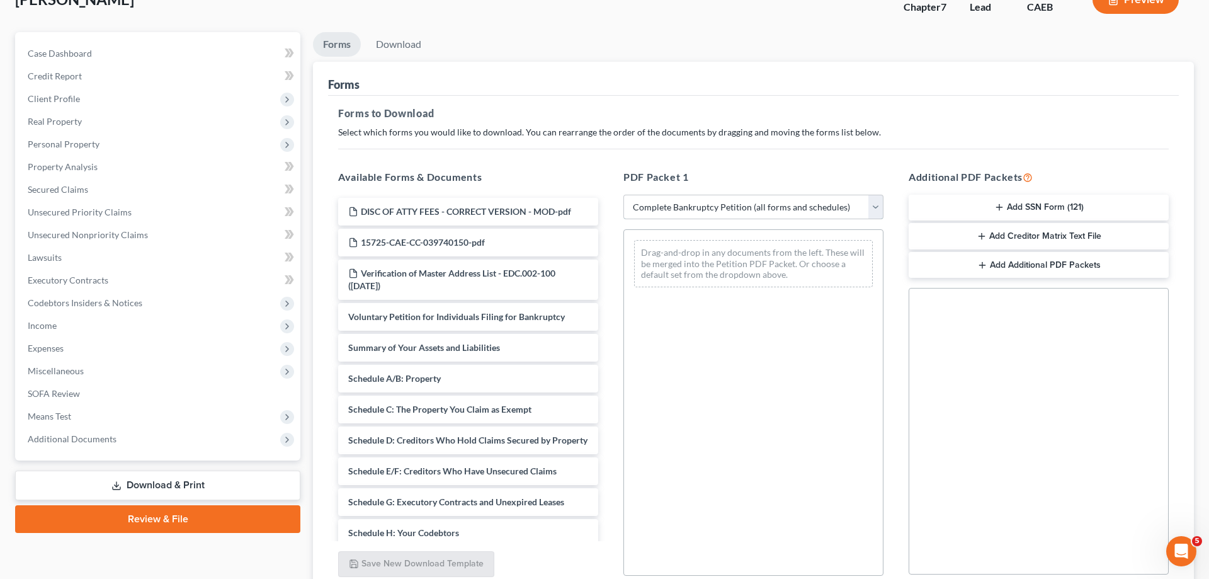
click at [623, 195] on select "Choose Default Petition PDF Packet Complete Bankruptcy Petition (all forms and …" at bounding box center [753, 207] width 260 height 25
select select "1"
click option "Emergency Filing Forms (Petition and Creditor List Only)" at bounding box center [0, 0] width 0 height 0
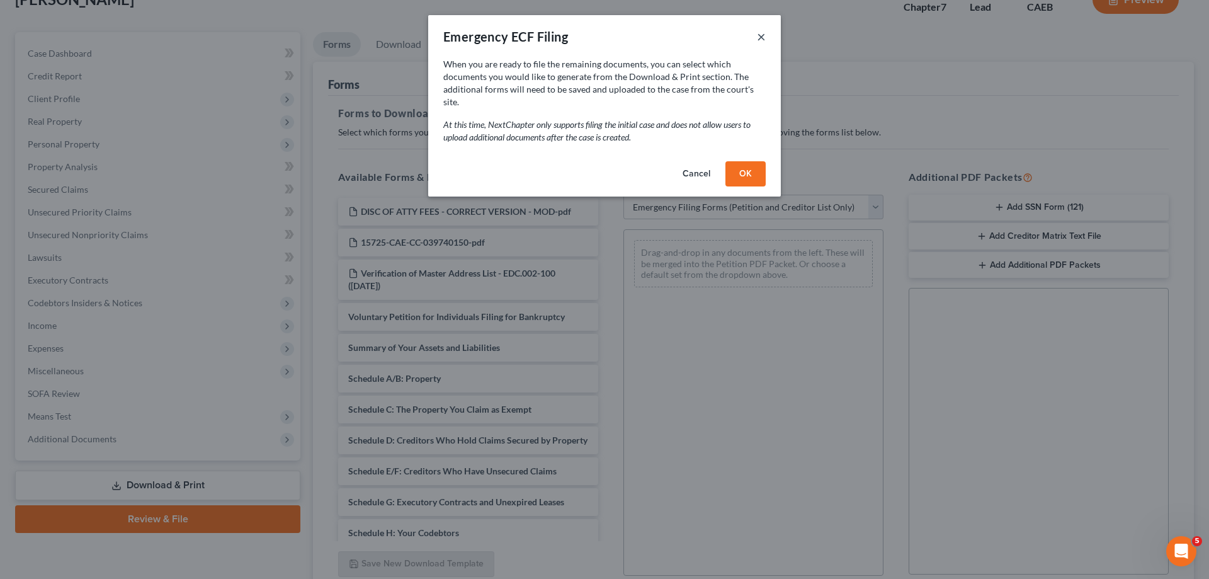
click at [765, 35] on button "×" at bounding box center [761, 36] width 9 height 15
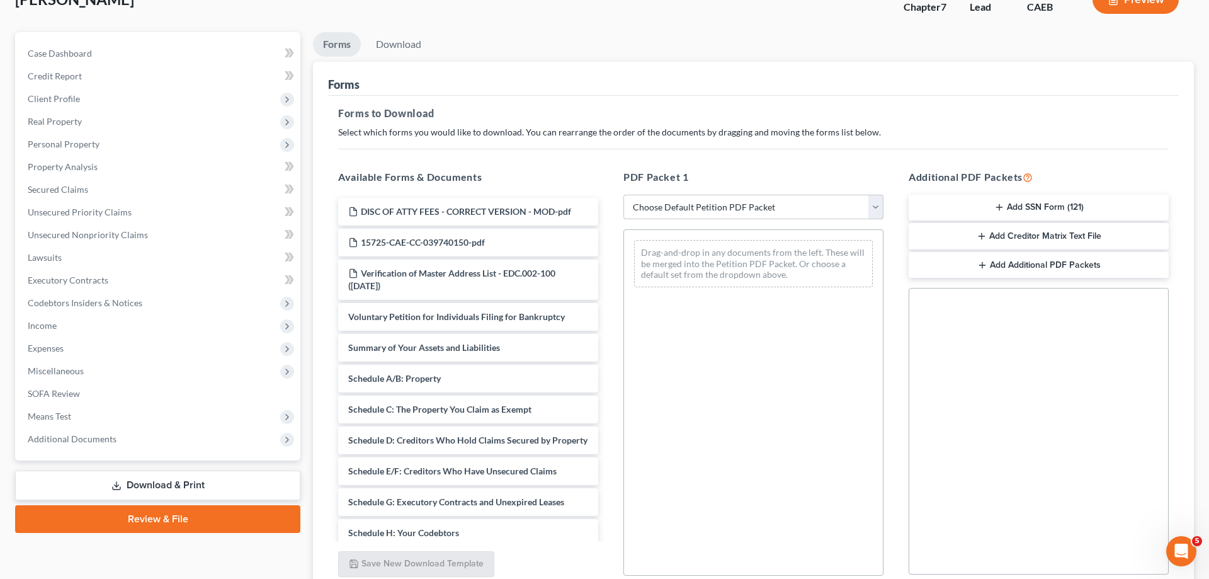
click at [623, 195] on select "Choose Default Petition PDF Packet Complete Bankruptcy Petition (all forms and …" at bounding box center [753, 207] width 260 height 25
select select "0"
click option "Complete Bankruptcy Petition (all forms and schedules)" at bounding box center [0, 0] width 0 height 0
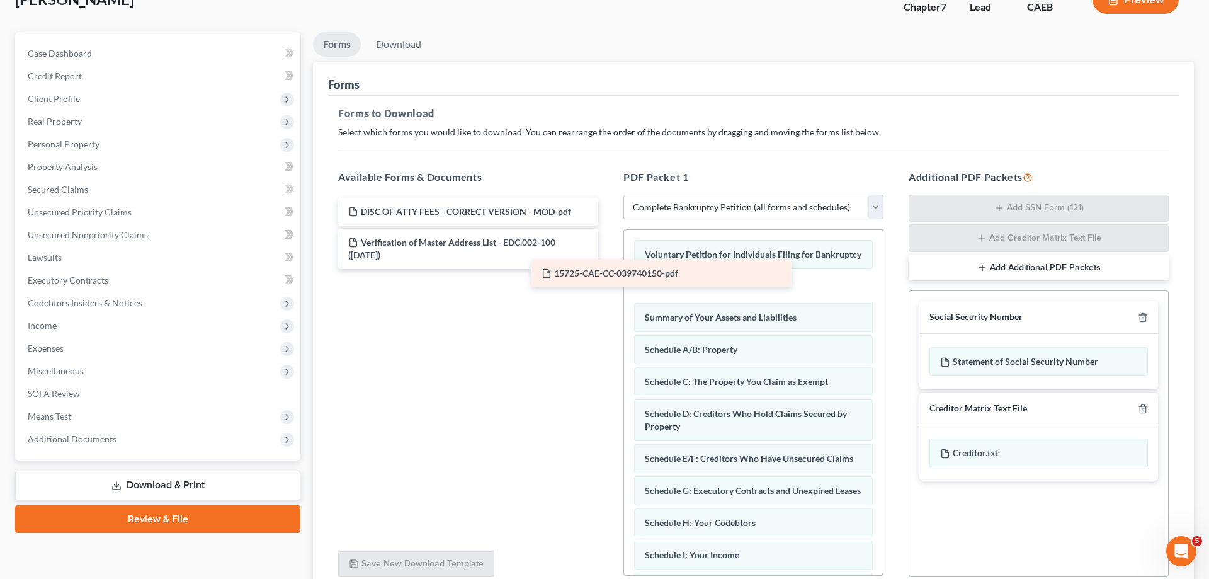
drag, startPoint x: 471, startPoint y: 244, endPoint x: 673, endPoint y: 278, distance: 204.4
click at [608, 269] on div "15725-CAE-CC-039740150-pdf DISC OF ATTY FEES - CORRECT VERSION - MOD-pdf 15725-…" at bounding box center [468, 233] width 280 height 71
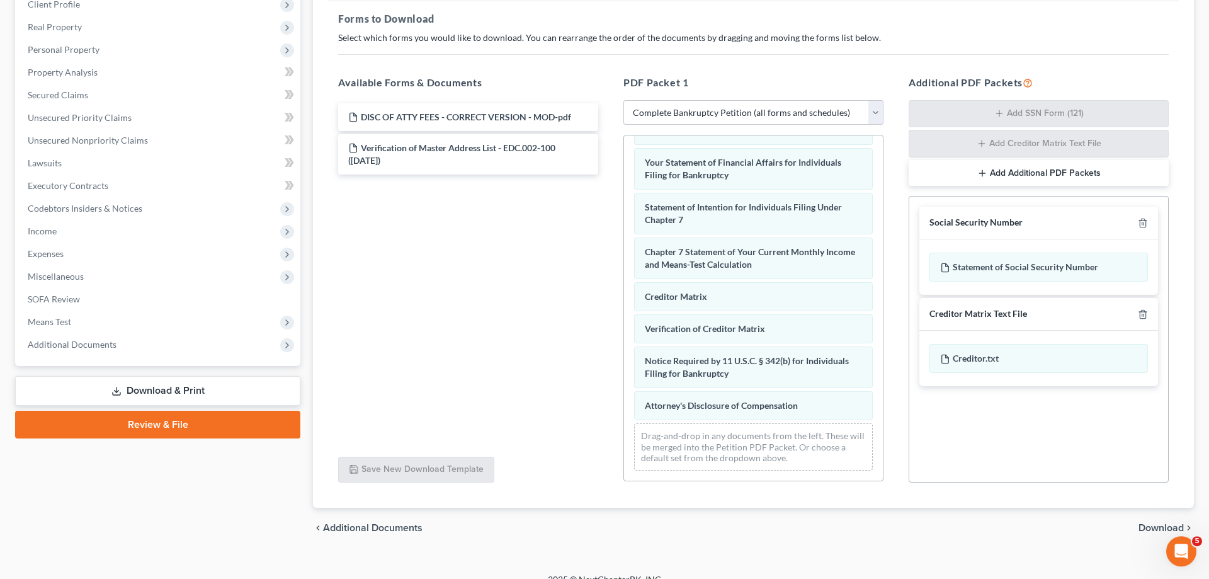
scroll to position [200, 0]
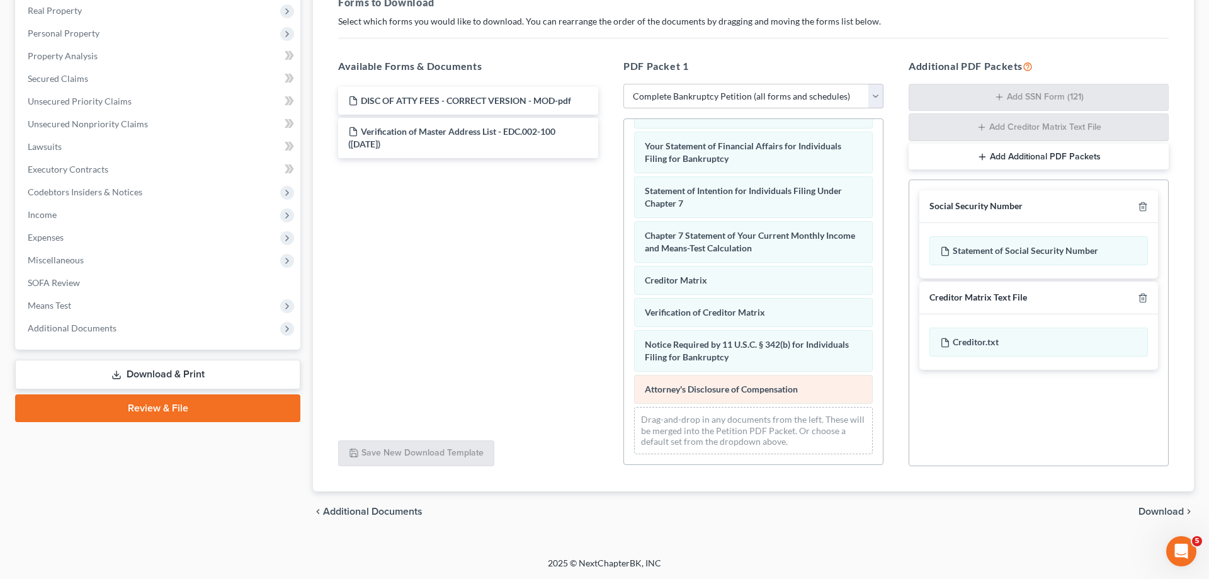
click at [624, 340] on div "Voluntary Petition for Individuals Filing for Bankruptcy 15725-CAE-CC-039740150…" at bounding box center [753, 94] width 259 height 741
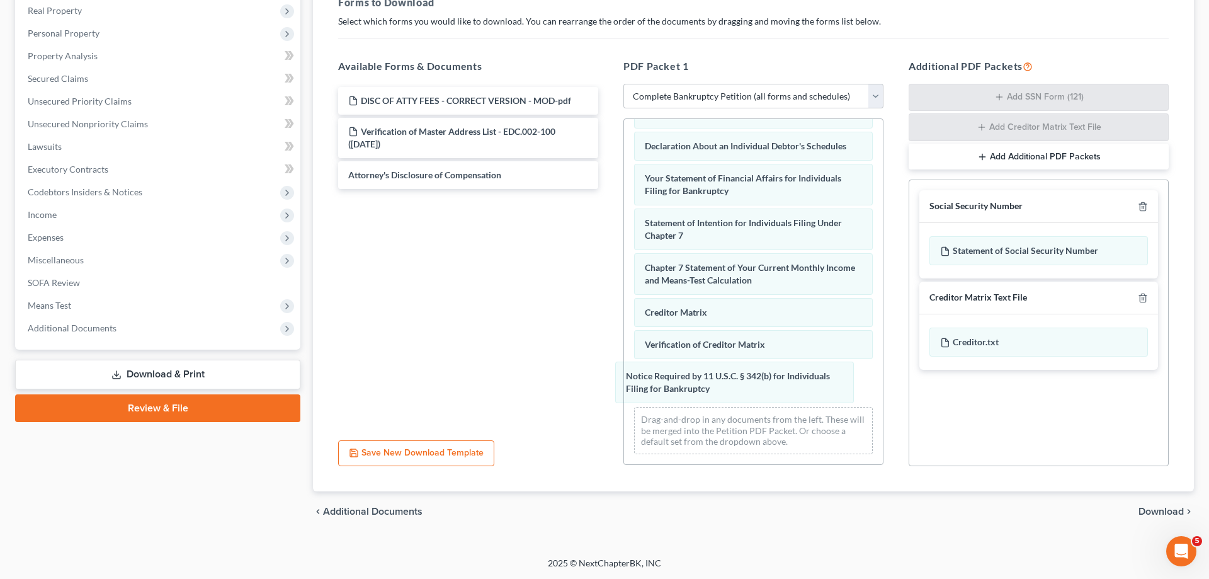
drag, startPoint x: 721, startPoint y: 394, endPoint x: 432, endPoint y: 348, distance: 292.7
click at [624, 348] on div "Notice Required by 11 U.S.C. § 342(b) for Individuals Filing for Bankruptcy Vol…" at bounding box center [753, 110] width 259 height 708
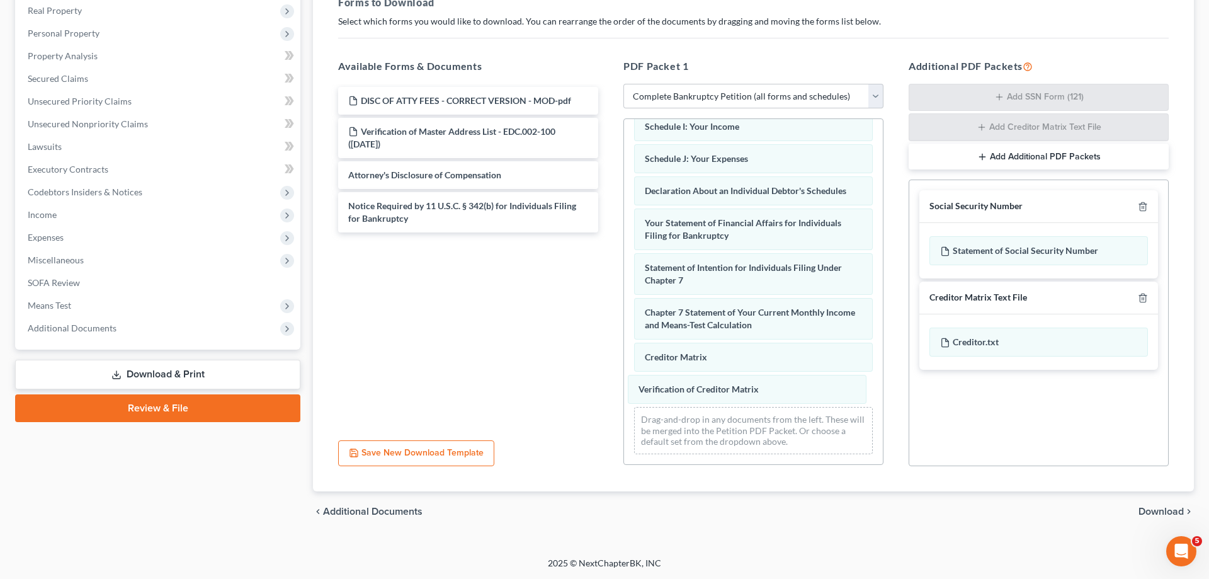
drag, startPoint x: 702, startPoint y: 396, endPoint x: 508, endPoint y: 373, distance: 195.9
click at [624, 377] on div "Verification of Creditor Matrix Voluntary Petition for Individuals Filing for B…" at bounding box center [753, 132] width 259 height 664
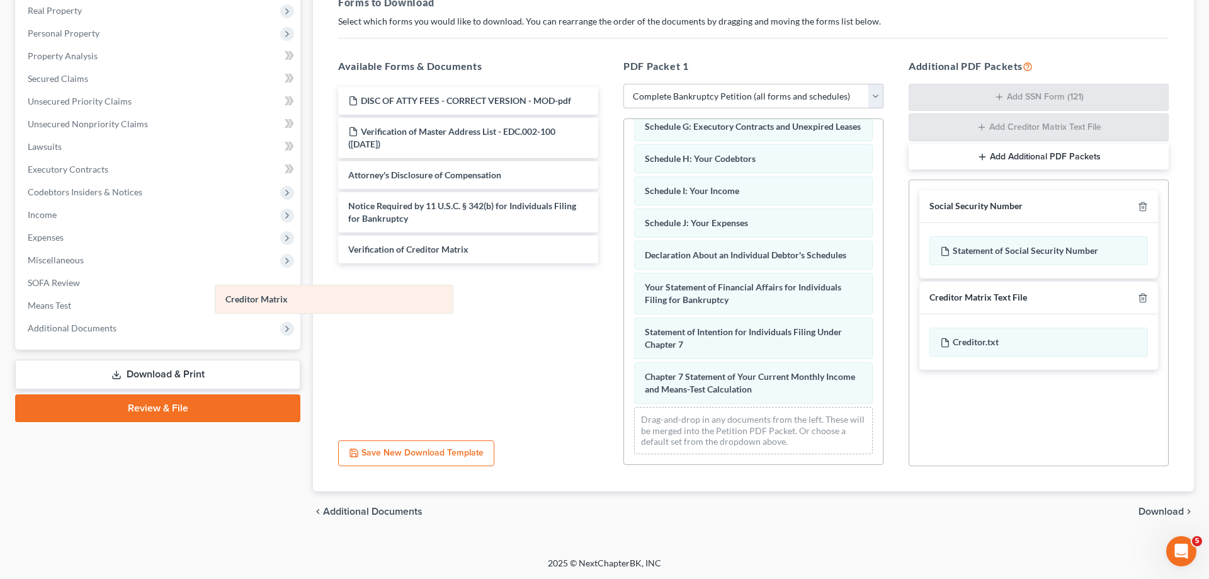
drag, startPoint x: 736, startPoint y: 390, endPoint x: 254, endPoint y: 265, distance: 497.8
click at [624, 275] on div "Creditor Matrix Voluntary Petition for Individuals Filing for Bankruptcy 15725-…" at bounding box center [753, 165] width 259 height 600
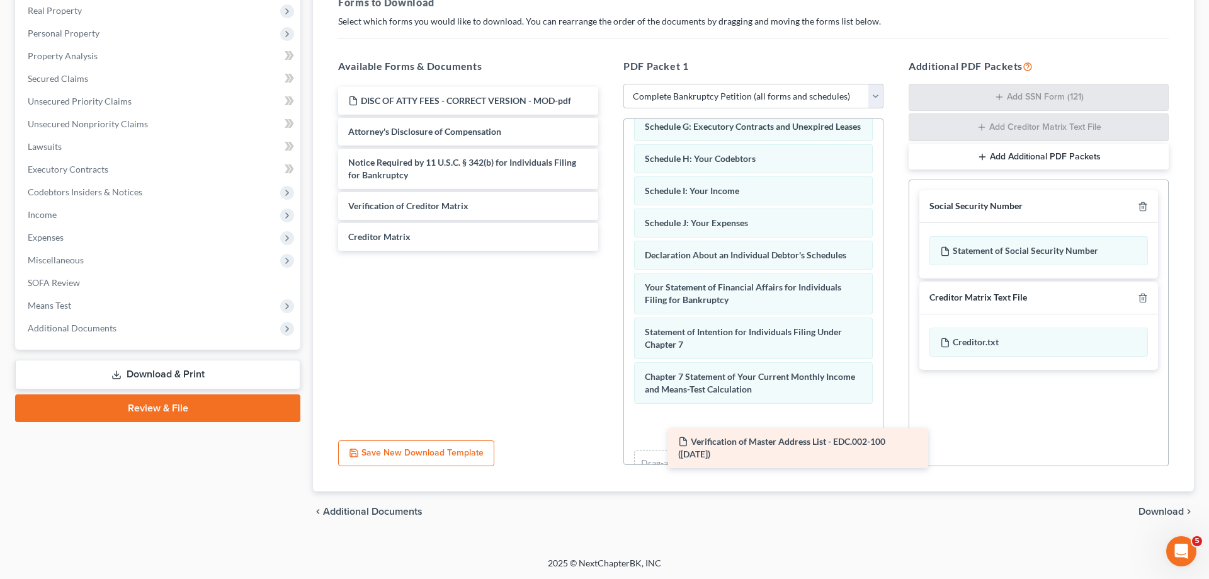
drag, startPoint x: 374, startPoint y: 132, endPoint x: 693, endPoint y: 435, distance: 439.7
click at [608, 251] on div "Verification of Master Address List - EDC.002-100 ([DATE]) DISC OF ATTY FEES - …" at bounding box center [468, 169] width 280 height 164
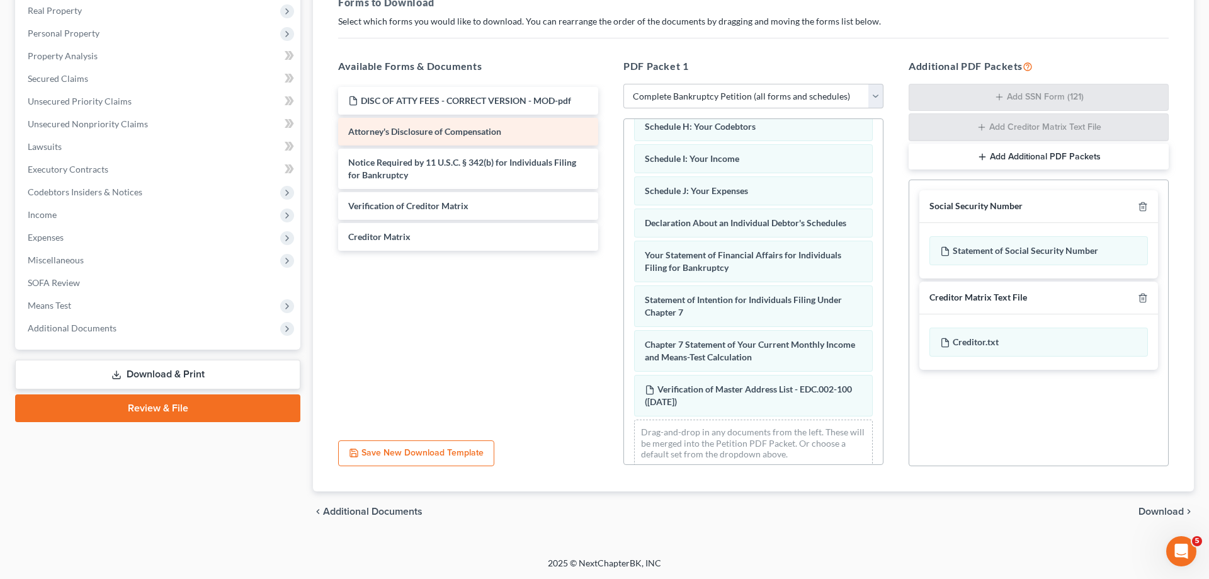
scroll to position [299, 0]
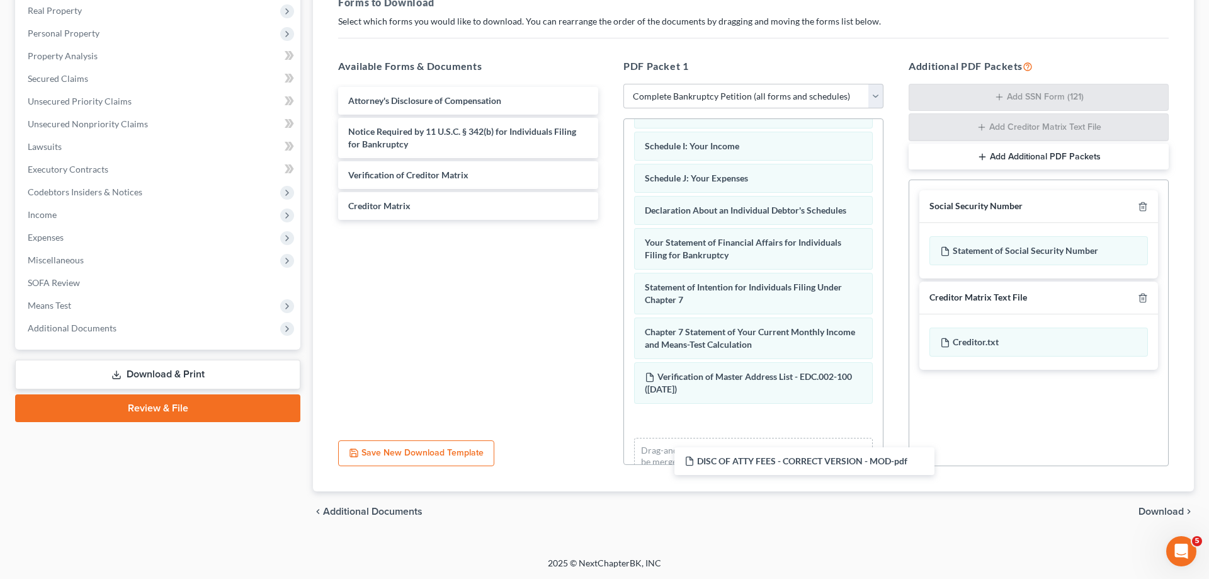
drag, startPoint x: 674, startPoint y: 175, endPoint x: 790, endPoint y: 443, distance: 291.4
click at [608, 220] on div "DISC OF ATTY FEES - CORRECT VERSION - MOD-pdf DISC OF ATTY FEES - CORRECT VERSI…" at bounding box center [468, 153] width 280 height 133
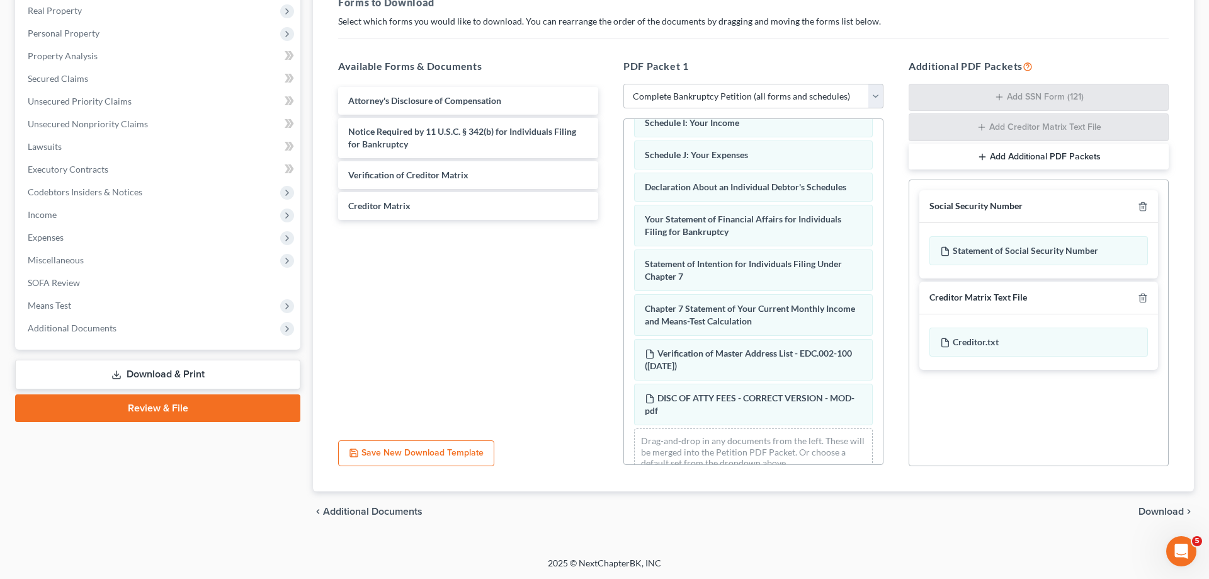
scroll to position [344, 0]
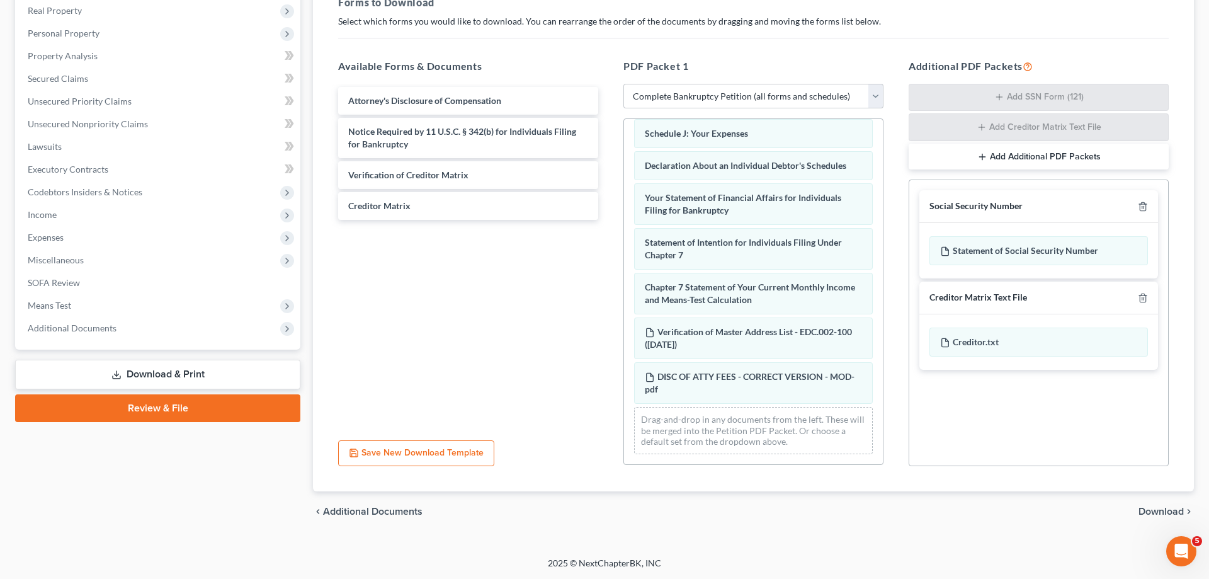
click at [1156, 506] on span "Download" at bounding box center [1161, 511] width 45 height 10
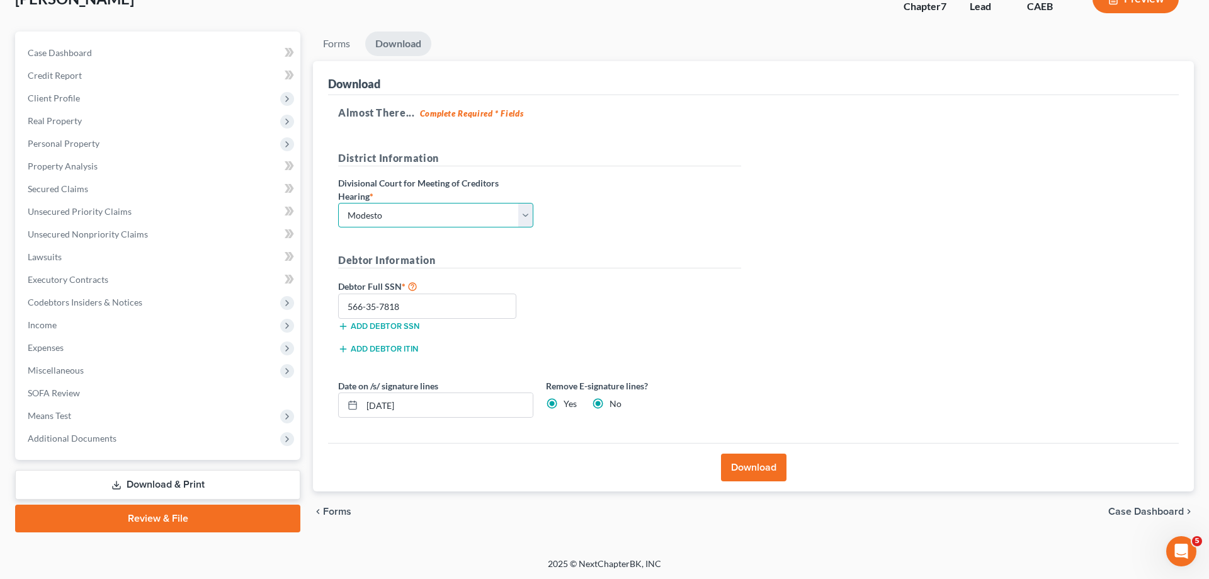
click at [338, 203] on select "Choose Division Fresno Modesto [GEOGRAPHIC_DATA]" at bounding box center [435, 215] width 195 height 25
click option "Modesto" at bounding box center [0, 0] width 0 height 0
click at [80, 94] on span "Client Profile" at bounding box center [159, 98] width 283 height 23
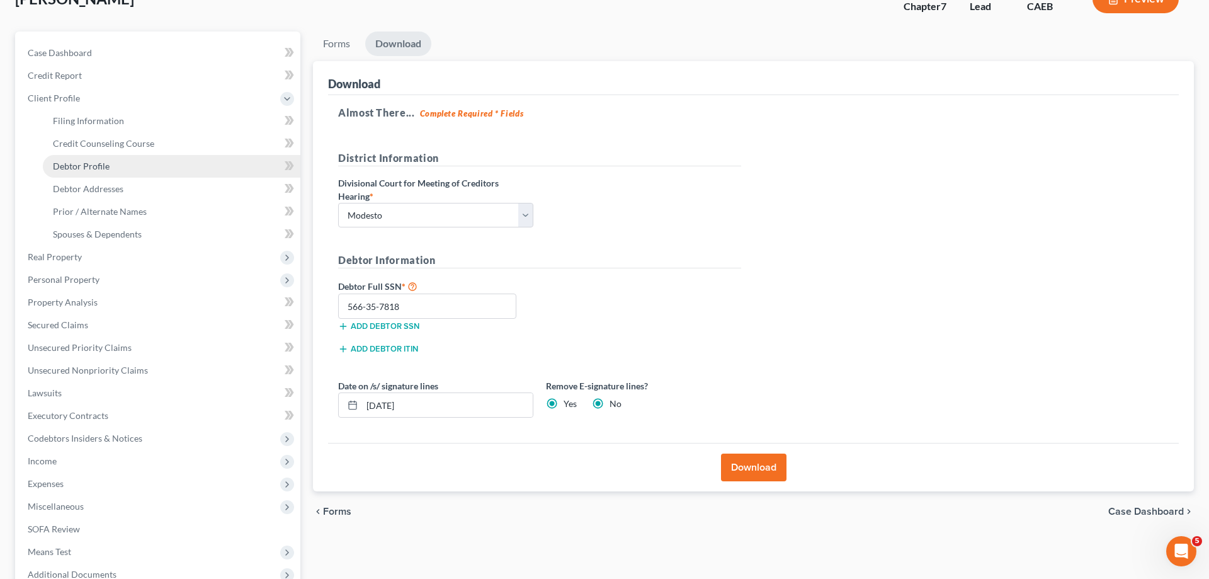
click at [77, 165] on span "Debtor Profile" at bounding box center [81, 166] width 57 height 11
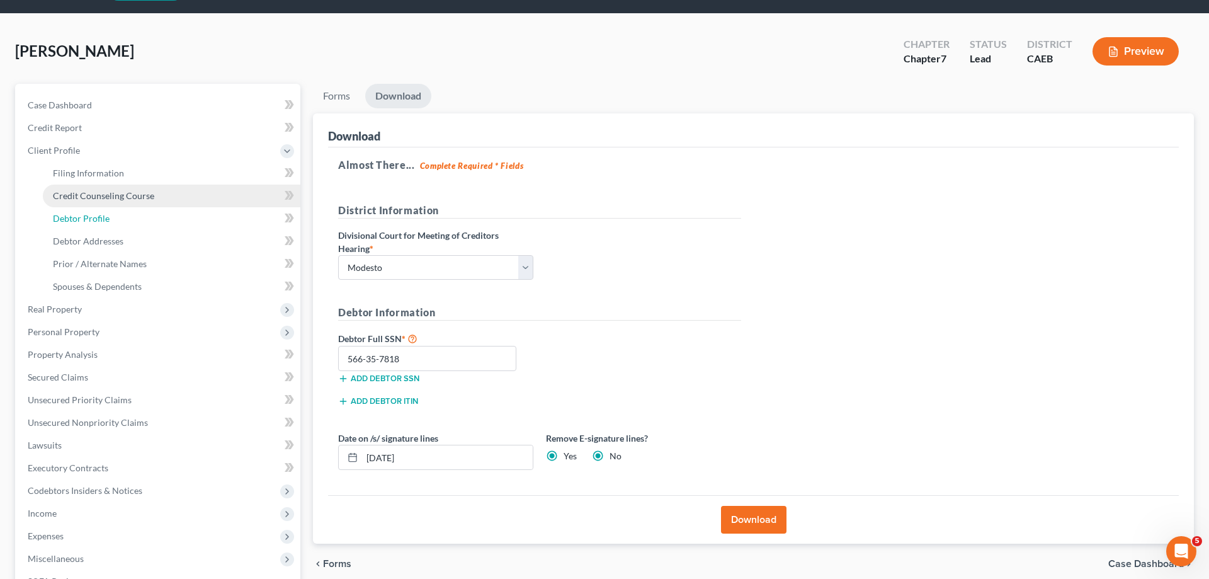
select select "0"
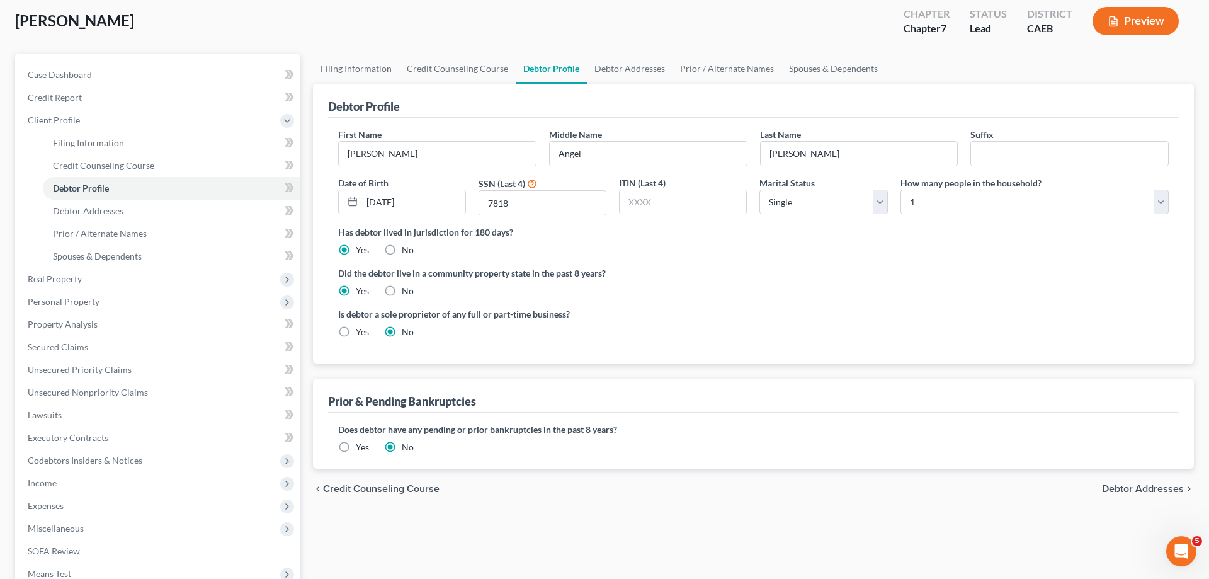
scroll to position [128, 0]
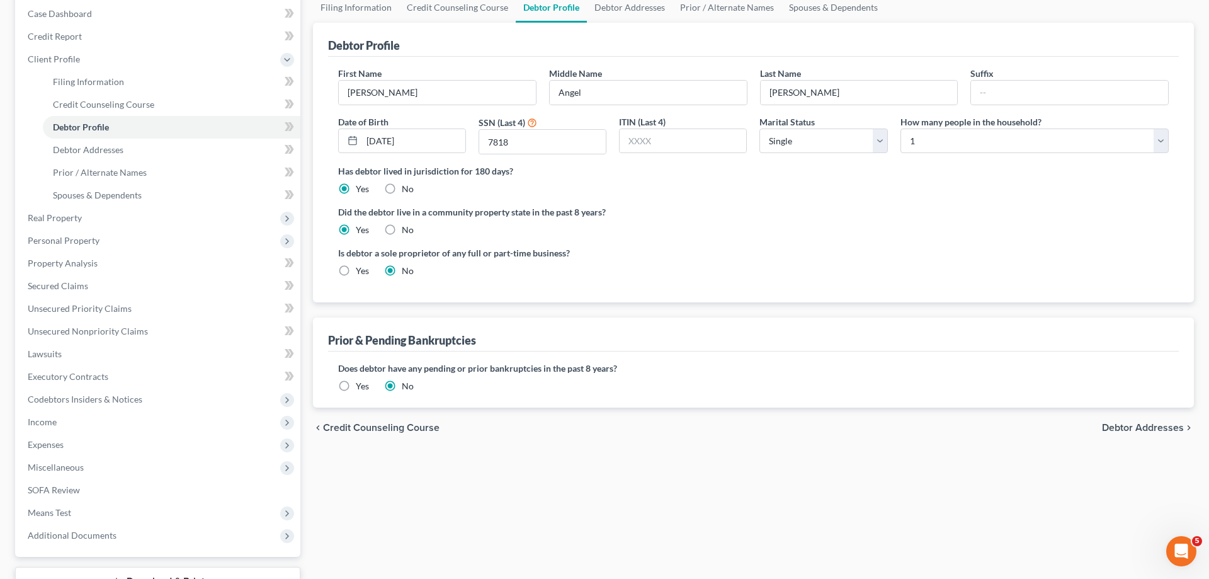
click at [356, 386] on label "Yes" at bounding box center [362, 386] width 13 height 13
click at [361, 386] on input "Yes" at bounding box center [365, 384] width 8 height 8
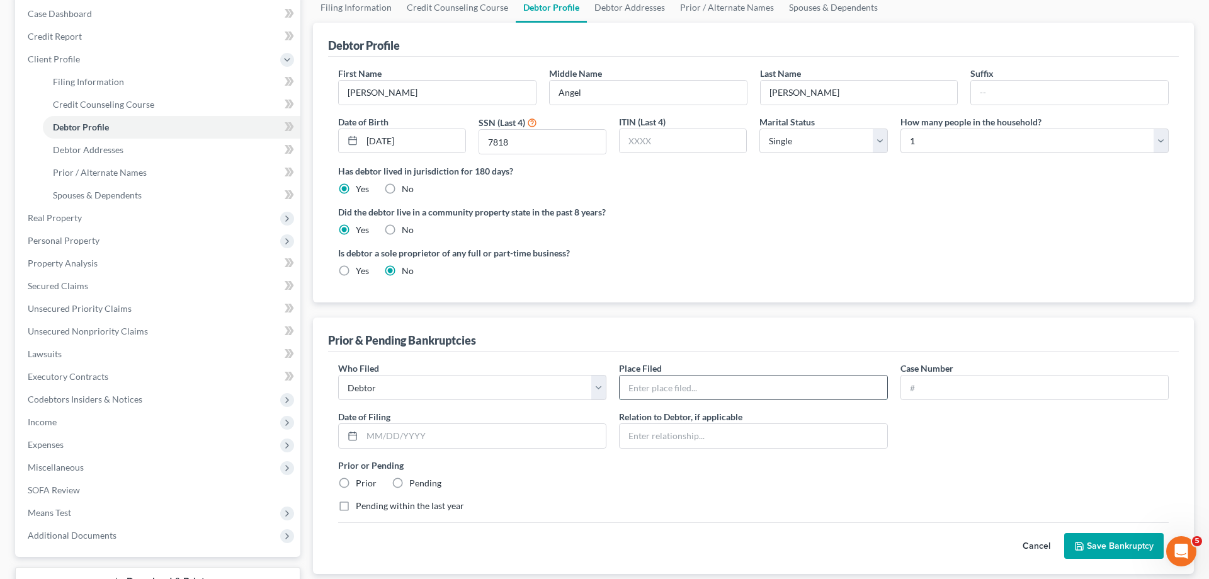
click at [694, 389] on input "text" at bounding box center [753, 387] width 267 height 24
click at [1010, 392] on input "text" at bounding box center [1034, 387] width 267 height 24
type input "22-12043"
click at [356, 484] on label "Prior" at bounding box center [366, 483] width 21 height 13
click at [361, 484] on input "Prior" at bounding box center [365, 481] width 8 height 8
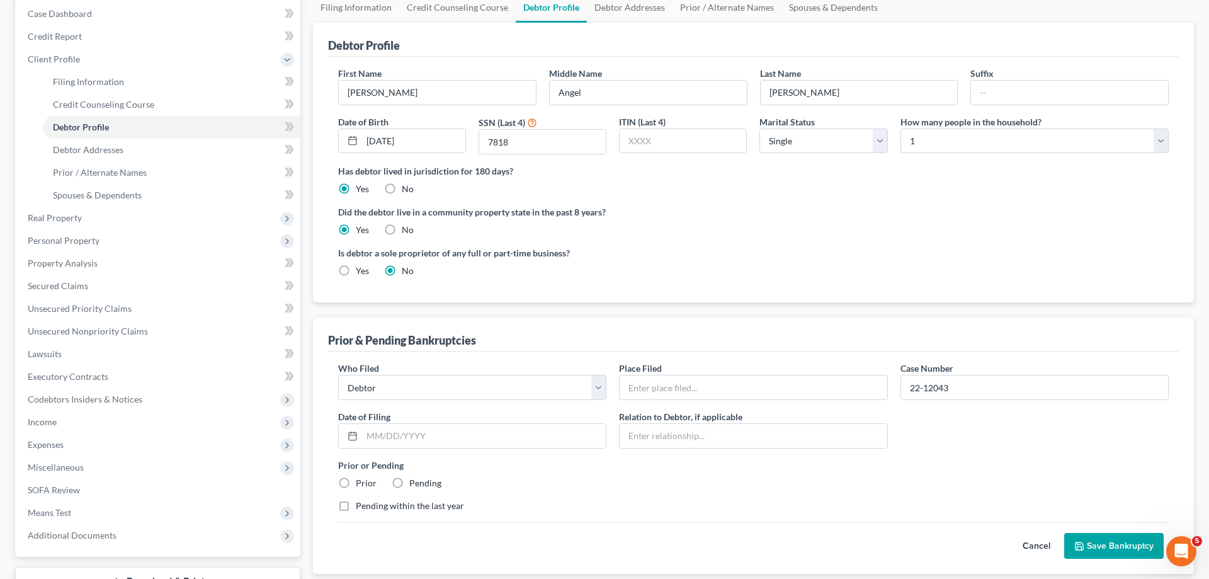
radio input "true"
click at [400, 504] on label "Pending within the last year" at bounding box center [410, 505] width 108 height 13
click at [369, 504] on input "Pending within the last year" at bounding box center [365, 503] width 8 height 8
checkbox input "true"
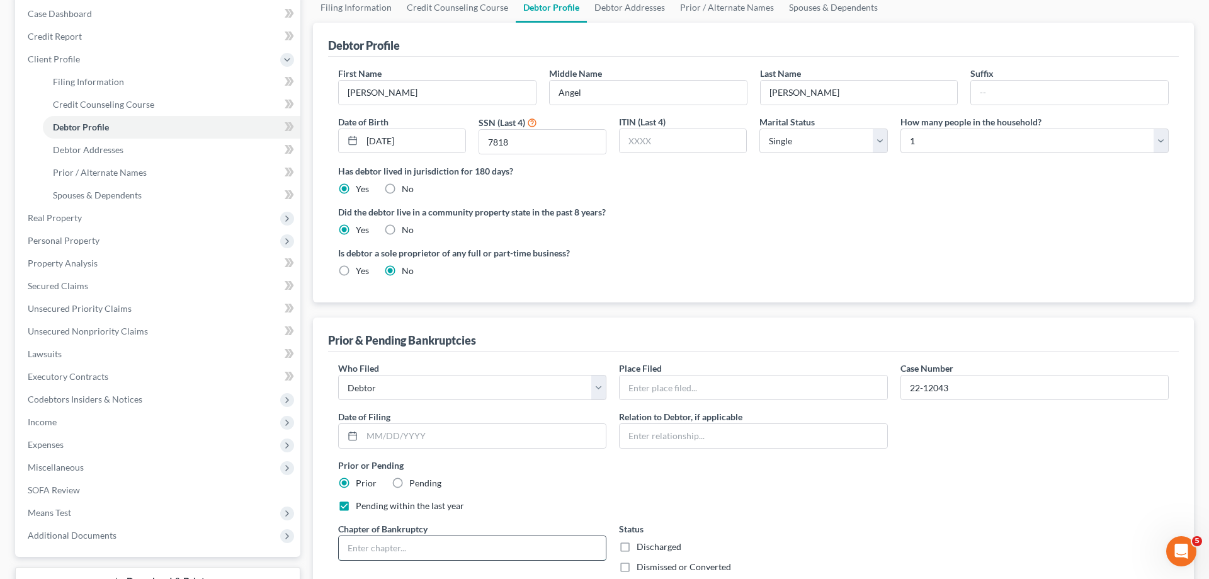
click at [515, 546] on input "text" at bounding box center [472, 548] width 267 height 24
type input "13"
click at [637, 567] on label "Dismissed or Converted" at bounding box center [684, 566] width 94 height 13
click at [642, 567] on input "Dismissed or Converted" at bounding box center [646, 564] width 8 height 8
checkbox input "true"
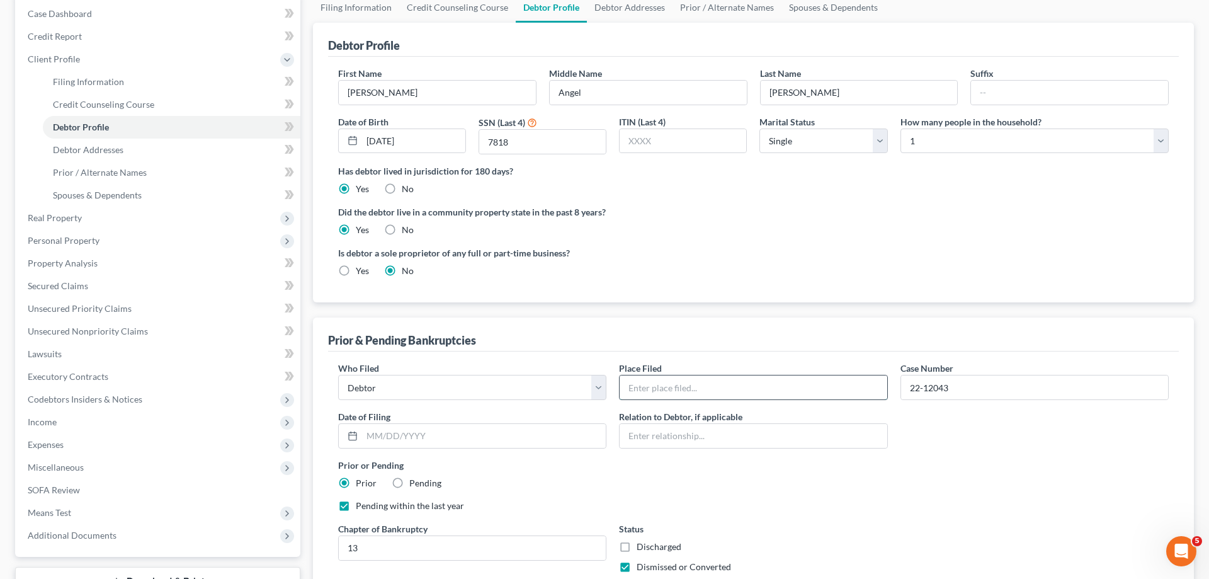
click at [691, 389] on input "text" at bounding box center [753, 387] width 267 height 24
type input "Eastern District of CA"
click at [589, 442] on input "text" at bounding box center [484, 436] width 244 height 24
type input "1"
type input "[DATE]"
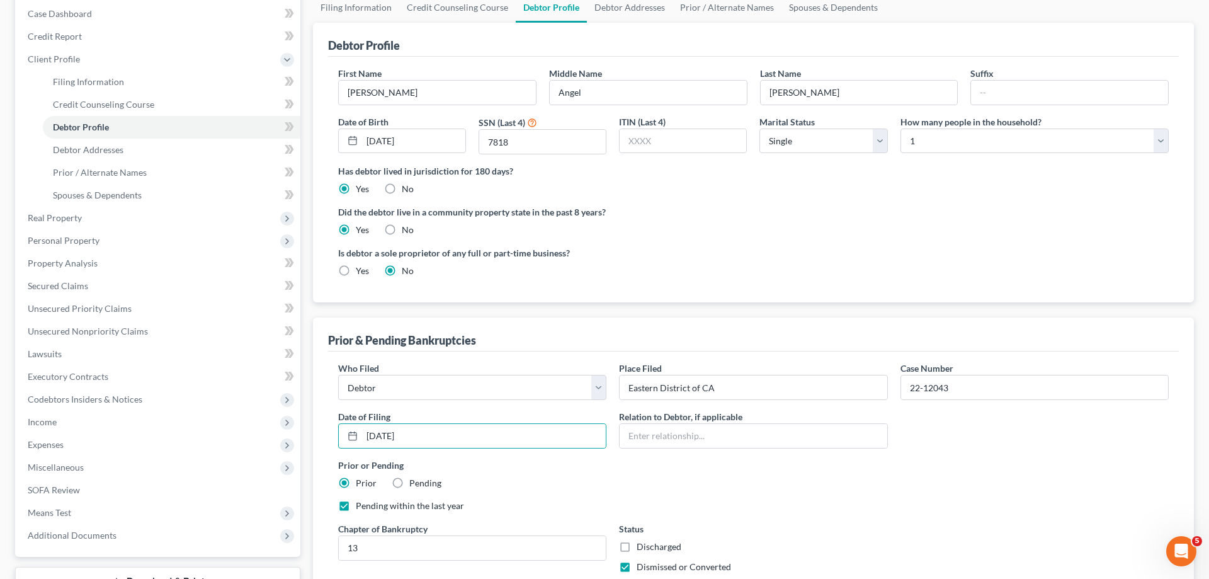
click at [987, 480] on div "Prior or Pending Prior Pending" at bounding box center [753, 473] width 843 height 31
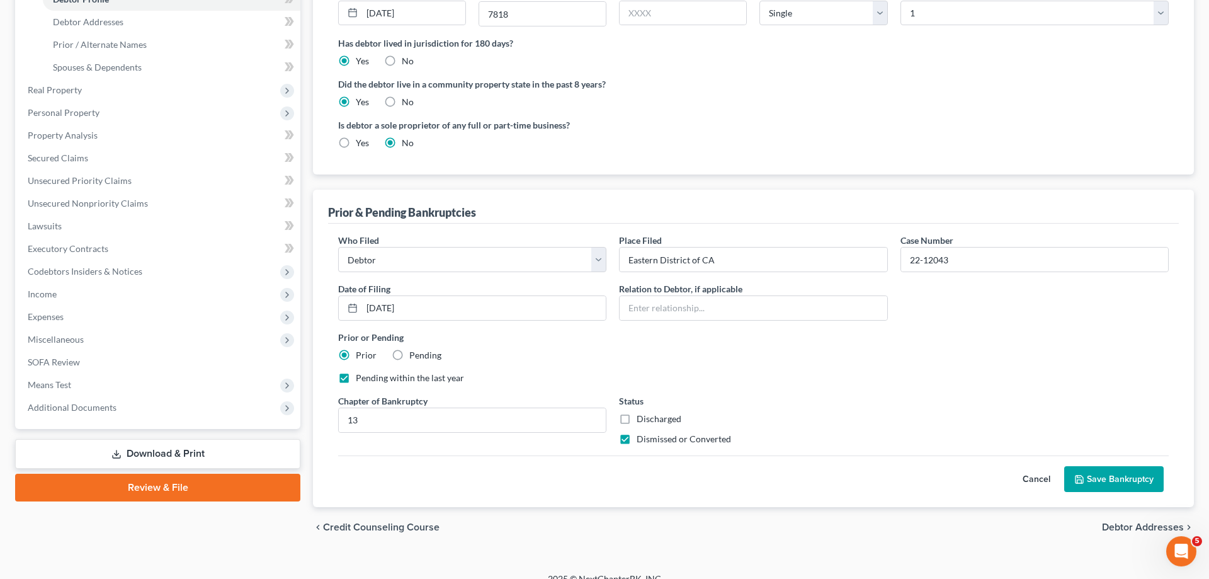
scroll to position [257, 0]
click at [1138, 482] on button "Save Bankruptcy" at bounding box center [1114, 478] width 100 height 26
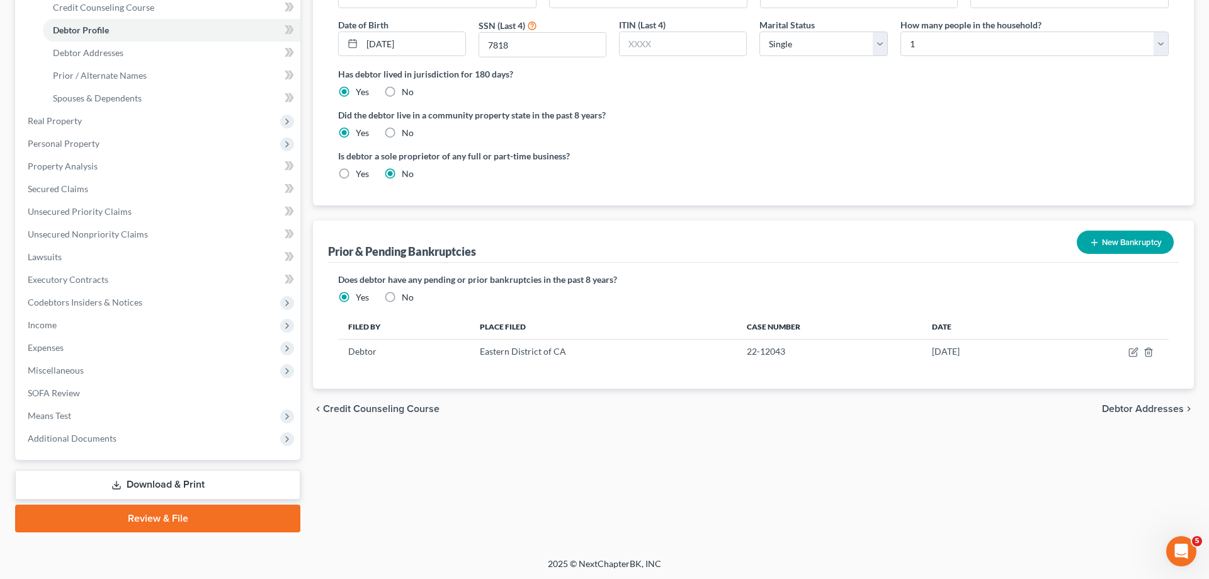
click at [162, 494] on link "Download & Print" at bounding box center [157, 485] width 285 height 30
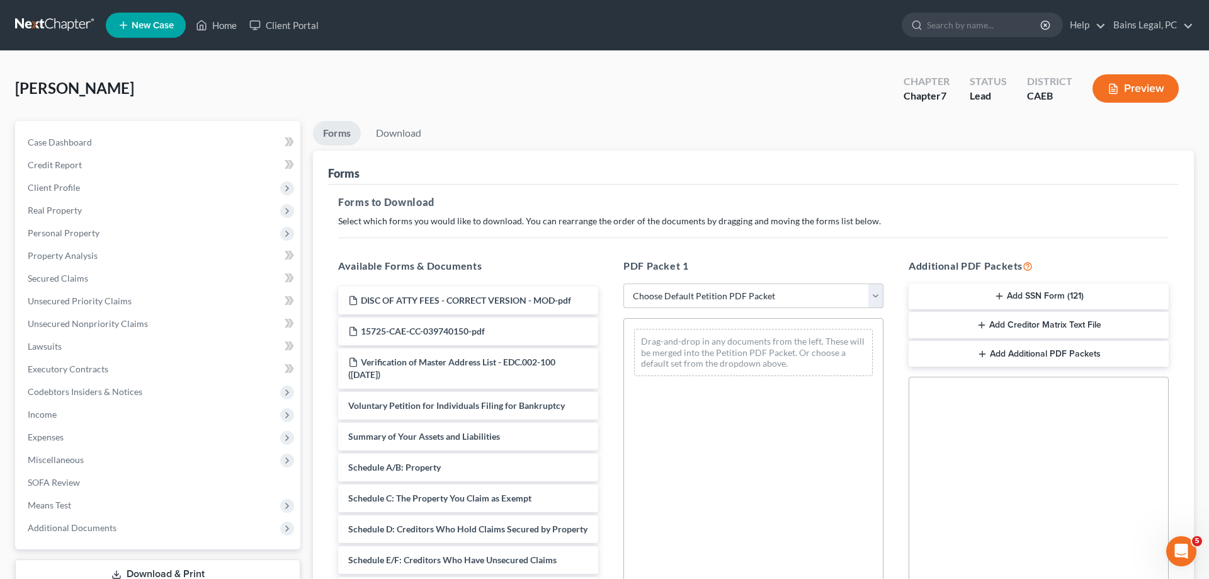
click at [623, 283] on select "Choose Default Petition PDF Packet Complete Bankruptcy Petition (all forms and …" at bounding box center [753, 295] width 260 height 25
select select "0"
click option "Complete Bankruptcy Petition (all forms and schedules)" at bounding box center [0, 0] width 0 height 0
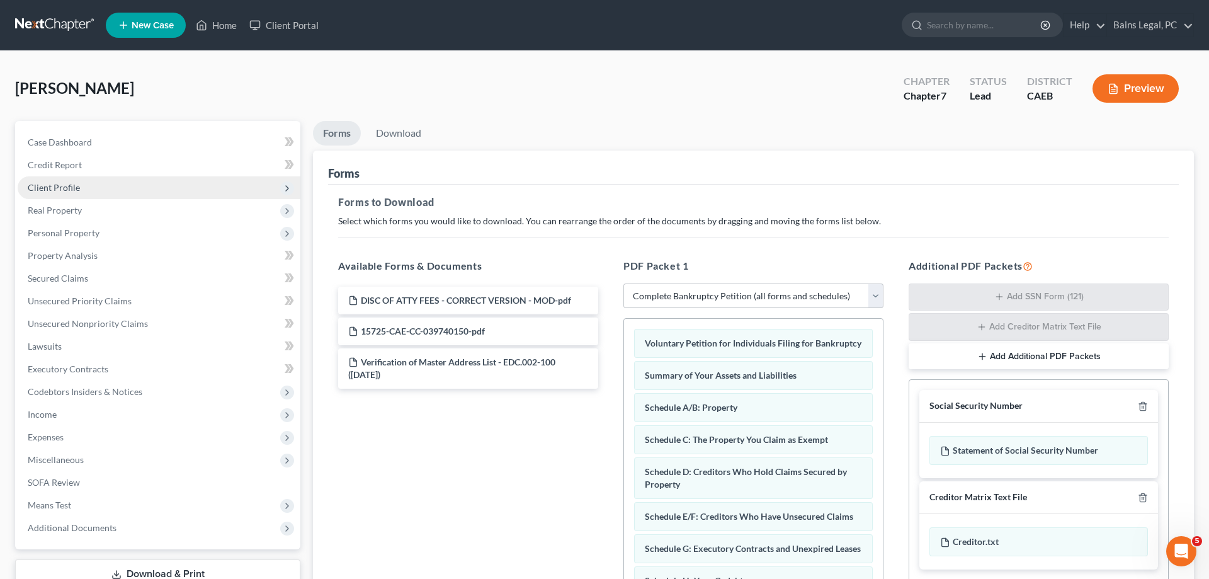
click at [77, 186] on span "Client Profile" at bounding box center [54, 187] width 52 height 11
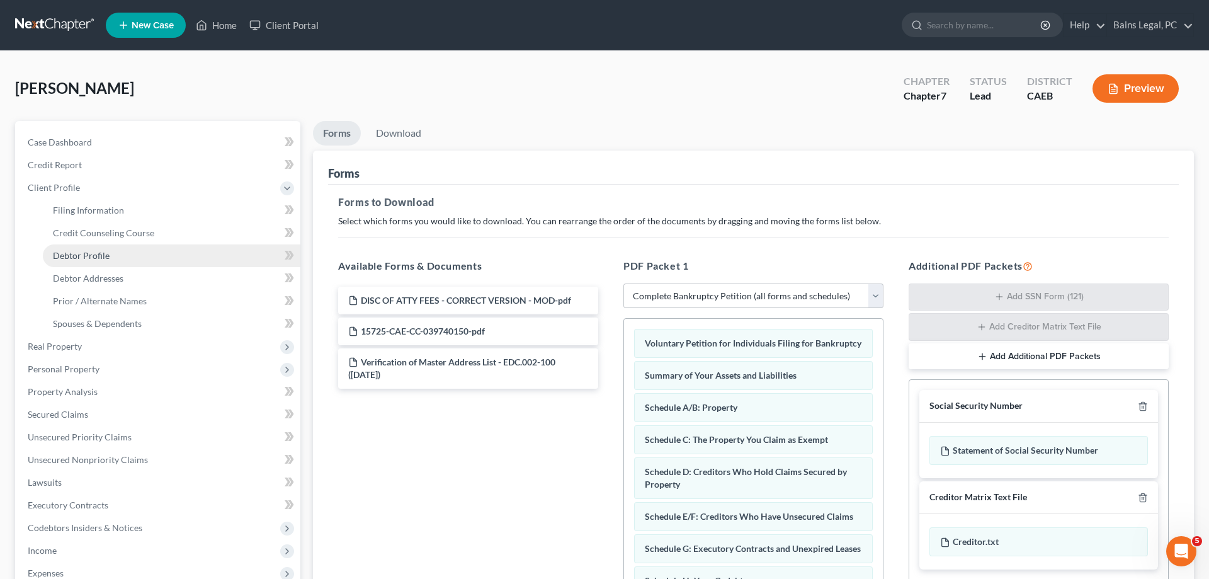
click at [123, 252] on link "Debtor Profile" at bounding box center [172, 255] width 258 height 23
select select "0"
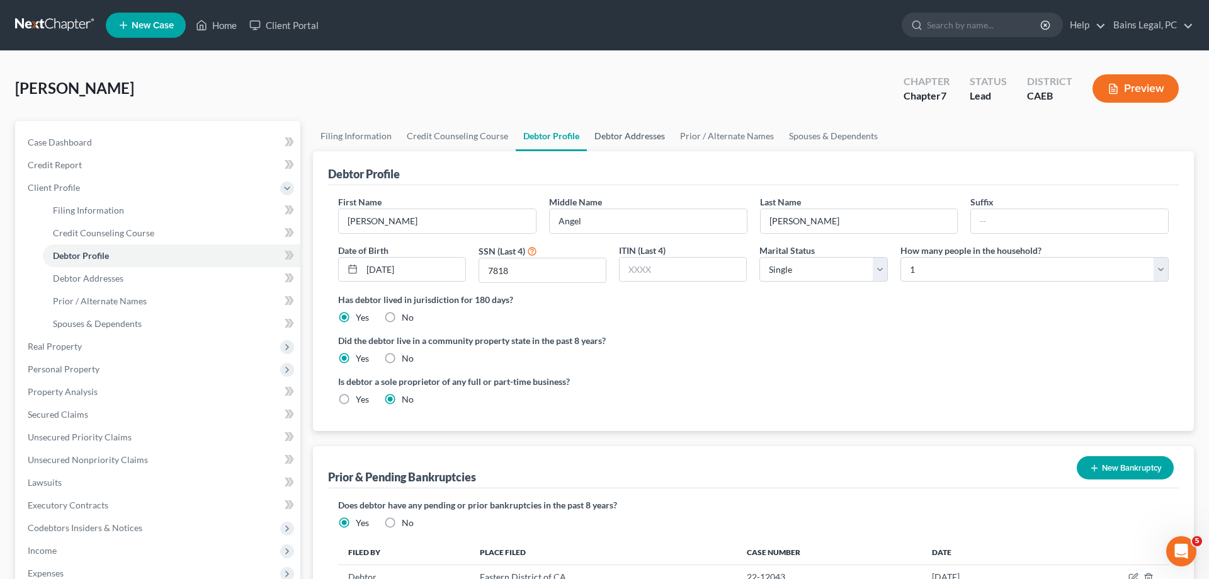
click at [616, 130] on link "Debtor Addresses" at bounding box center [630, 136] width 86 height 30
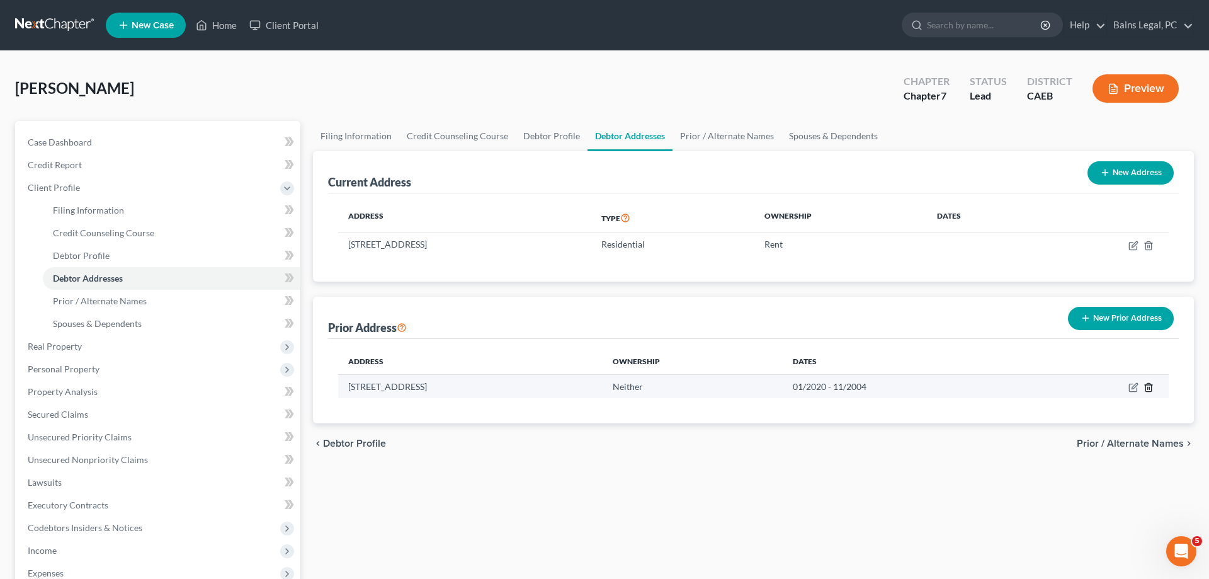
click at [1151, 390] on icon "button" at bounding box center [1149, 387] width 10 height 10
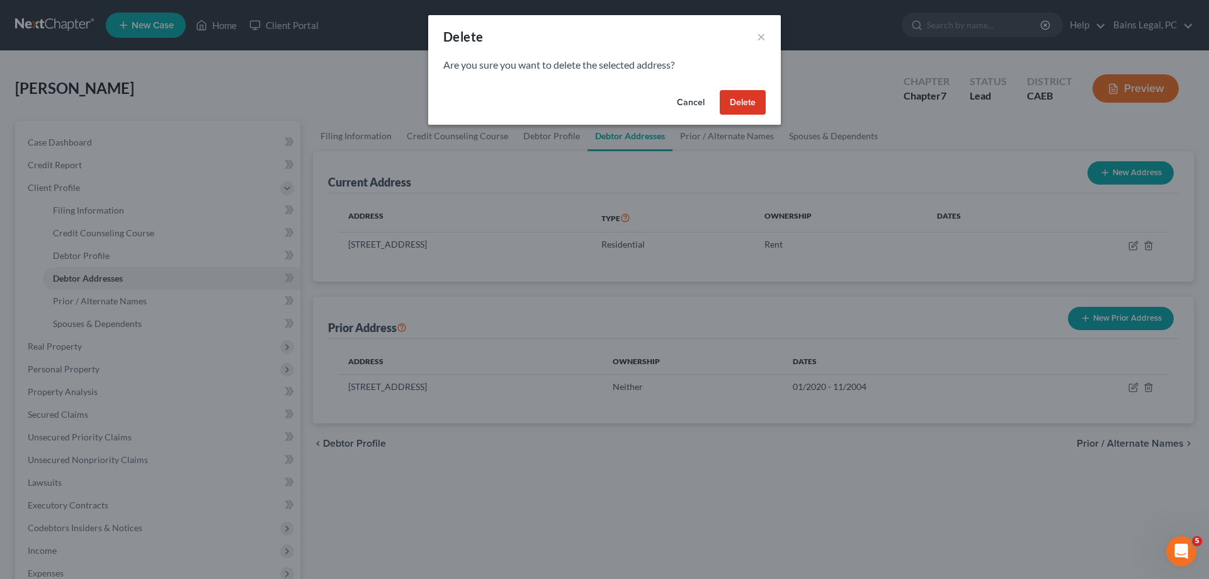
click at [752, 101] on button "Delete" at bounding box center [743, 102] width 46 height 25
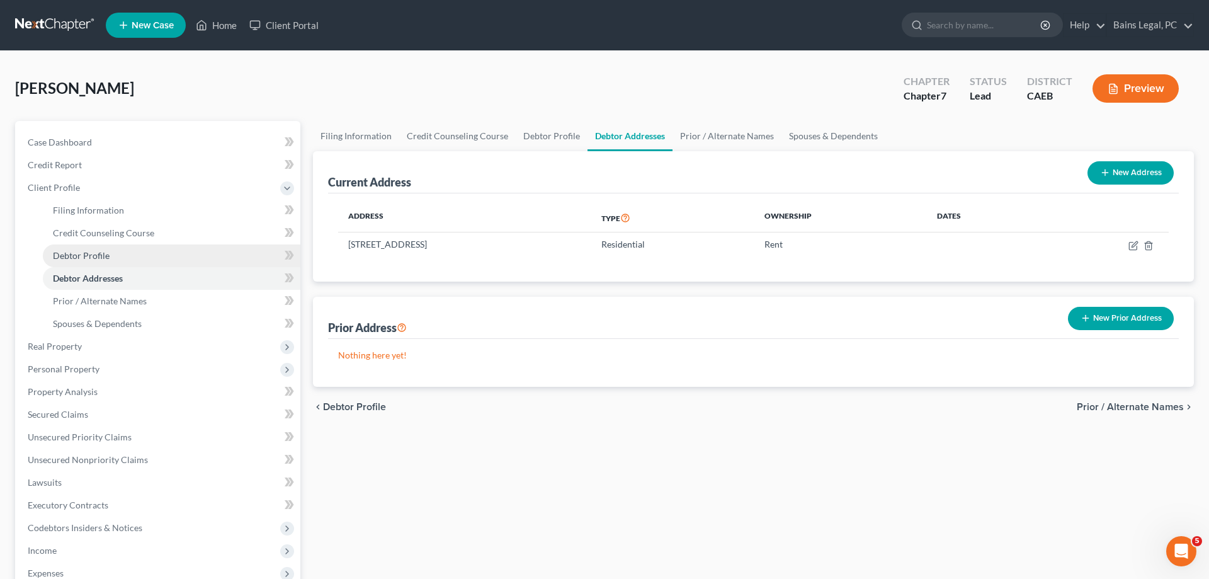
click at [123, 253] on link "Debtor Profile" at bounding box center [172, 255] width 258 height 23
select select "0"
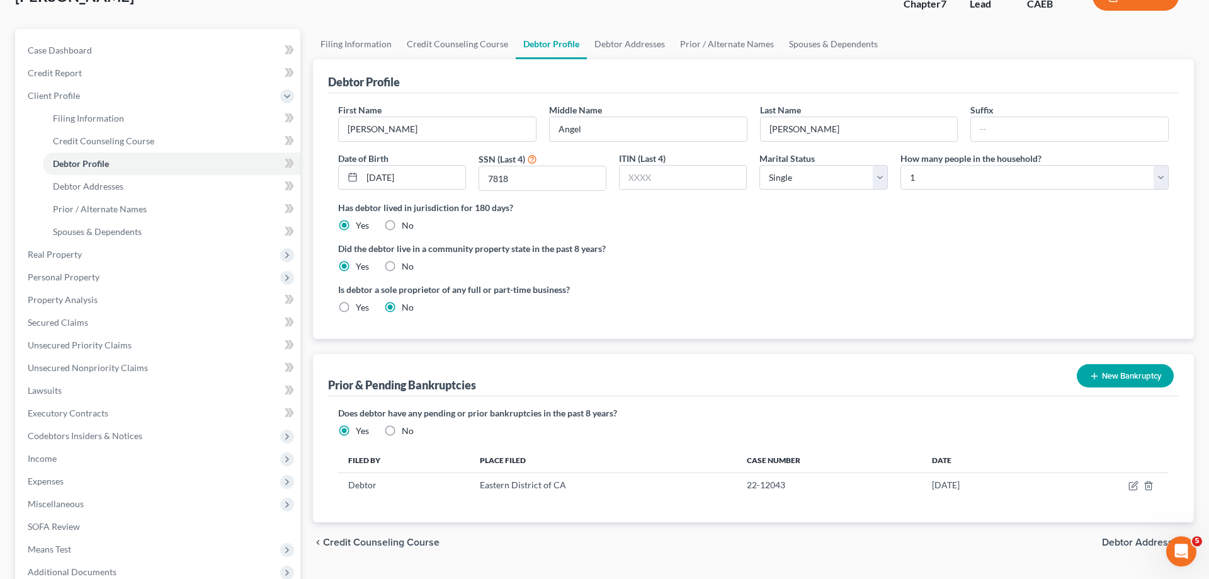
scroll to position [128, 0]
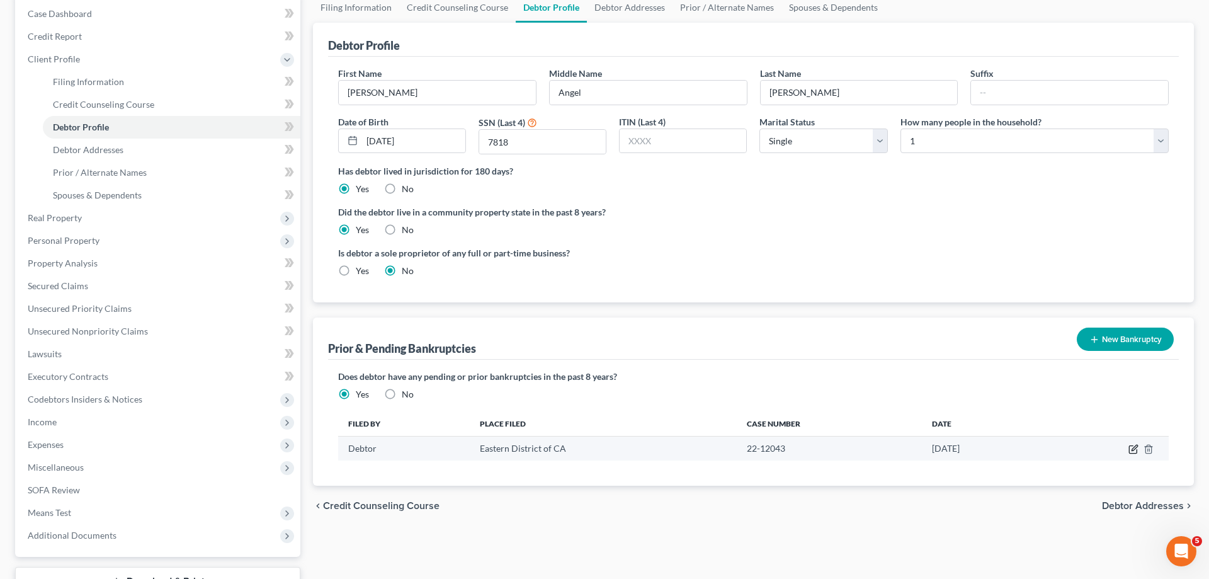
click at [1132, 449] on icon "button" at bounding box center [1134, 449] width 10 height 10
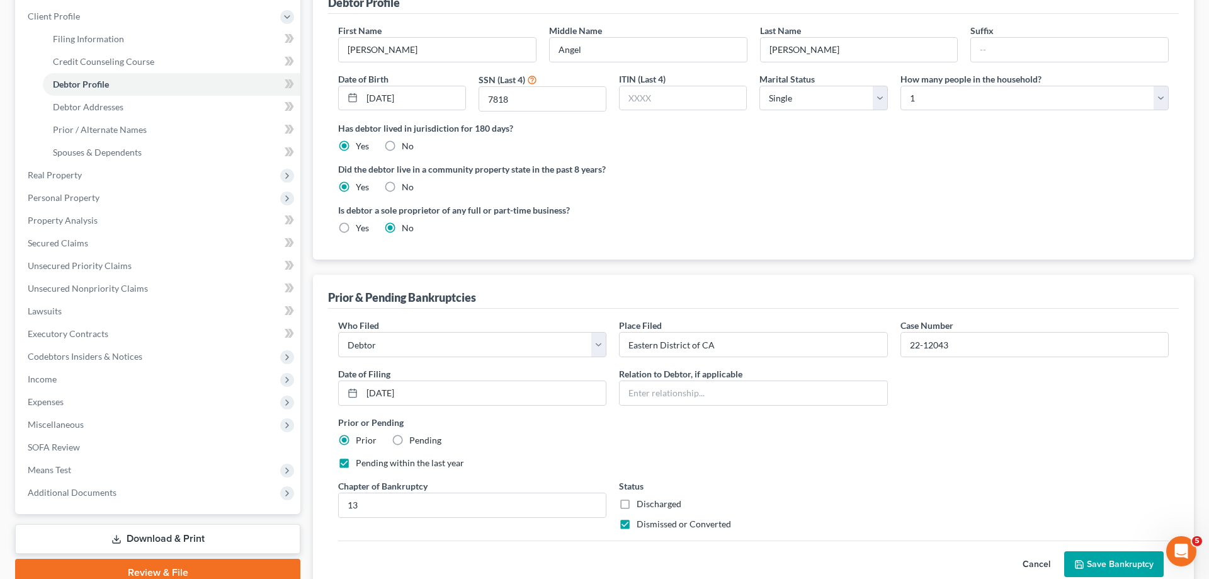
scroll to position [193, 0]
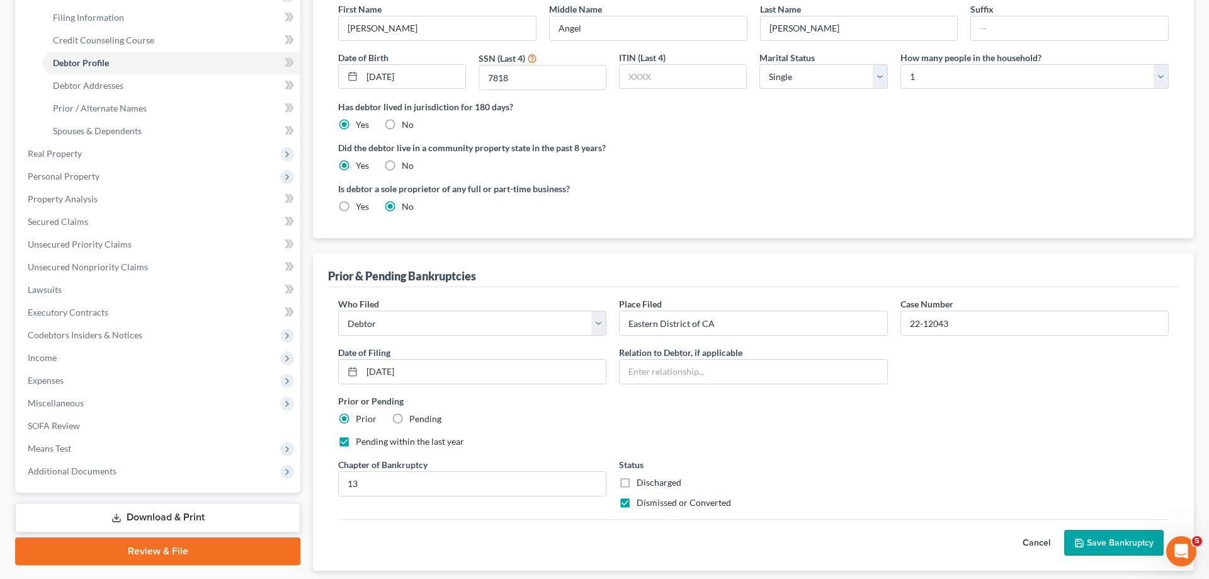
drag, startPoint x: 1125, startPoint y: 540, endPoint x: 1093, endPoint y: 545, distance: 32.5
click at [1124, 540] on button "Save Bankruptcy" at bounding box center [1114, 543] width 100 height 26
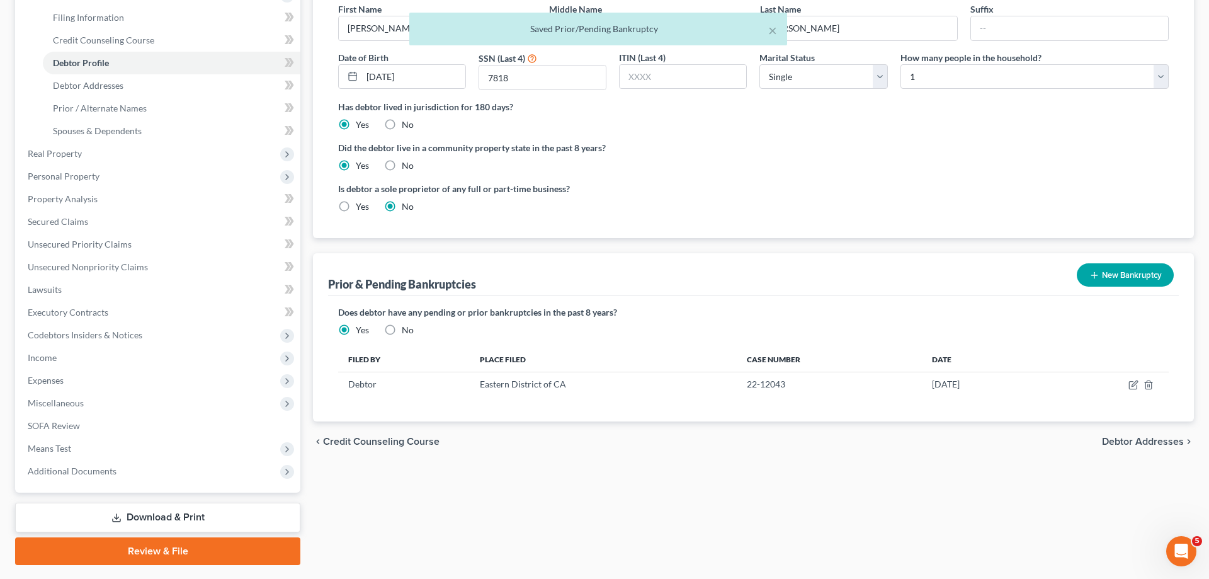
click at [124, 514] on link "Download & Print" at bounding box center [157, 518] width 285 height 30
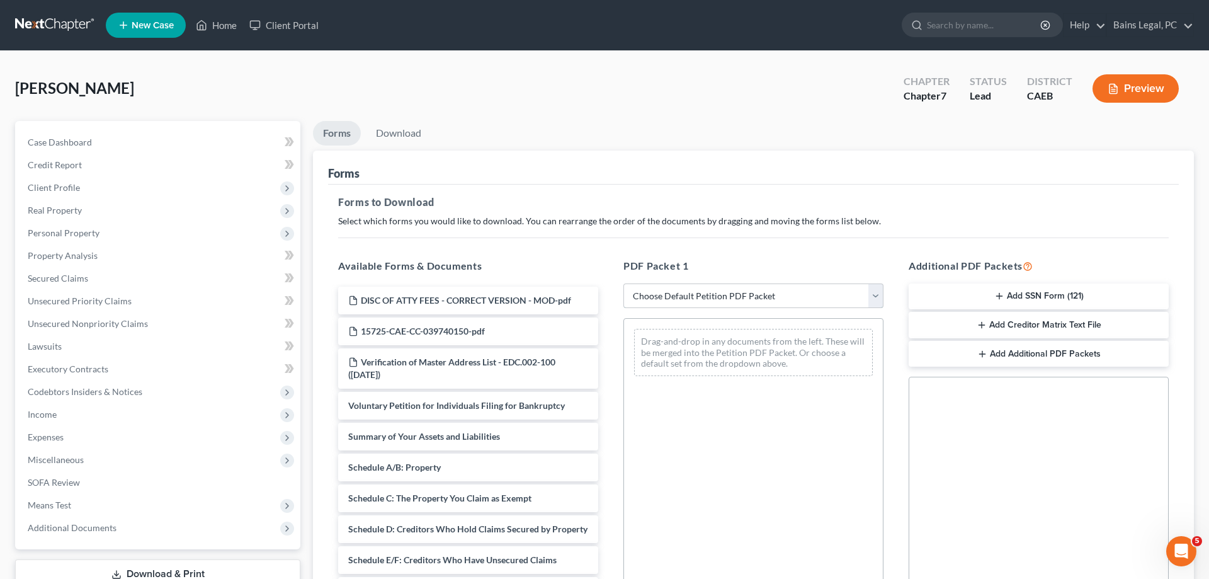
click at [623, 283] on select "Choose Default Petition PDF Packet Complete Bankruptcy Petition (all forms and …" at bounding box center [753, 295] width 260 height 25
select select "0"
click option "Complete Bankruptcy Petition (all forms and schedules)" at bounding box center [0, 0] width 0 height 0
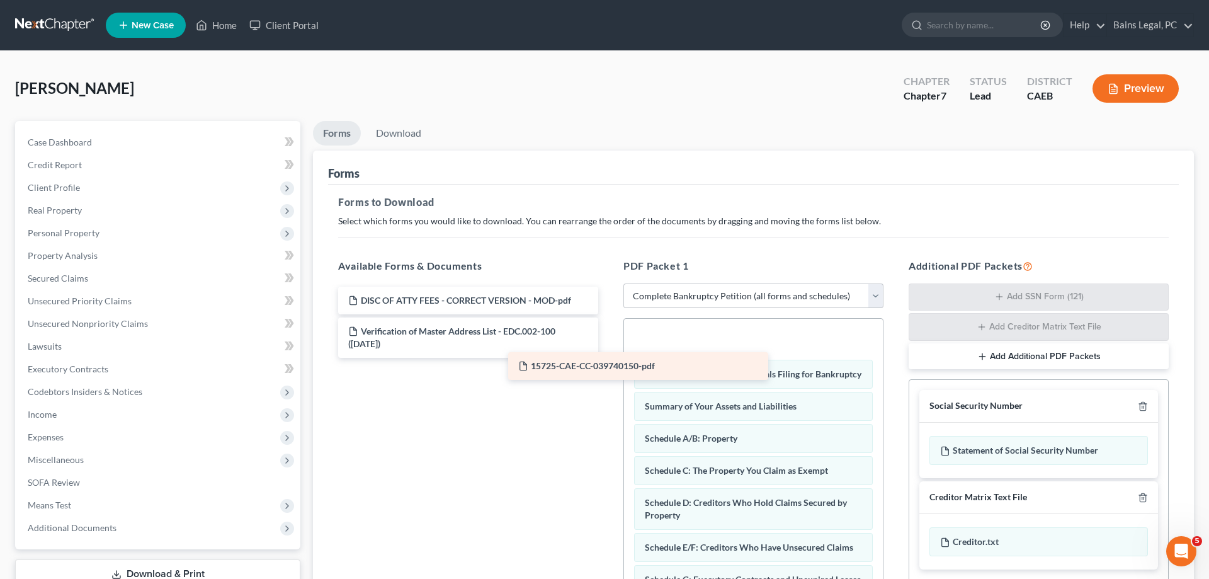
drag, startPoint x: 489, startPoint y: 329, endPoint x: 671, endPoint y: 371, distance: 186.8
click at [608, 358] on div "15725-CAE-CC-039740150-pdf DISC OF ATTY FEES - CORRECT VERSION - MOD-pdf 15725-…" at bounding box center [468, 322] width 280 height 71
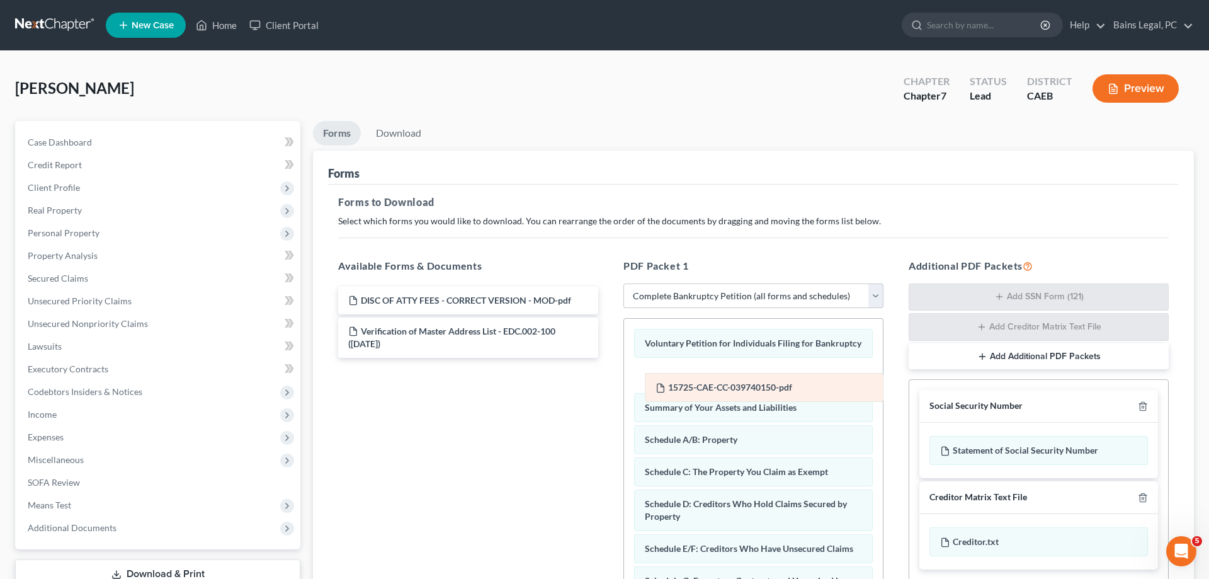
drag, startPoint x: 680, startPoint y: 337, endPoint x: 685, endPoint y: 386, distance: 49.3
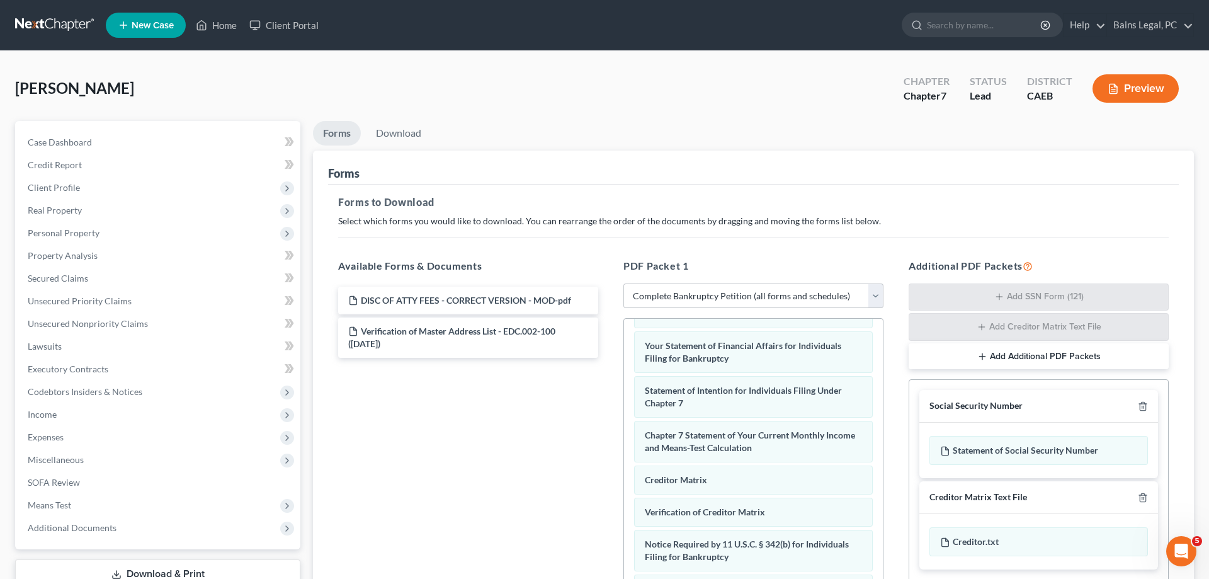
scroll to position [200, 0]
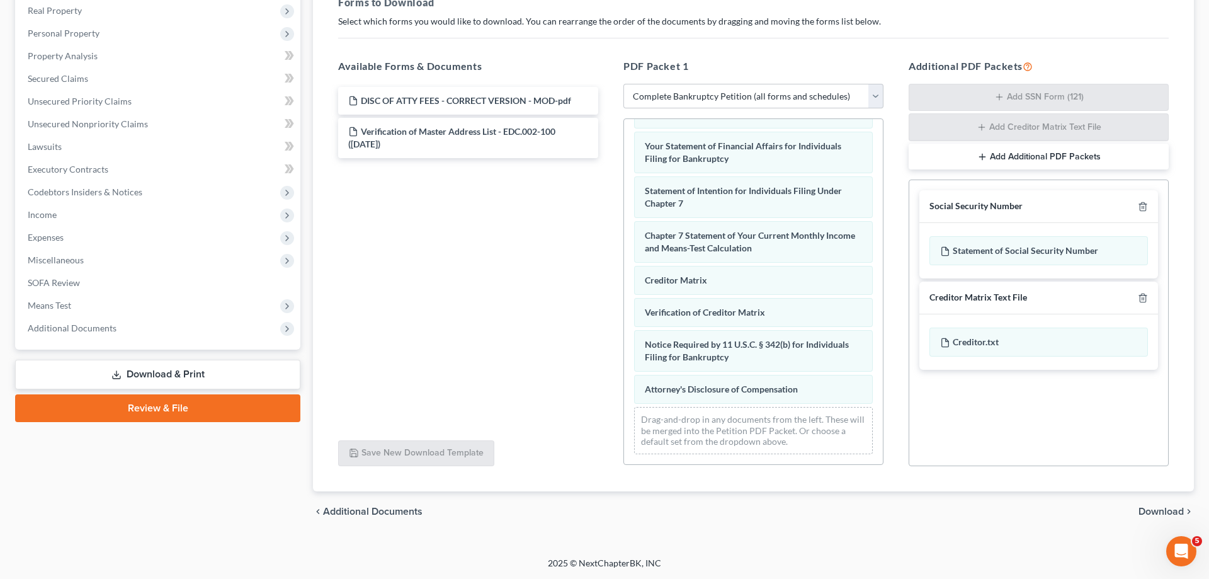
click at [624, 331] on div "Voluntary Petition for Individuals Filing for Bankruptcy 15725-CAE-CC-039740150…" at bounding box center [753, 94] width 259 height 741
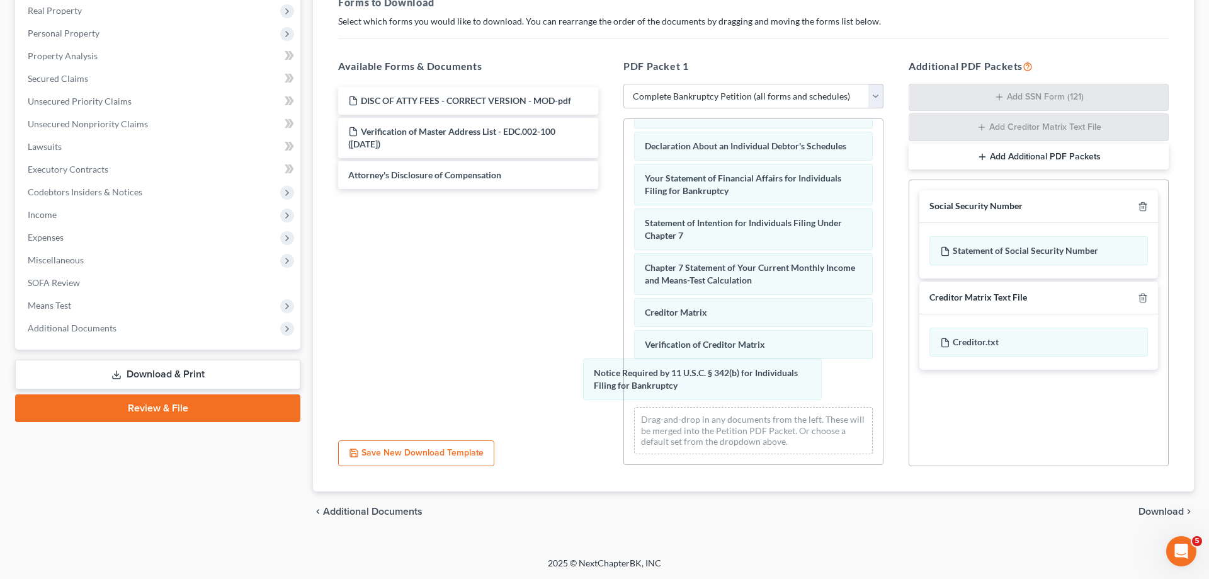
drag, startPoint x: 703, startPoint y: 392, endPoint x: 499, endPoint y: 356, distance: 207.3
click at [624, 355] on div "Notice Required by 11 U.S.C. § 342(b) for Individuals Filing for Bankruptcy Vol…" at bounding box center [753, 110] width 259 height 708
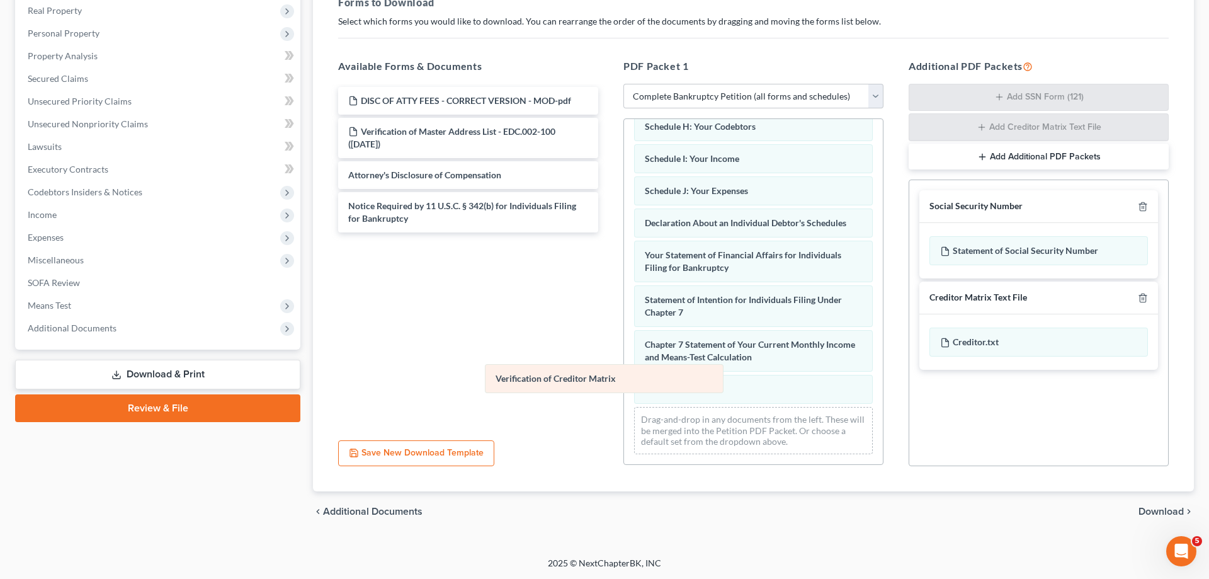
drag, startPoint x: 575, startPoint y: 389, endPoint x: 491, endPoint y: 379, distance: 84.3
click at [624, 379] on div "Verification of Creditor Matrix Voluntary Petition for Individuals Filing for B…" at bounding box center [753, 148] width 259 height 632
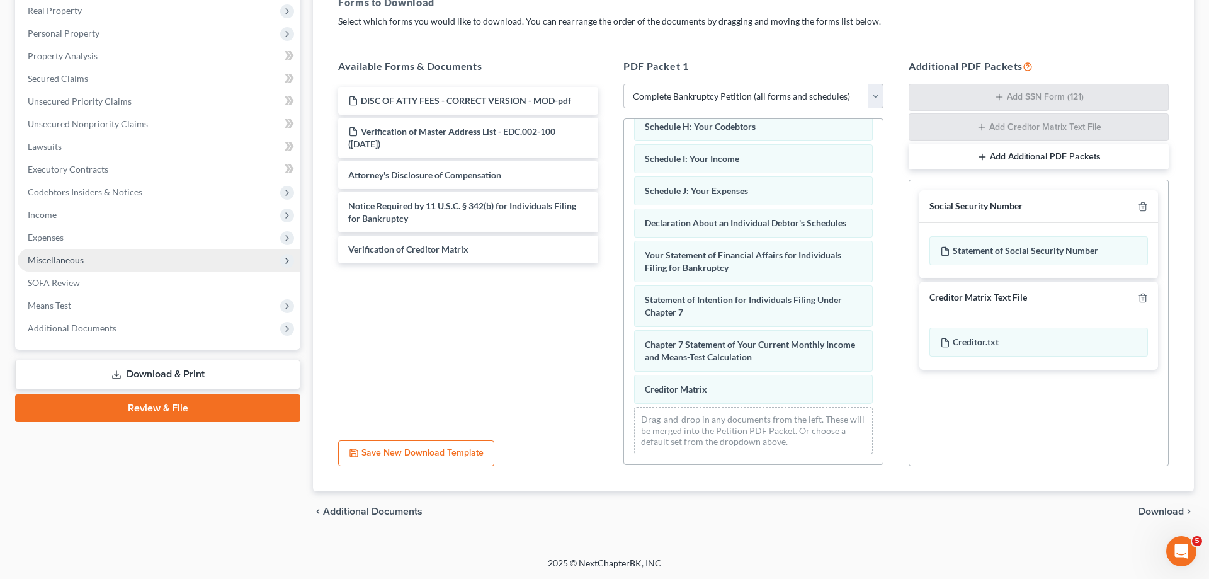
click at [624, 310] on div "Voluntary Petition for Individuals Filing for Bankruptcy 15725-CAE-CC-039740150…" at bounding box center [753, 148] width 259 height 632
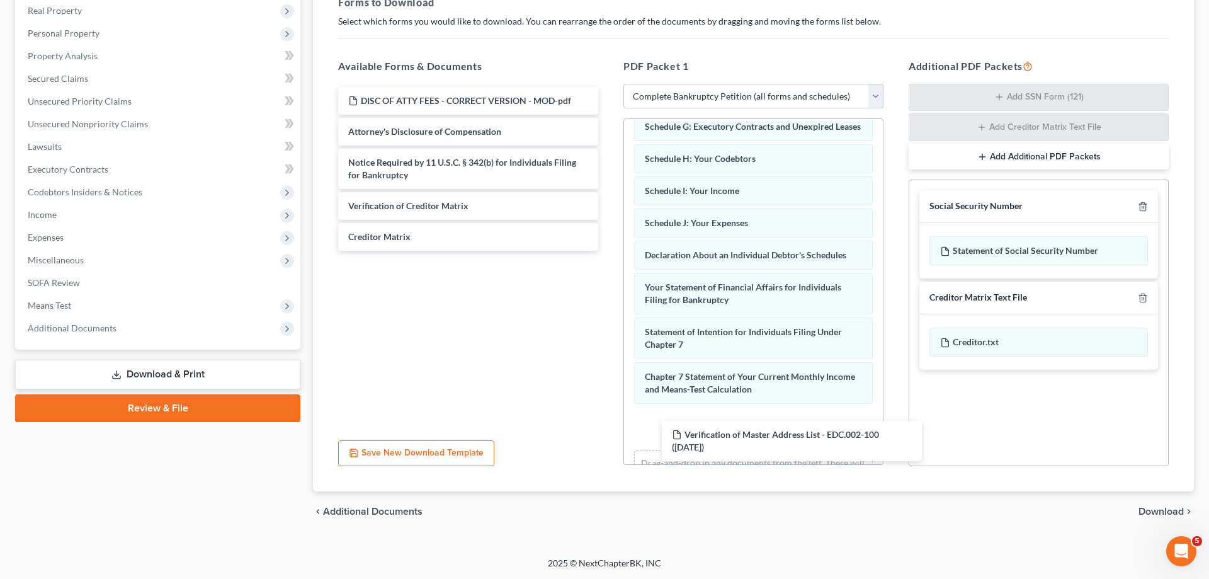
drag, startPoint x: 370, startPoint y: 130, endPoint x: 678, endPoint y: 360, distance: 384.3
click at [608, 251] on div "Verification of Master Address List - EDC.002-100 ([DATE]) DISC OF ATTY FEES - …" at bounding box center [468, 169] width 280 height 164
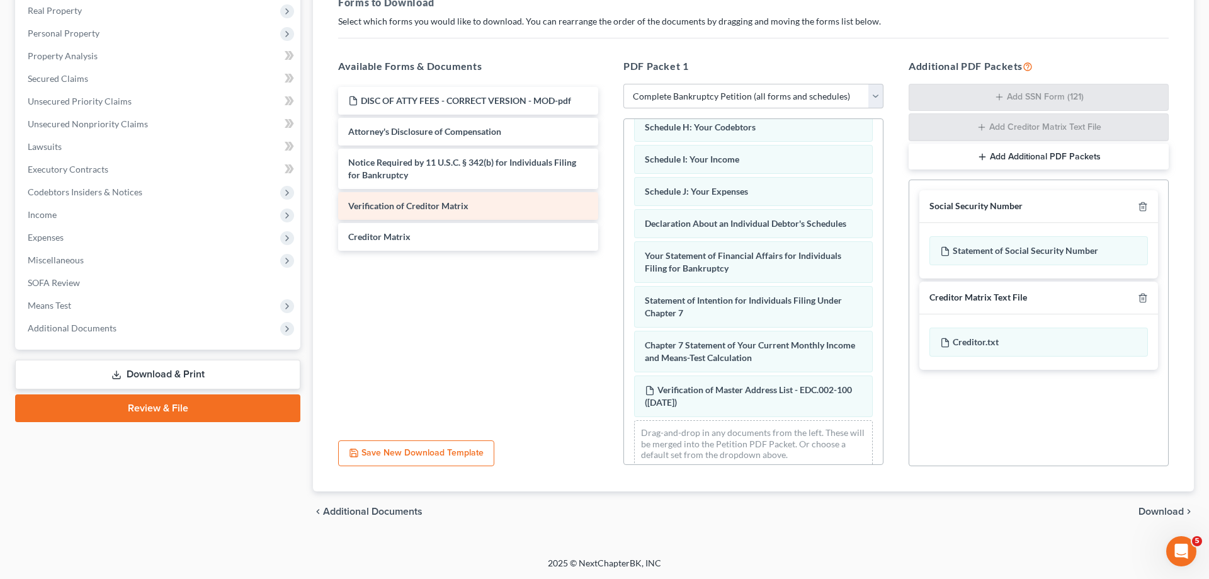
scroll to position [299, 0]
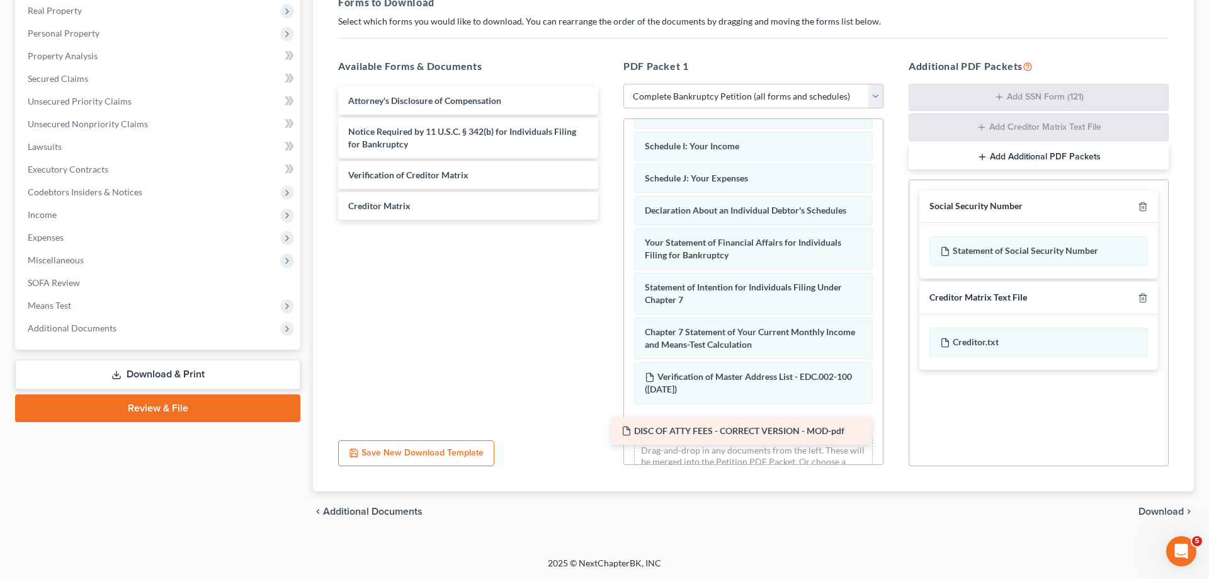
drag, startPoint x: 526, startPoint y: 133, endPoint x: 718, endPoint y: 458, distance: 377.2
click at [608, 220] on div "DISC OF ATTY FEES - CORRECT VERSION - MOD-pdf DISC OF ATTY FEES - CORRECT VERSI…" at bounding box center [468, 153] width 280 height 133
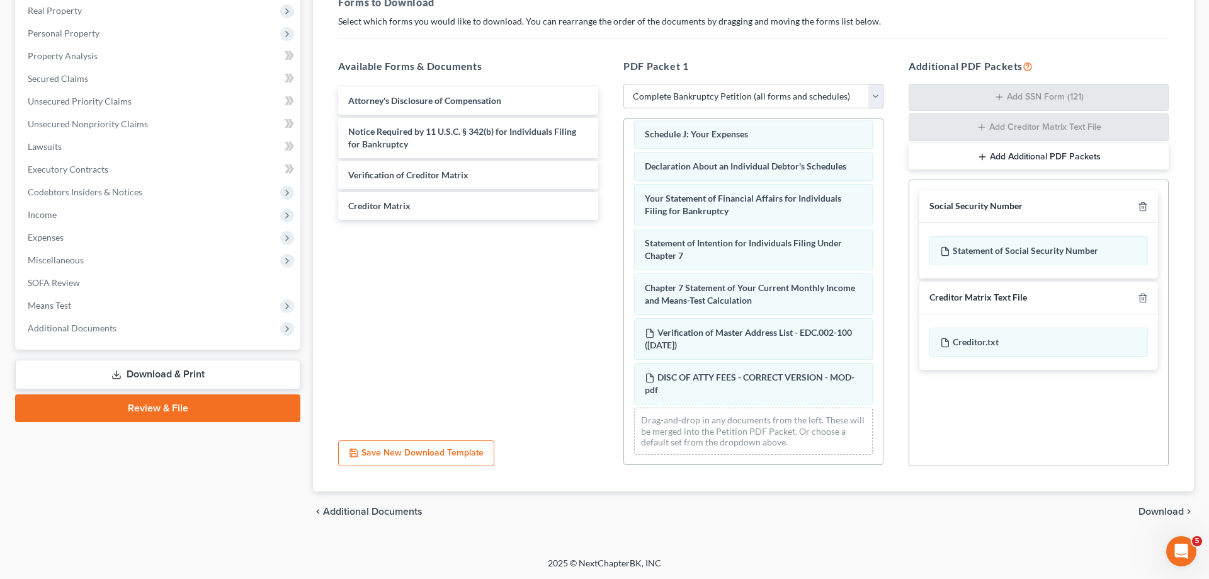
scroll to position [344, 0]
drag, startPoint x: 1163, startPoint y: 511, endPoint x: 928, endPoint y: 430, distance: 247.8
click at [1161, 511] on span "Download" at bounding box center [1161, 511] width 45 height 10
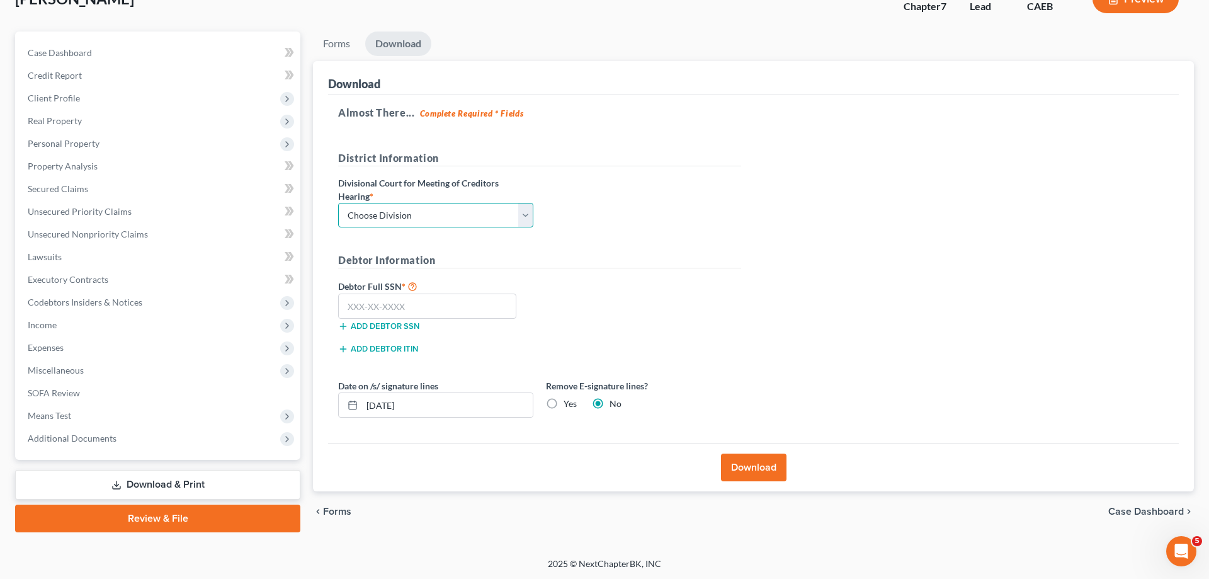
select select "1"
click option "Modesto" at bounding box center [0, 0] width 0 height 0
drag, startPoint x: 418, startPoint y: 302, endPoint x: 419, endPoint y: 319, distance: 17.6
click at [418, 307] on input "text" at bounding box center [427, 305] width 178 height 25
type input "111-11-1111"
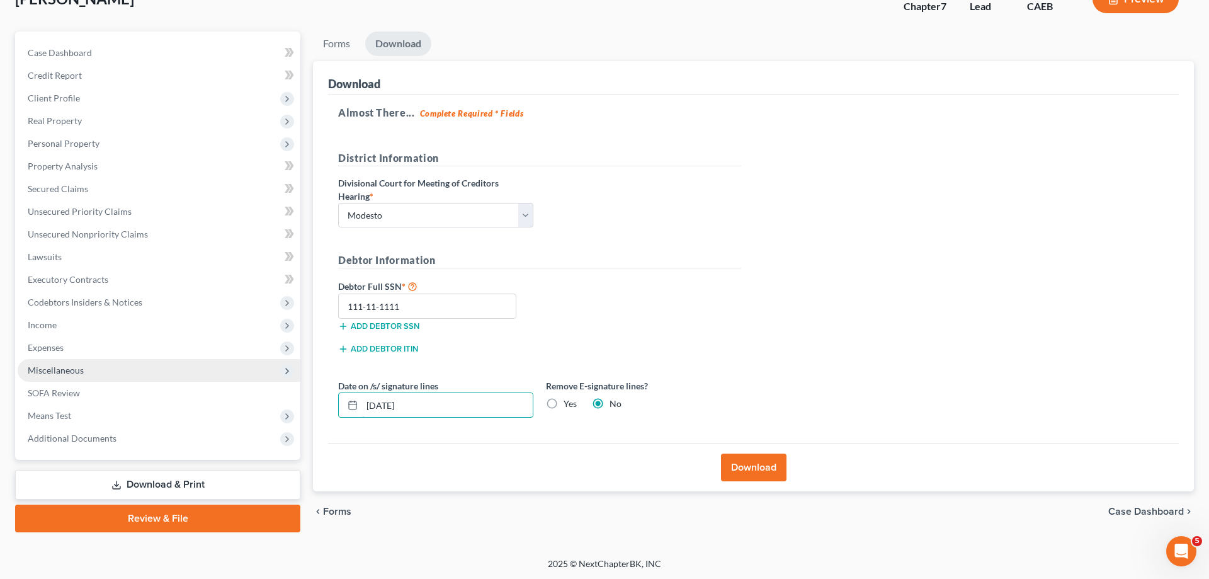
drag, startPoint x: 448, startPoint y: 400, endPoint x: 208, endPoint y: 377, distance: 241.0
click at [362, 393] on input "[DATE]" at bounding box center [447, 405] width 171 height 24
drag, startPoint x: 554, startPoint y: 402, endPoint x: 634, endPoint y: 439, distance: 88.2
click at [564, 404] on label "Yes" at bounding box center [570, 403] width 13 height 13
click at [564, 401] on label "Yes" at bounding box center [570, 403] width 13 height 13
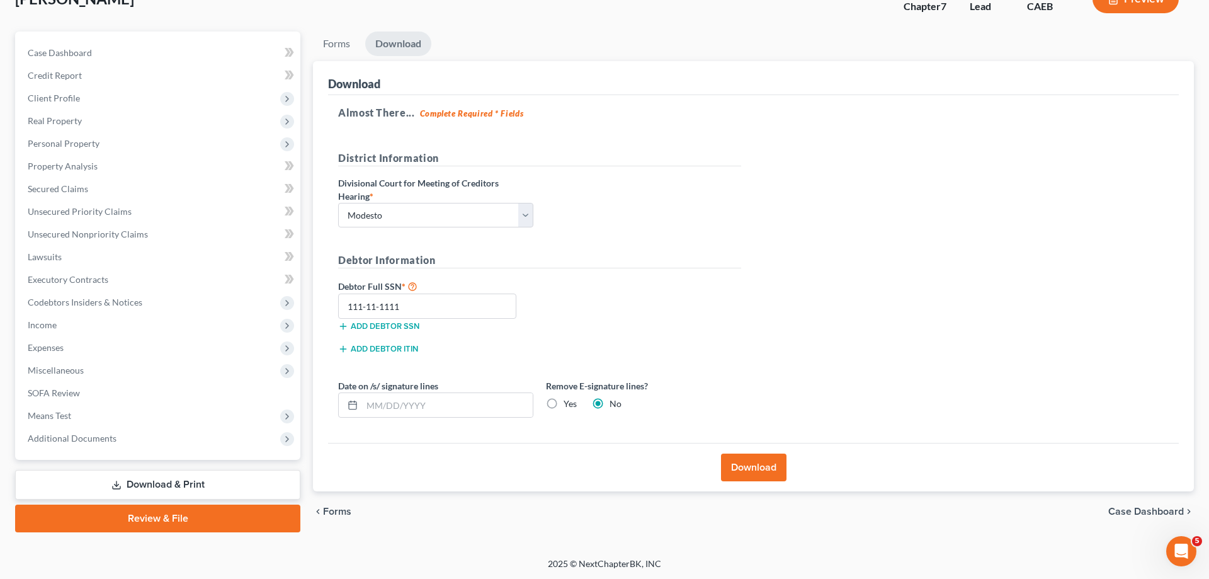
click at [569, 401] on input "Yes" at bounding box center [573, 401] width 8 height 8
radio input "true"
radio input "false"
click at [773, 470] on button "Download" at bounding box center [753, 467] width 65 height 28
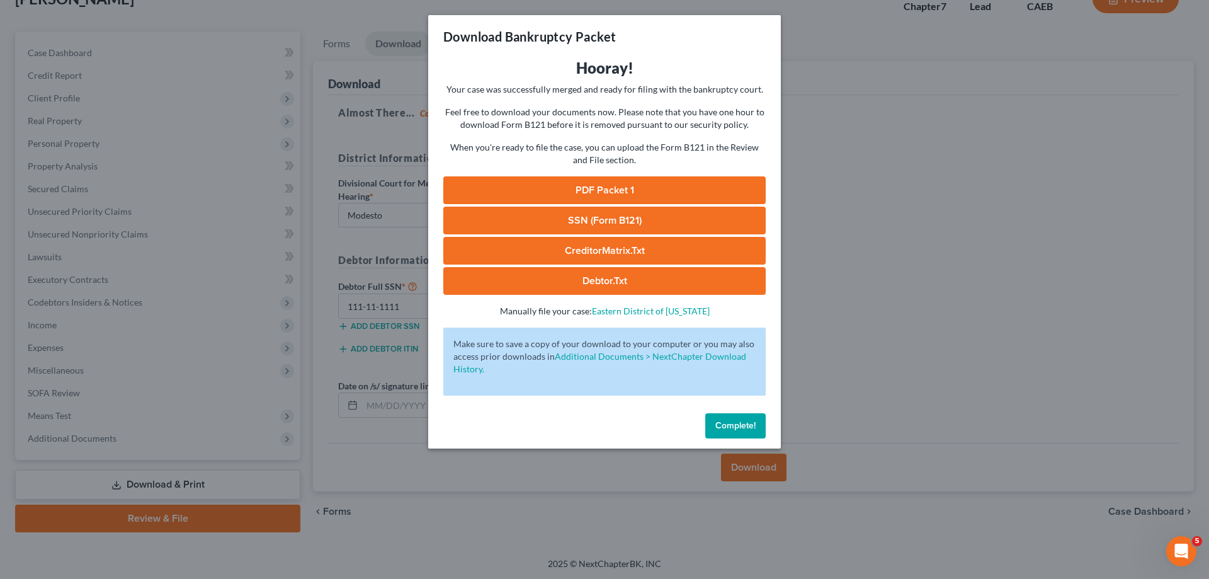
click at [722, 188] on link "PDF Packet 1" at bounding box center [604, 190] width 322 height 28
click at [79, 360] on div "Download Bankruptcy Packet Hooray! Your case was successfully merged and ready …" at bounding box center [604, 289] width 1209 height 579
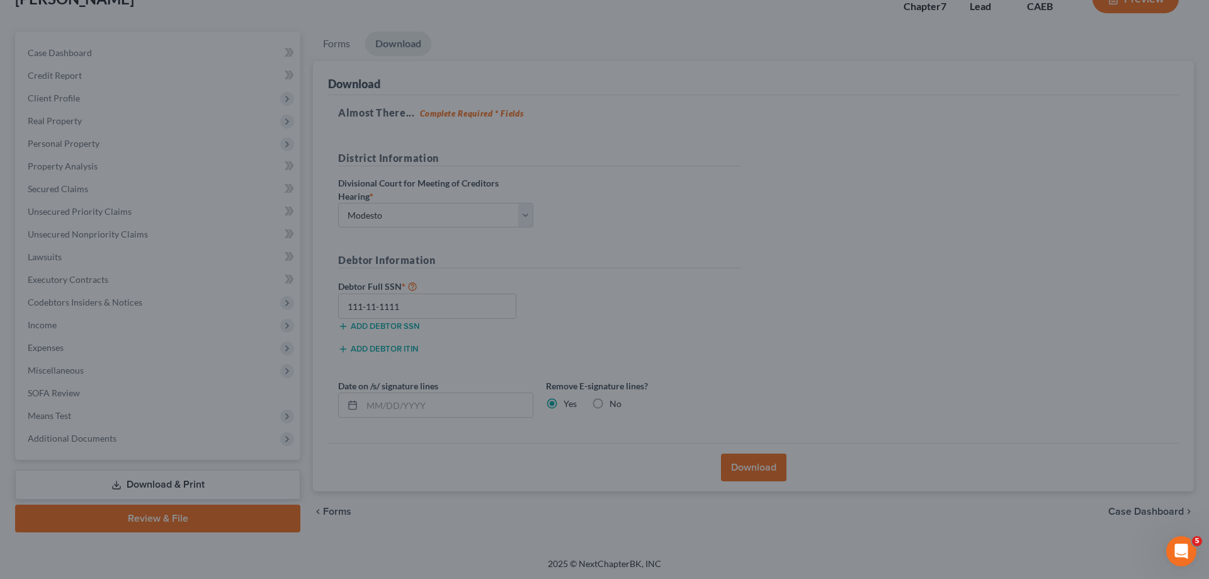
click at [77, 379] on div at bounding box center [604, 289] width 1209 height 579
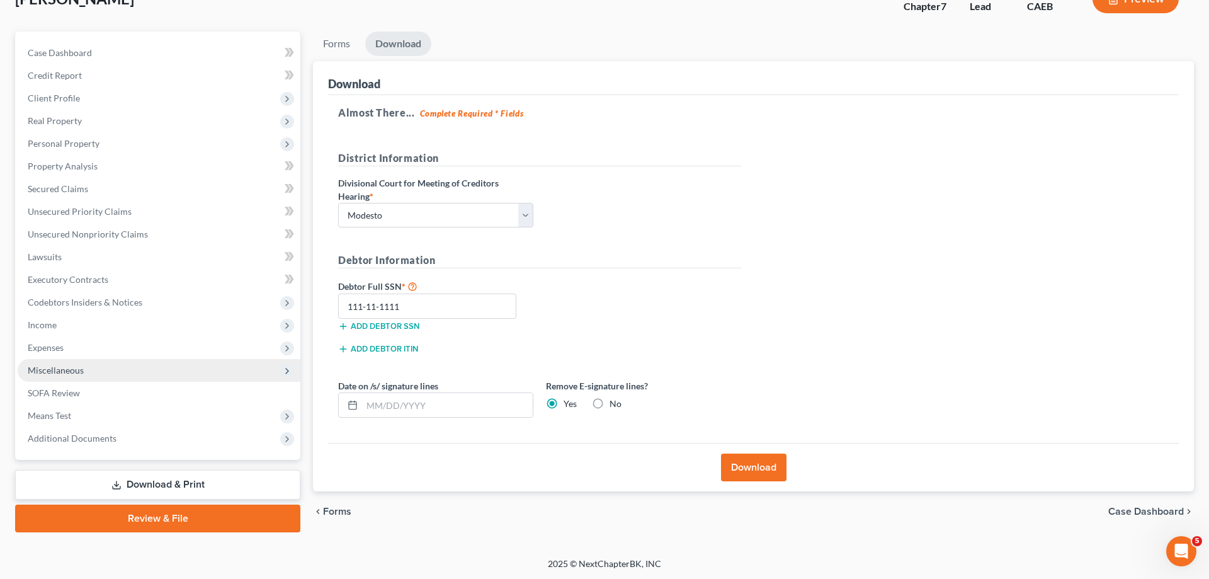
click at [82, 375] on span "Miscellaneous" at bounding box center [56, 370] width 56 height 11
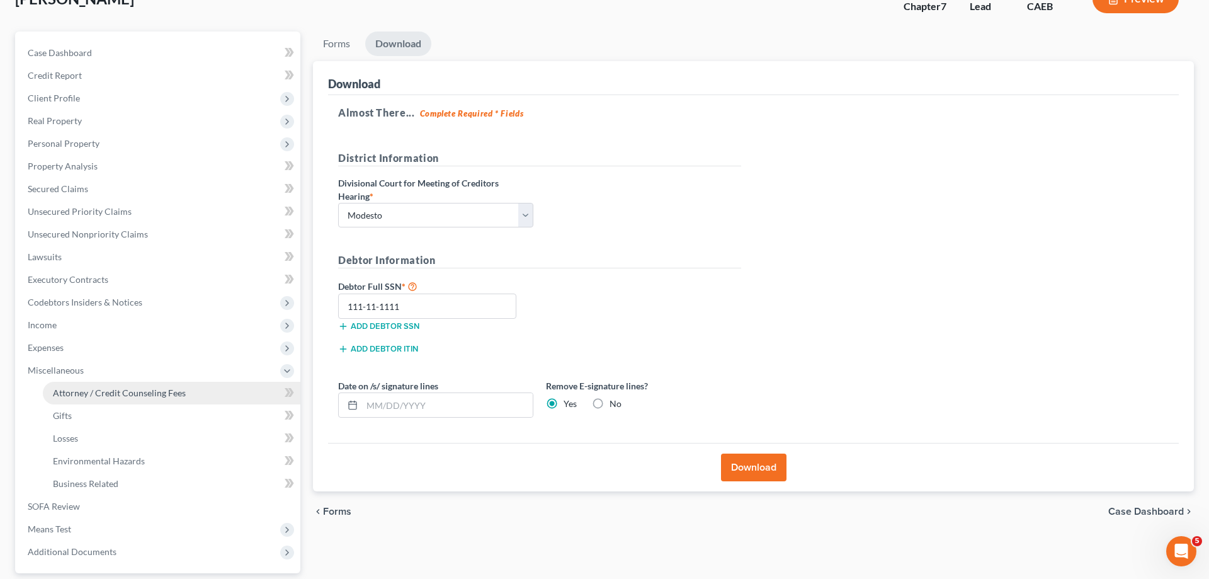
drag, startPoint x: 196, startPoint y: 394, endPoint x: 220, endPoint y: 384, distance: 26.3
click at [196, 393] on link "Attorney / Credit Counseling Fees" at bounding box center [172, 393] width 258 height 23
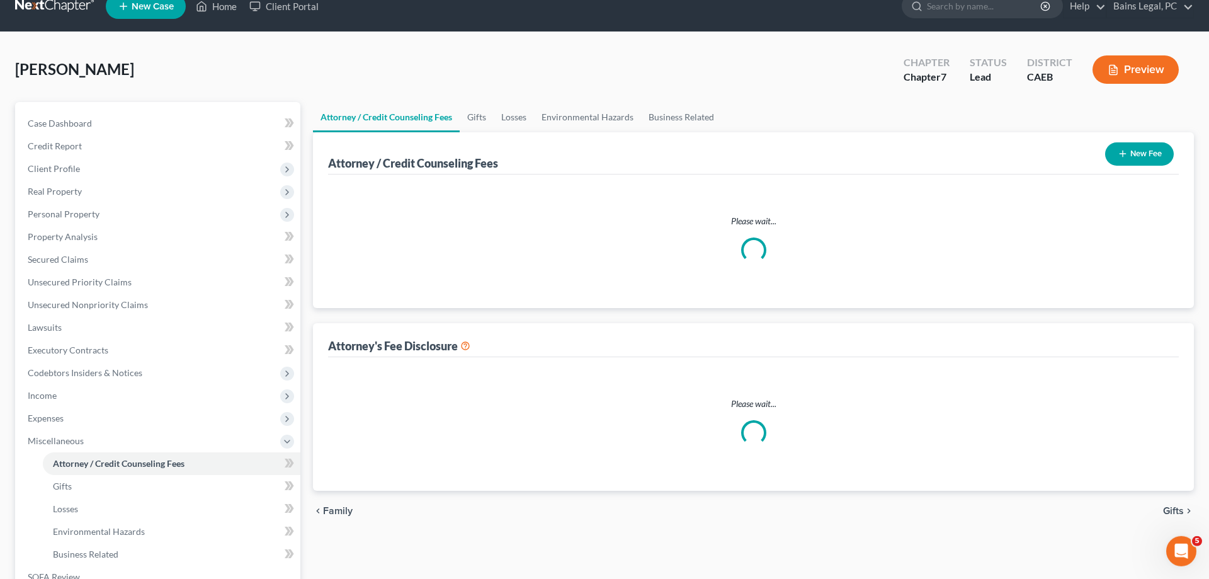
select select "36"
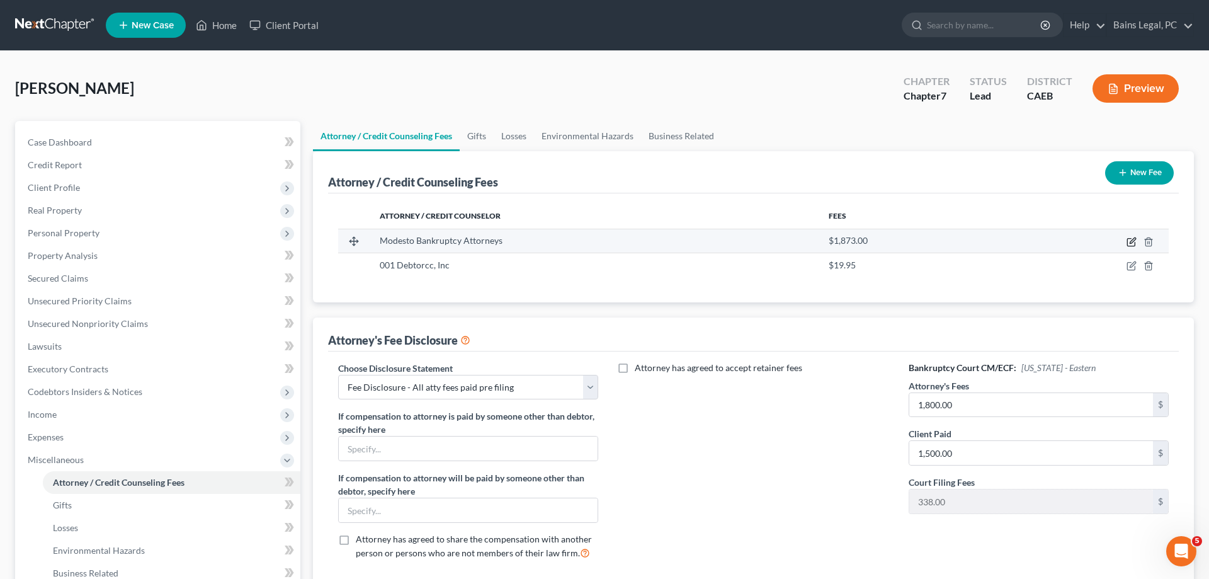
click at [1129, 239] on icon "button" at bounding box center [1132, 242] width 10 height 10
select select "4"
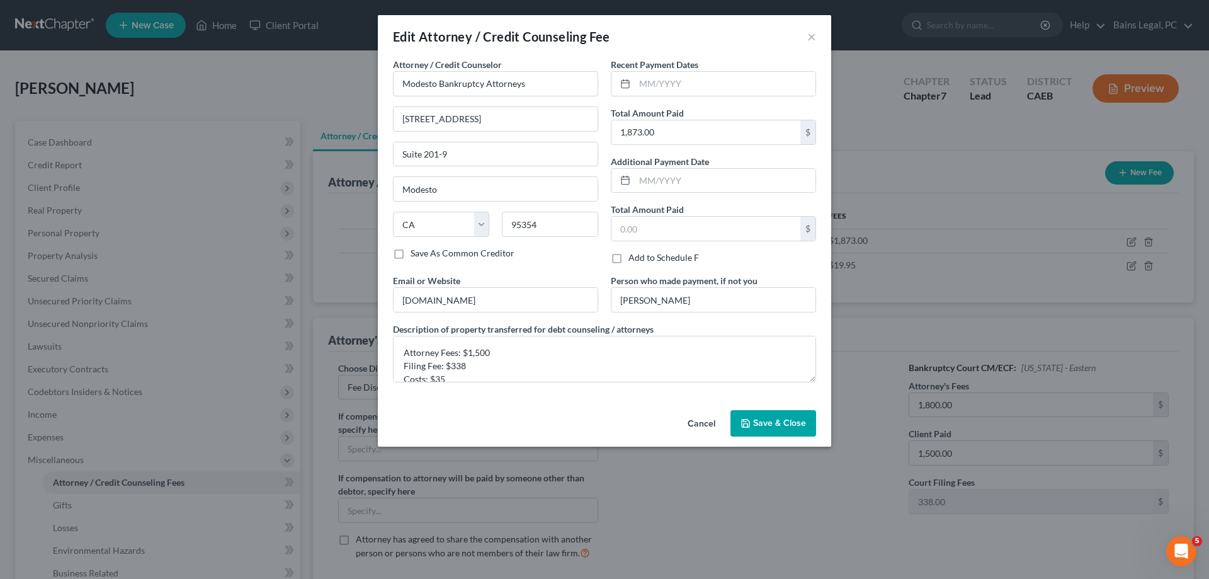
click at [765, 424] on span "Save & Close" at bounding box center [779, 423] width 53 height 11
